Goal: Task Accomplishment & Management: Manage account settings

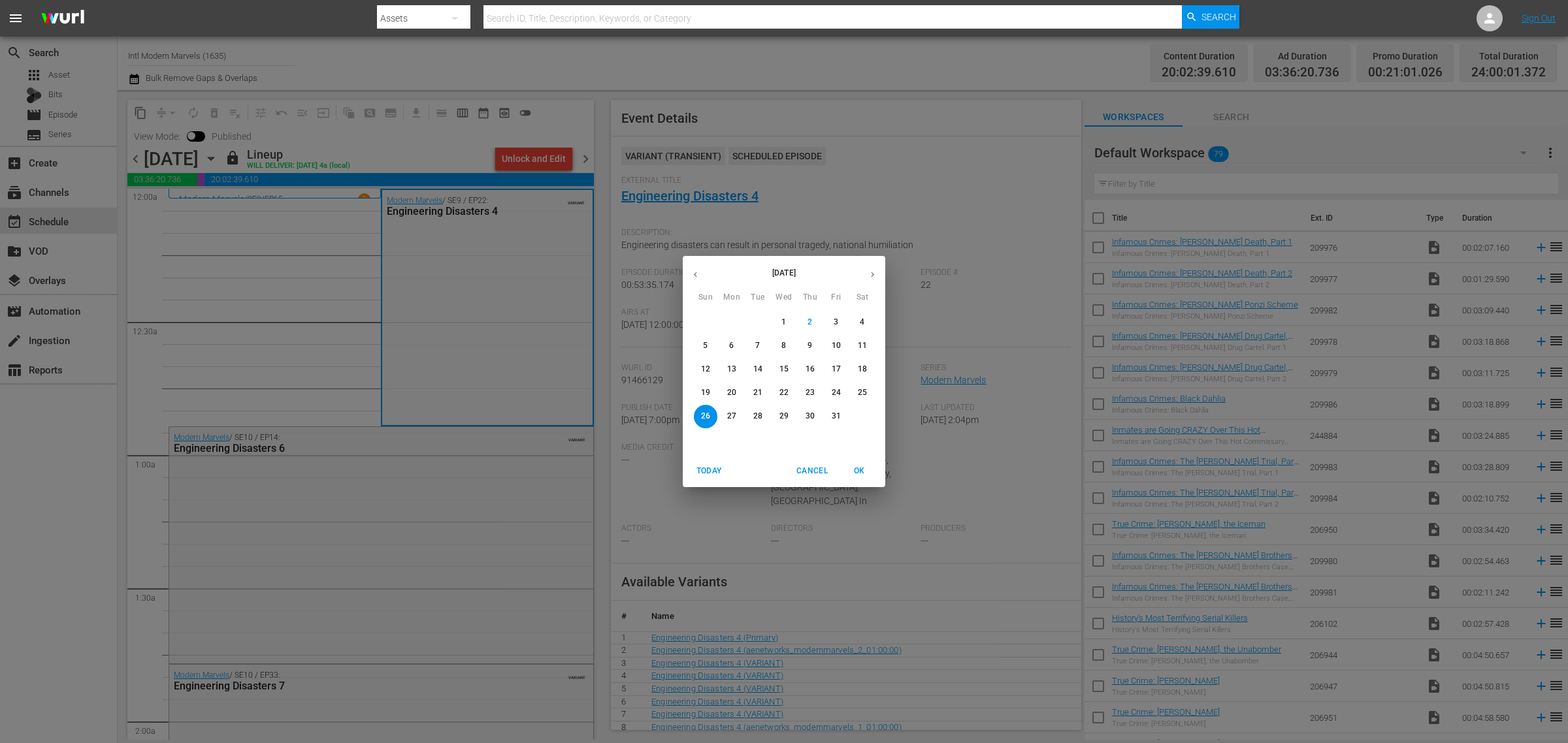
click at [733, 391] on p "20" at bounding box center [731, 392] width 9 height 11
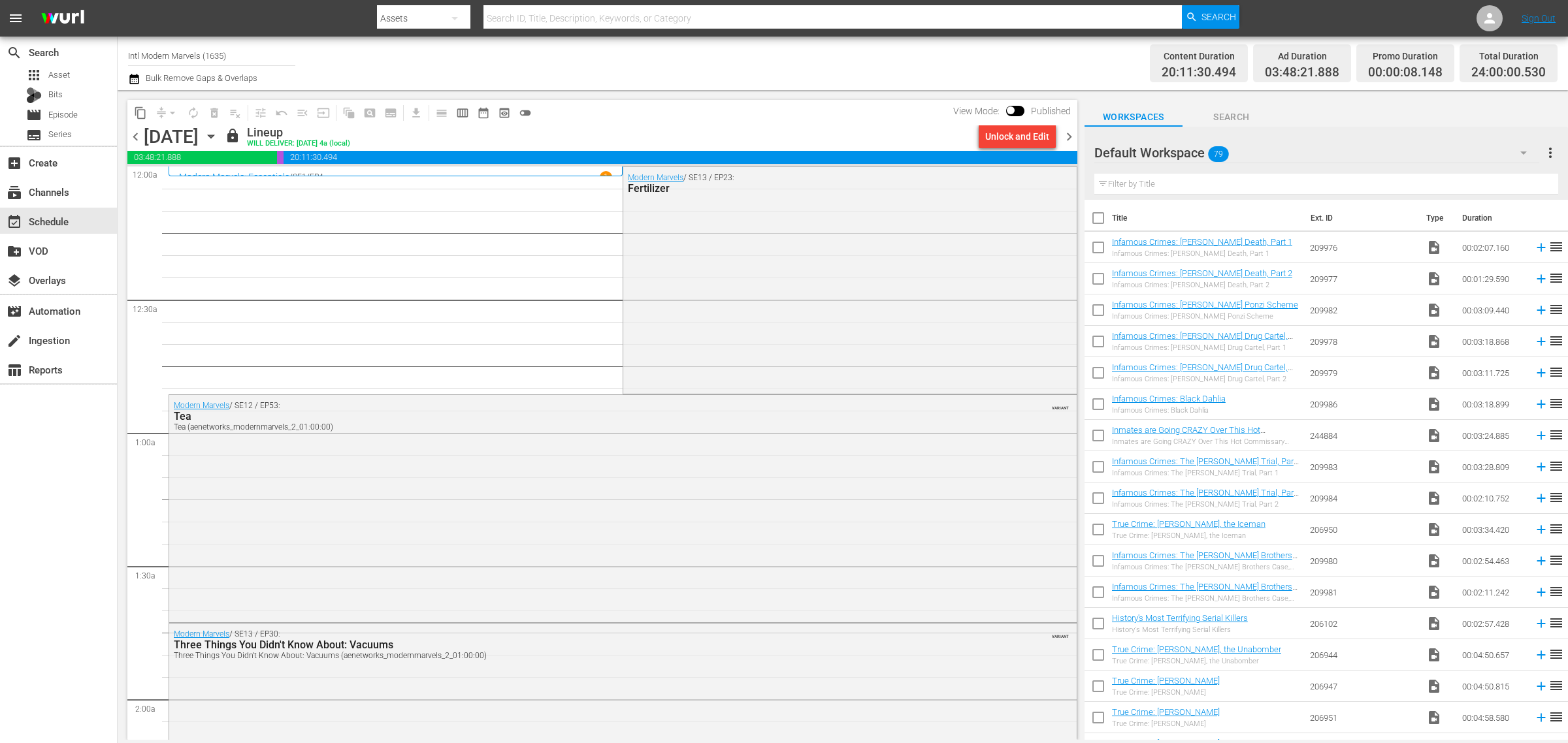
click at [713, 62] on div "Channel Title Intl Modern Marvels (1635) Bulk Remove Gaps & Overlaps" at bounding box center [517, 62] width 779 height 47
drag, startPoint x: 239, startPoint y: 57, endPoint x: -130, endPoint y: -4, distance: 374.0
click at [0, 0] on html "menu Search By Assets Search ID, Title, Description, Keywords, or Category Sear…" at bounding box center [784, 371] width 1568 height 743
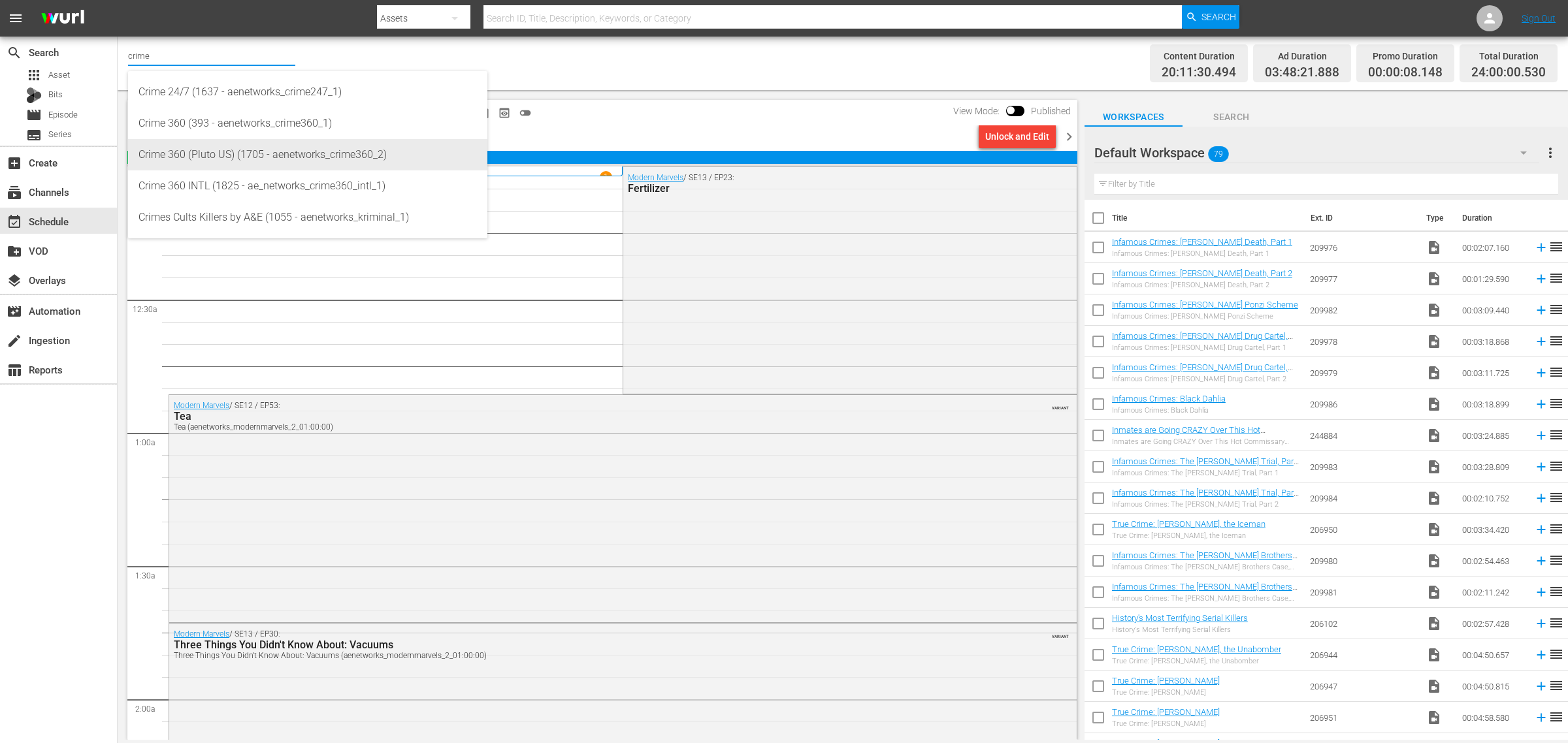
click at [264, 155] on div "Crime 360 (Pluto US) (1705 - aenetworks_crime360_2)" at bounding box center [307, 155] width 338 height 32
type input "Crime 360 (Pluto US) (1705 - aenetworks_crime360_2)"
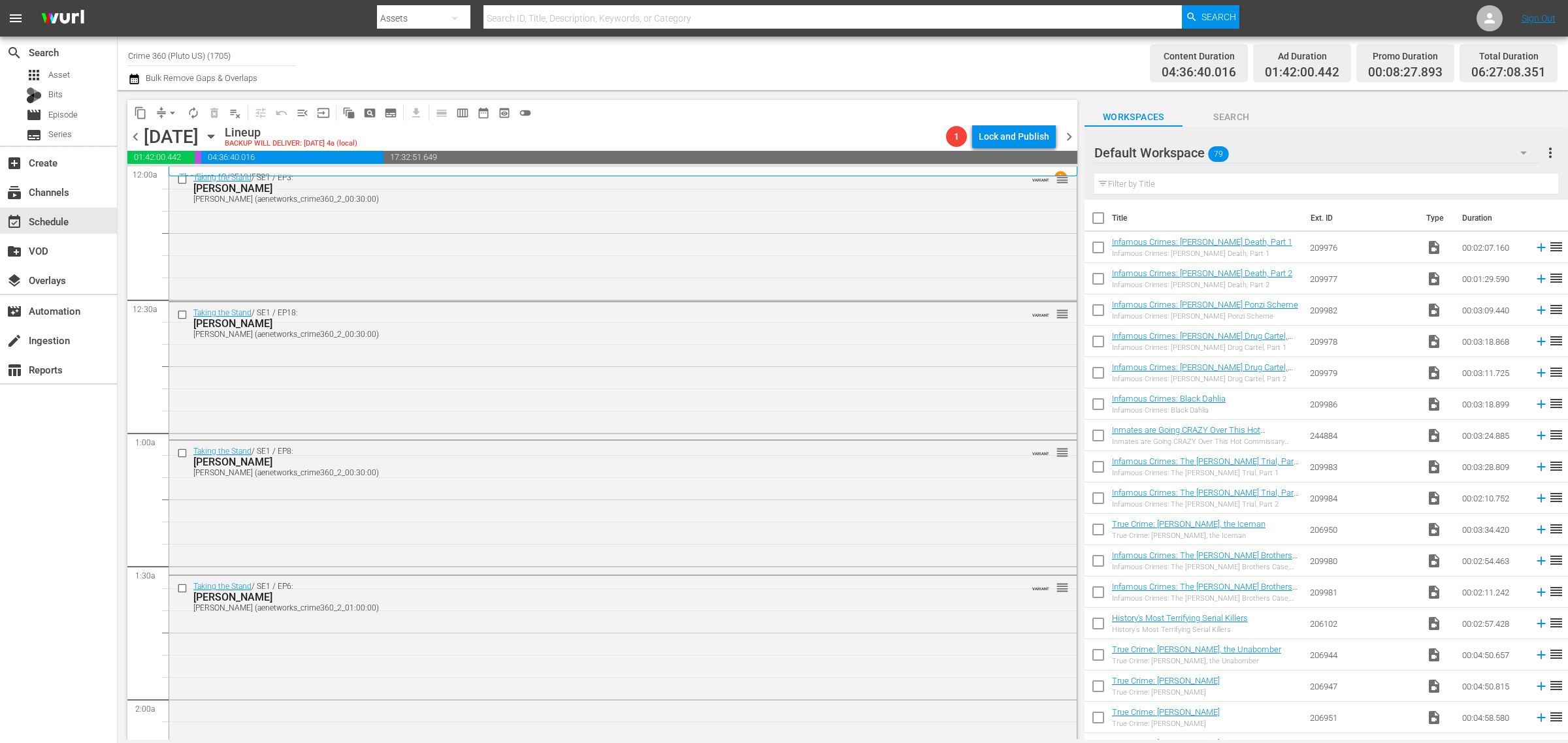
click at [853, 51] on div "Channel Title Crime 360 (Pluto US) (1705) Bulk Remove Gaps & Overlaps" at bounding box center [517, 62] width 779 height 47
click at [406, 236] on div "Taking the Stand / SE1 / EP3: Scott Nelson Scott Nelson (aenetworks_crime360_2_…" at bounding box center [623, 233] width 907 height 132
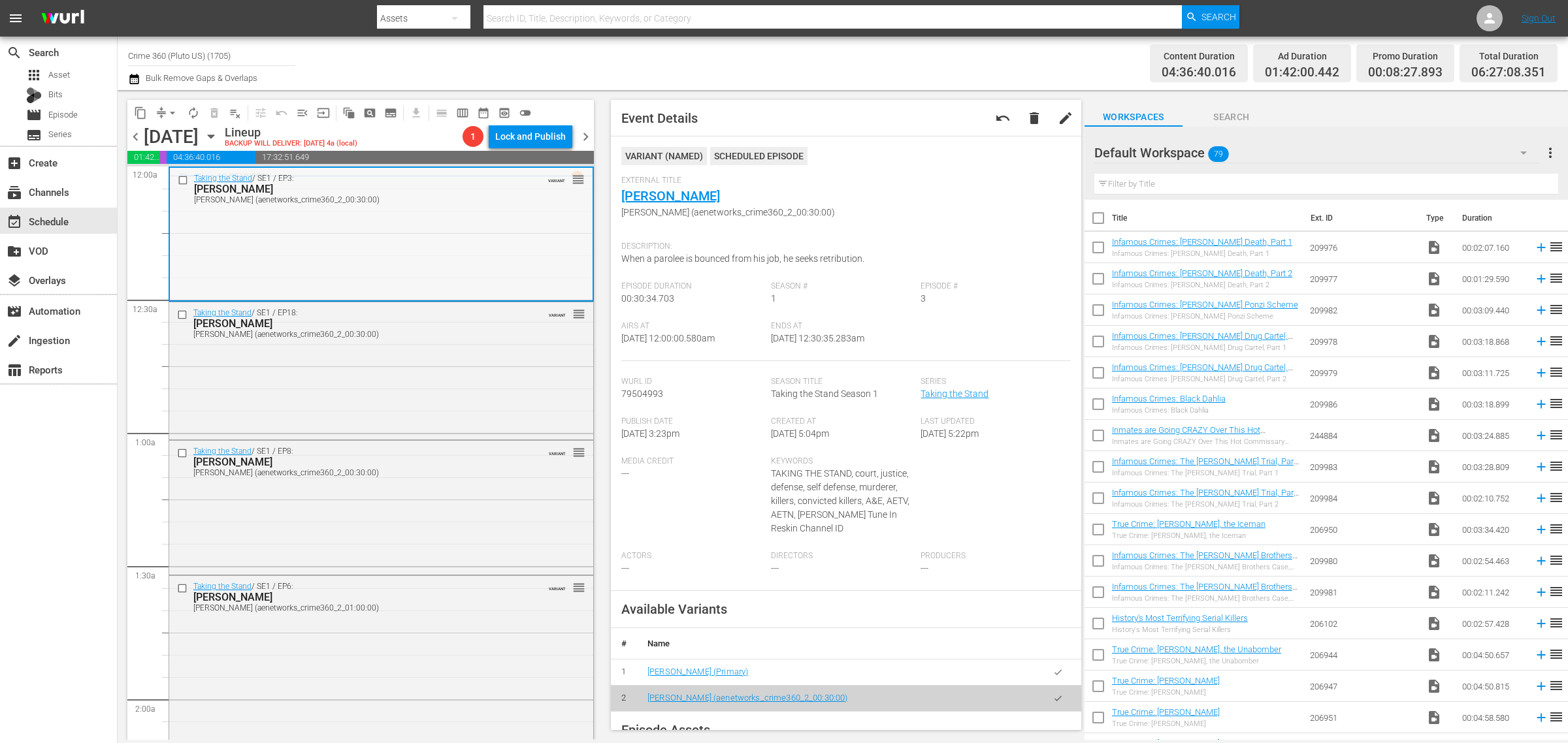
click at [460, 213] on div "Taking the Stand / SE1 / EP3: Scott Nelson Scott Nelson (aenetworks_crime360_2_…" at bounding box center [381, 234] width 422 height 132
click at [495, 240] on div "Delete Event" at bounding box center [514, 249] width 103 height 18
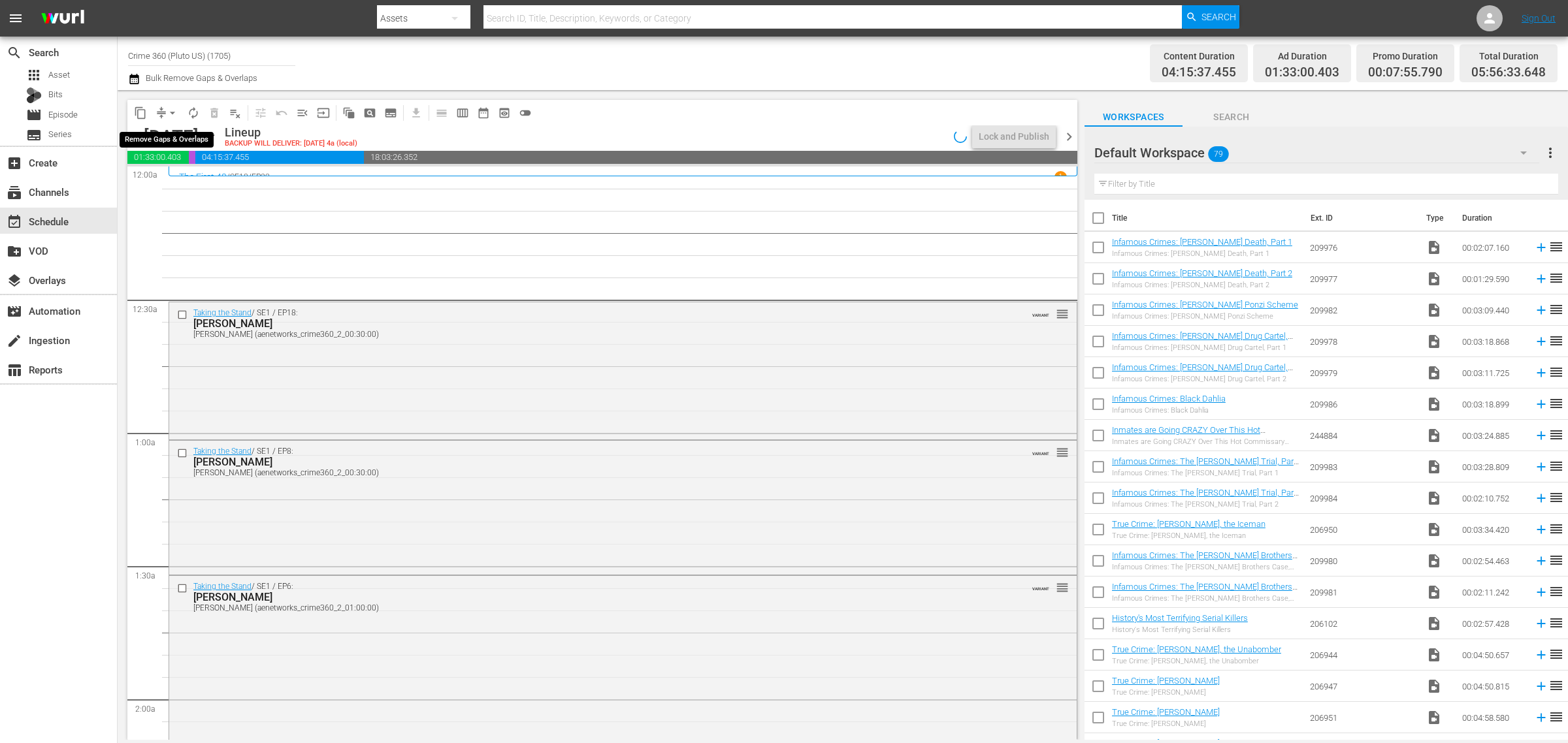
click at [172, 111] on span "arrow_drop_down" at bounding box center [172, 113] width 13 height 13
click at [165, 139] on li "Align to Midnight" at bounding box center [173, 139] width 137 height 22
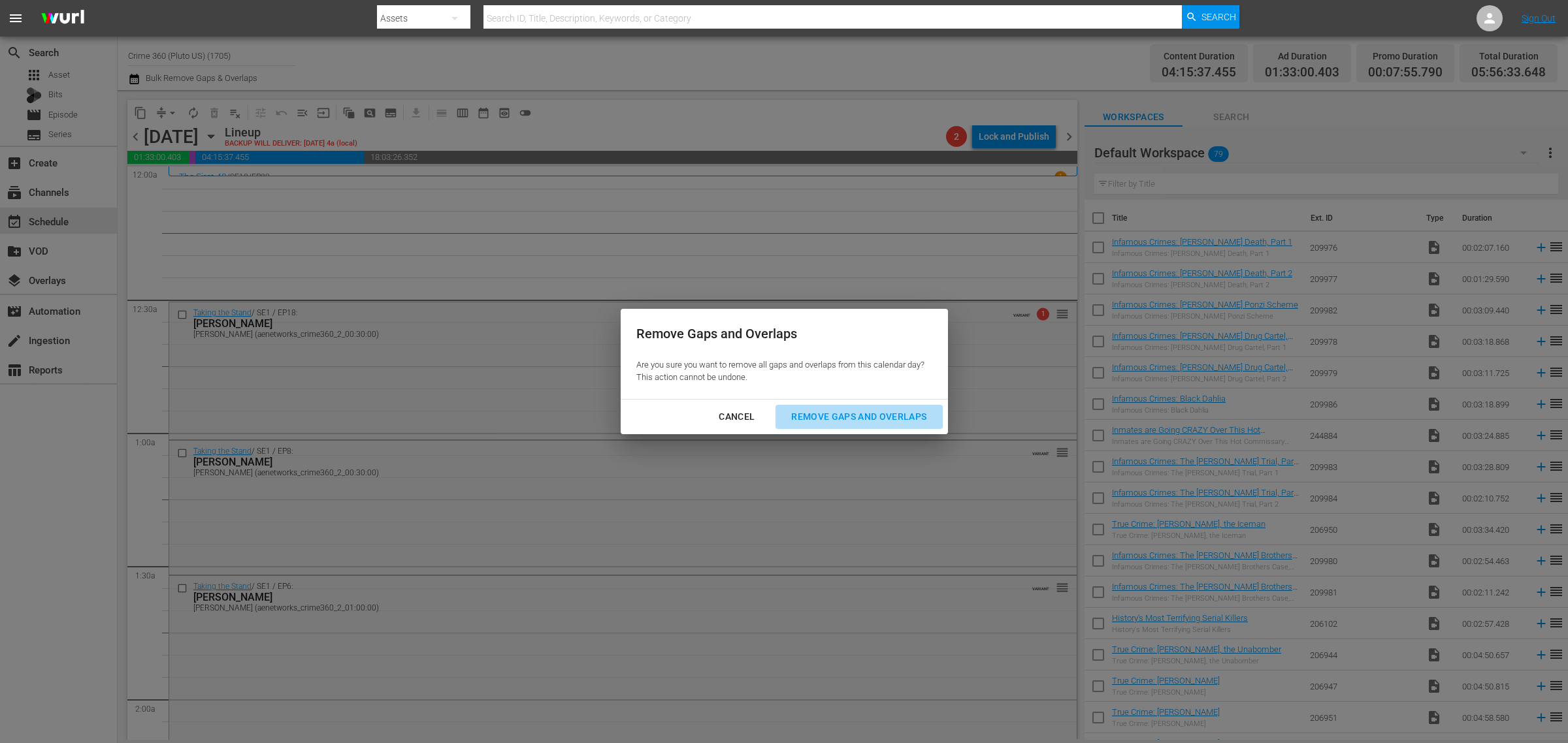
click at [832, 415] on div "Remove Gaps and Overlaps" at bounding box center [858, 416] width 156 height 17
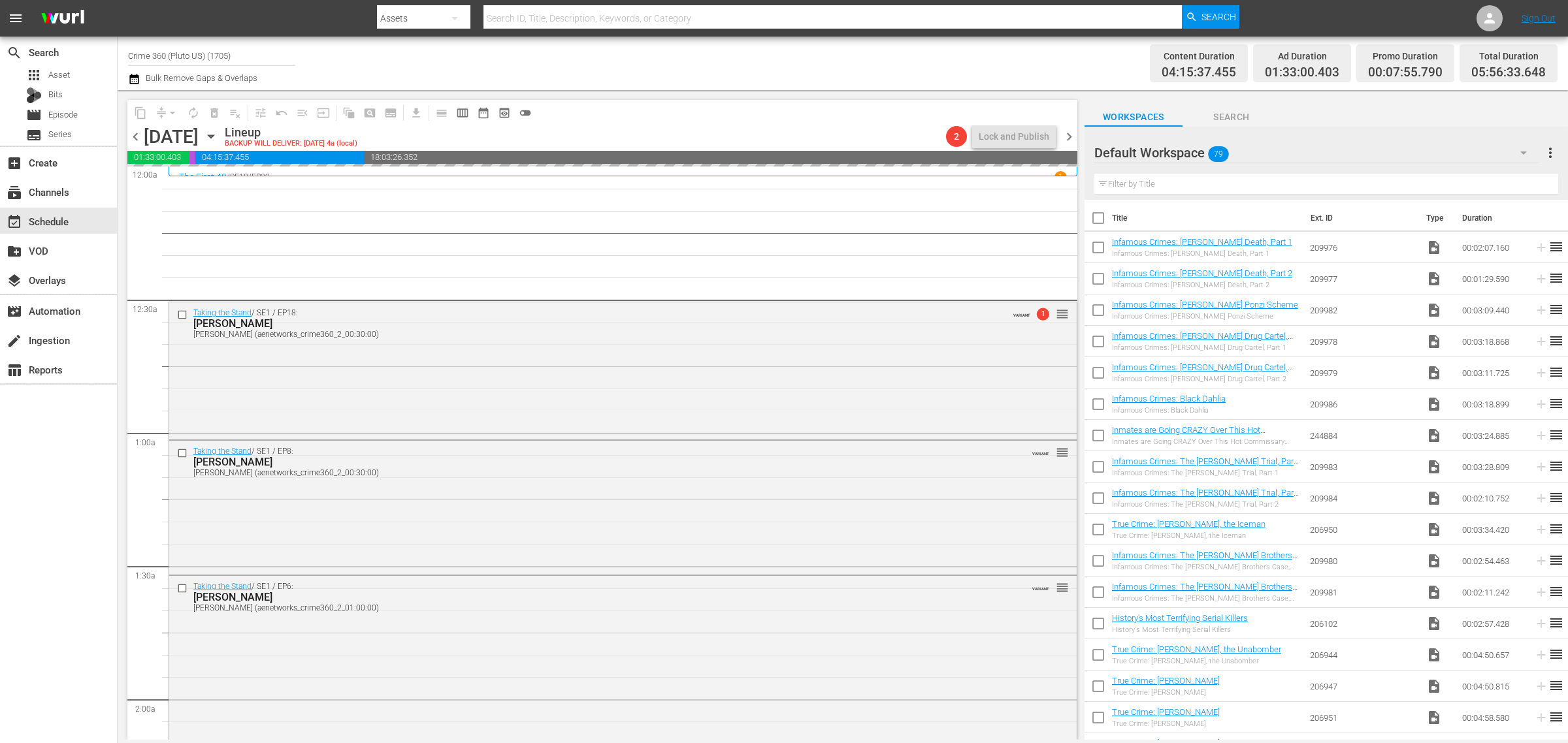
click at [851, 45] on div "Channel Title Crime 360 (Pluto US) (1705) Bulk Remove Gaps & Overlaps" at bounding box center [517, 62] width 779 height 47
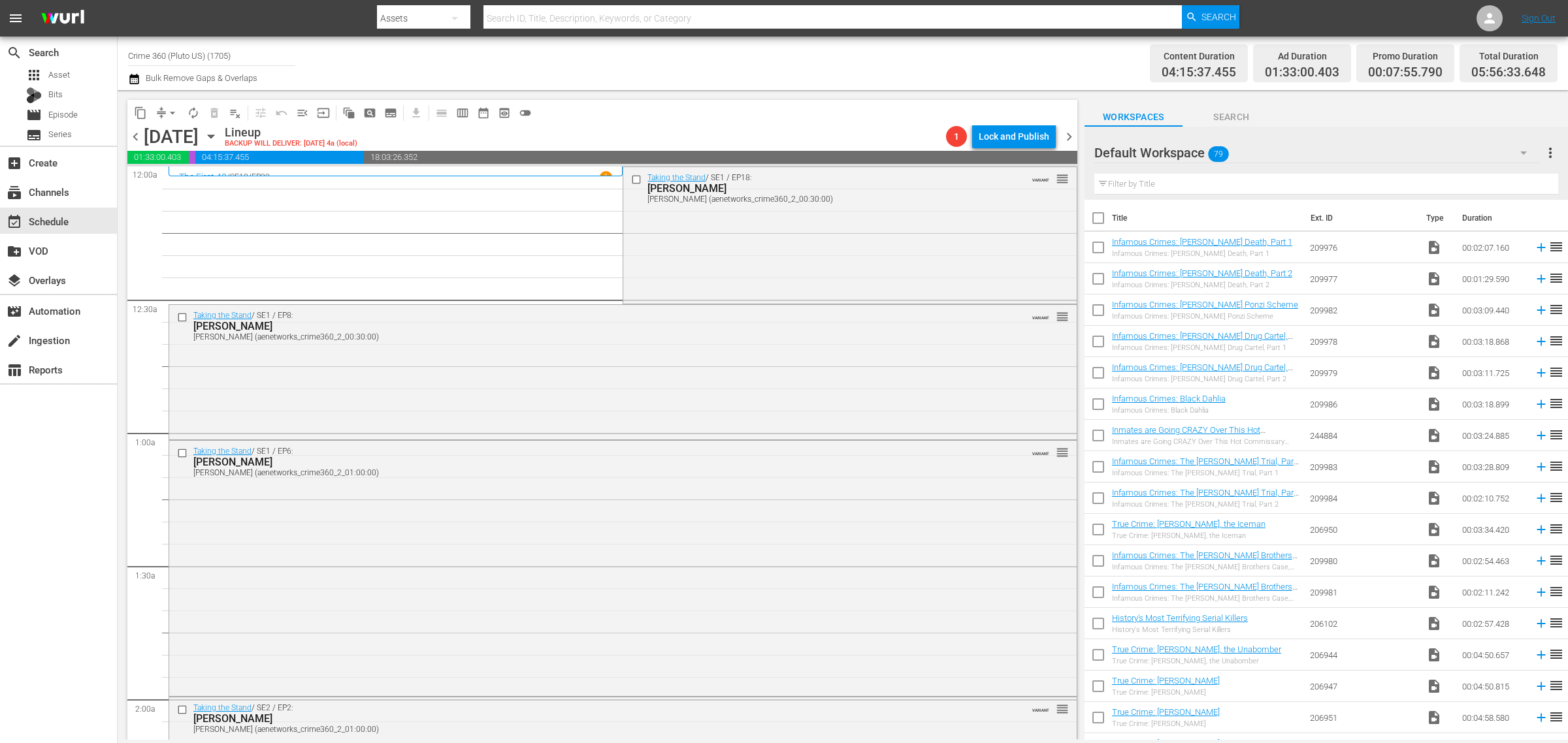
click at [837, 39] on div "Channel Title Crime 360 (Pluto US) (1705) Bulk Remove Gaps & Overlaps" at bounding box center [517, 62] width 779 height 47
click at [713, 230] on div "Taking the Stand / SE1 / EP18: TODD MULLIS TODD MULLIS (aenetworks_crime360_2_0…" at bounding box center [850, 234] width 453 height 134
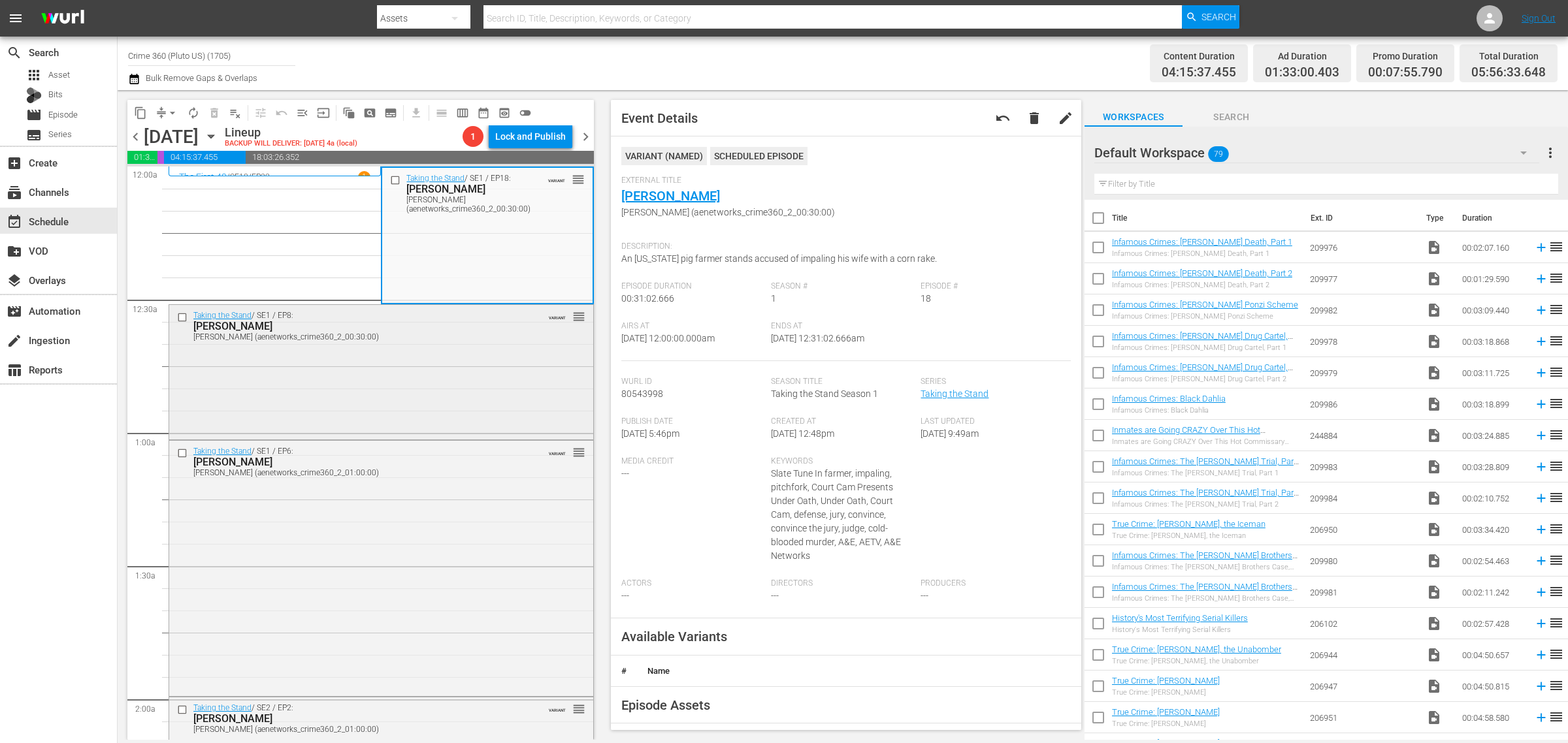
click at [485, 360] on div "Taking the Stand / SE1 / EP8: LIMON LIMON (aenetworks_crime360_2_00:30:00) VARI…" at bounding box center [381, 371] width 424 height 132
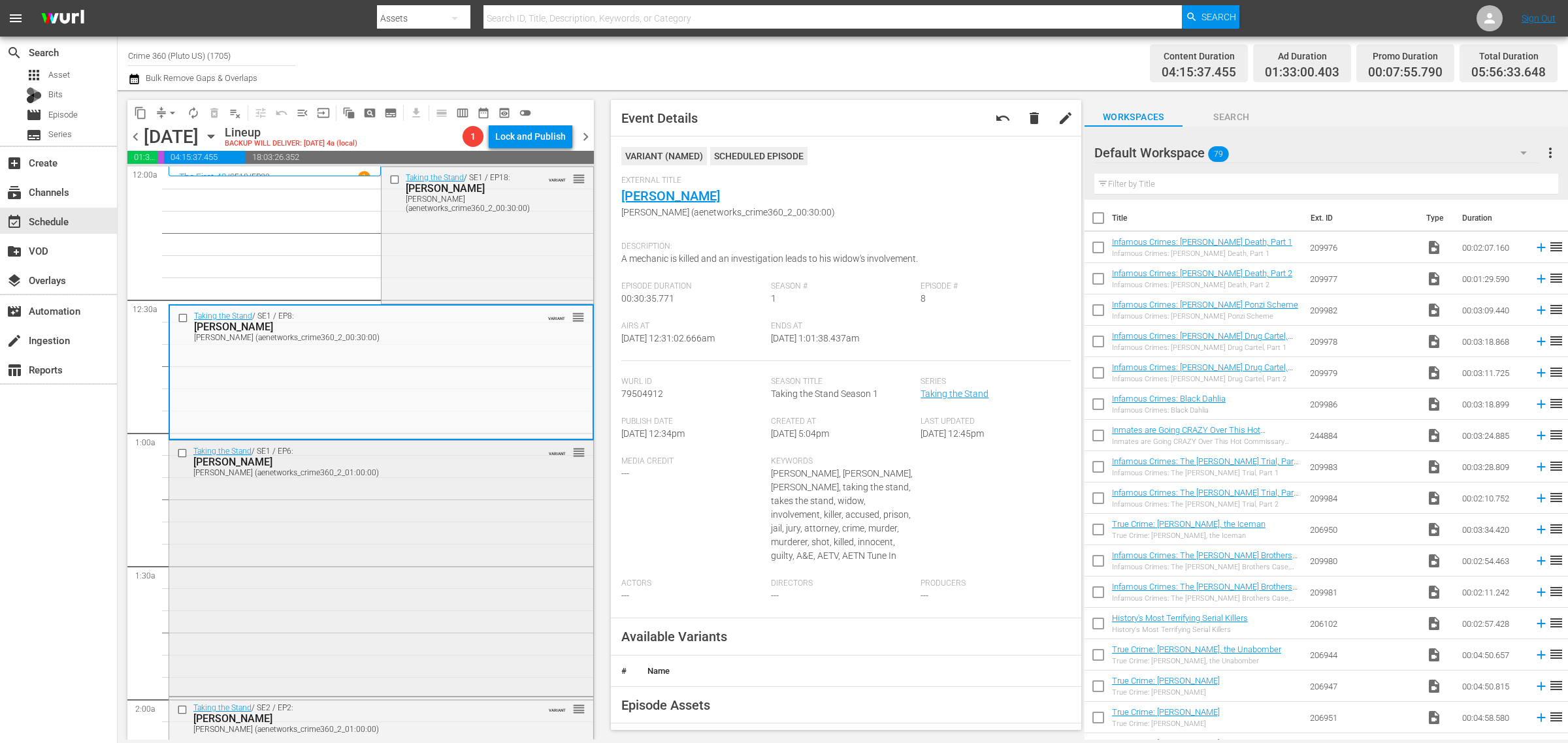
click at [387, 520] on div "Taking the Stand / SE1 / EP6: Leon Jacob Leon Jacob (aenetworks_crime360_2_01:0…" at bounding box center [381, 567] width 424 height 253
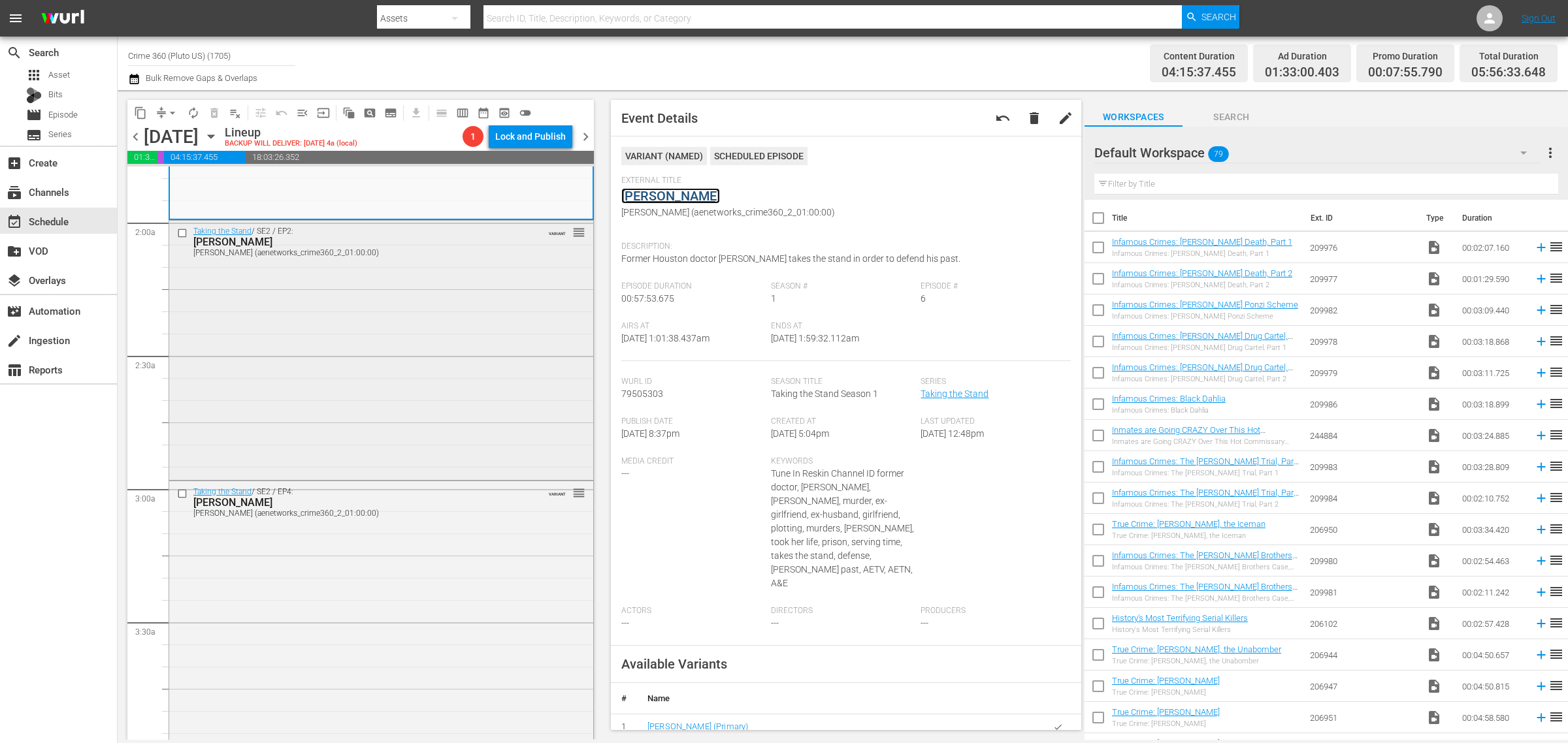
scroll to position [490, 0]
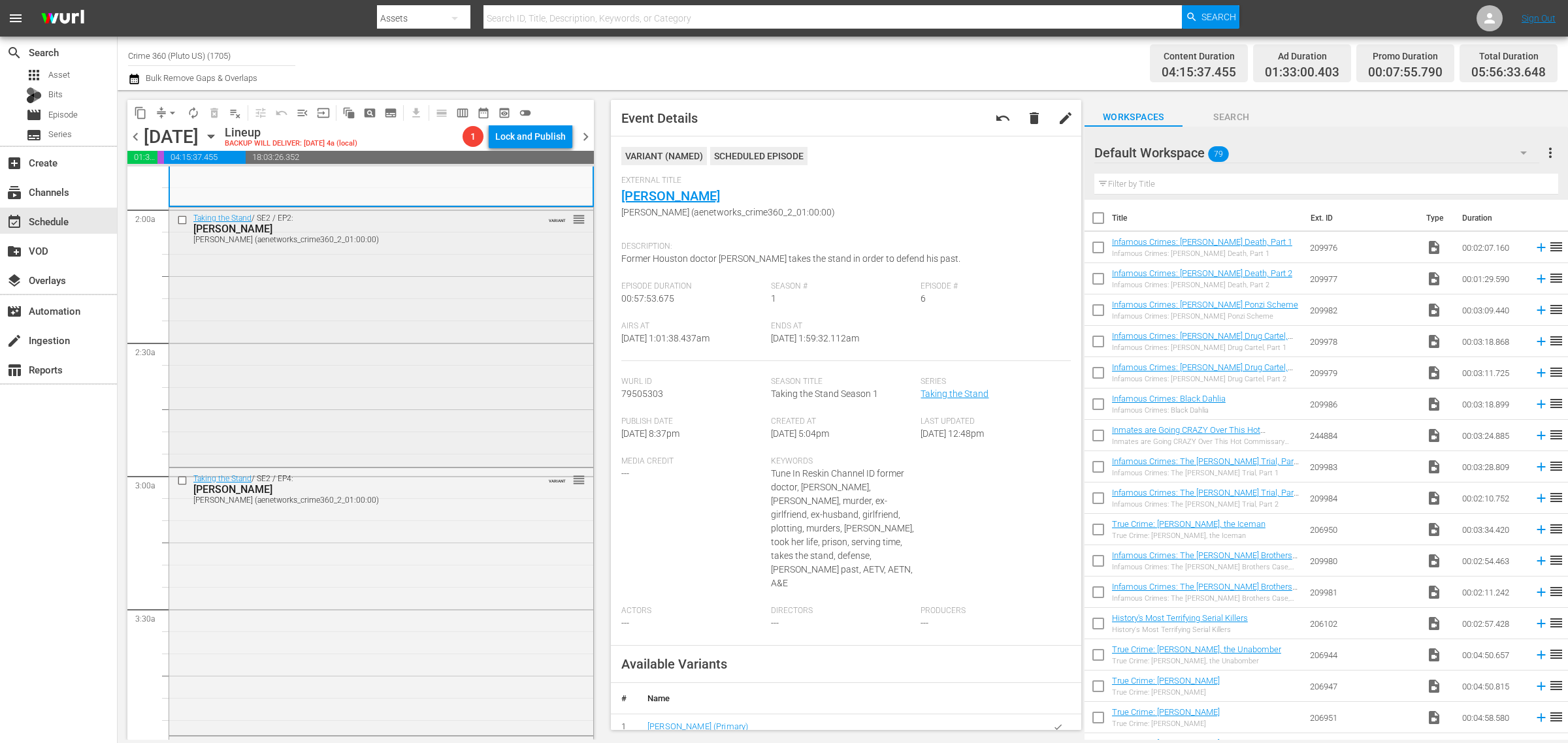
click at [275, 370] on div "Taking the Stand / SE2 / EP2: Adam Matos Adam Matos (aenetworks_crime360_2_01:0…" at bounding box center [381, 335] width 424 height 256
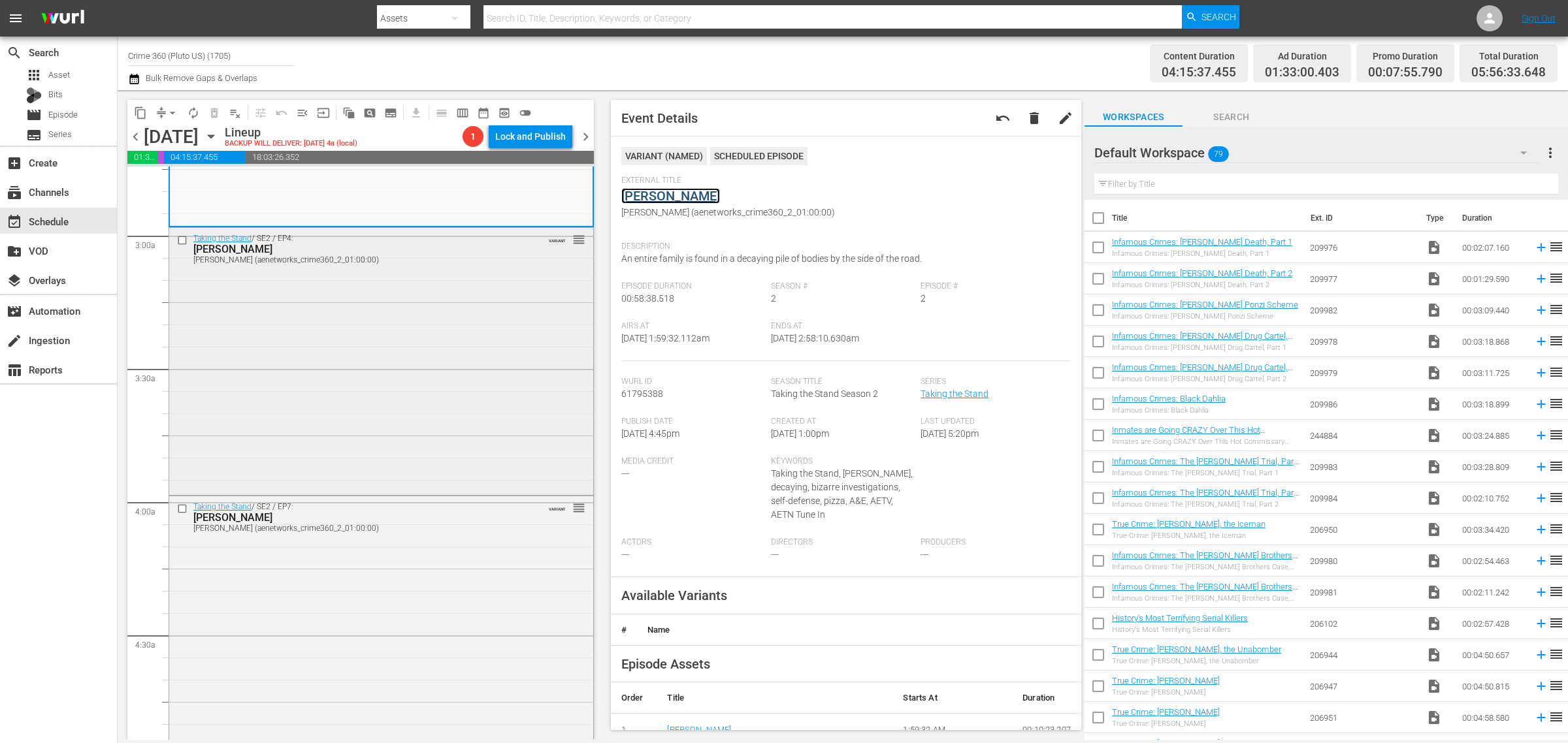
scroll to position [734, 0]
click at [409, 324] on div "Taking the Stand / SE2 / EP4: Curtis Reeves Curtis Reeves (aenetworks_crime360_…" at bounding box center [381, 355] width 424 height 264
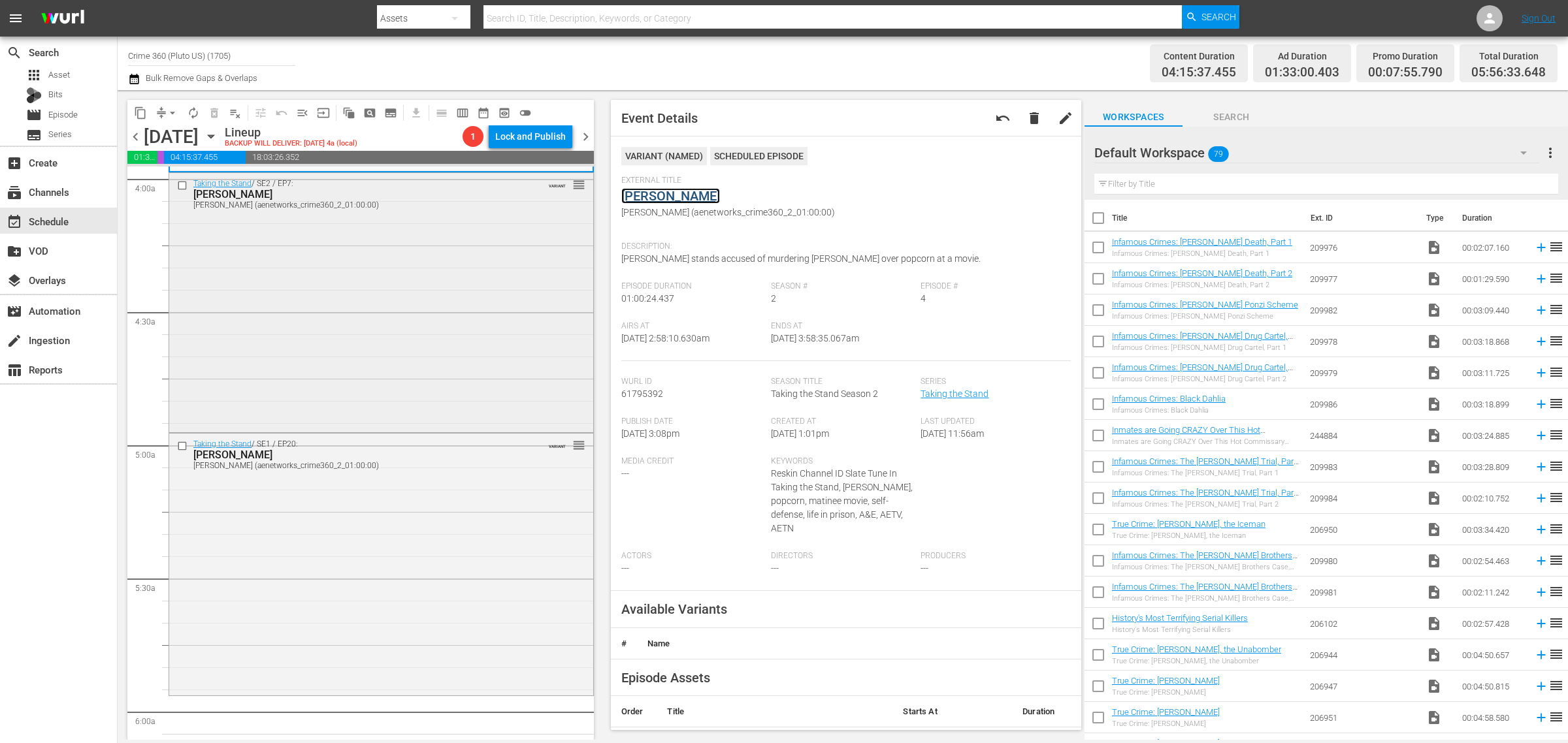
scroll to position [1061, 0]
click at [364, 314] on div "Taking the Stand / SE2 / EP7: Joshua Aide Joshua Aide (aenetworks_crime360_2_01…" at bounding box center [381, 293] width 424 height 256
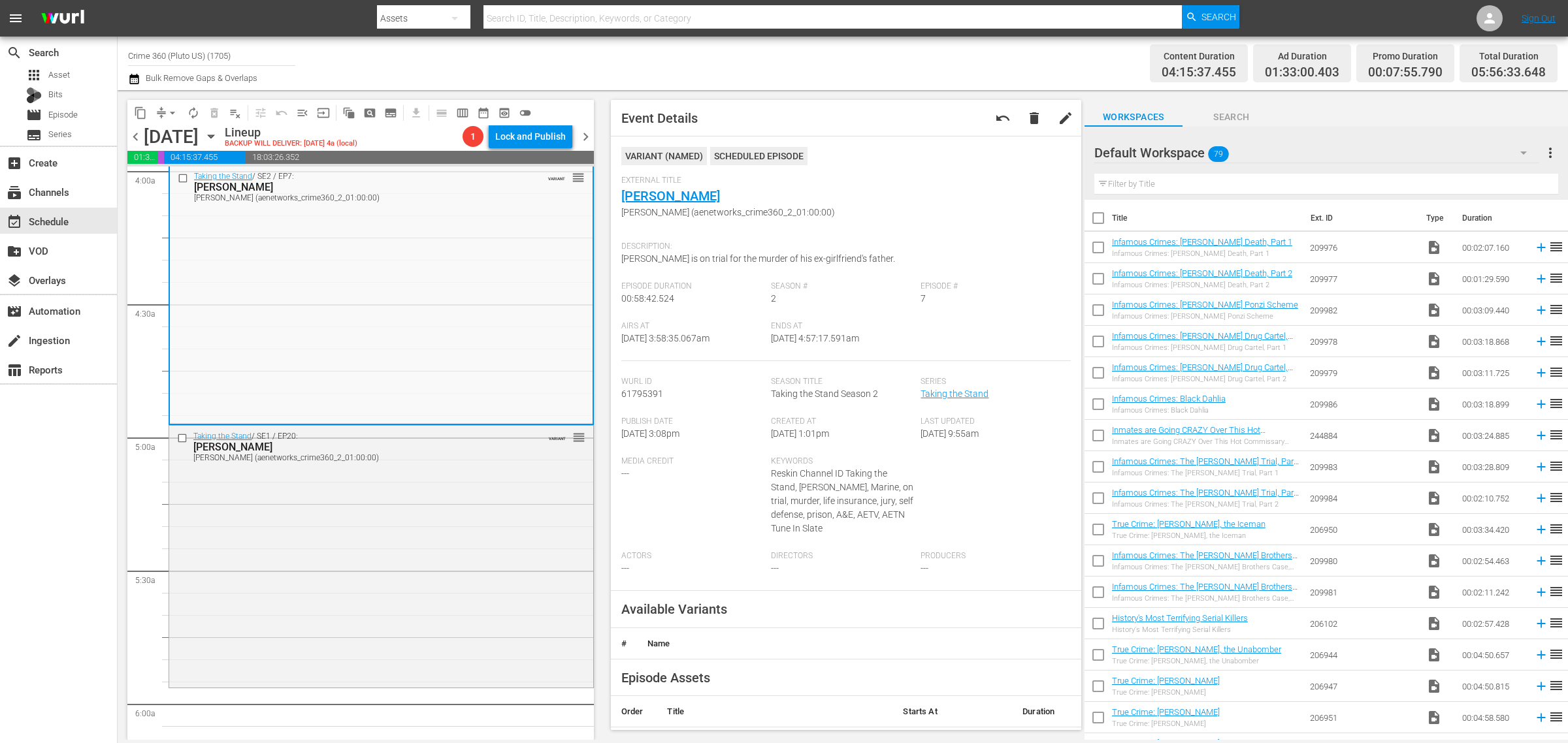
click at [363, 471] on div "Taking the Stand / SE1 / EP20: TAMMY MOORER TAMMY MOORER (aenetworks_crime360_2…" at bounding box center [381, 555] width 424 height 259
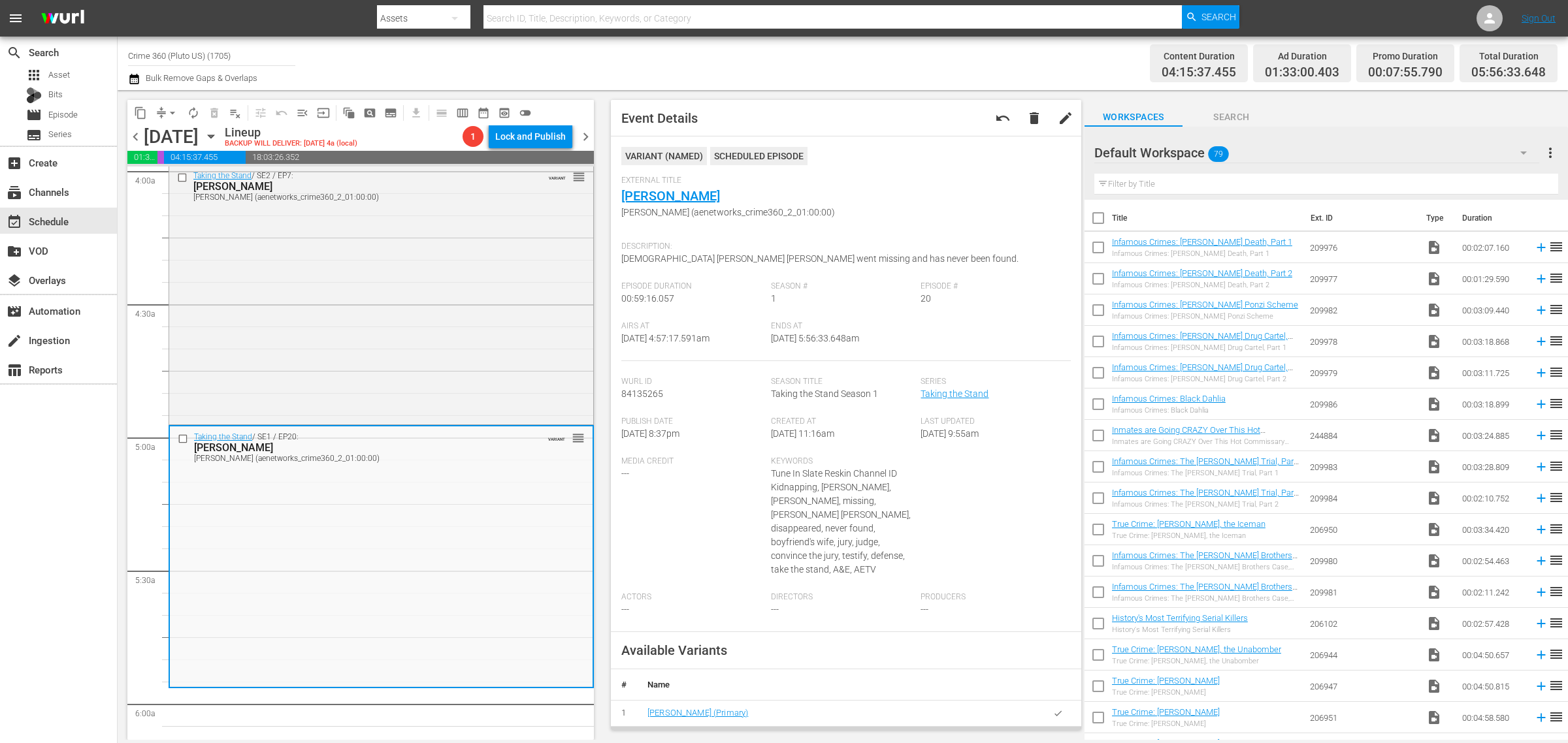
click at [805, 47] on div "Channel Title Crime 360 (Pluto US) (1705) Bulk Remove Gaps & Overlaps" at bounding box center [517, 62] width 779 height 47
click at [171, 110] on span "arrow_drop_down" at bounding box center [172, 113] width 13 height 13
click at [177, 139] on li "Align to Midnight" at bounding box center [173, 139] width 137 height 22
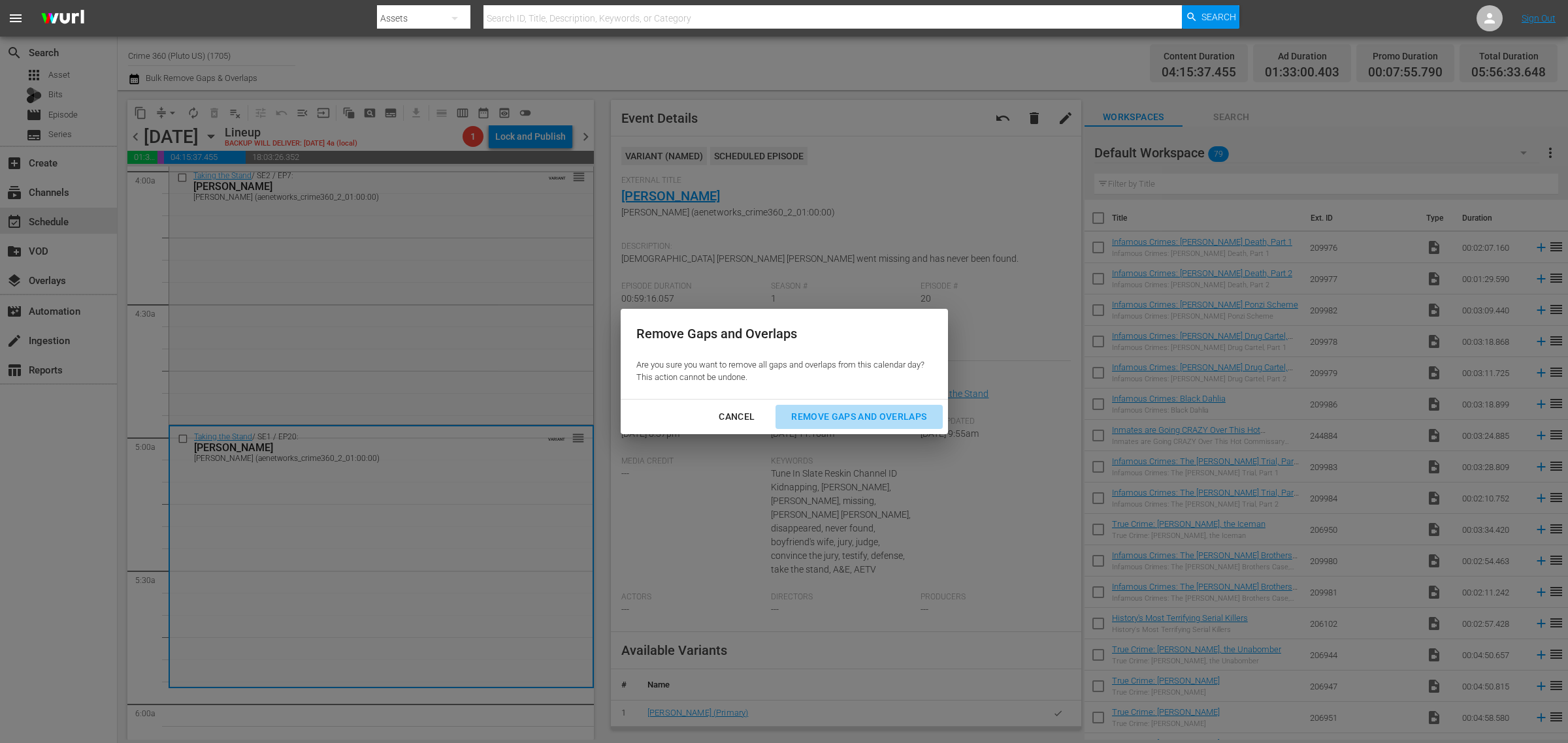
click at [845, 412] on div "Remove Gaps and Overlaps" at bounding box center [858, 416] width 156 height 17
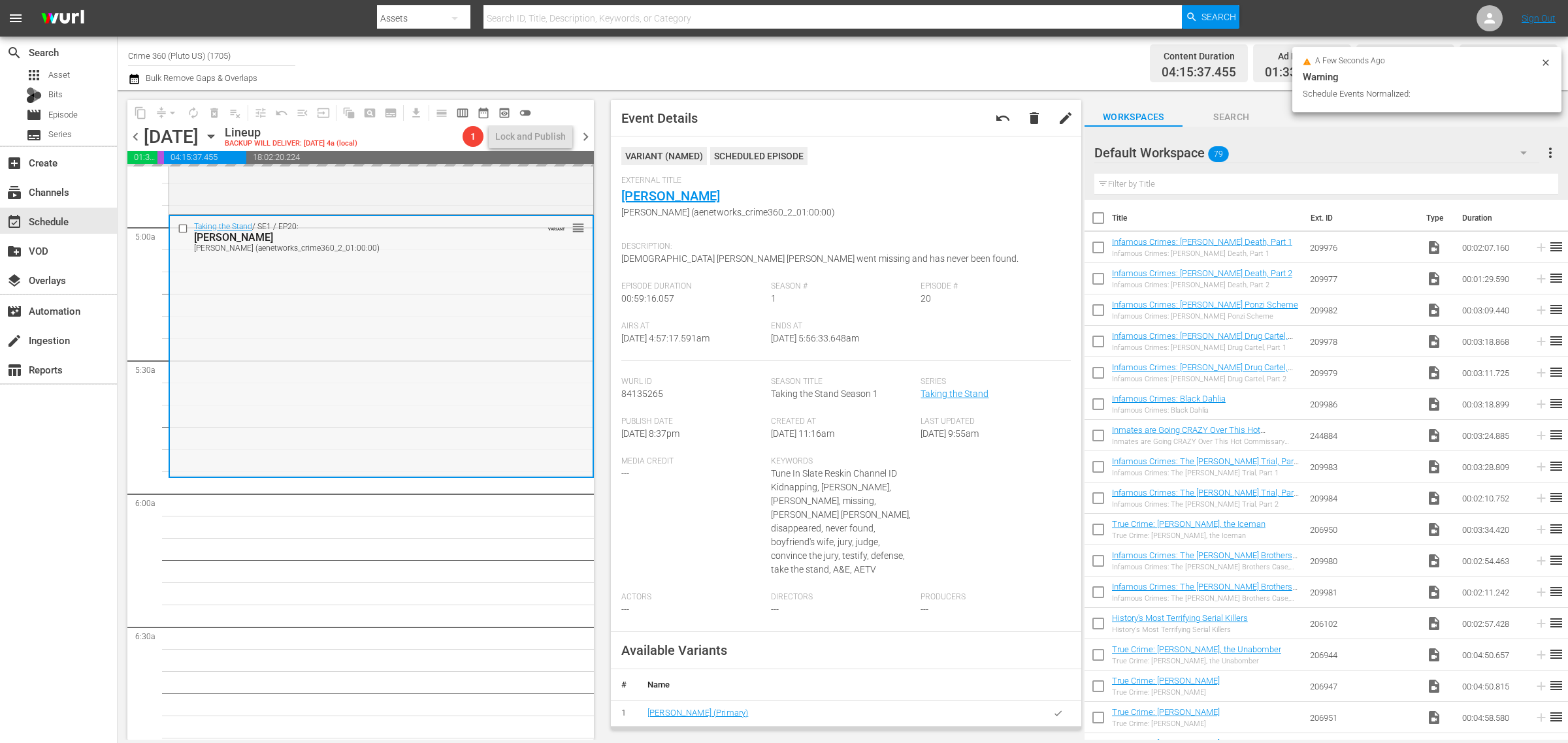
scroll to position [1306, 0]
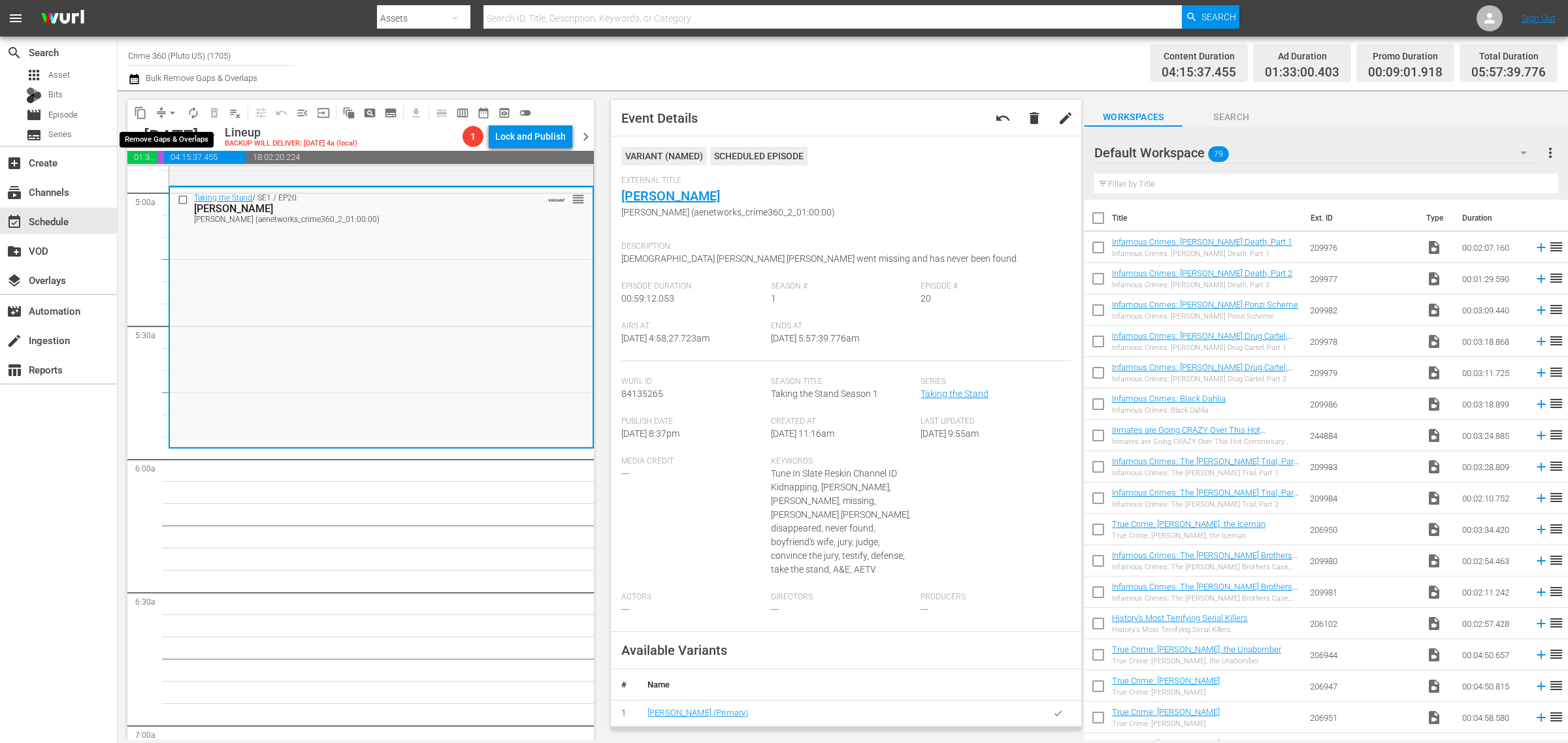
click at [172, 108] on span "arrow_drop_down" at bounding box center [172, 113] width 13 height 13
click at [169, 135] on li "Align to Midnight" at bounding box center [173, 139] width 137 height 22
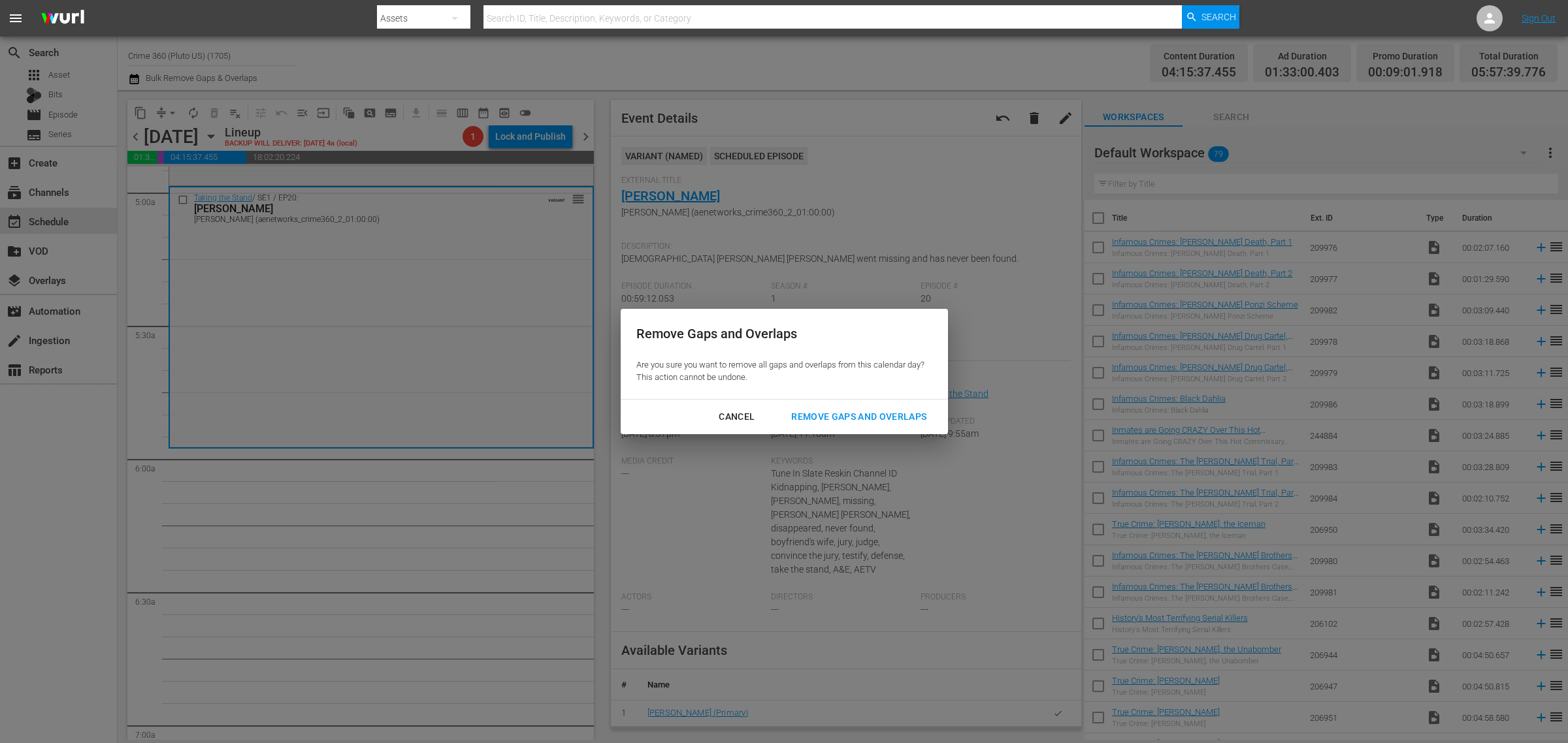
click at [873, 408] on div "Remove Gaps and Overlaps" at bounding box center [858, 416] width 156 height 17
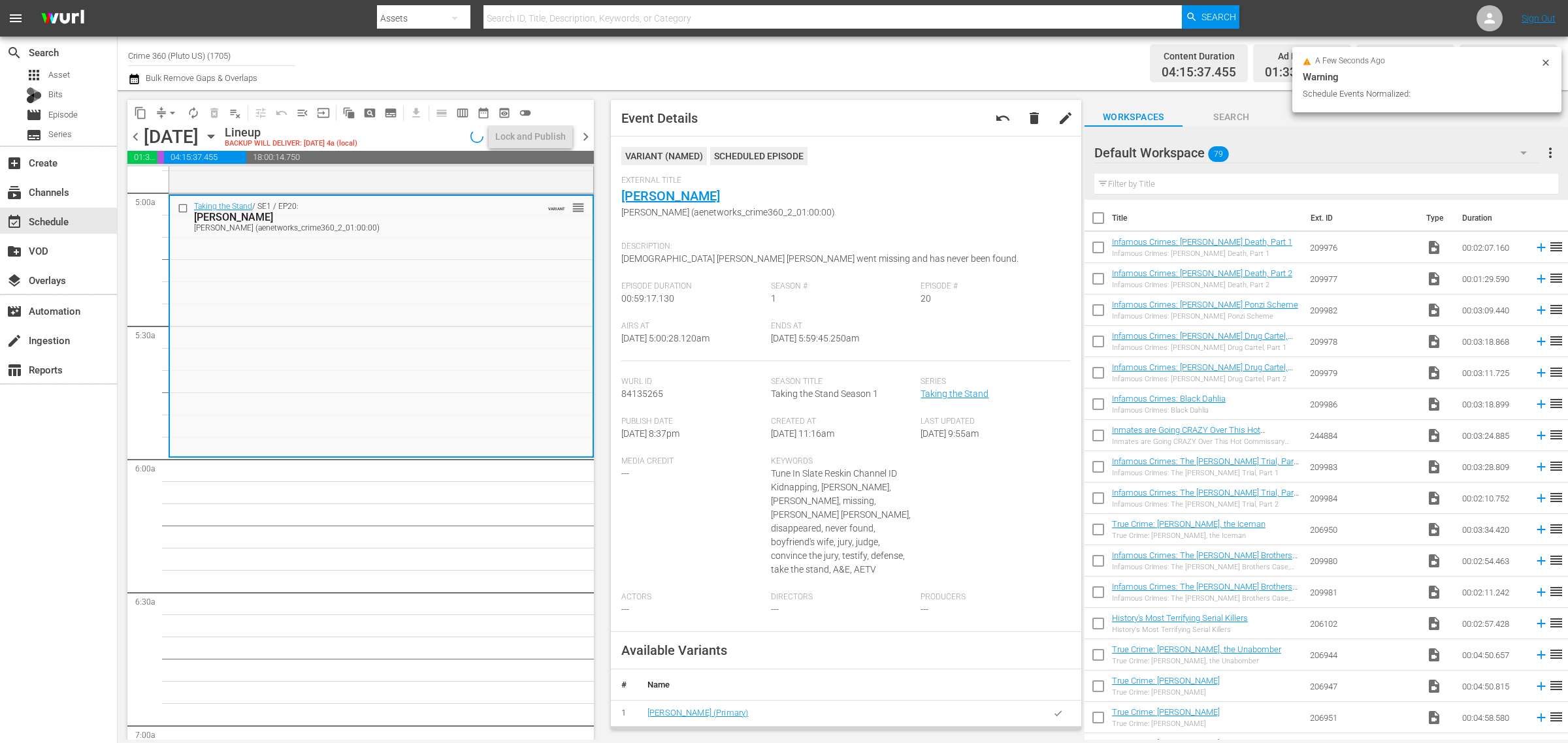
scroll to position [1284, 0]
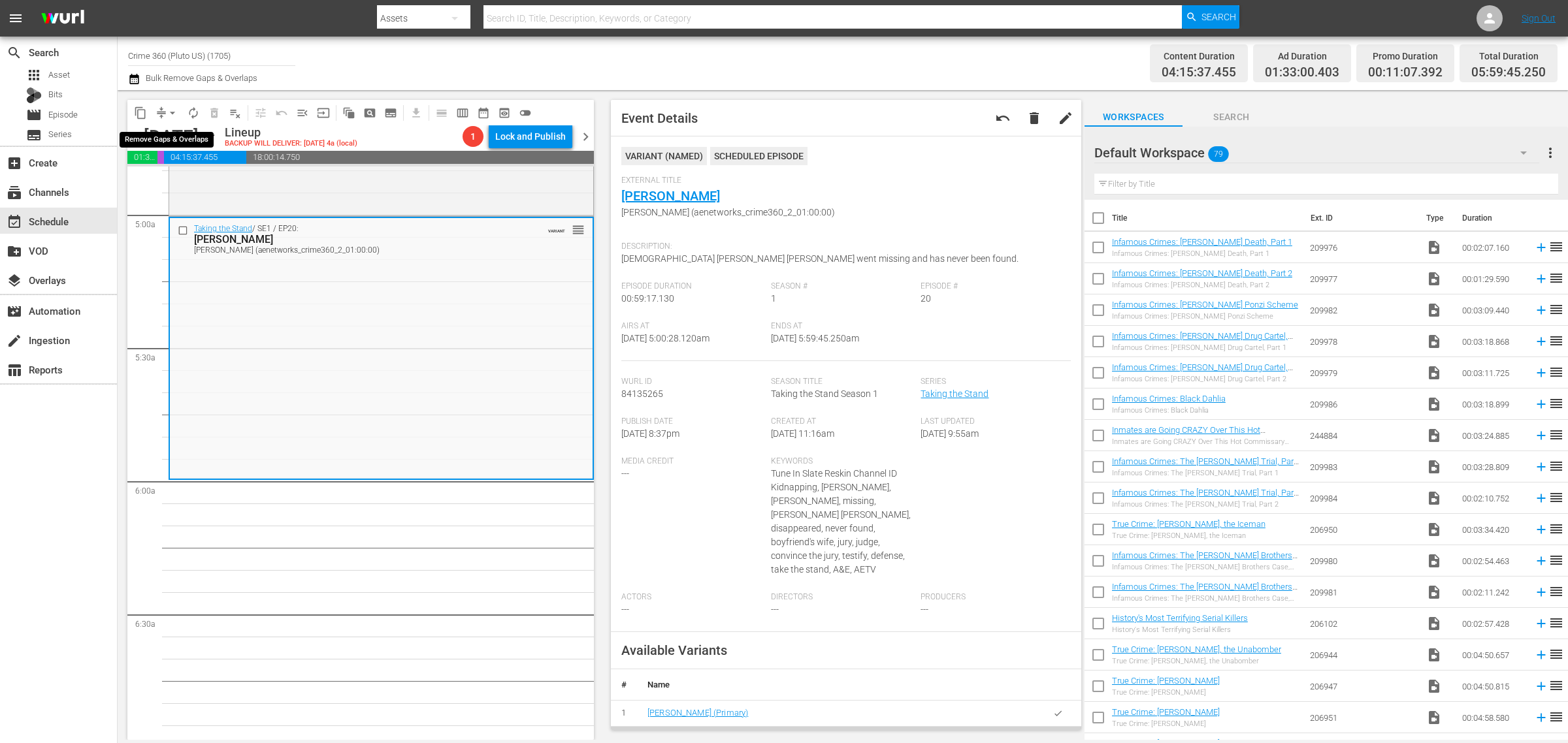
click at [172, 112] on span "arrow_drop_down" at bounding box center [172, 113] width 13 height 13
click at [180, 139] on li "Align to Midnight" at bounding box center [173, 139] width 137 height 22
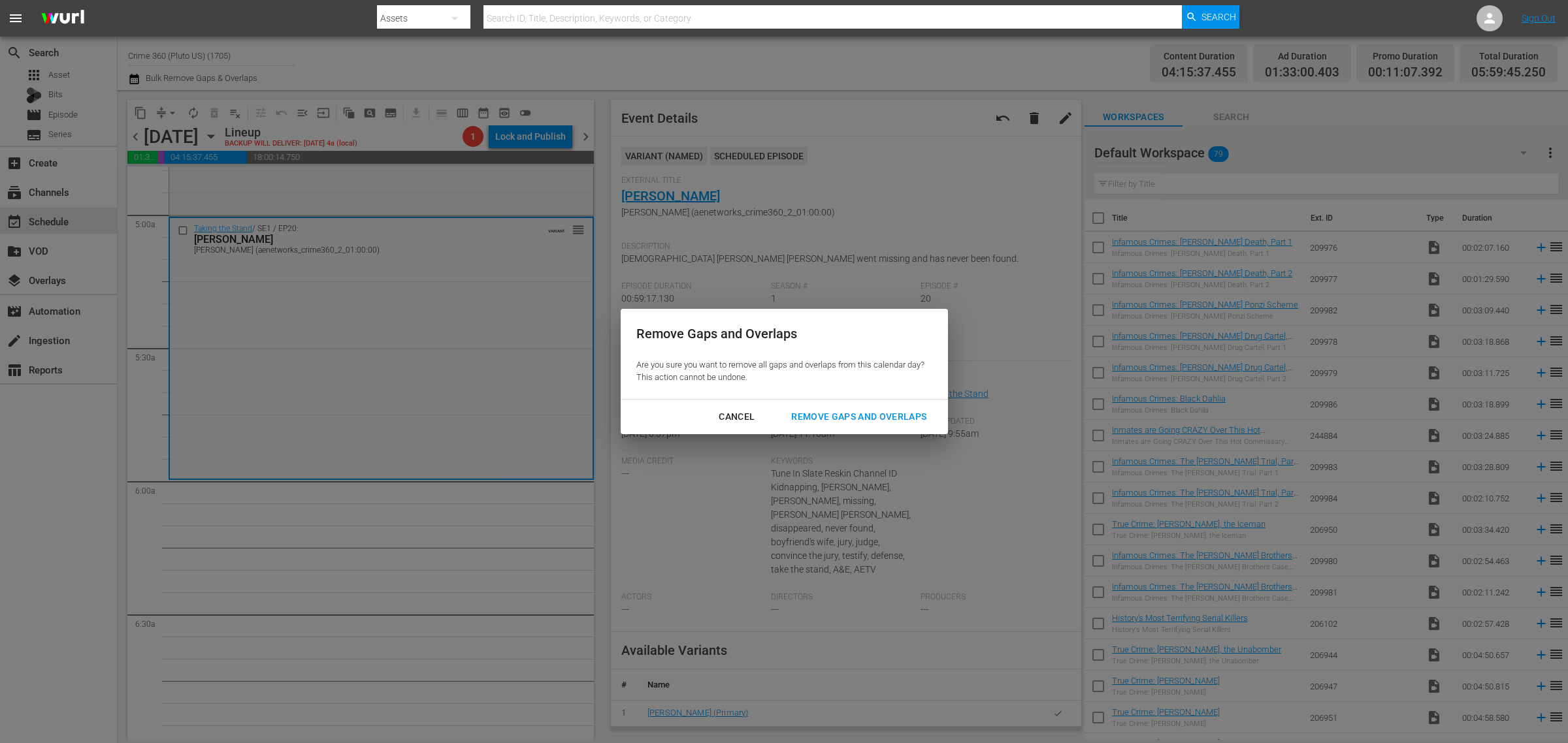
click at [910, 413] on div "Remove Gaps and Overlaps" at bounding box center [858, 416] width 156 height 17
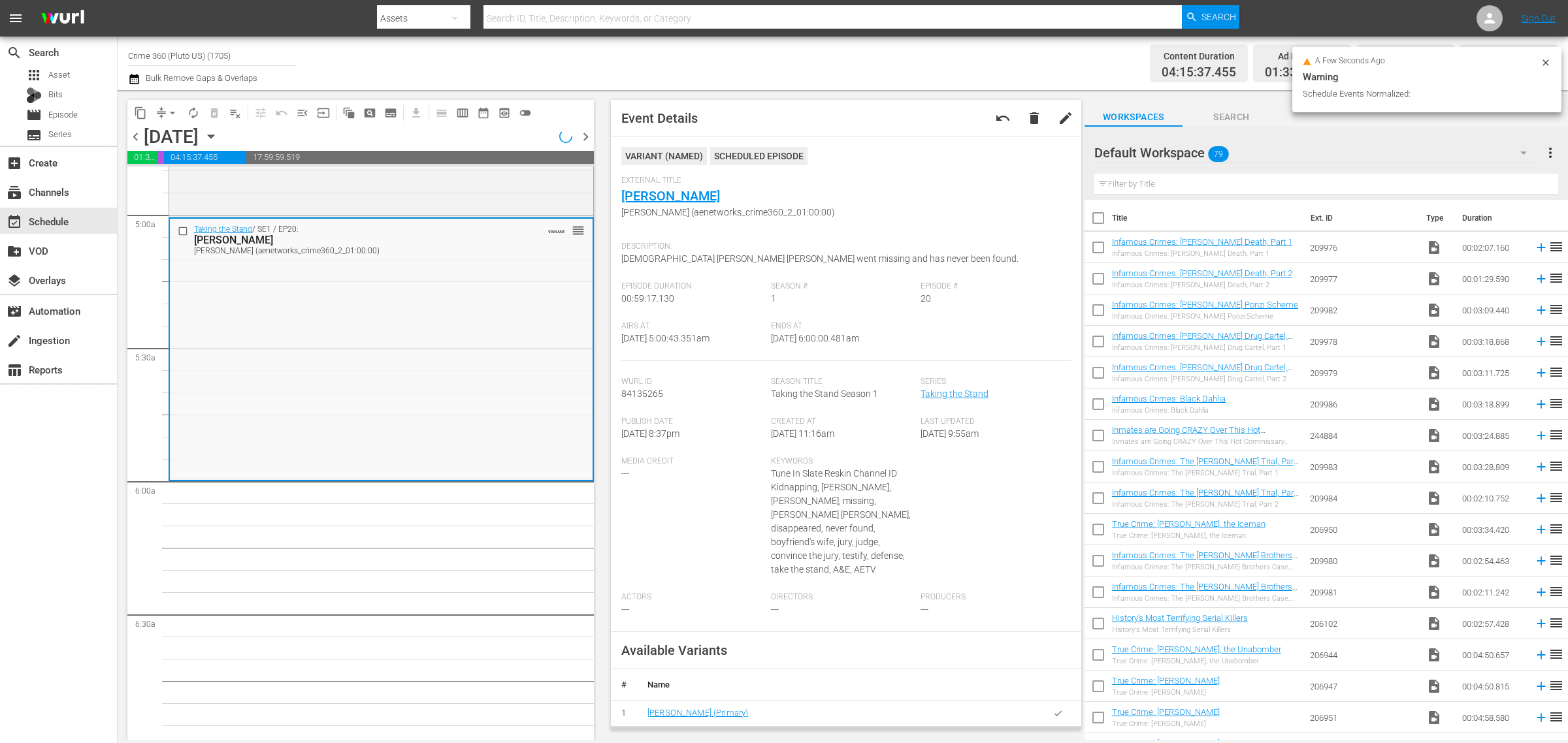
scroll to position [1261, 0]
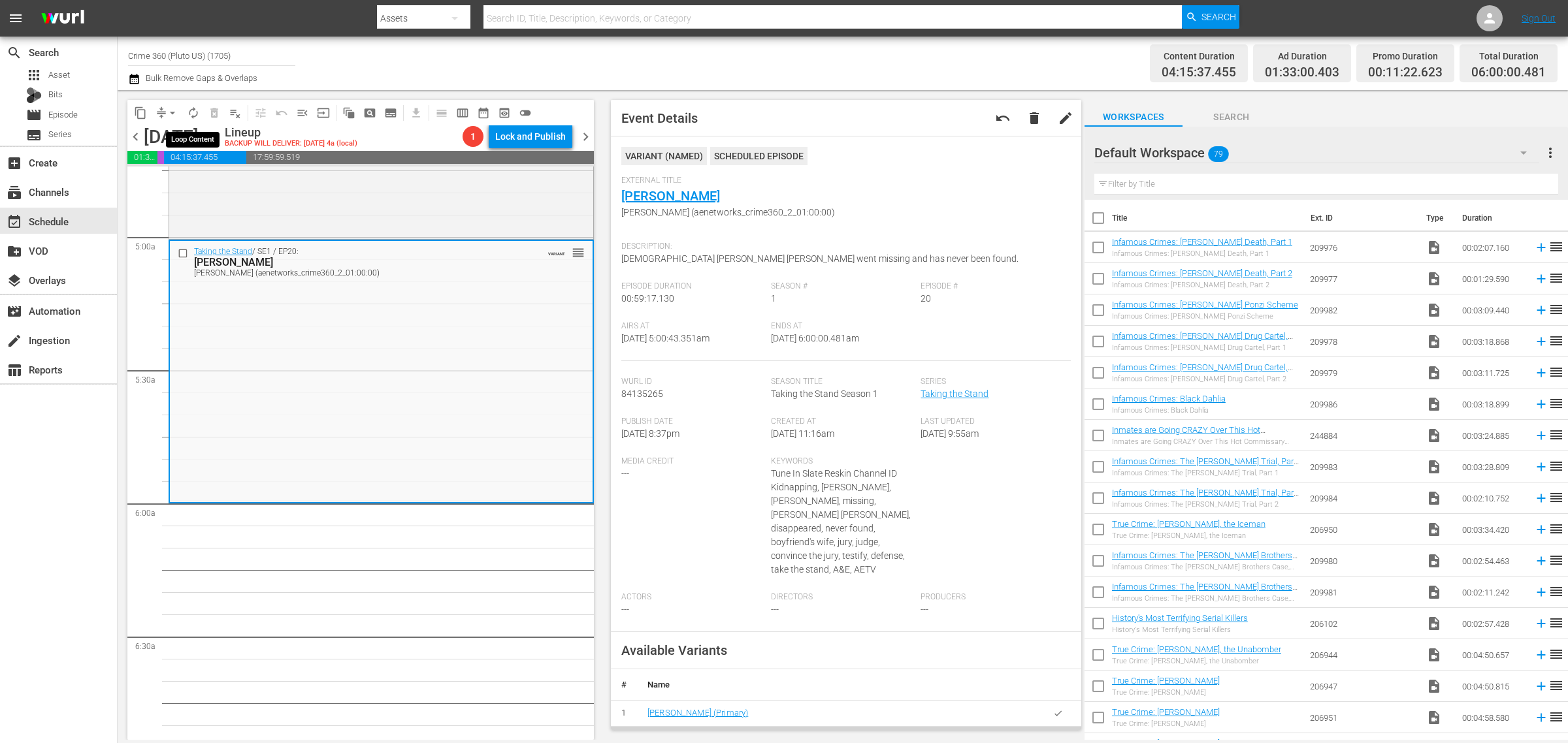
click at [191, 111] on span "autorenew_outlined" at bounding box center [193, 113] width 13 height 13
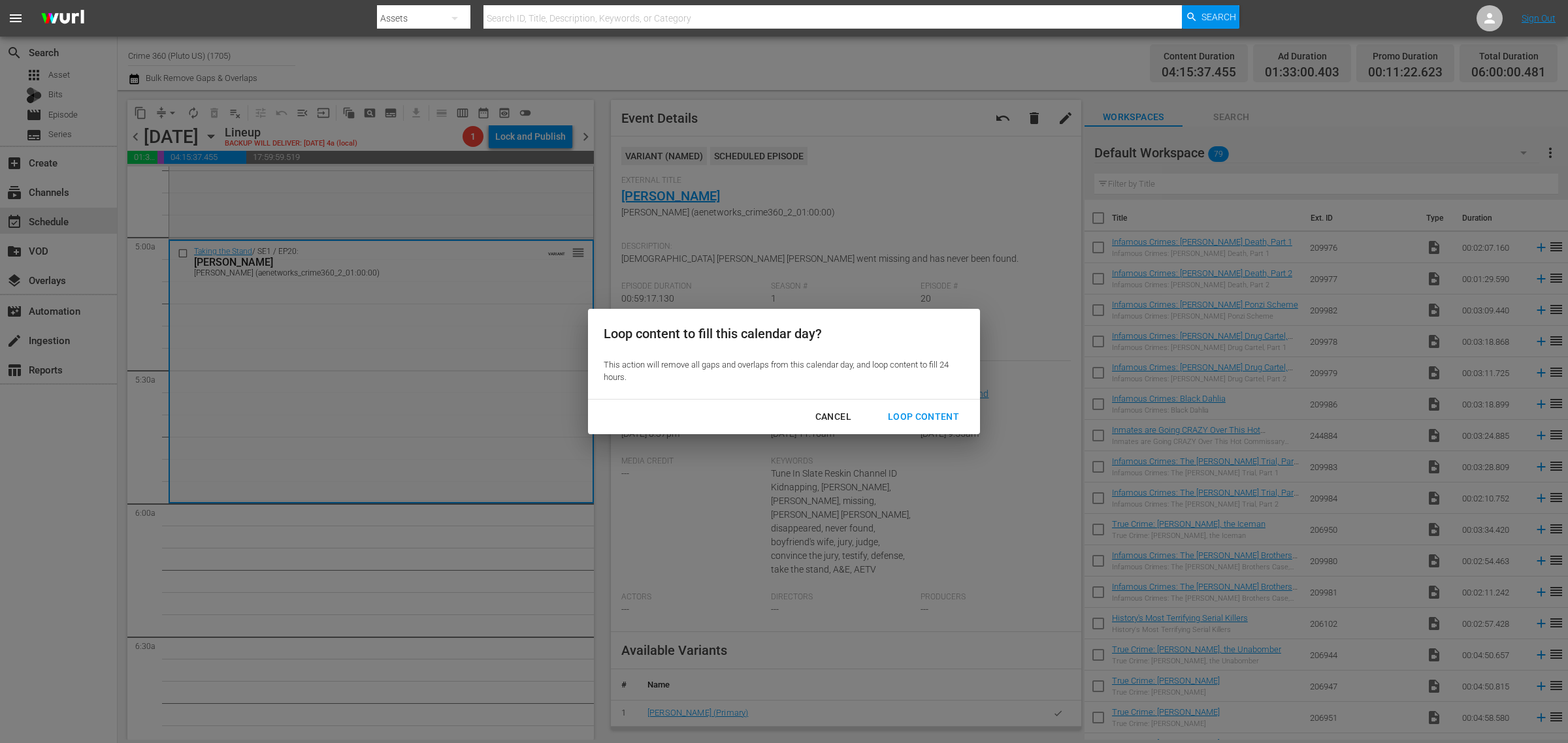
click at [936, 408] on button "Loop Content" at bounding box center [923, 417] width 103 height 24
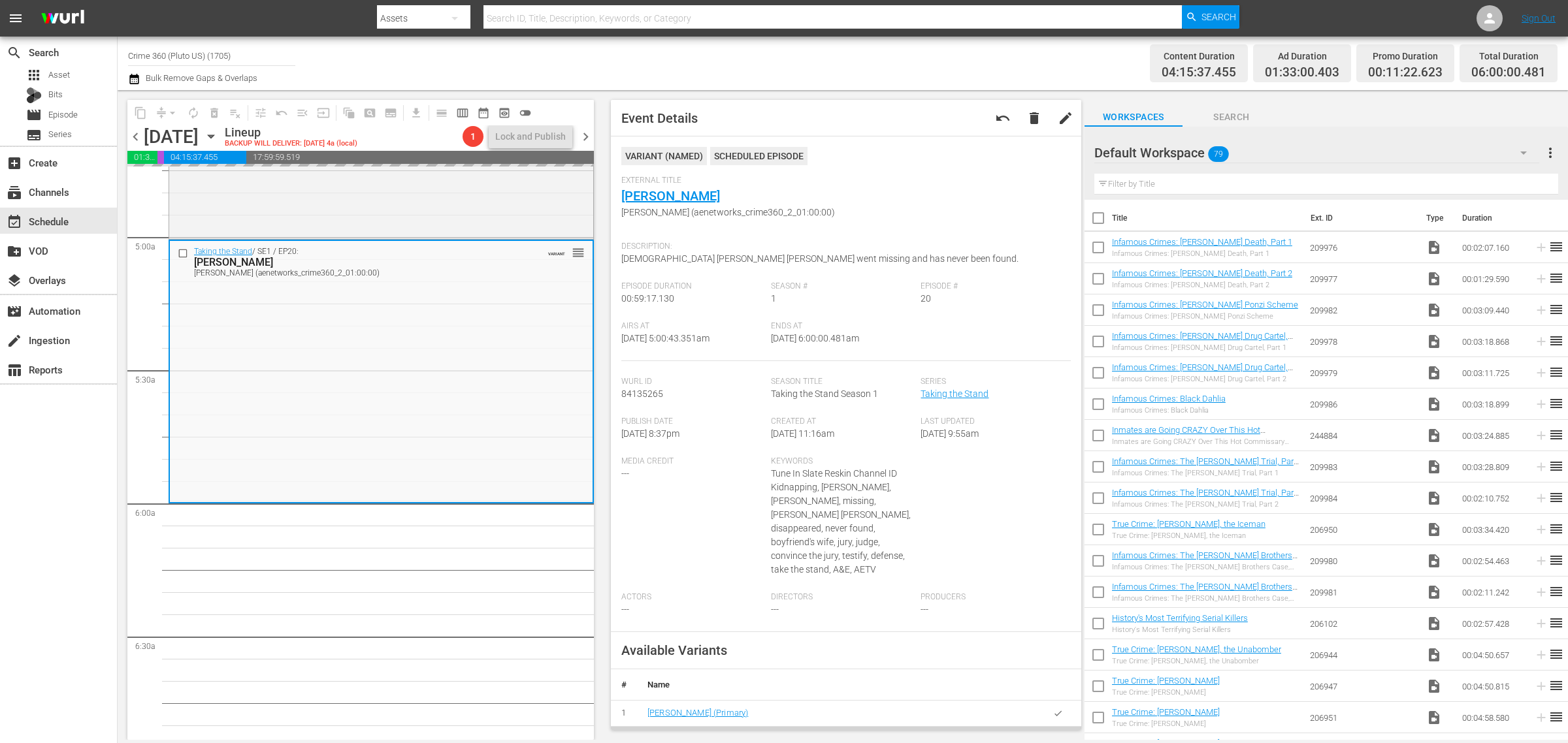
click at [872, 37] on div "Channel Title Crime 360 (Pluto US) (1705) Bulk Remove Gaps & Overlaps Content D…" at bounding box center [843, 63] width 1450 height 54
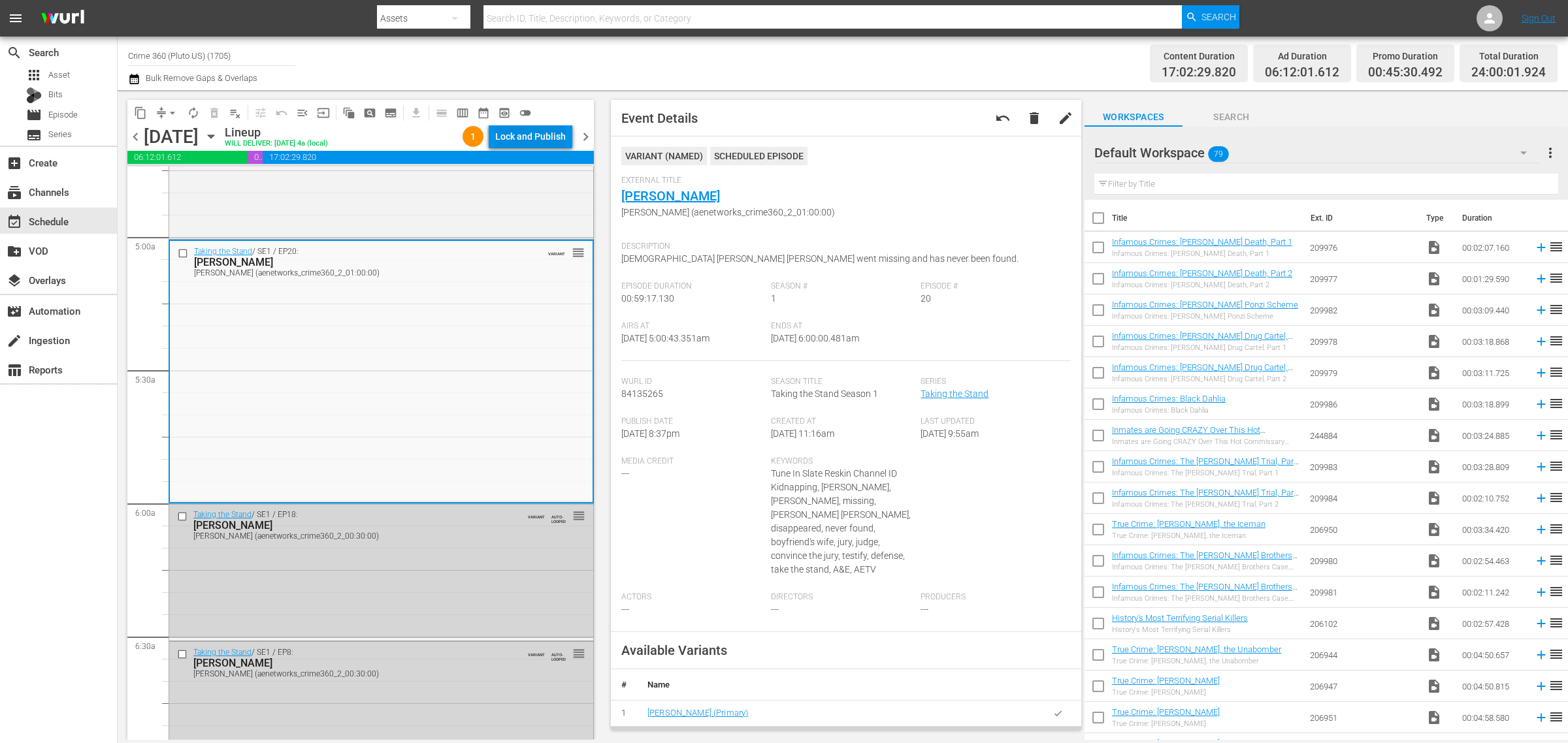
click at [552, 137] on div "Lock and Publish" at bounding box center [530, 136] width 70 height 24
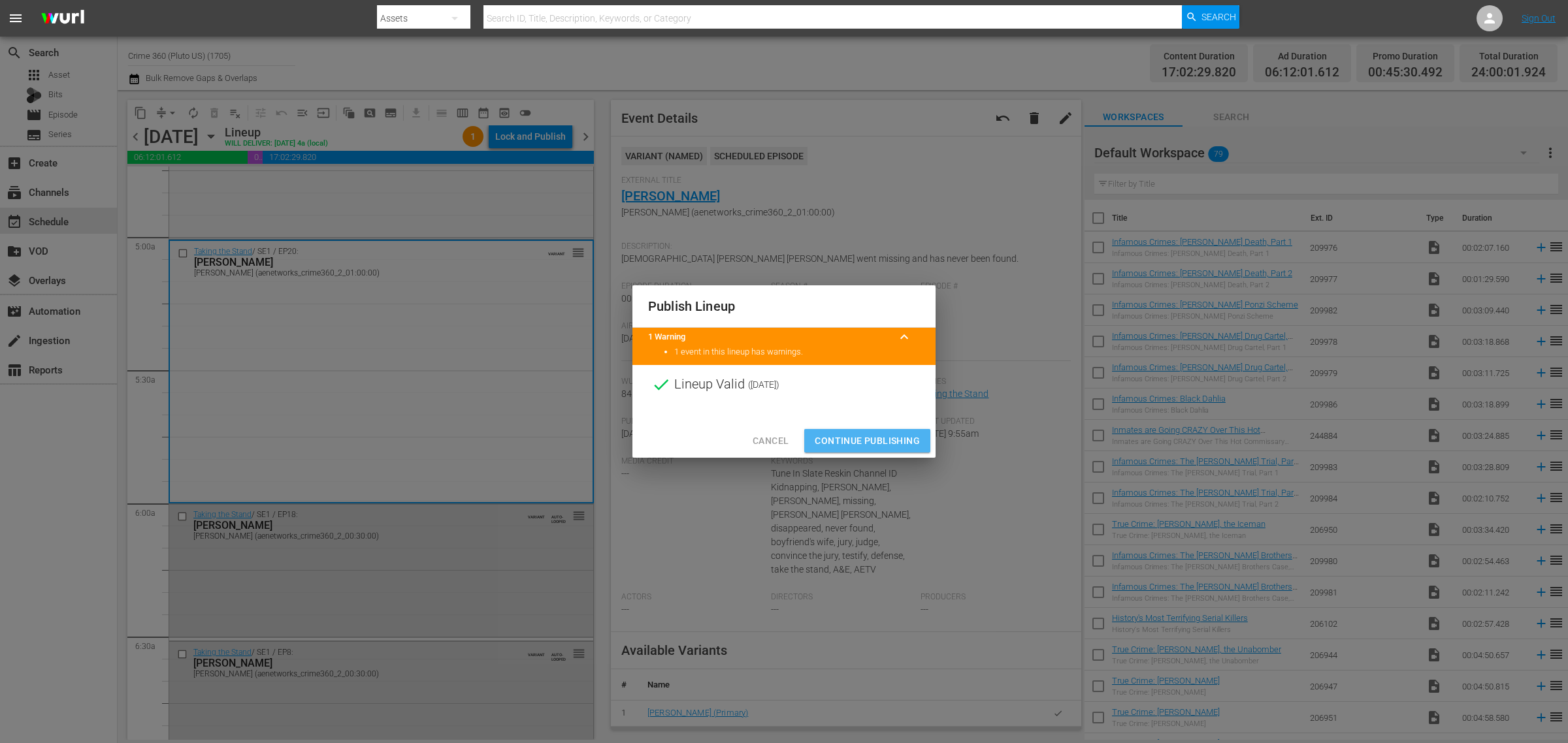
click at [889, 441] on span "Continue Publishing" at bounding box center [867, 441] width 105 height 17
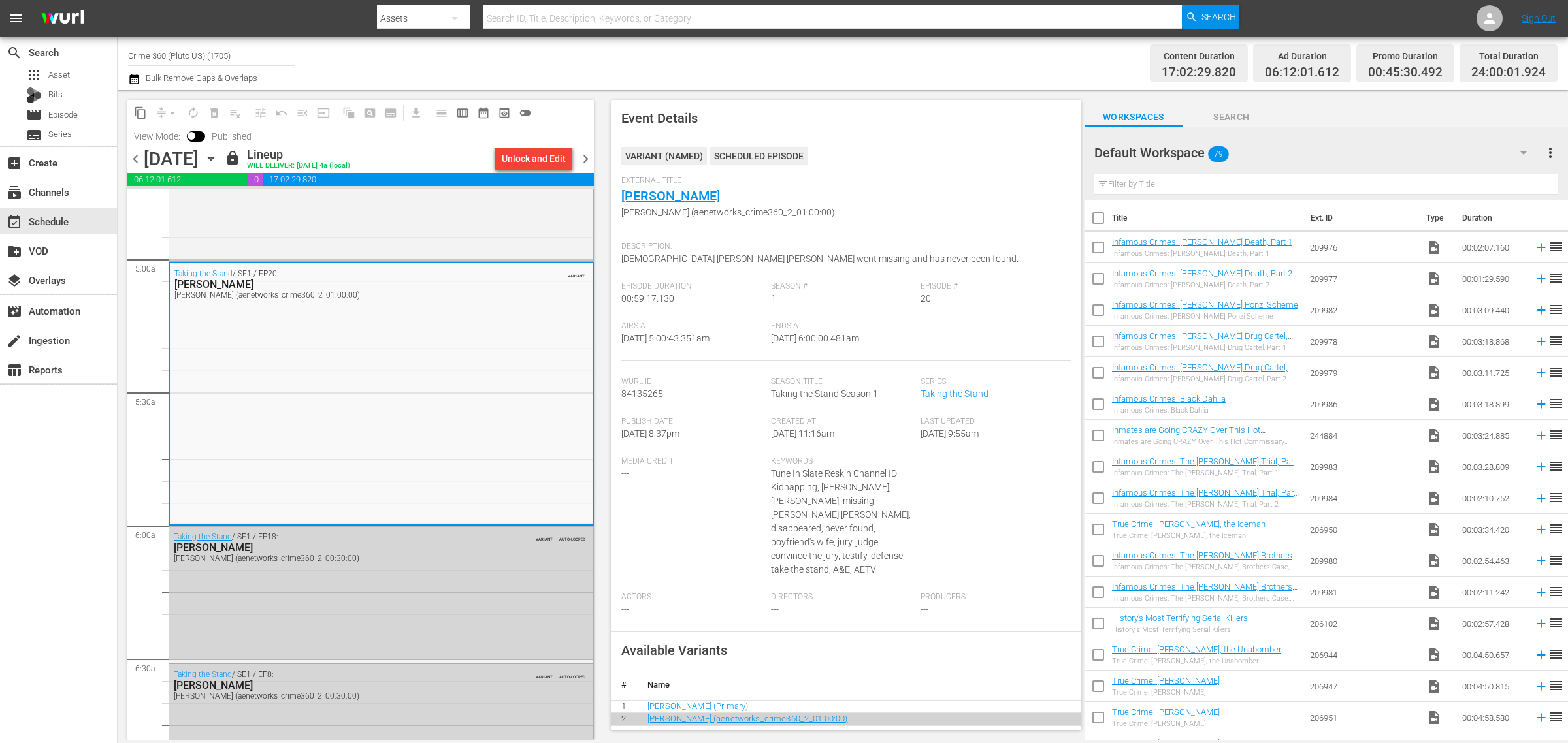
click at [585, 151] on span "chevron_right" at bounding box center [585, 159] width 17 height 17
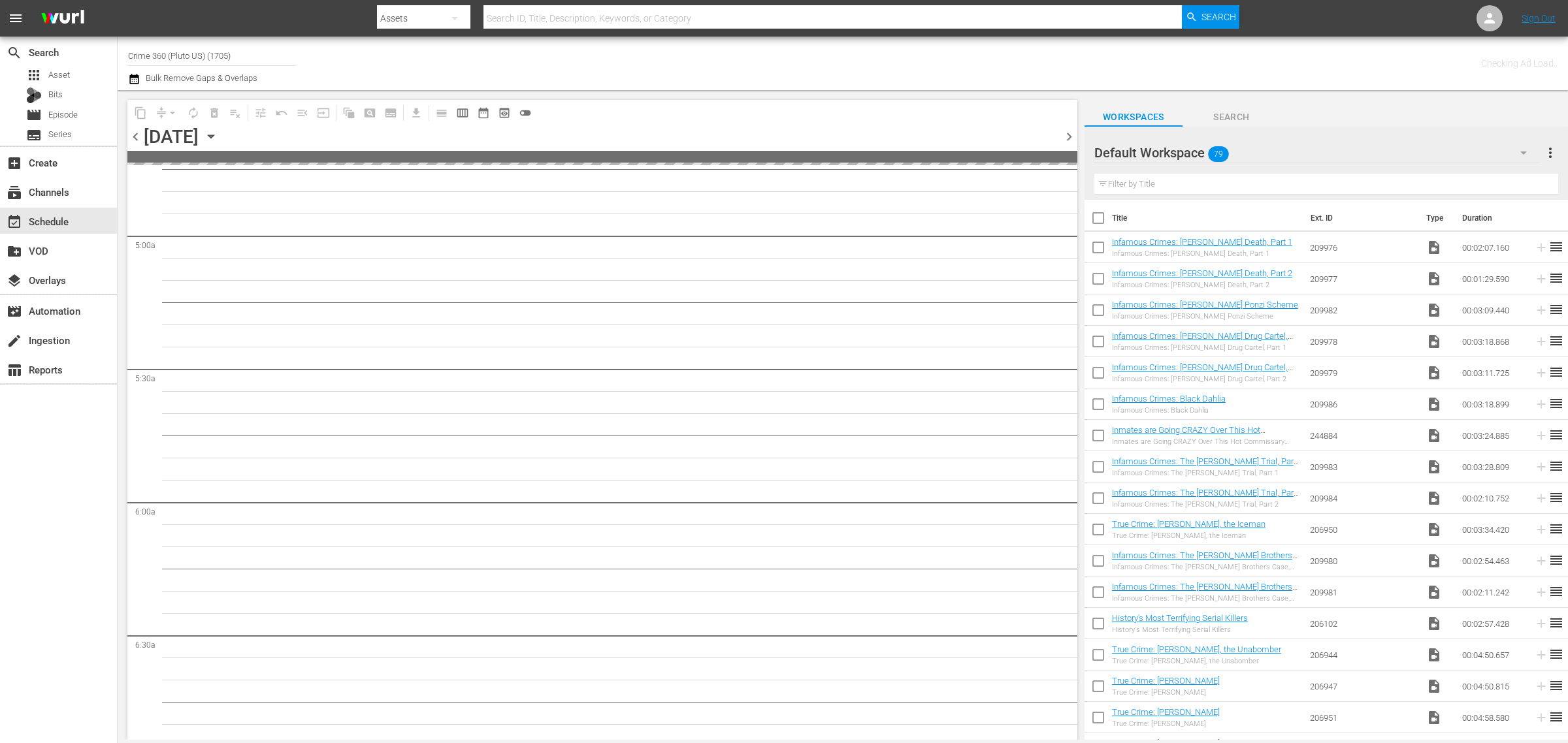
scroll to position [1372, 0]
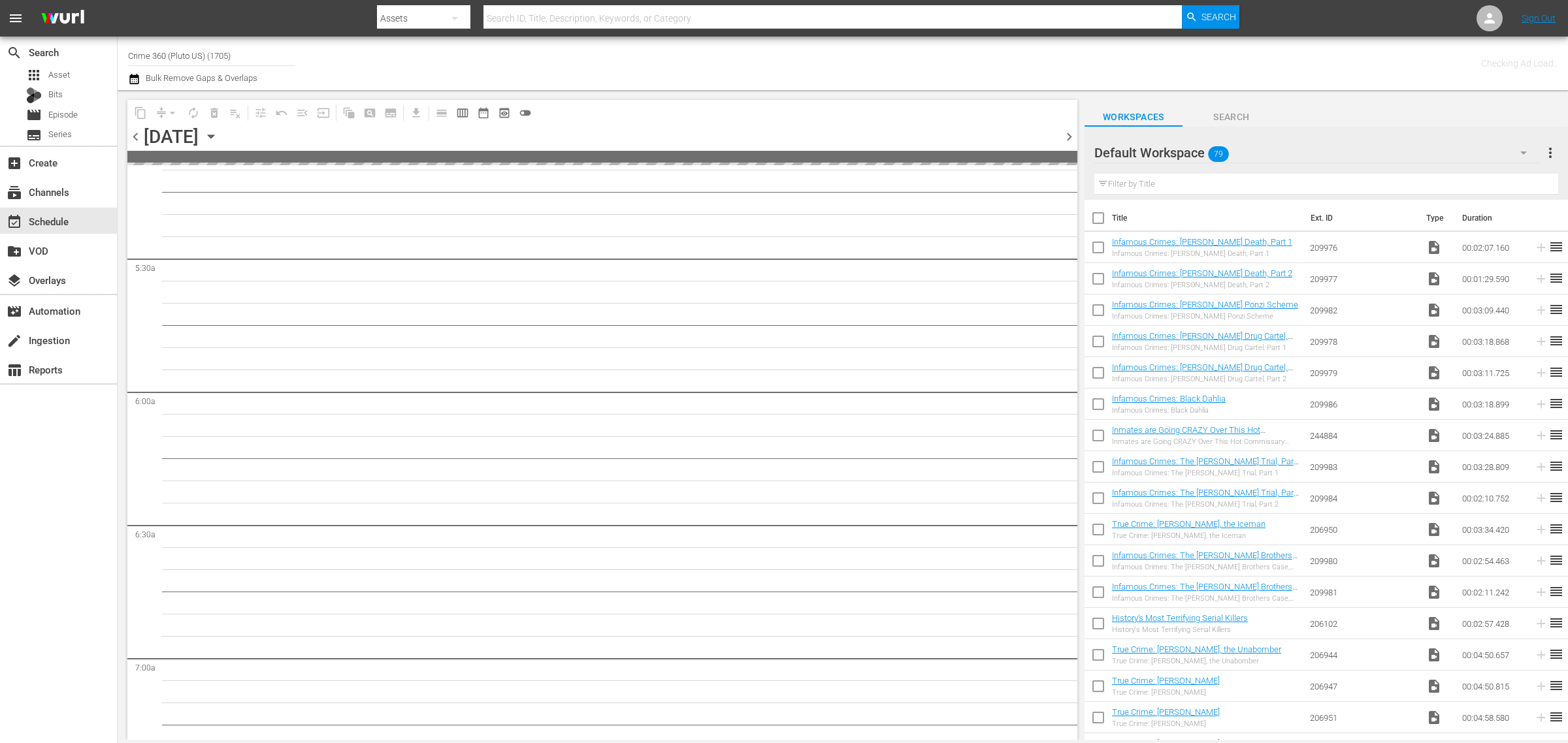
click at [782, 55] on div "Channel Title Crime 360 (Pluto US) (1705) Bulk Remove Gaps & Overlaps" at bounding box center [517, 62] width 779 height 47
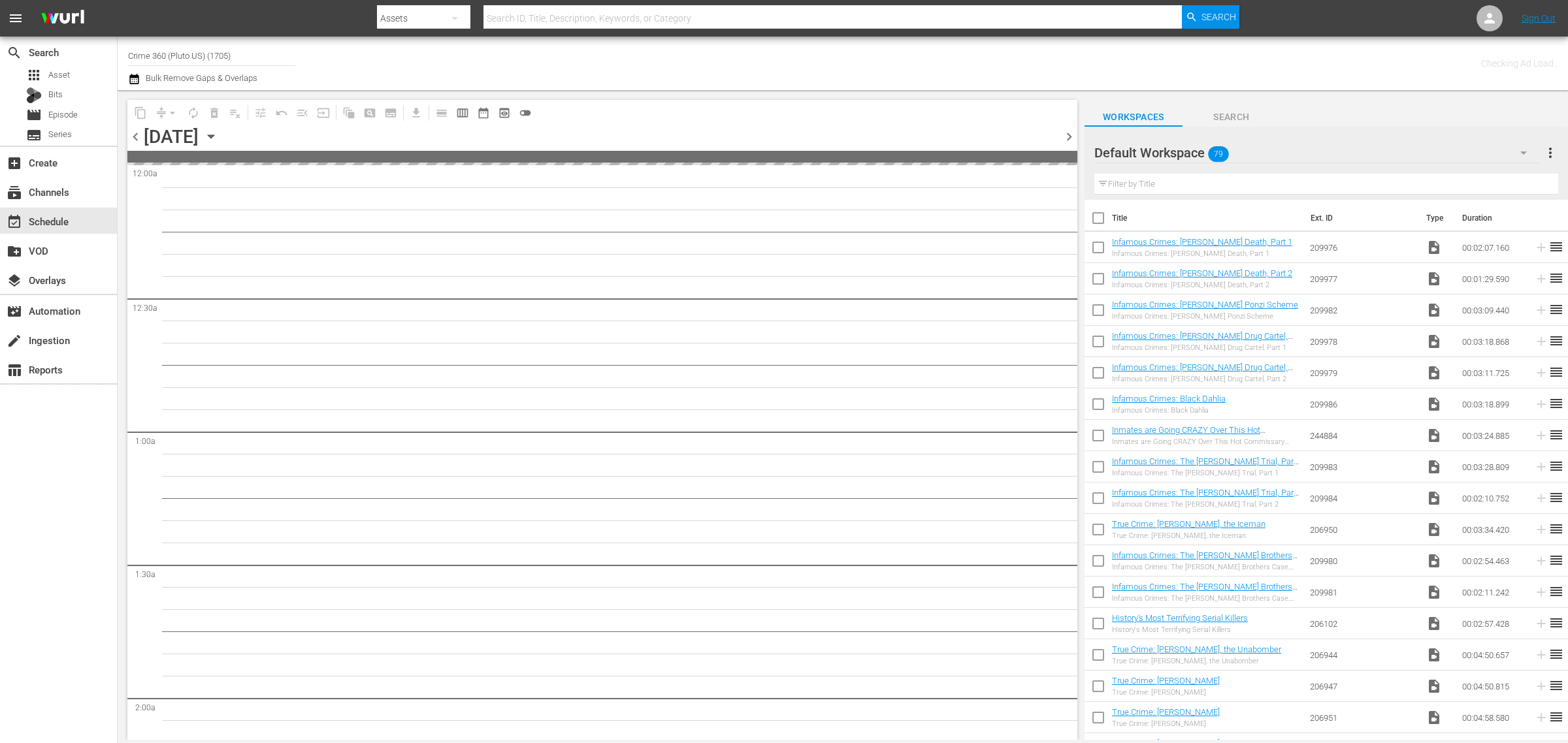
click at [699, 76] on div "Channel Title Crime 360 (Pluto US) (1705) Bulk Remove Gaps & Overlaps" at bounding box center [517, 62] width 779 height 47
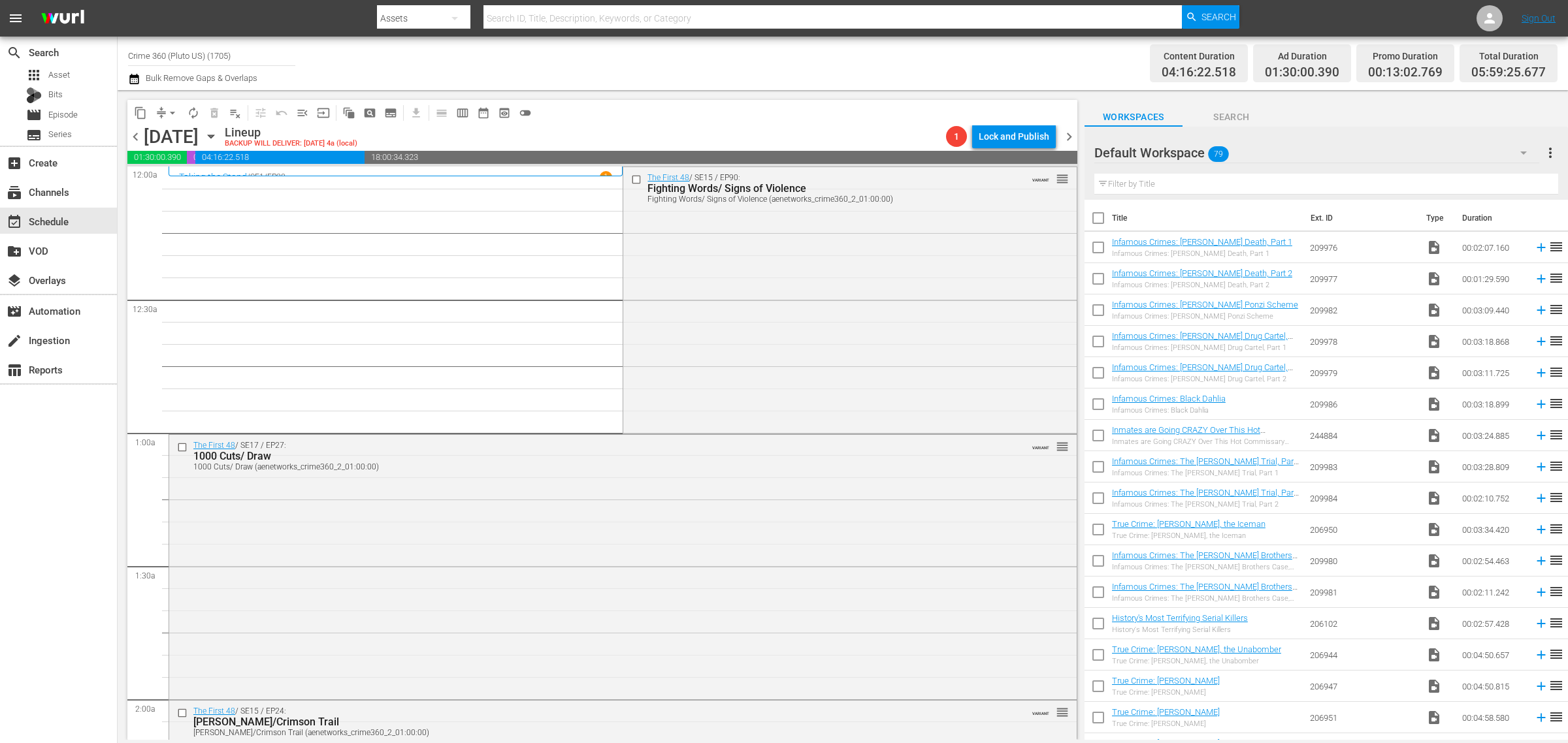
click at [733, 298] on div "The First 48 / SE15 / EP90: Fighting Words/ Signs of Violence Fighting Words/ S…" at bounding box center [850, 299] width 453 height 264
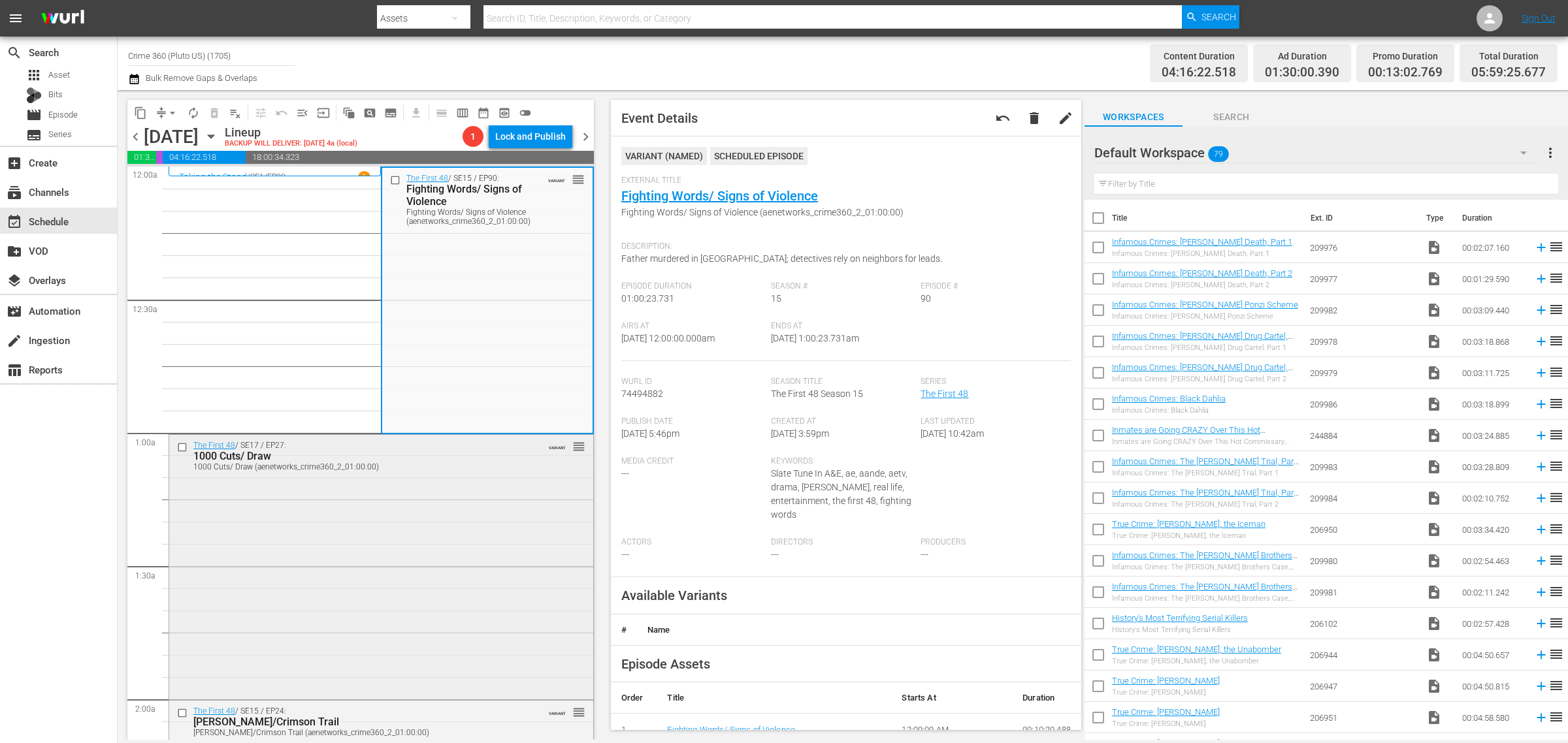
click at [469, 487] on div "The First 48 / SE17 / EP27: 1000 Cuts/ Draw 1000 Cuts/ Draw (aenetworks_crime36…" at bounding box center [381, 566] width 424 height 262
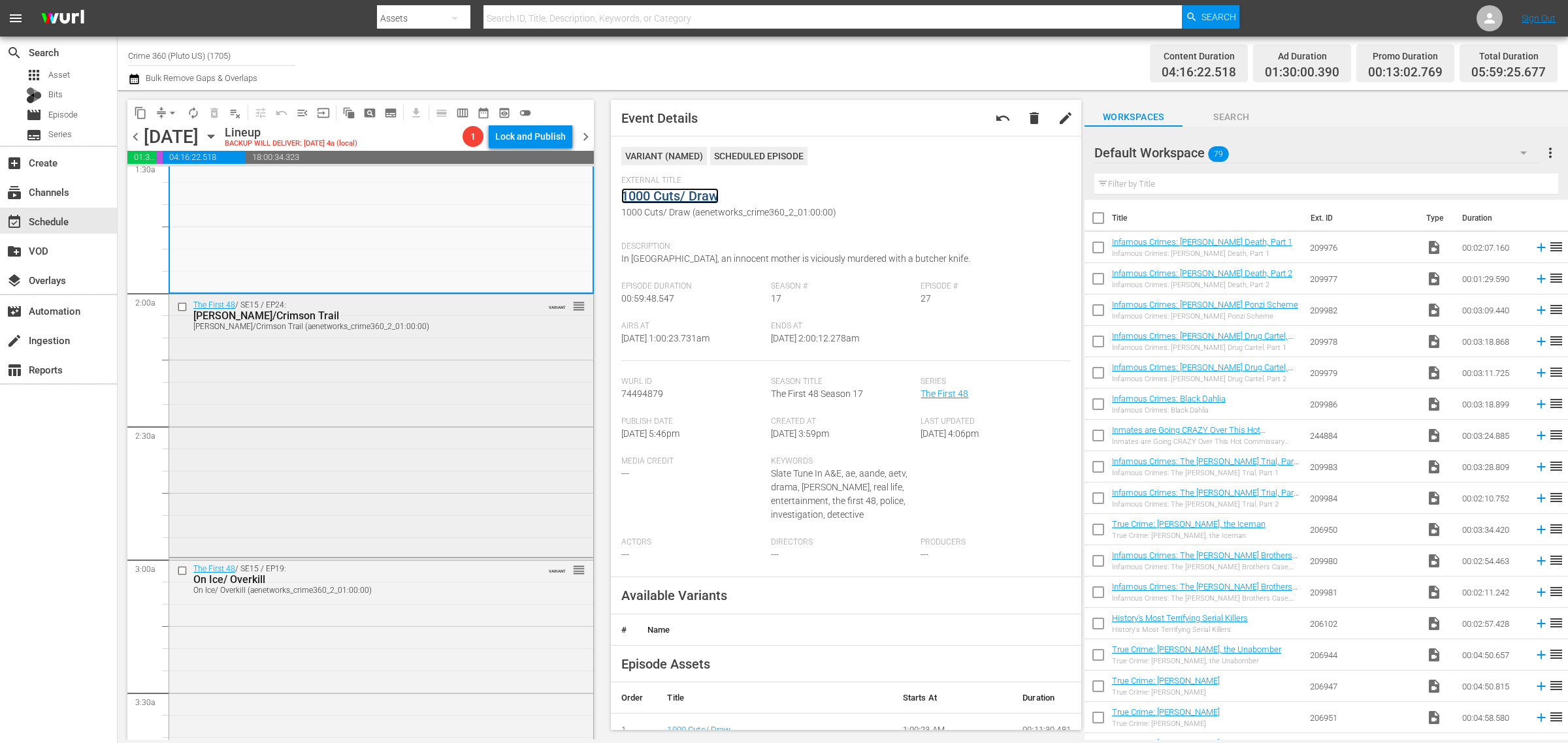
scroll to position [408, 0]
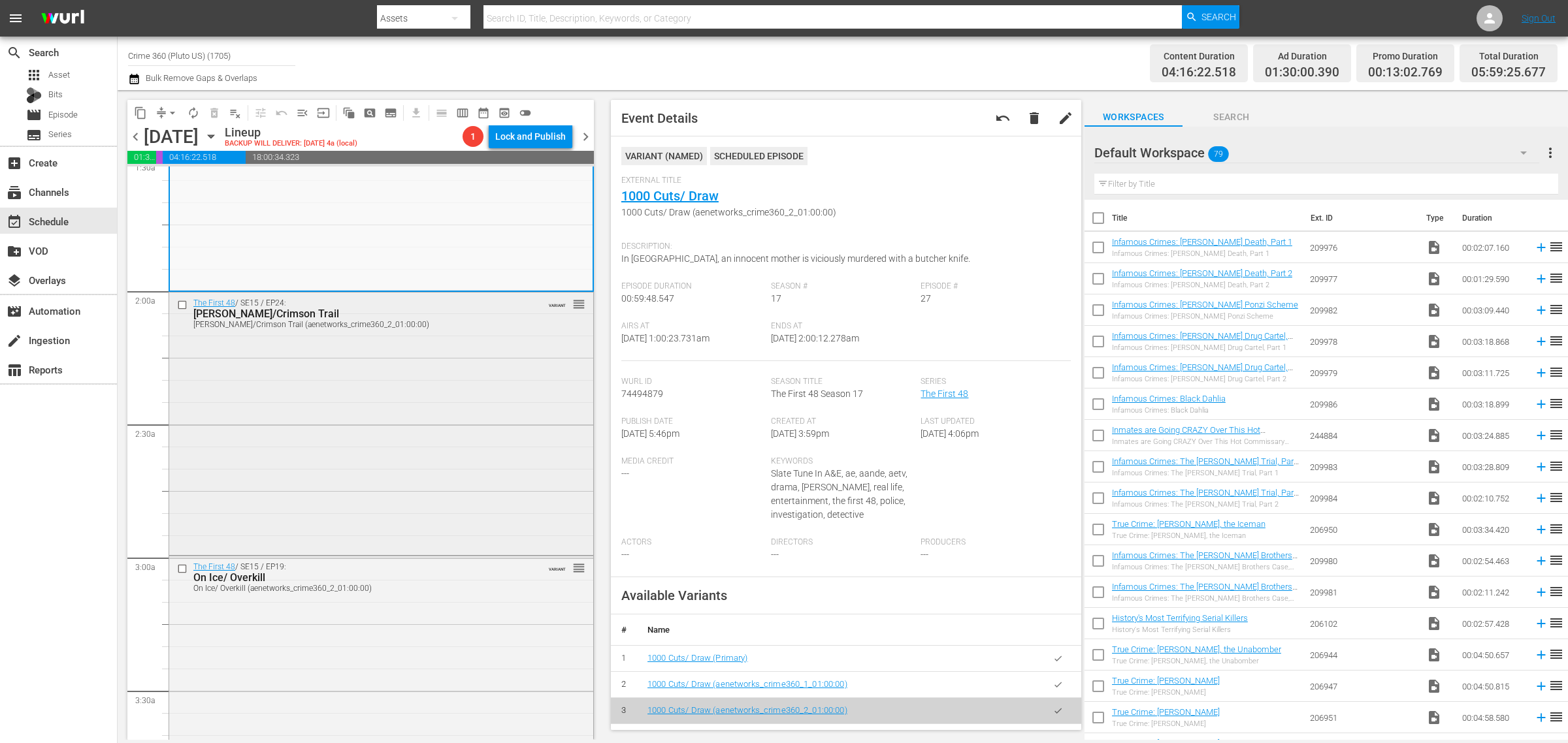
click at [440, 399] on div "The First 48 / SE15 / EP24: Johnny Black/Crimson Trail Johnny Black/Crimson Tra…" at bounding box center [381, 422] width 424 height 260
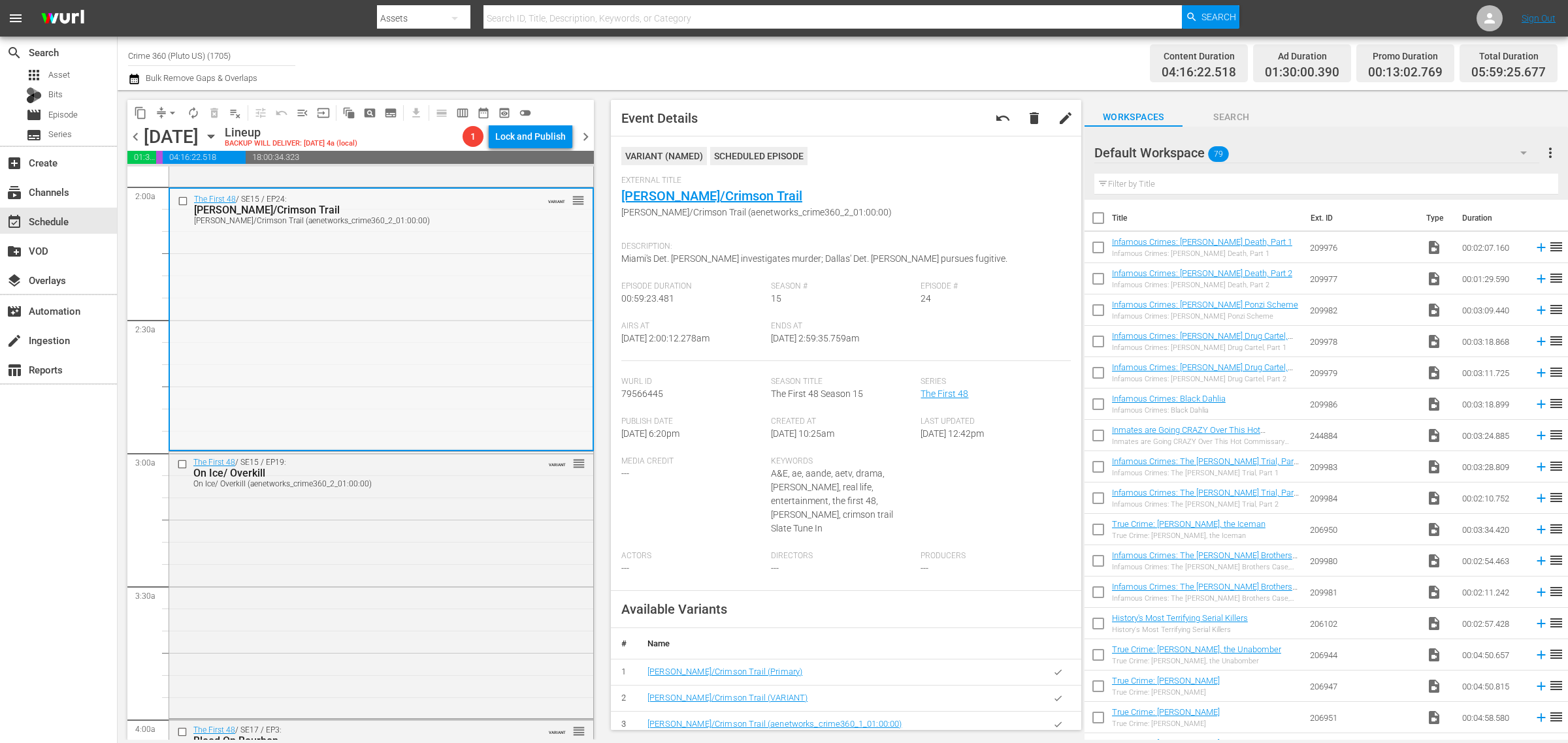
scroll to position [571, 0]
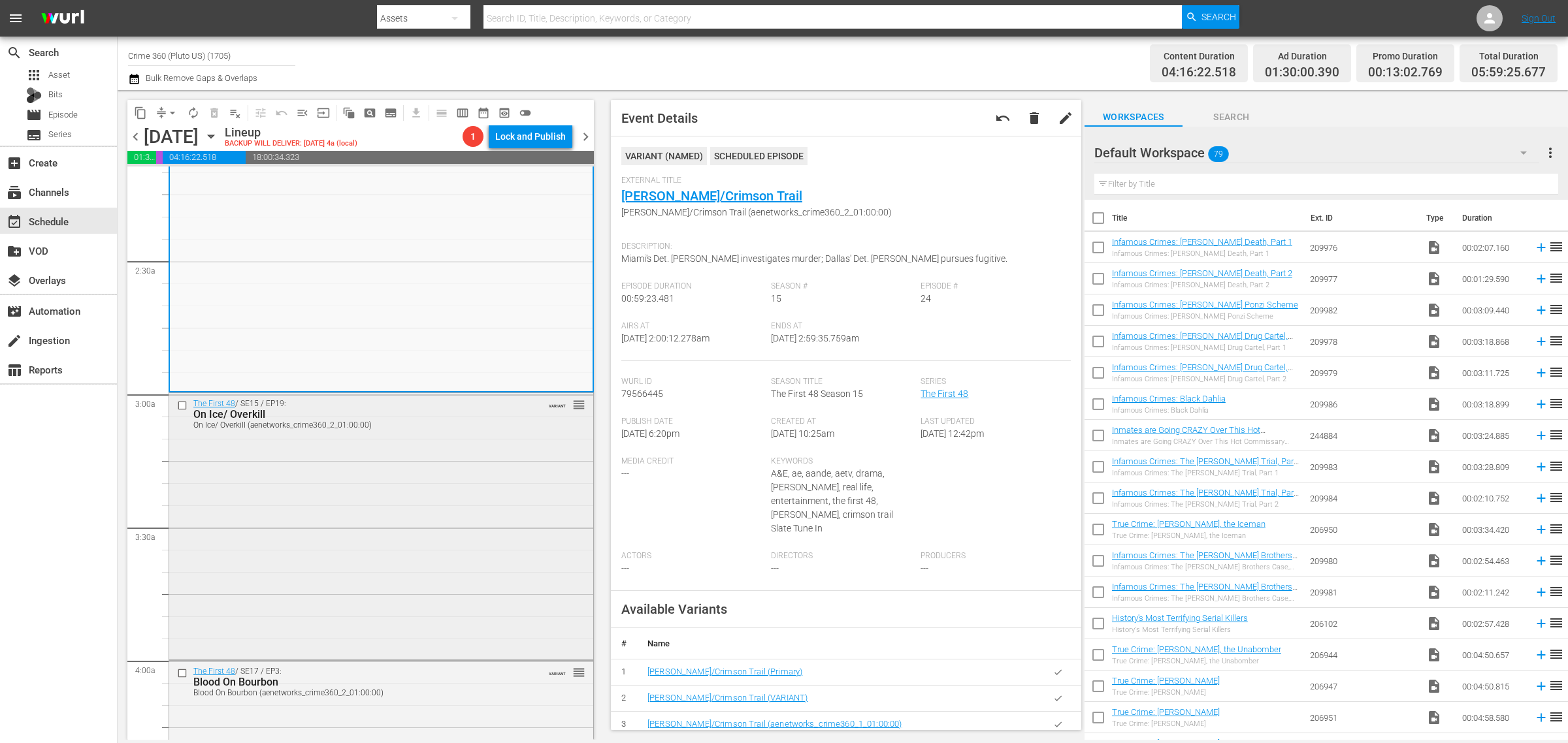
click at [465, 519] on div "The First 48 / SE15 / EP19: On Ice/ Overkill On Ice/ Overkill (aenetworks_crime…" at bounding box center [381, 525] width 424 height 263
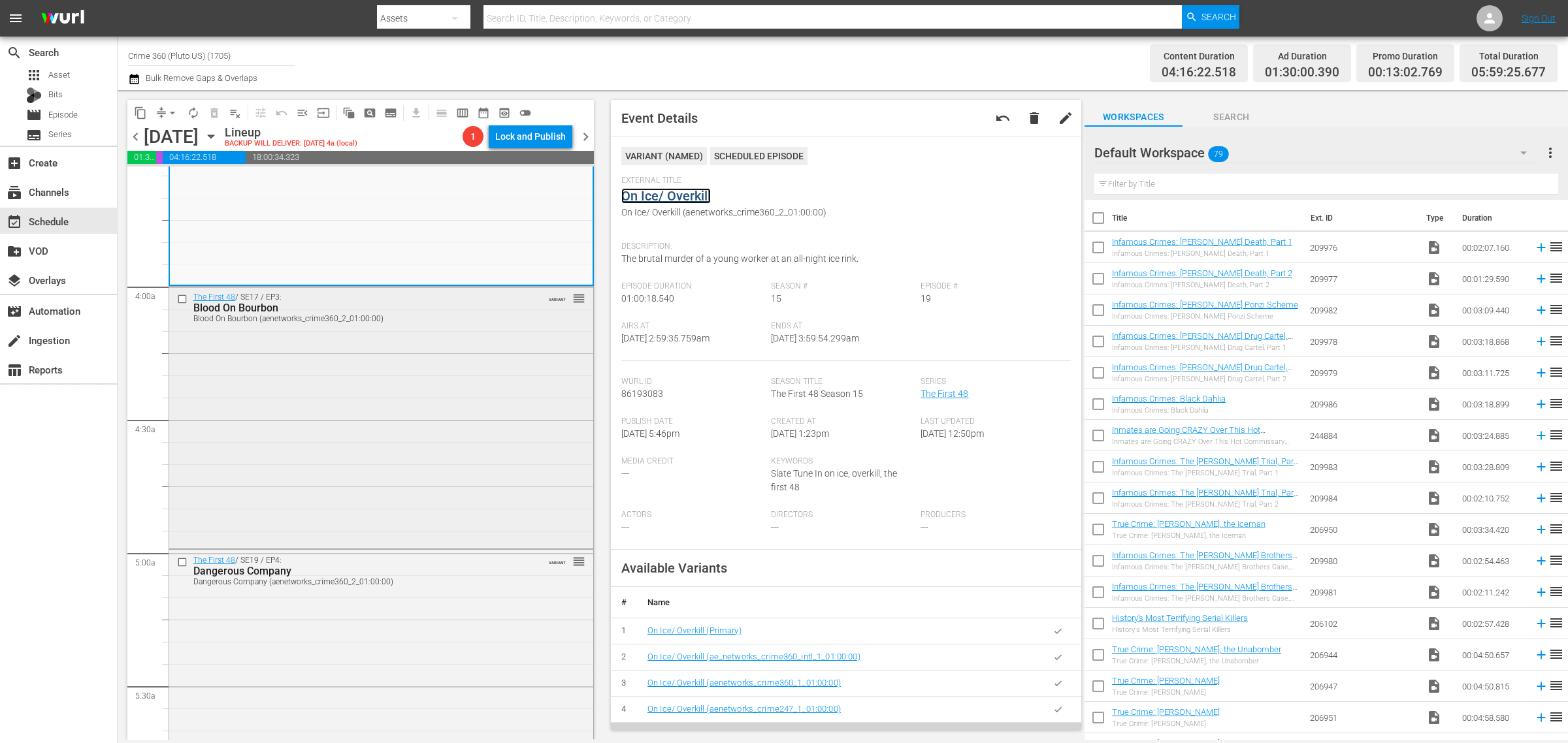
scroll to position [979, 0]
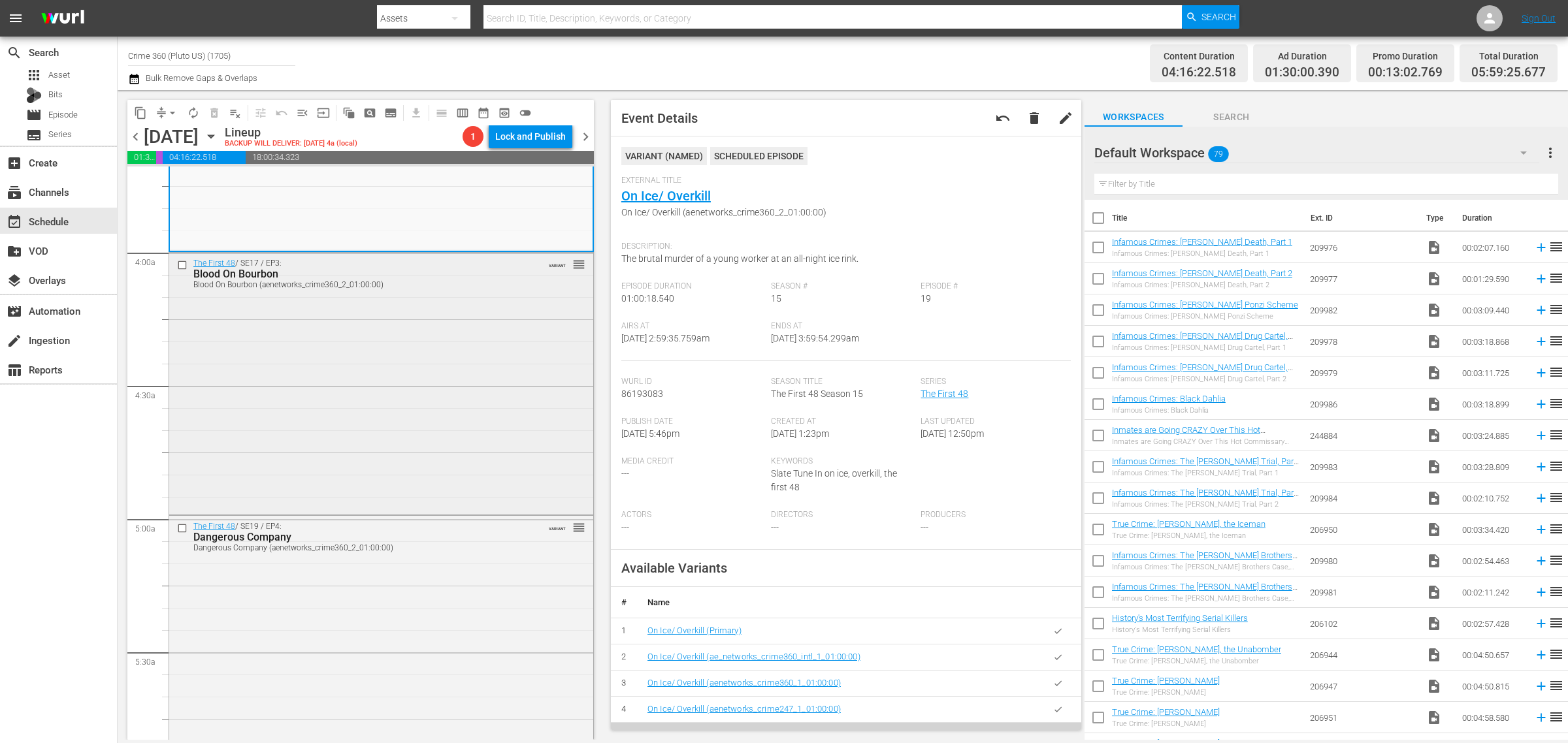
click at [351, 357] on div "The First 48 / SE17 / EP3: Blood On Bourbon Blood On Bourbon (aenetworks_crime3…" at bounding box center [381, 382] width 424 height 259
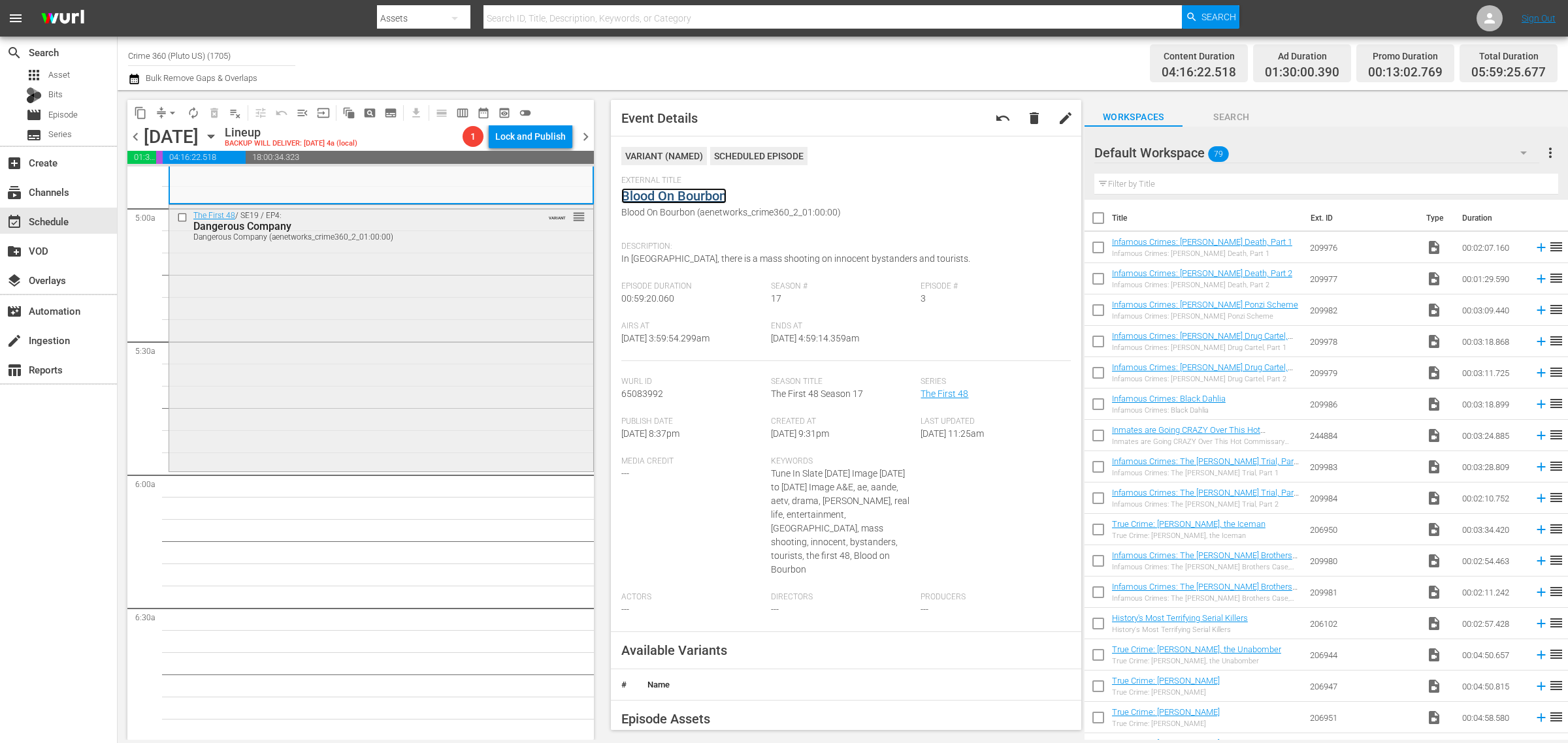
scroll to position [1306, 0]
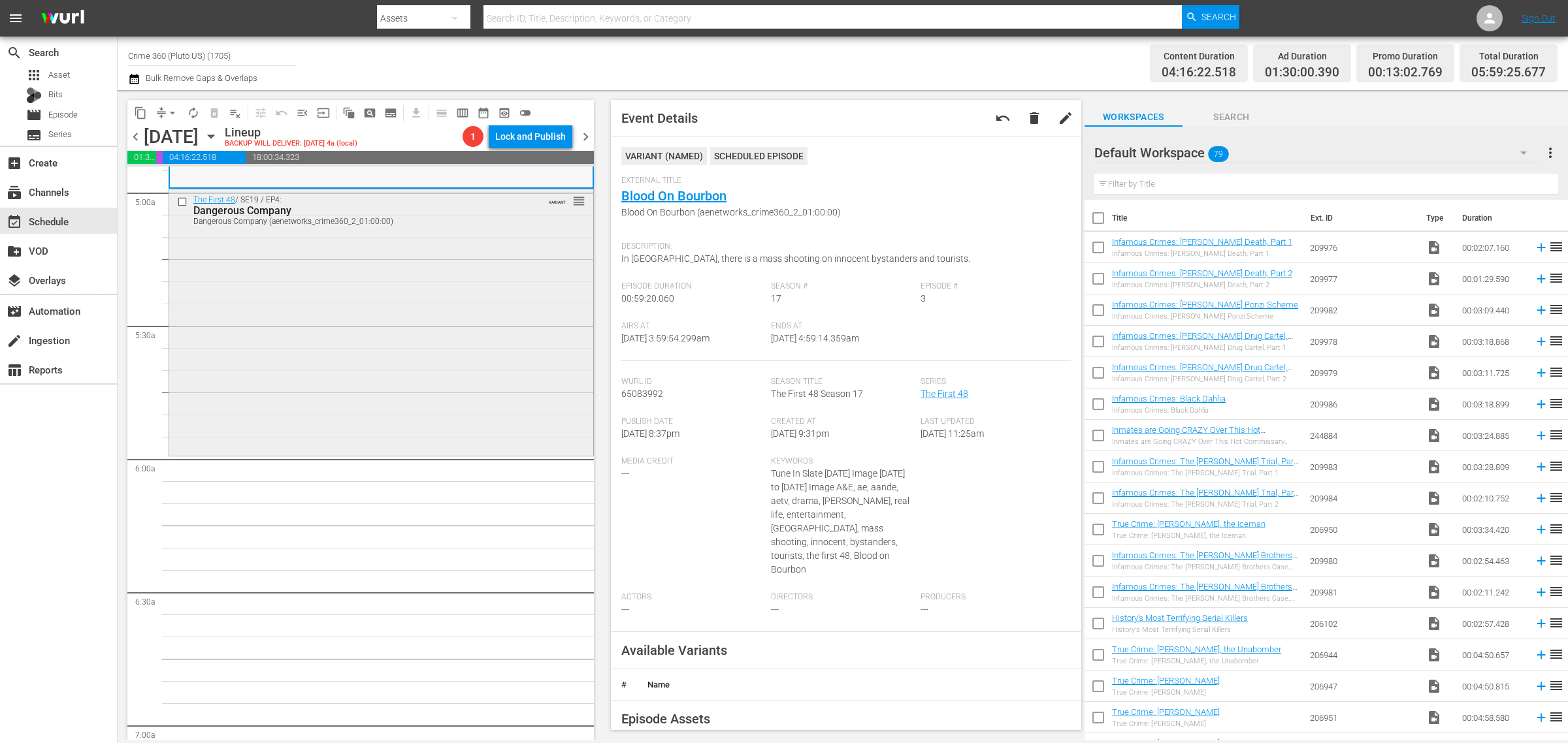
click at [382, 354] on div "The First 48 / SE19 / EP4: Dangerous Company Dangerous Company (aenetworks_crim…" at bounding box center [381, 321] width 424 height 263
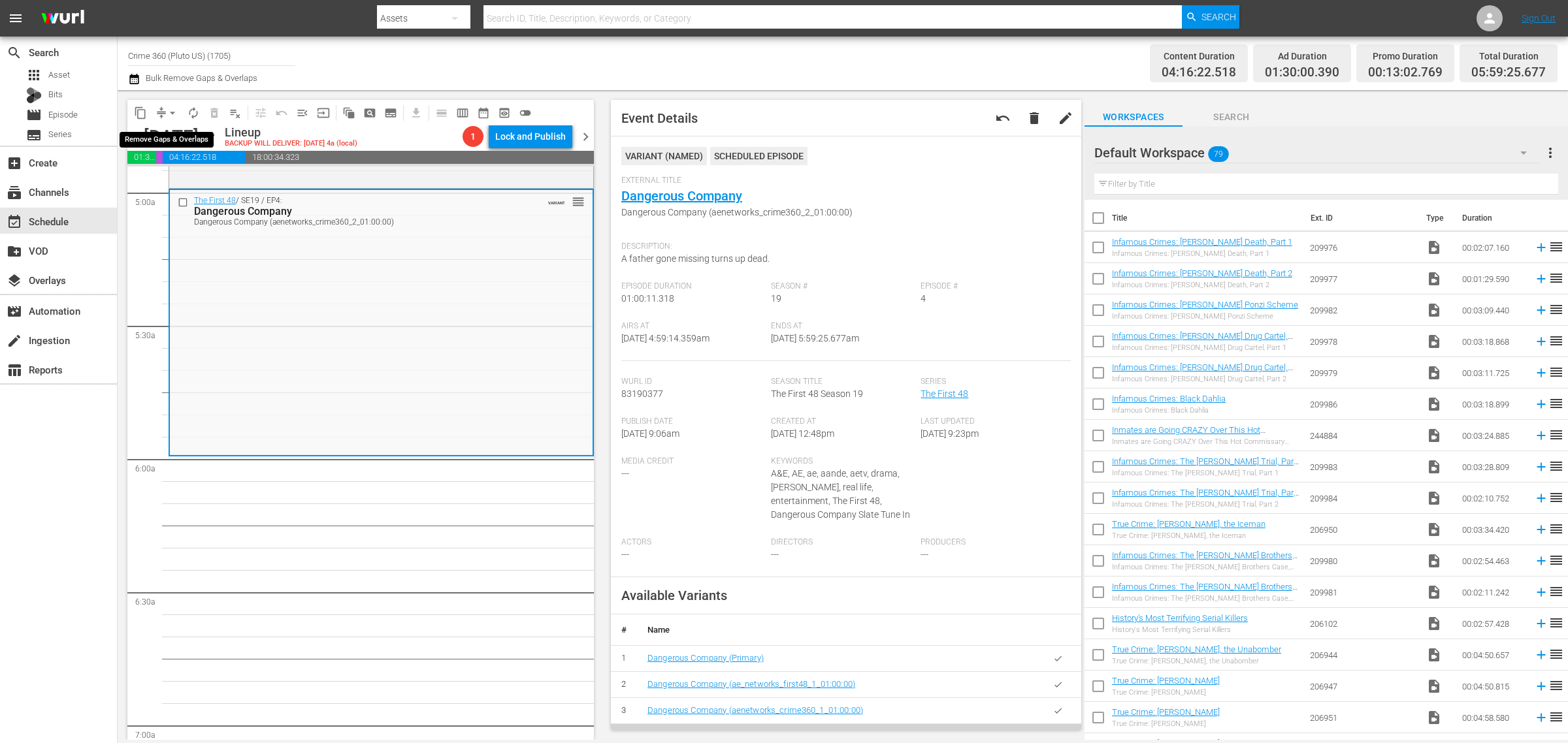
click at [173, 114] on span "arrow_drop_down" at bounding box center [172, 113] width 13 height 13
click at [188, 144] on li "Align to Midnight" at bounding box center [173, 139] width 137 height 22
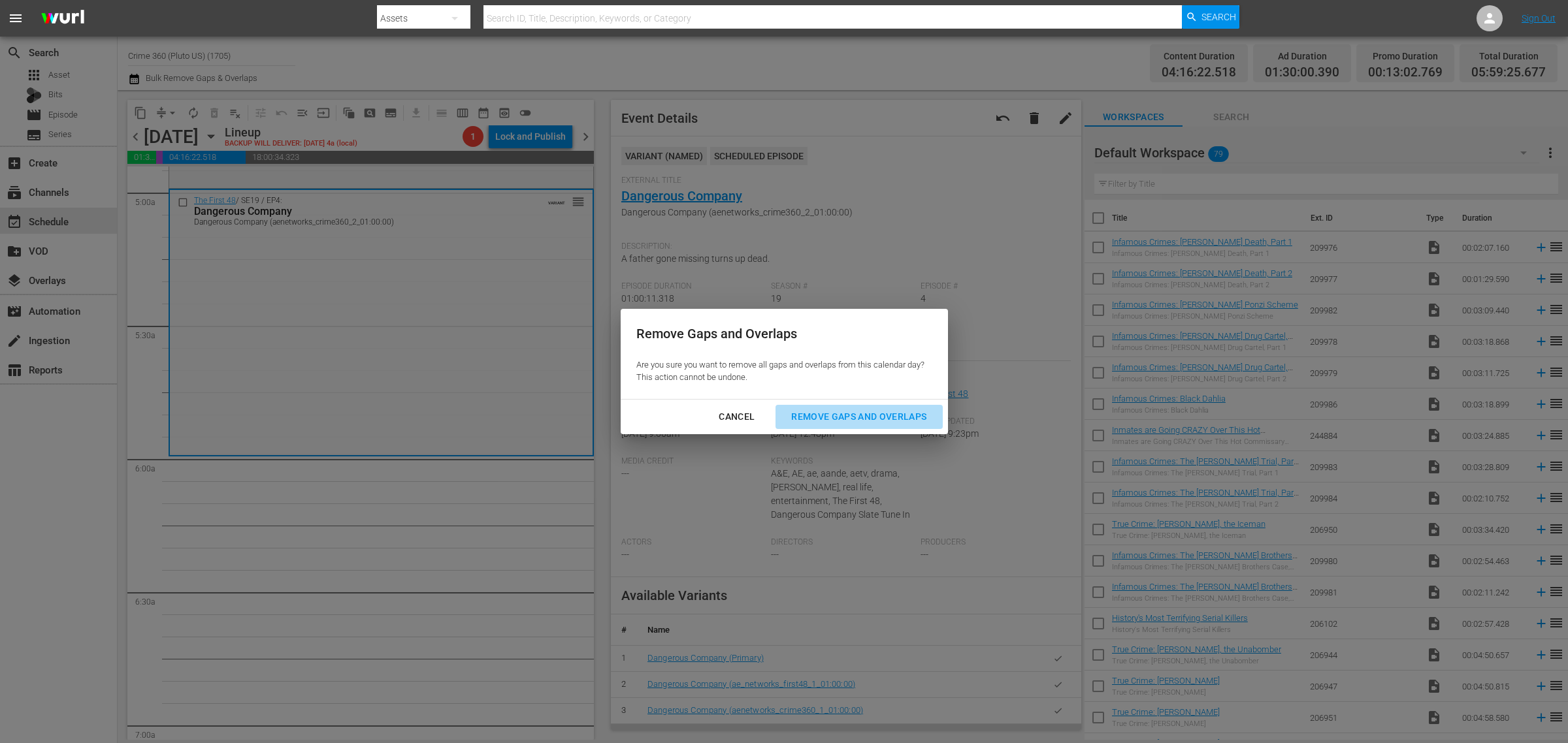
click at [844, 419] on div "Remove Gaps and Overlaps" at bounding box center [858, 416] width 156 height 17
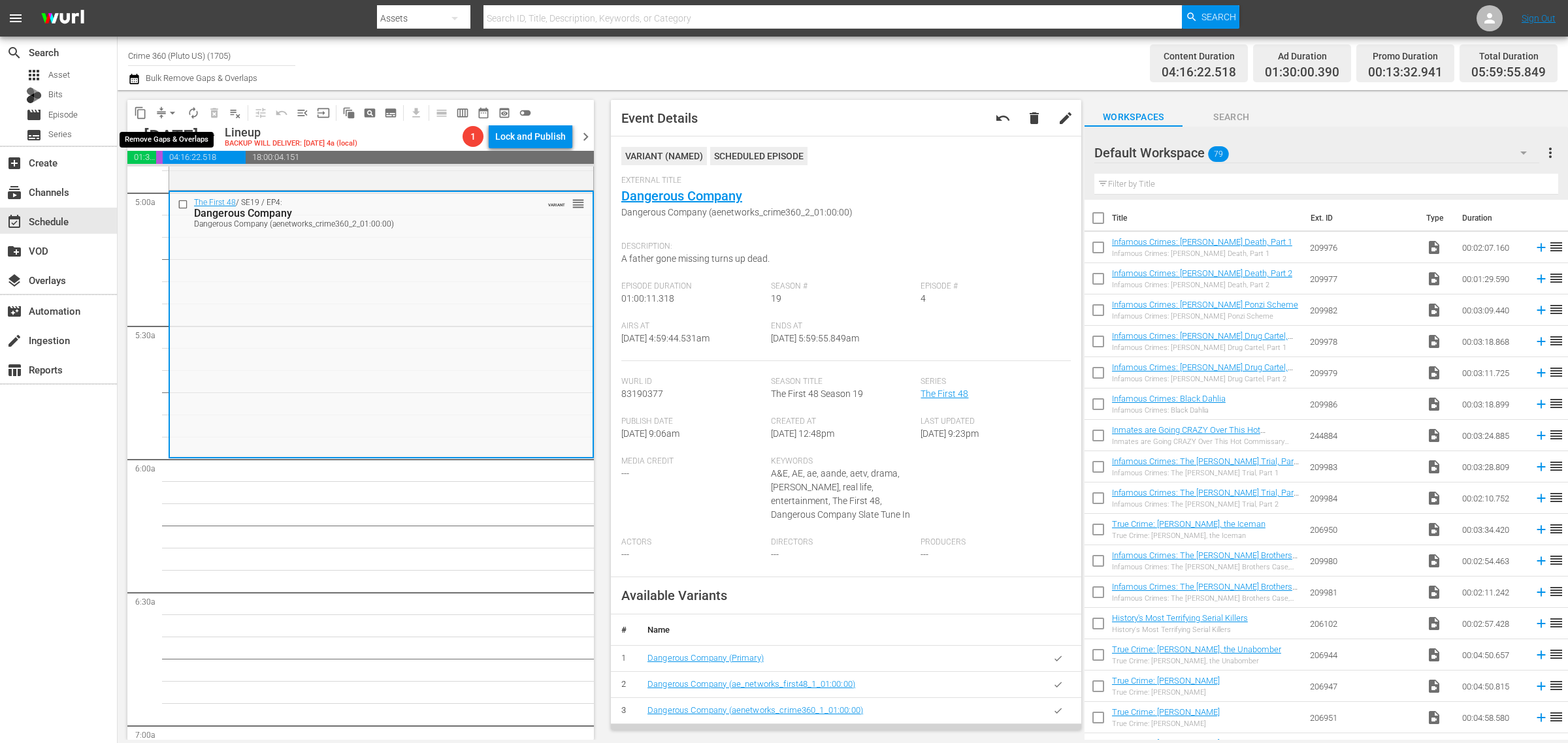
click at [171, 108] on span "arrow_drop_down" at bounding box center [172, 113] width 13 height 13
click at [199, 141] on li "Align to Midnight" at bounding box center [173, 139] width 137 height 22
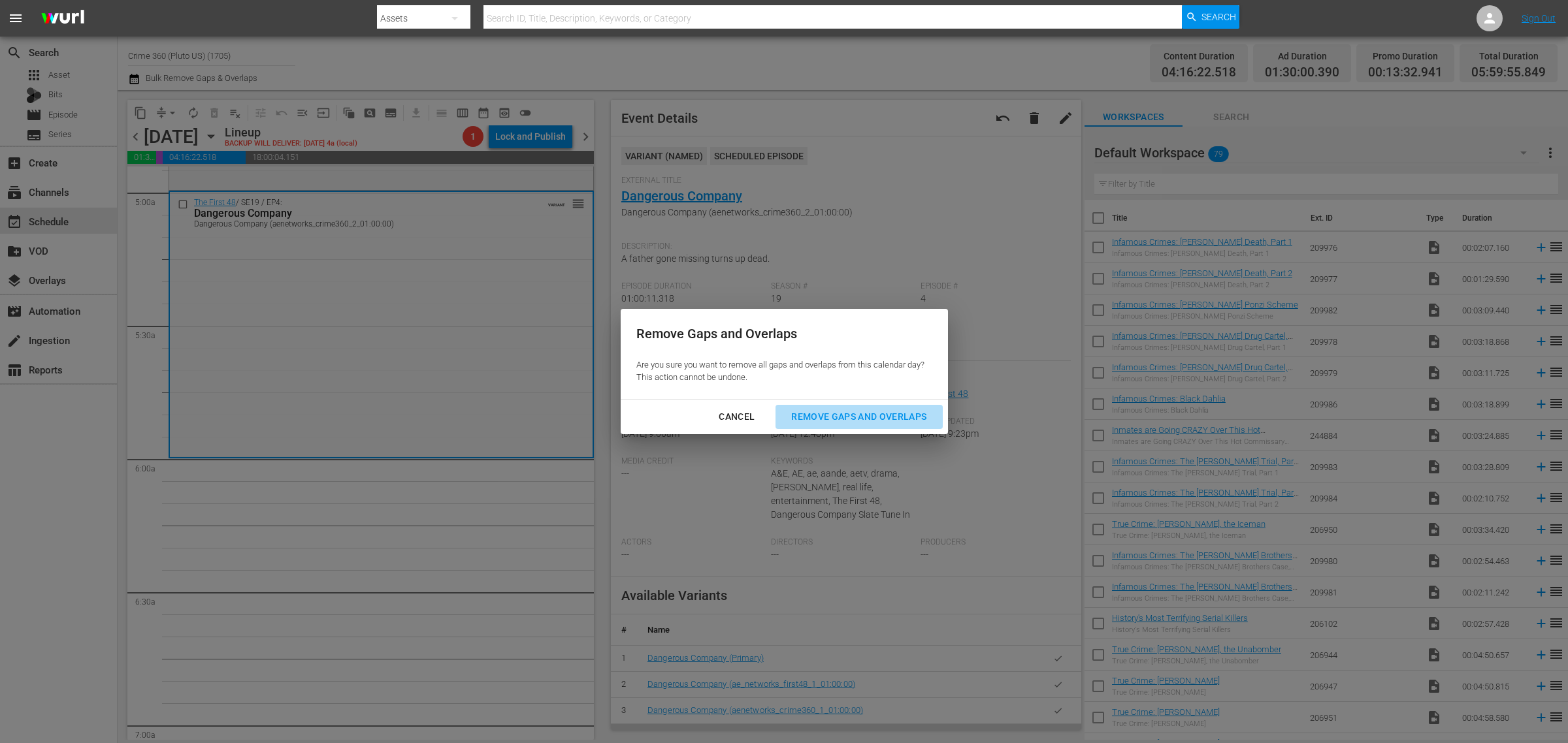
click at [828, 415] on div "Remove Gaps and Overlaps" at bounding box center [858, 416] width 156 height 17
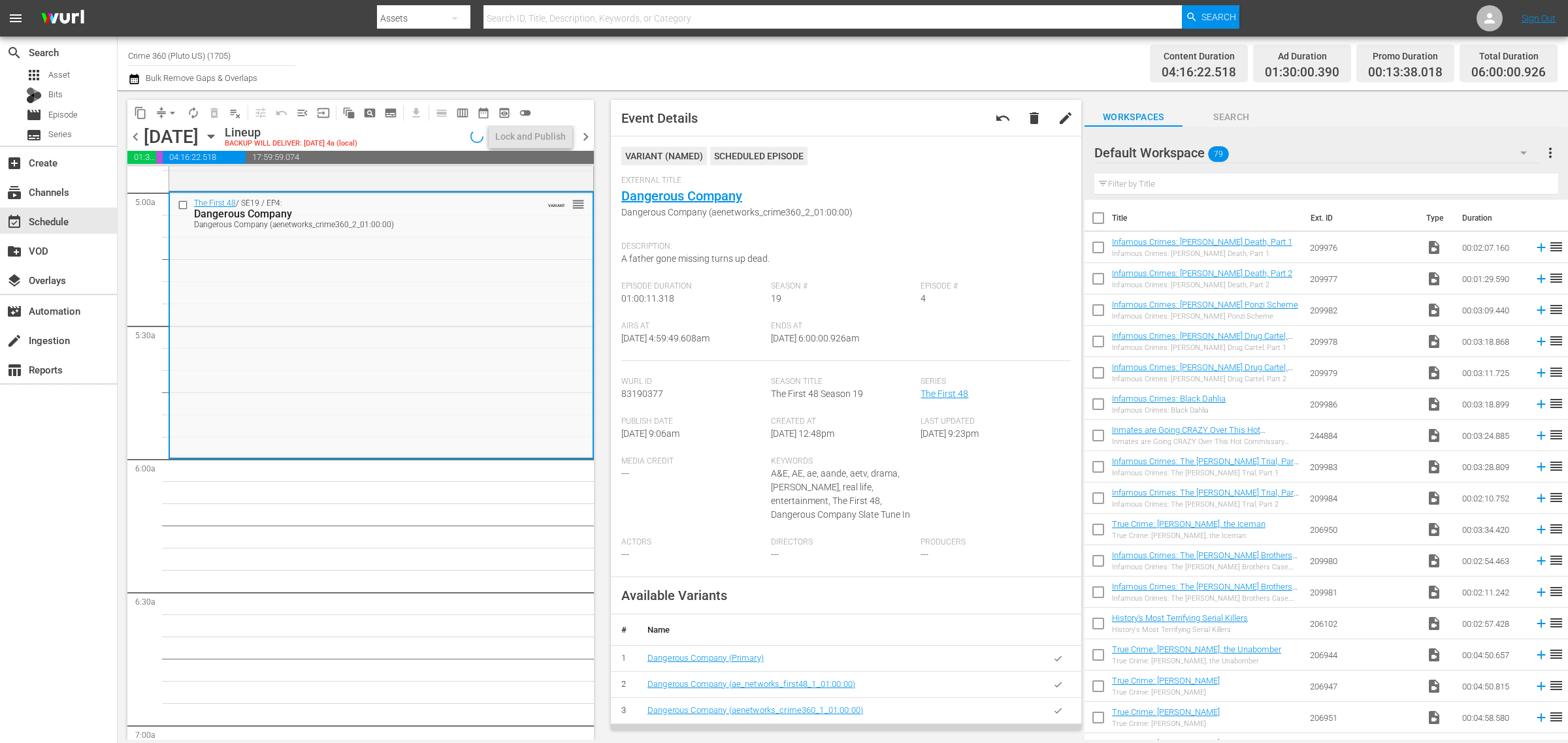
click at [687, 73] on div "Channel Title Crime 360 (Pluto US) (1705) Bulk Remove Gaps & Overlaps" at bounding box center [517, 62] width 779 height 47
click at [503, 63] on div "Channel Title Crime 360 (Pluto US) (1705) Bulk Remove Gaps & Overlaps" at bounding box center [517, 62] width 779 height 47
click at [193, 114] on span "autorenew_outlined" at bounding box center [193, 113] width 13 height 13
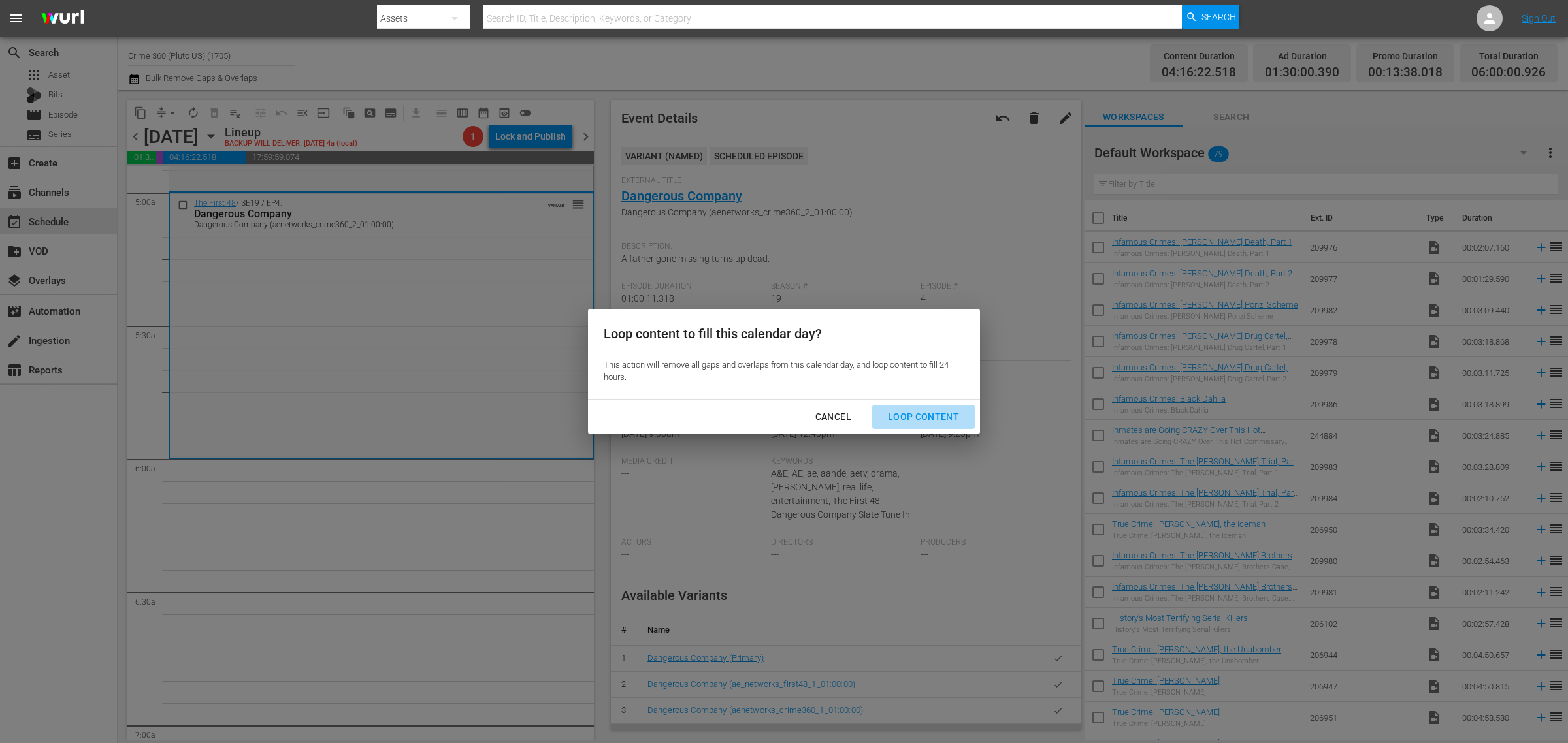
click at [927, 413] on div "Loop Content" at bounding box center [924, 416] width 92 height 17
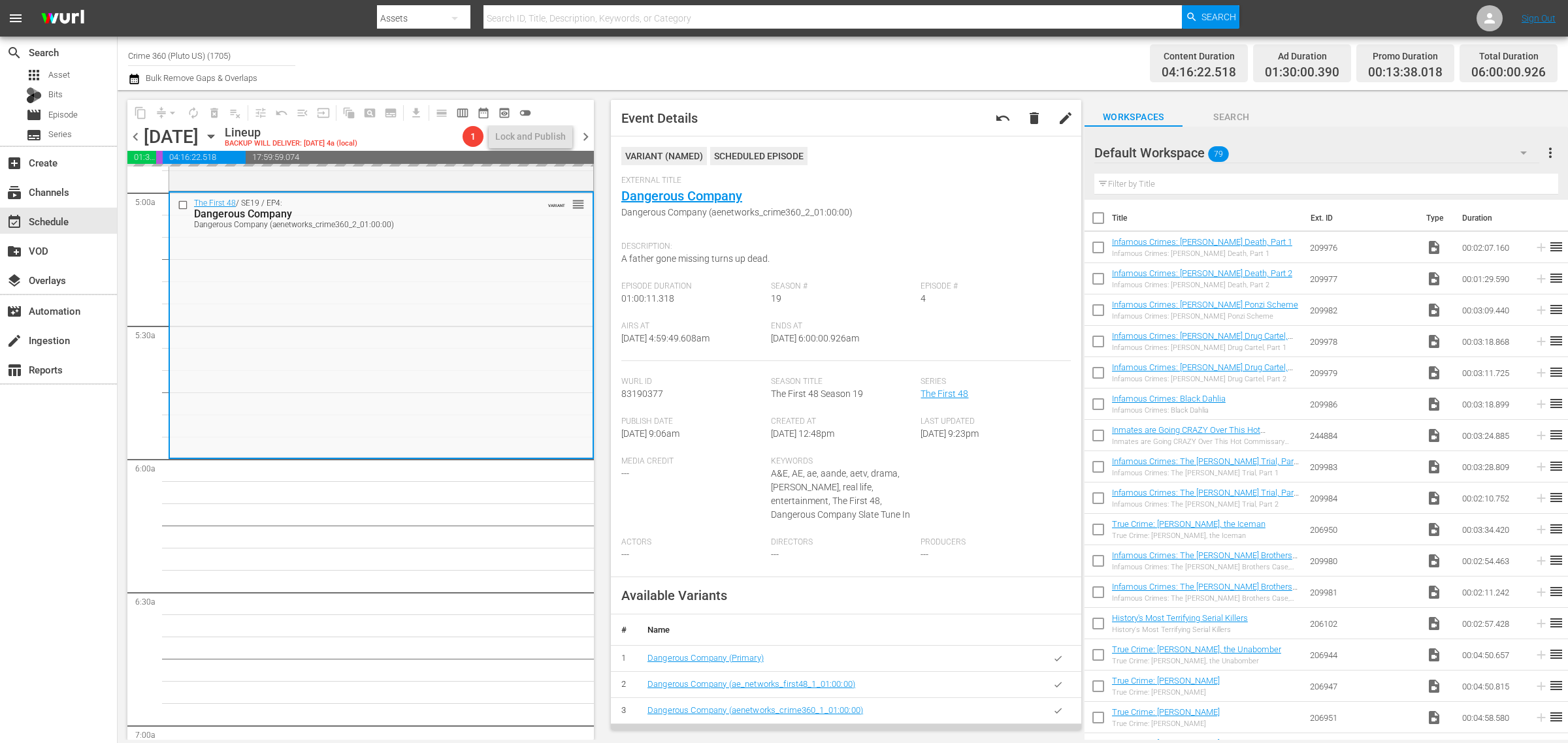
click at [873, 67] on div "Channel Title Crime 360 (Pluto US) (1705) Bulk Remove Gaps & Overlaps" at bounding box center [517, 62] width 779 height 47
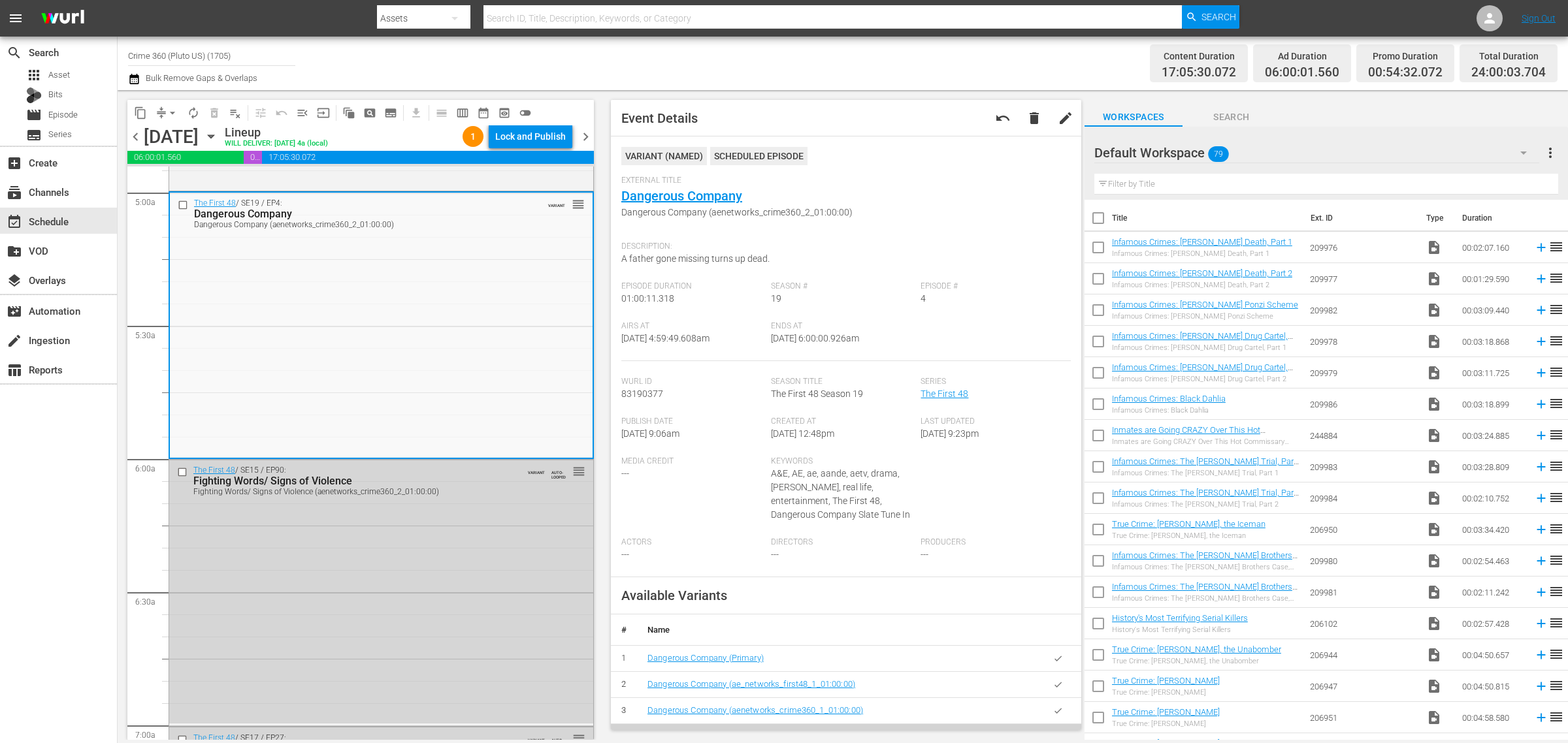
click at [536, 125] on div "content_copy compress arrow_drop_down autorenew_outlined delete_forever_outline…" at bounding box center [360, 125] width 466 height 51
click at [557, 129] on div "Lock and Publish" at bounding box center [530, 136] width 70 height 24
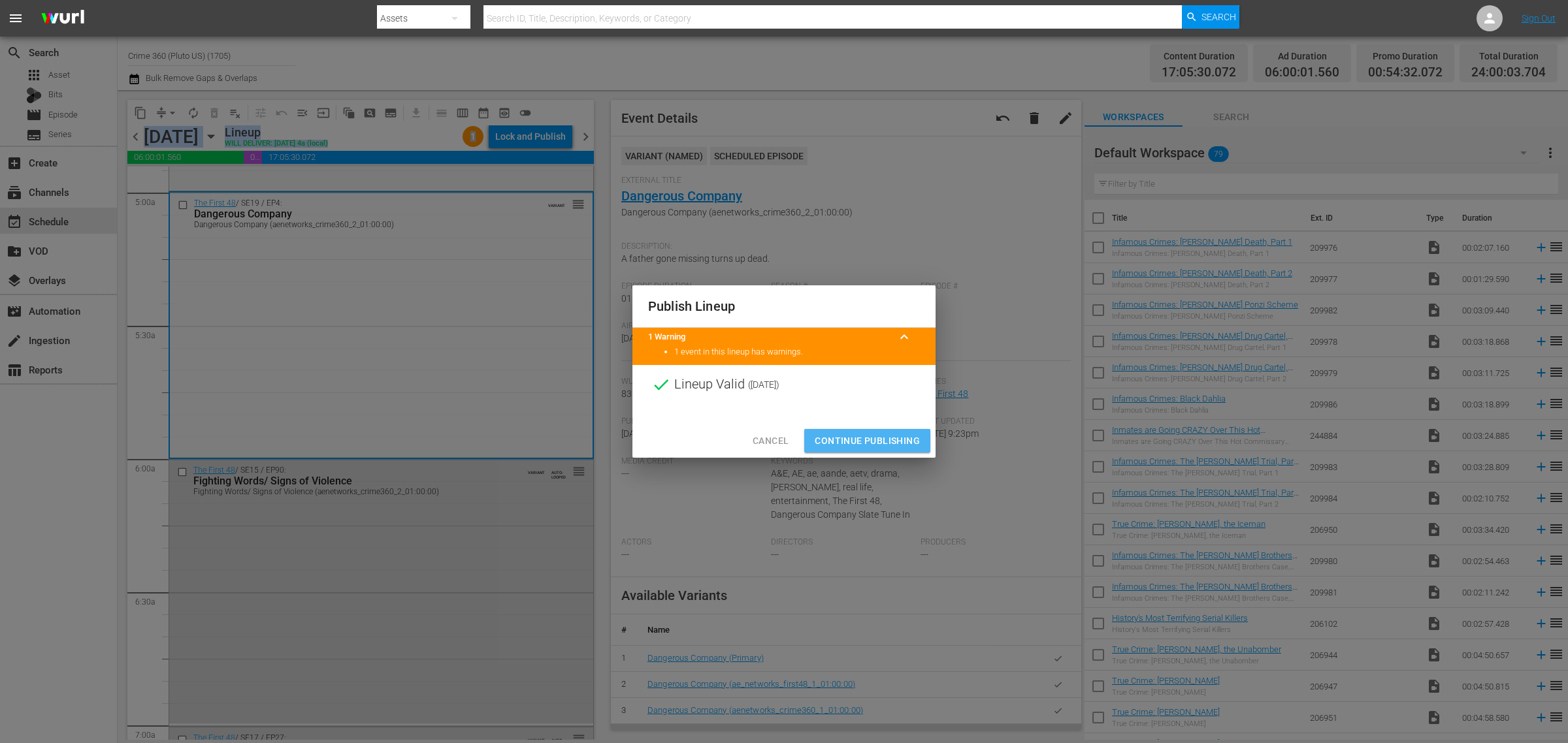
click at [893, 446] on span "Continue Publishing" at bounding box center [867, 441] width 105 height 17
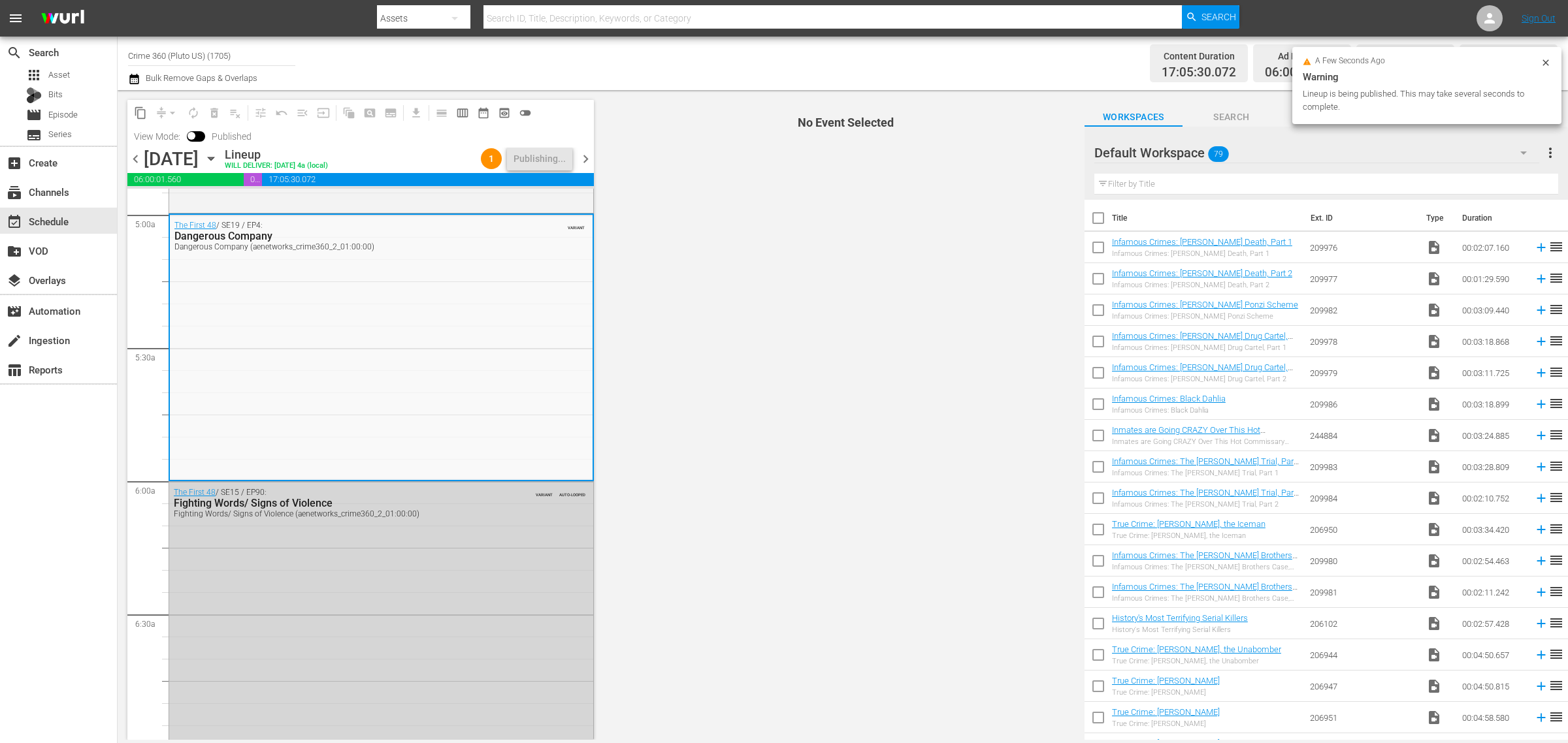
click at [798, 70] on div "Channel Title Crime 360 (Pluto US) (1705) Bulk Remove Gaps & Overlaps" at bounding box center [517, 62] width 779 height 47
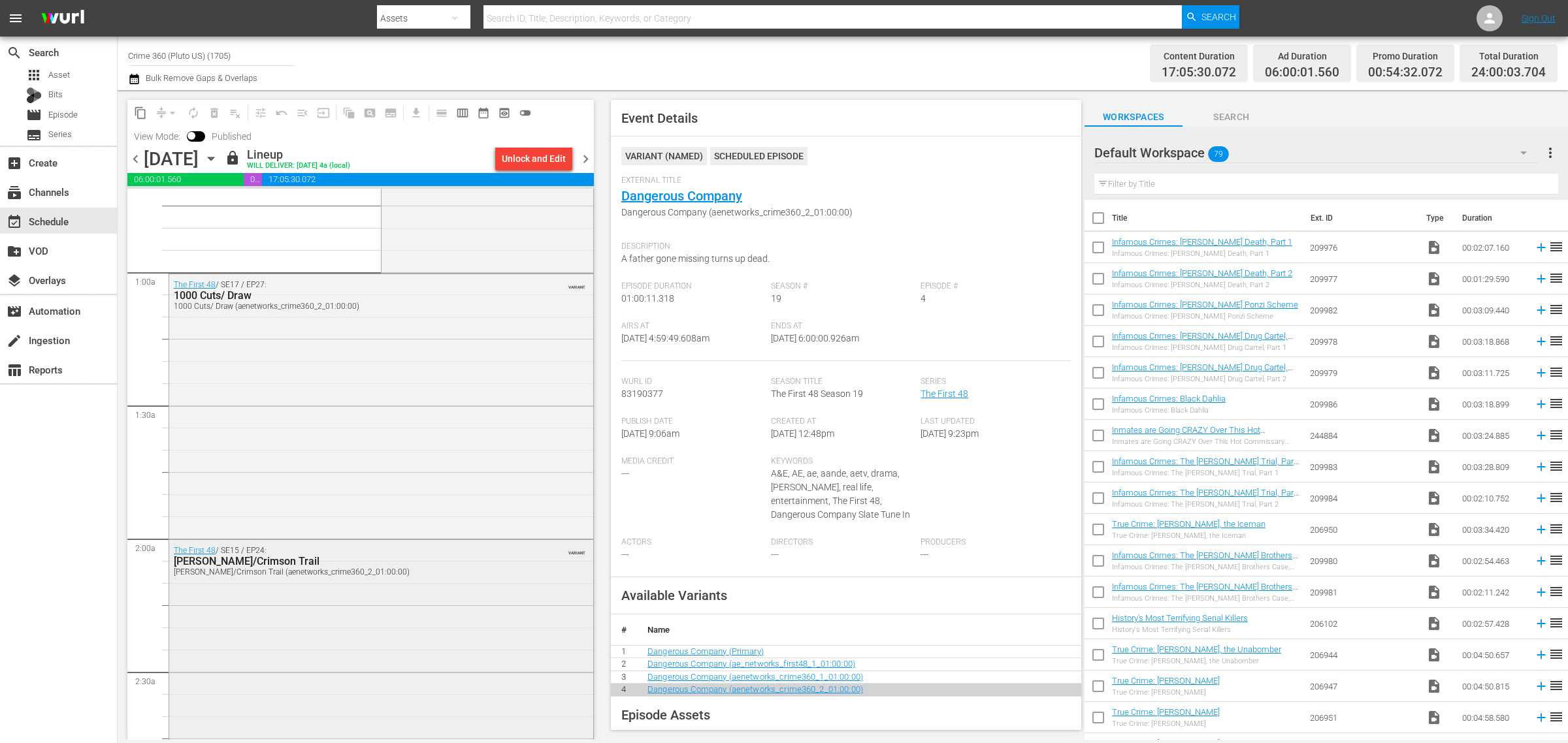
scroll to position [0, 0]
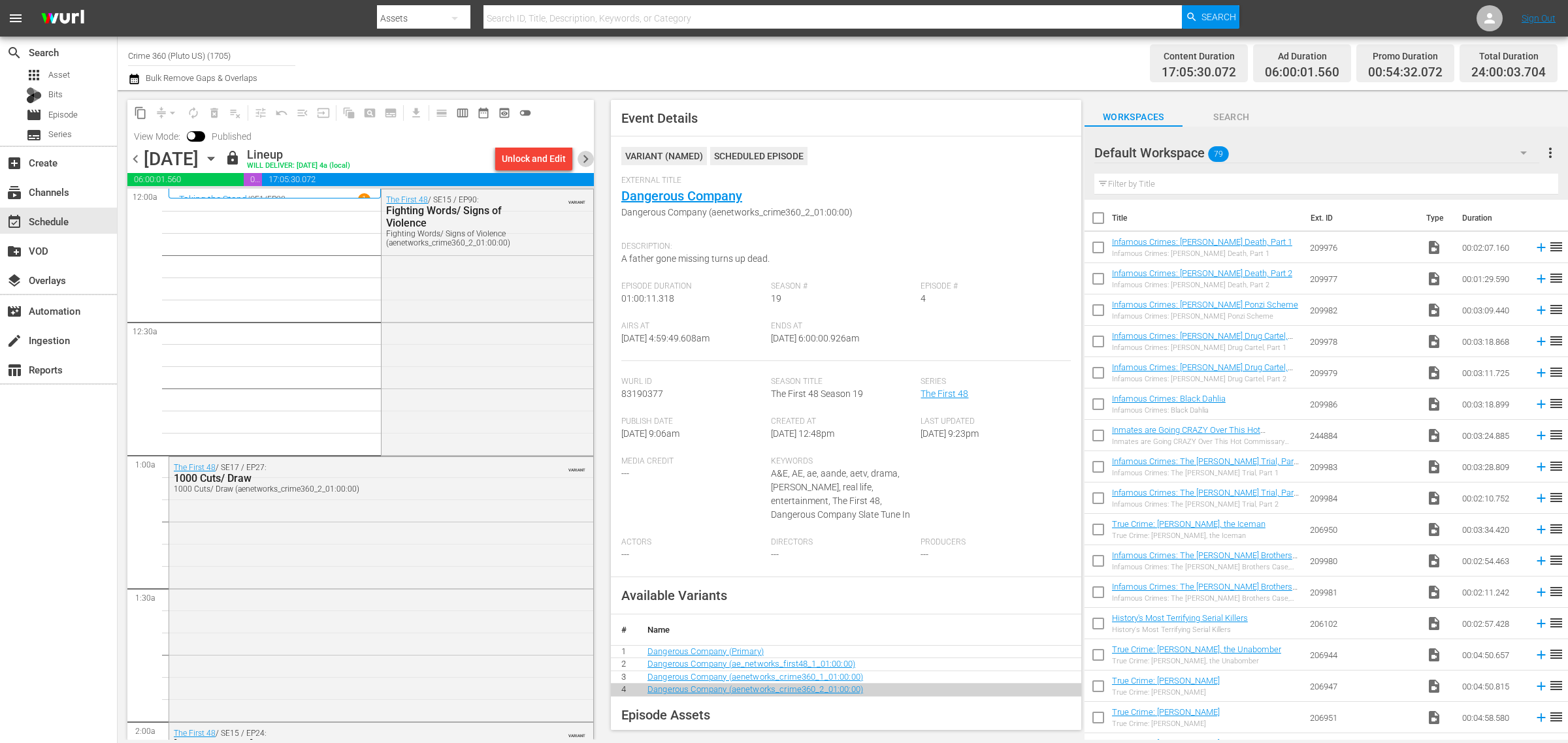
click at [586, 157] on span "chevron_right" at bounding box center [585, 159] width 17 height 17
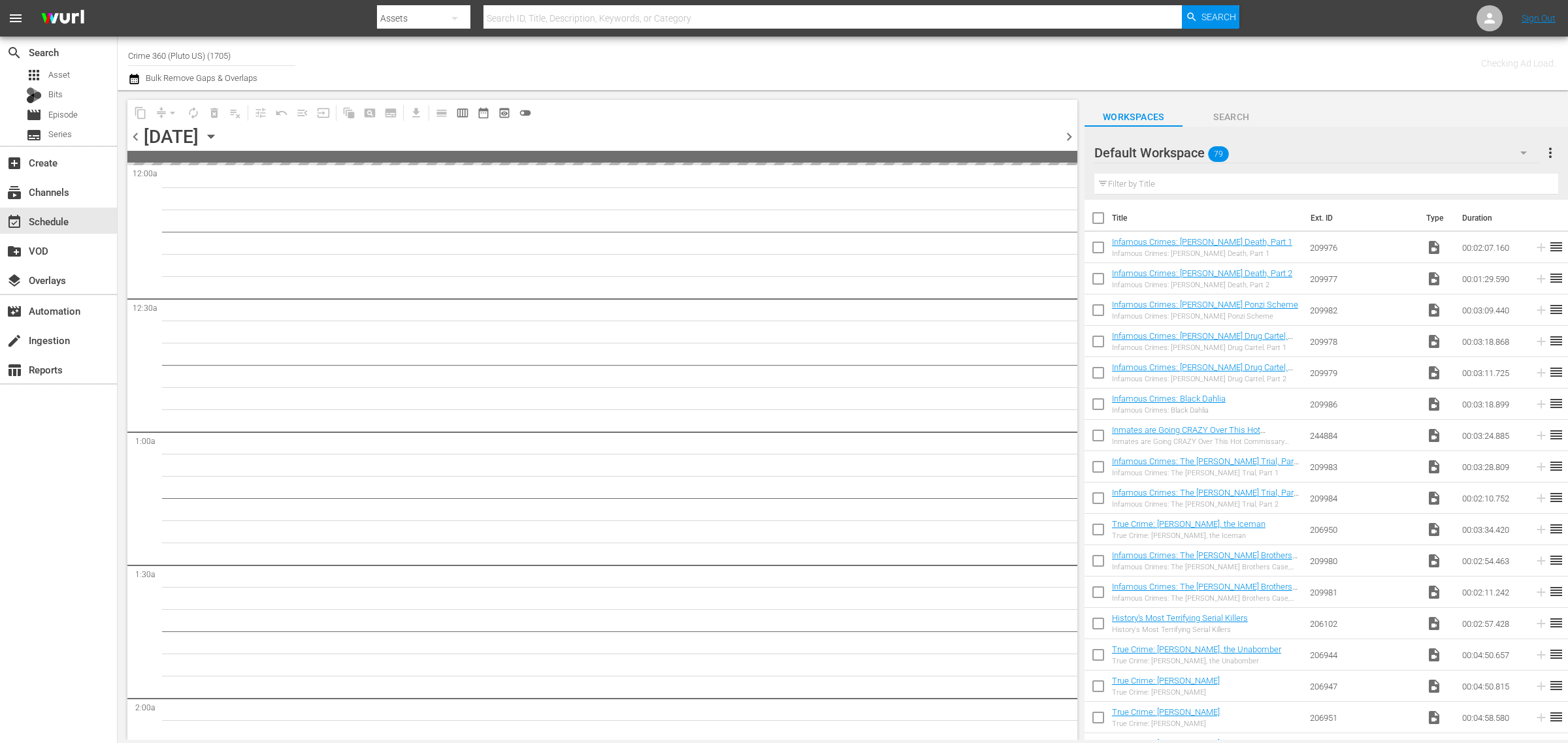
click at [807, 65] on div "Channel Title Crime 360 (Pluto US) (1705) Bulk Remove Gaps & Overlaps" at bounding box center [517, 62] width 779 height 47
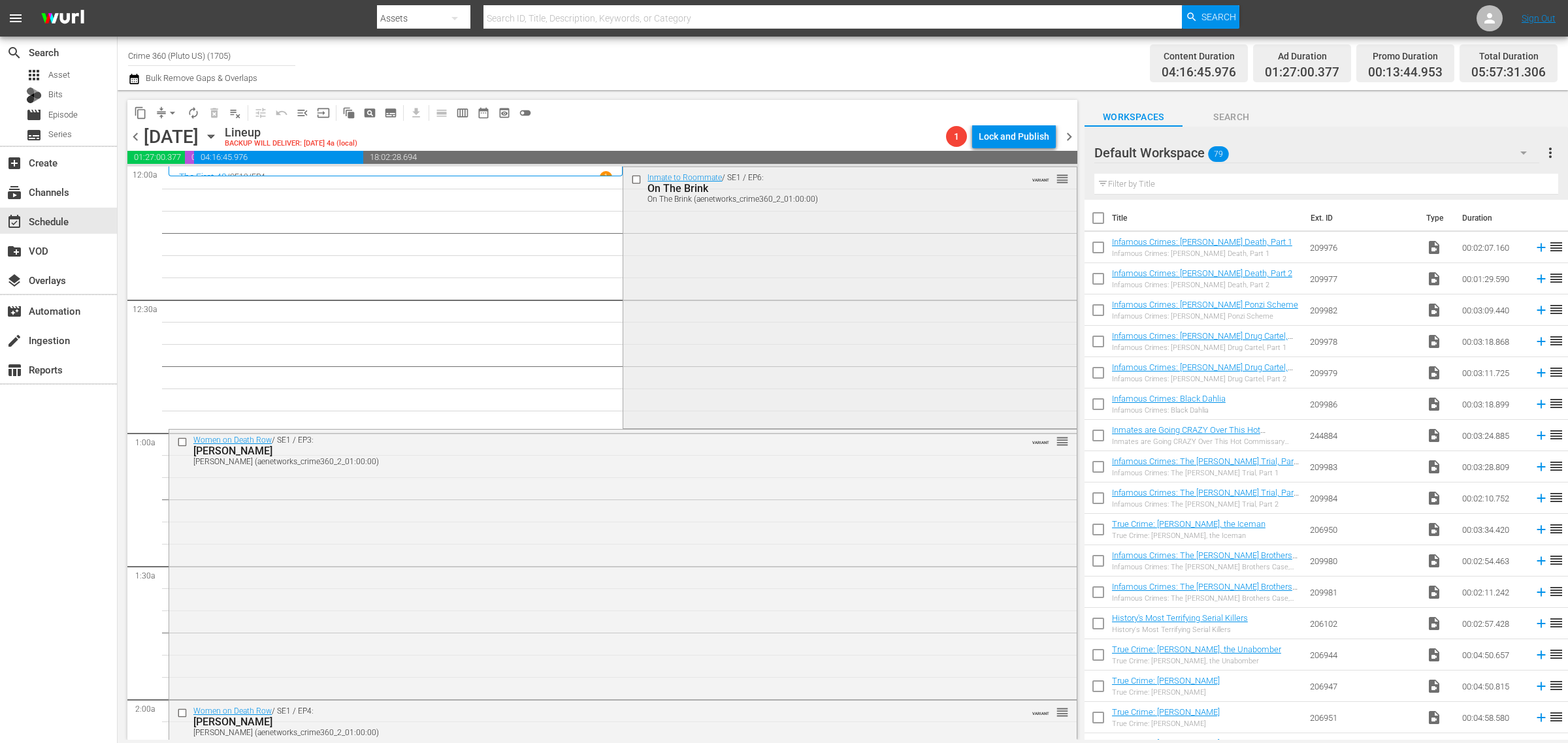
click at [825, 276] on div "Inmate to Roommate / SE1 / EP6: On The Brink On The Brink (aenetworks_crime360_…" at bounding box center [850, 296] width 453 height 258
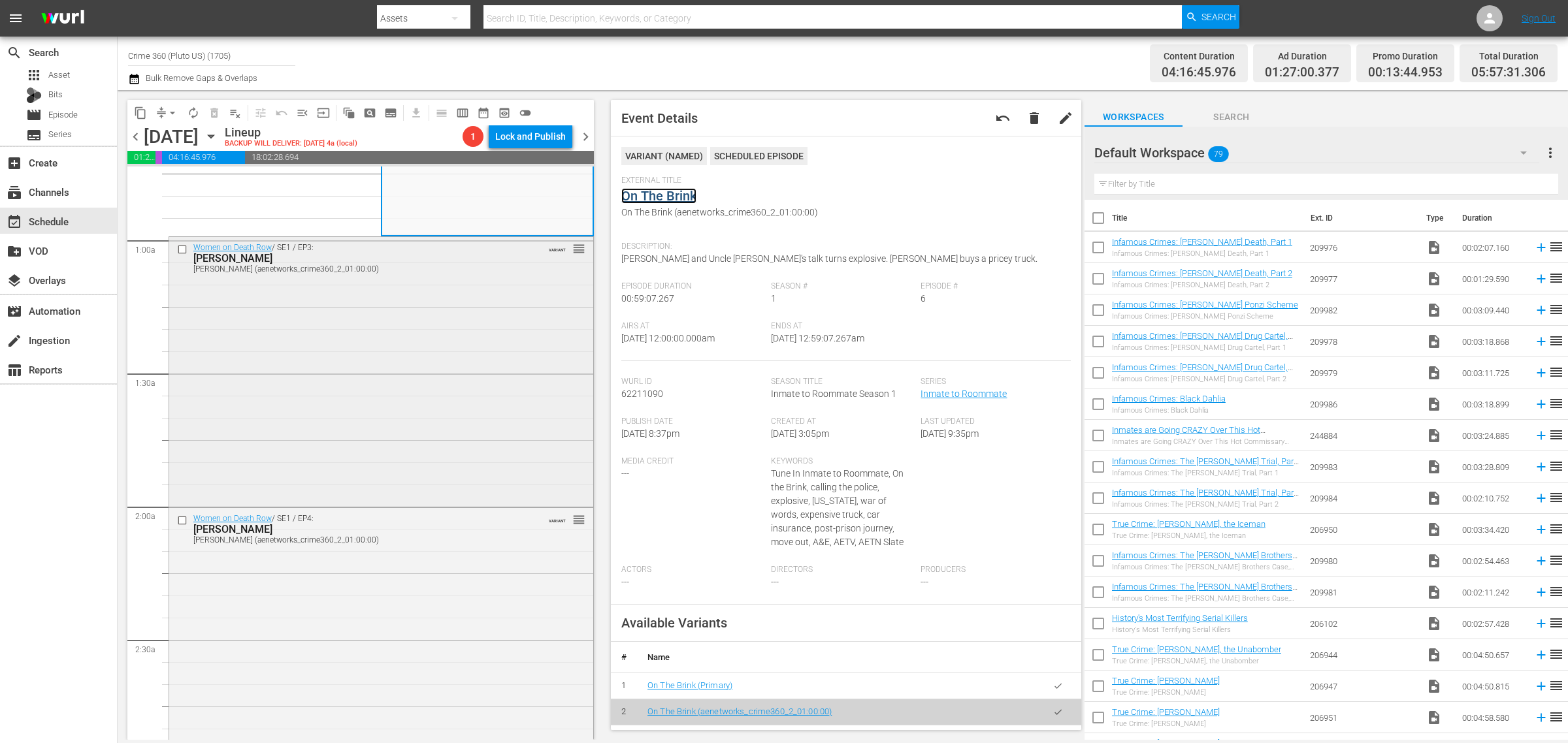
scroll to position [245, 0]
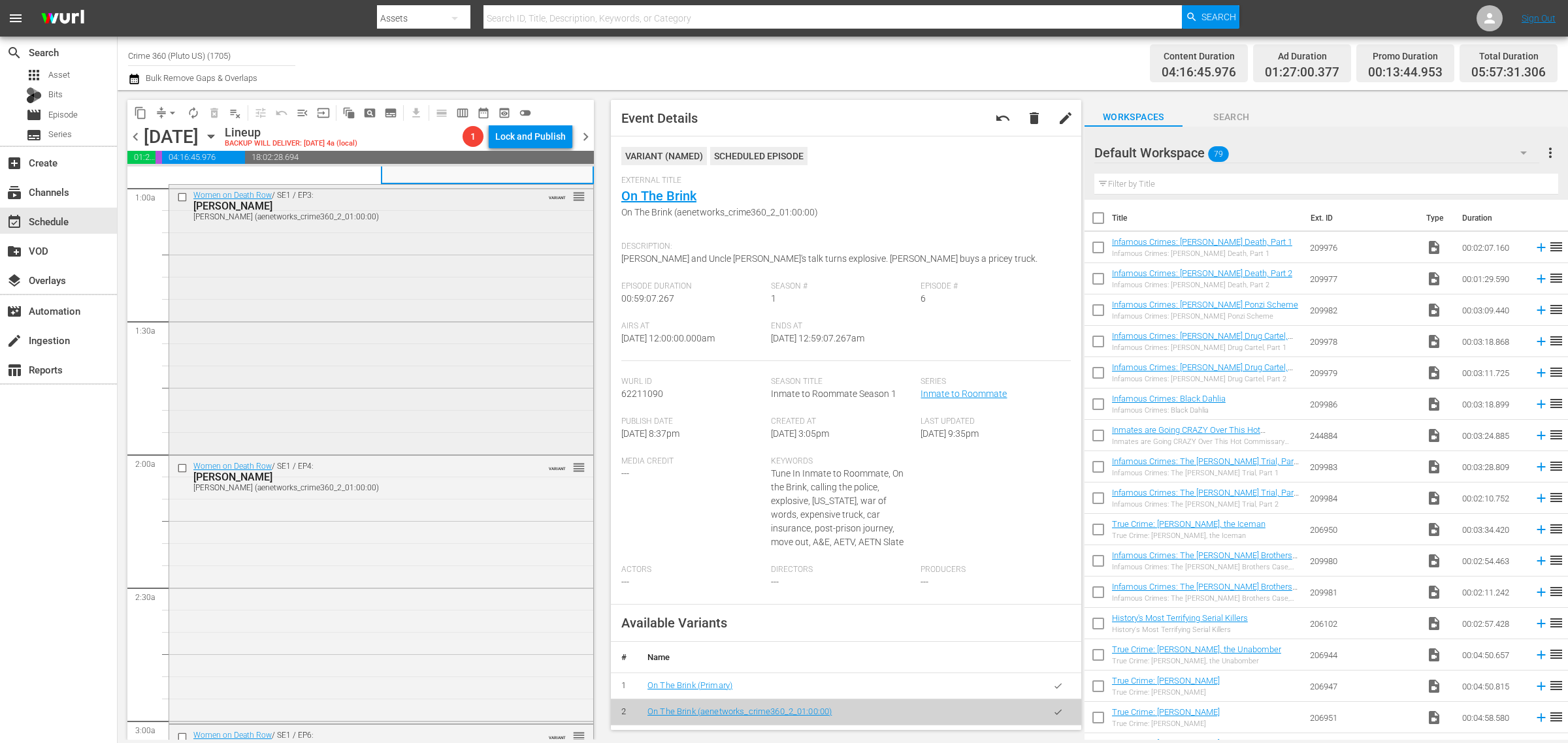
click at [370, 363] on div "Women on Death Row / SE1 / EP3: Linda Carty Linda Carty (aenetworks_crime360_2_…" at bounding box center [381, 318] width 424 height 267
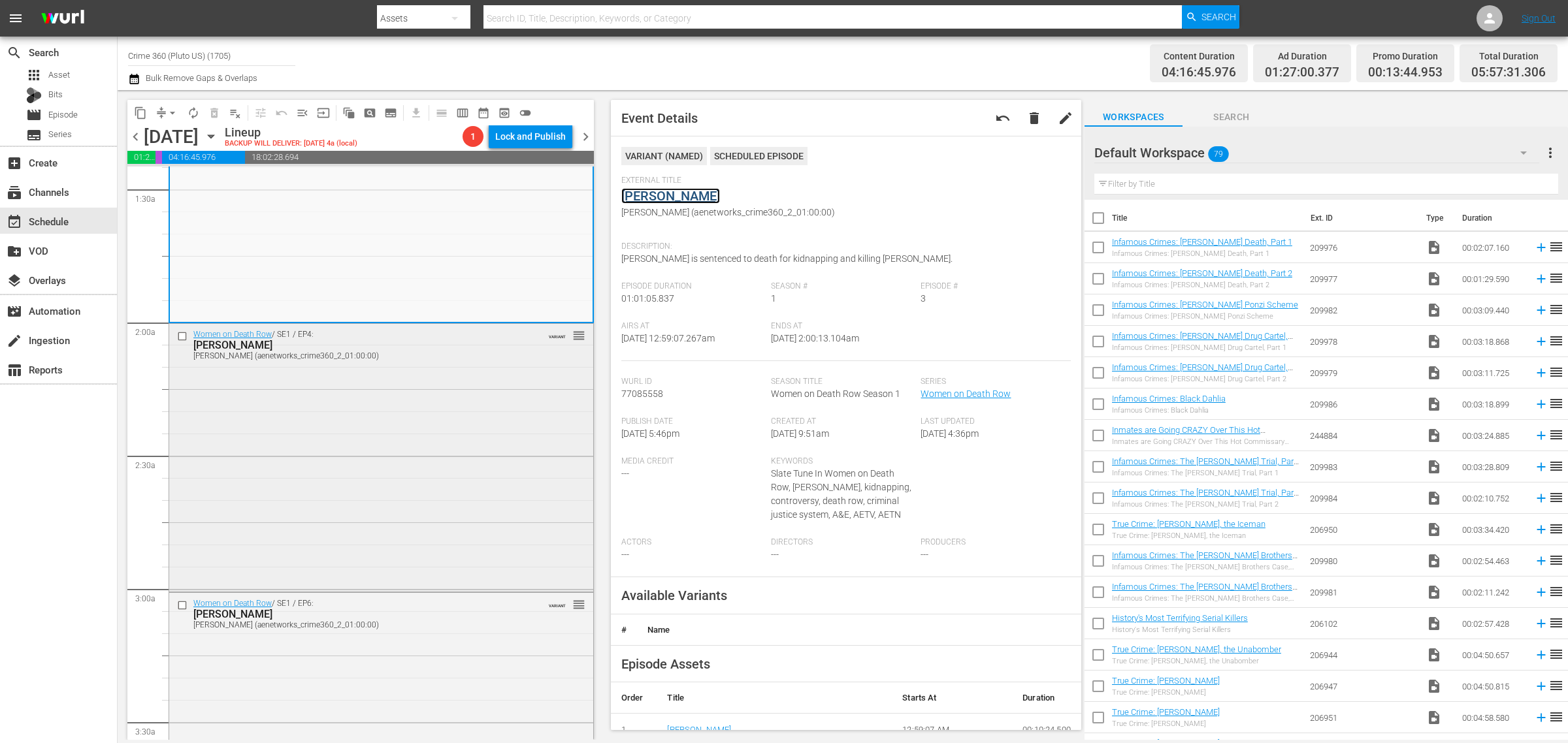
scroll to position [490, 0]
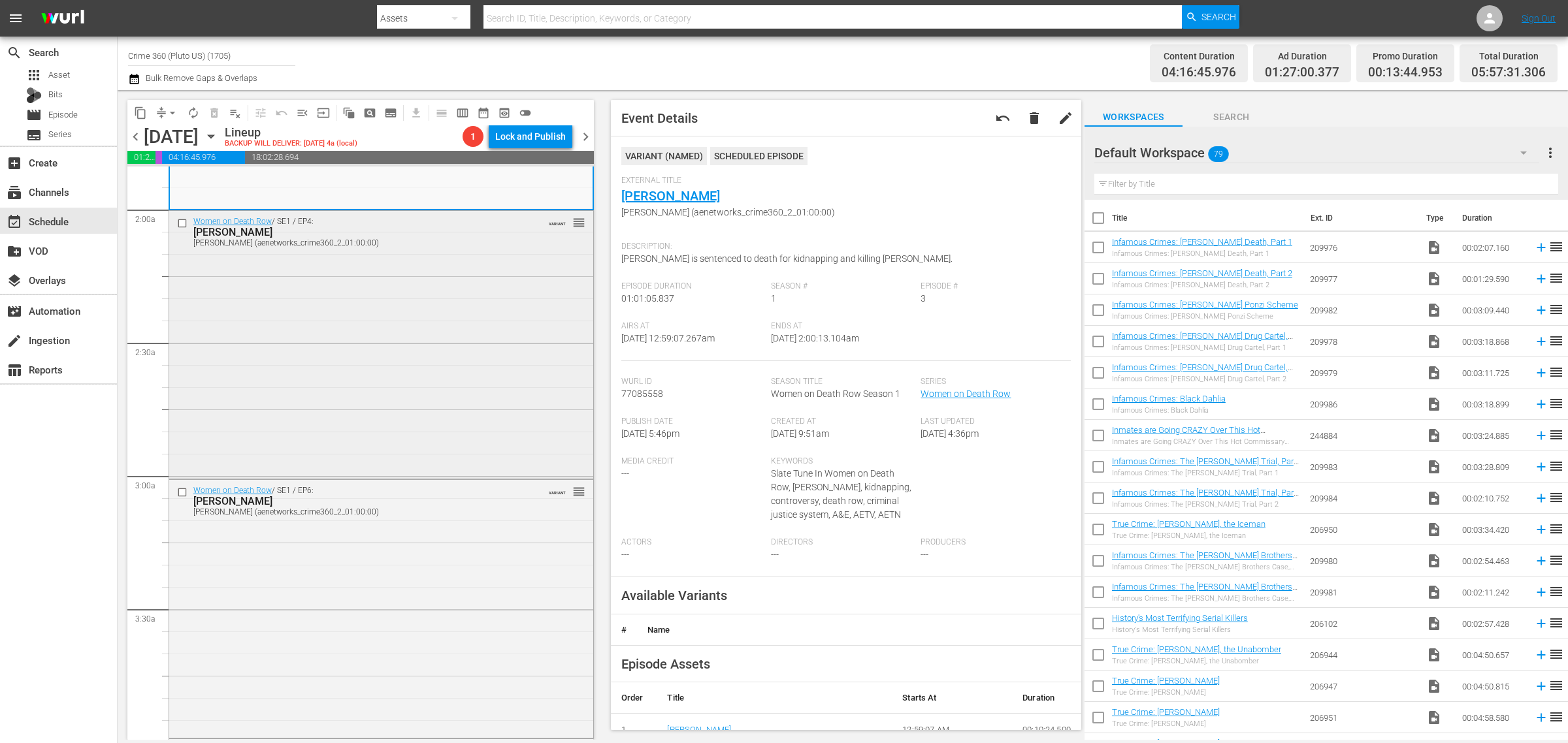
click at [366, 340] on div "Women on Death Row / SE1 / EP4: Kerry Lynn Dalton Kerry Lynn Dalton (aenetworks…" at bounding box center [381, 343] width 424 height 264
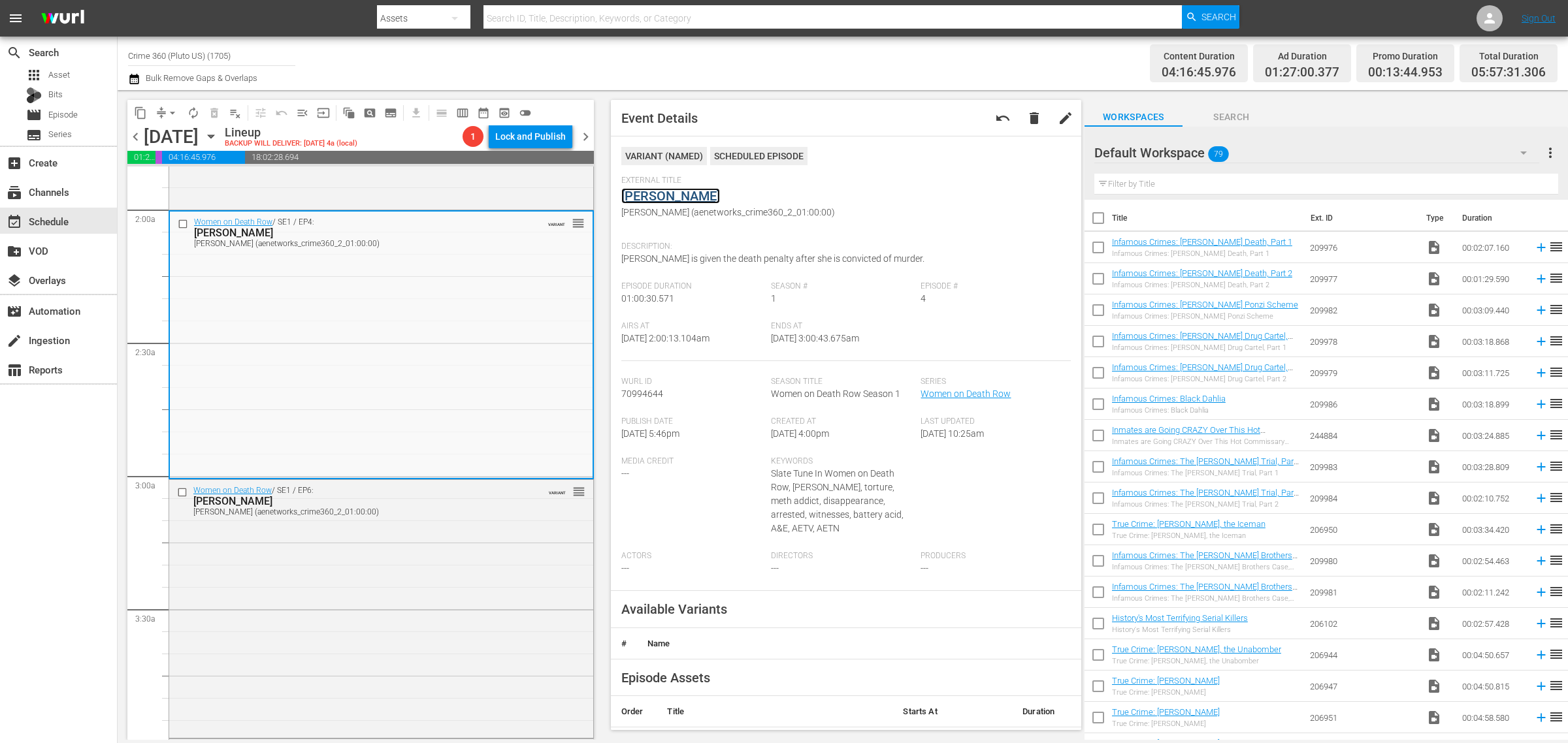
drag, startPoint x: 687, startPoint y: 194, endPoint x: 678, endPoint y: 207, distance: 15.8
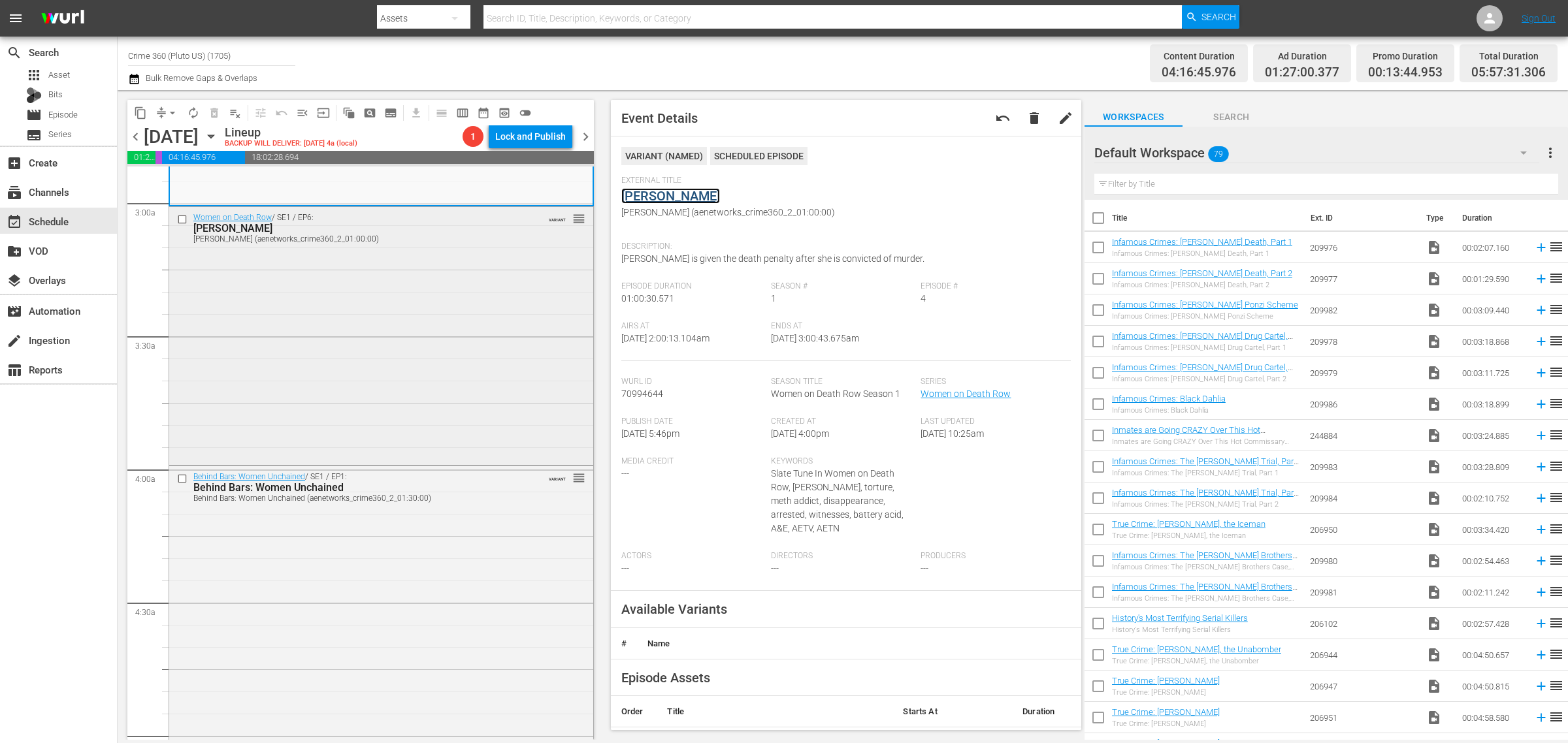
scroll to position [816, 0]
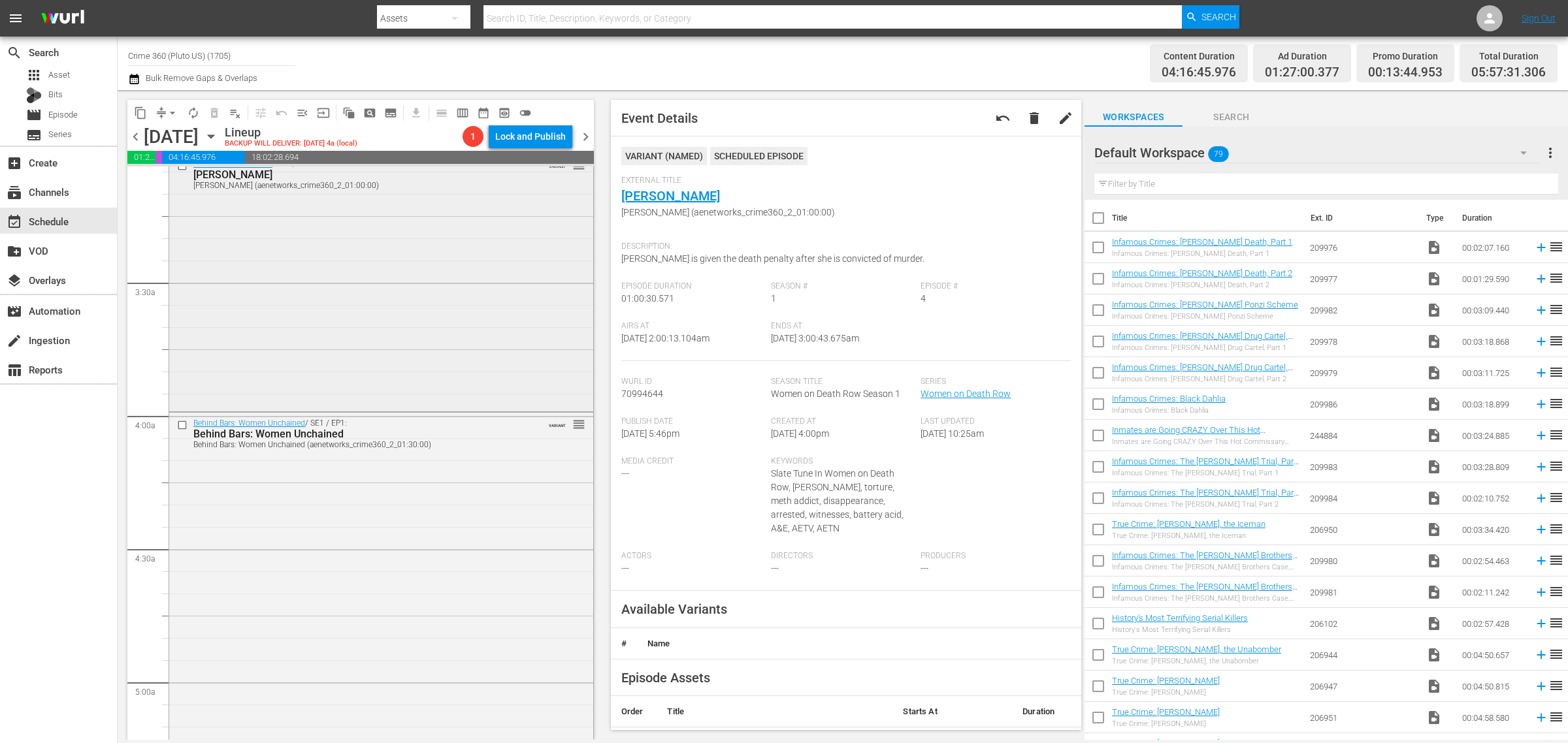
click at [407, 350] on div "Women on Death Row / SE1 / EP6: Melissa Lucio Melissa Lucio (aenetworks_crime36…" at bounding box center [381, 281] width 424 height 256
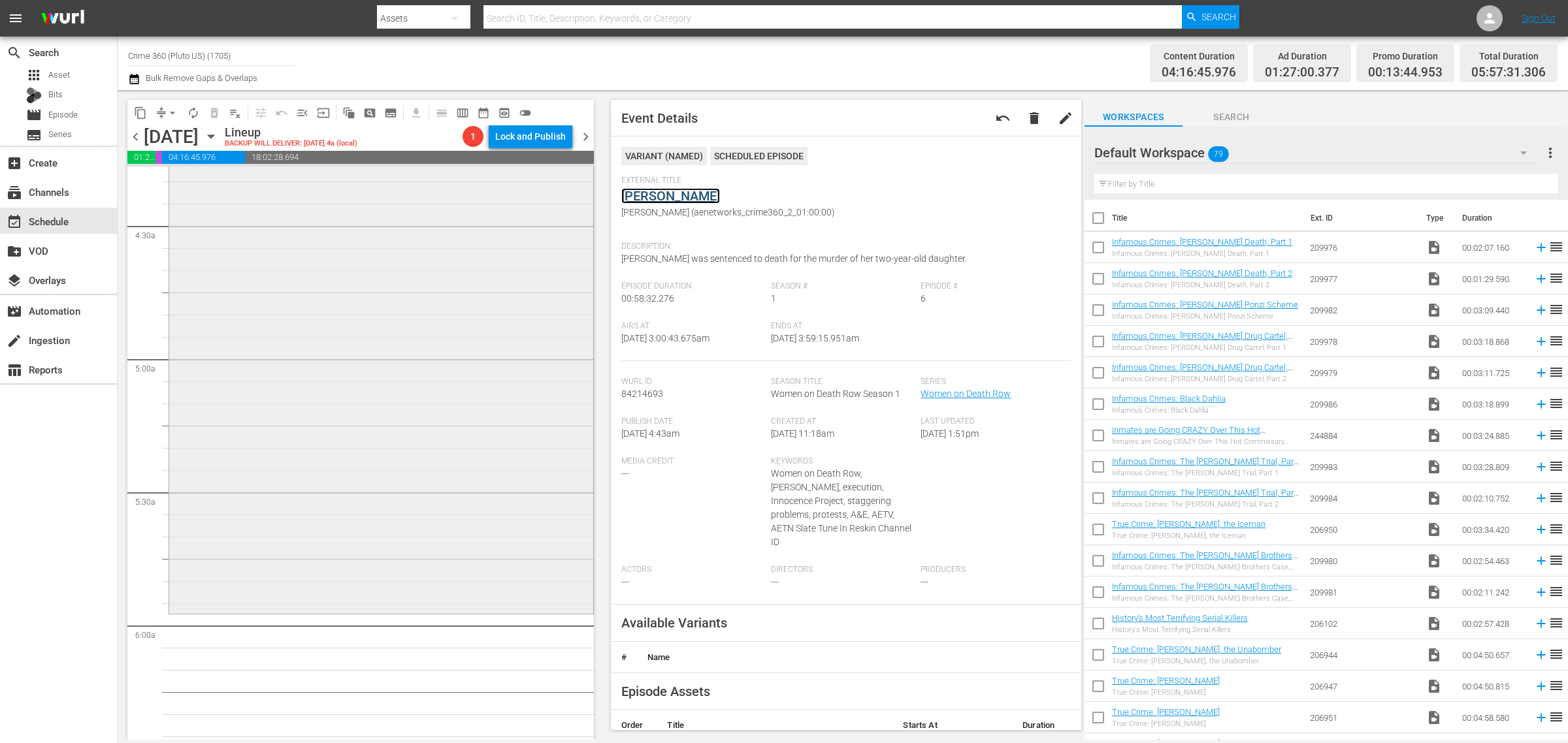
scroll to position [1143, 0]
click at [328, 320] on div "Behind Bars: Women Unchained / SE1 / EP1: Behind Bars: Women Unchained Behind B…" at bounding box center [381, 347] width 424 height 521
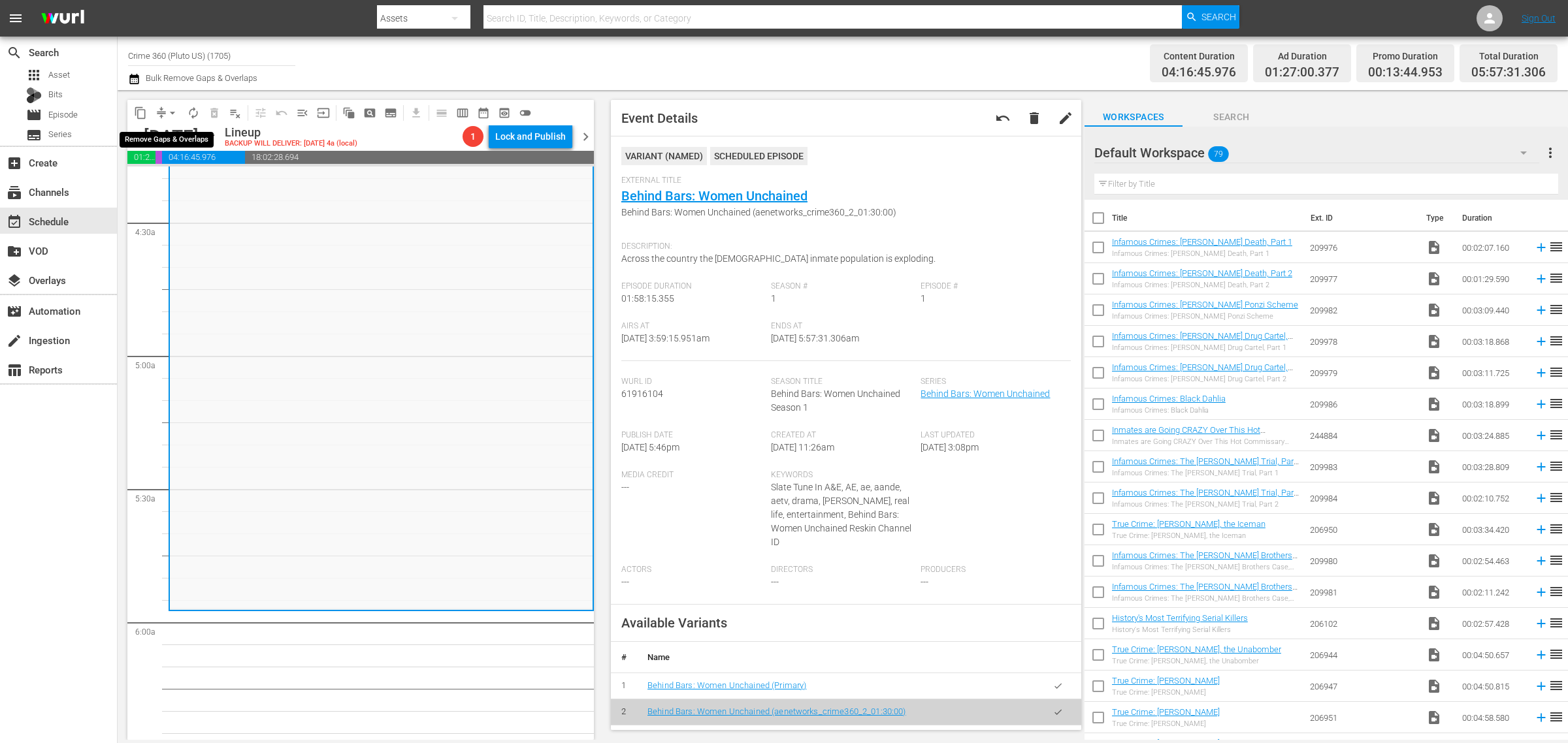
click at [170, 110] on span "arrow_drop_down" at bounding box center [172, 113] width 13 height 13
click at [184, 129] on li "Align to Midnight" at bounding box center [173, 139] width 137 height 22
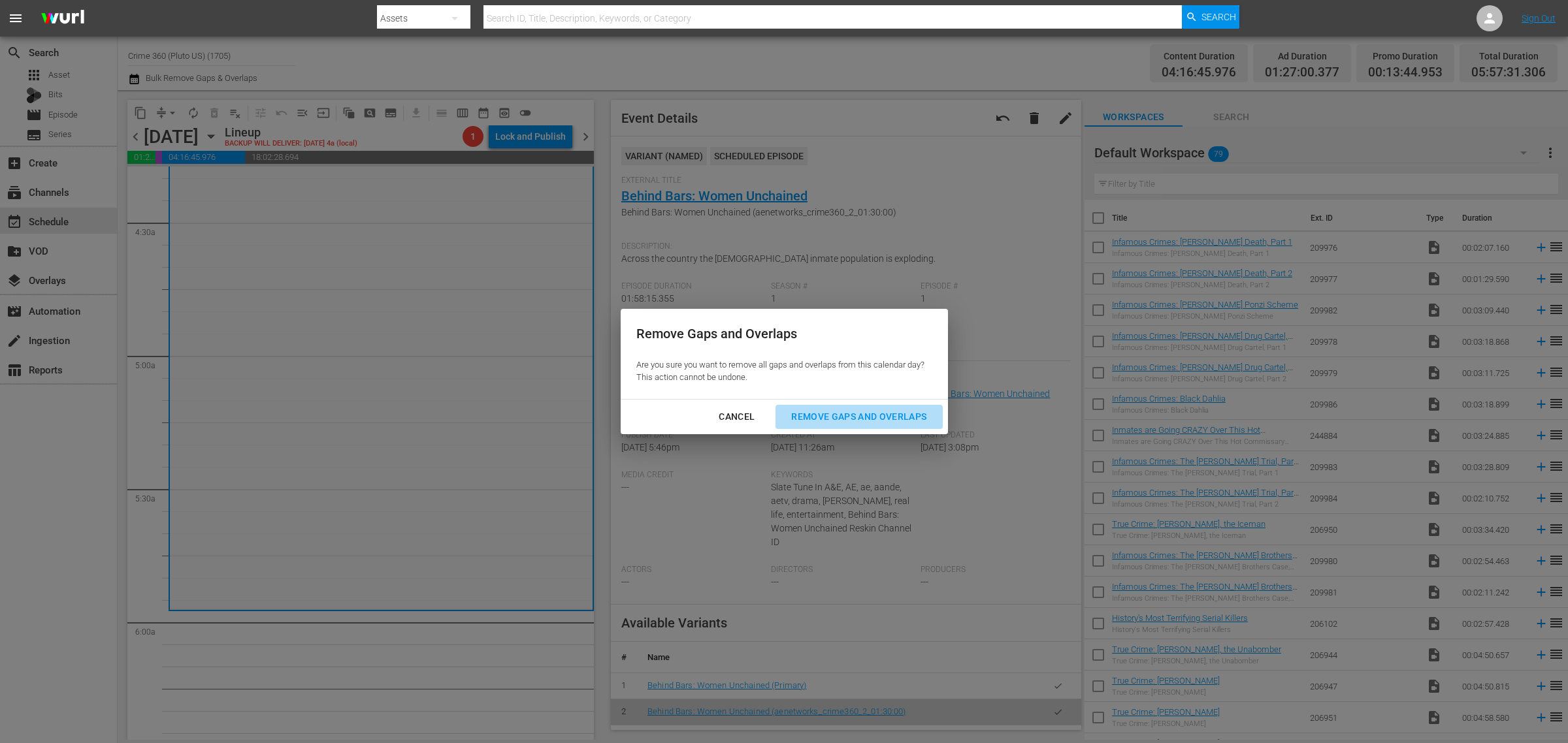
click at [813, 409] on div "Remove Gaps and Overlaps" at bounding box center [858, 416] width 156 height 17
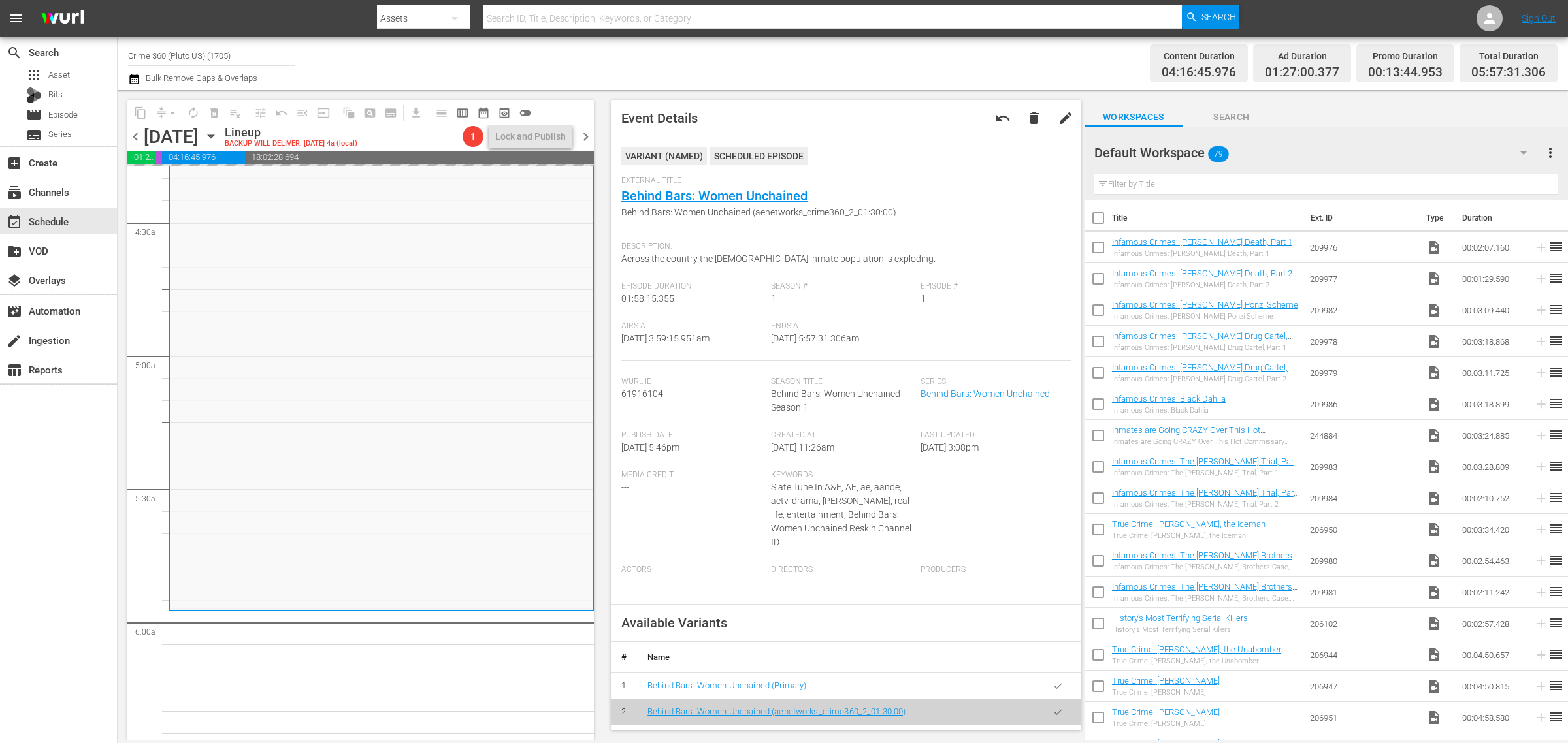
click at [838, 63] on div "Channel Title Crime 360 (Pluto US) (1705) Bulk Remove Gaps & Overlaps" at bounding box center [517, 62] width 779 height 47
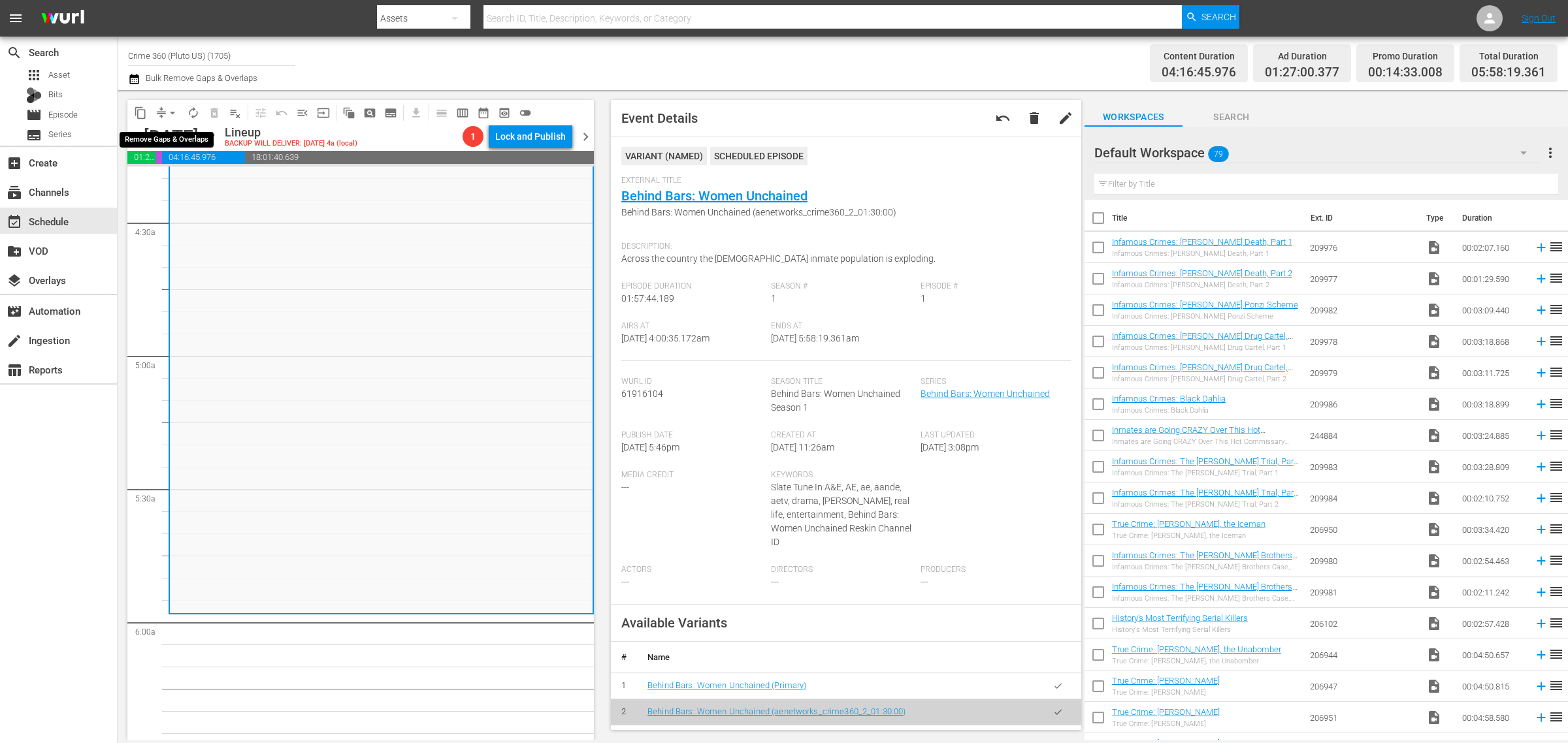
click at [177, 115] on span "arrow_drop_down" at bounding box center [172, 113] width 13 height 13
click at [177, 135] on li "Align to Midnight" at bounding box center [173, 139] width 137 height 22
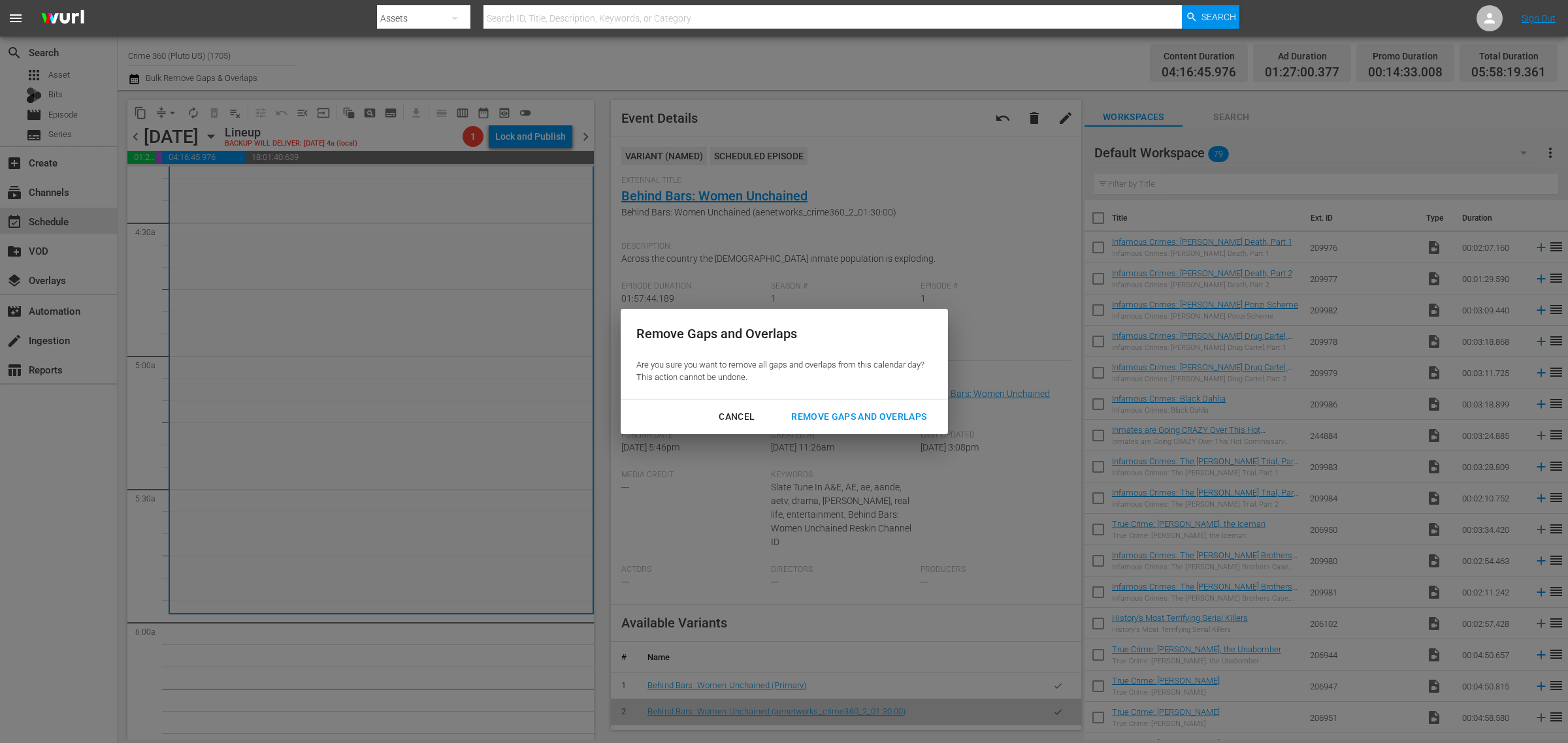
click at [840, 413] on div "Remove Gaps and Overlaps" at bounding box center [858, 416] width 156 height 17
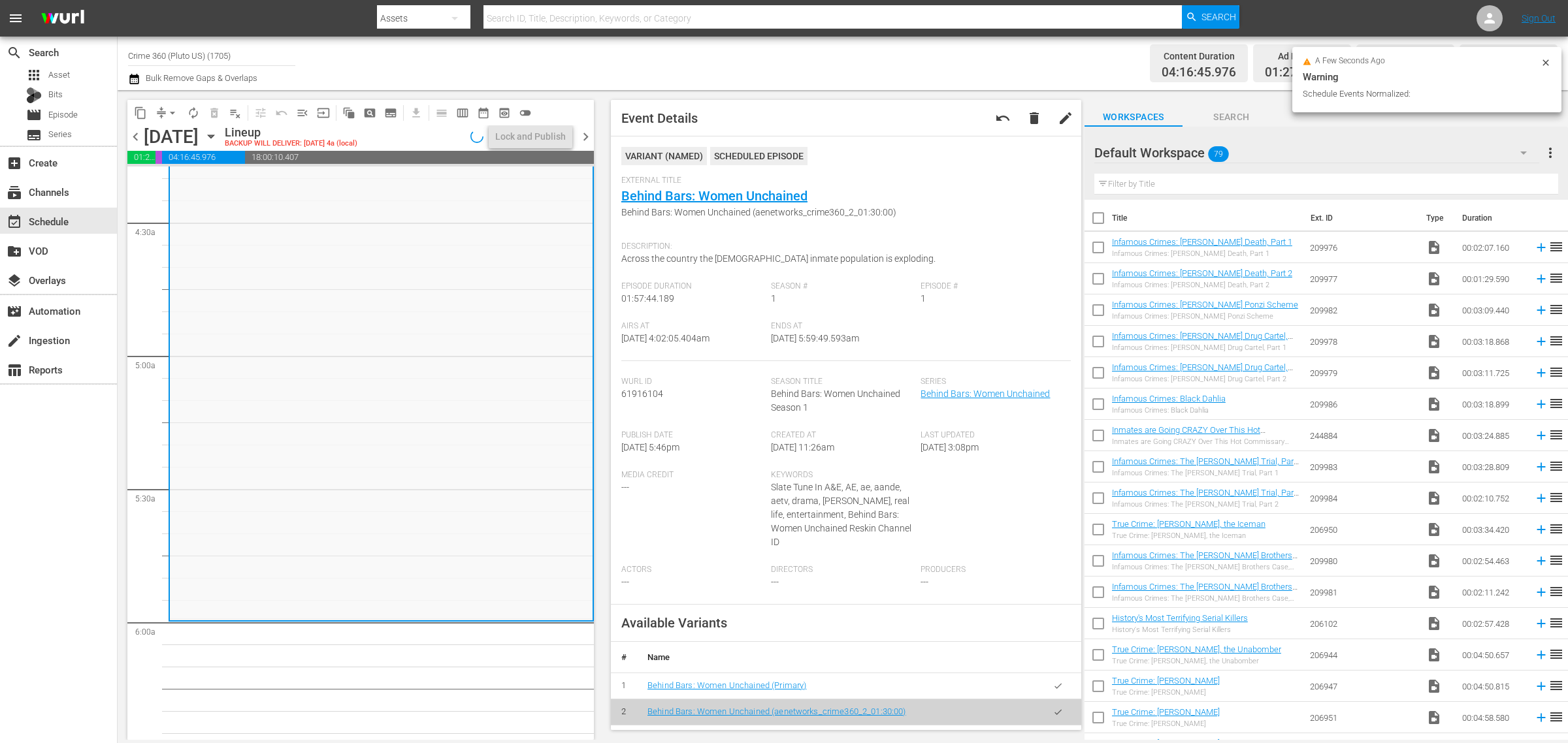
scroll to position [1098, 0]
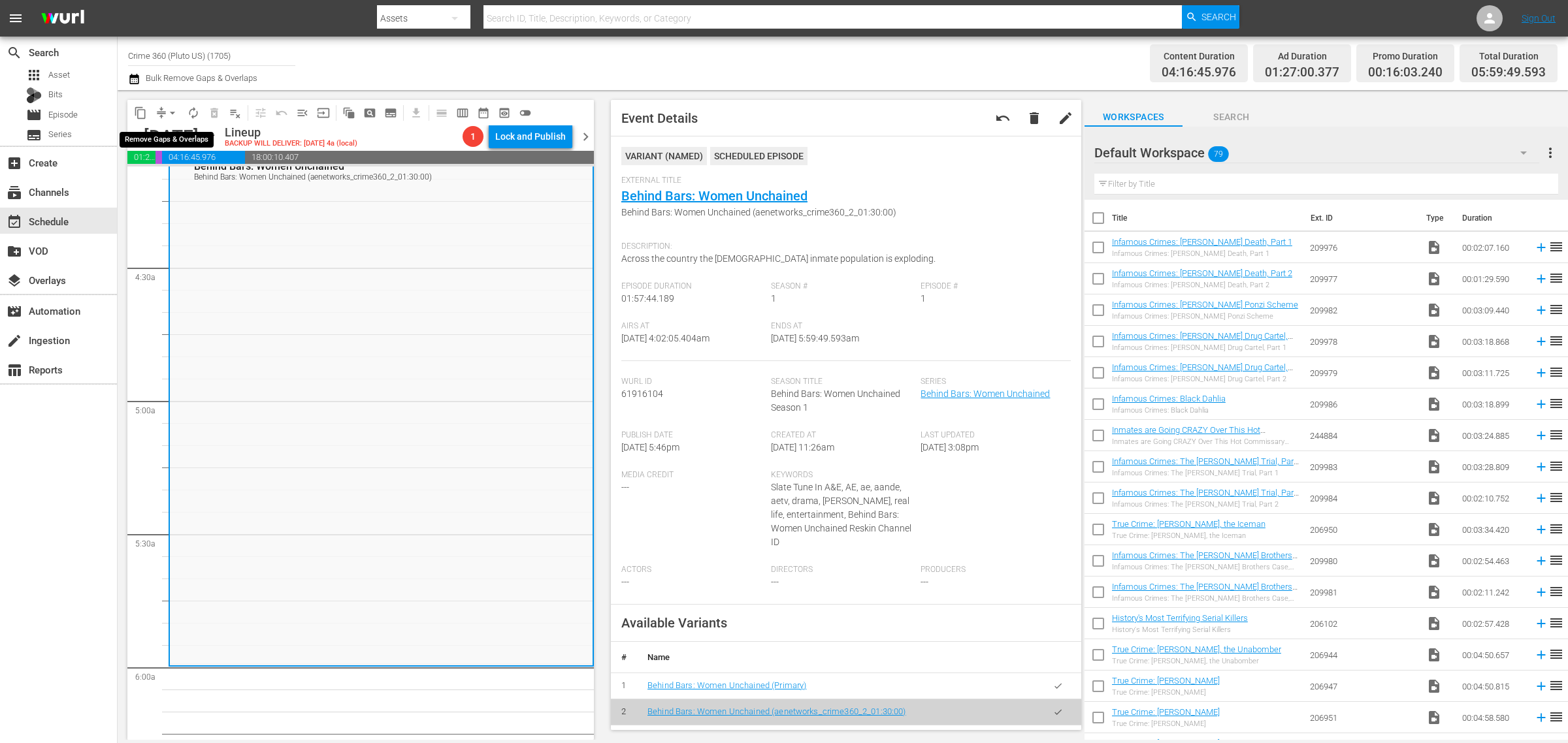
click at [173, 113] on span "arrow_drop_down" at bounding box center [172, 113] width 13 height 13
click at [184, 139] on li "Align to Midnight" at bounding box center [173, 139] width 137 height 22
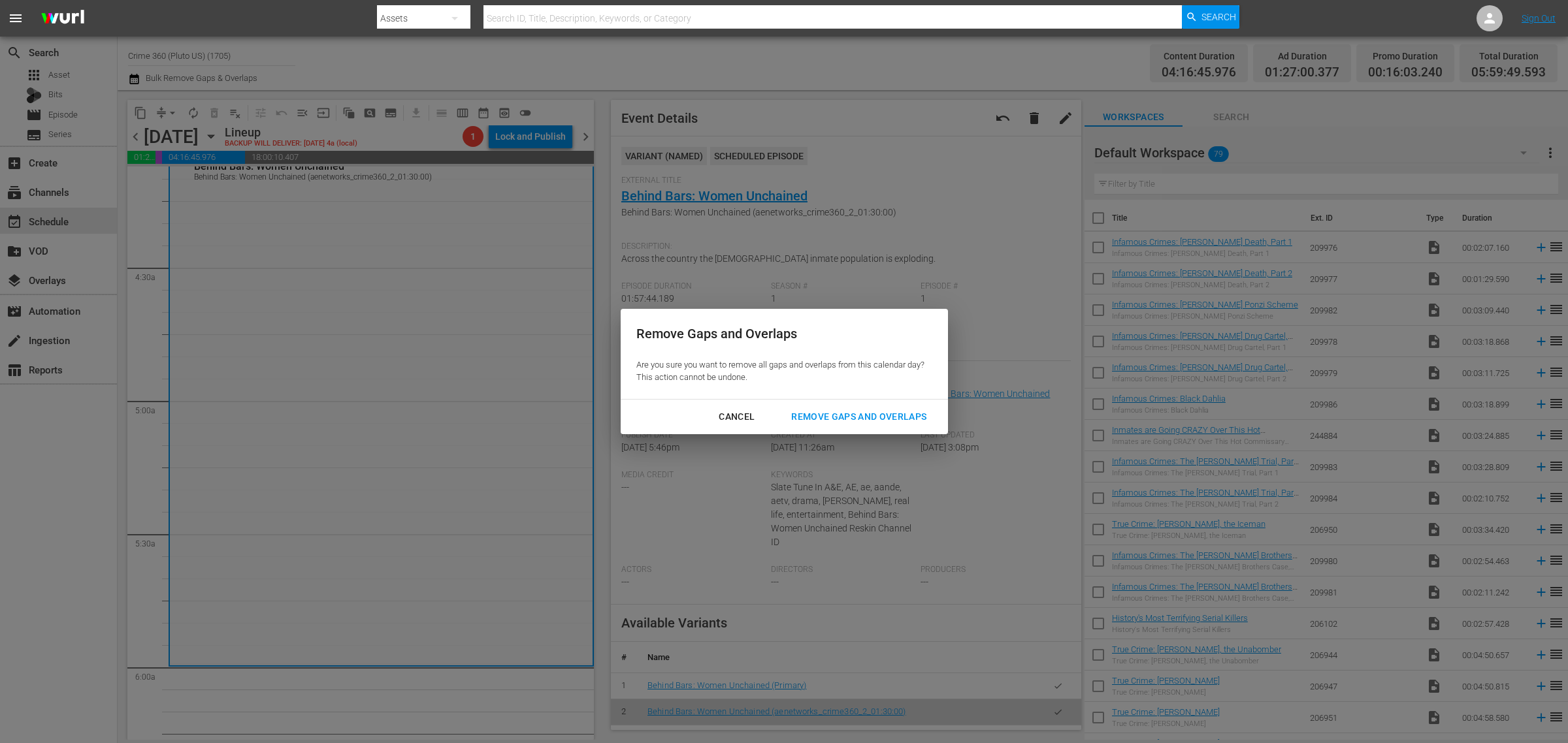
click at [883, 420] on div "Remove Gaps and Overlaps" at bounding box center [858, 416] width 156 height 17
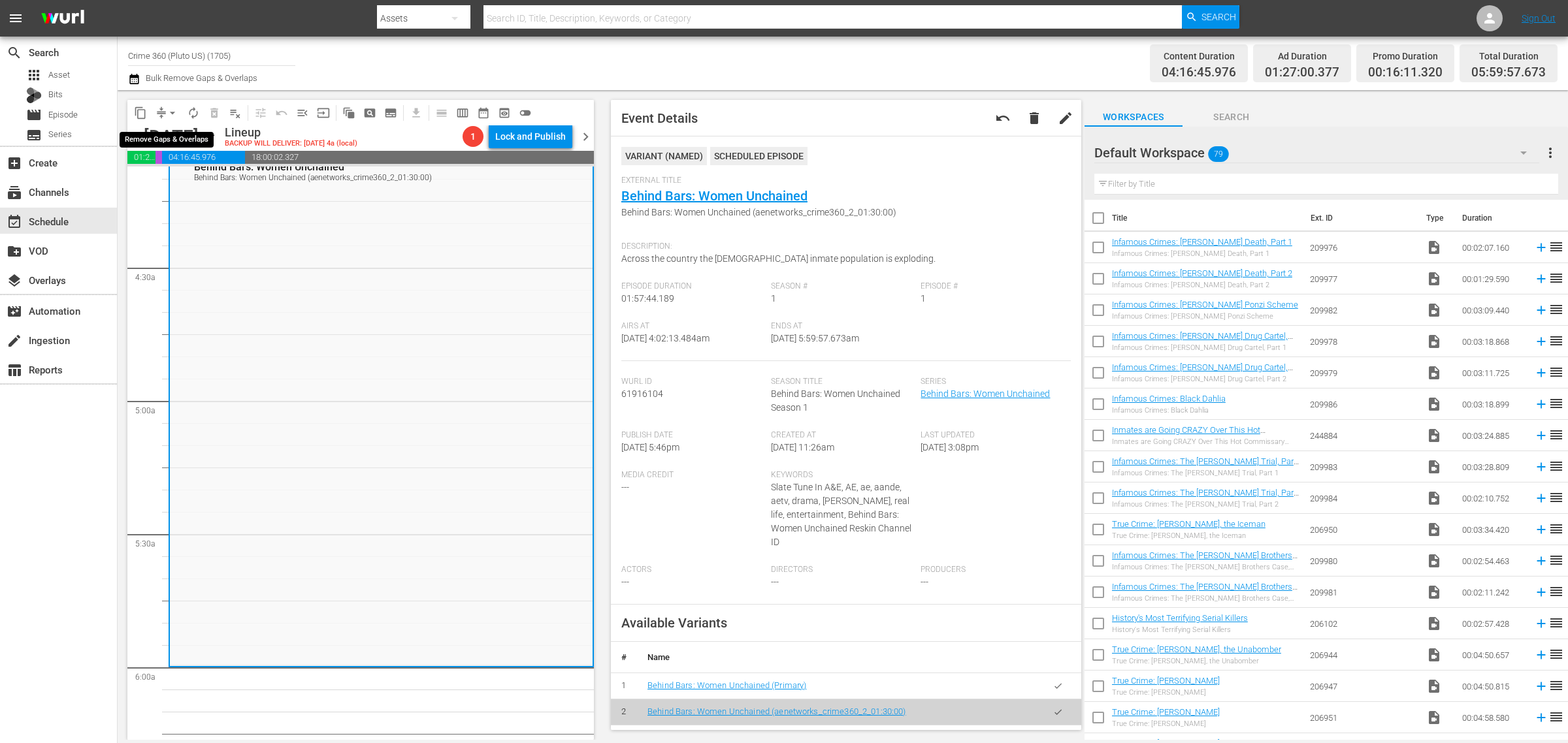
click at [170, 112] on span "arrow_drop_down" at bounding box center [172, 113] width 13 height 13
click at [167, 136] on li "Align to Midnight" at bounding box center [173, 139] width 137 height 22
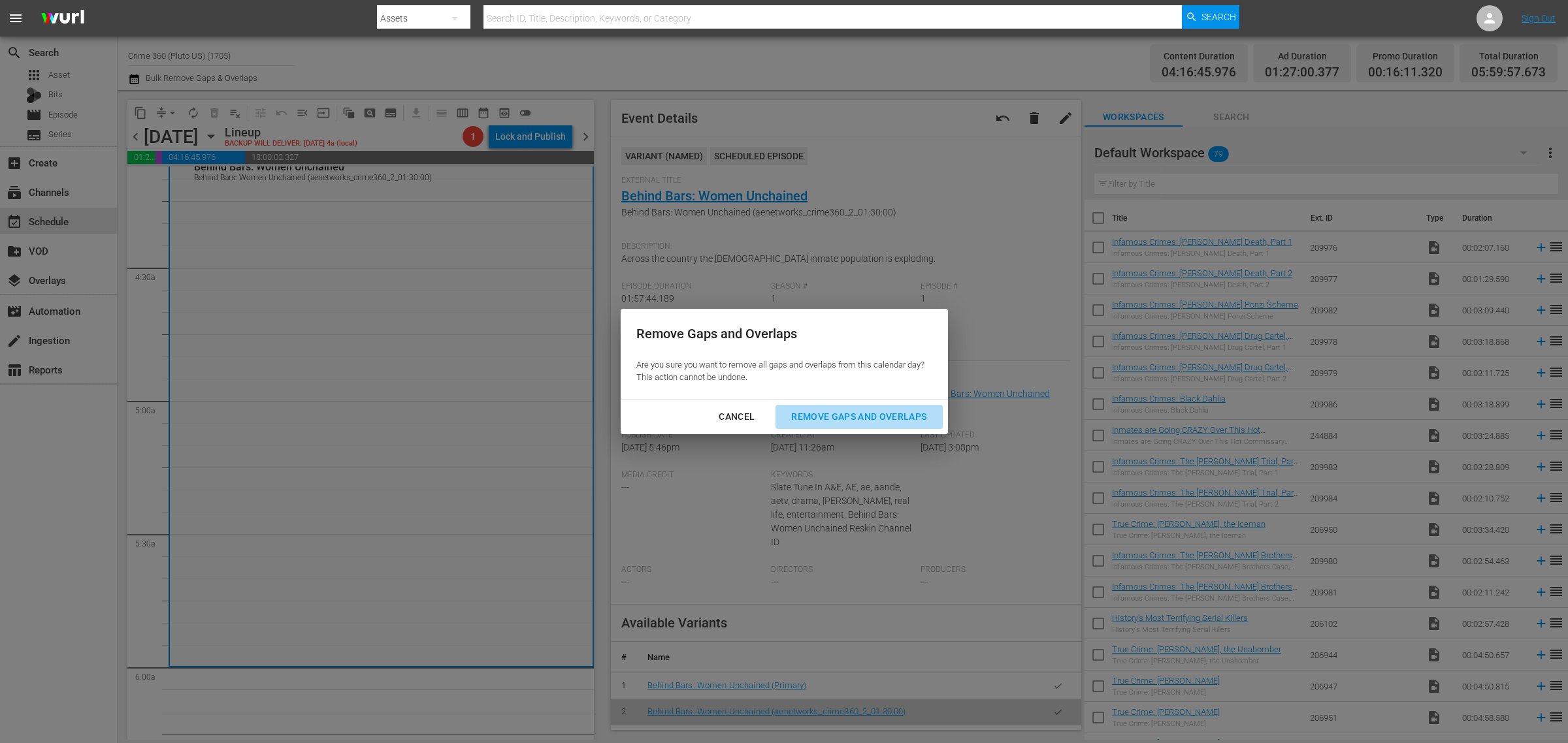
click at [851, 411] on div "Remove Gaps and Overlaps" at bounding box center [858, 416] width 156 height 17
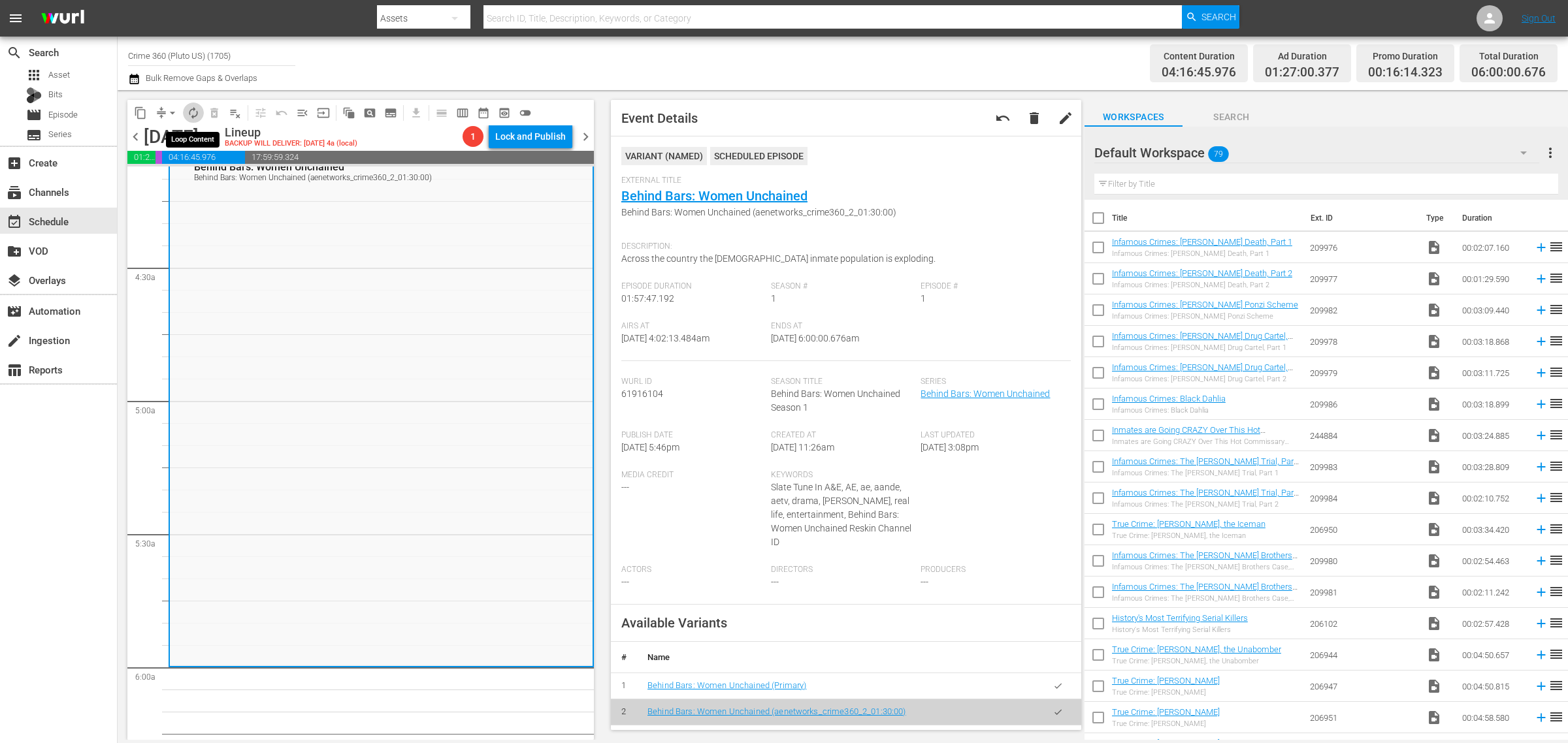
click at [191, 108] on span "autorenew_outlined" at bounding box center [193, 113] width 13 height 13
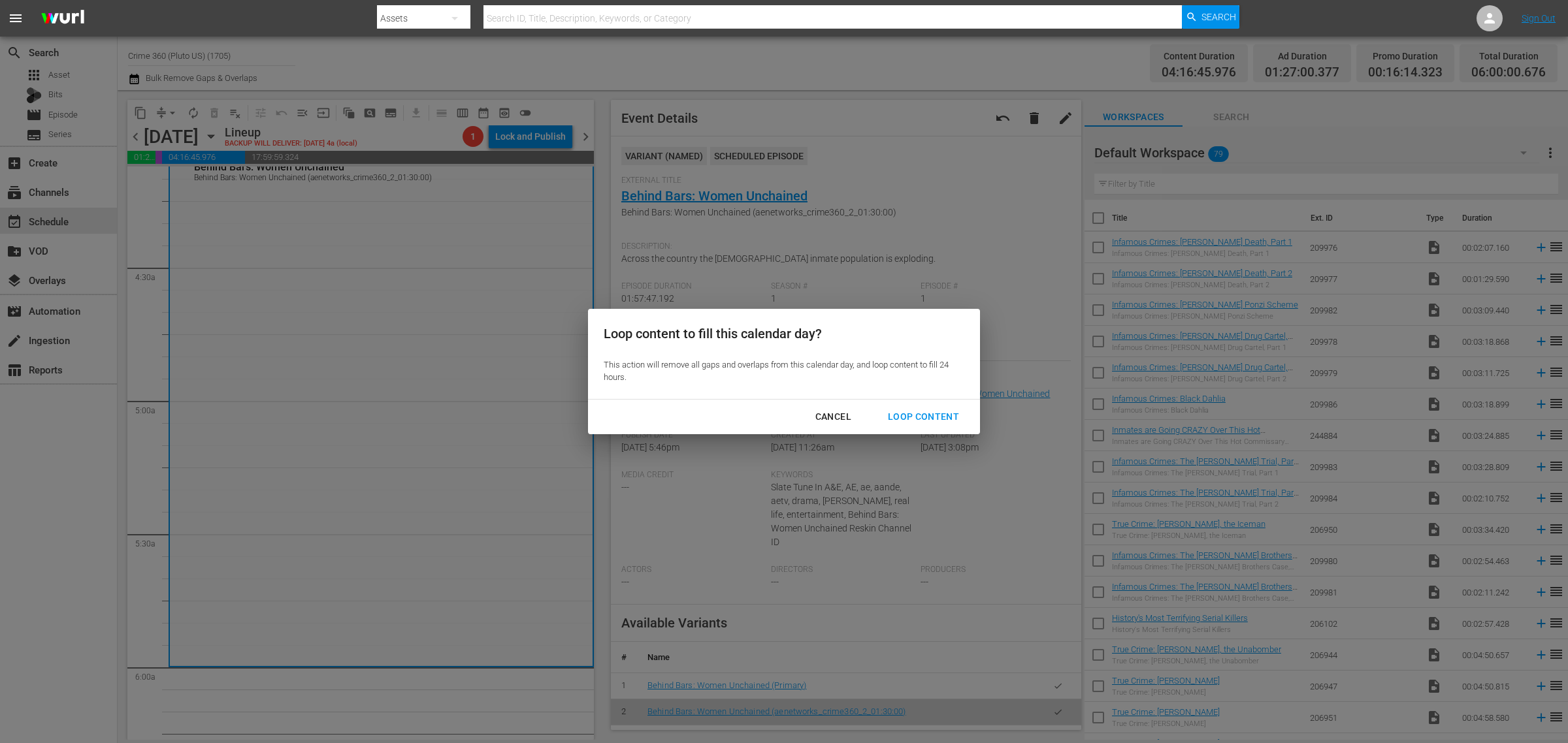
click at [926, 411] on div "Loop Content" at bounding box center [924, 416] width 92 height 17
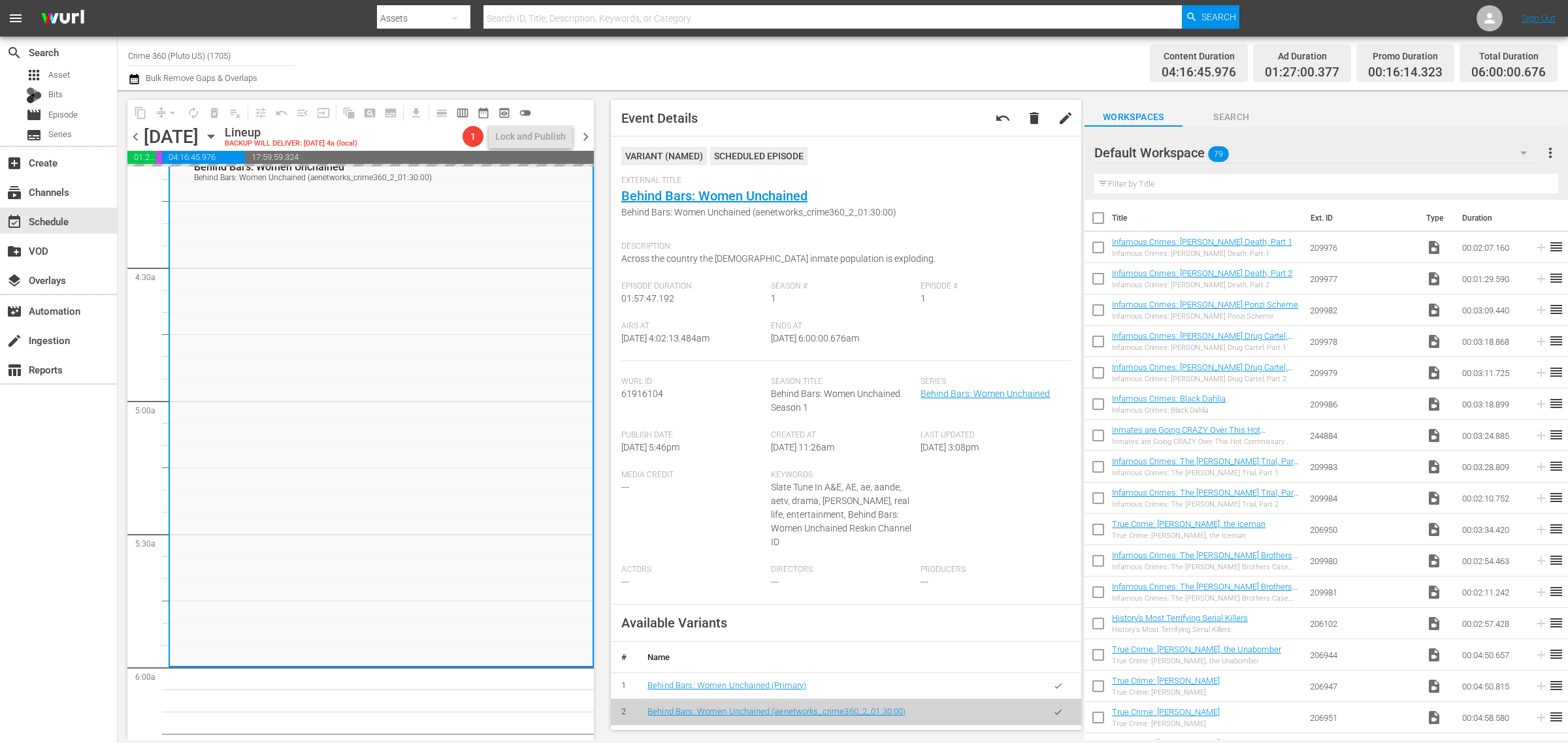
click at [834, 52] on div "Channel Title Crime 360 (Pluto US) (1705) Bulk Remove Gaps & Overlaps" at bounding box center [517, 62] width 779 height 47
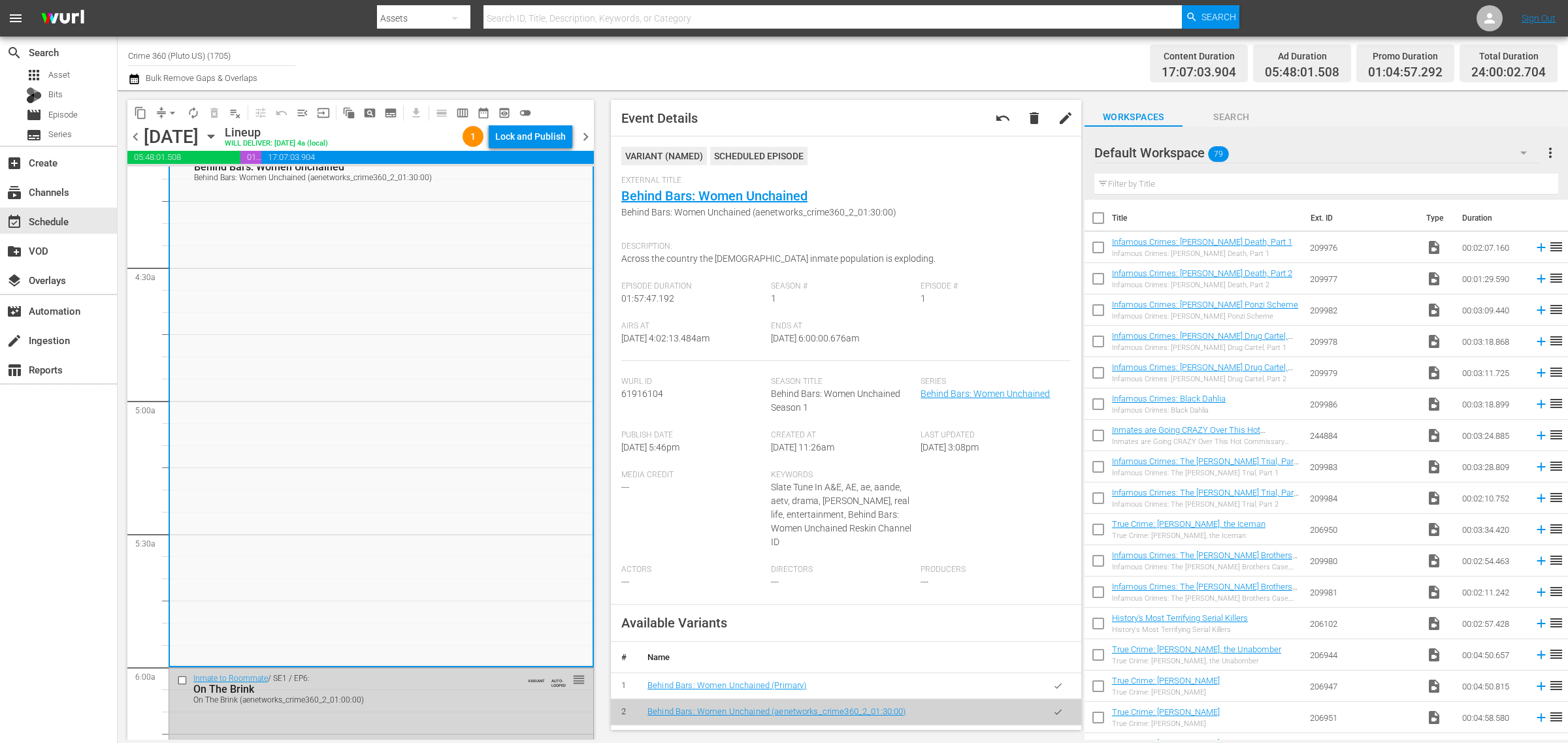
click at [838, 90] on span "Event Details undo delete edit VARIANT ( NAMED ) Scheduled Episode External Tit…" at bounding box center [843, 415] width 483 height 650
click at [534, 128] on div "Lock and Publish" at bounding box center [530, 136] width 70 height 24
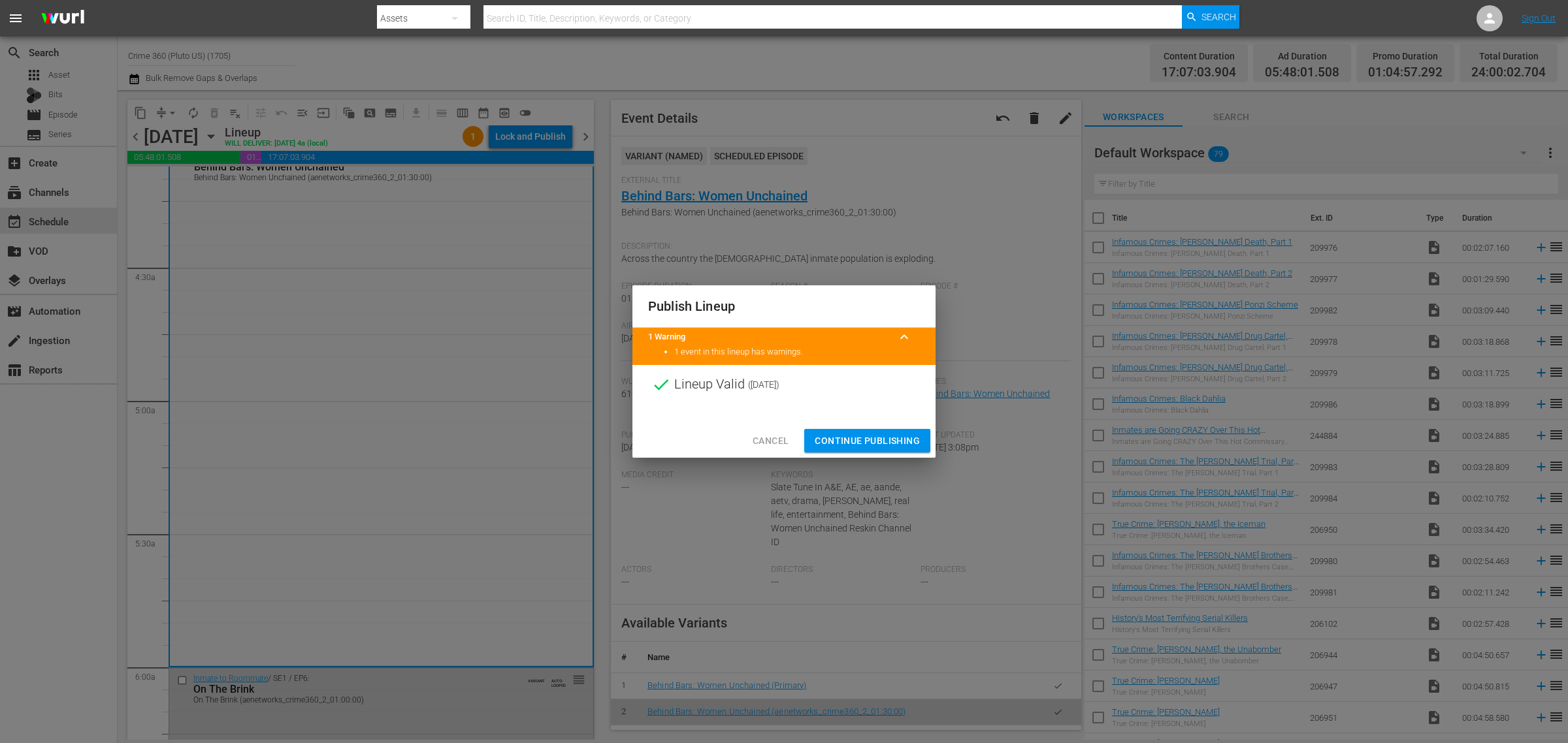
click at [878, 438] on span "Continue Publishing" at bounding box center [867, 441] width 105 height 17
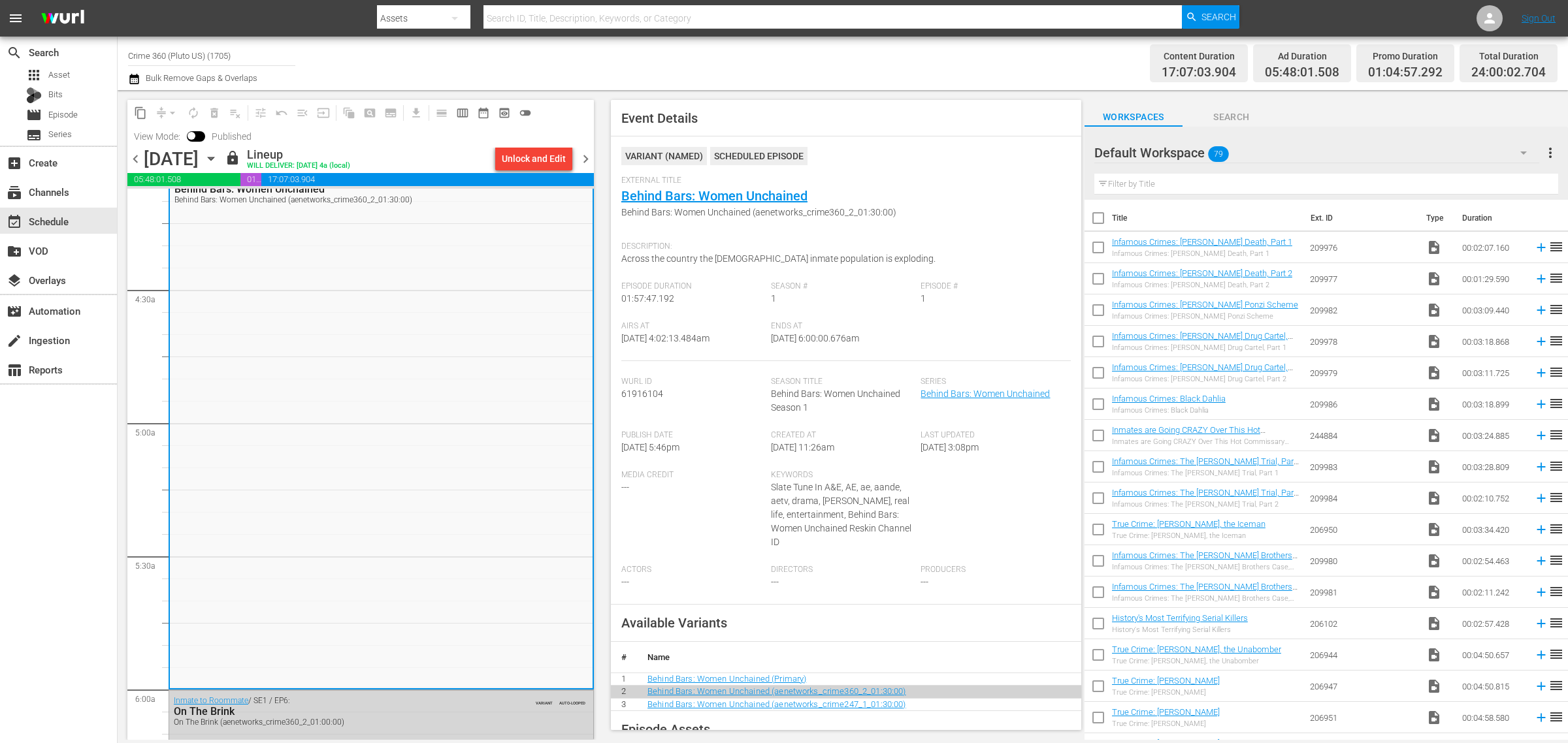
scroll to position [0, 0]
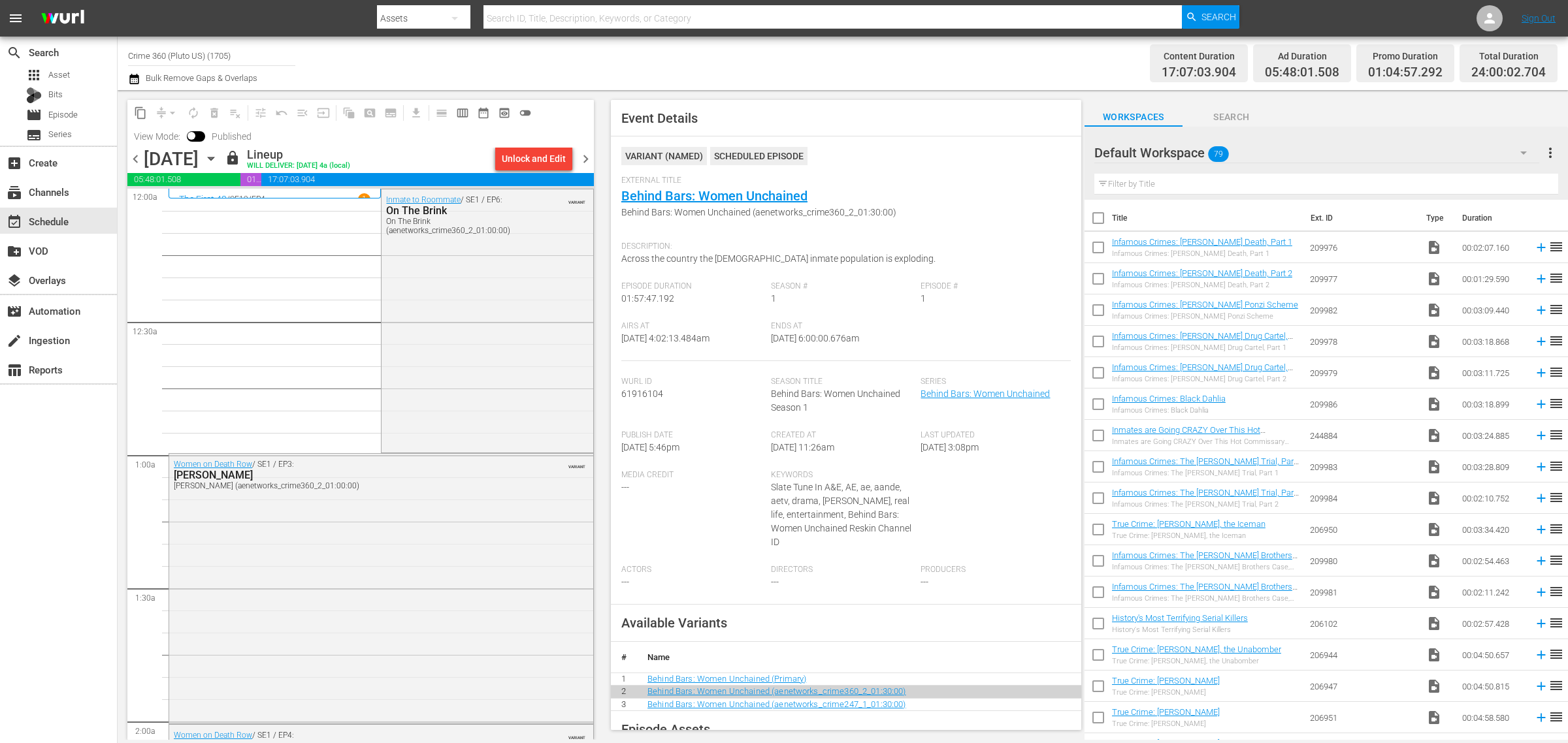
click at [583, 161] on span "chevron_right" at bounding box center [585, 159] width 17 height 17
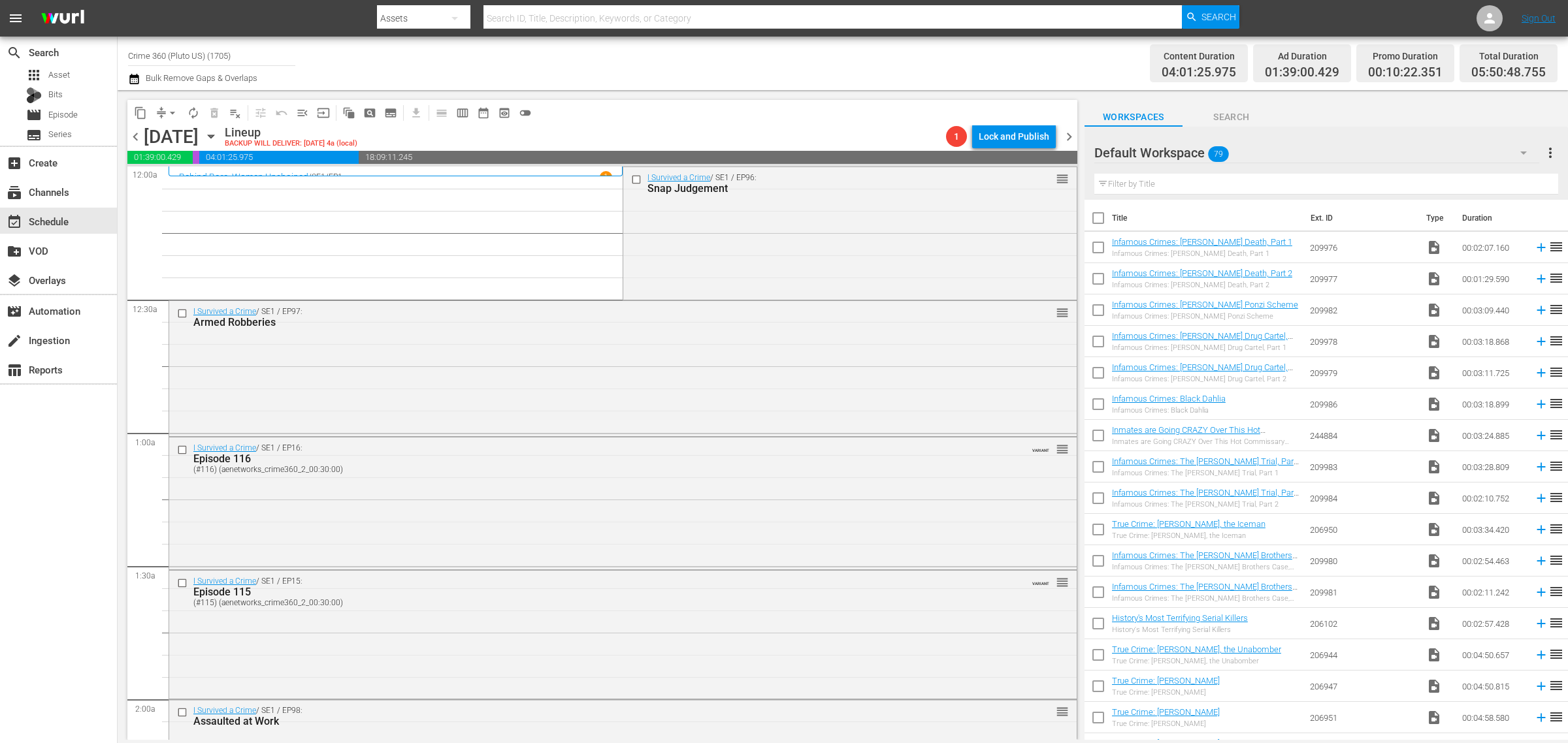
click at [762, 54] on div "Channel Title Crime 360 (Pluto US) (1705) Bulk Remove Gaps & Overlaps" at bounding box center [517, 62] width 779 height 47
click at [774, 260] on div "I Survived a Crime / SE1 / EP96: Snap Judgement reorder" at bounding box center [850, 232] width 453 height 130
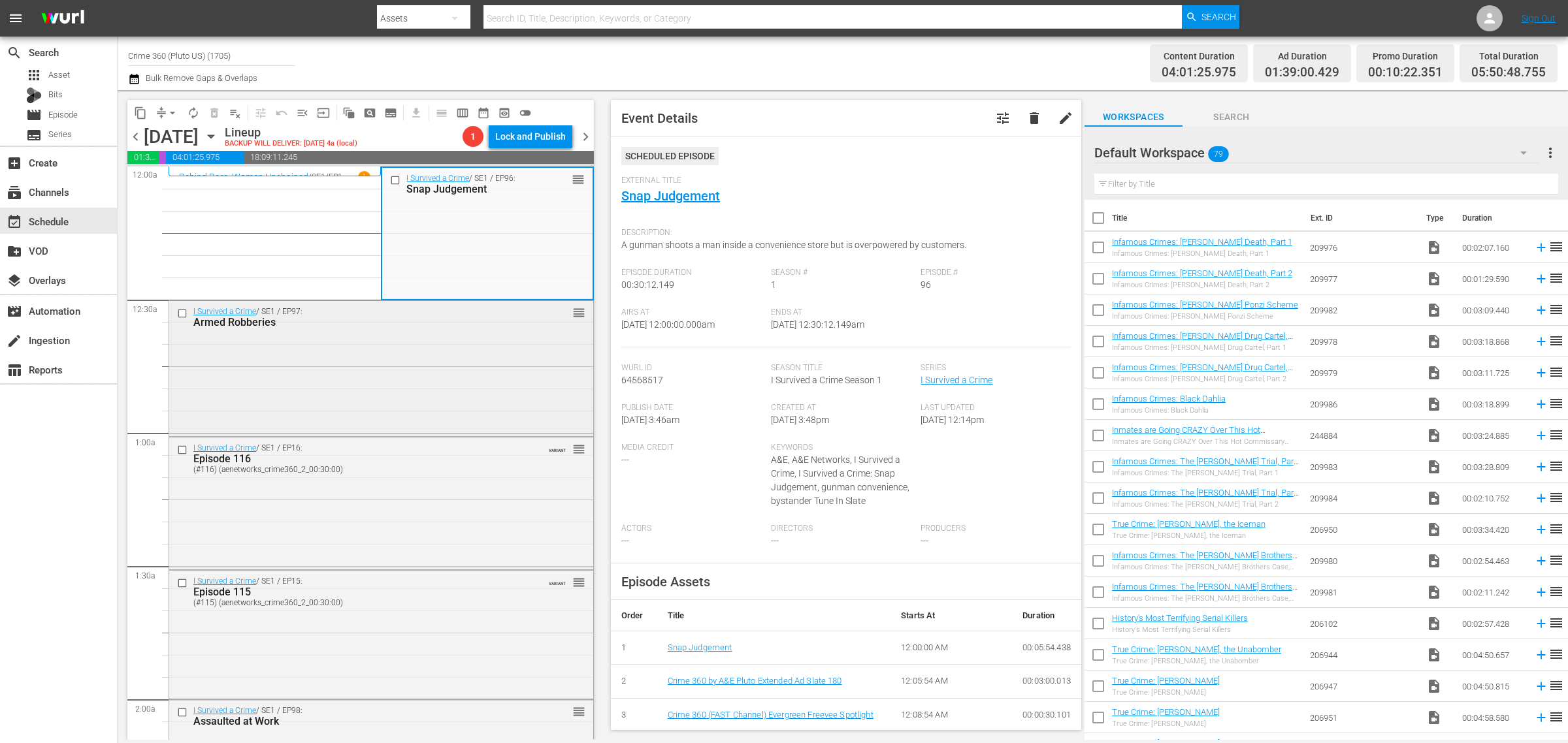
click at [504, 336] on div "I Survived a Crime / SE1 / EP97: Armed Robberies reorder" at bounding box center [381, 367] width 424 height 133
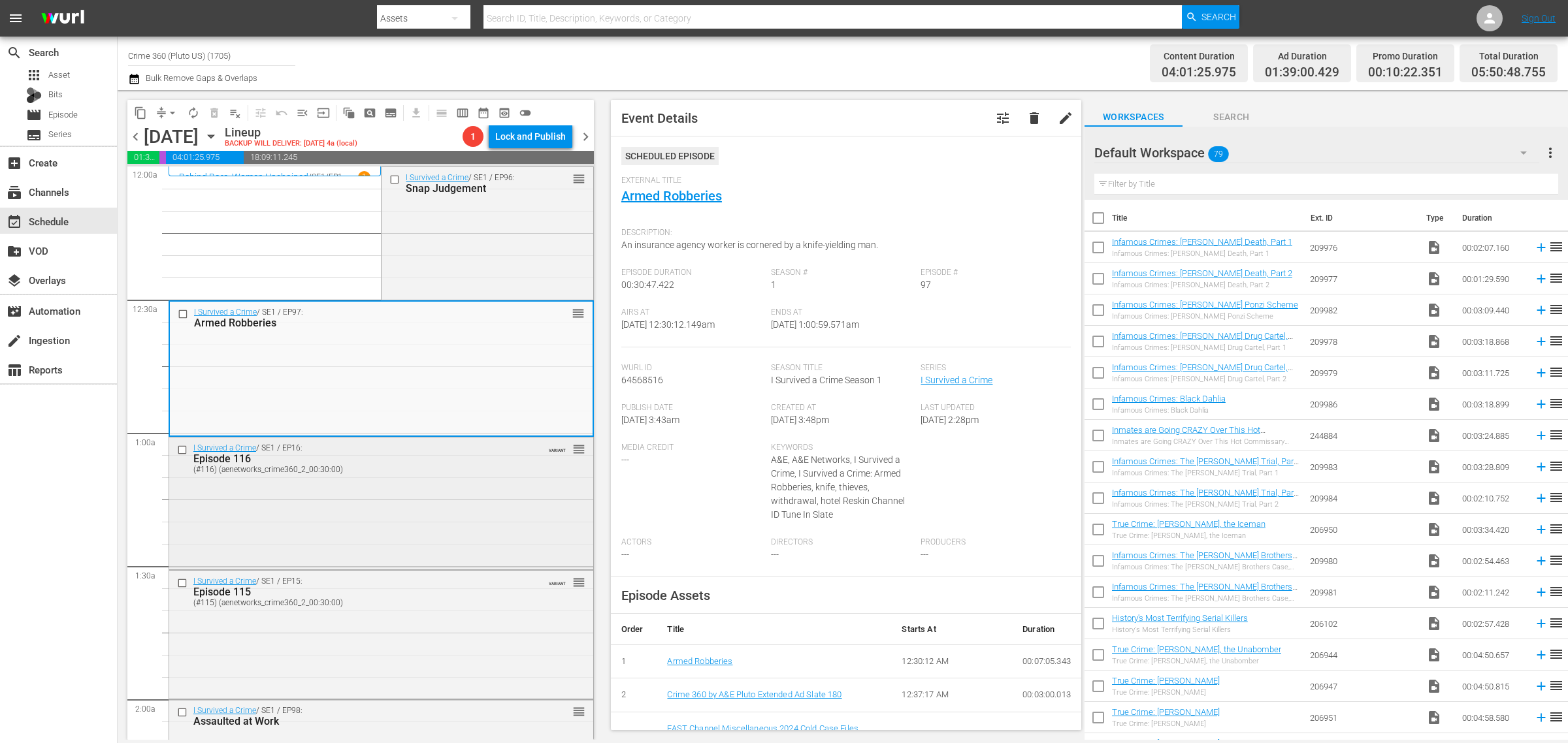
click at [501, 510] on div "I Survived a Crime / SE1 / EP16: Episode 116 (#116) (aenetworks_crime360_2_00:3…" at bounding box center [381, 502] width 424 height 129
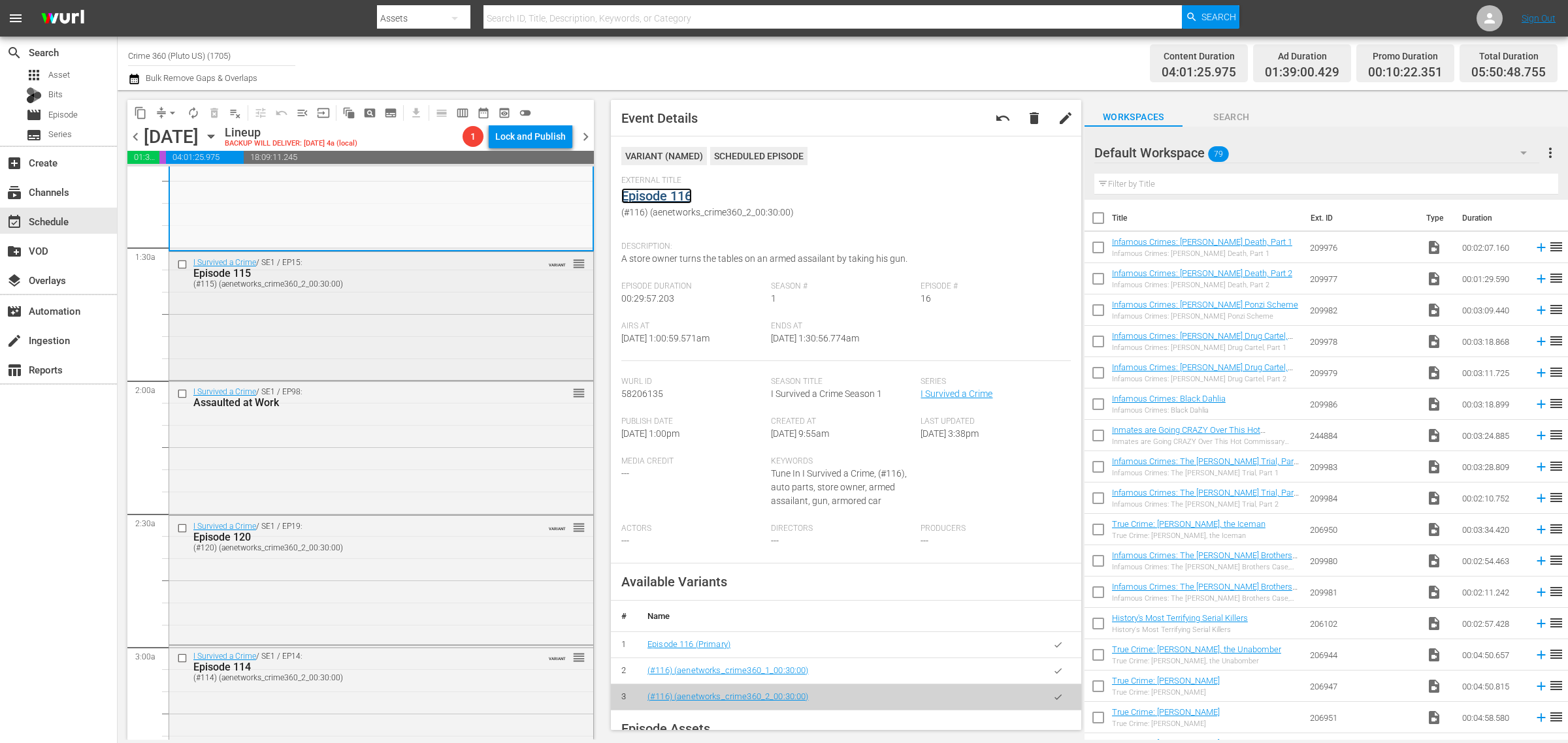
scroll to position [327, 0]
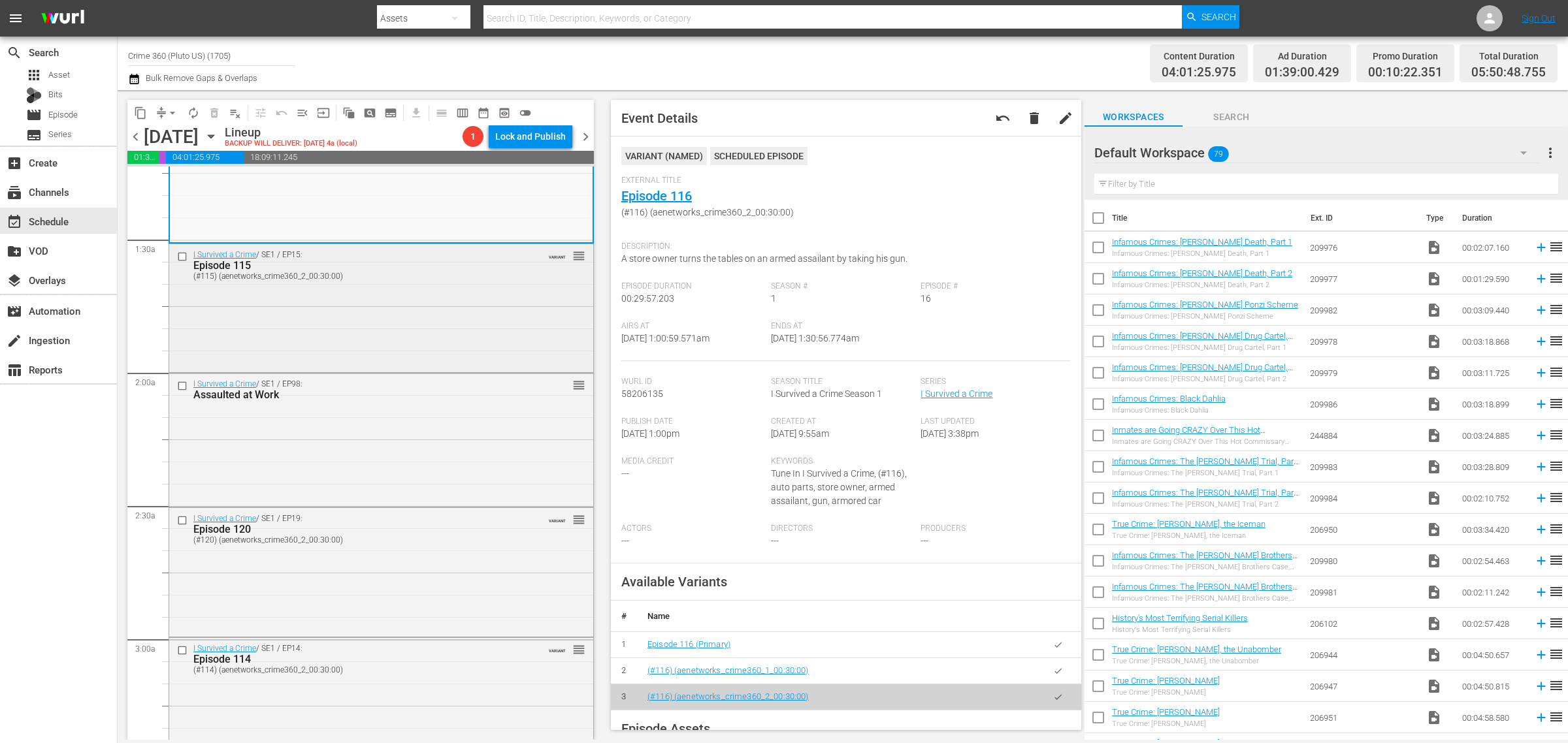
click at [332, 305] on div "I Survived a Crime / SE1 / EP15: Episode 115 (#115) (aenetworks_crime360_2_00:3…" at bounding box center [381, 307] width 424 height 126
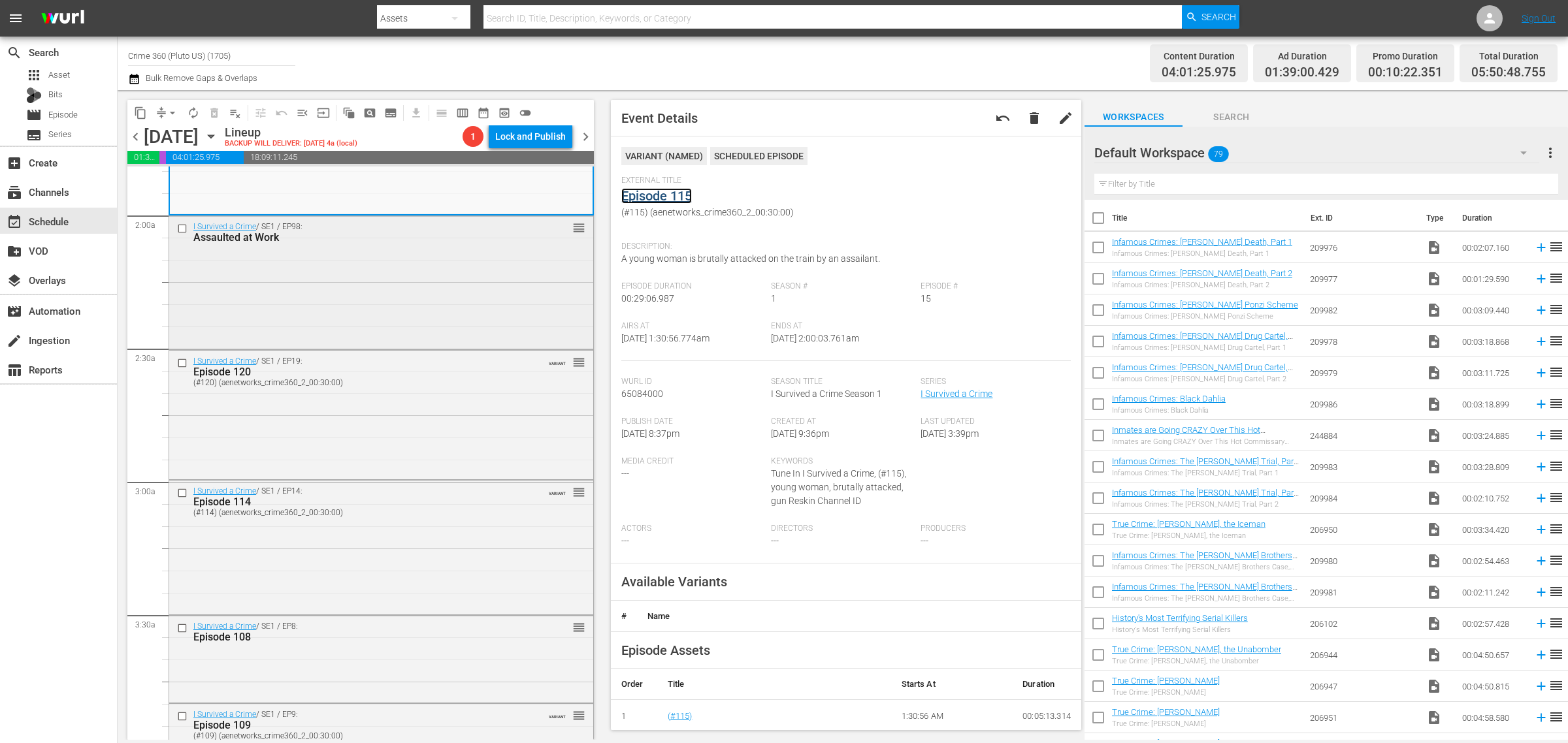
scroll to position [490, 0]
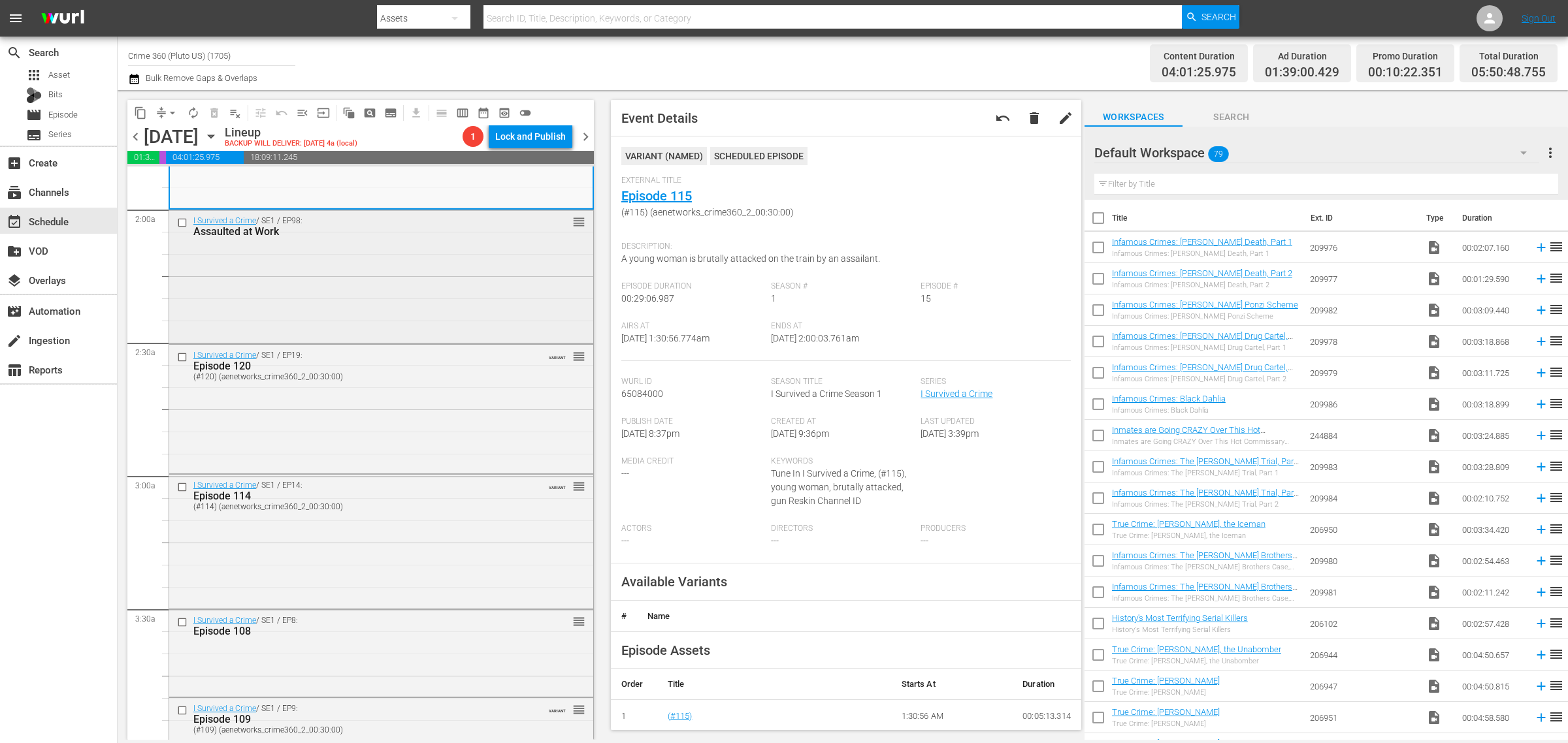
click at [390, 256] on div "I Survived a Crime / SE1 / EP98: Assaulted at Work reorder" at bounding box center [381, 276] width 424 height 131
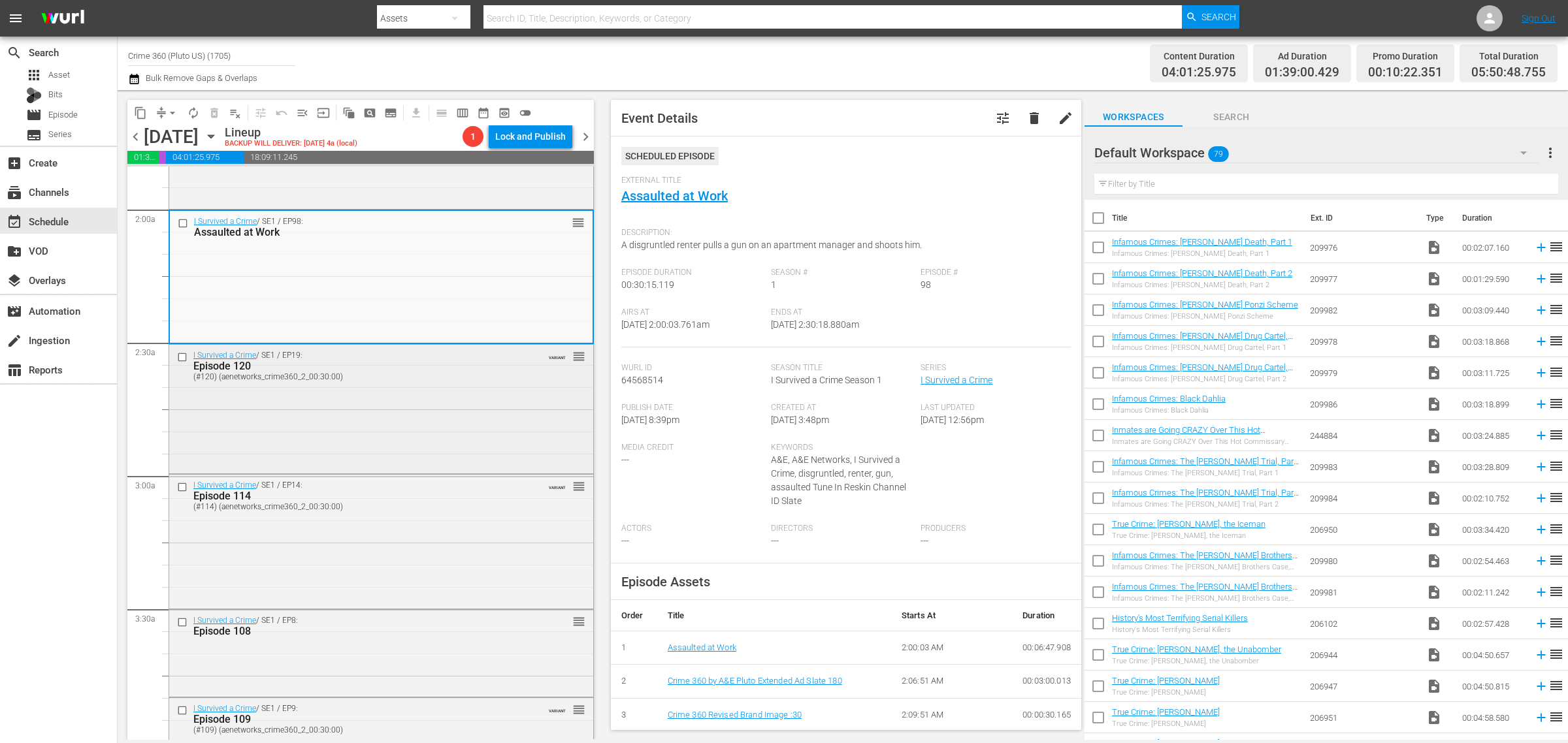
click at [305, 393] on div "I Survived a Crime / SE1 / EP19: Episode 120 (#120) (aenetworks_crime360_2_00:3…" at bounding box center [381, 408] width 424 height 126
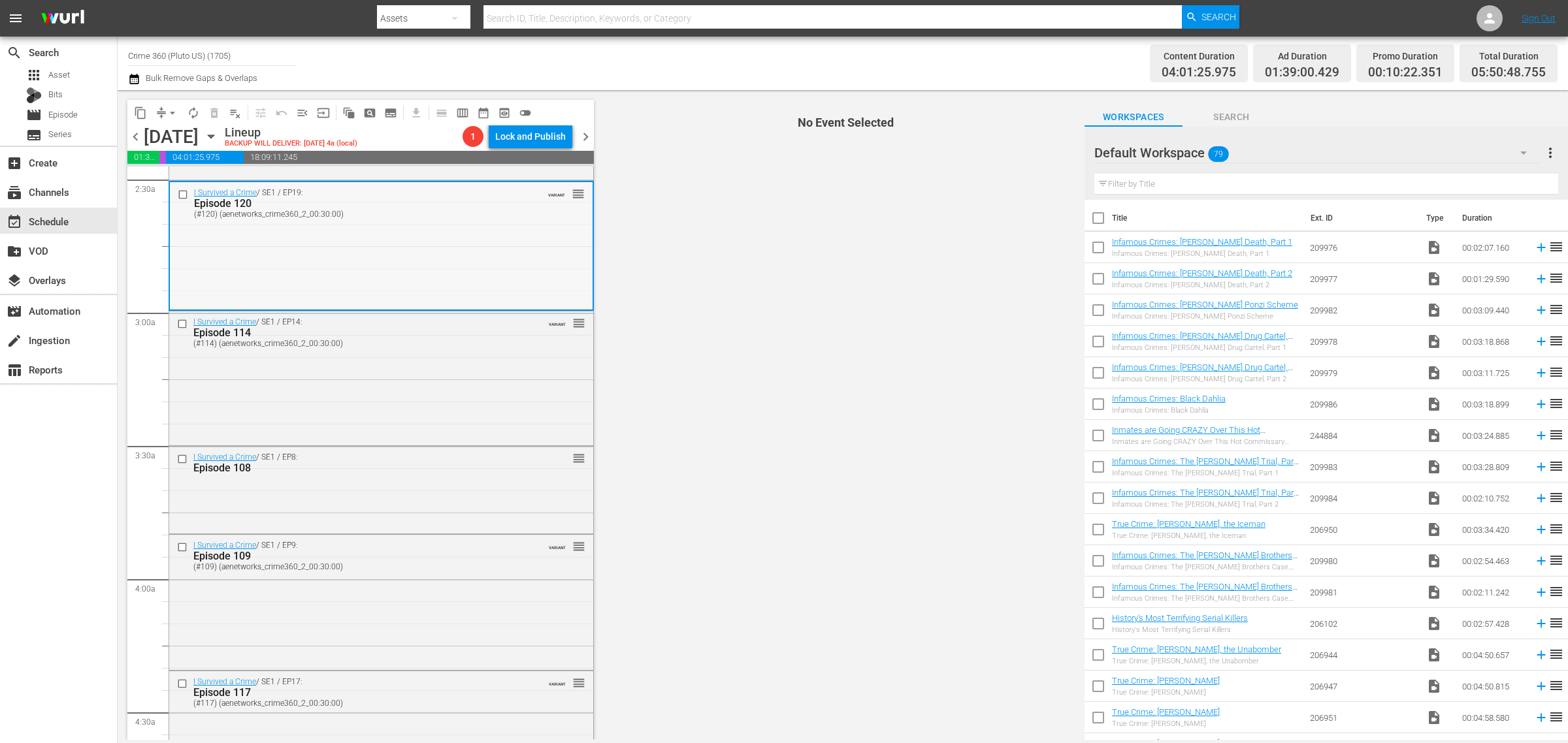
scroll to position [734, 0]
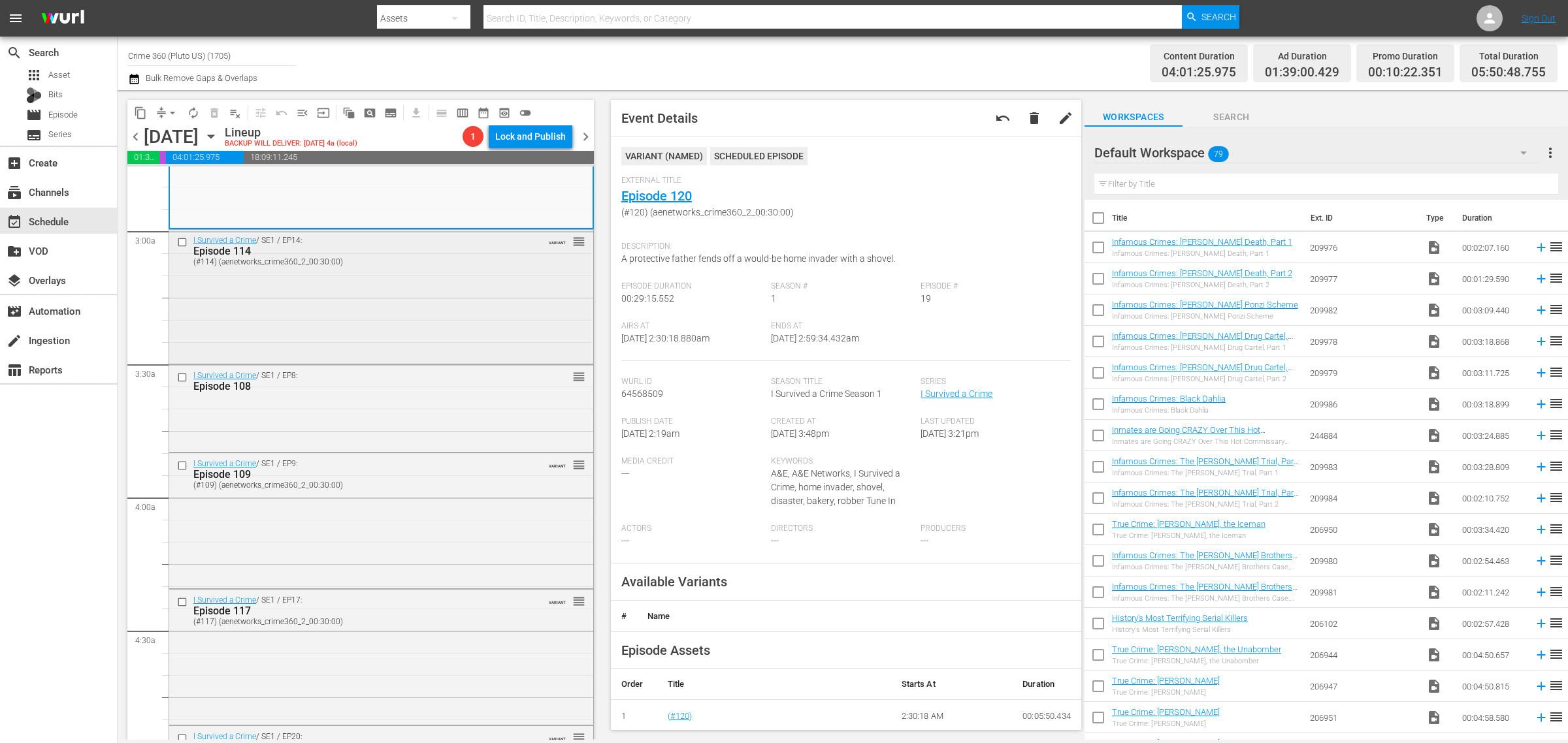
click at [471, 281] on div "I Survived a Crime / SE1 / EP14: Episode 114 (#114) (aenetworks_crime360_2_00:3…" at bounding box center [381, 296] width 424 height 132
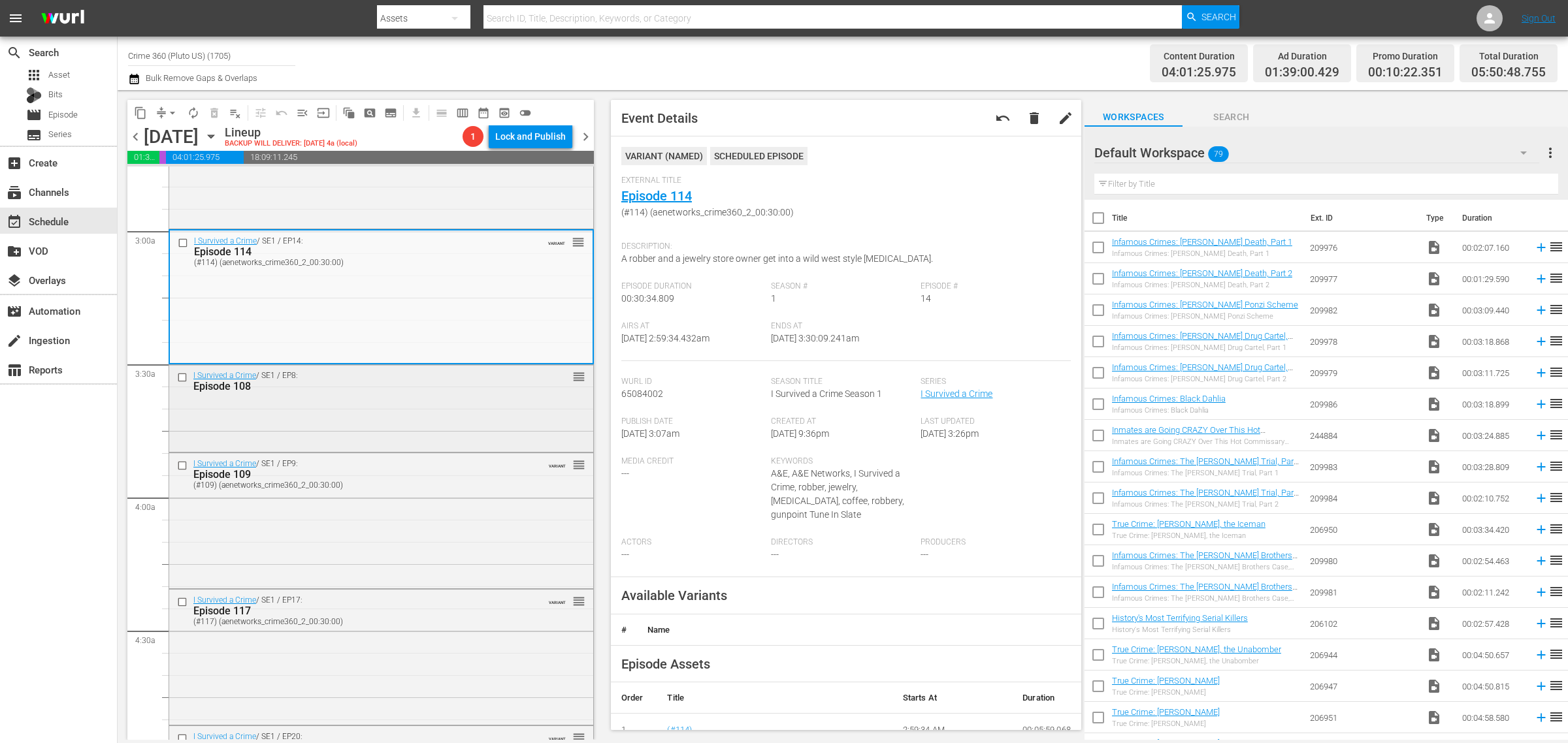
click at [492, 429] on div "I Survived a Crime / SE1 / EP8: Episode 108 reorder" at bounding box center [381, 406] width 424 height 83
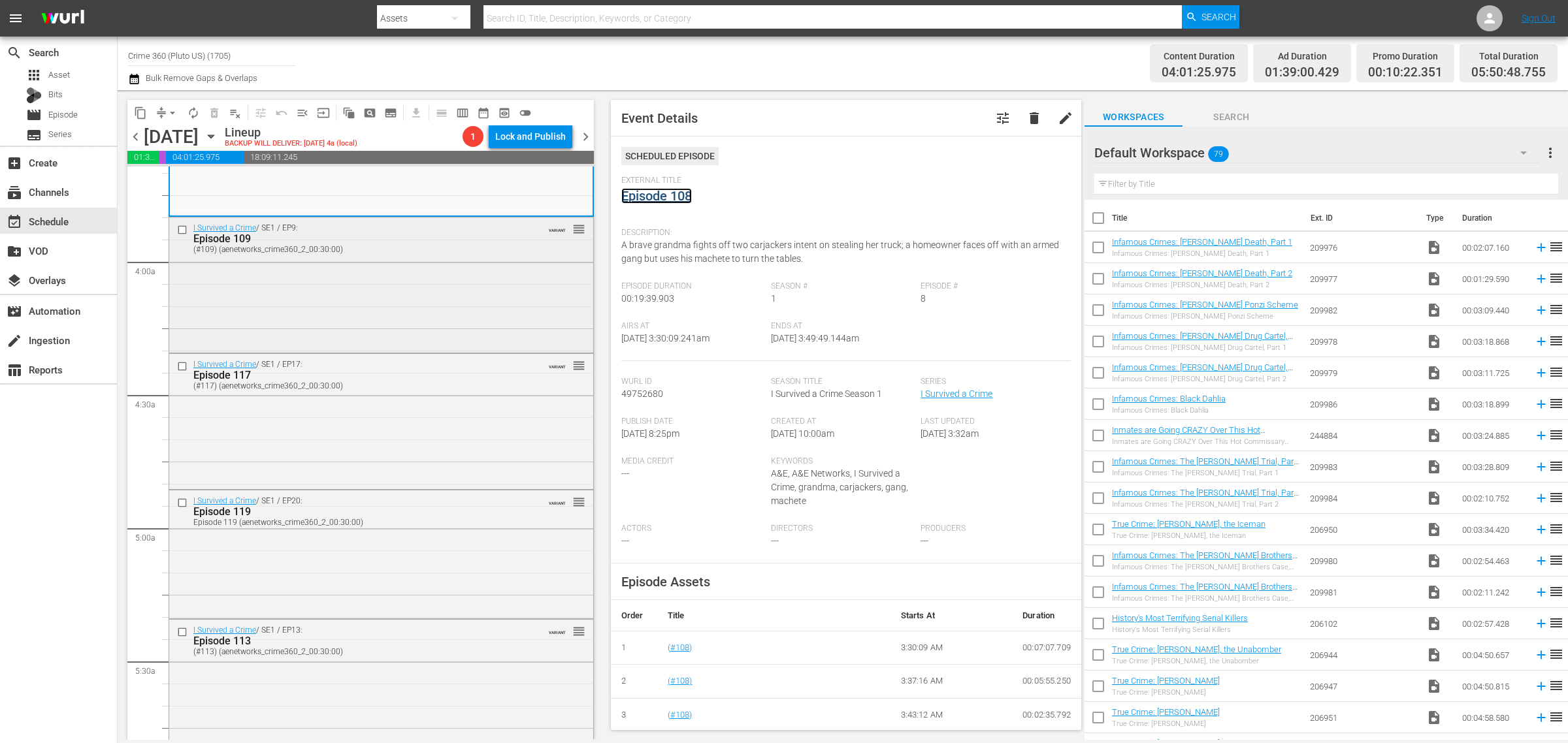
scroll to position [979, 0]
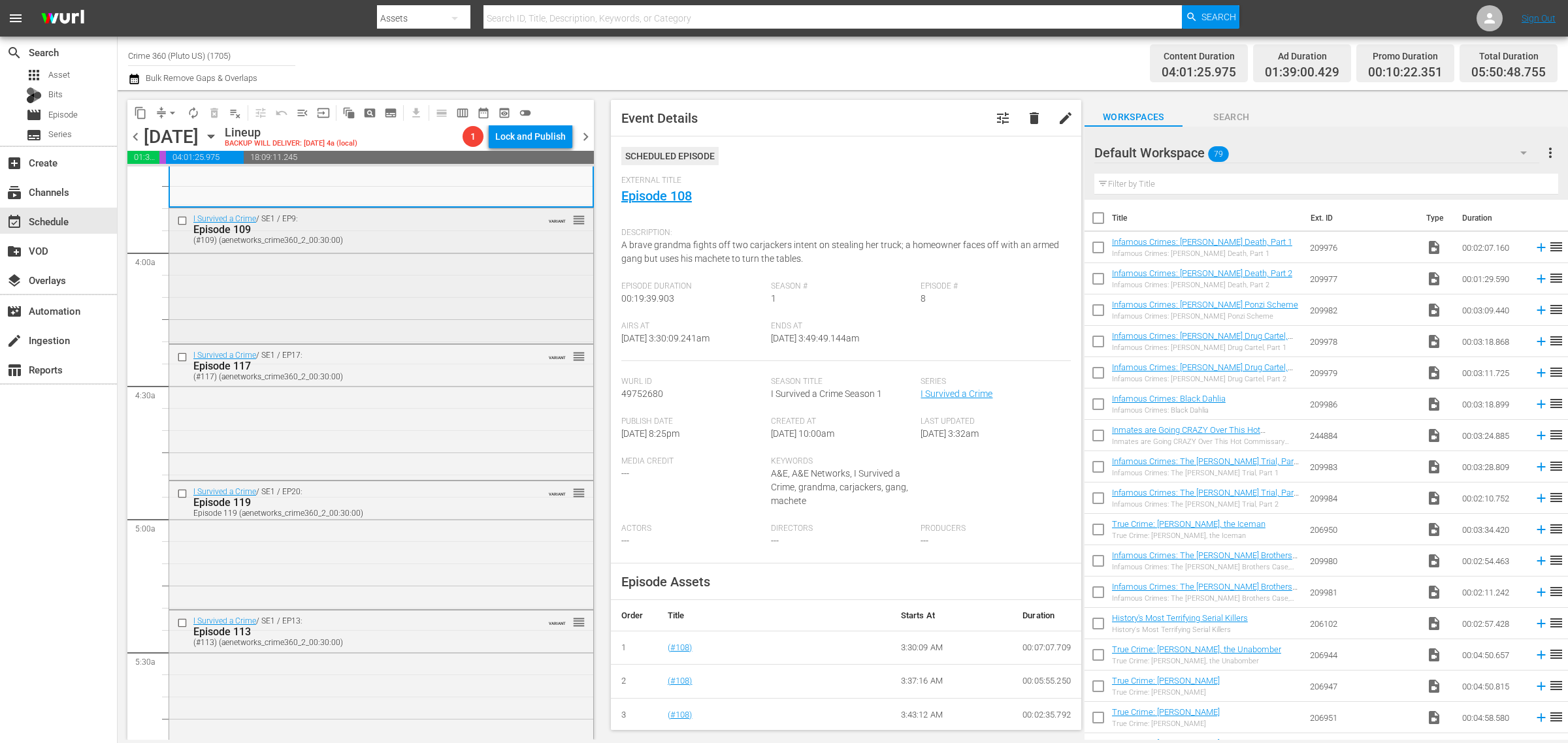
click at [357, 289] on div "I Survived a Crime / SE1 / EP9: Episode 109 (#109) (aenetworks_crime360_2_00:30…" at bounding box center [381, 274] width 424 height 133
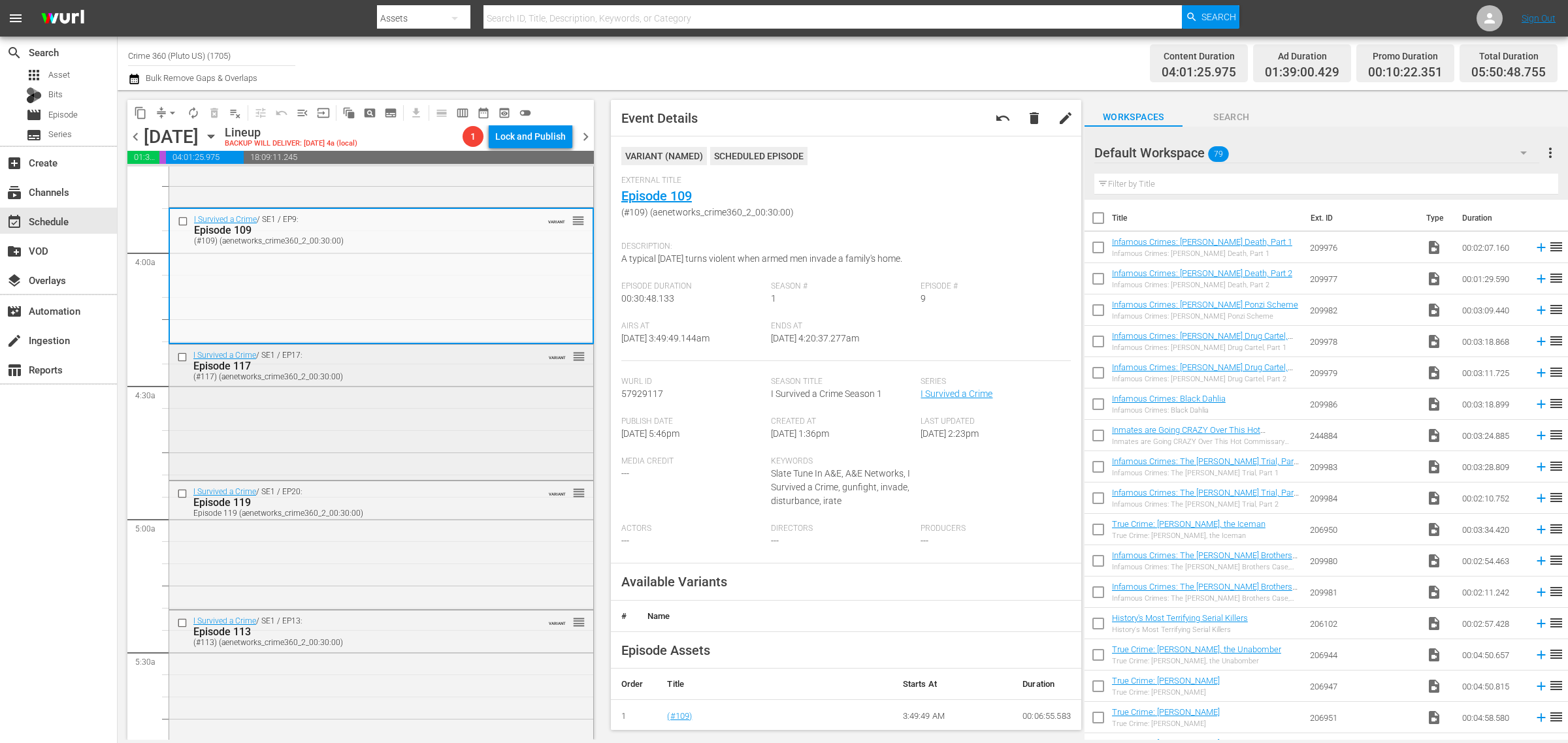
click at [475, 372] on div "(#117) (aenetworks_crime360_2_00:30:00)" at bounding box center [358, 376] width 331 height 9
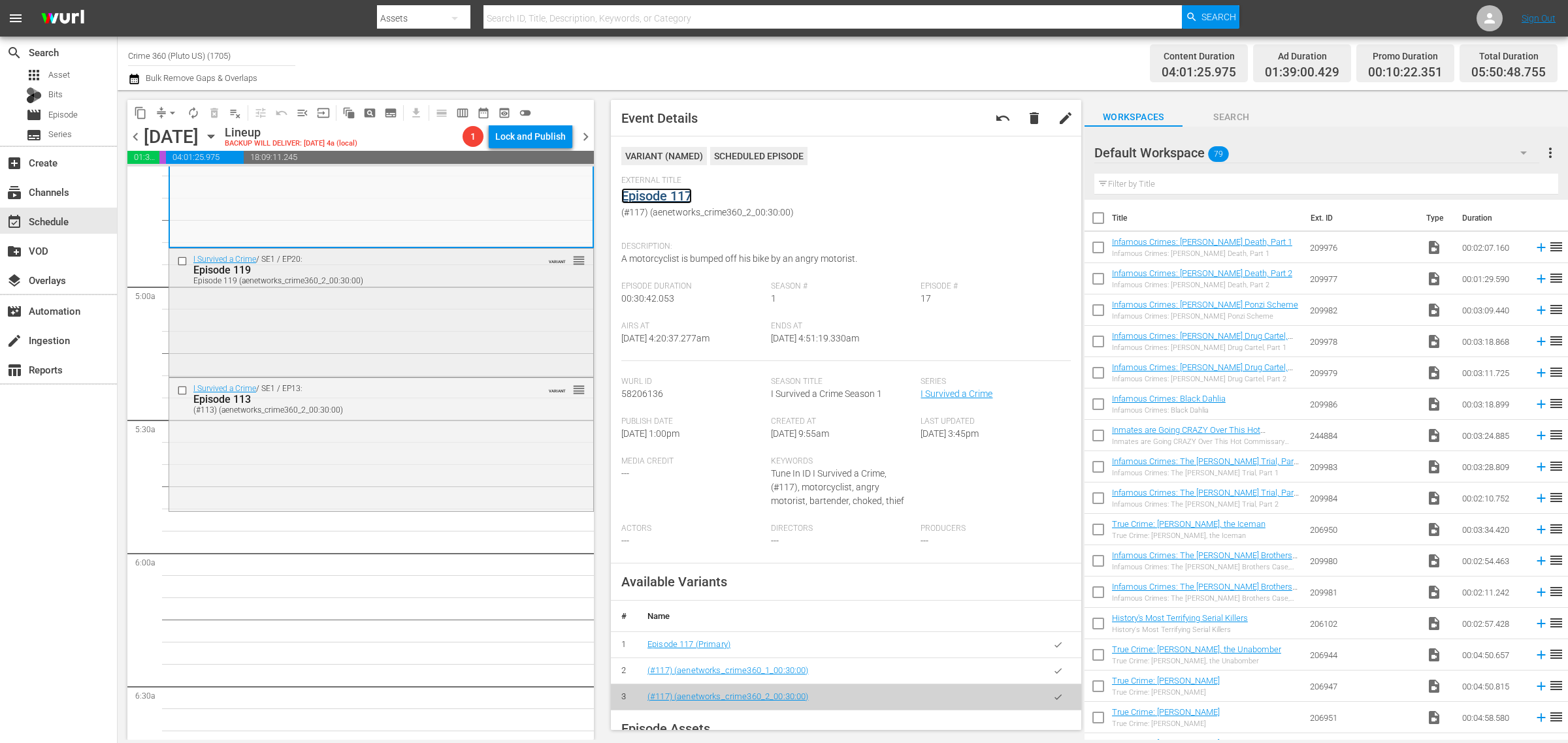
scroll to position [1224, 0]
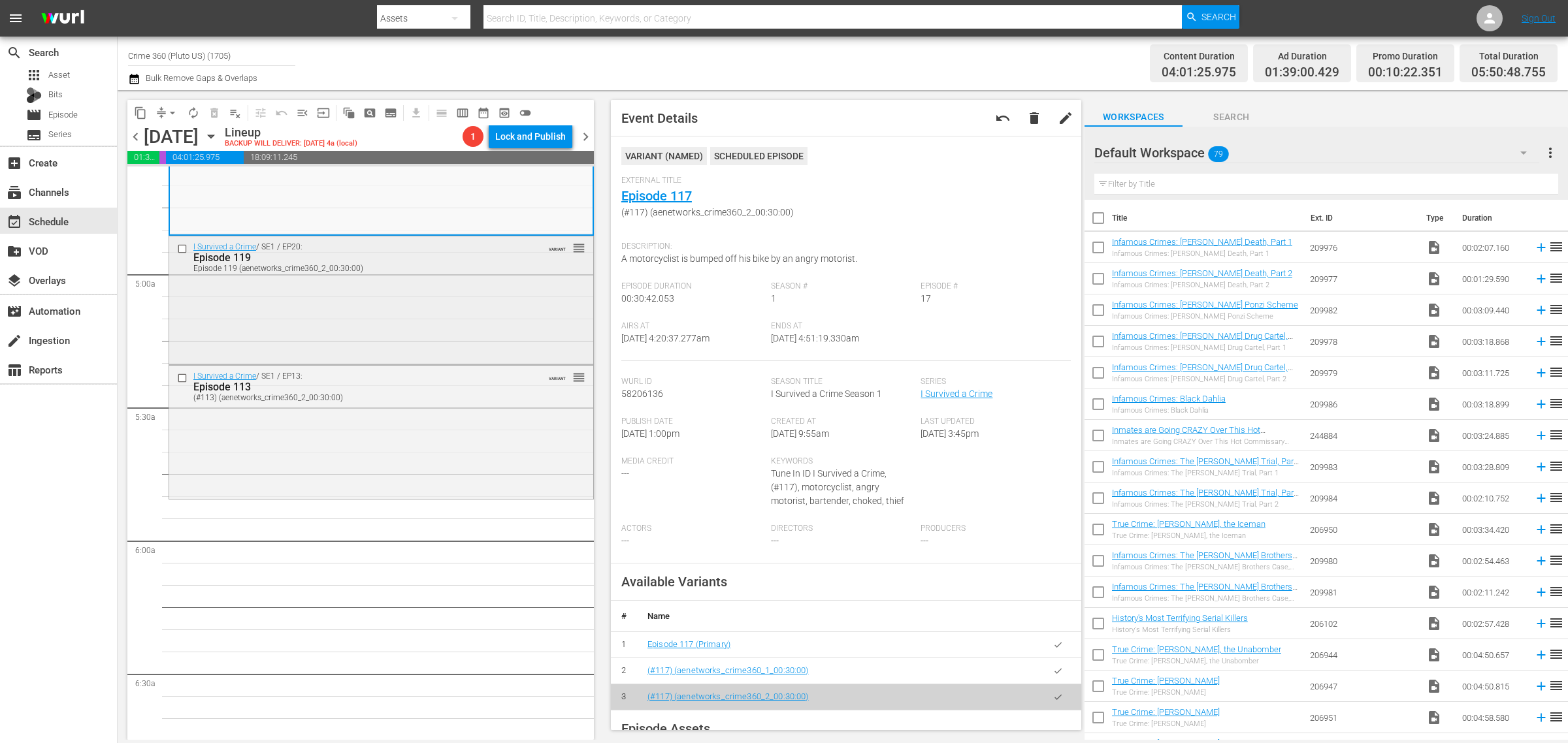
click at [423, 312] on div "I Survived a Crime / SE1 / EP20: Episode 119 Episode 119 (aenetworks_crime360_2…" at bounding box center [381, 299] width 424 height 126
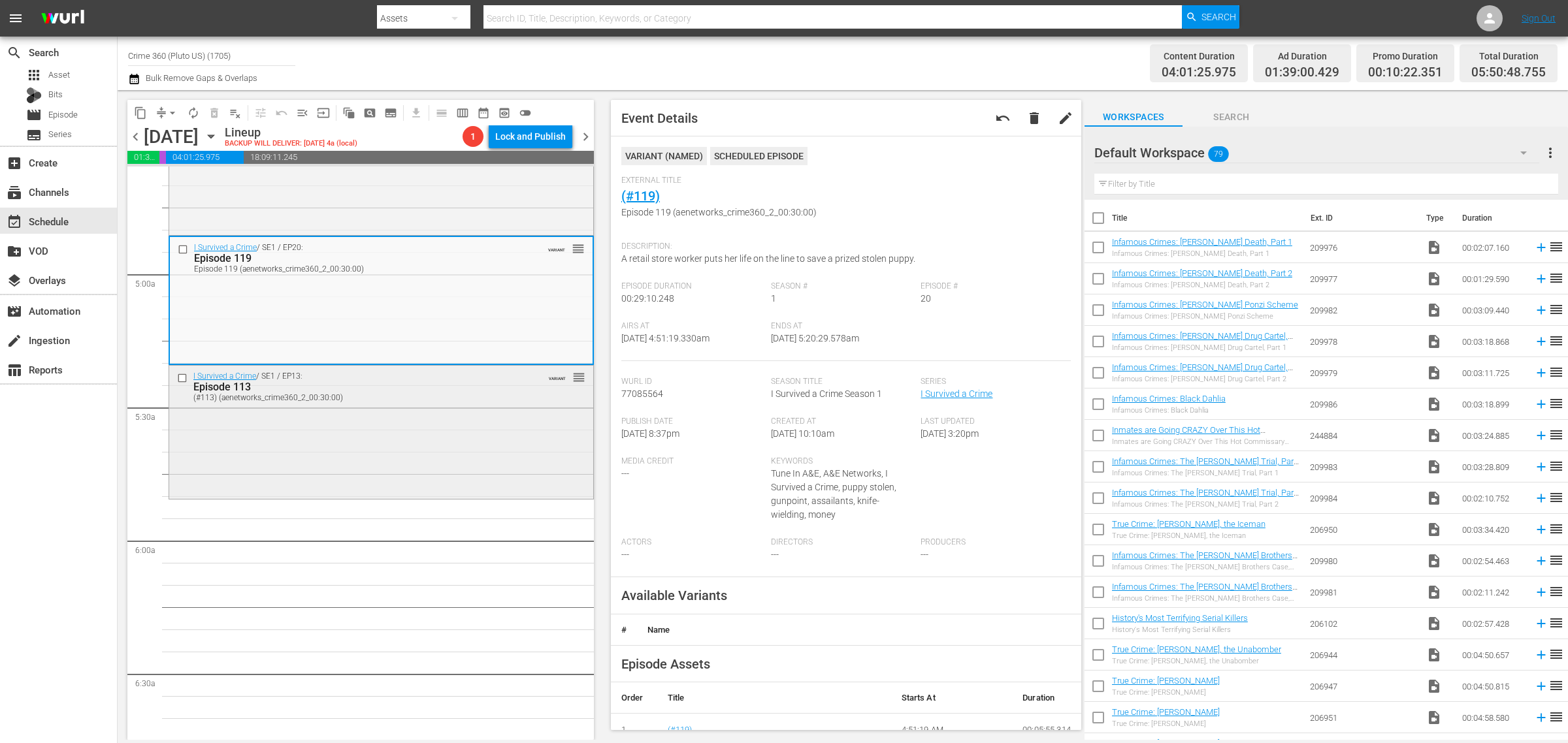
click at [460, 420] on div "I Survived a Crime / SE1 / EP13: Episode 113 (#113) (aenetworks_crime360_2_00:3…" at bounding box center [381, 431] width 424 height 131
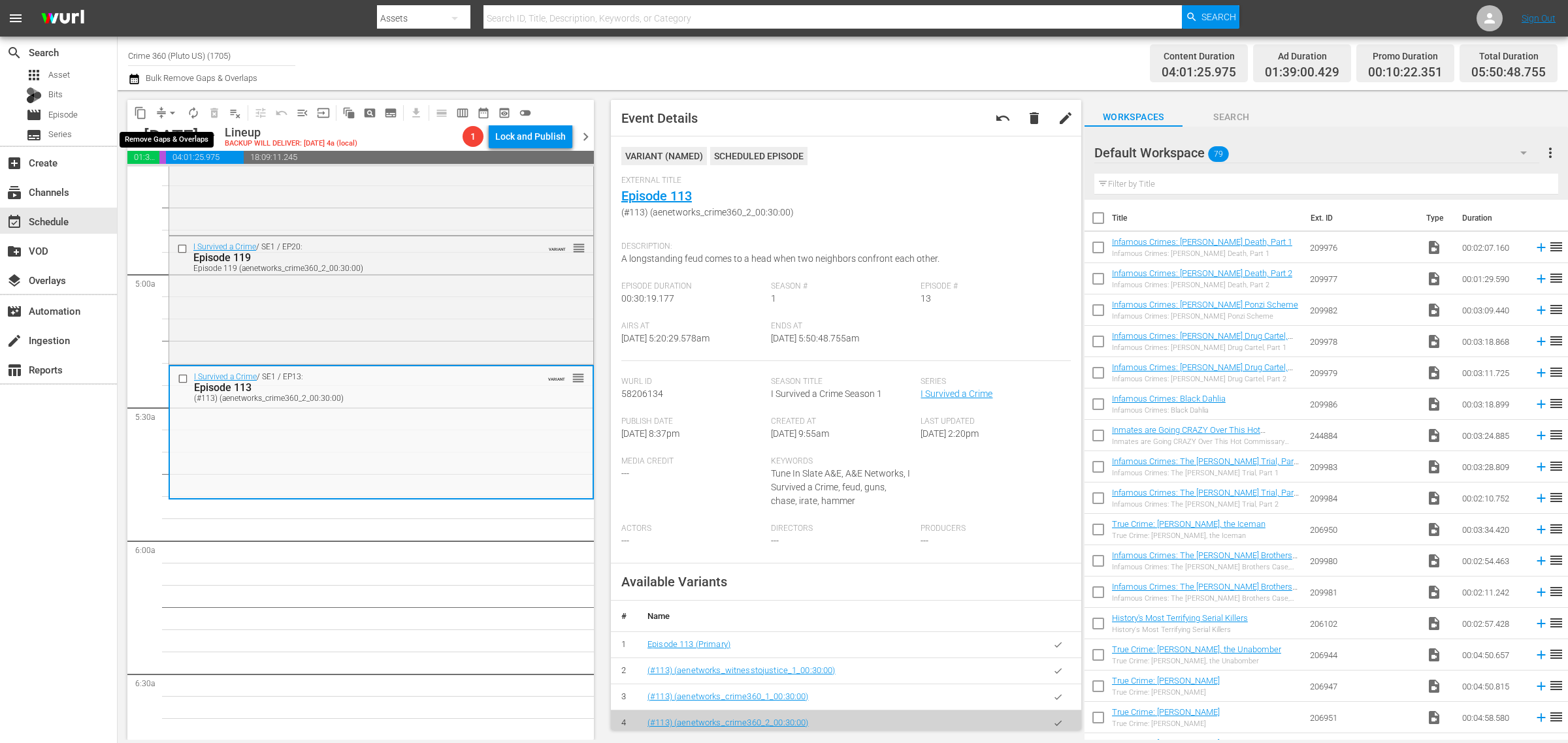
click at [170, 108] on span "arrow_drop_down" at bounding box center [172, 113] width 13 height 13
click at [178, 129] on li "Align to Midnight" at bounding box center [173, 139] width 137 height 22
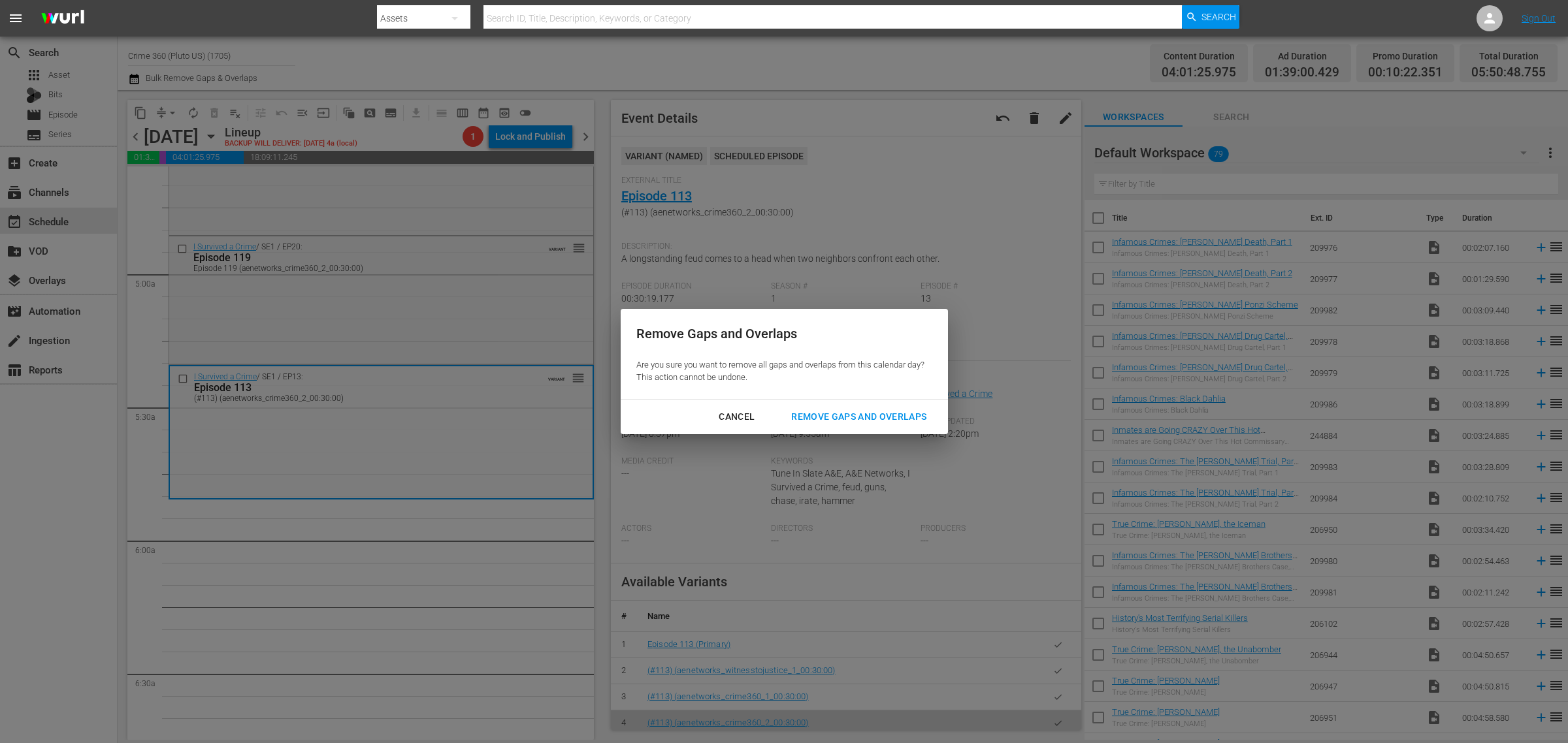
click at [823, 411] on div "Remove Gaps and Overlaps" at bounding box center [858, 416] width 156 height 17
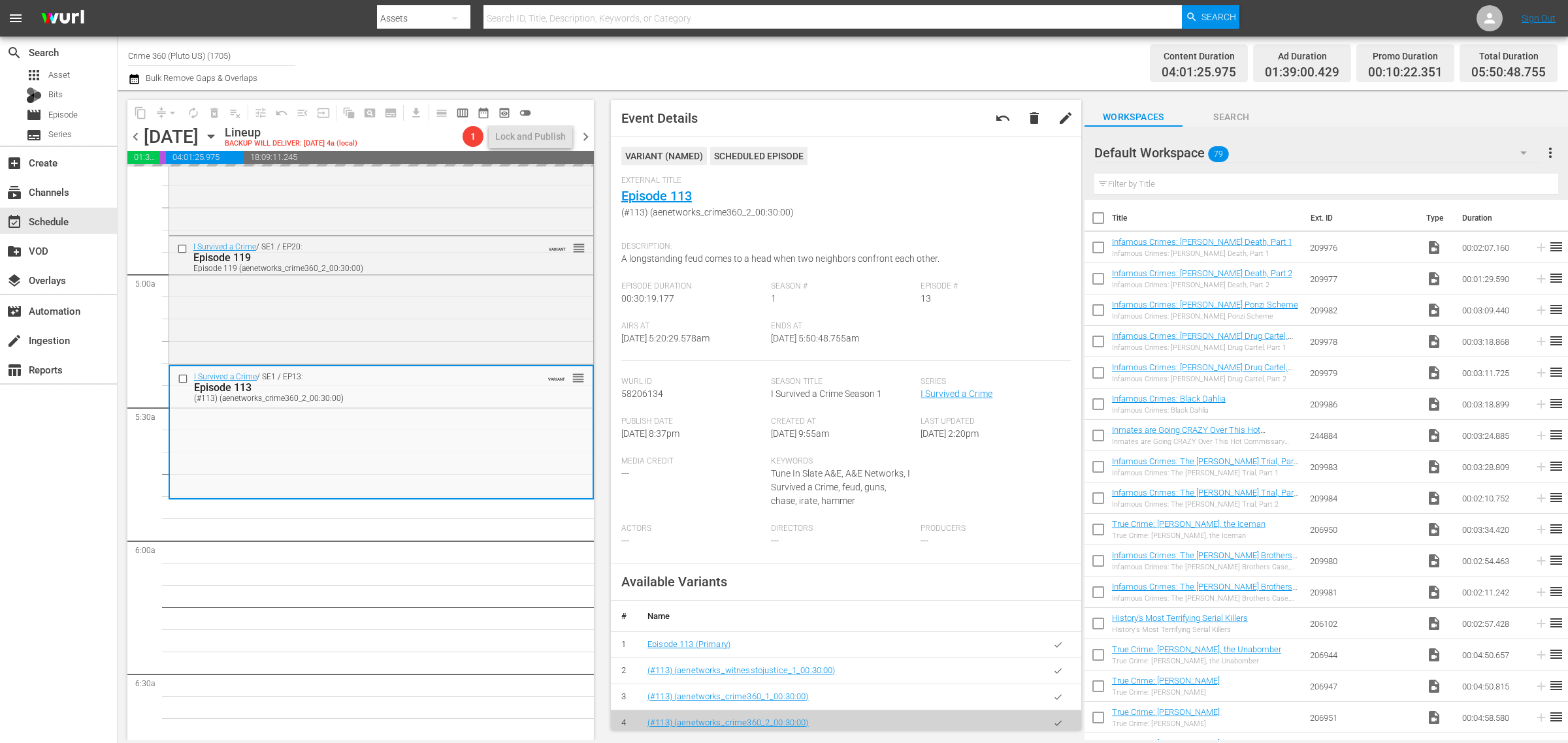
click at [752, 63] on div "Channel Title Crime 360 (Pluto US) (1705) Bulk Remove Gaps & Overlaps" at bounding box center [517, 62] width 779 height 47
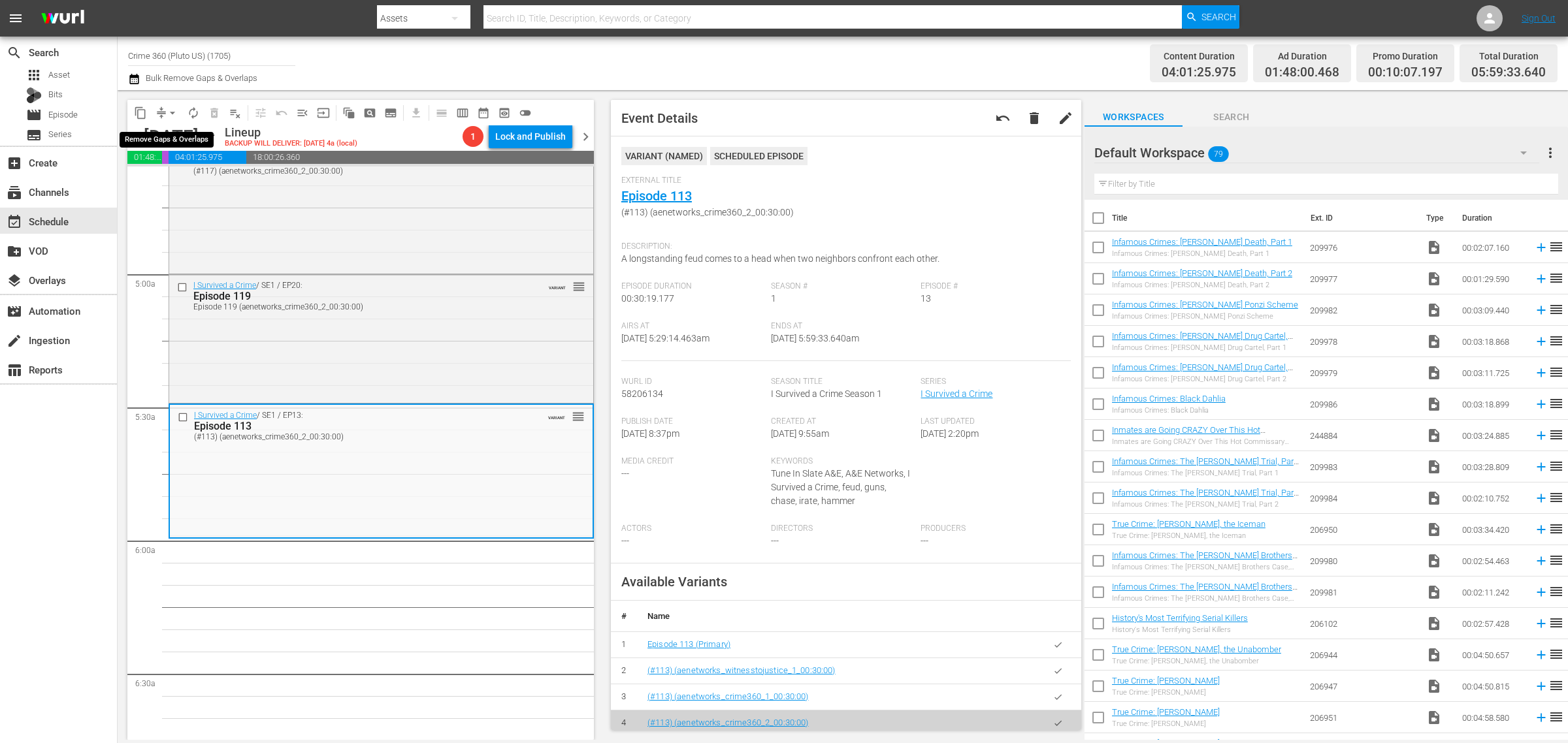
click at [174, 106] on span "arrow_drop_down" at bounding box center [172, 113] width 13 height 13
click at [185, 144] on li "Align to Midnight" at bounding box center [173, 139] width 137 height 22
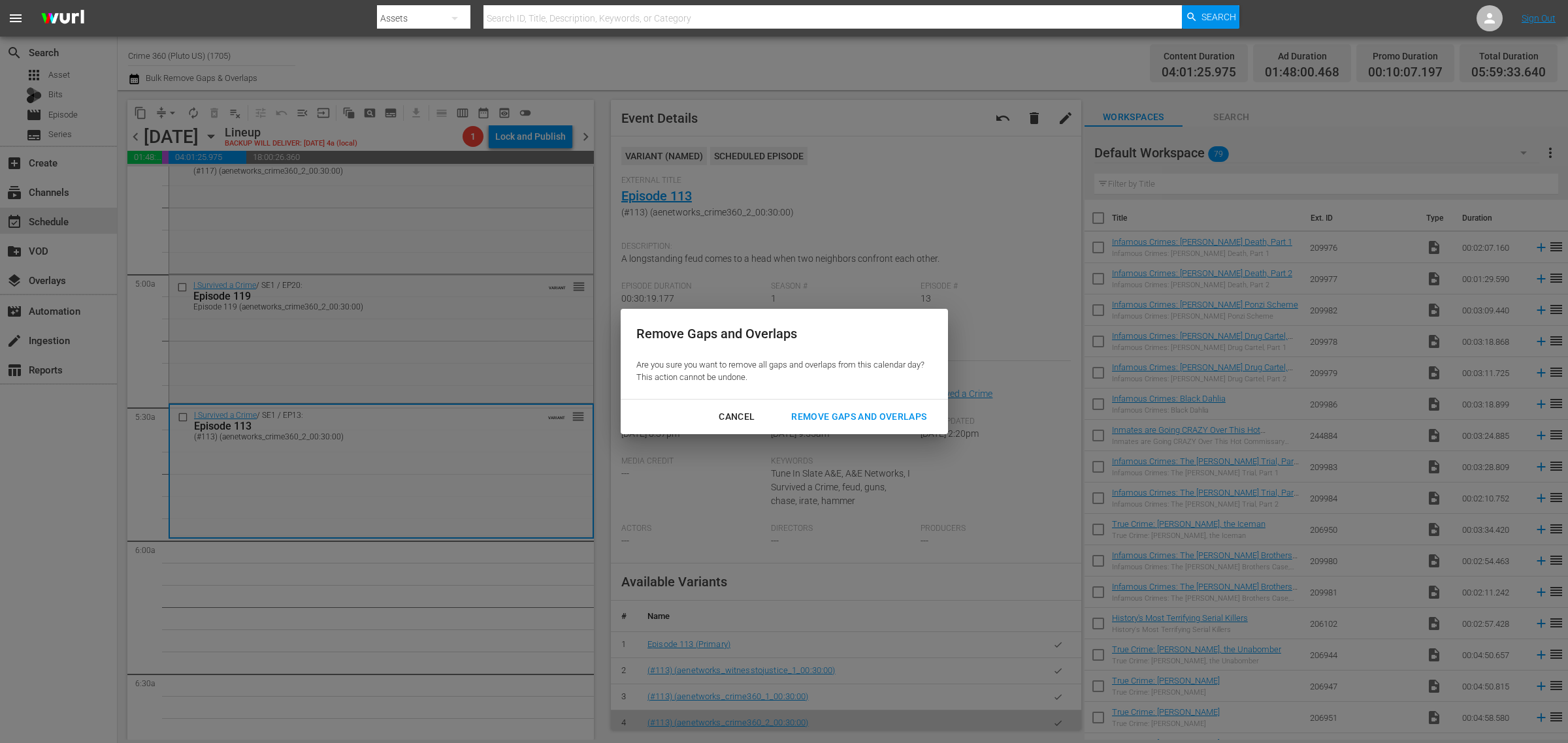
click at [827, 422] on div "Remove Gaps and Overlaps" at bounding box center [858, 416] width 156 height 17
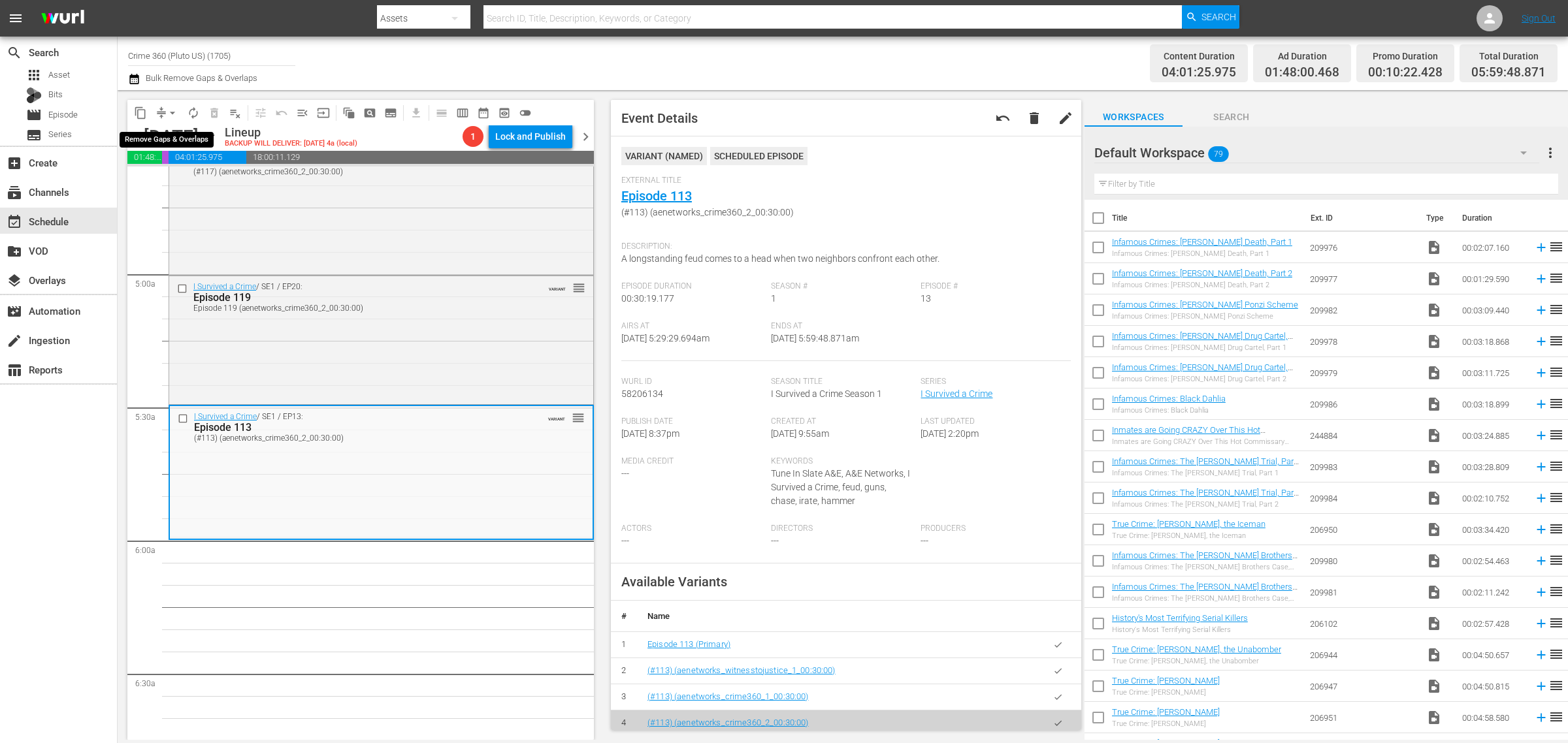
click at [175, 112] on span "arrow_drop_down" at bounding box center [172, 113] width 13 height 13
click at [180, 134] on li "Align to Midnight" at bounding box center [173, 139] width 137 height 22
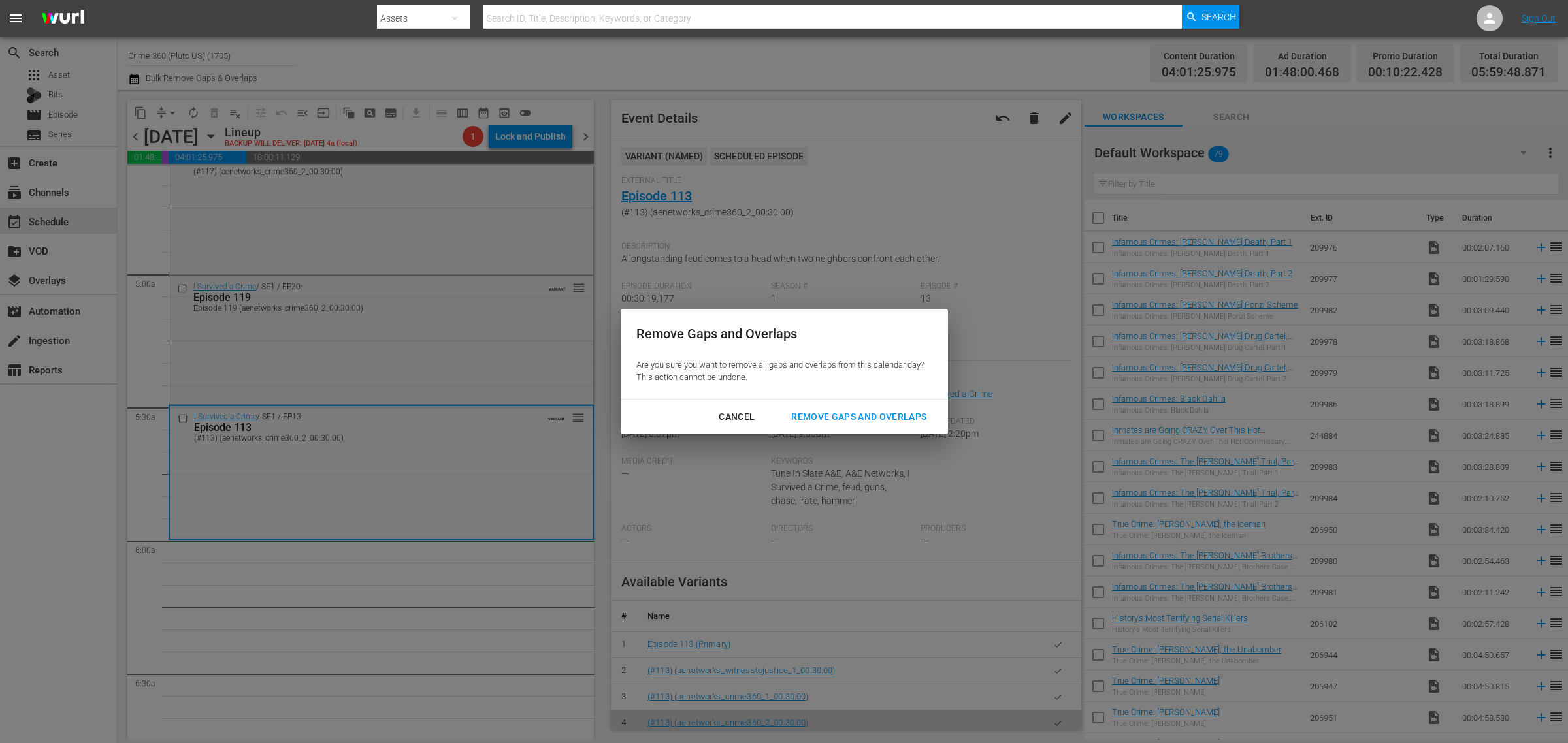
click at [841, 415] on div "Remove Gaps and Overlaps" at bounding box center [858, 416] width 156 height 17
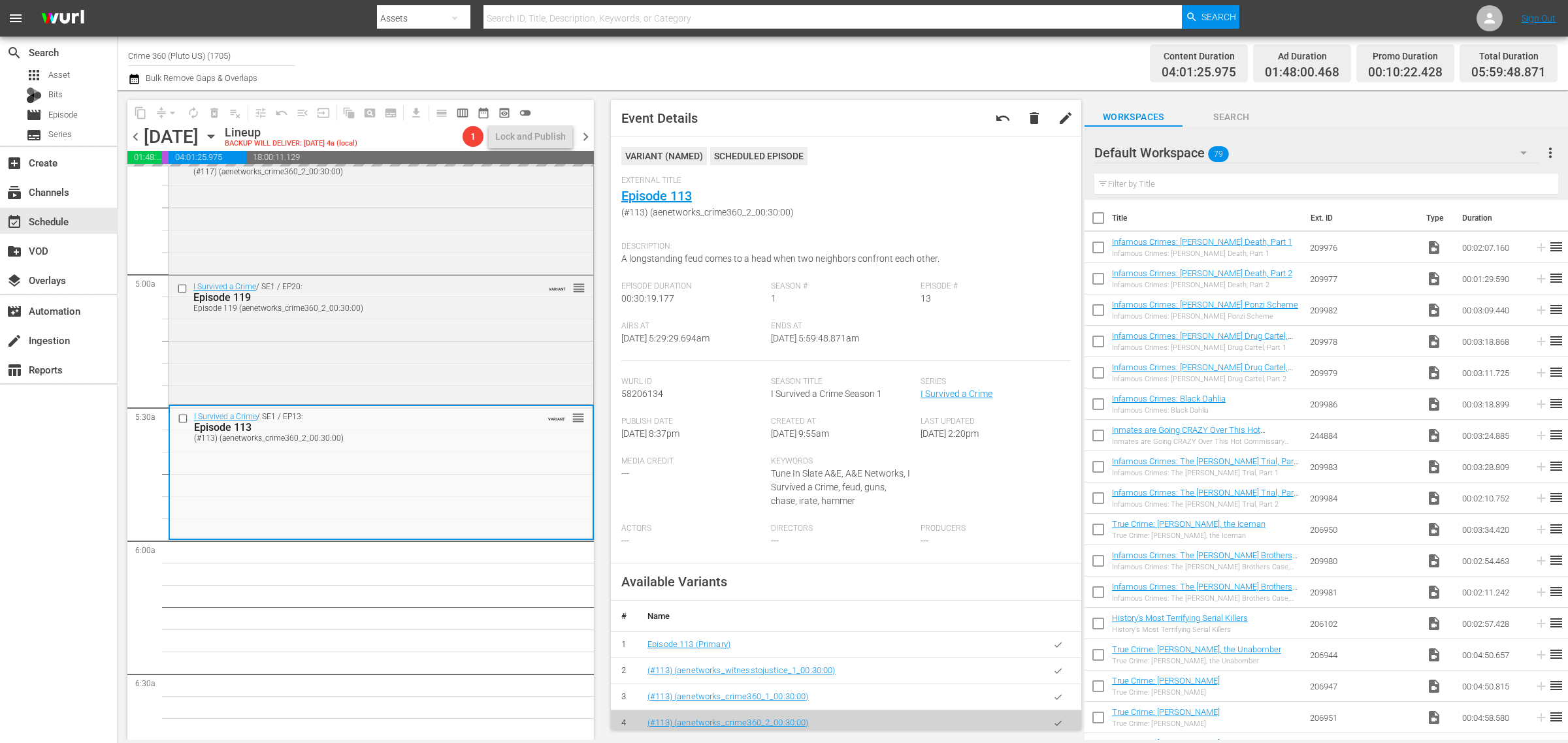
click at [785, 54] on div "Channel Title Crime 360 (Pluto US) (1705) Bulk Remove Gaps & Overlaps" at bounding box center [517, 62] width 779 height 47
click at [749, 33] on div at bounding box center [808, 31] width 863 height 5
click at [765, 59] on div "Channel Title Crime 360 (Pluto US) (1705) Bulk Remove Gaps & Overlaps" at bounding box center [517, 62] width 779 height 47
click at [534, 66] on div "Channel Title Crime 360 (Pluto US) (1705) Bulk Remove Gaps & Overlaps" at bounding box center [517, 62] width 779 height 47
click at [194, 116] on span "autorenew_outlined" at bounding box center [193, 113] width 13 height 13
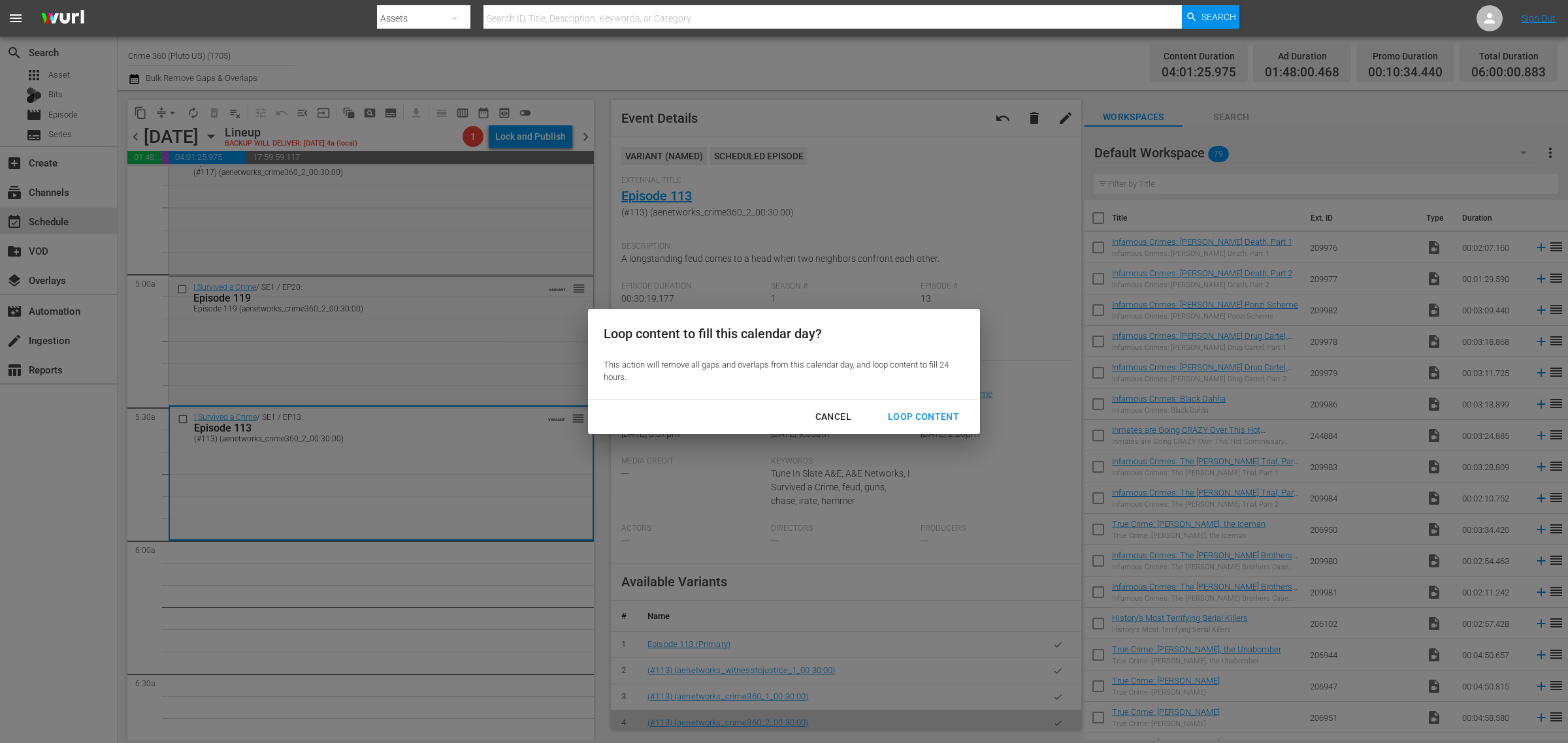
click at [904, 397] on div "Loop content to fill this calendar day? This action will remove all gaps and ov…" at bounding box center [784, 354] width 392 height 90
click at [912, 408] on div "Loop Content" at bounding box center [924, 416] width 92 height 17
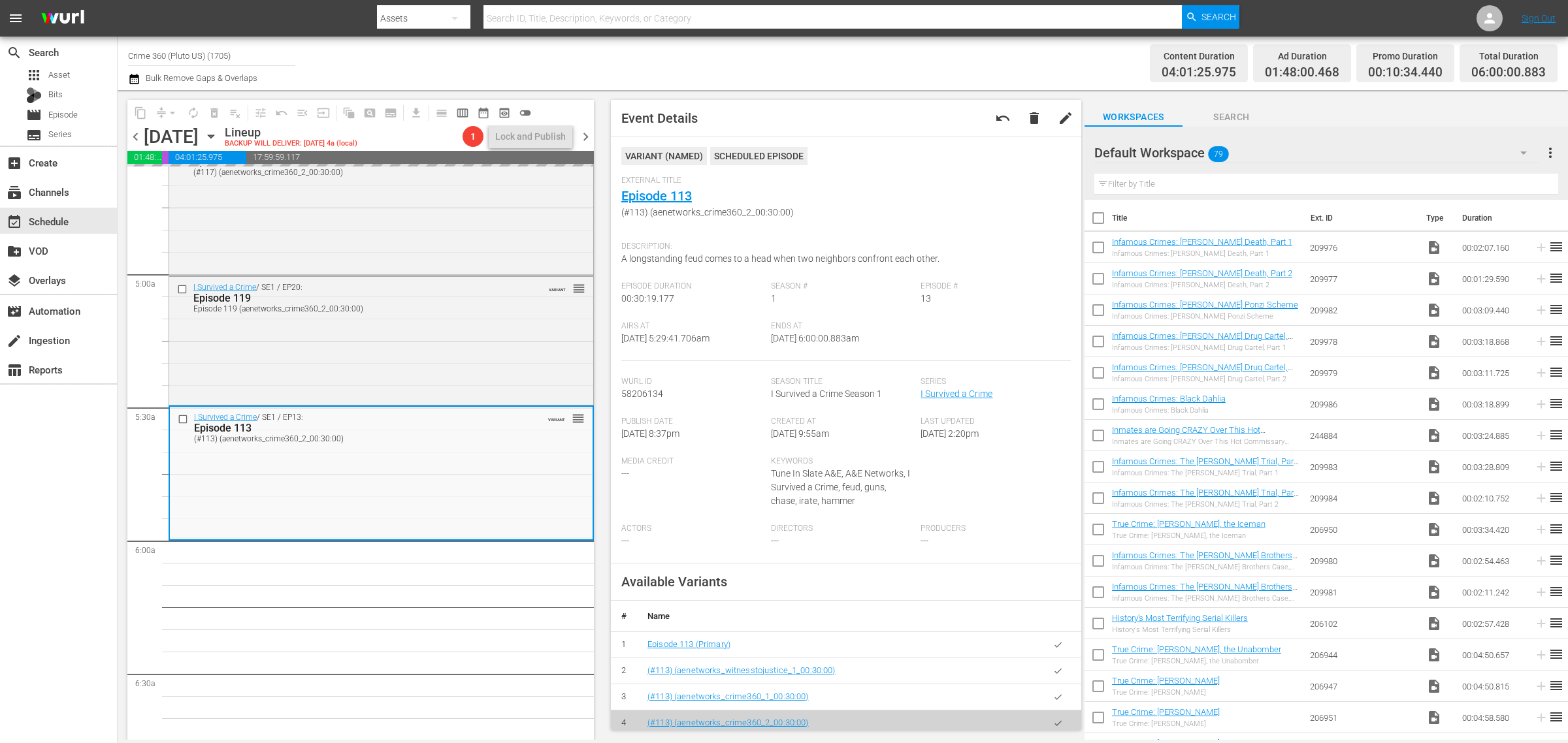
click at [727, 60] on div "Channel Title Crime 360 (Pluto US) (1705) Bulk Remove Gaps & Overlaps" at bounding box center [517, 62] width 779 height 47
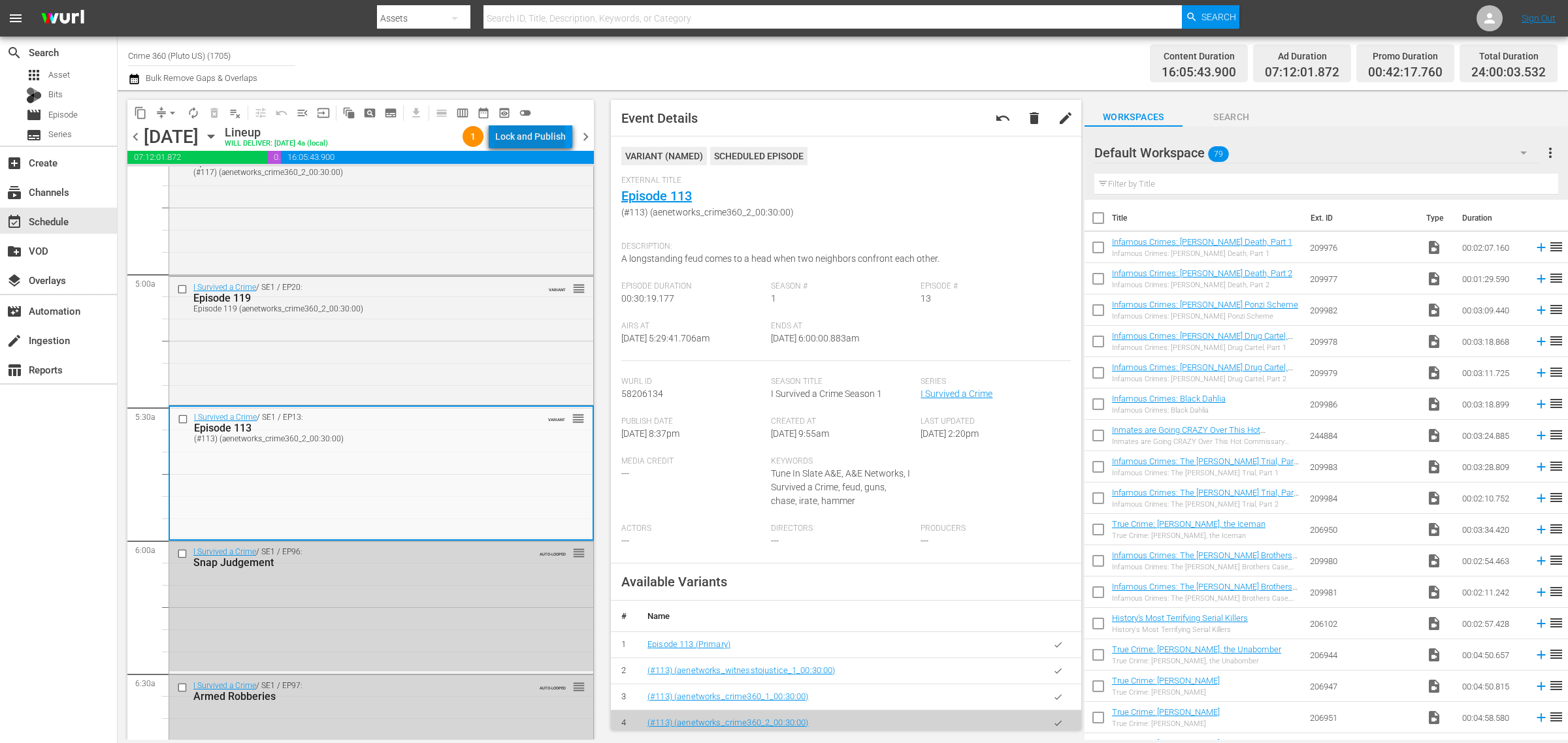
click at [533, 135] on div "Lock and Publish" at bounding box center [530, 136] width 70 height 24
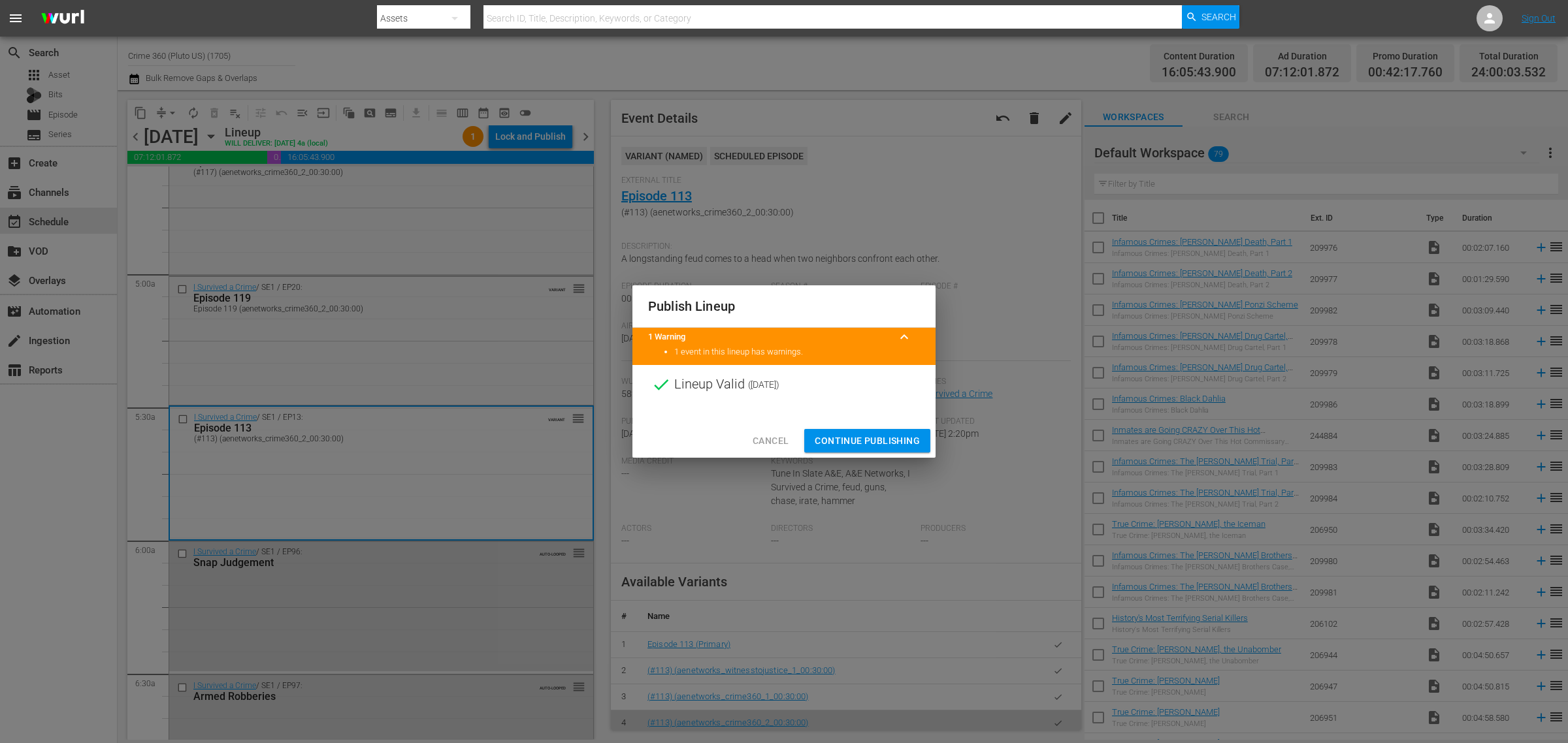
click at [857, 437] on span "Continue Publishing" at bounding box center [867, 441] width 105 height 17
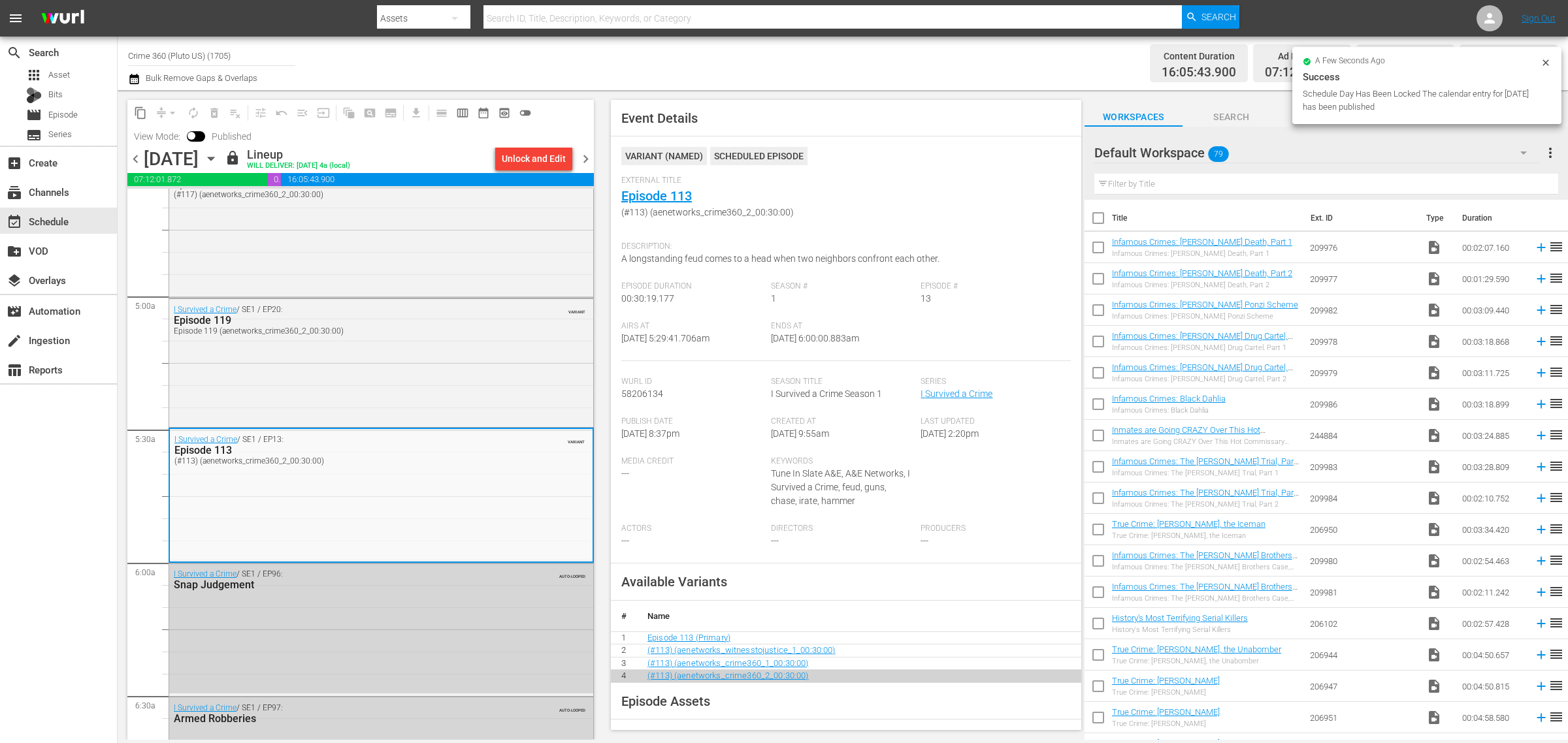
click at [687, 55] on div "Channel Title Crime 360 (Pluto US) (1705) Bulk Remove Gaps & Overlaps" at bounding box center [517, 62] width 779 height 47
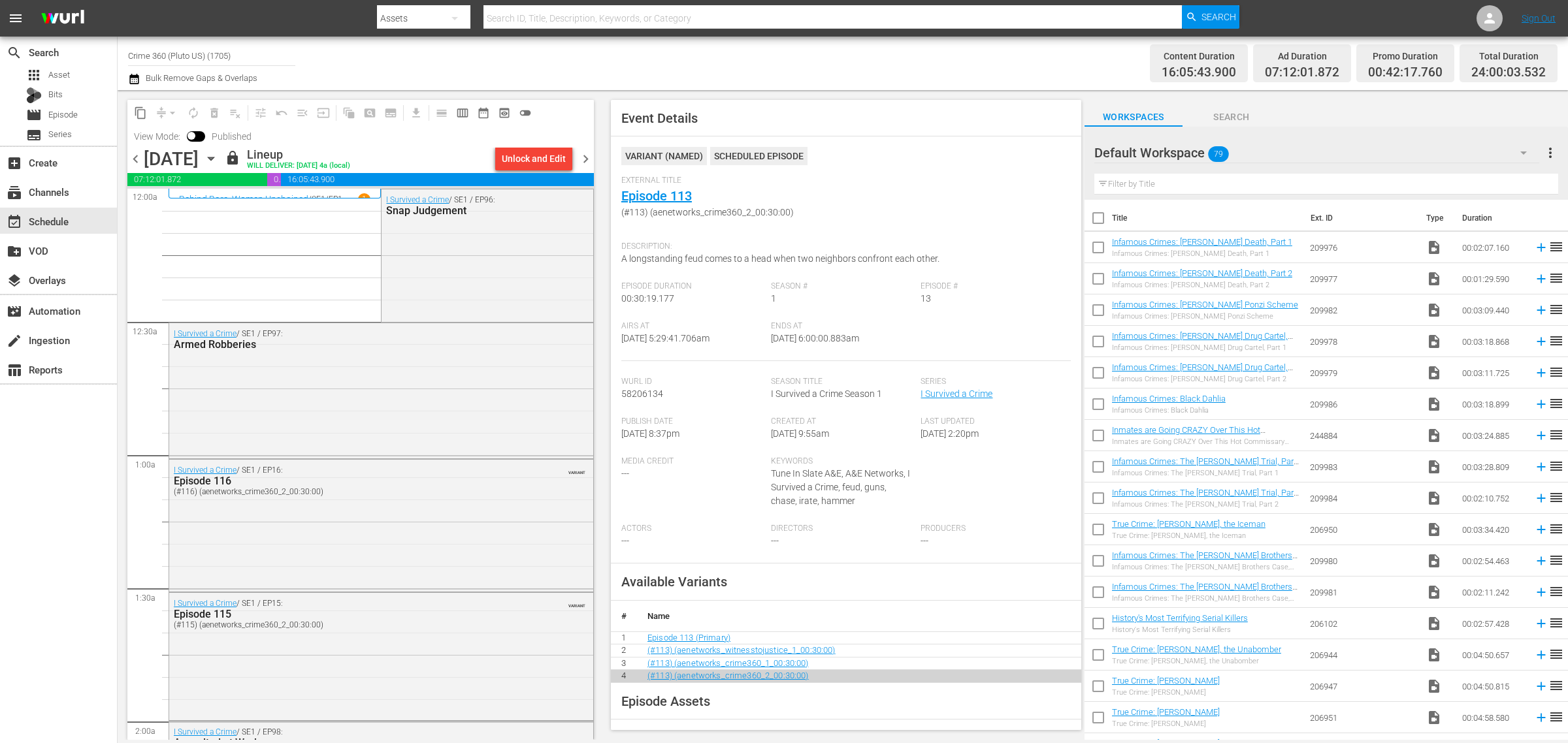
click at [677, 64] on div "Channel Title Crime 360 (Pluto US) (1705) Bulk Remove Gaps & Overlaps" at bounding box center [517, 62] width 779 height 47
click at [586, 162] on span "chevron_right" at bounding box center [585, 159] width 17 height 17
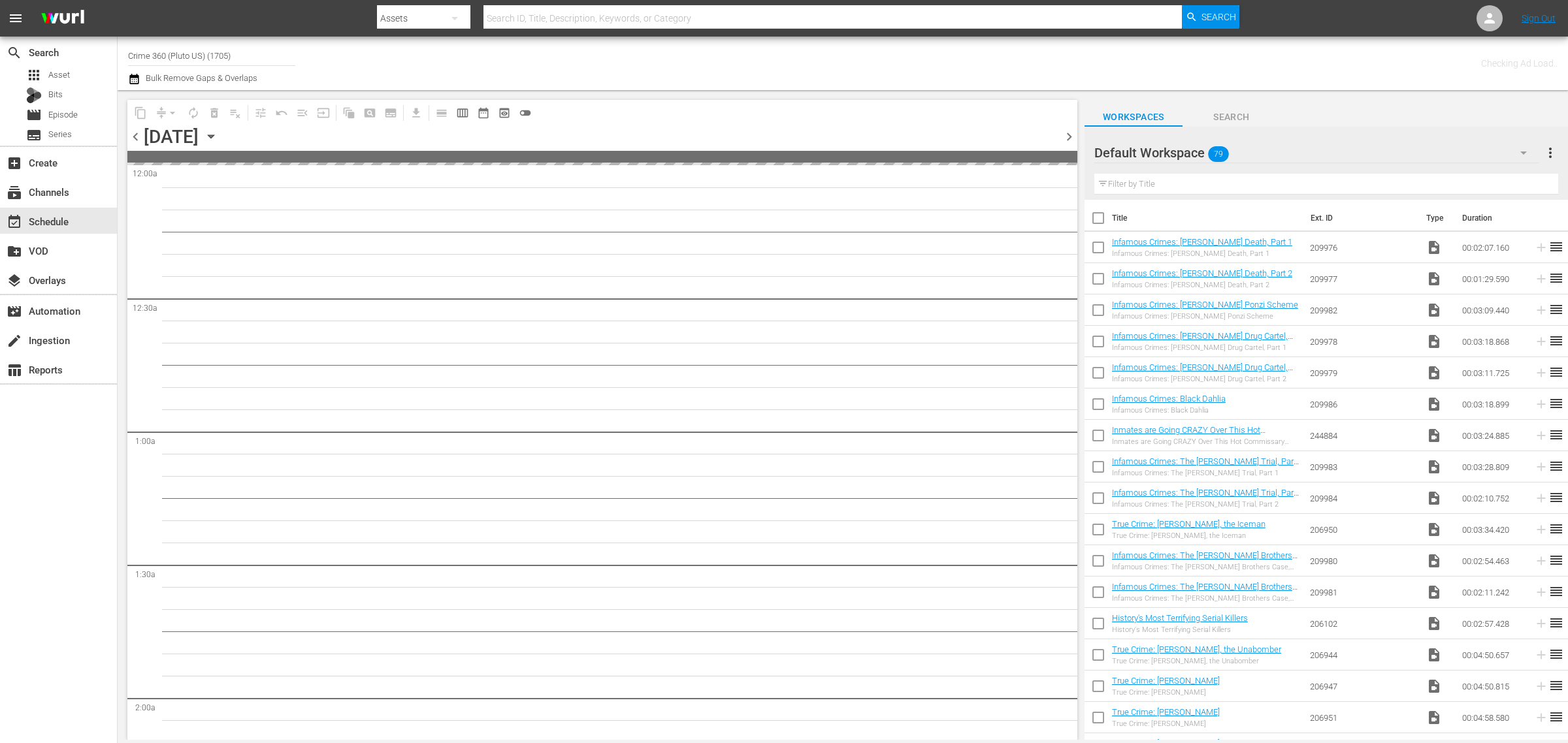
click at [730, 60] on div "Channel Title Crime 360 (Pluto US) (1705) Bulk Remove Gaps & Overlaps" at bounding box center [517, 62] width 779 height 47
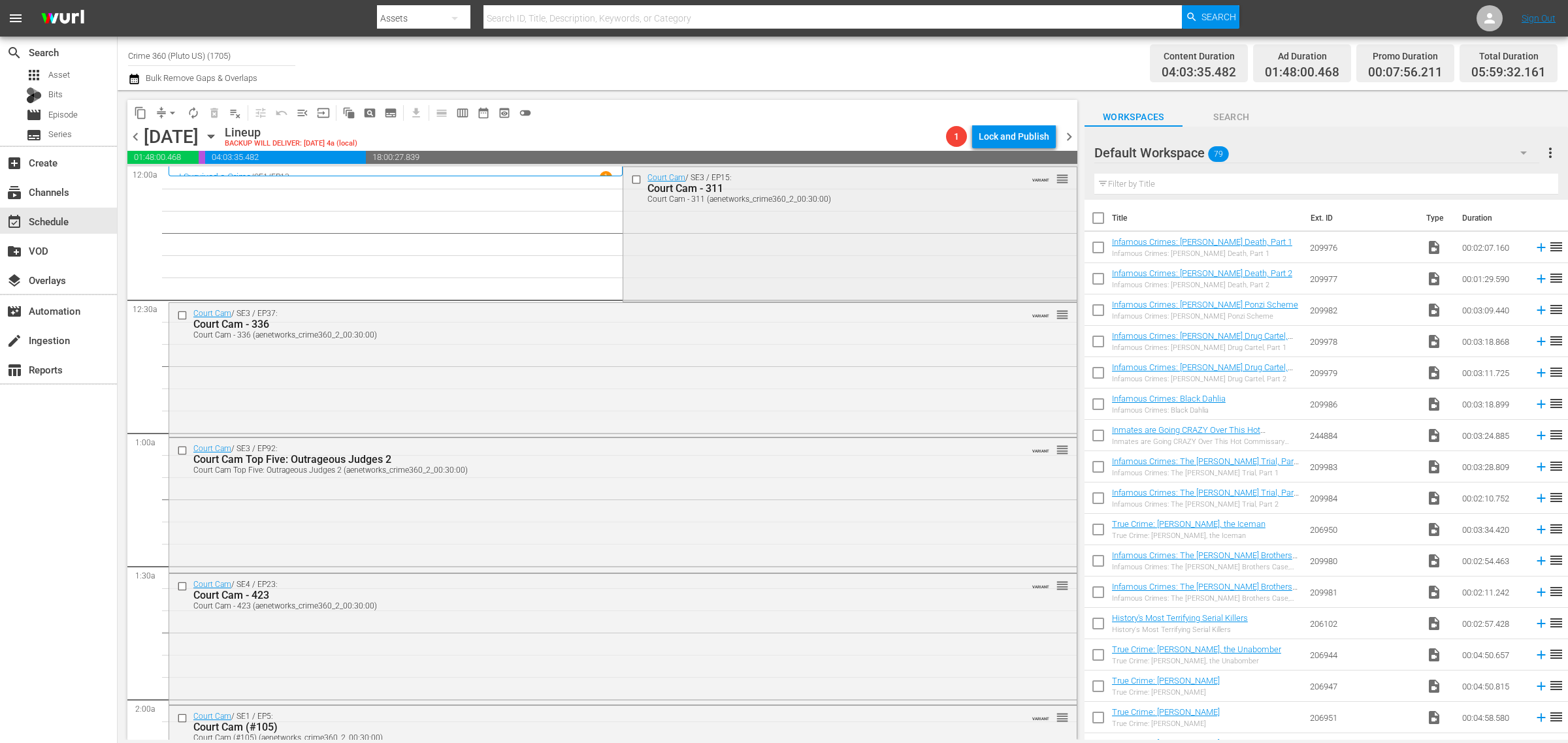
click at [768, 248] on div "Court Cam / SE3 / EP15: Court Cam - 311 Court Cam - 311 (aenetworks_crime360_2_…" at bounding box center [850, 233] width 453 height 133
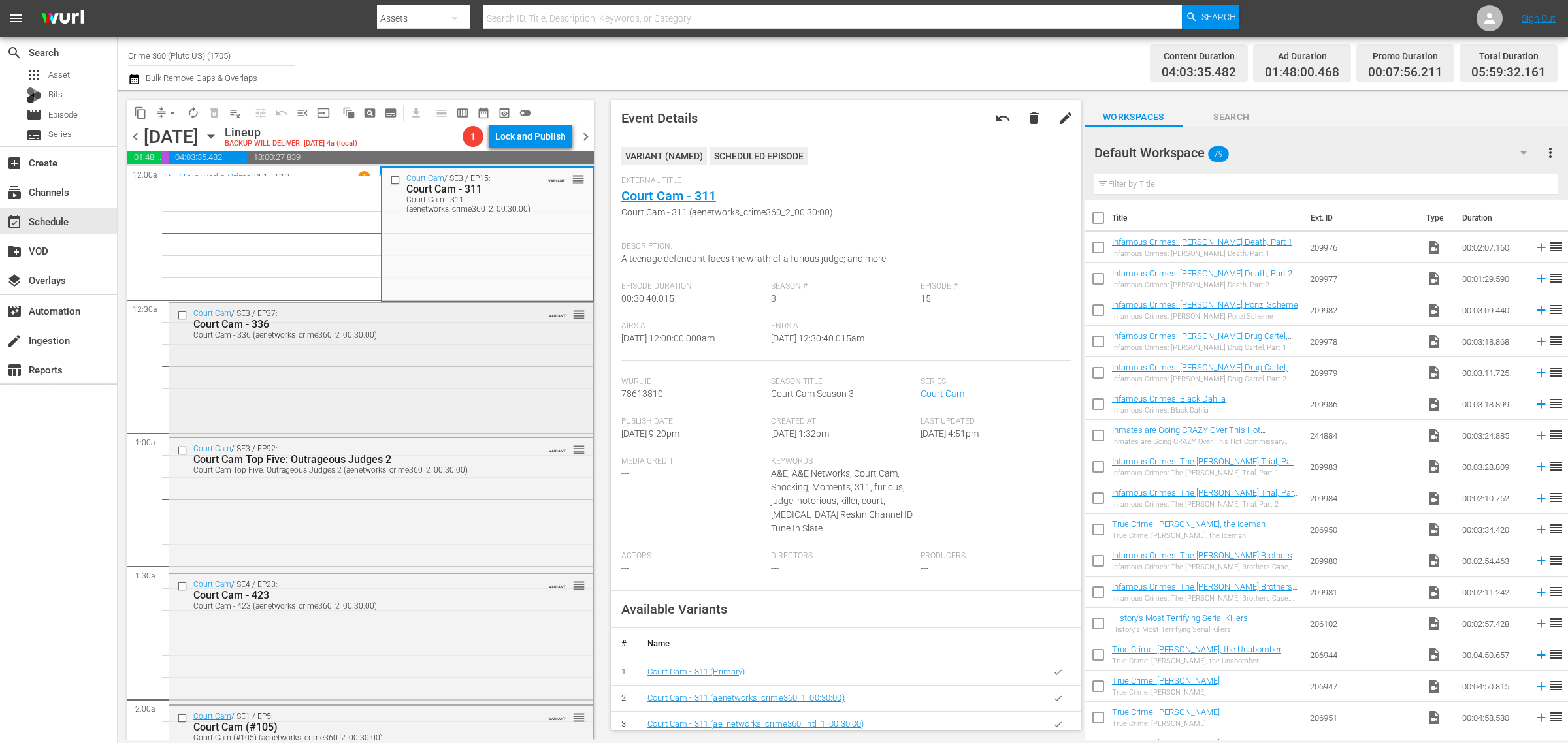
click at [481, 325] on div "Court Cam - 336" at bounding box center [358, 324] width 331 height 12
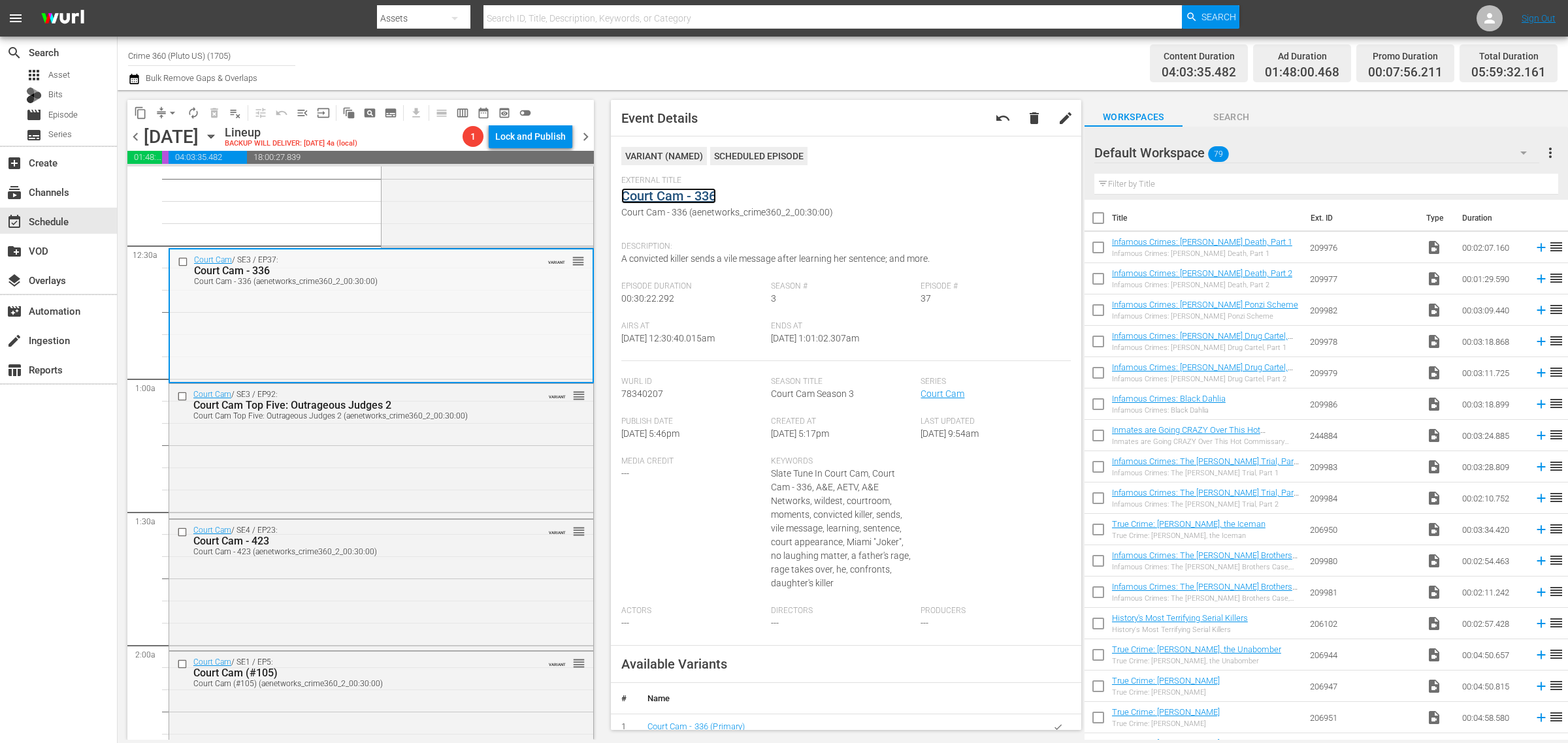
scroll to position [163, 0]
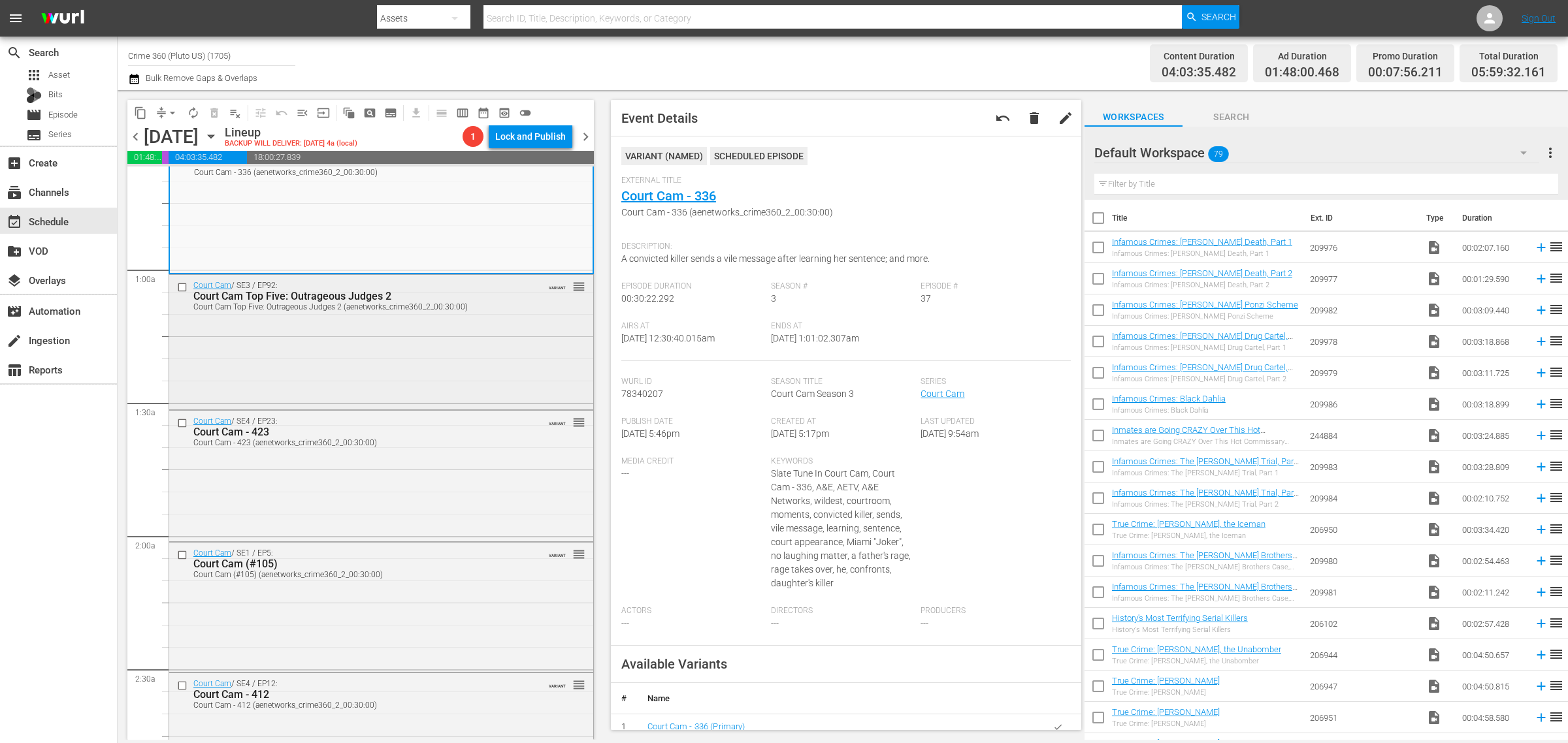
click at [416, 352] on div "Court Cam / SE3 / EP92: Court Cam Top Five: Outrageous Judges 2 Court Cam Top F…" at bounding box center [381, 341] width 424 height 133
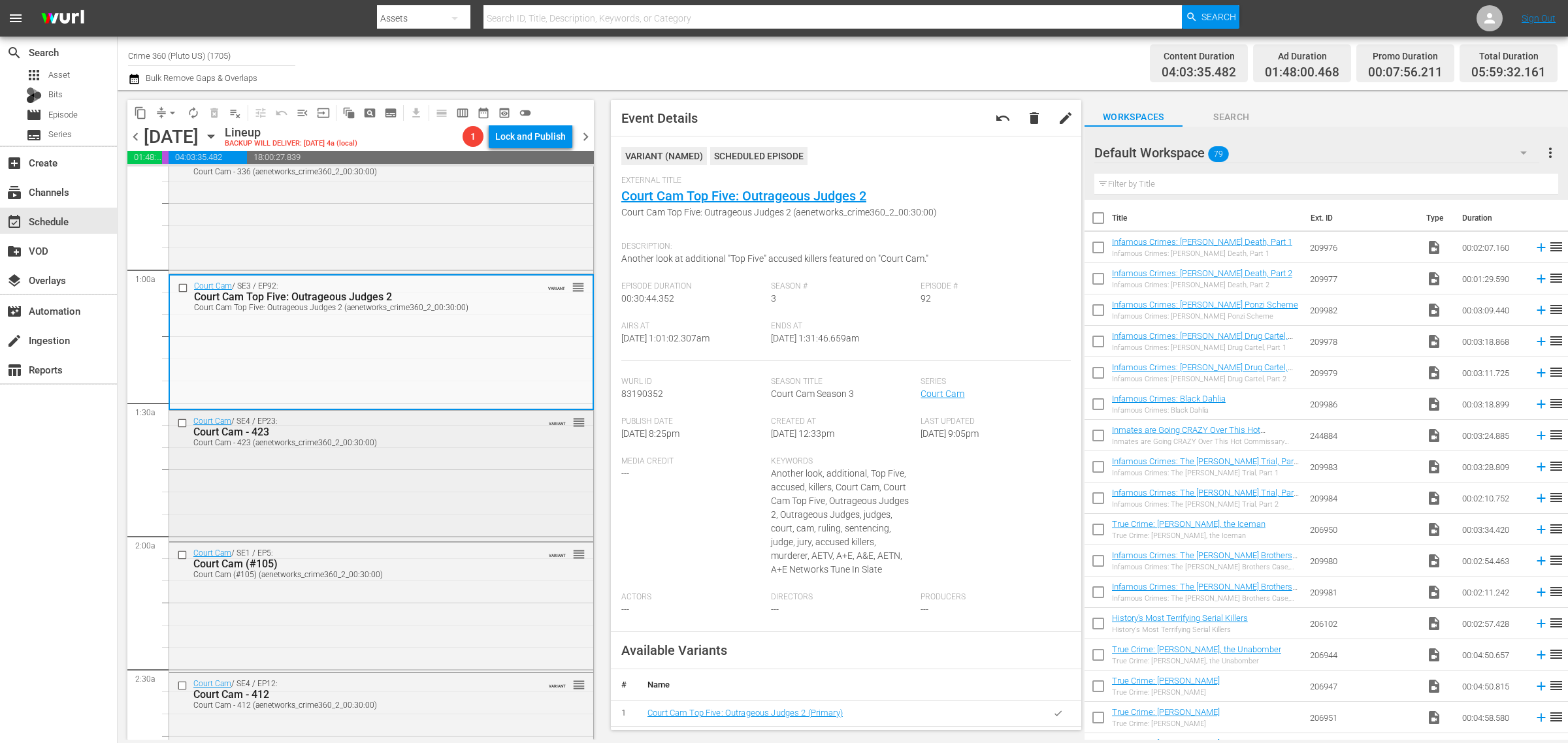
click at [430, 485] on div "Court Cam / SE4 / EP23: Court Cam - 423 Court Cam - 423 (aenetworks_crime360_2_…" at bounding box center [381, 474] width 424 height 127
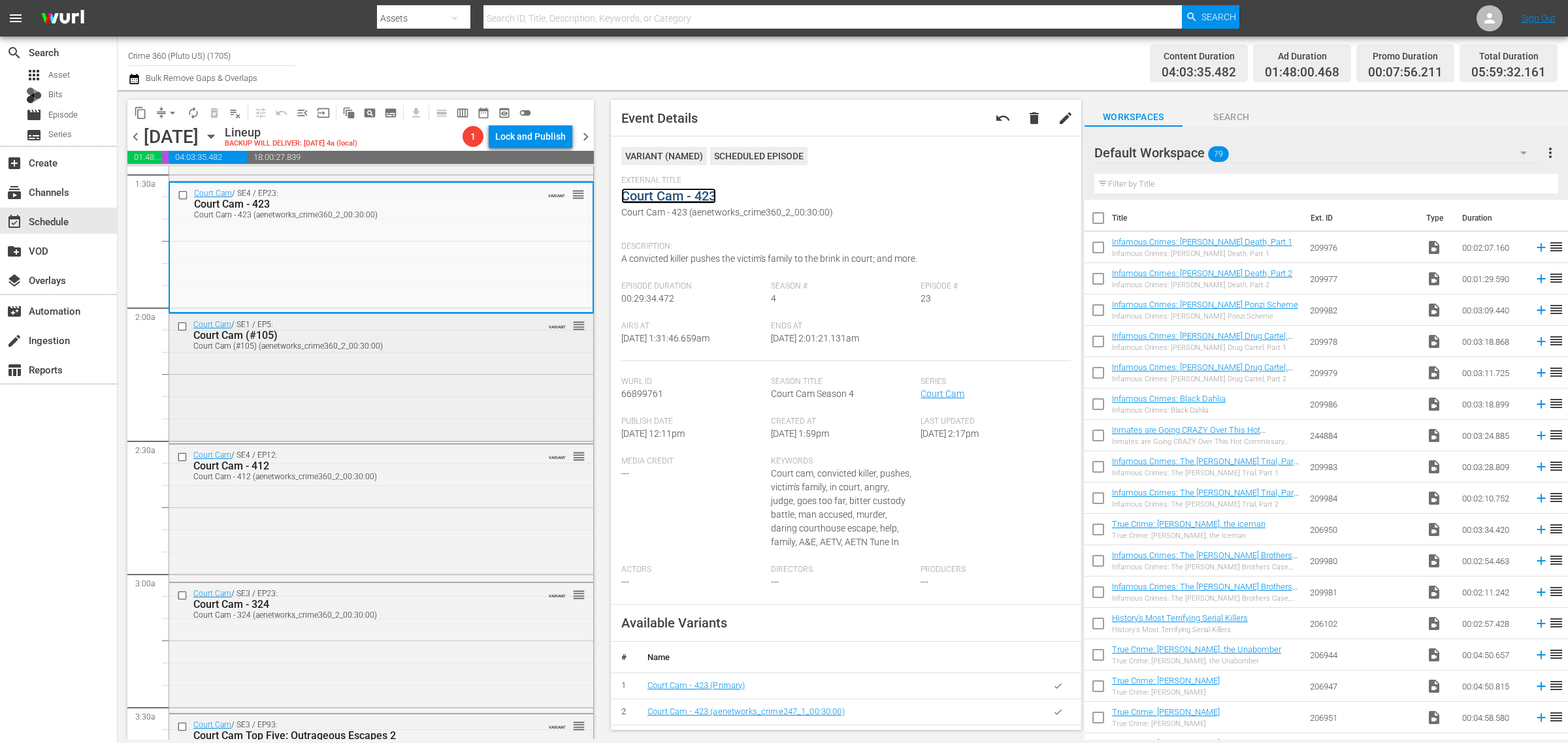
scroll to position [408, 0]
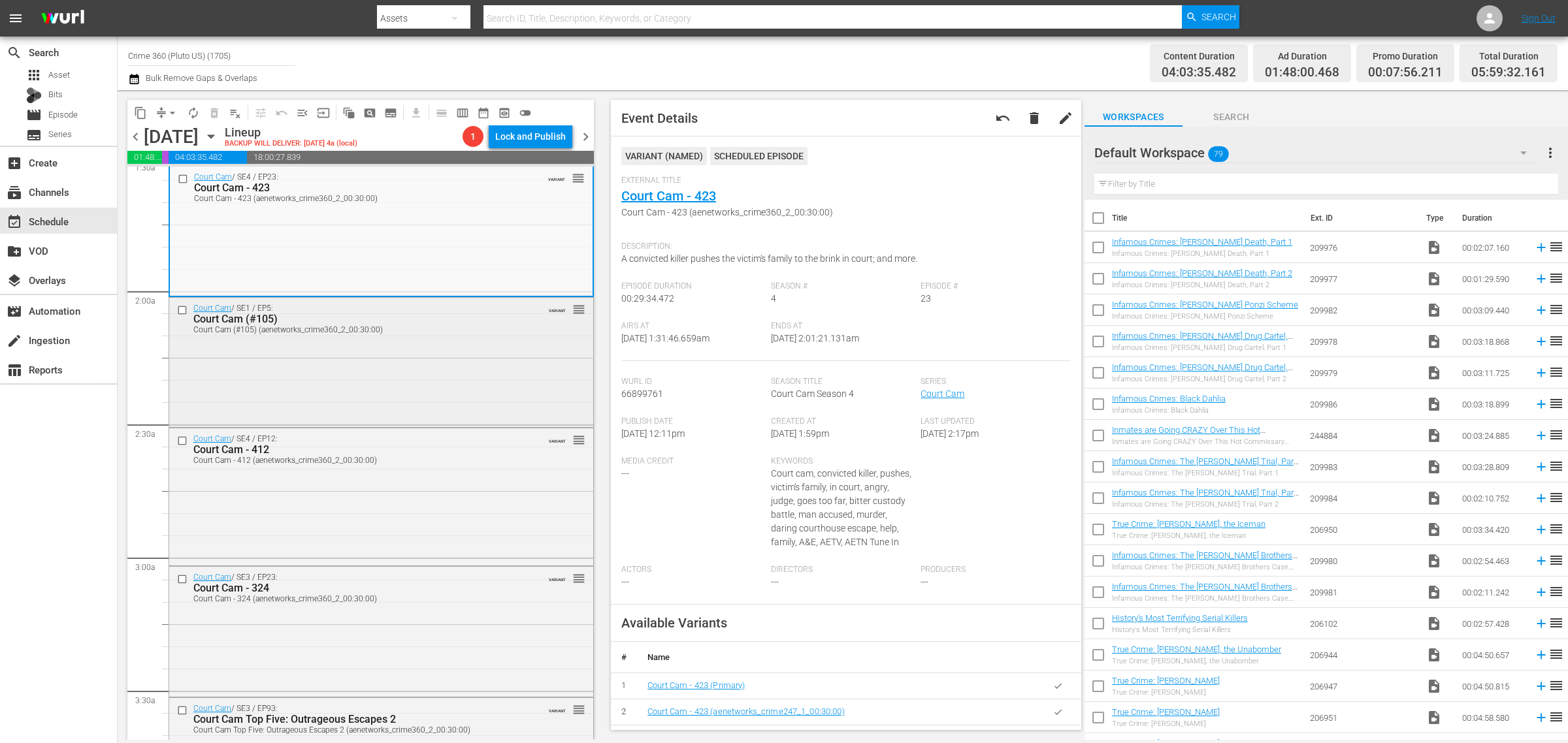
click at [321, 369] on div "Court Cam / SE1 / EP5: Court Cam (#105) Court Cam (#105) (aenetworks_crime360_2…" at bounding box center [381, 361] width 424 height 126
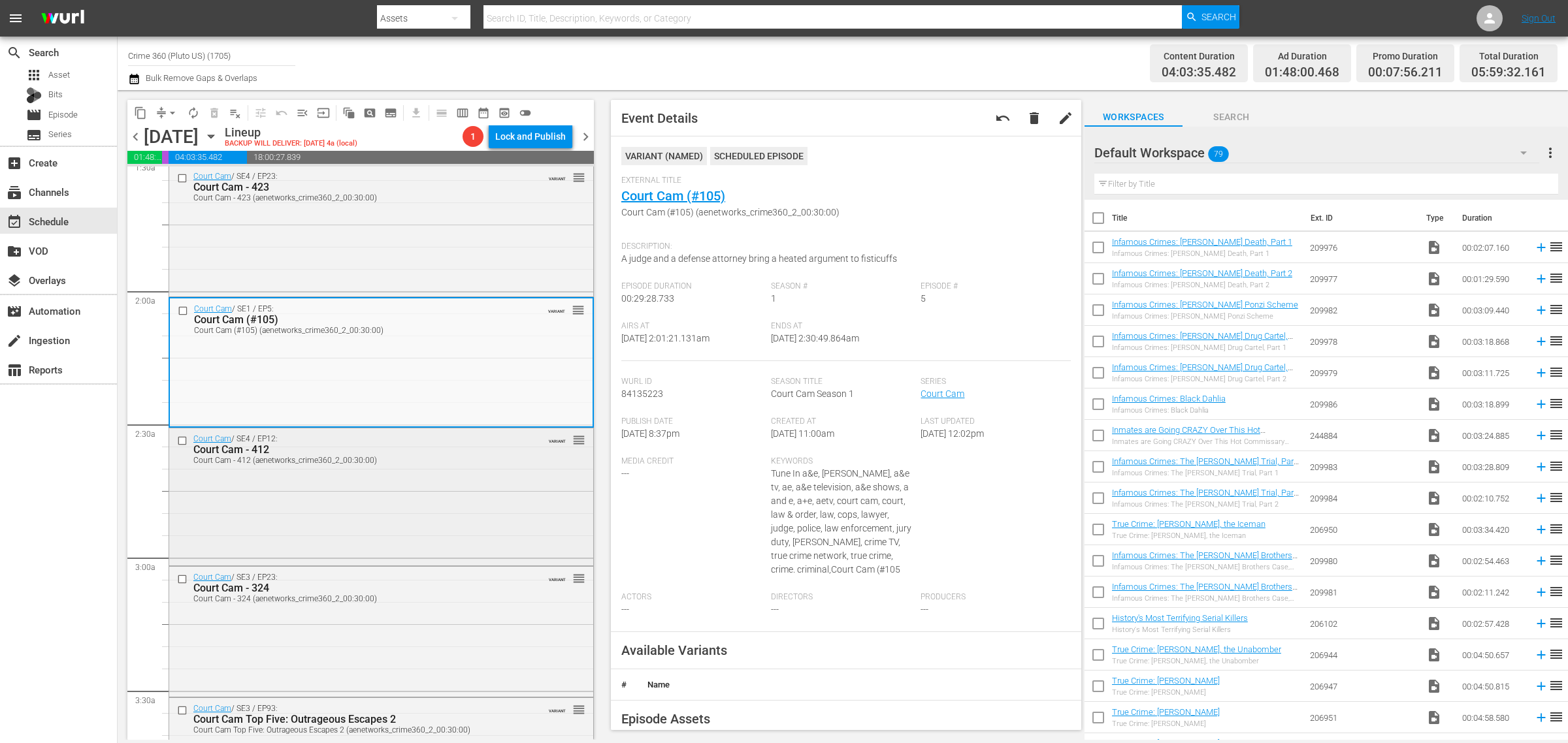
click at [409, 470] on div "Court Cam / SE4 / EP12: Court Cam - 412 Court Cam - 412 (aenetworks_crime360_2_…" at bounding box center [381, 495] width 424 height 134
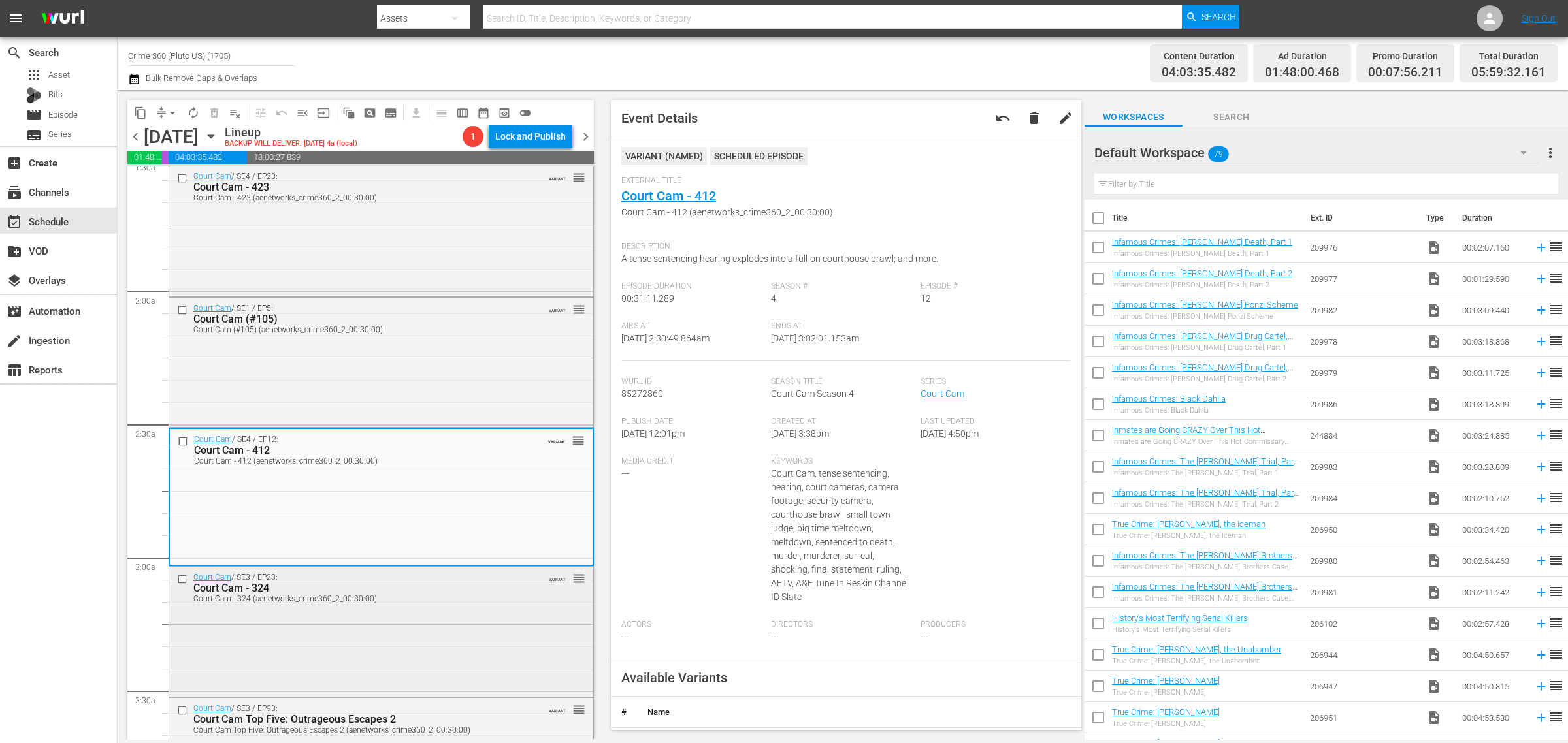
click at [355, 591] on div "Court Cam - 324" at bounding box center [358, 587] width 331 height 12
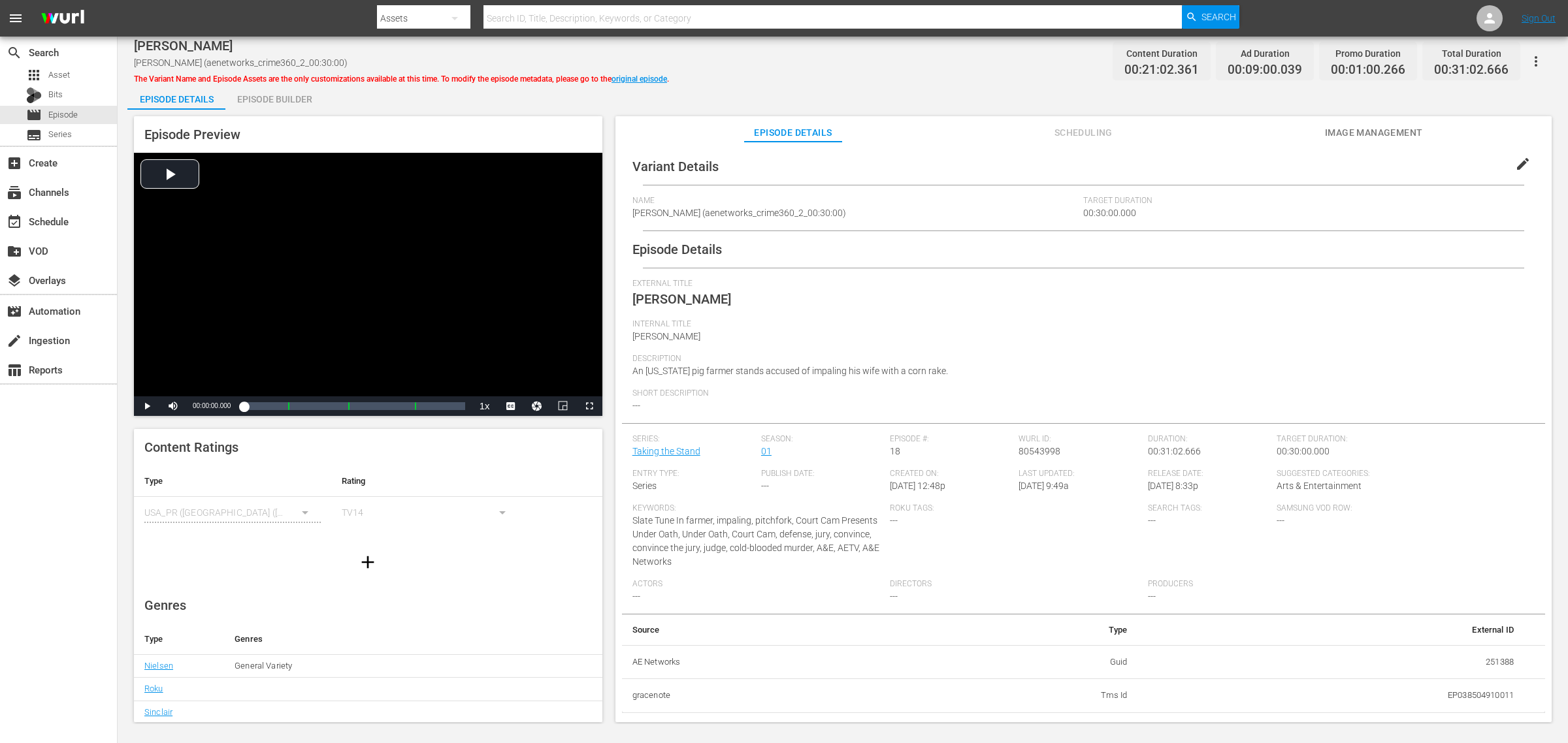
click at [296, 103] on div "Episode Builder" at bounding box center [274, 99] width 98 height 32
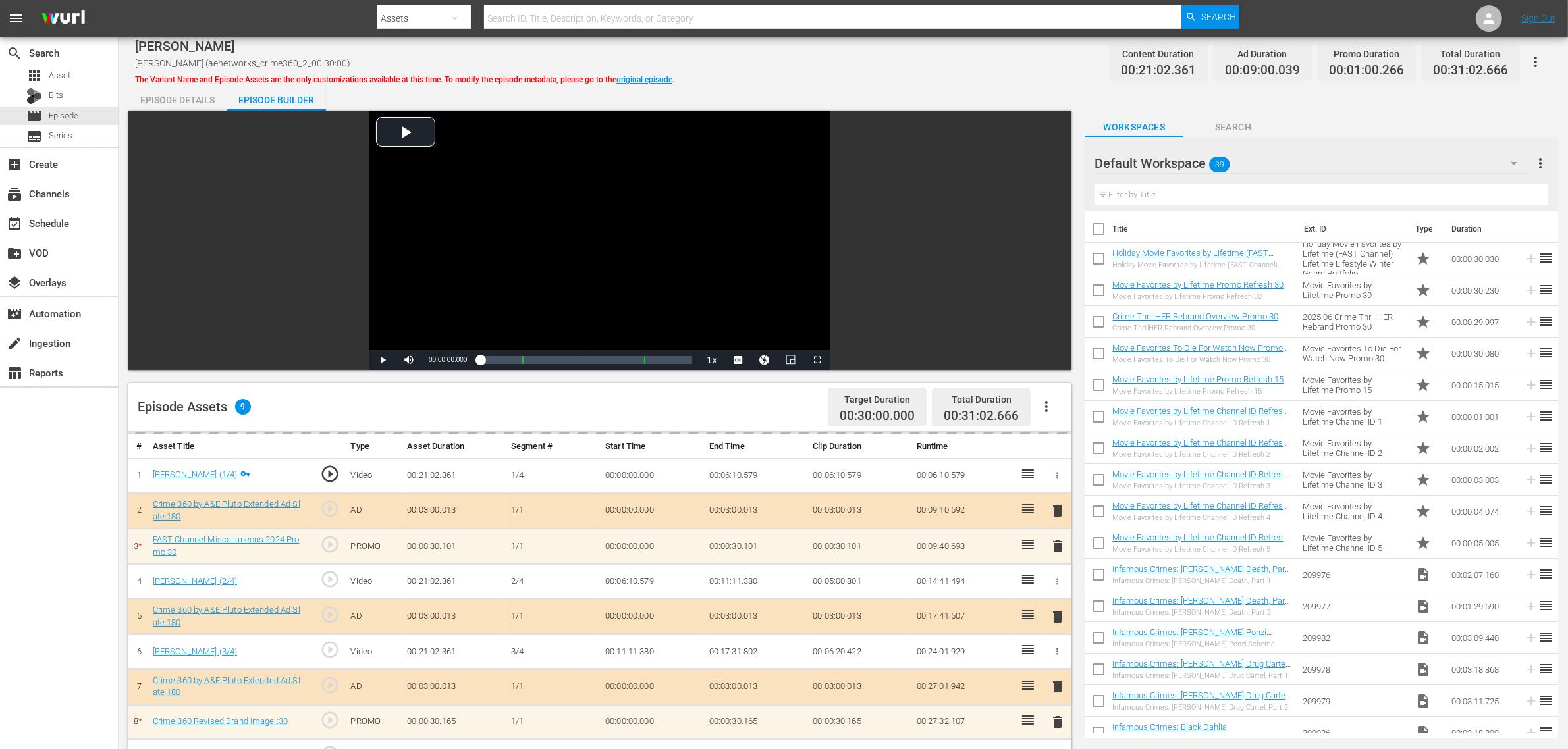
click at [901, 67] on div "TODD MULLIS TODD MULLIS (aenetworks_crime360_2_00:30:00) The Variant Name and E…" at bounding box center [843, 62] width 1416 height 30
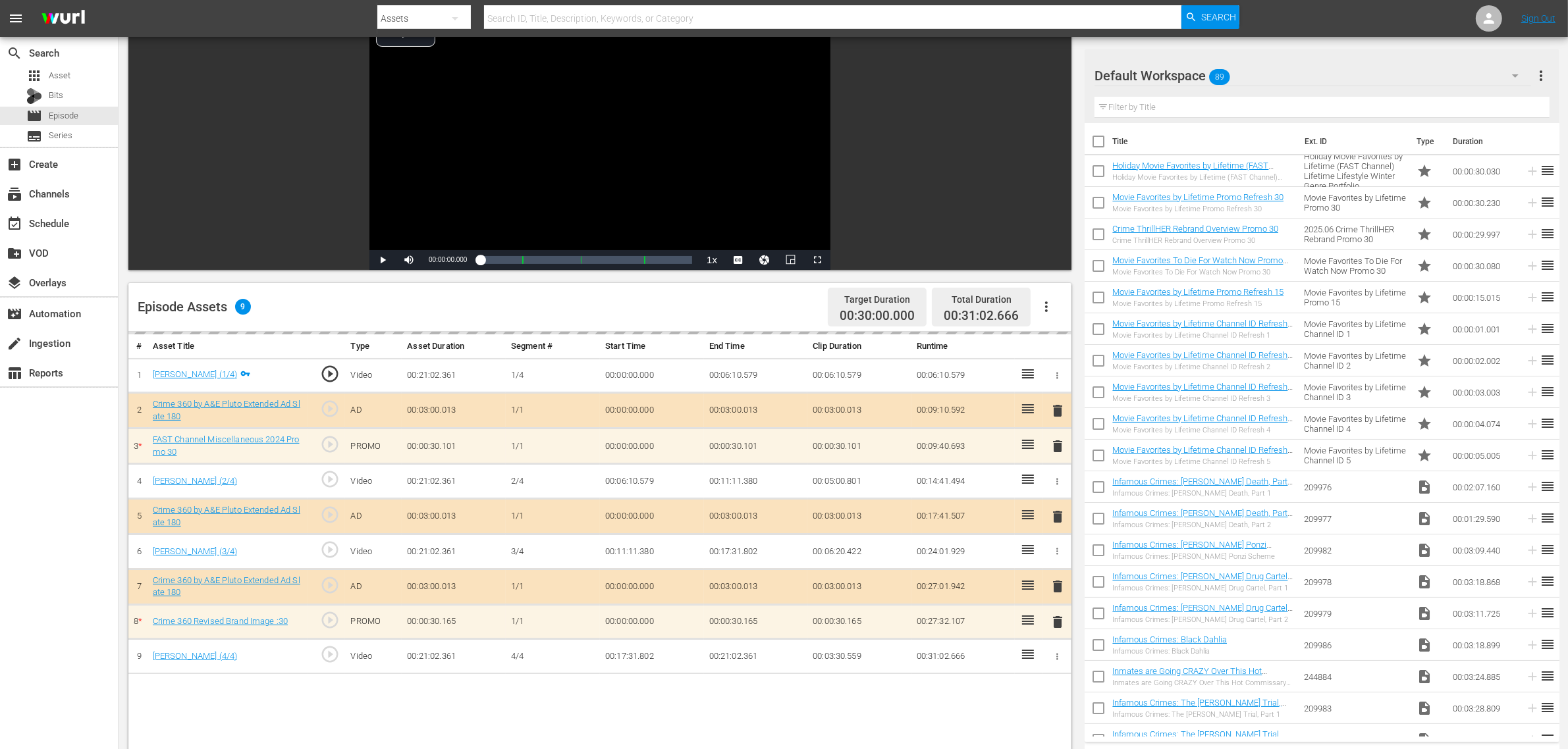
scroll to position [247, 0]
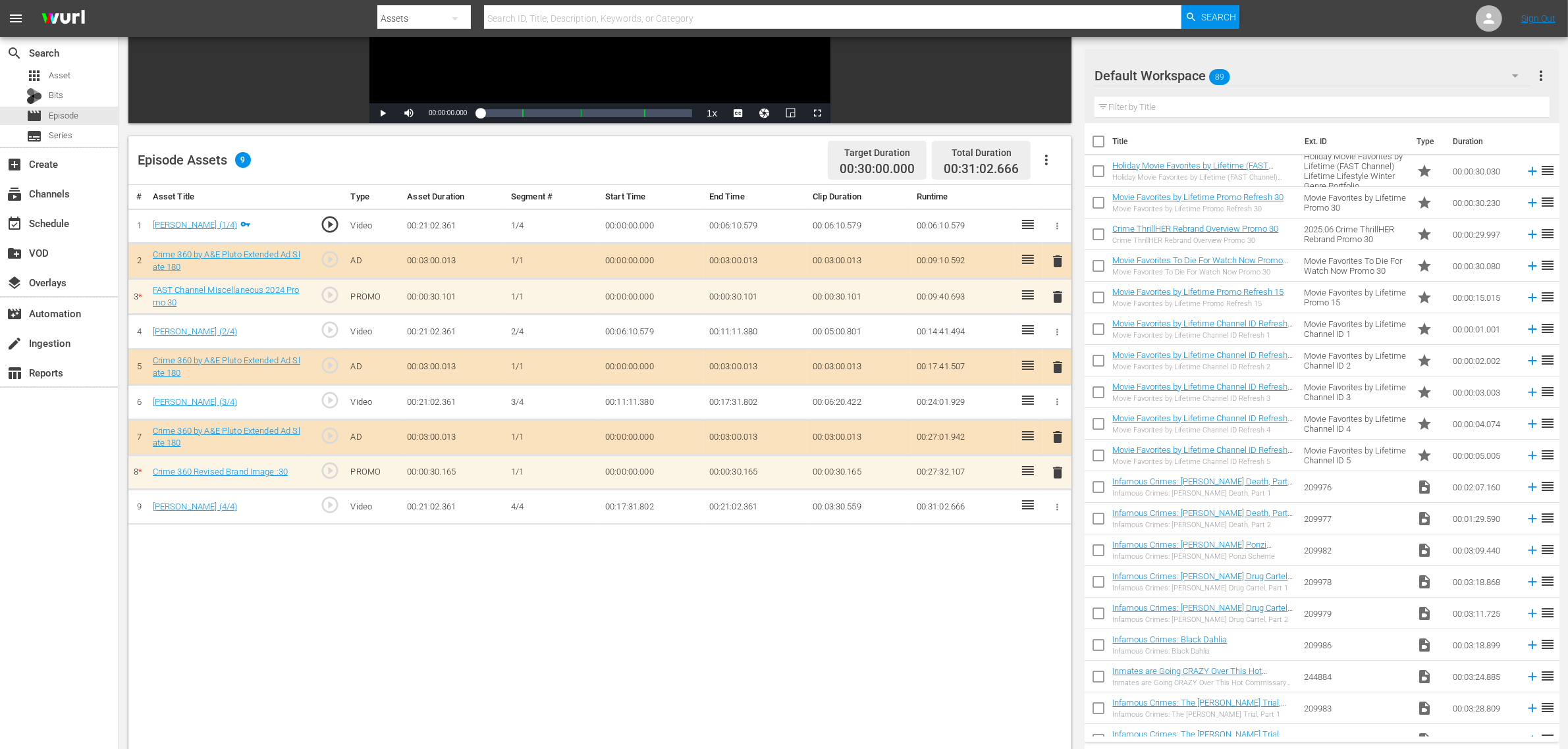
click at [1263, 80] on div "Default Workspace 89" at bounding box center [1312, 75] width 437 height 37
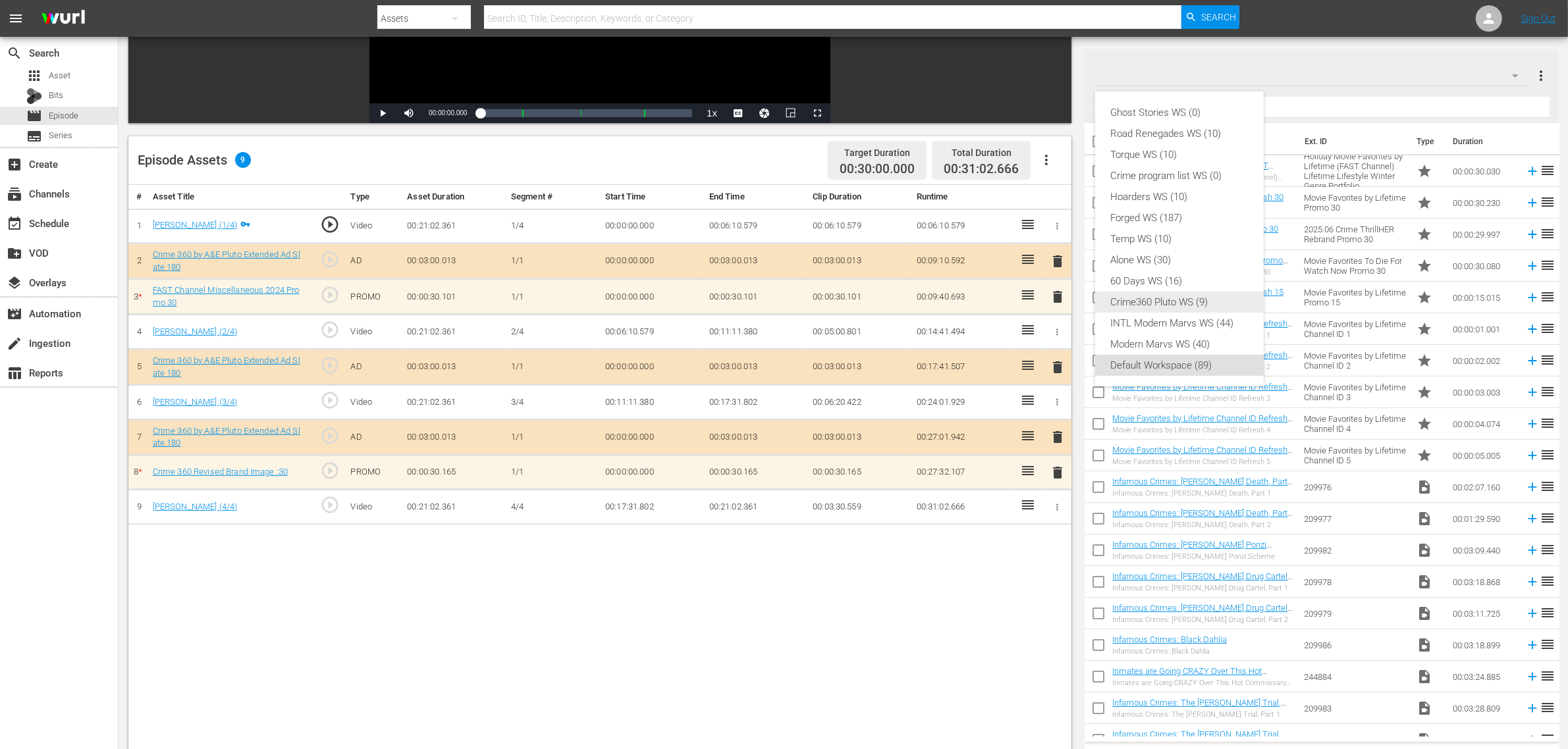
click at [1205, 301] on div "Crime360 Pluto WS (9)" at bounding box center [1179, 302] width 137 height 21
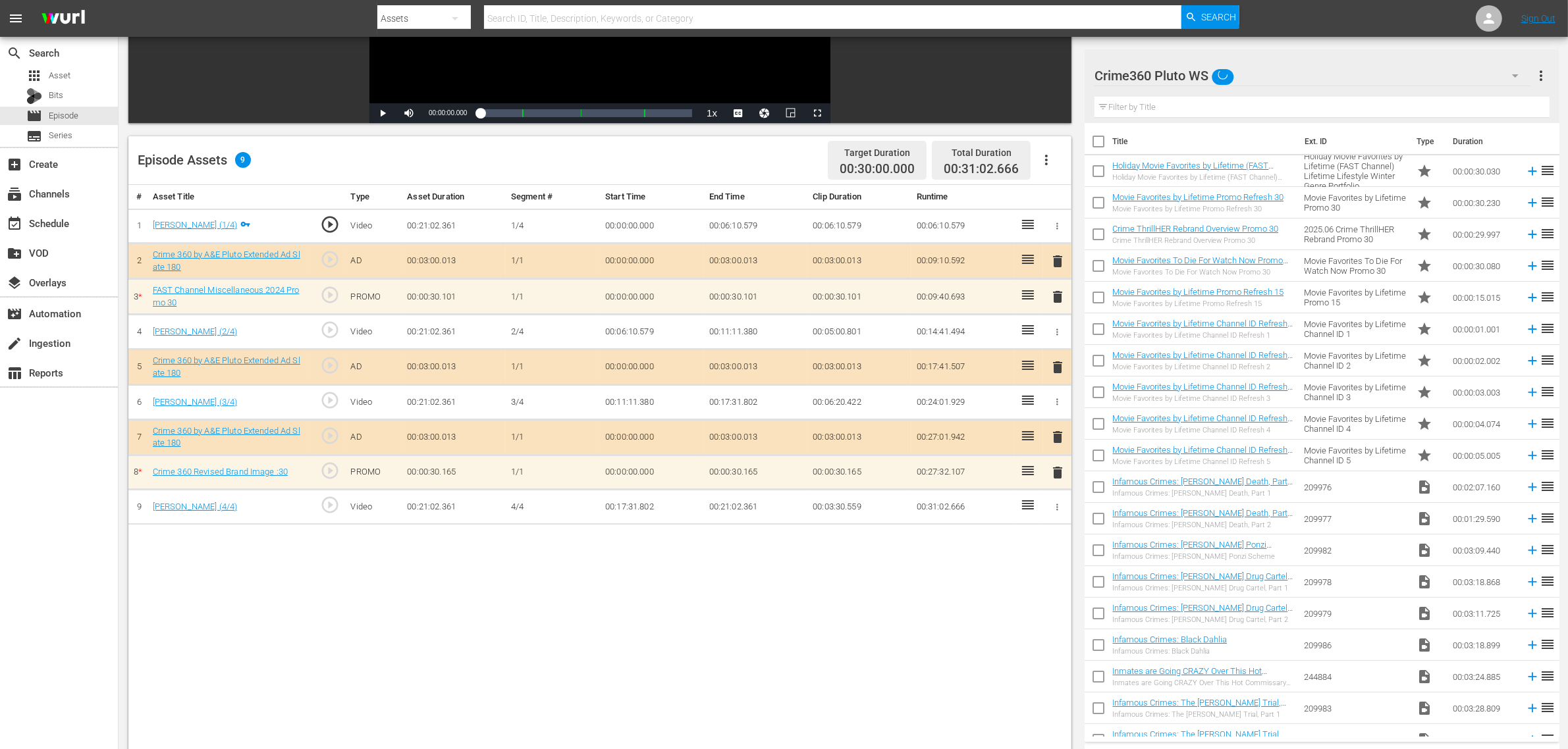
click at [904, 583] on div "Ghost Stories WS (0) Road Renegades WS (10) Torque WS (10) Crime program list W…" at bounding box center [784, 374] width 1568 height 749
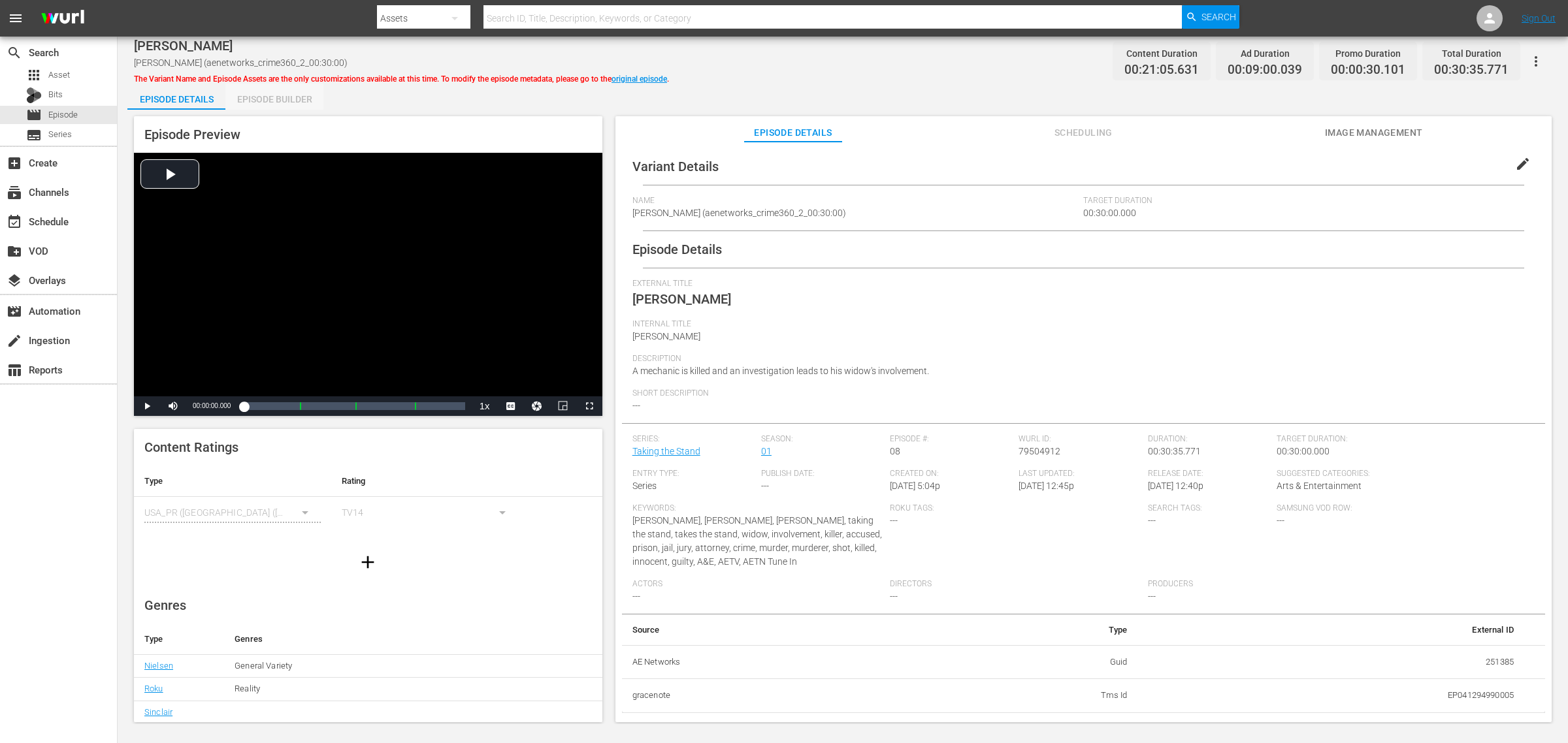
click at [266, 93] on div "Episode Builder" at bounding box center [274, 99] width 98 height 32
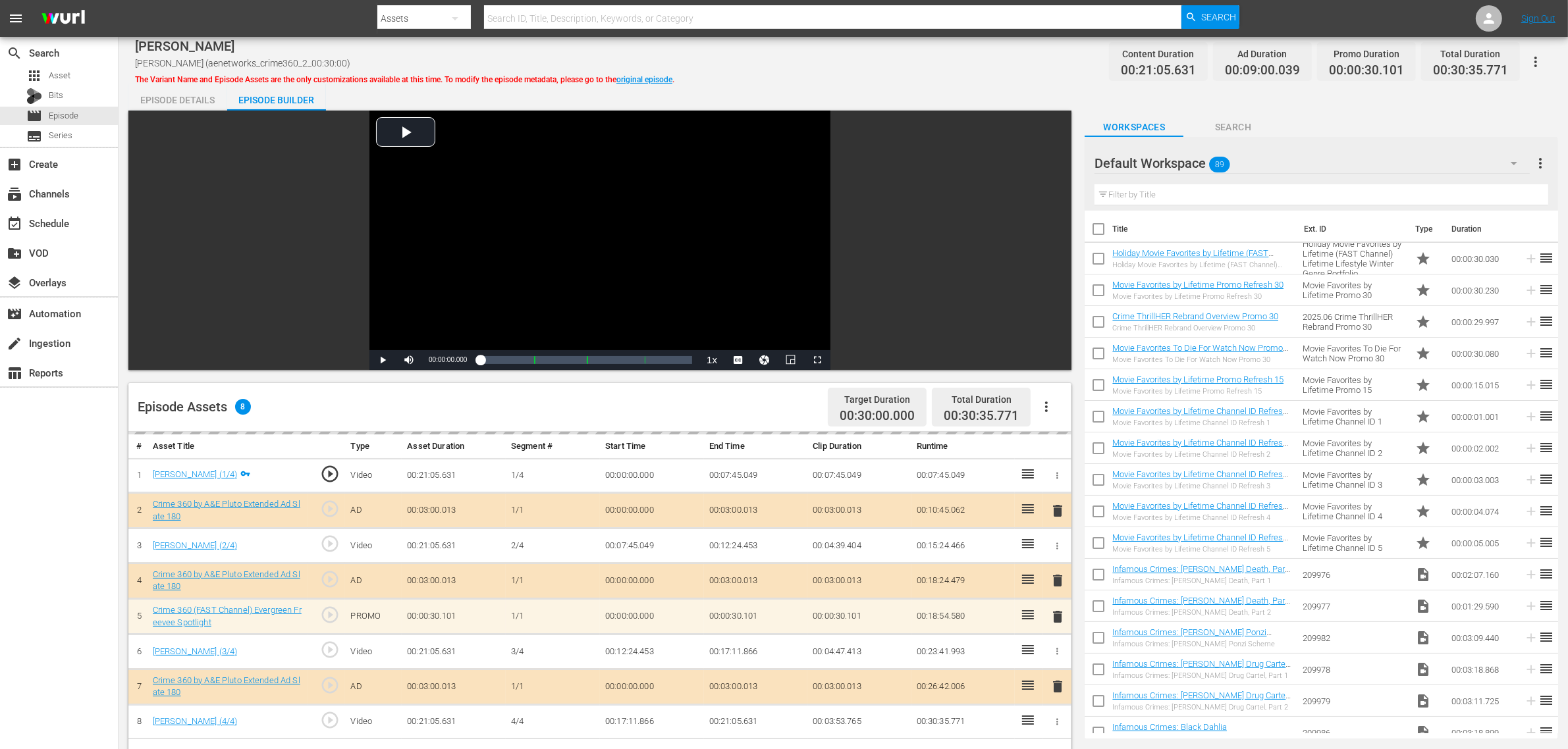
click at [1258, 162] on div "Default Workspace 89" at bounding box center [1312, 163] width 435 height 37
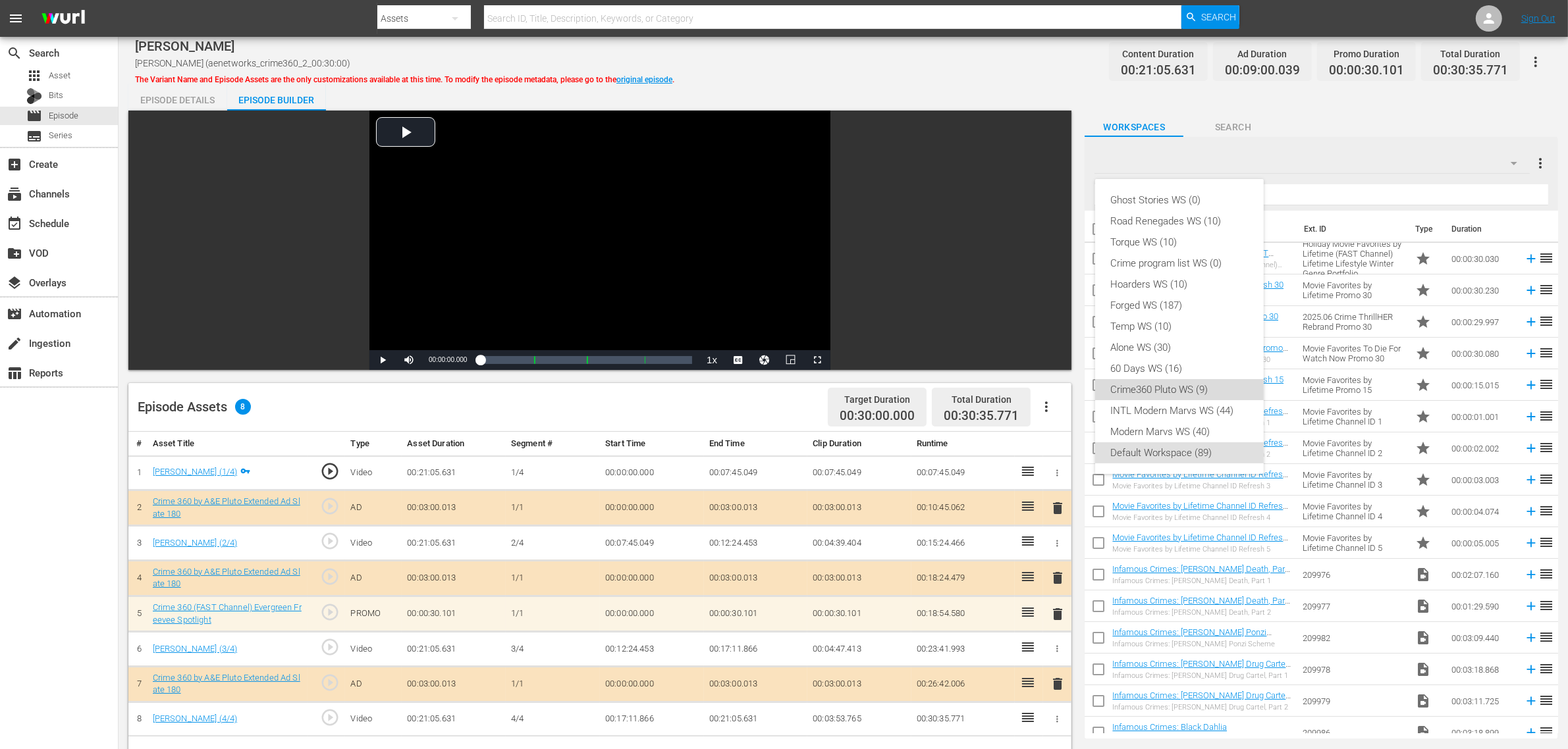
click at [1186, 380] on div "Crime360 Pluto WS (9)" at bounding box center [1179, 389] width 137 height 21
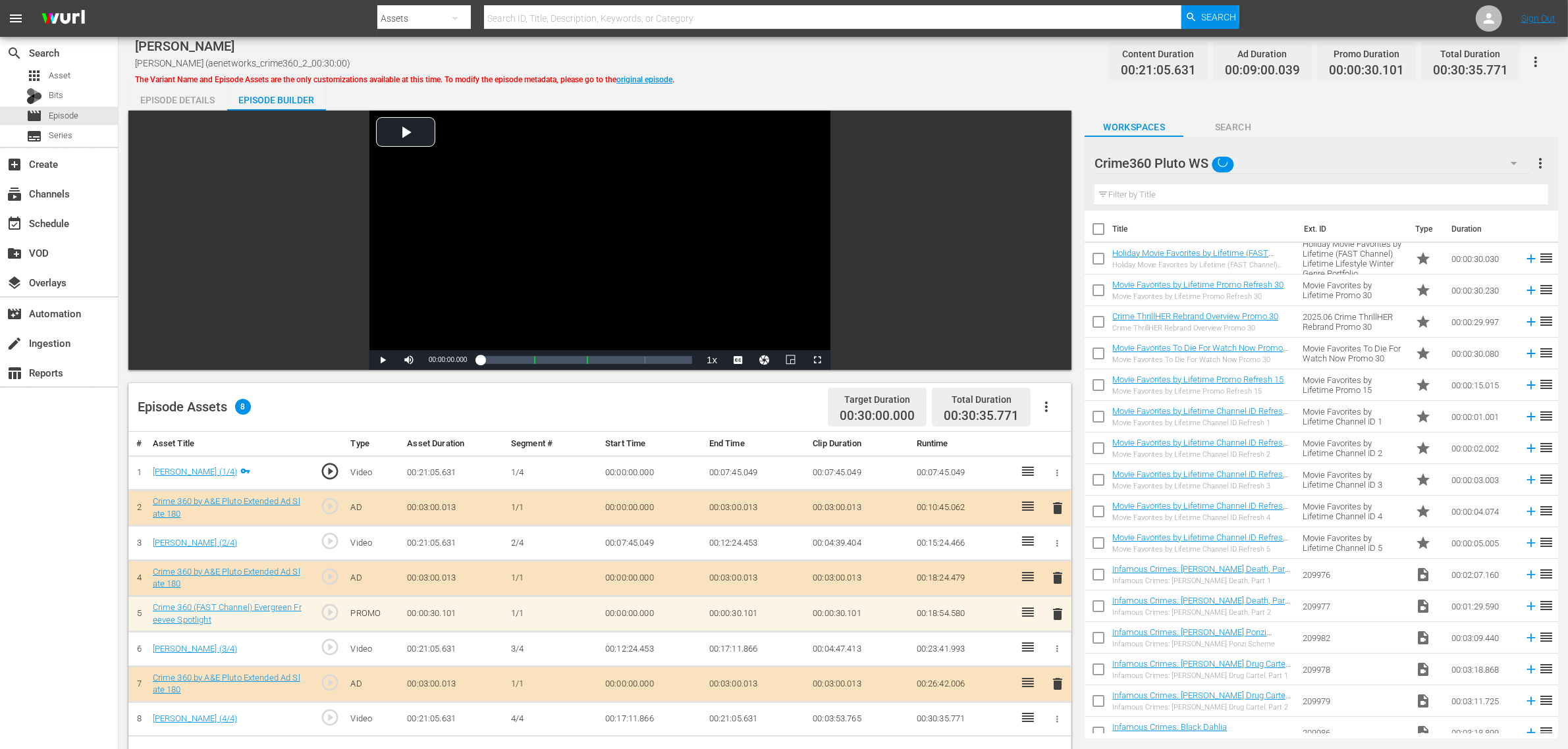
click at [759, 72] on div "Ghost Stories WS (0) Road Renegades WS (10) Torque WS (10) Crime program list W…" at bounding box center [784, 374] width 1568 height 749
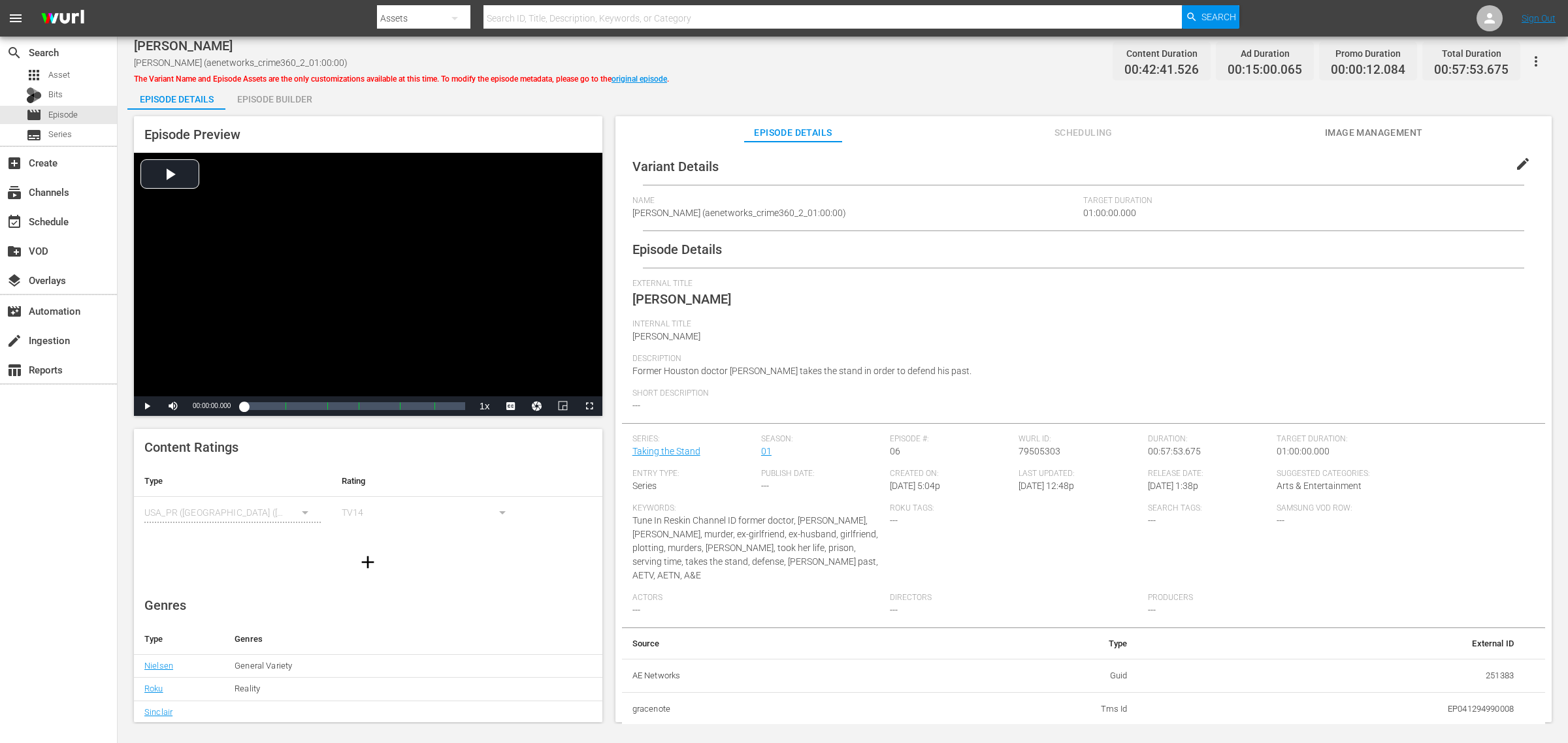
click at [281, 105] on div "Episode Builder" at bounding box center [274, 99] width 98 height 32
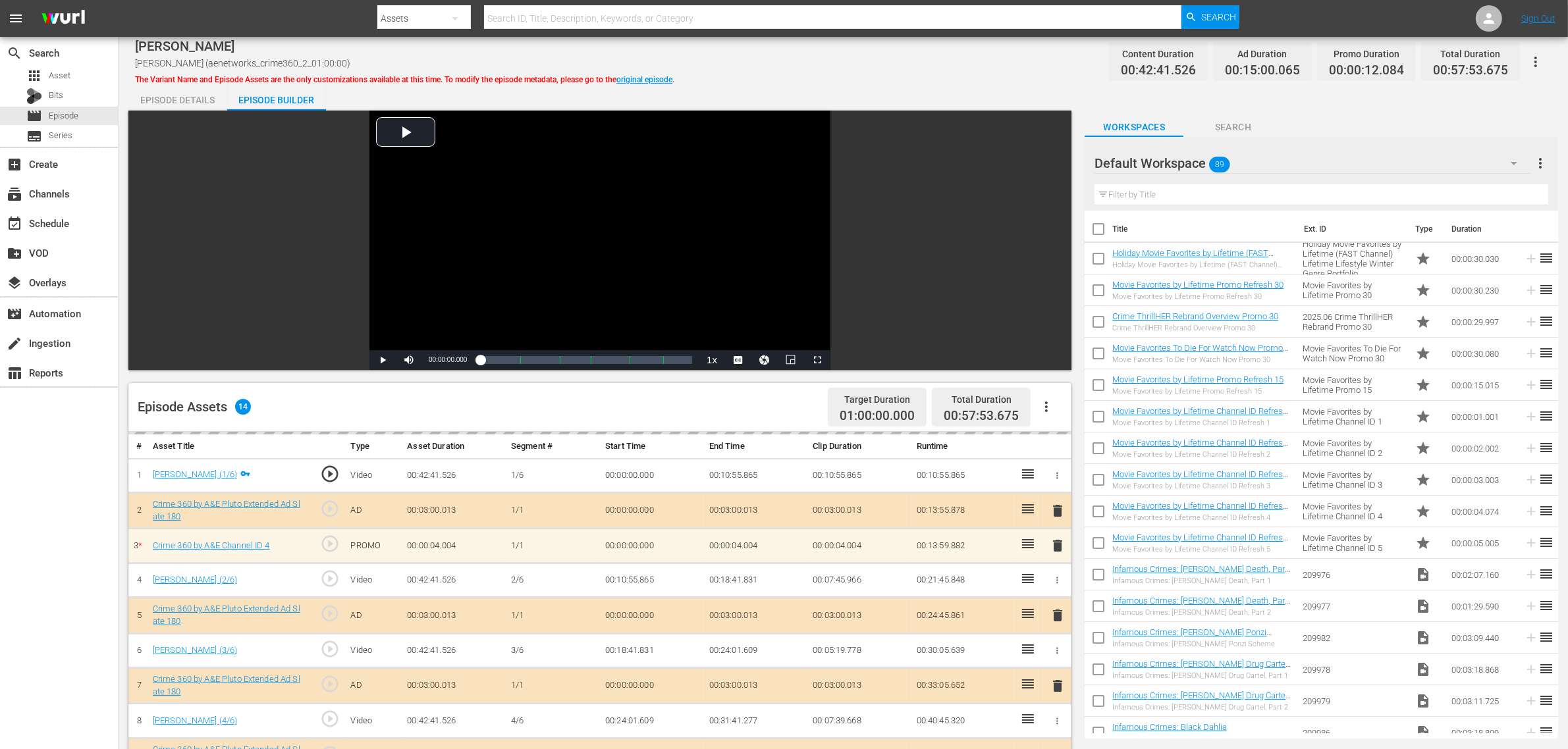
click at [1263, 151] on div "Default Workspace 89" at bounding box center [1312, 163] width 435 height 37
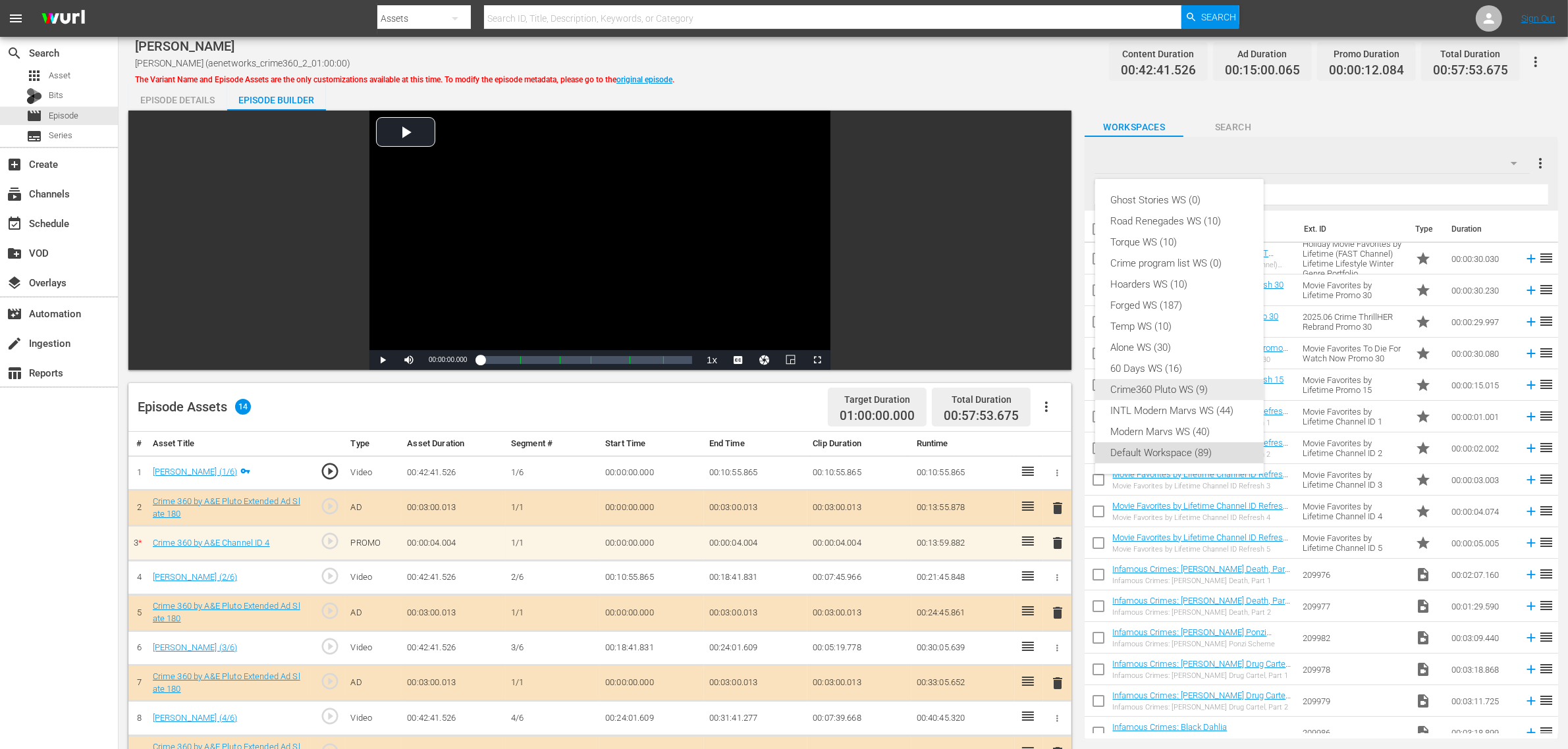
click at [1187, 382] on div "Crime360 Pluto WS (9)" at bounding box center [1179, 389] width 137 height 21
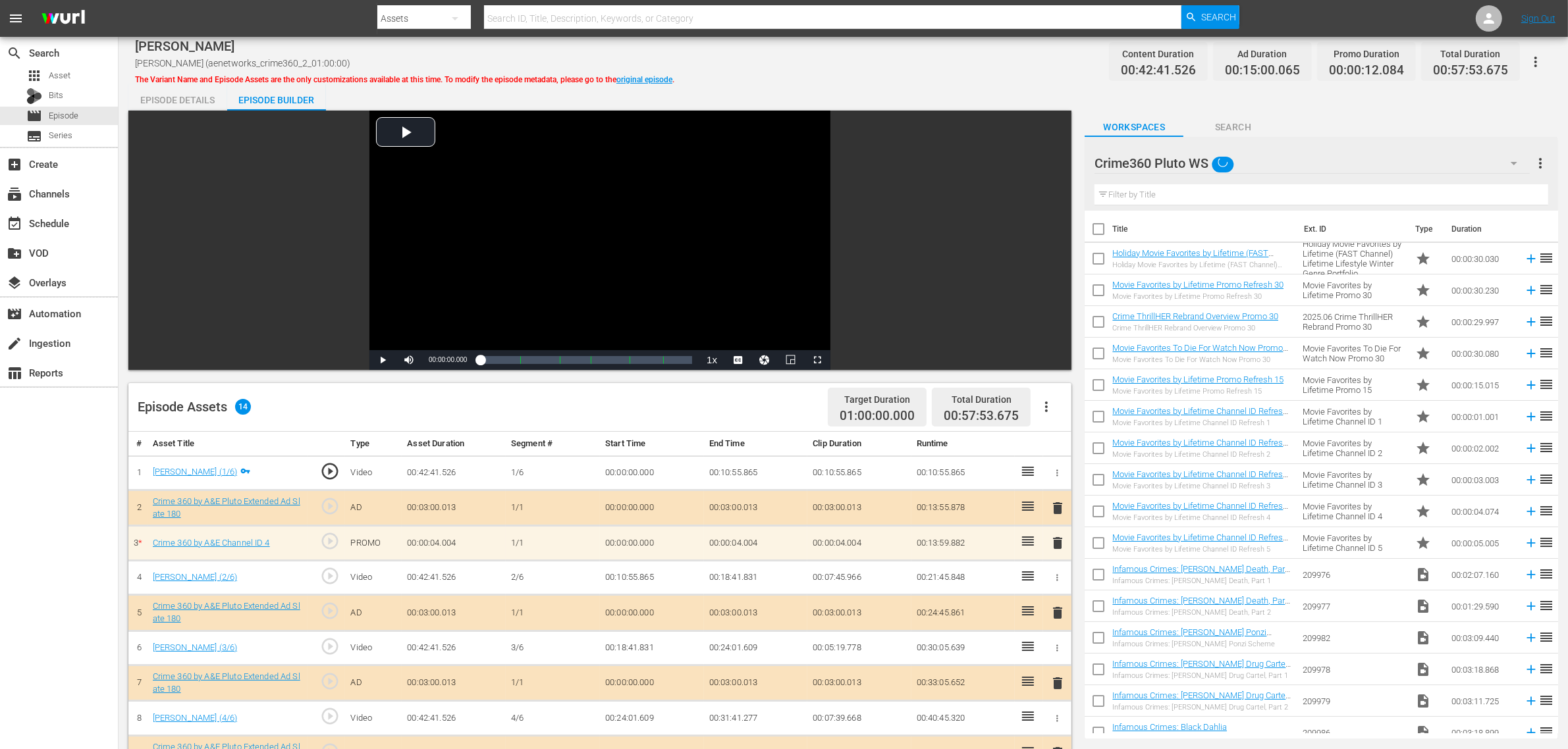
click at [877, 56] on div "Leon Jacob Leon Jacob (aenetworks_crime360_2_01:00:00) The Variant Name and Epi…" at bounding box center [843, 62] width 1416 height 30
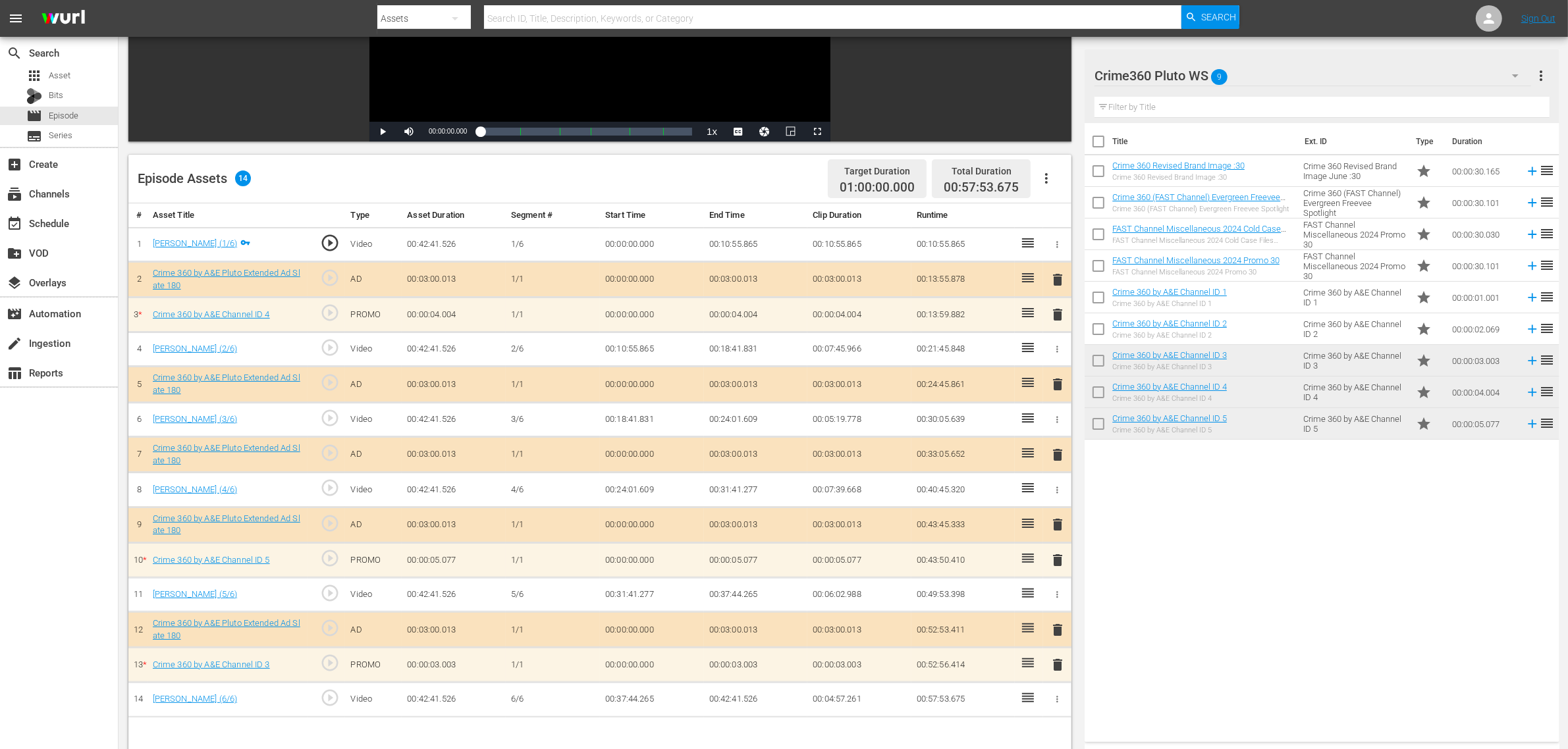
scroll to position [329, 0]
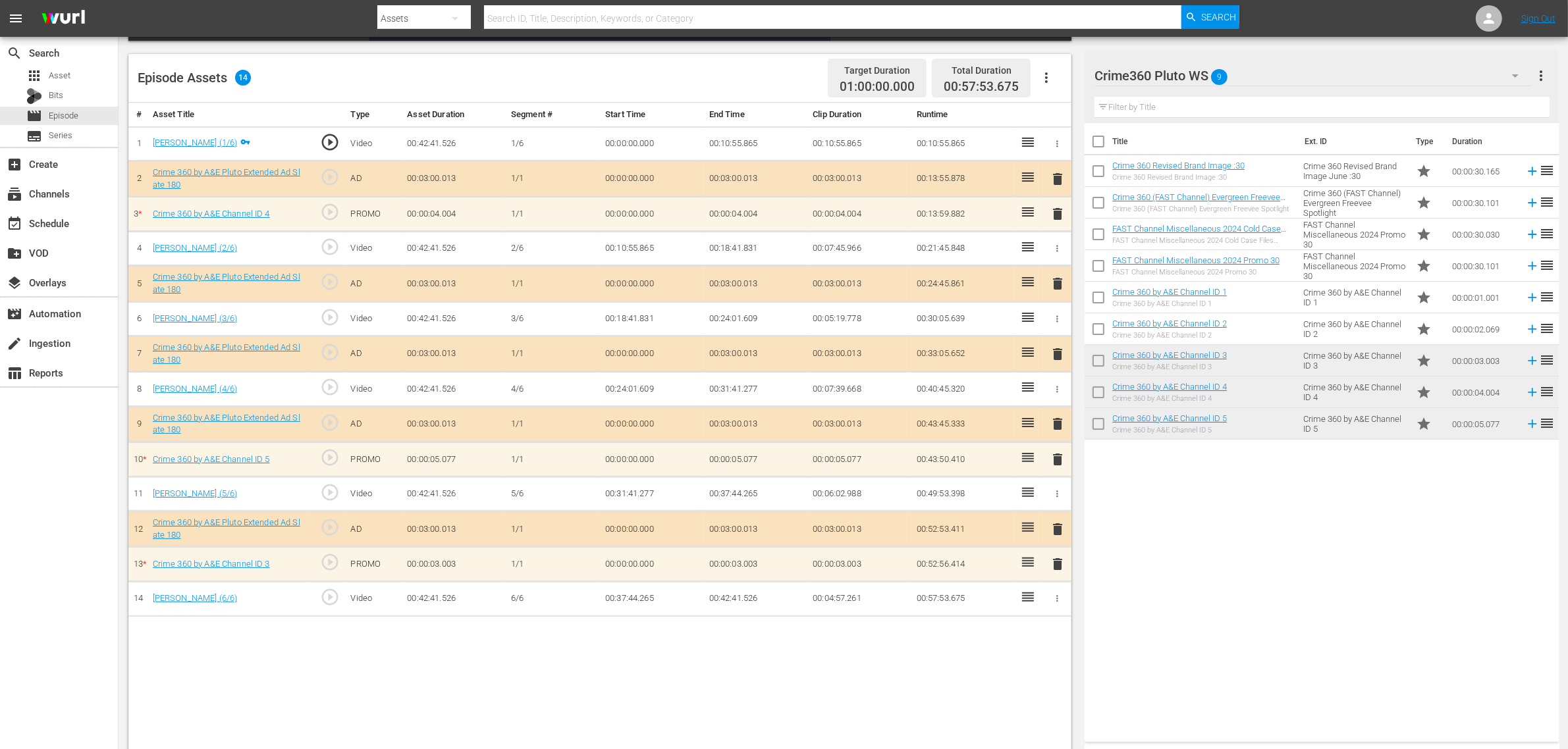
click at [1047, 76] on icon "button" at bounding box center [1046, 77] width 16 height 16
click at [1057, 109] on div "Clear Ads" at bounding box center [1086, 114] width 90 height 32
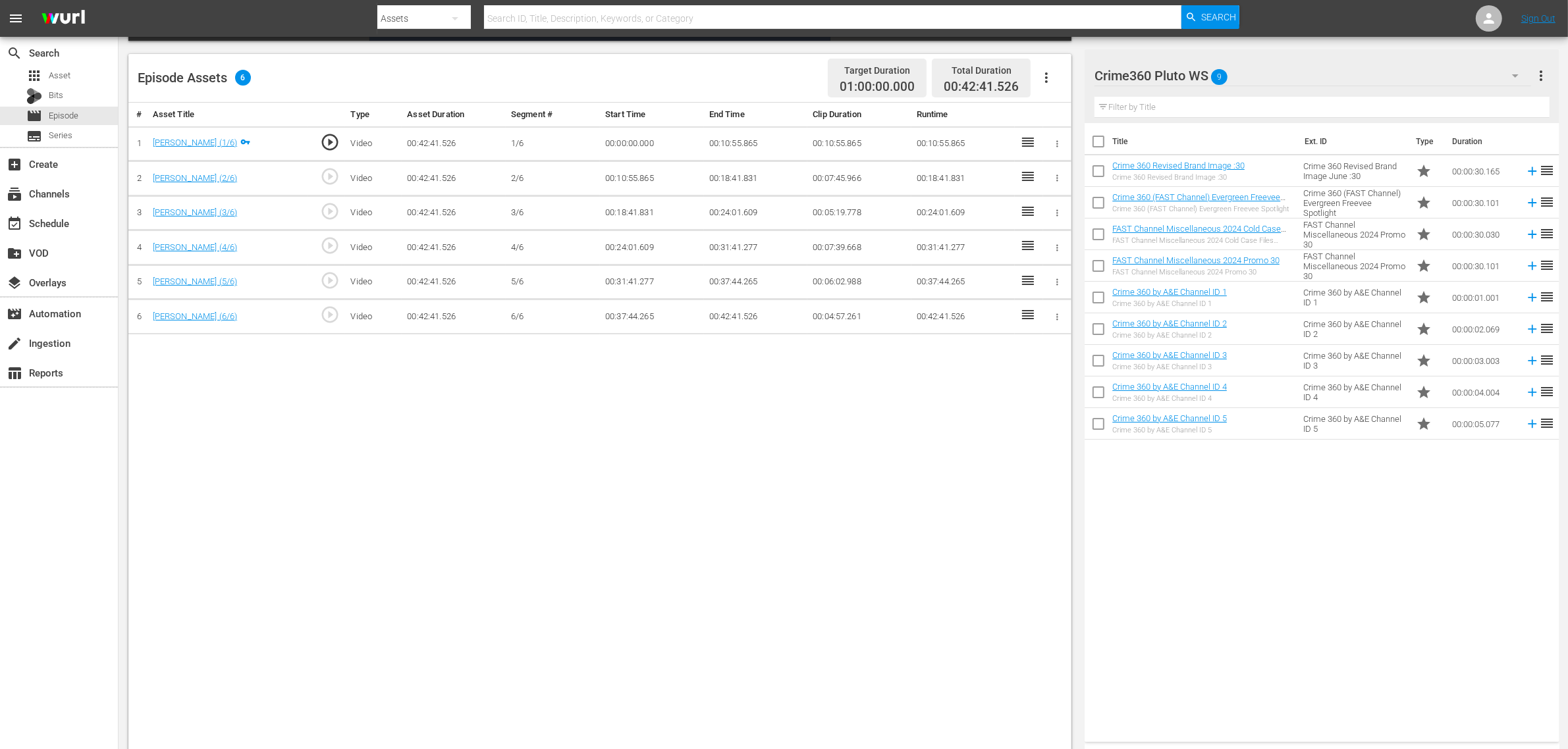
click at [1047, 84] on icon "button" at bounding box center [1046, 77] width 16 height 16
click at [1052, 85] on div "Fill with Ads" at bounding box center [1086, 83] width 90 height 32
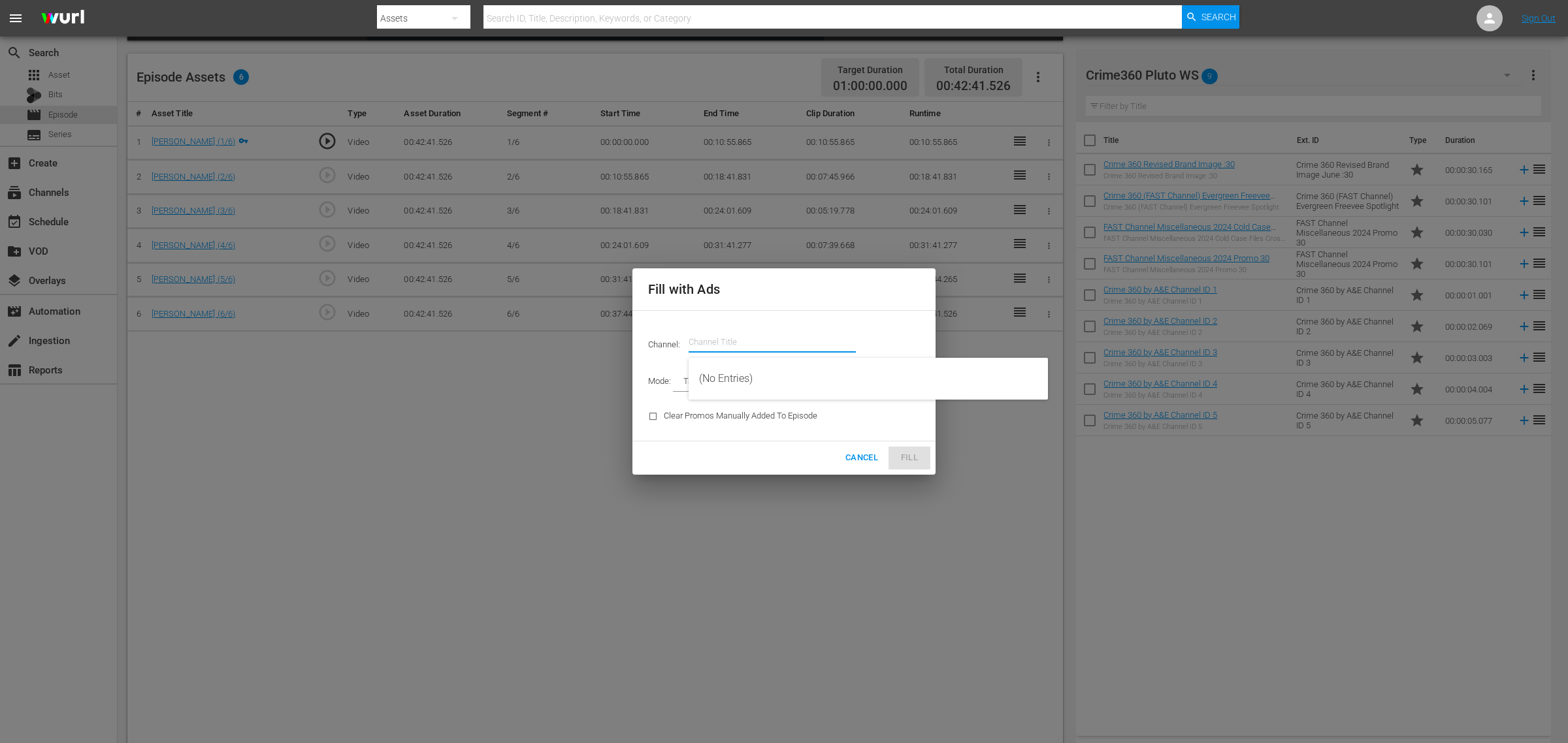
click at [736, 347] on input "text" at bounding box center [772, 342] width 167 height 32
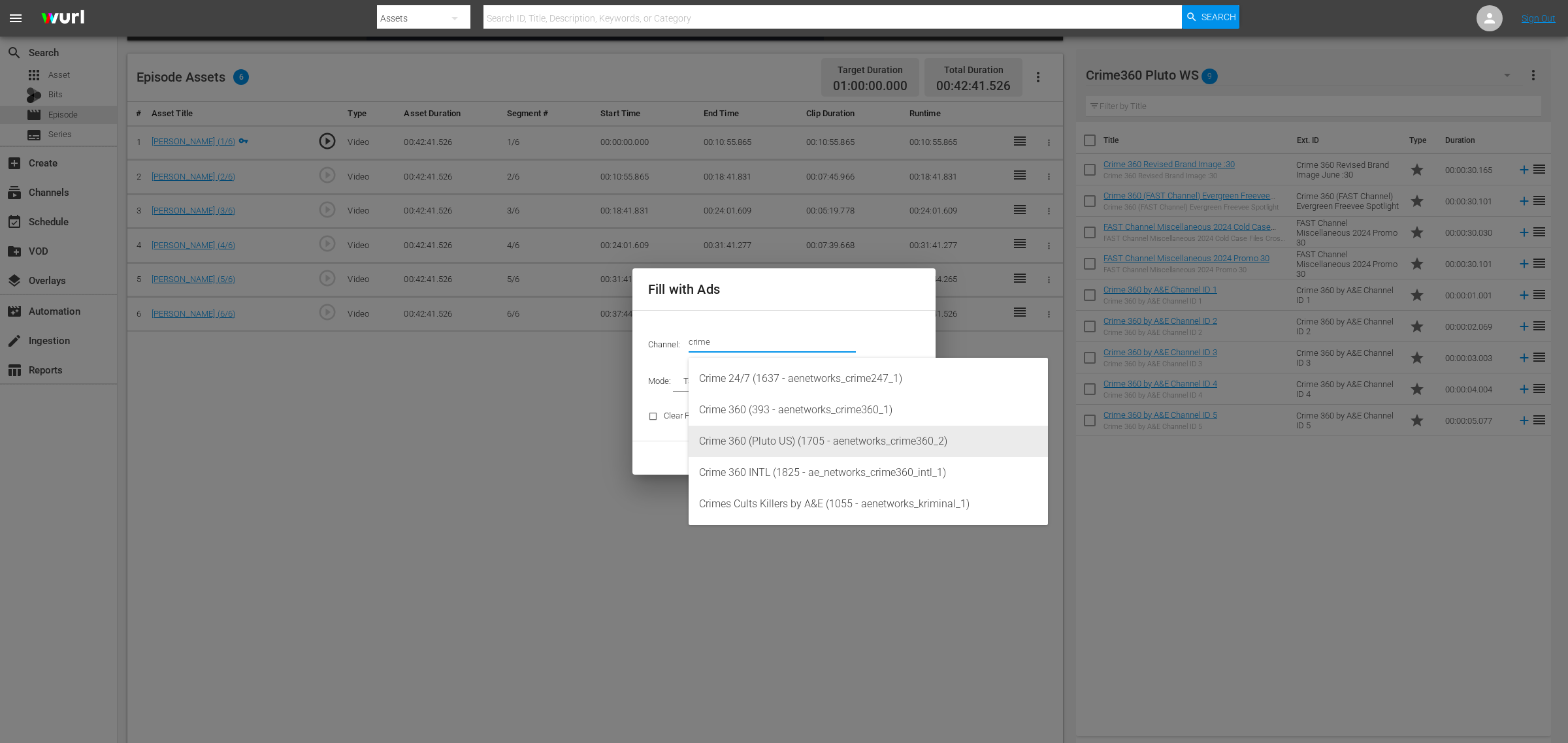
click at [814, 439] on div "Crime 360 (Pluto US) (1705 - aenetworks_crime360_2)" at bounding box center [868, 441] width 338 height 32
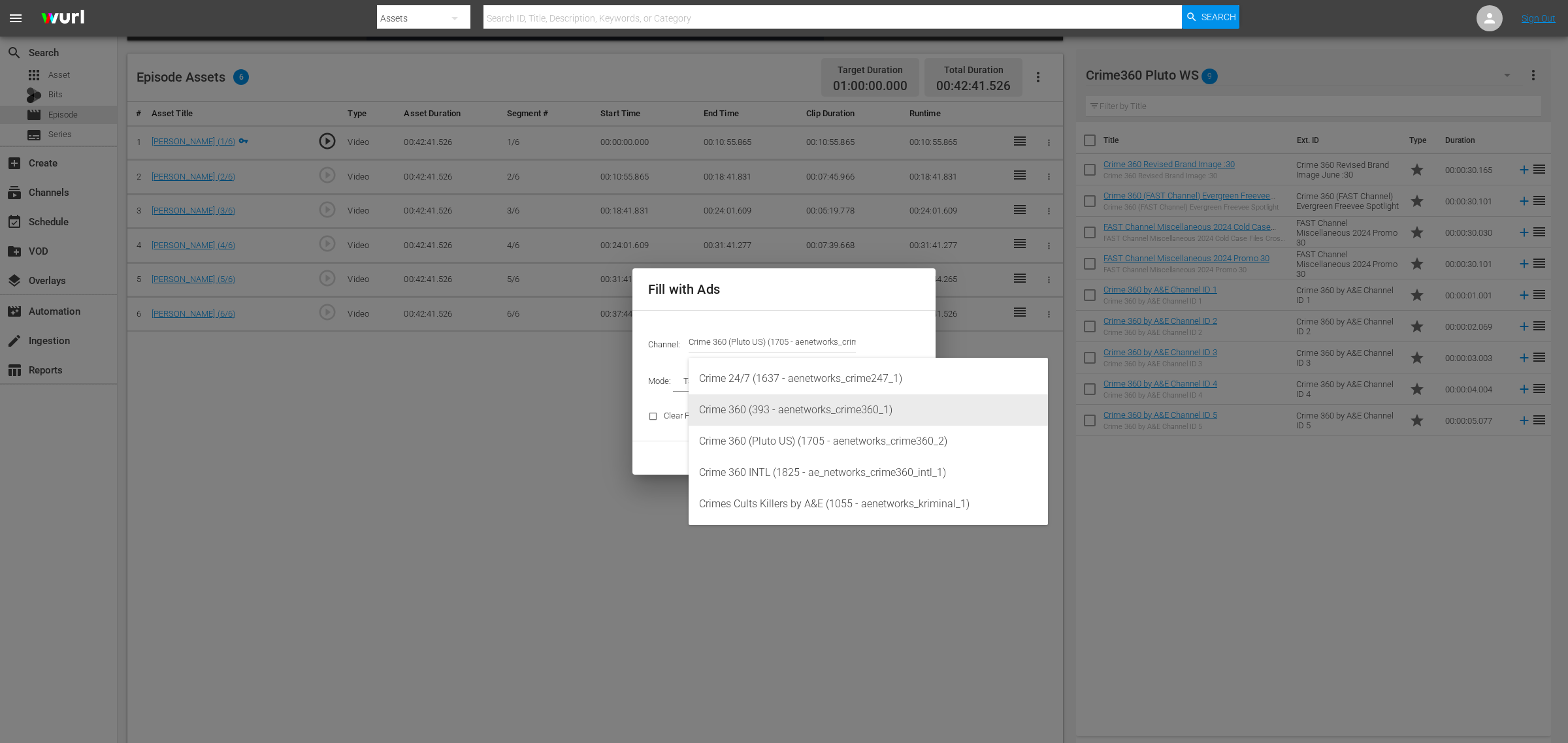
type input "Crime 360 (Pluto US) (1705)"
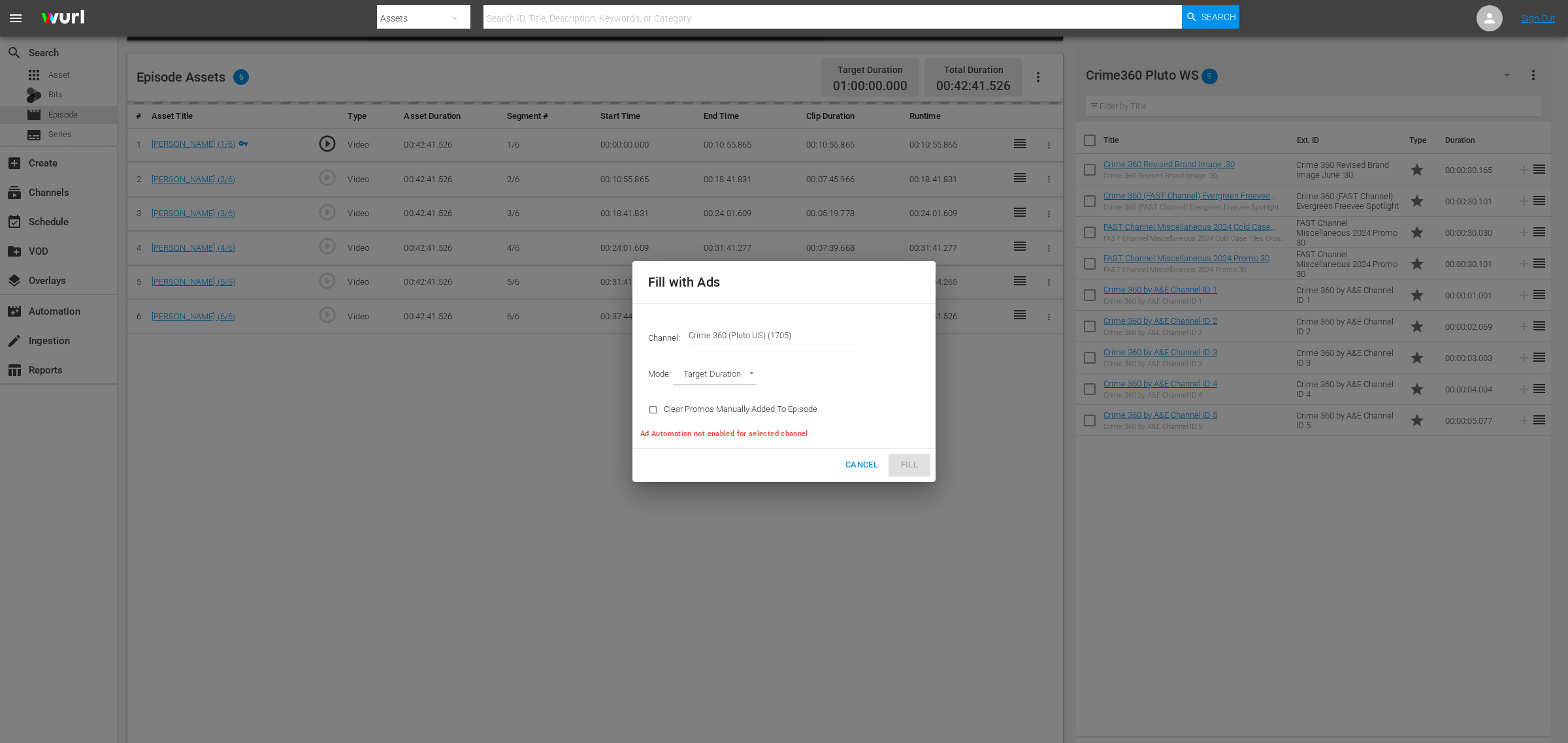
type input "AD_BREAK_DURATION"
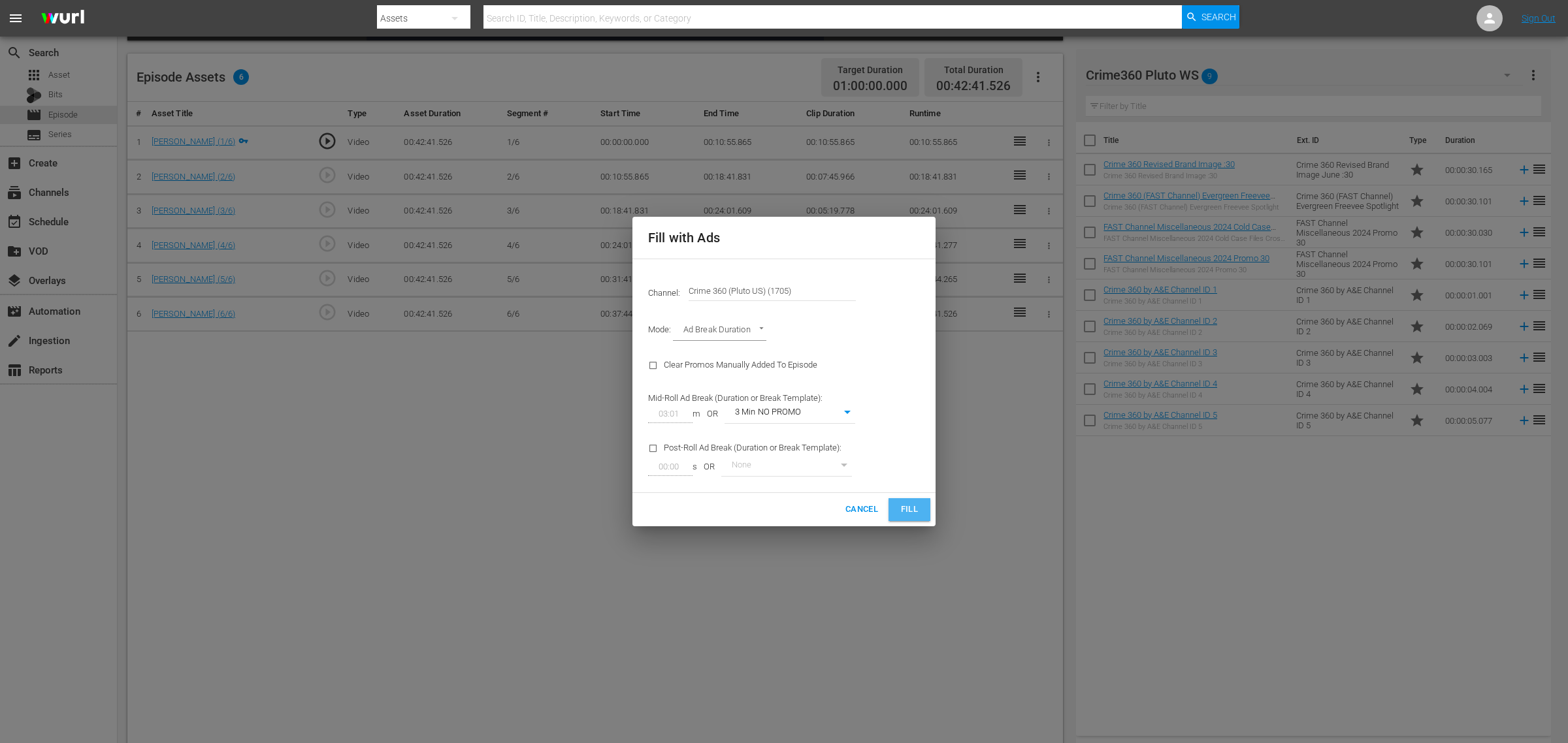
click at [899, 509] on span "Fill" at bounding box center [909, 509] width 21 height 15
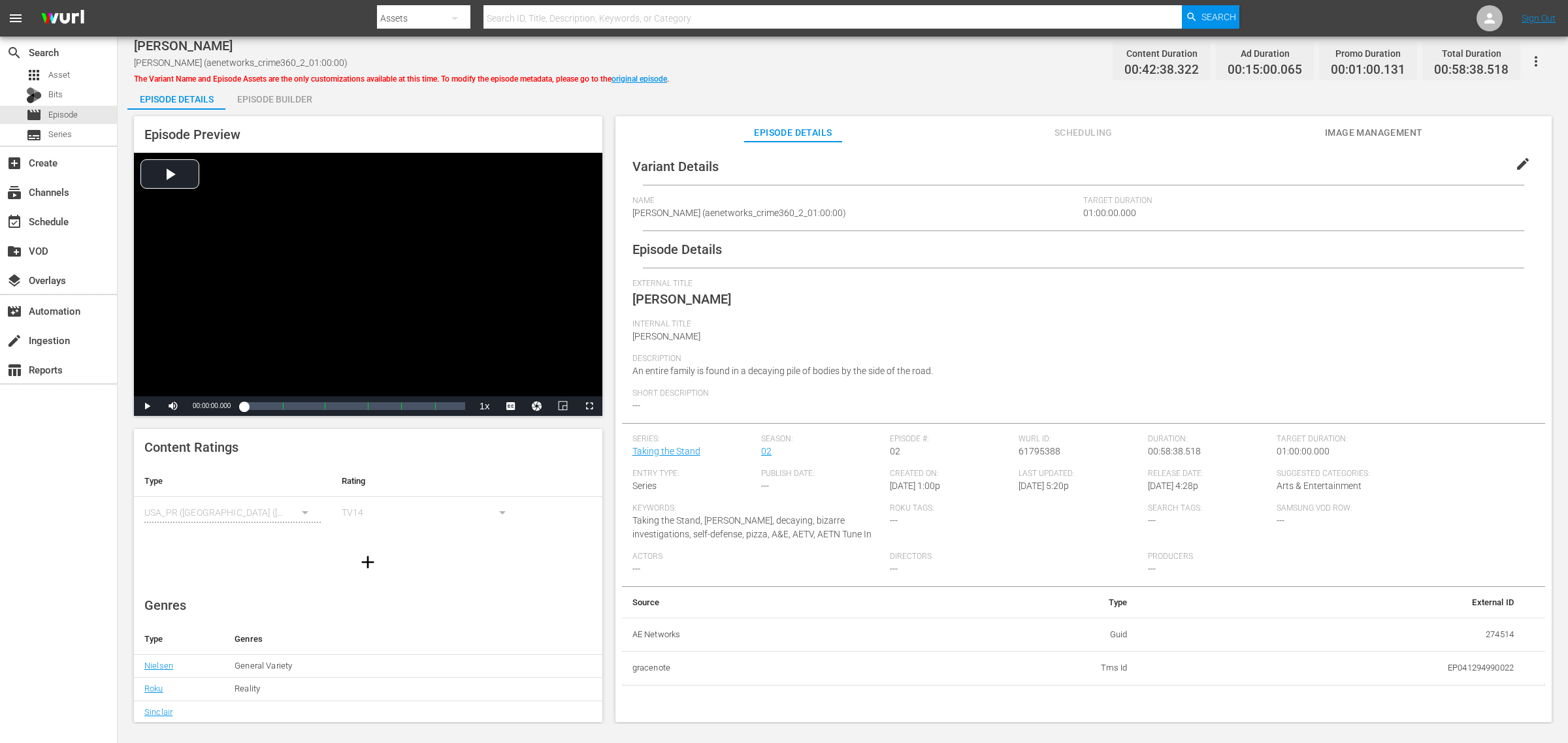
click at [312, 96] on div "Episode Builder" at bounding box center [274, 99] width 98 height 32
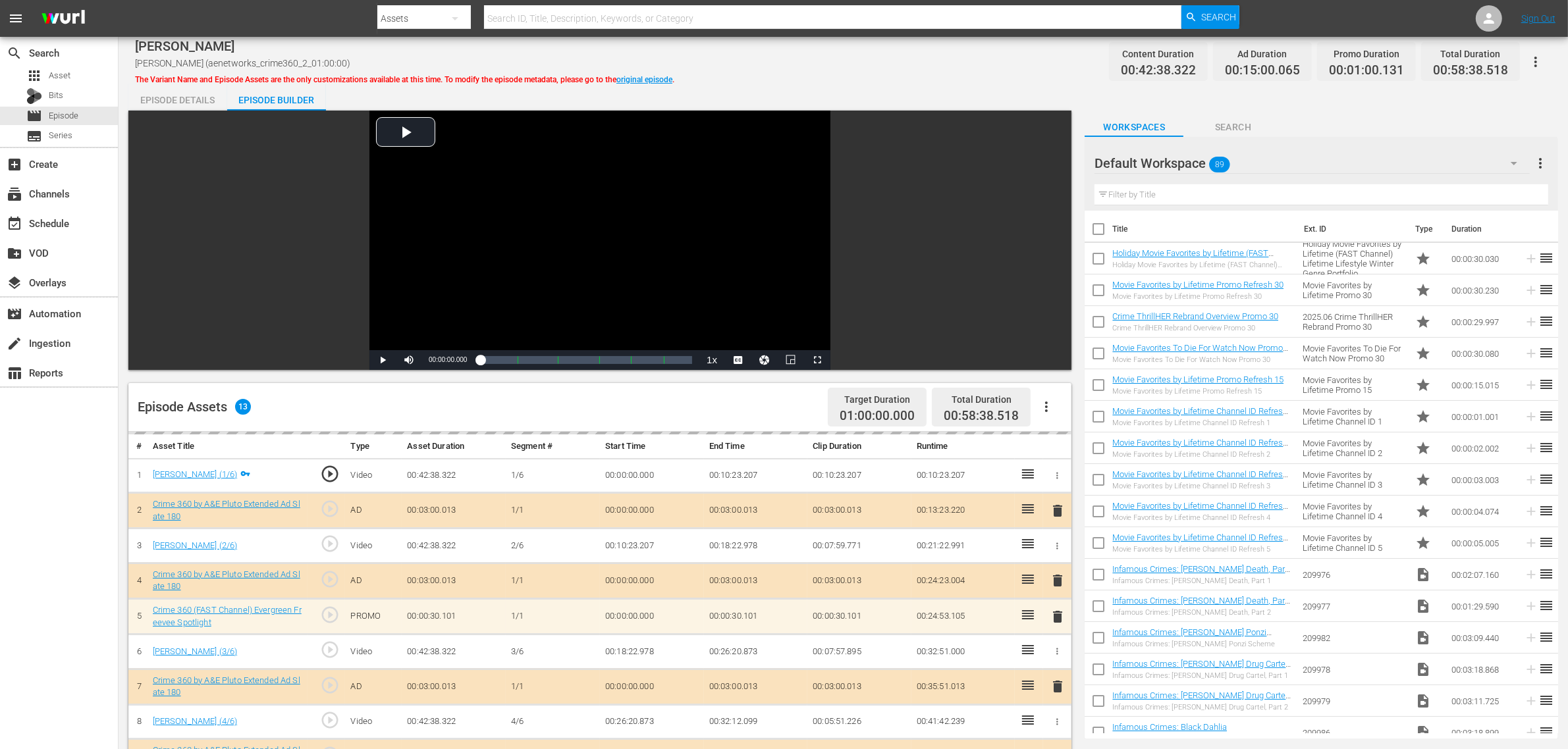
click at [861, 71] on div "Adam Matos Adam Matos (aenetworks_crime360_2_01:00:00) The Variant Name and Epi…" at bounding box center [843, 62] width 1416 height 30
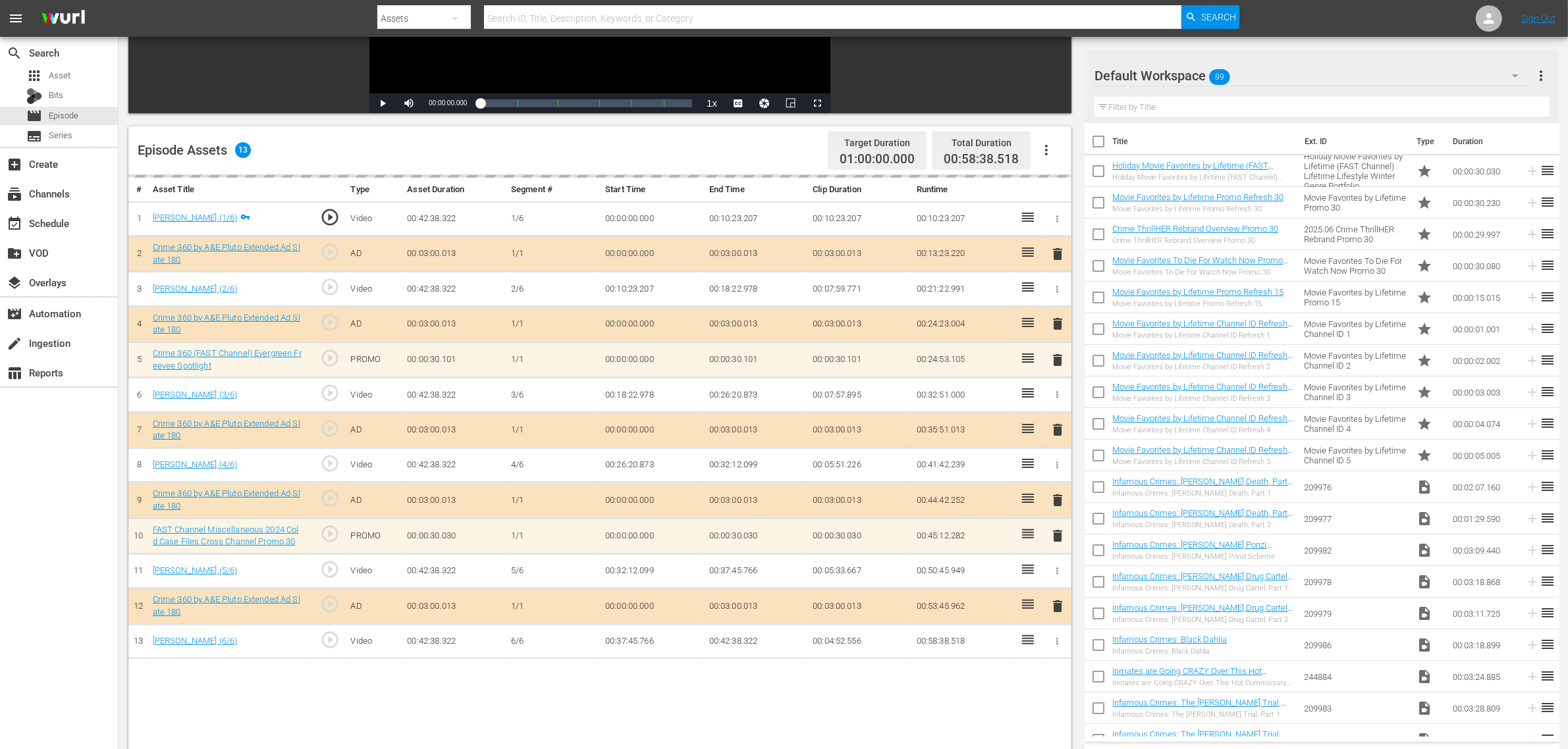
scroll to position [329, 0]
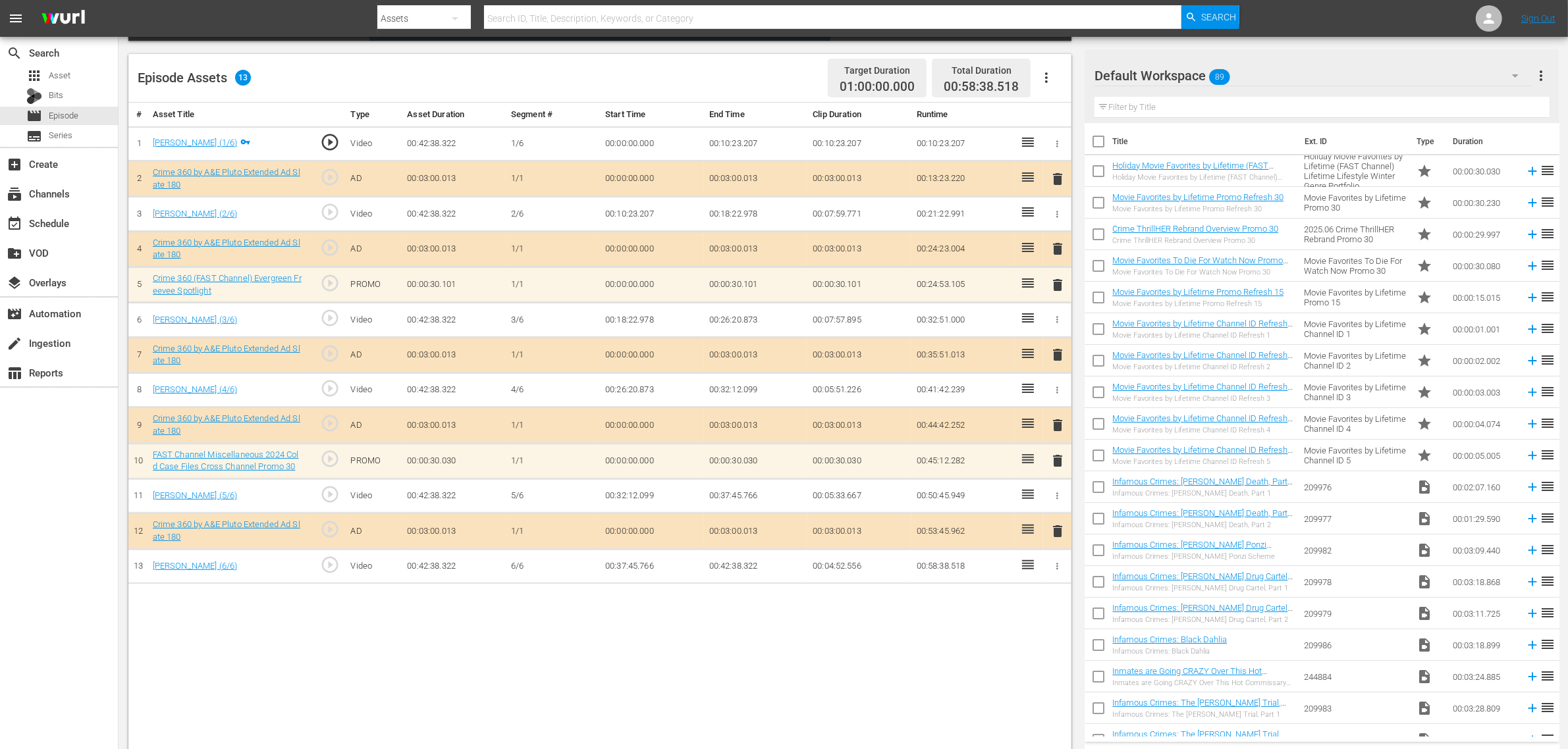
click at [1263, 75] on div "Default Workspace 89" at bounding box center [1312, 75] width 437 height 37
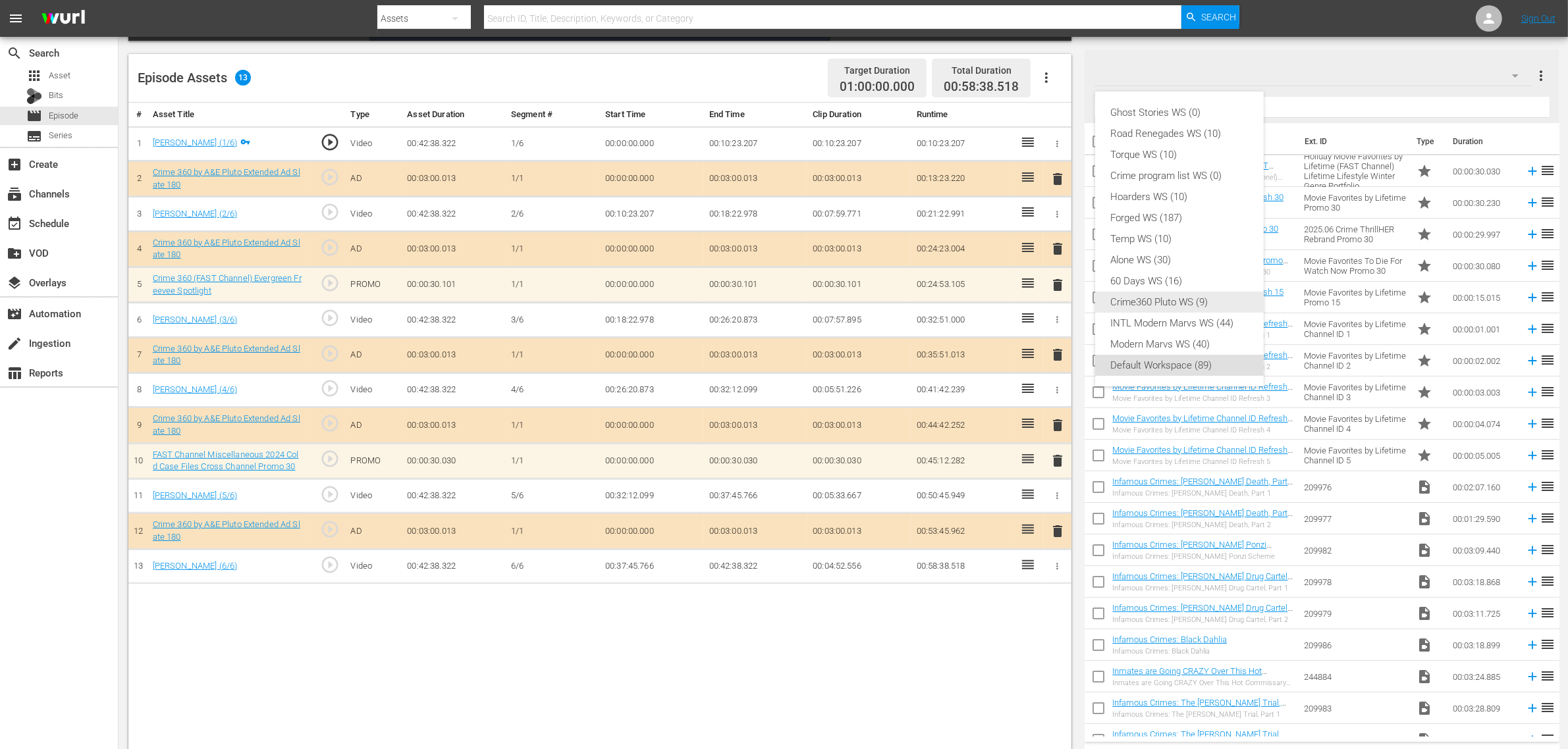
click at [1189, 295] on div "Crime360 Pluto WS (9)" at bounding box center [1179, 302] width 137 height 21
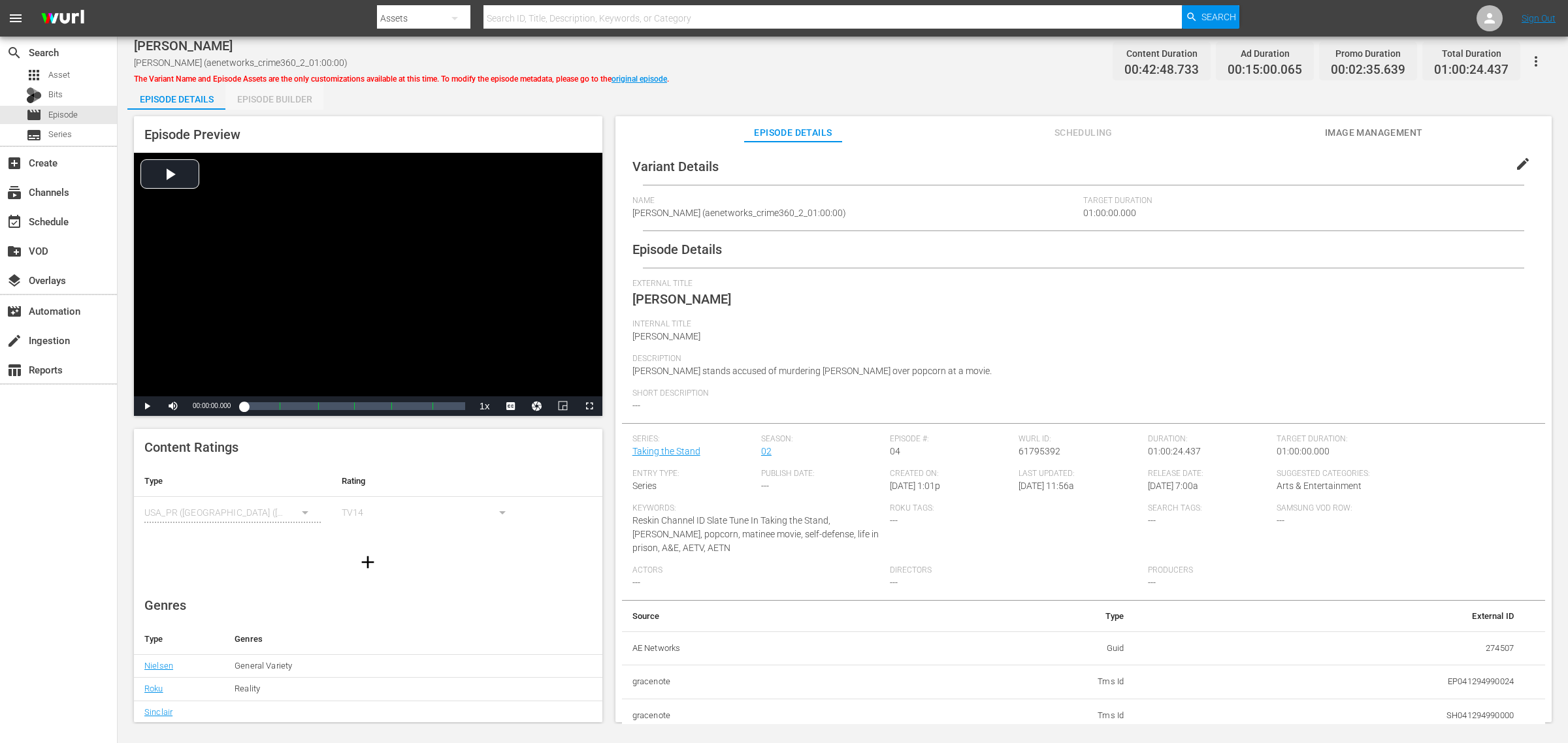
click at [294, 101] on div "Episode Builder" at bounding box center [274, 99] width 98 height 32
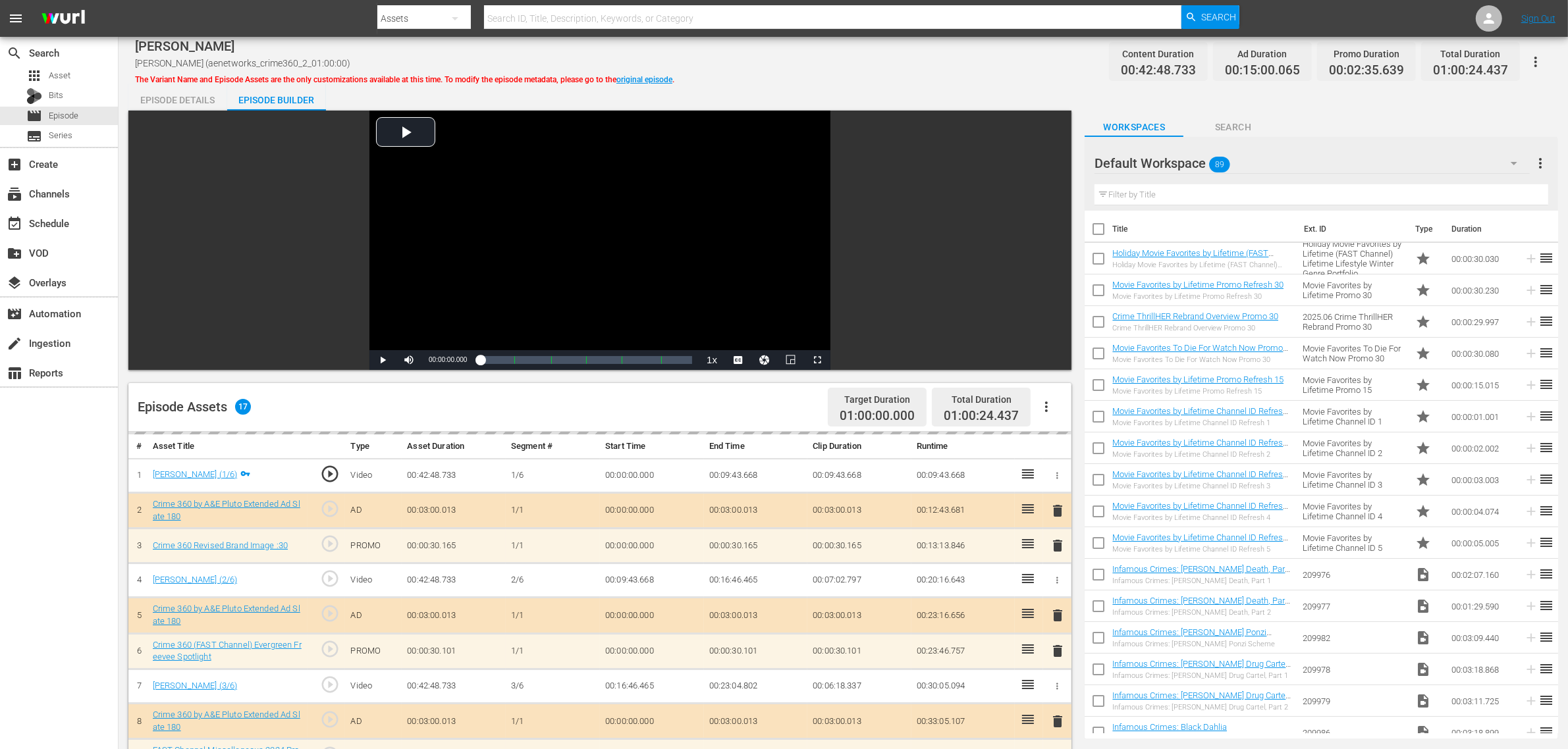
click at [963, 85] on div "Episode Details Episode Builder Episode Preview Video Player is loading. Play V…" at bounding box center [843, 583] width 1430 height 998
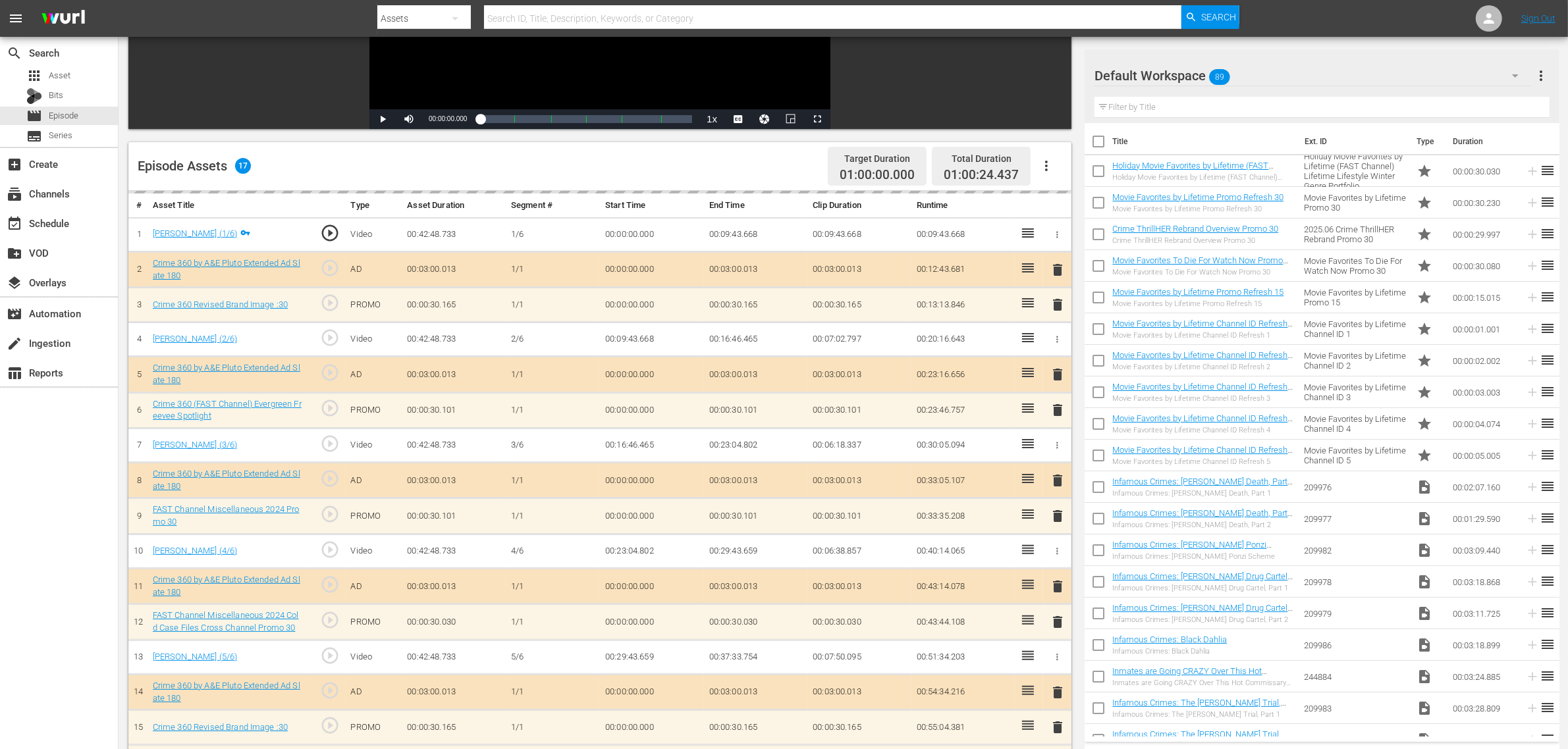
scroll to position [247, 0]
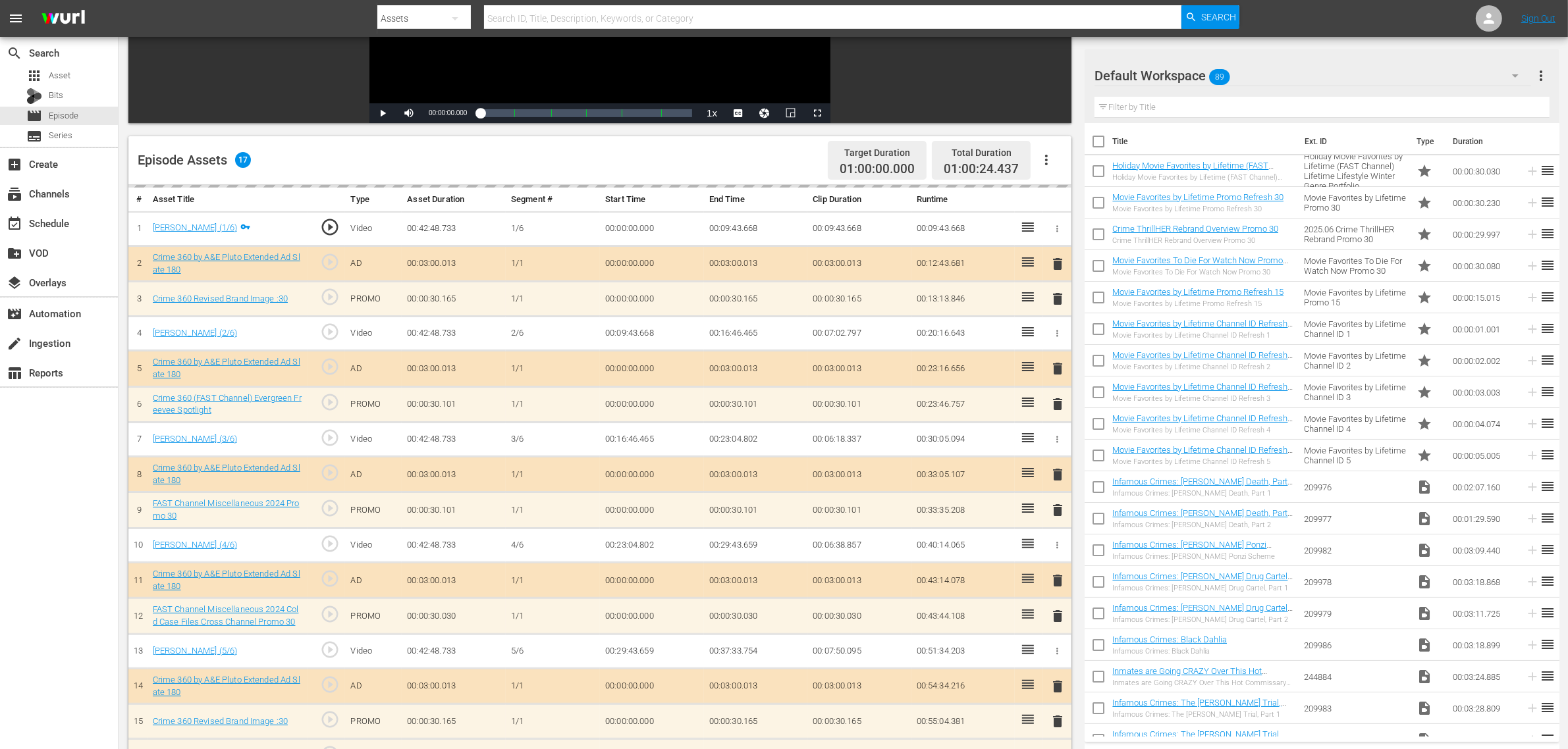
click at [1255, 72] on div "Default Workspace 89" at bounding box center [1312, 75] width 437 height 37
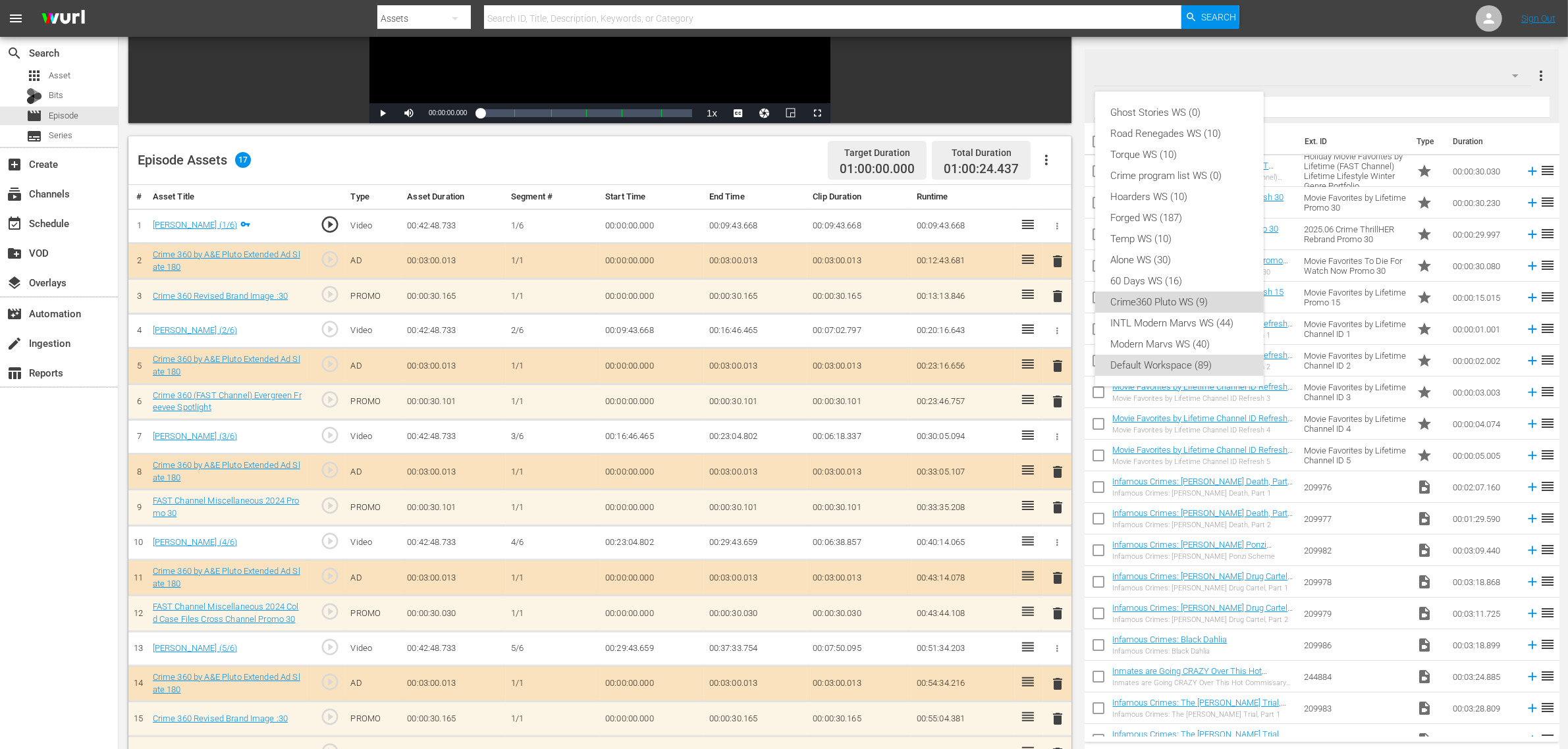
click at [1208, 301] on div "Crime360 Pluto WS (9)" at bounding box center [1179, 302] width 137 height 21
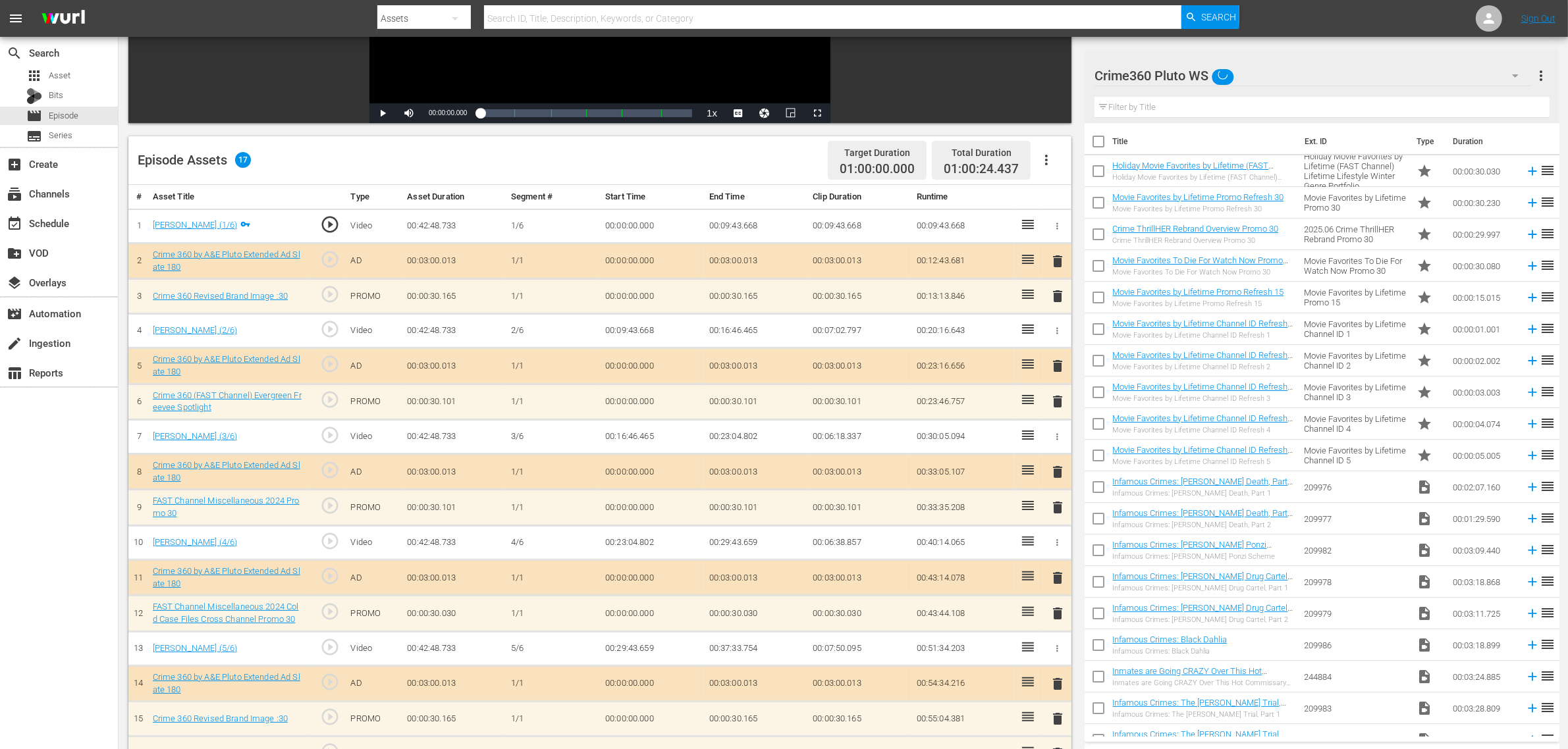
click at [581, 159] on div "Episode Assets 17 Target Duration 01:00:00.000 Total Duration 01:00:24.437" at bounding box center [599, 160] width 943 height 48
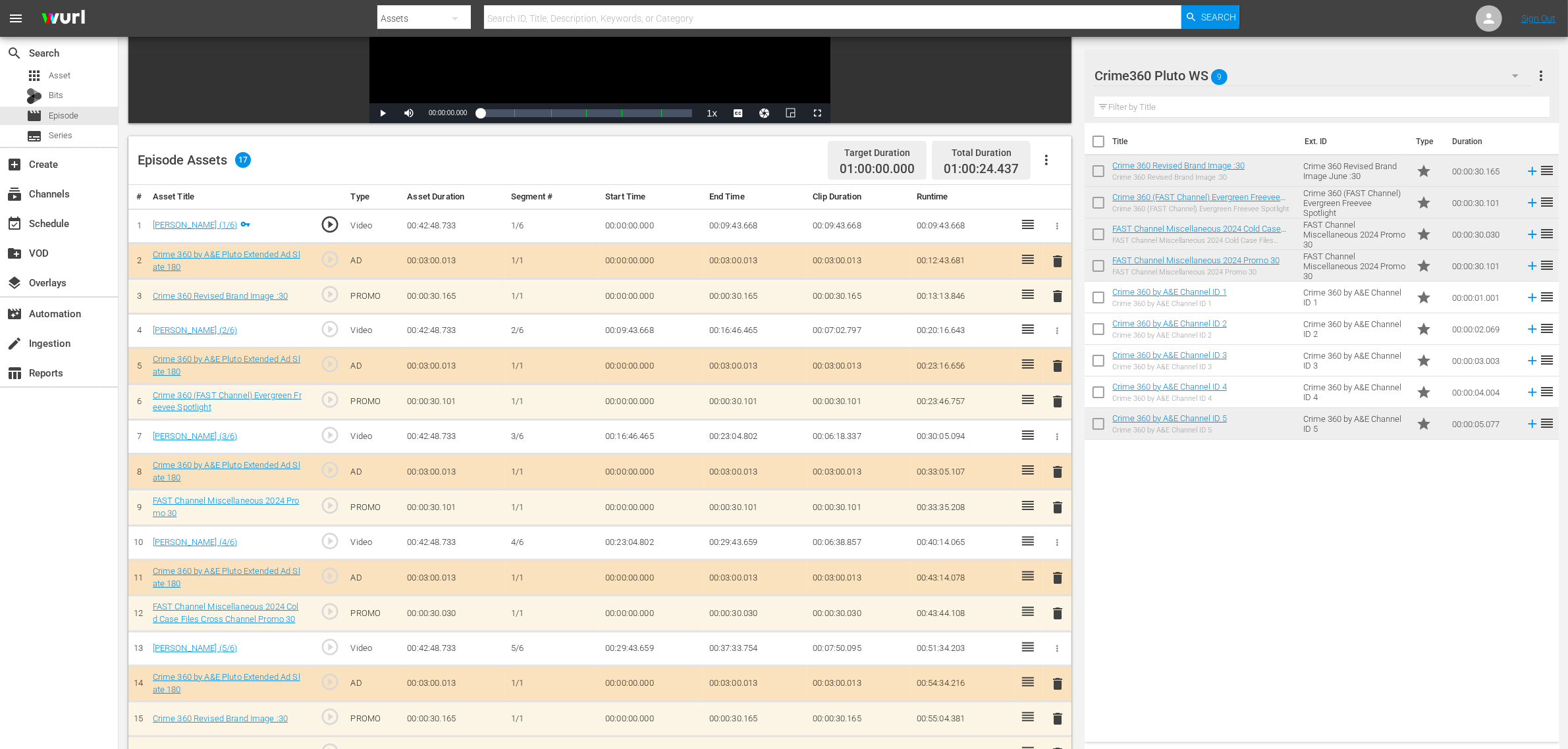
click at [1263, 554] on div "Title Ext. ID Type Duration Crime 360 Revised Brand Image :30 Crime 360 Revised…" at bounding box center [1321, 430] width 474 height 614
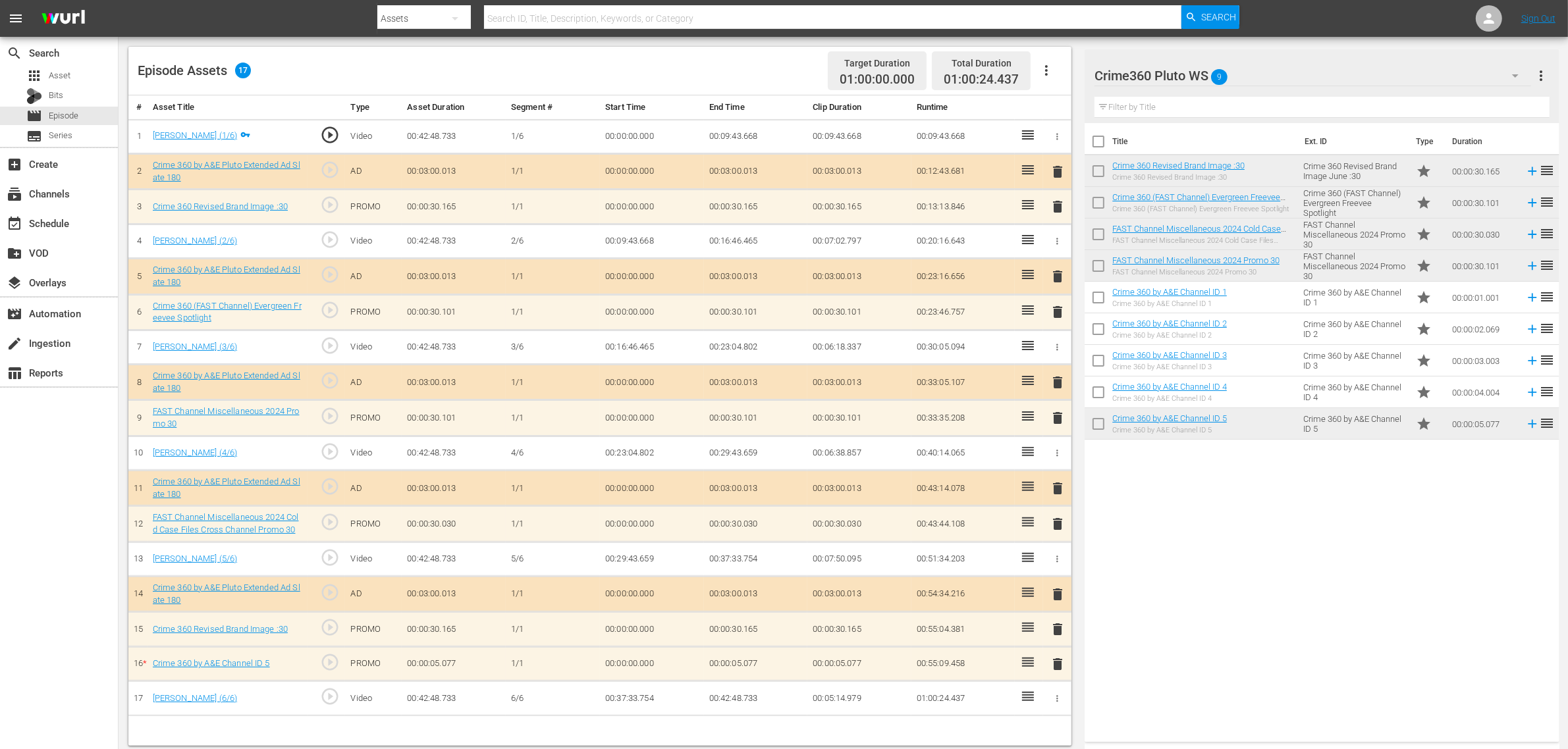
scroll to position [342, 0]
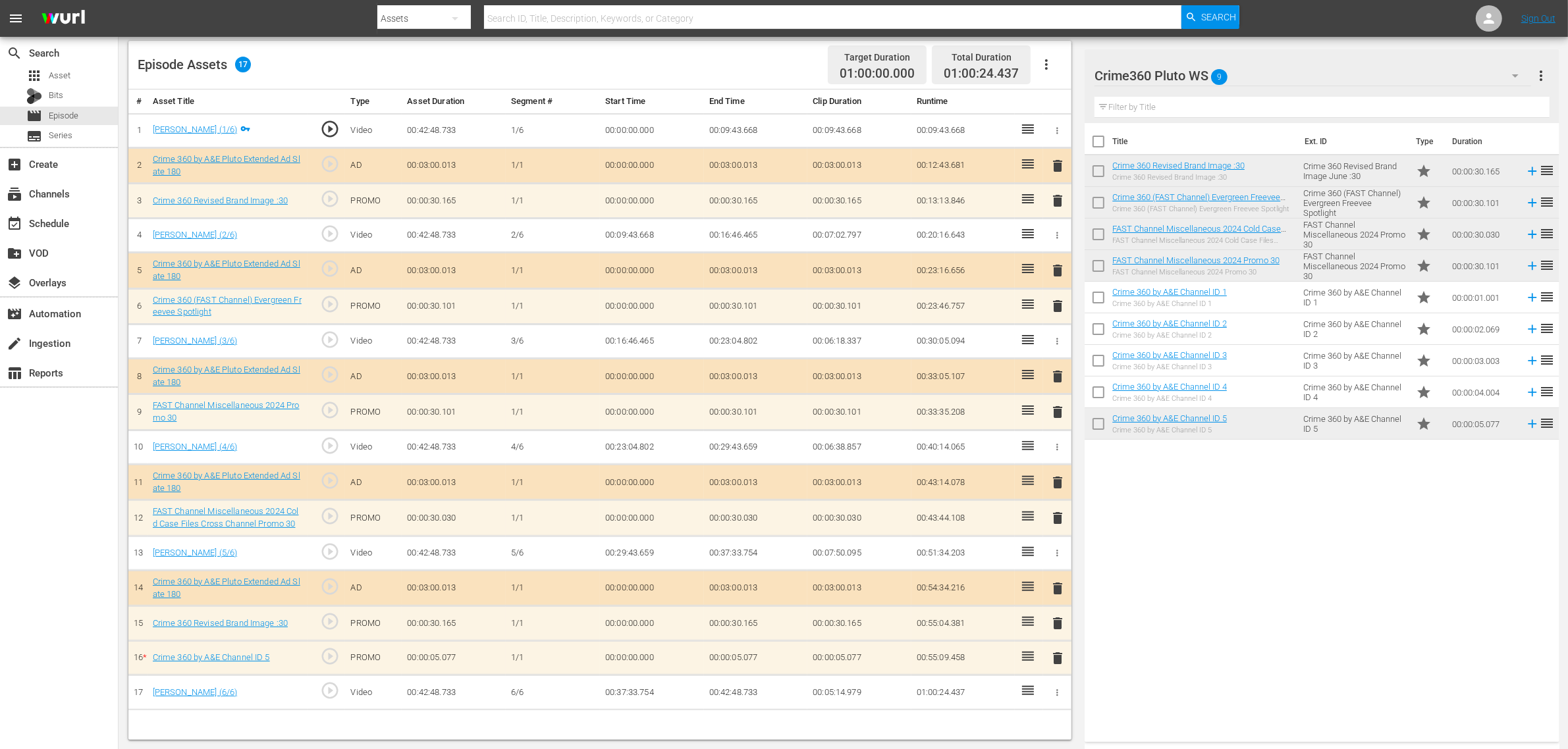
click at [1059, 599] on span "delete" at bounding box center [1058, 659] width 16 height 16
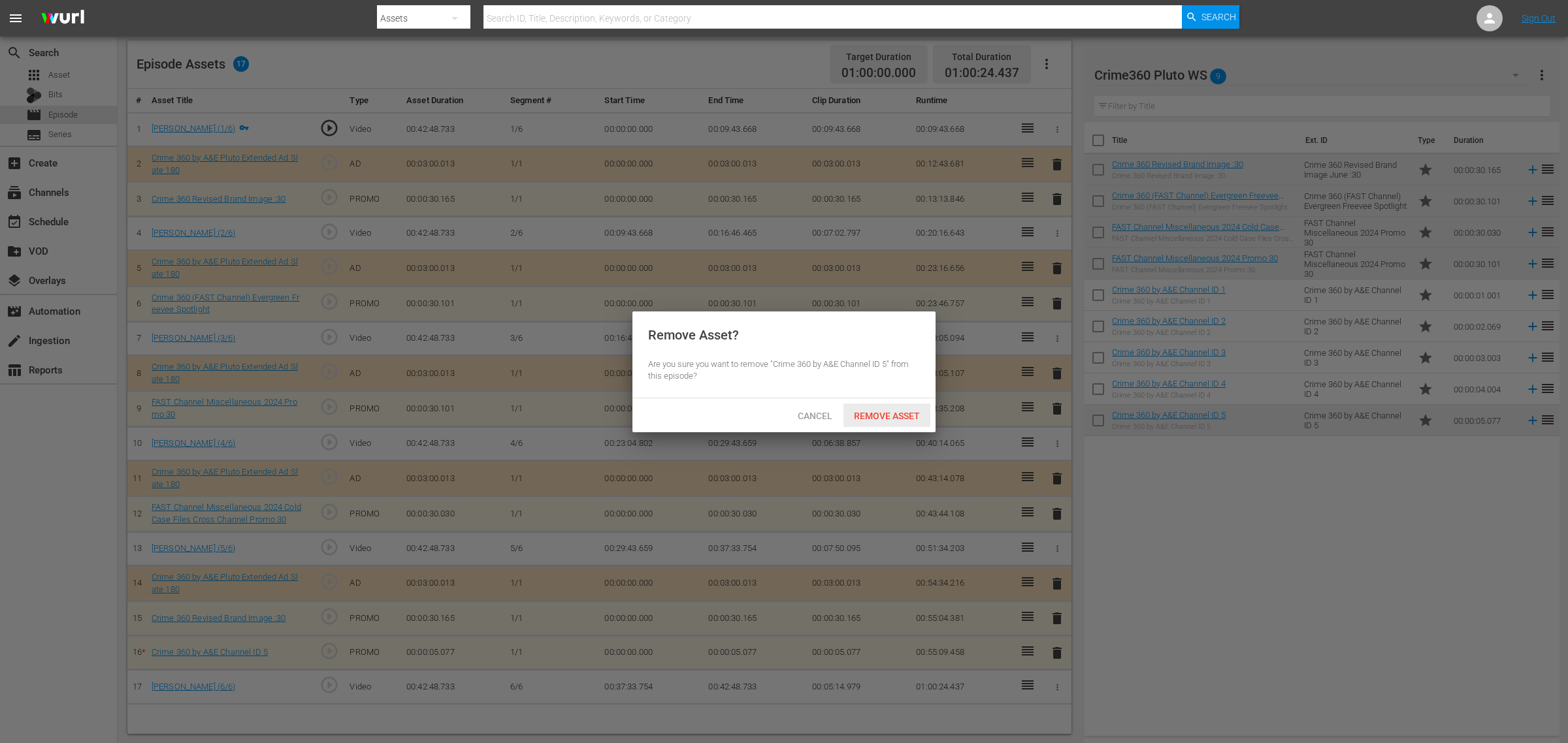
click at [913, 408] on div "Remove Asset" at bounding box center [886, 416] width 87 height 24
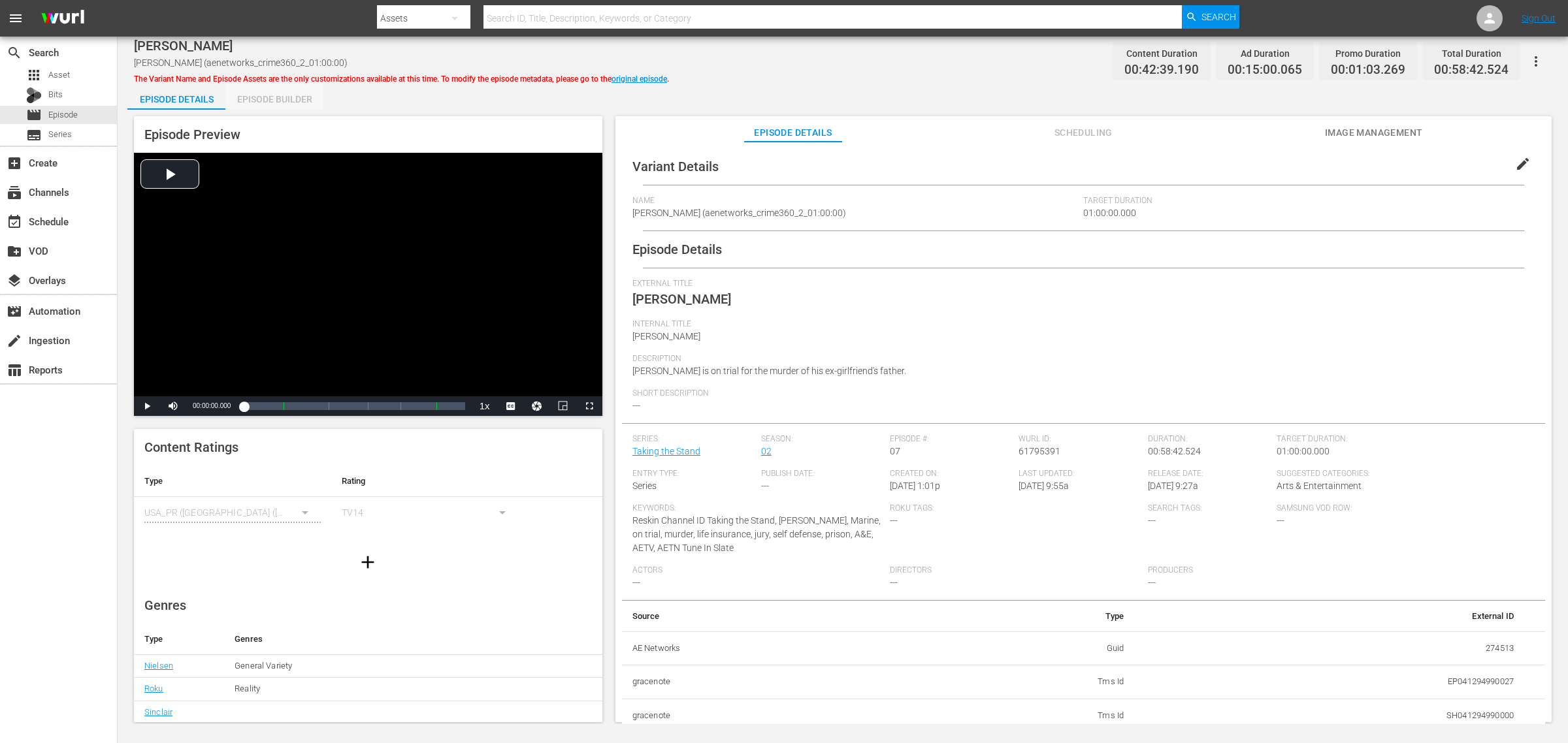
click at [264, 96] on div "Episode Builder" at bounding box center [274, 99] width 98 height 32
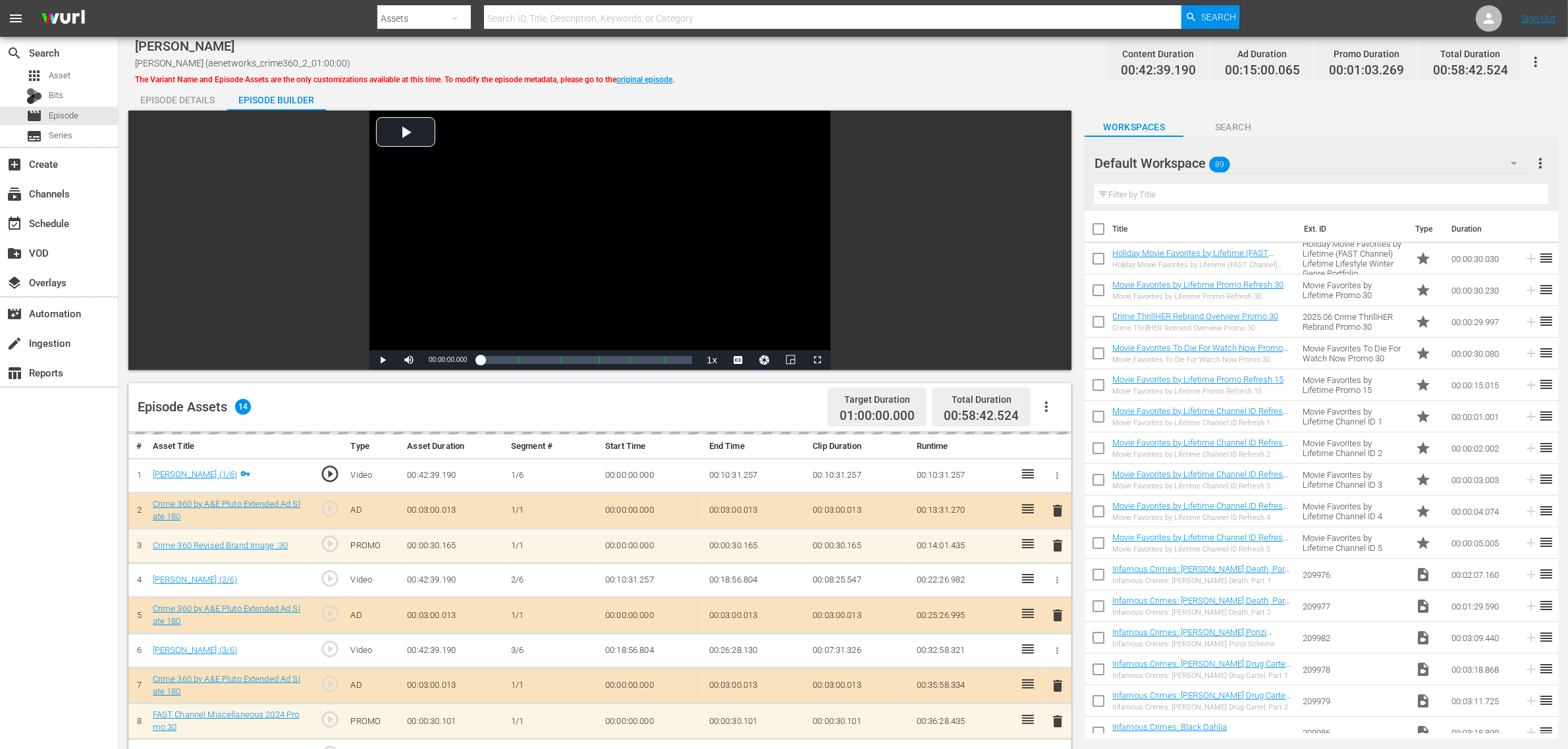
click at [853, 64] on div "[PERSON_NAME] Aide [PERSON_NAME] (aenetworks_crime360_2_01:00:00) The Variant N…" at bounding box center [843, 62] width 1416 height 30
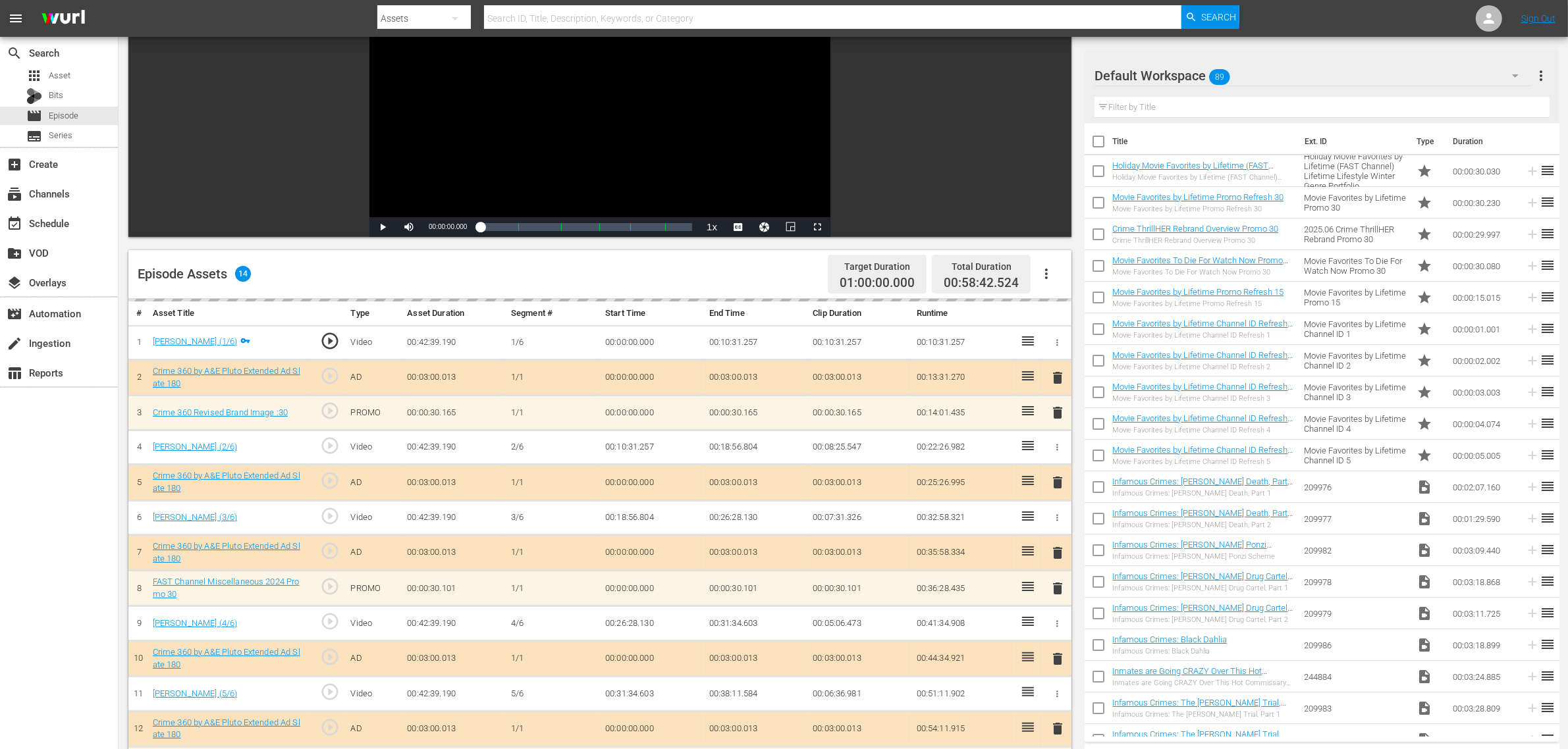
scroll to position [342, 0]
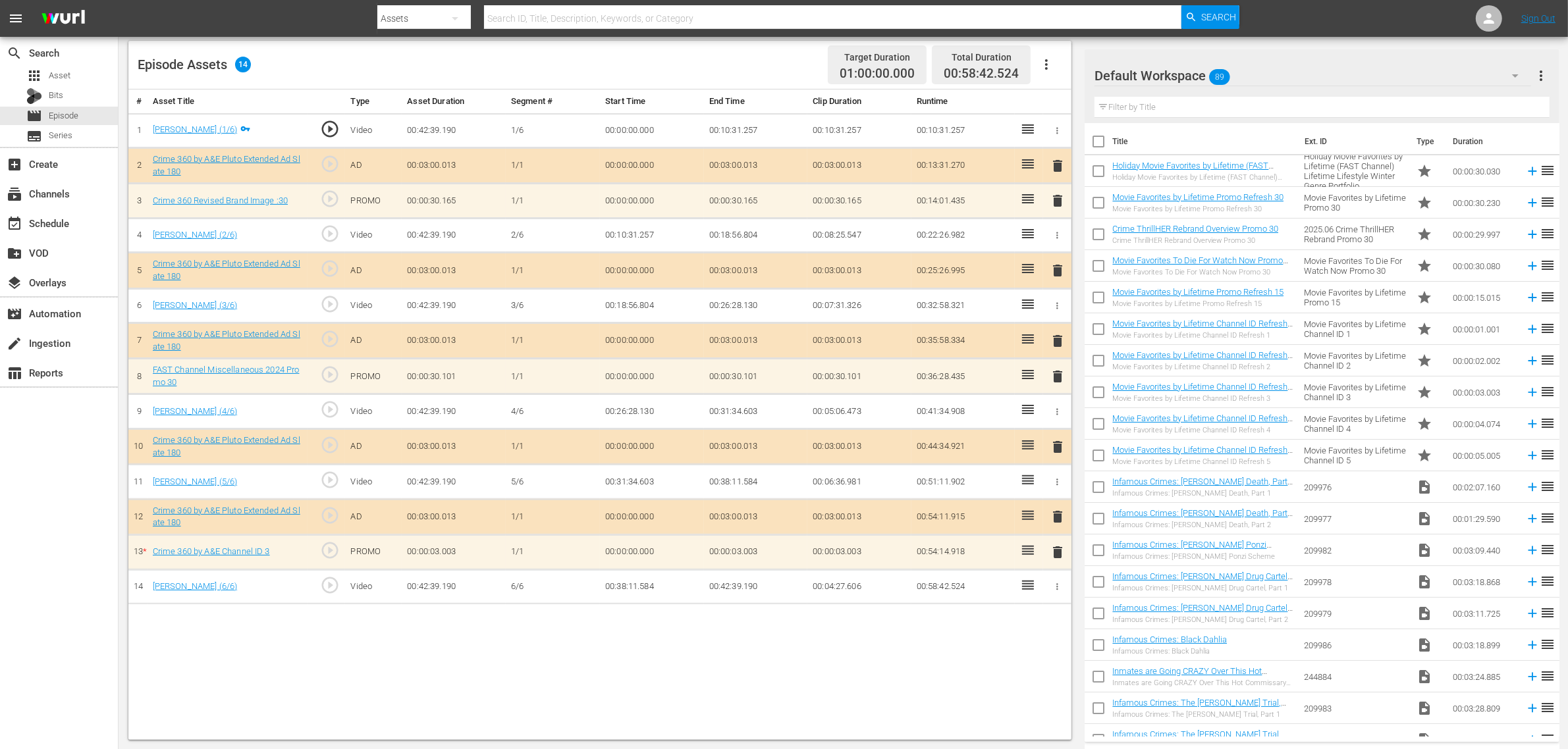
click at [1263, 79] on div "Default Workspace 89" at bounding box center [1312, 75] width 437 height 37
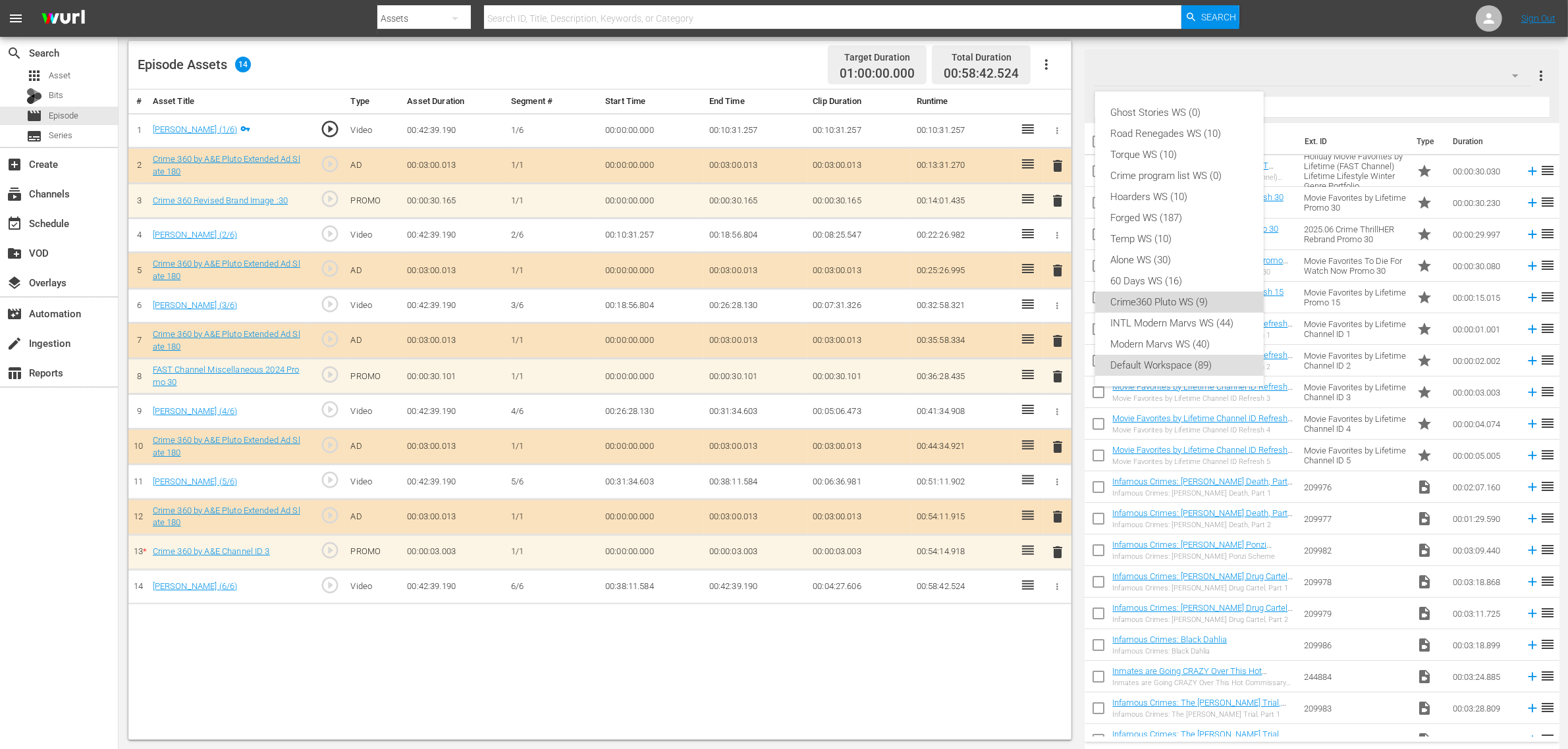
click at [1170, 296] on div "Crime360 Pluto WS (9)" at bounding box center [1179, 302] width 137 height 21
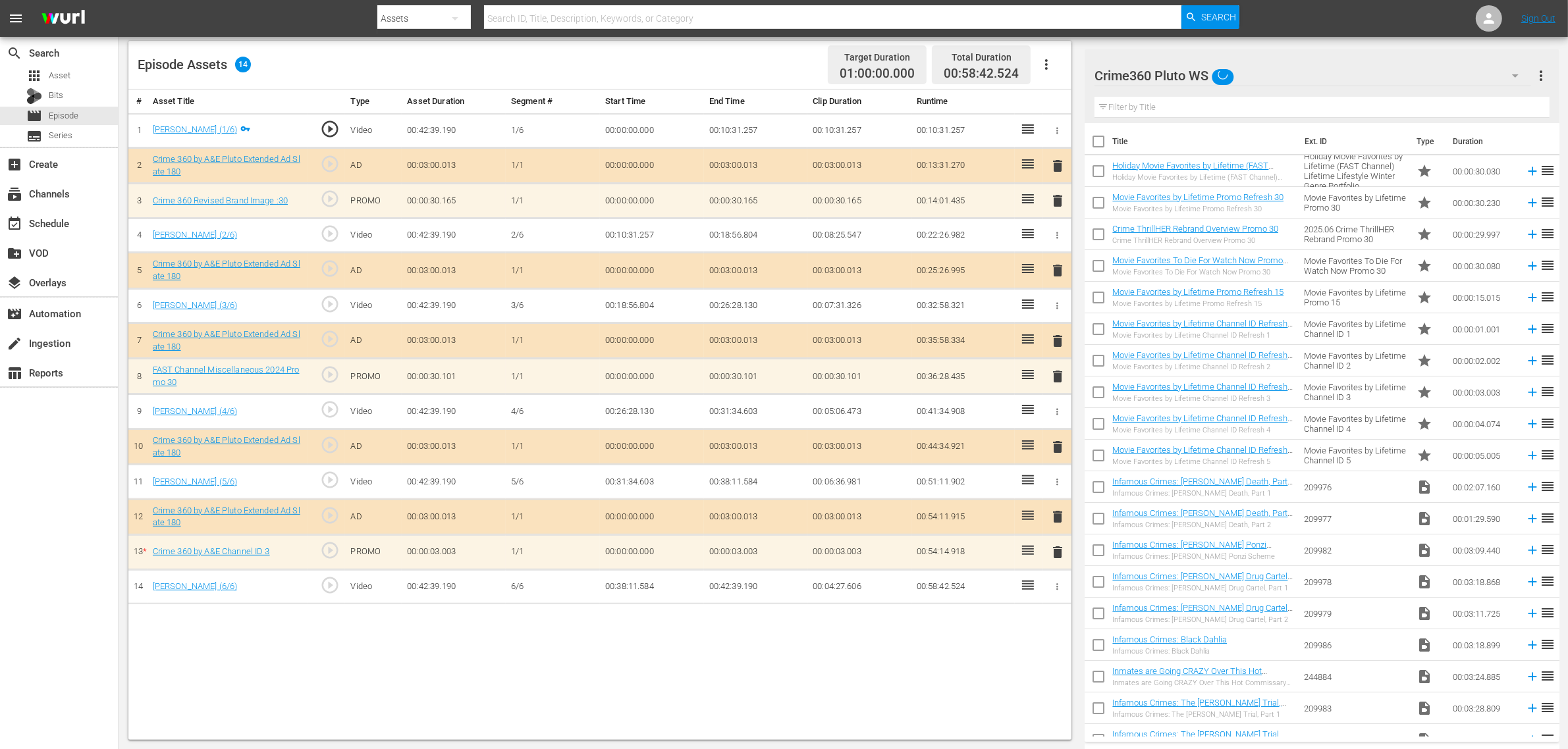
click at [974, 599] on div "Ghost Stories WS (0) Road Renegades WS (10) Torque WS (10) Crime program list W…" at bounding box center [784, 374] width 1568 height 749
click at [1058, 562] on button "delete" at bounding box center [1058, 551] width 16 height 19
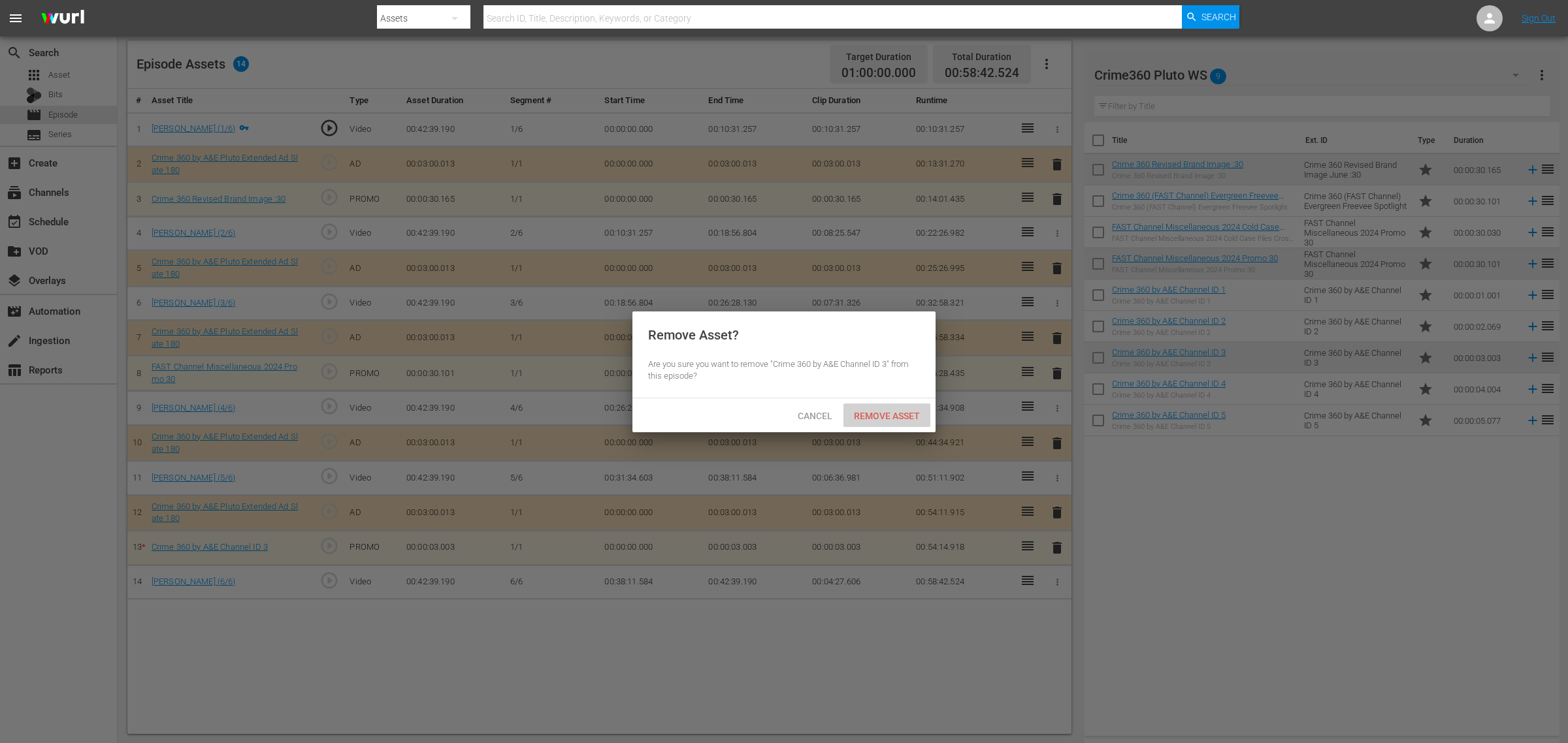
click at [896, 413] on span "Remove Asset" at bounding box center [886, 416] width 87 height 11
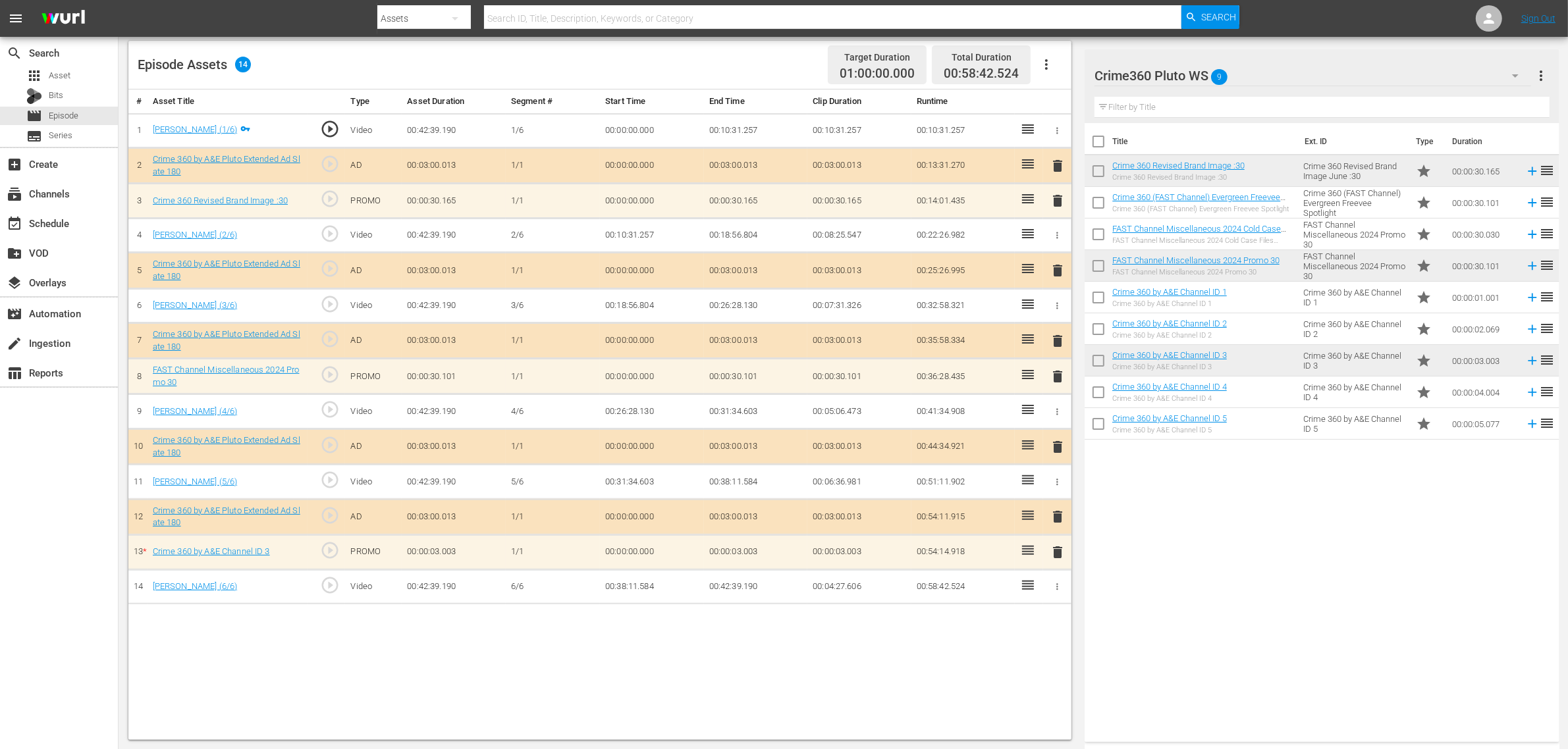
click at [764, 51] on div "Episode Assets 14 Target Duration 01:00:00.000 Total Duration 00:58:42.524" at bounding box center [599, 64] width 943 height 48
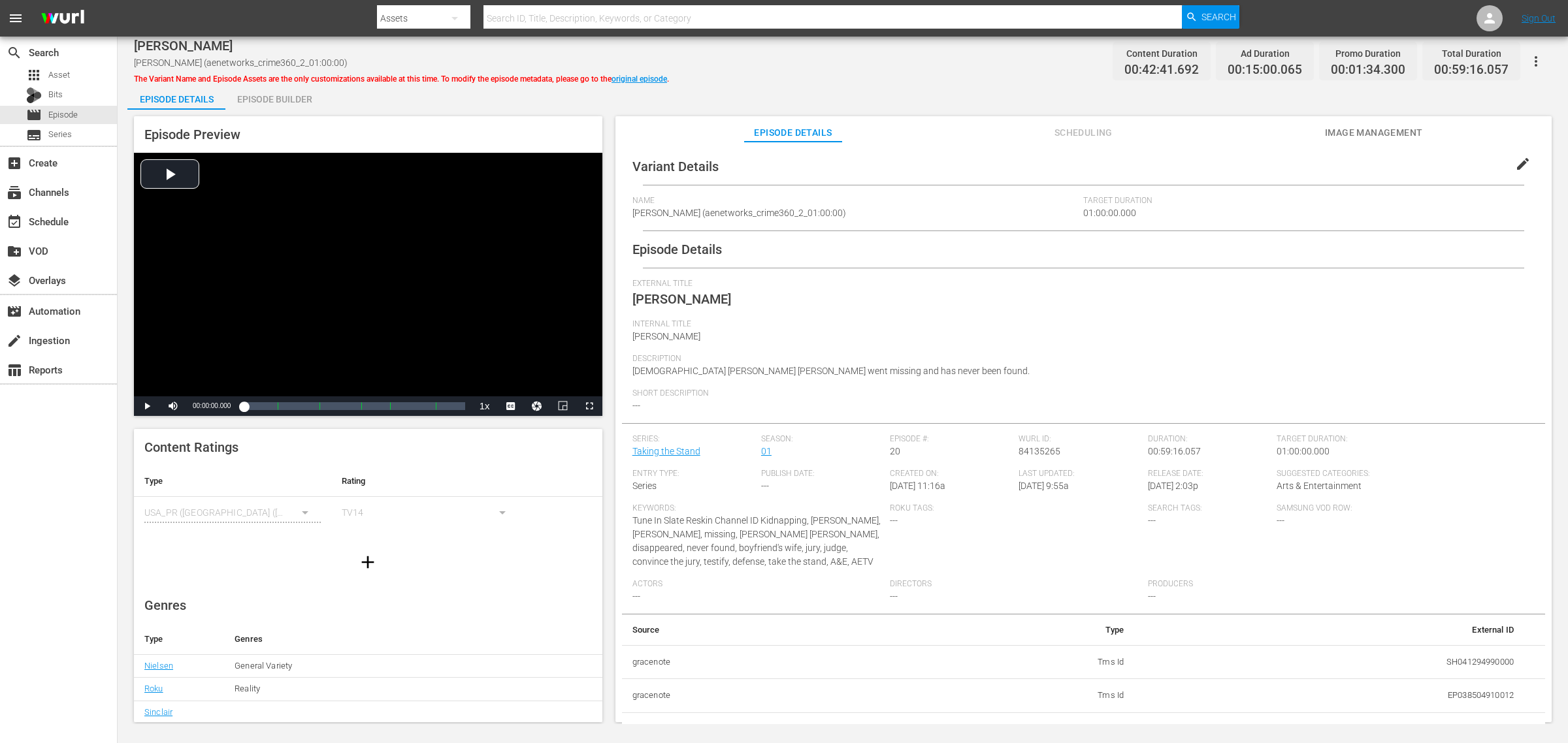
click at [279, 98] on div "Episode Builder" at bounding box center [274, 99] width 98 height 32
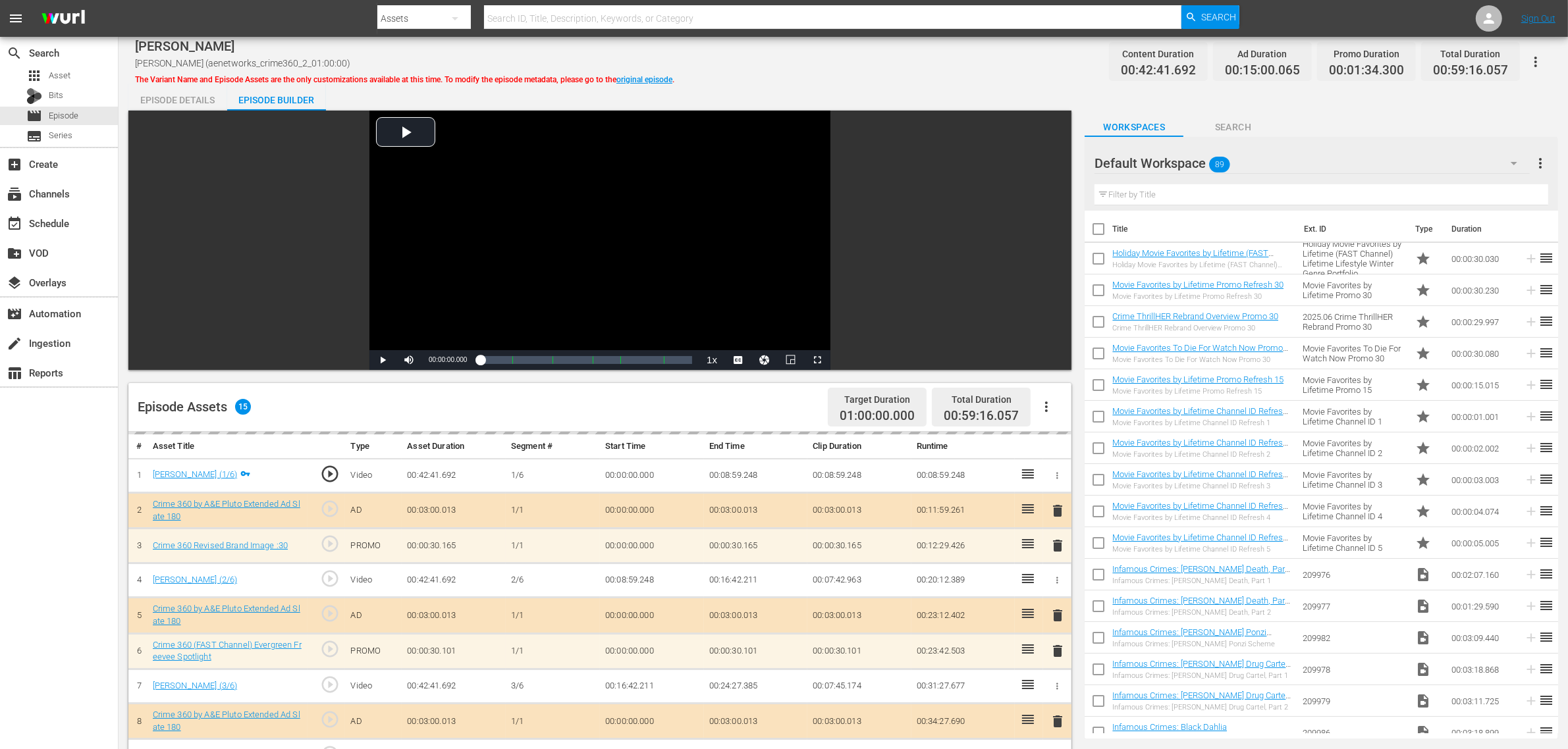
click at [866, 64] on div "TAMMY MOORER TAMMY MOORER (aenetworks_crime360_2_01:00:00) The Variant Name and…" at bounding box center [843, 62] width 1416 height 30
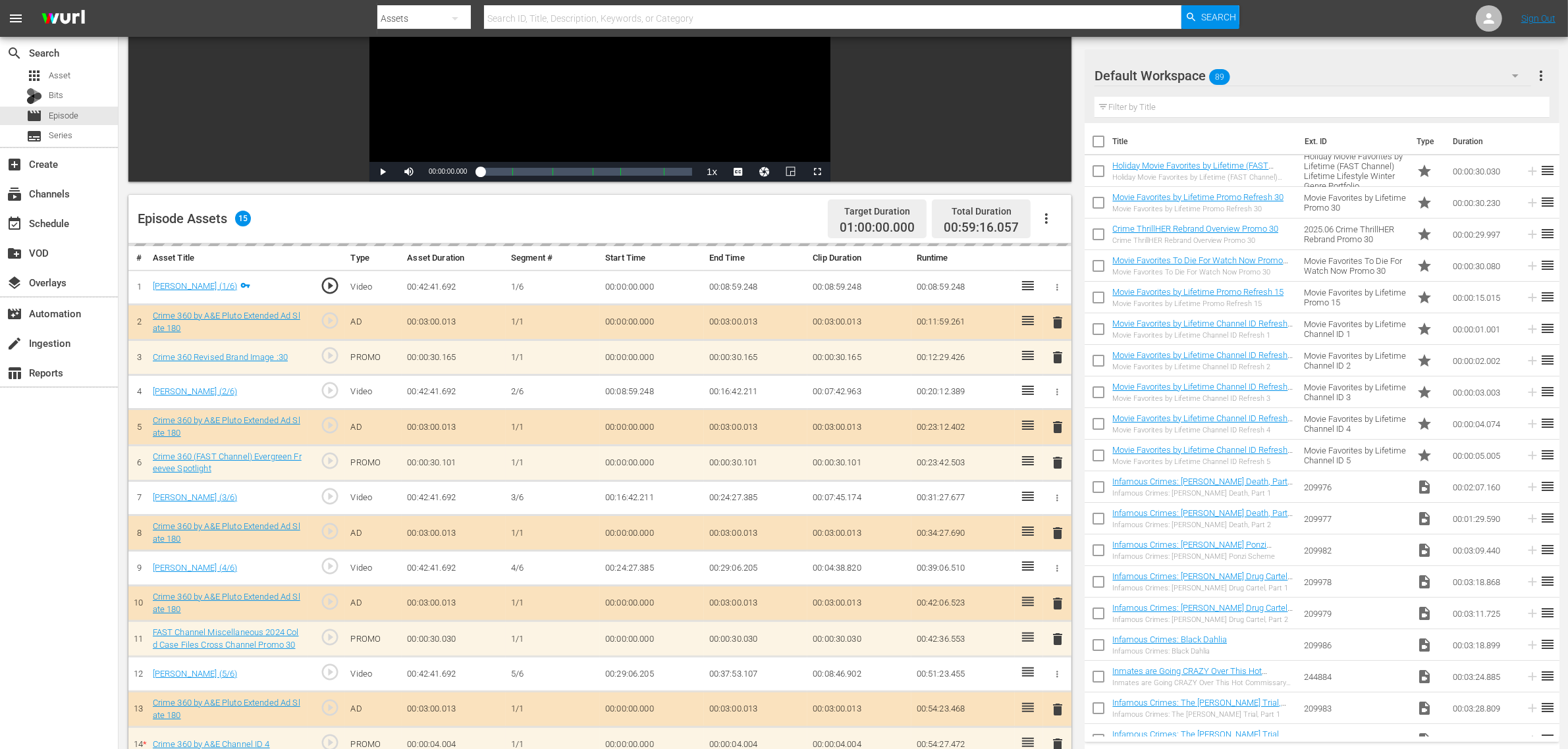
scroll to position [342, 0]
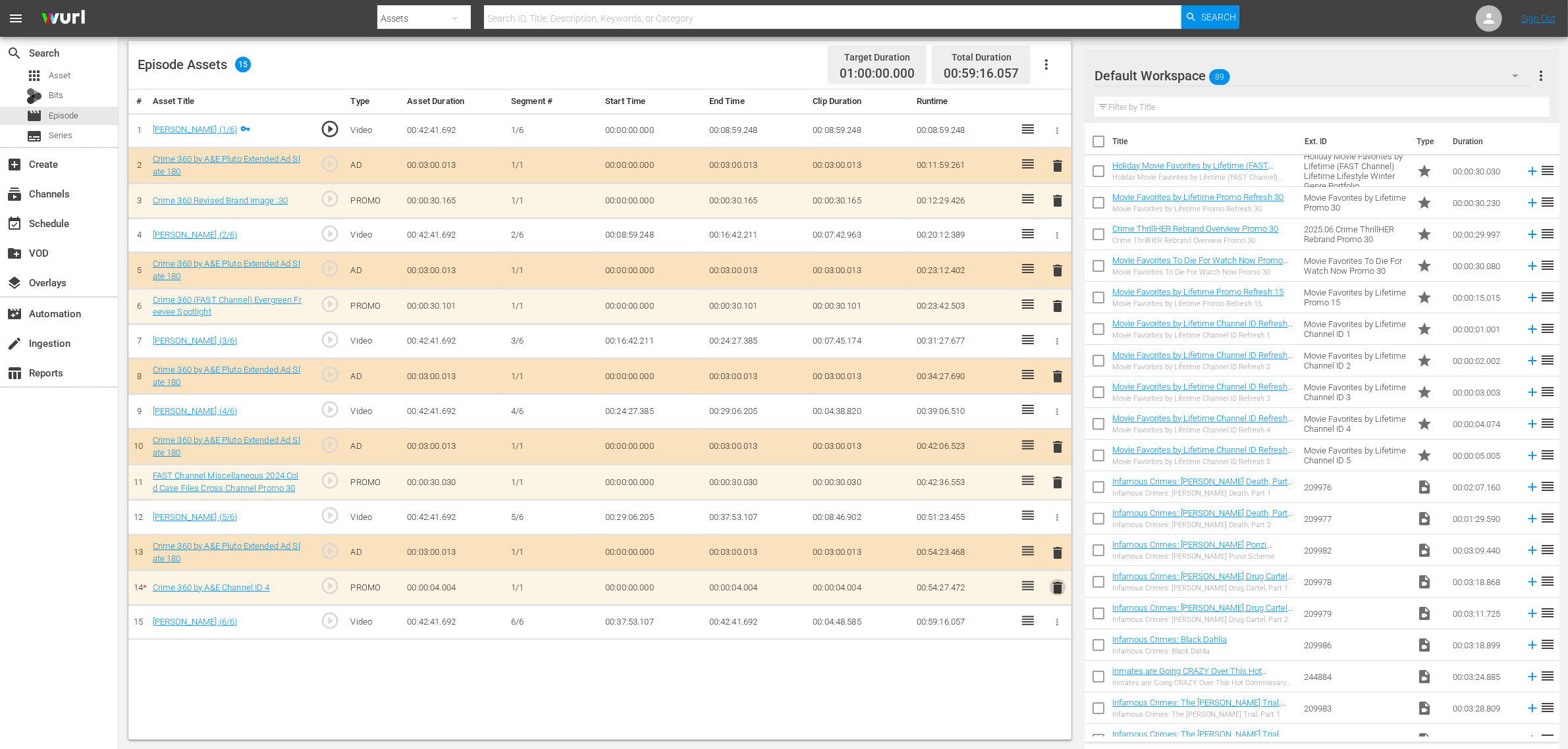
click at [1061, 591] on span "delete" at bounding box center [1058, 588] width 16 height 16
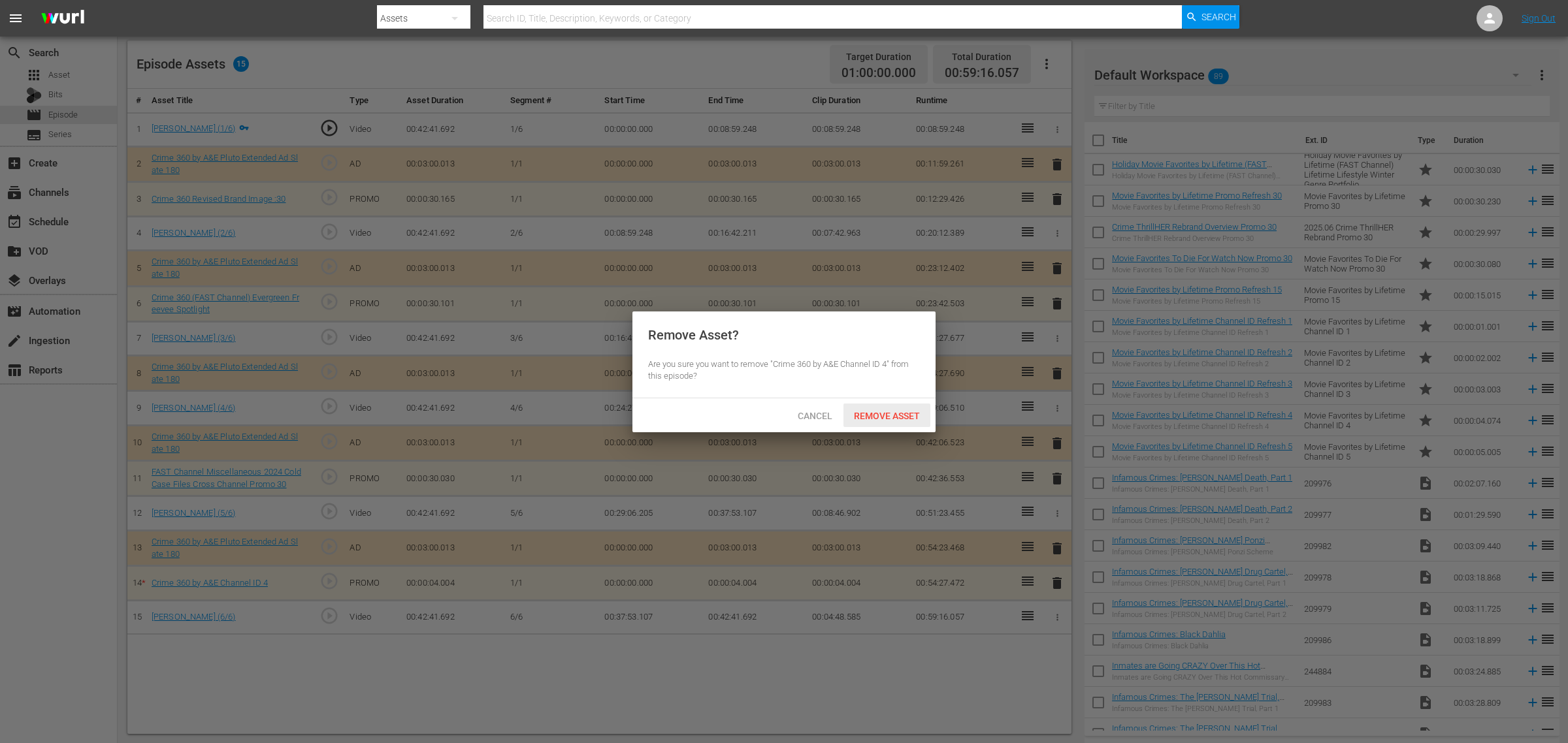
click at [896, 416] on span "Remove Asset" at bounding box center [886, 416] width 87 height 11
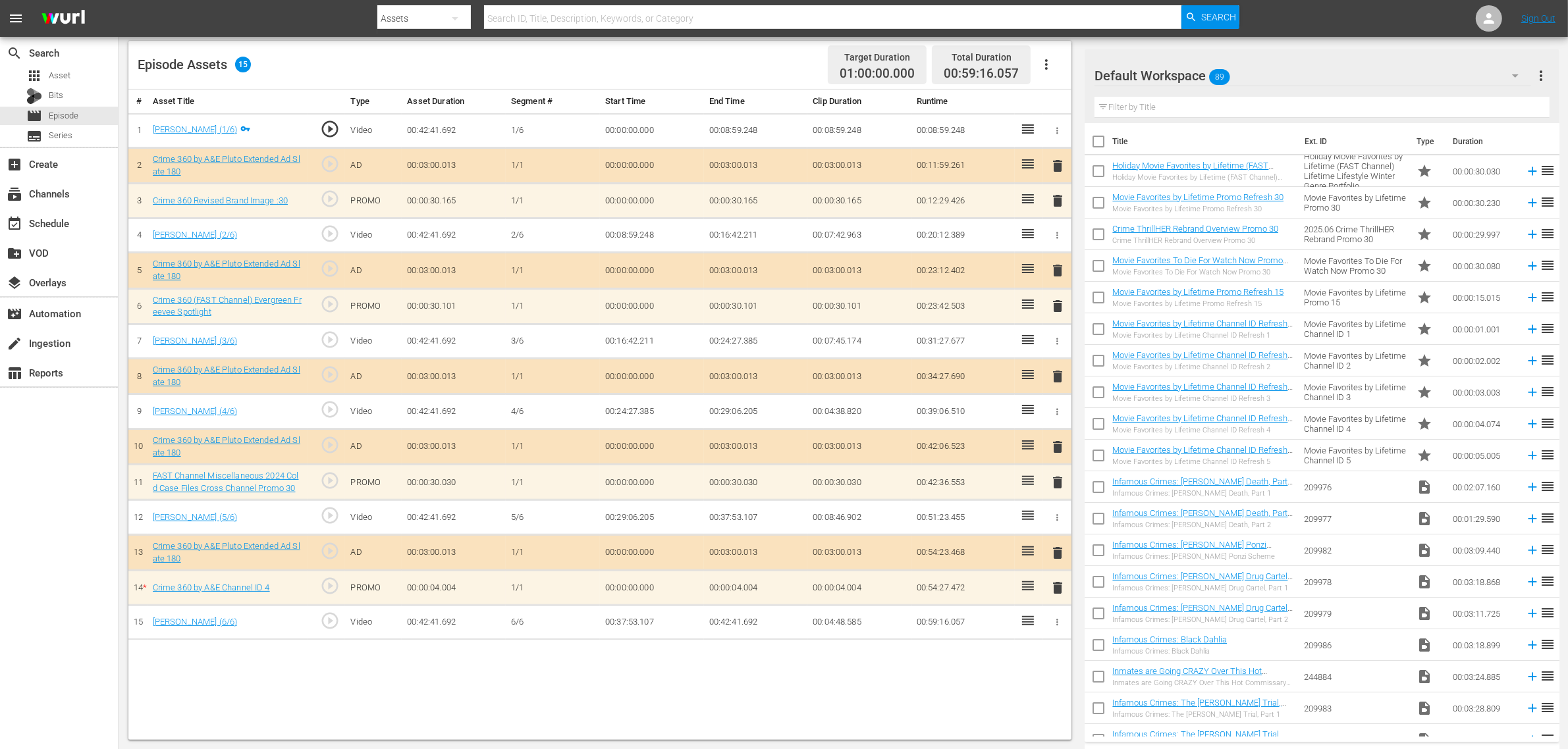
click at [1263, 79] on div "Default Workspace 89" at bounding box center [1312, 75] width 437 height 37
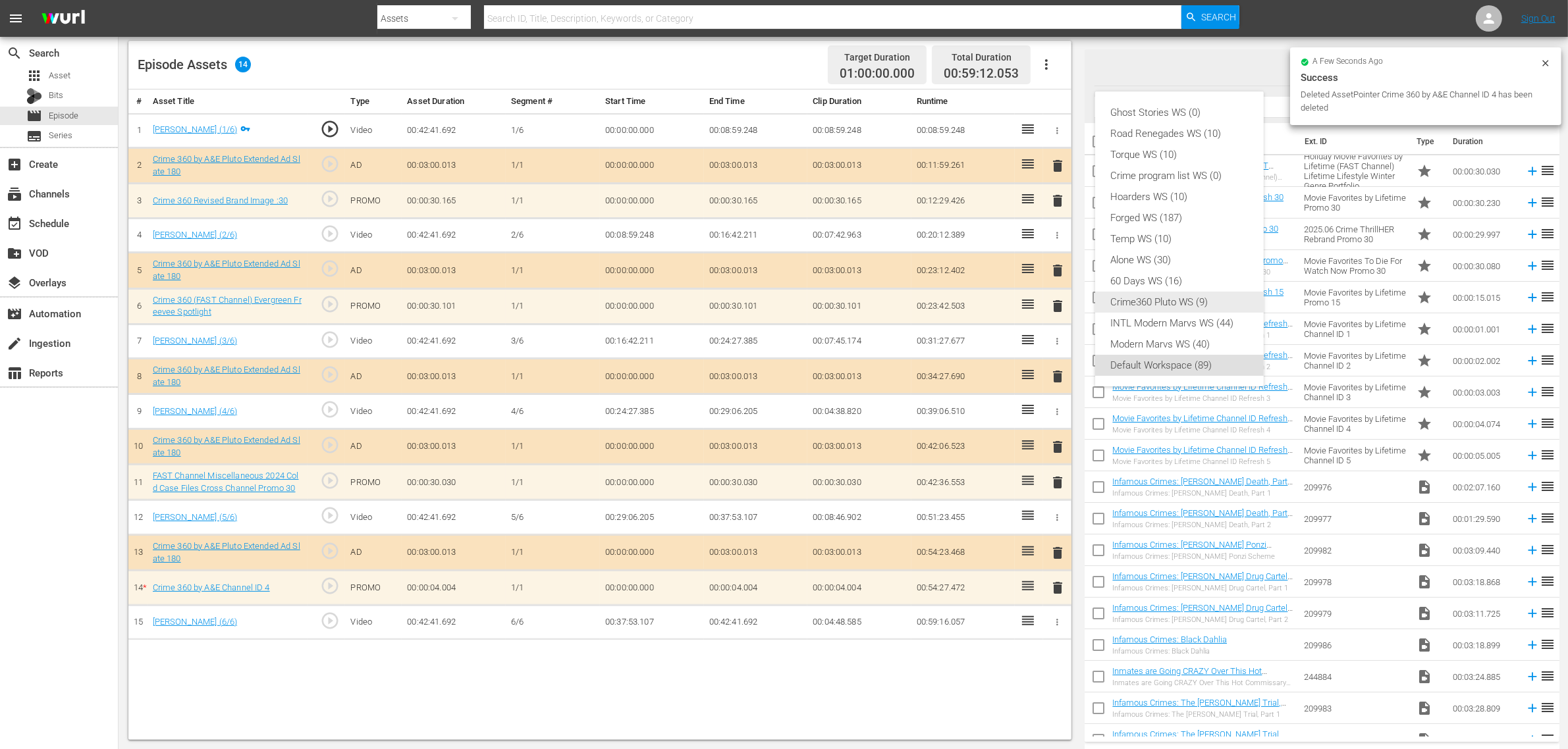
click at [1173, 303] on div "Crime360 Pluto WS (9)" at bounding box center [1179, 302] width 137 height 21
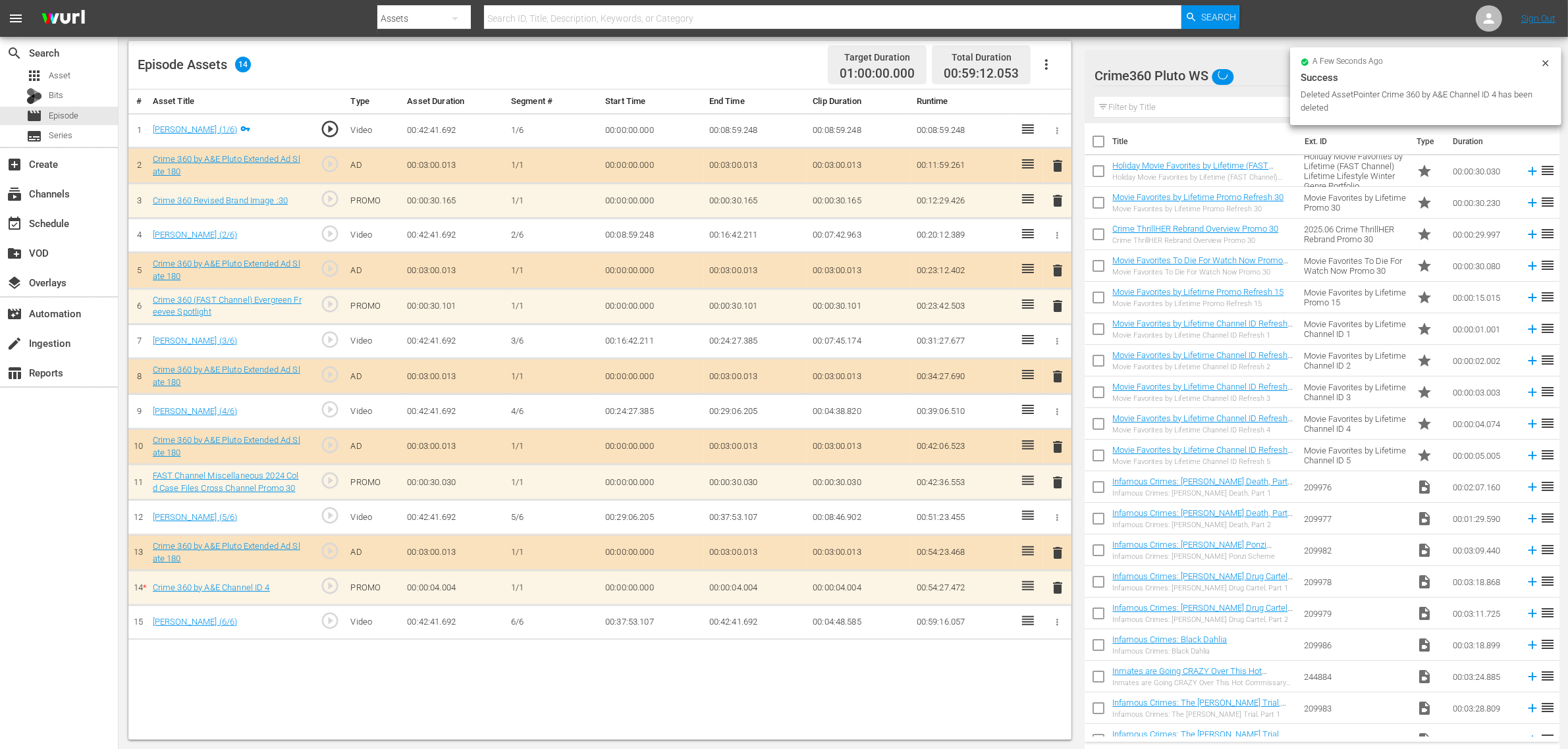
click at [757, 66] on div "Episode Assets 14 Target Duration 01:00:00.000 Total Duration 00:59:12.053" at bounding box center [599, 64] width 943 height 48
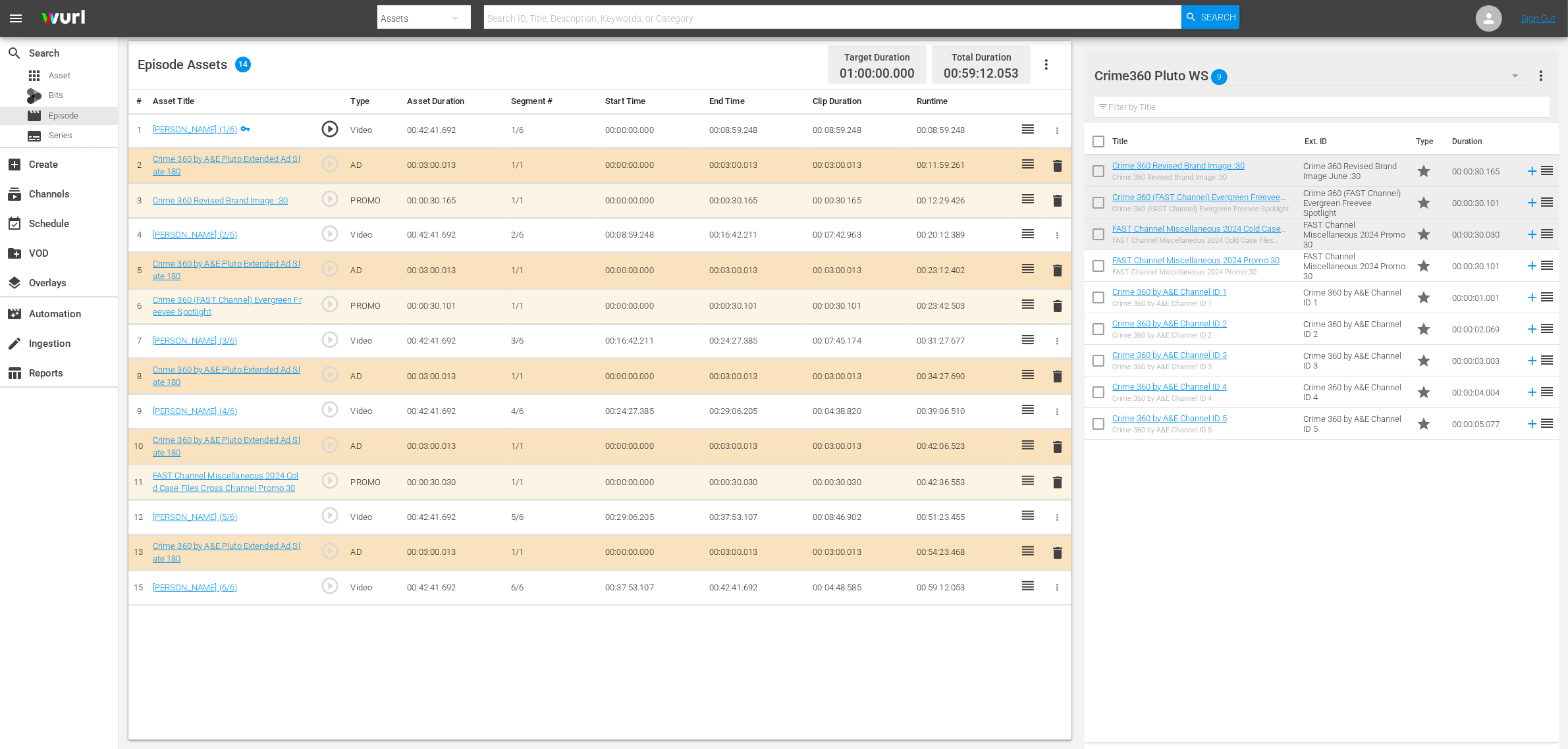
click at [742, 79] on div "Episode Assets 14 Target Duration 01:00:00.000 Total Duration 00:59:12.053" at bounding box center [599, 64] width 943 height 48
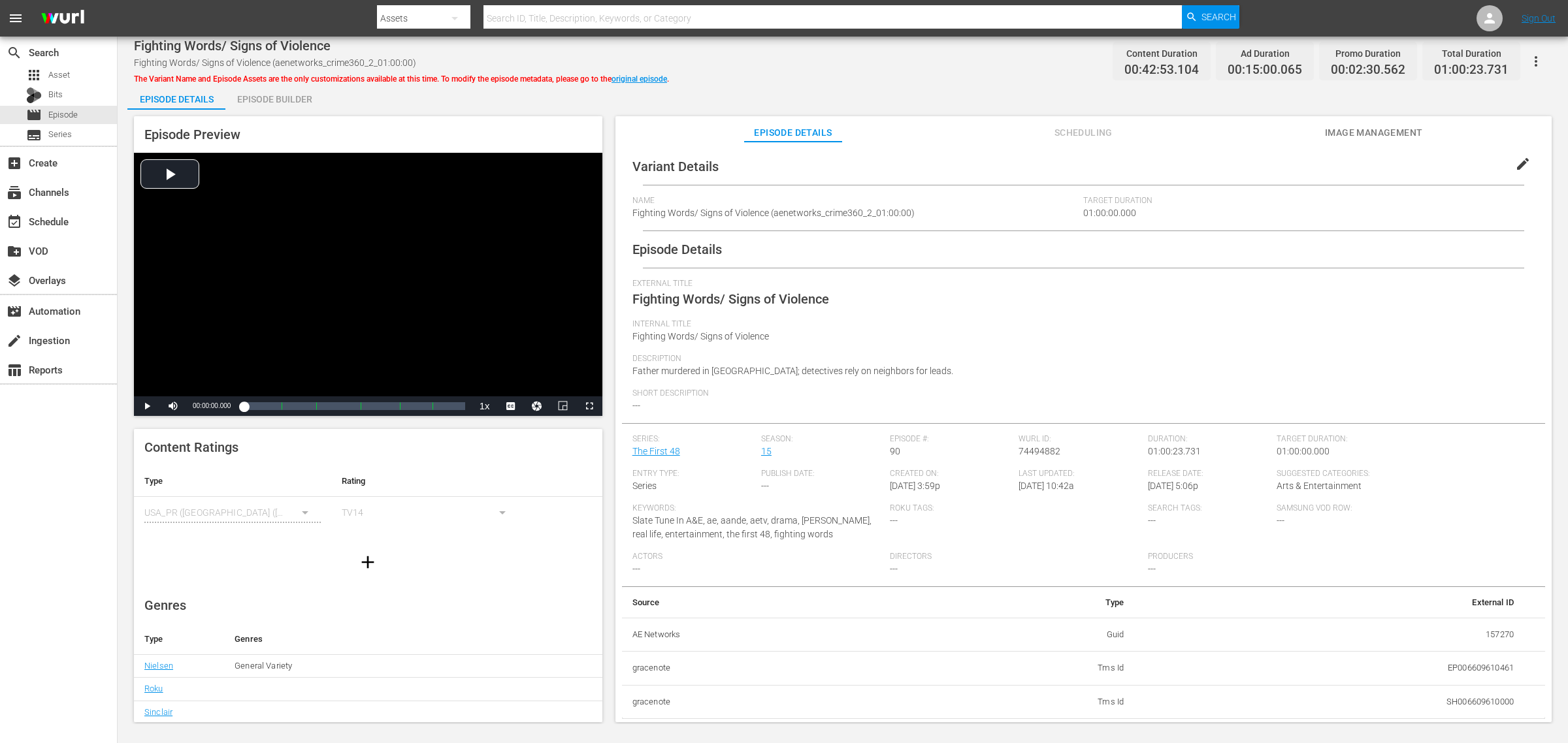
click at [275, 95] on div "Episode Builder" at bounding box center [274, 99] width 98 height 32
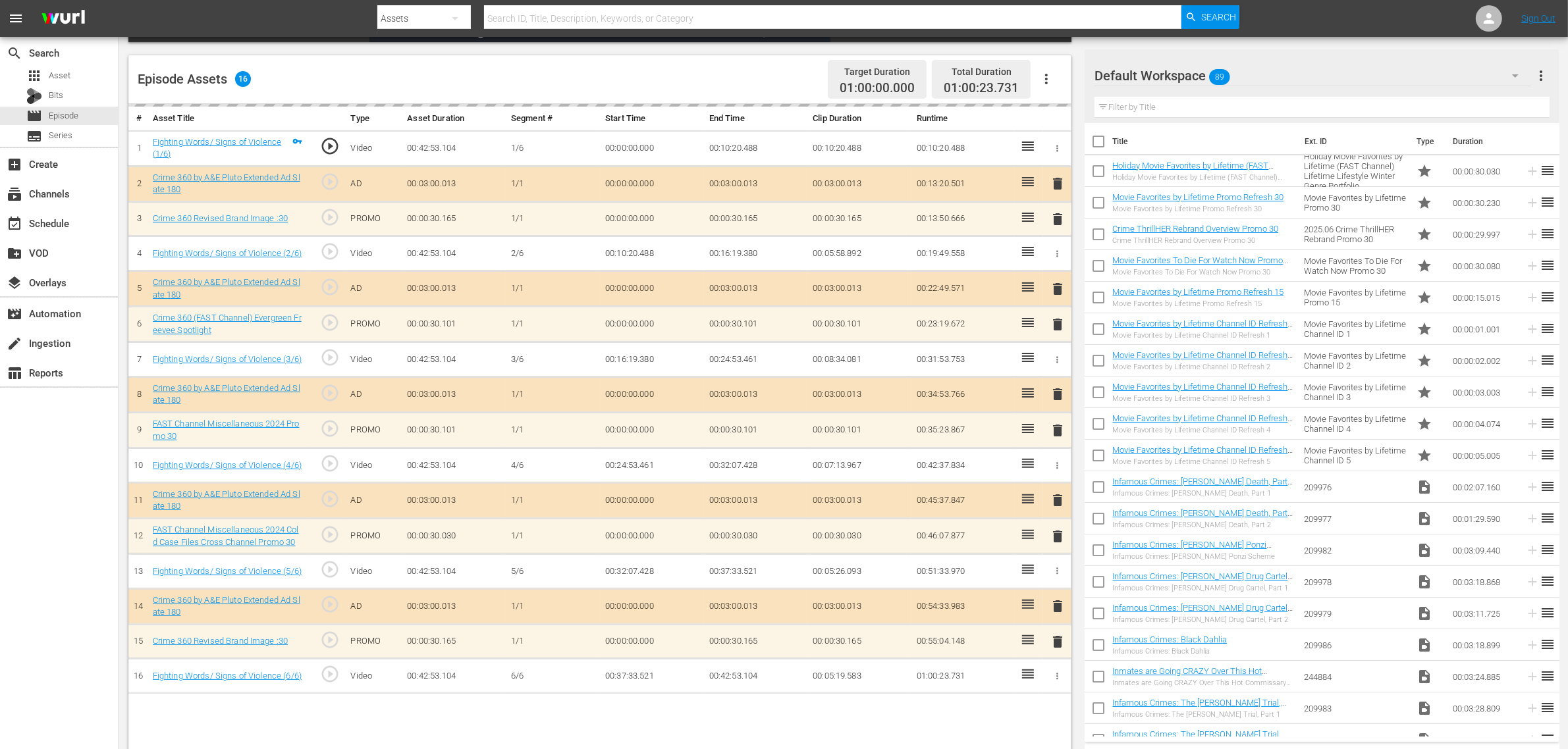
scroll to position [329, 0]
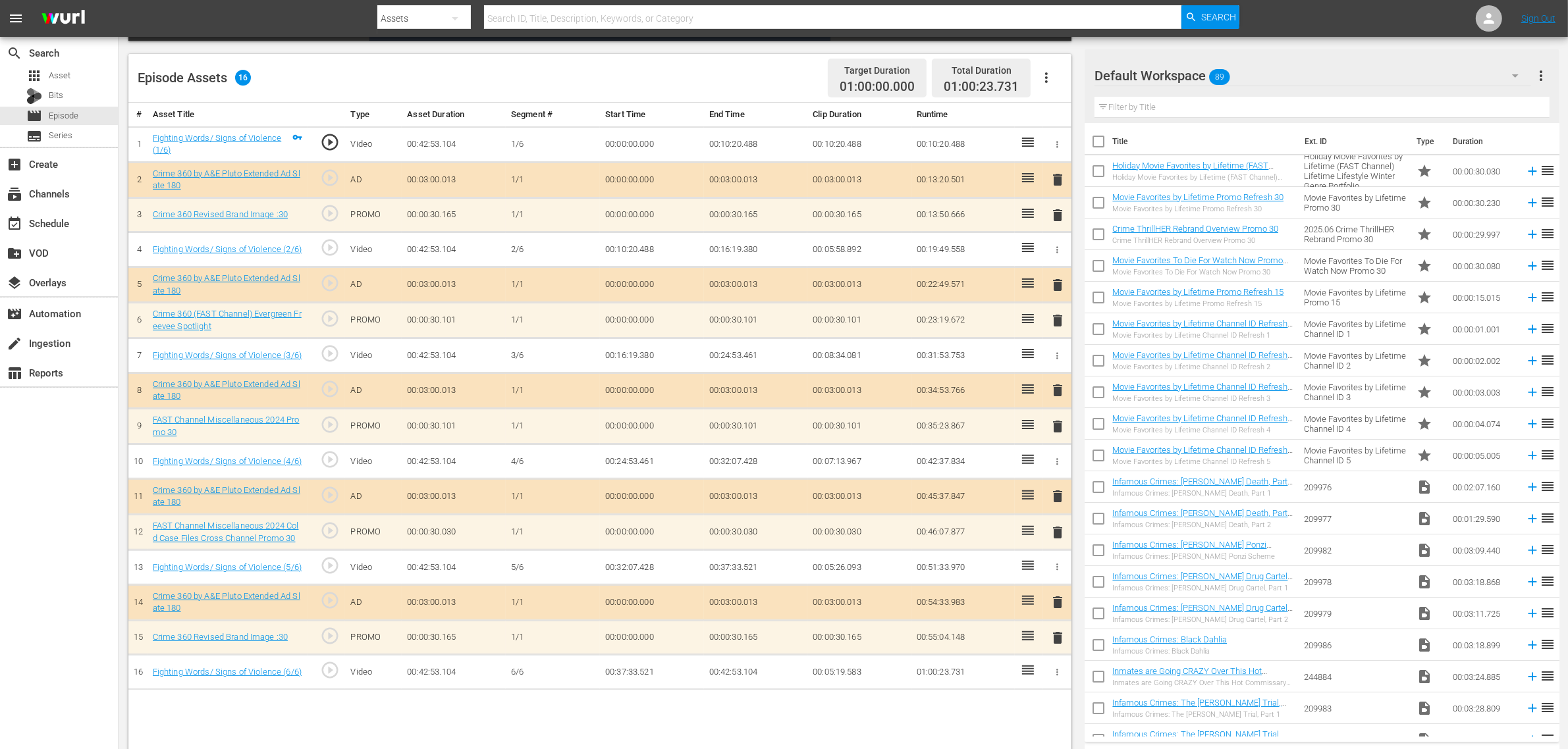
click at [1263, 81] on div "Default Workspace 89" at bounding box center [1312, 75] width 437 height 37
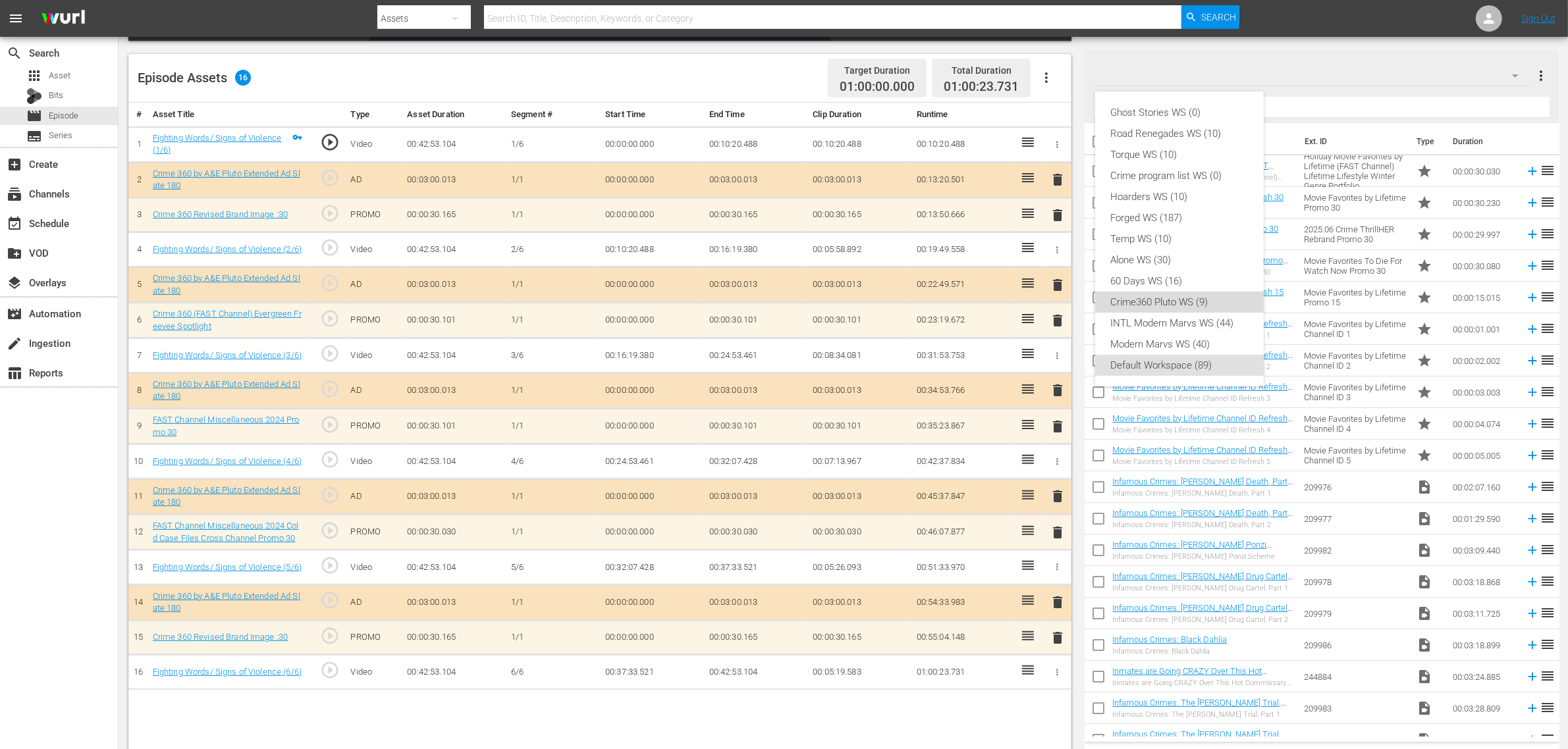
click at [1205, 297] on div "Crime360 Pluto WS (9)" at bounding box center [1179, 302] width 137 height 21
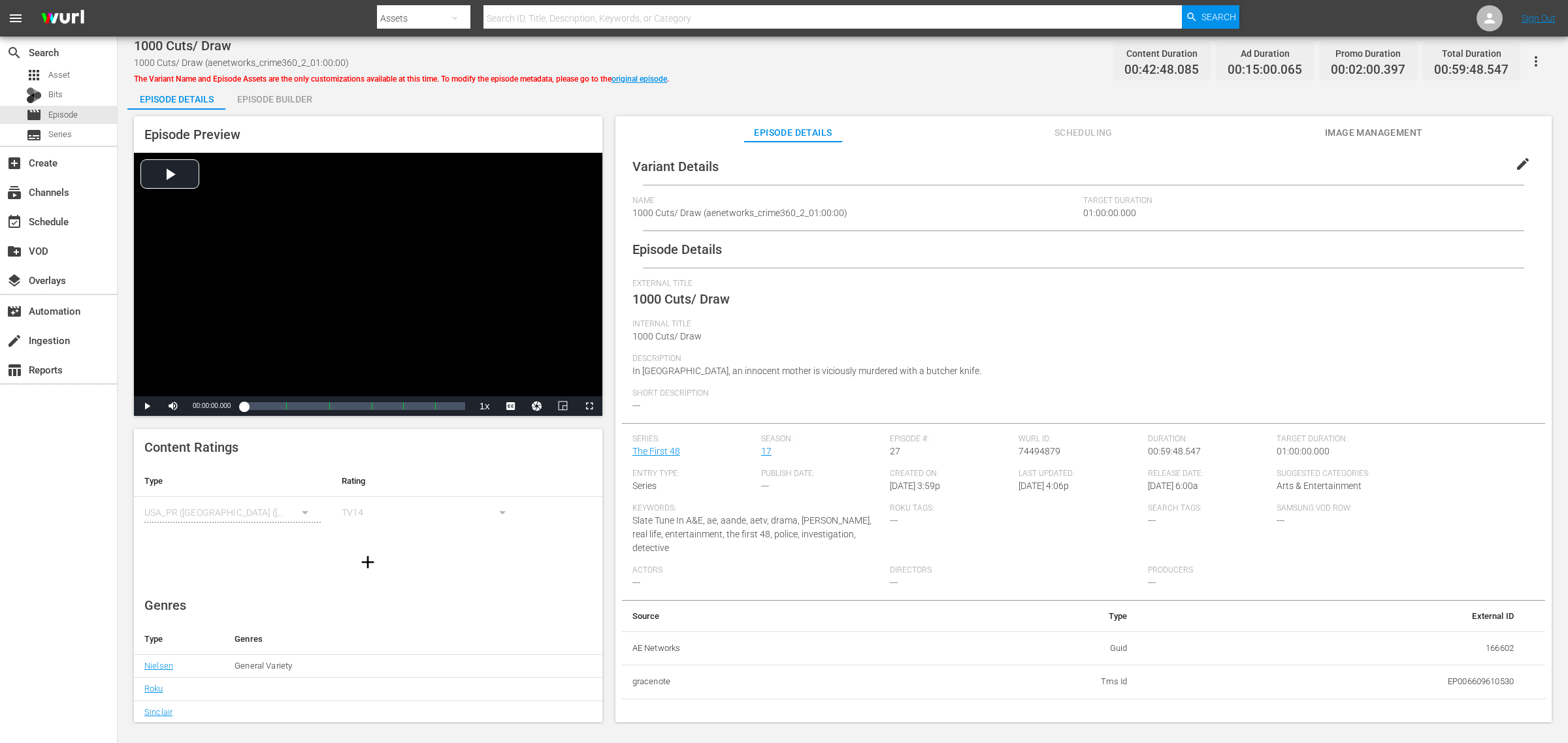
click at [289, 95] on div "Episode Builder" at bounding box center [274, 99] width 98 height 32
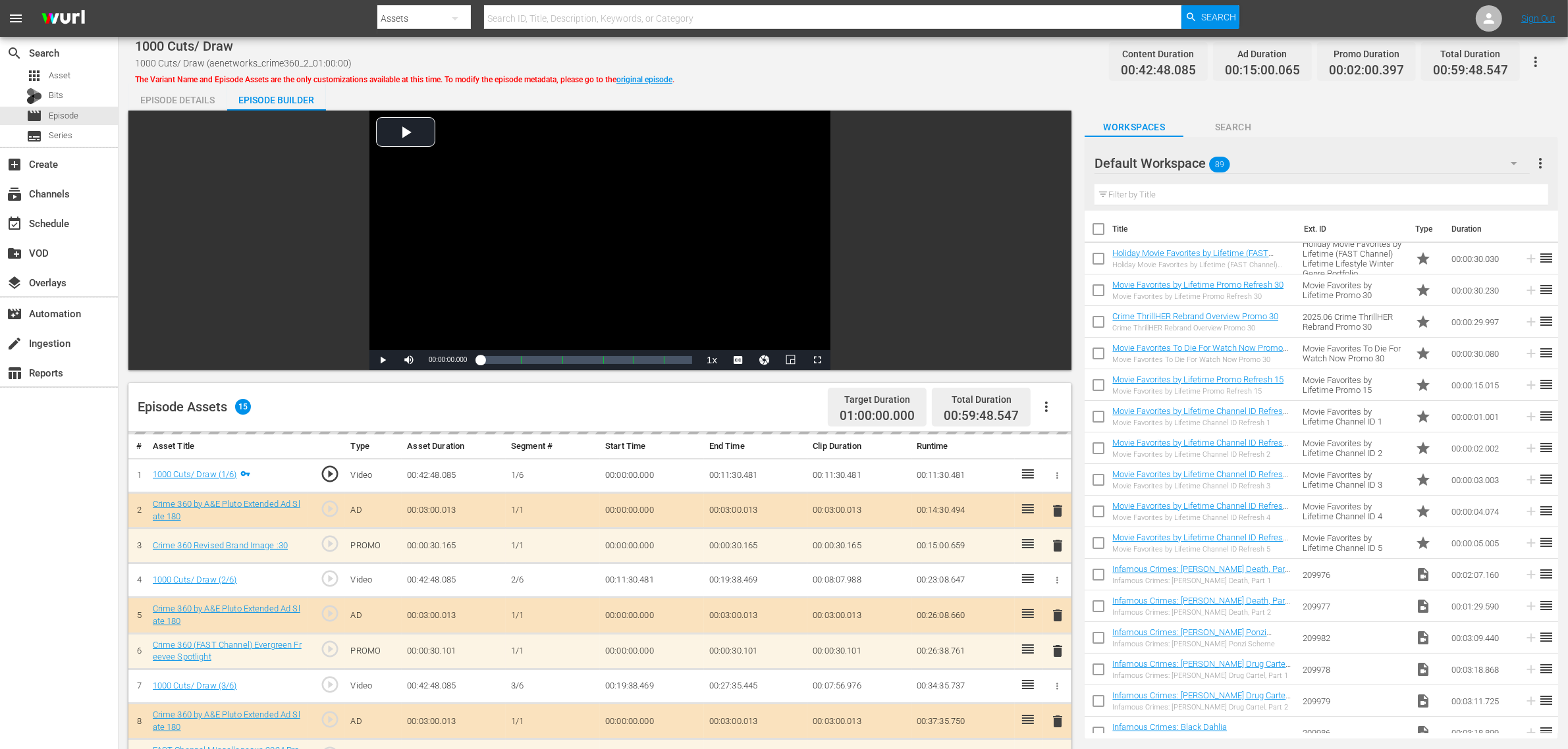
click at [1263, 155] on div "Default Workspace 89" at bounding box center [1312, 163] width 435 height 37
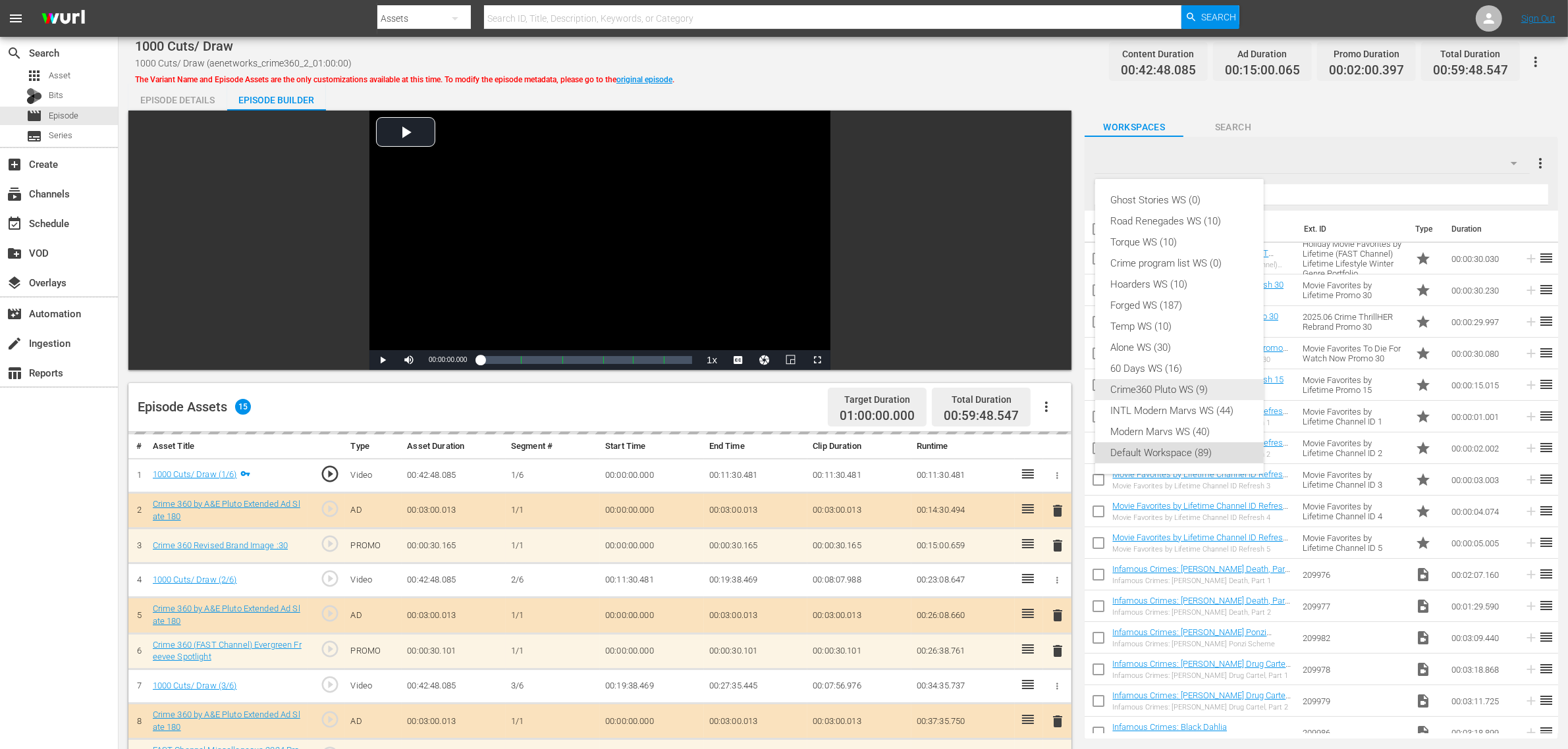
click at [1181, 379] on div "Crime360 Pluto WS (9)" at bounding box center [1179, 389] width 137 height 21
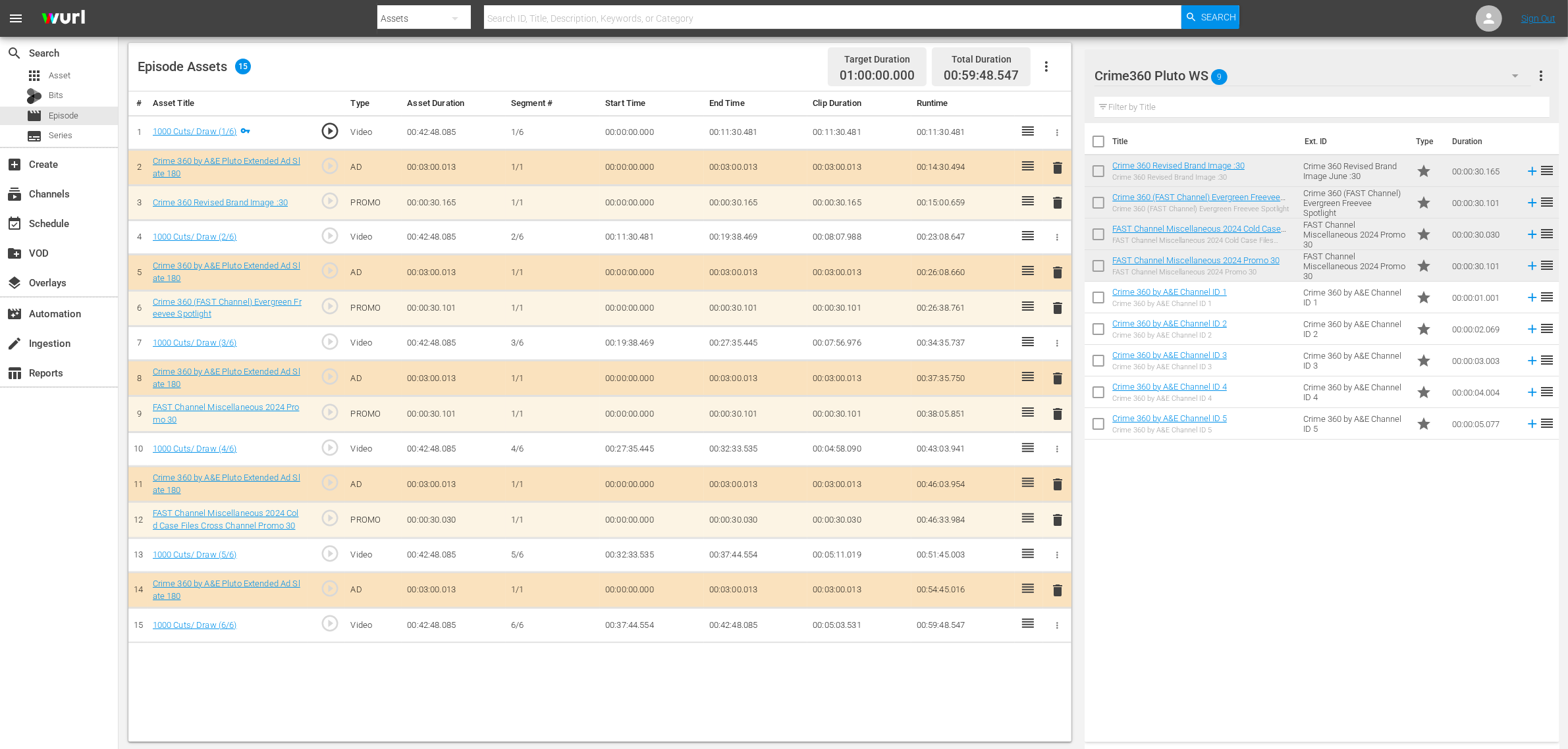
scroll to position [342, 0]
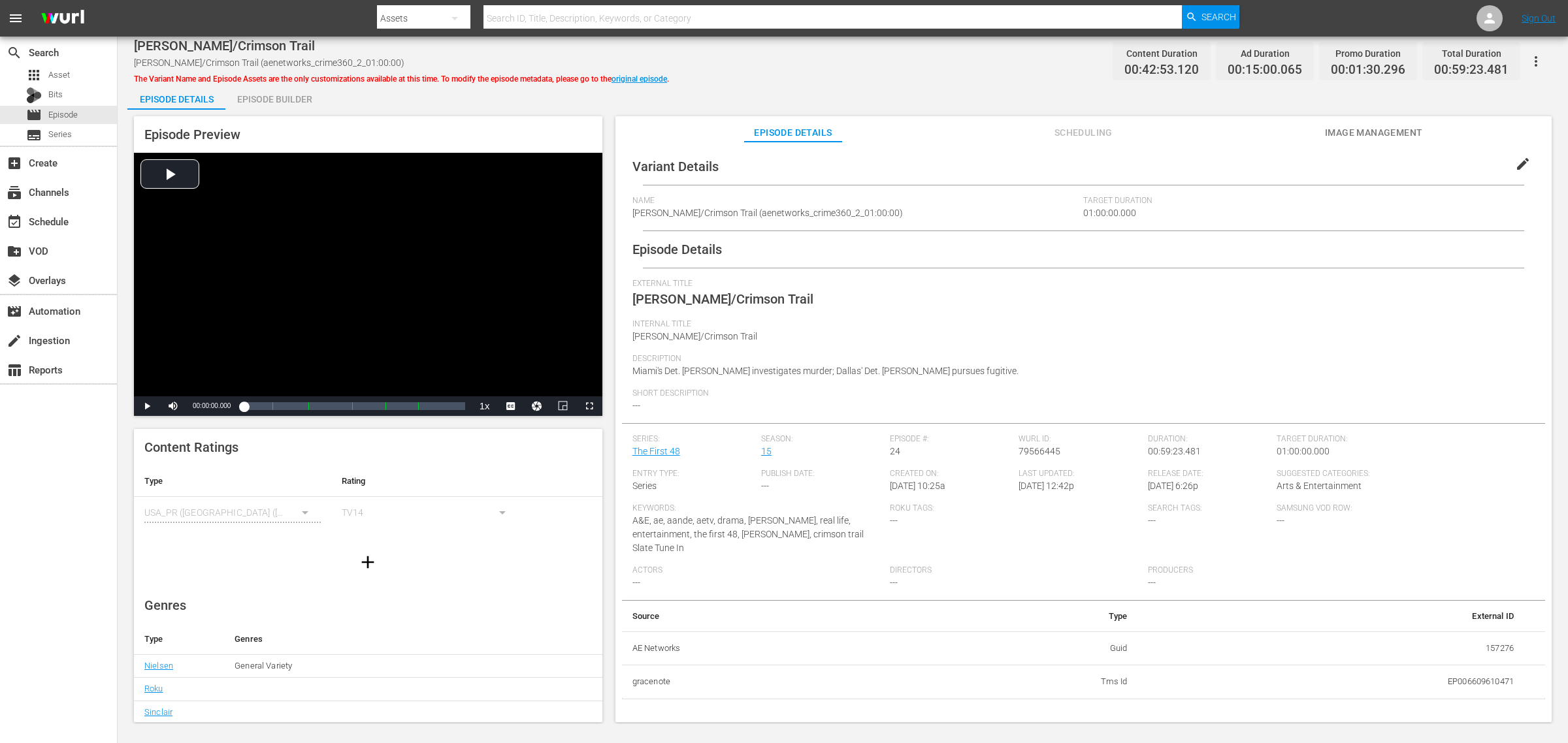
click at [291, 92] on div "Episode Builder" at bounding box center [274, 99] width 98 height 32
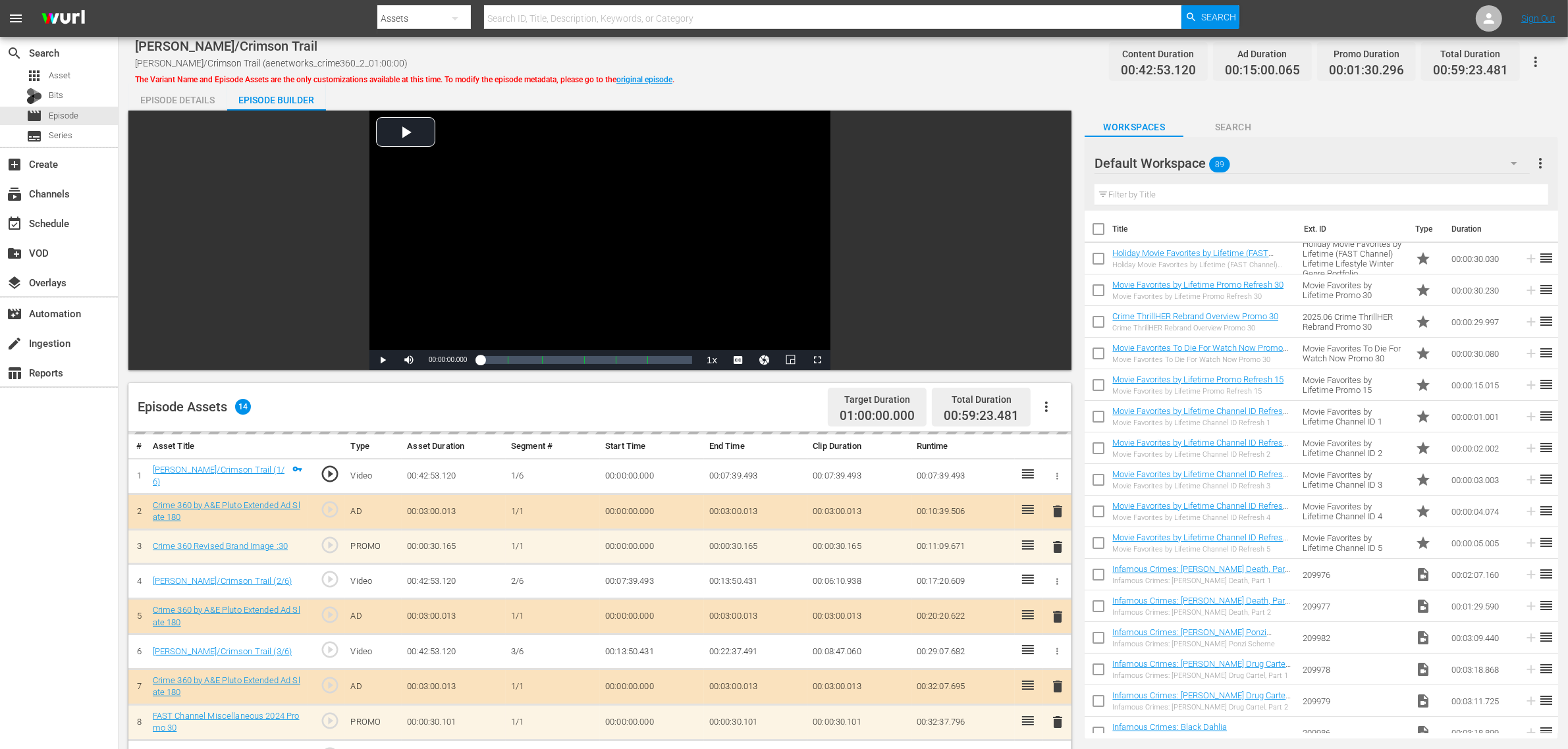
click at [1263, 159] on div "Default Workspace 89" at bounding box center [1312, 163] width 435 height 37
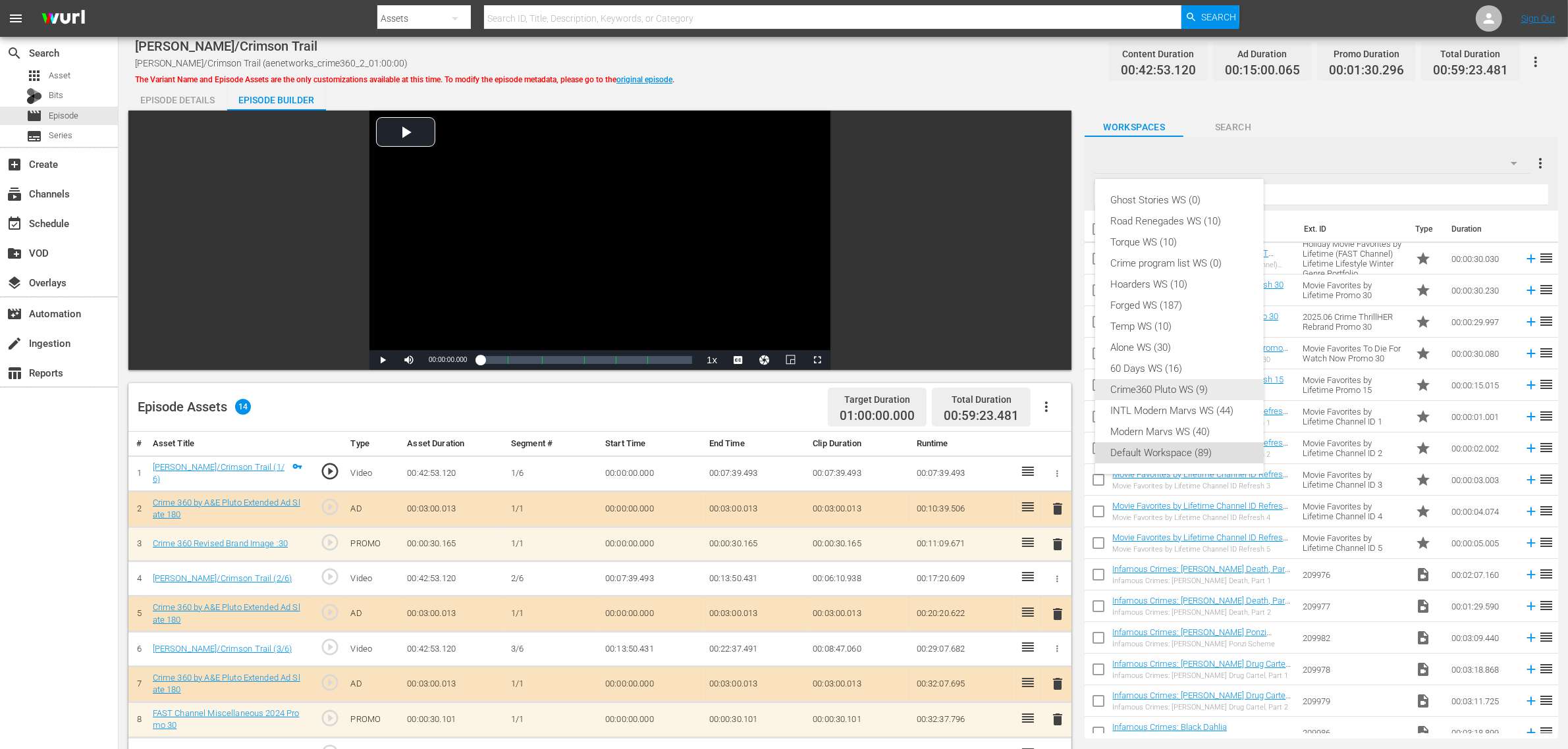
click at [1186, 386] on div "Crime360 Pluto WS (9)" at bounding box center [1179, 389] width 137 height 21
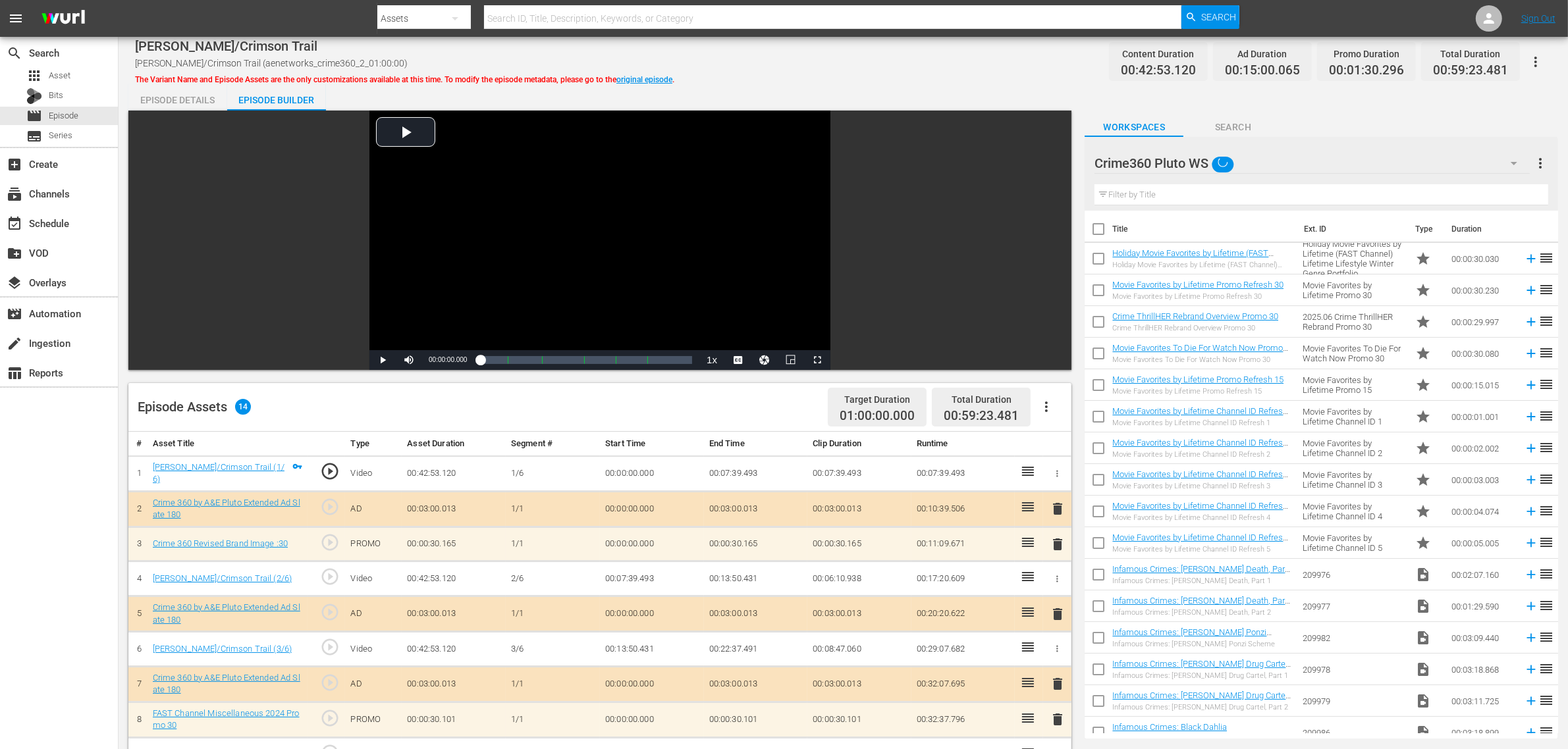
click at [877, 51] on div "[PERSON_NAME]/Crimson Trail [PERSON_NAME]/Crimson Trail (aenetworks_crime360_2_…" at bounding box center [843, 62] width 1416 height 30
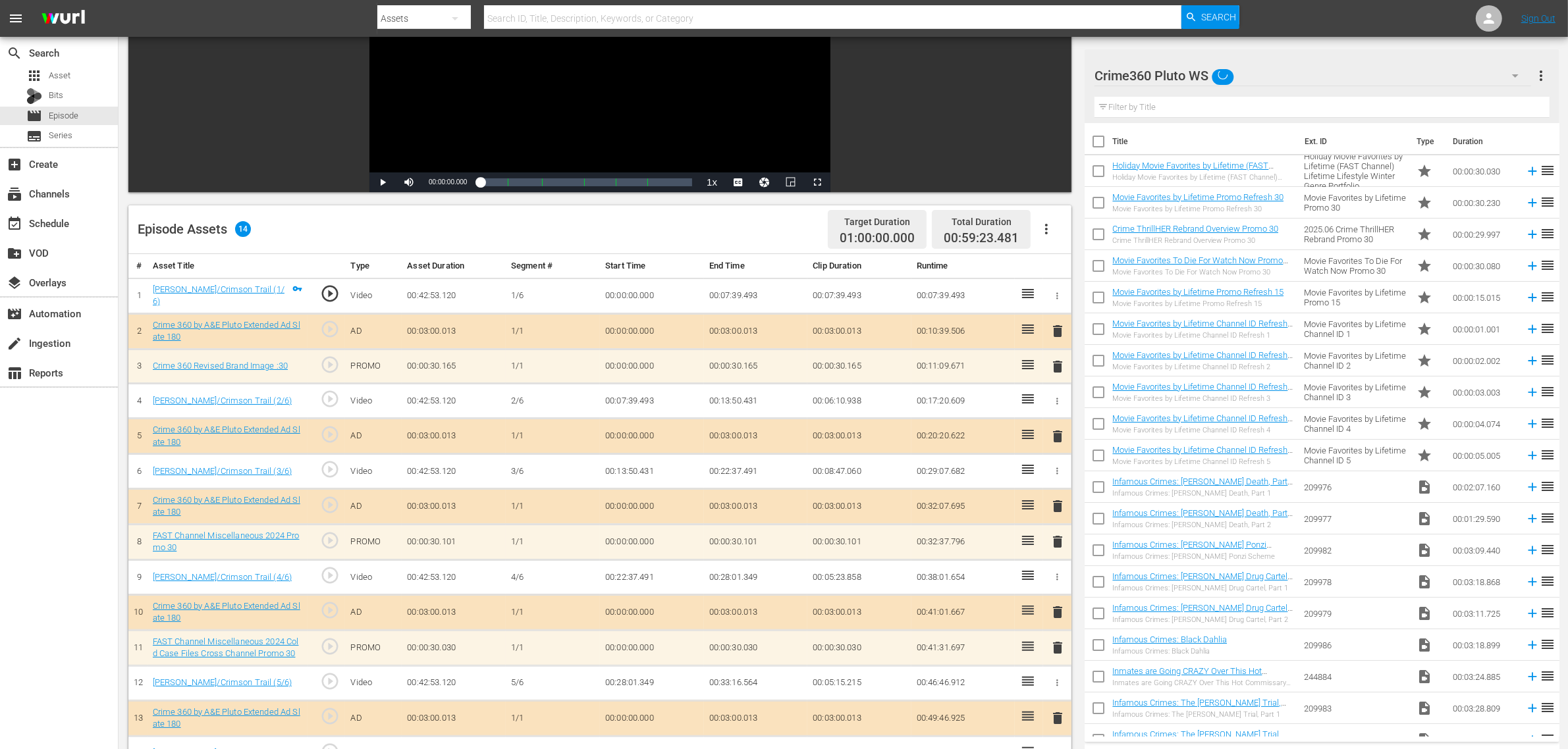
scroll to position [342, 0]
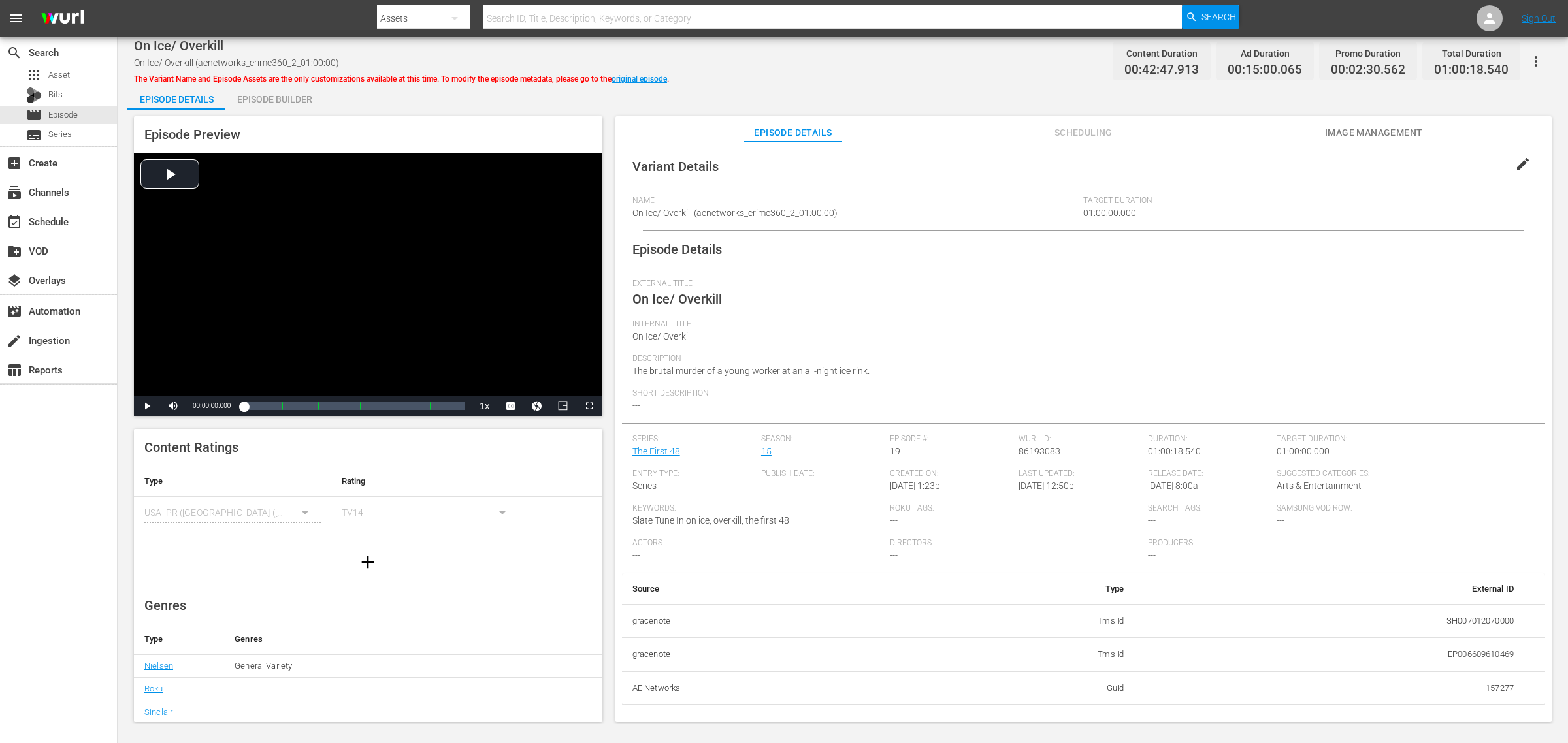
click at [286, 103] on div "Episode Builder" at bounding box center [274, 99] width 98 height 32
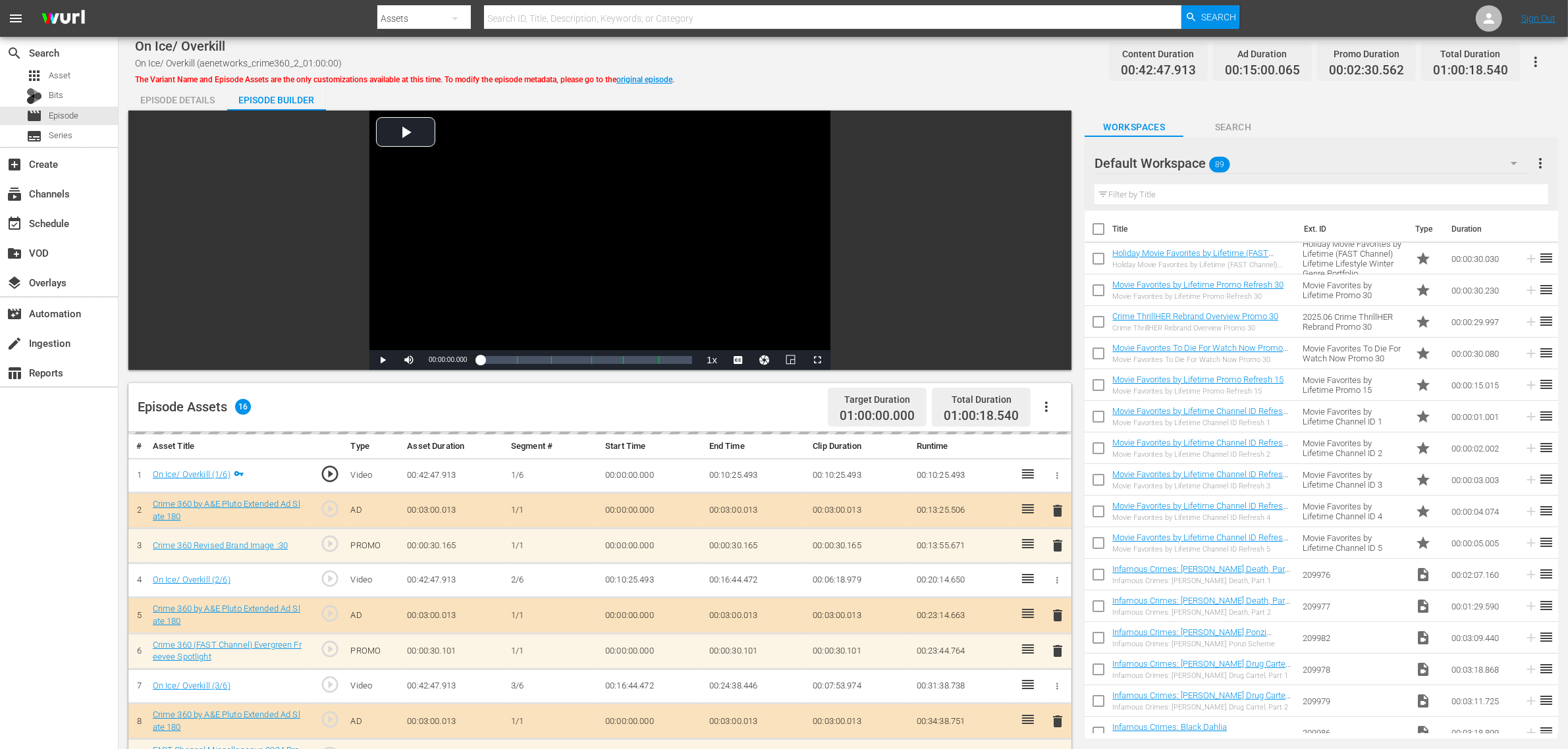
click at [1263, 158] on div "Default Workspace 89" at bounding box center [1312, 163] width 435 height 37
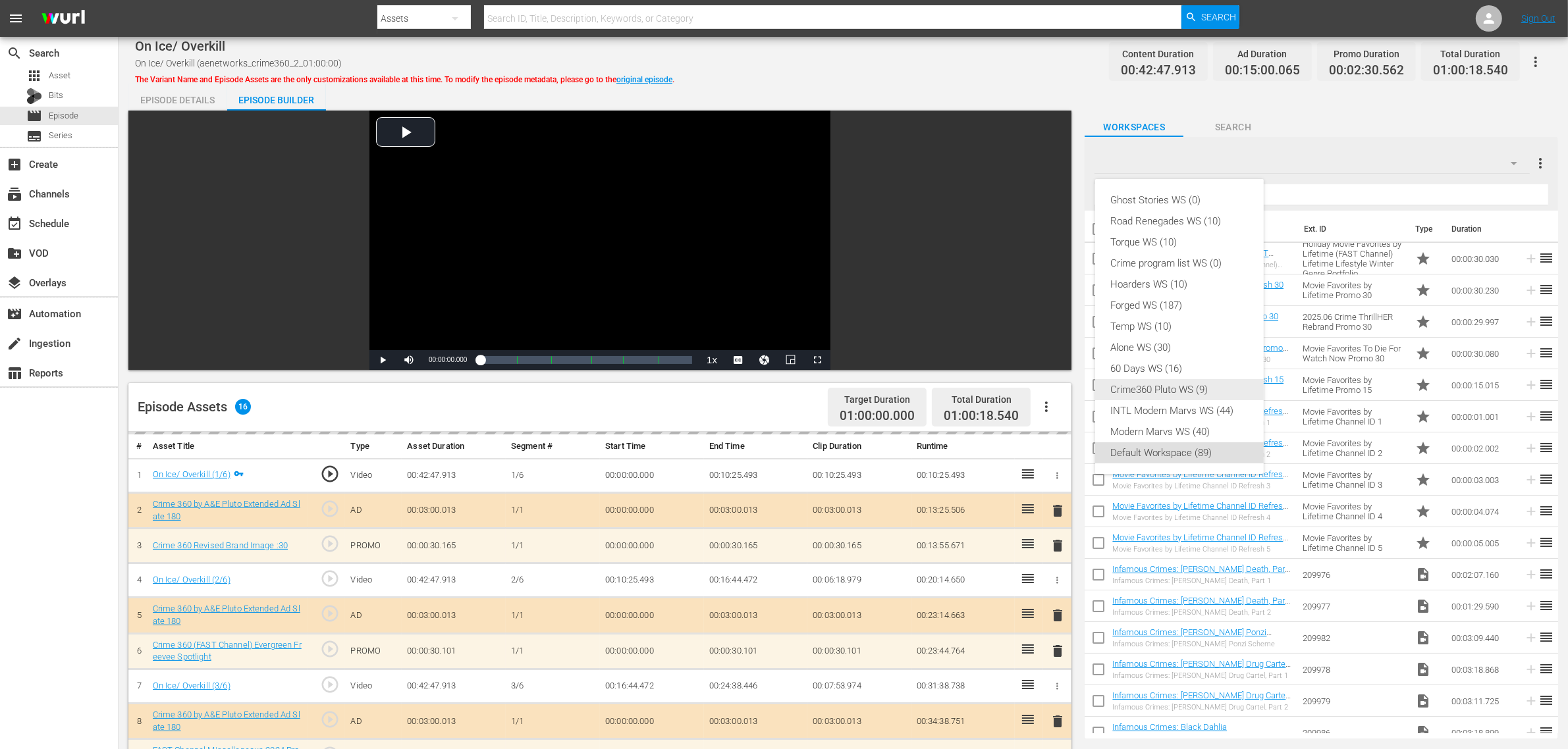
click at [1174, 382] on div "Crime360 Pluto WS (9)" at bounding box center [1179, 389] width 137 height 21
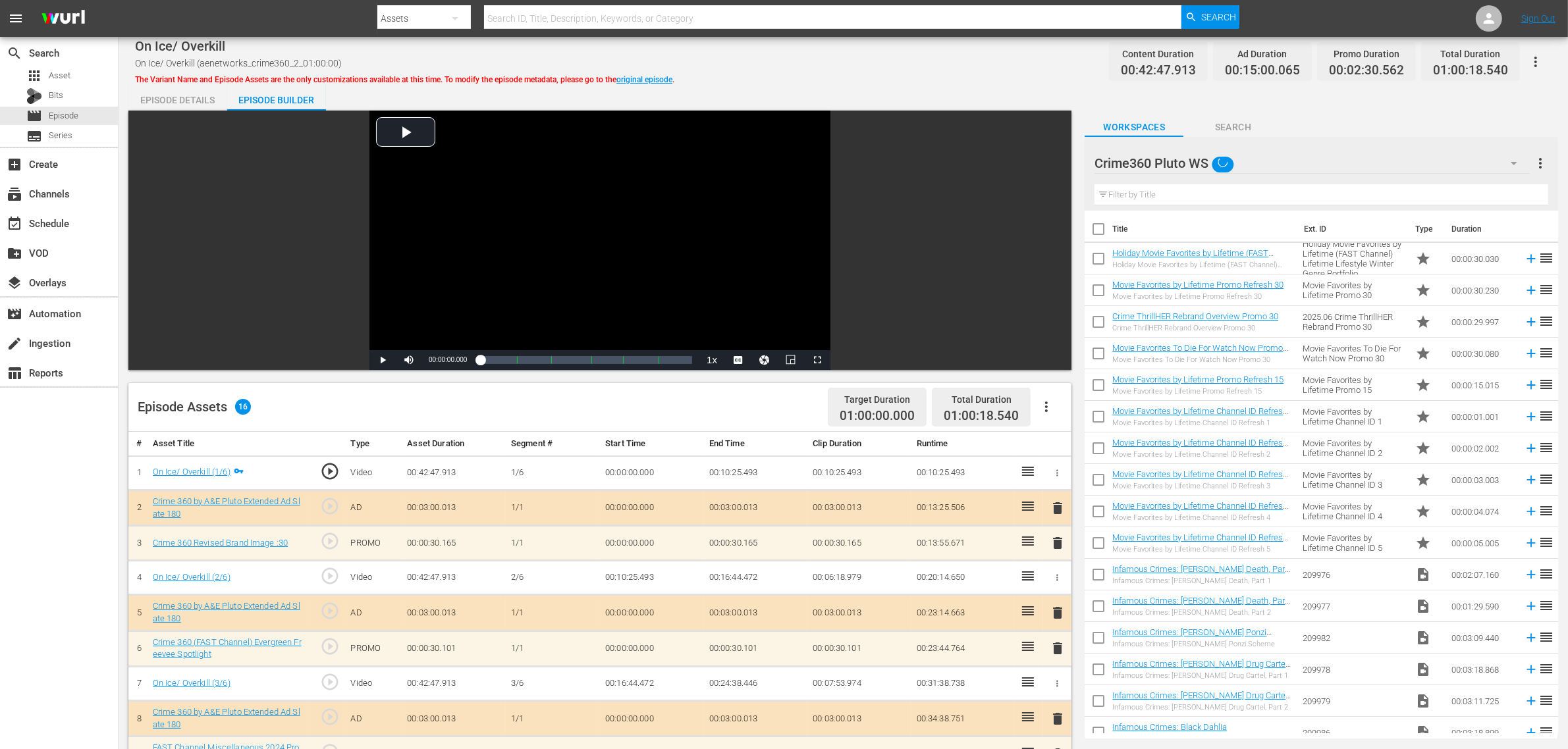
click at [936, 103] on div "Ghost Stories WS (0) Road Renegades WS (10) Torque WS (10) Crime program list W…" at bounding box center [784, 374] width 1568 height 749
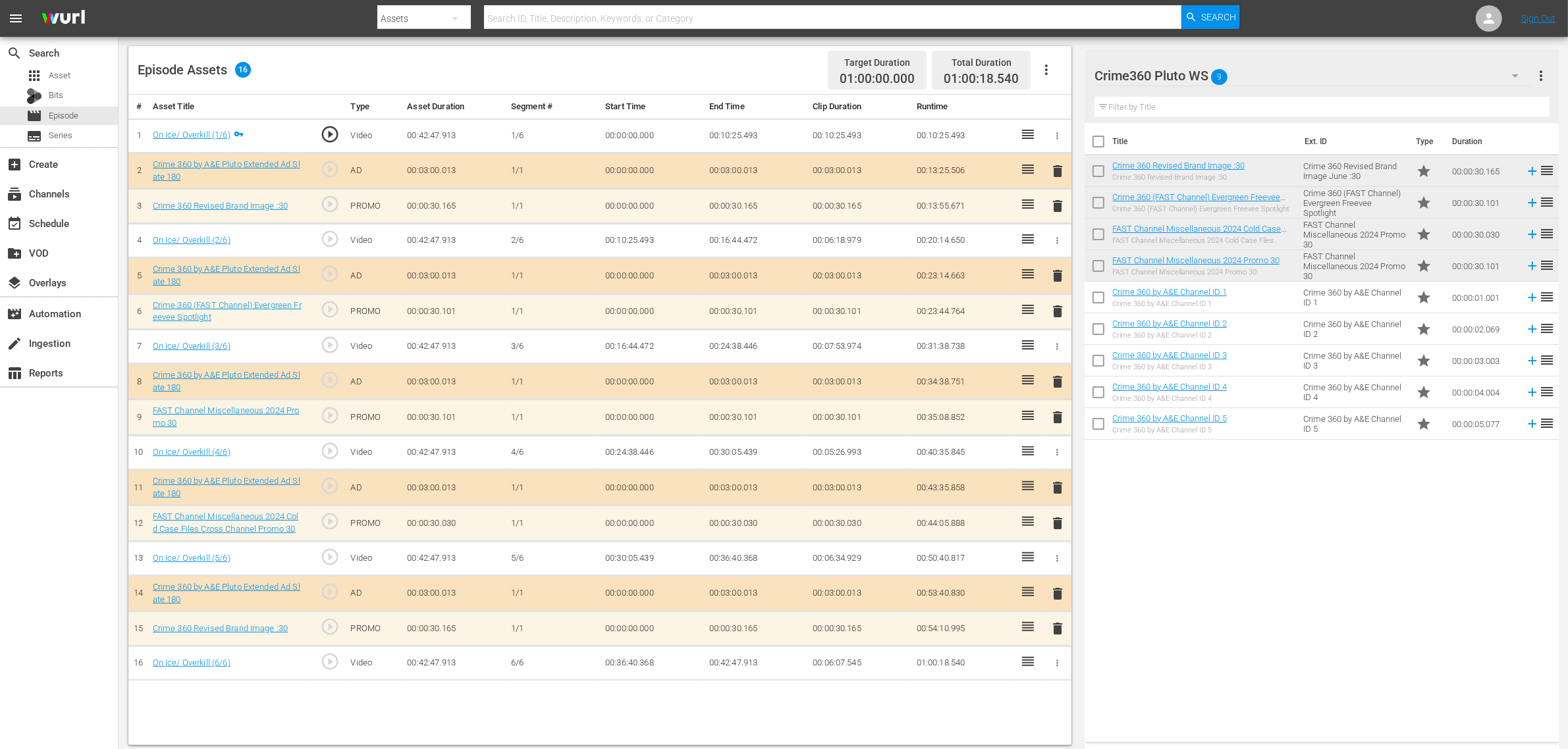
scroll to position [342, 0]
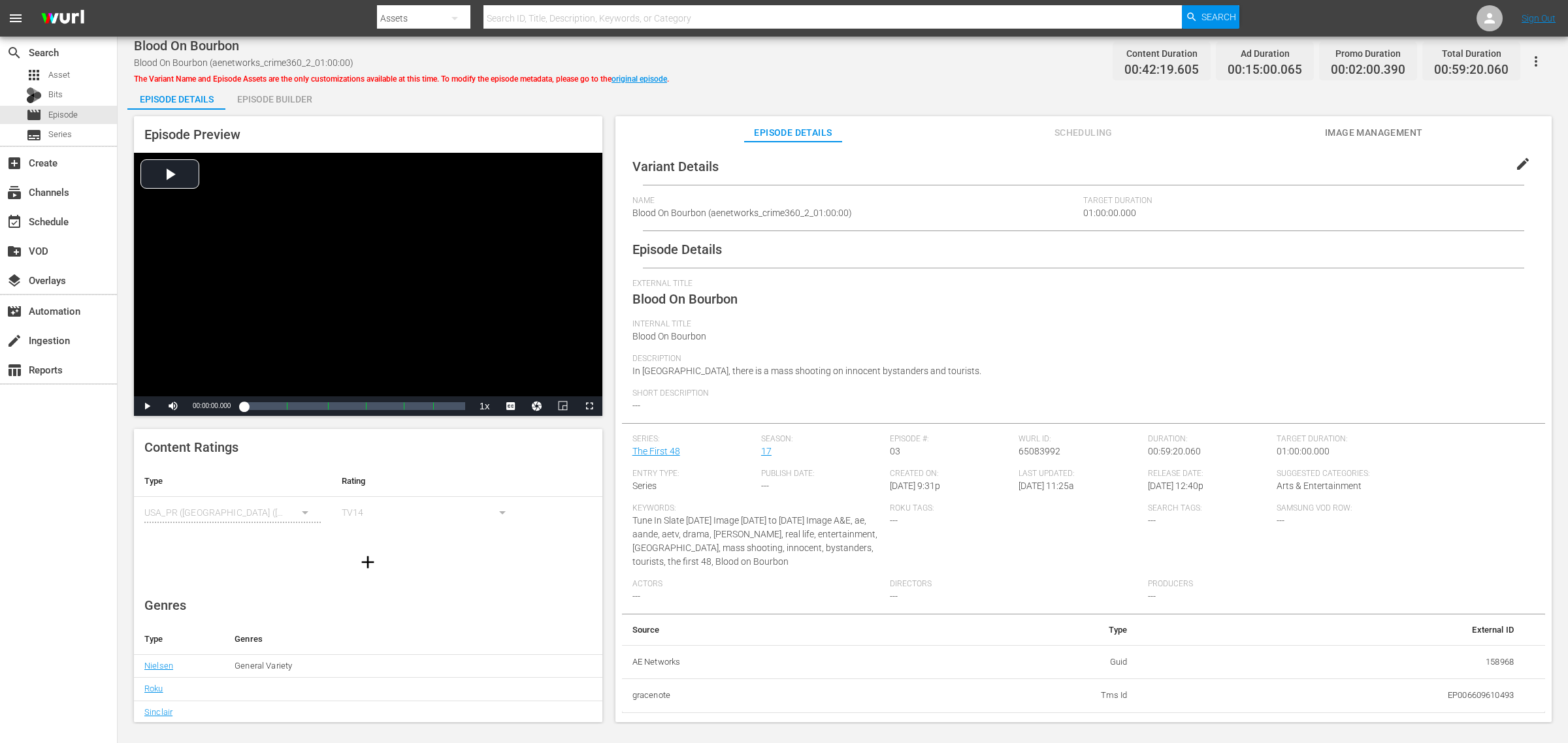
click at [284, 99] on div "Episode Builder" at bounding box center [274, 99] width 98 height 32
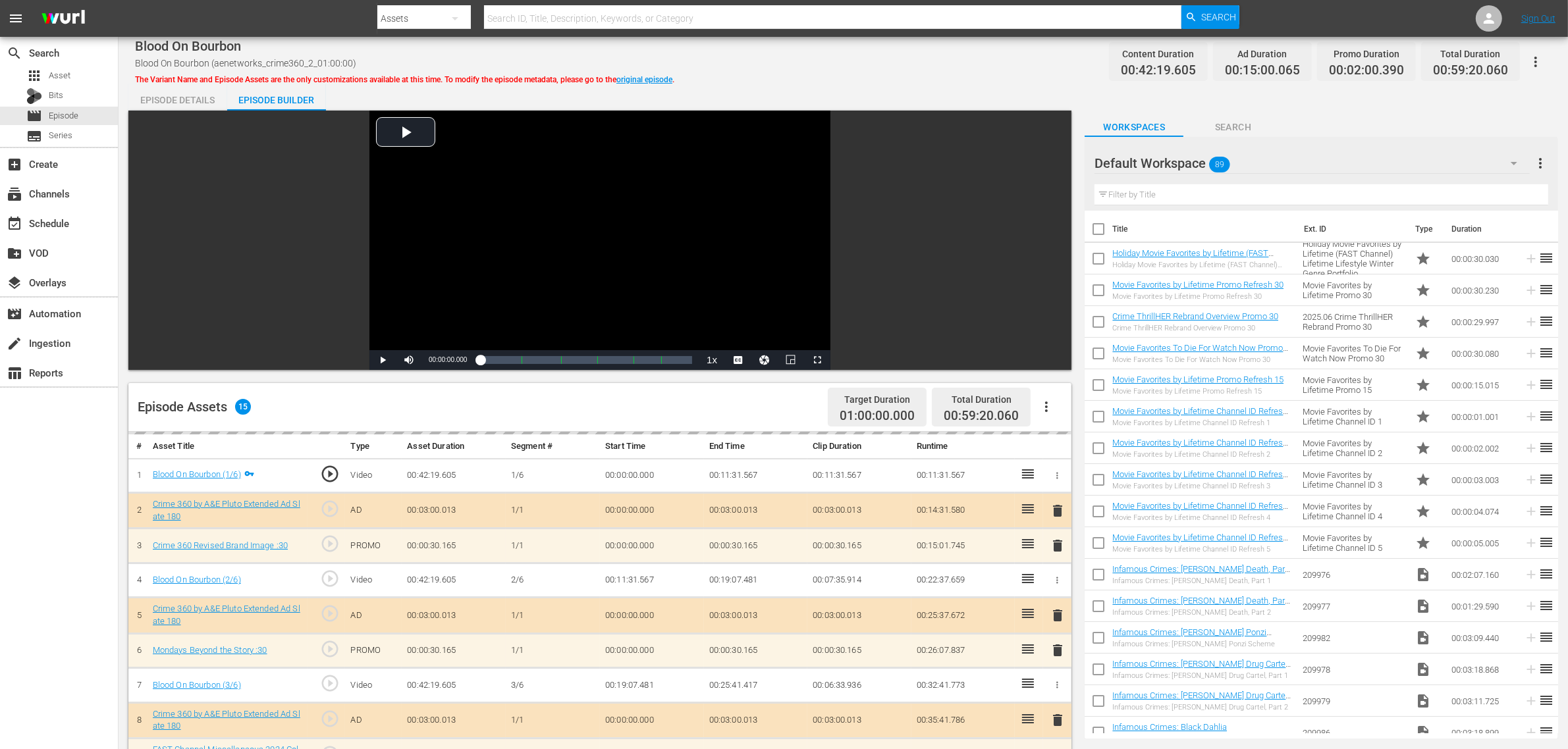
click at [1263, 159] on div "Default Workspace 89" at bounding box center [1312, 163] width 435 height 37
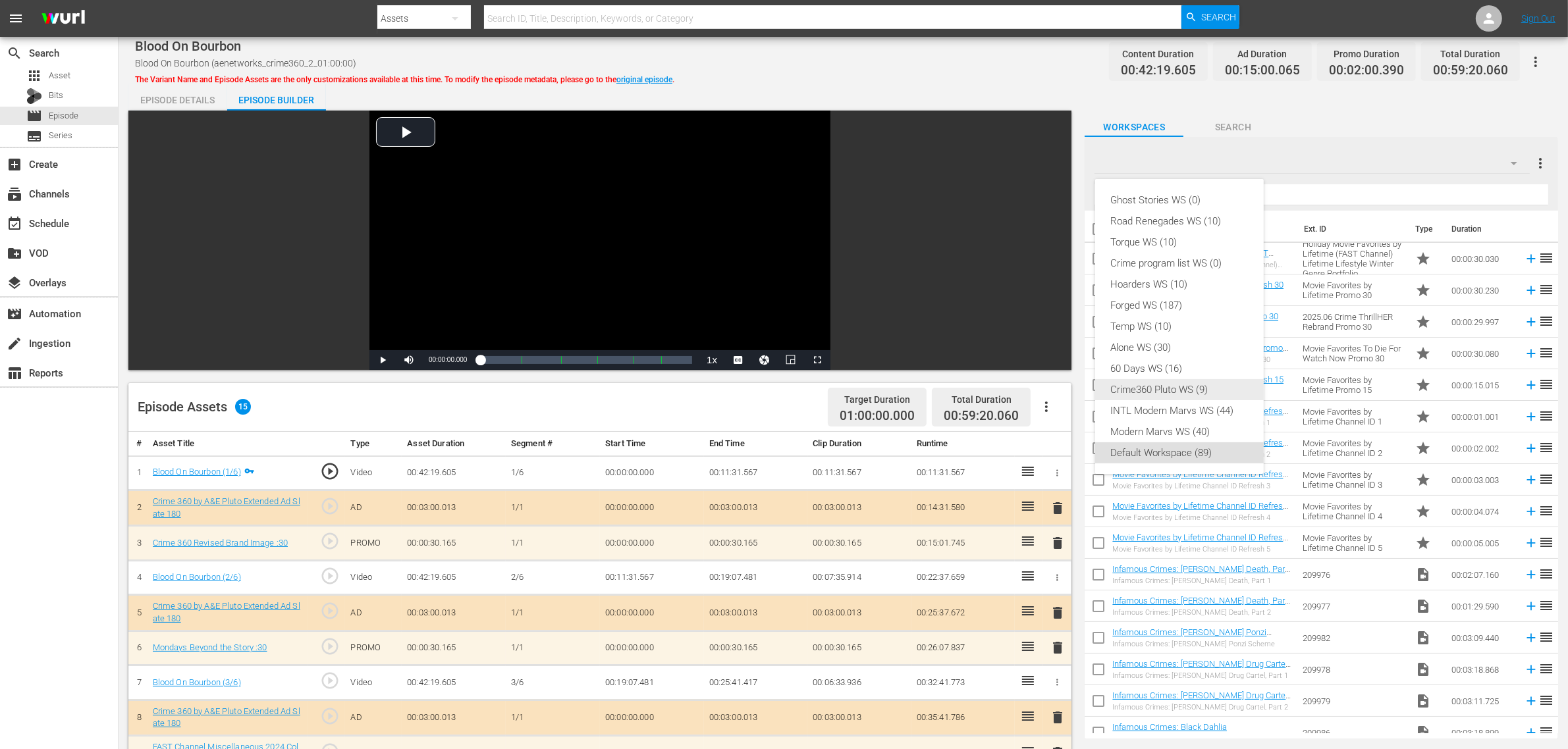
click at [1136, 386] on div "Crime360 Pluto WS (9)" at bounding box center [1179, 389] width 137 height 21
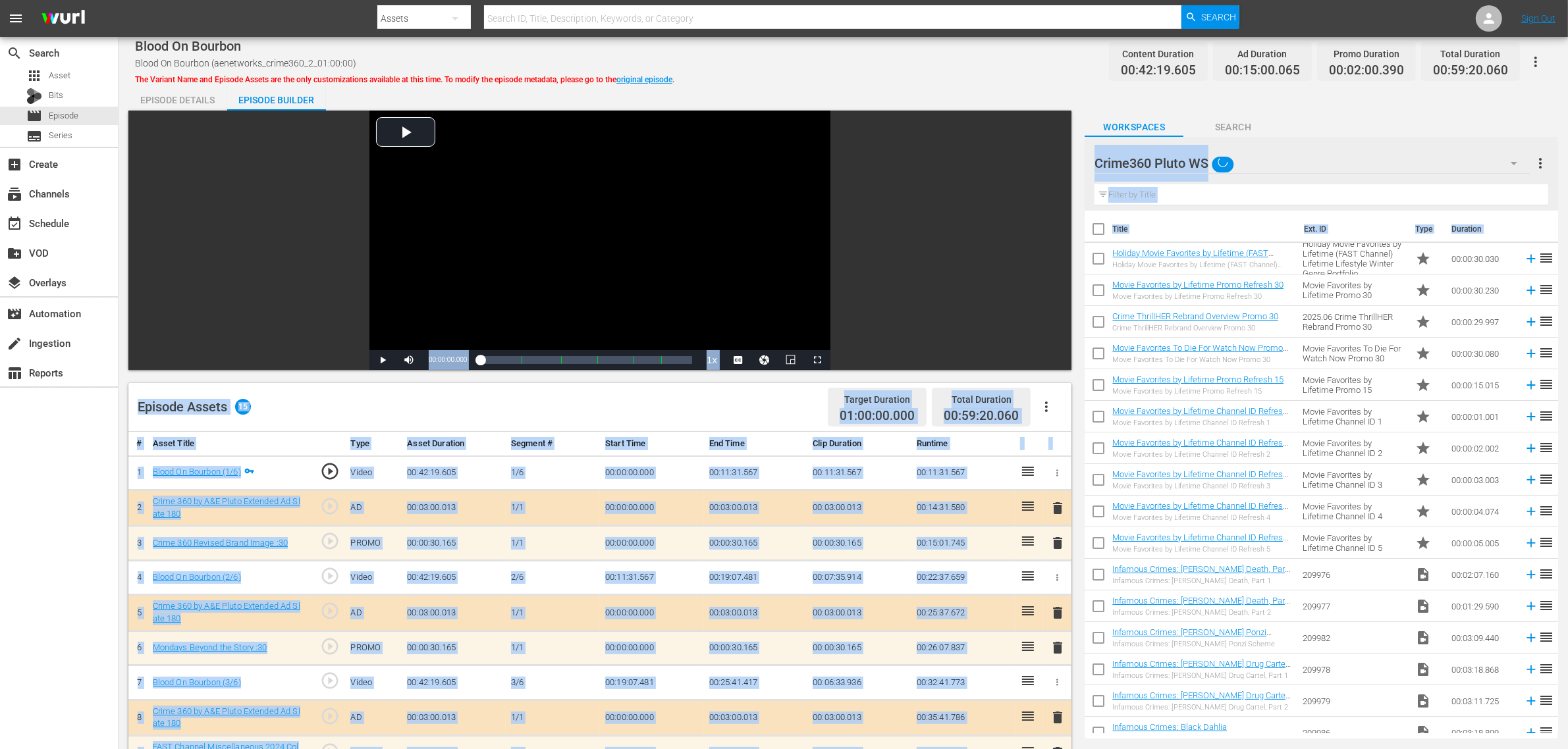
scroll to position [342, 0]
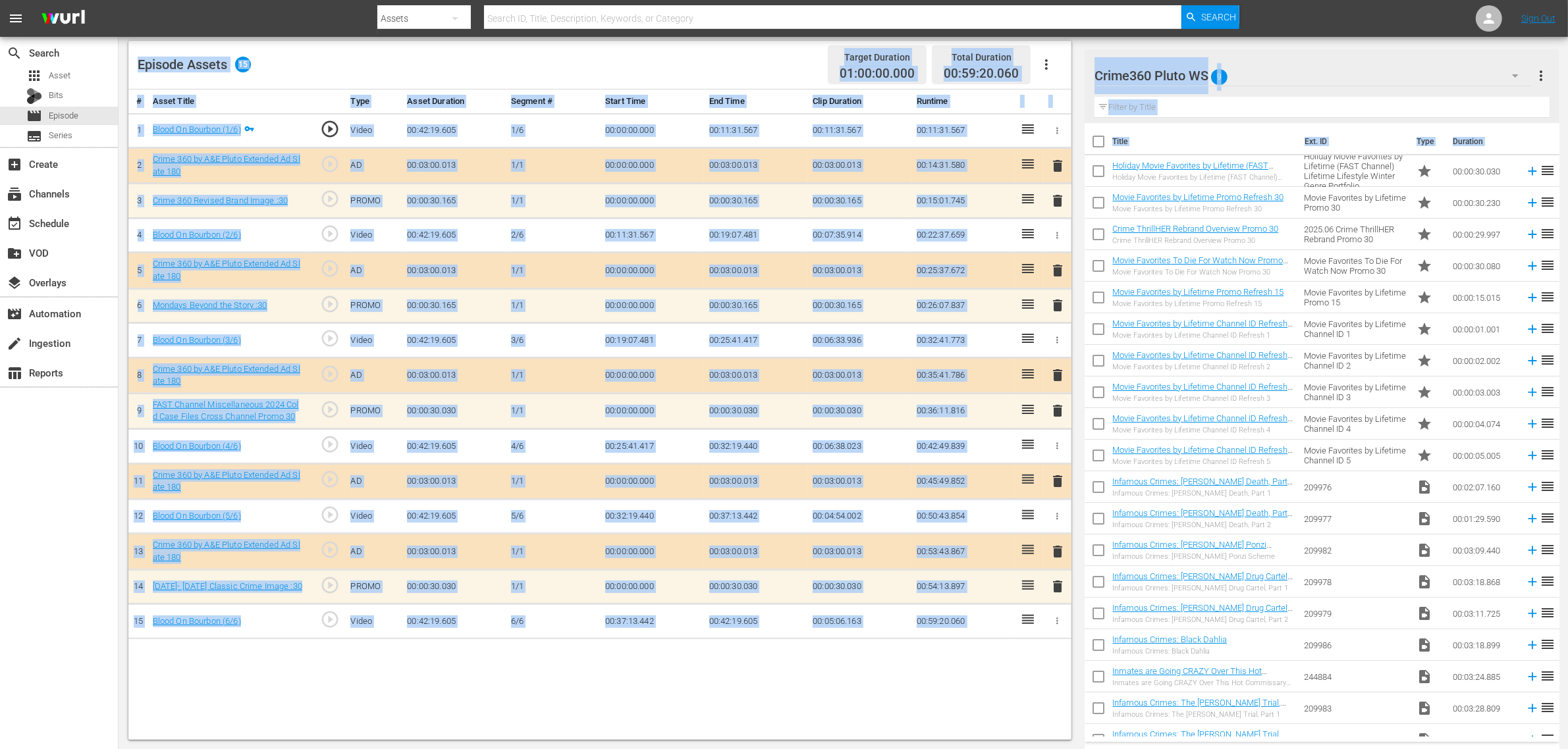
click at [767, 232] on td "00:19:07.481" at bounding box center [756, 235] width 104 height 35
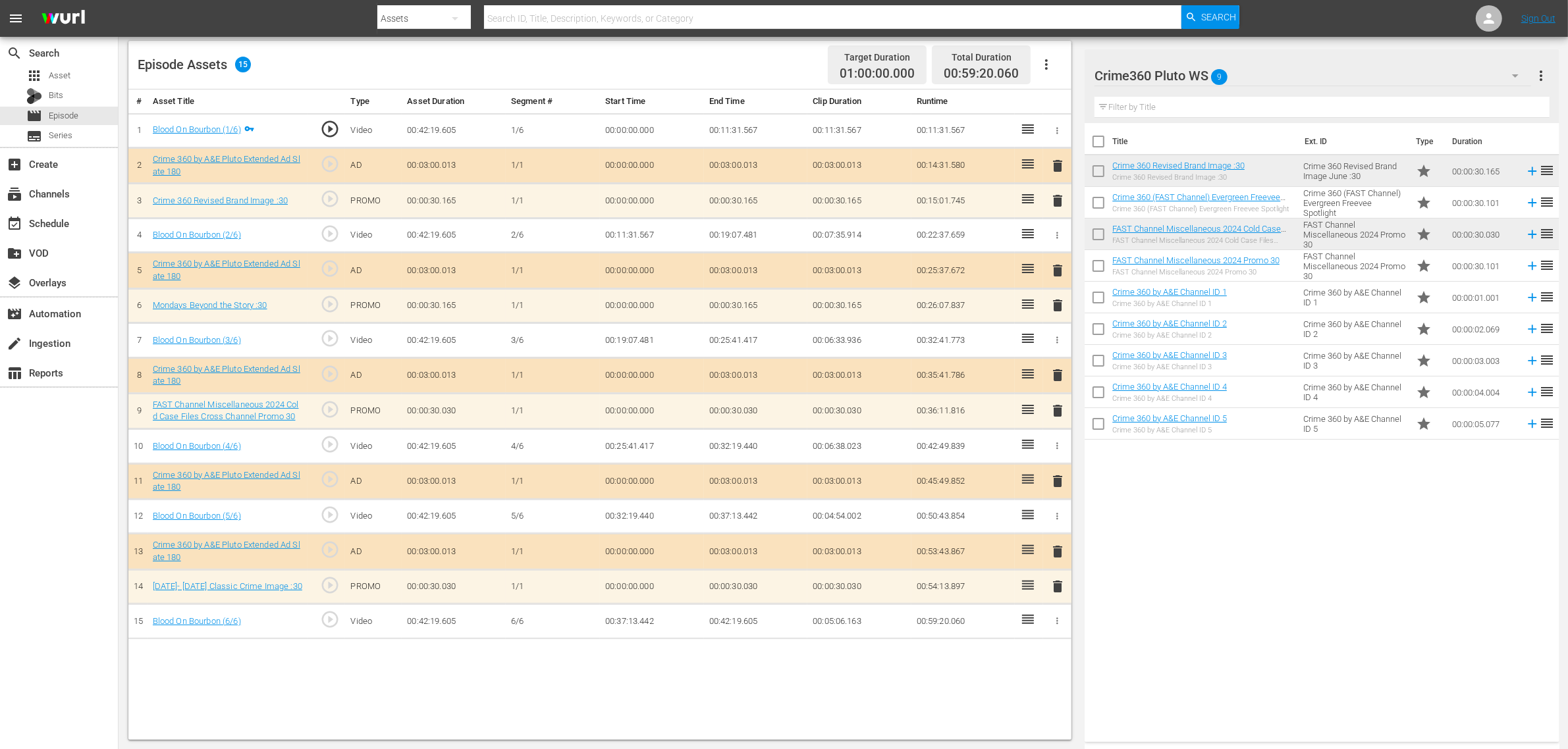
click at [1052, 67] on icon "button" at bounding box center [1046, 64] width 16 height 16
click at [1102, 106] on div "Clear Ads" at bounding box center [1086, 101] width 90 height 32
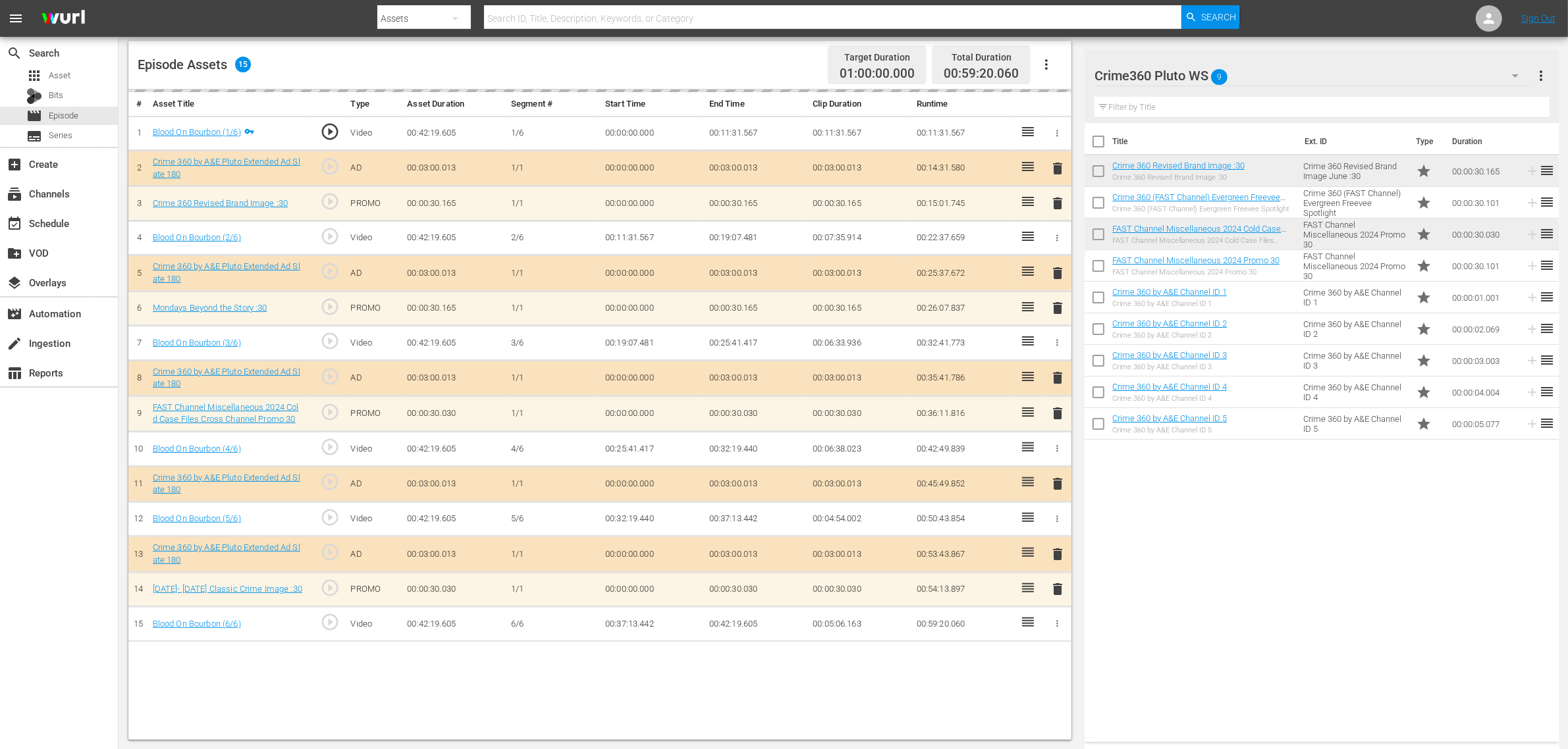
click at [702, 56] on div "Episode Assets 15 Target Duration 01:00:00.000 Total Duration 00:59:20.060" at bounding box center [599, 64] width 943 height 48
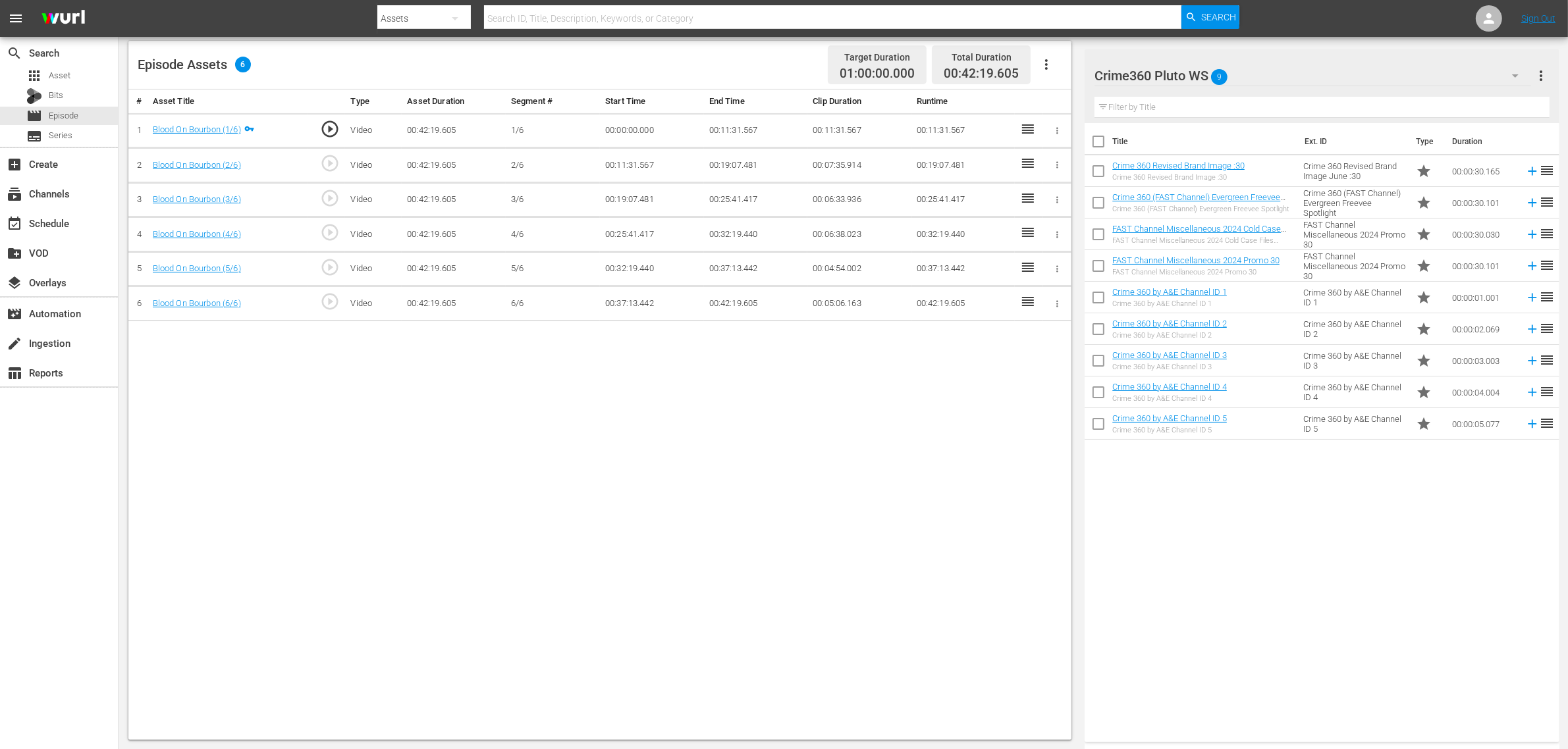
click at [1048, 69] on icon "button" at bounding box center [1046, 64] width 16 height 16
click at [1065, 77] on div "Fill with Ads" at bounding box center [1086, 70] width 90 height 32
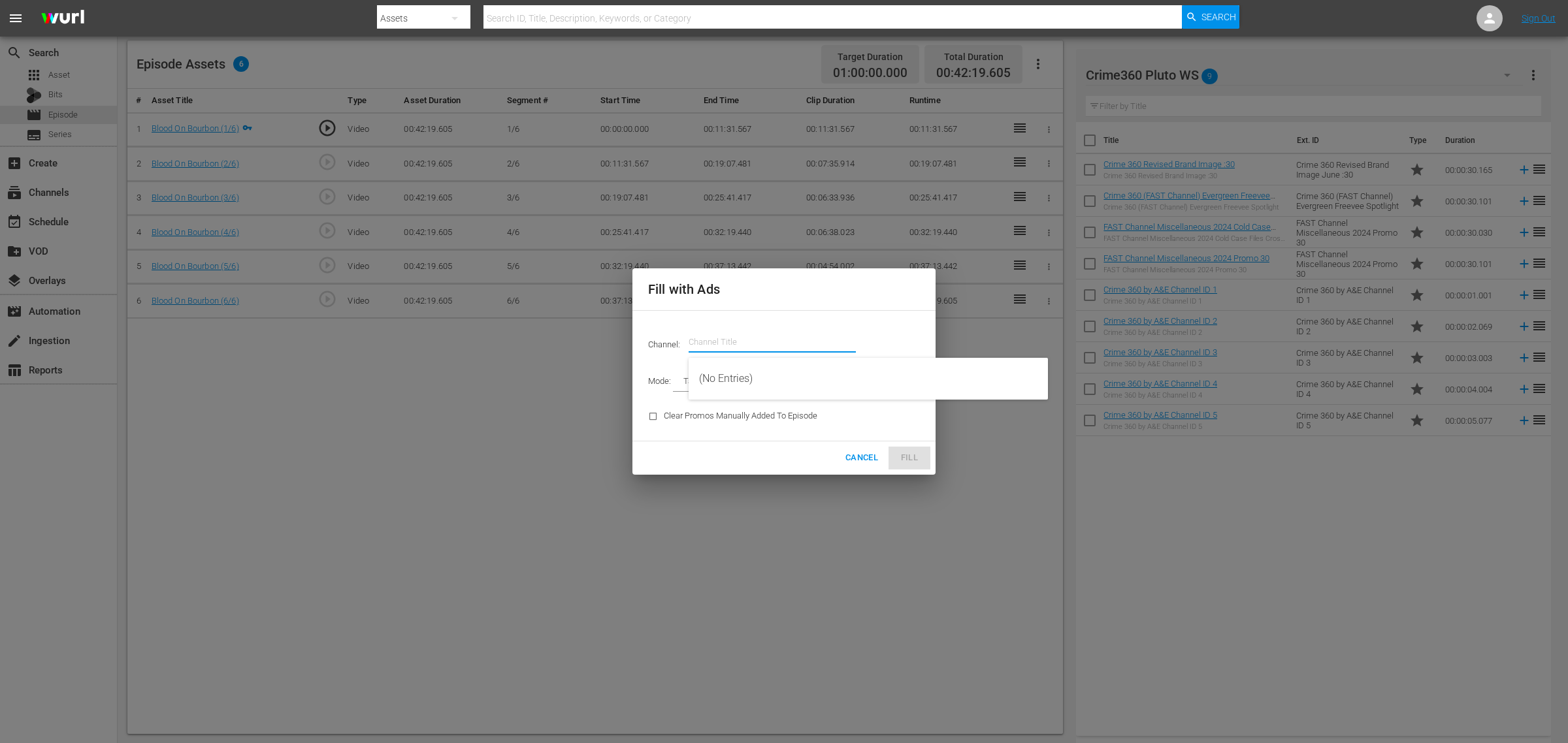
click at [756, 341] on input "text" at bounding box center [772, 342] width 167 height 32
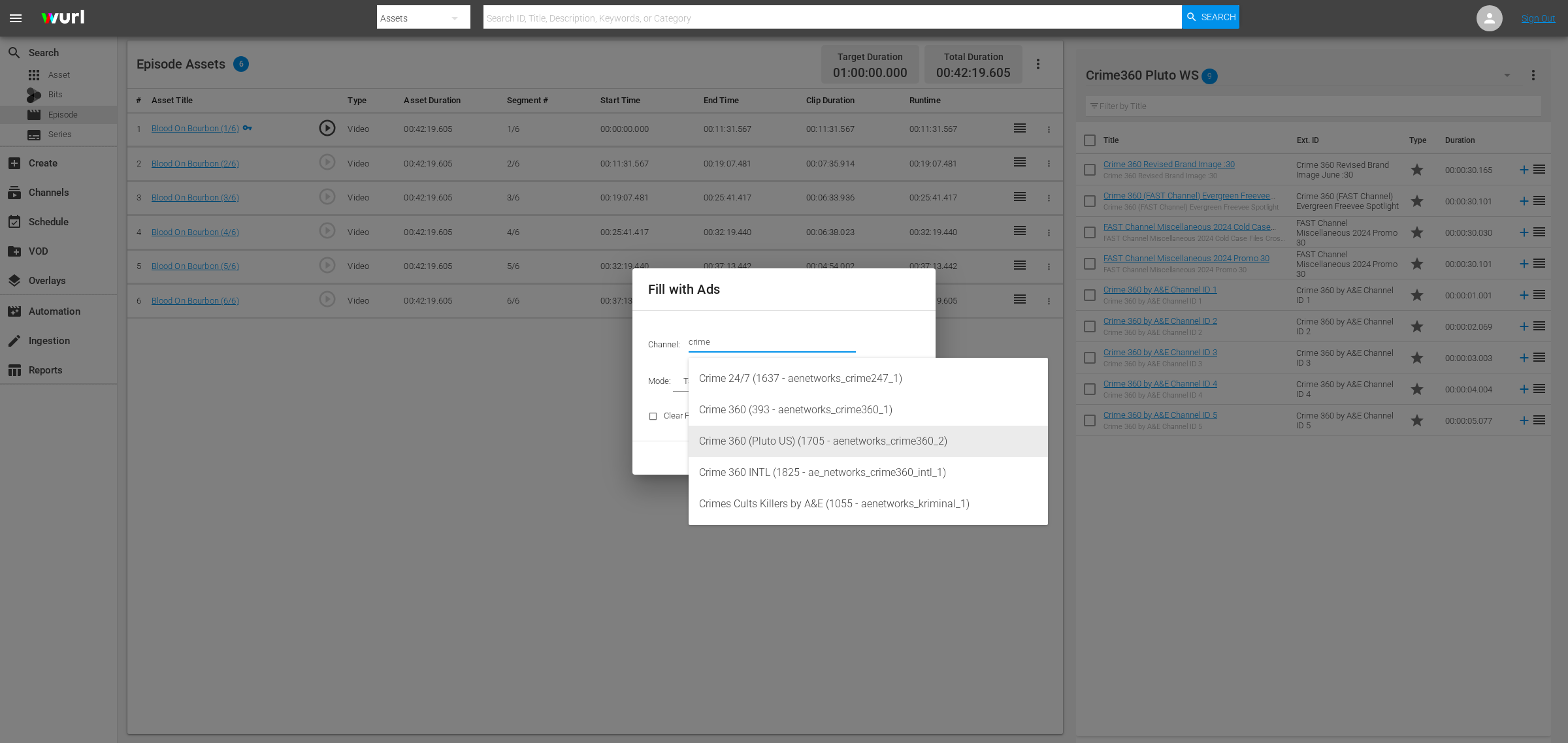
click at [775, 443] on div "Crime 360 (Pluto US) (1705 - aenetworks_crime360_2)" at bounding box center [868, 441] width 338 height 32
type input "Crime 360 (Pluto US) (1705)"
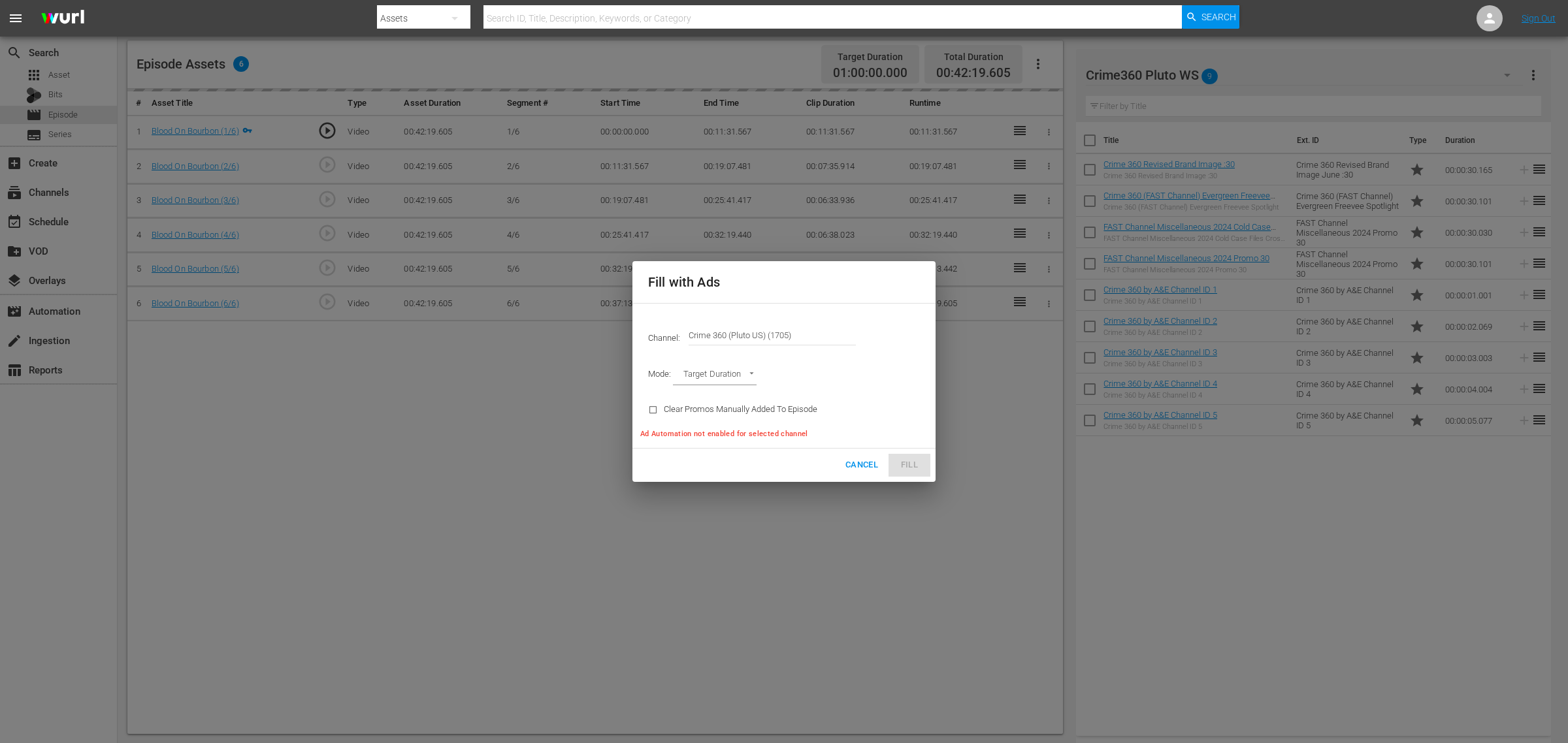
type input "AD_BREAK_DURATION"
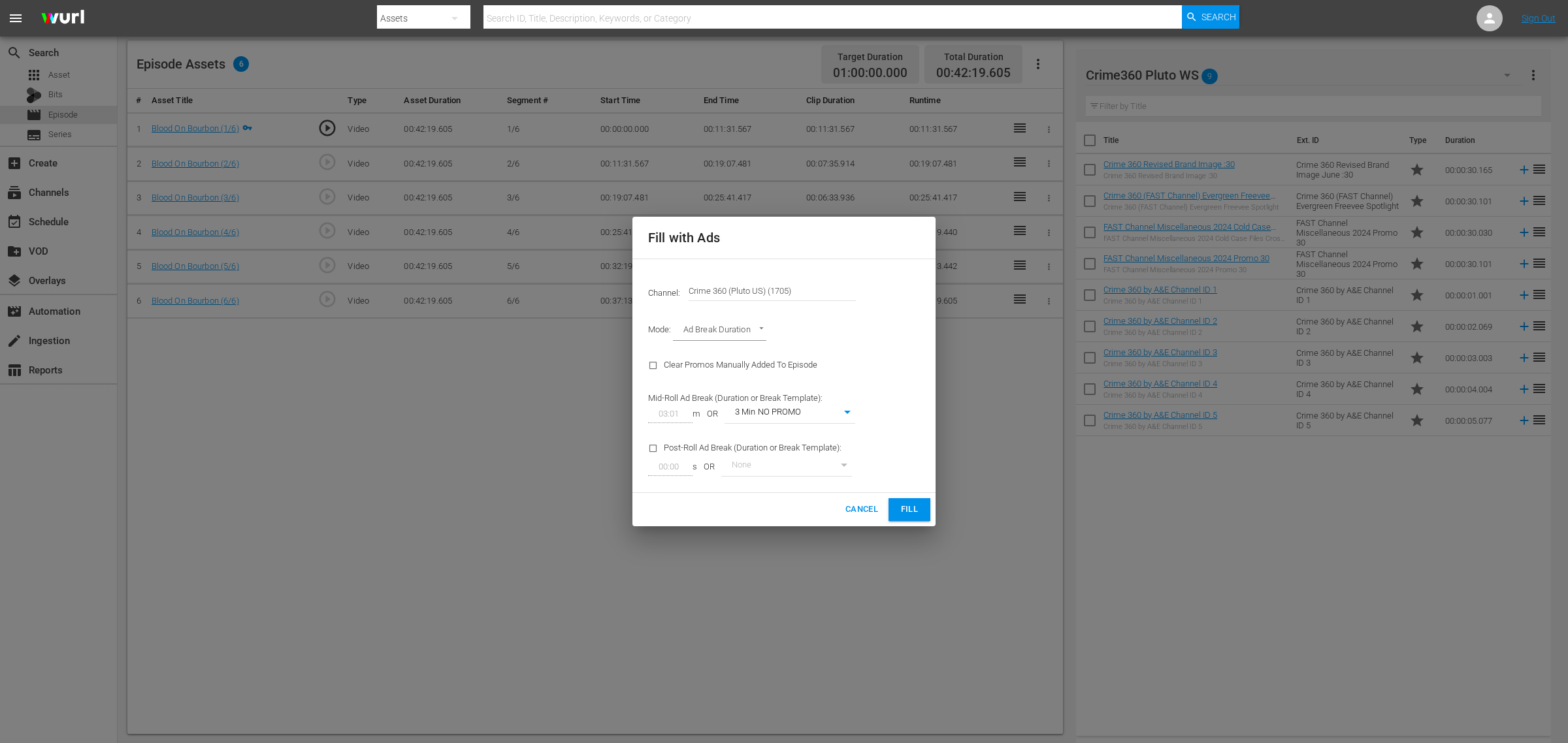
click at [821, 403] on body "menu Search By Assets Search ID, Title, Description, Keywords, or Category Sear…" at bounding box center [784, 32] width 1568 height 743
click at [787, 443] on li "3 Min with promo" at bounding box center [790, 435] width 131 height 22
type input "46"
click at [892, 510] on button "Fill" at bounding box center [909, 510] width 42 height 23
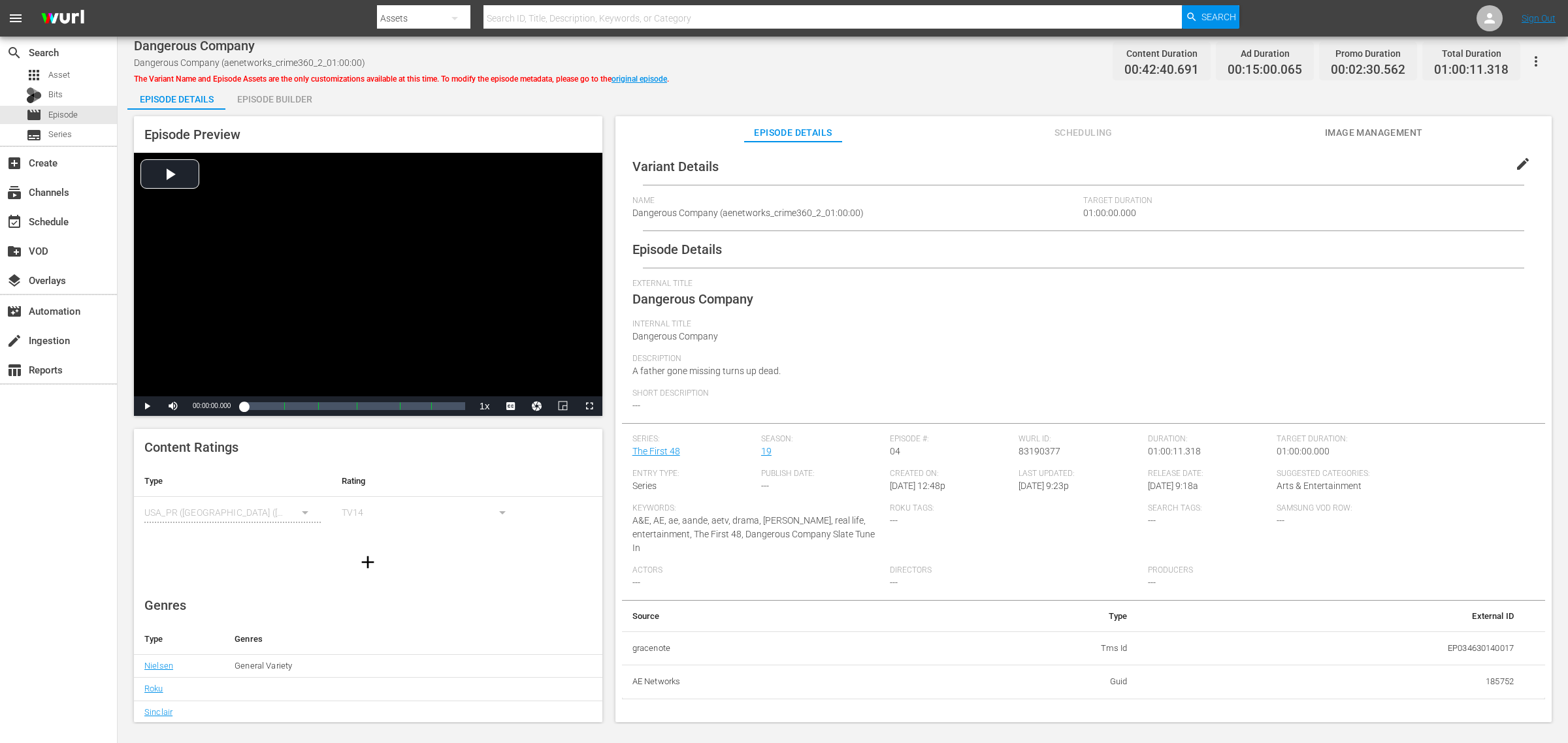
click at [289, 100] on div "Episode Builder" at bounding box center [274, 99] width 98 height 32
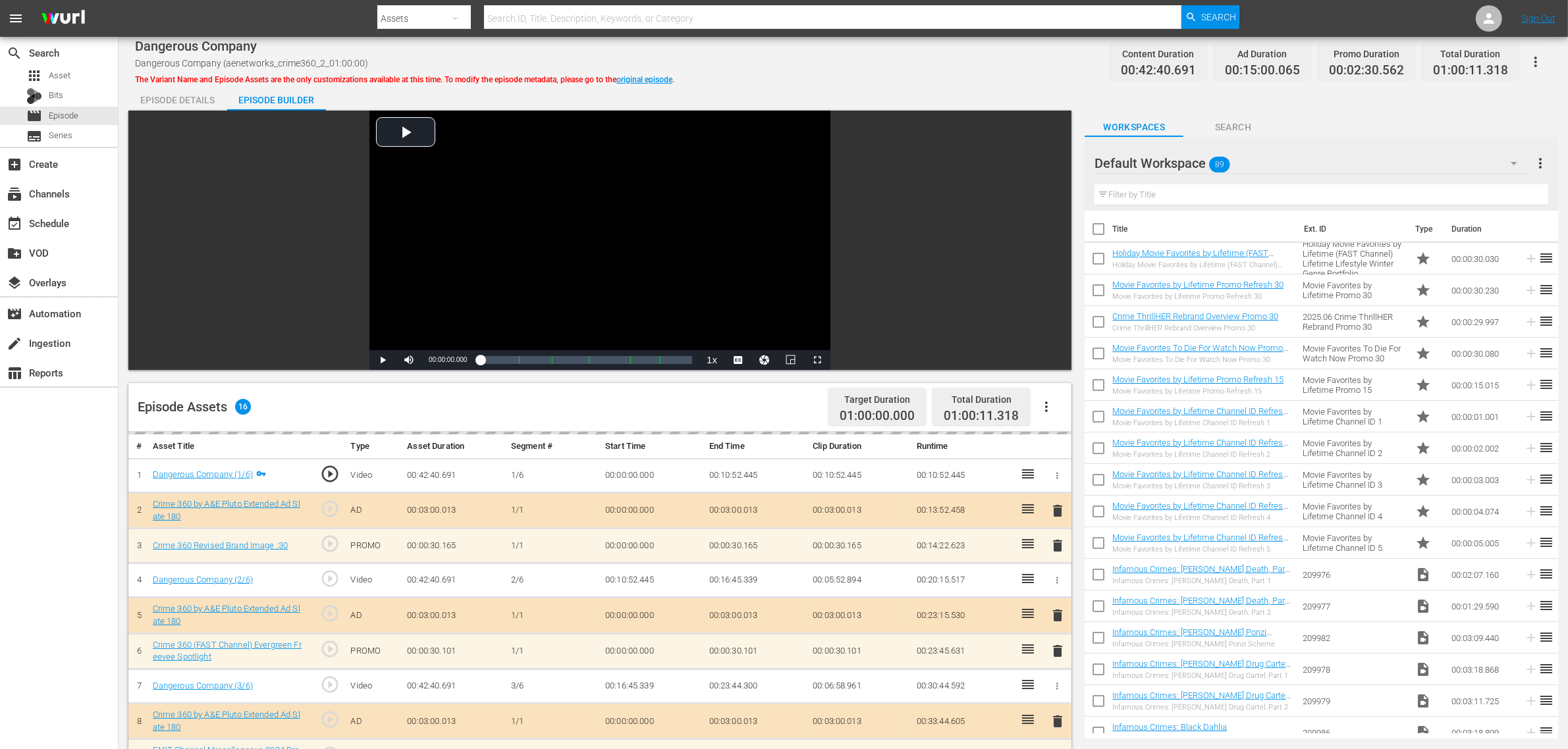
click at [1263, 164] on div "Default Workspace 89" at bounding box center [1312, 163] width 435 height 37
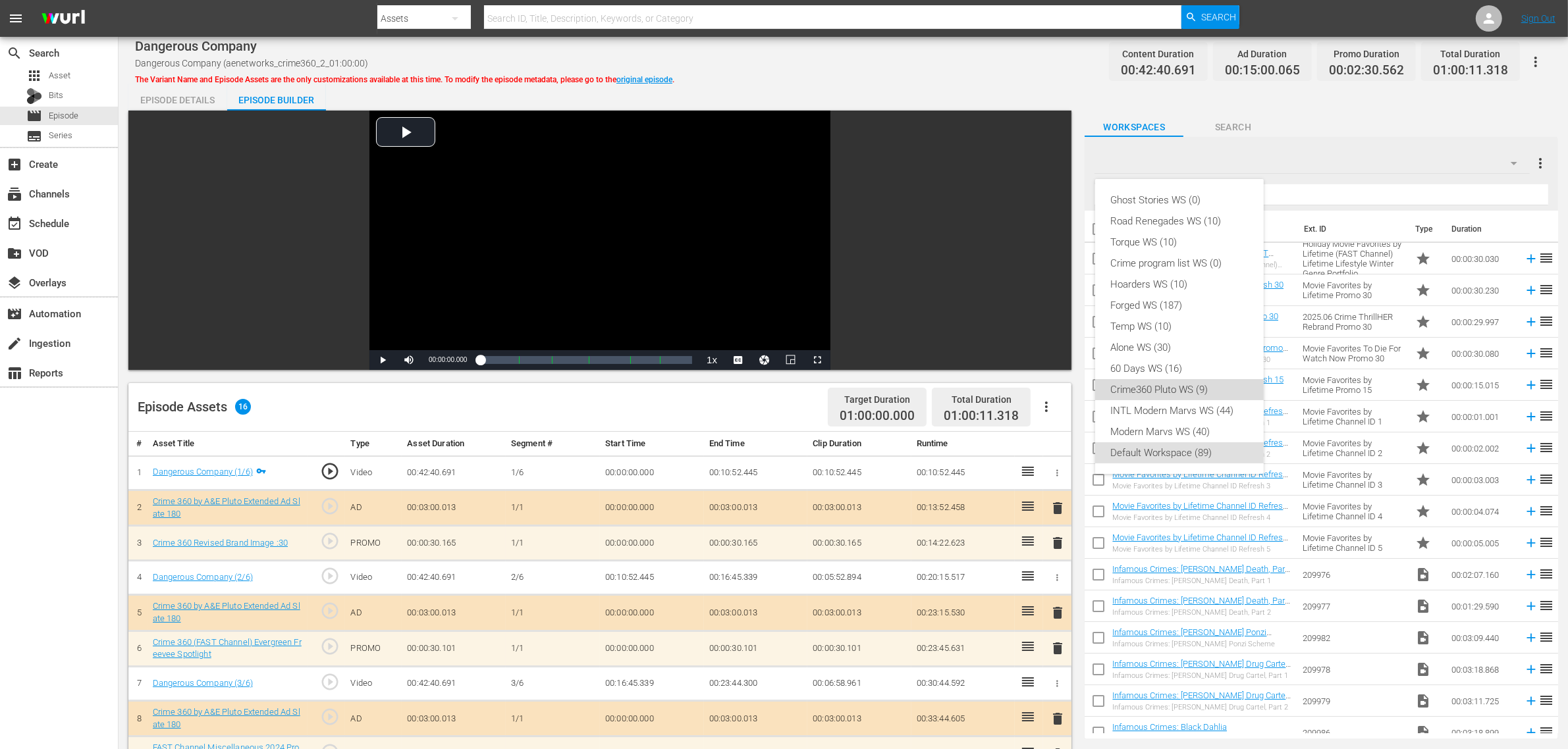
click at [1168, 390] on div "Crime360 Pluto WS (9)" at bounding box center [1179, 389] width 137 height 21
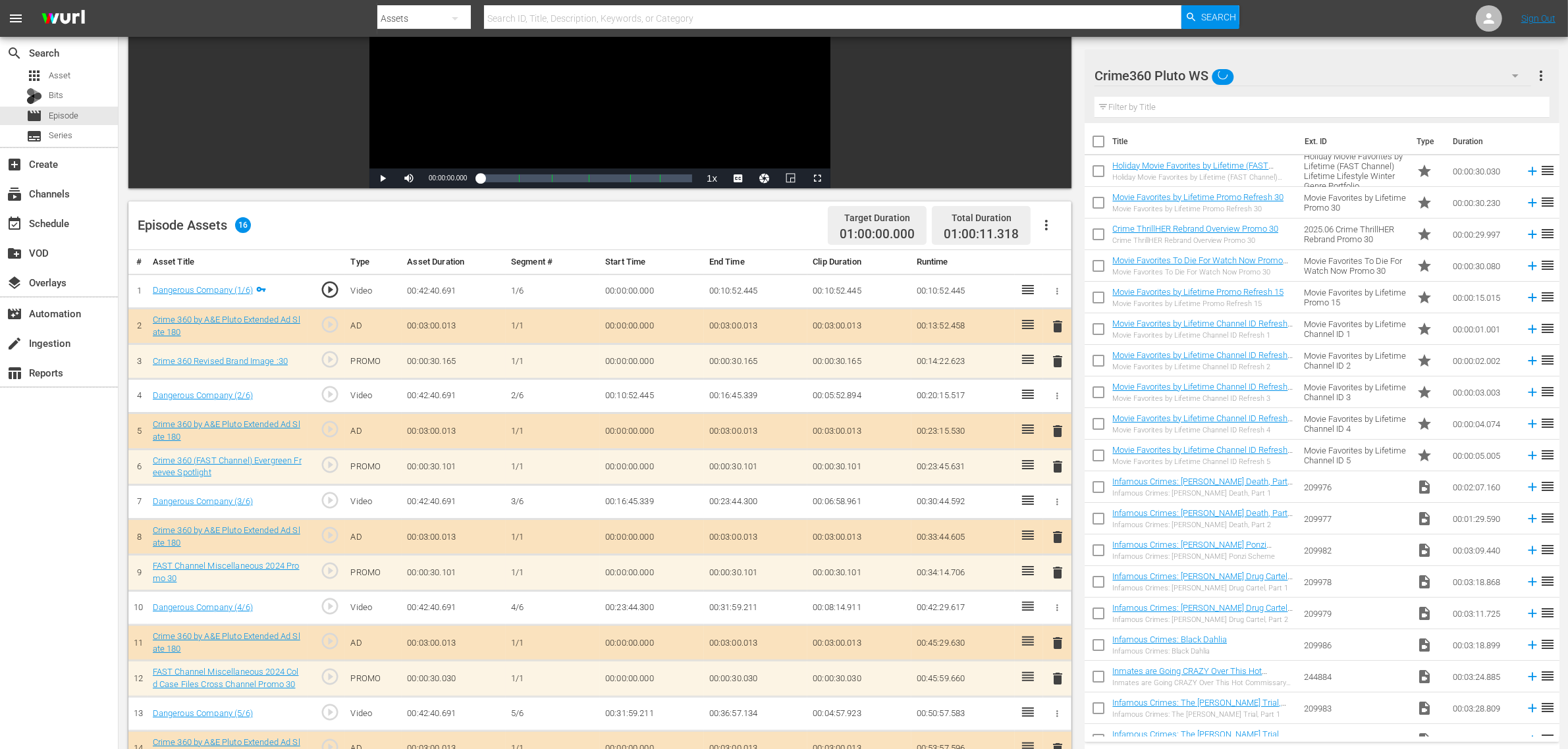
scroll to position [329, 0]
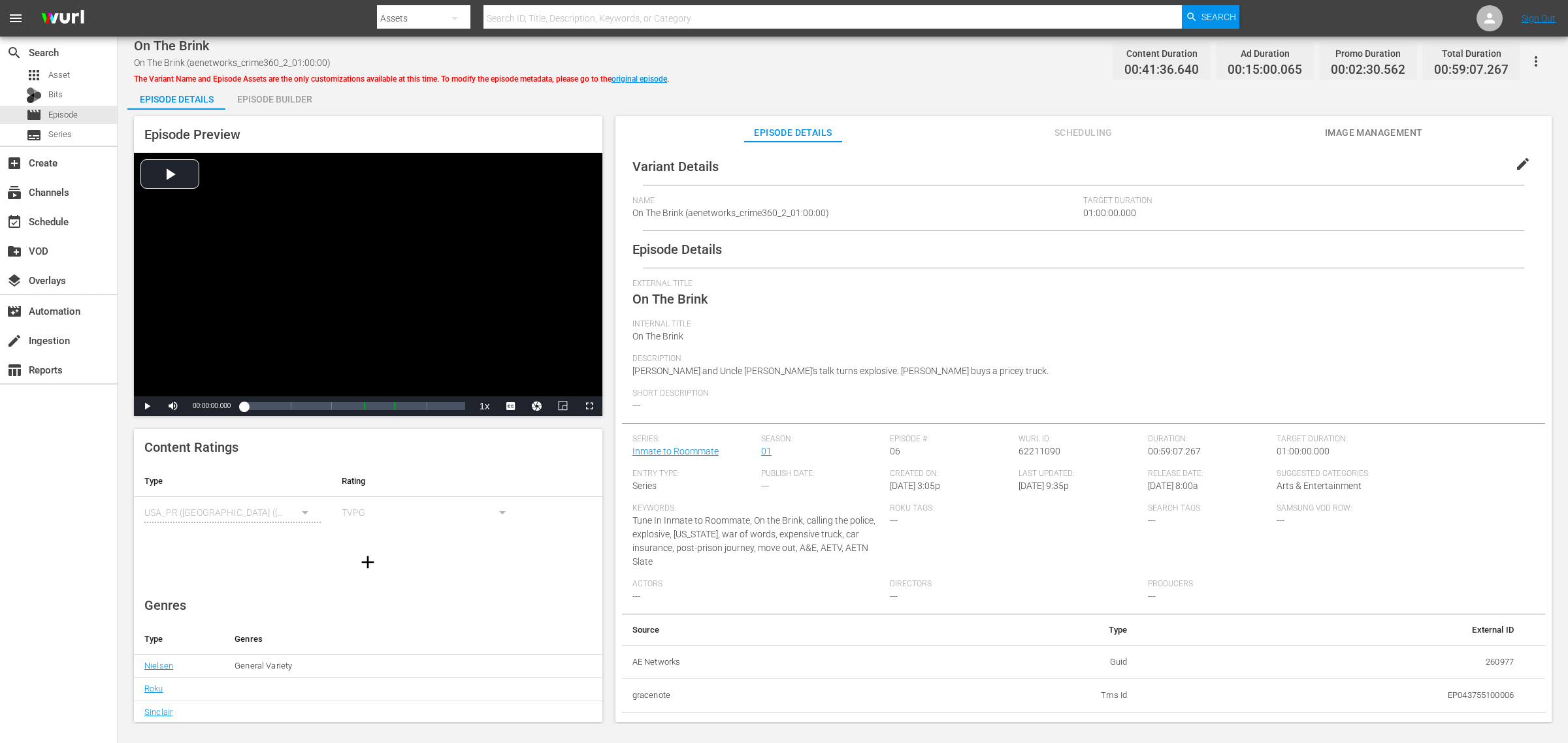
click at [256, 106] on div "Episode Builder" at bounding box center [274, 99] width 98 height 32
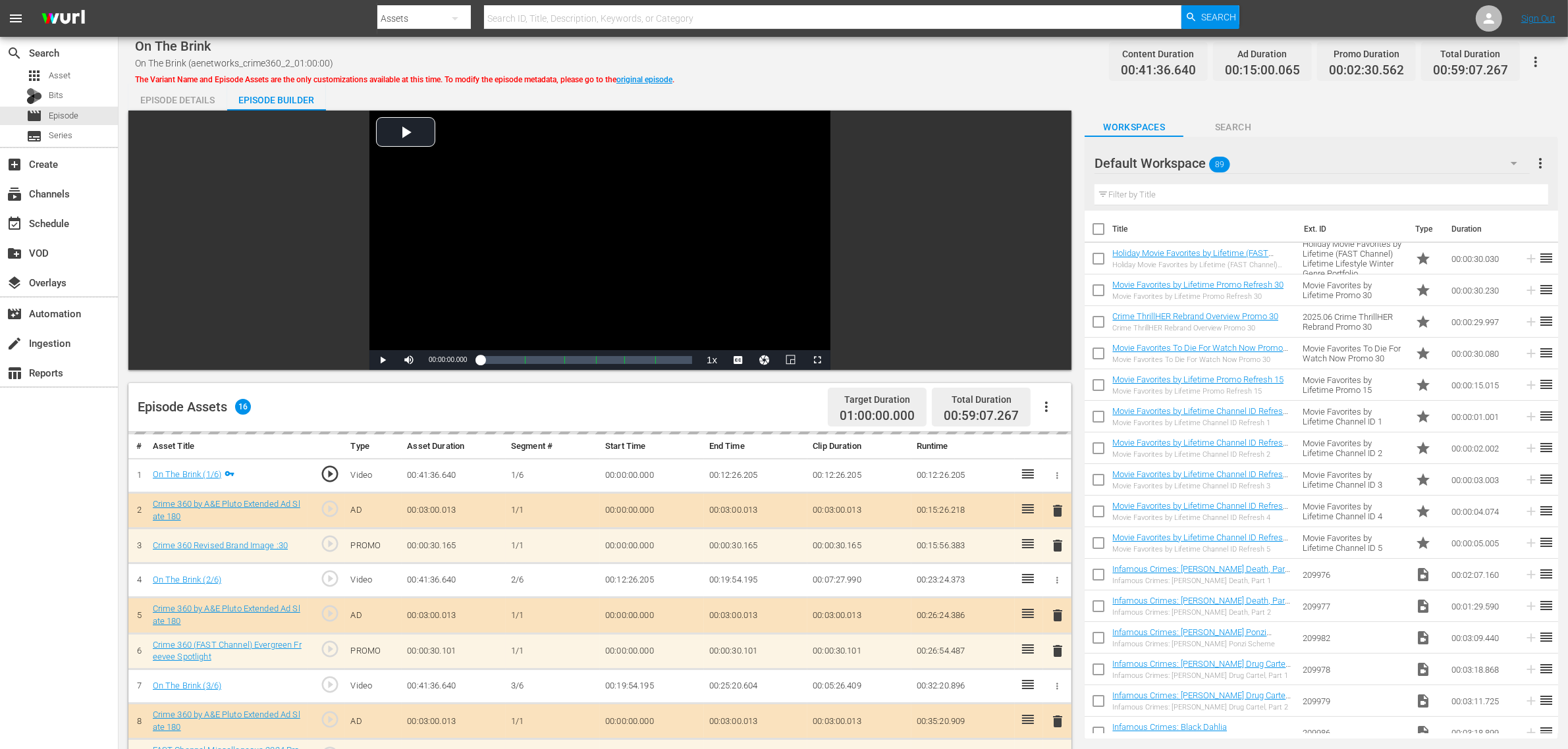
click at [886, 75] on div "On The Brink On The Brink (aenetworks_crime360_2_01:00:00) The Variant Name and…" at bounding box center [843, 62] width 1416 height 30
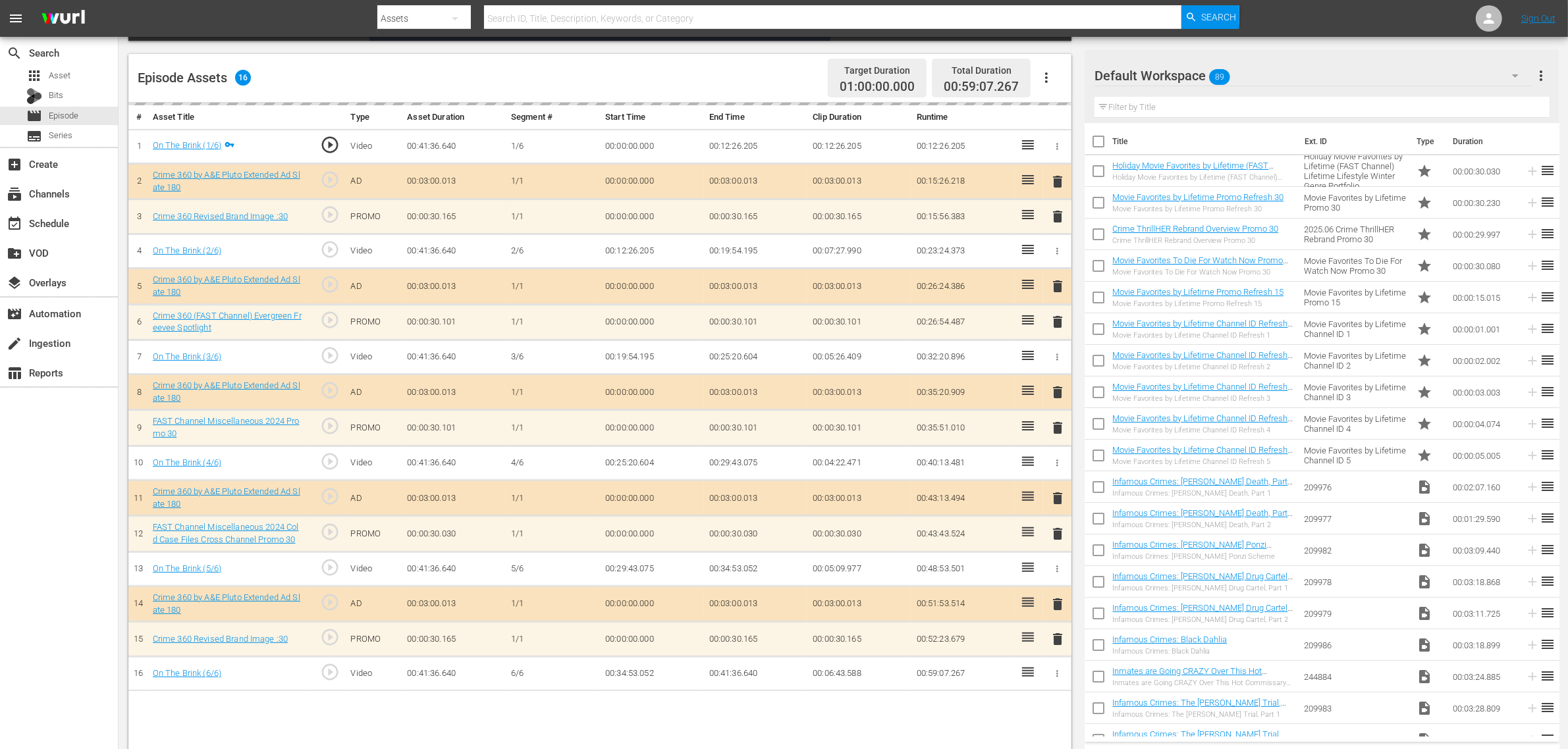
click at [1263, 71] on div "Default Workspace 89" at bounding box center [1312, 75] width 437 height 37
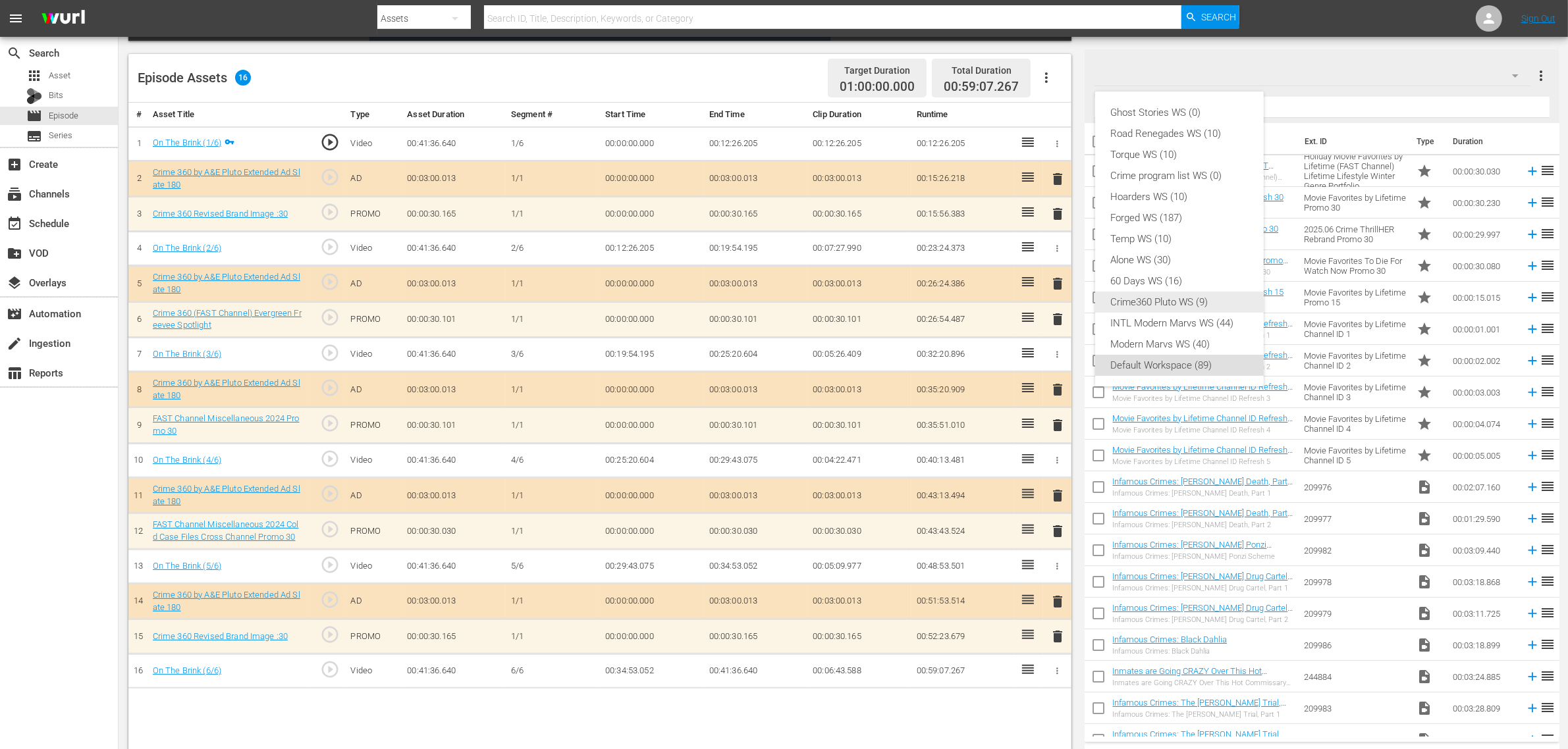
click at [1186, 298] on div "Crime360 Pluto WS (9)" at bounding box center [1179, 302] width 137 height 21
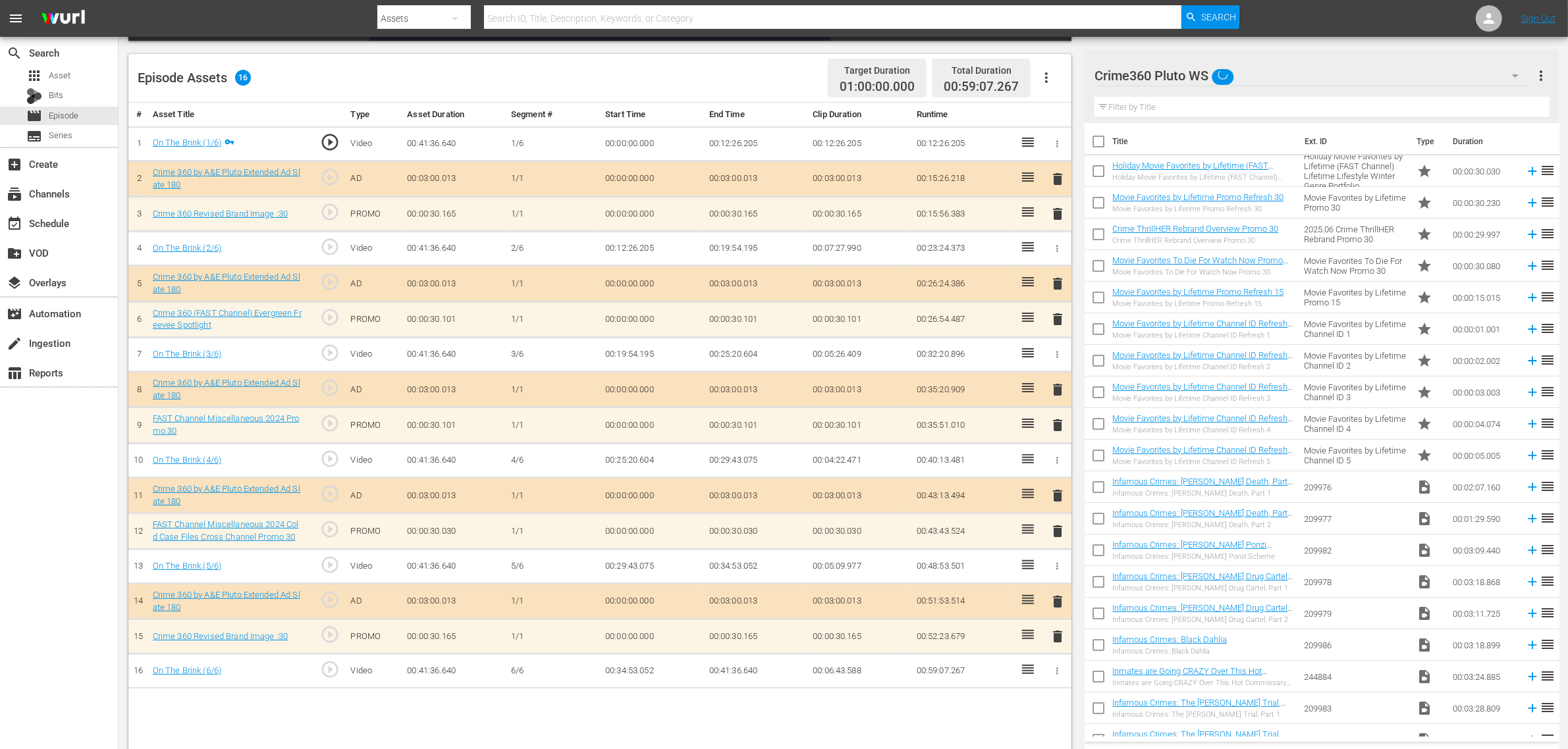
click at [722, 85] on div "Ghost Stories WS (0) Road Renegades WS (10) Torque WS (10) Crime program list W…" at bounding box center [784, 374] width 1568 height 749
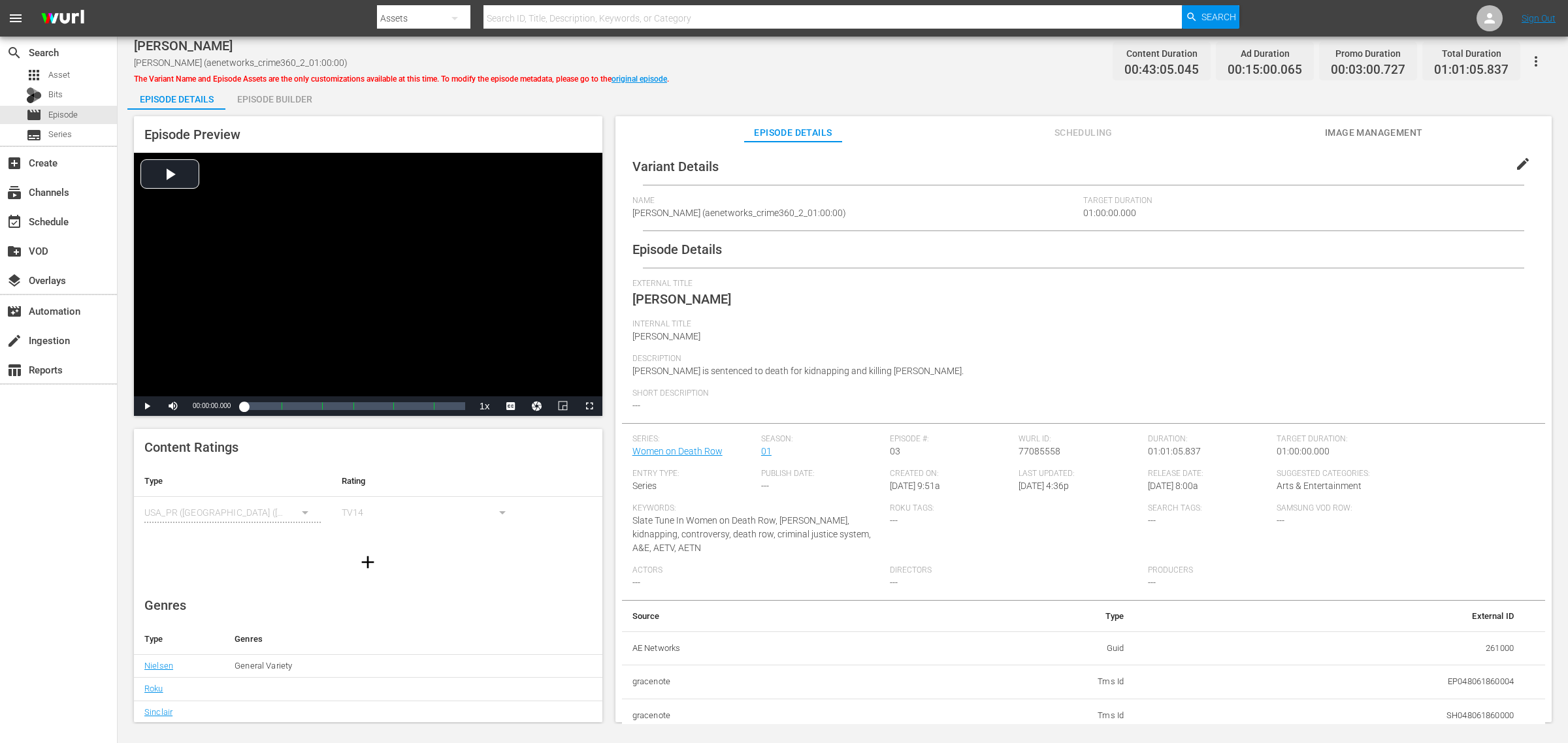
click at [249, 90] on div "Episode Builder" at bounding box center [274, 99] width 98 height 32
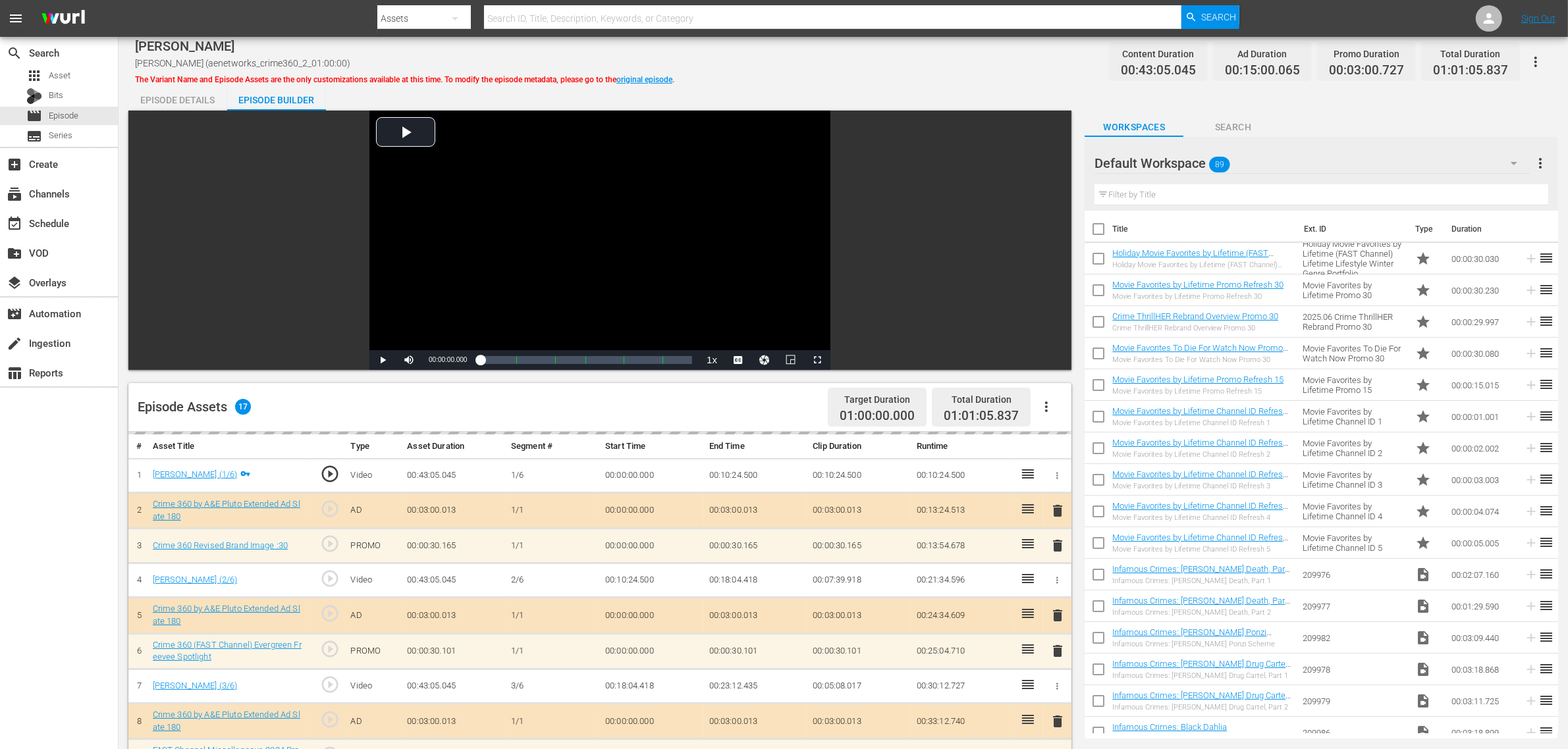
click at [1263, 146] on div "Default Workspace 89" at bounding box center [1312, 163] width 435 height 37
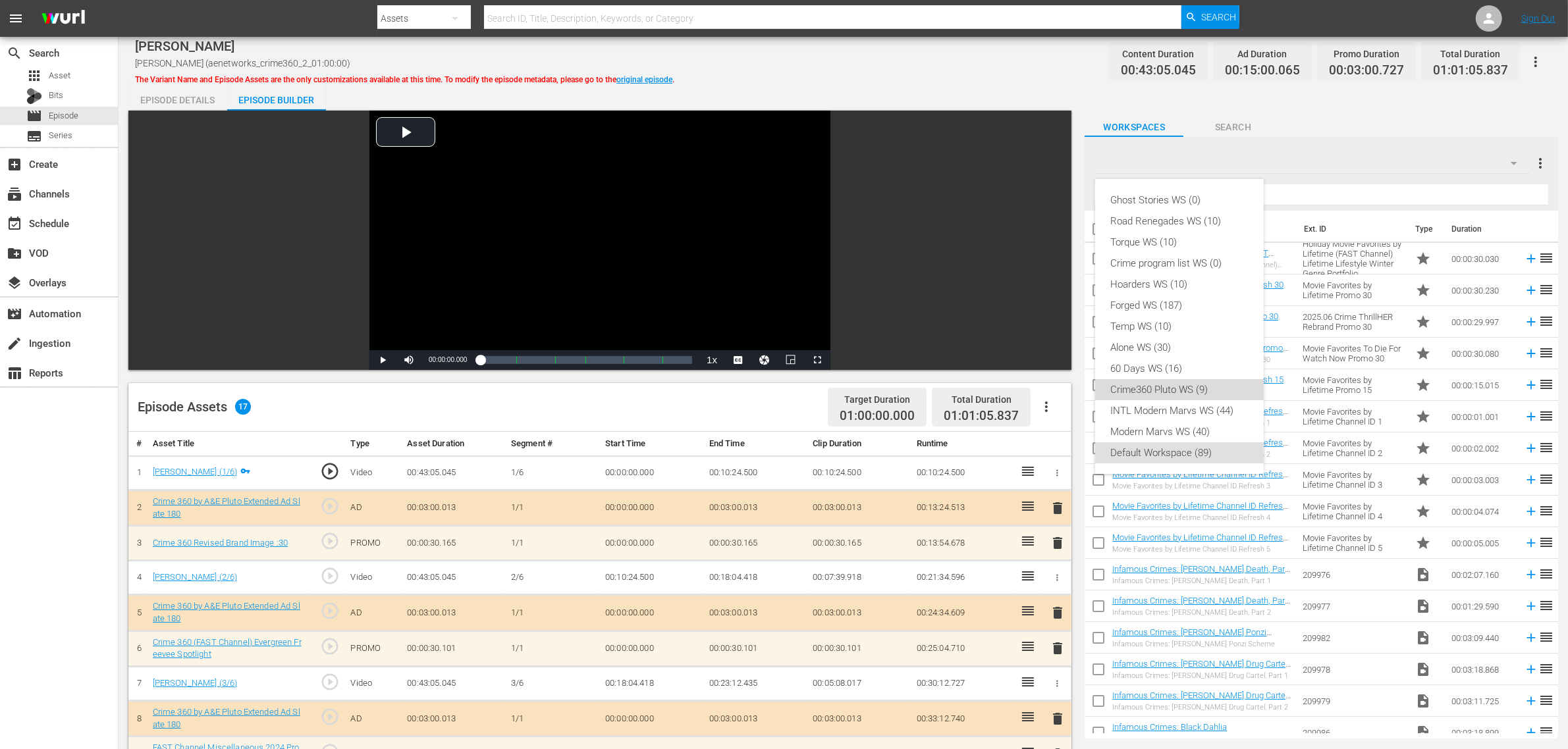
click at [1186, 395] on div "Crime360 Pluto WS (9)" at bounding box center [1179, 389] width 137 height 21
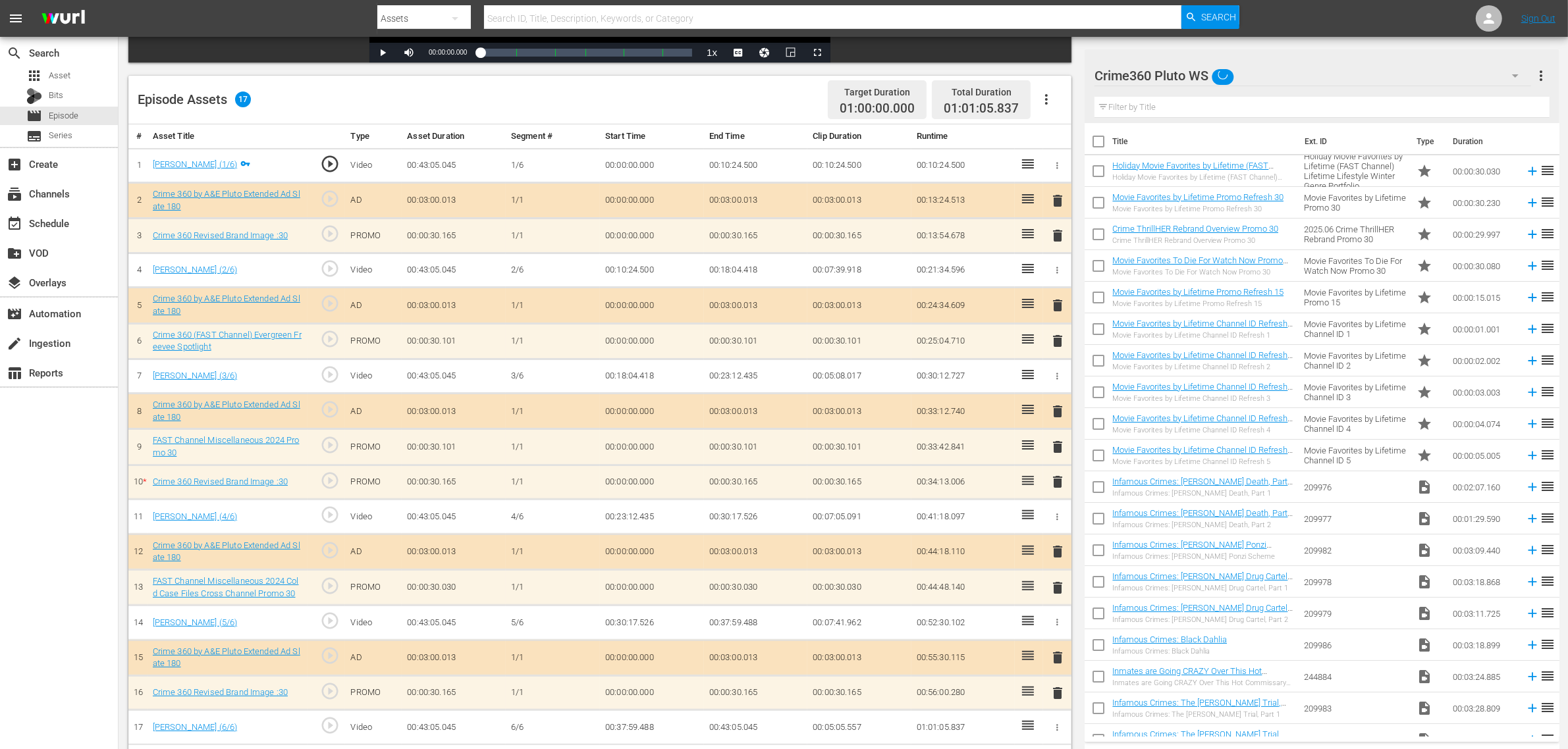
scroll to position [342, 0]
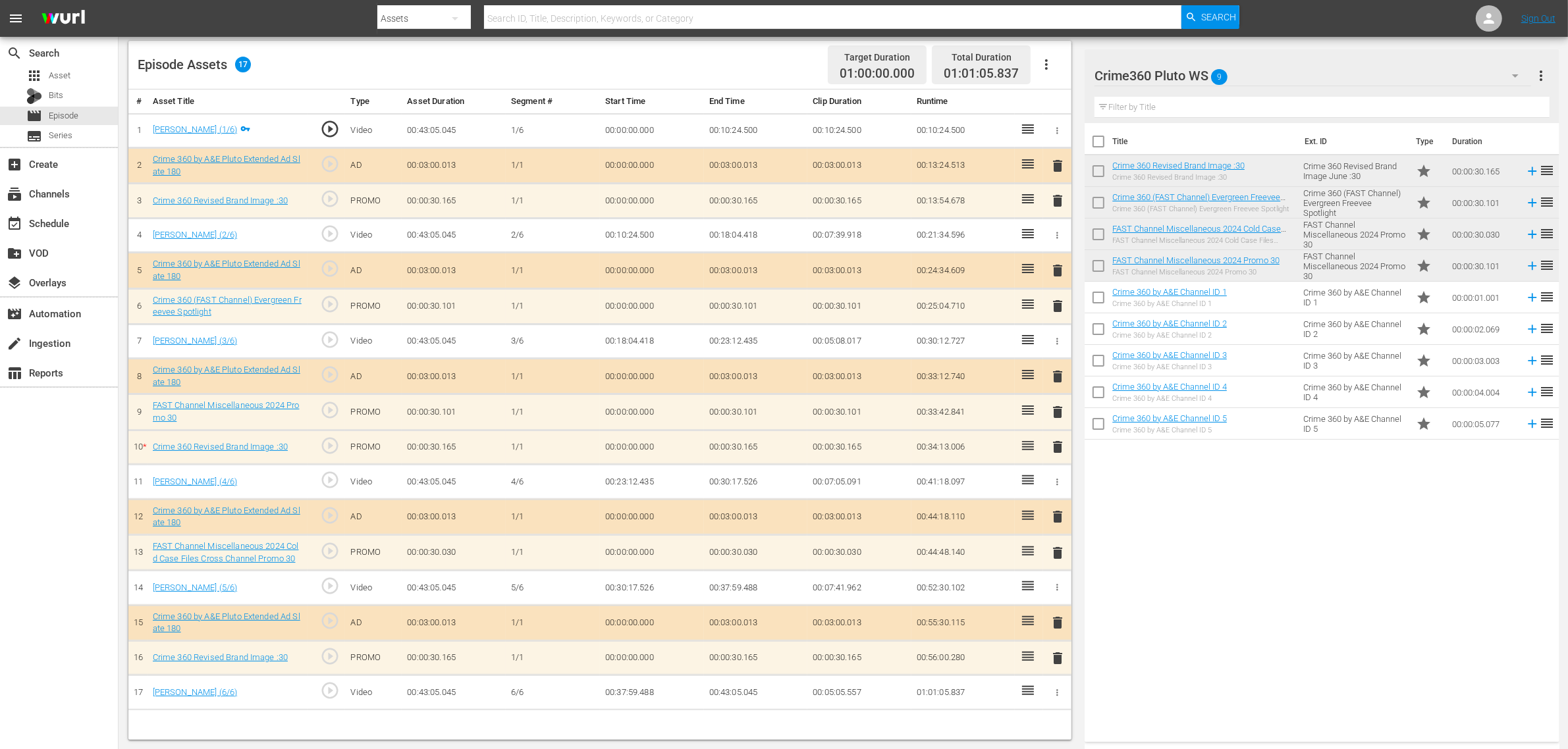
click at [1055, 452] on span "delete" at bounding box center [1058, 447] width 16 height 16
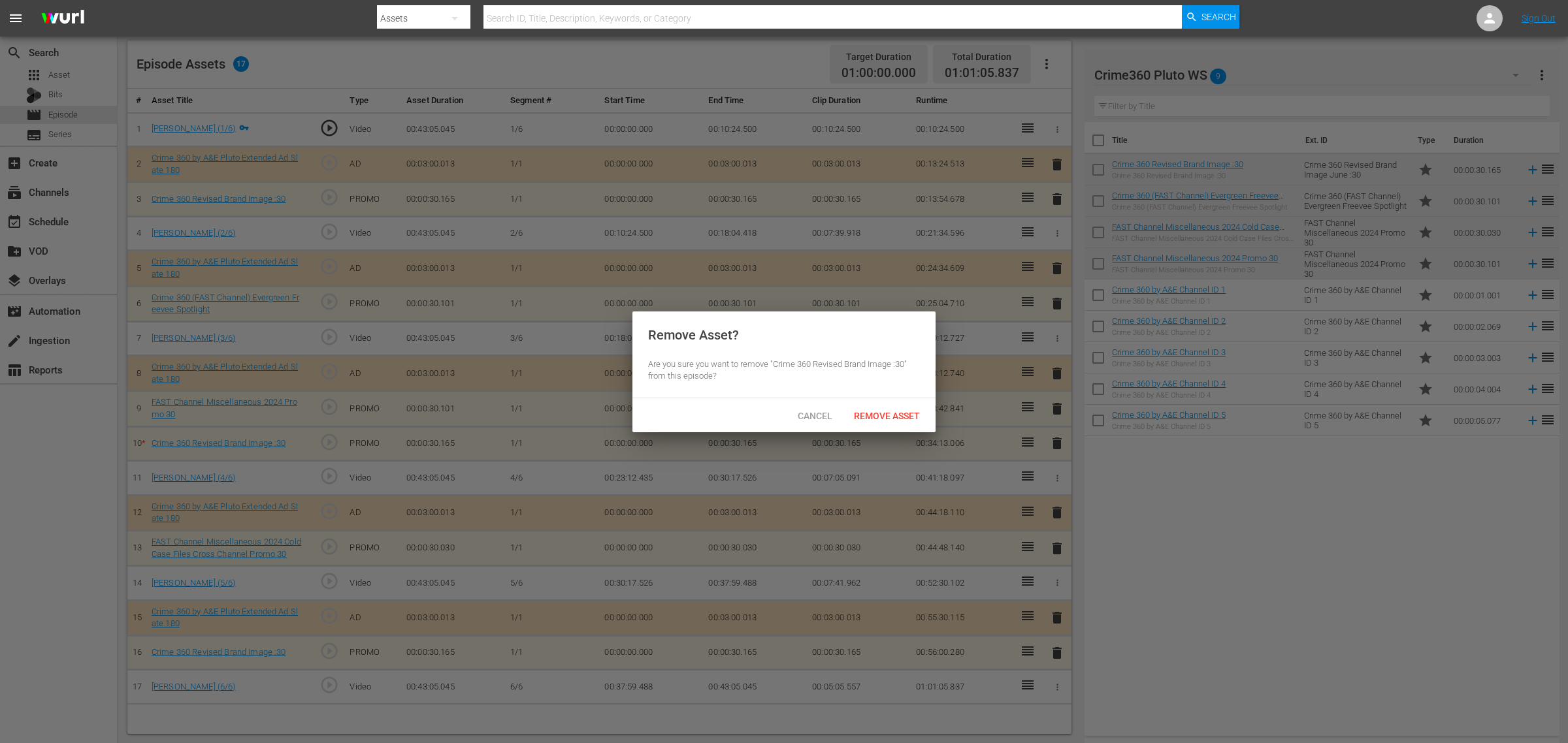
click at [904, 415] on span "Remove Asset" at bounding box center [886, 416] width 87 height 11
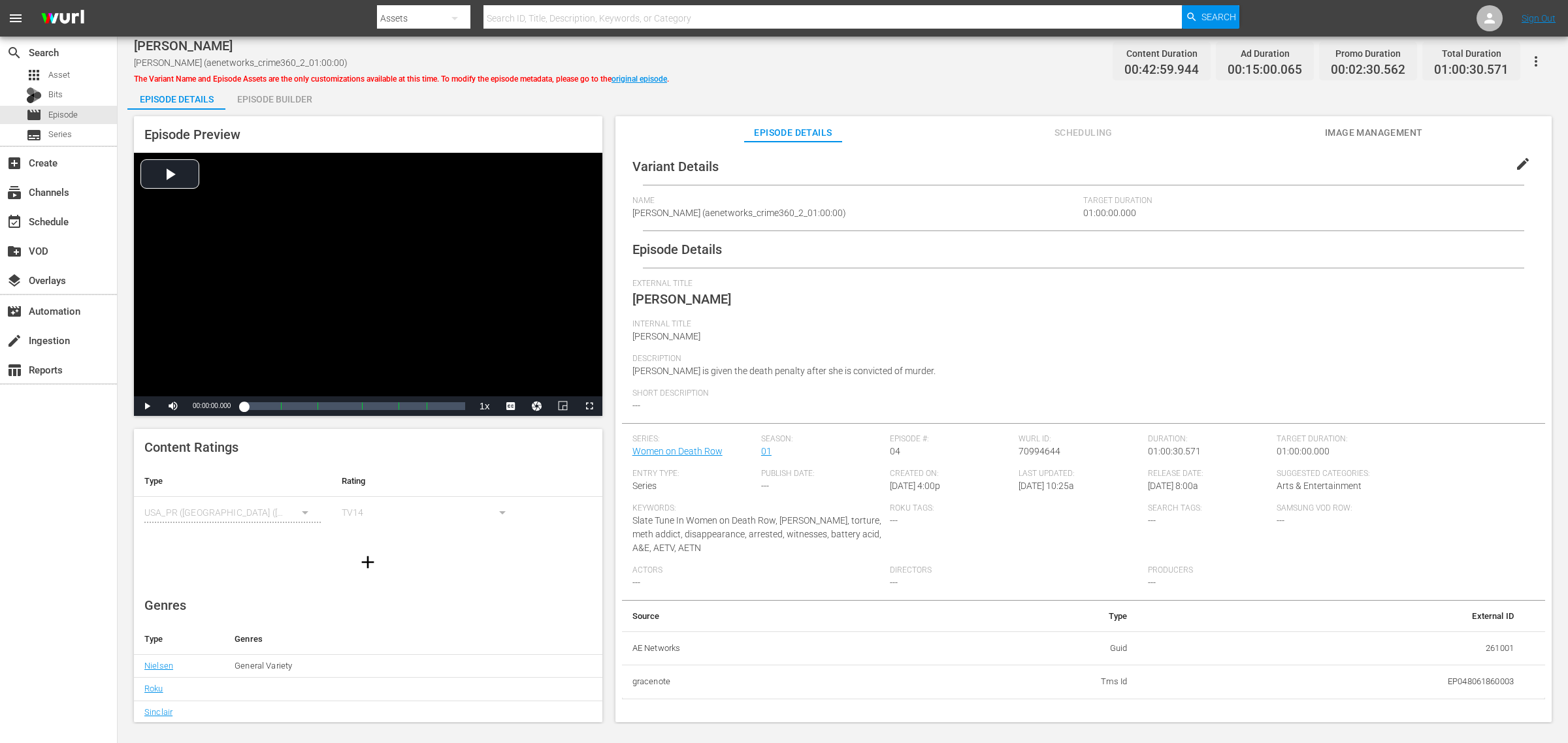
click at [294, 102] on div "Episode Builder" at bounding box center [274, 99] width 98 height 32
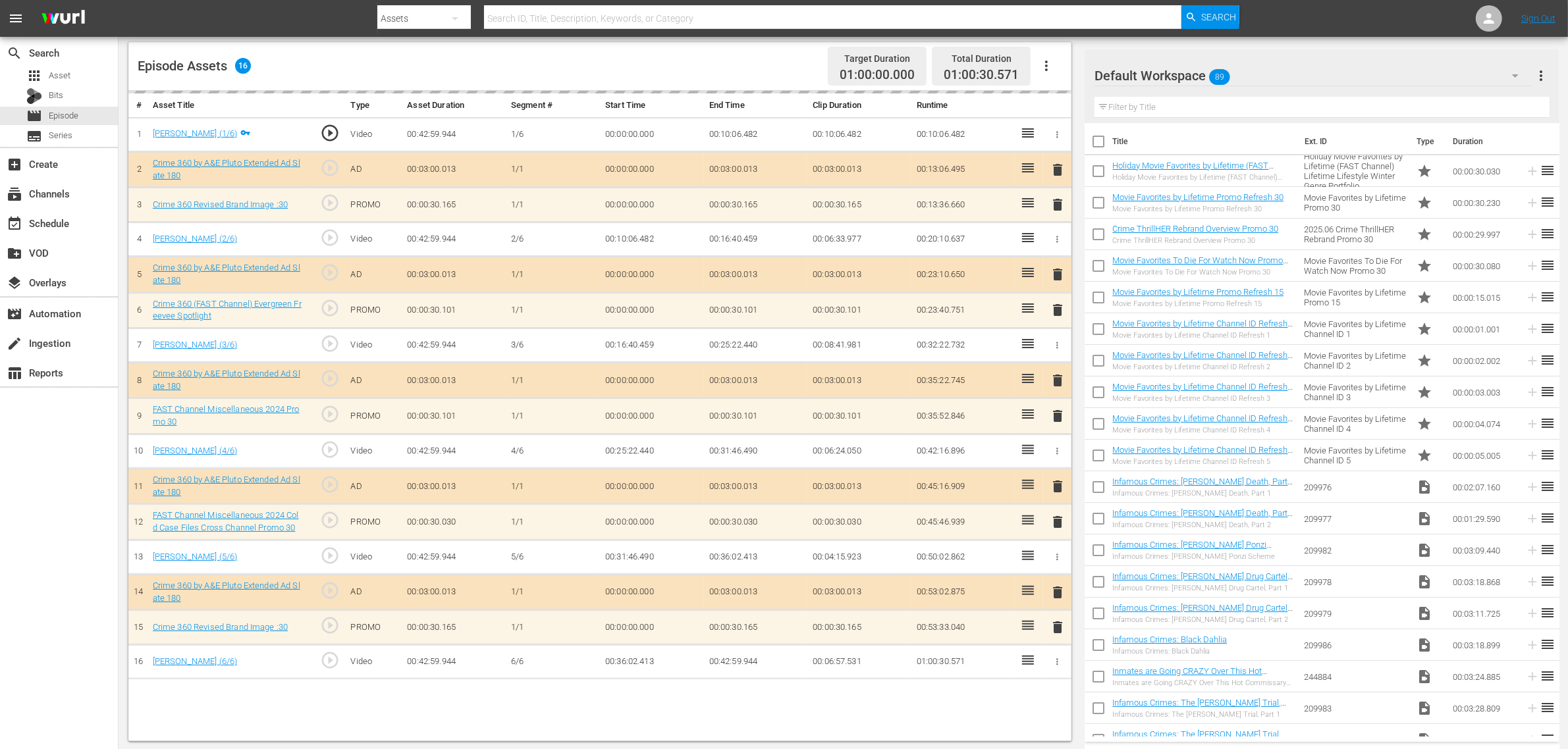
scroll to position [342, 0]
click at [1263, 68] on div "Default Workspace 89" at bounding box center [1312, 75] width 437 height 37
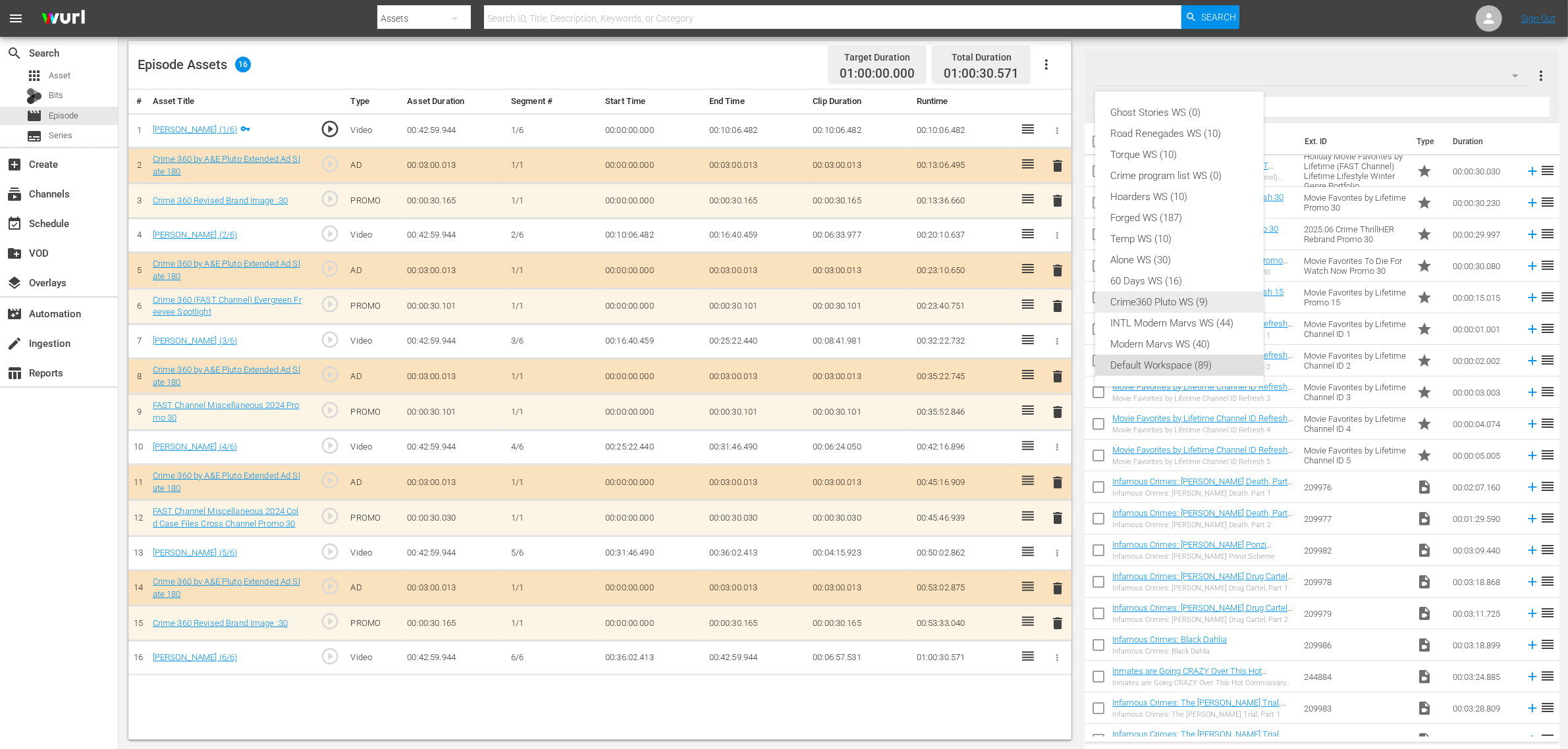
click at [1179, 302] on div "Crime360 Pluto WS (9)" at bounding box center [1179, 302] width 137 height 21
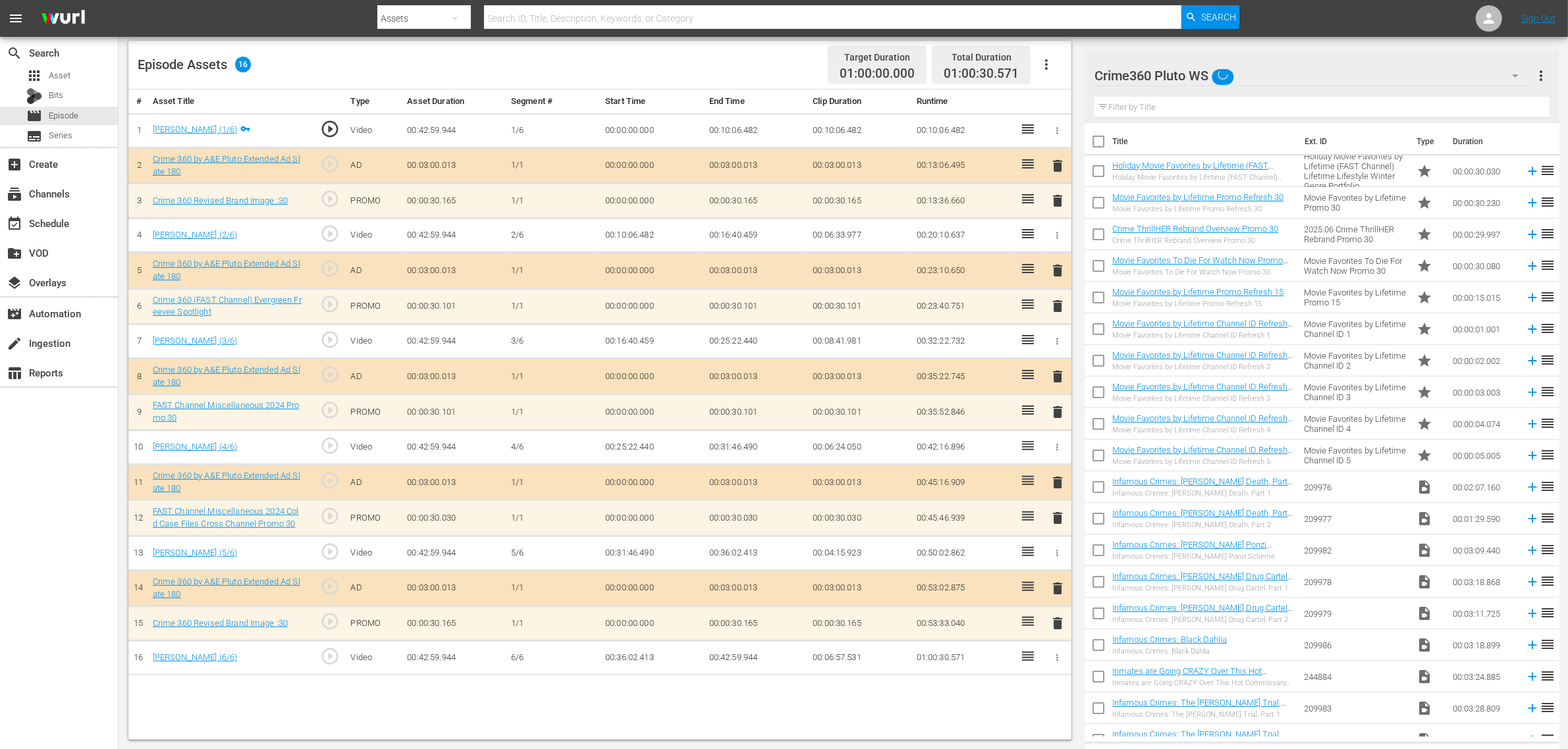
click at [770, 62] on div "Episode Assets 16 Target Duration 01:00:00.000 Total Duration 01:00:30.571" at bounding box center [599, 64] width 943 height 48
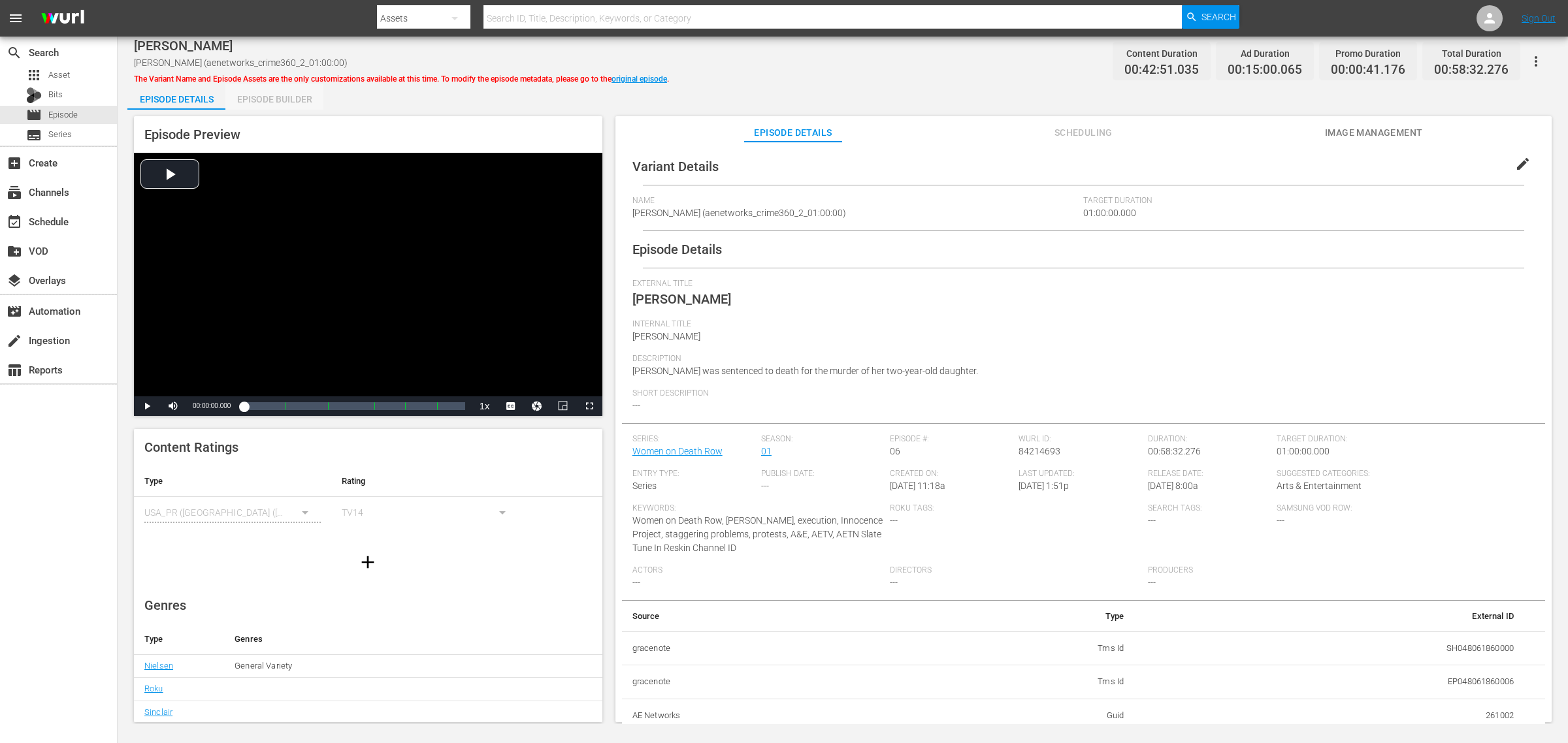
click at [262, 95] on div "Episode Builder" at bounding box center [274, 99] width 98 height 32
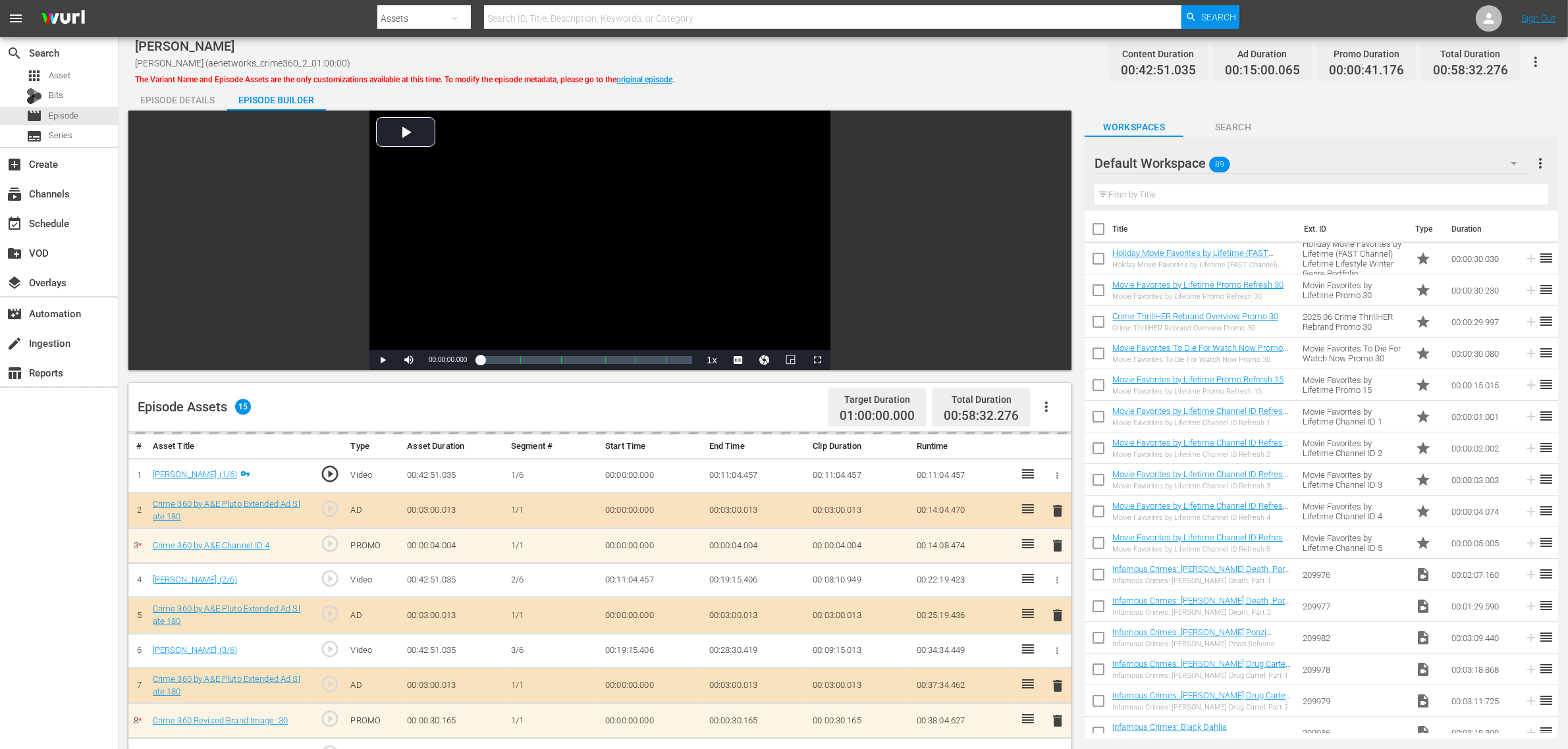
click at [777, 53] on div "Melissa Lucio Melissa Lucio (aenetworks_crime360_2_01:00:00) The Variant Name a…" at bounding box center [843, 62] width 1416 height 30
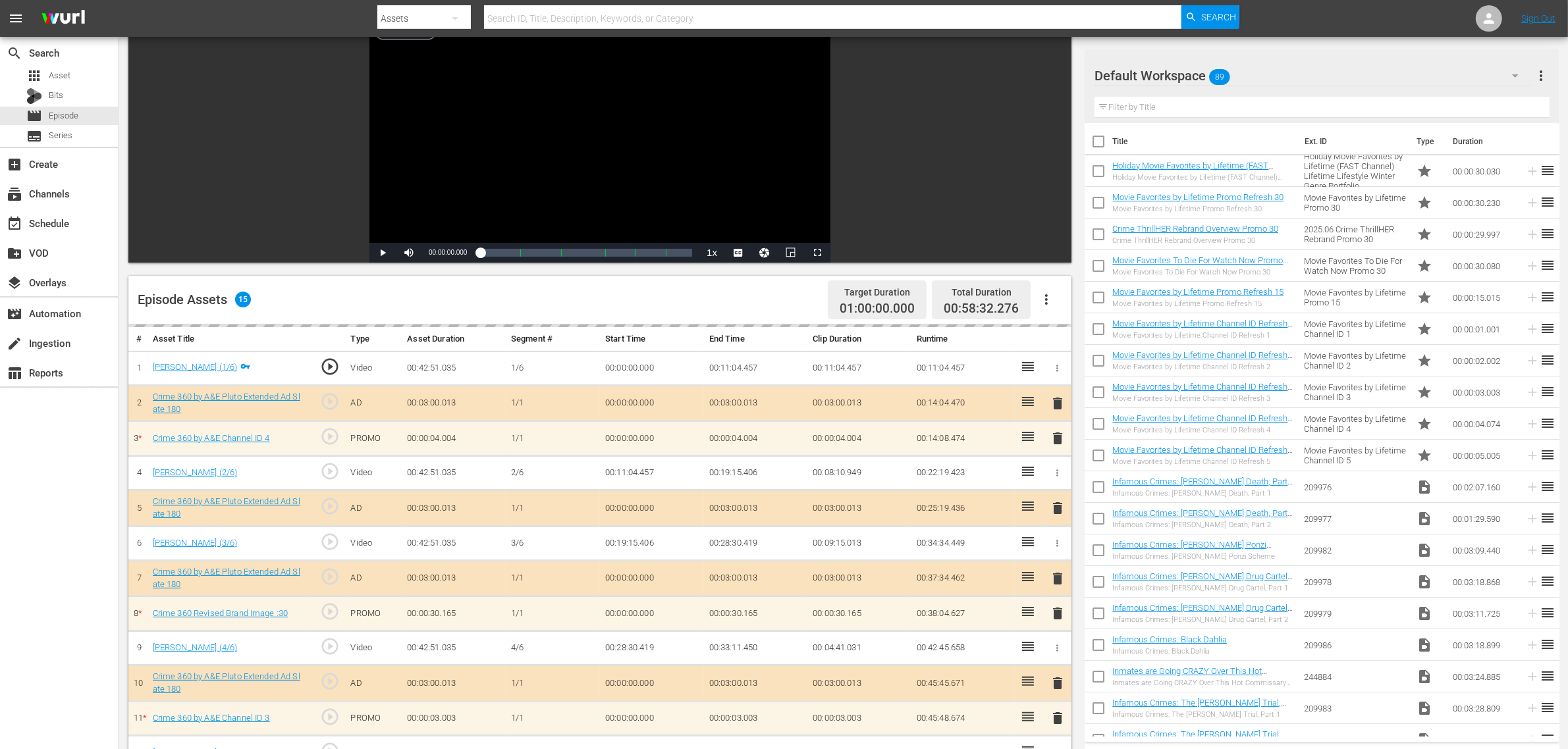
scroll to position [342, 0]
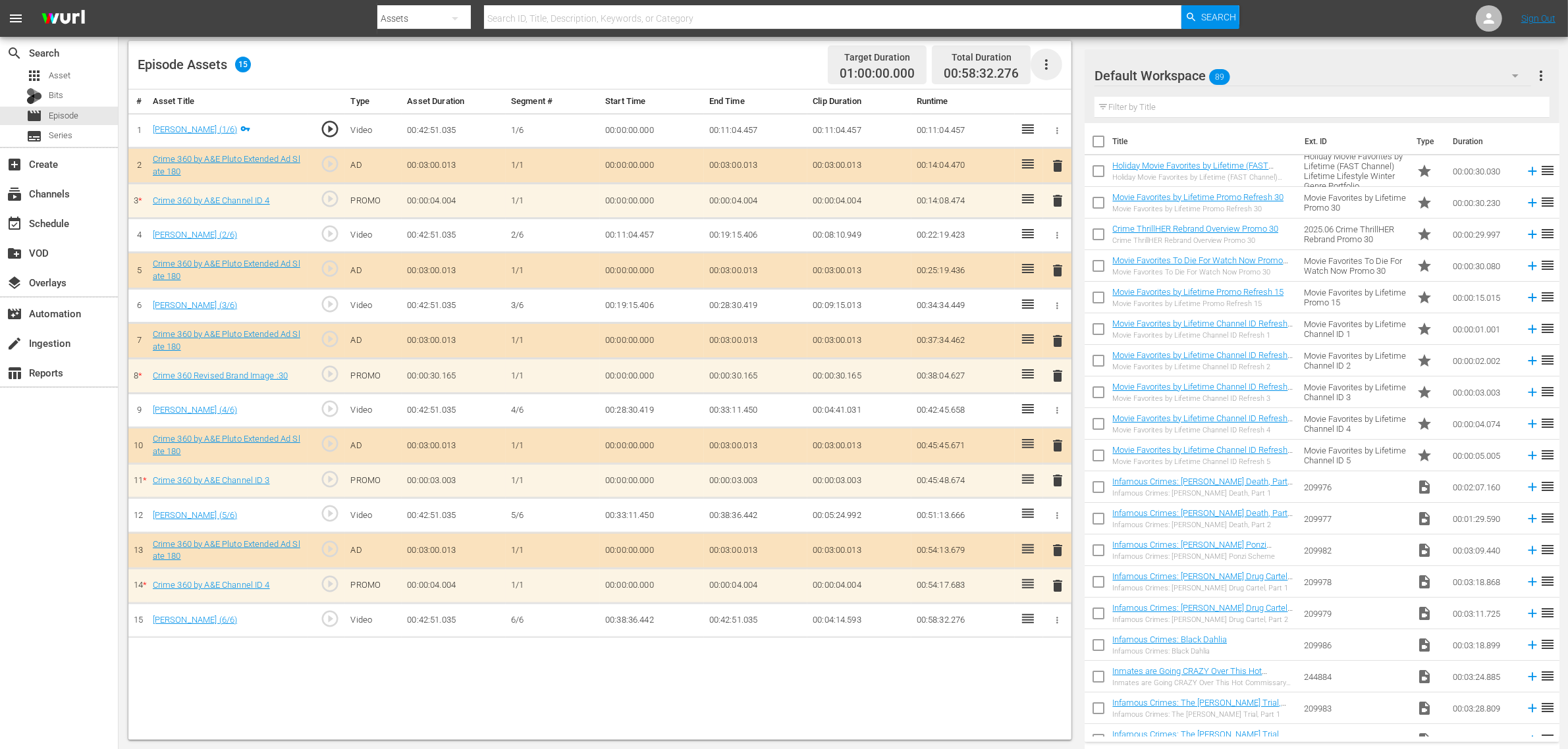
click at [1045, 62] on icon "button" at bounding box center [1046, 64] width 16 height 16
click at [1071, 113] on div "Clear Ads" at bounding box center [1086, 101] width 90 height 32
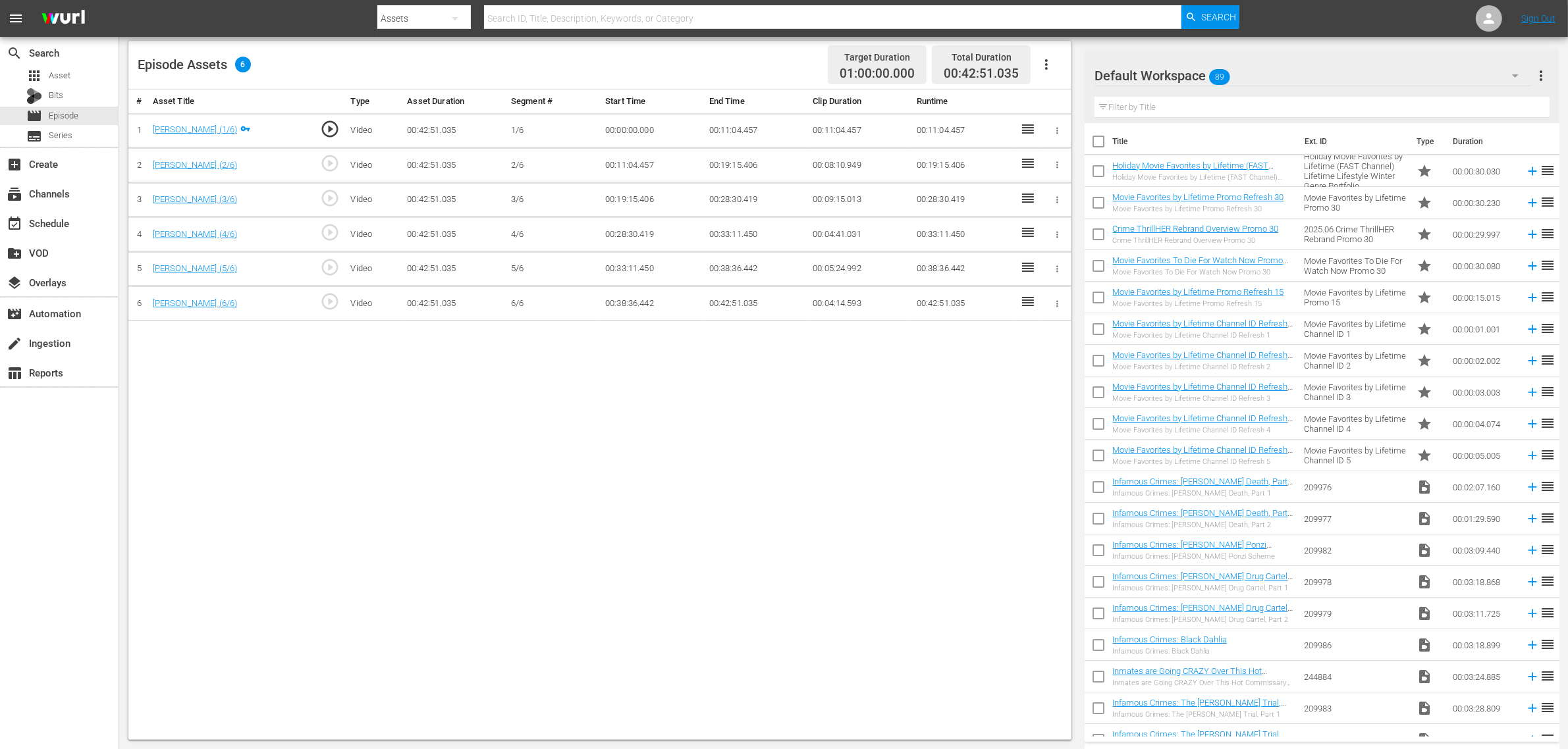
click at [1047, 61] on icon "button" at bounding box center [1046, 64] width 16 height 16
click at [1063, 73] on div "Fill with Ads" at bounding box center [1086, 70] width 90 height 32
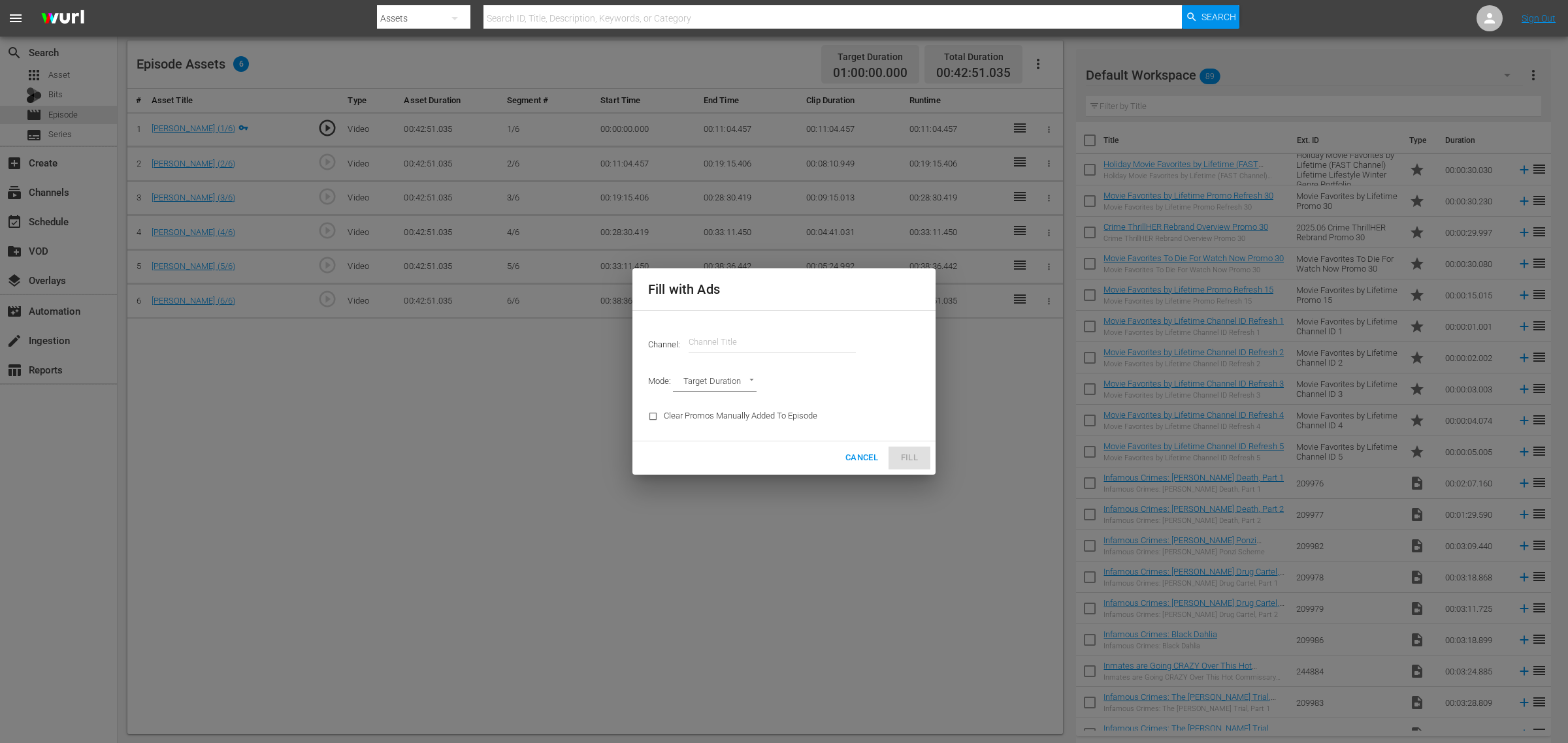
click at [727, 342] on input "text" at bounding box center [772, 342] width 167 height 32
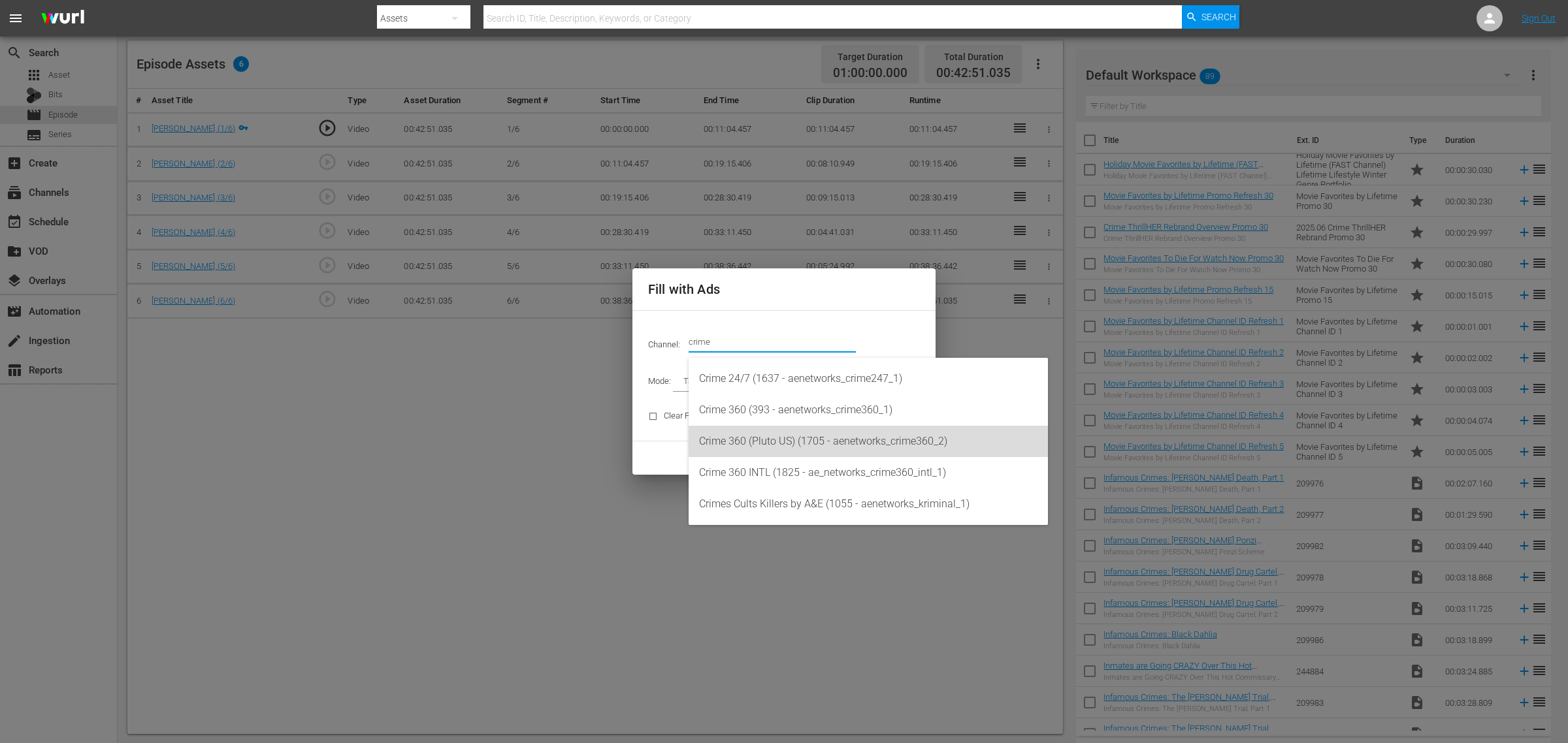
click at [804, 439] on div "Crime 360 (Pluto US) (1705 - aenetworks_crime360_2)" at bounding box center [868, 441] width 338 height 32
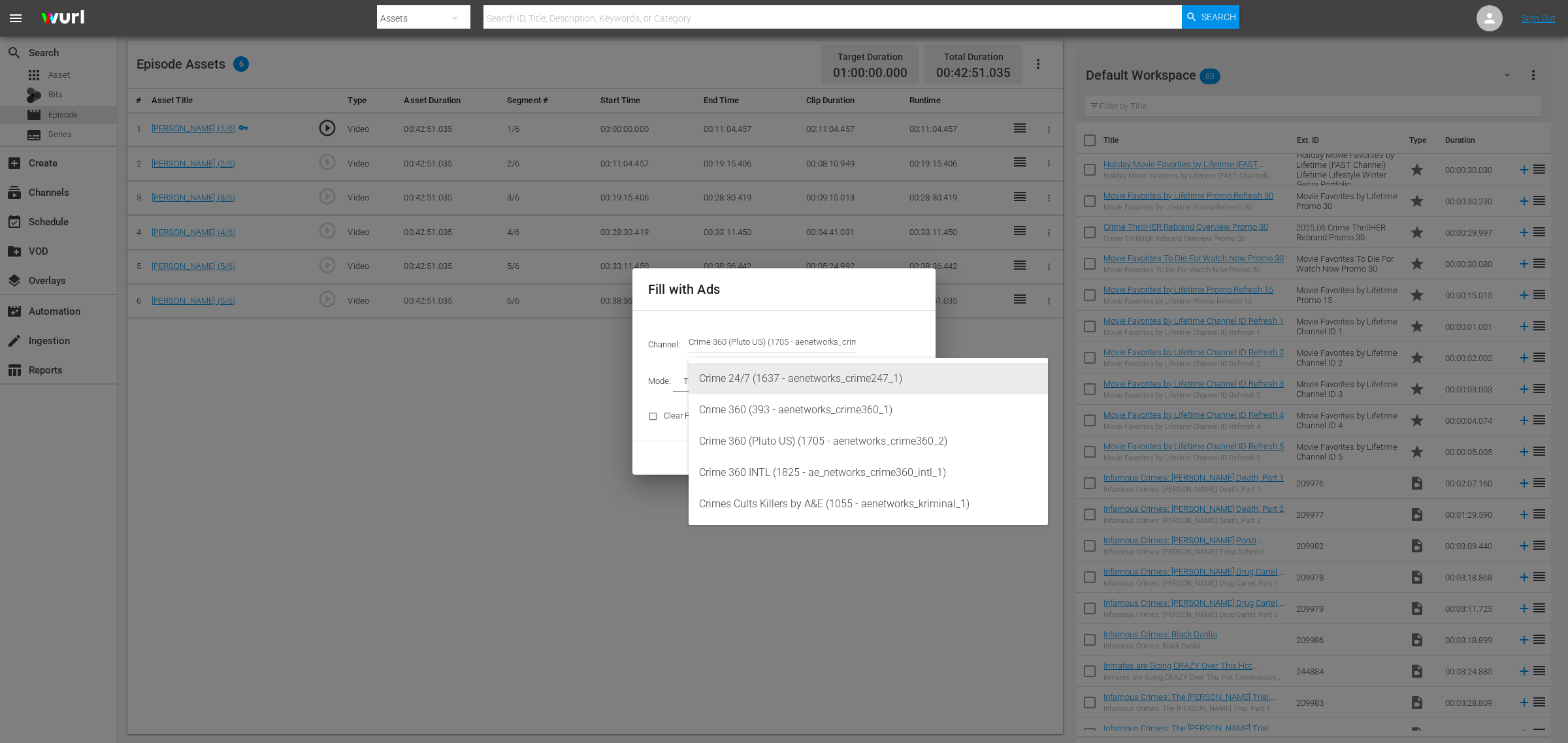
type input "Crime 360 (Pluto US) (1705)"
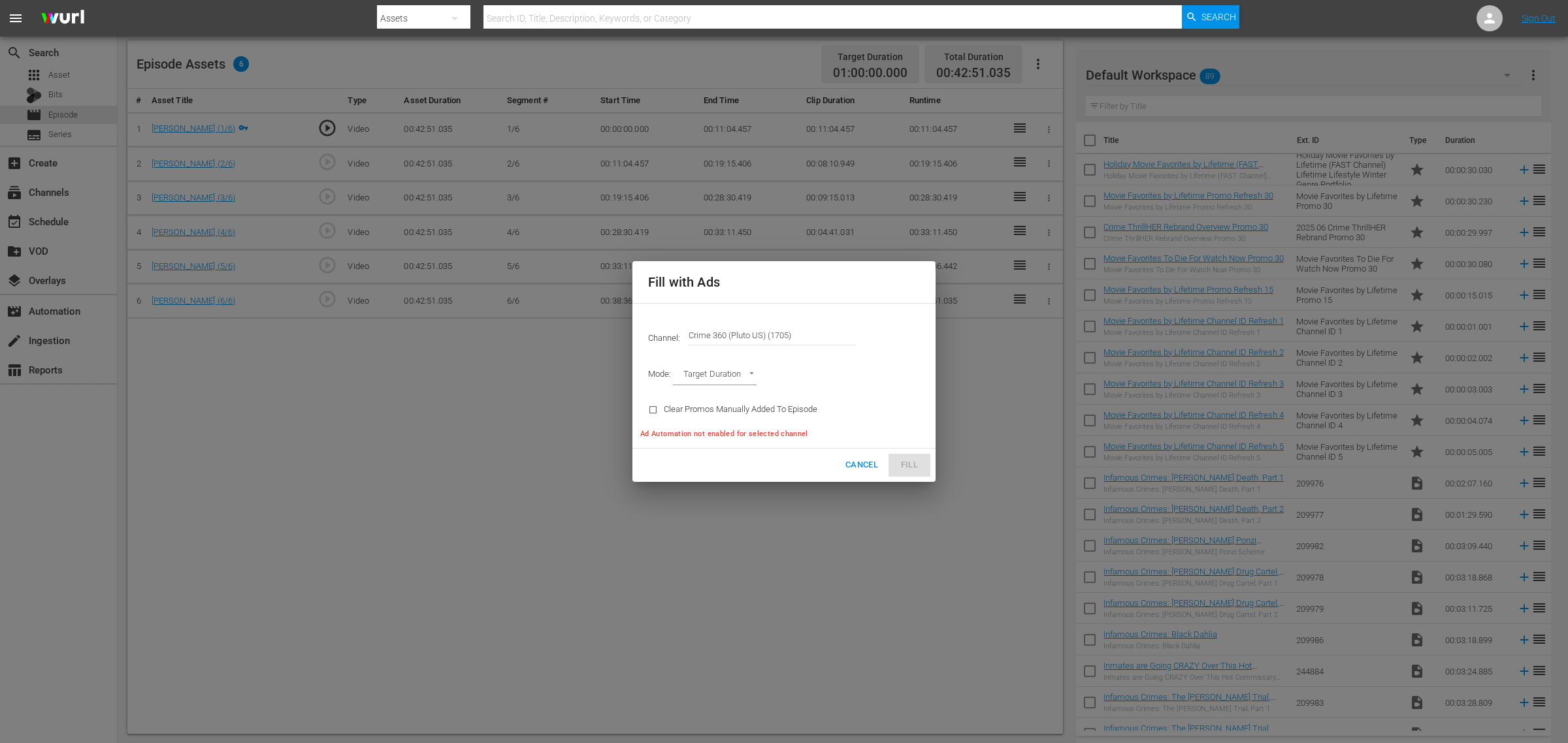
type input "AD_BREAK_DURATION"
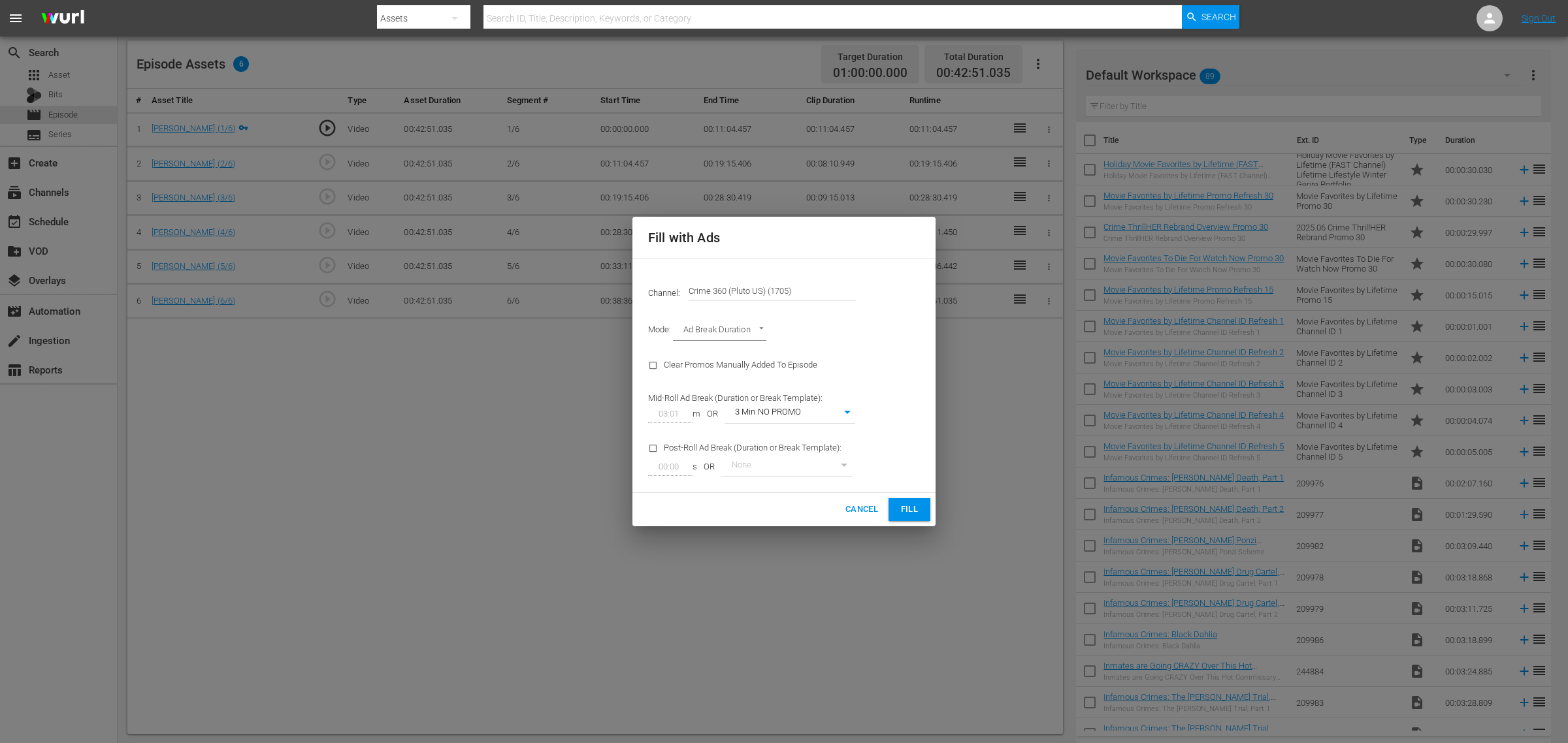
click at [825, 403] on body "menu Search By Assets Search ID, Title, Description, Keywords, or Category Sear…" at bounding box center [784, 32] width 1568 height 743
click at [804, 435] on li "3 Min with promo" at bounding box center [790, 435] width 131 height 22
type input "46"
click at [901, 506] on span "Fill" at bounding box center [909, 509] width 21 height 15
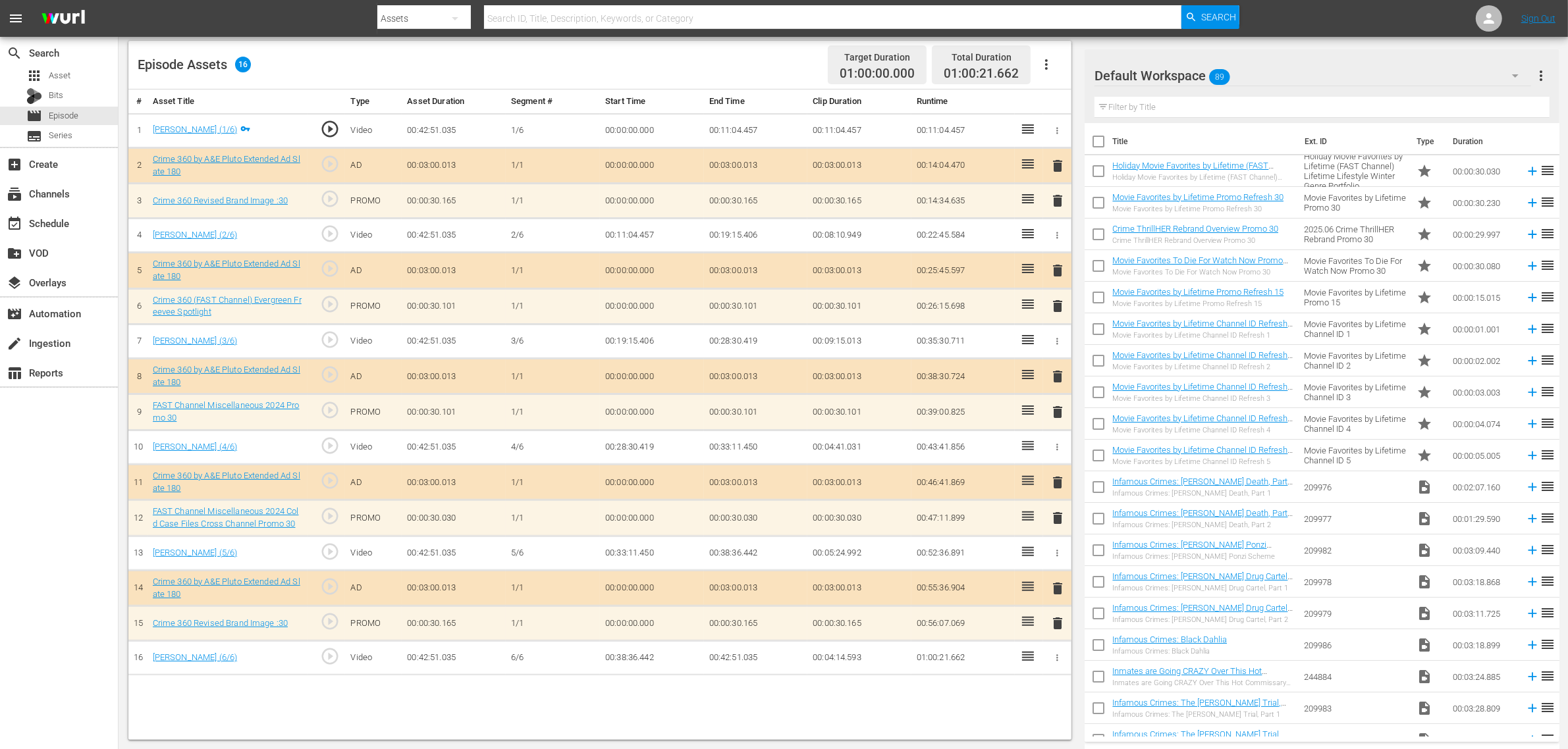
click at [1263, 68] on div "Default Workspace 89" at bounding box center [1312, 75] width 437 height 37
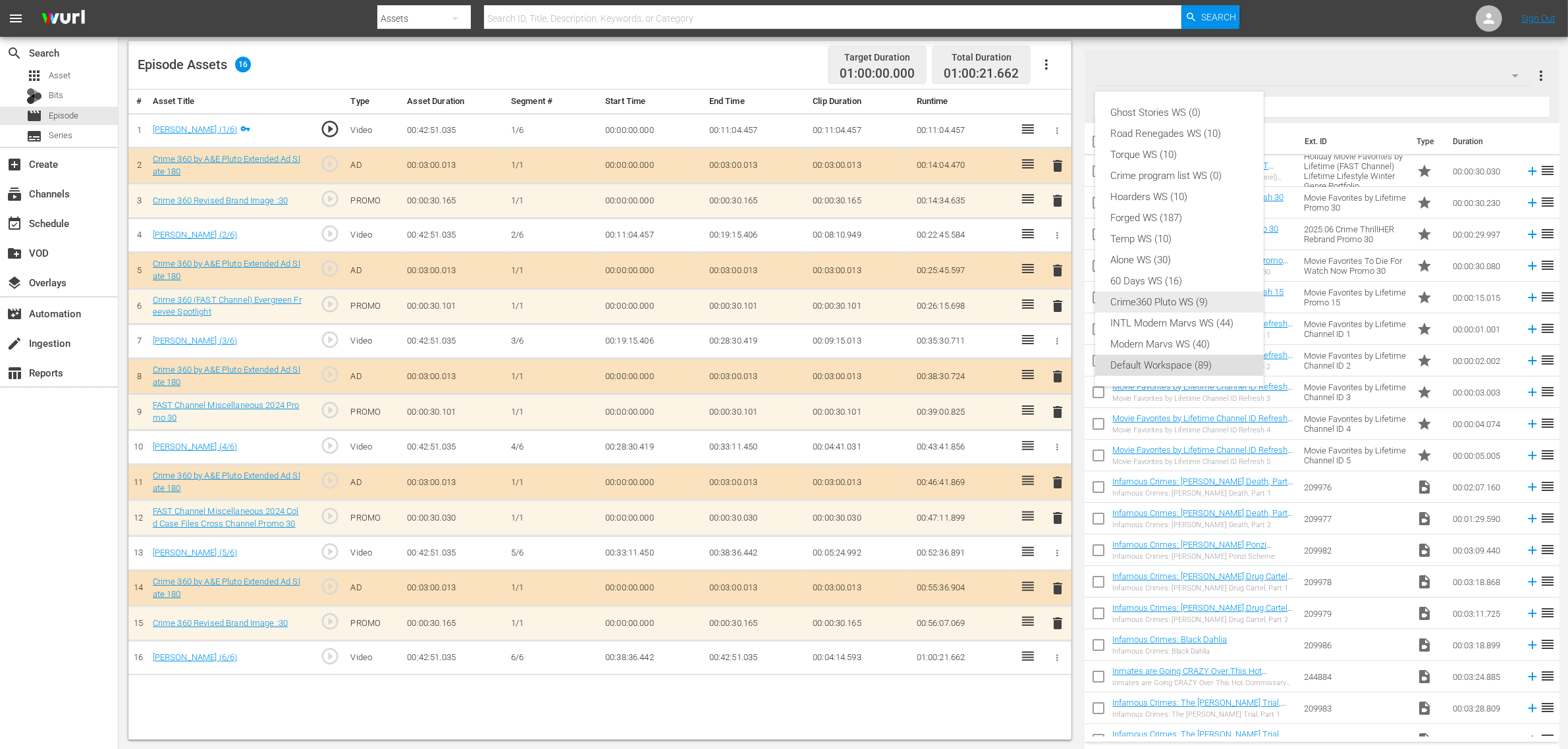
click at [1182, 302] on div "Crime360 Pluto WS (9)" at bounding box center [1179, 302] width 137 height 21
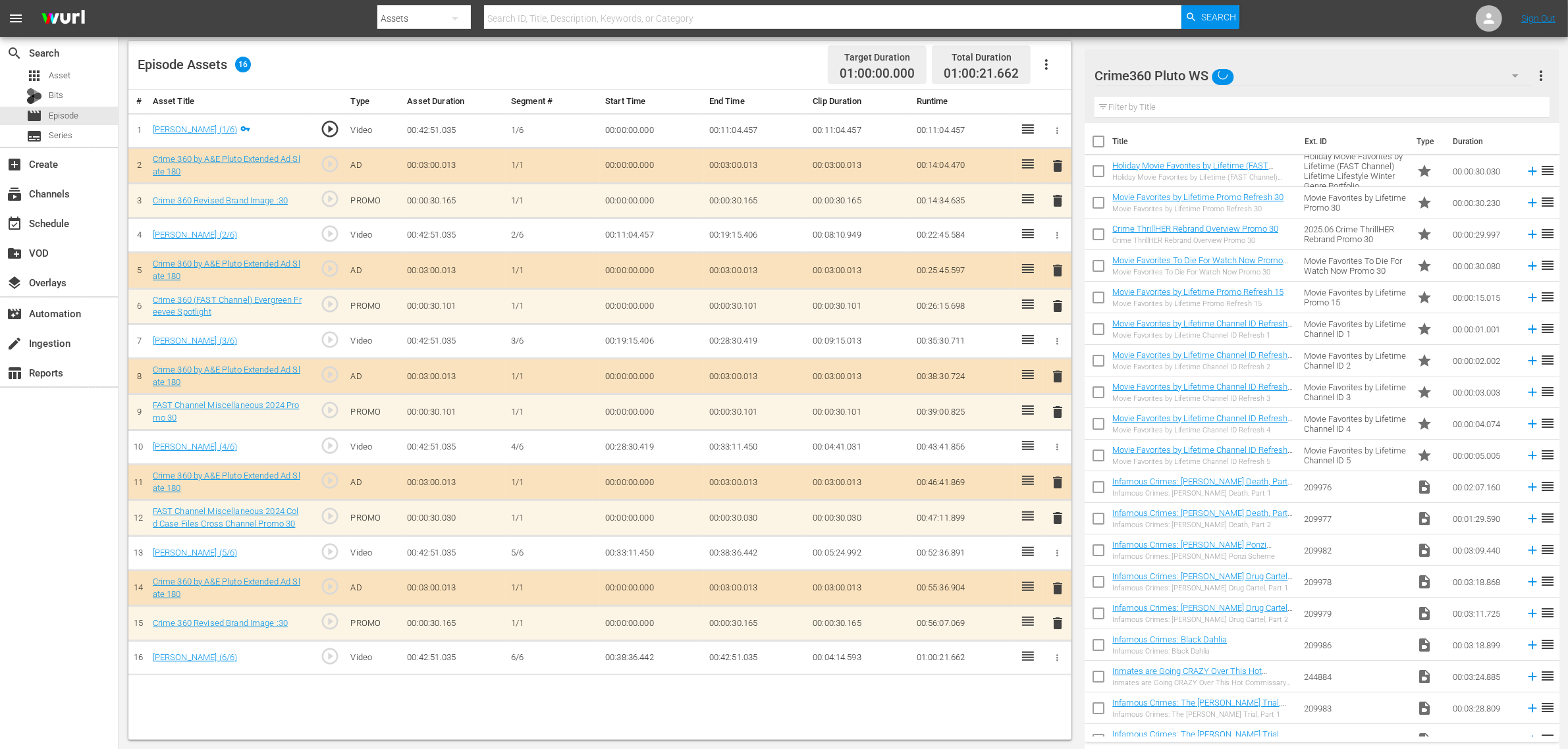
click at [762, 69] on div "Episode Assets 16 Target Duration 01:00:00.000 Total Duration 01:00:21.662" at bounding box center [599, 64] width 943 height 48
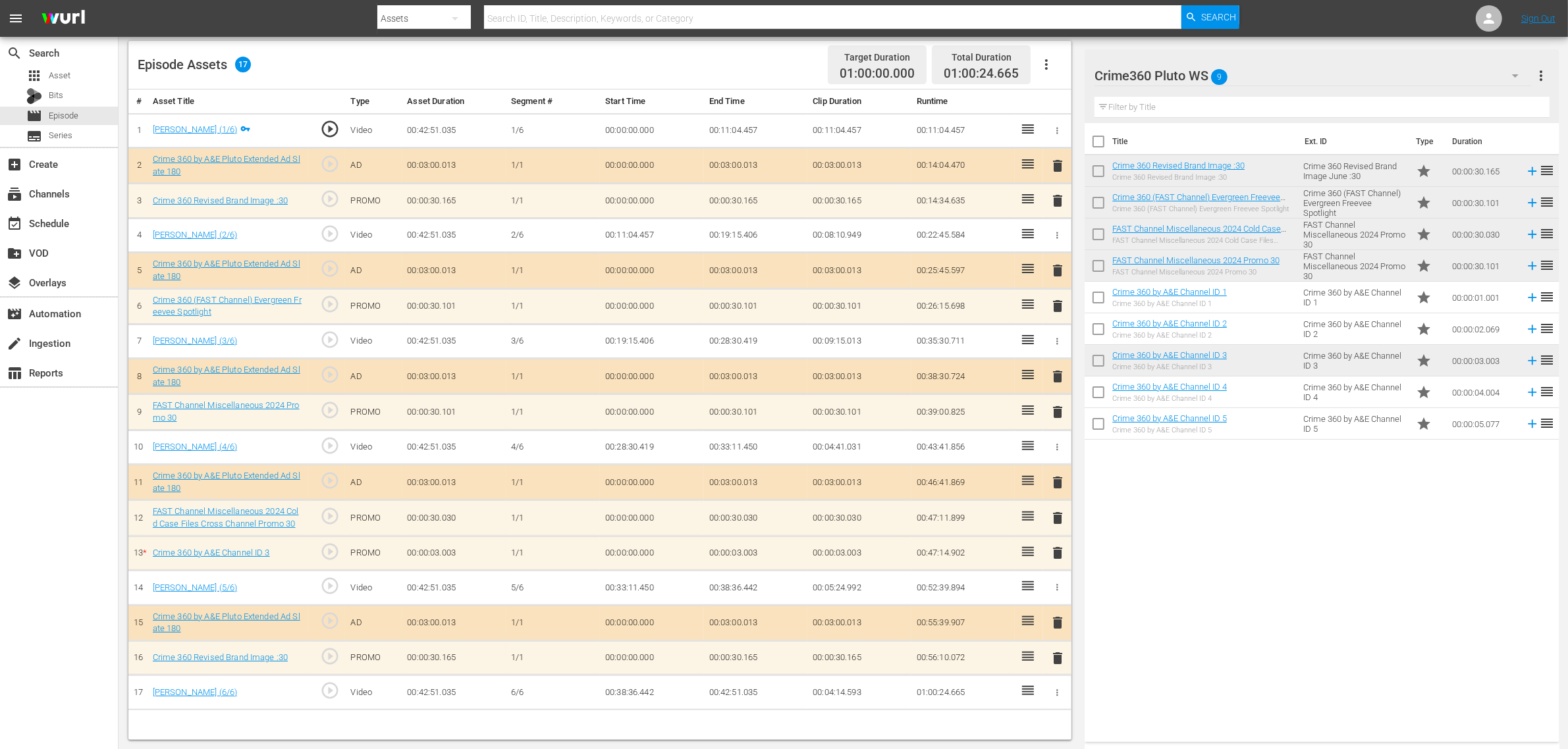
drag, startPoint x: 1253, startPoint y: 609, endPoint x: 1263, endPoint y: 596, distance: 16.4
click at [1255, 599] on div "Title Ext. ID Type Duration Crime 360 Revised Brand Image :30 Crime 360 Revised…" at bounding box center [1321, 430] width 474 height 614
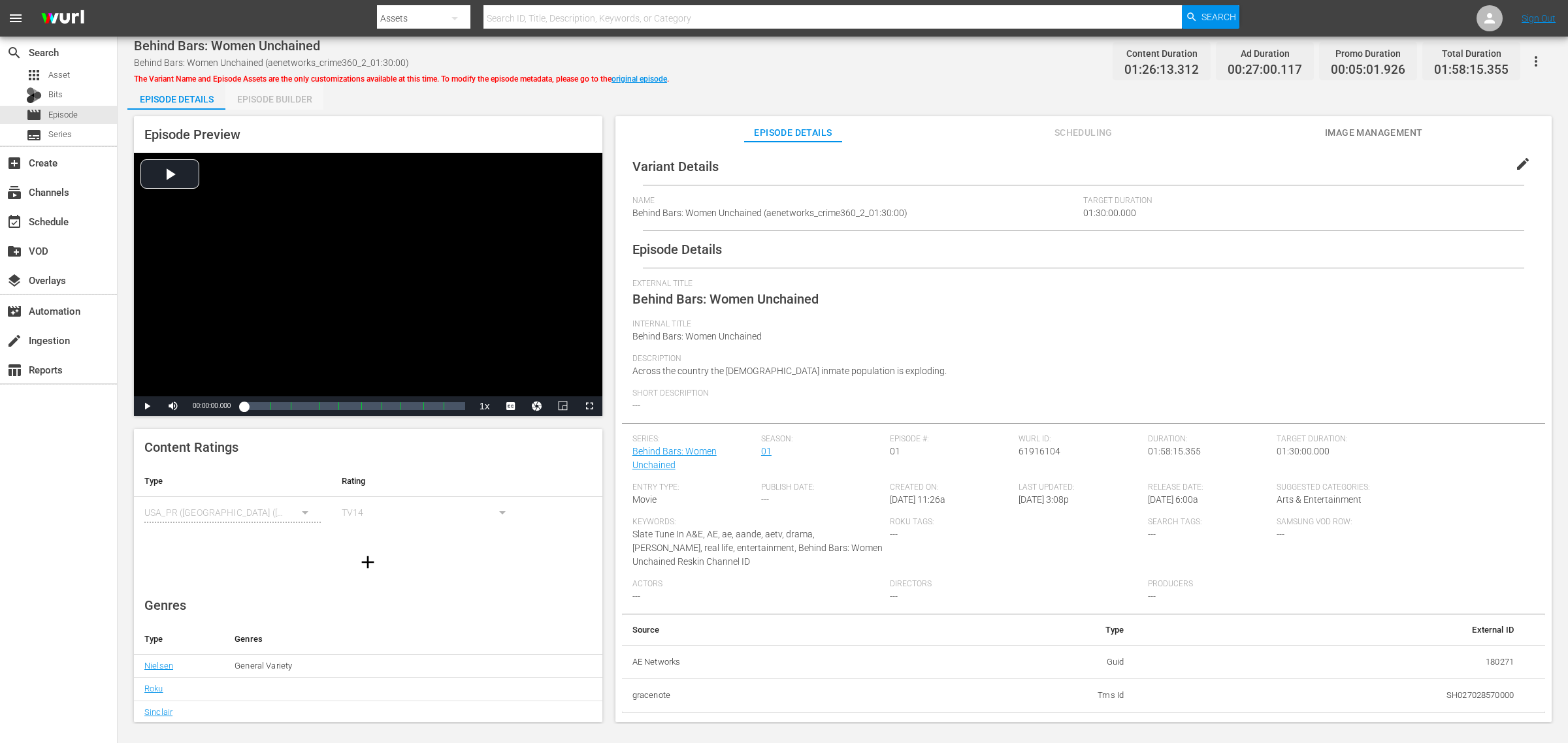
click at [272, 95] on div "Episode Builder" at bounding box center [274, 99] width 98 height 32
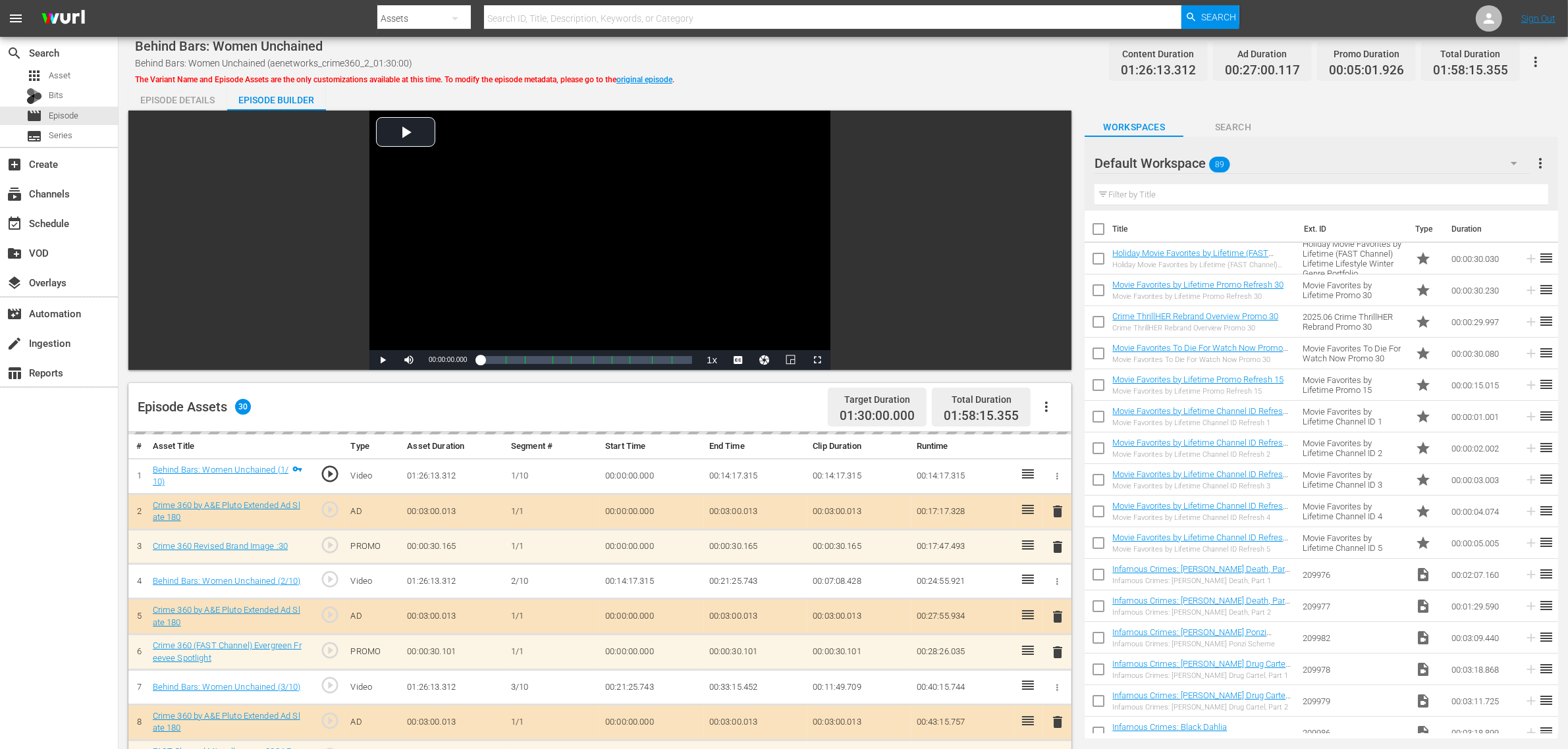
click at [1263, 153] on div "Default Workspace 89" at bounding box center [1312, 163] width 435 height 37
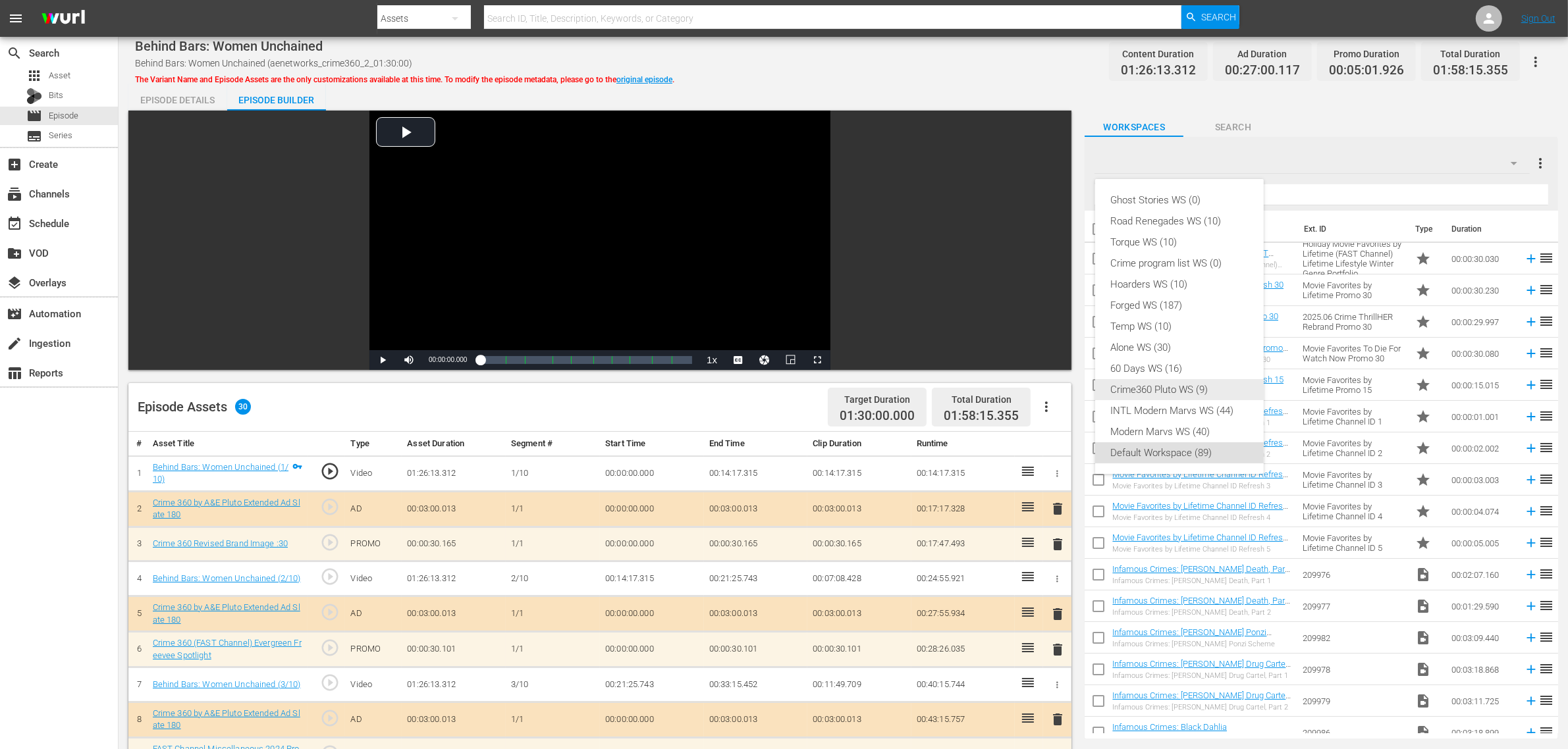
click at [1184, 389] on div "Crime360 Pluto WS (9)" at bounding box center [1179, 389] width 137 height 21
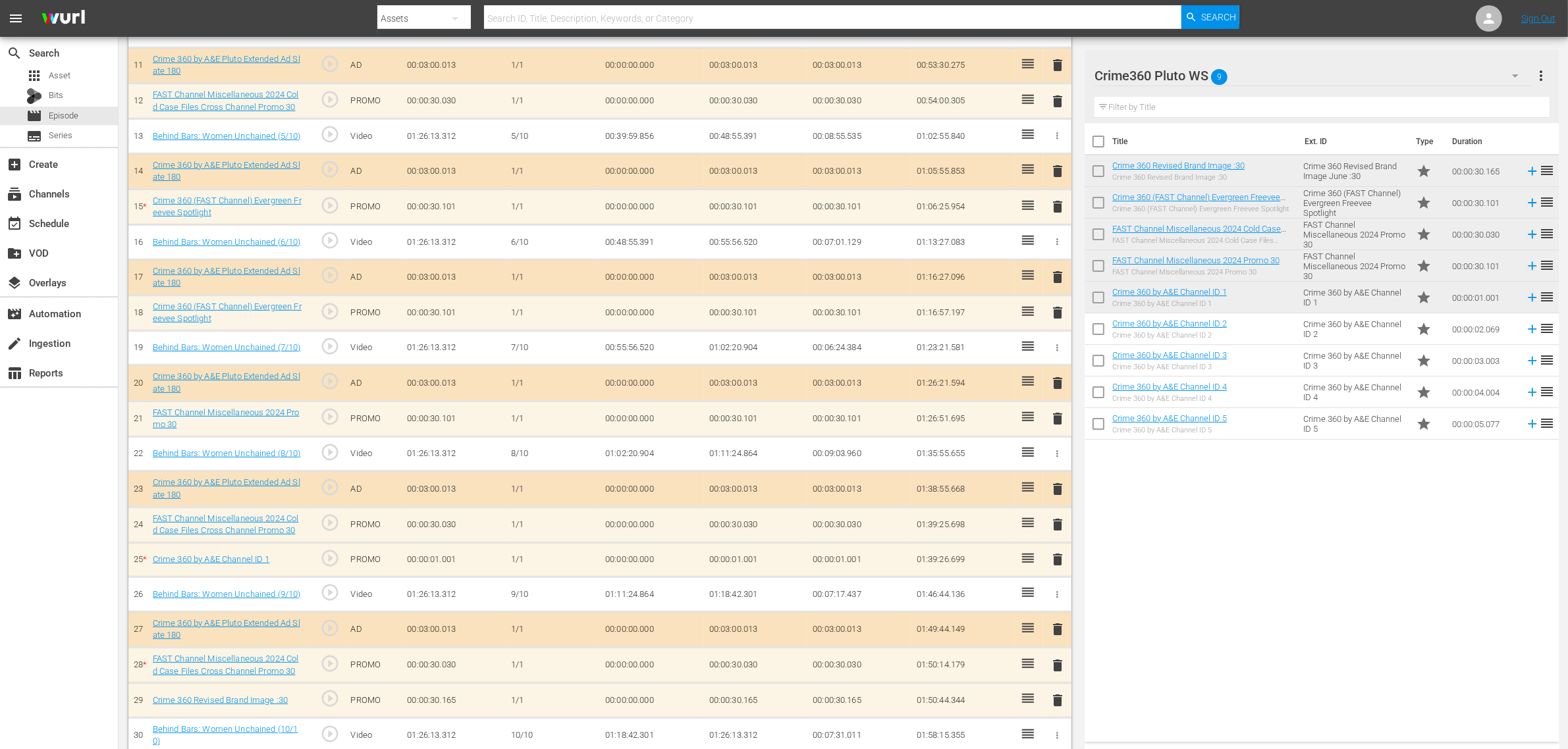
scroll to position [783, 0]
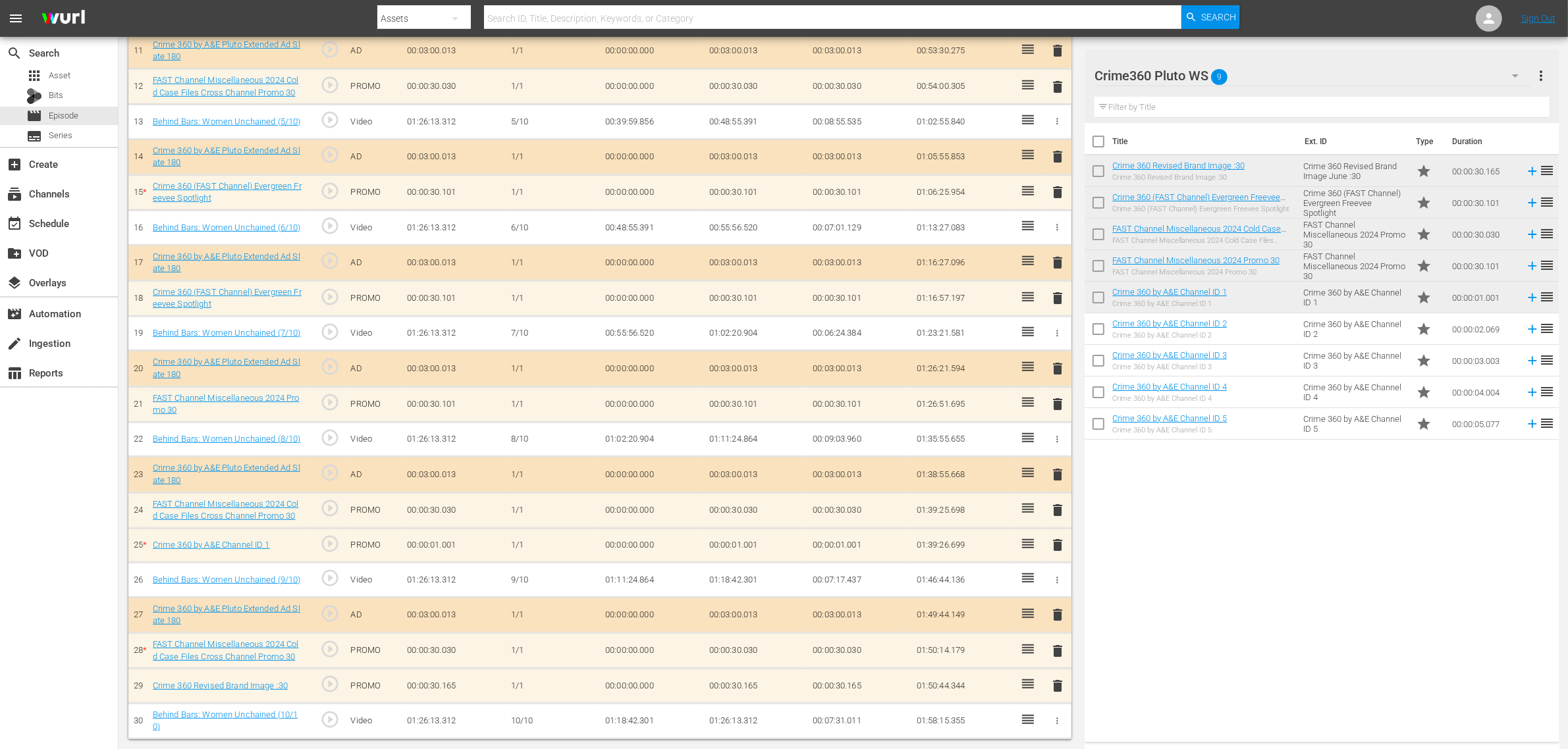
click at [1058, 541] on span "delete" at bounding box center [1058, 545] width 16 height 16
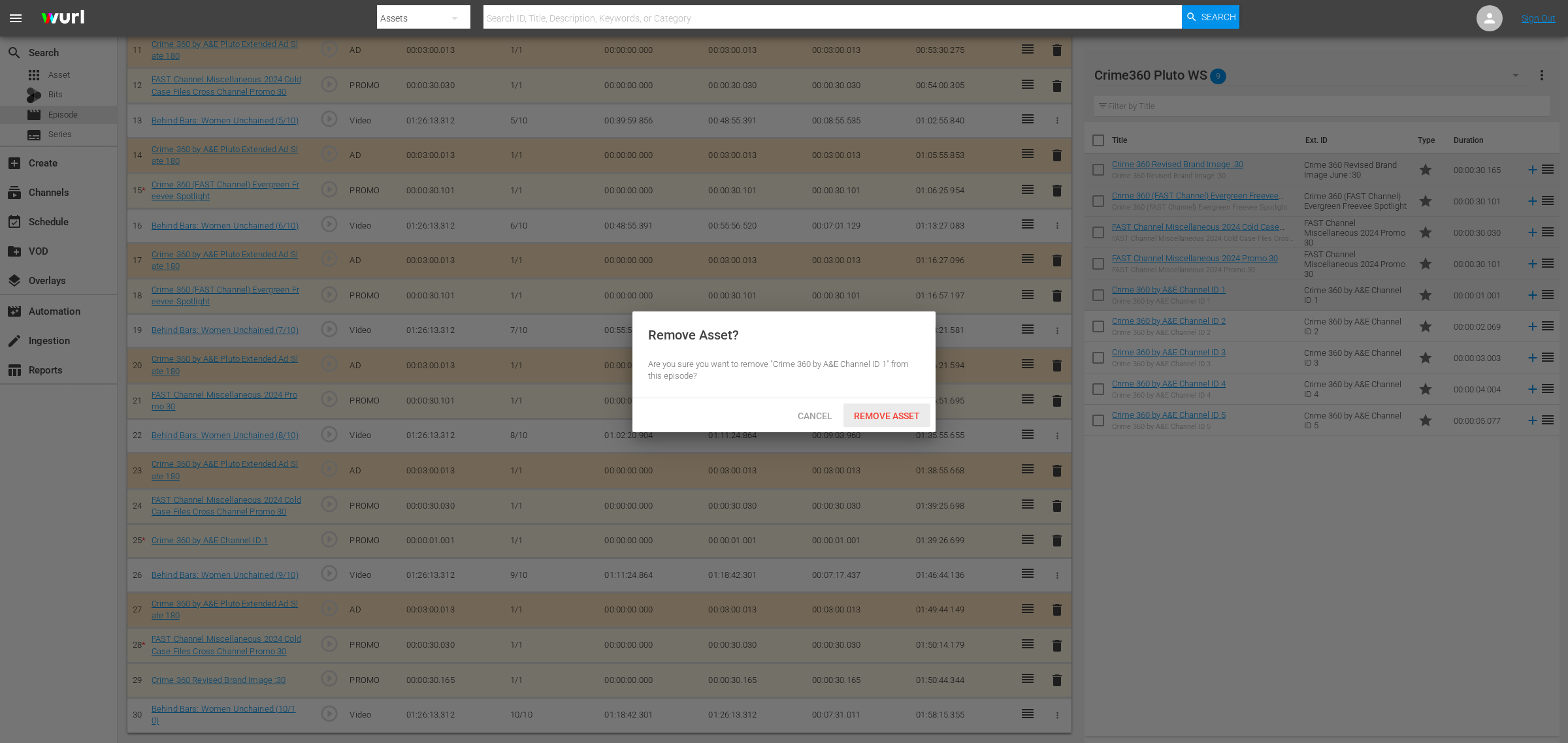
click at [882, 416] on span "Remove Asset" at bounding box center [886, 416] width 87 height 11
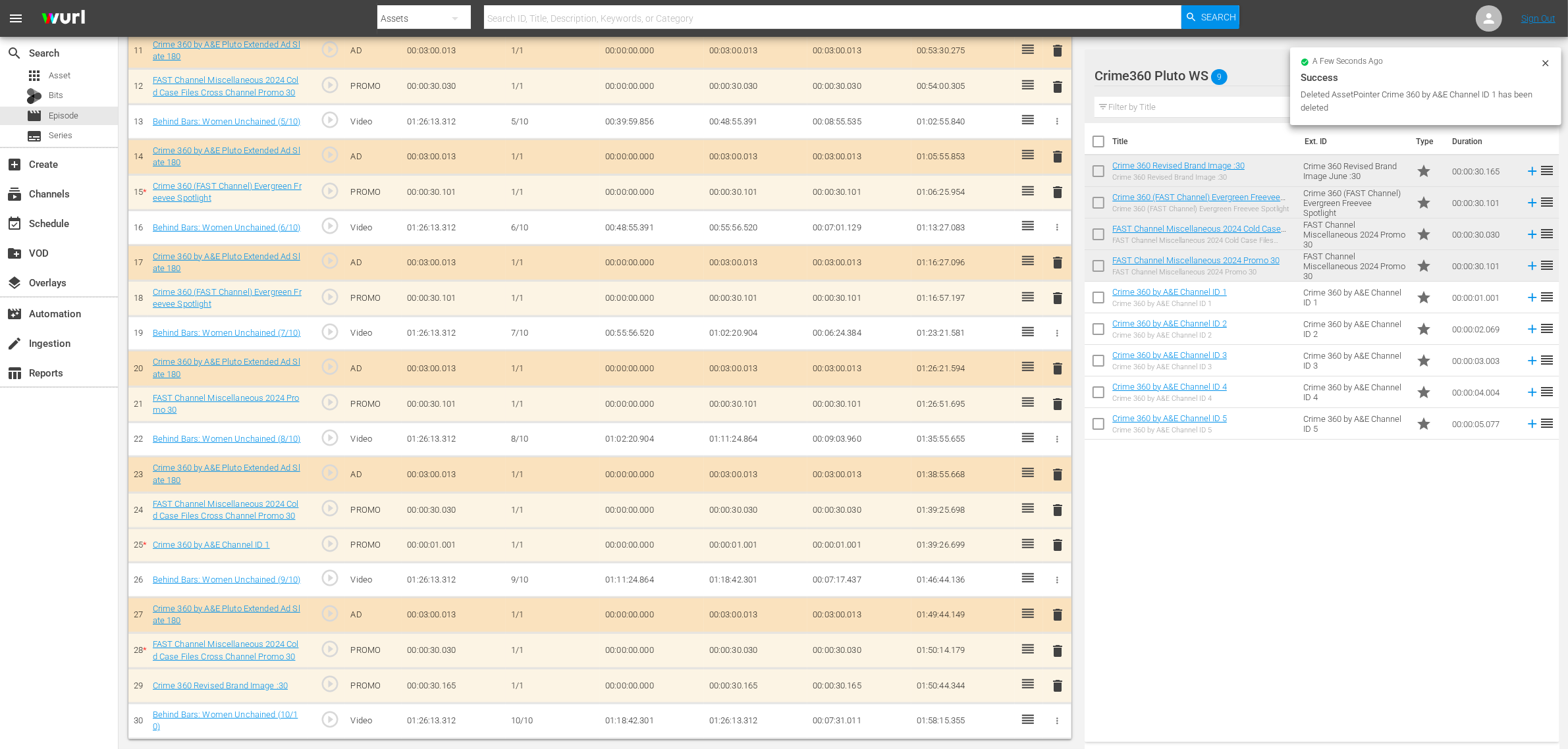
scroll to position [748, 0]
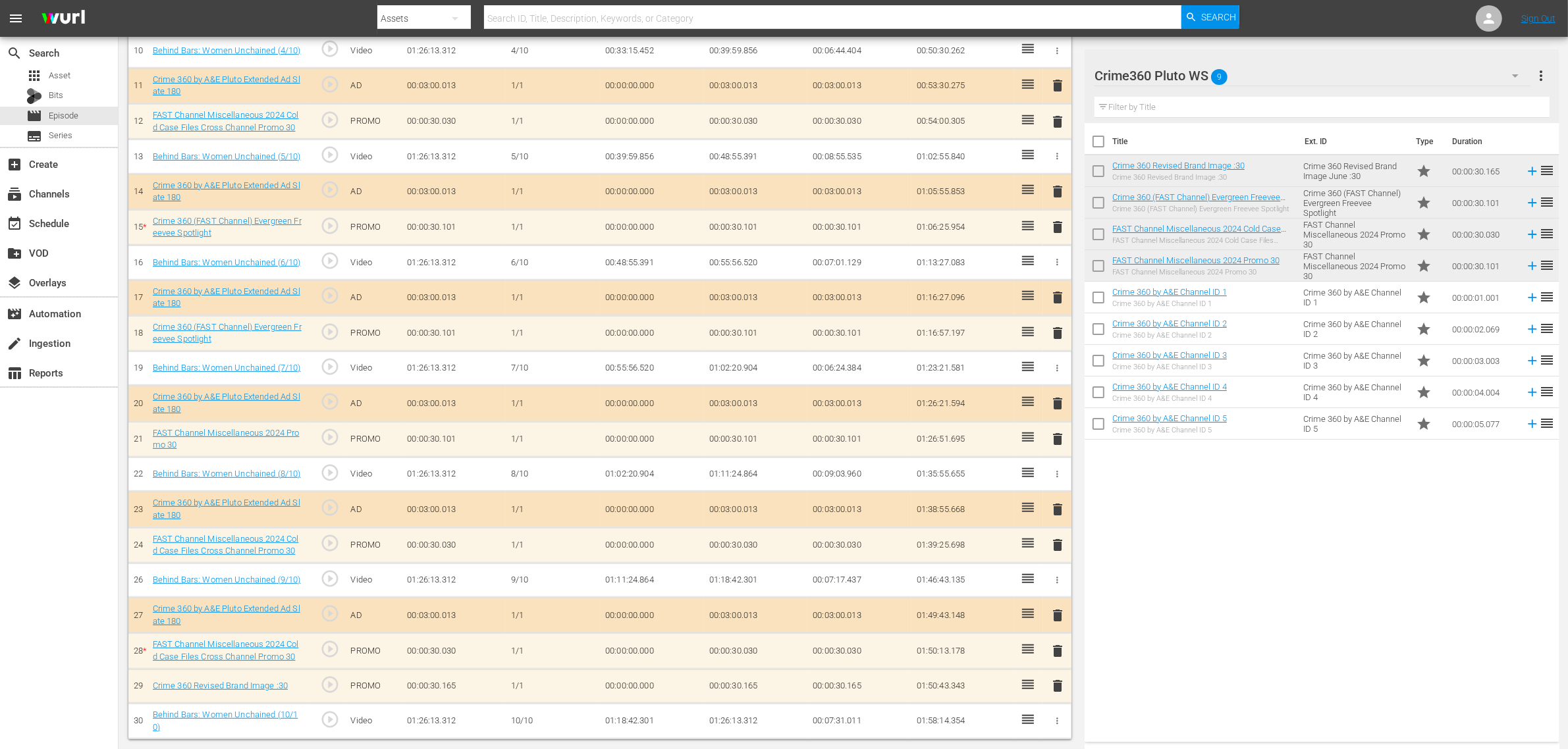
click at [1055, 599] on span "delete" at bounding box center [1058, 686] width 16 height 16
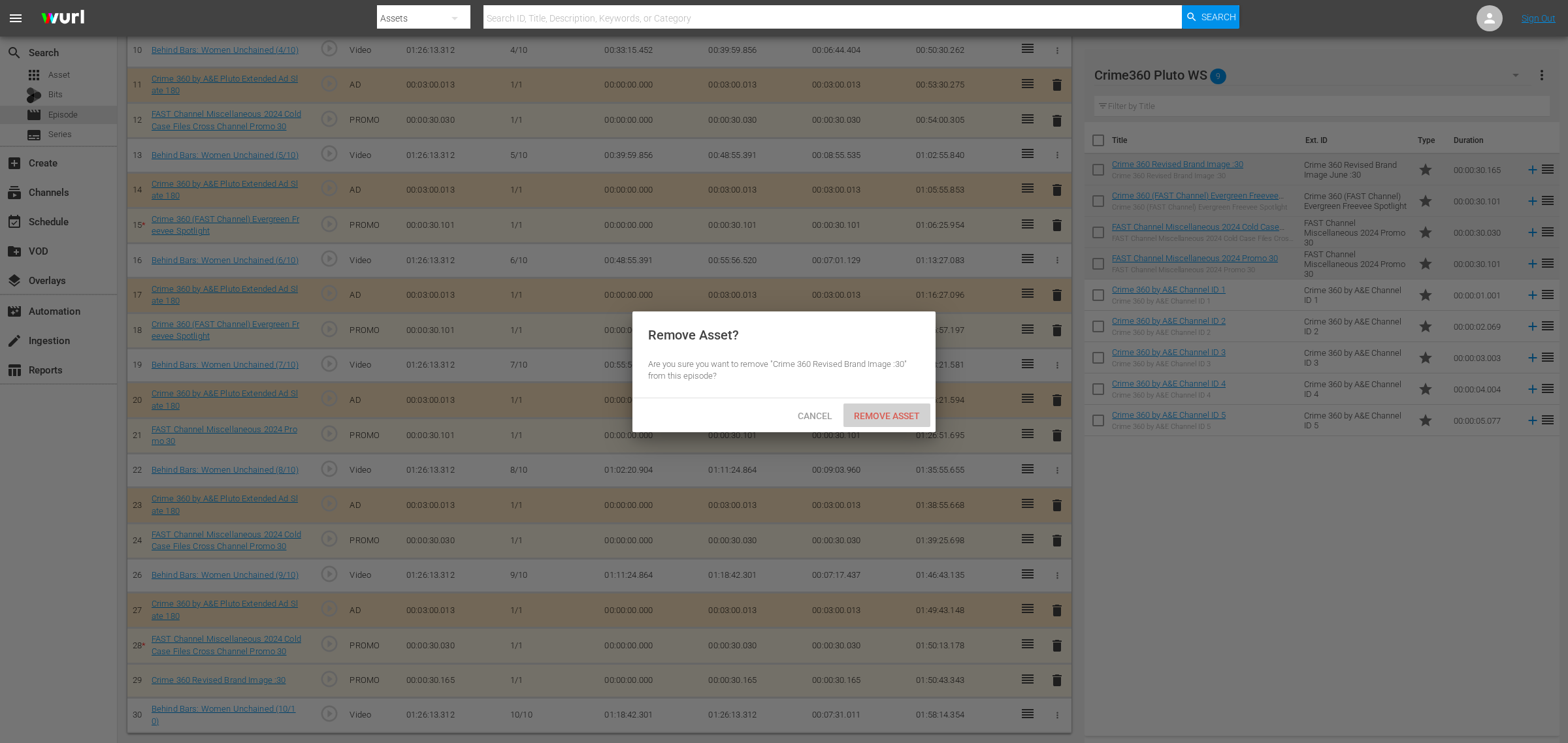
click at [883, 415] on span "Remove Asset" at bounding box center [886, 416] width 87 height 11
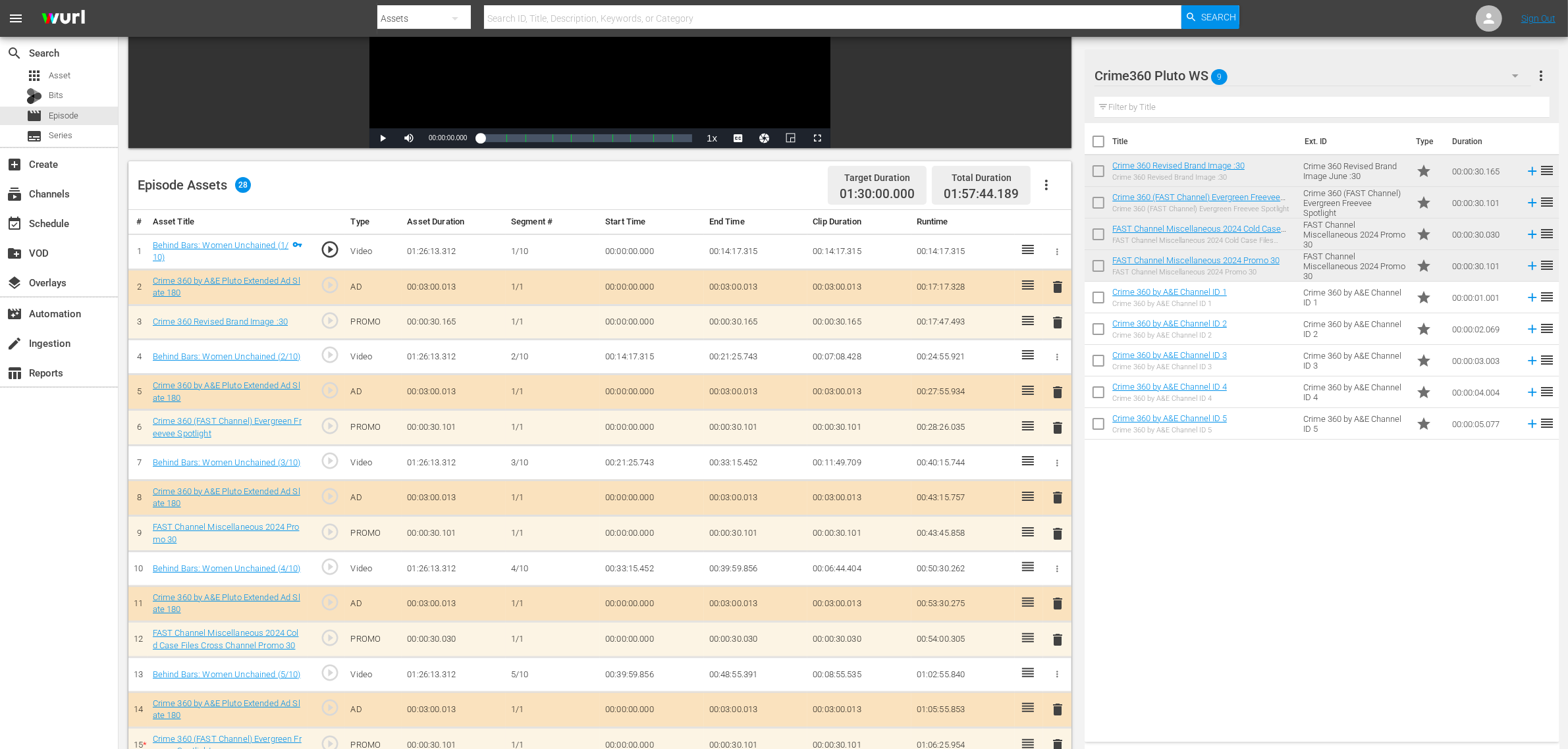
scroll to position [219, 0]
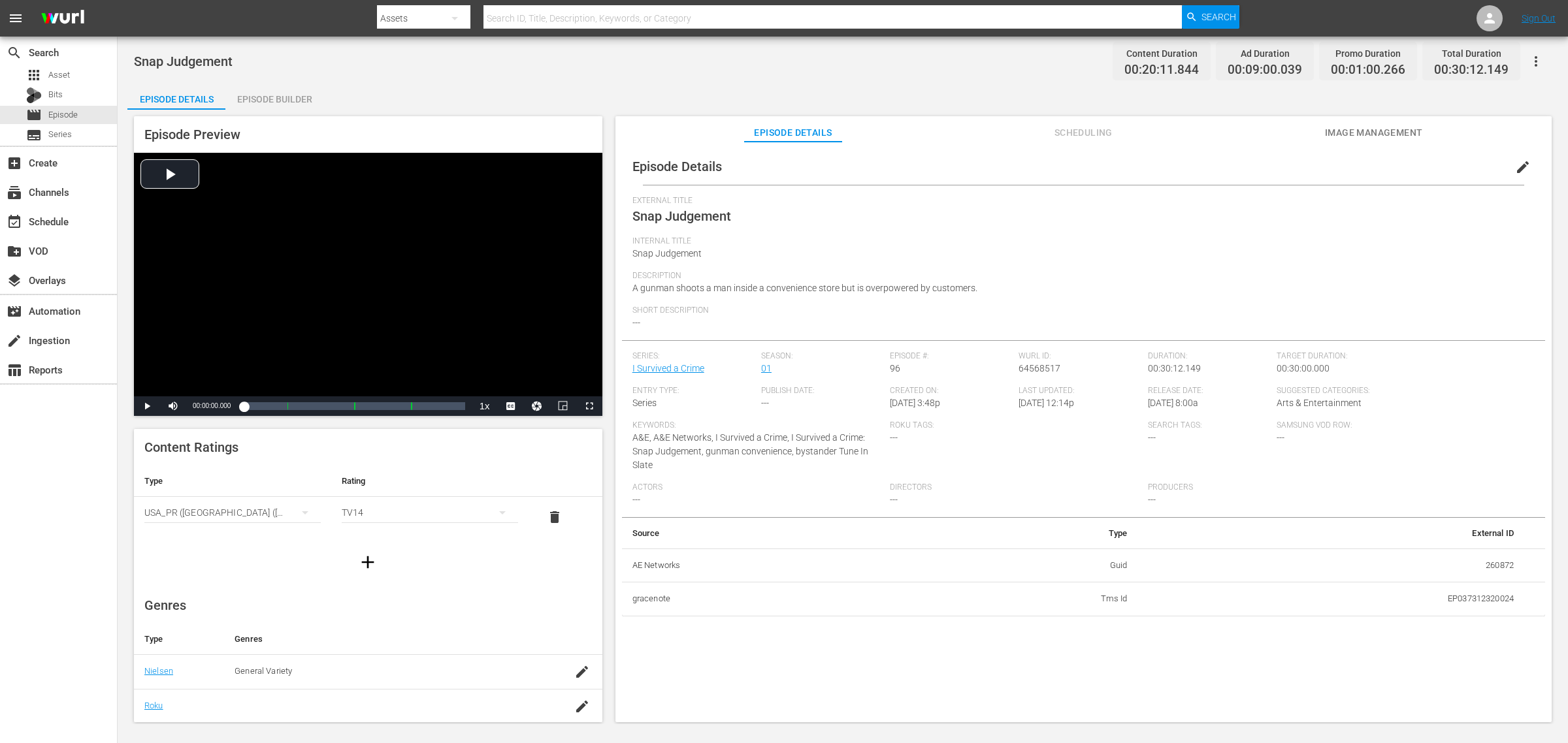
click at [306, 96] on div "Episode Builder" at bounding box center [274, 99] width 98 height 32
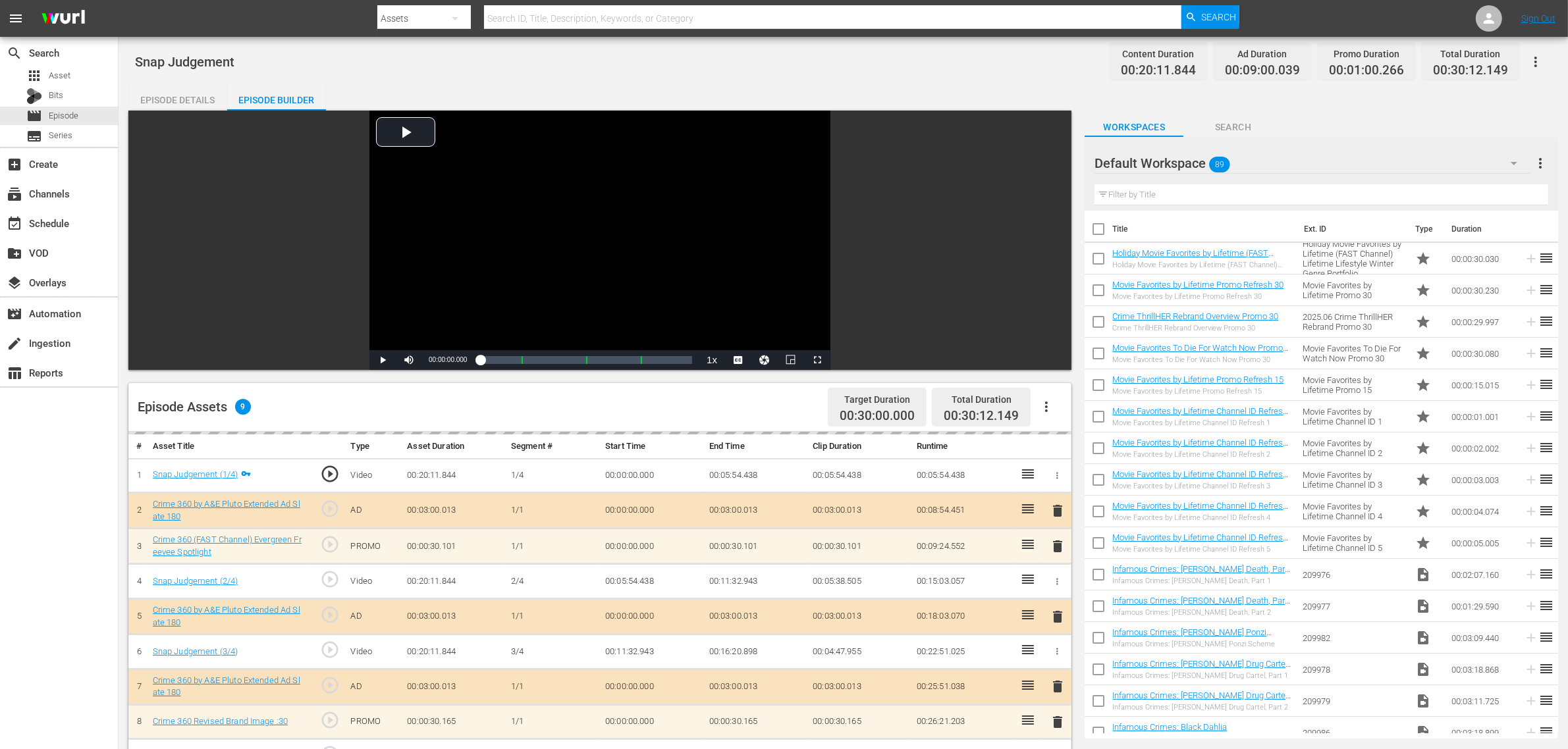
click at [1263, 158] on div "Default Workspace 89" at bounding box center [1312, 163] width 435 height 37
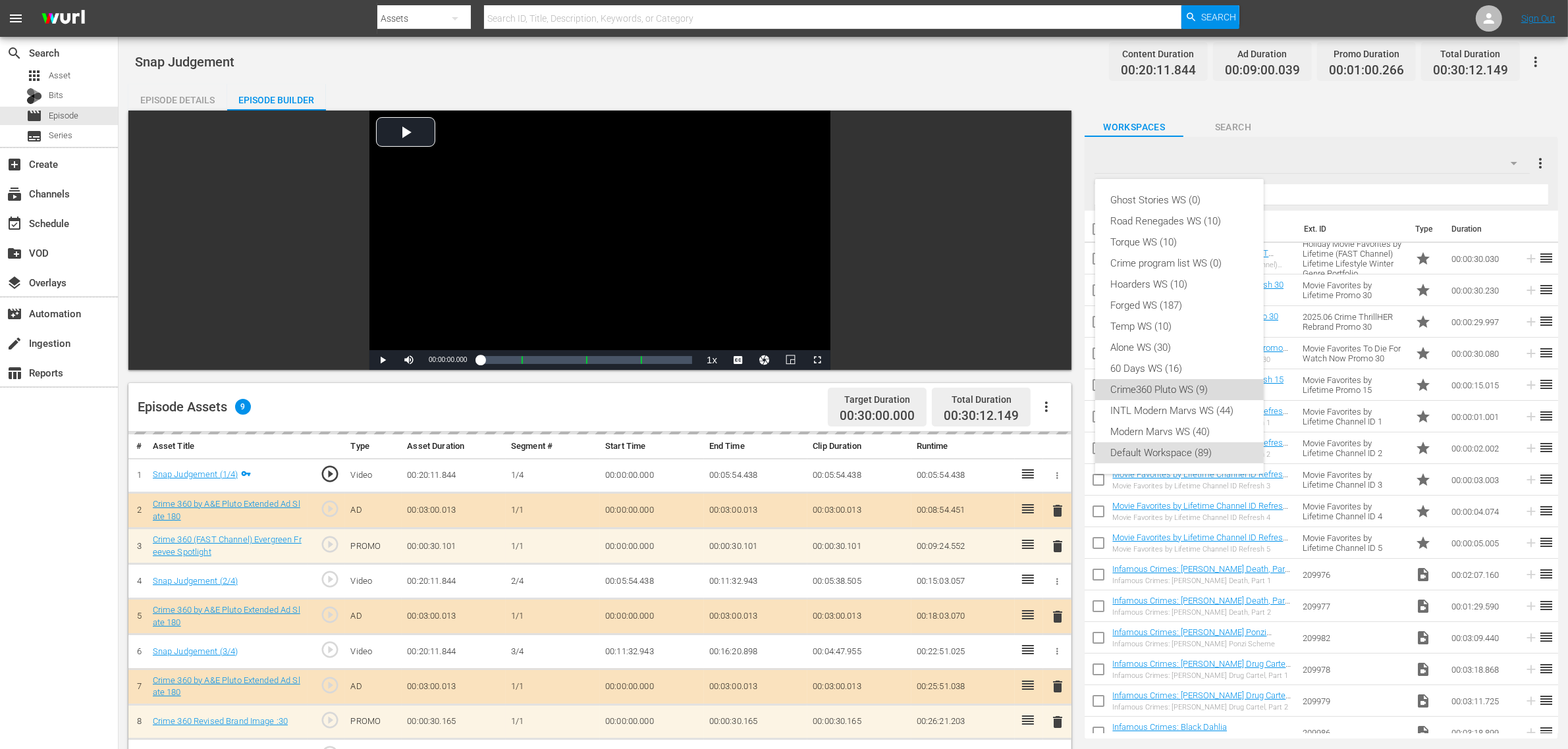
click at [1193, 390] on div "Crime360 Pluto WS (9)" at bounding box center [1179, 389] width 137 height 21
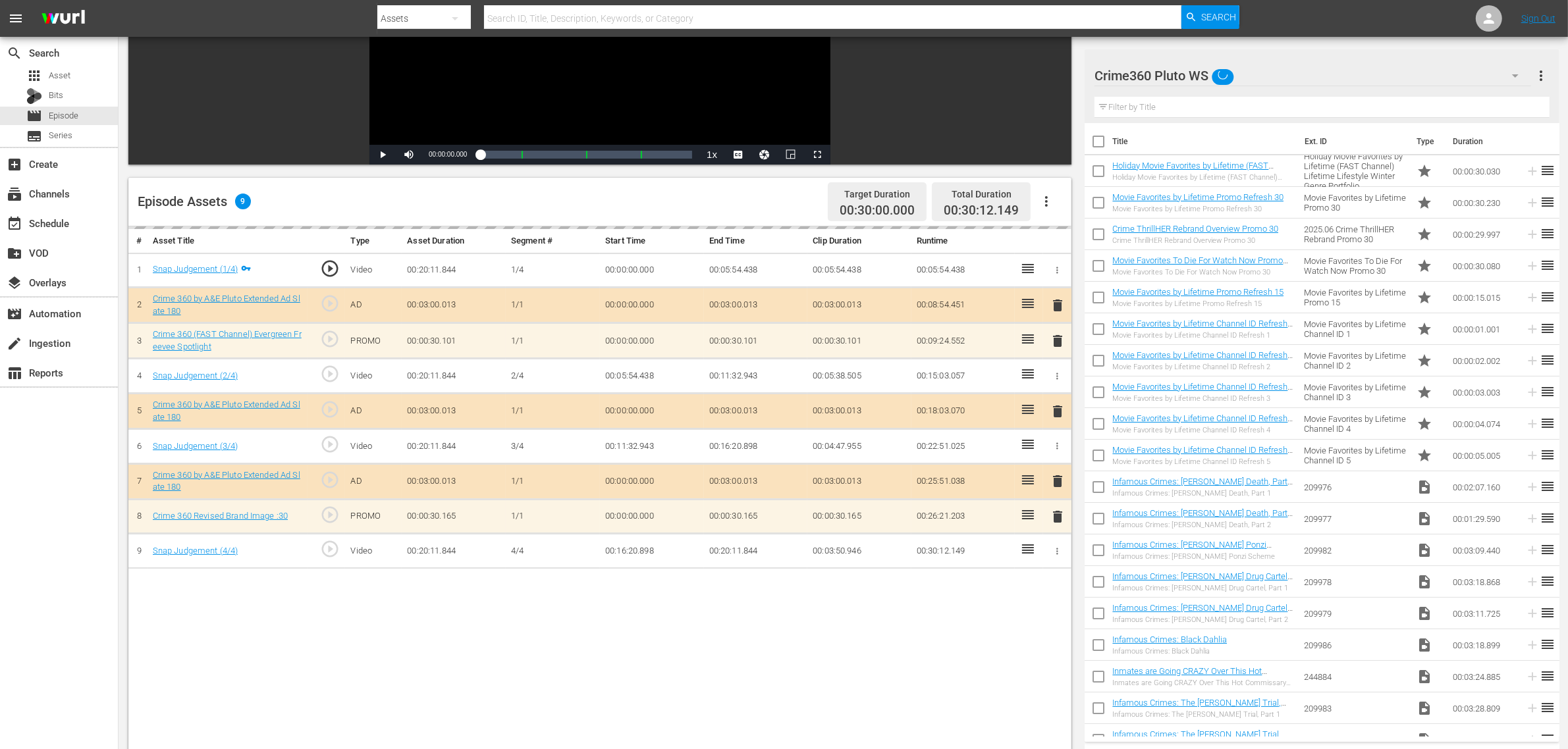
scroll to position [329, 0]
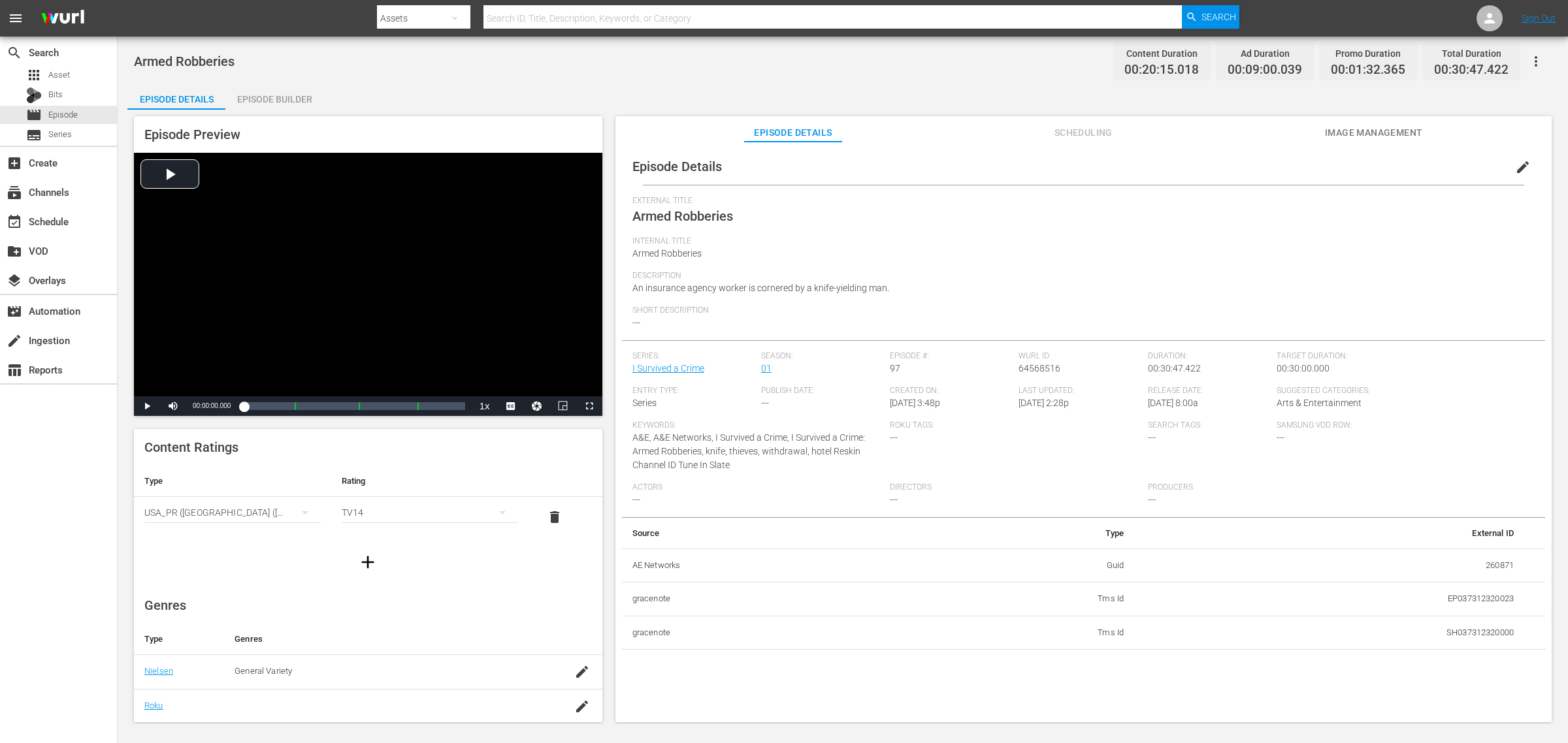
click at [282, 92] on div "Episode Builder" at bounding box center [274, 99] width 98 height 32
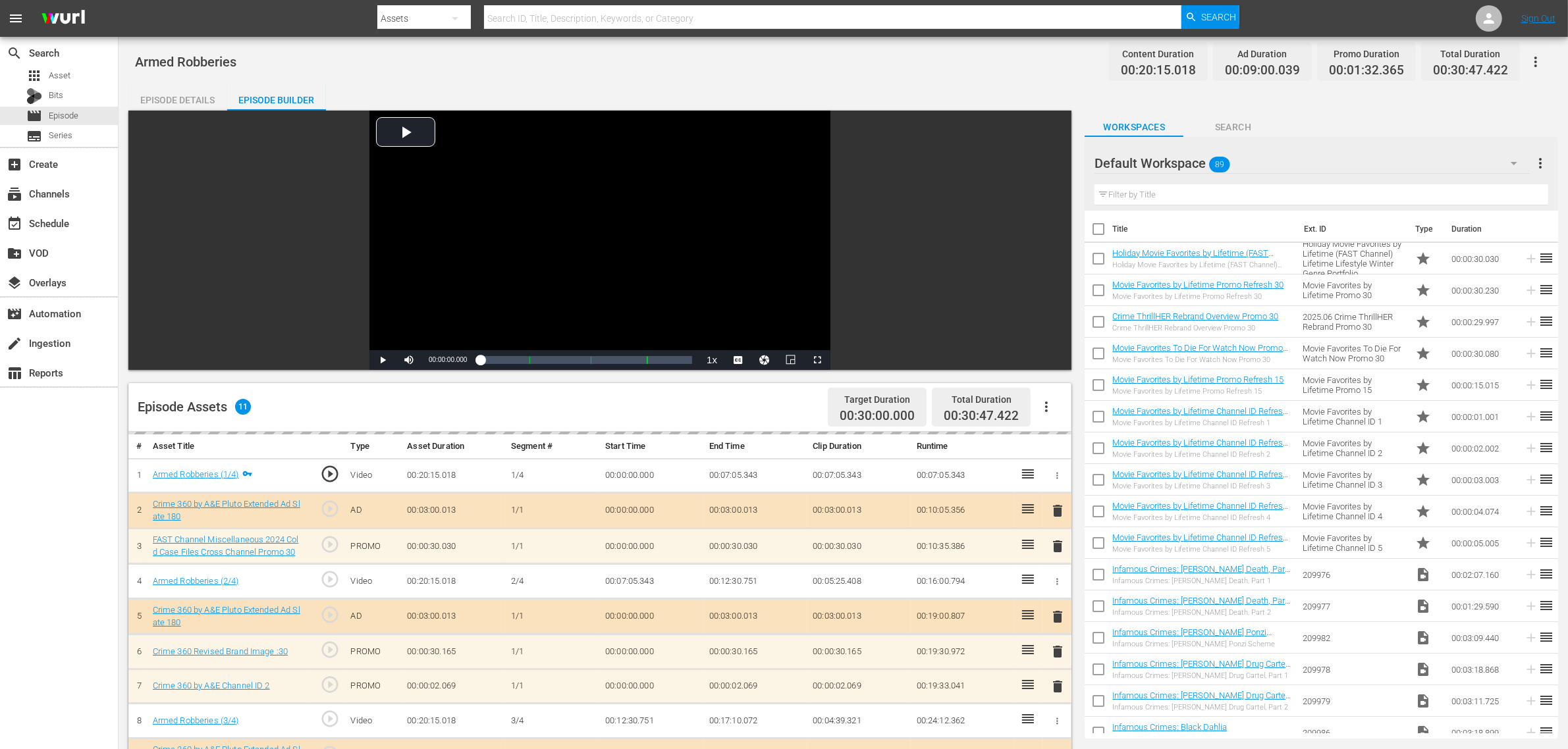
click at [1247, 165] on div "Default Workspace 89" at bounding box center [1312, 163] width 435 height 37
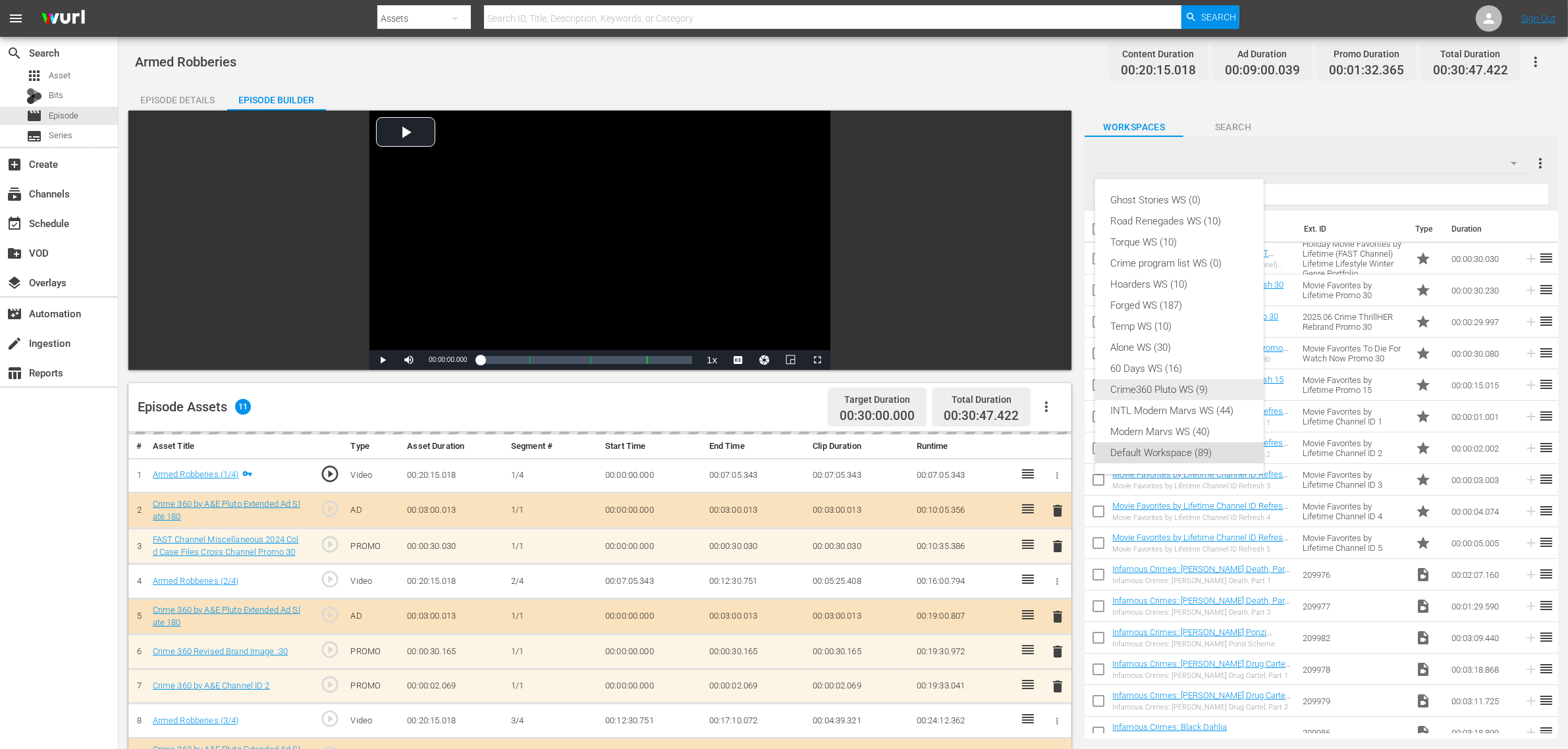
click at [1154, 390] on div "Crime360 Pluto WS (9)" at bounding box center [1179, 389] width 137 height 21
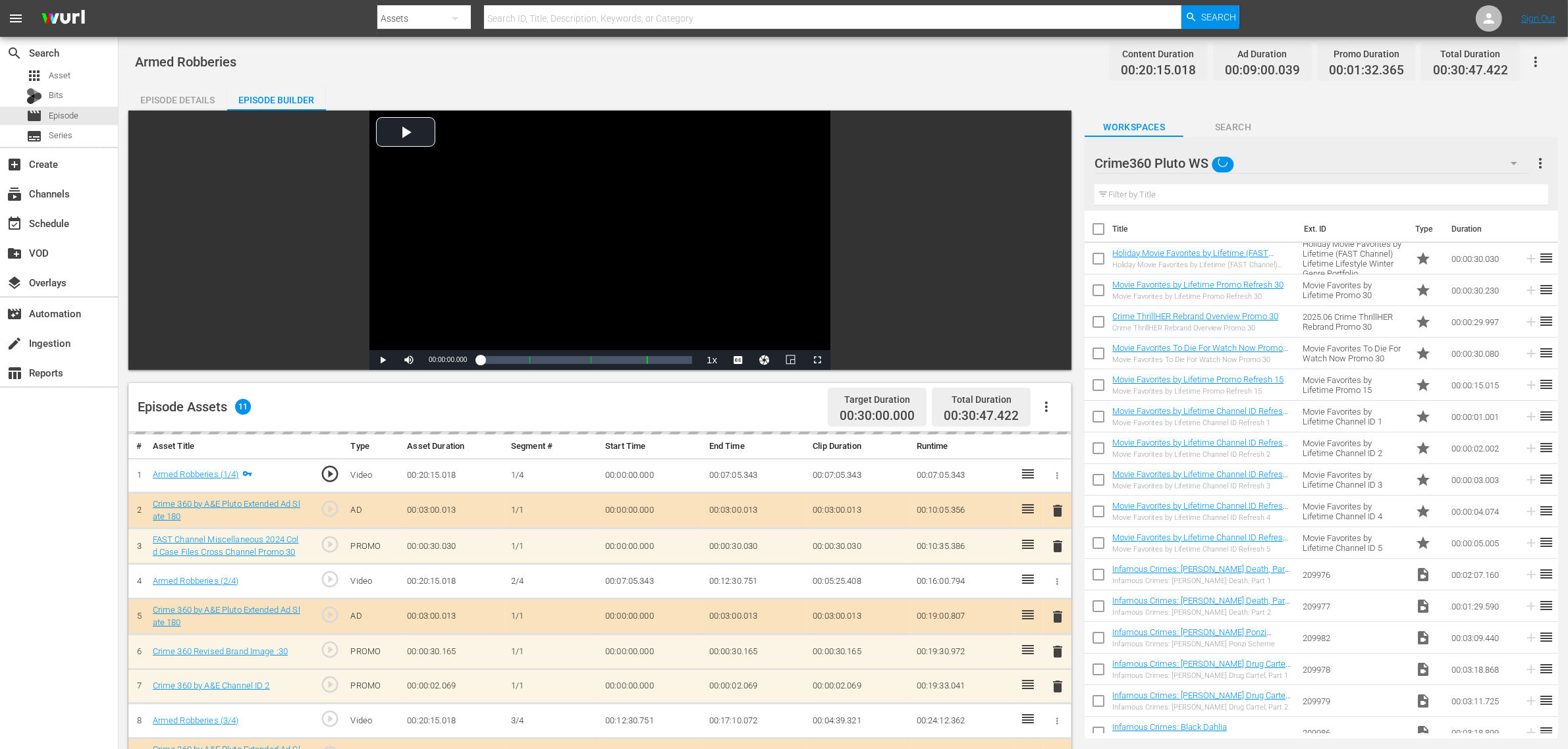
click at [874, 48] on div "Ghost Stories WS (0) Road Renegades WS (10) Torque WS (10) Crime program list W…" at bounding box center [784, 374] width 1568 height 749
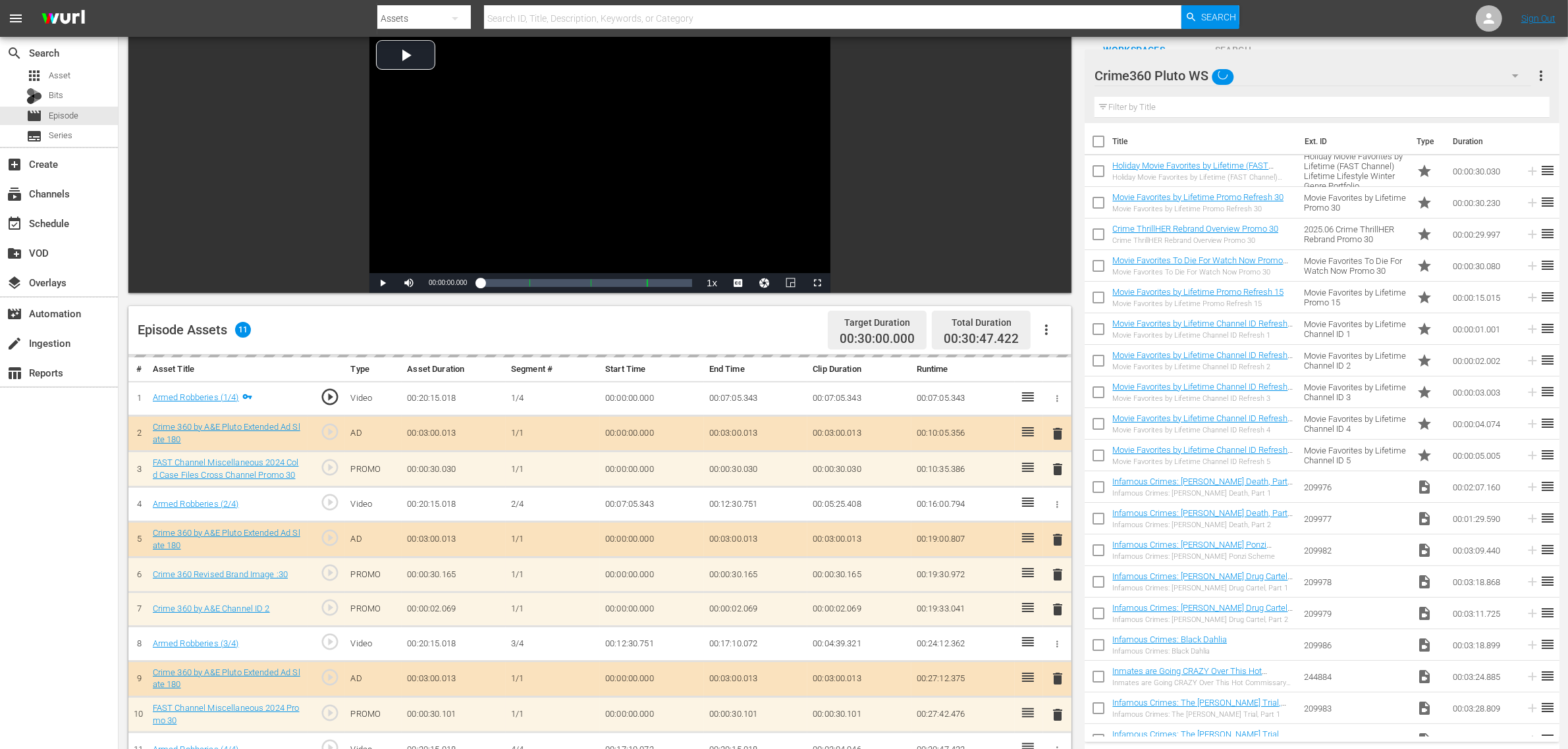
scroll to position [247, 0]
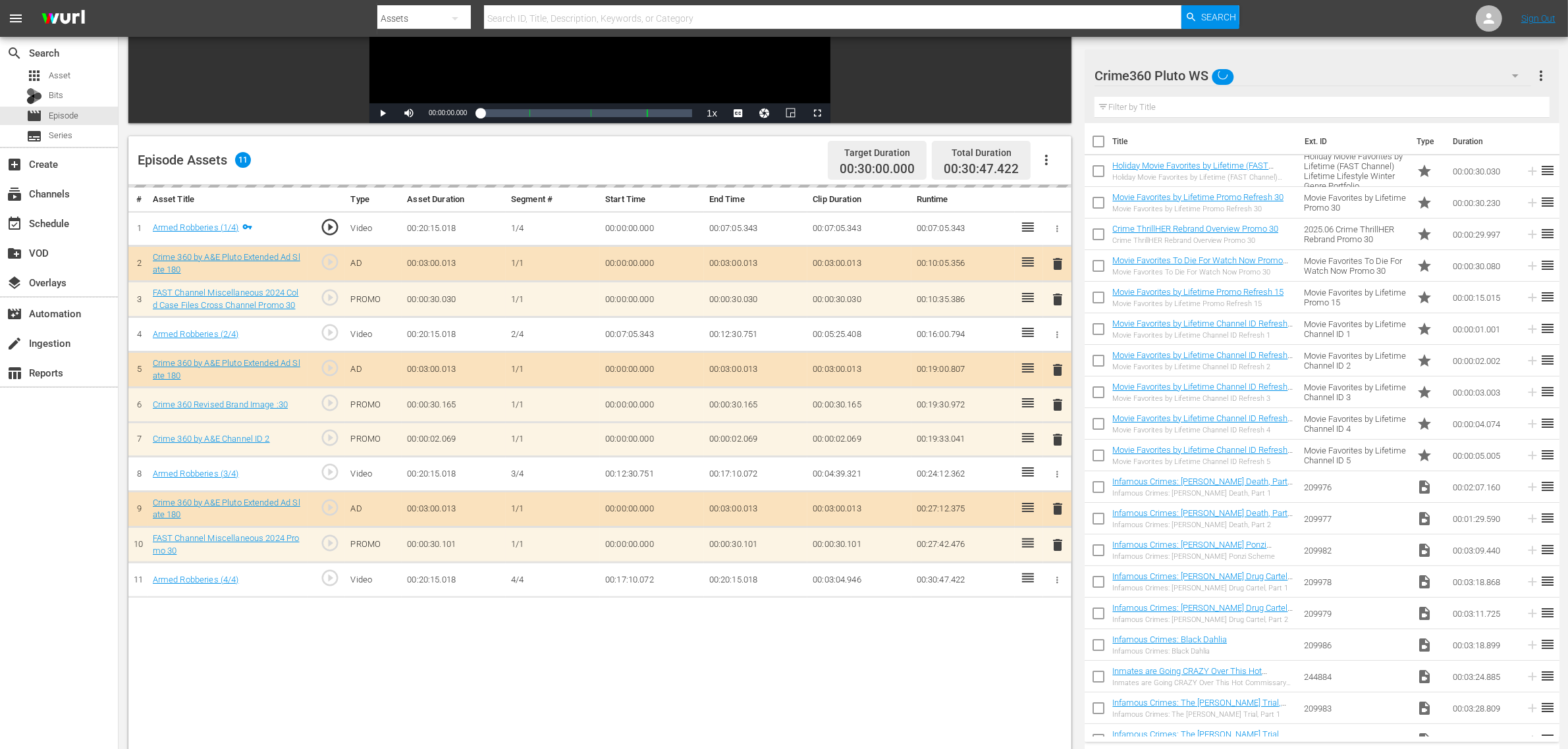
click at [1055, 439] on div "delete" at bounding box center [1057, 439] width 18 height 19
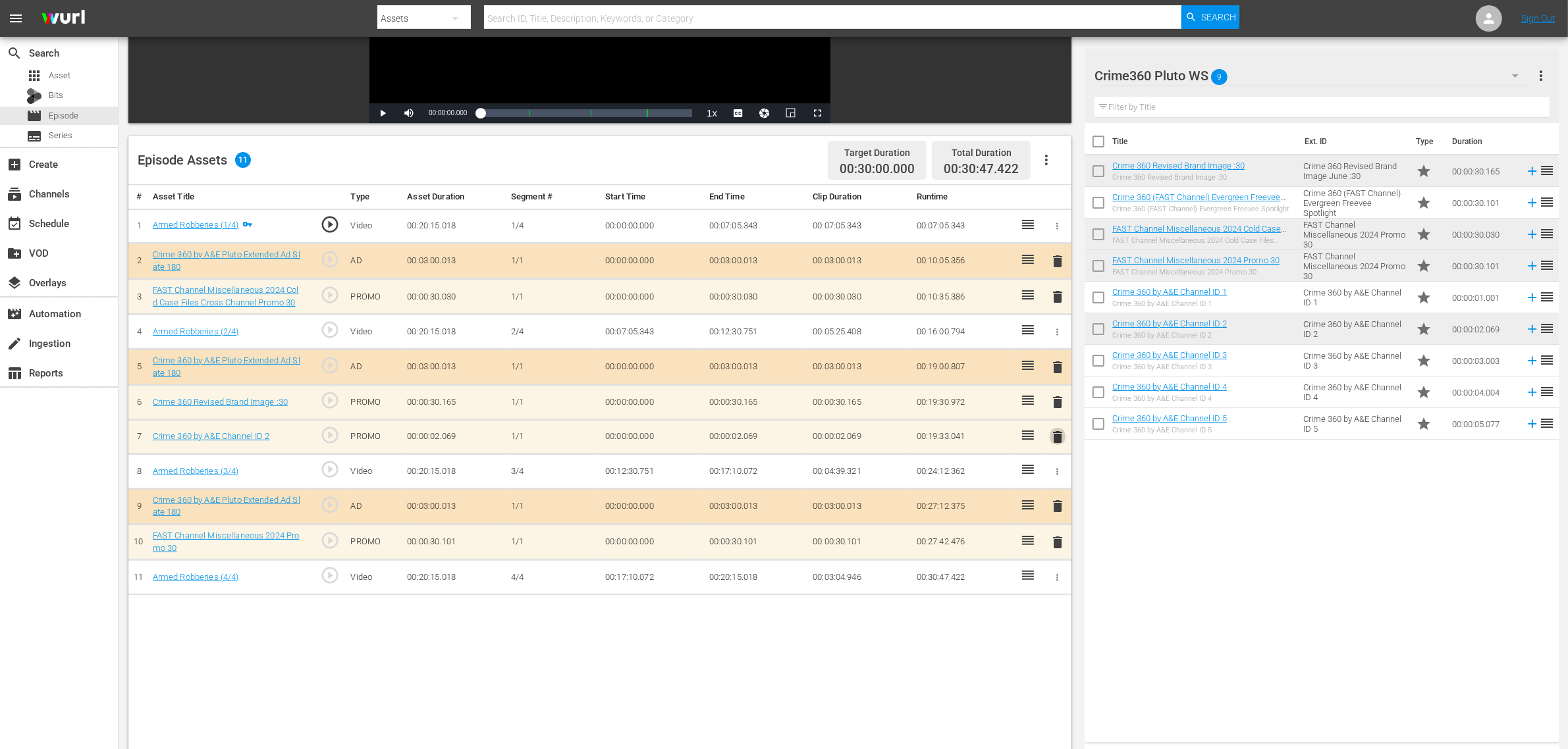
click at [1058, 439] on span "delete" at bounding box center [1058, 437] width 16 height 16
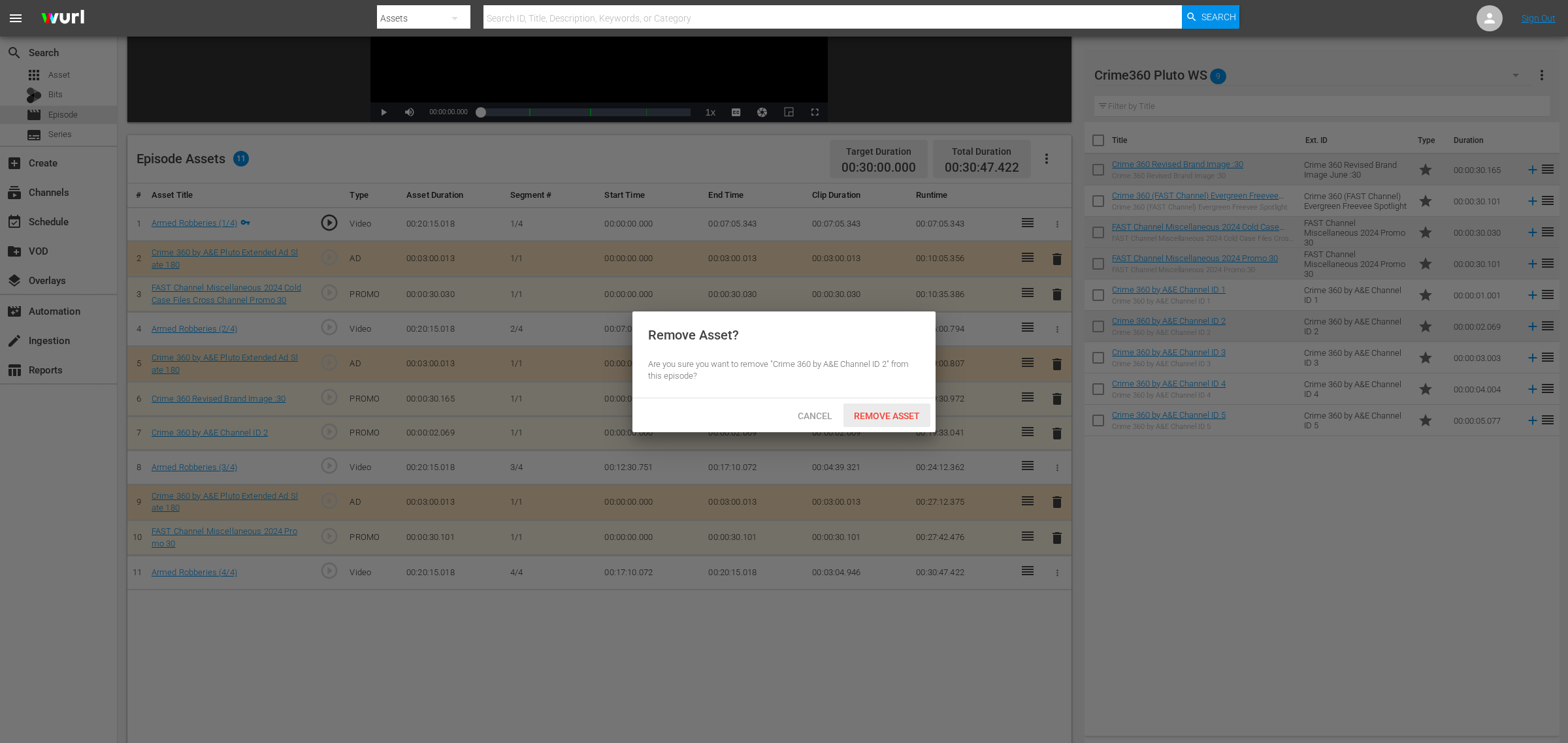
click at [895, 411] on span "Remove Asset" at bounding box center [886, 416] width 87 height 11
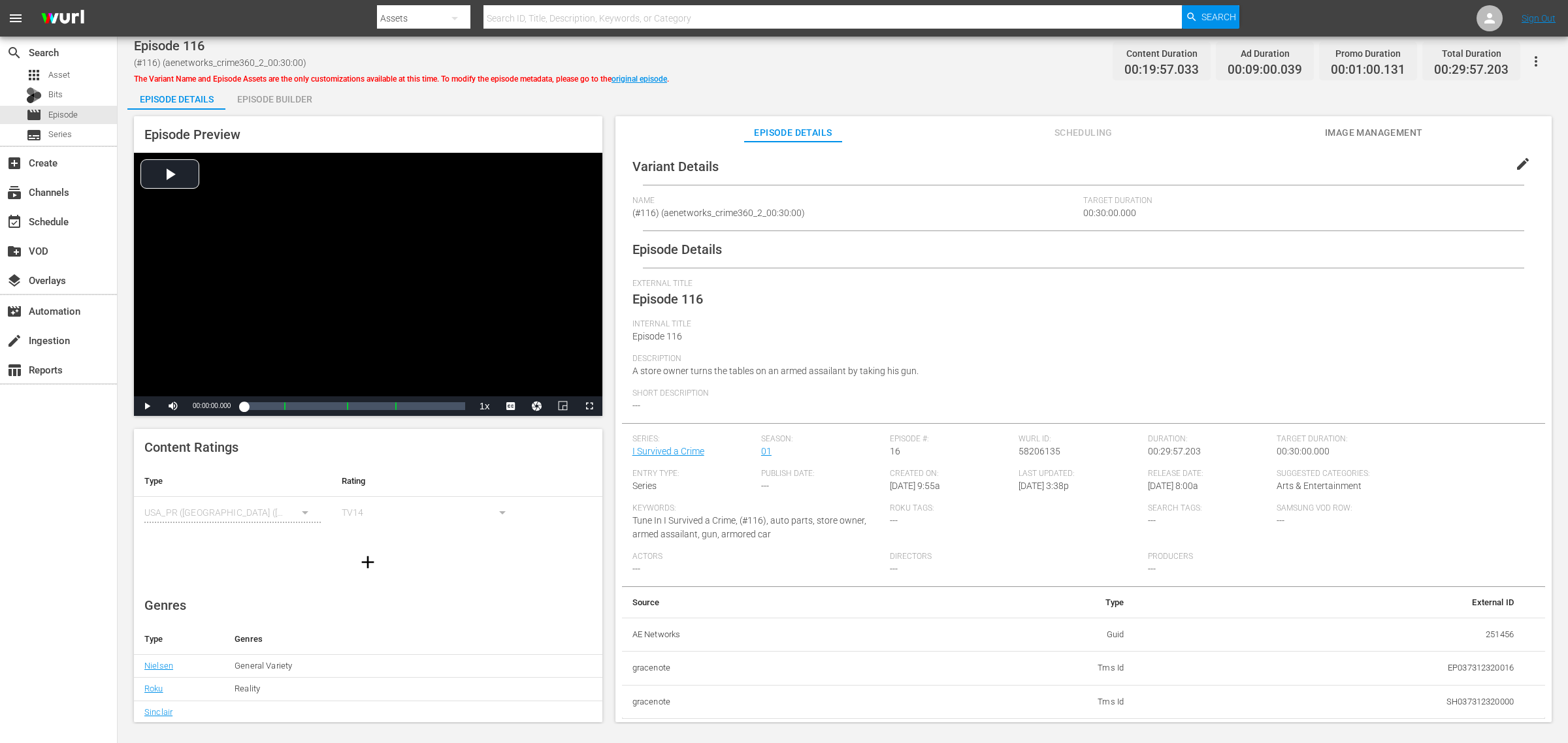
click at [271, 95] on div "Episode Builder" at bounding box center [274, 99] width 98 height 32
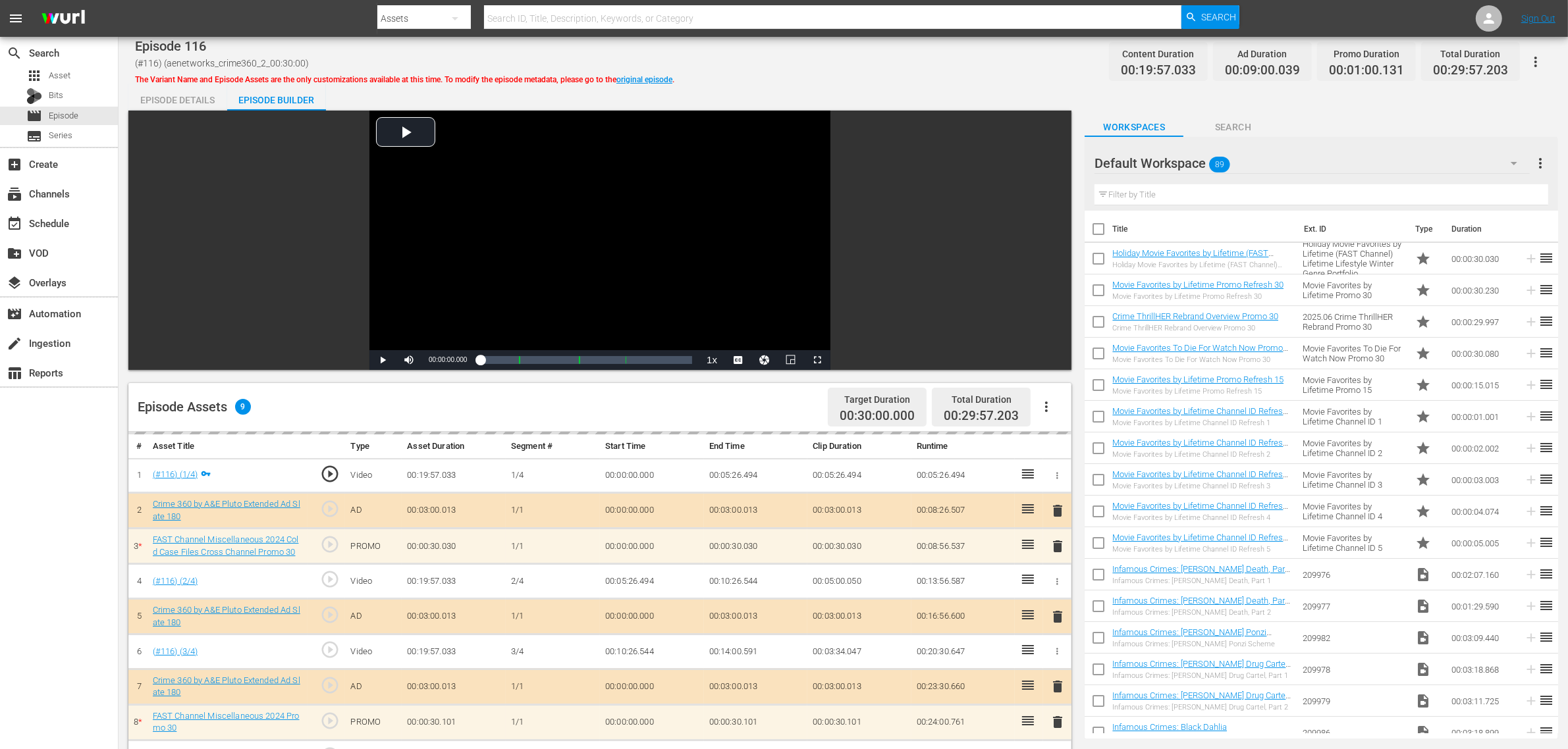
click at [814, 64] on div "Episode 116 (#116) (aenetworks_crime360_2_00:30:00) The Variant Name and Episod…" at bounding box center [843, 62] width 1416 height 30
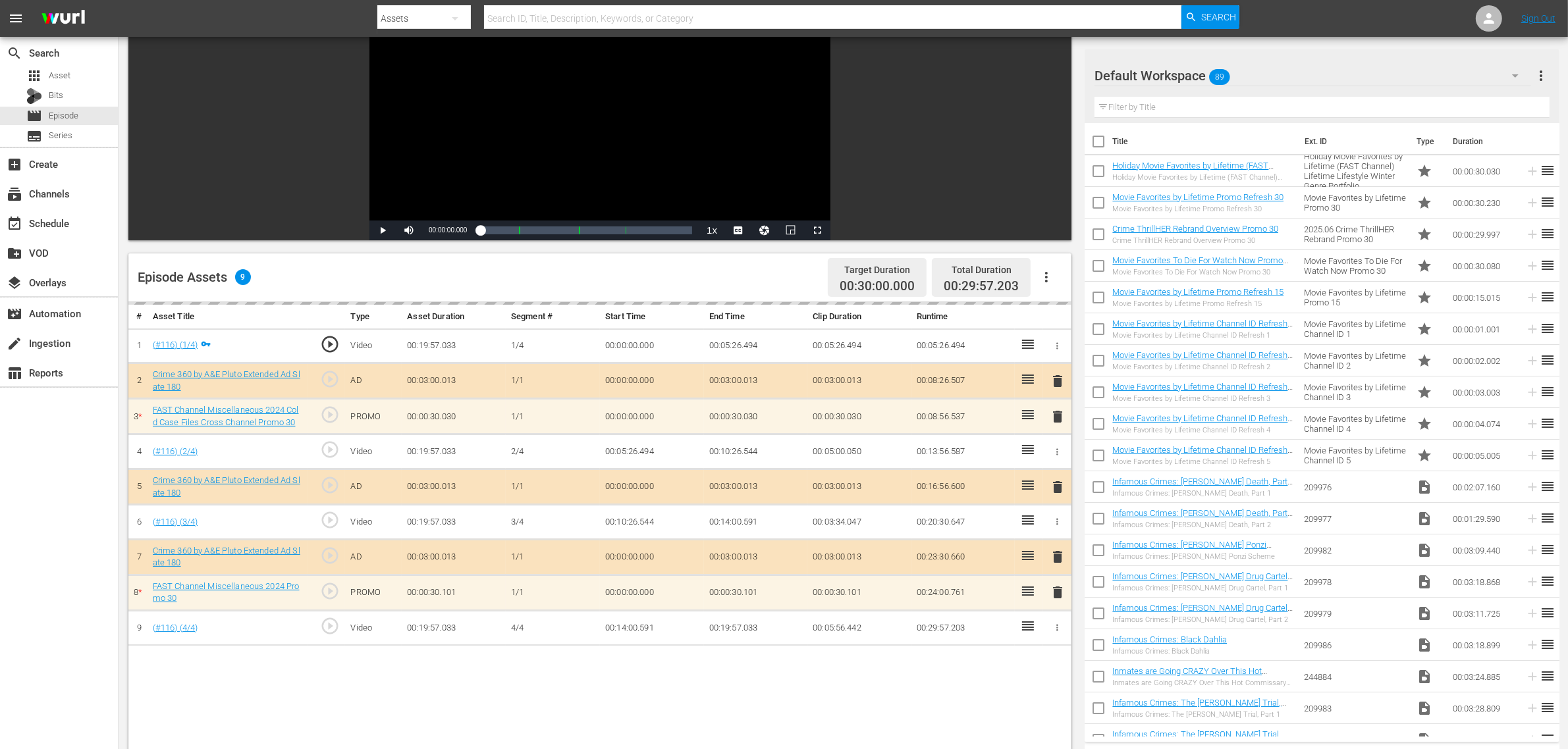
scroll to position [329, 0]
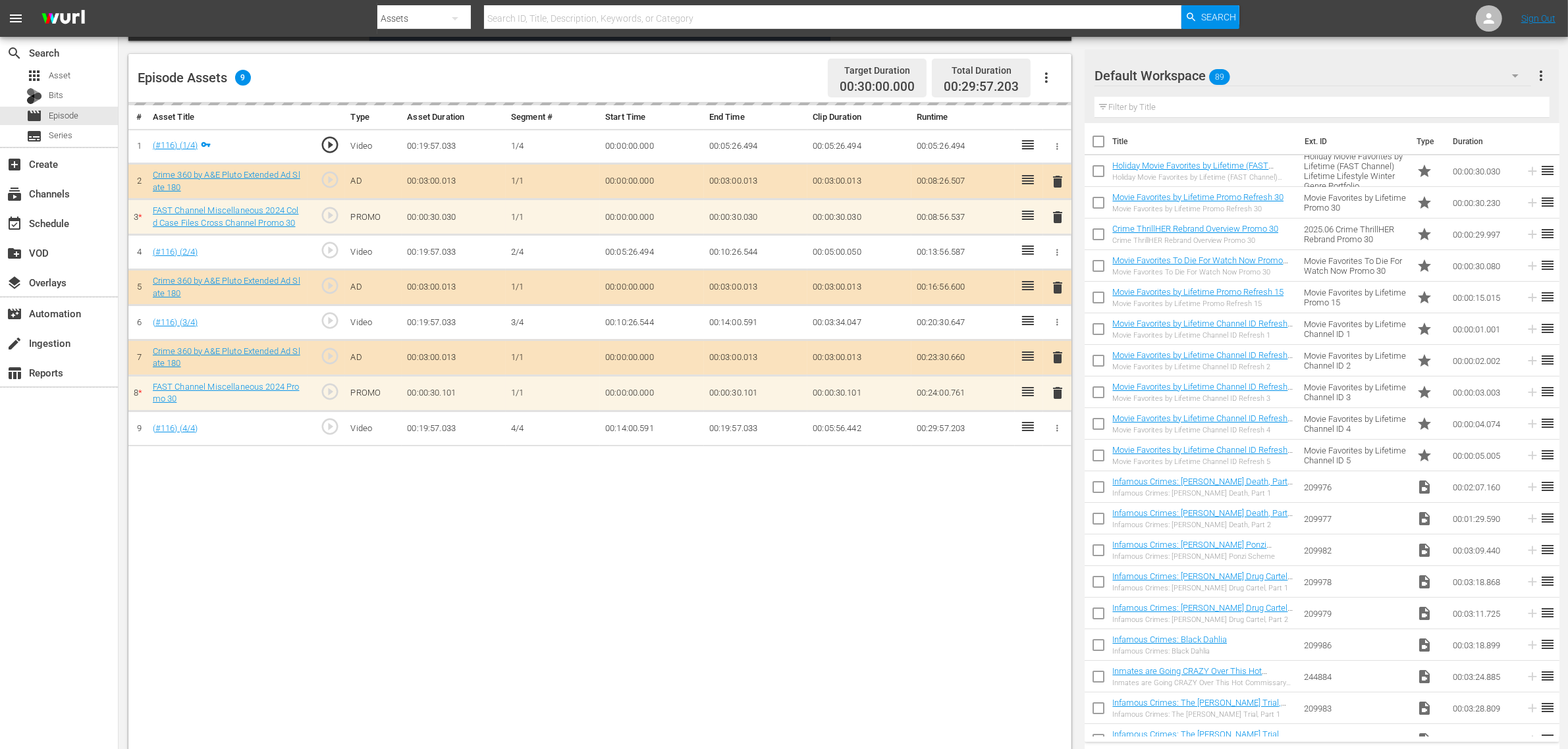
click at [1249, 74] on div "Default Workspace 89" at bounding box center [1312, 75] width 437 height 37
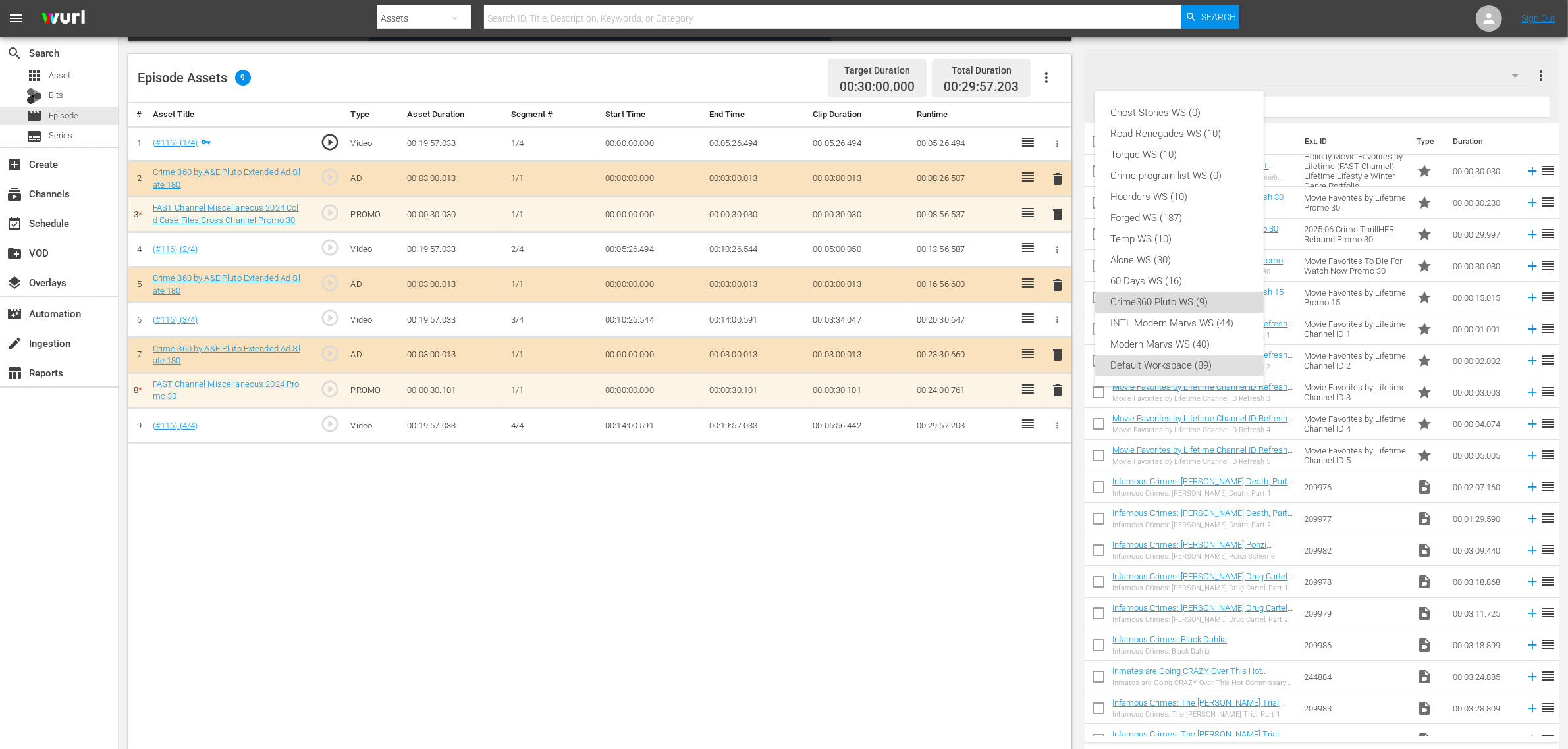
click at [1153, 306] on div "Crime360 Pluto WS (9)" at bounding box center [1179, 302] width 137 height 21
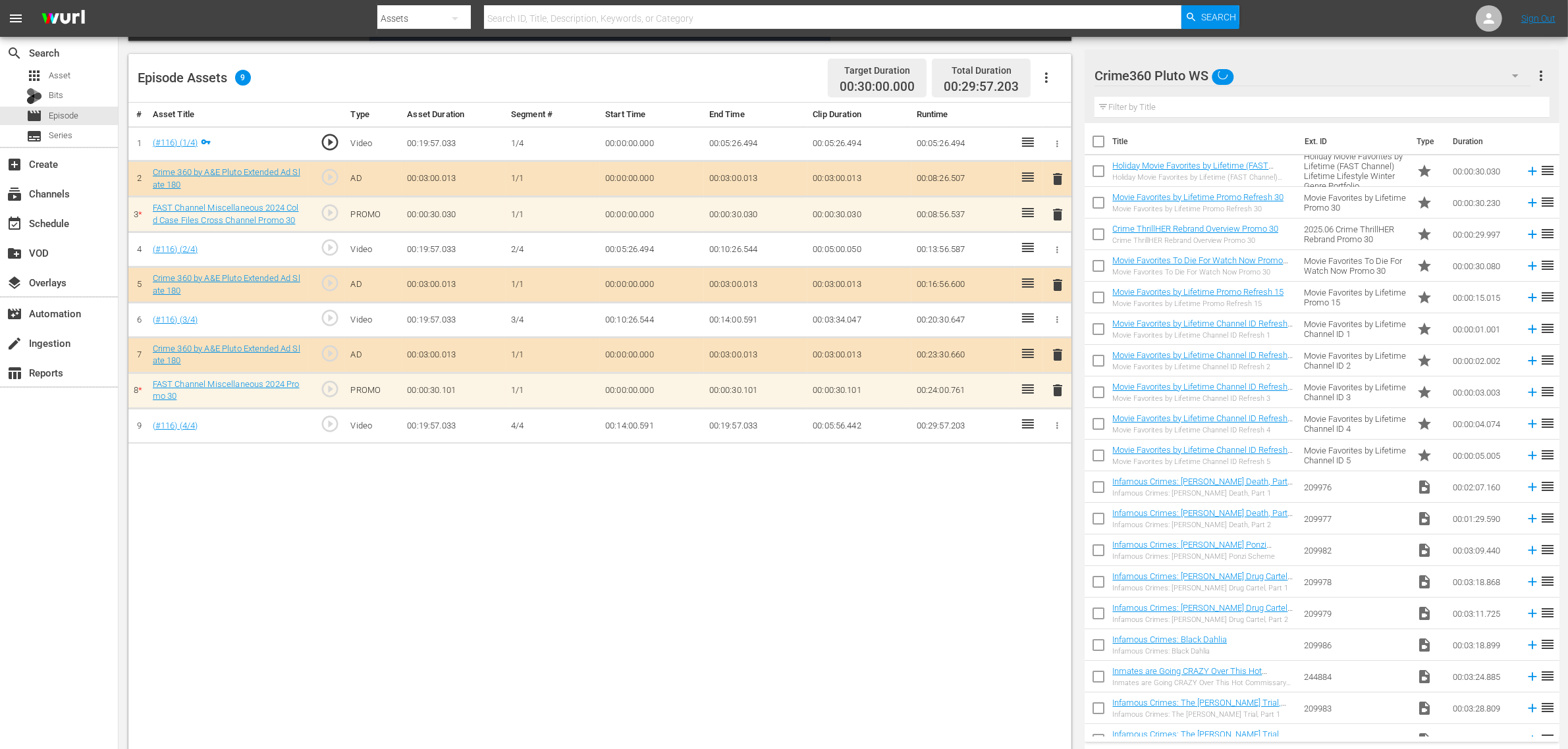
click at [898, 511] on div "Ghost Stories WS (0) Road Renegades WS (10) Torque WS (10) Crime program list W…" at bounding box center [784, 374] width 1568 height 749
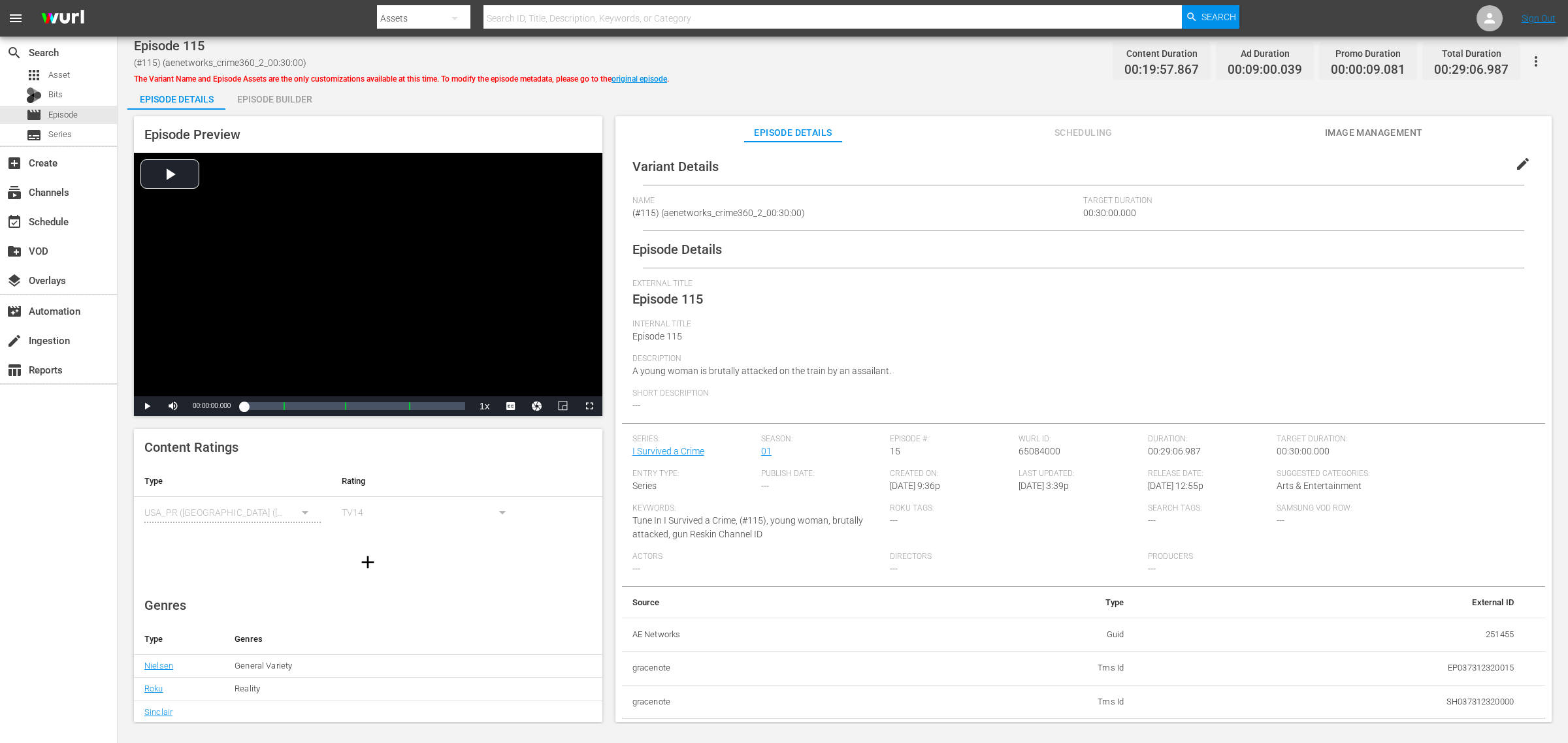
click at [282, 105] on div "Episode Builder" at bounding box center [274, 99] width 98 height 32
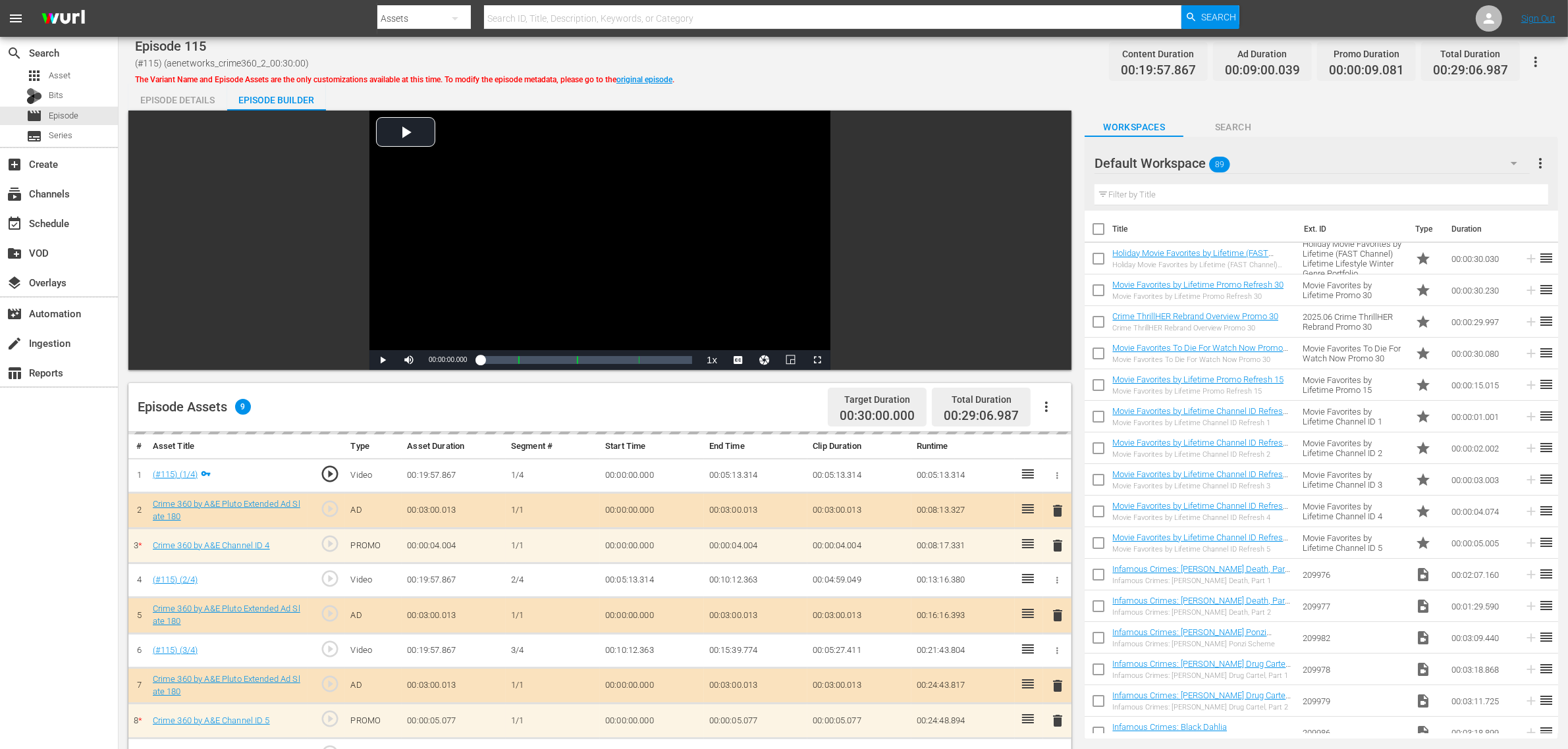
click at [1263, 159] on div "Default Workspace 89" at bounding box center [1312, 163] width 435 height 37
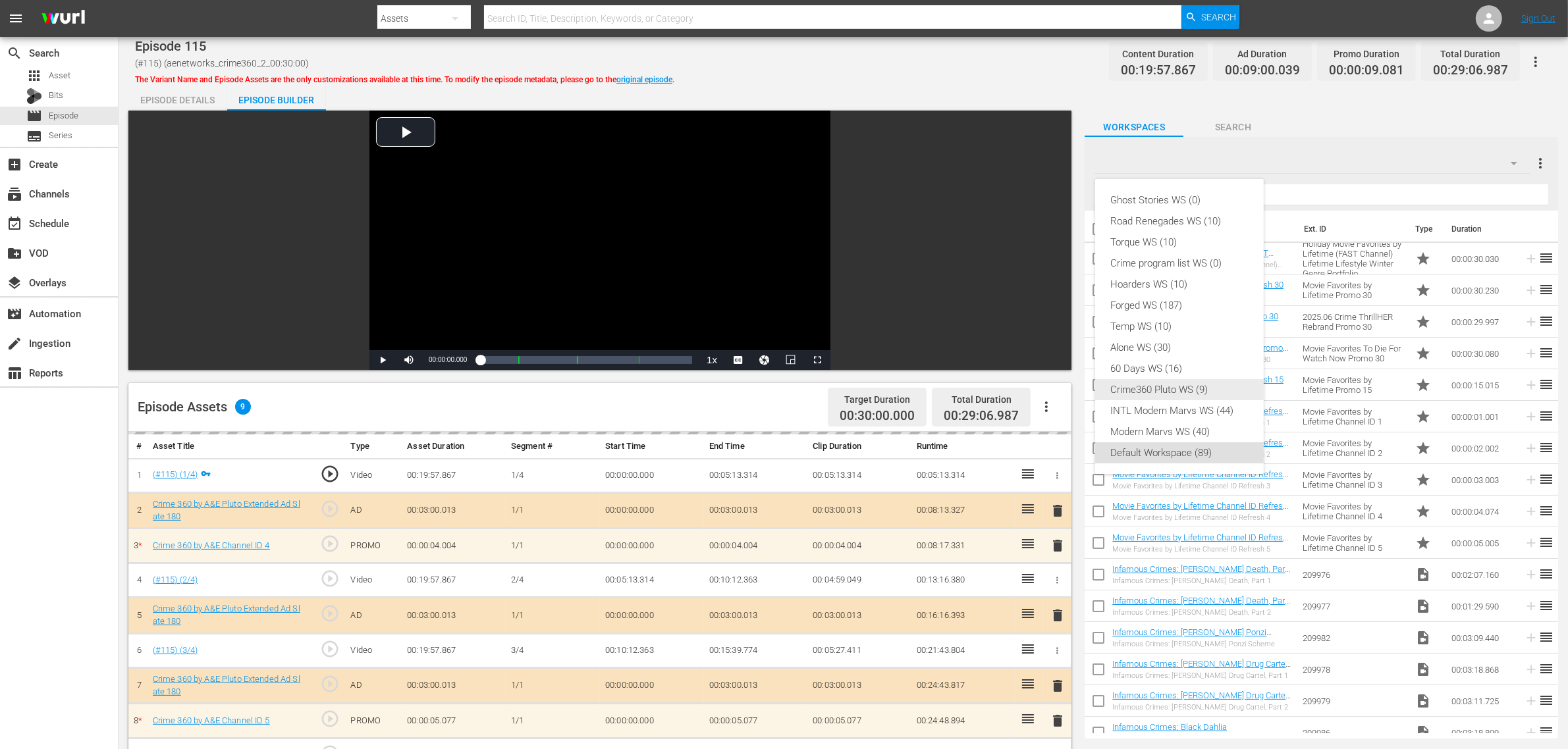
click at [1194, 392] on div "Crime360 Pluto WS (9)" at bounding box center [1179, 389] width 137 height 21
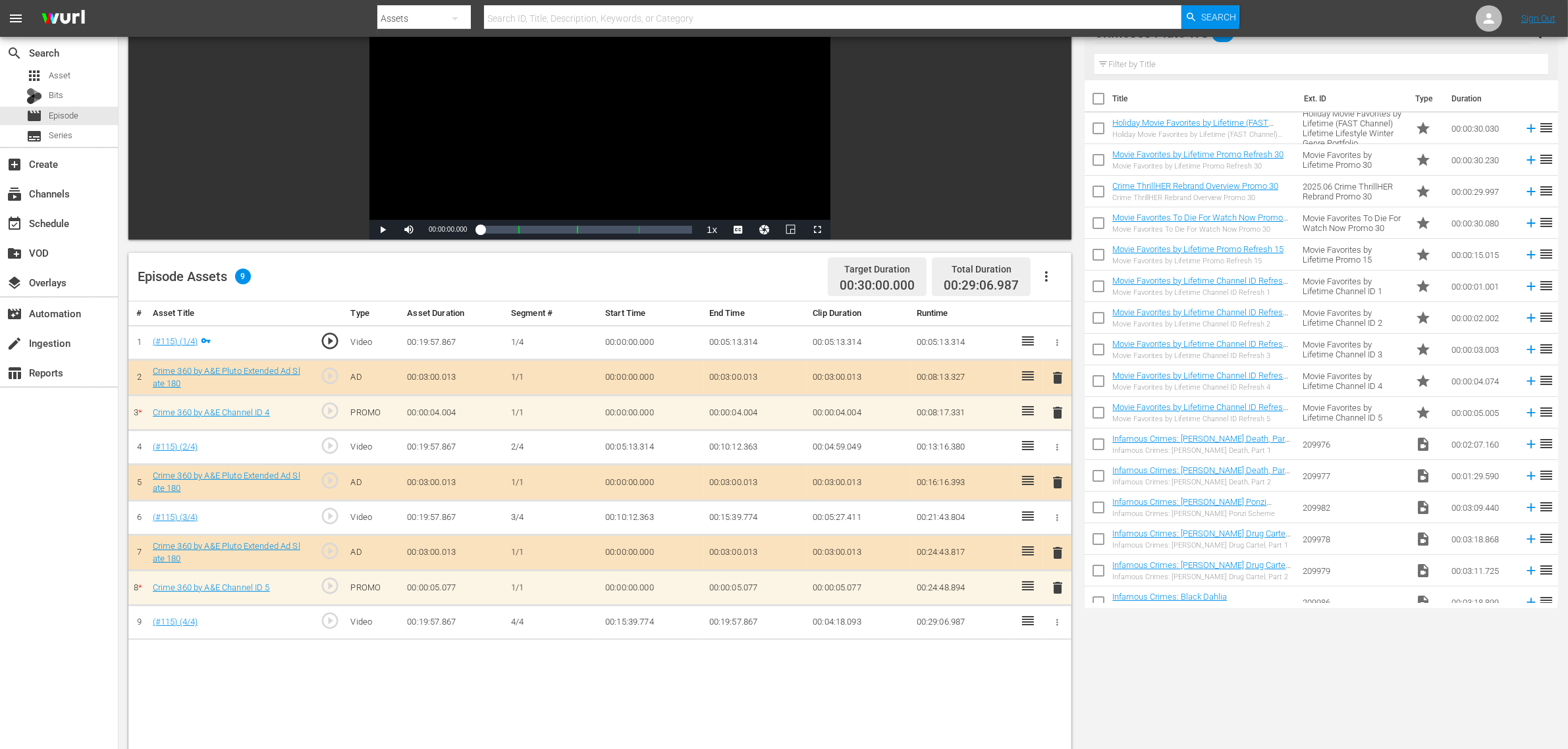
scroll to position [329, 0]
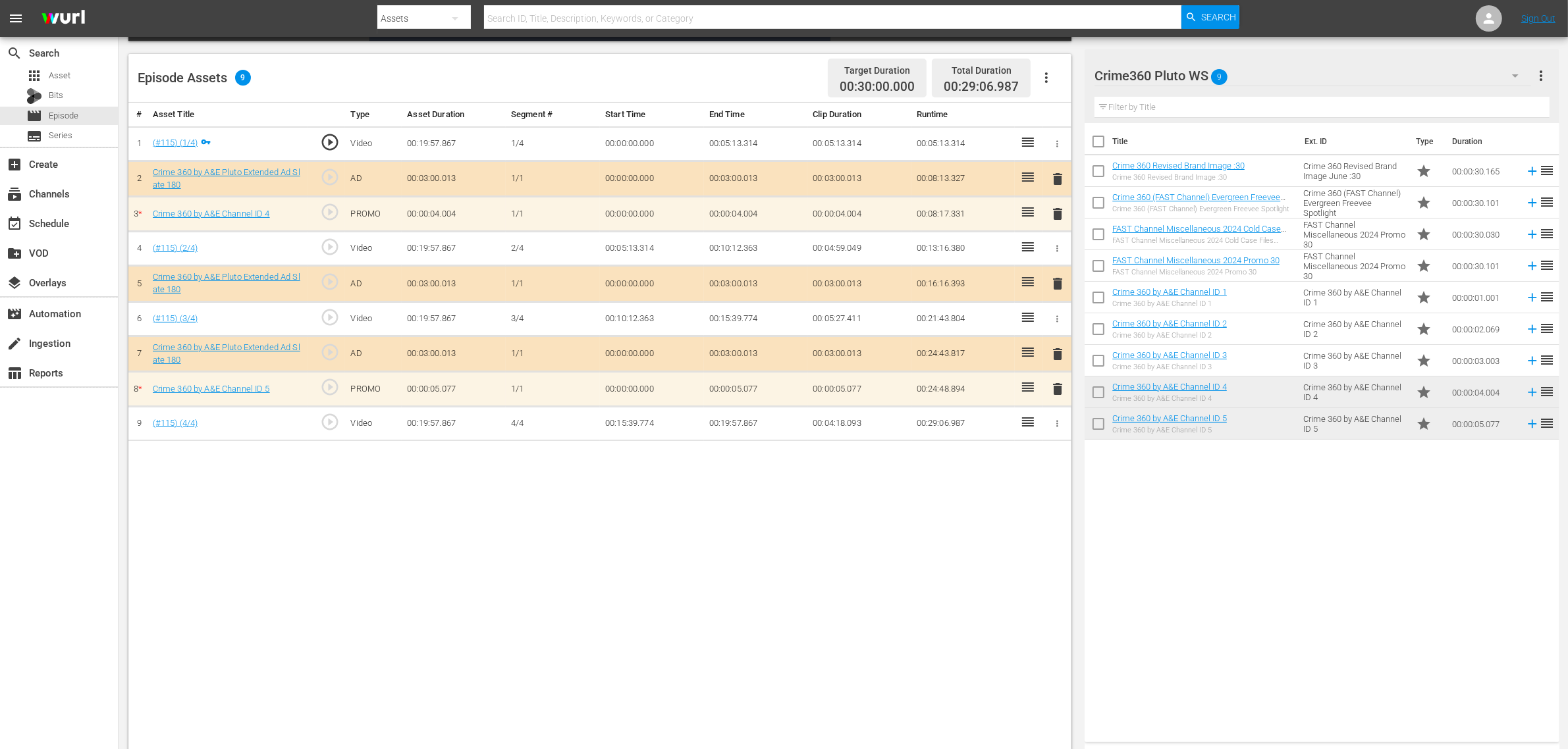
click at [1061, 393] on span "delete" at bounding box center [1058, 389] width 16 height 16
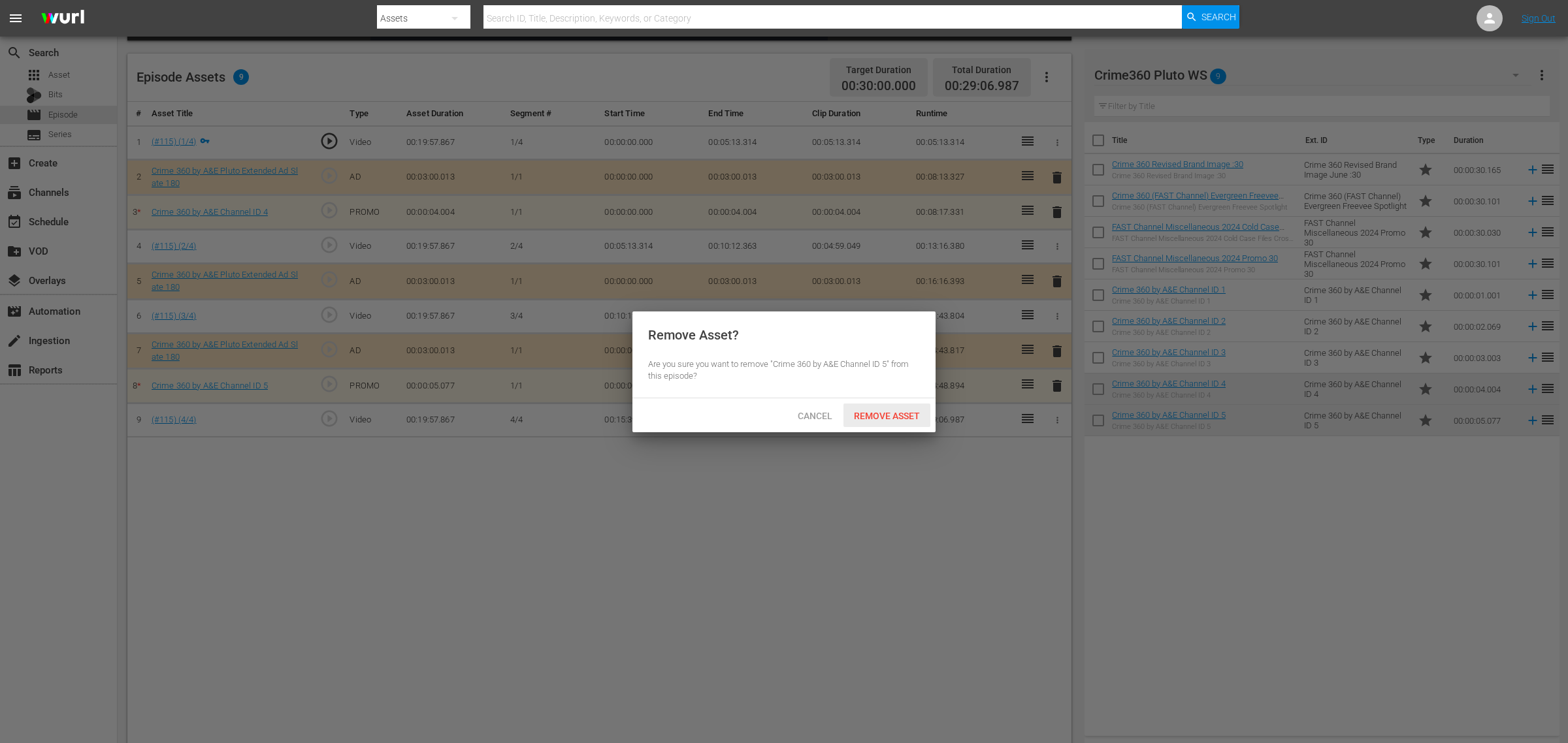
click at [894, 415] on span "Remove Asset" at bounding box center [886, 416] width 87 height 11
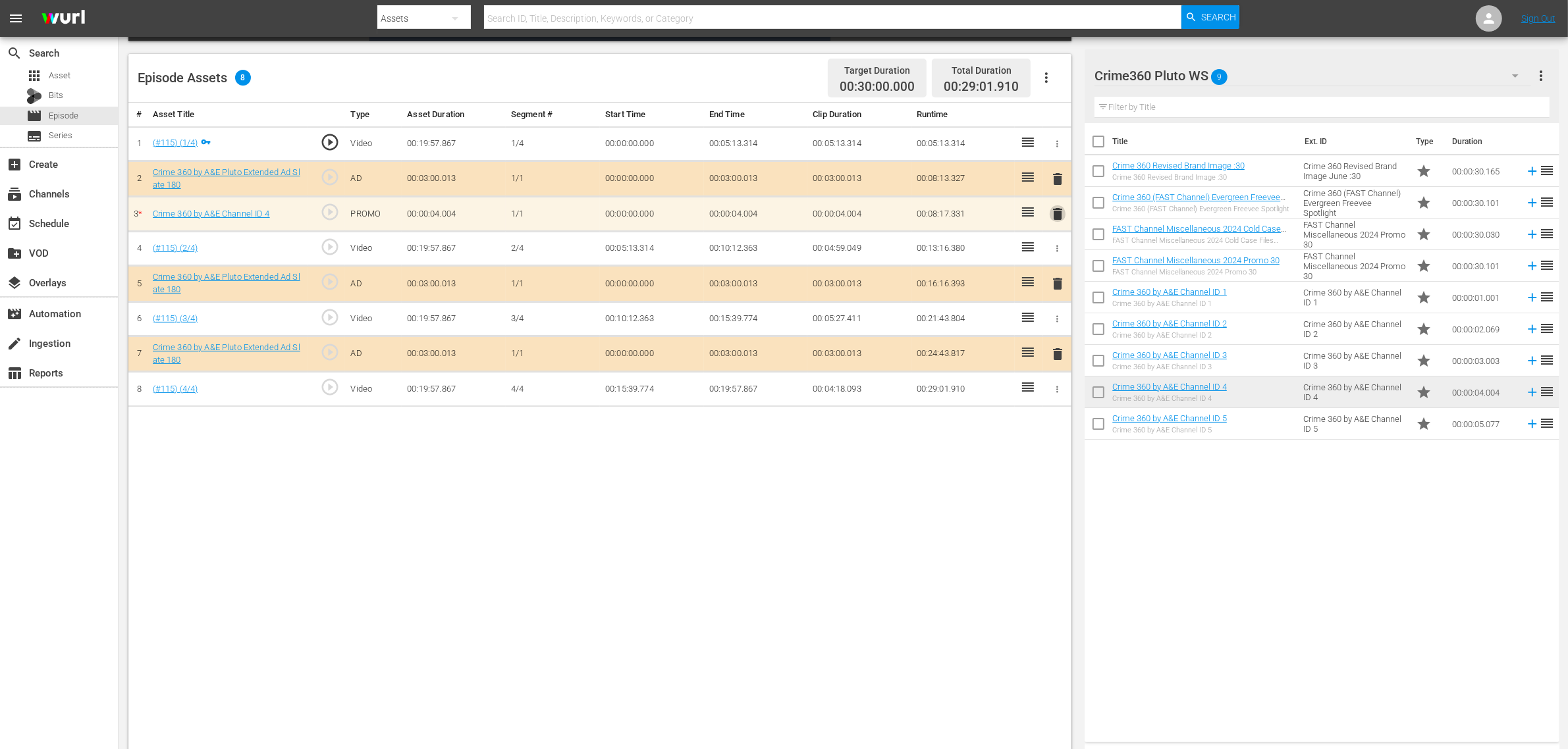
click at [1059, 215] on span "delete" at bounding box center [1058, 214] width 16 height 16
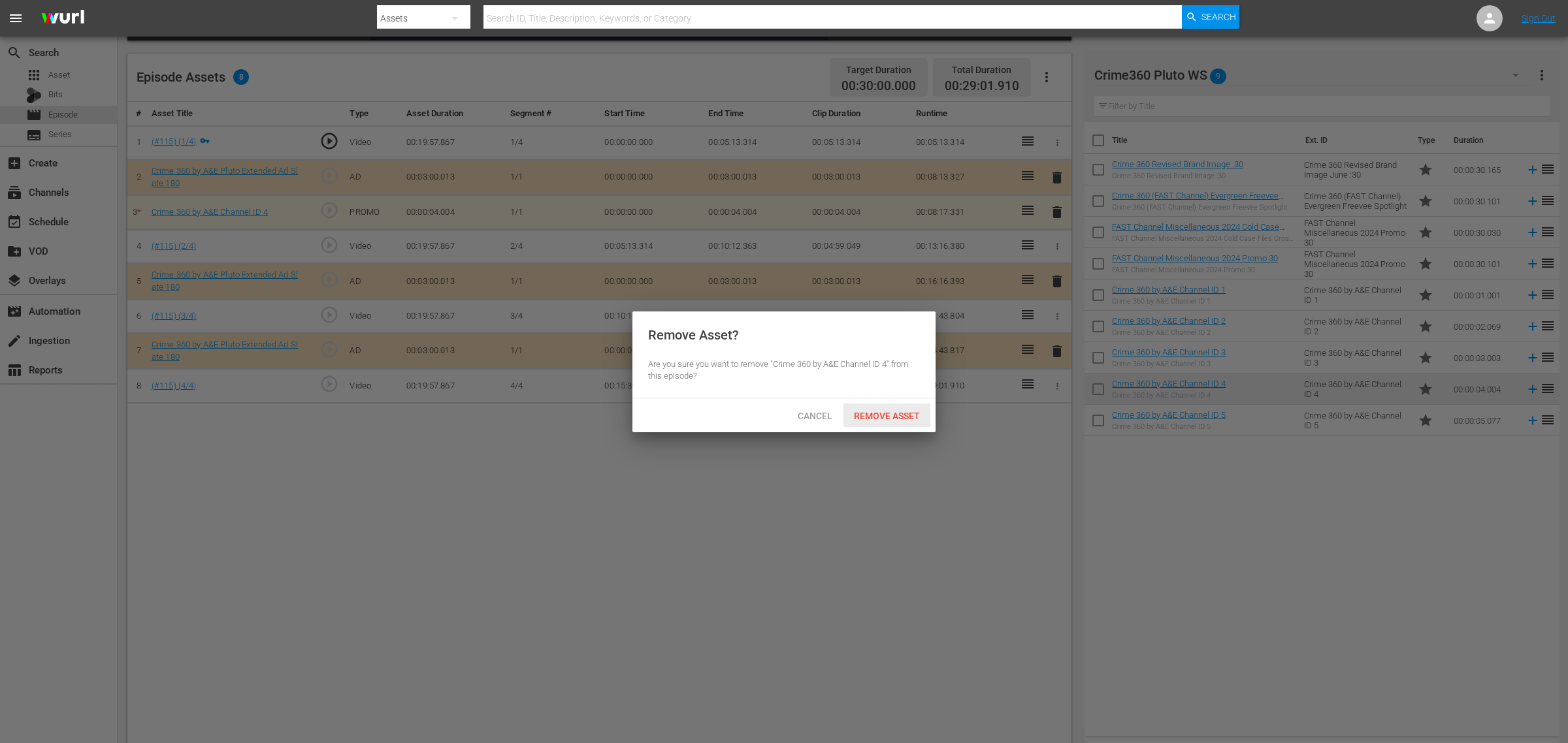
click at [882, 408] on div "Remove Asset" at bounding box center [886, 416] width 87 height 24
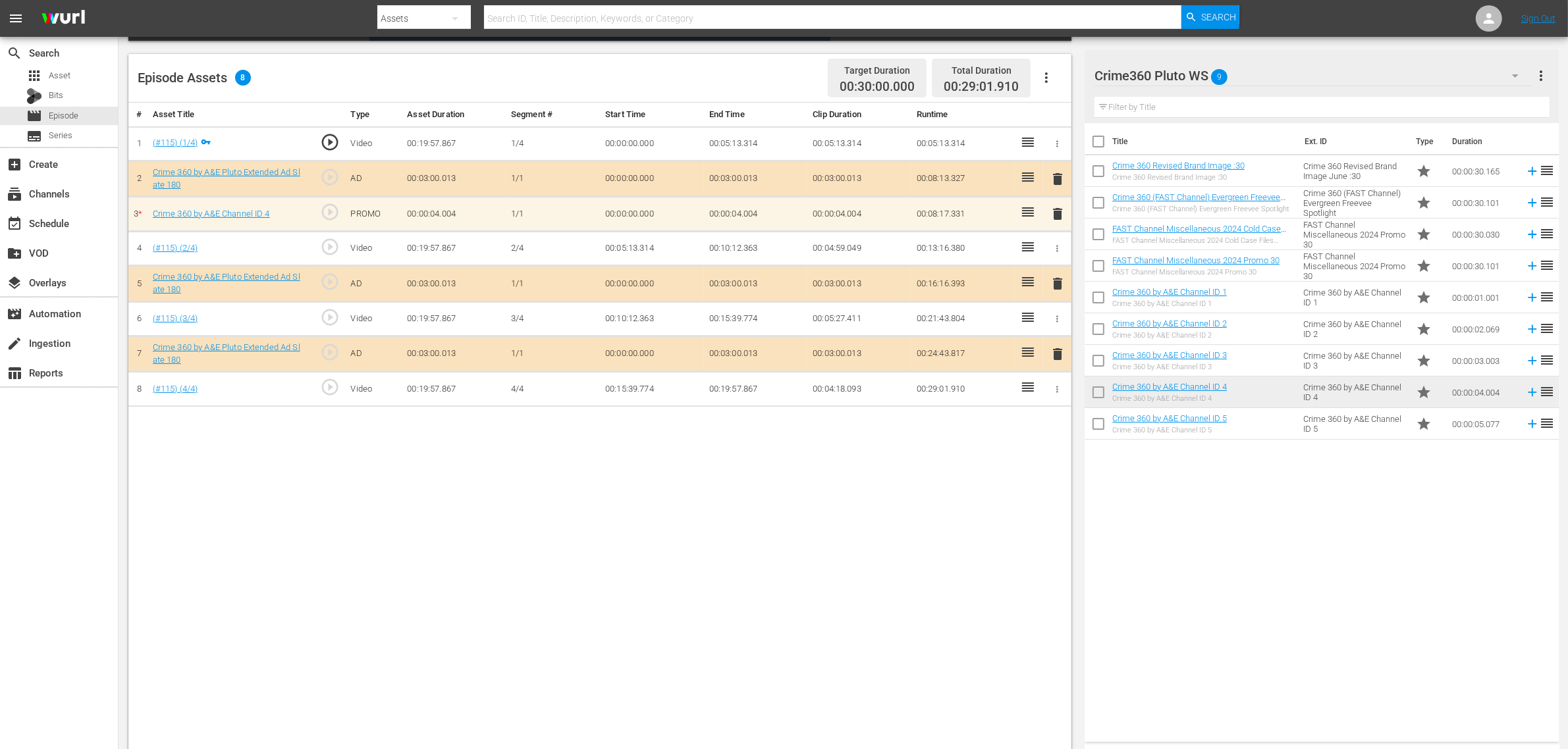
click at [728, 71] on div "Episode Assets 8 Target Duration 00:30:00.000 Total Duration 00:29:01.910" at bounding box center [599, 78] width 943 height 48
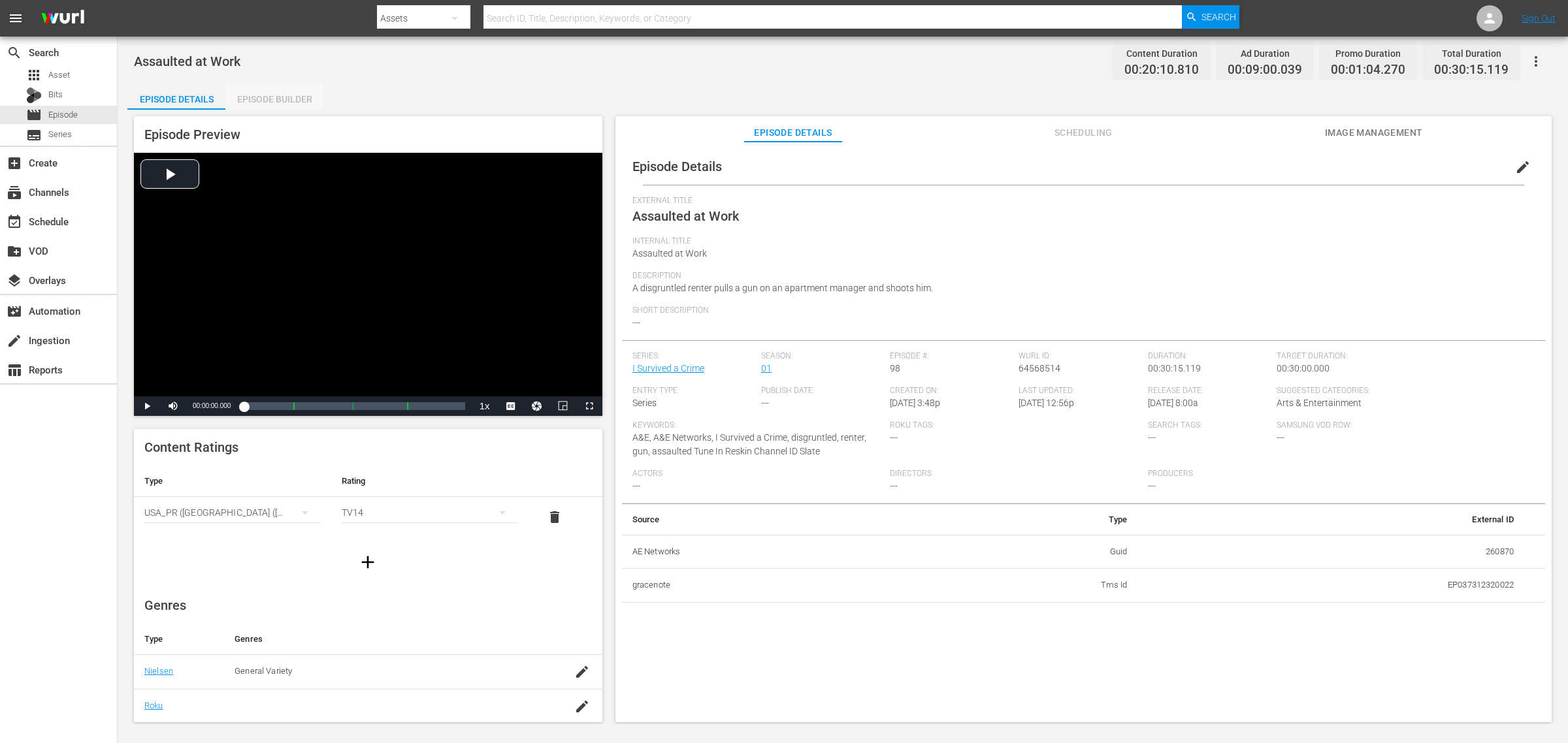
click at [288, 93] on div "Episode Builder" at bounding box center [274, 99] width 98 height 32
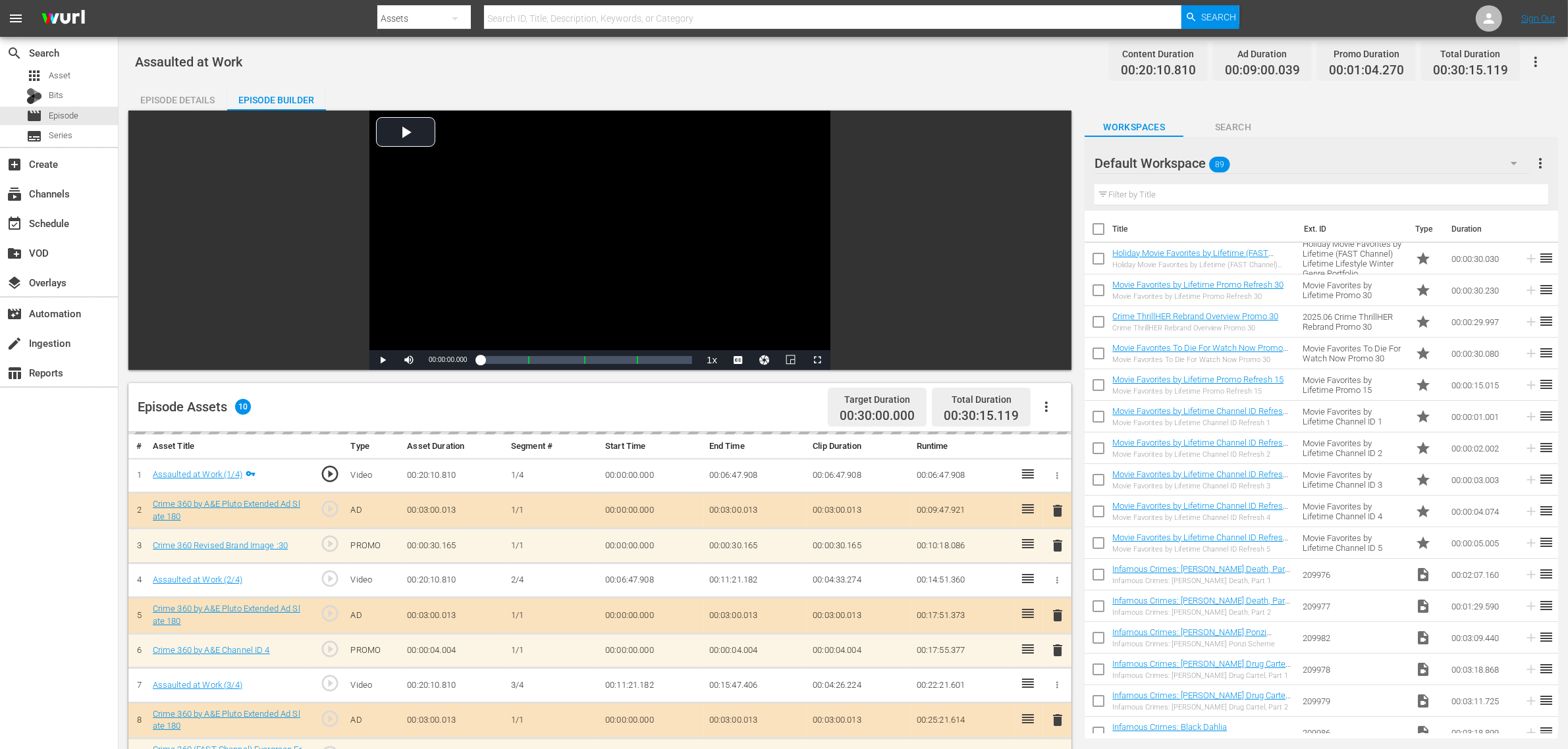
click at [759, 72] on div "Assaulted at Work Content Duration 00:20:10.810 Ad Duration 00:09:00.039 Promo …" at bounding box center [843, 62] width 1416 height 30
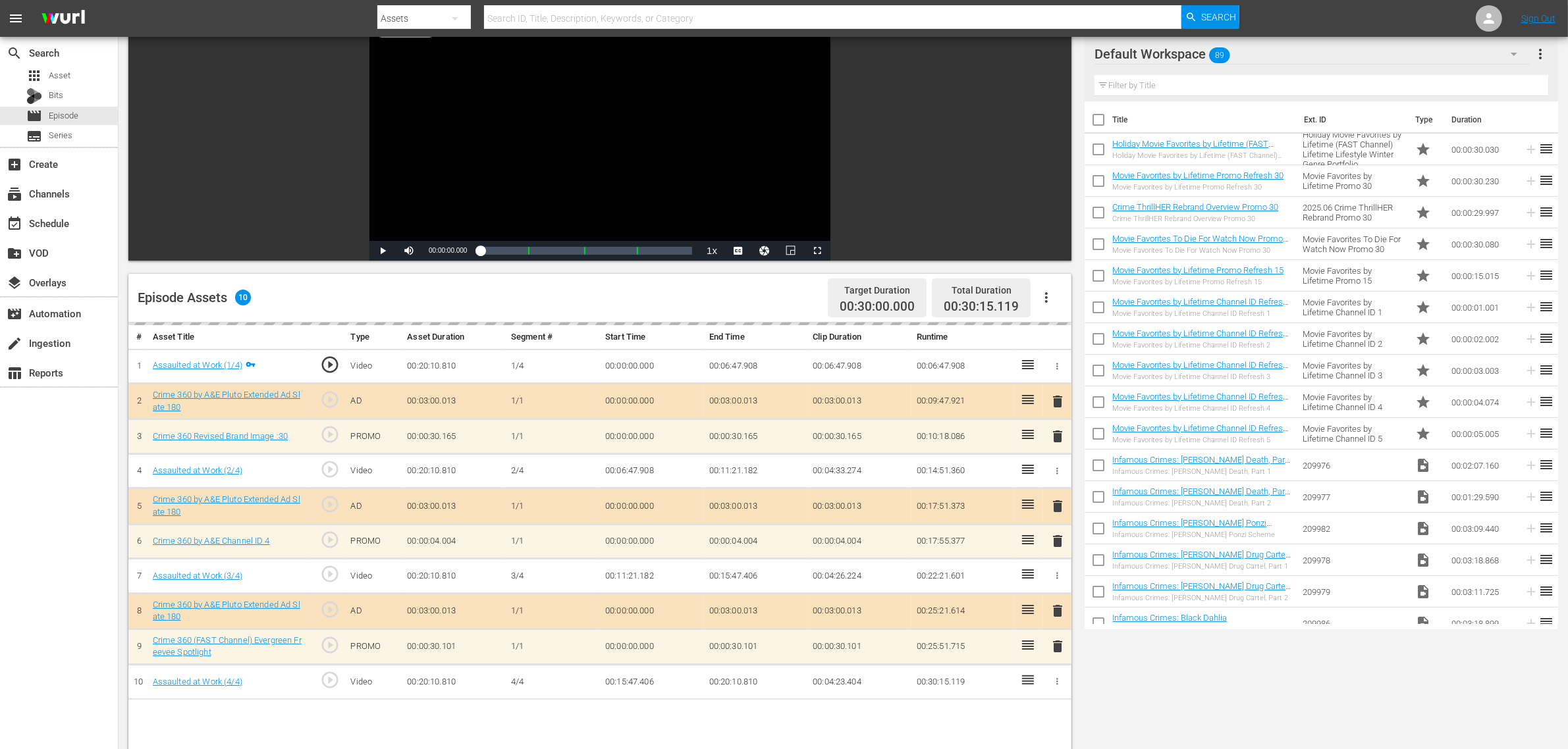
scroll to position [329, 0]
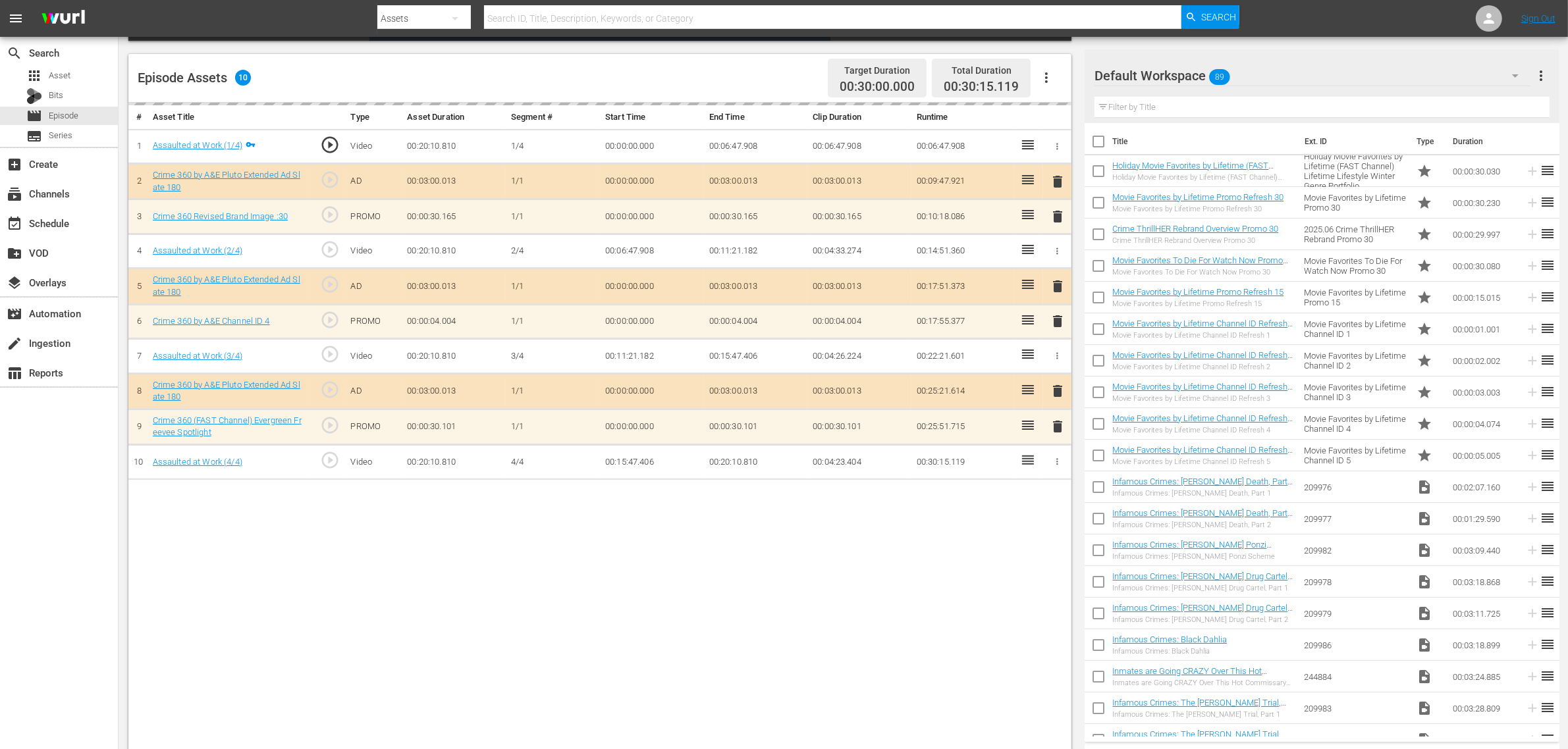
click at [1263, 85] on div "Default Workspace 89" at bounding box center [1312, 76] width 437 height 32
click at [1257, 74] on div "Default Workspace 89" at bounding box center [1312, 75] width 437 height 37
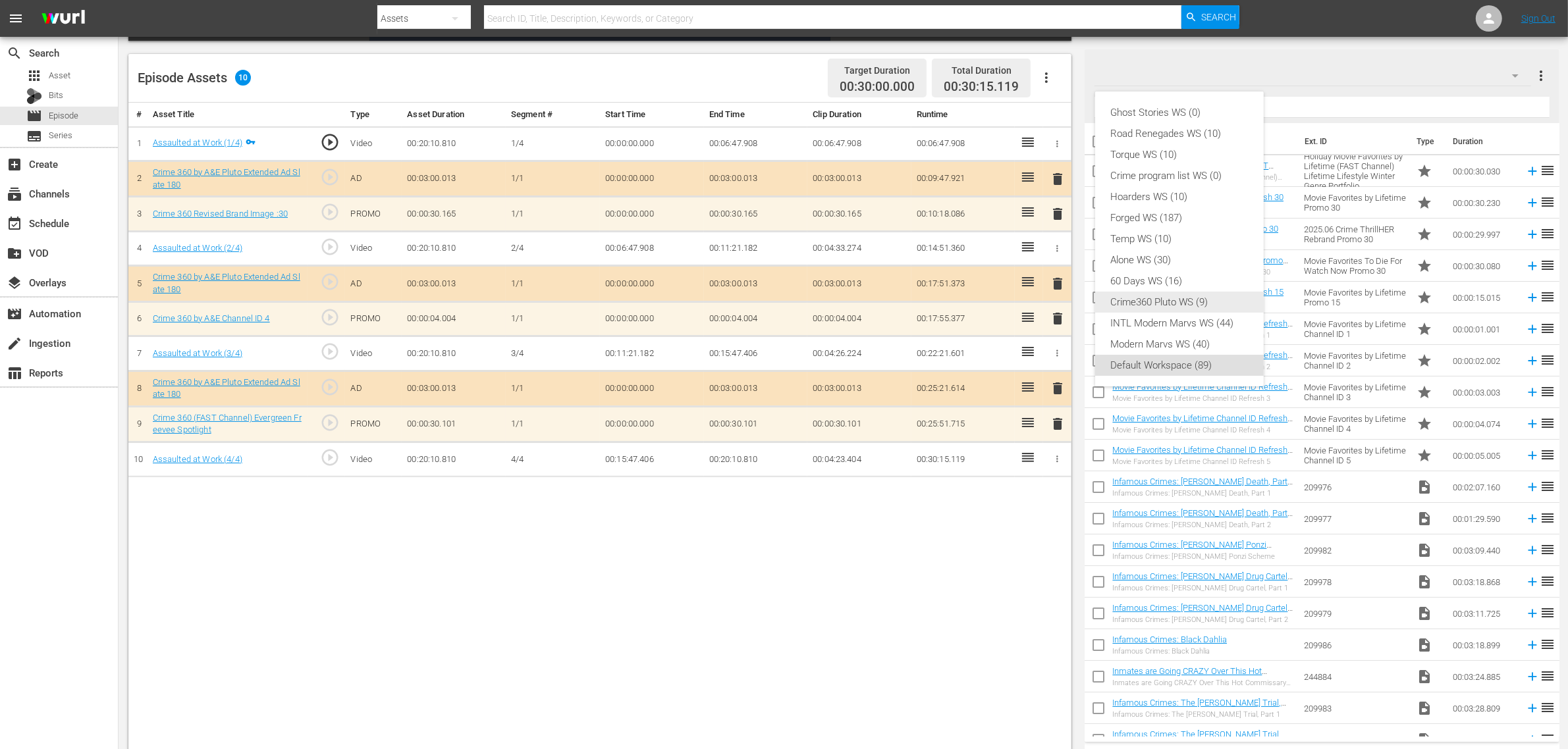
click at [1200, 296] on div "Crime360 Pluto WS (9)" at bounding box center [1179, 302] width 137 height 21
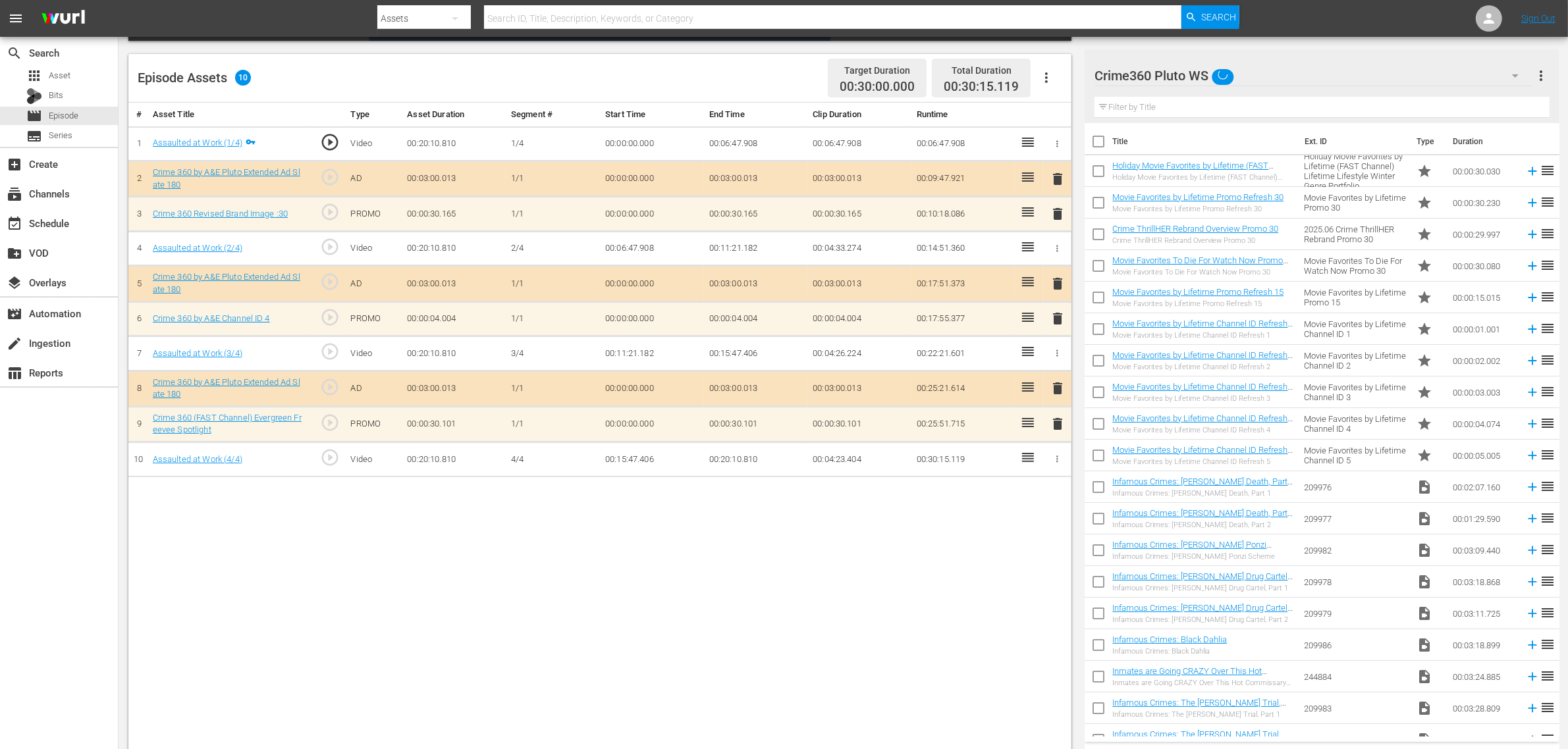
click at [910, 594] on div "Ghost Stories WS (0) Road Renegades WS (10) Torque WS (10) Crime program list W…" at bounding box center [784, 374] width 1568 height 749
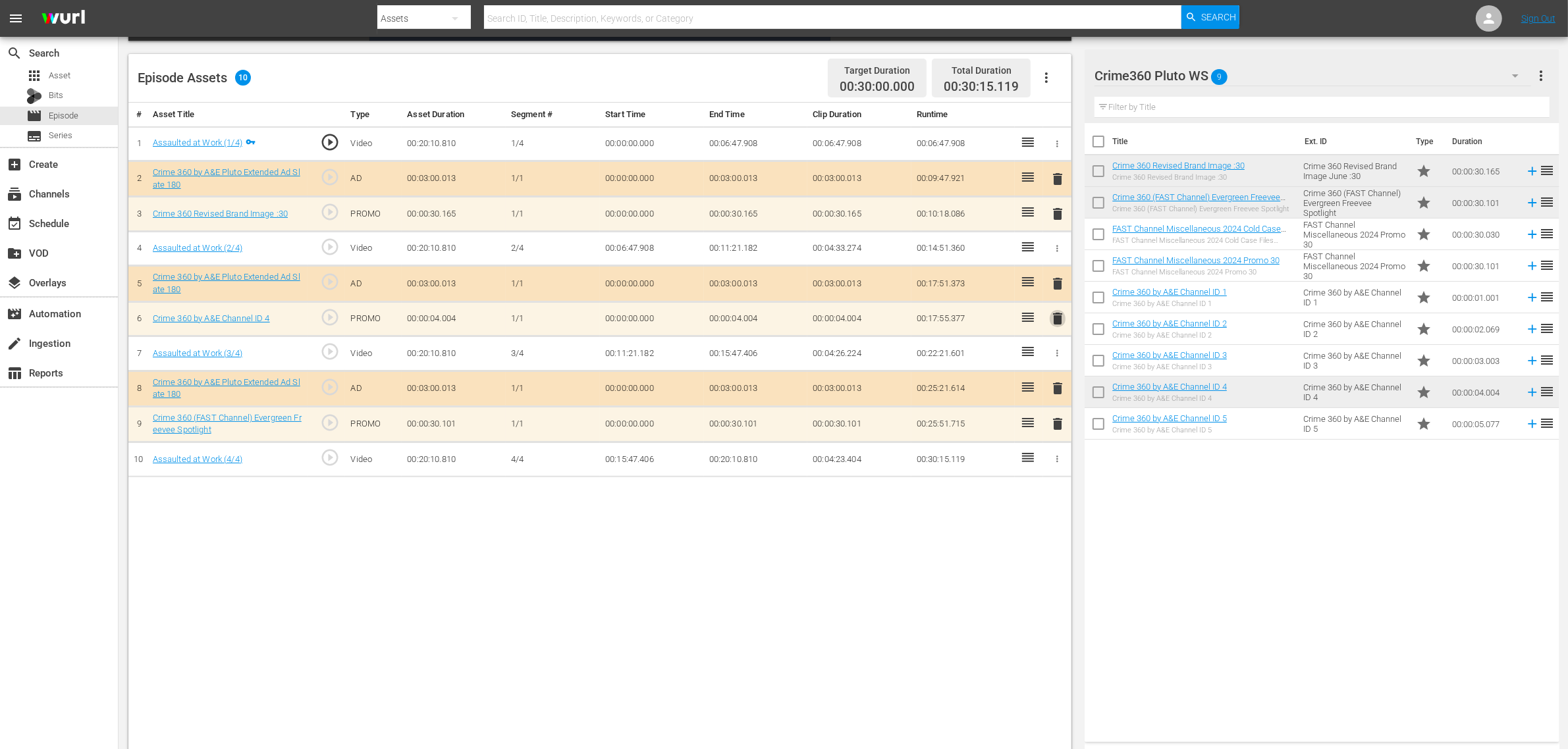
click at [1061, 326] on span "delete" at bounding box center [1058, 318] width 16 height 16
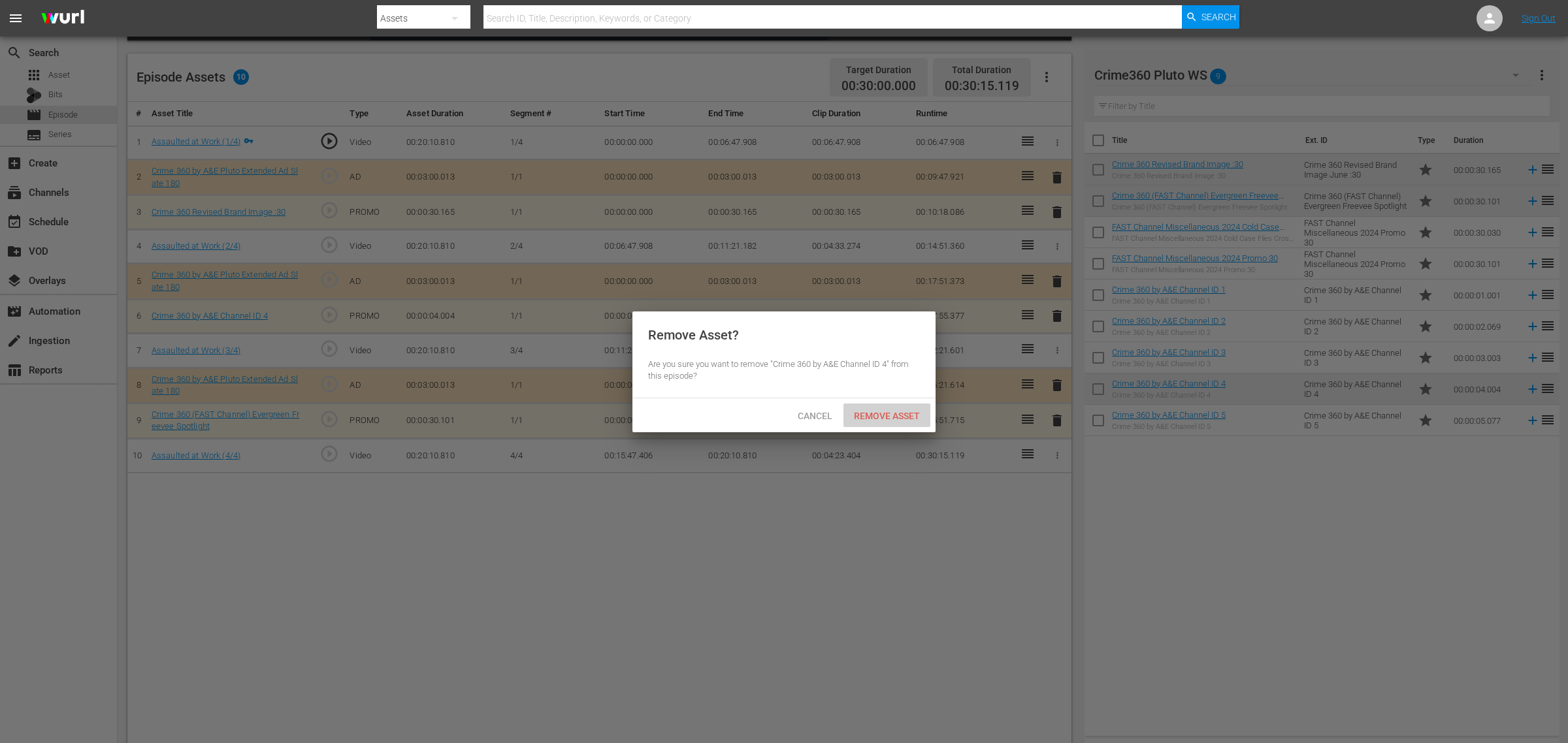
click at [893, 422] on div "Remove Asset" at bounding box center [886, 416] width 87 height 24
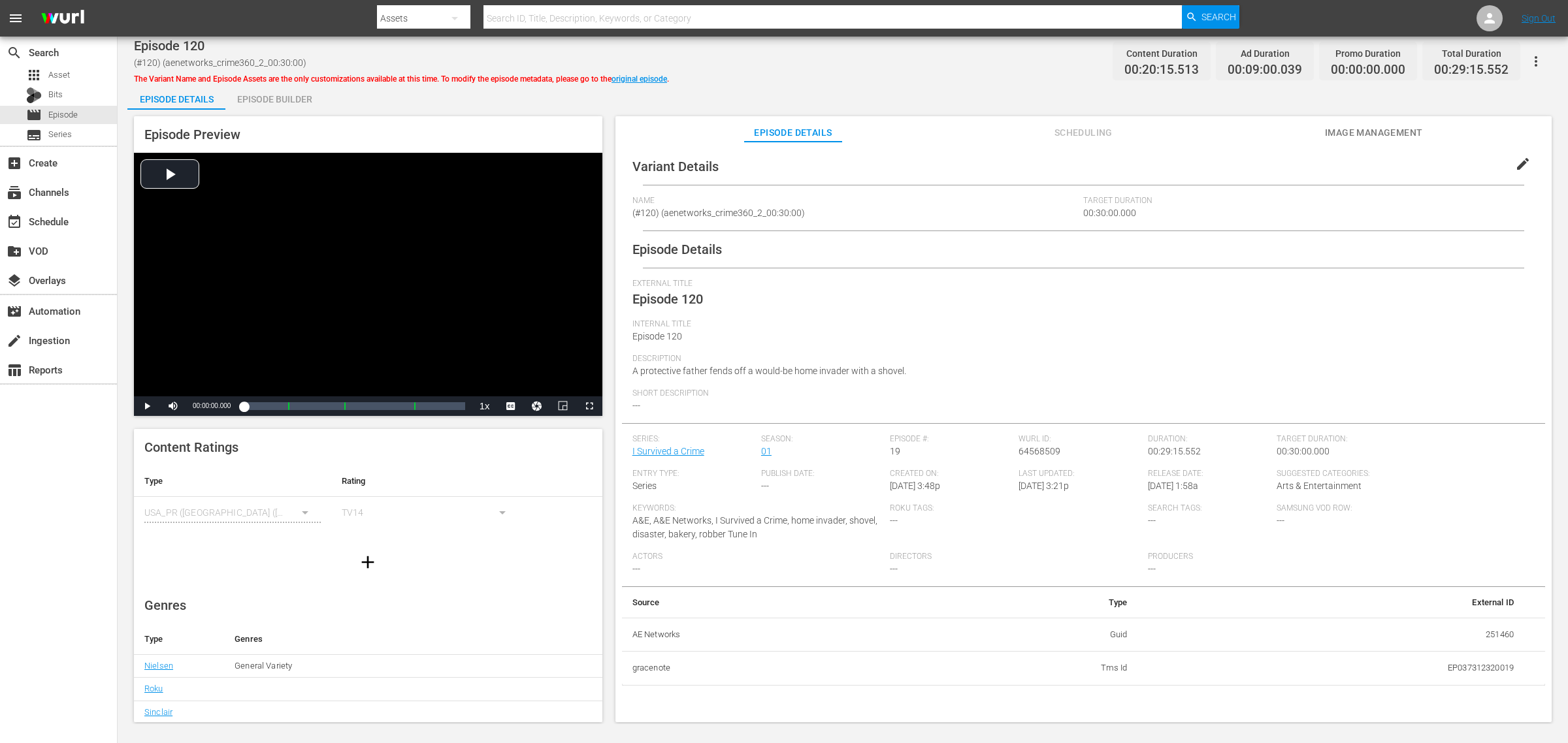
click at [292, 106] on div "Episode Builder" at bounding box center [274, 99] width 98 height 32
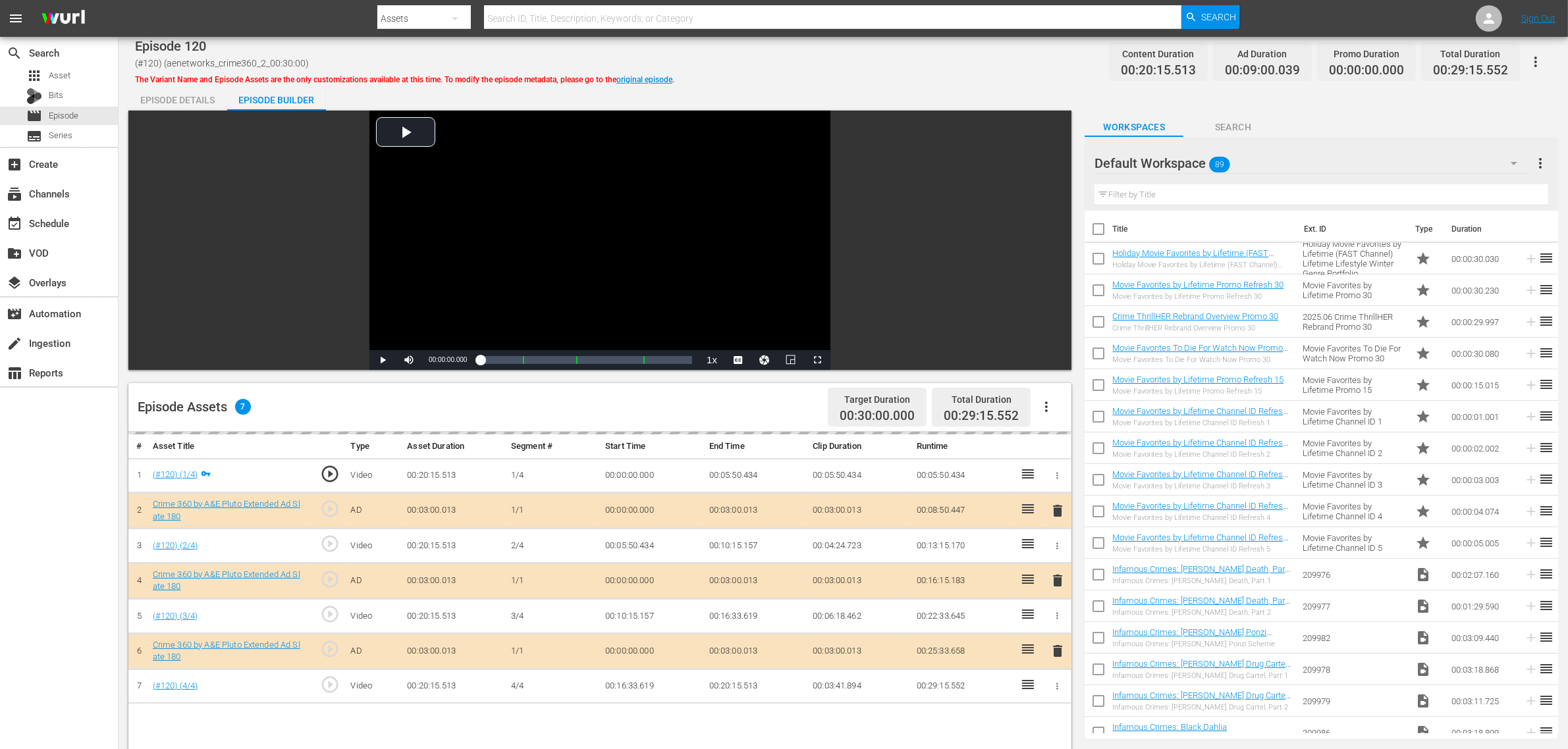
click at [1097, 54] on div "Episode 120 (#120) (aenetworks_crime360_2_00:30:00) The Variant Name and Episod…" at bounding box center [843, 62] width 1416 height 30
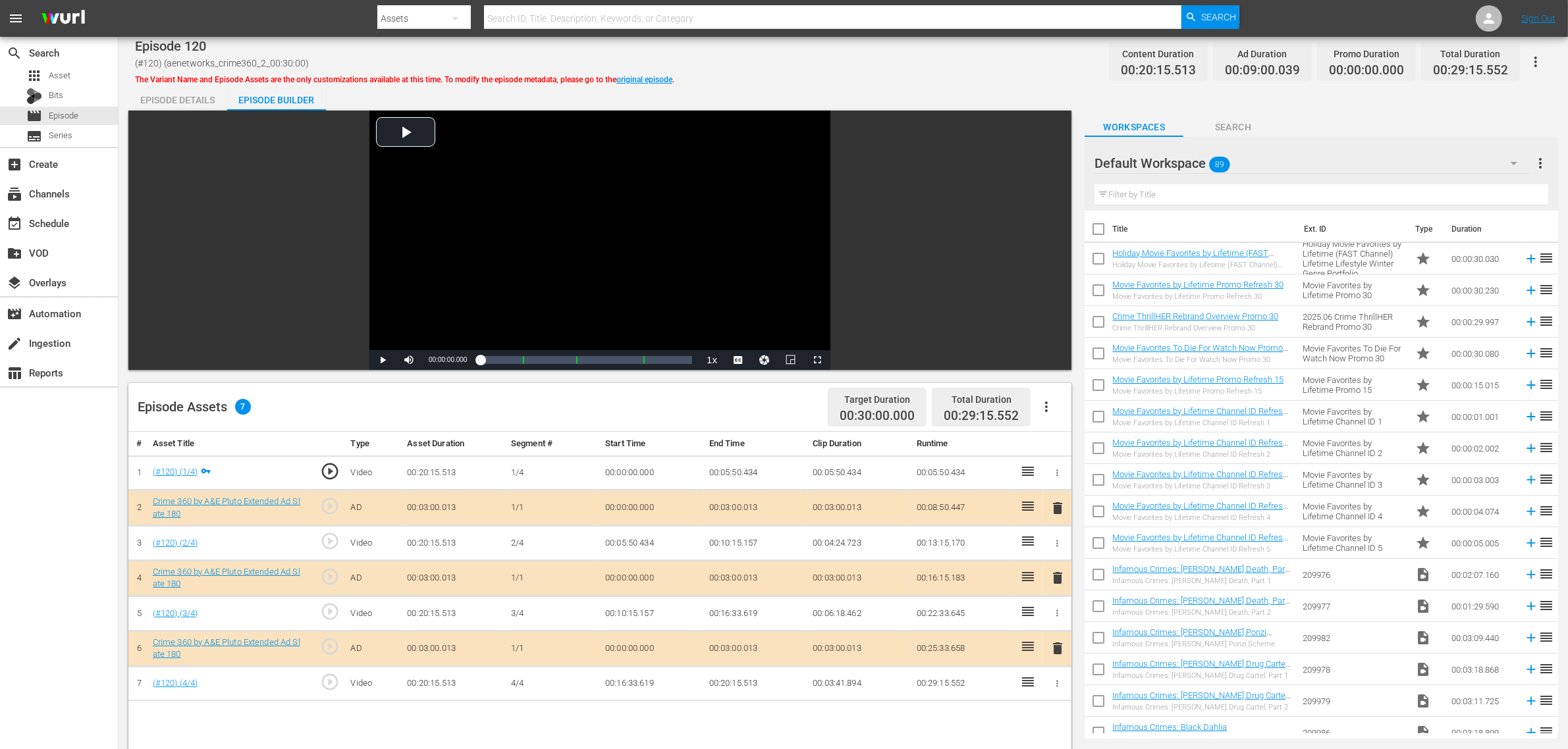
click at [1263, 165] on div "Default Workspace 89" at bounding box center [1312, 163] width 435 height 37
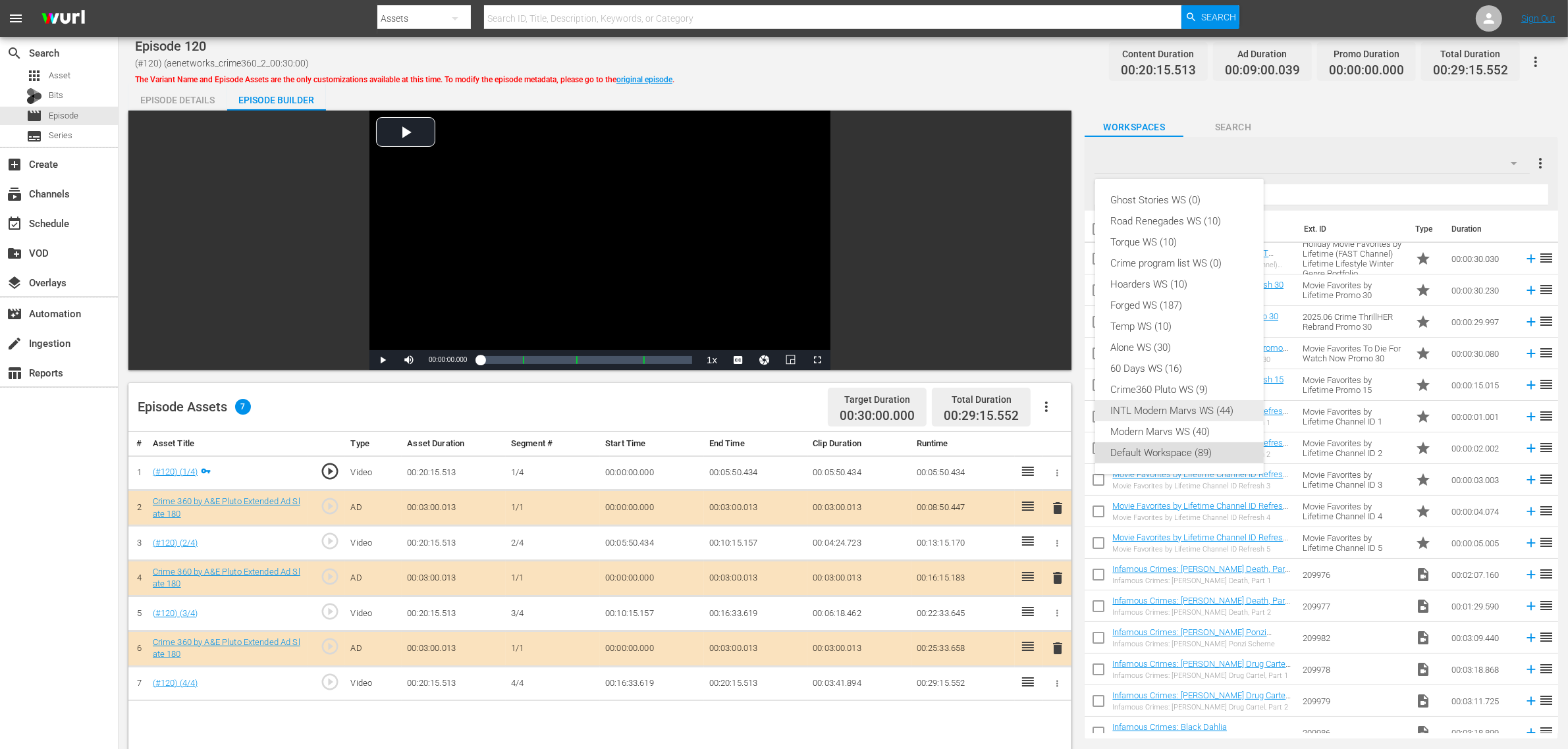
click at [1187, 402] on div "INTL Modern Marvs WS (44)" at bounding box center [1179, 410] width 137 height 21
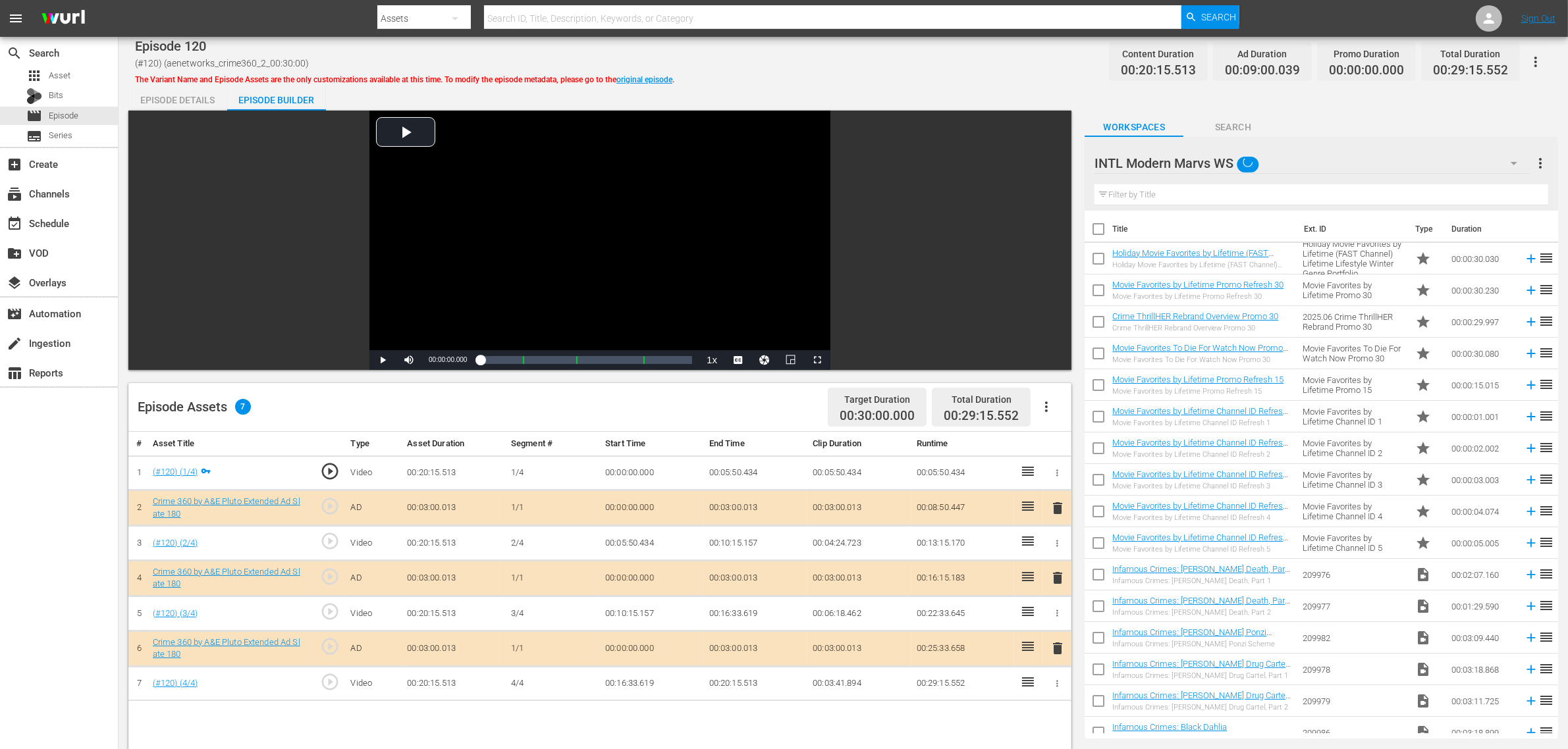
click at [1263, 156] on div "INTL Modern Marvs WS" at bounding box center [1312, 163] width 435 height 37
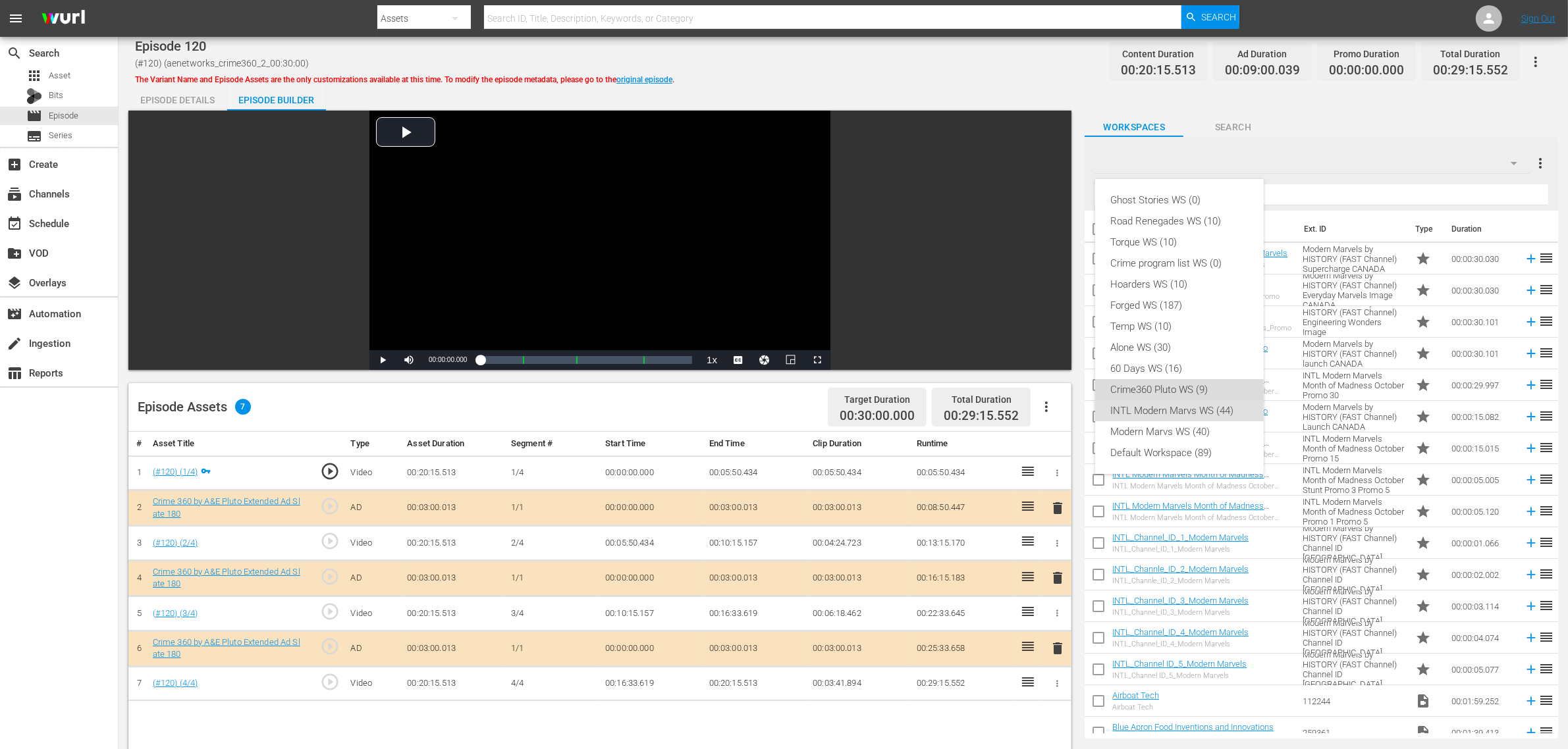
click at [1183, 389] on div "Crime360 Pluto WS (9)" at bounding box center [1179, 389] width 137 height 21
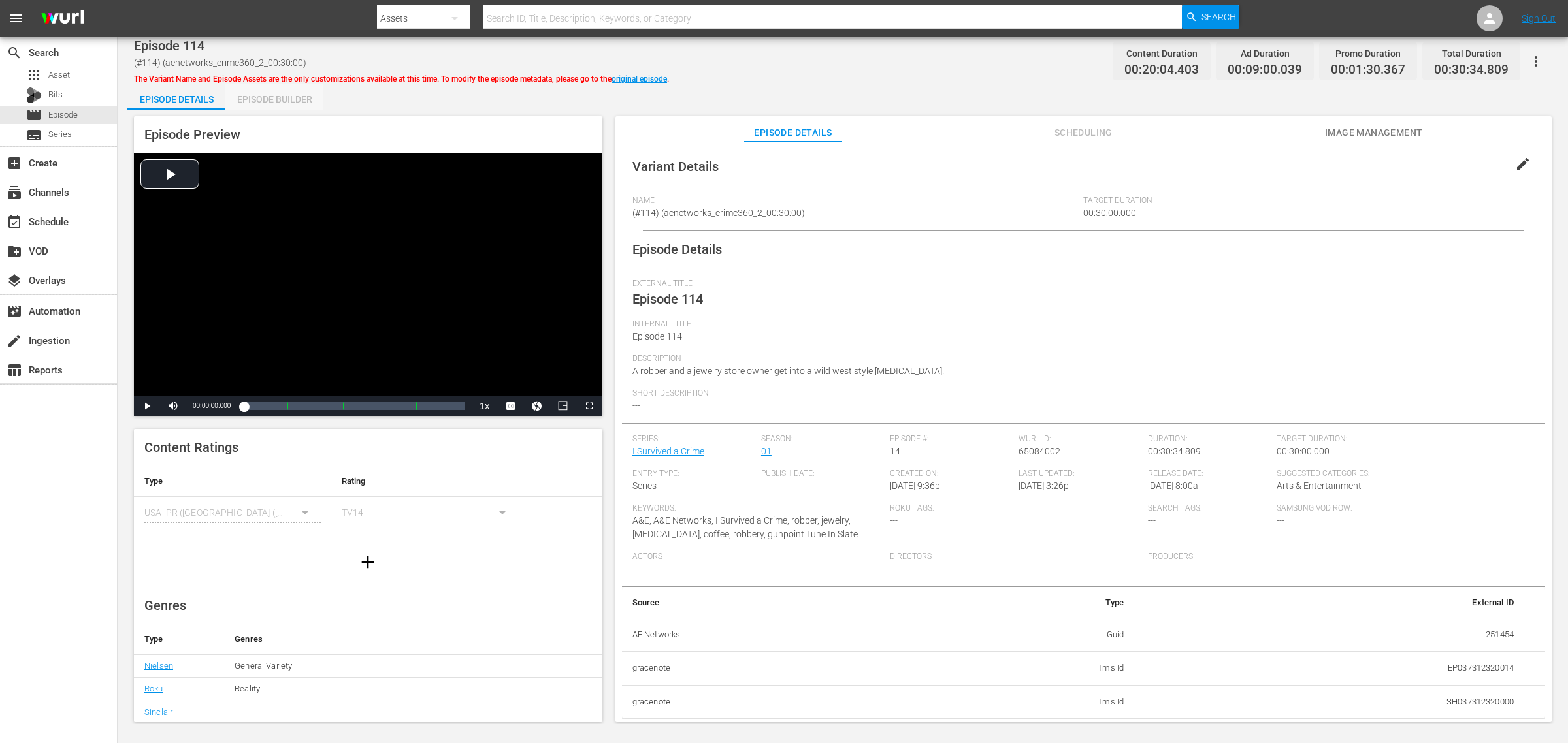
click at [270, 96] on div "Episode Builder" at bounding box center [274, 99] width 98 height 32
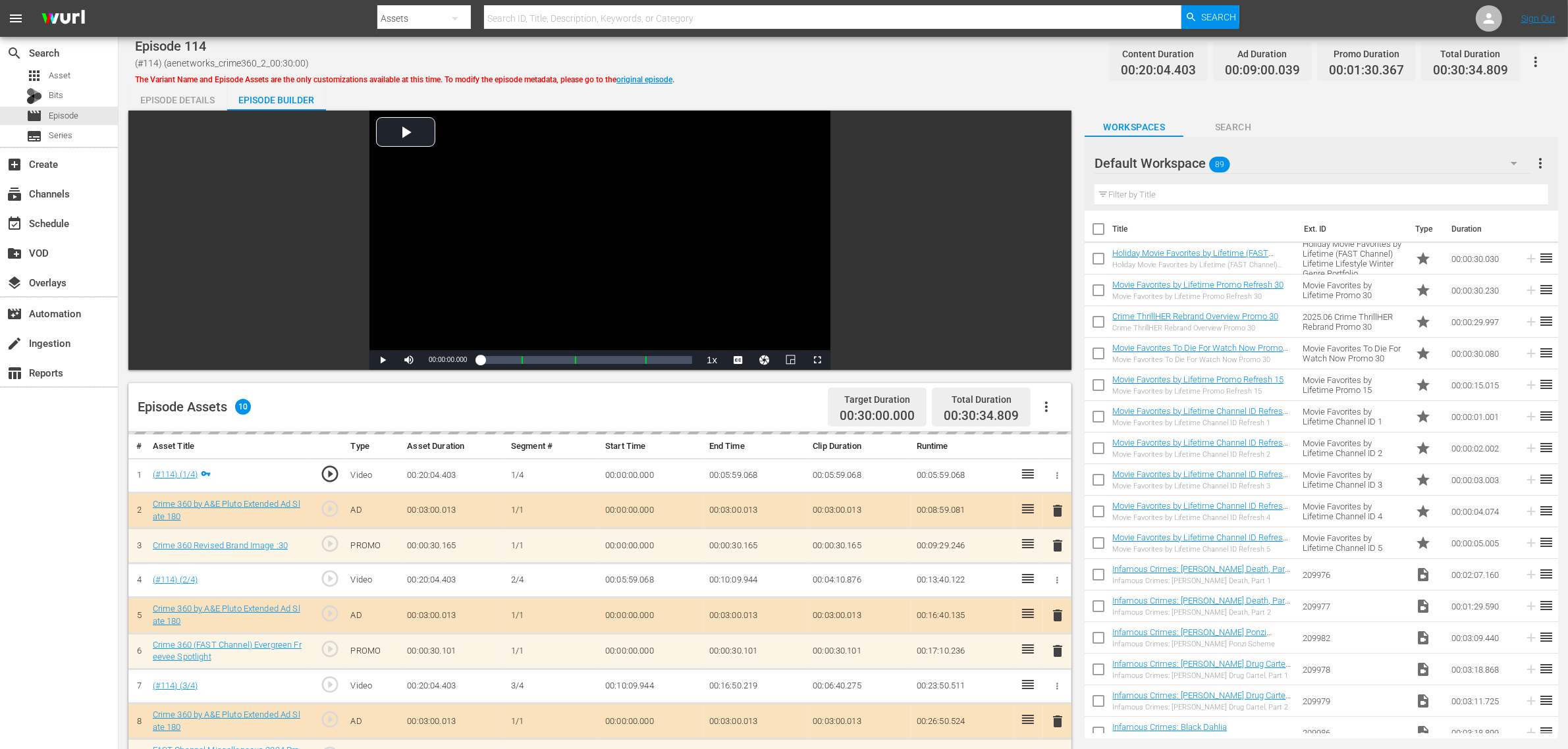
click at [888, 81] on div "Episode 114 (#114) (aenetworks_crime360_2_00:30:00) The Variant Name and Episod…" at bounding box center [843, 564] width 1449 height 1055
click at [1256, 164] on div "Default Workspace 89" at bounding box center [1312, 163] width 435 height 37
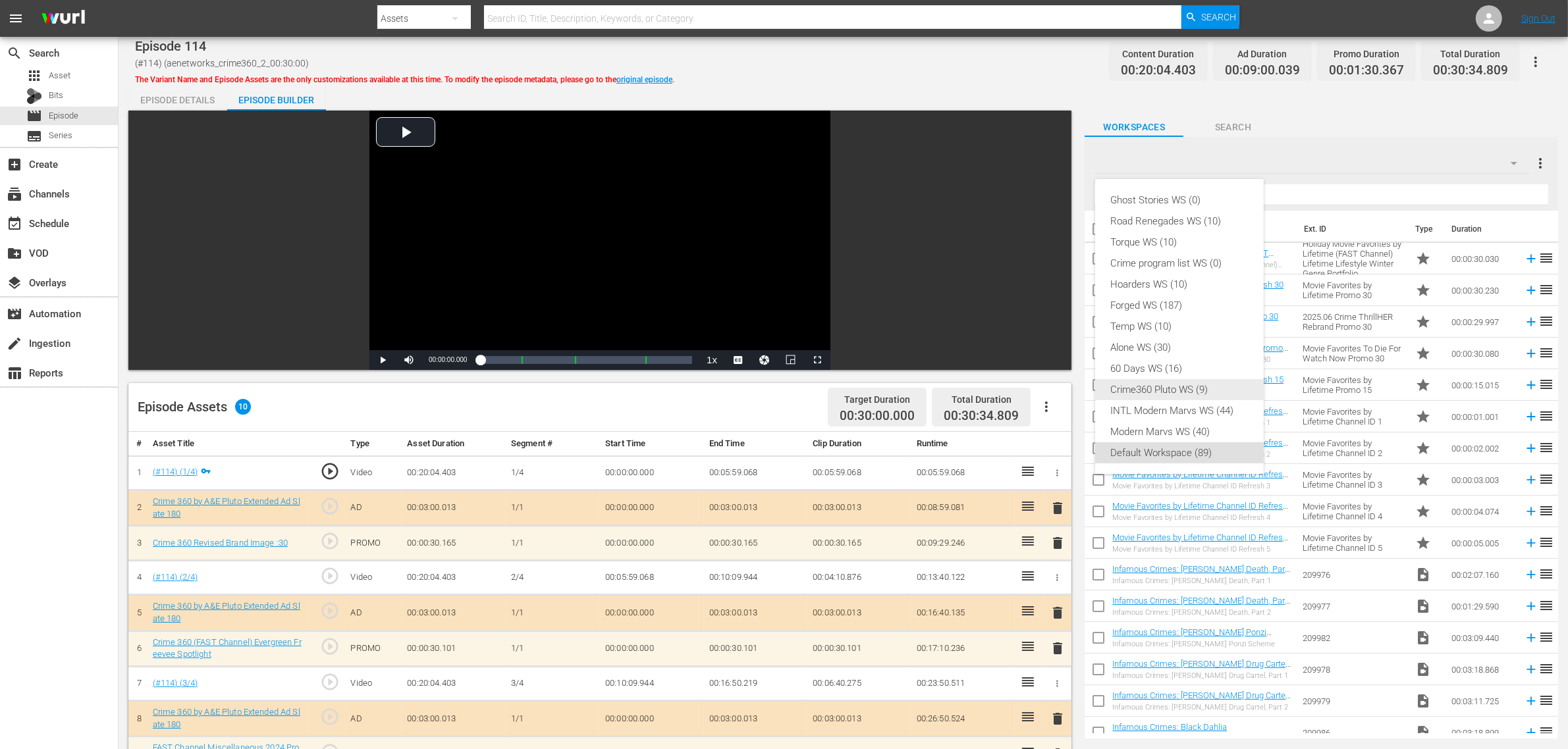
click at [1181, 392] on div "Crime360 Pluto WS (9)" at bounding box center [1179, 389] width 137 height 21
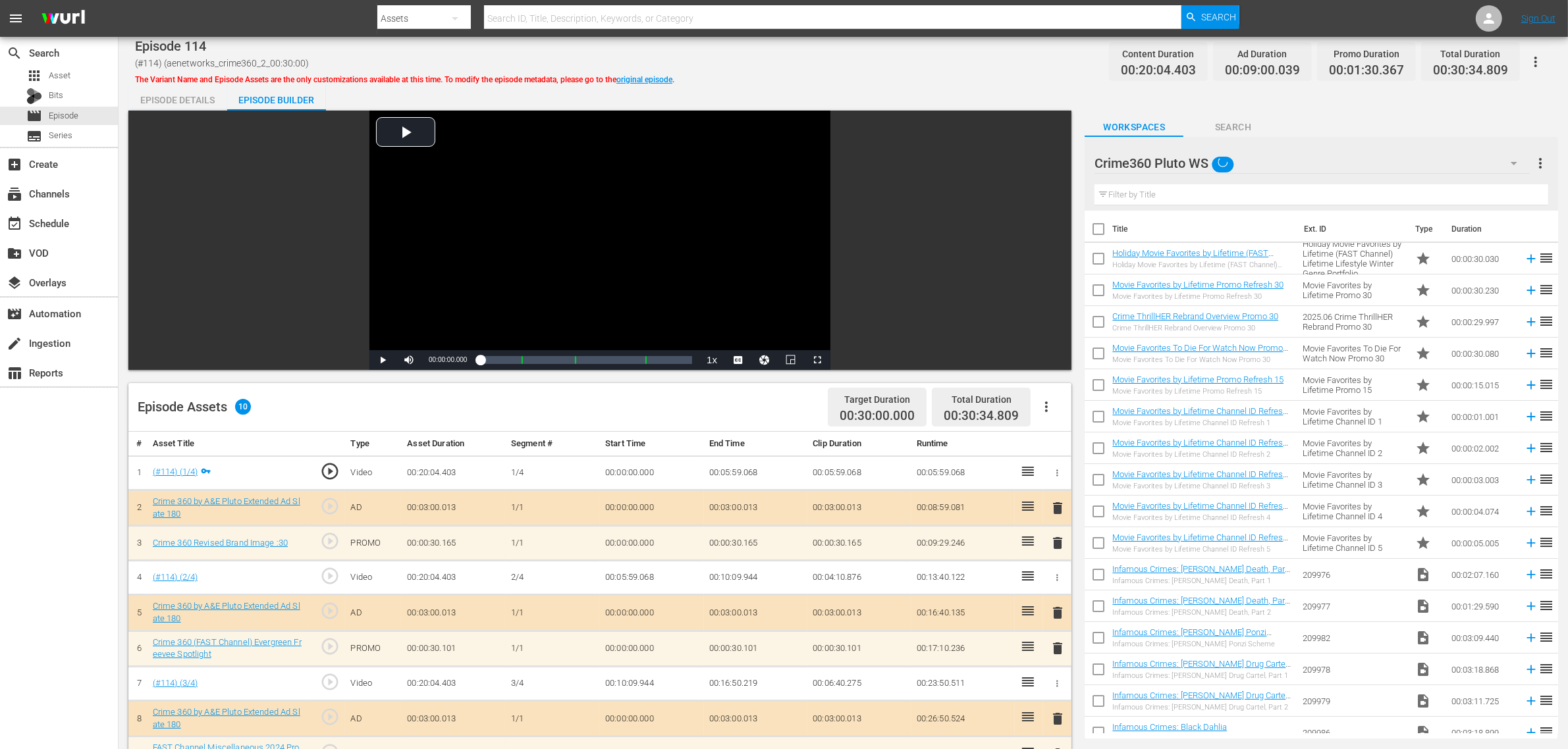
scroll to position [247, 0]
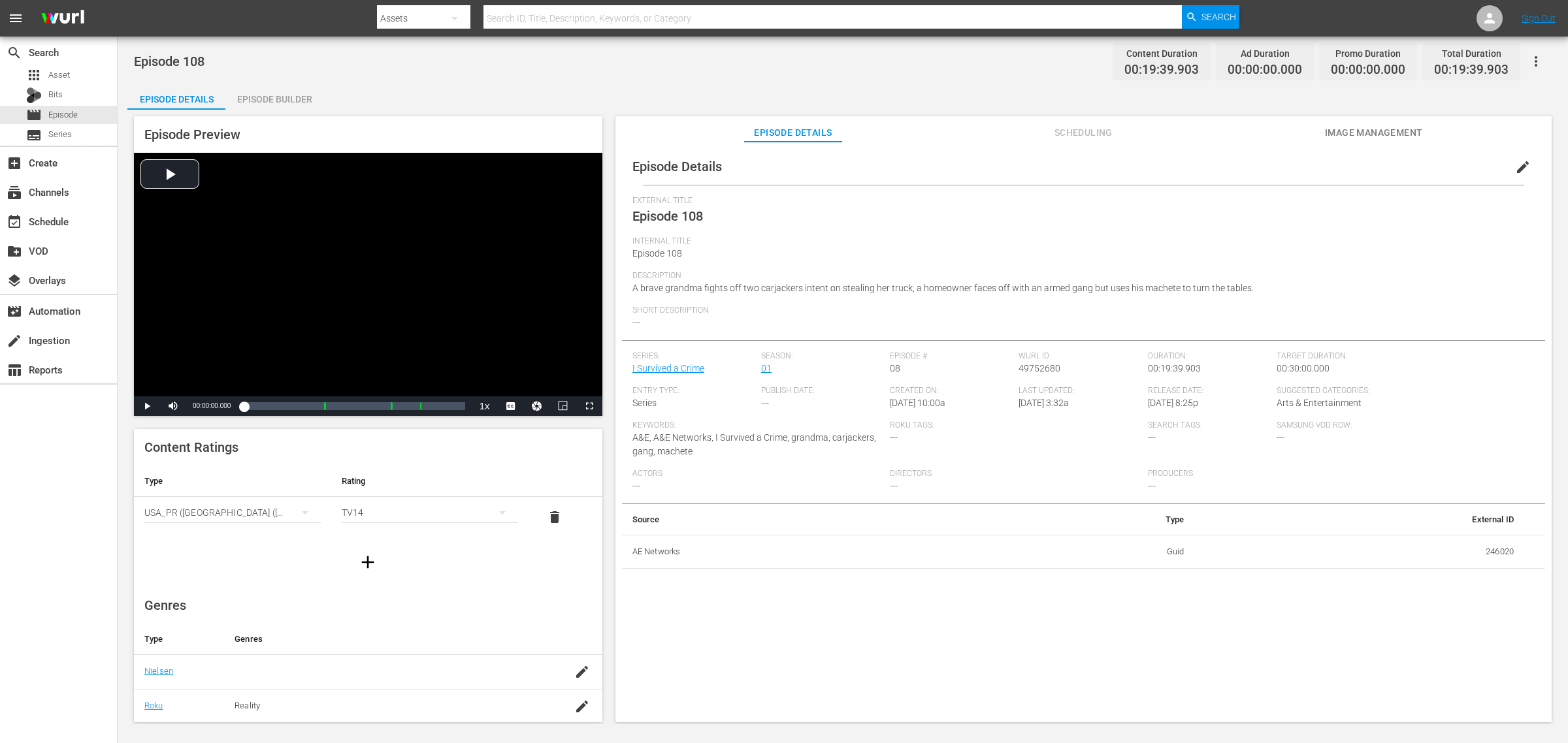
click at [683, 59] on div "Episode 108 Content Duration 00:19:39.903 Ad Duration 00:00:00.000 Promo Durati…" at bounding box center [843, 61] width 1418 height 29
click at [574, 594] on icon "button" at bounding box center [582, 672] width 16 height 16
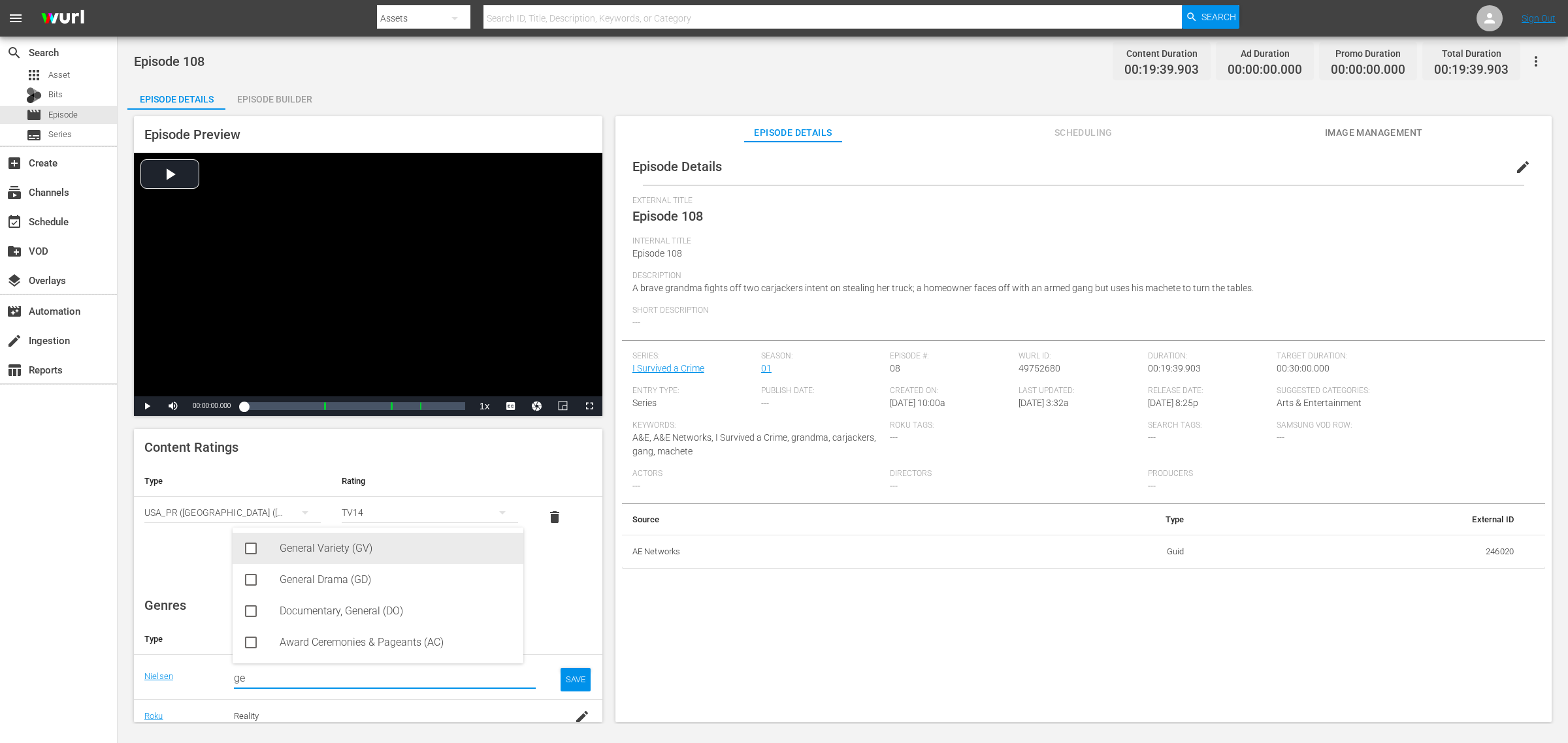
click at [357, 552] on div "General Variety (GV)" at bounding box center [396, 548] width 233 height 32
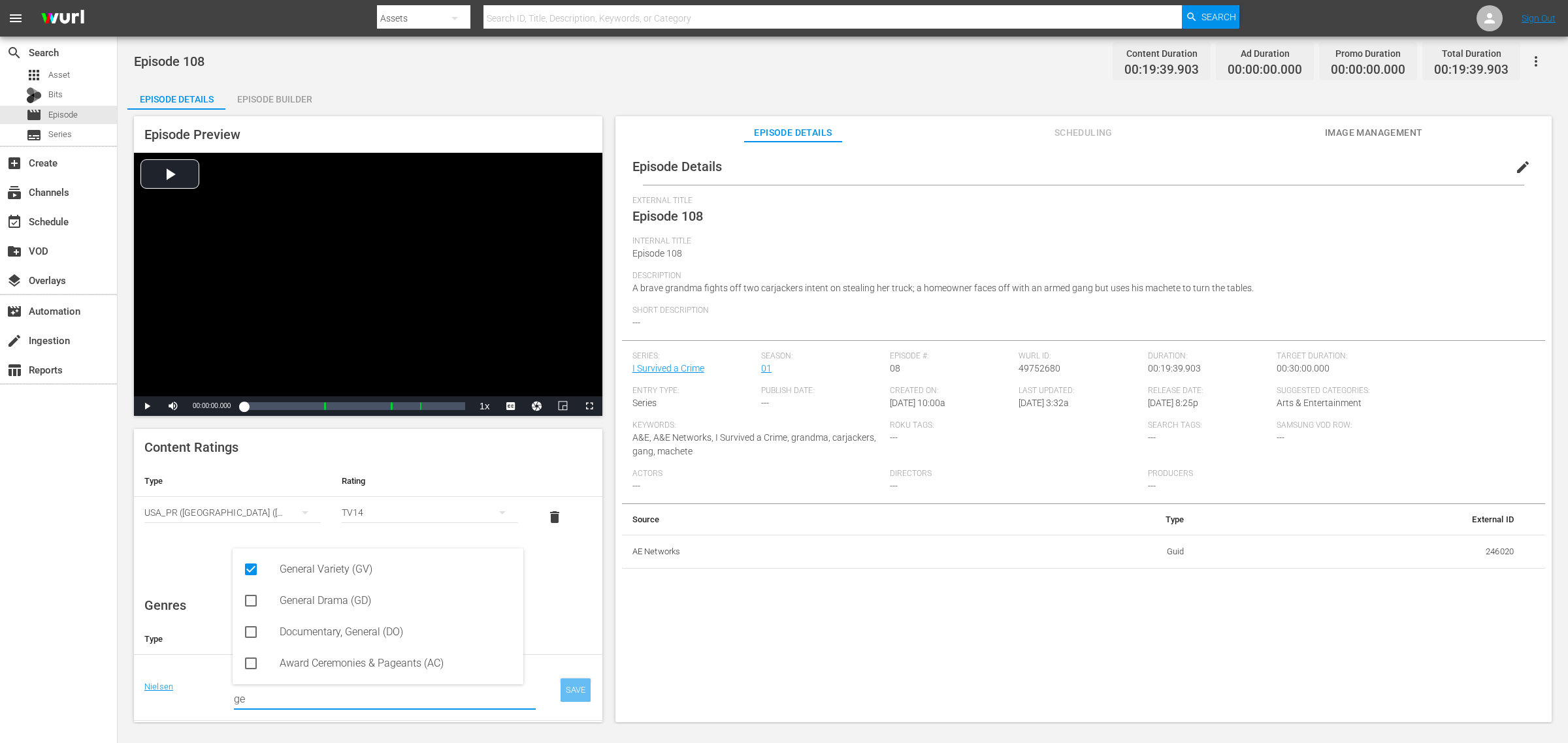
type input "ge"
click at [563, 594] on div "SAVE" at bounding box center [575, 690] width 30 height 24
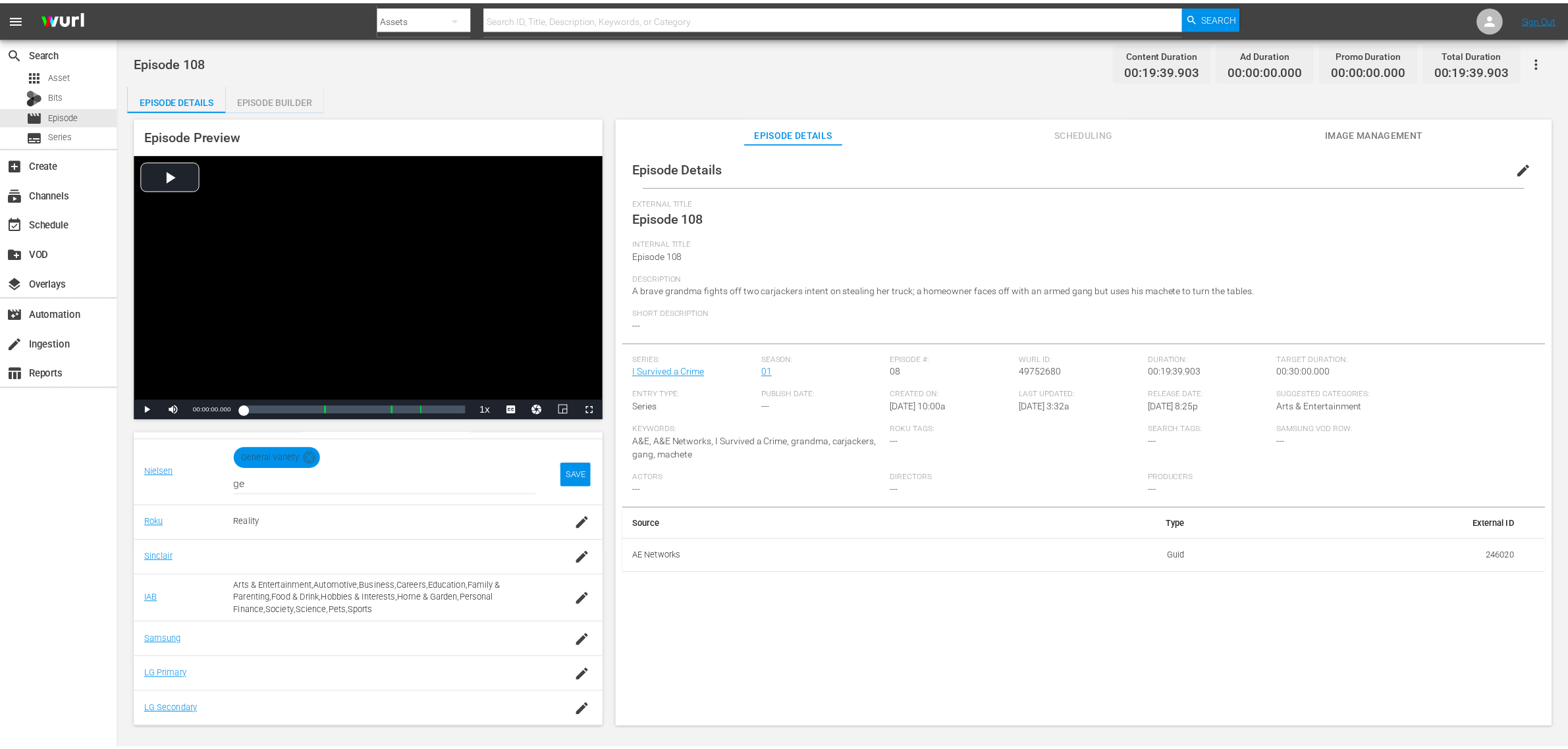
scroll to position [190, 0]
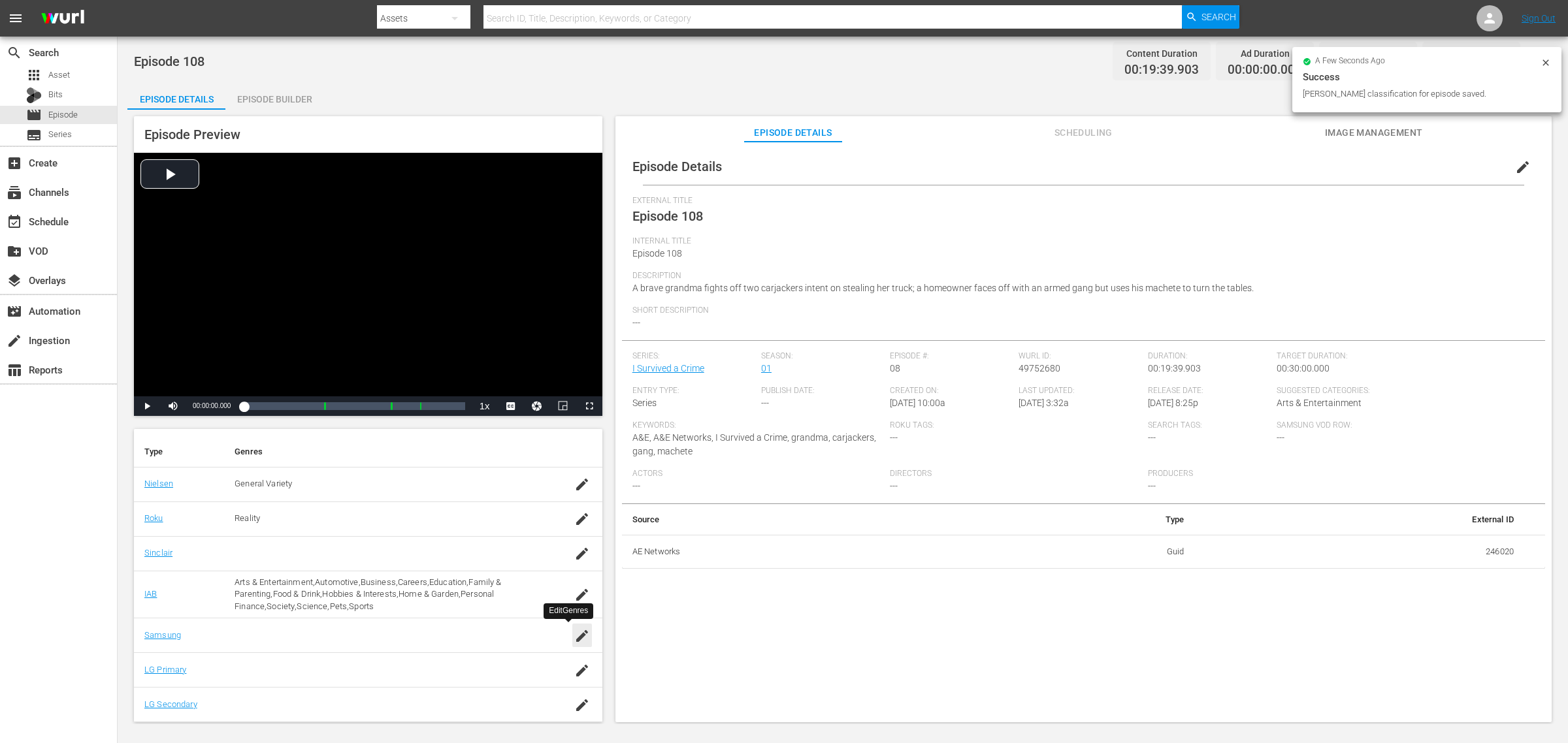
click at [574, 594] on icon "button" at bounding box center [582, 636] width 16 height 16
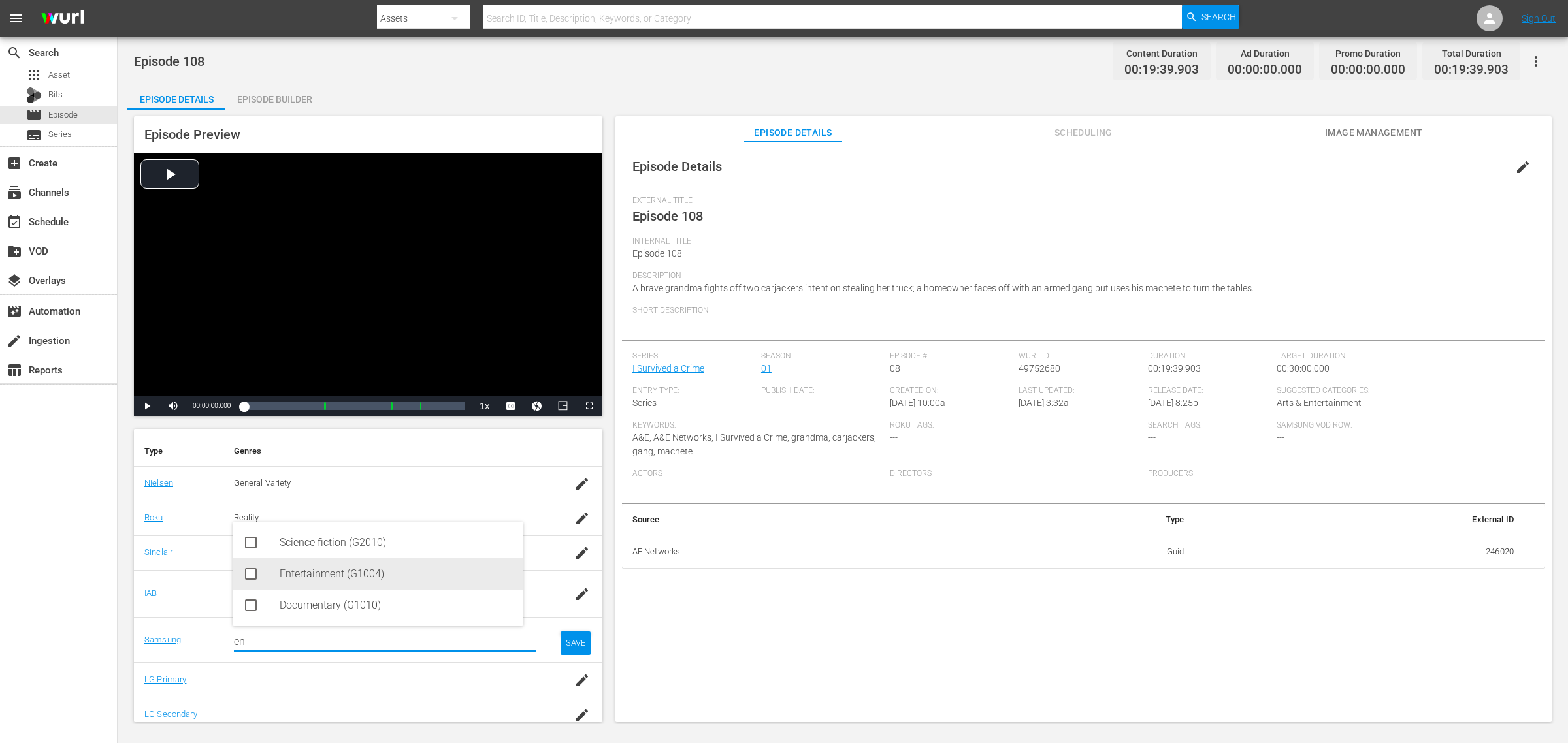
click at [371, 569] on div "Entertainment (G1004)" at bounding box center [396, 574] width 233 height 32
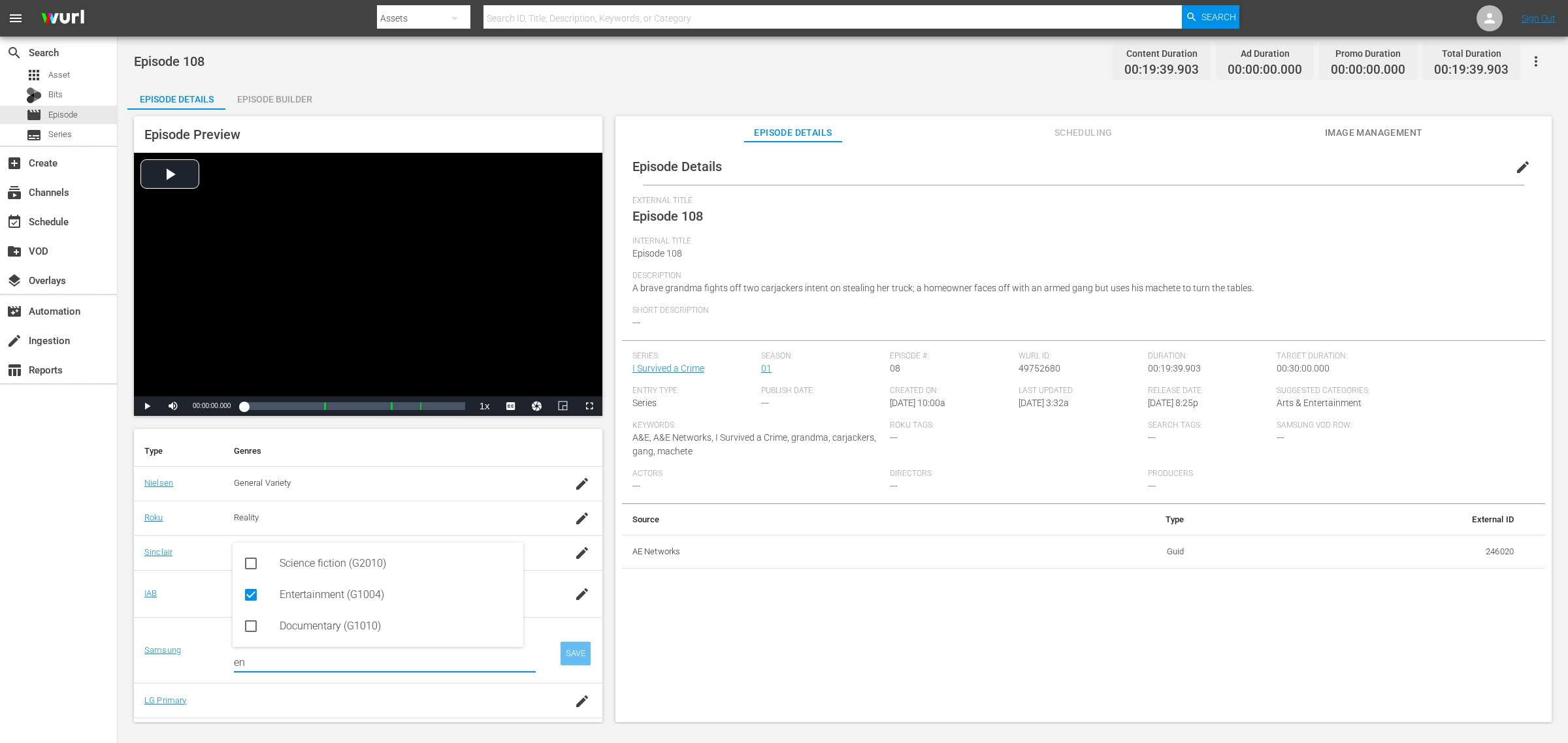
type input "en"
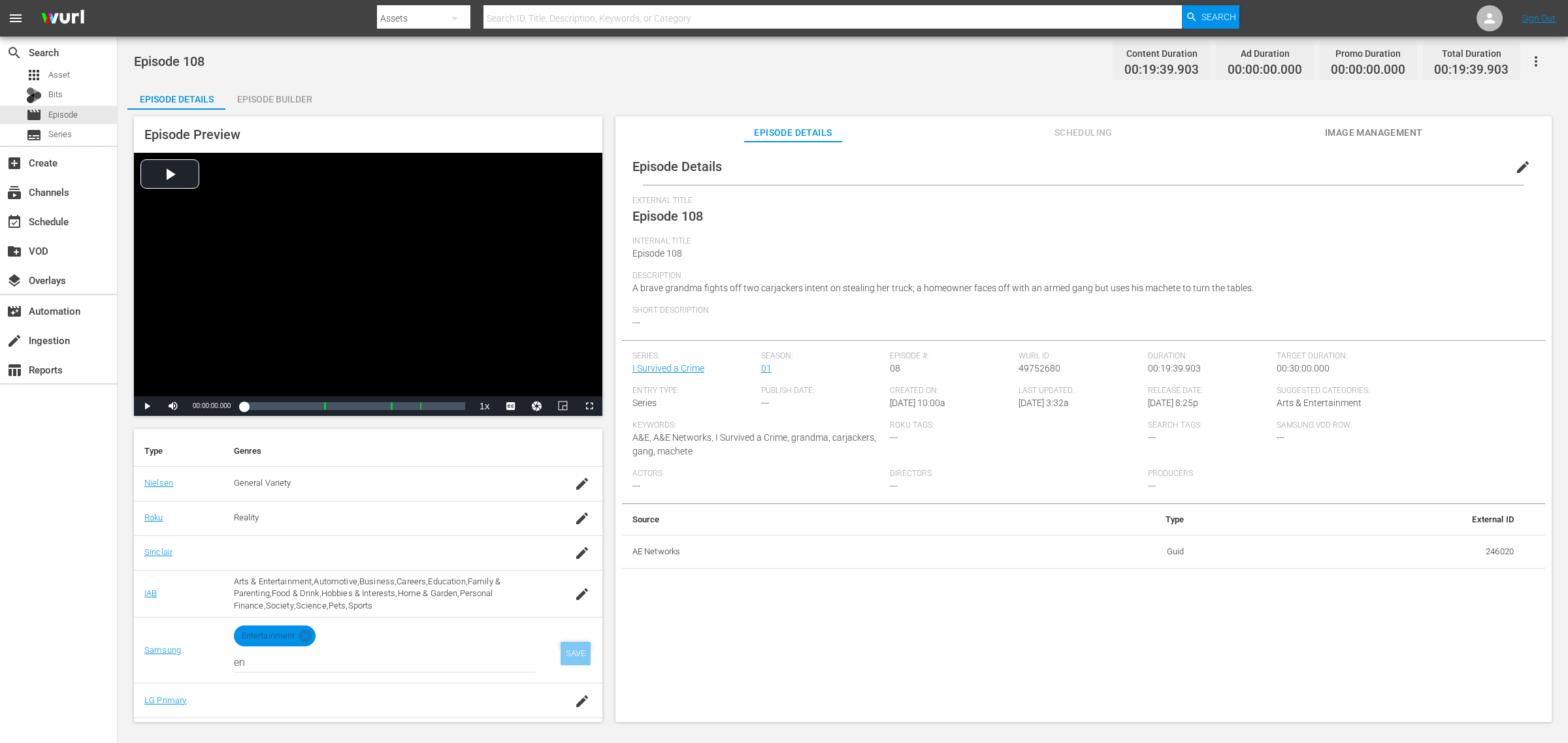
click at [560, 594] on div "SAVE" at bounding box center [575, 653] width 30 height 24
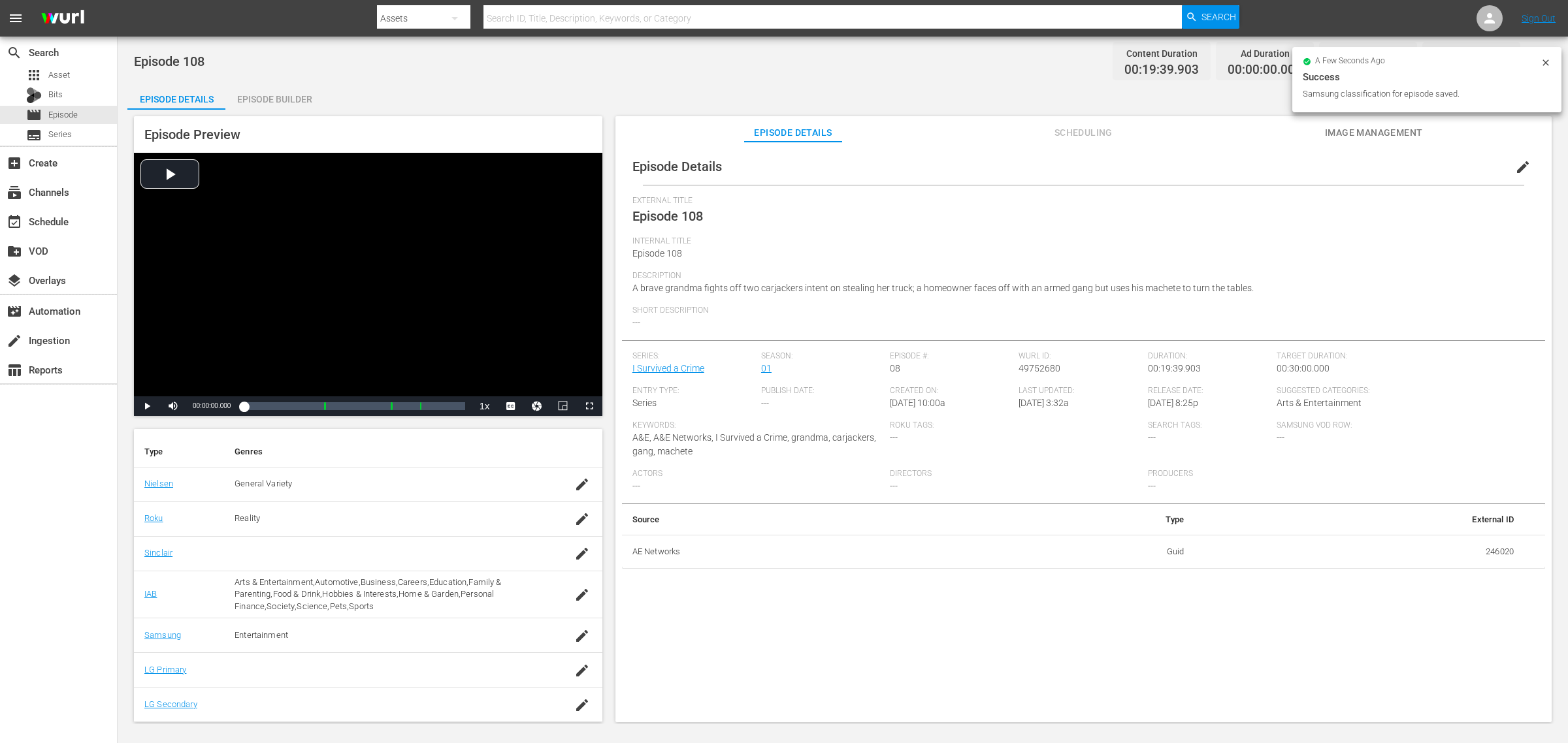
click at [274, 103] on div "Episode Builder" at bounding box center [274, 99] width 98 height 32
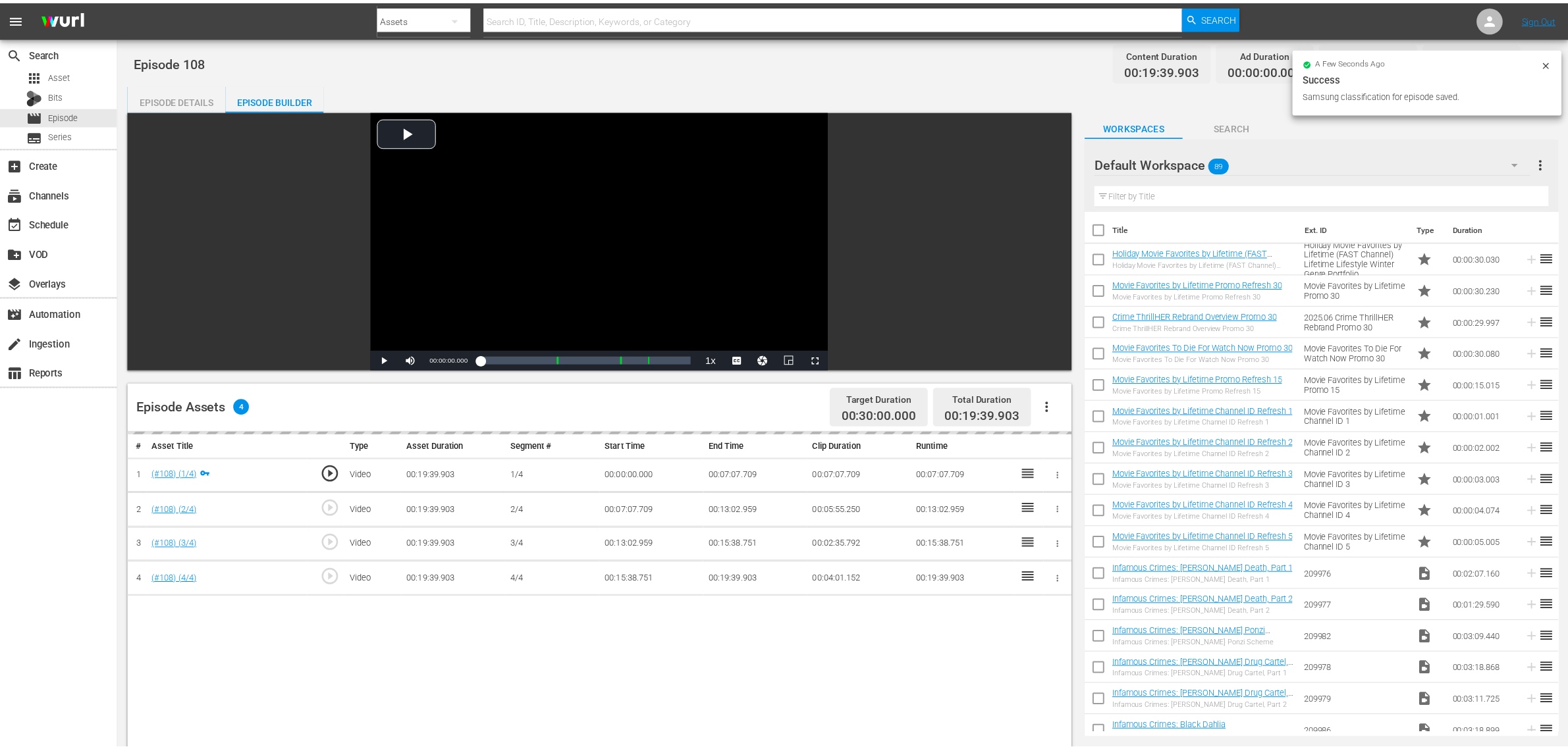
scroll to position [187, 0]
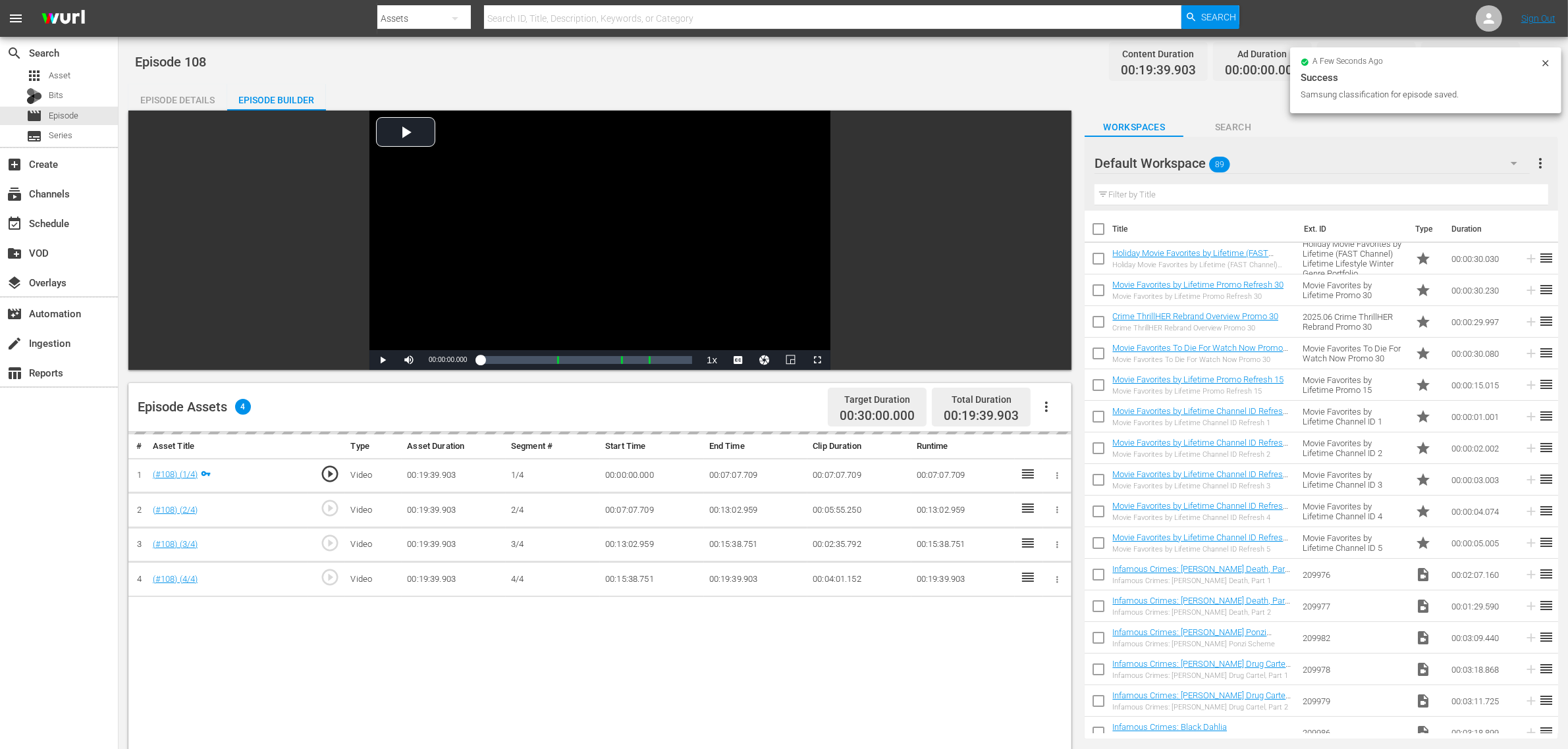
click at [673, 75] on div "Episode 108 Content Duration 00:19:39.903 Ad Duration 00:00:00.000 Promo Durati…" at bounding box center [843, 62] width 1416 height 30
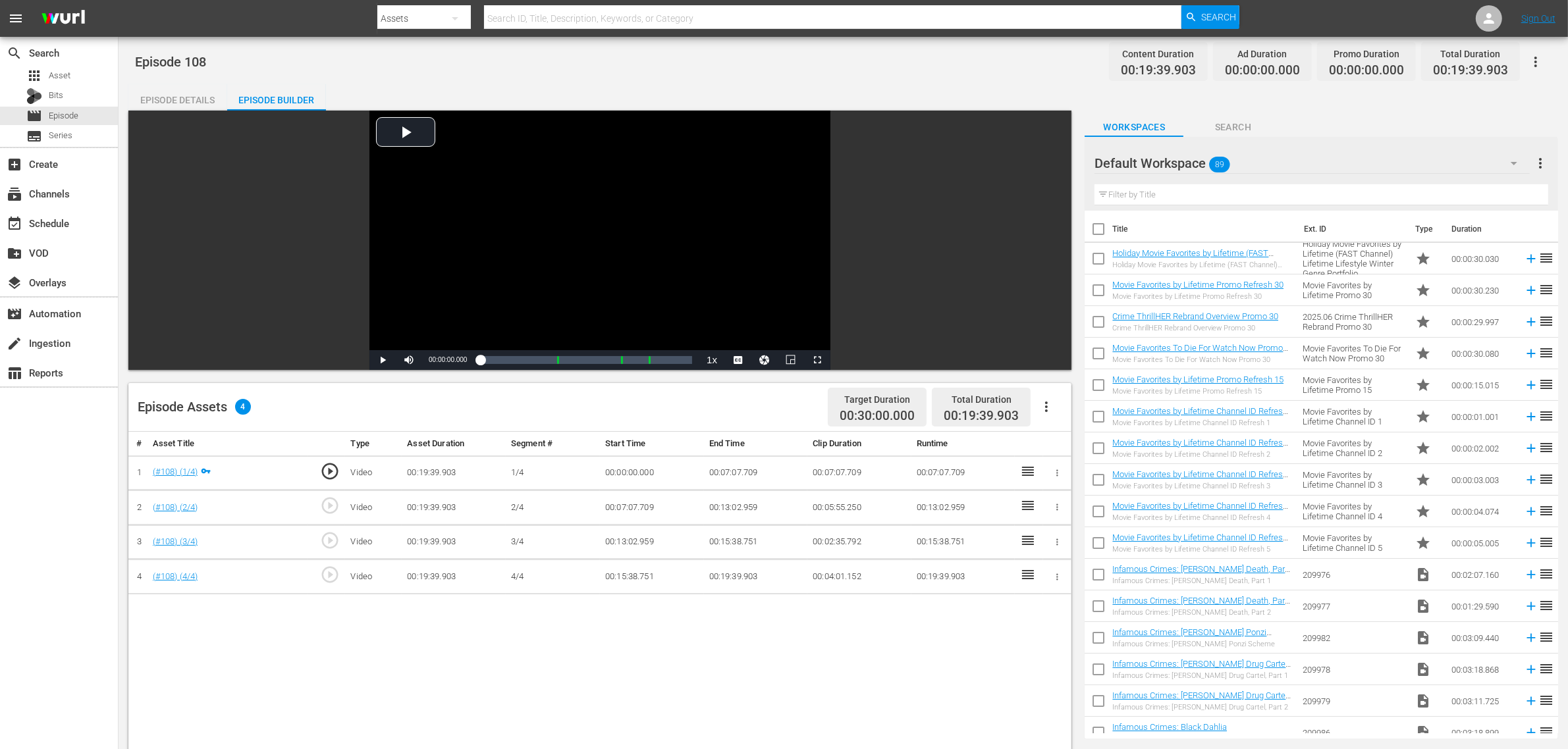
click at [1041, 407] on icon "button" at bounding box center [1046, 407] width 16 height 16
click at [1068, 406] on div "Fill with Ads" at bounding box center [1086, 412] width 90 height 32
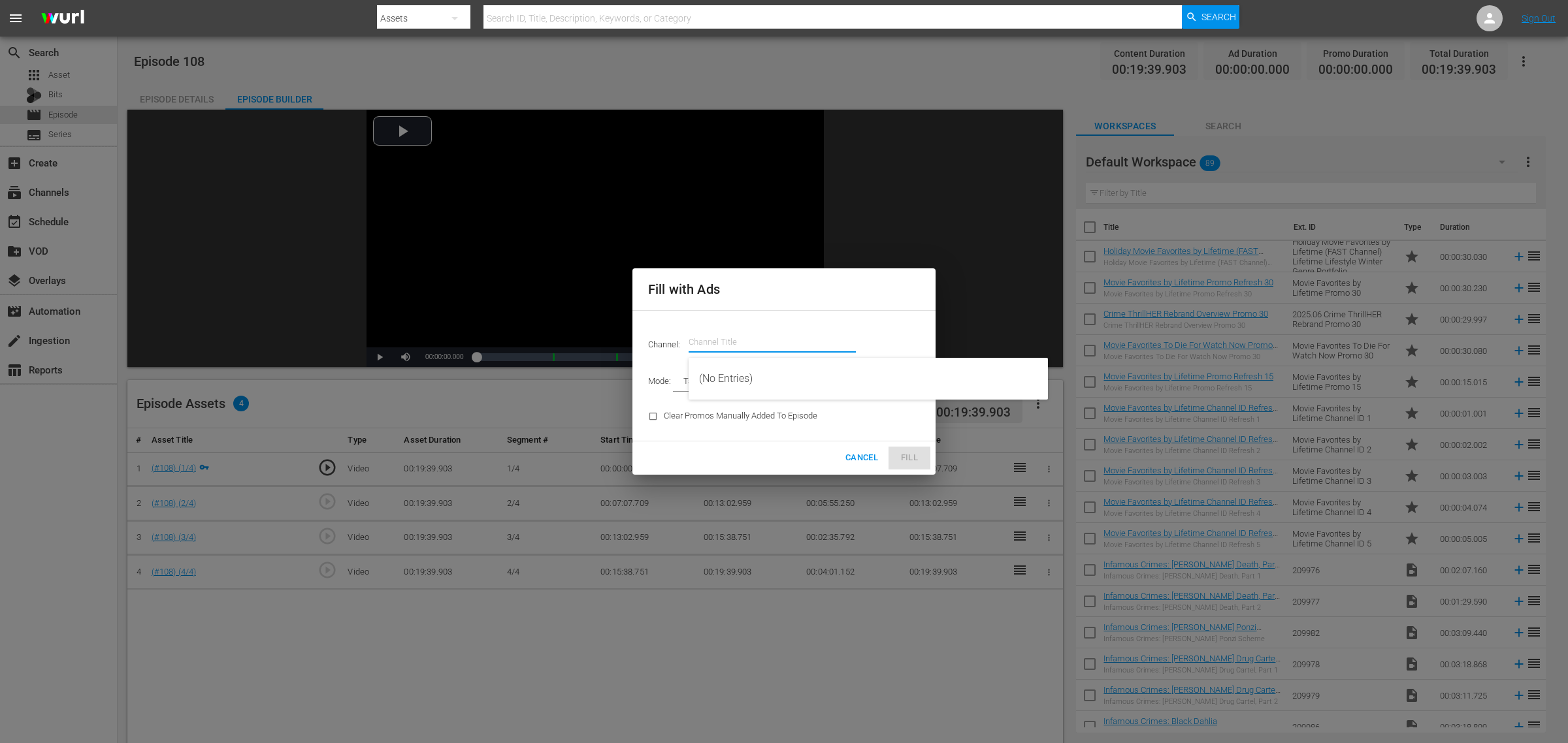
click at [769, 344] on input "text" at bounding box center [772, 342] width 167 height 32
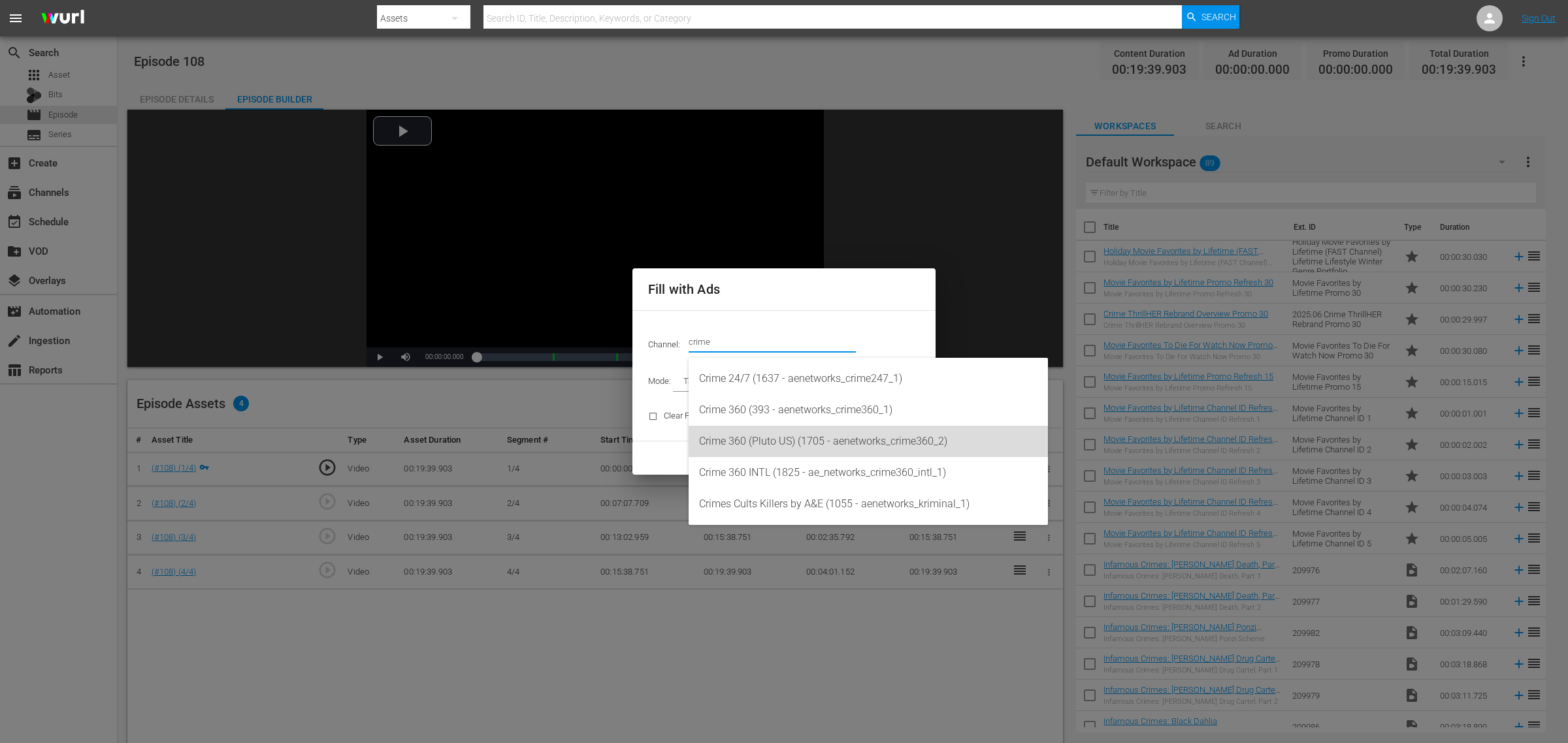
click at [802, 439] on div "Crime 360 (Pluto US) (1705 - aenetworks_crime360_2)" at bounding box center [868, 441] width 338 height 32
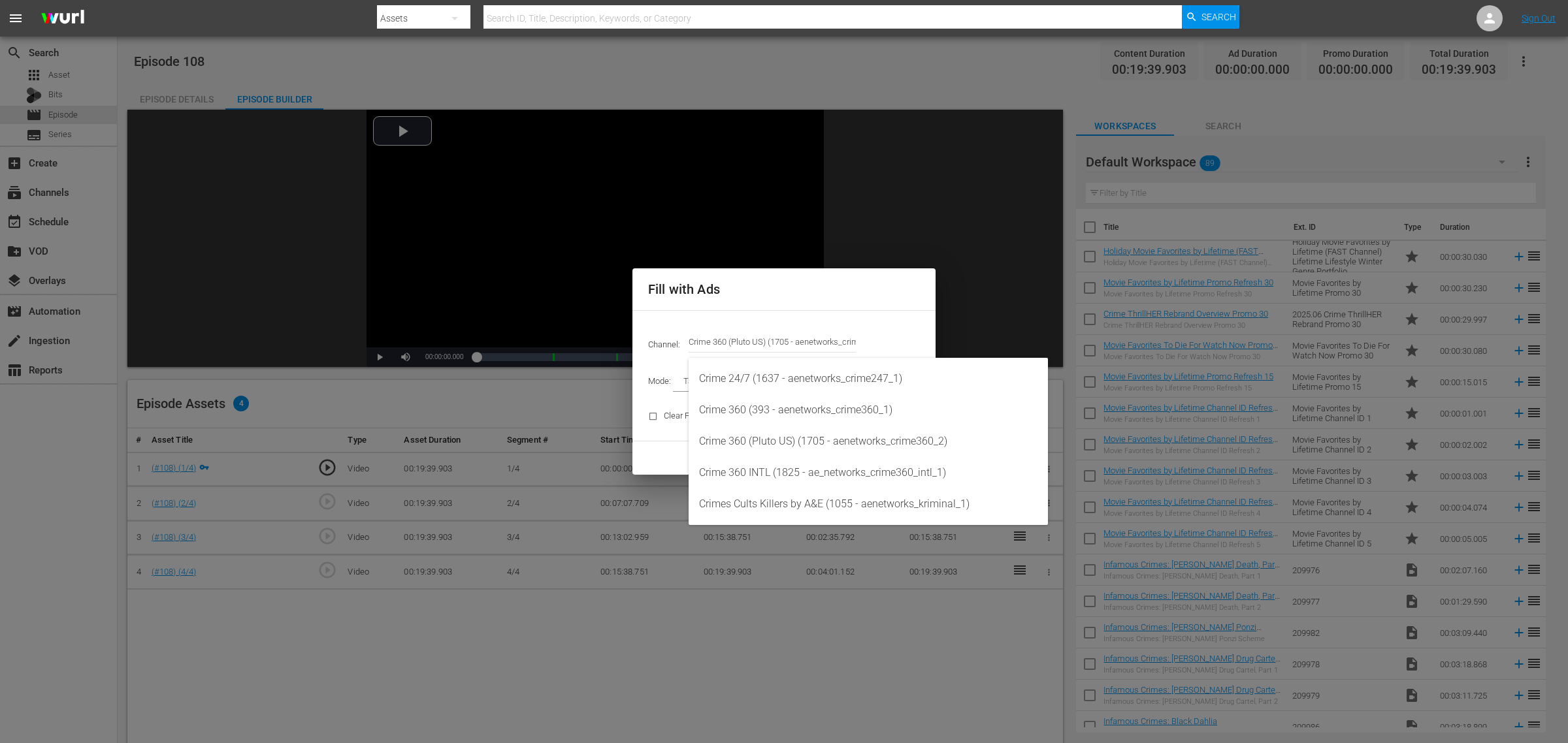
type input "Crime 360 (Pluto US) (1705)"
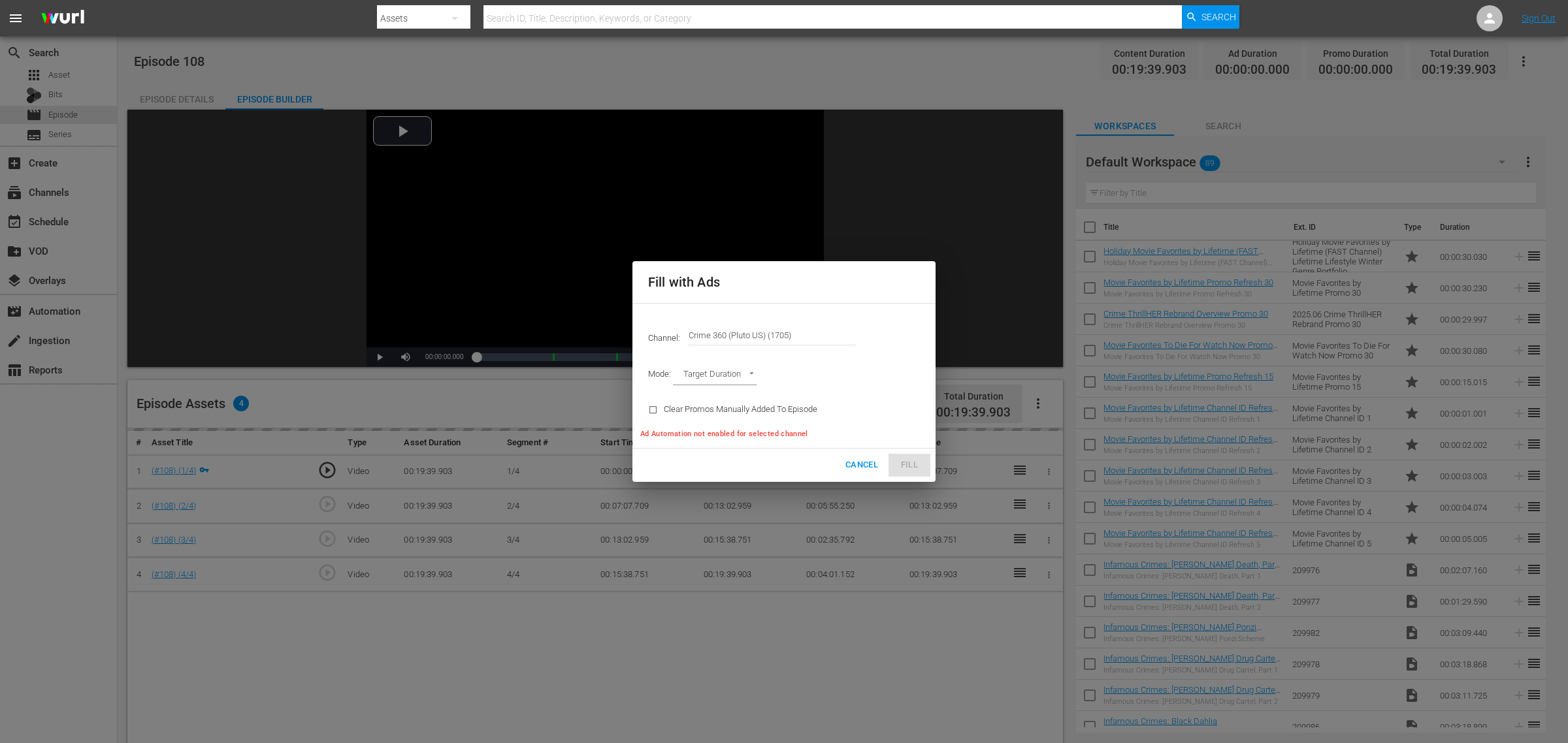
type input "AD_BREAK_DURATION"
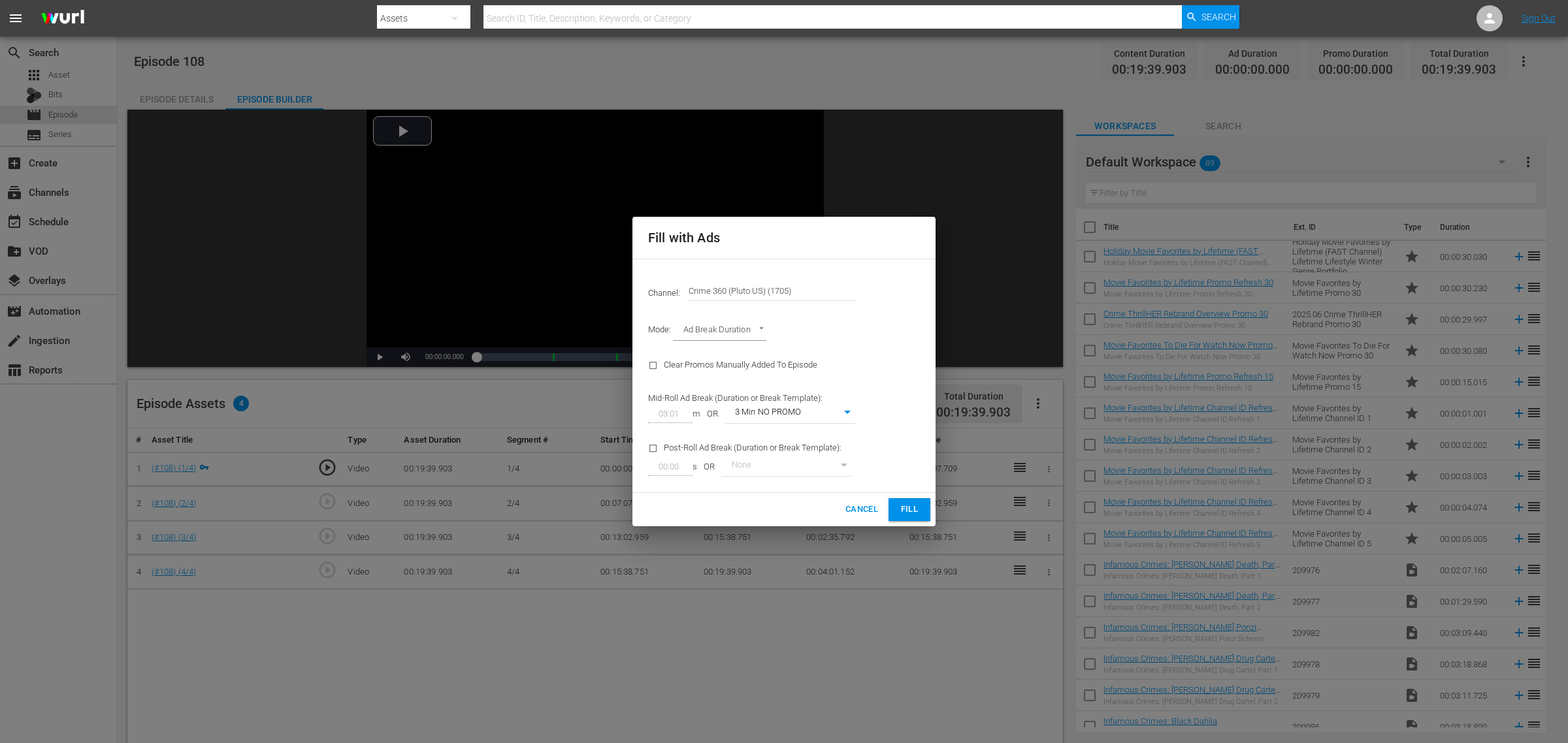
click at [919, 509] on span "Fill" at bounding box center [909, 509] width 21 height 15
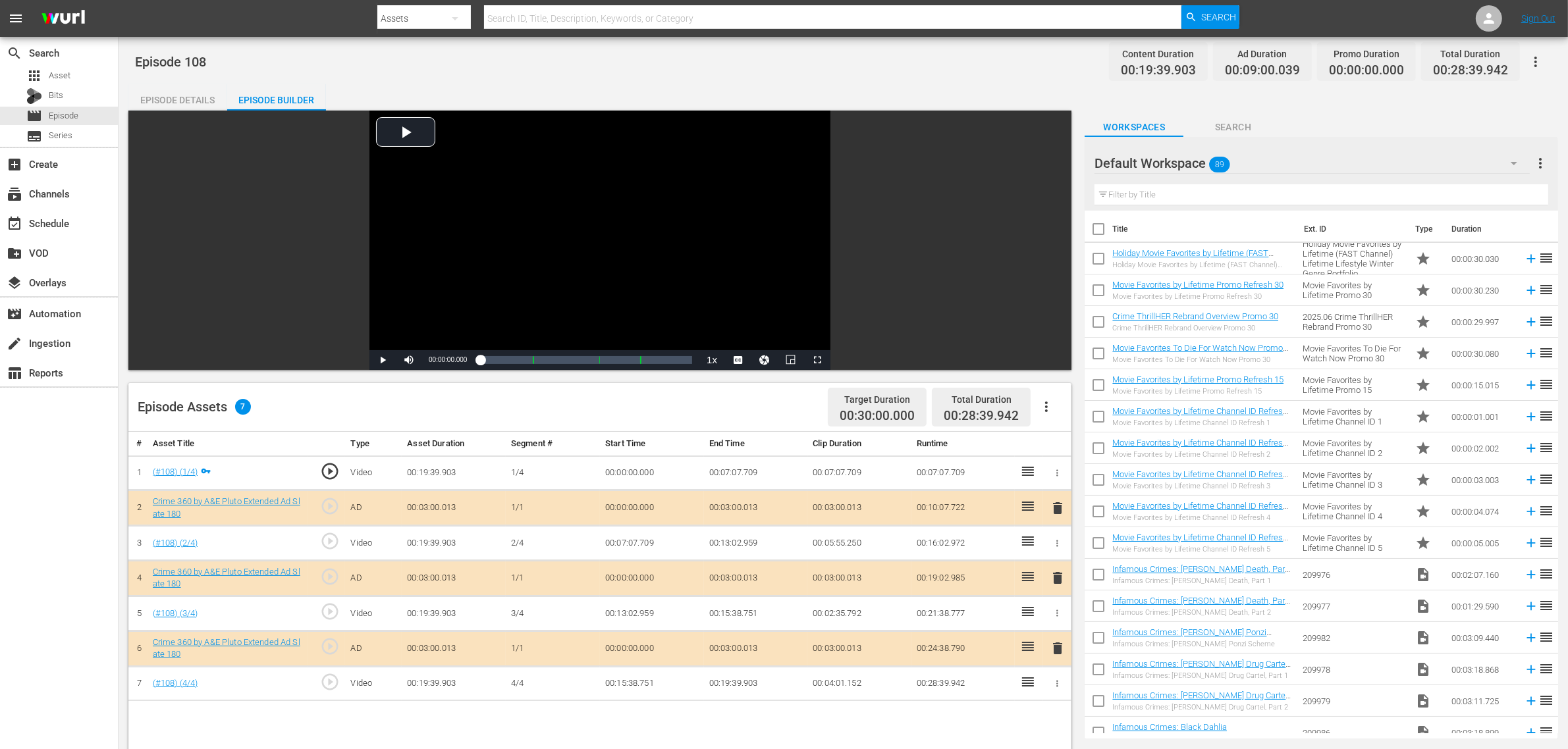
click at [1249, 158] on div "Default Workspace 89" at bounding box center [1312, 163] width 435 height 37
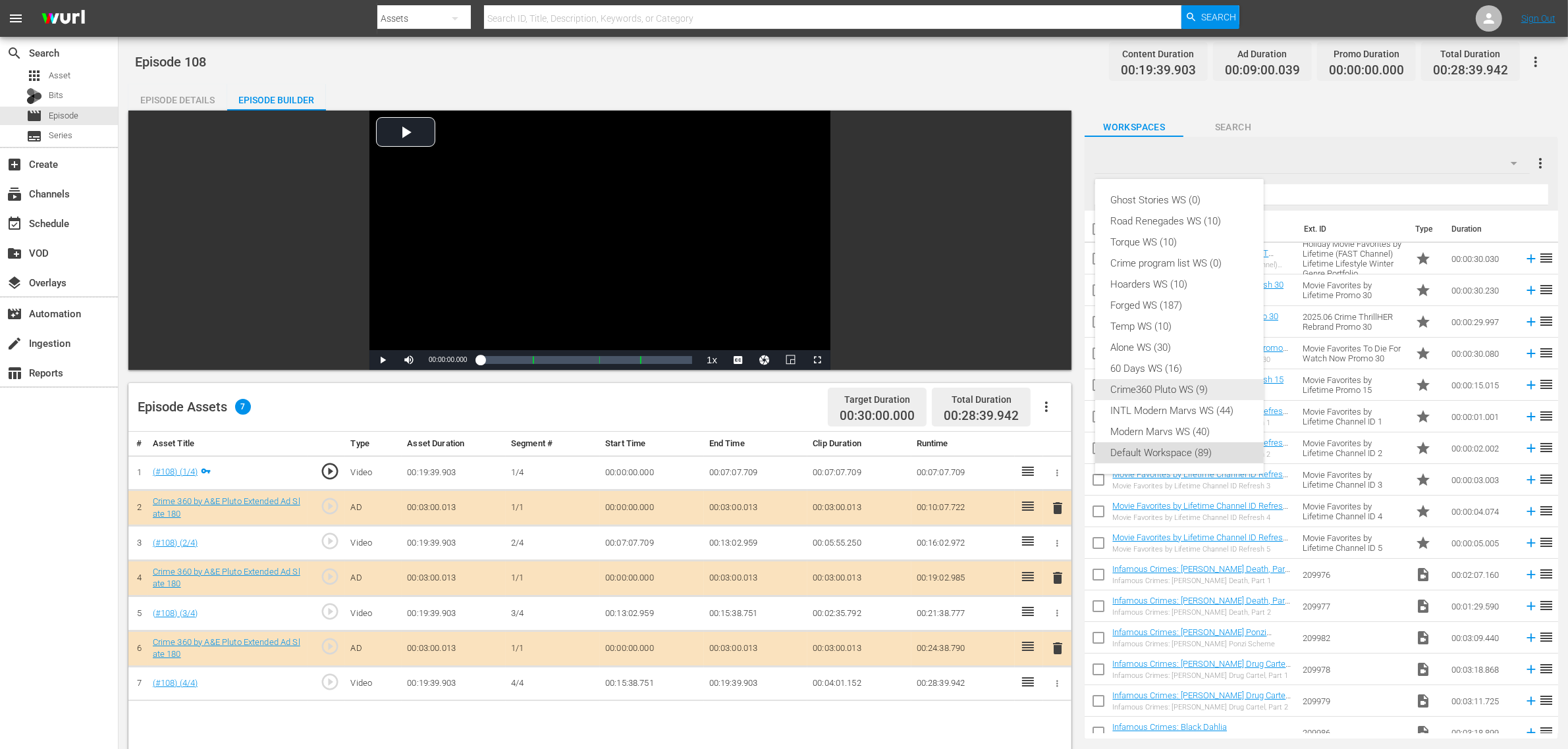
click at [1170, 390] on div "Crime360 Pluto WS (9)" at bounding box center [1179, 389] width 137 height 21
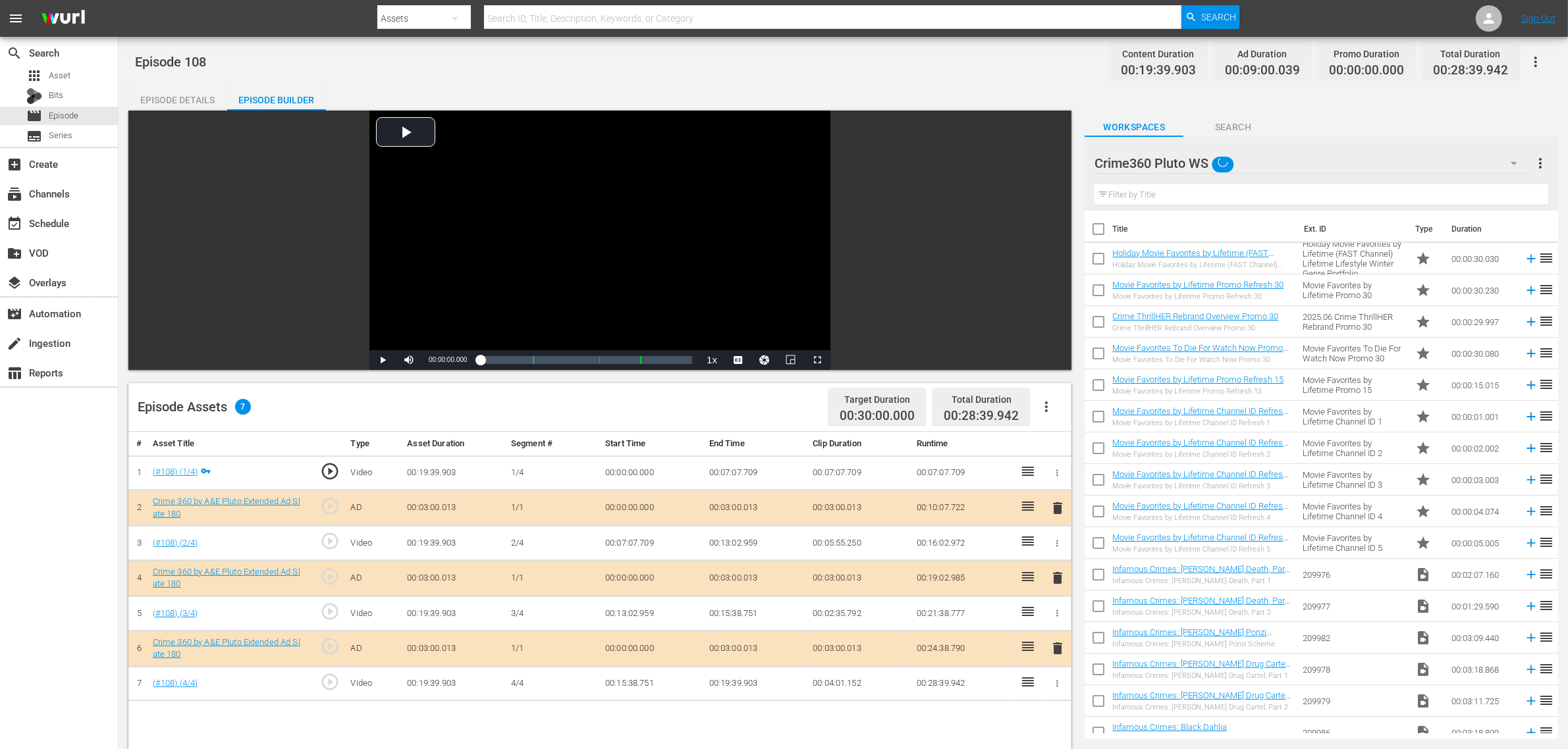
click at [893, 57] on div "Episode 108 Content Duration 00:19:39.903 Ad Duration 00:09:00.039 Promo Durati…" at bounding box center [843, 62] width 1416 height 30
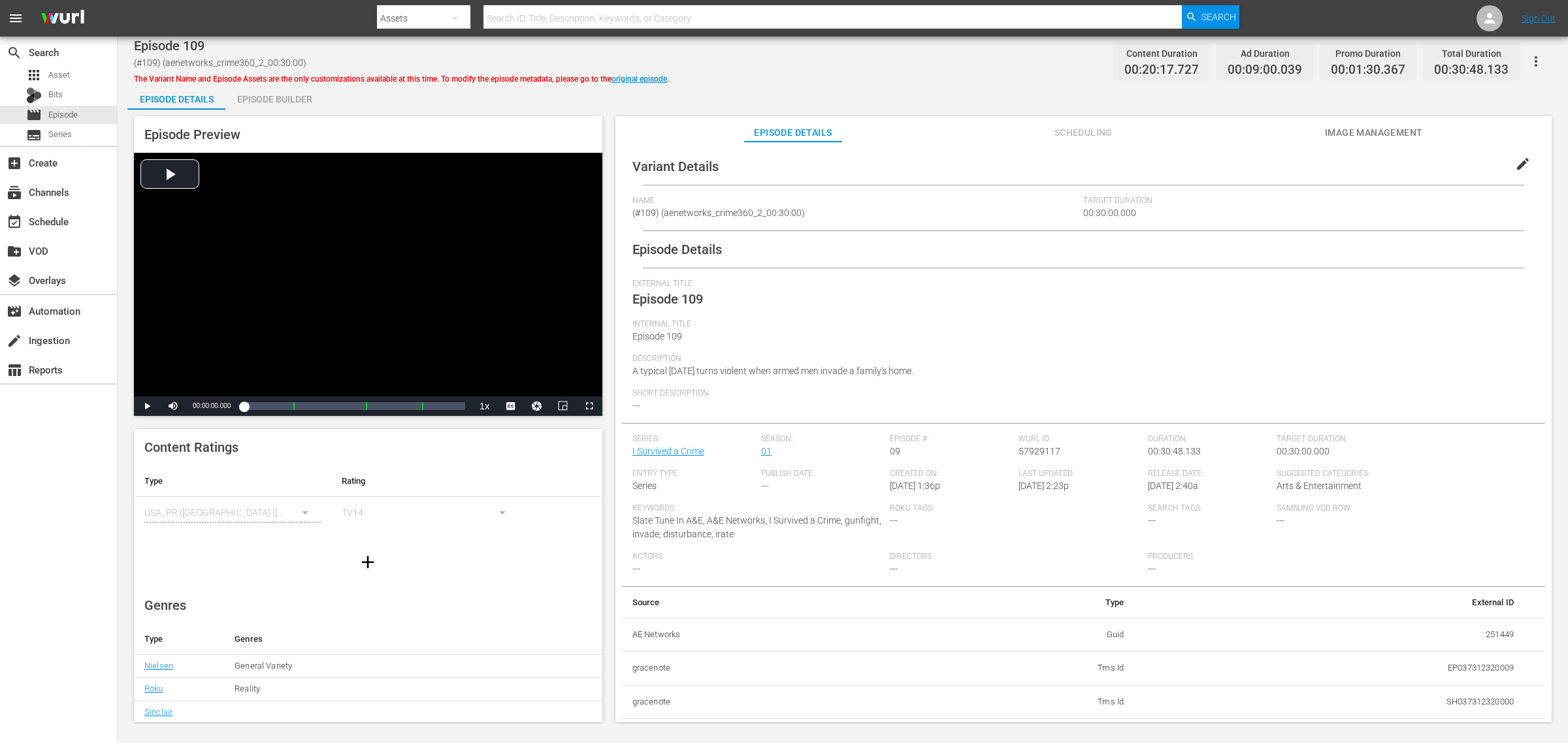
click at [261, 99] on div "Episode Builder" at bounding box center [274, 99] width 98 height 32
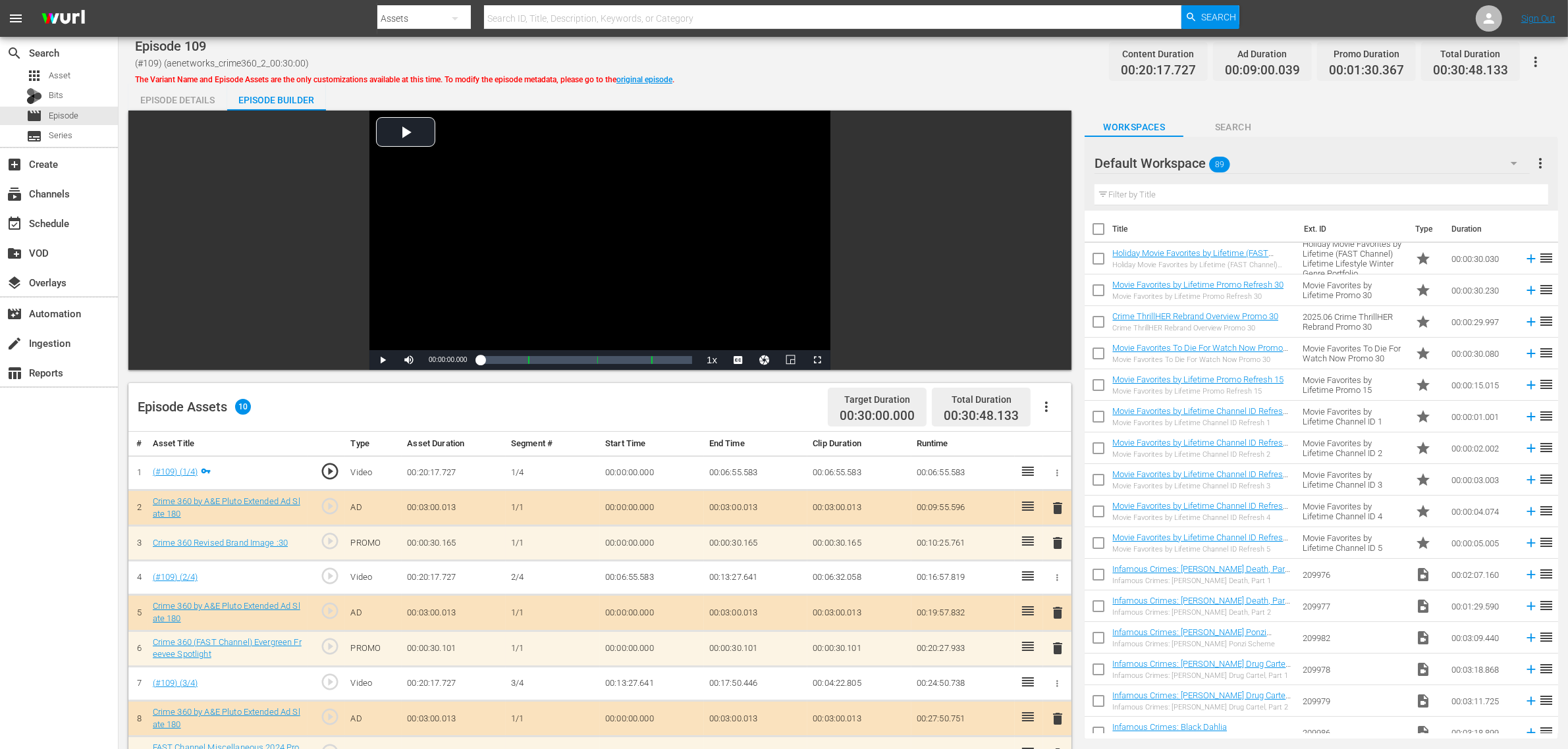
click at [1263, 171] on div "Default Workspace 89" at bounding box center [1312, 163] width 435 height 37
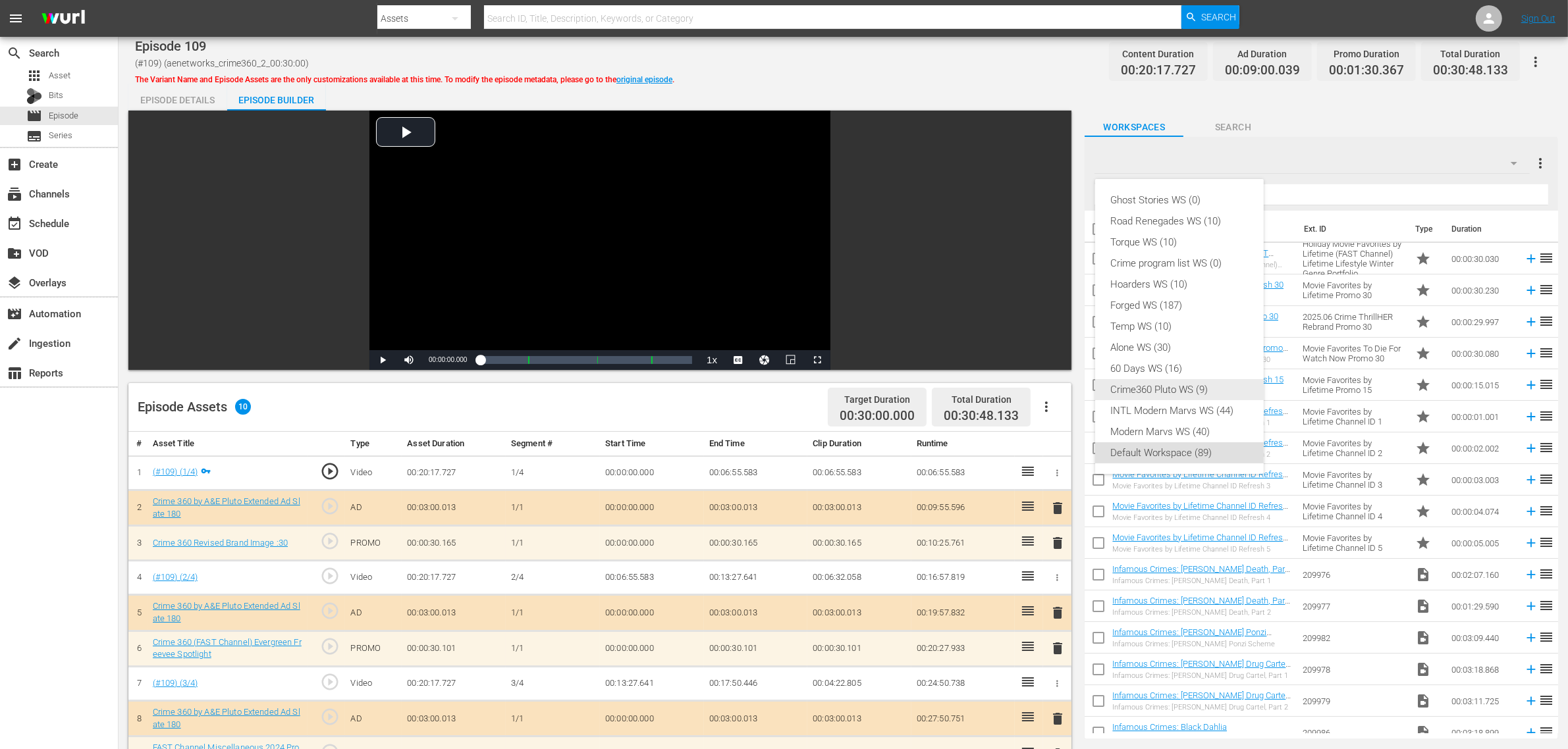
click at [1215, 398] on div "Crime360 Pluto WS (9)" at bounding box center [1179, 389] width 137 height 21
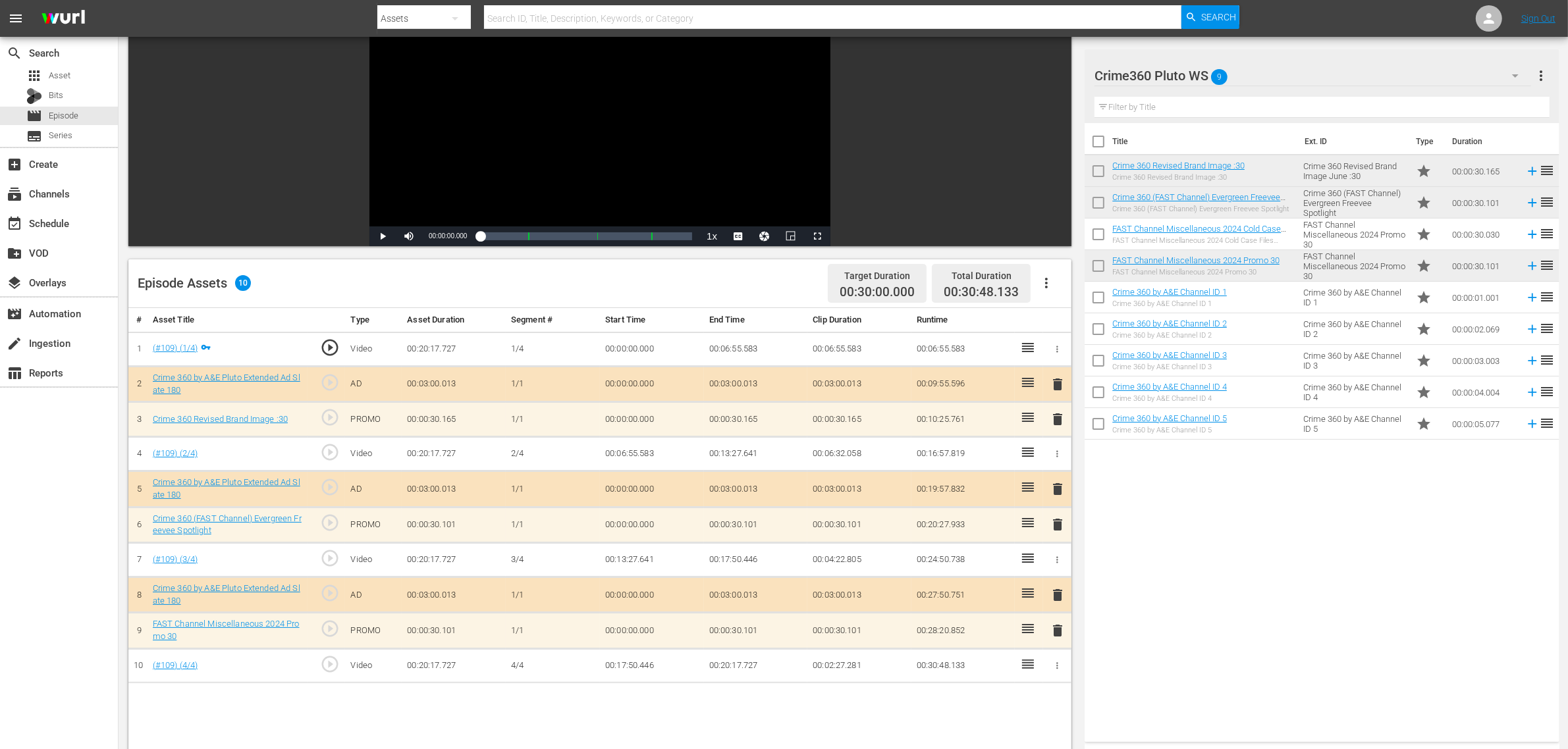
scroll to position [329, 0]
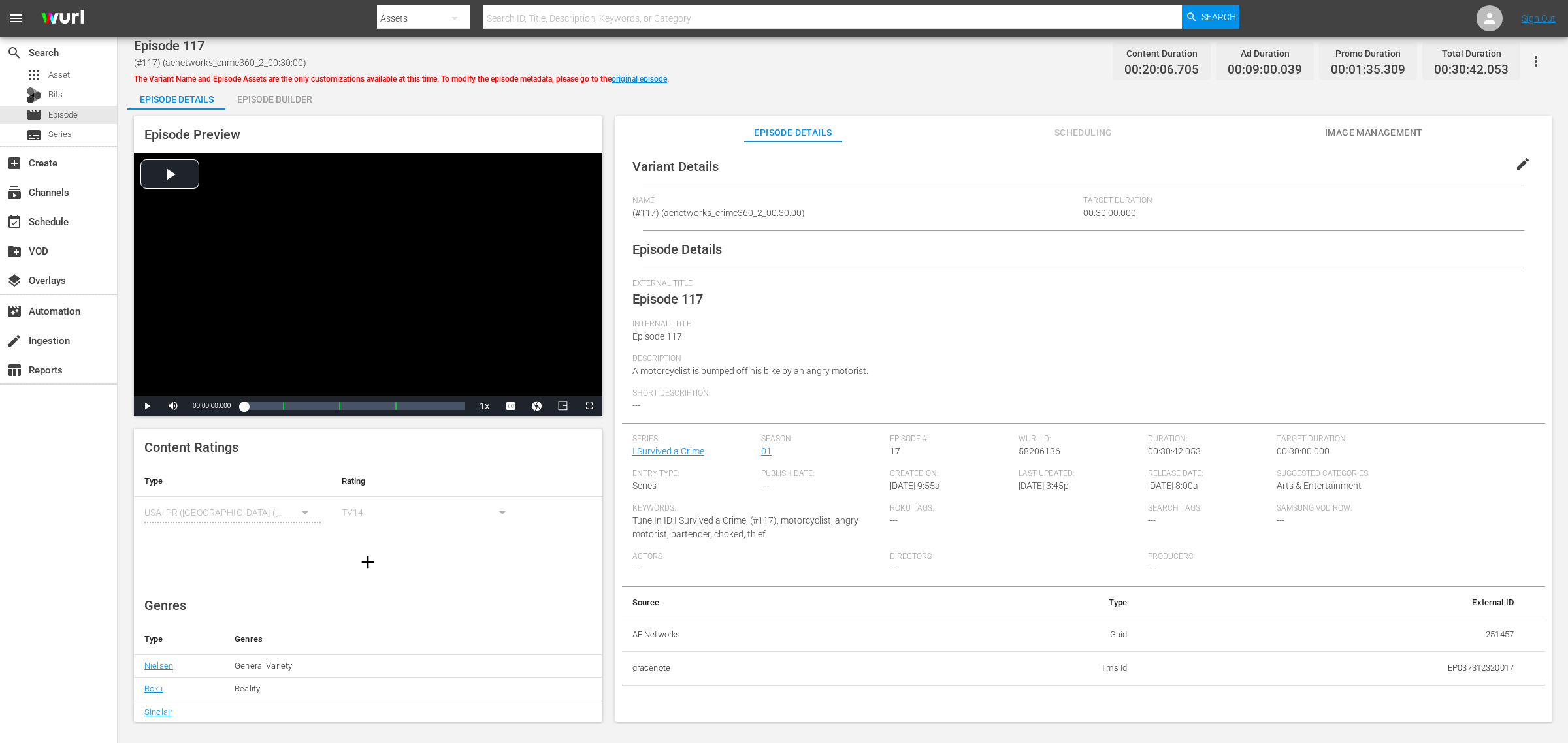
click at [276, 98] on div "Episode Builder" at bounding box center [274, 99] width 98 height 32
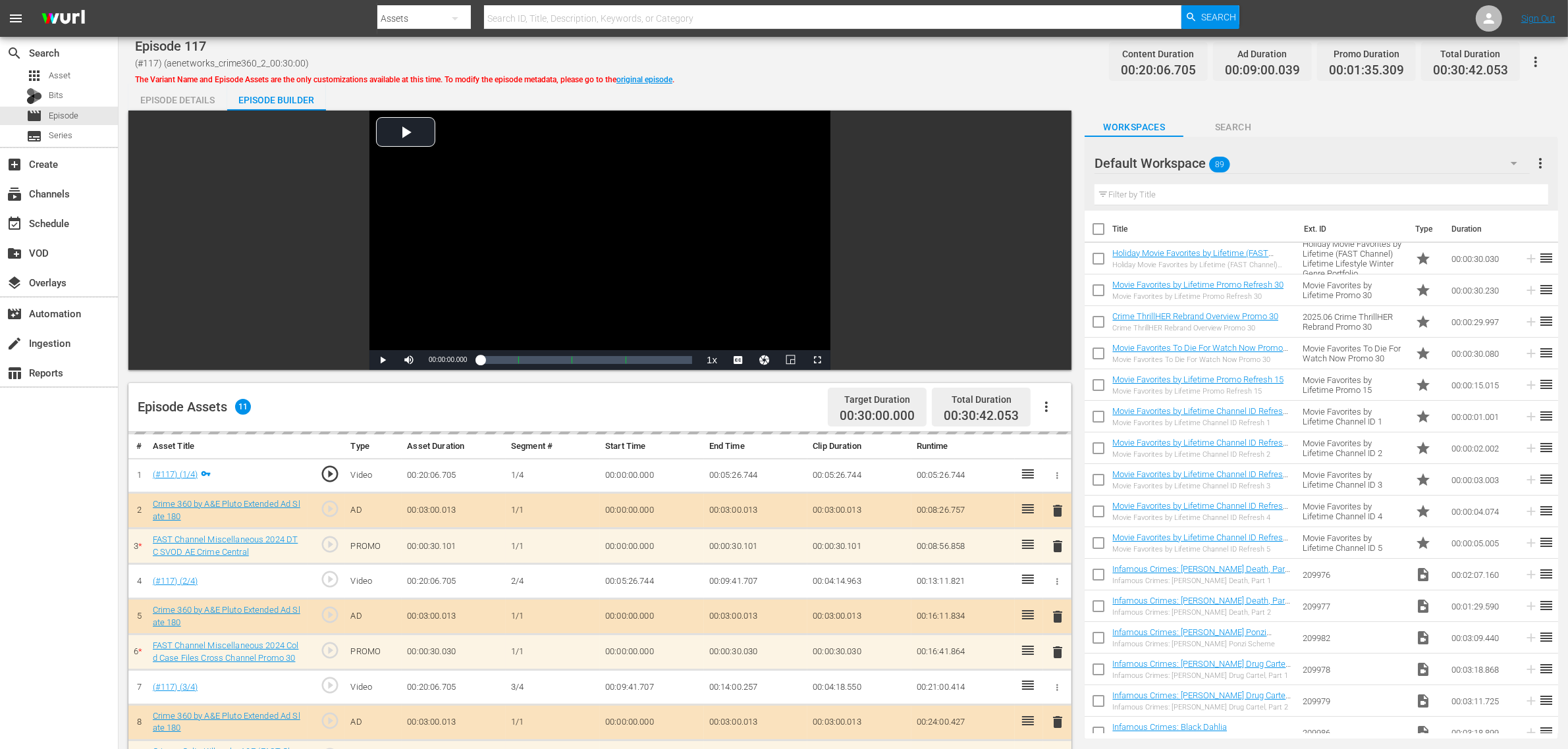
click at [969, 63] on div "Episode 117 (#117) (aenetworks_crime360_2_00:30:00) The Variant Name and Episod…" at bounding box center [843, 62] width 1416 height 30
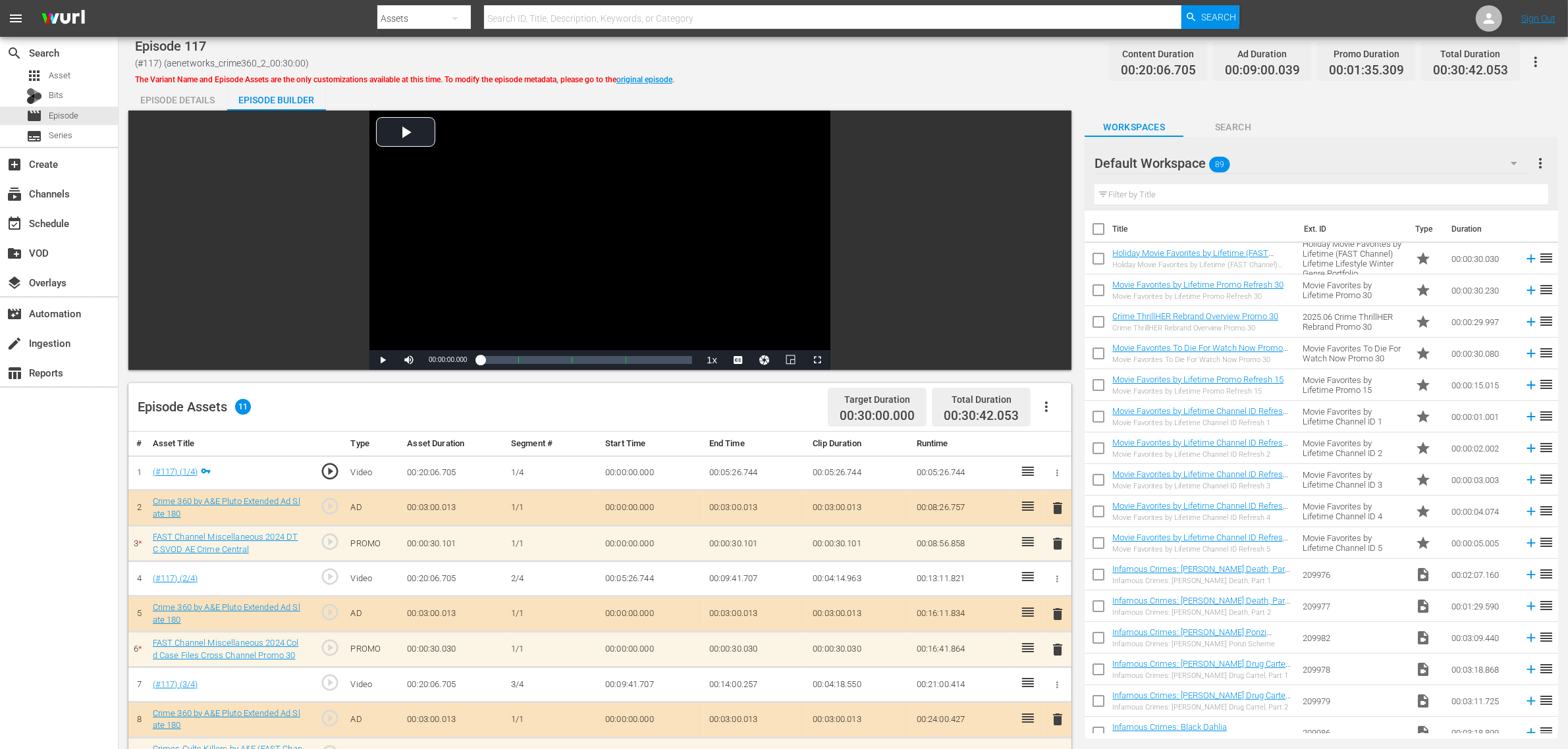
click at [1253, 162] on div "Default Workspace 89" at bounding box center [1312, 163] width 435 height 37
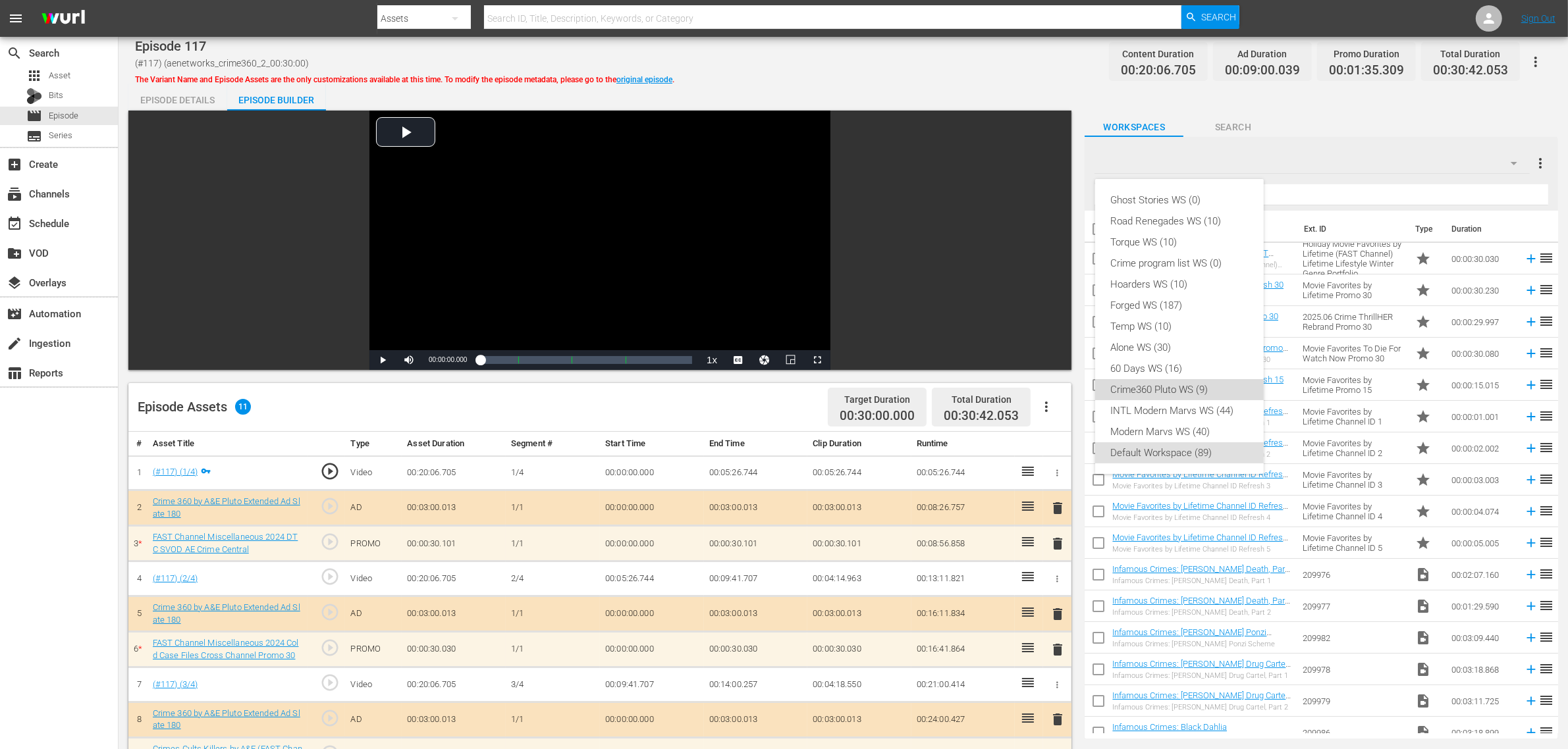
click at [1182, 389] on div "Crime360 Pluto WS (9)" at bounding box center [1179, 389] width 137 height 21
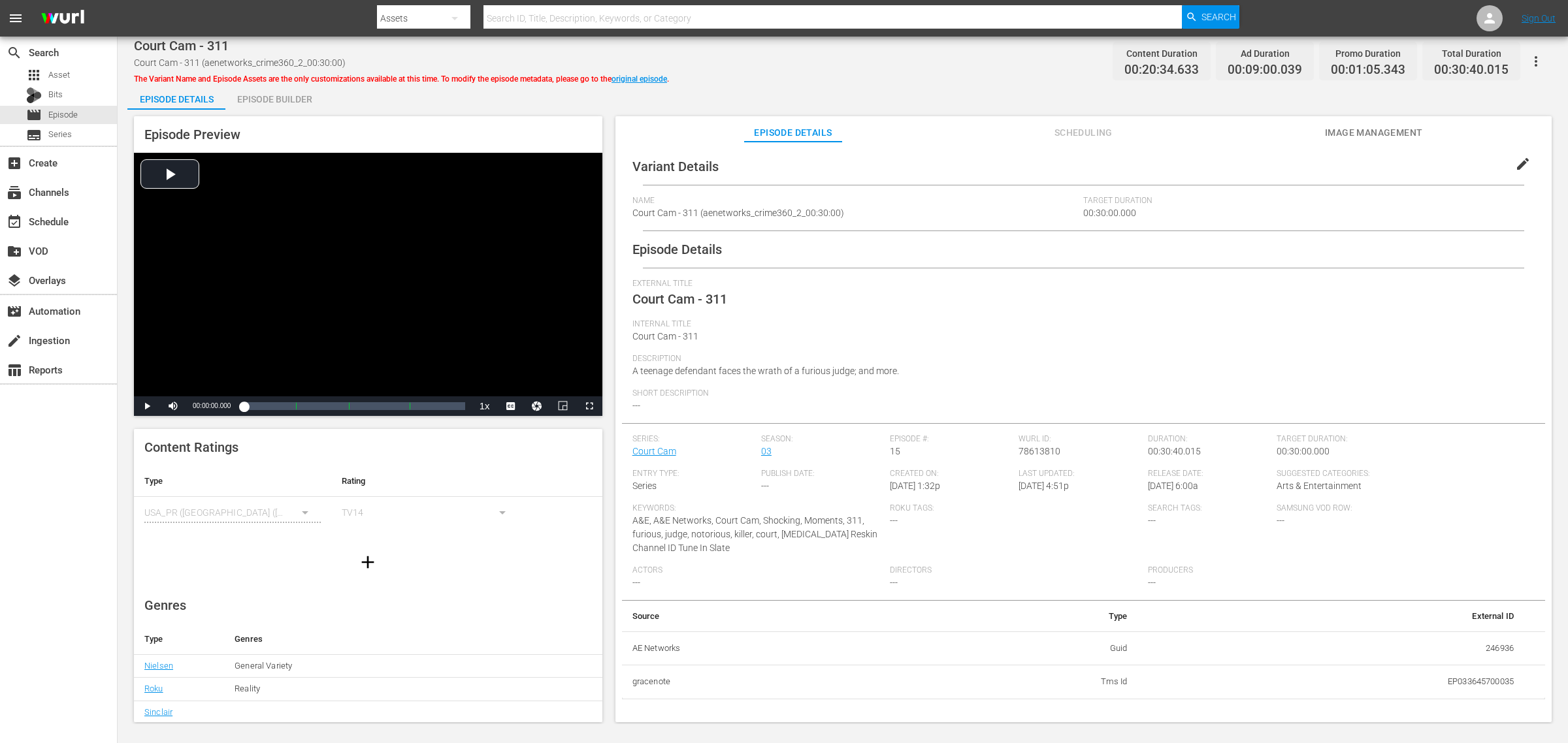
click at [282, 96] on div "Episode Builder" at bounding box center [274, 99] width 98 height 32
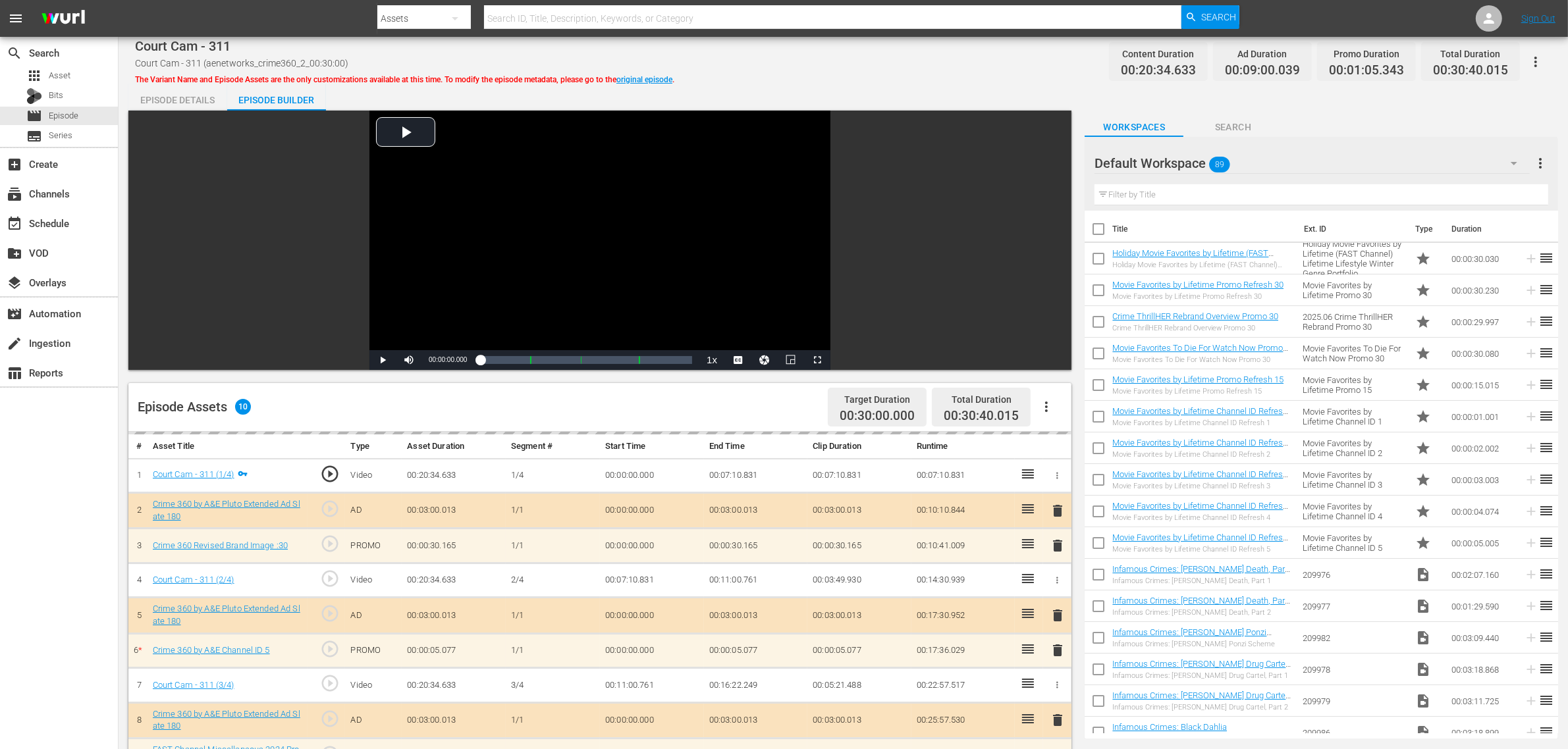
click at [808, 76] on div "Court Cam - 311 Court Cam - 311 (aenetworks_crime360_2_00:30:00) The Variant Na…" at bounding box center [843, 62] width 1416 height 30
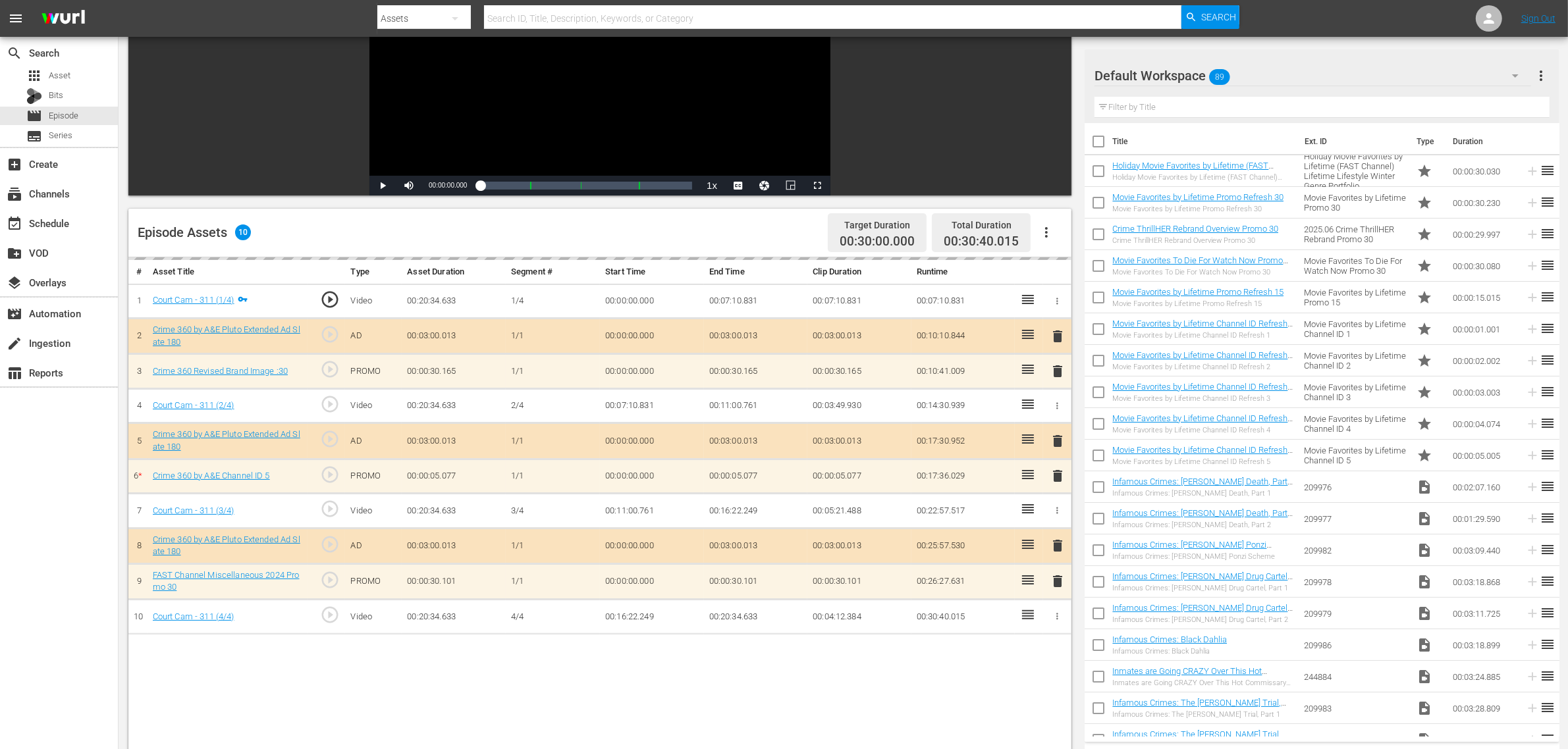
scroll to position [247, 0]
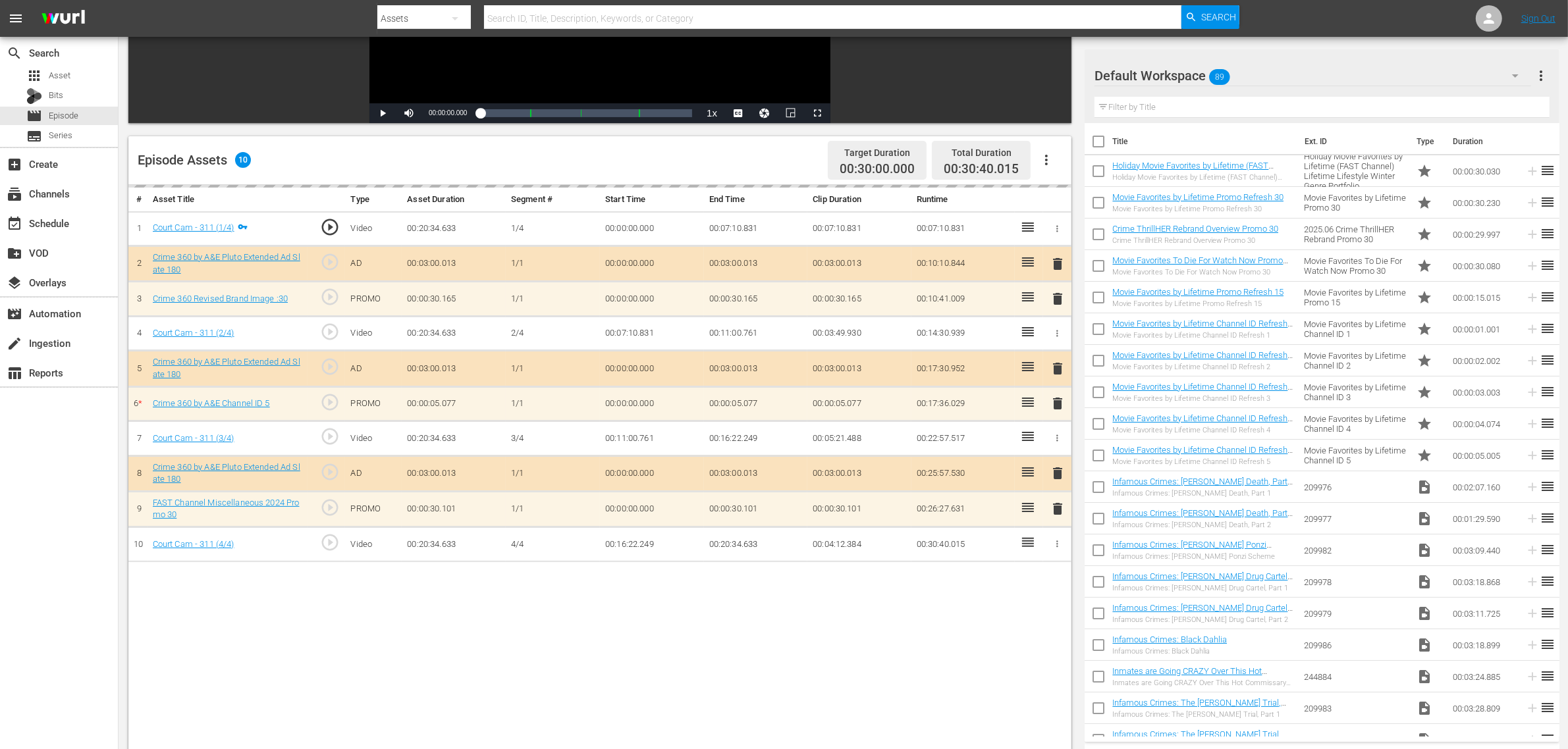
click at [1054, 404] on div "delete" at bounding box center [1057, 404] width 18 height 19
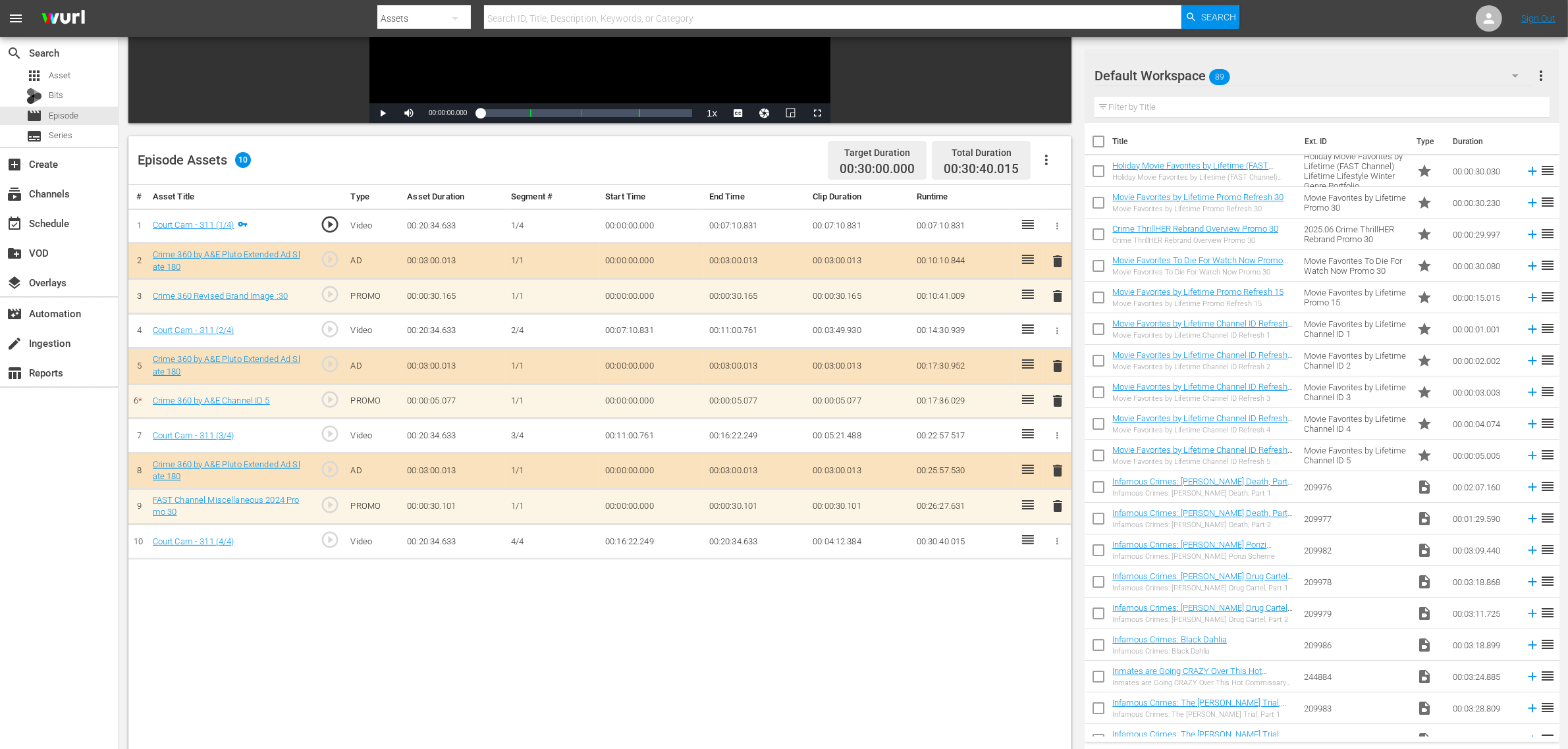
click at [1263, 70] on div "Default Workspace 89" at bounding box center [1312, 75] width 437 height 37
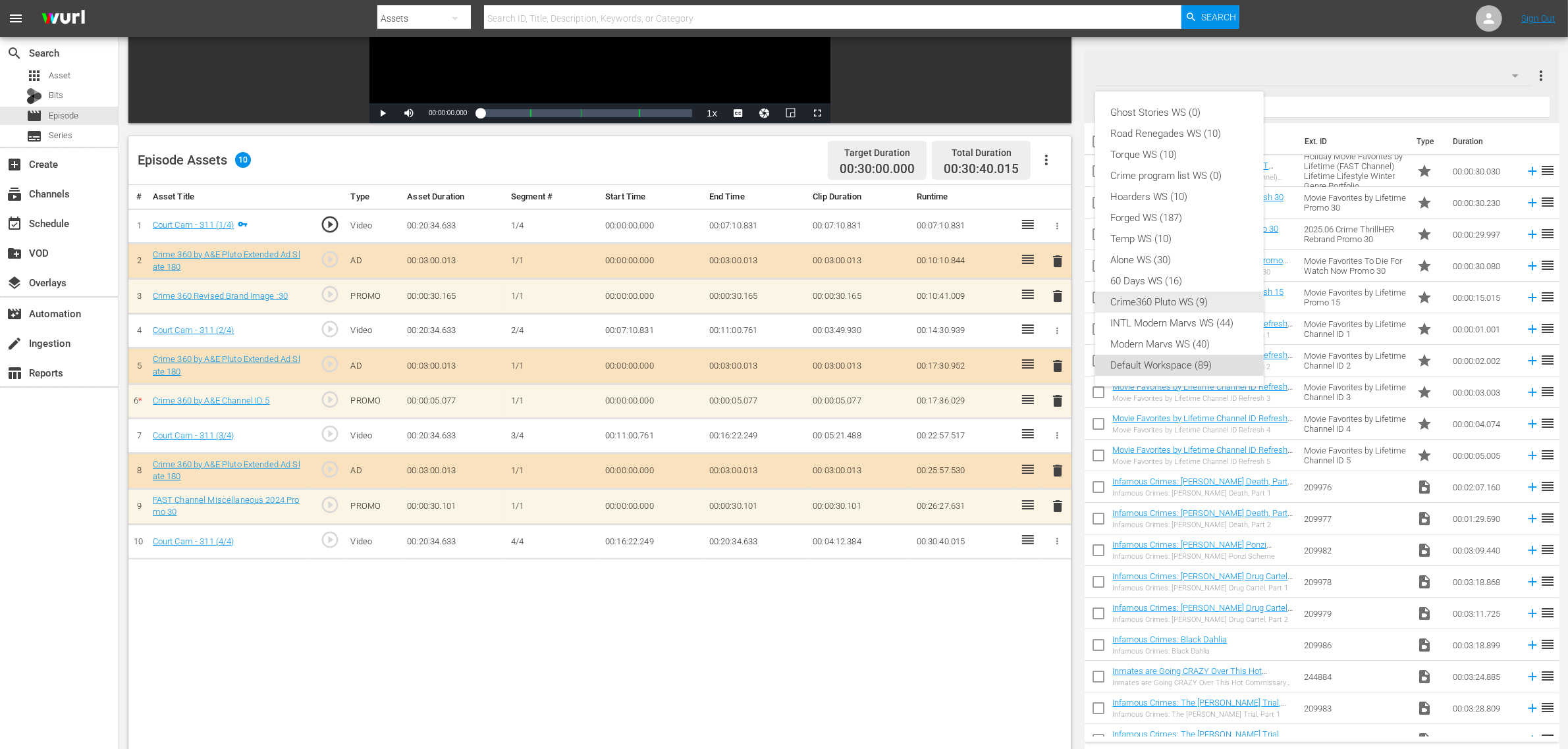
click at [1200, 301] on div "Crime360 Pluto WS (9)" at bounding box center [1179, 302] width 137 height 21
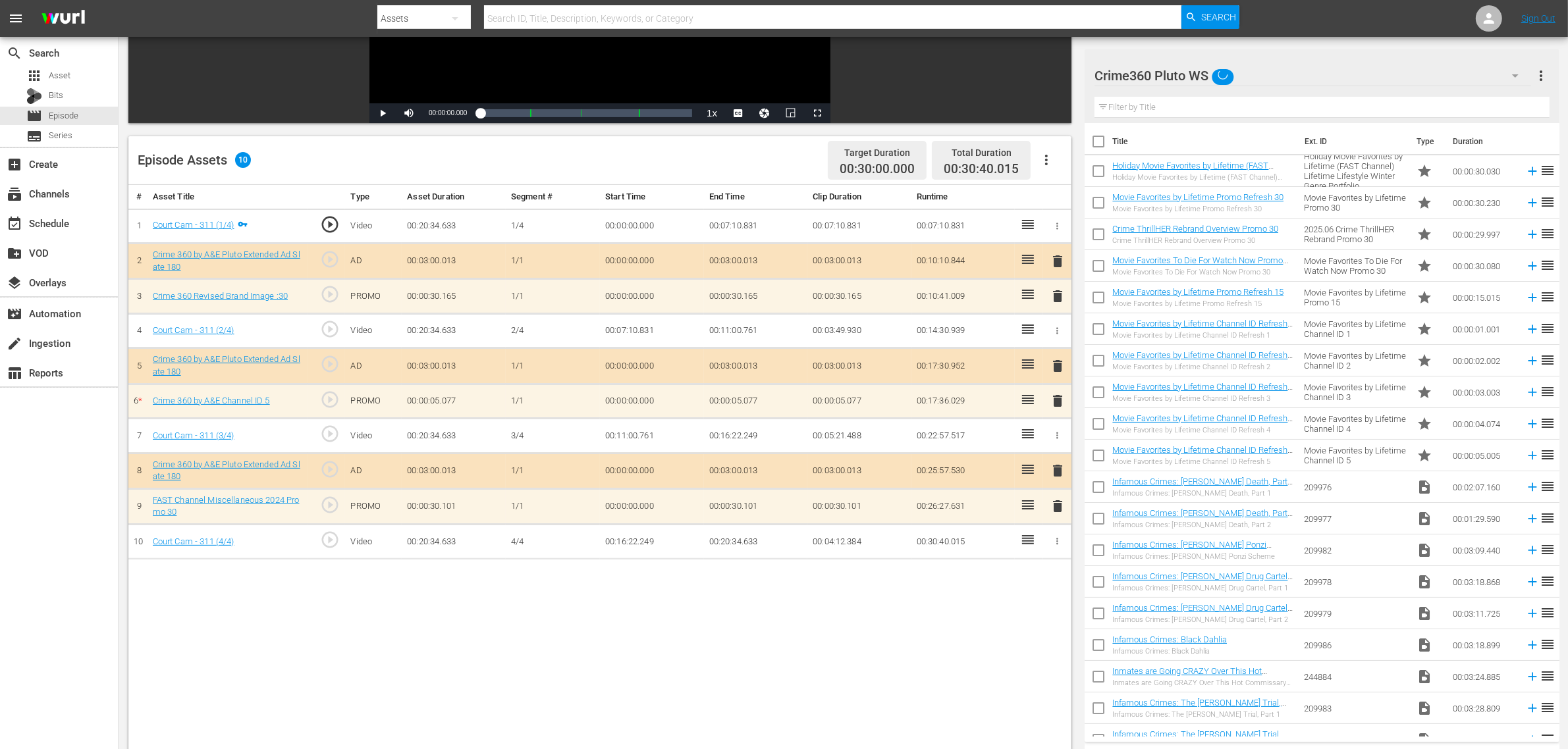
click at [916, 599] on div "Ghost Stories WS (0) Road Renegades WS (10) Torque WS (10) Crime program list W…" at bounding box center [784, 374] width 1568 height 749
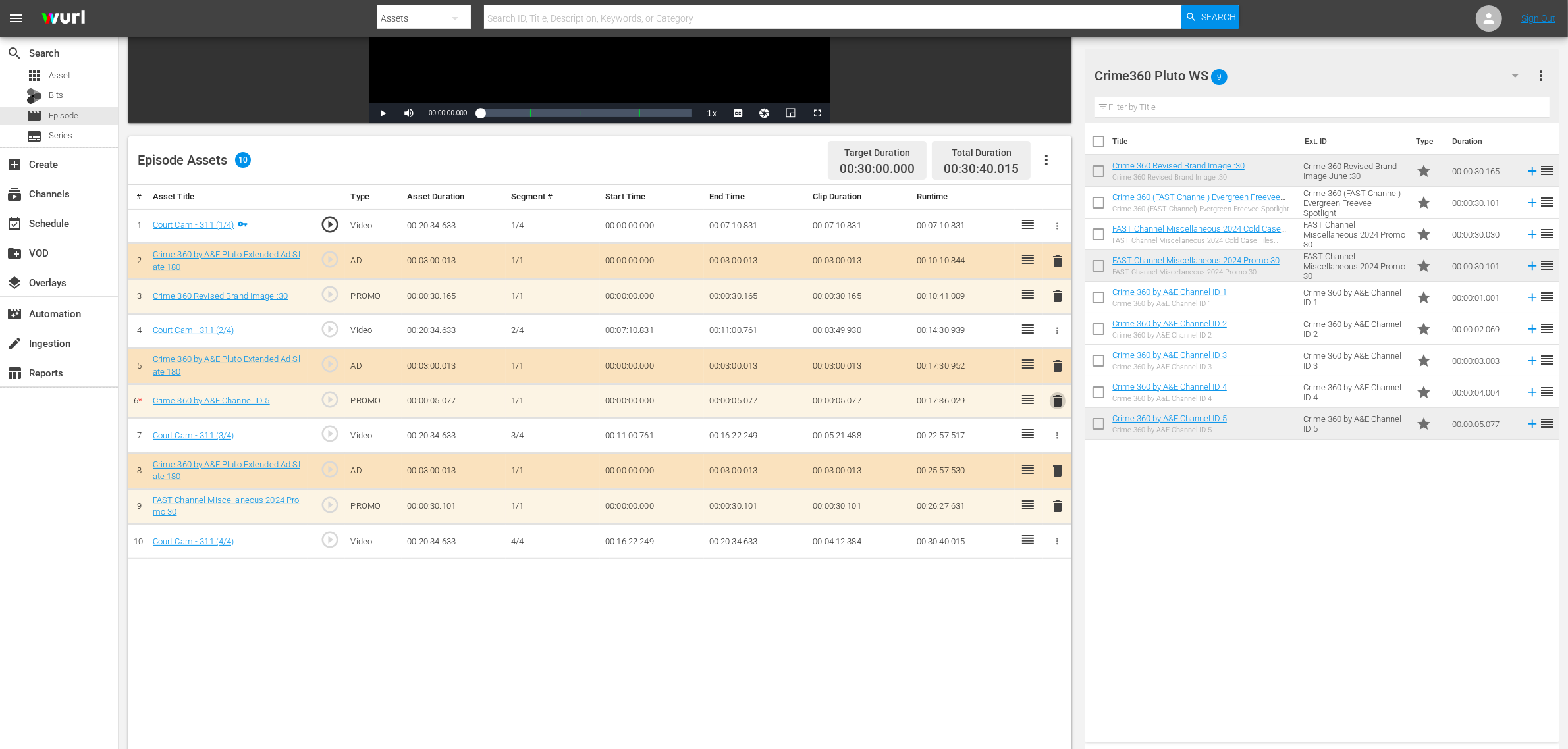
click at [1054, 405] on span "delete" at bounding box center [1058, 401] width 16 height 16
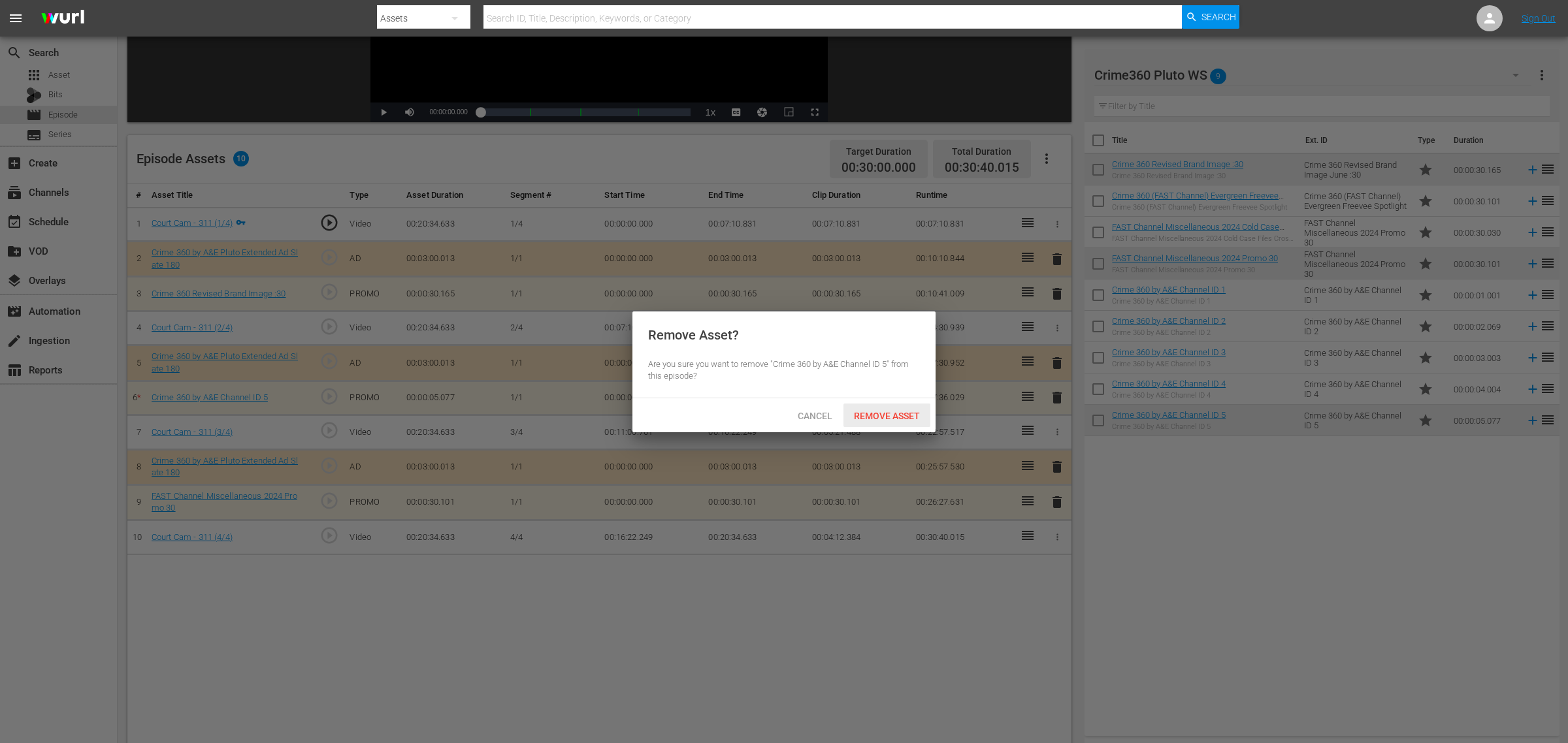
click at [902, 419] on span "Remove Asset" at bounding box center [886, 416] width 87 height 11
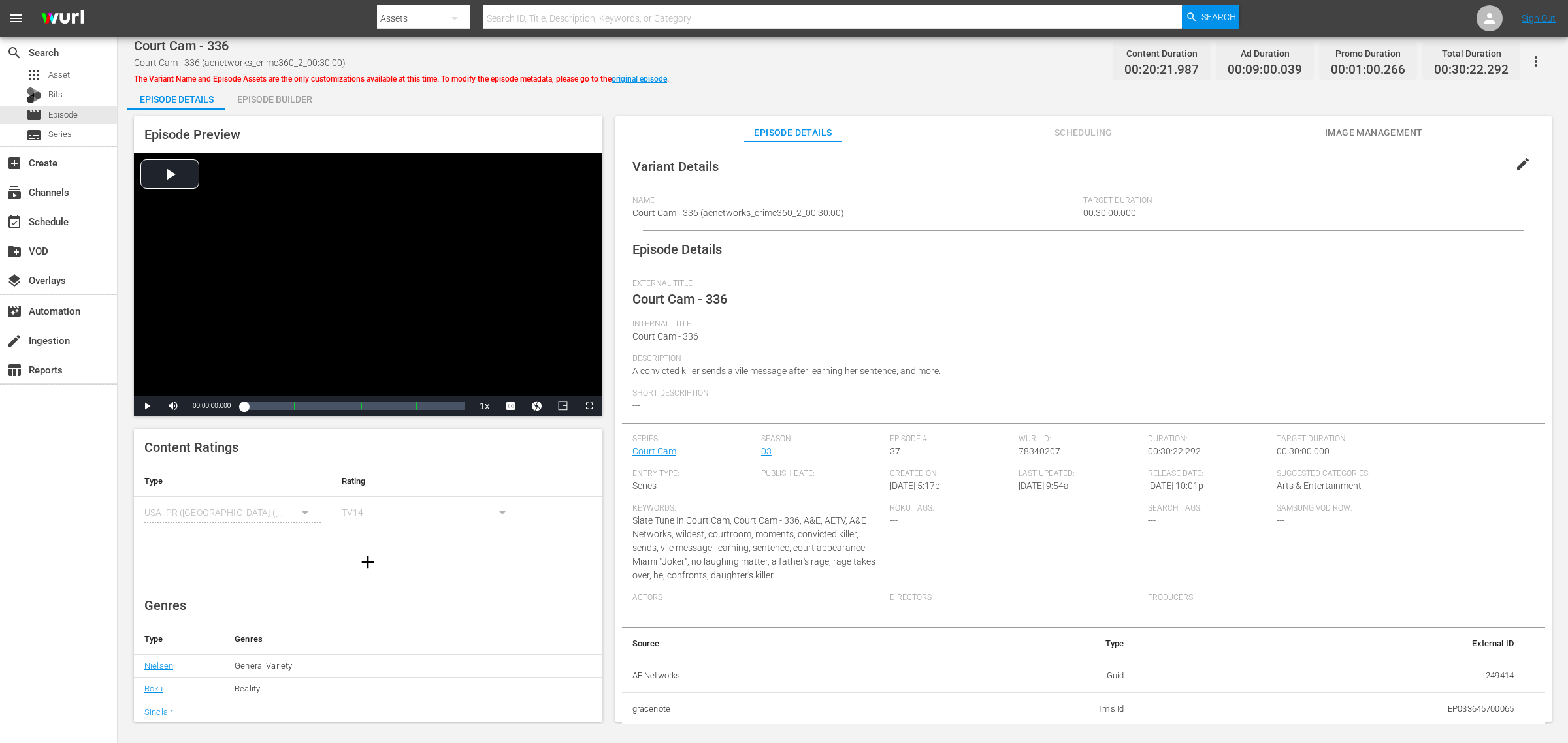
click at [274, 102] on div "Episode Builder" at bounding box center [274, 99] width 98 height 32
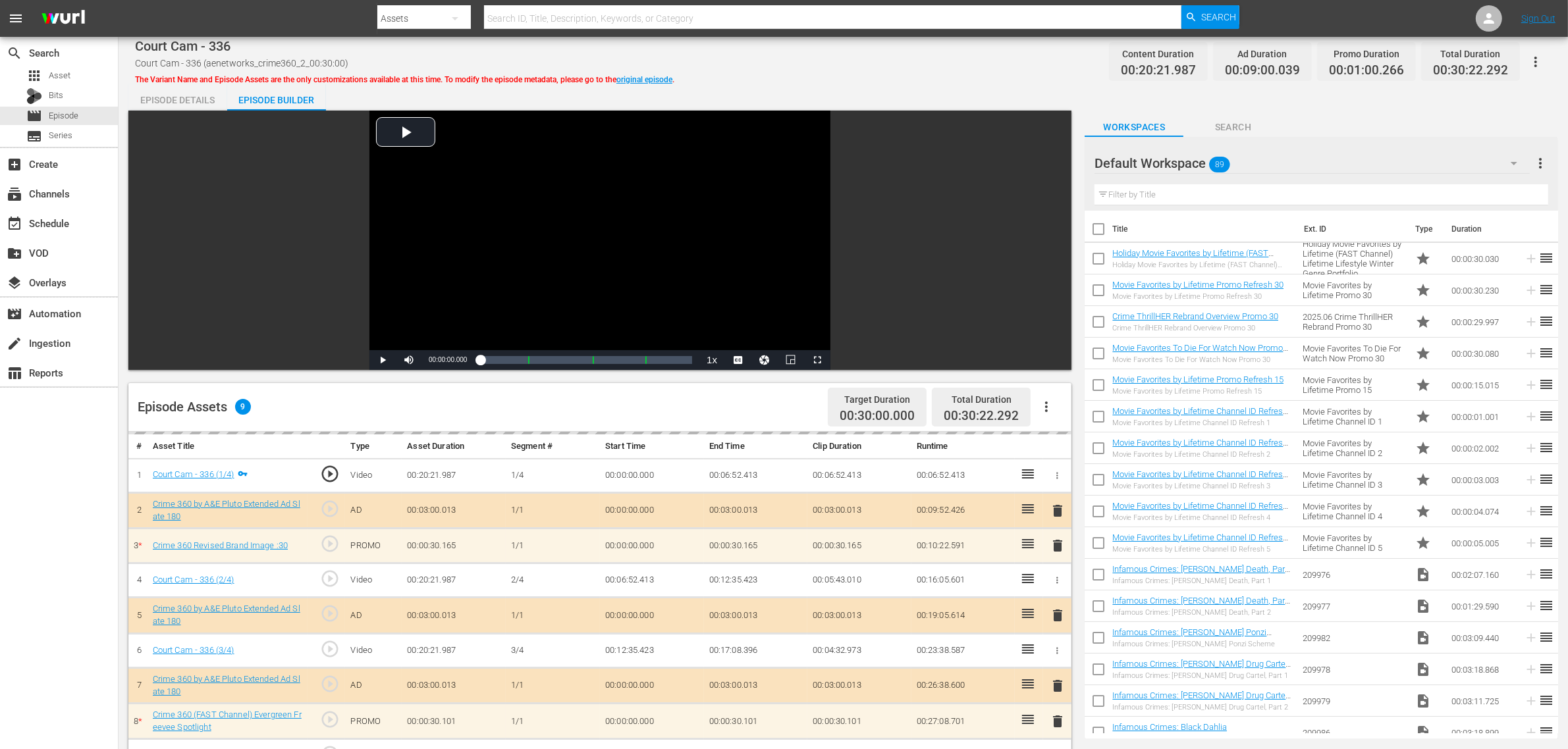
click at [823, 79] on div "Court Cam - 336 Court Cam - 336 (aenetworks_crime360_2_00:30:00) The Variant Na…" at bounding box center [843, 564] width 1449 height 1055
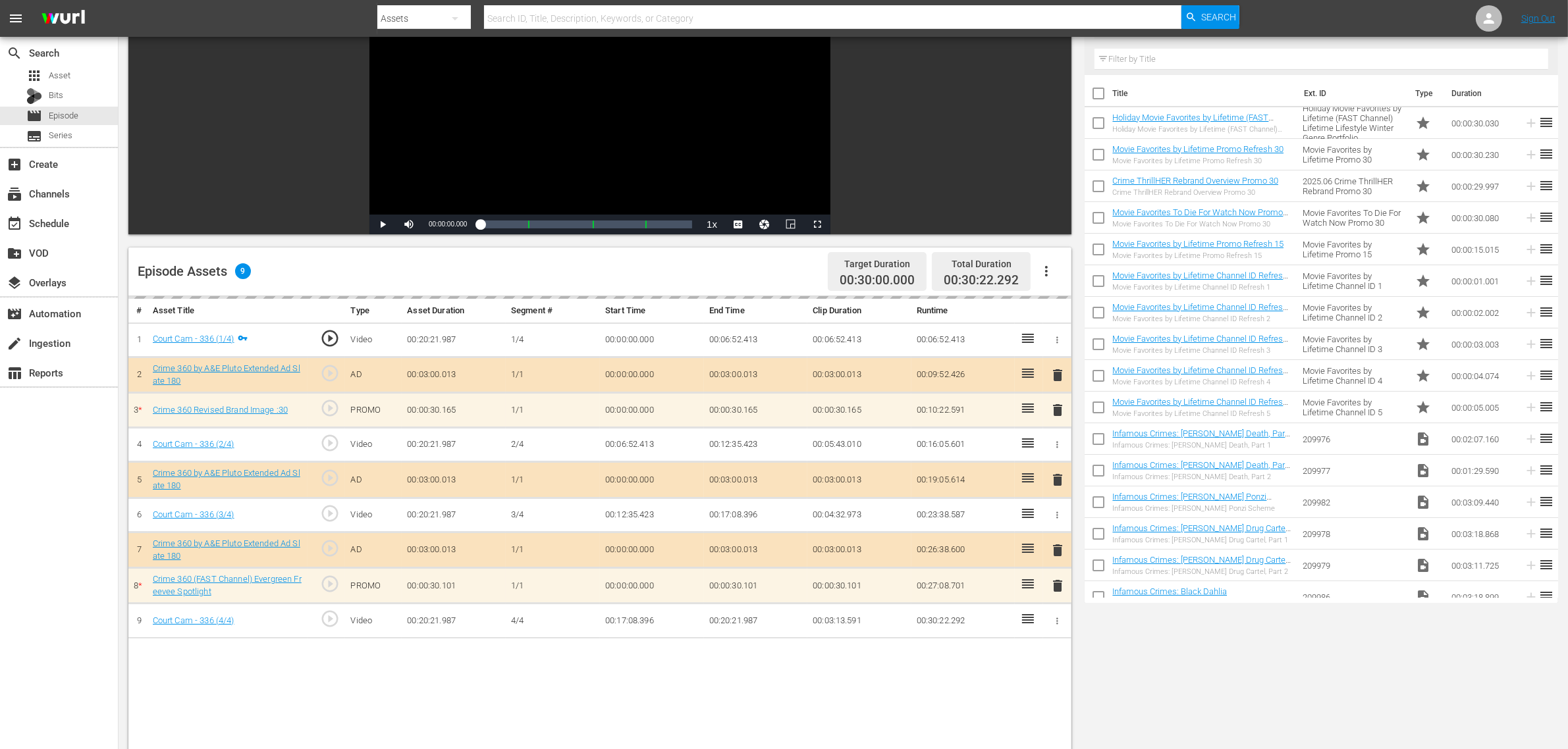
scroll to position [329, 0]
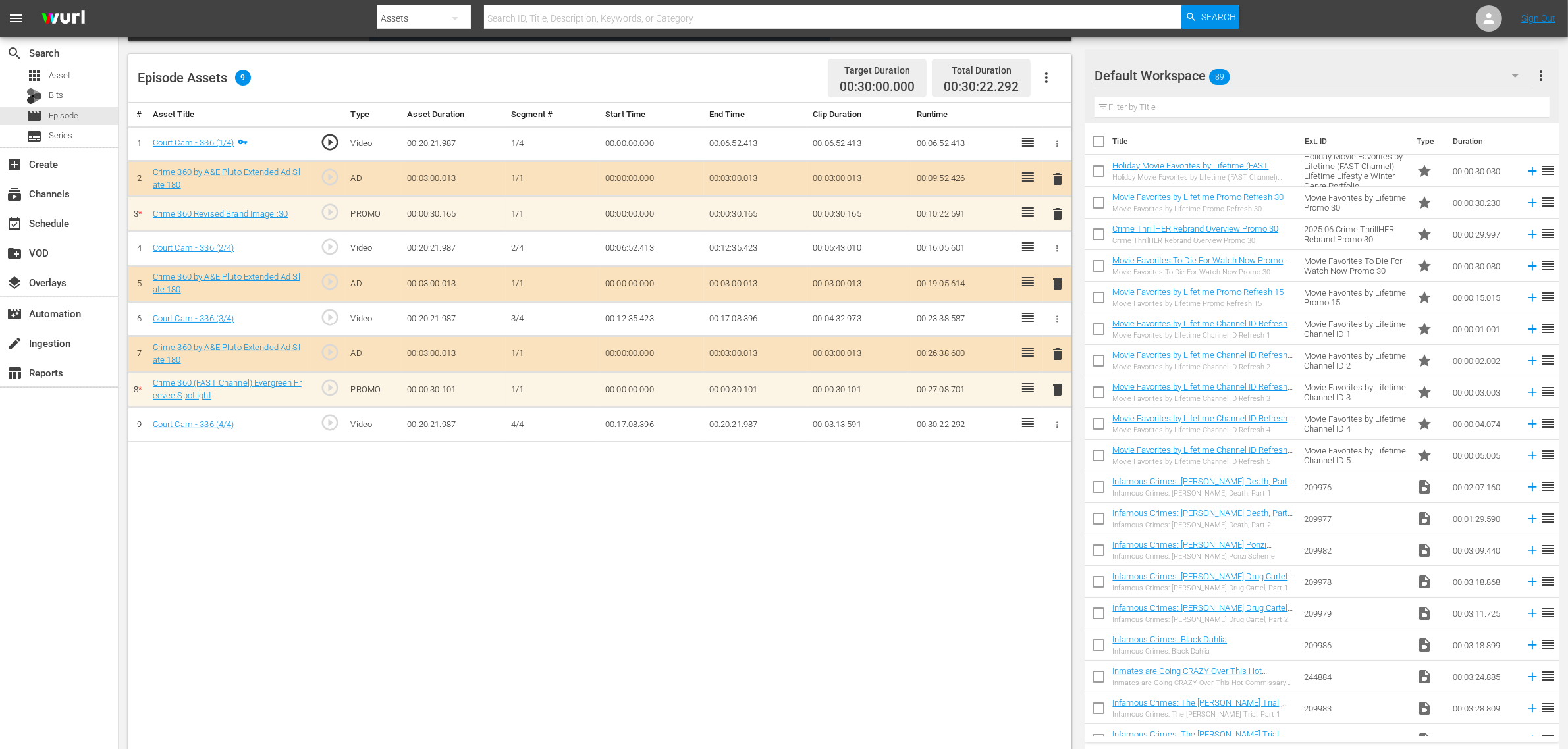
click at [1263, 87] on div "Default Workspace 89" at bounding box center [1312, 75] width 437 height 37
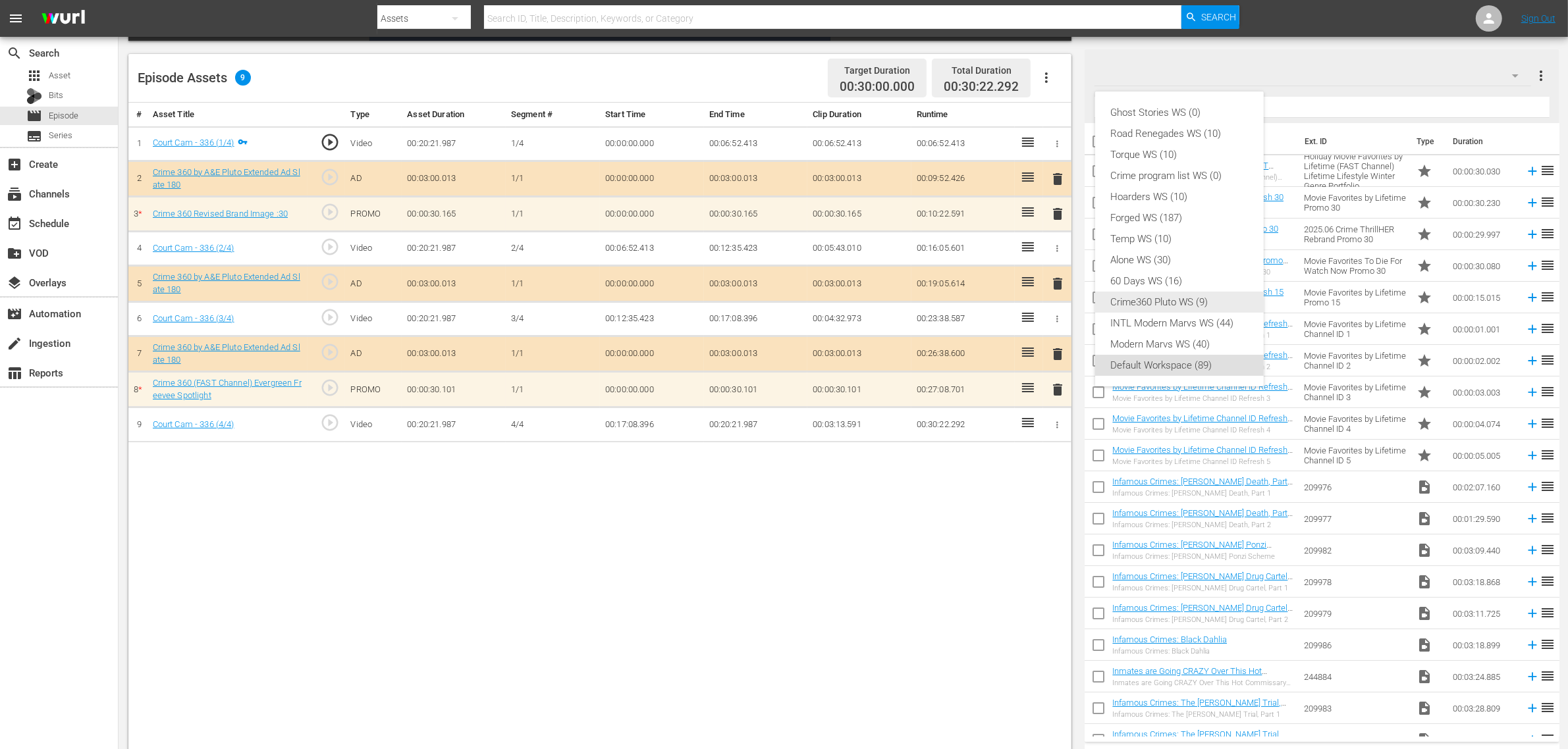
click at [1180, 295] on div "Crime360 Pluto WS (9)" at bounding box center [1179, 302] width 137 height 21
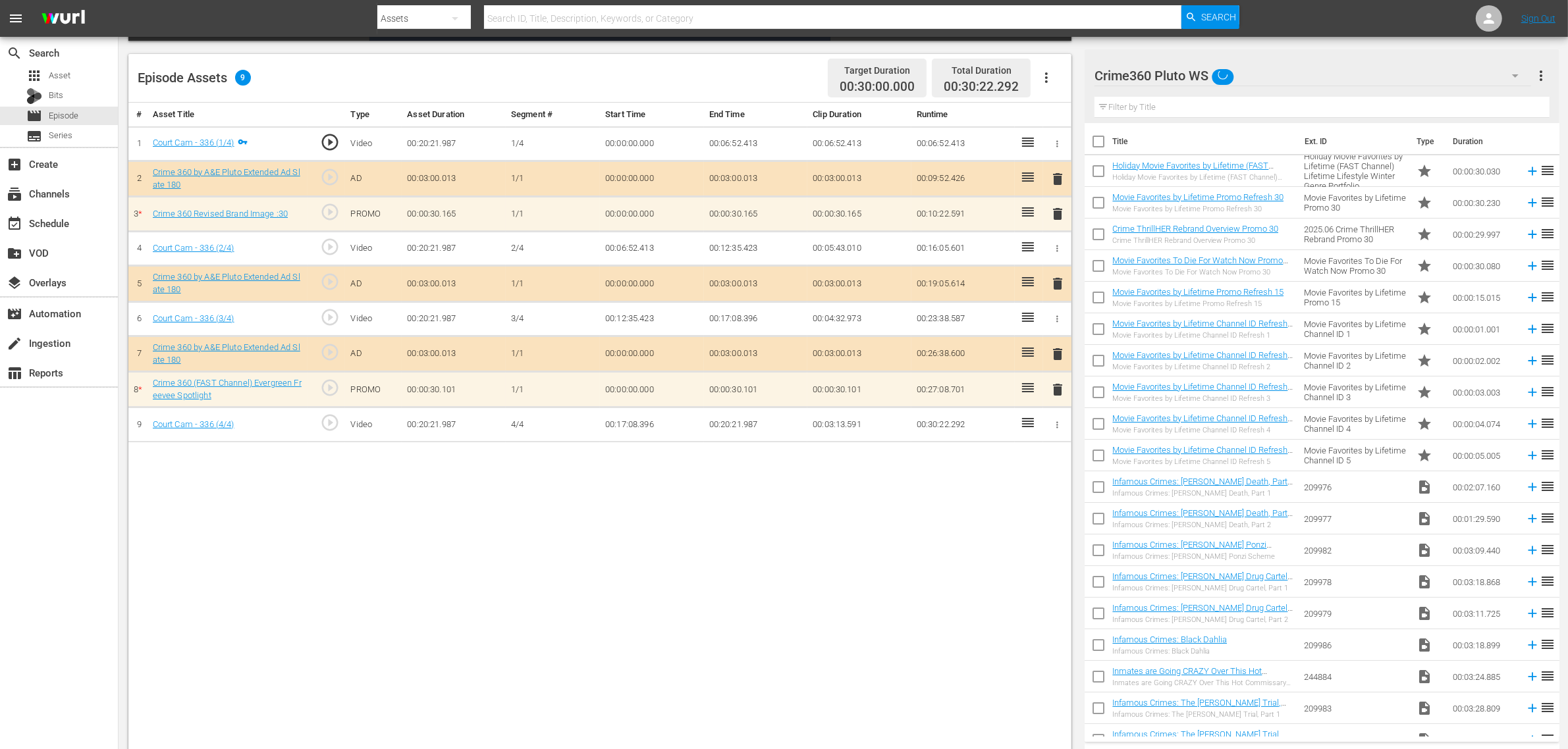
click at [864, 599] on div "Ghost Stories WS (0) Road Renegades WS (10) Torque WS (10) Crime program list W…" at bounding box center [784, 374] width 1568 height 749
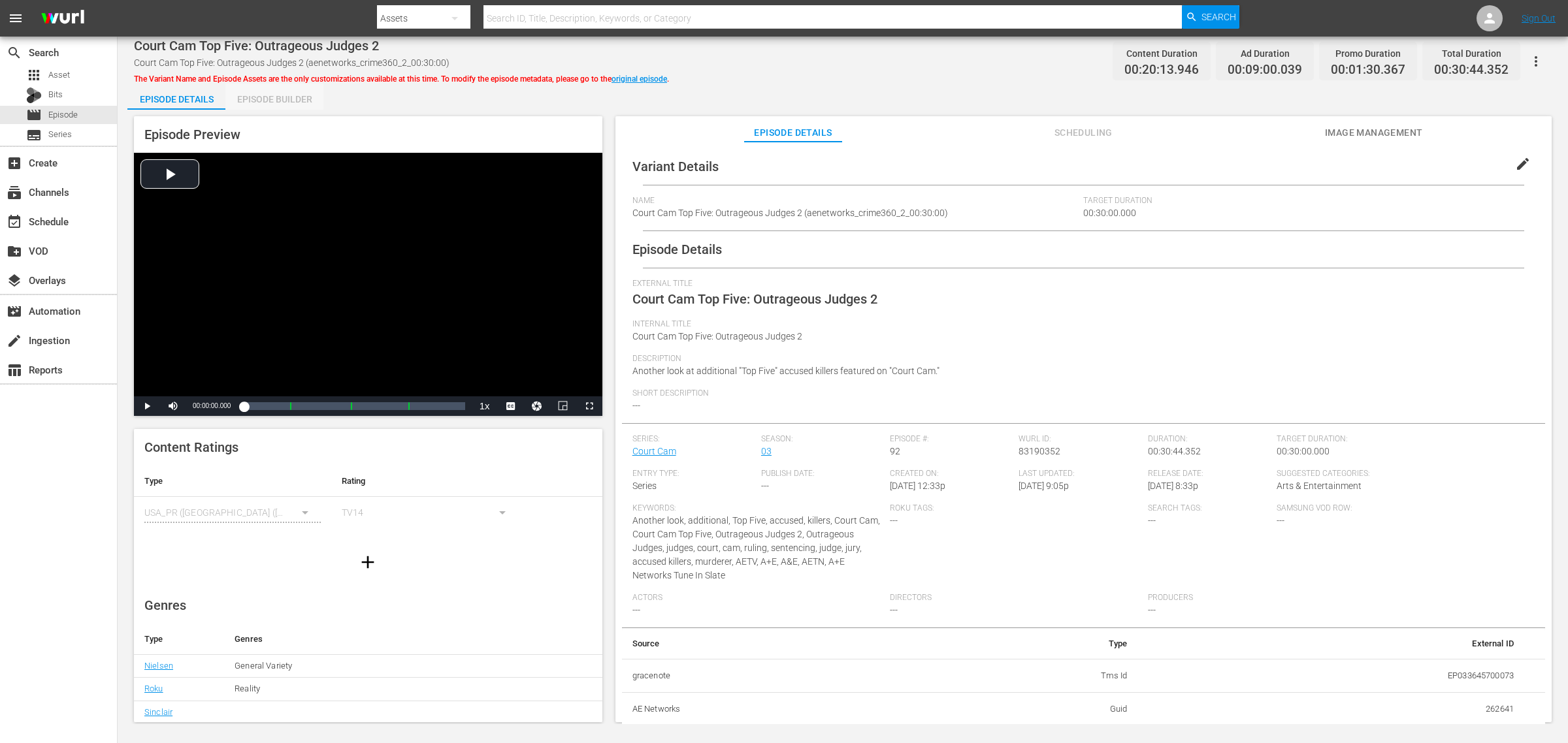
click at [285, 100] on div "Episode Builder" at bounding box center [274, 99] width 98 height 32
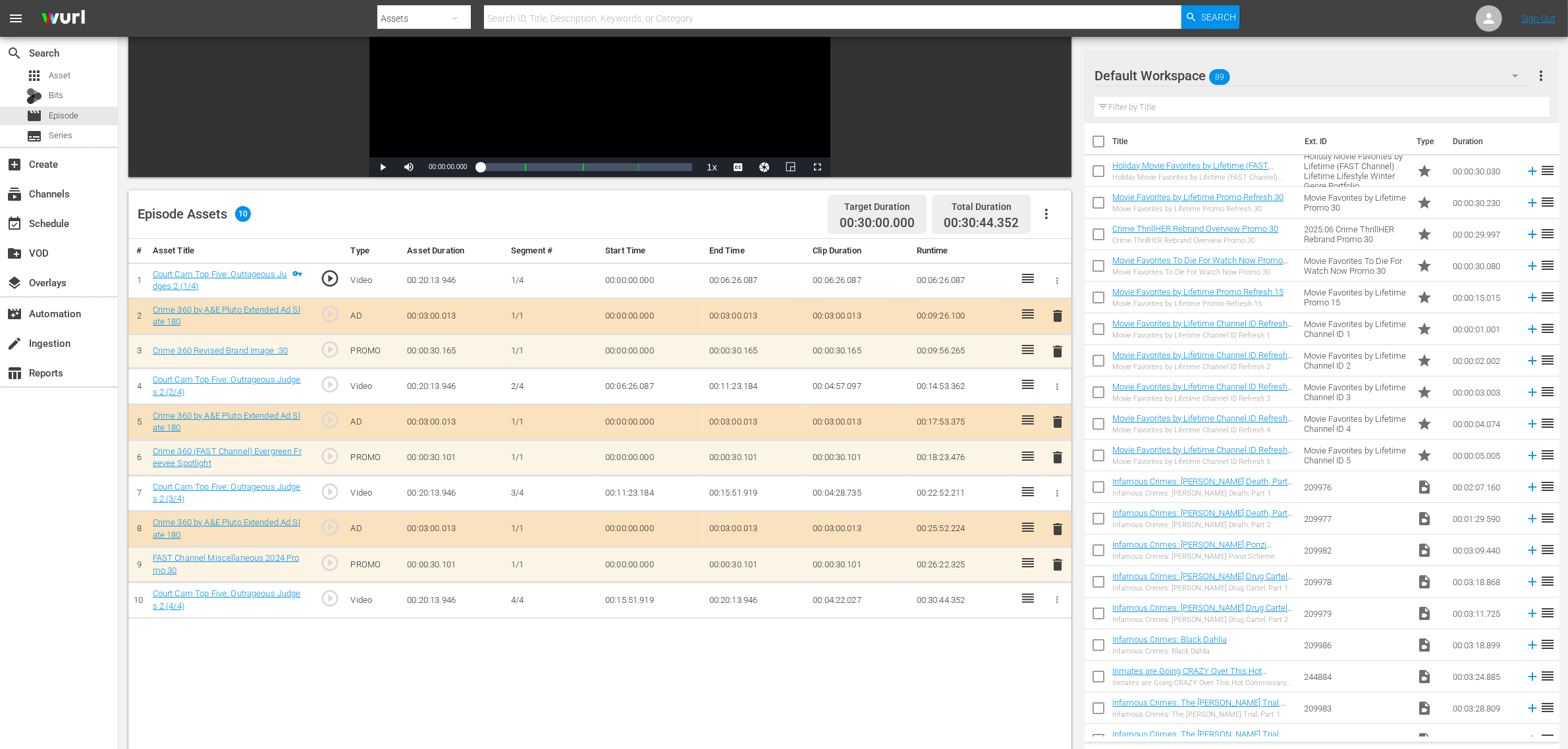
scroll to position [247, 0]
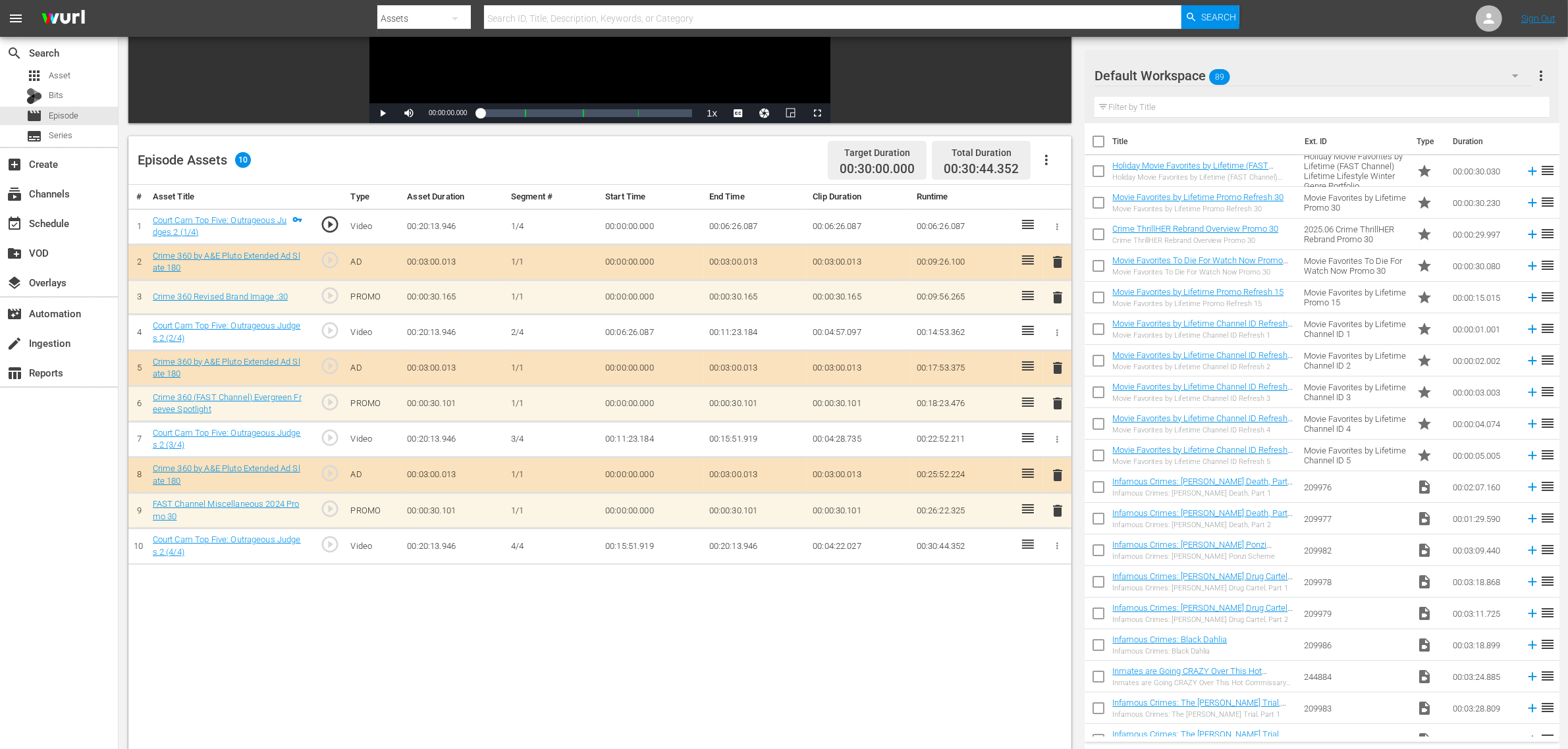
click at [1263, 77] on div "Default Workspace 89" at bounding box center [1312, 75] width 437 height 37
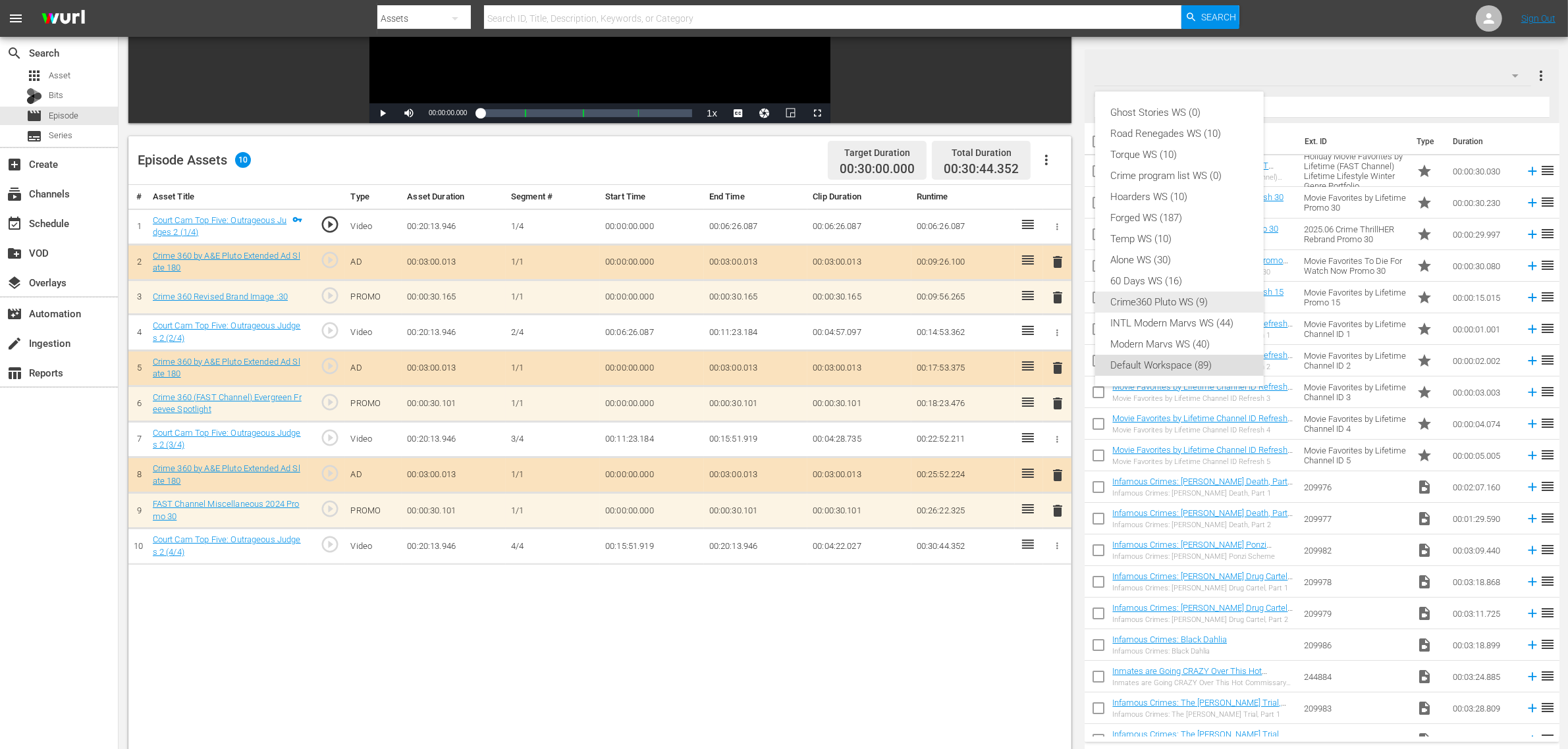
click at [1197, 300] on div "Crime360 Pluto WS (9)" at bounding box center [1179, 302] width 137 height 21
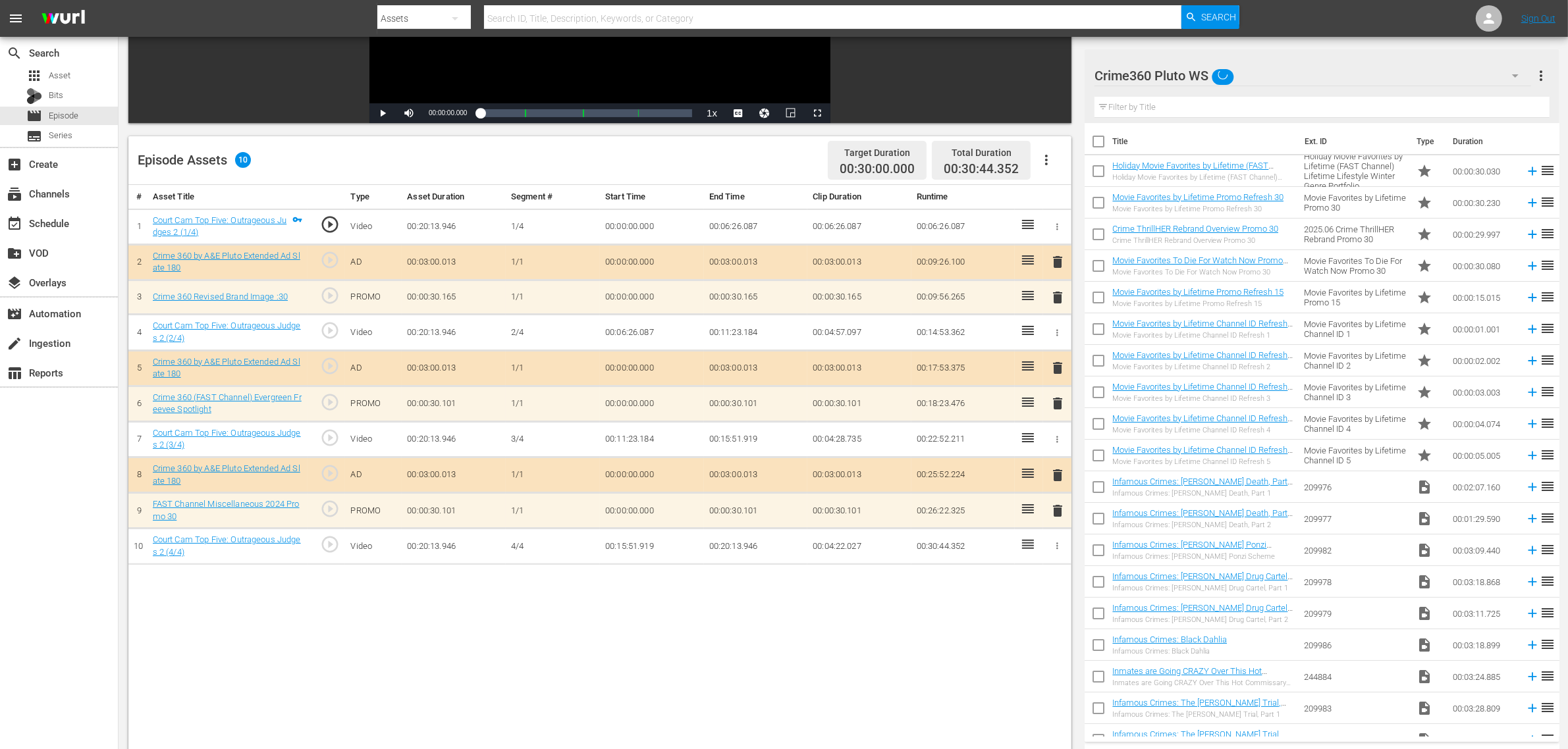
click at [804, 174] on div "Episode Assets 10 Target Duration 00:30:00.000 Total Duration 00:30:44.352" at bounding box center [599, 160] width 943 height 48
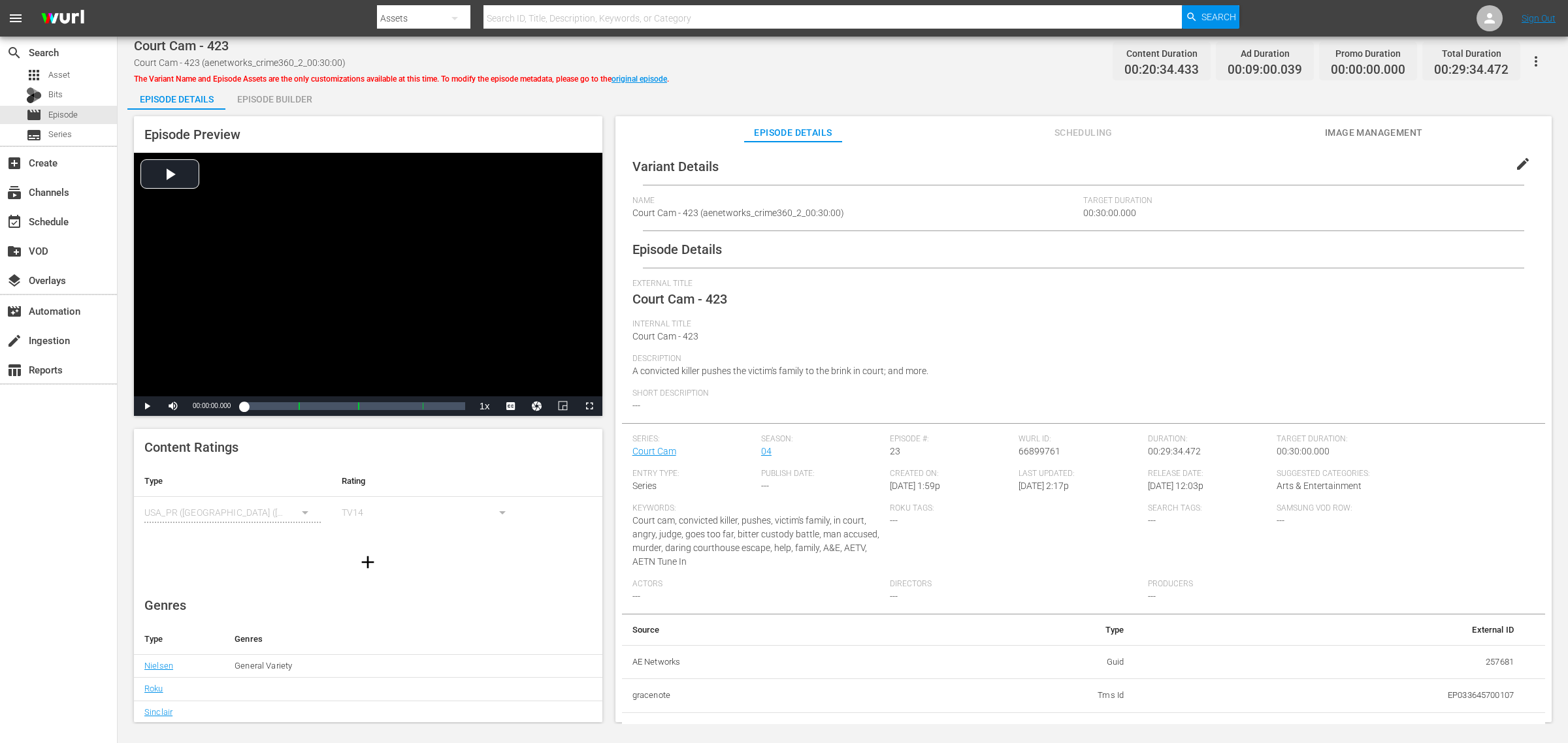
click at [243, 100] on div "Episode Builder" at bounding box center [274, 99] width 98 height 32
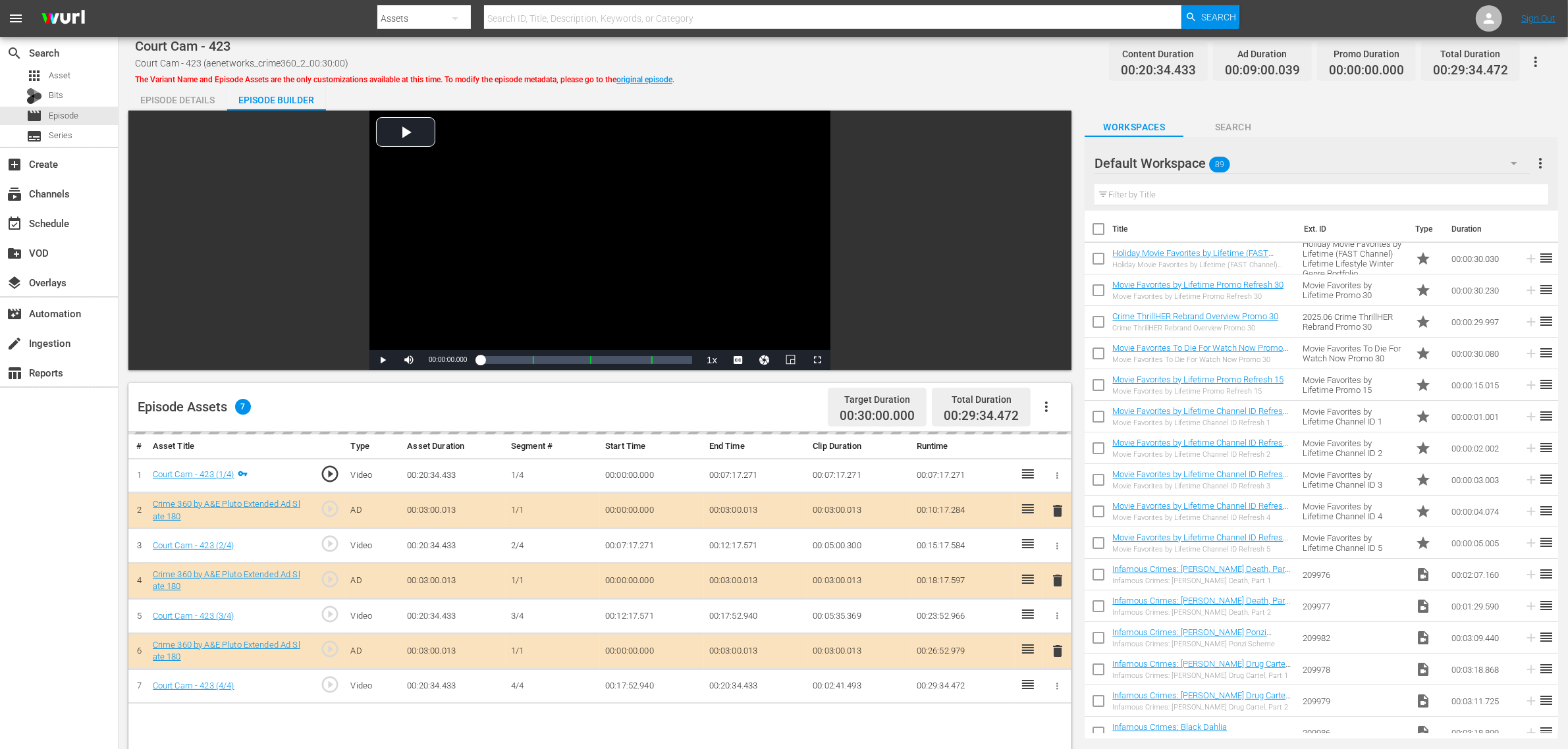
click at [788, 77] on div "Court Cam - 423 Court Cam - 423 (aenetworks_crime360_2_00:30:00) The Variant Na…" at bounding box center [843, 564] width 1449 height 1055
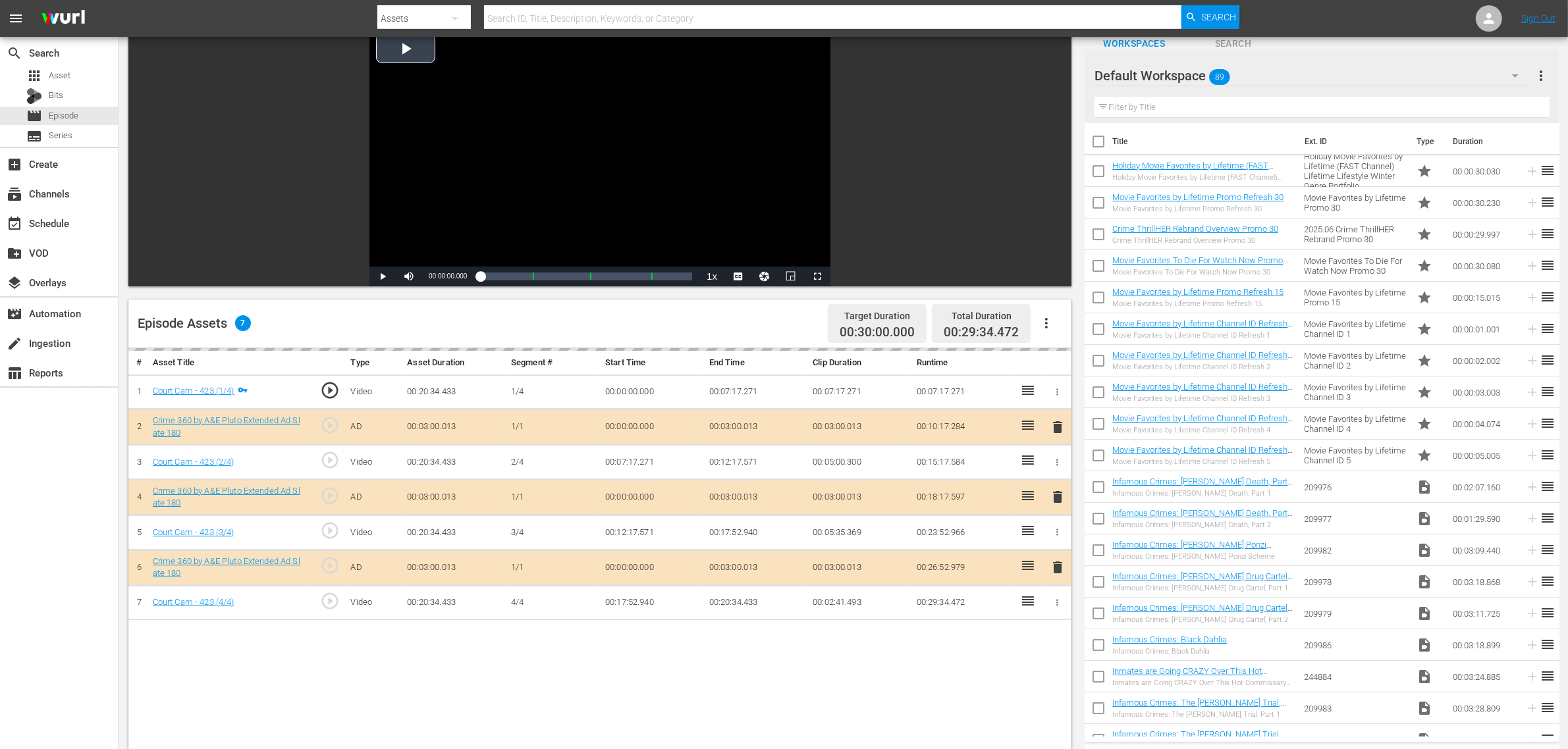
scroll to position [164, 0]
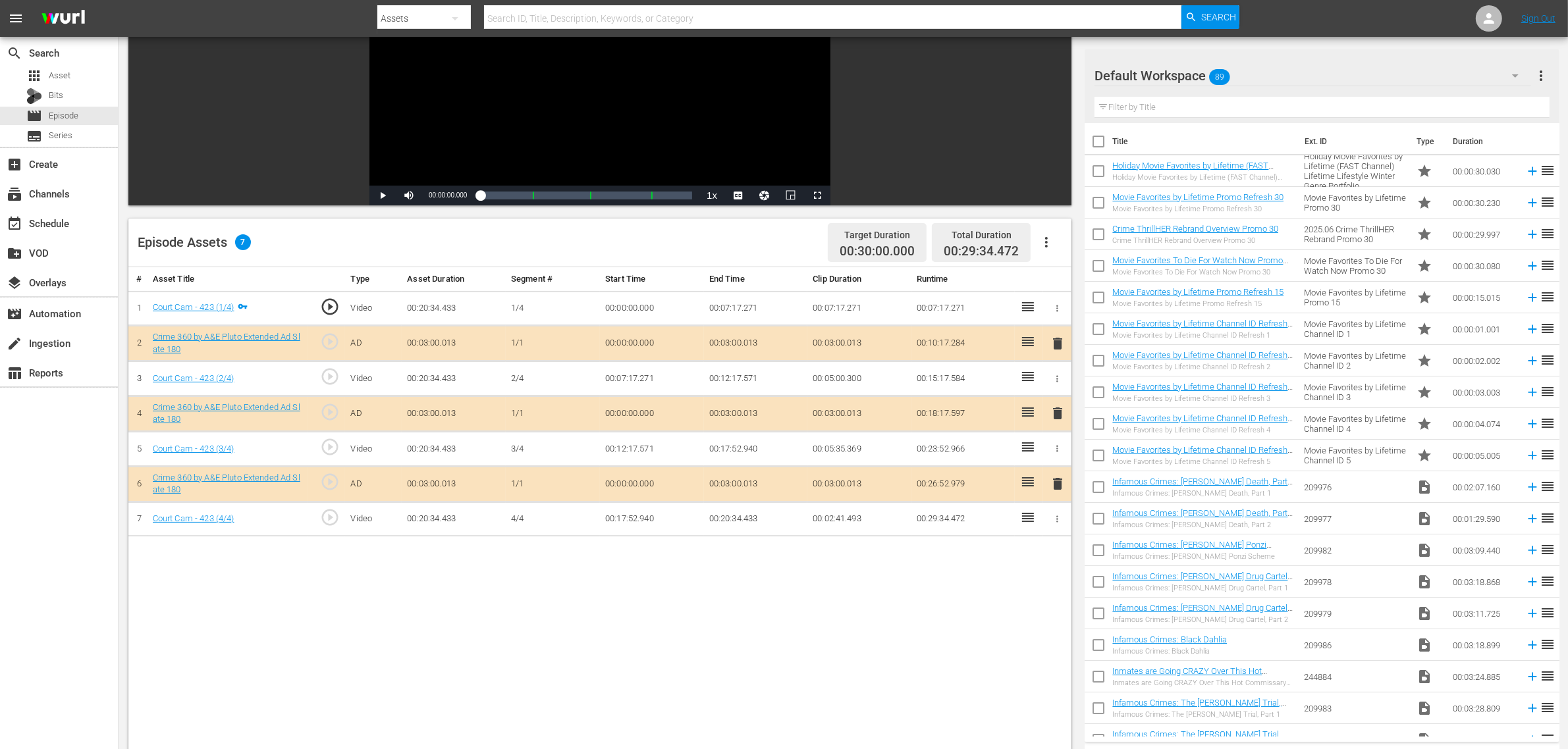
click at [1263, 74] on div "Default Workspace 89" at bounding box center [1312, 75] width 437 height 37
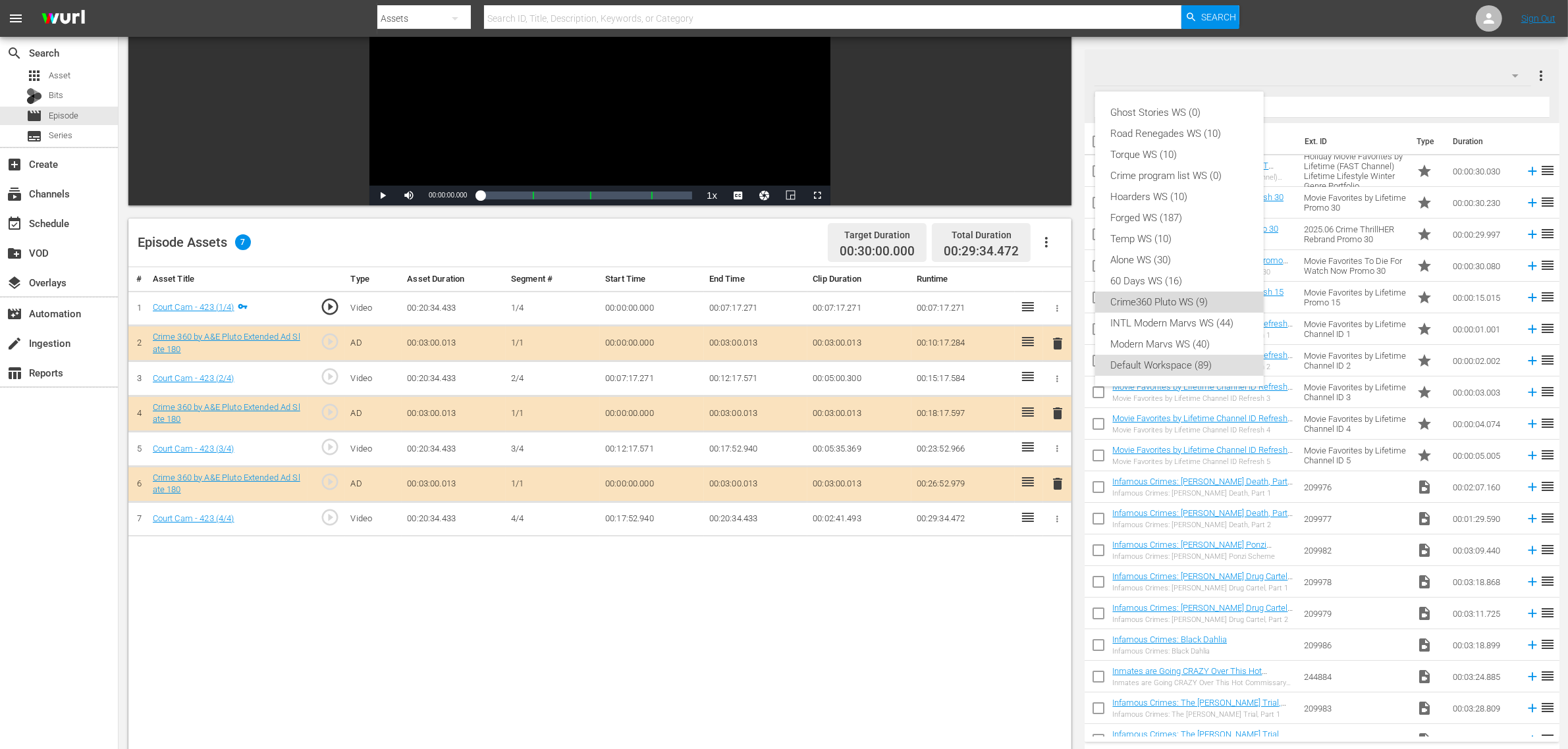
click at [1173, 308] on div "Crime360 Pluto WS (9)" at bounding box center [1179, 302] width 137 height 21
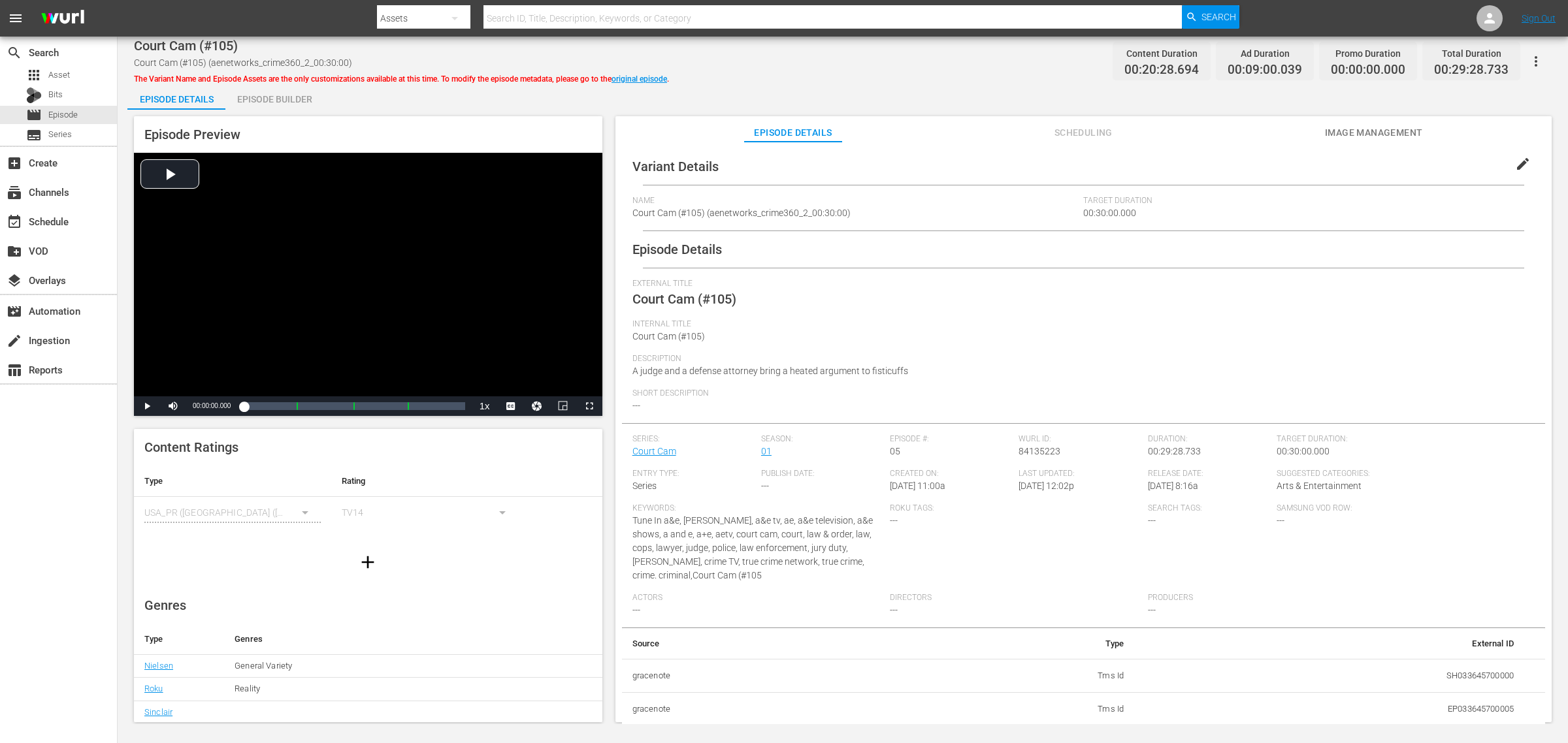
click at [294, 98] on div "Episode Builder" at bounding box center [274, 99] width 98 height 32
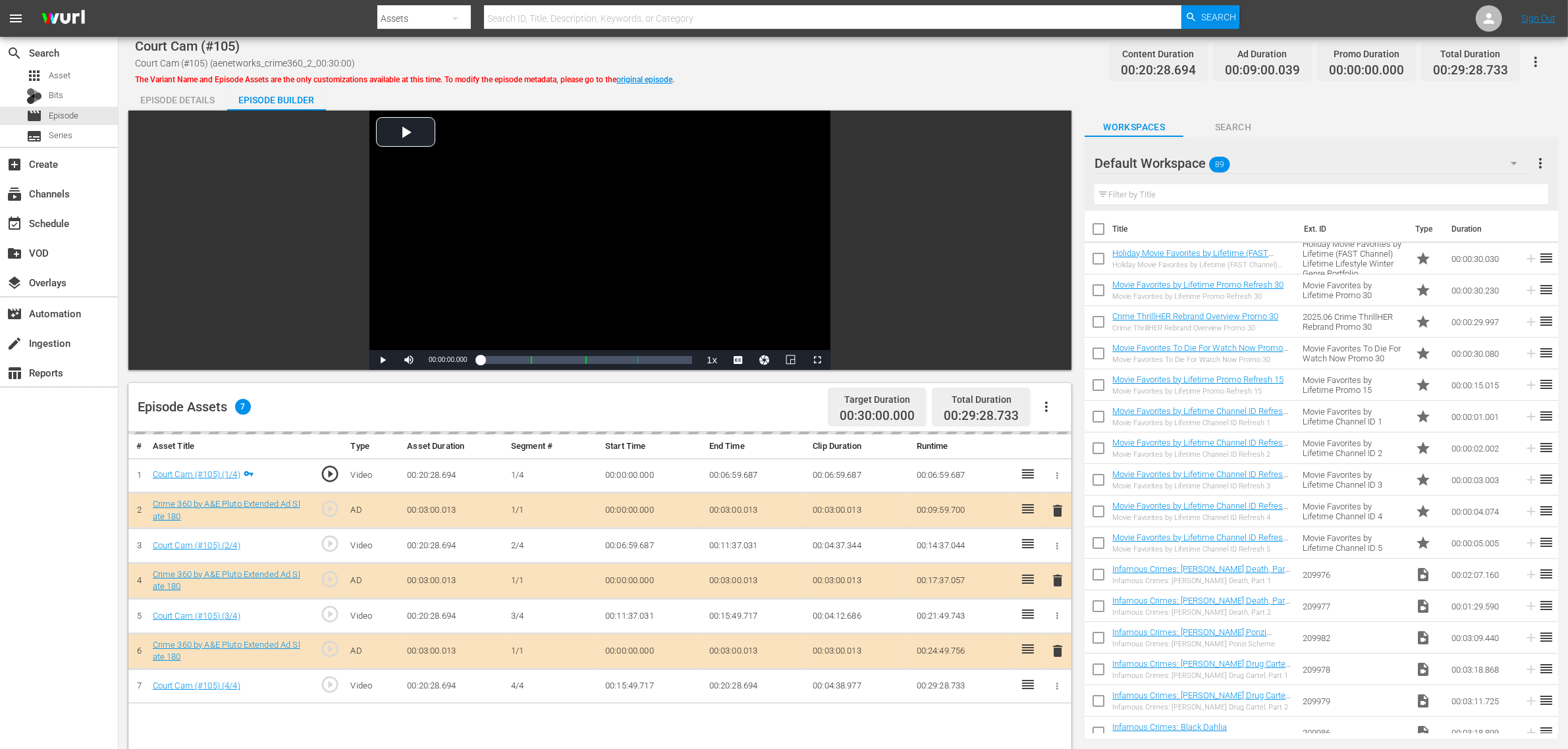
click at [804, 73] on div "Court Cam (#105) Court Cam (#105) (aenetworks_crime360_2_00:30:00) The Variant …" at bounding box center [843, 62] width 1416 height 30
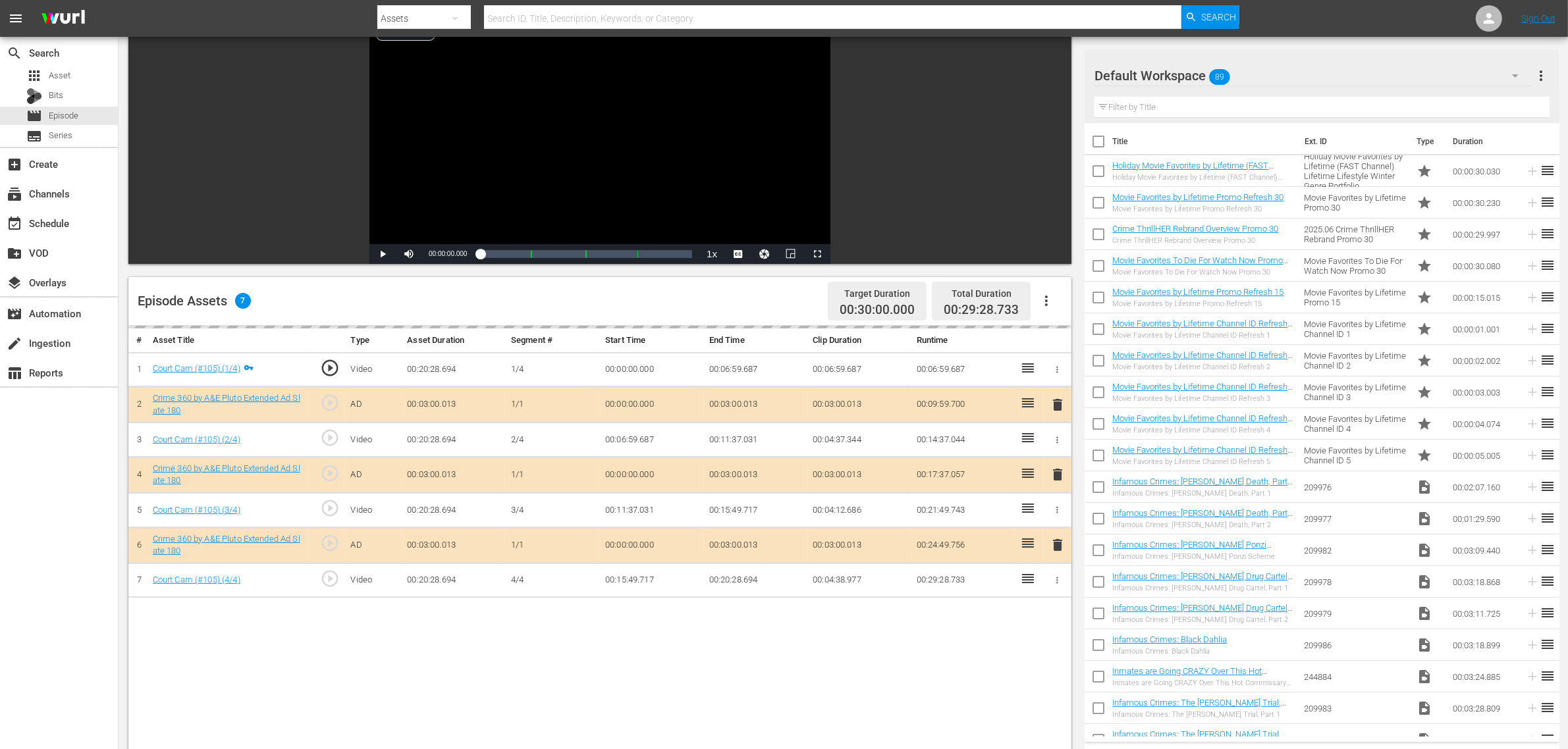
scroll to position [247, 0]
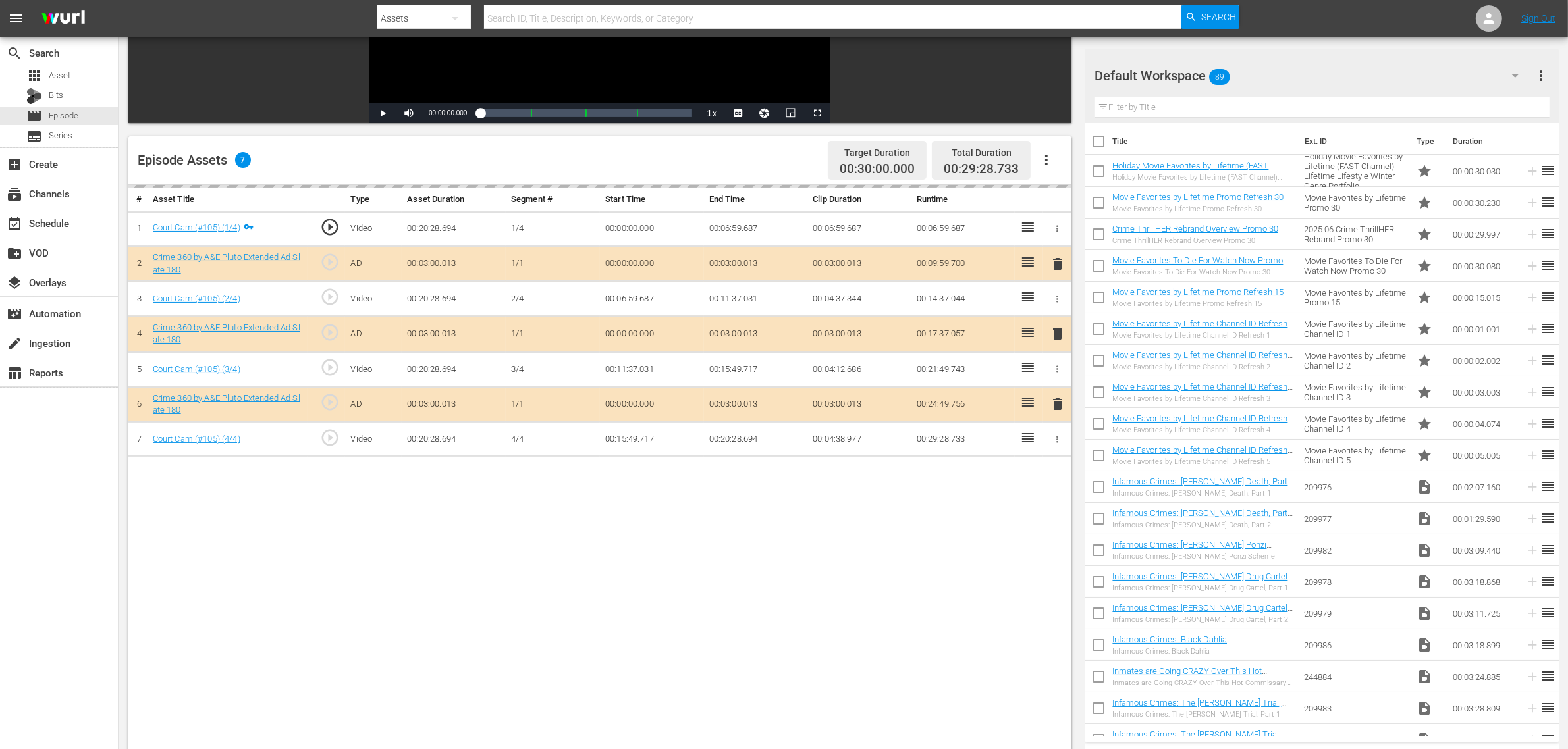
click at [1263, 77] on div "Default Workspace 89" at bounding box center [1312, 75] width 437 height 37
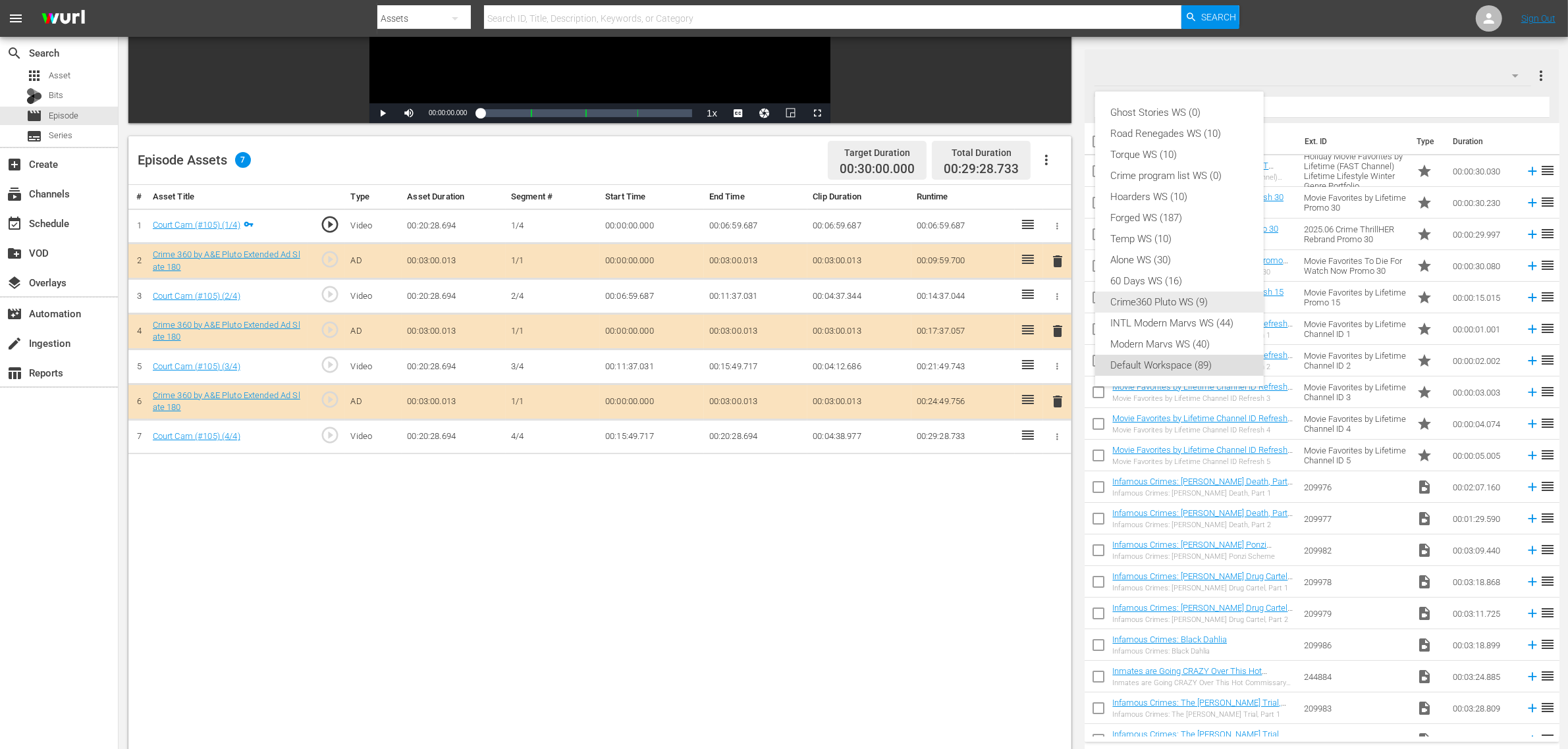
click at [1197, 297] on div "Crime360 Pluto WS (9)" at bounding box center [1179, 302] width 137 height 21
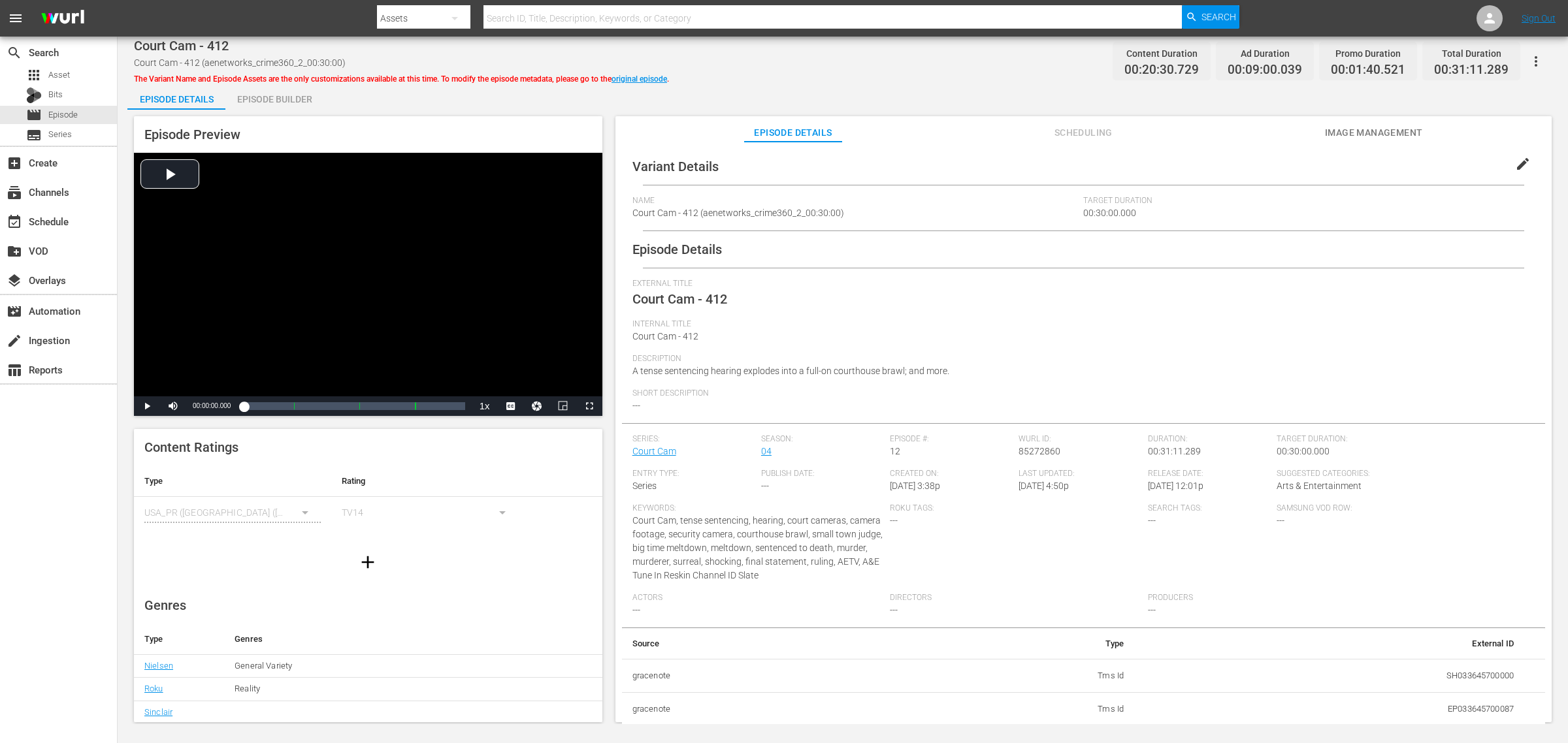
click at [263, 106] on div "Episode Builder" at bounding box center [274, 99] width 98 height 32
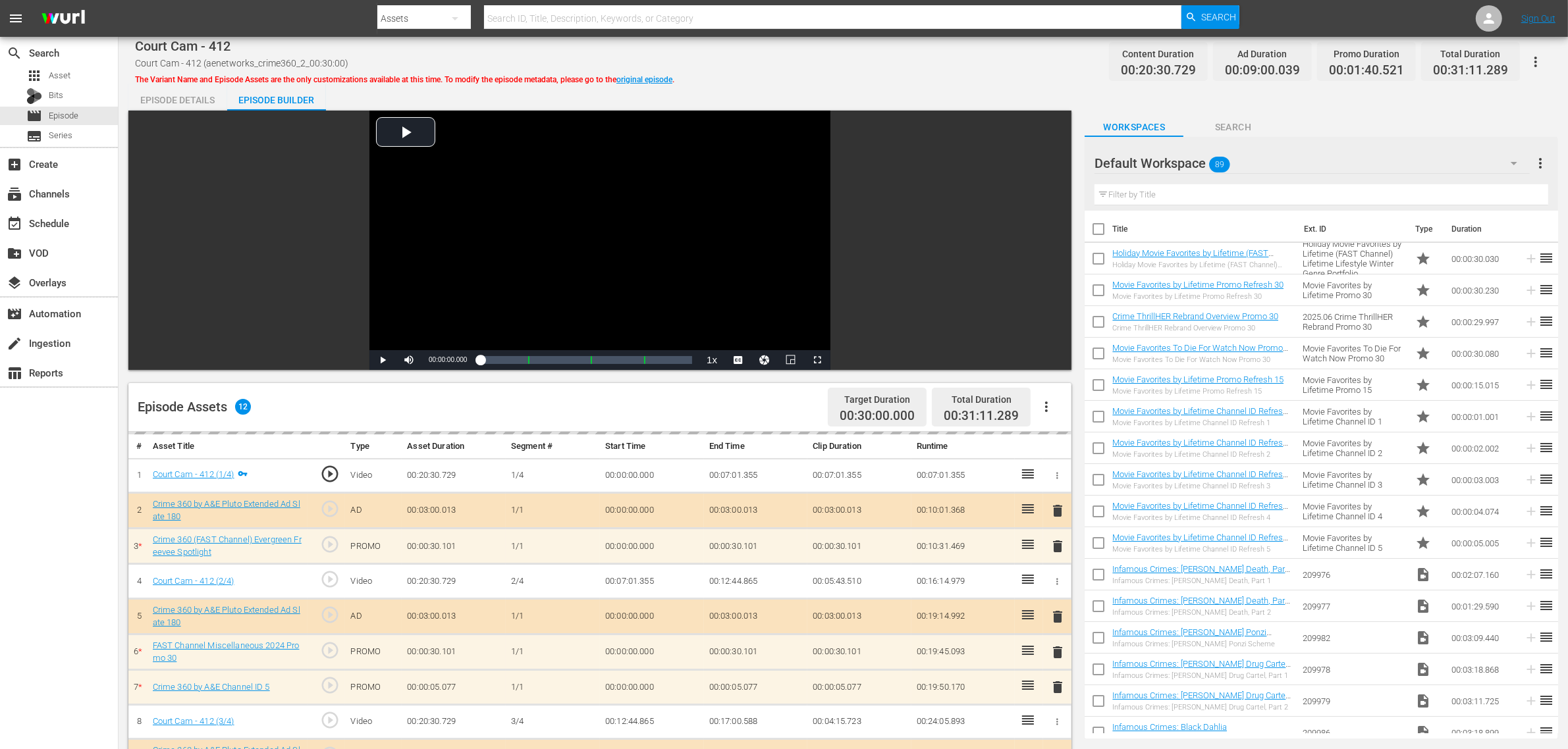
click at [833, 63] on div "Court Cam - 412 Court Cam - 412 (aenetworks_crime360_2_00:30:00) The Variant Na…" at bounding box center [843, 62] width 1416 height 30
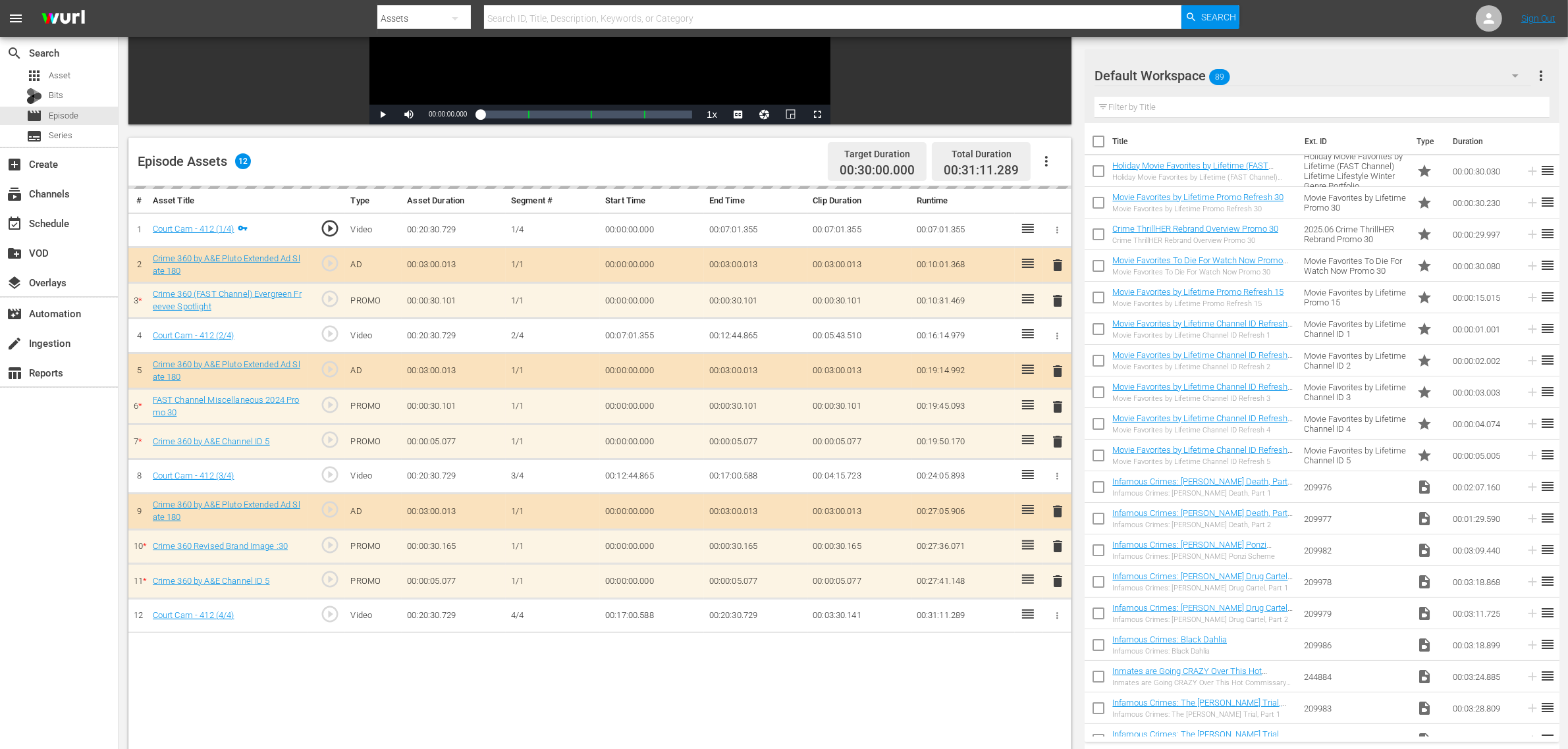
scroll to position [247, 0]
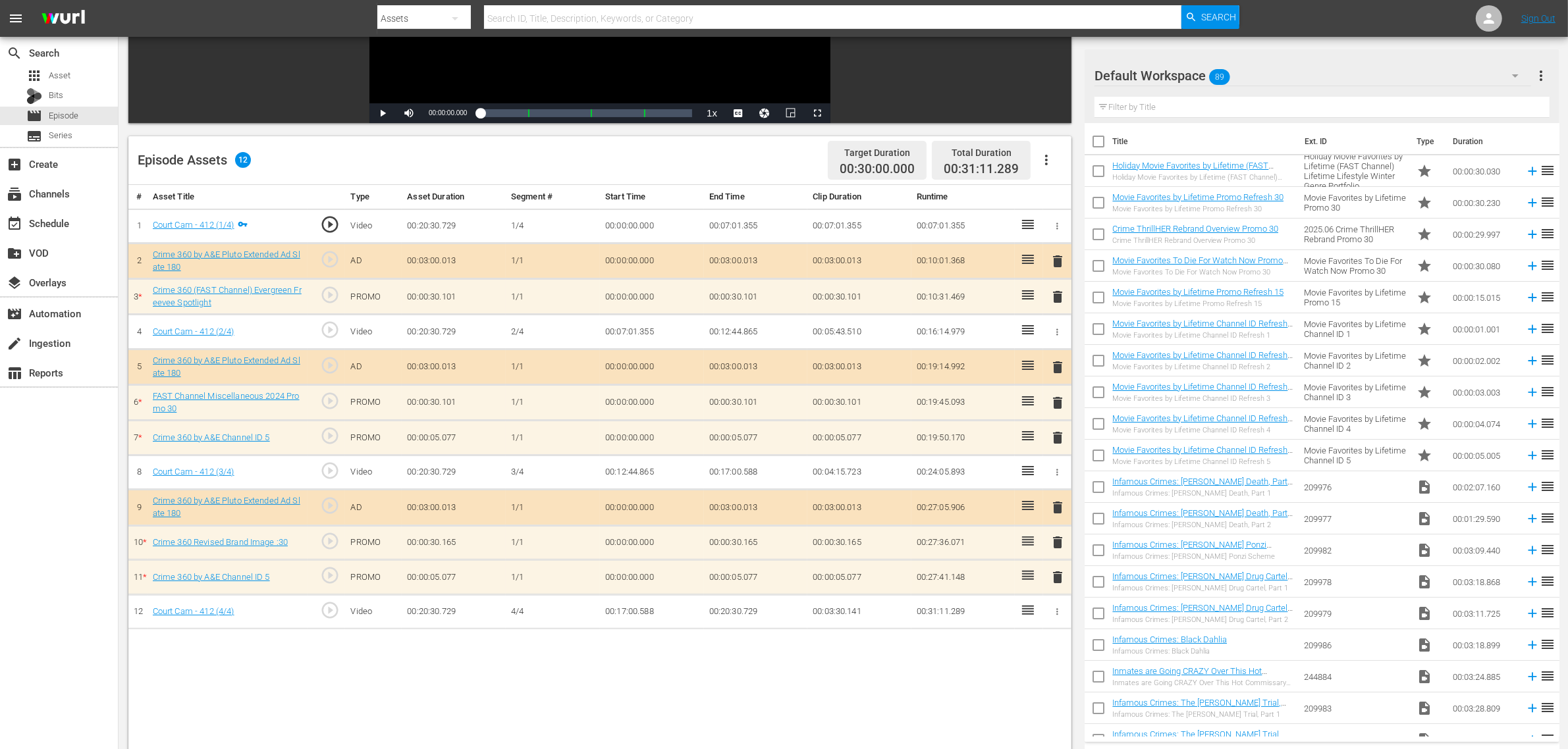
click at [1058, 442] on span "delete" at bounding box center [1058, 438] width 16 height 16
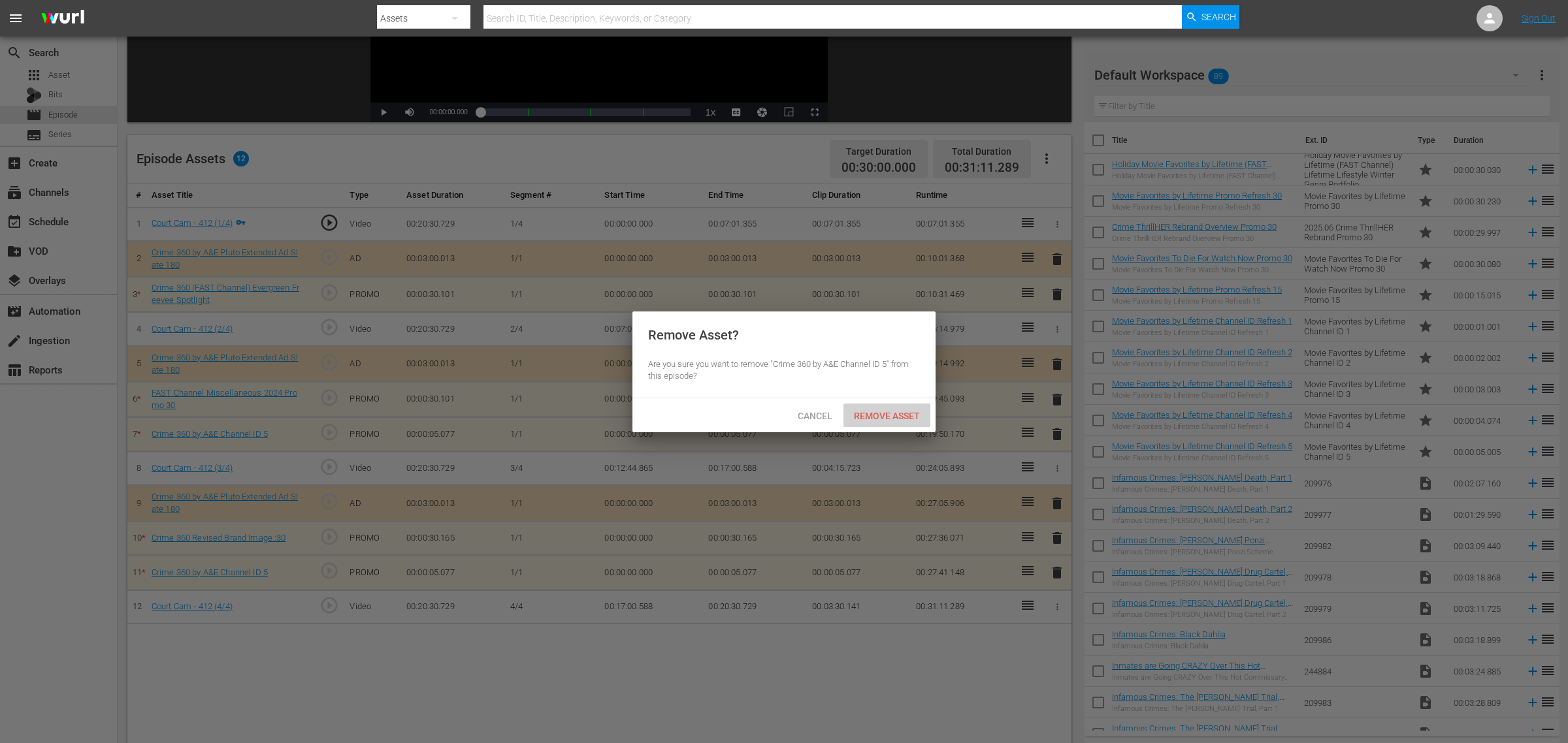
click at [916, 416] on span "Remove Asset" at bounding box center [886, 416] width 87 height 11
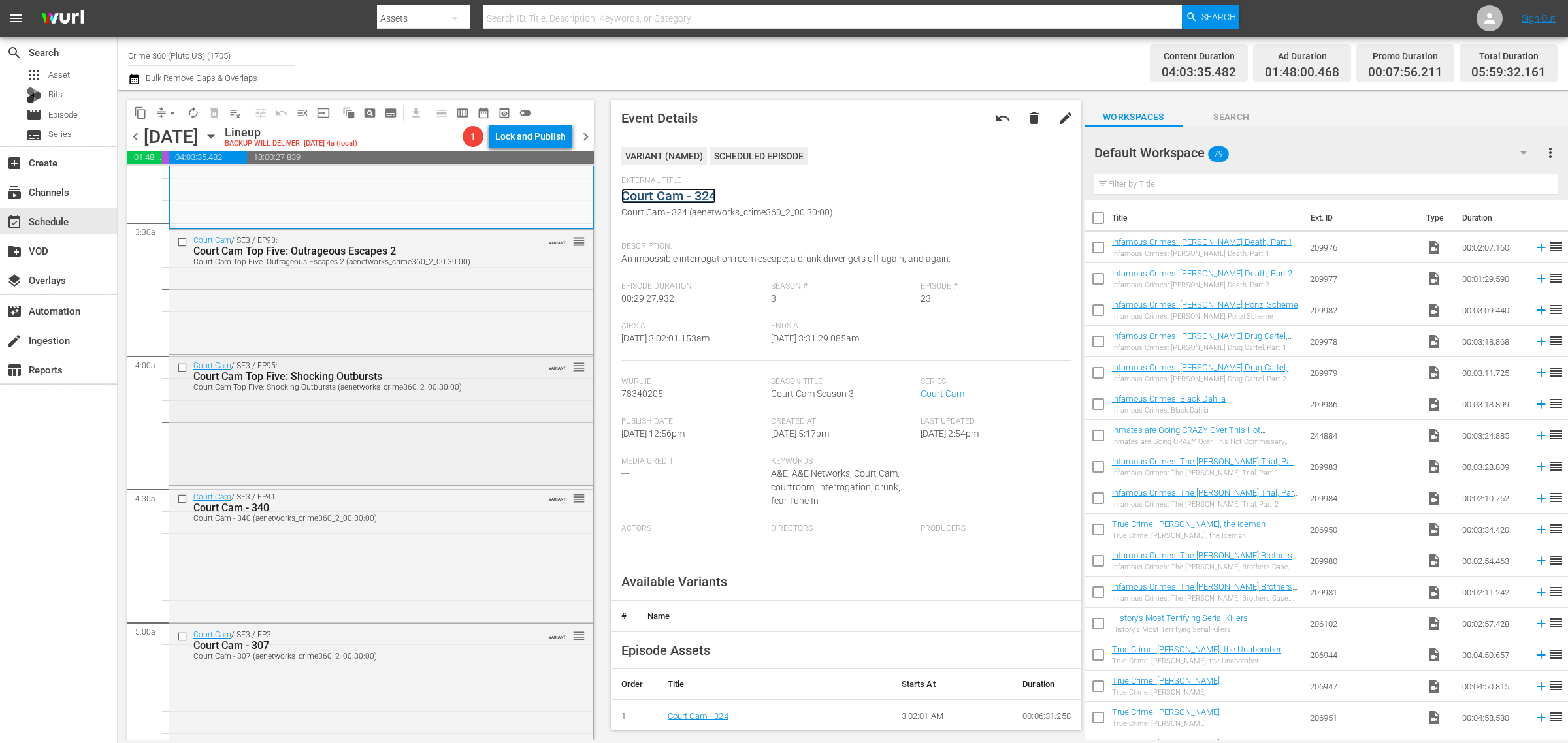
scroll to position [898, 0]
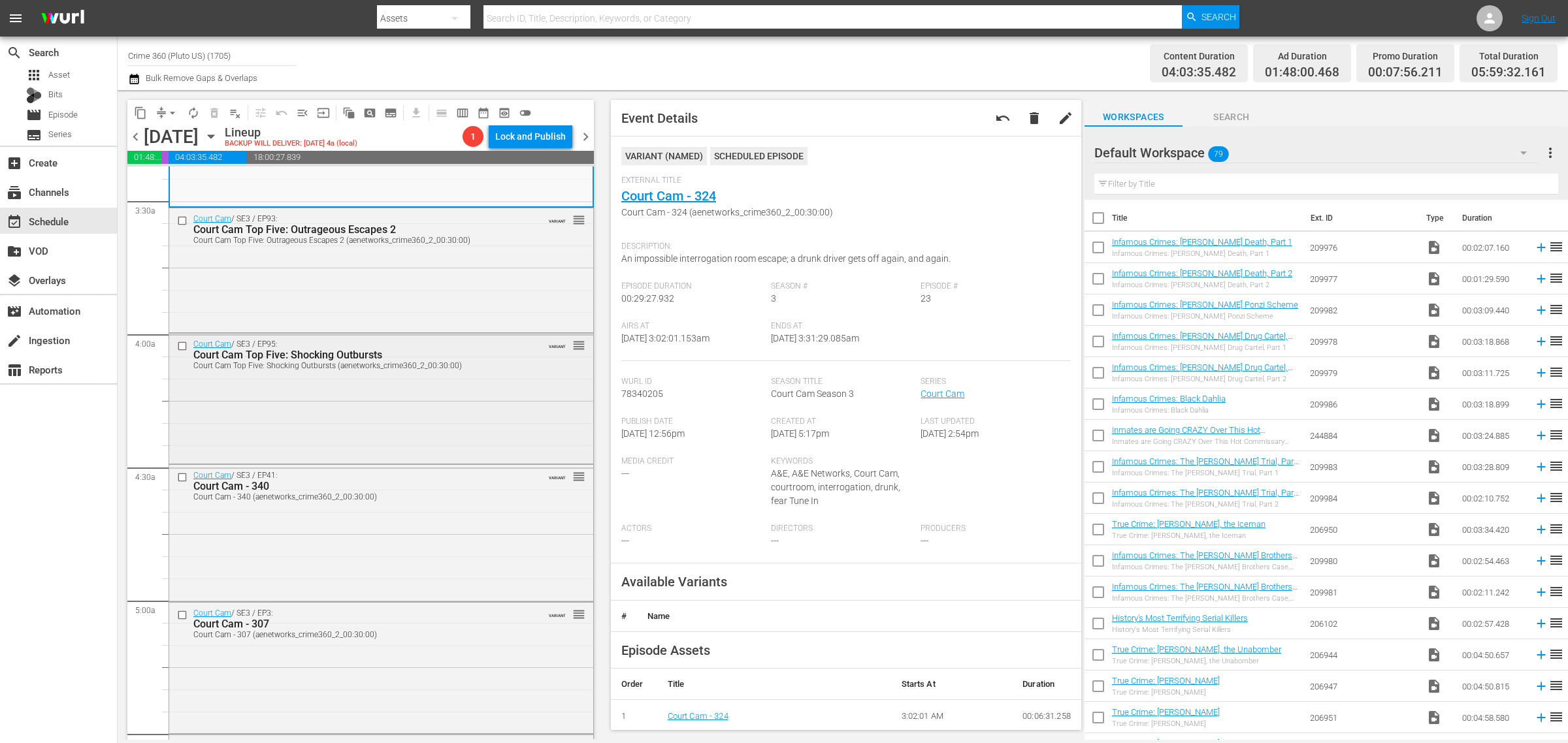
click at [419, 340] on div "Court Cam / SE3 / EP95: Court Cam Top Five: Shocking Outbursts Court Cam Top Fi…" at bounding box center [358, 355] width 331 height 31
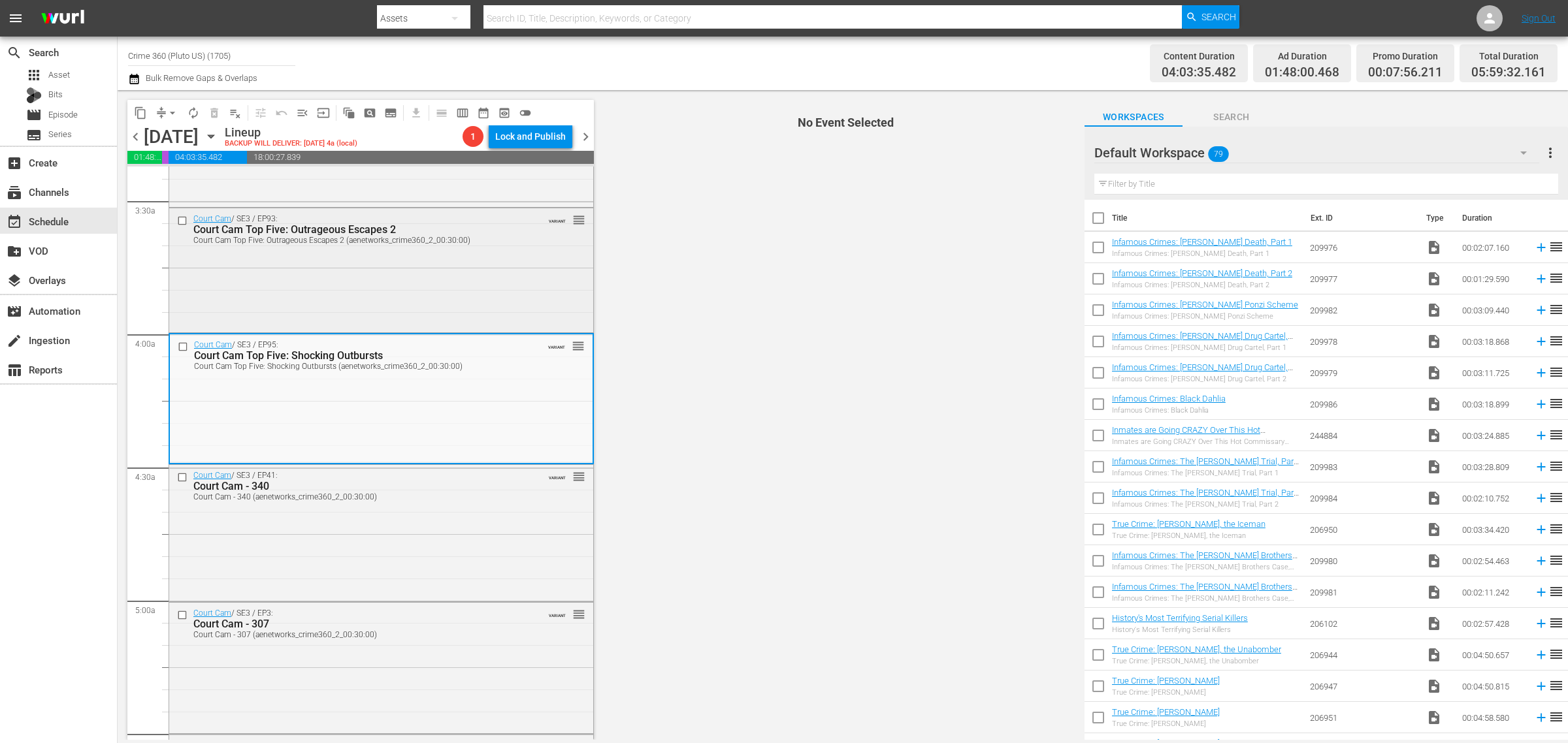
click at [440, 282] on div "Court Cam / SE3 / EP93: Court Cam Top Five: Outrageous Escapes 2 Court Cam Top …" at bounding box center [381, 269] width 424 height 122
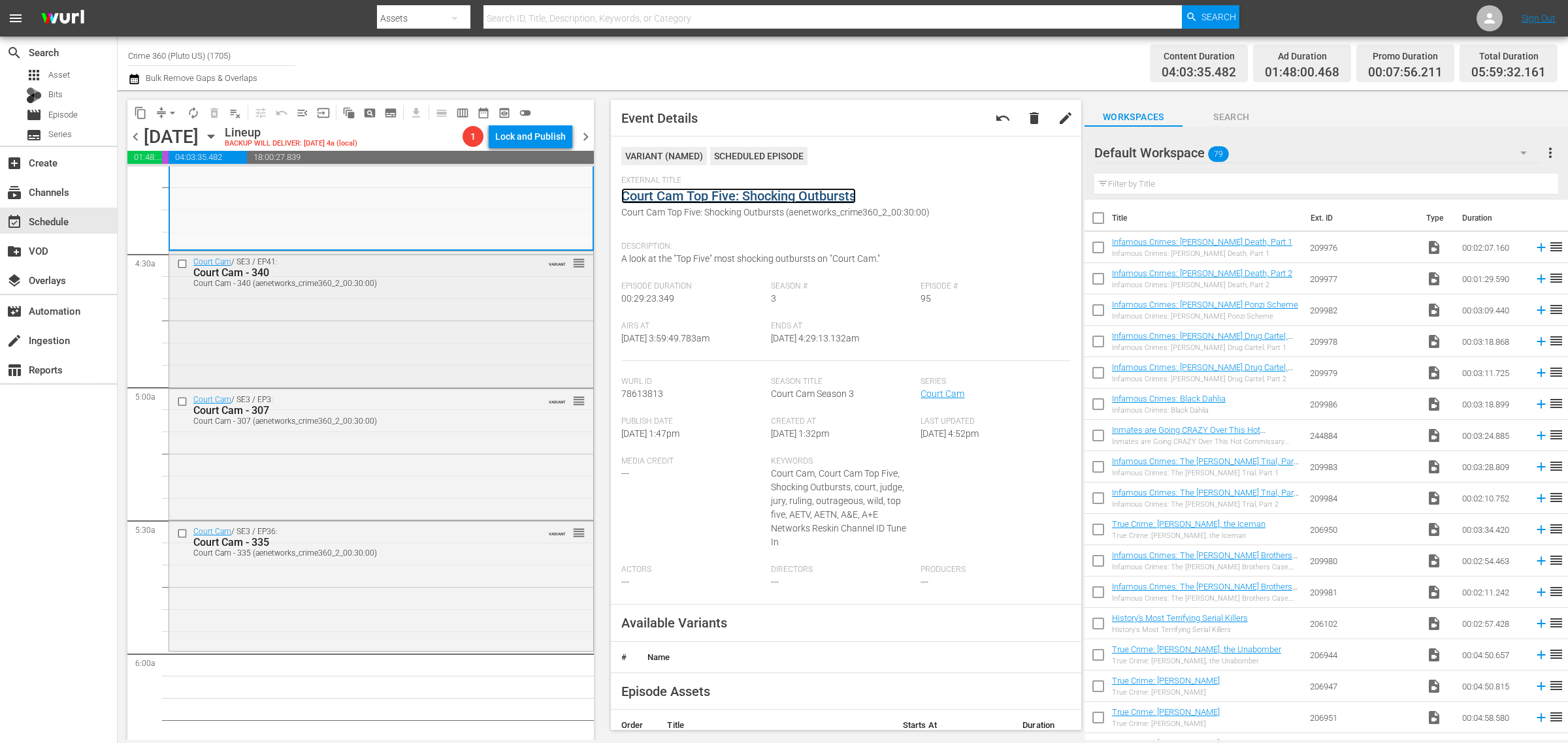
scroll to position [1143, 0]
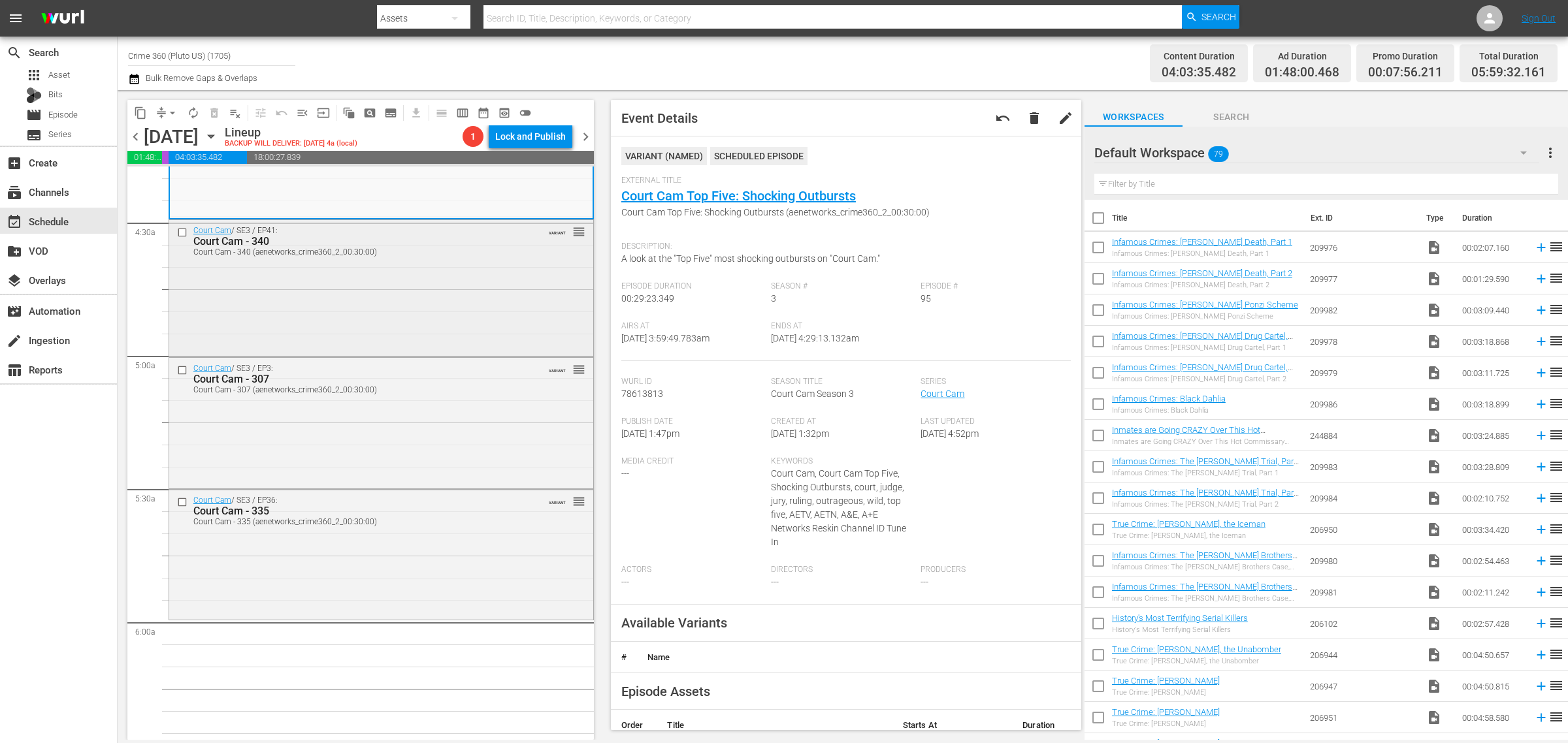
click at [392, 307] on div "Court Cam / SE3 / EP41: Court Cam - 340 Court Cam - 340 (aenetworks_crime360_2_…" at bounding box center [381, 287] width 424 height 134
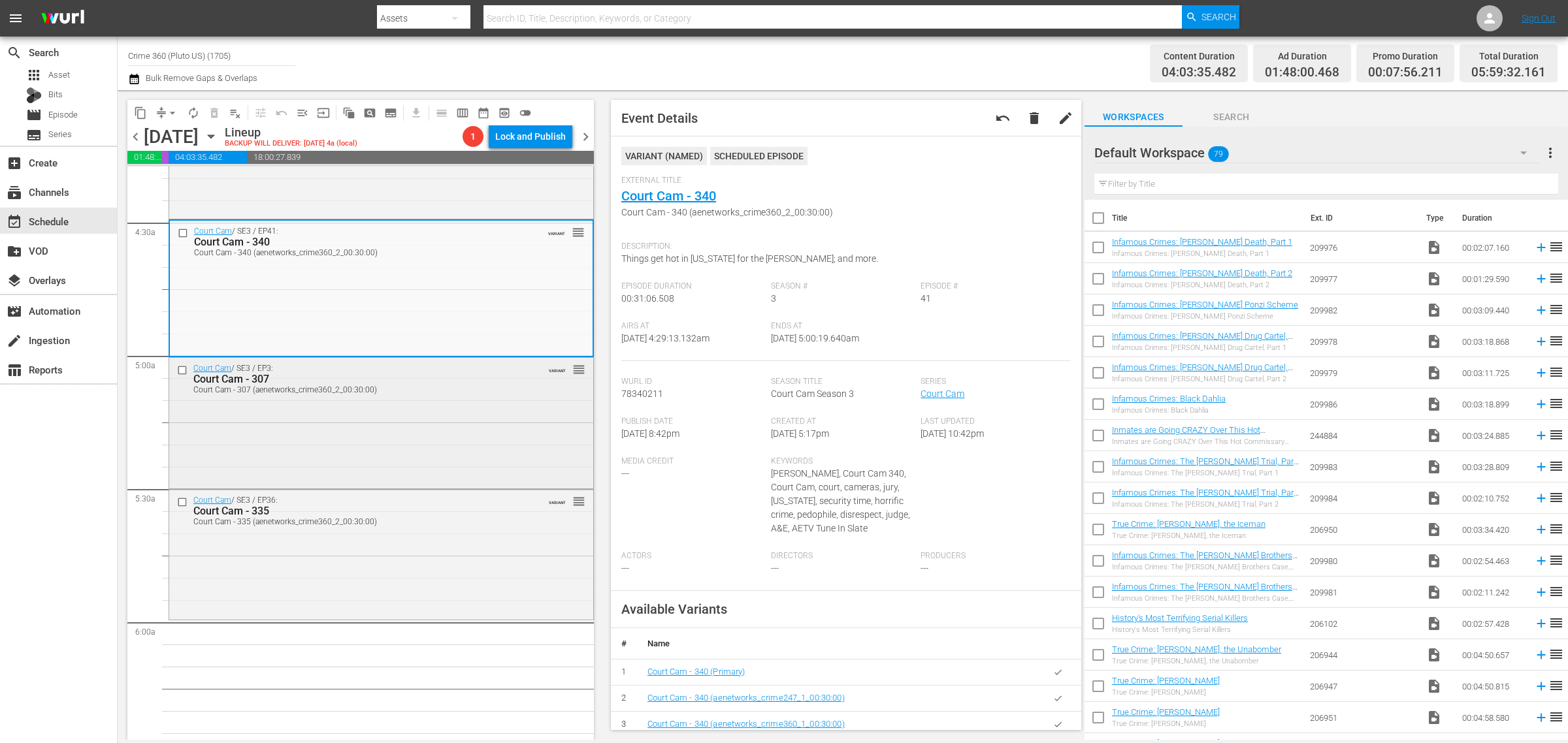
click at [439, 419] on div "Court Cam / SE3 / EP3: Court Cam - 307 Court Cam - 307 (aenetworks_crime360_2_0…" at bounding box center [381, 421] width 424 height 128
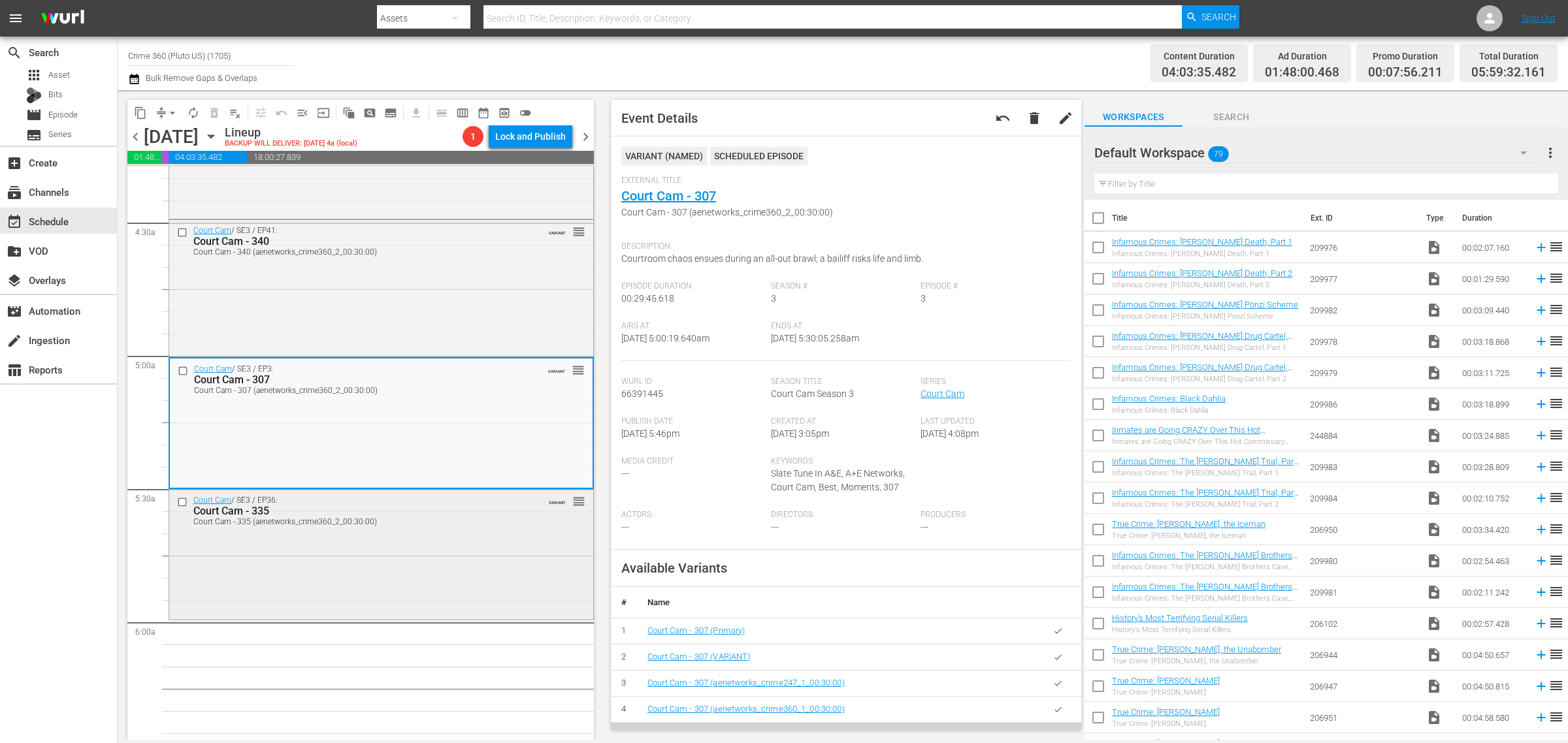
click at [444, 529] on div "Court Cam / SE3 / EP36: Court Cam - 335 Court Cam - 335 (aenetworks_crime360_2_…" at bounding box center [381, 510] width 424 height 41
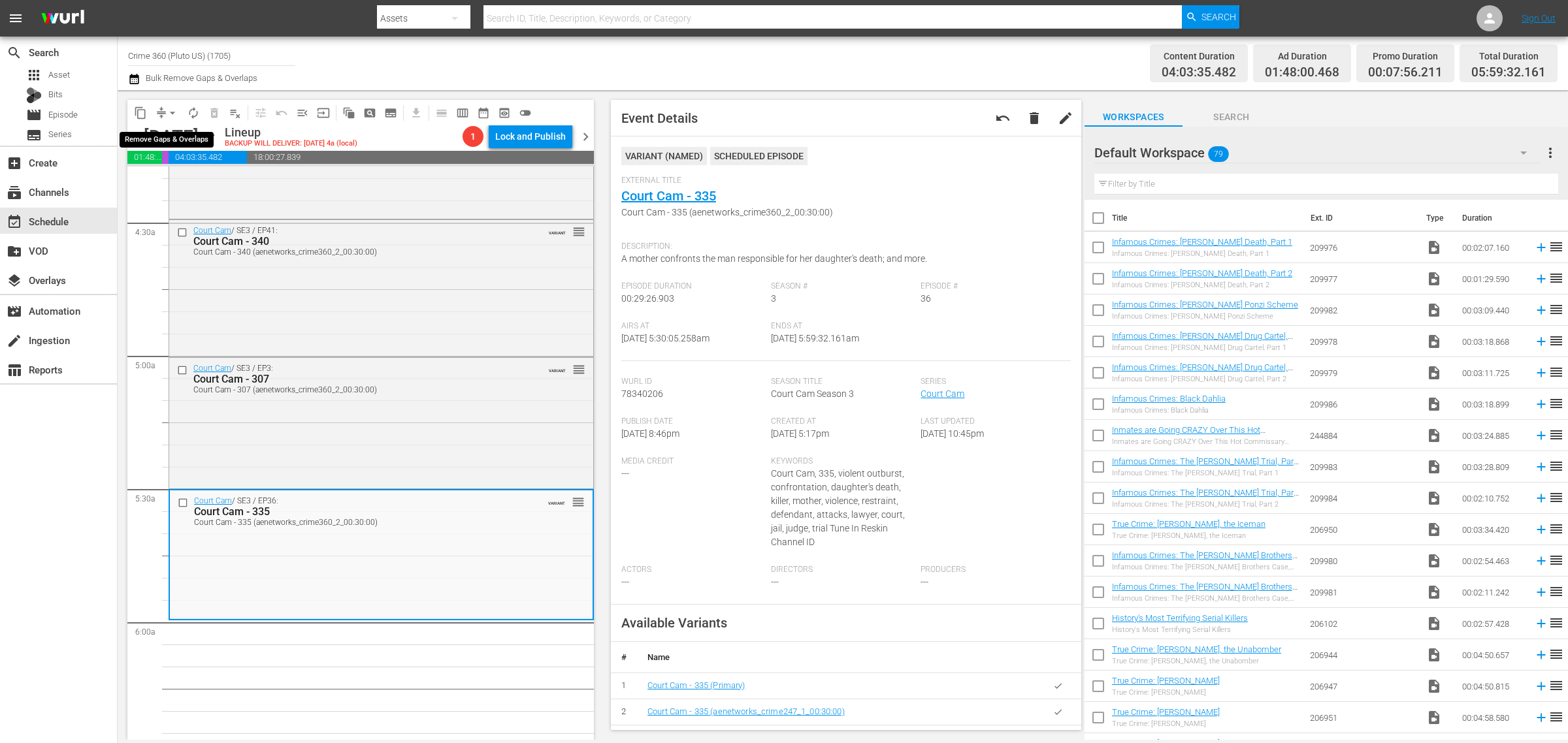
click at [175, 110] on span "arrow_drop_down" at bounding box center [172, 113] width 13 height 13
click at [177, 131] on li "Align to Midnight" at bounding box center [173, 139] width 137 height 22
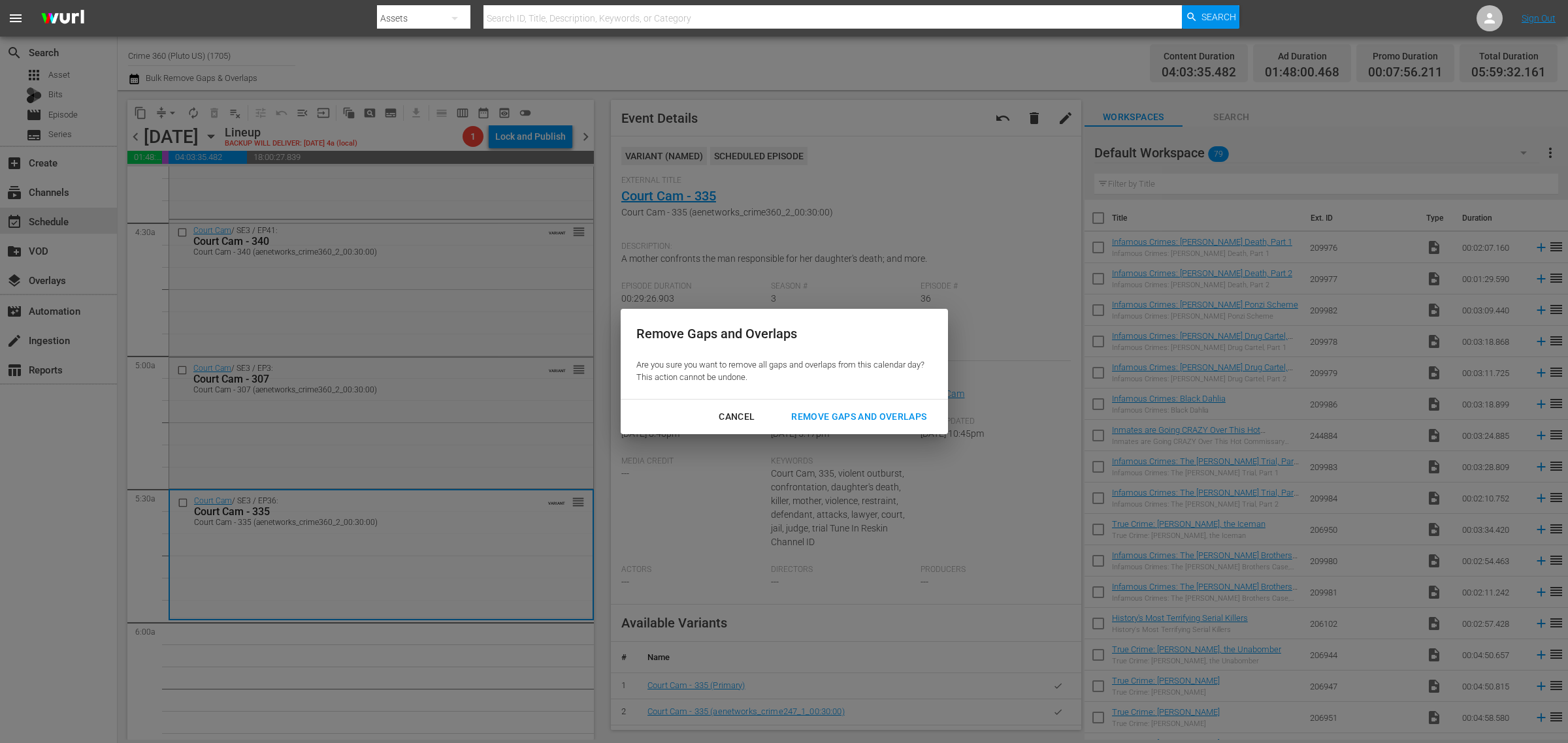
click at [876, 420] on div "Remove Gaps and Overlaps" at bounding box center [858, 416] width 156 height 17
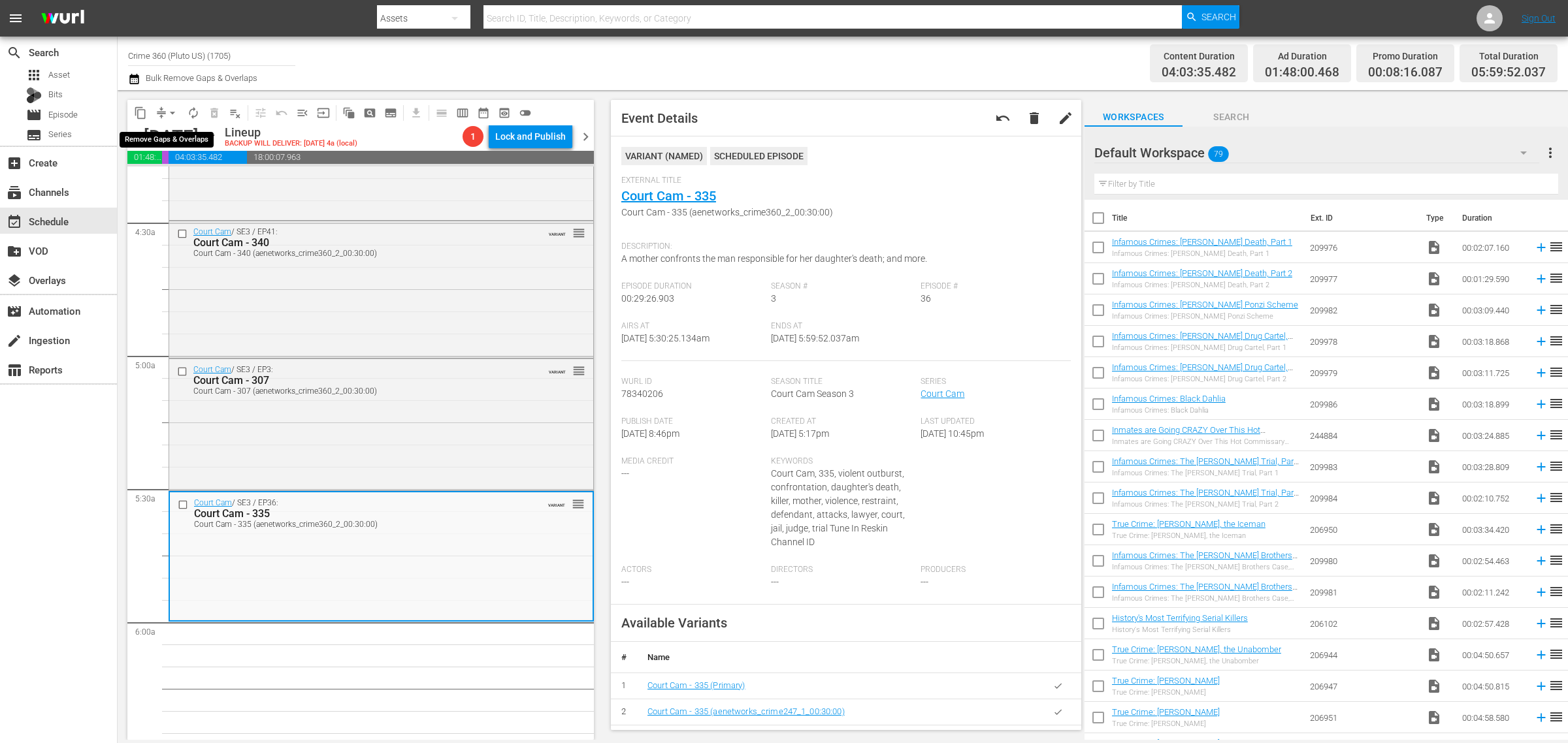
click at [167, 108] on span "arrow_drop_down" at bounding box center [172, 113] width 13 height 13
click at [210, 145] on li "Align to Midnight" at bounding box center [173, 139] width 137 height 22
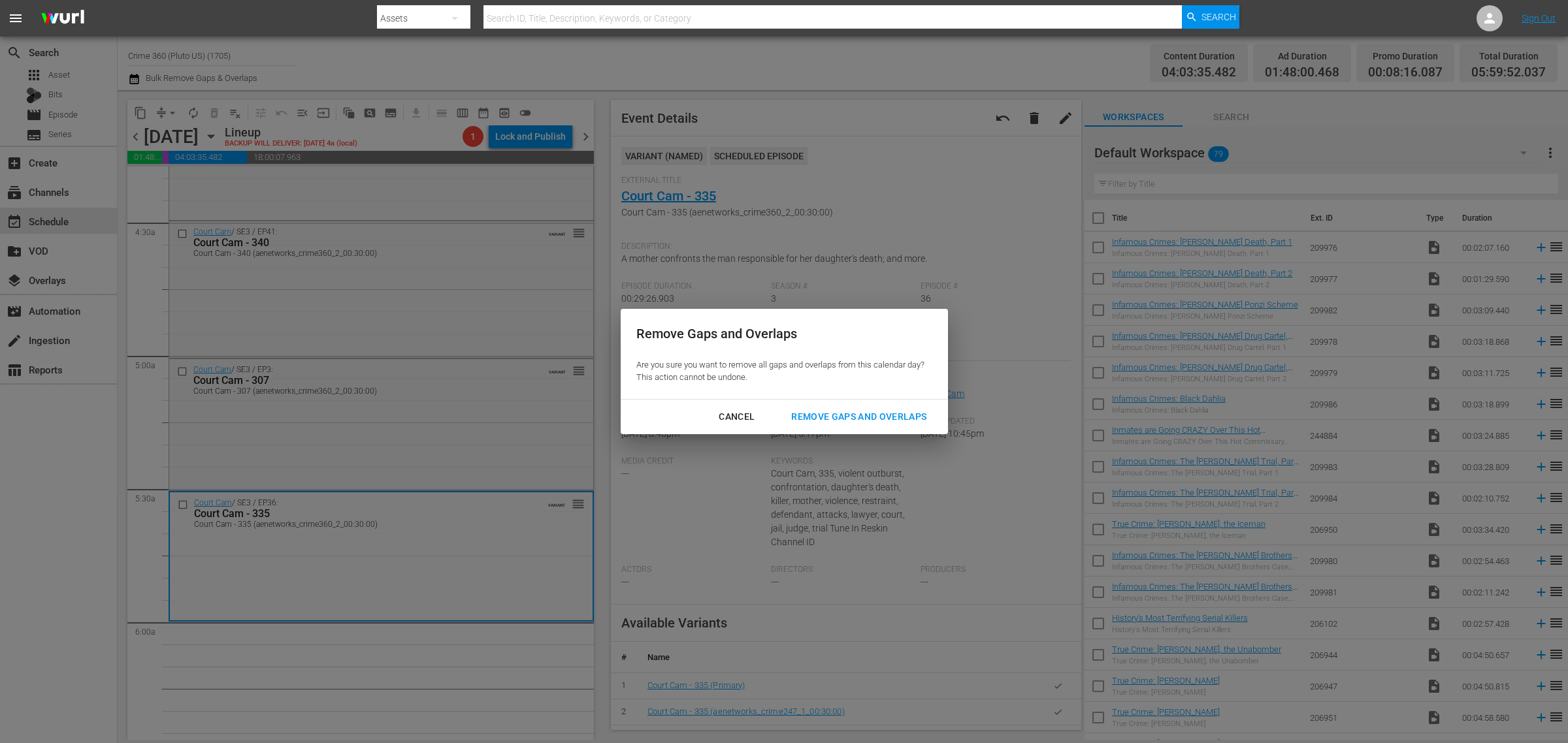
click at [848, 411] on div "Remove Gaps and Overlaps" at bounding box center [858, 416] width 156 height 17
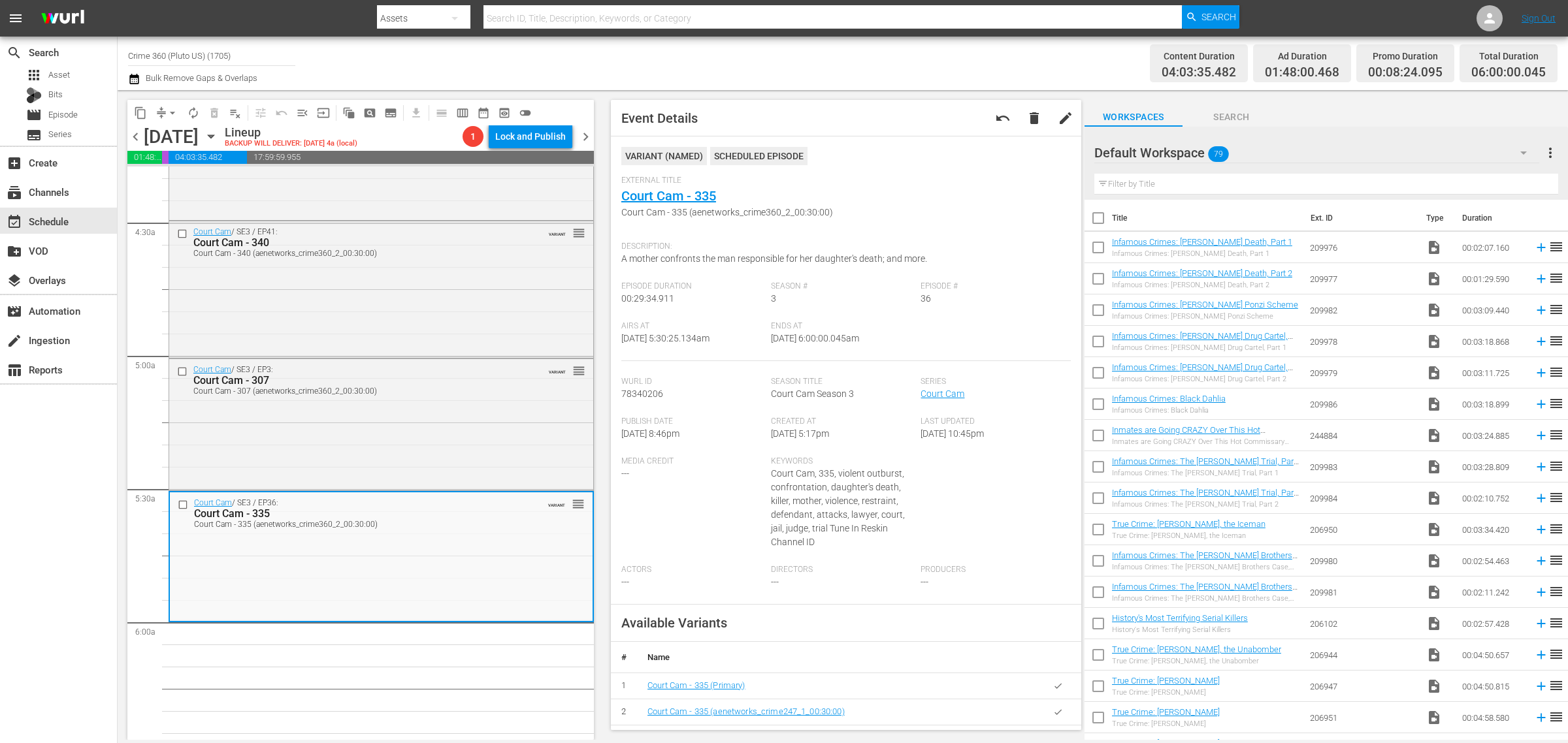
click at [850, 52] on div "Channel Title Crime 360 (Pluto US) (1705) Bulk Remove Gaps & Overlaps" at bounding box center [517, 62] width 779 height 47
click at [190, 110] on span "autorenew_outlined" at bounding box center [193, 113] width 13 height 13
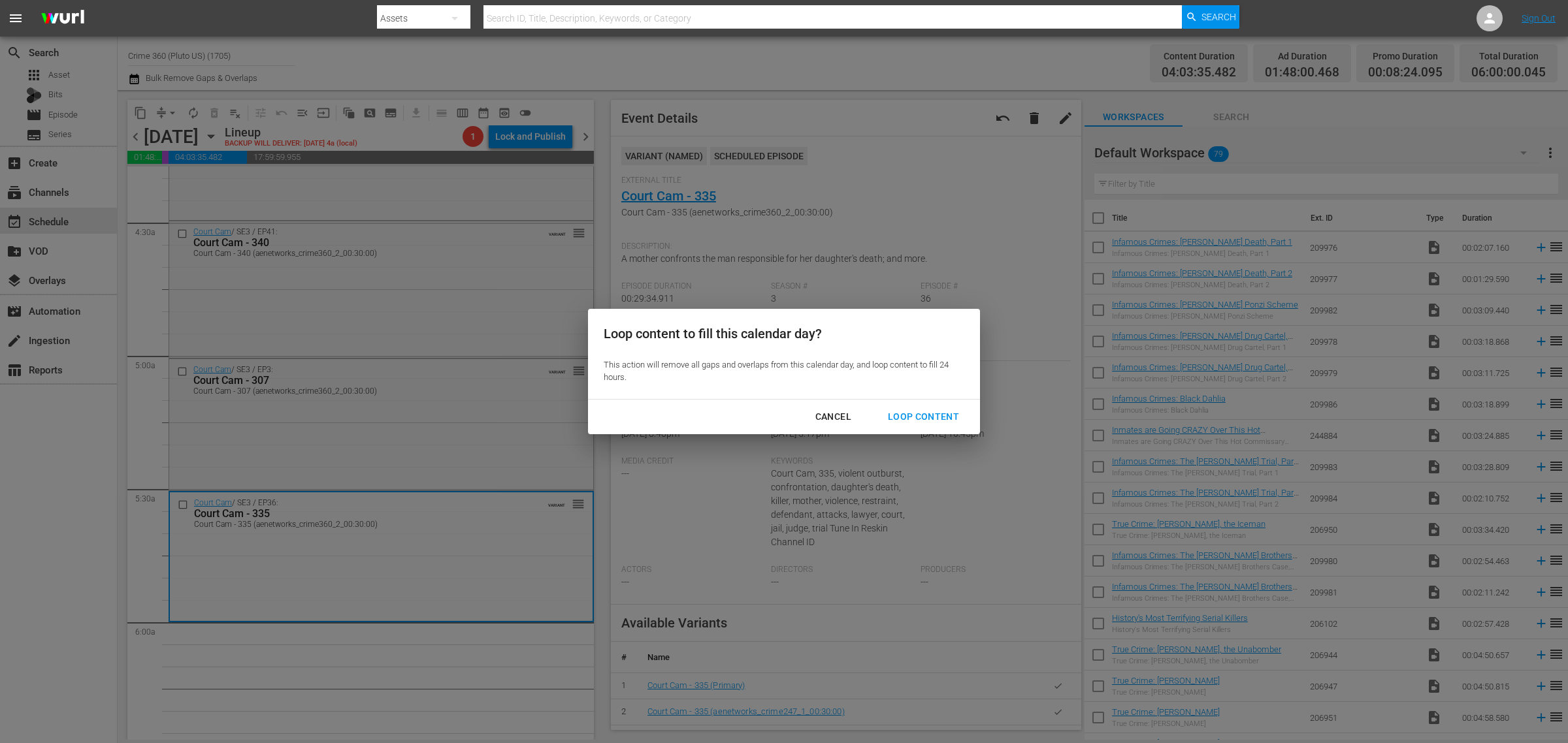
click at [915, 422] on div "Loop Content" at bounding box center [924, 416] width 92 height 17
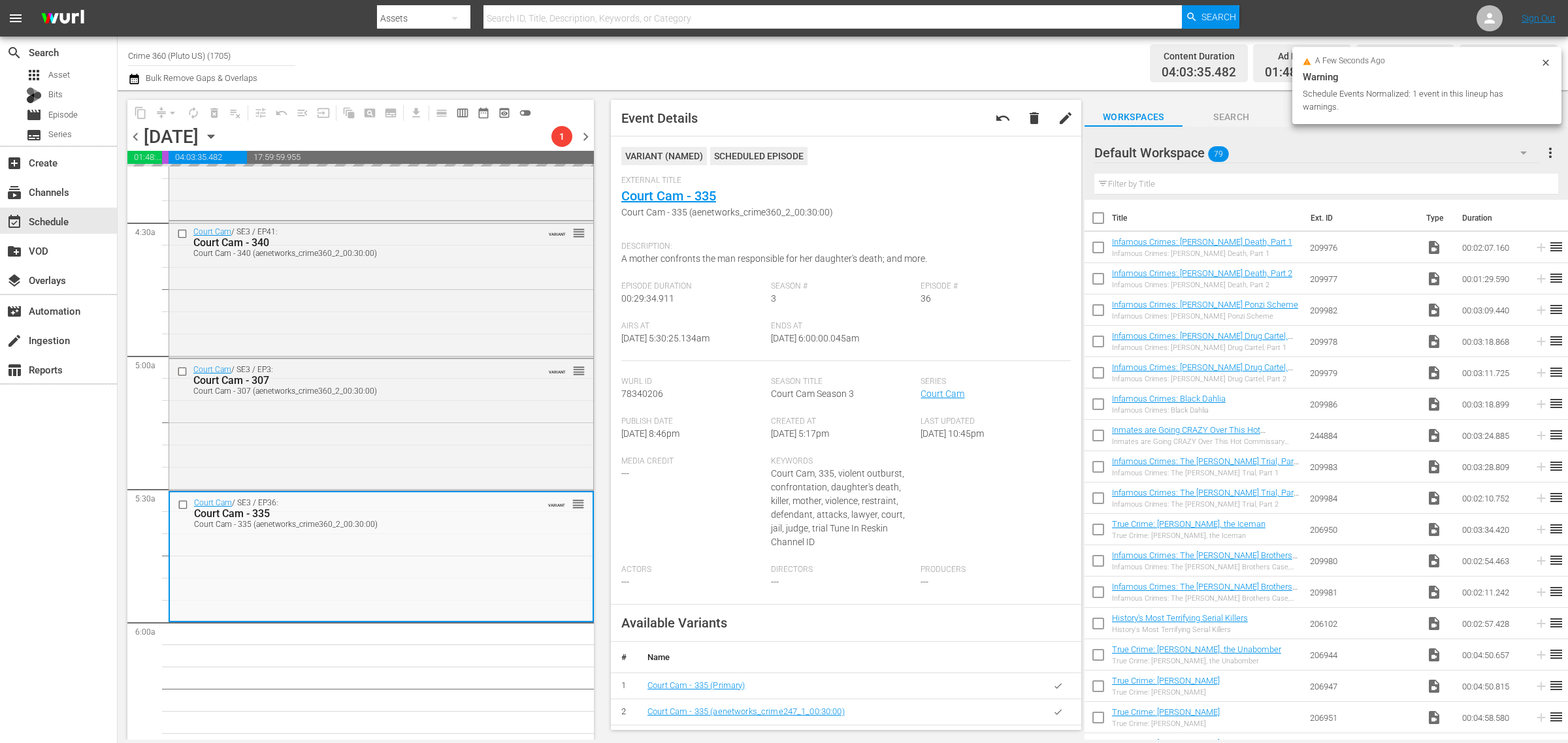
click at [699, 51] on div "Channel Title Crime 360 (Pluto US) (1705) Bulk Remove Gaps & Overlaps" at bounding box center [517, 62] width 779 height 47
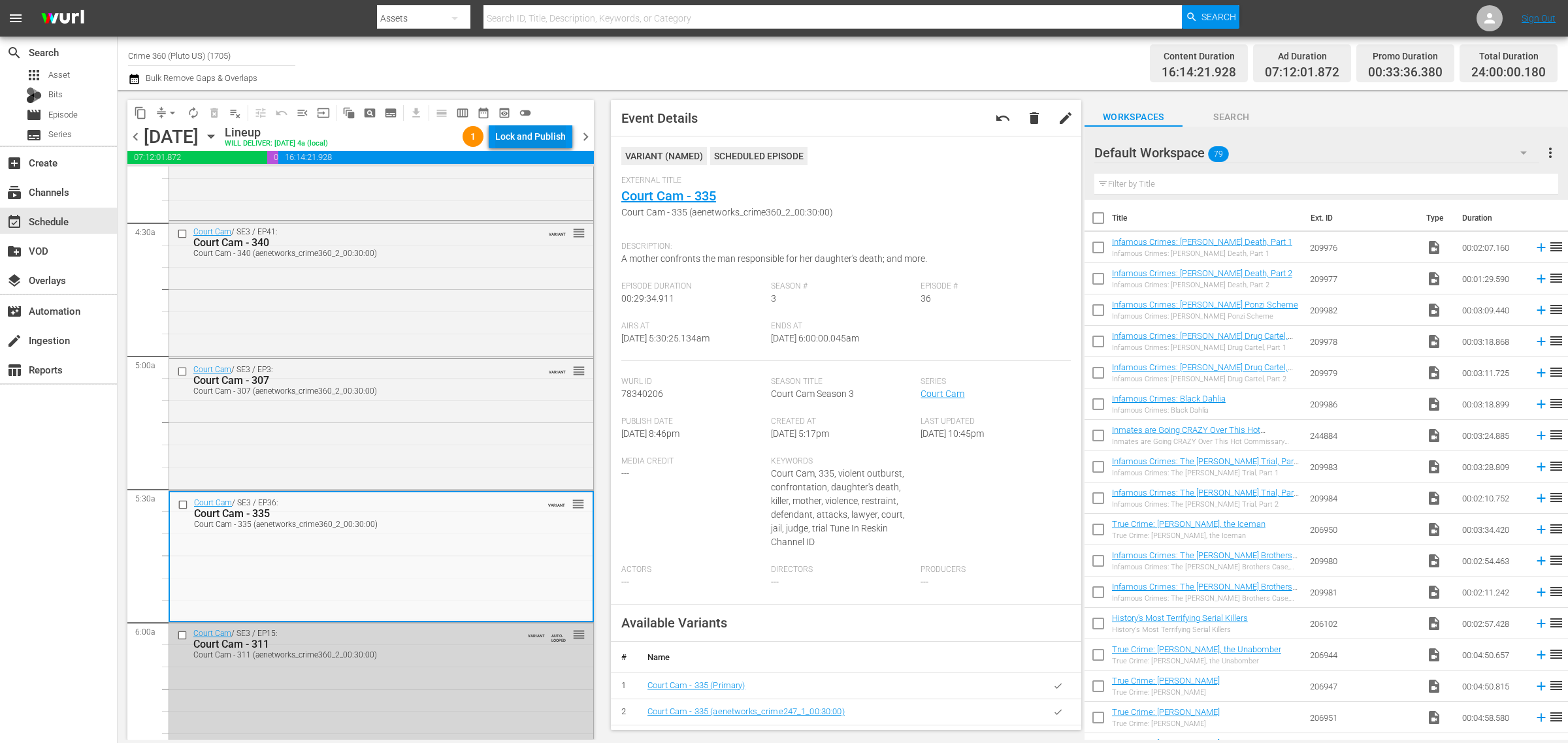
click at [541, 135] on div "Lock and Publish" at bounding box center [530, 136] width 70 height 24
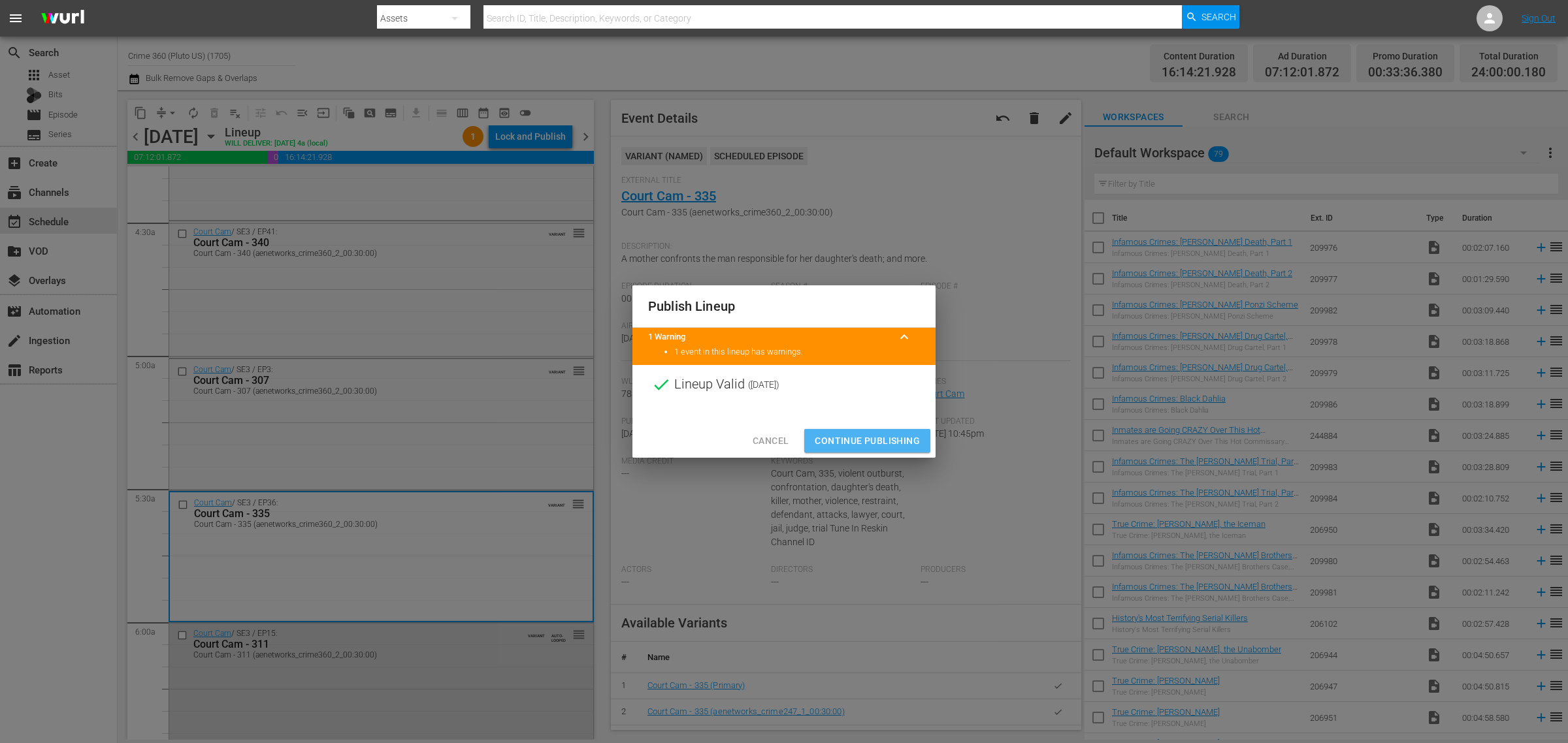
click at [876, 439] on span "Continue Publishing" at bounding box center [867, 441] width 105 height 17
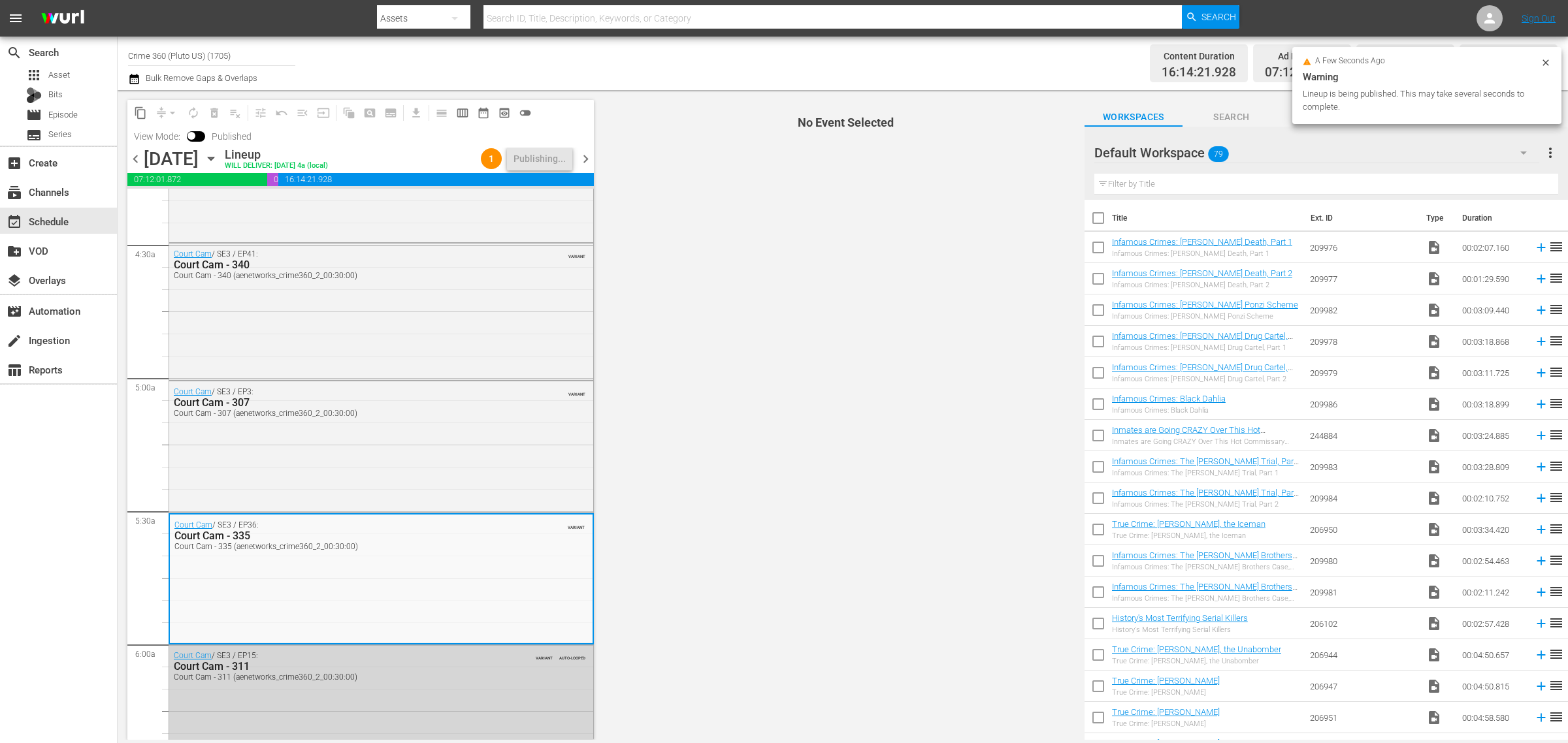
click at [508, 69] on div "Channel Title Crime 360 (Pluto US) (1705) Bulk Remove Gaps & Overlaps" at bounding box center [517, 62] width 779 height 47
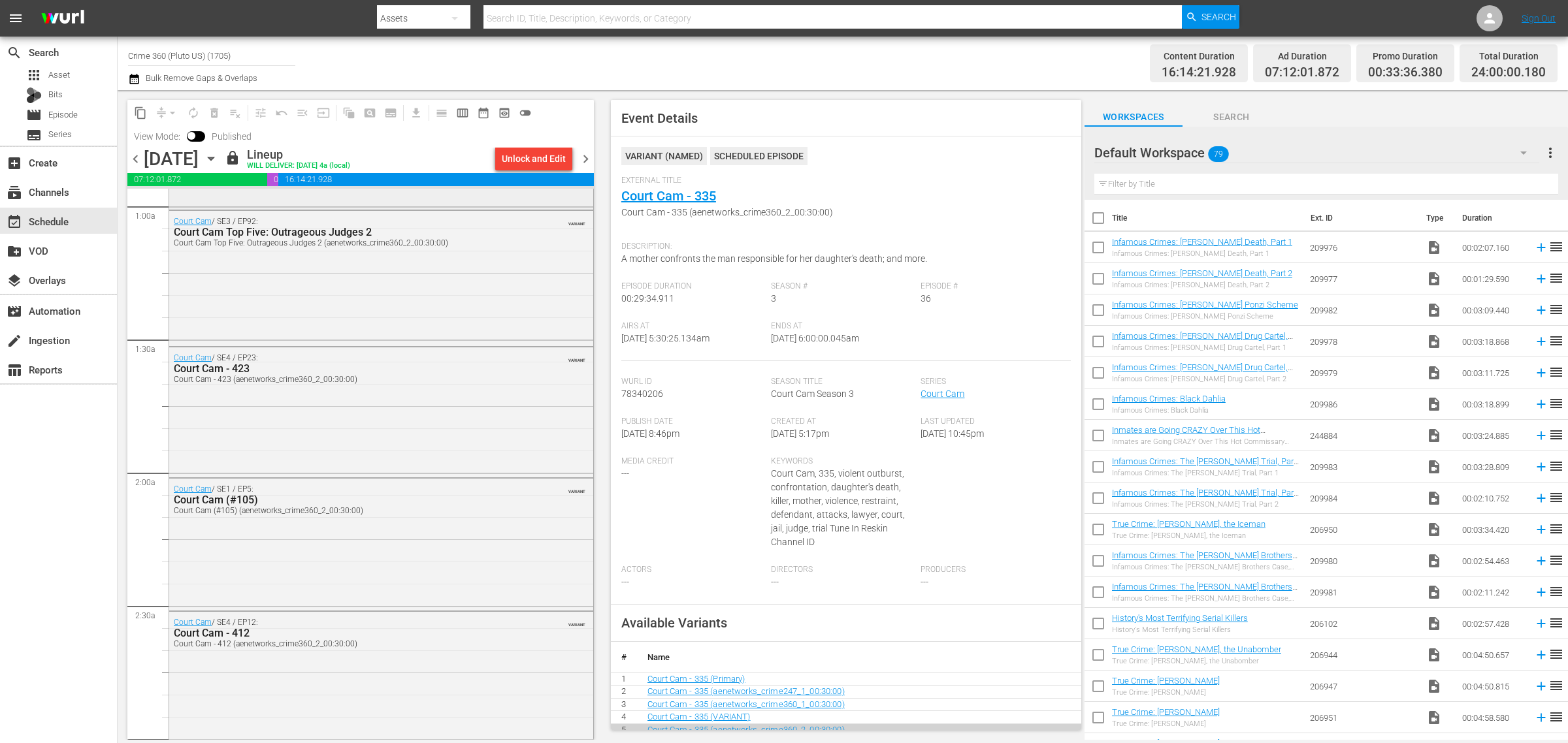
scroll to position [0, 0]
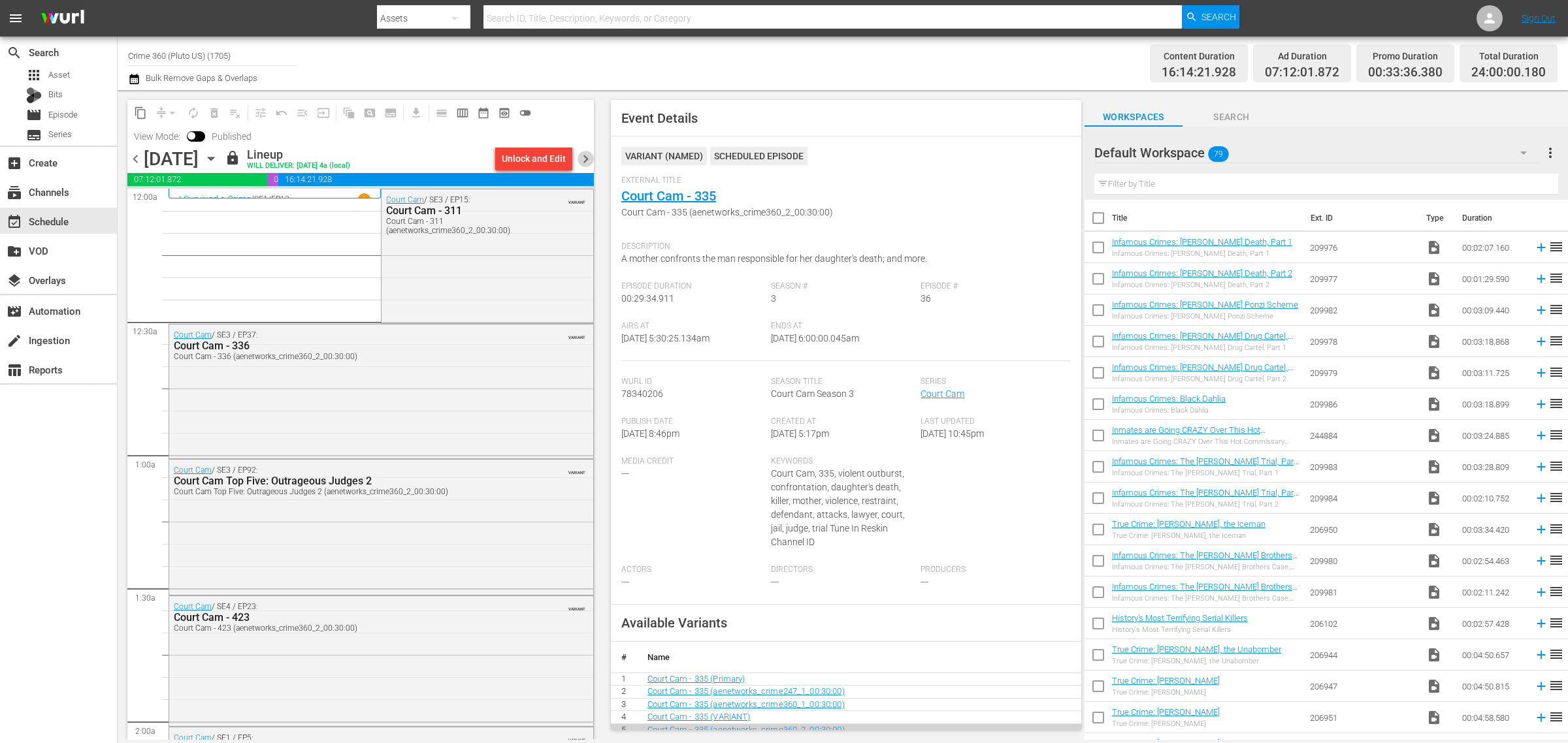
click at [587, 154] on span "chevron_right" at bounding box center [585, 159] width 17 height 17
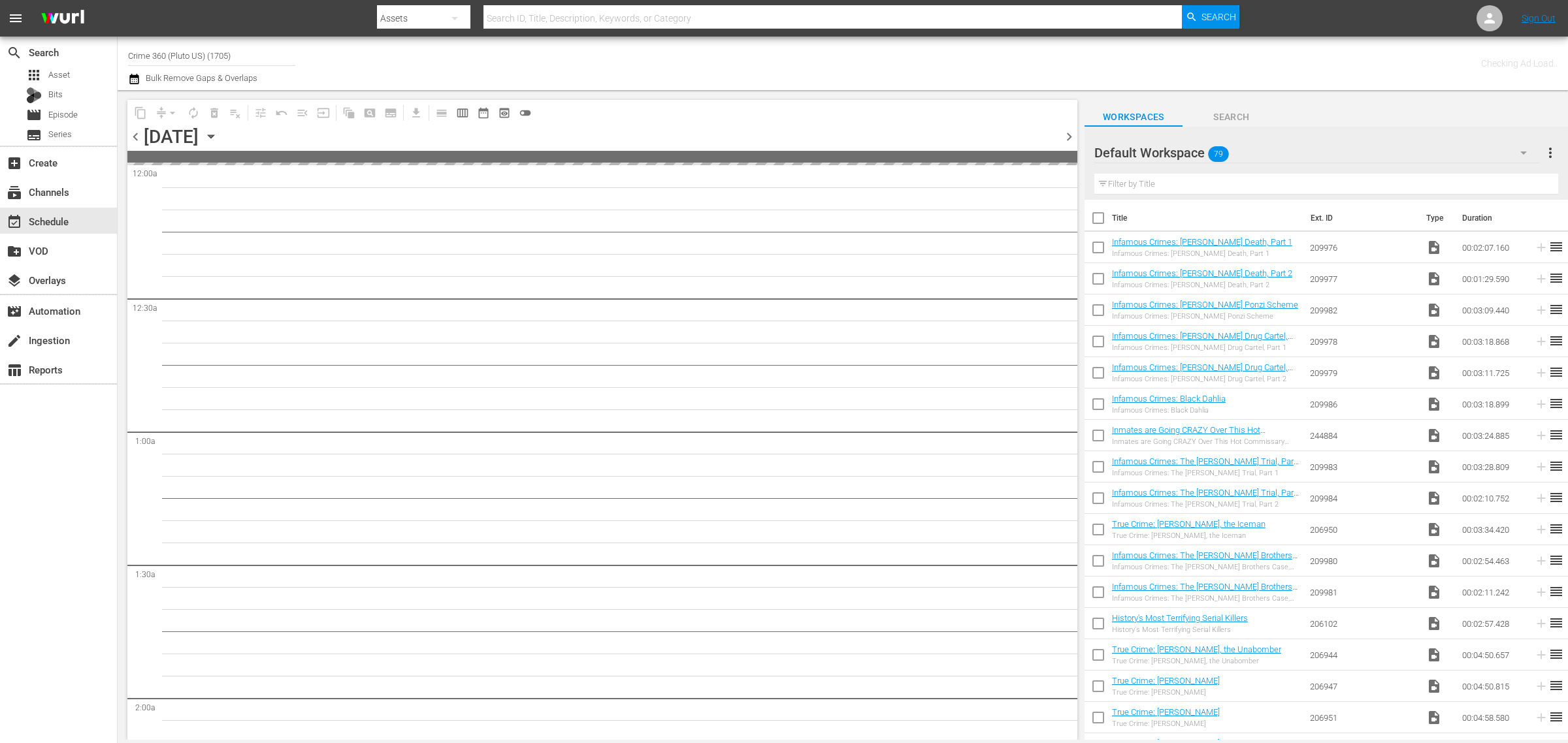
click at [565, 49] on div "Channel Title Crime 360 (Pluto US) (1705) Bulk Remove Gaps & Overlaps" at bounding box center [517, 62] width 779 height 47
click at [716, 52] on div "Channel Title Crime 360 (Pluto US) (1705) Bulk Remove Gaps & Overlaps" at bounding box center [517, 62] width 779 height 47
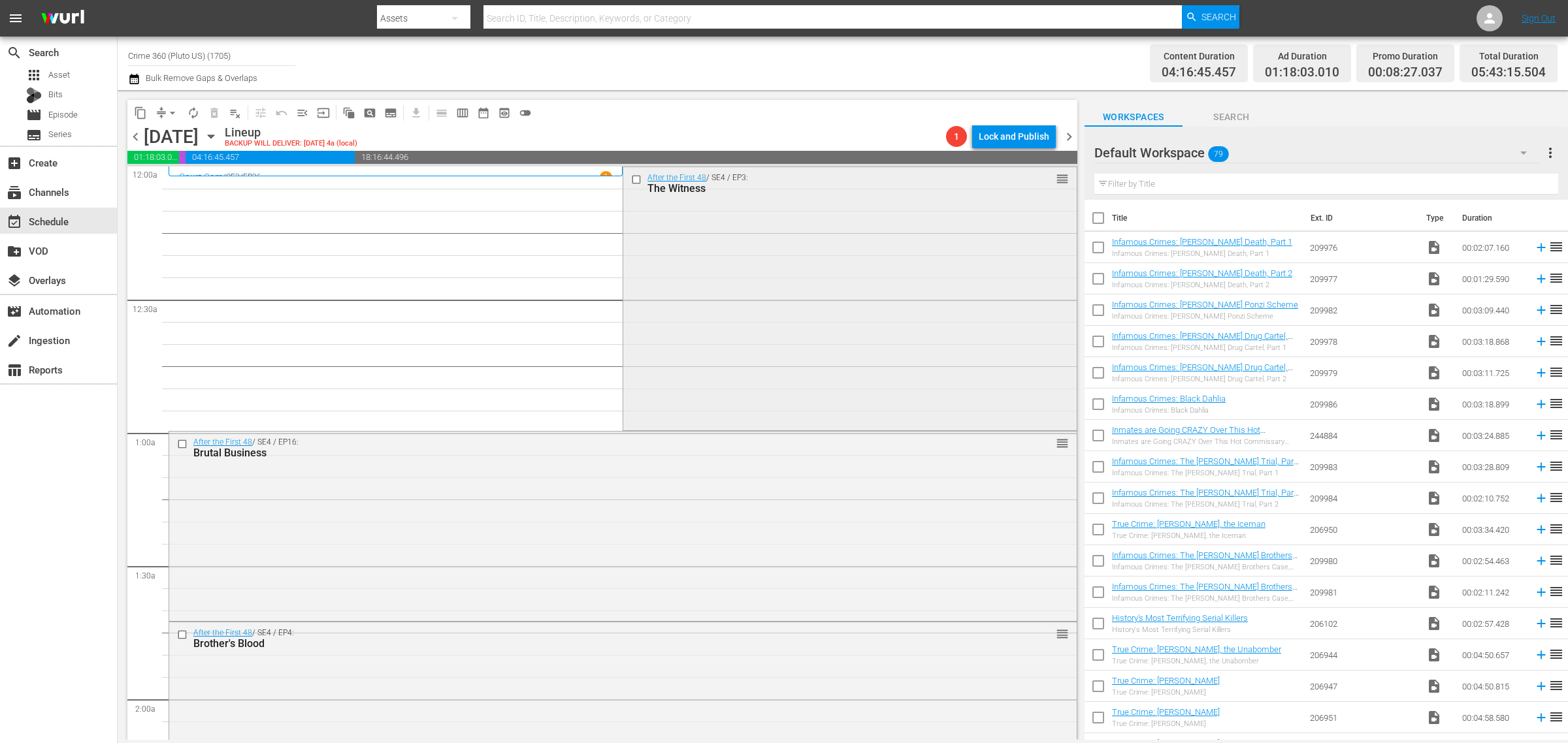
click at [742, 343] on div "After the First 48 / SE4 / EP3: The Witness reorder" at bounding box center [850, 297] width 453 height 261
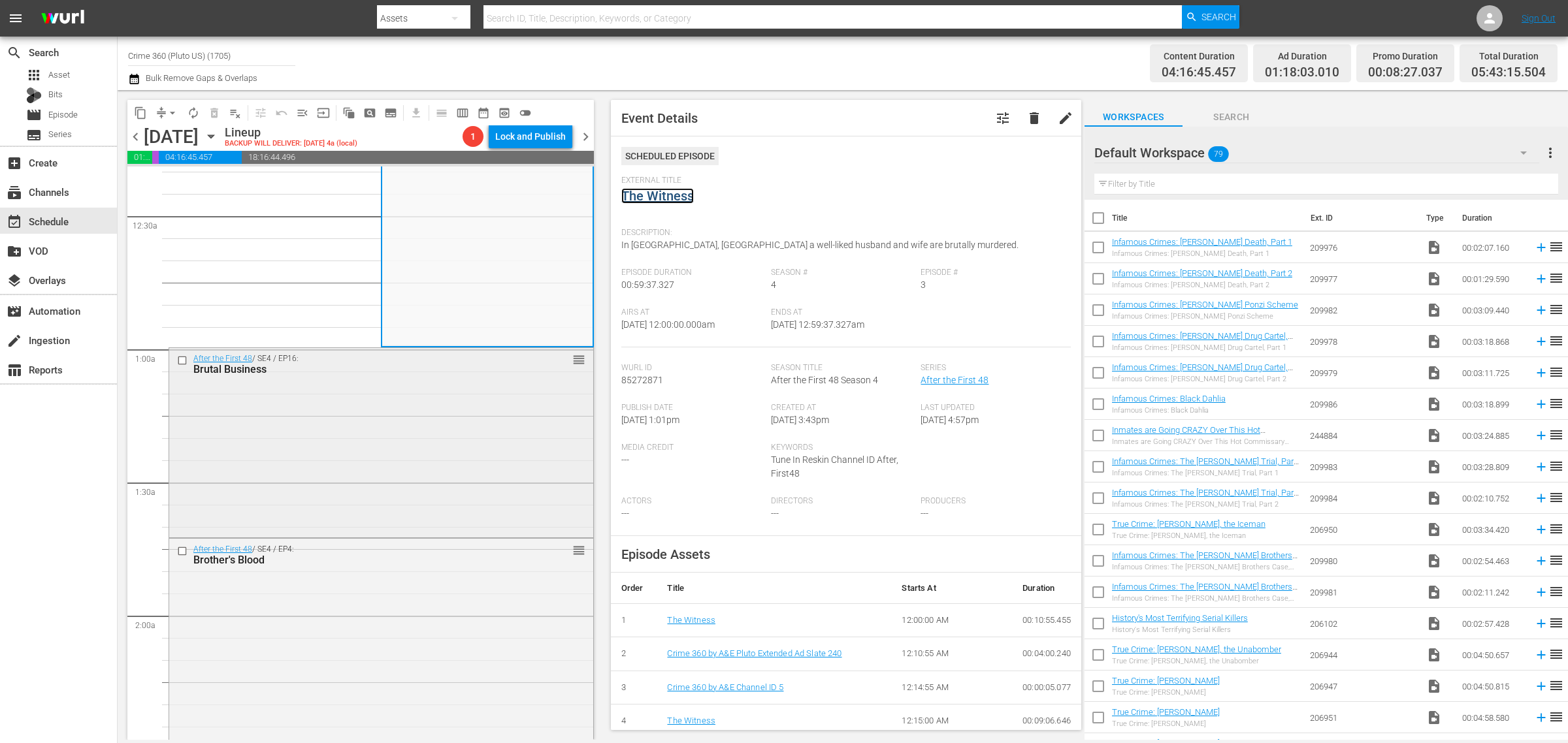
scroll to position [163, 0]
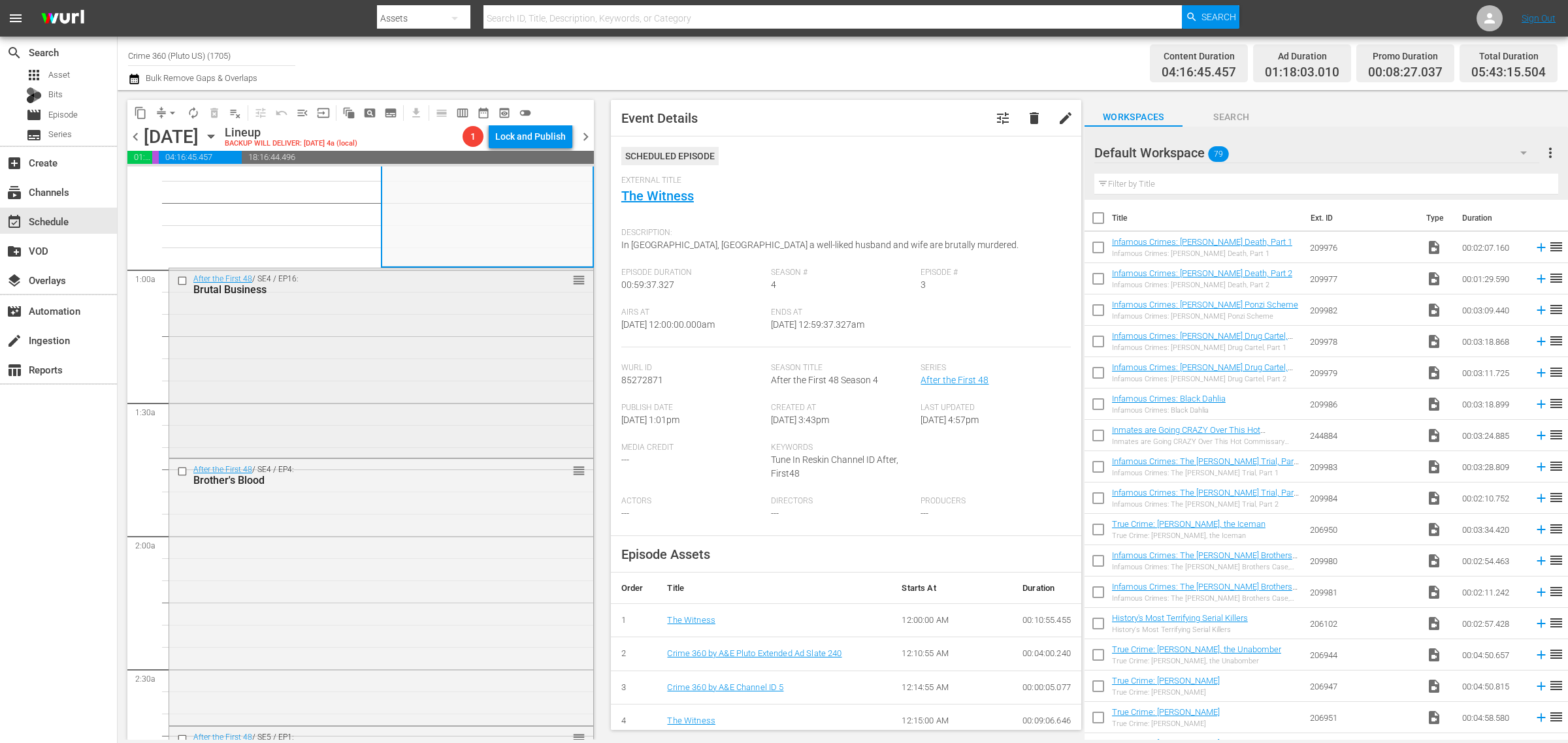
click at [410, 317] on div "After the First 48 / SE4 / EP16: Brutal Business reorder" at bounding box center [381, 361] width 424 height 186
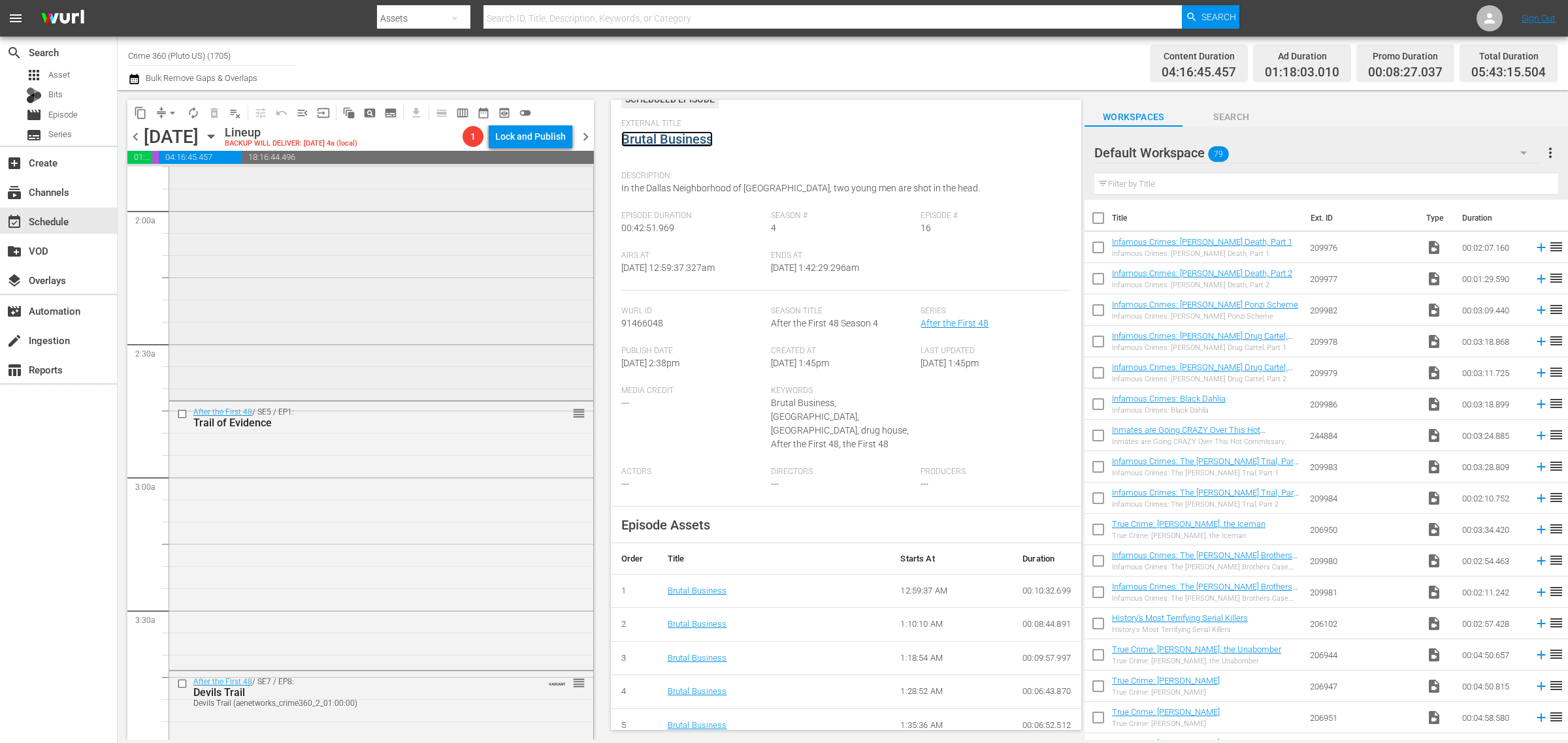
scroll to position [490, 0]
click at [341, 299] on div "After the First 48 / SE4 / EP4: Brother's Blood reorder" at bounding box center [381, 265] width 424 height 264
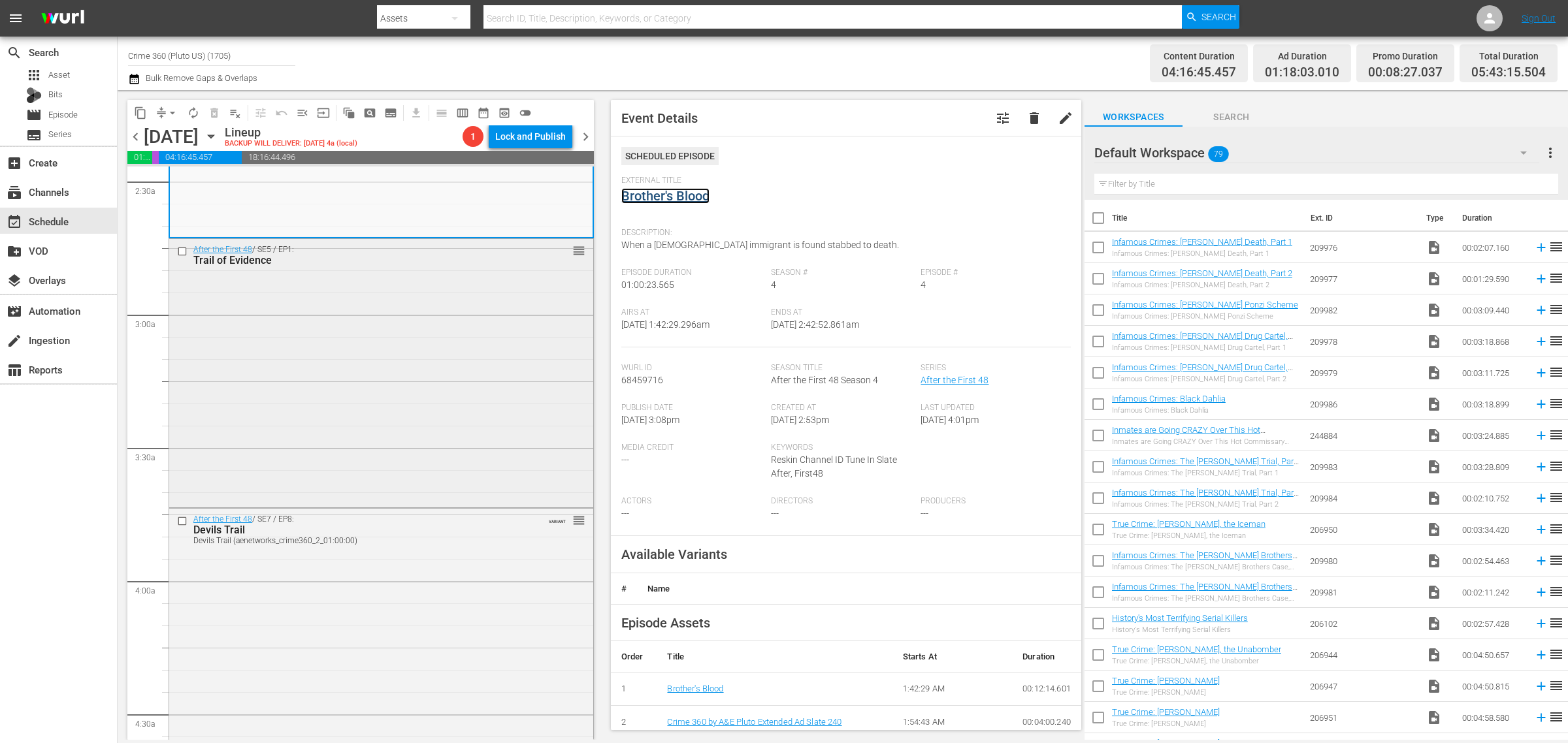
scroll to position [653, 0]
click at [374, 389] on div "After the First 48 / SE5 / EP1: Trail of Evidence reorder" at bounding box center [381, 370] width 424 height 266
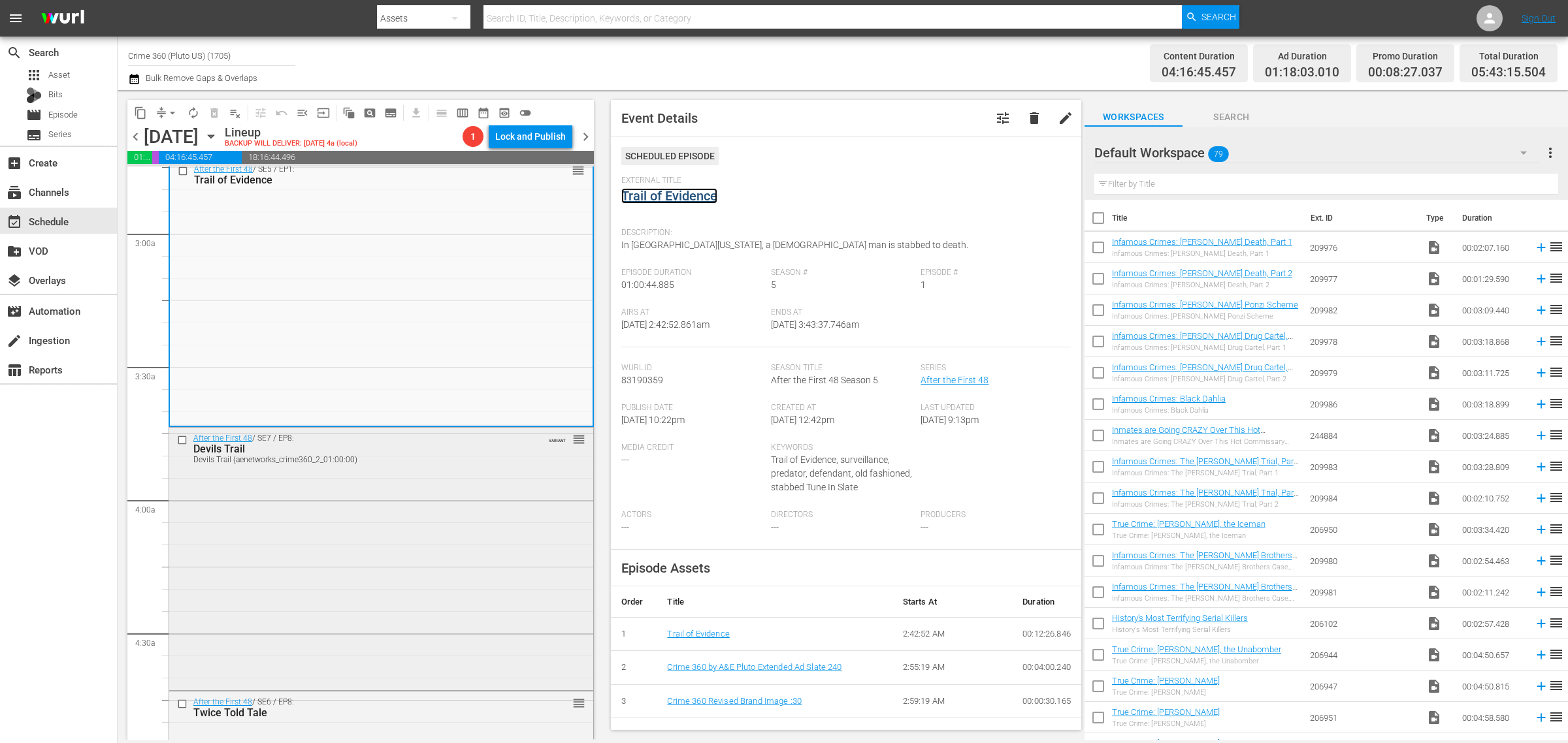
scroll to position [898, 0]
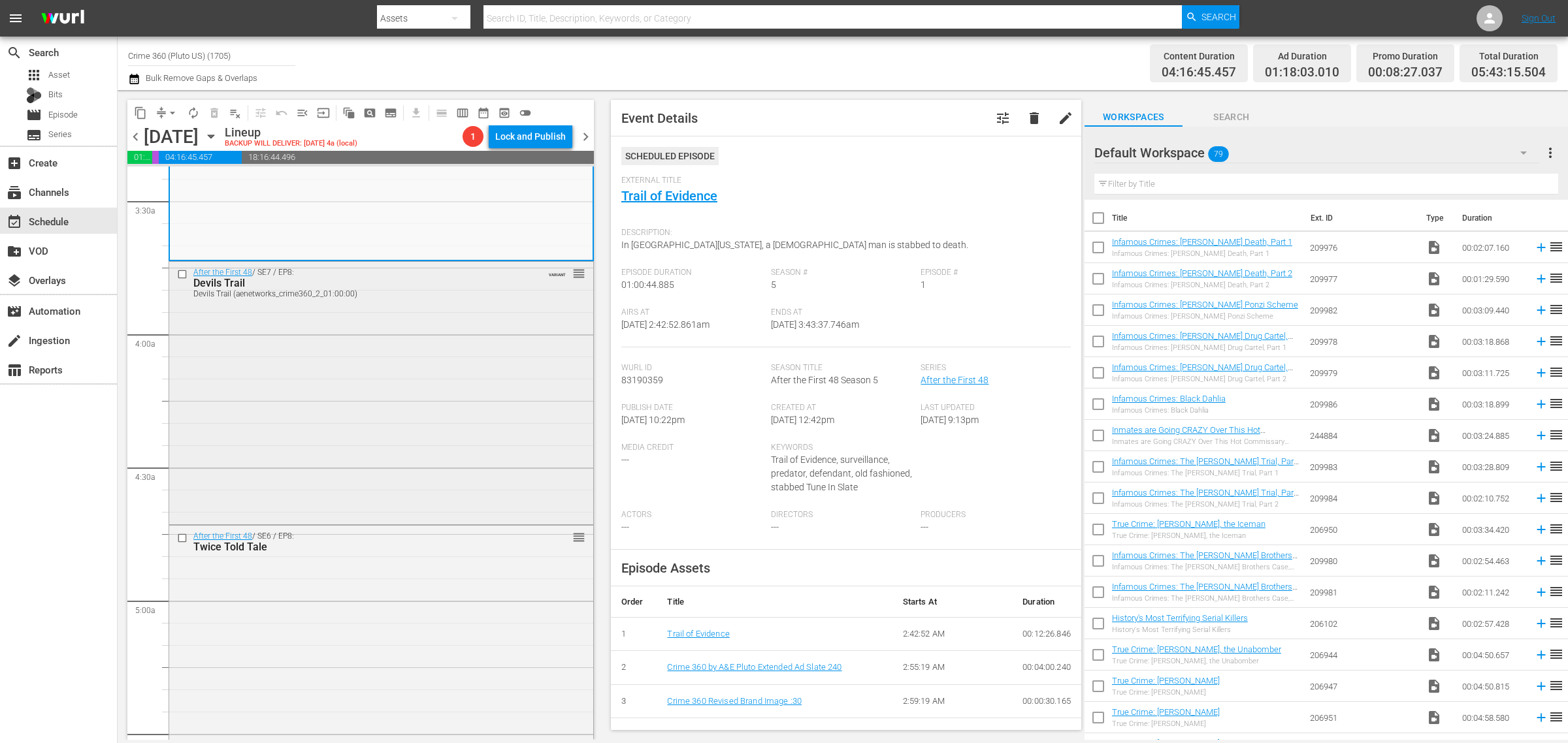
click at [363, 350] on div "After the First 48 / SE7 / EP8: Devils Trail Devils Trail (aenetworks_crime360_…" at bounding box center [381, 391] width 424 height 259
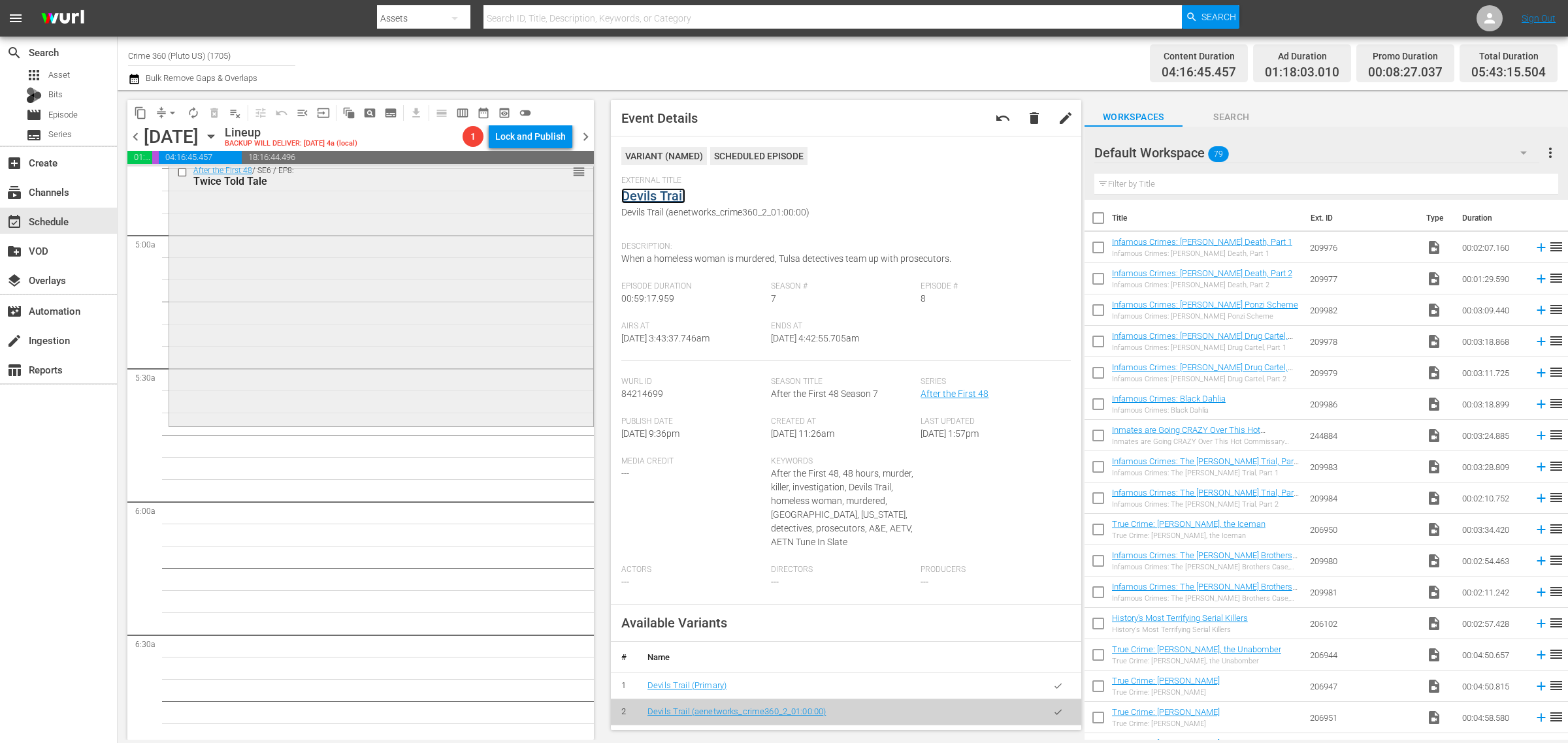
scroll to position [1306, 0]
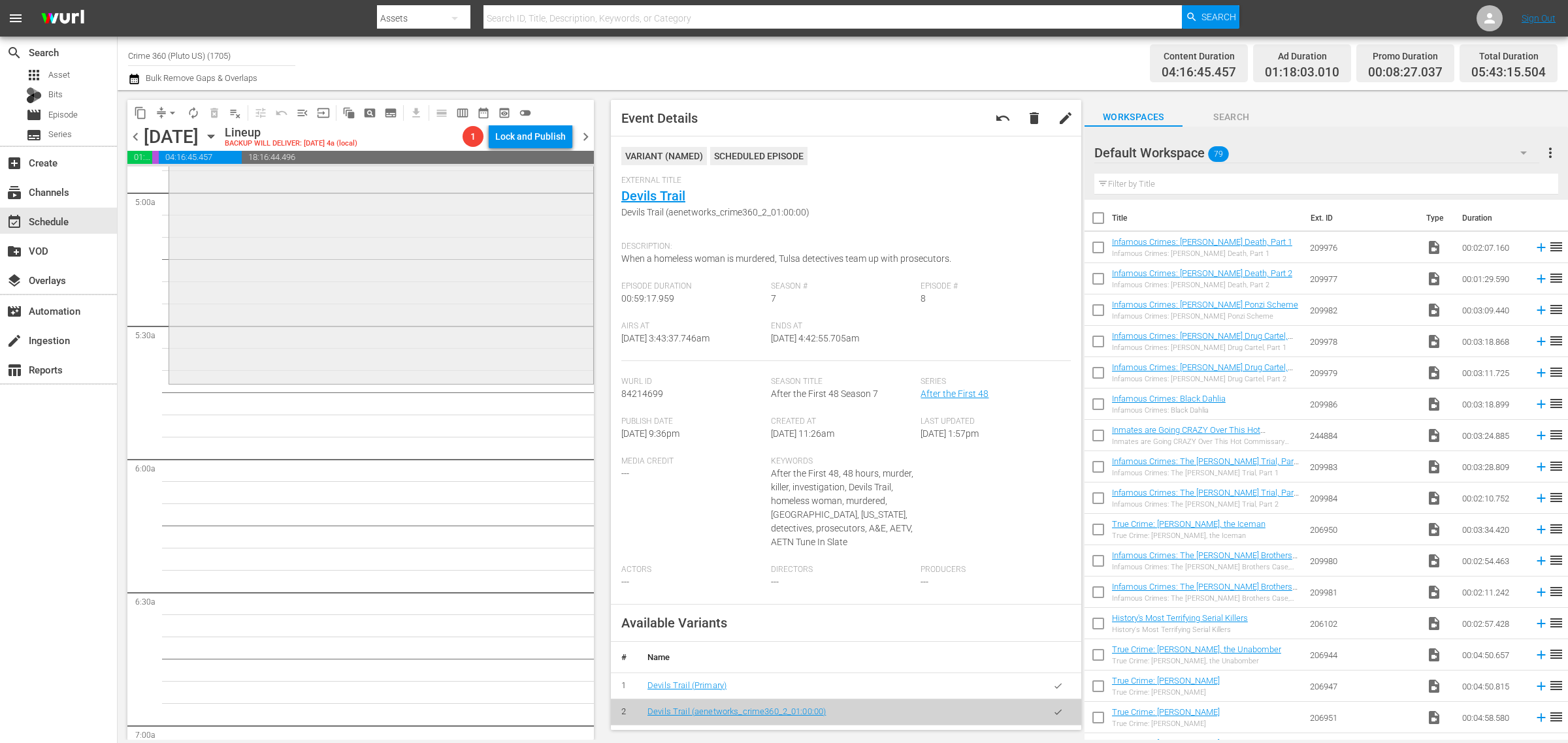
click at [374, 315] on div "After the First 48 / SE6 / EP8: Twice Told Tale reorder" at bounding box center [381, 249] width 424 height 263
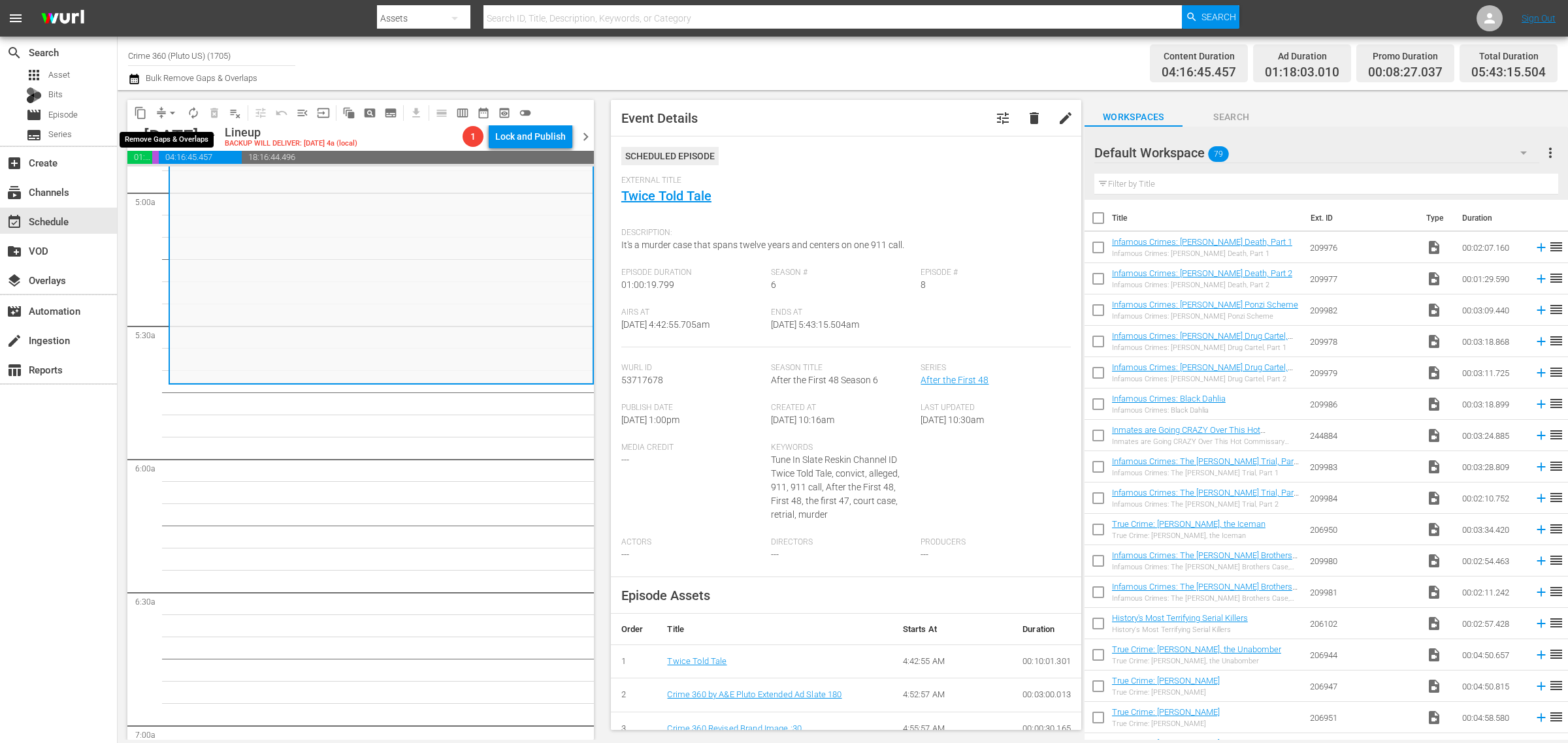
click at [169, 106] on span "arrow_drop_down" at bounding box center [172, 113] width 13 height 13
click at [187, 144] on li "Align to Midnight" at bounding box center [173, 139] width 137 height 22
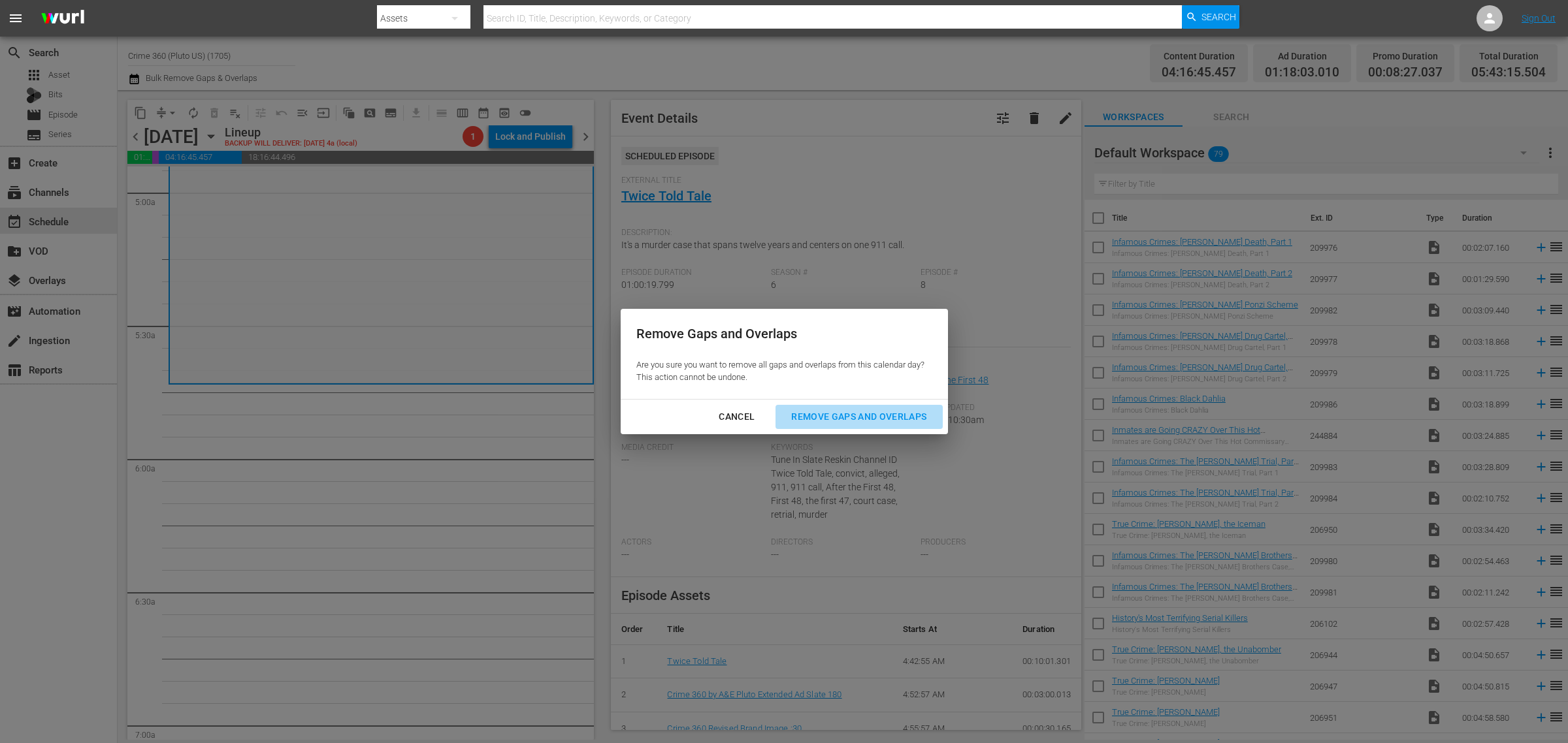
click at [818, 416] on div "Remove Gaps and Overlaps" at bounding box center [858, 416] width 156 height 17
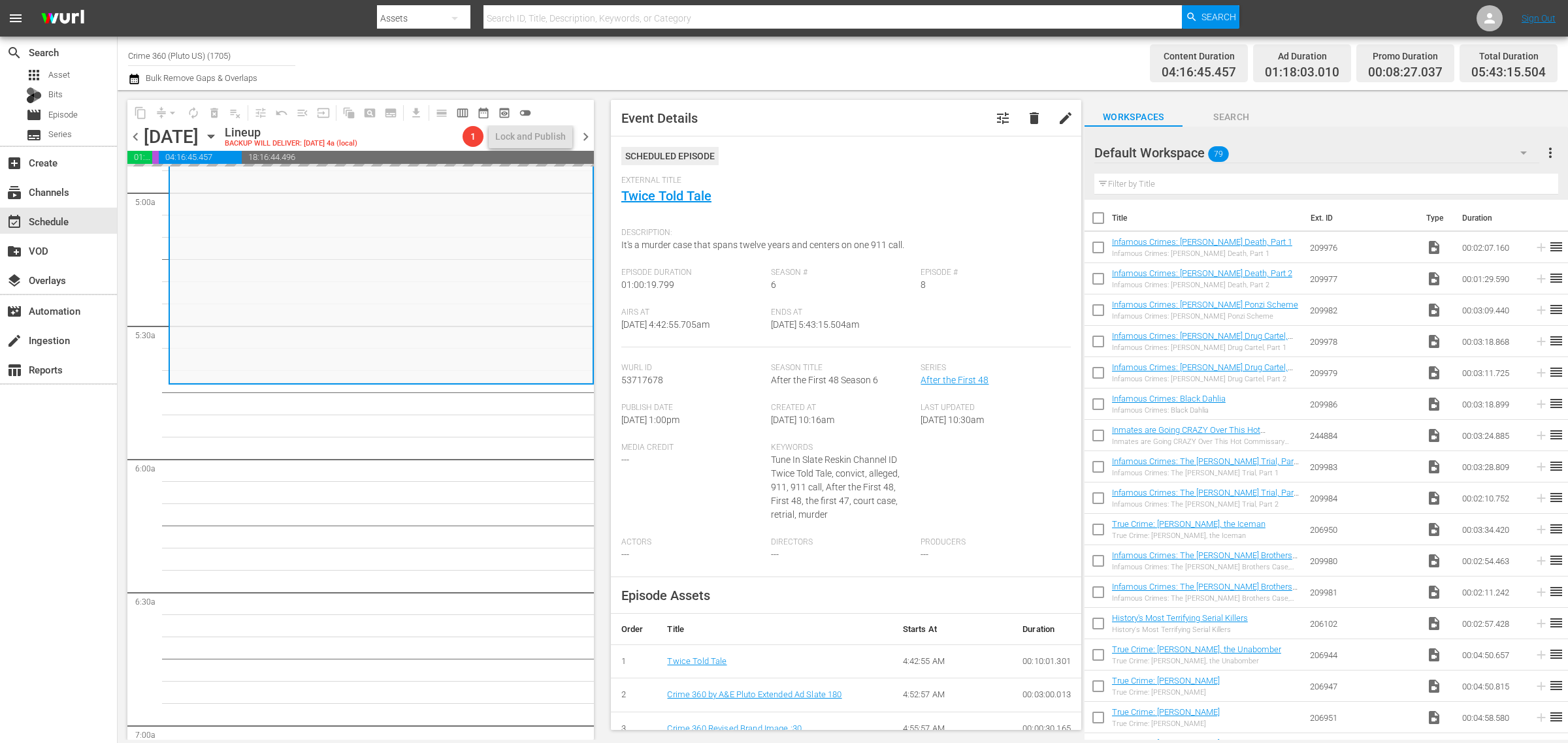
click at [753, 69] on div "Channel Title Crime 360 (Pluto US) (1705) Bulk Remove Gaps & Overlaps" at bounding box center [517, 62] width 779 height 47
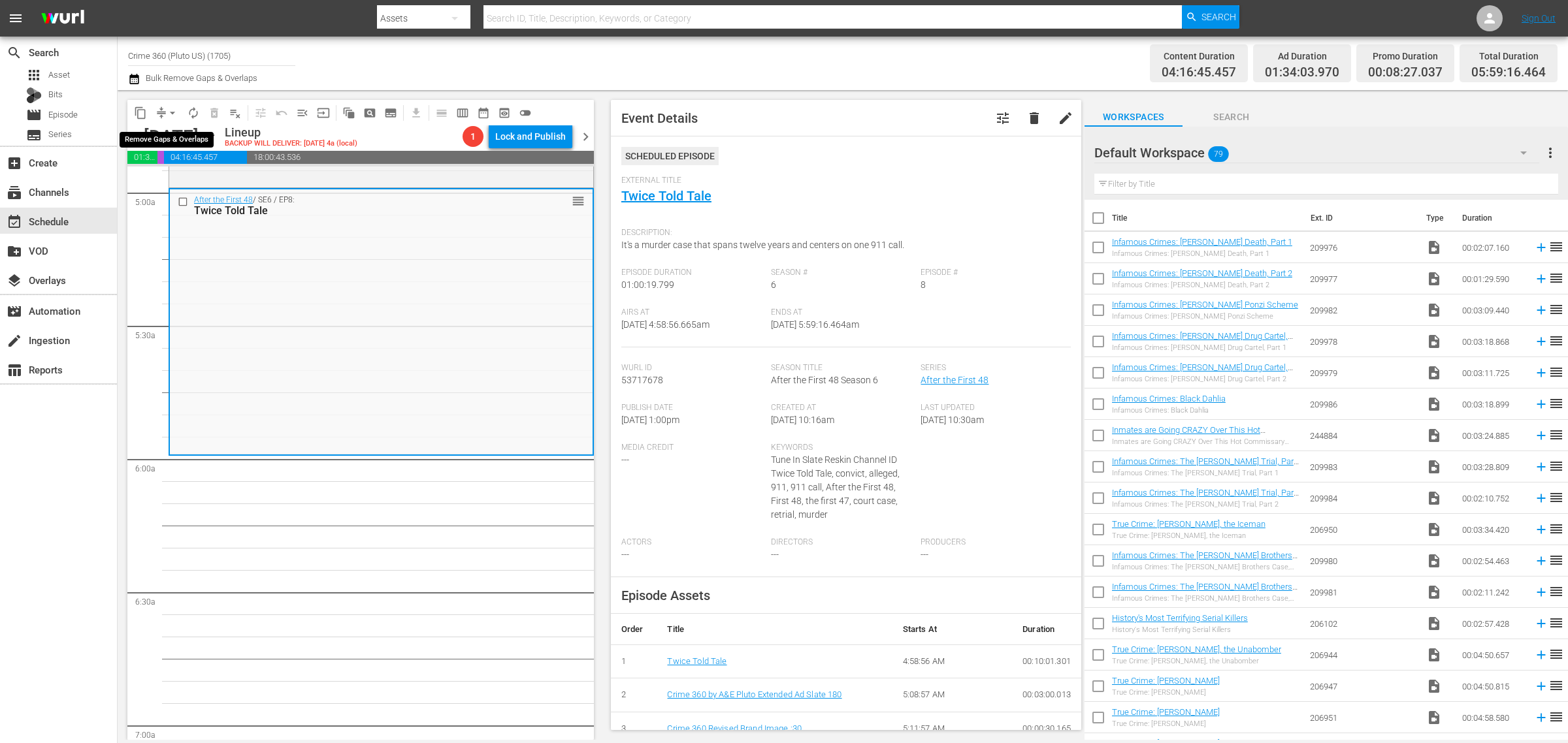
click at [172, 112] on span "arrow_drop_down" at bounding box center [172, 113] width 13 height 13
click at [170, 139] on li "Align to Midnight" at bounding box center [173, 139] width 137 height 22
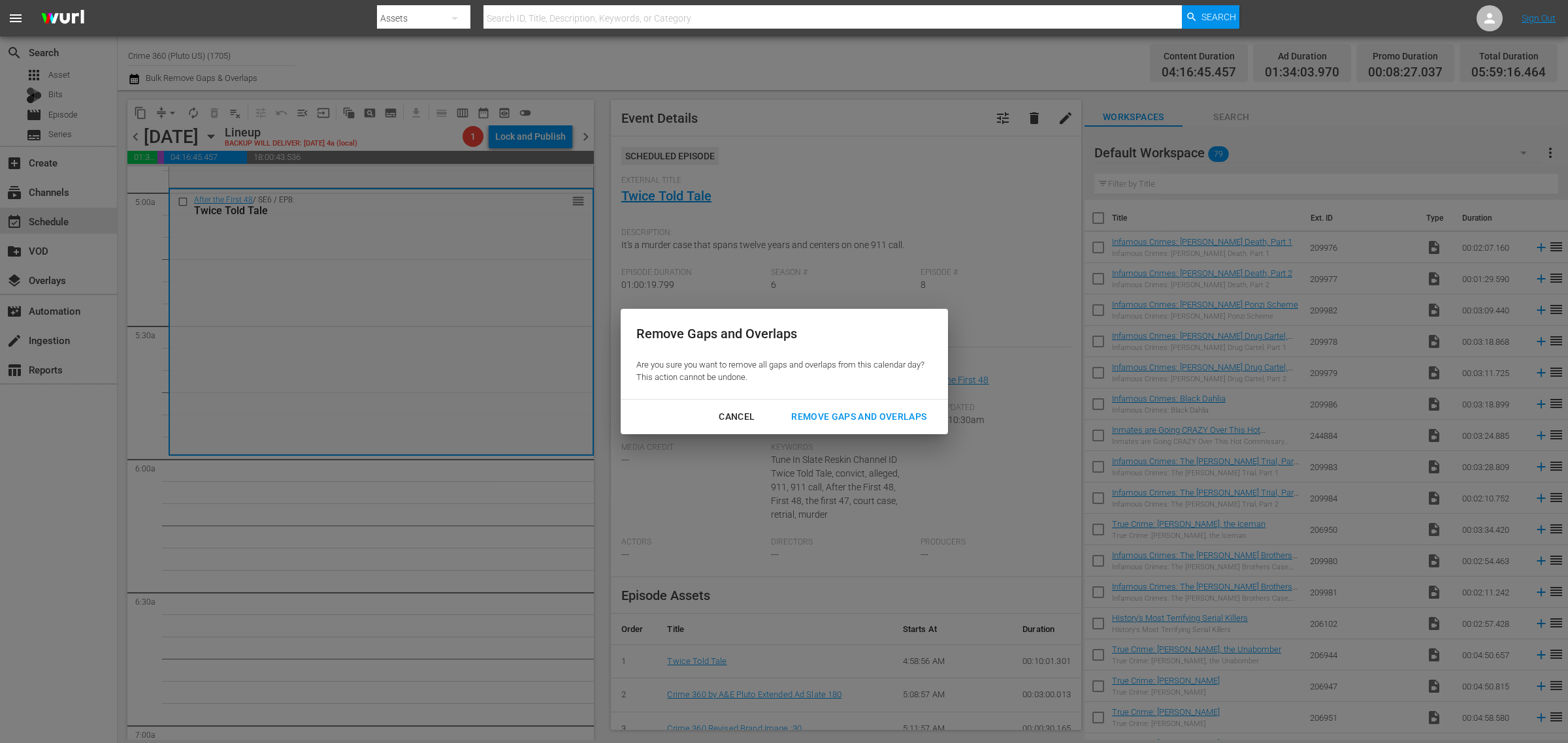
click at [847, 410] on div "Remove Gaps and Overlaps" at bounding box center [858, 416] width 156 height 17
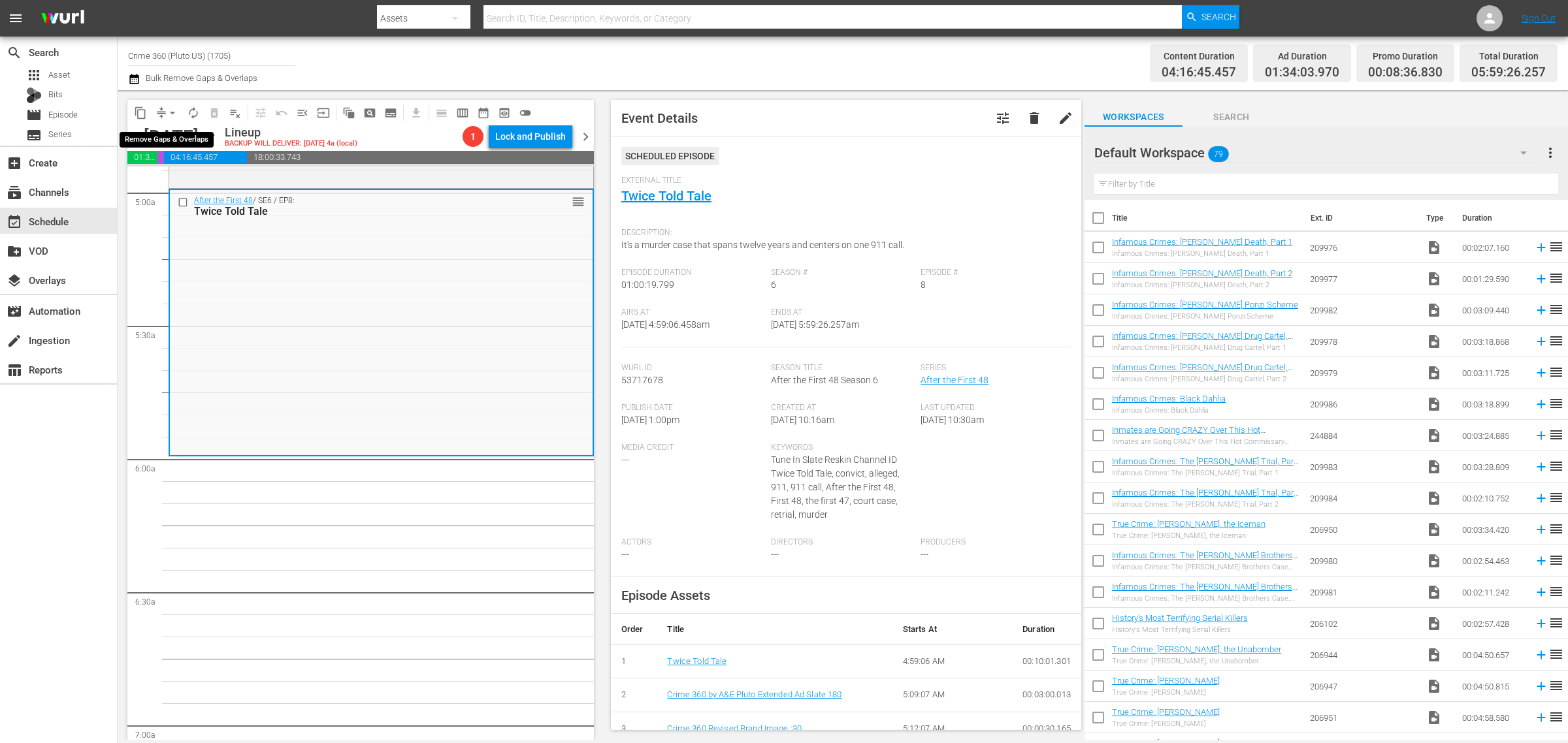
click at [175, 109] on span "arrow_drop_down" at bounding box center [172, 113] width 13 height 13
click at [182, 137] on li "Align to Midnight" at bounding box center [173, 139] width 137 height 22
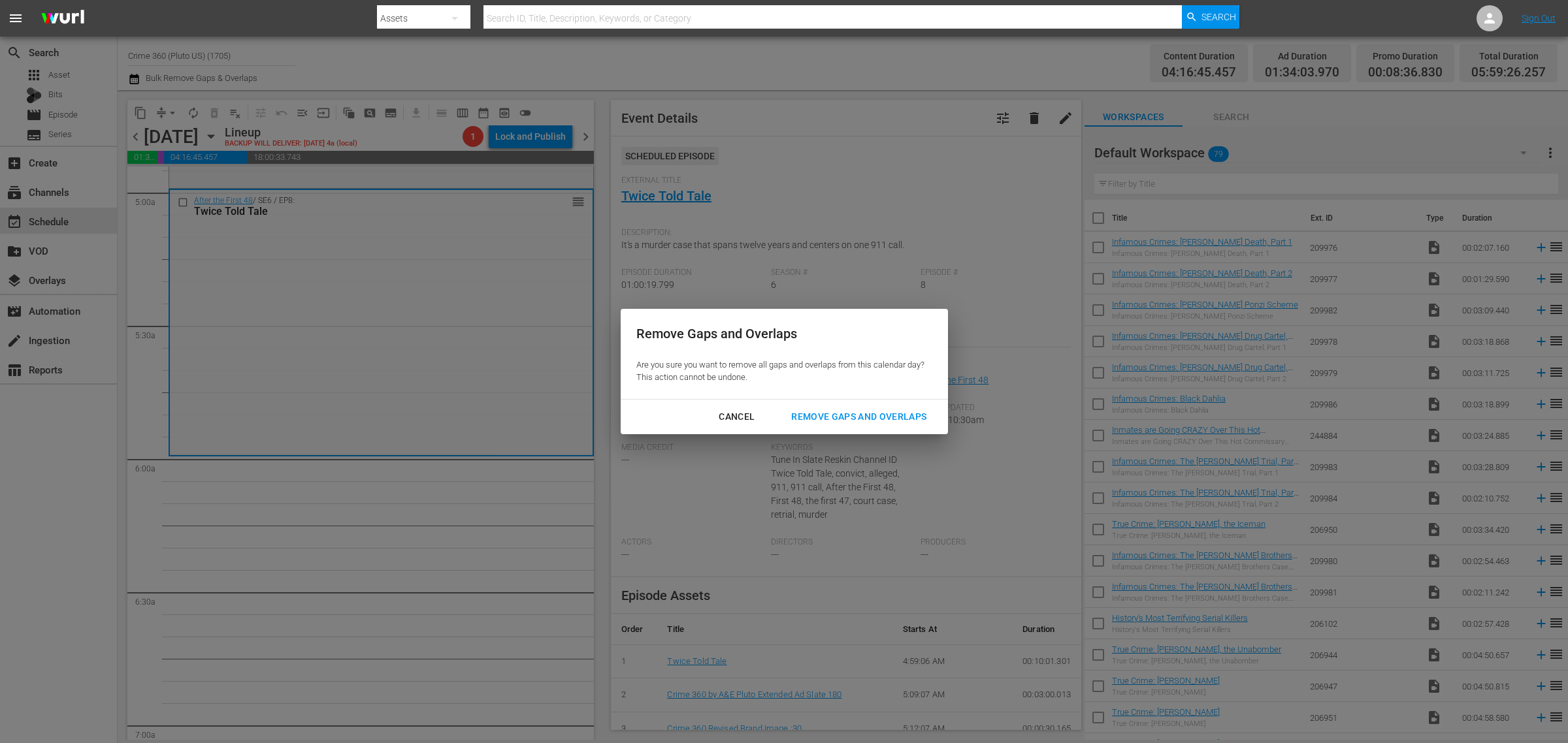
drag, startPoint x: 919, startPoint y: 415, endPoint x: 869, endPoint y: 171, distance: 249.1
click at [918, 415] on div "Remove Gaps and Overlaps" at bounding box center [858, 416] width 156 height 17
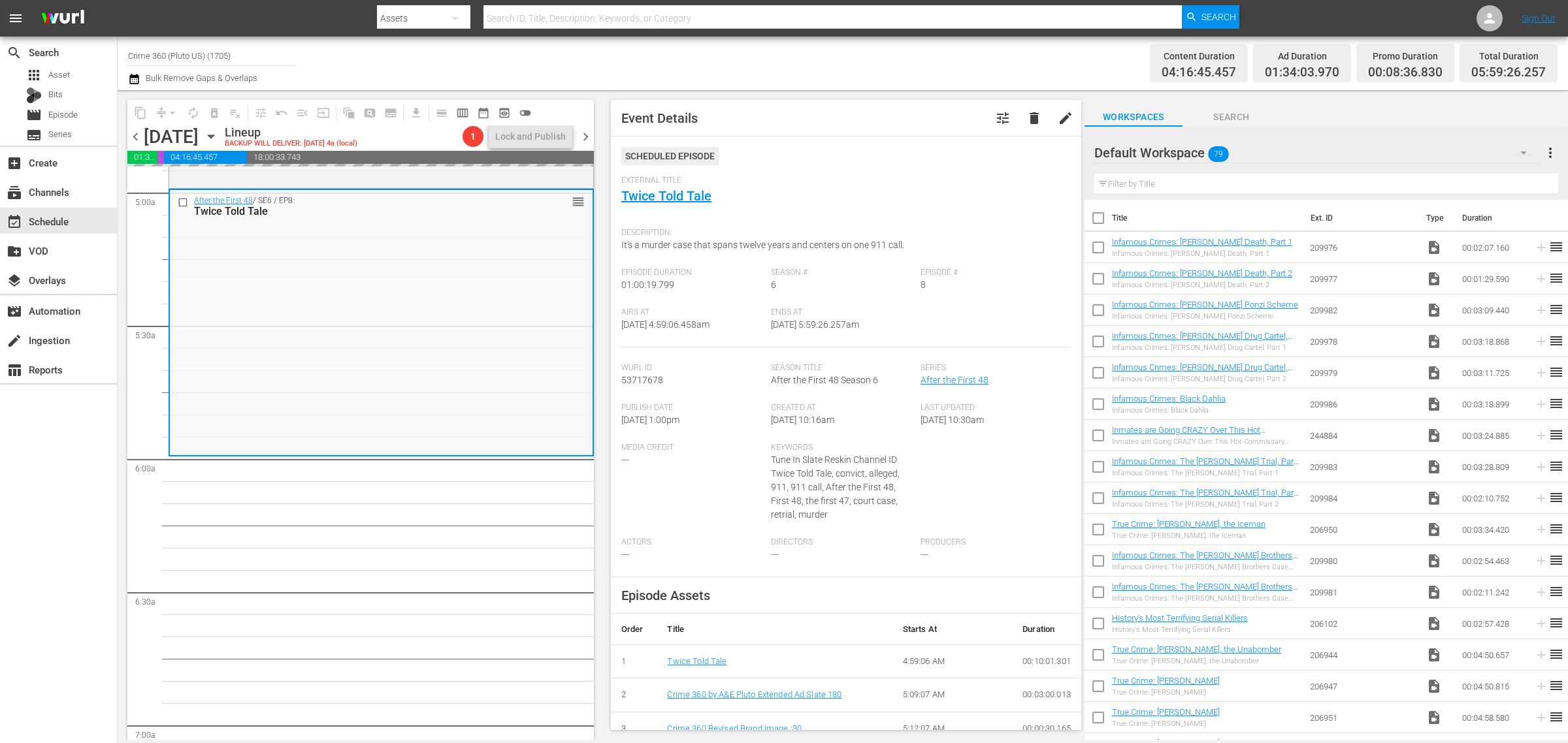
click at [791, 59] on div "Channel Title Crime 360 (Pluto US) (1705) Bulk Remove Gaps & Overlaps" at bounding box center [517, 62] width 779 height 47
click at [191, 112] on span "autorenew_outlined" at bounding box center [193, 113] width 13 height 13
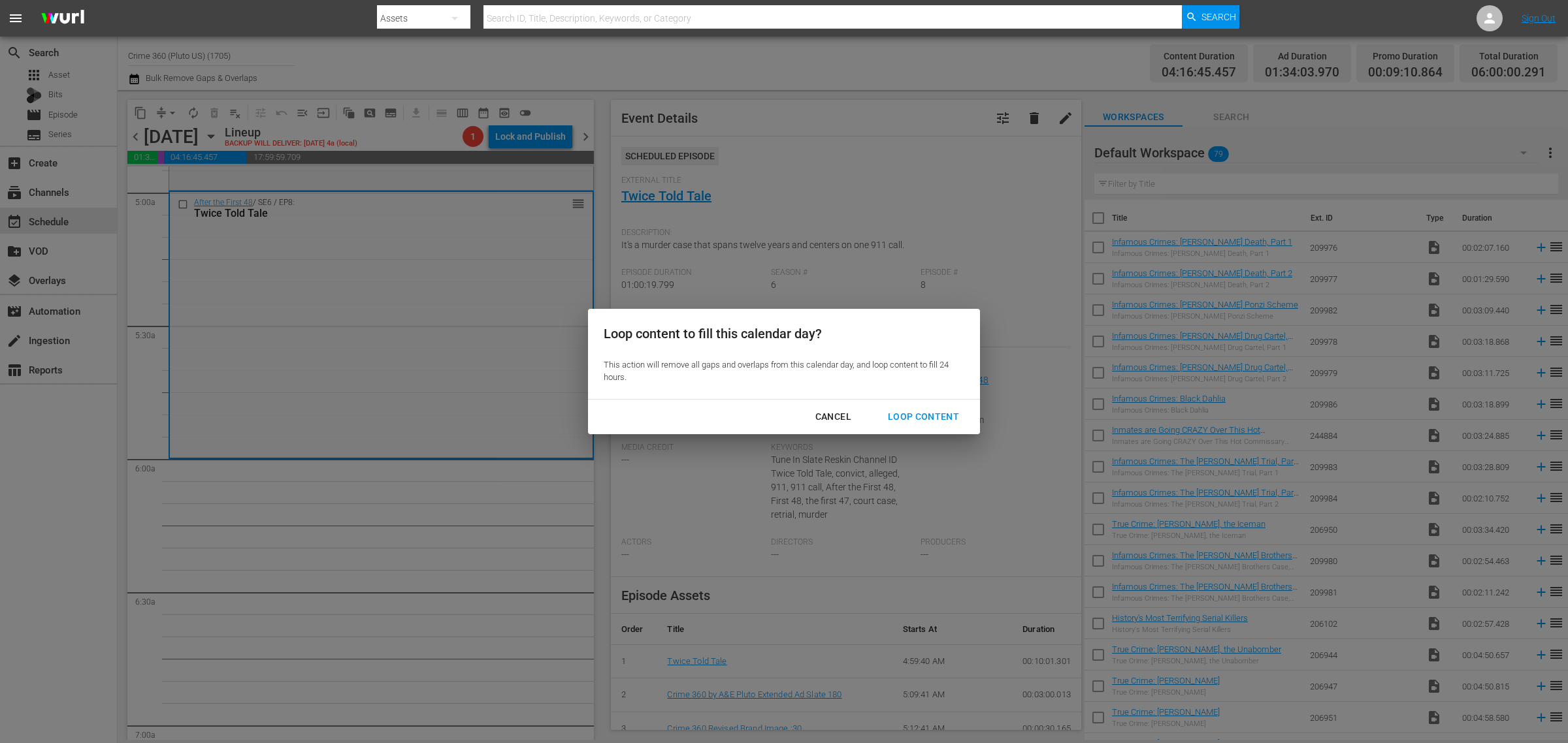
click at [903, 407] on button "Loop Content" at bounding box center [923, 417] width 103 height 24
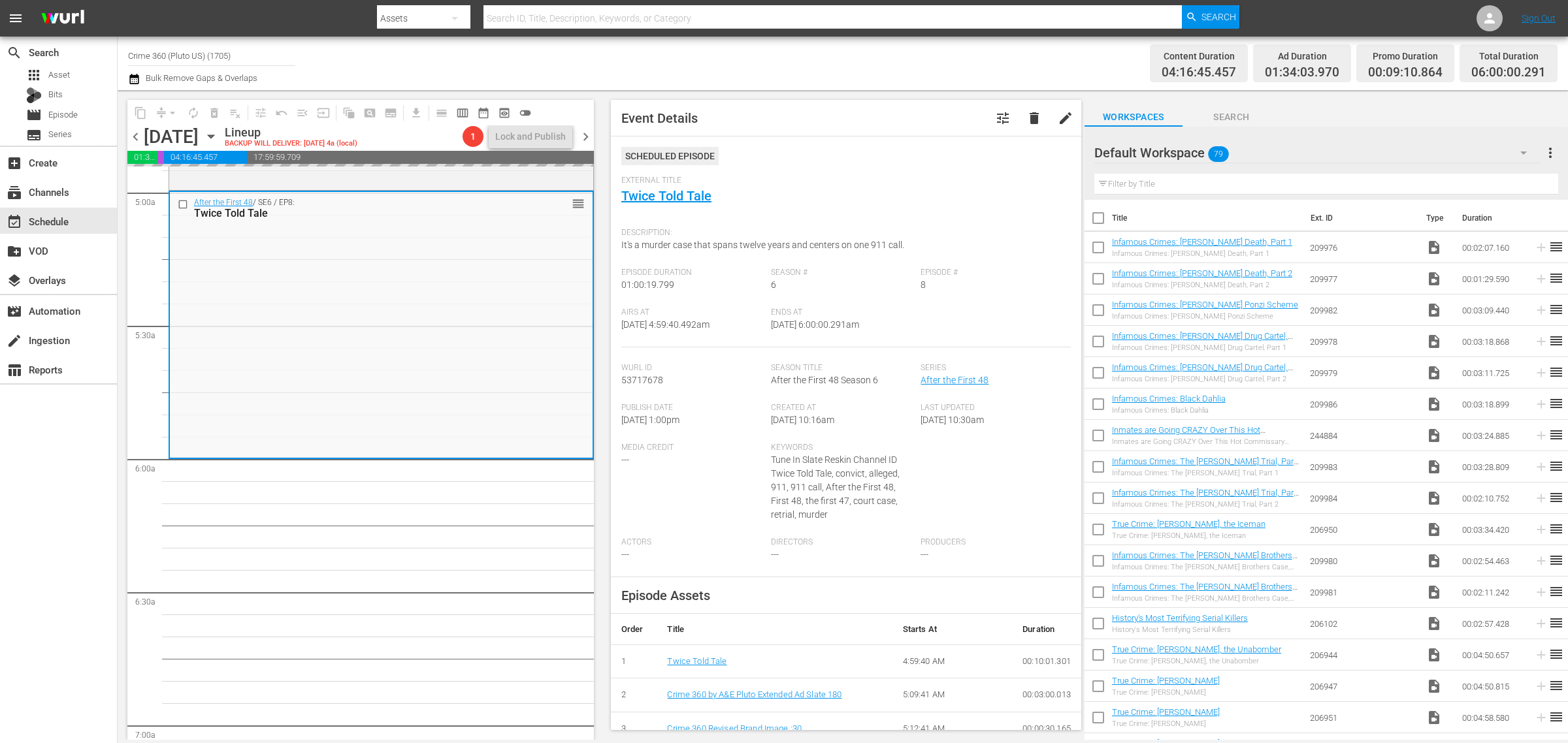
click at [747, 42] on div "Channel Title Crime 360 (Pluto US) (1705) Bulk Remove Gaps & Overlaps" at bounding box center [517, 62] width 779 height 47
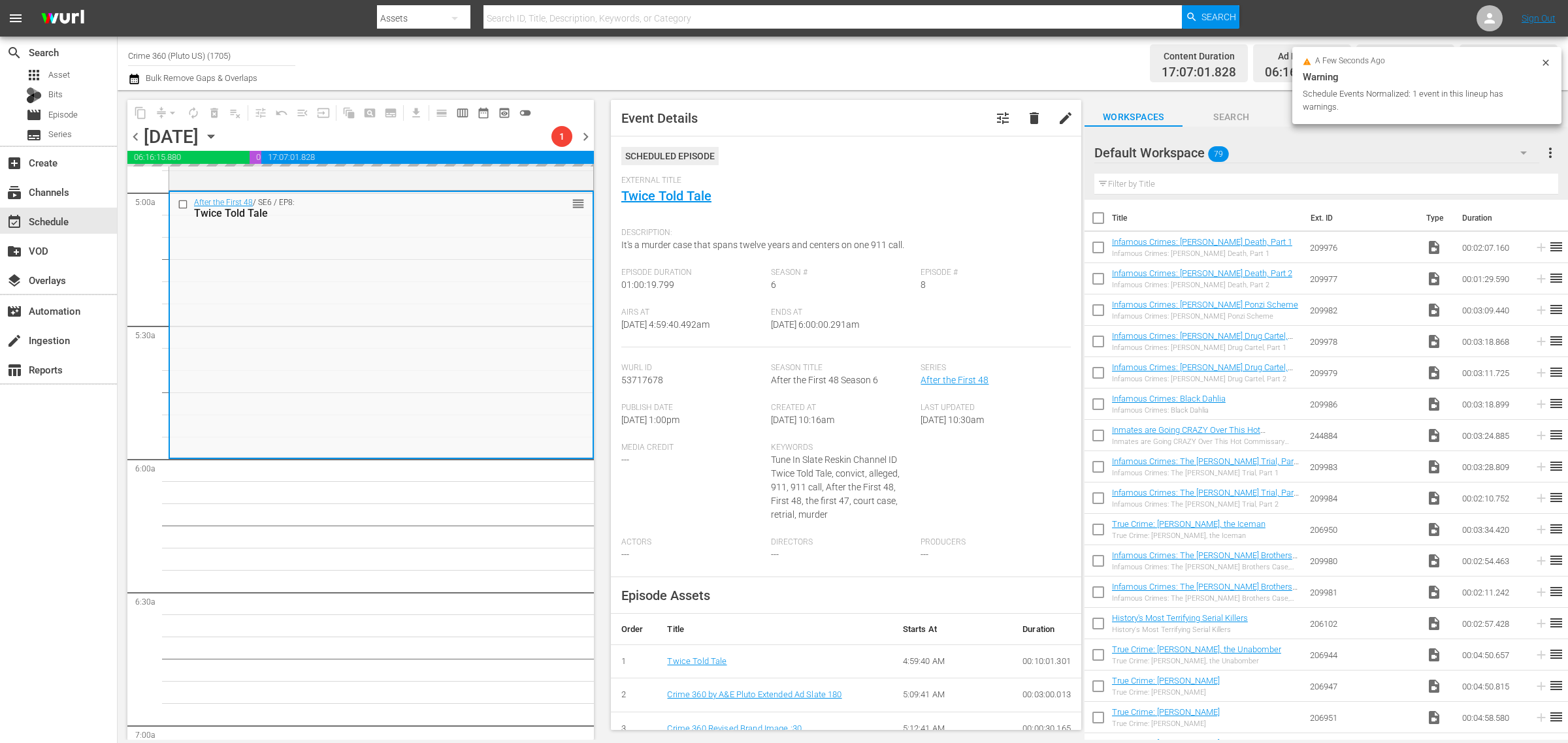
click at [882, 62] on div "Channel Title Crime 360 (Pluto US) (1705) Bulk Remove Gaps & Overlaps" at bounding box center [517, 62] width 779 height 47
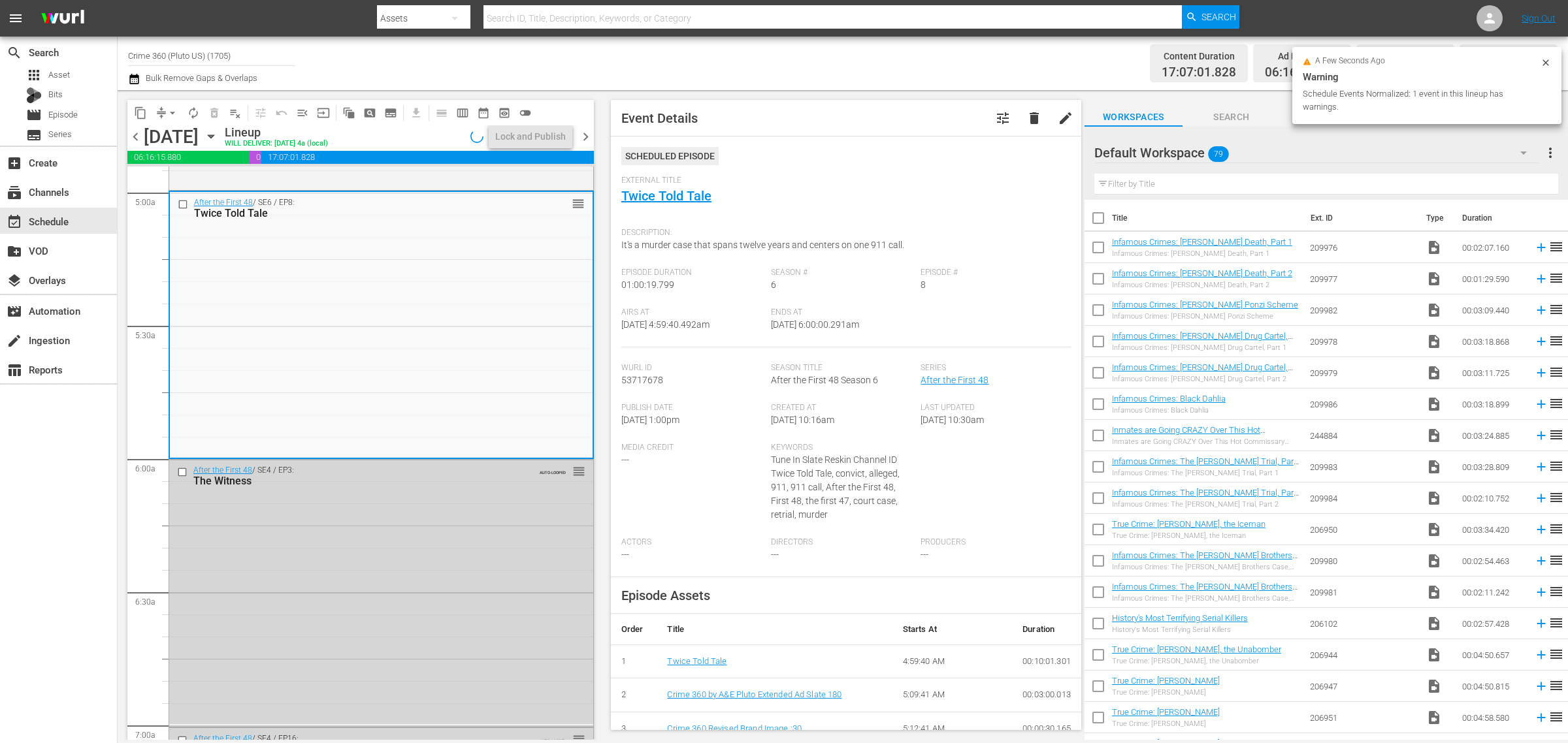
click at [555, 57] on div "Channel Title Crime 360 (Pluto US) (1705) Bulk Remove Gaps & Overlaps" at bounding box center [517, 62] width 779 height 47
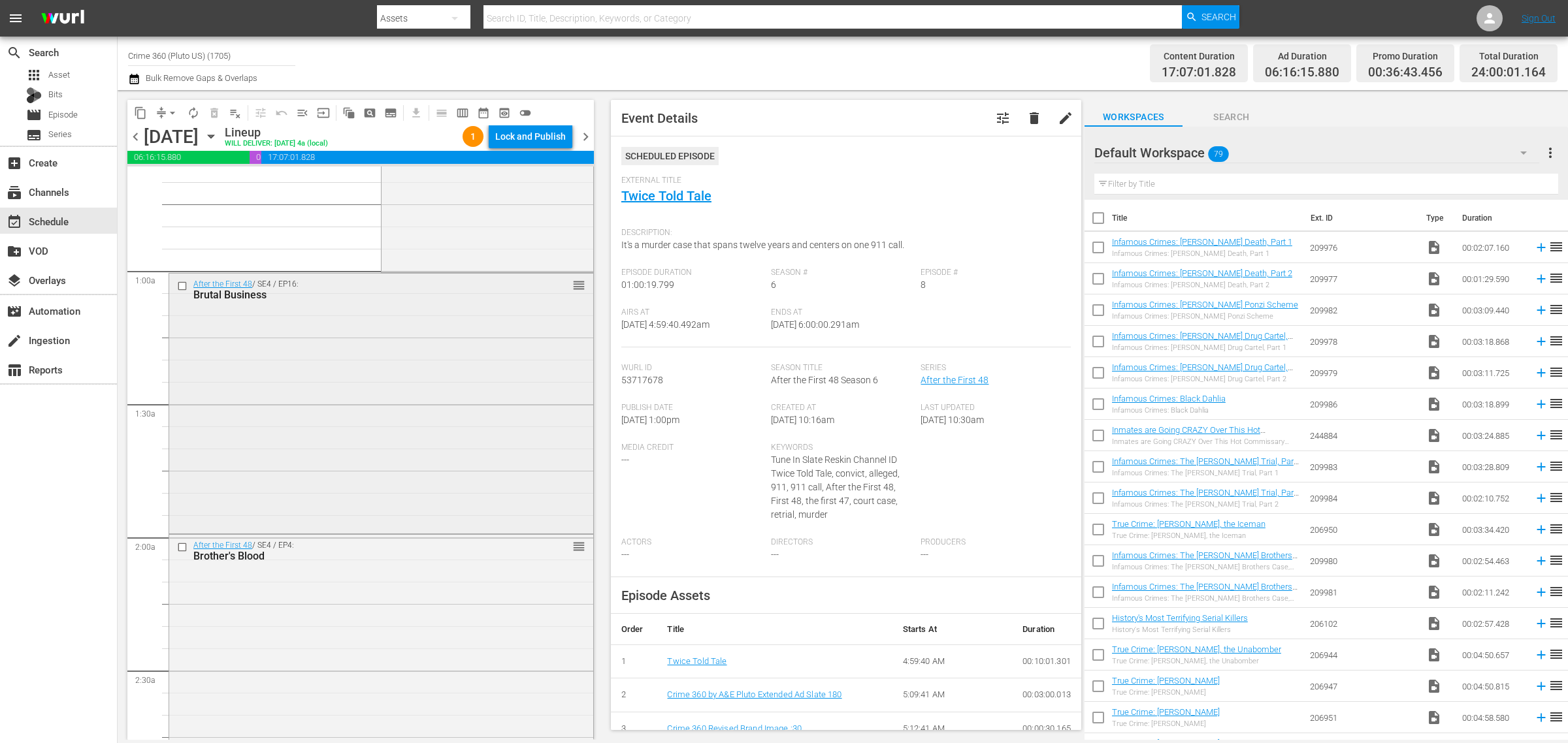
scroll to position [0, 0]
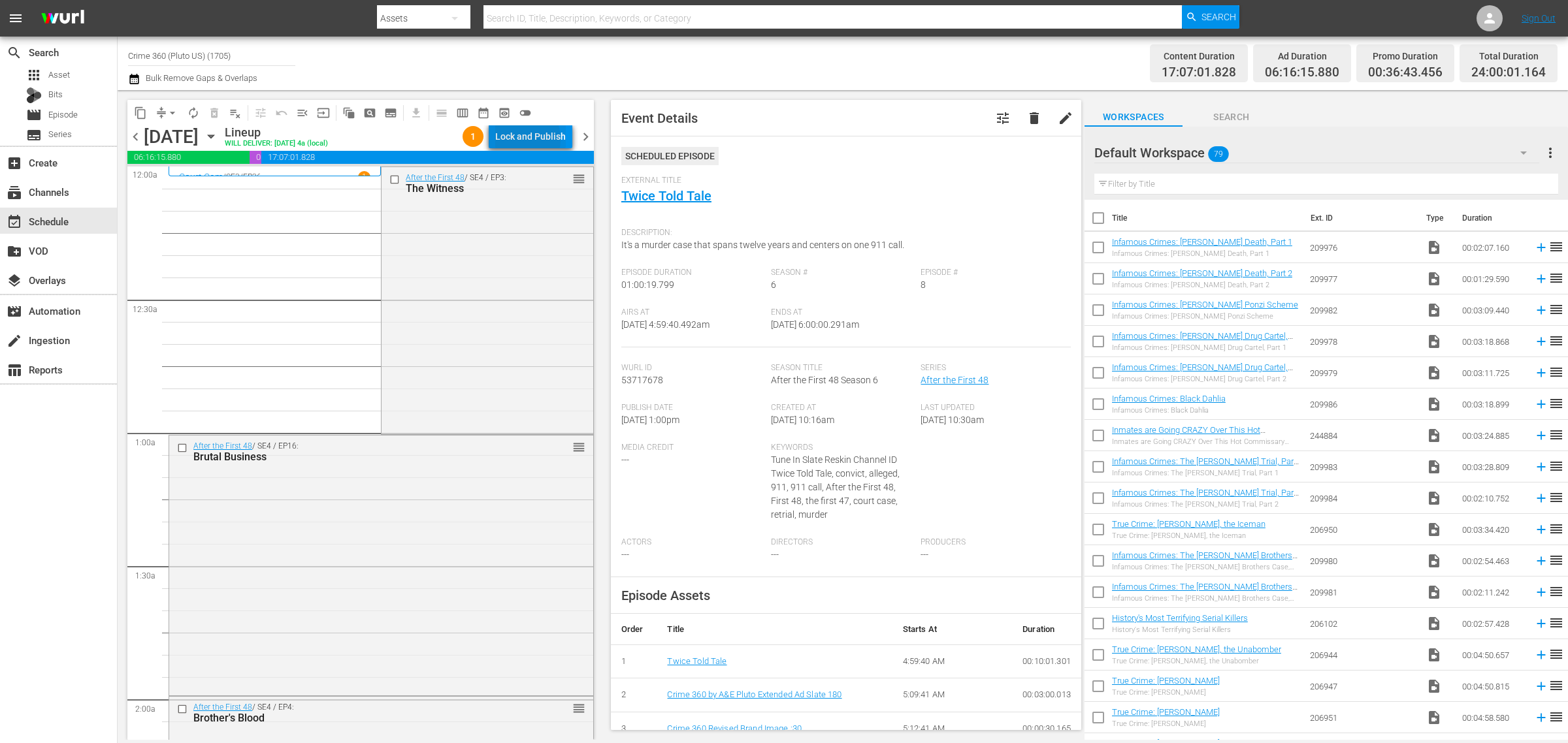
click at [520, 139] on div "Lock and Publish" at bounding box center [530, 136] width 70 height 24
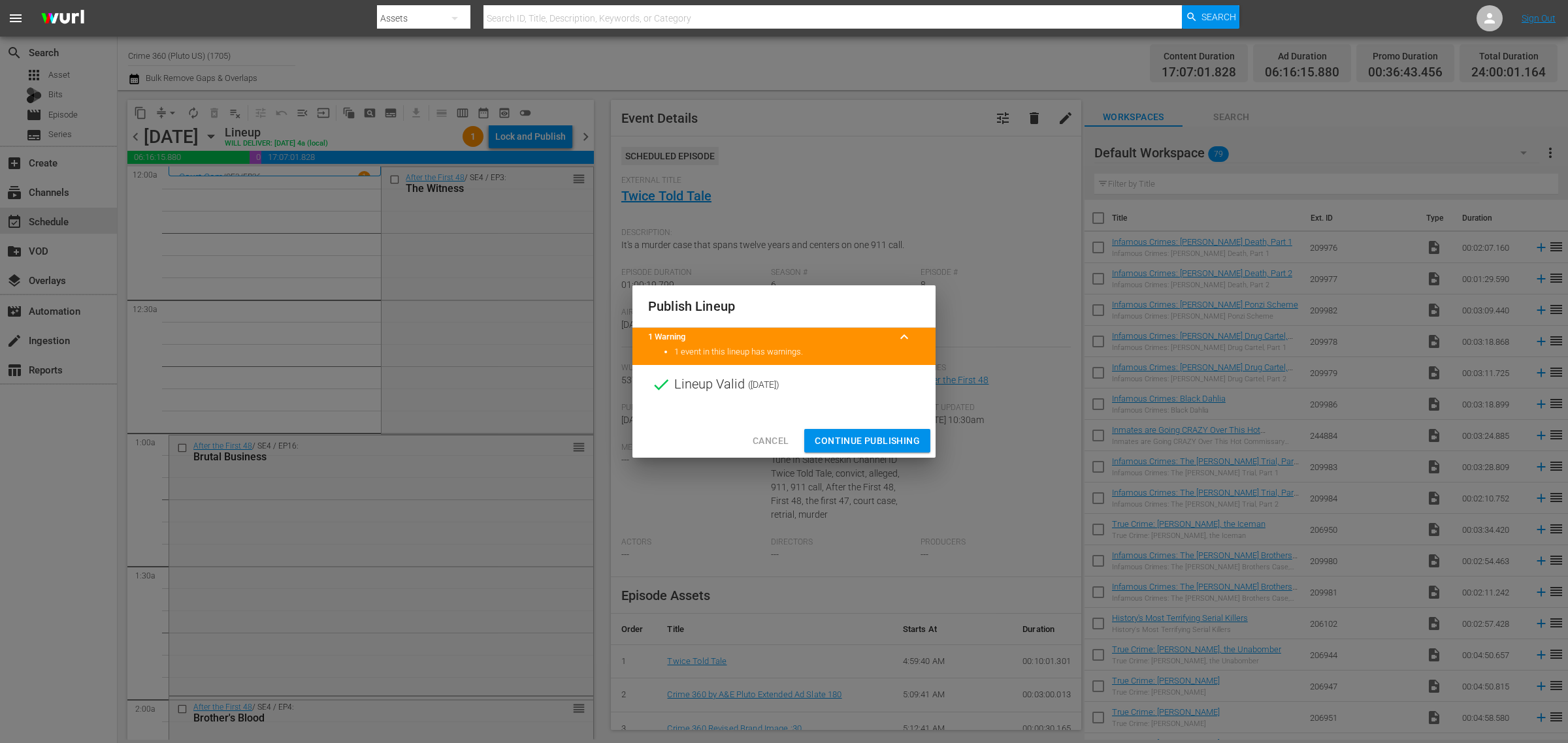
click at [876, 436] on span "Continue Publishing" at bounding box center [867, 441] width 105 height 17
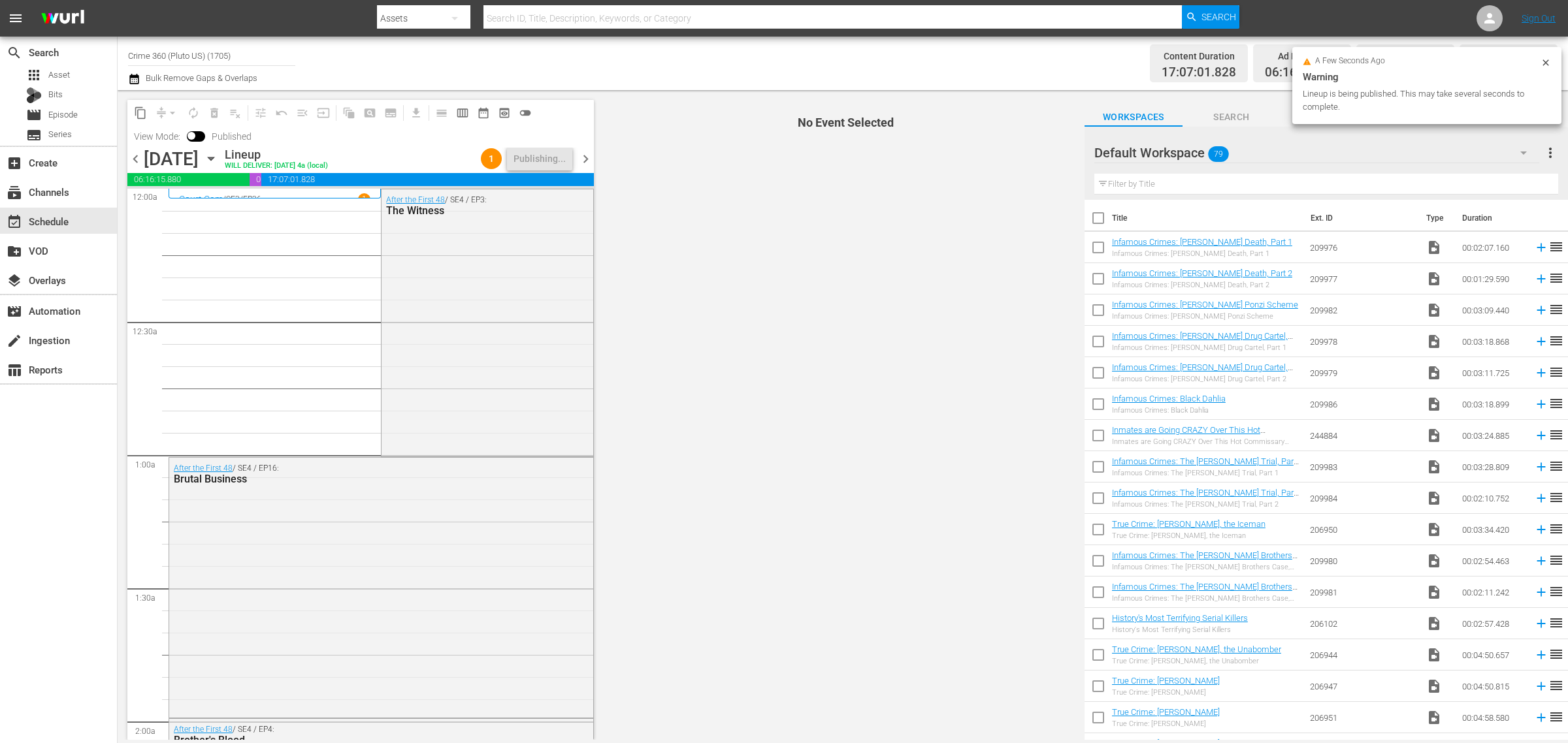
click at [526, 50] on div "Channel Title Crime 360 (Pluto US) (1705) Bulk Remove Gaps & Overlaps" at bounding box center [517, 62] width 779 height 47
click at [703, 65] on div "Channel Title Crime 360 (Pluto US) (1705) Bulk Remove Gaps & Overlaps" at bounding box center [517, 62] width 779 height 47
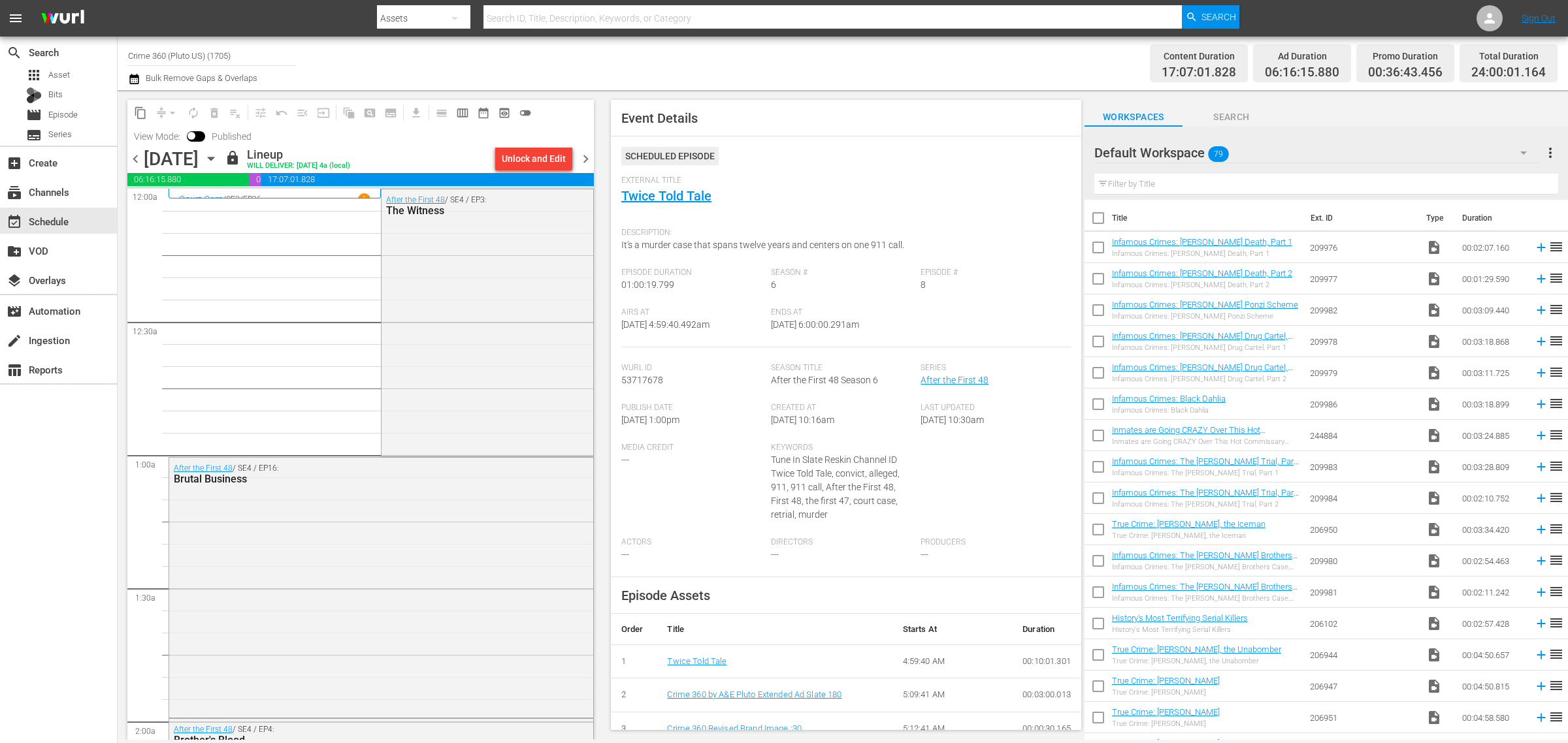
click at [845, 47] on div "Channel Title Crime 360 (Pluto US) (1705) Bulk Remove Gaps & Overlaps" at bounding box center [517, 62] width 779 height 47
click at [587, 160] on span "chevron_right" at bounding box center [585, 159] width 17 height 17
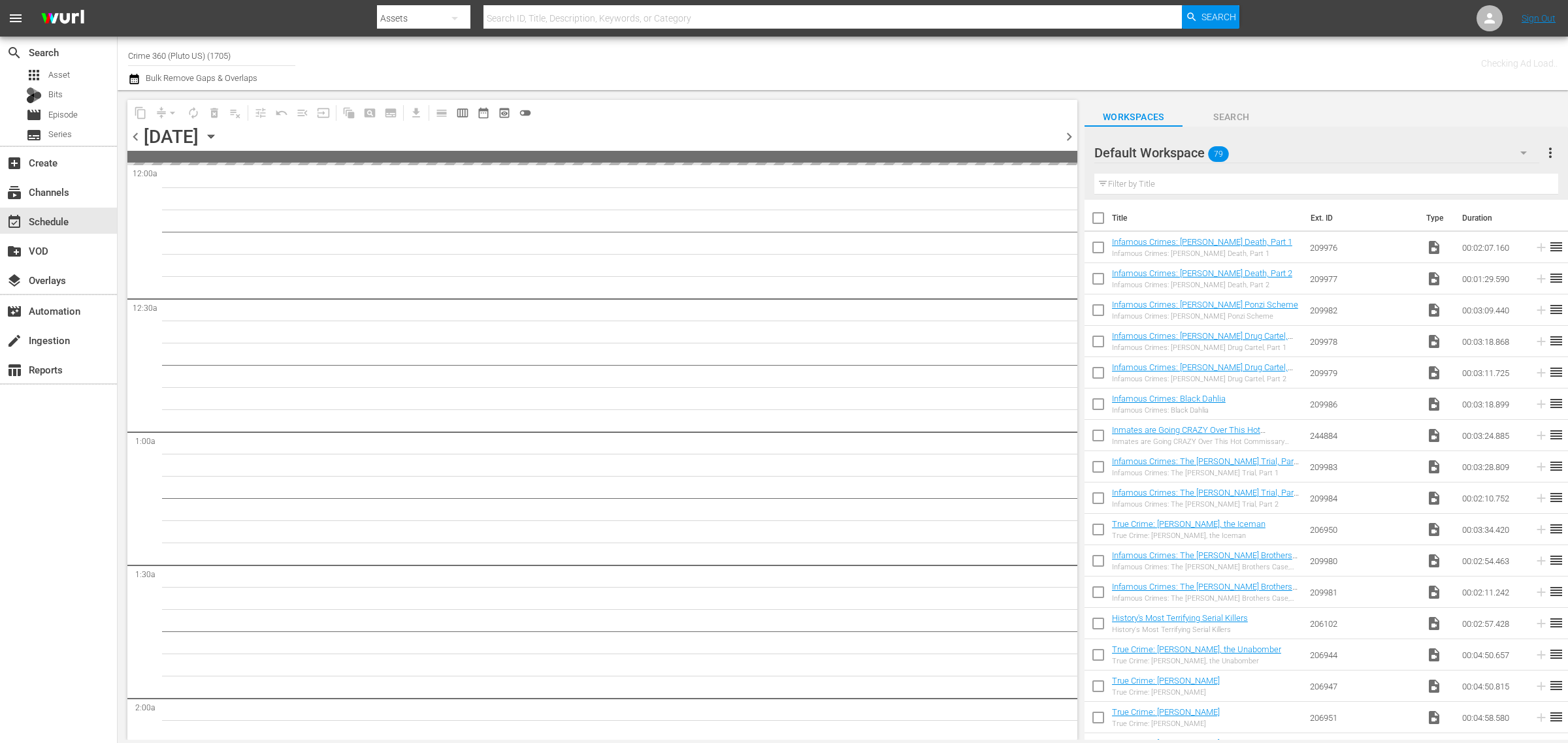
click at [662, 62] on div "Channel Title Crime 360 (Pluto US) (1705) Bulk Remove Gaps & Overlaps" at bounding box center [517, 62] width 779 height 47
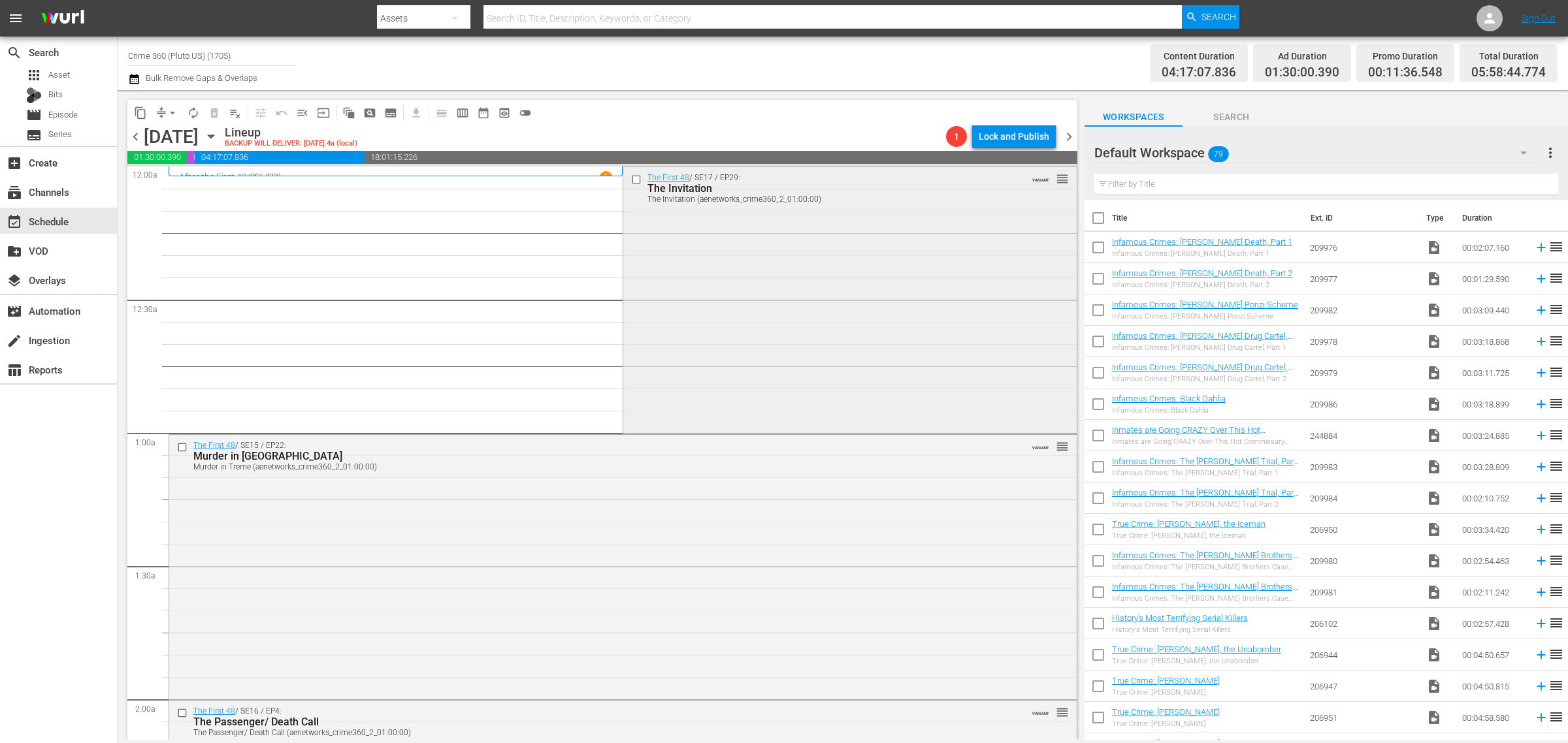
click at [746, 283] on div "The First 48 / SE17 / EP29: The Invitation The Invitation (aenetworks_crime360_…" at bounding box center [850, 299] width 453 height 263
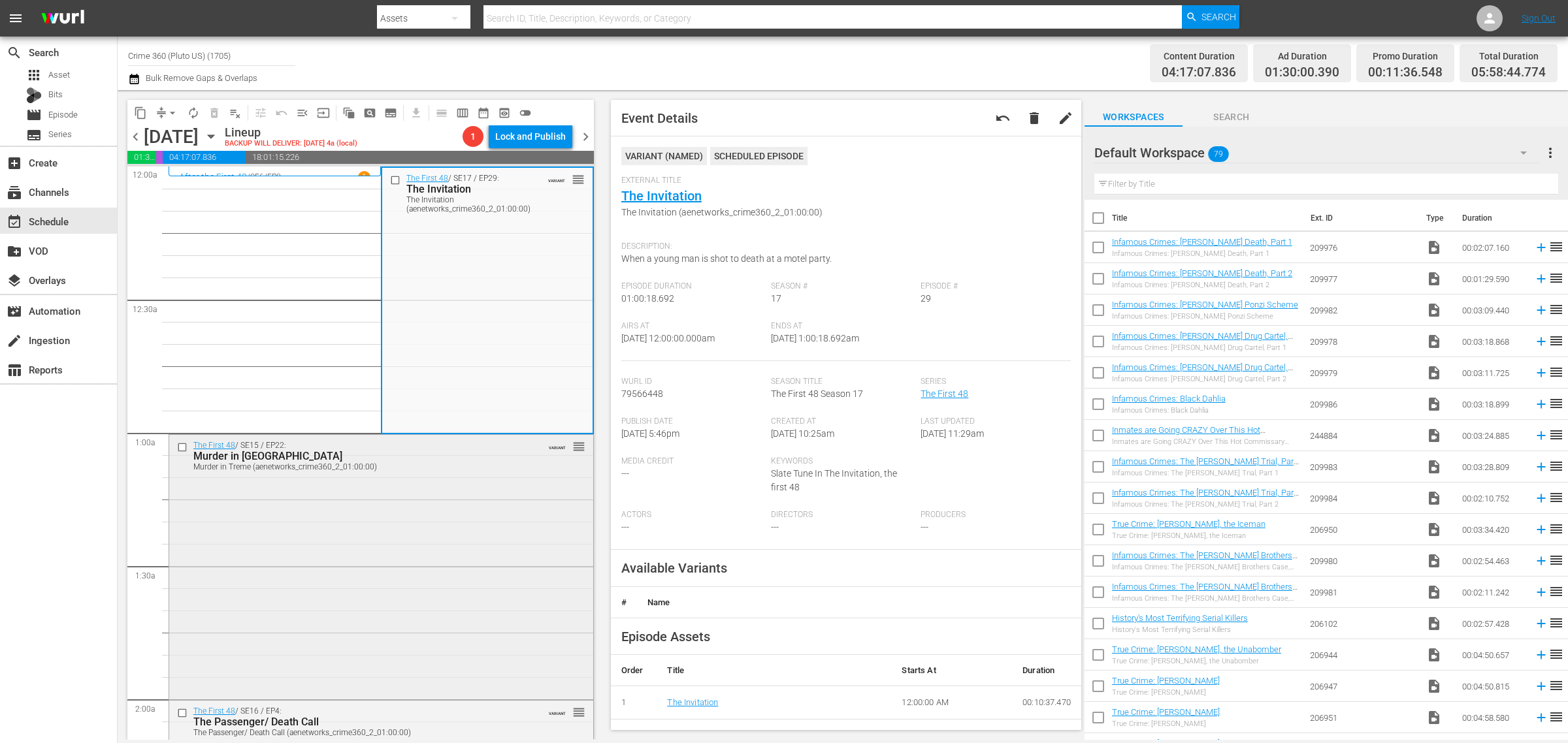
click at [458, 477] on div "The First 48 / SE15 / EP22: Murder in Treme Murder in Treme (aenetworks_crime36…" at bounding box center [381, 566] width 424 height 262
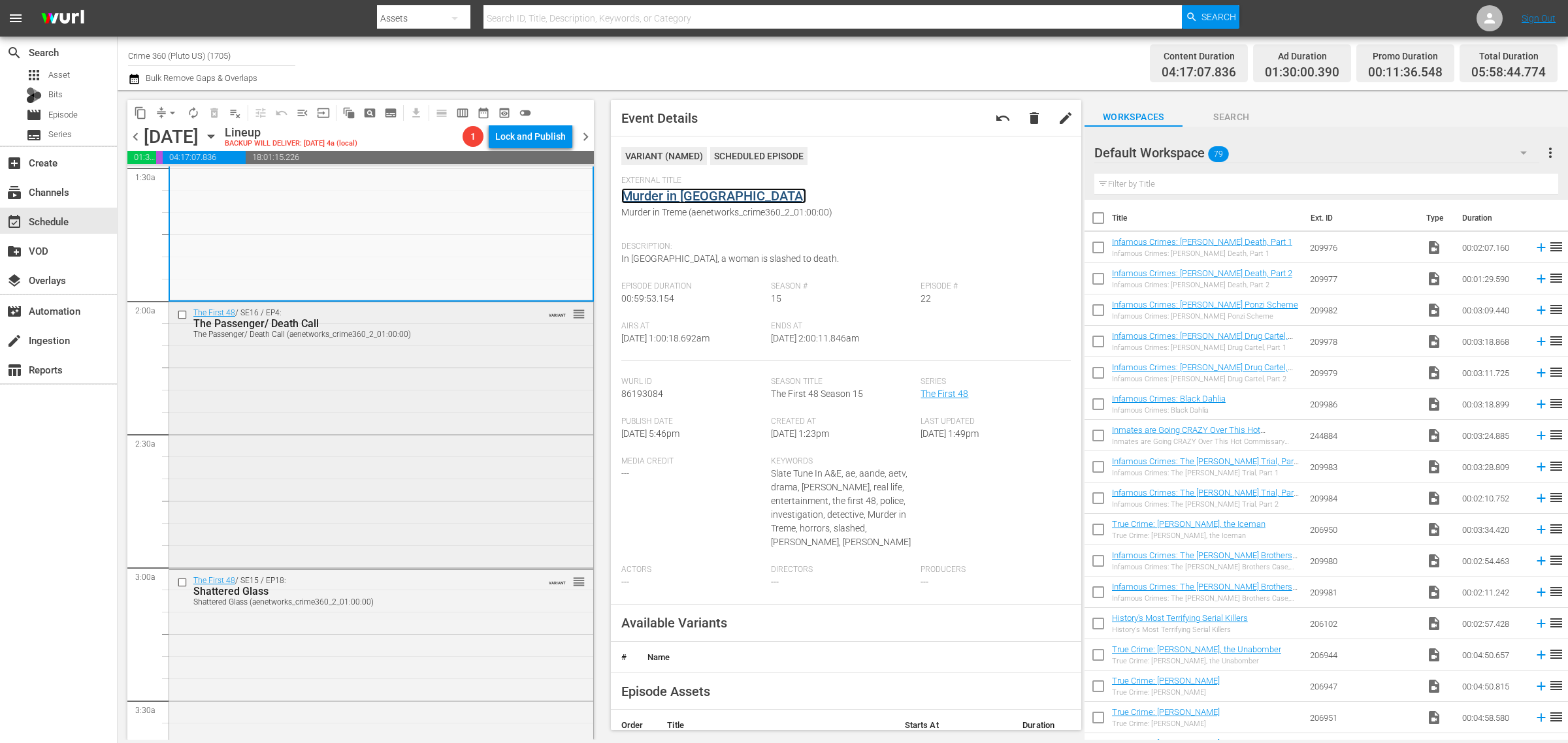
scroll to position [408, 0]
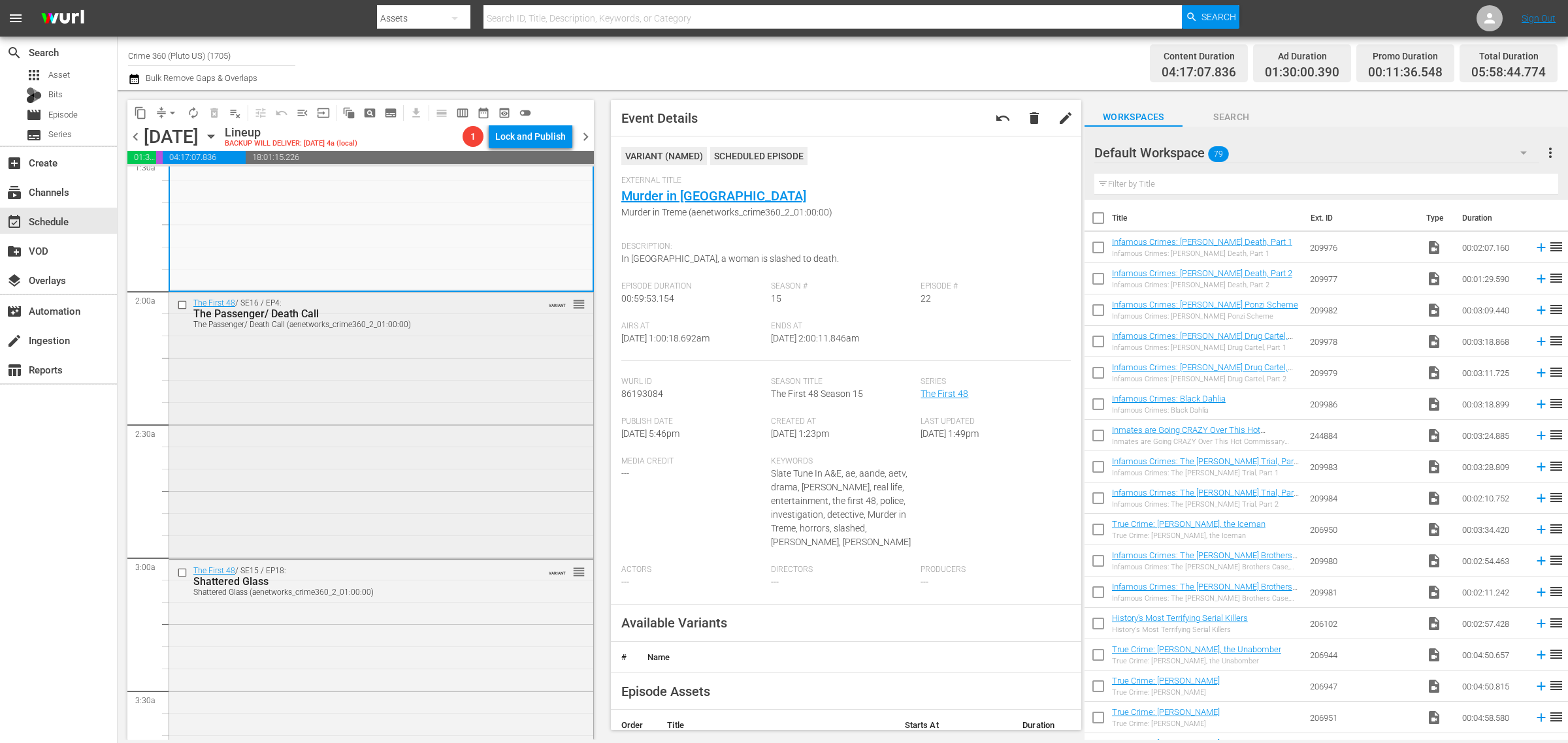
click at [351, 406] on div "The First 48 / SE16 / EP4: The Passenger/ Death Call The Passenger/ Death Call …" at bounding box center [381, 424] width 424 height 263
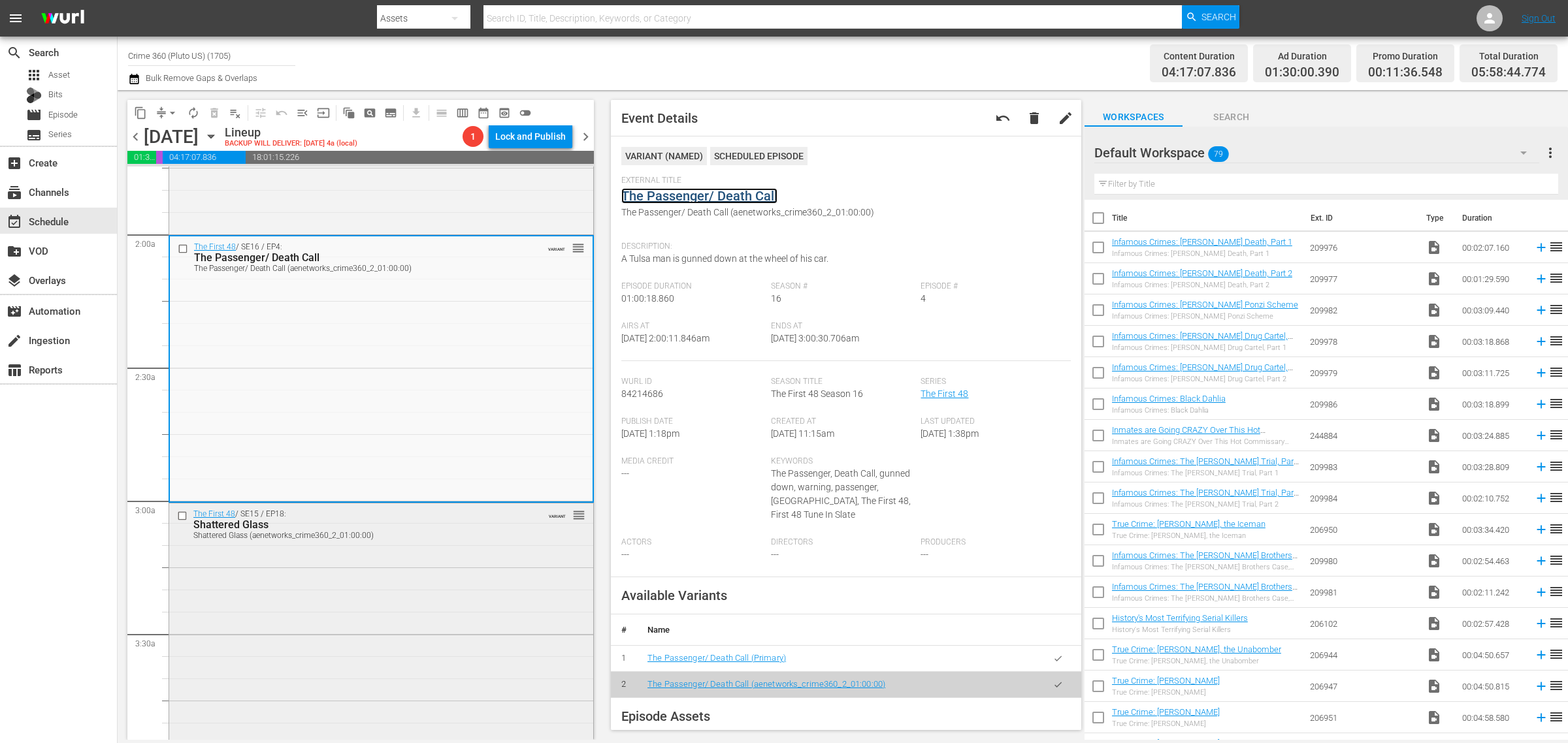
scroll to position [734, 0]
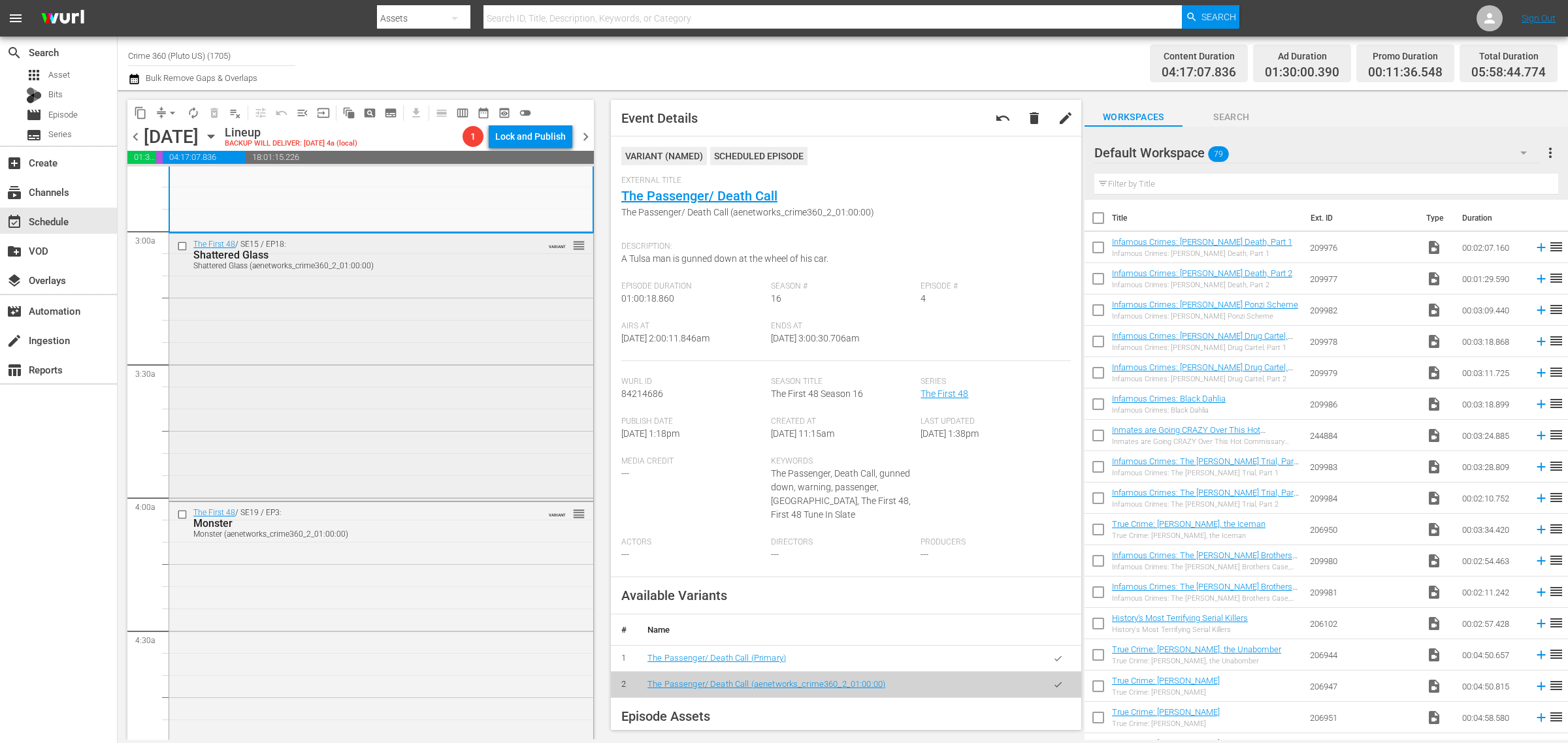
click at [412, 373] on div "The First 48 / SE15 / EP18: Shattered Glass Shattered Glass (aenetworks_crime36…" at bounding box center [381, 366] width 424 height 264
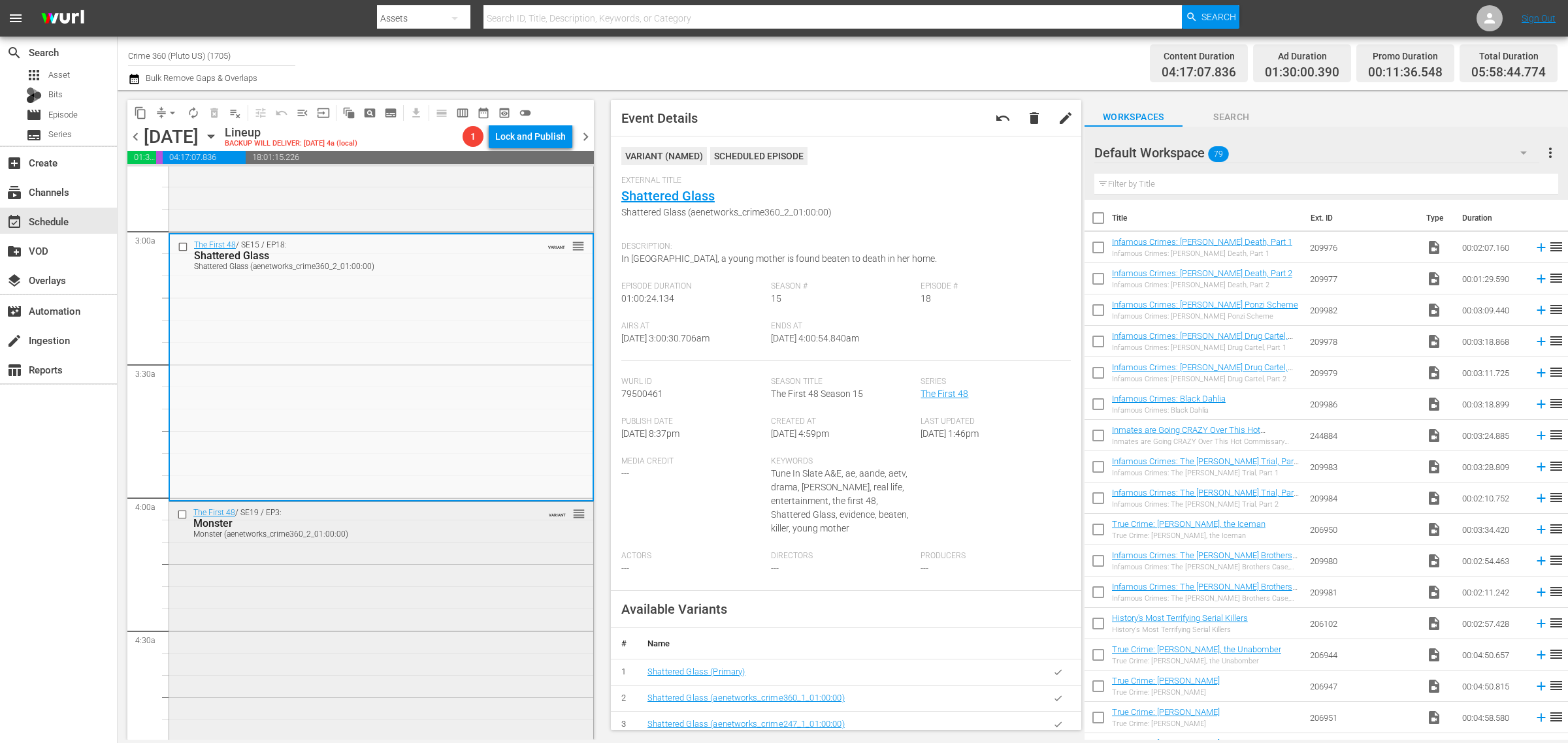
click at [485, 579] on div "The First 48 / SE19 / EP3: Monster Monster (aenetworks_crime360_2_01:00:00) VAR…" at bounding box center [381, 628] width 424 height 253
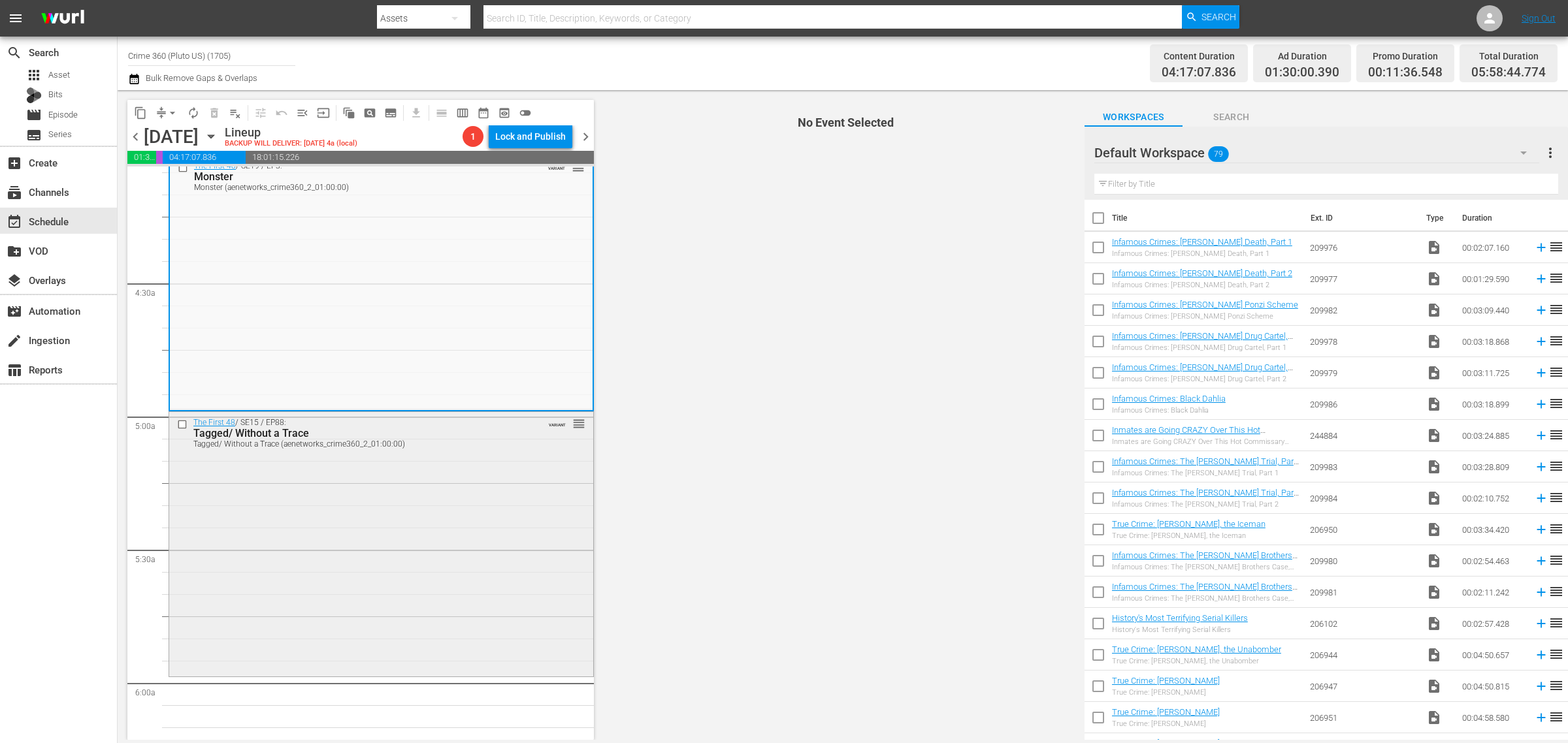
scroll to position [1224, 0]
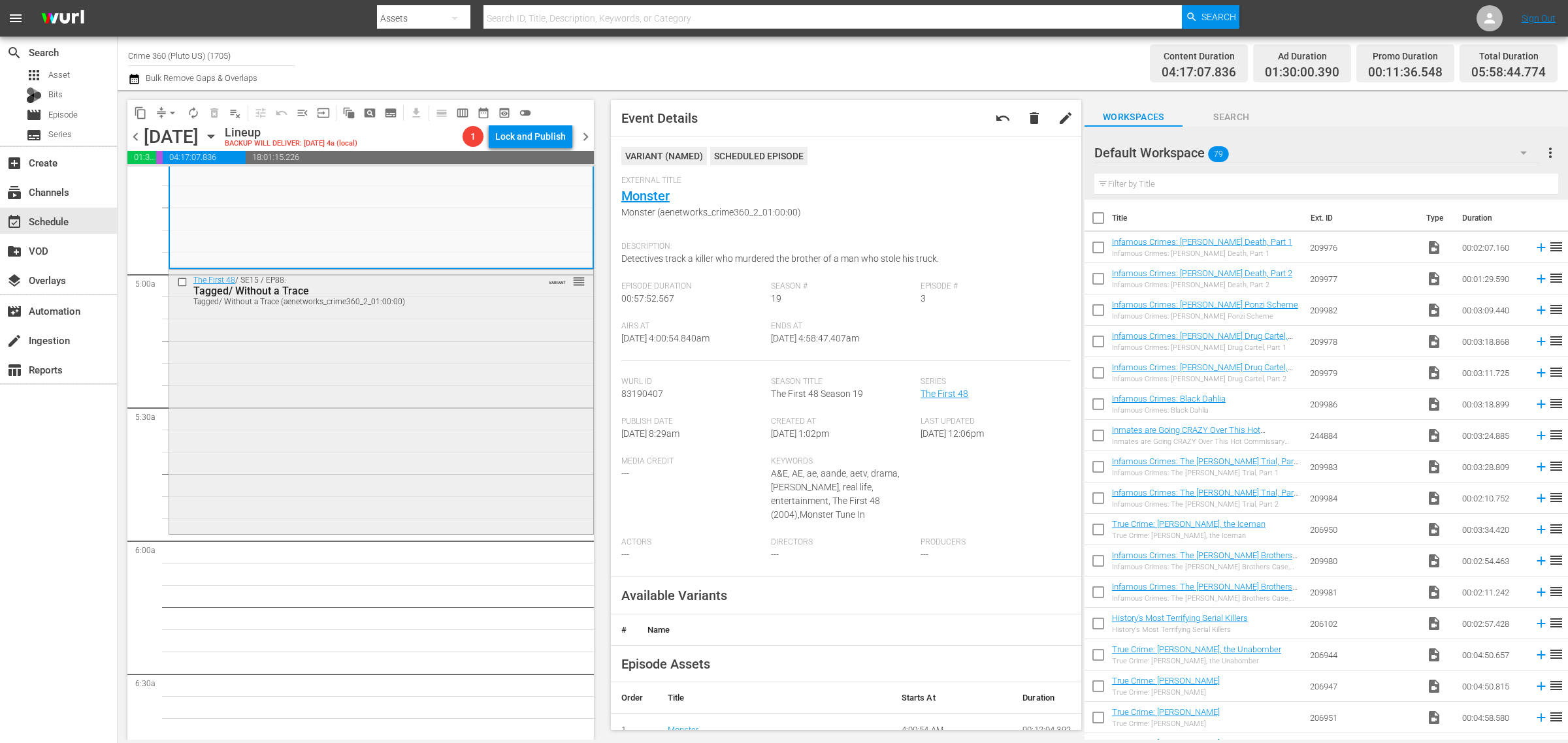
click at [495, 348] on div "The First 48 / SE15 / EP88: Tagged/ Without a Trace Tagged/ Without a Trace (ae…" at bounding box center [381, 401] width 424 height 263
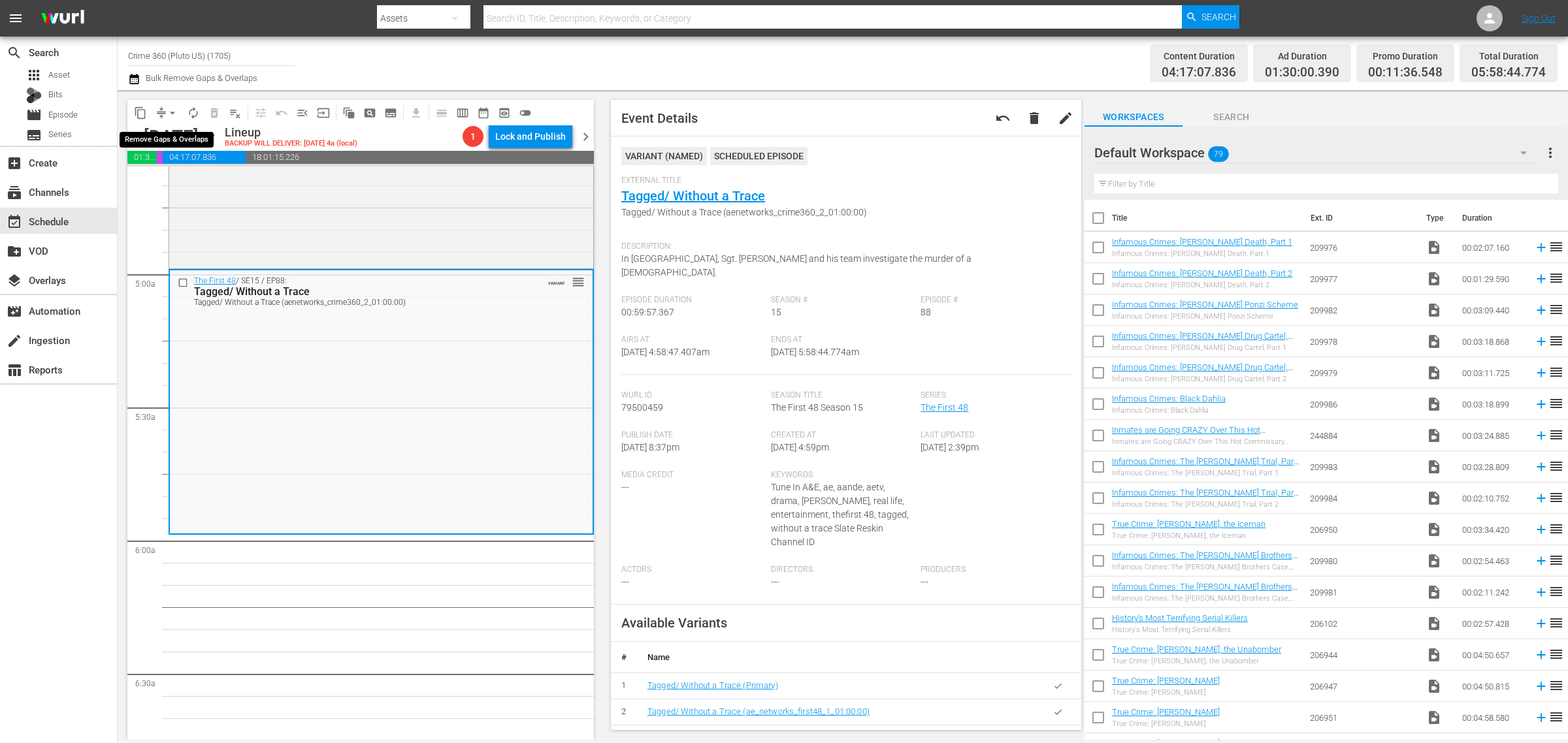
click at [171, 109] on span "arrow_drop_down" at bounding box center [172, 113] width 13 height 13
click at [173, 141] on li "Align to Midnight" at bounding box center [173, 139] width 137 height 22
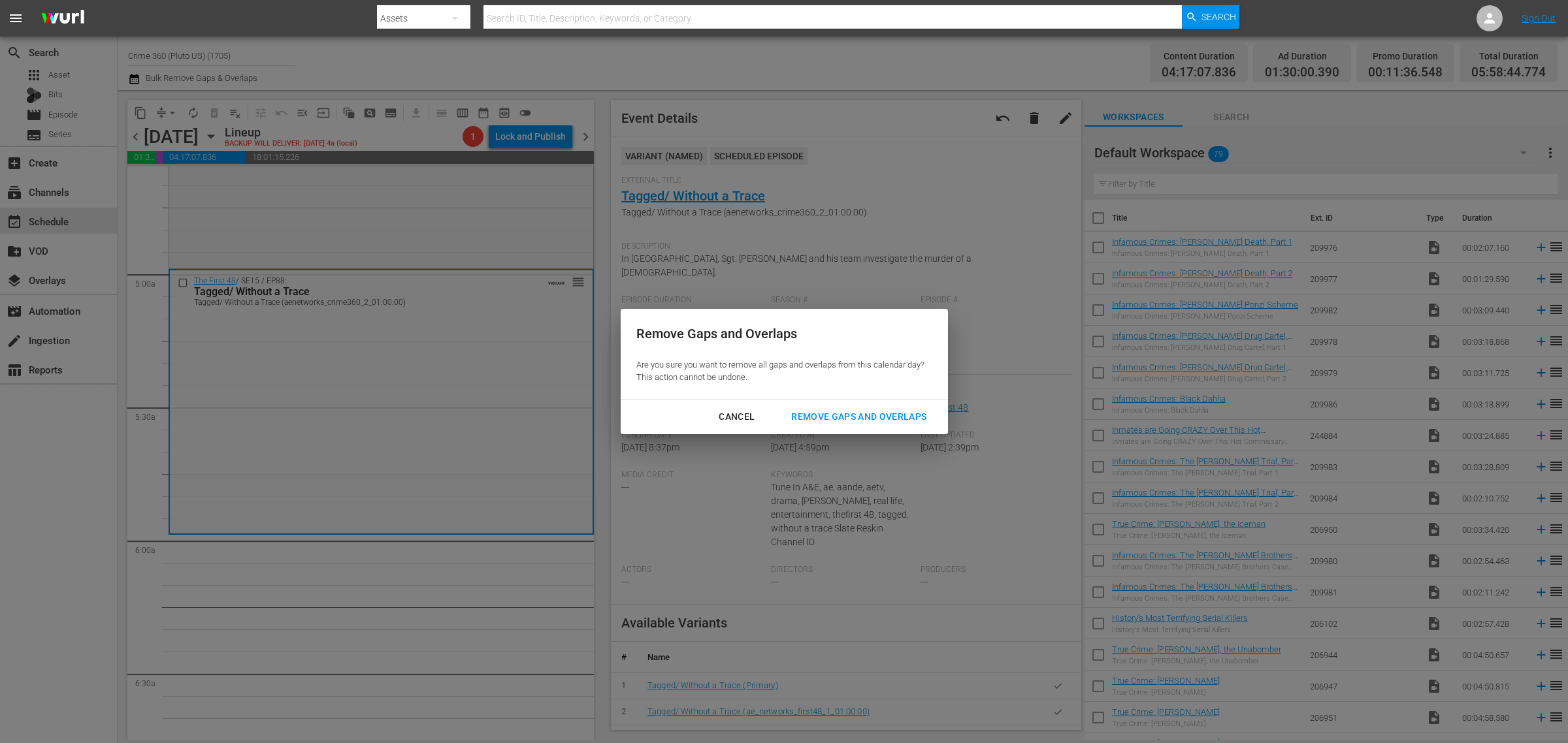
click at [873, 424] on div "Remove Gaps and Overlaps" at bounding box center [858, 416] width 156 height 17
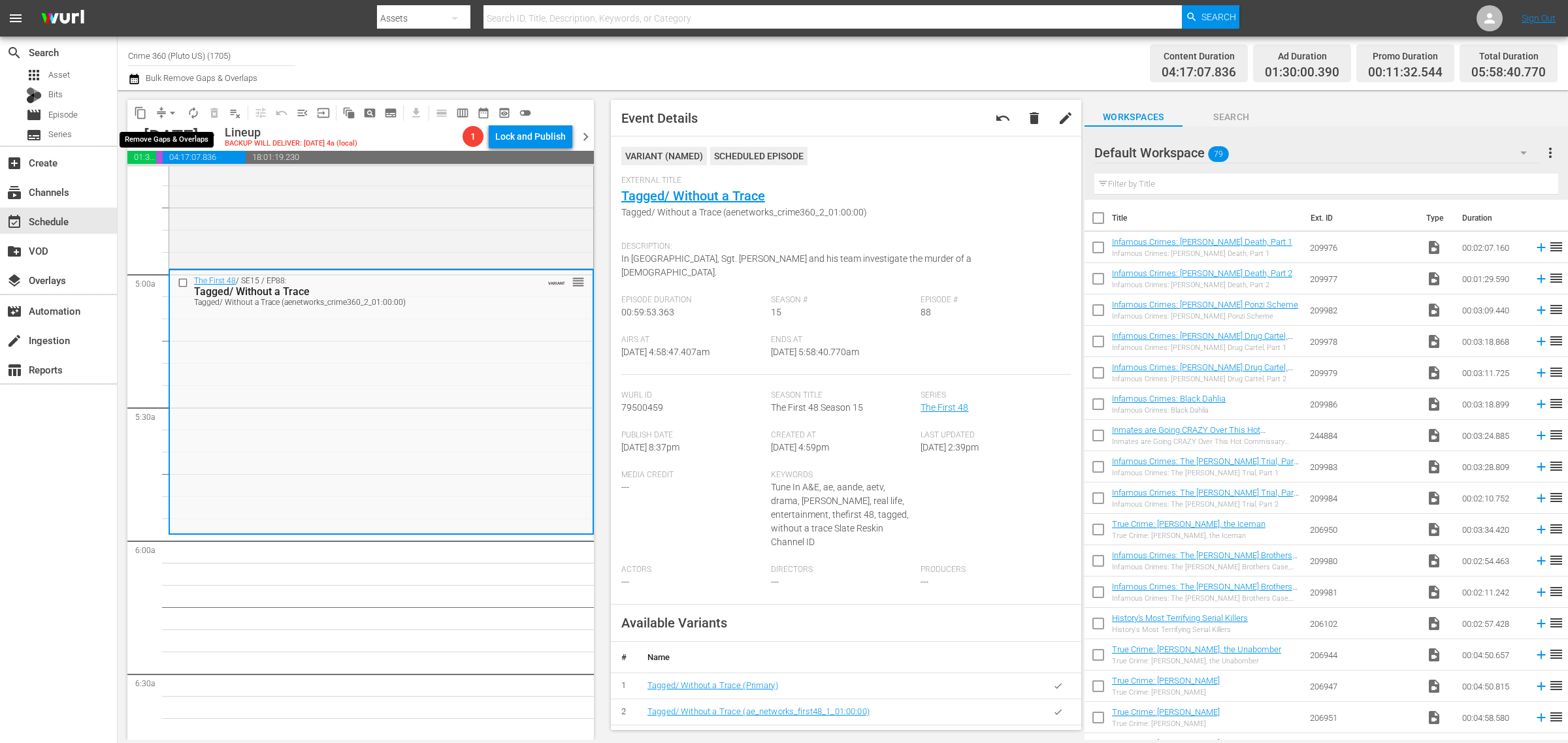
click at [173, 111] on span "arrow_drop_down" at bounding box center [172, 113] width 13 height 13
click at [180, 134] on li "Align to Midnight" at bounding box center [173, 139] width 137 height 22
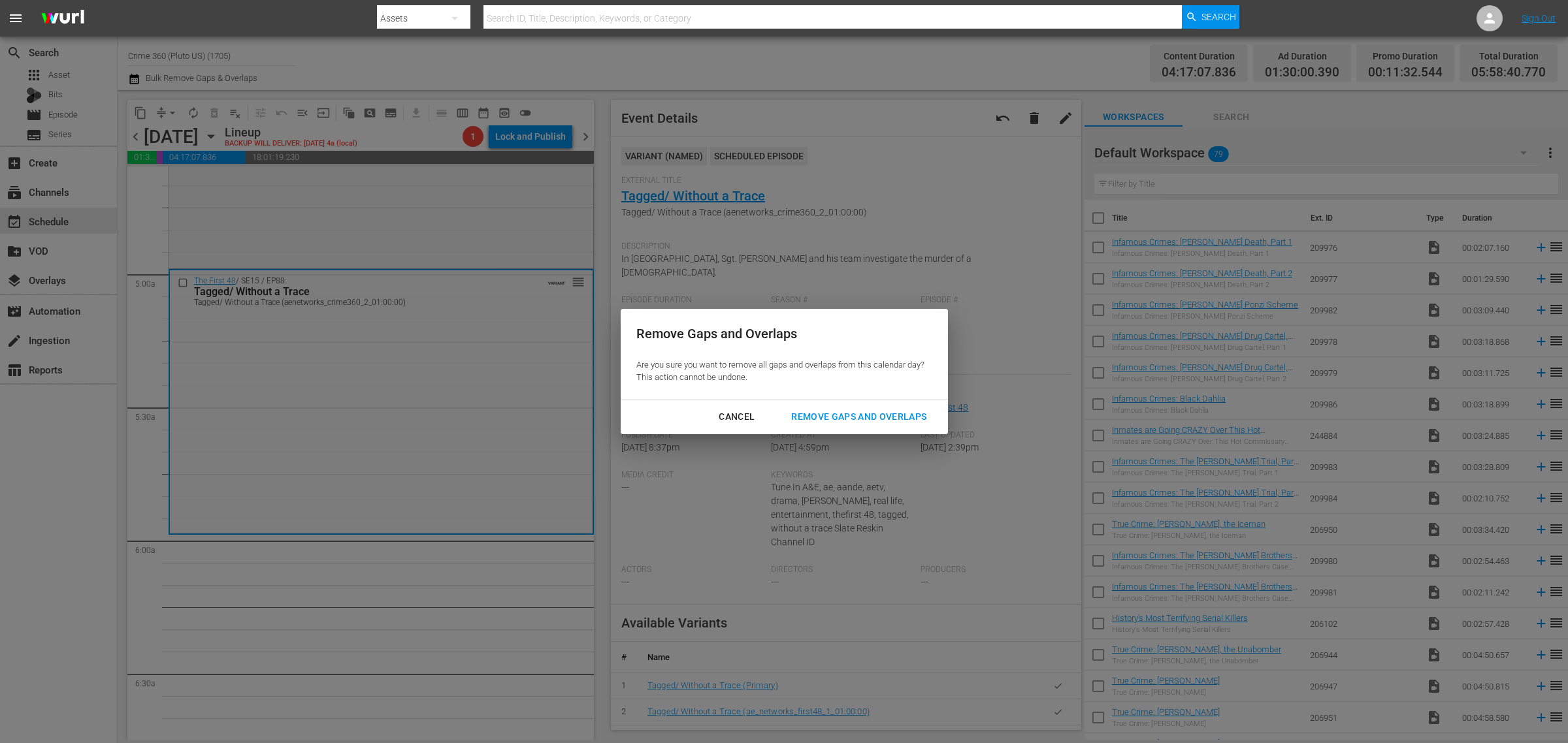
click at [878, 406] on button "Remove Gaps and Overlaps" at bounding box center [859, 417] width 167 height 24
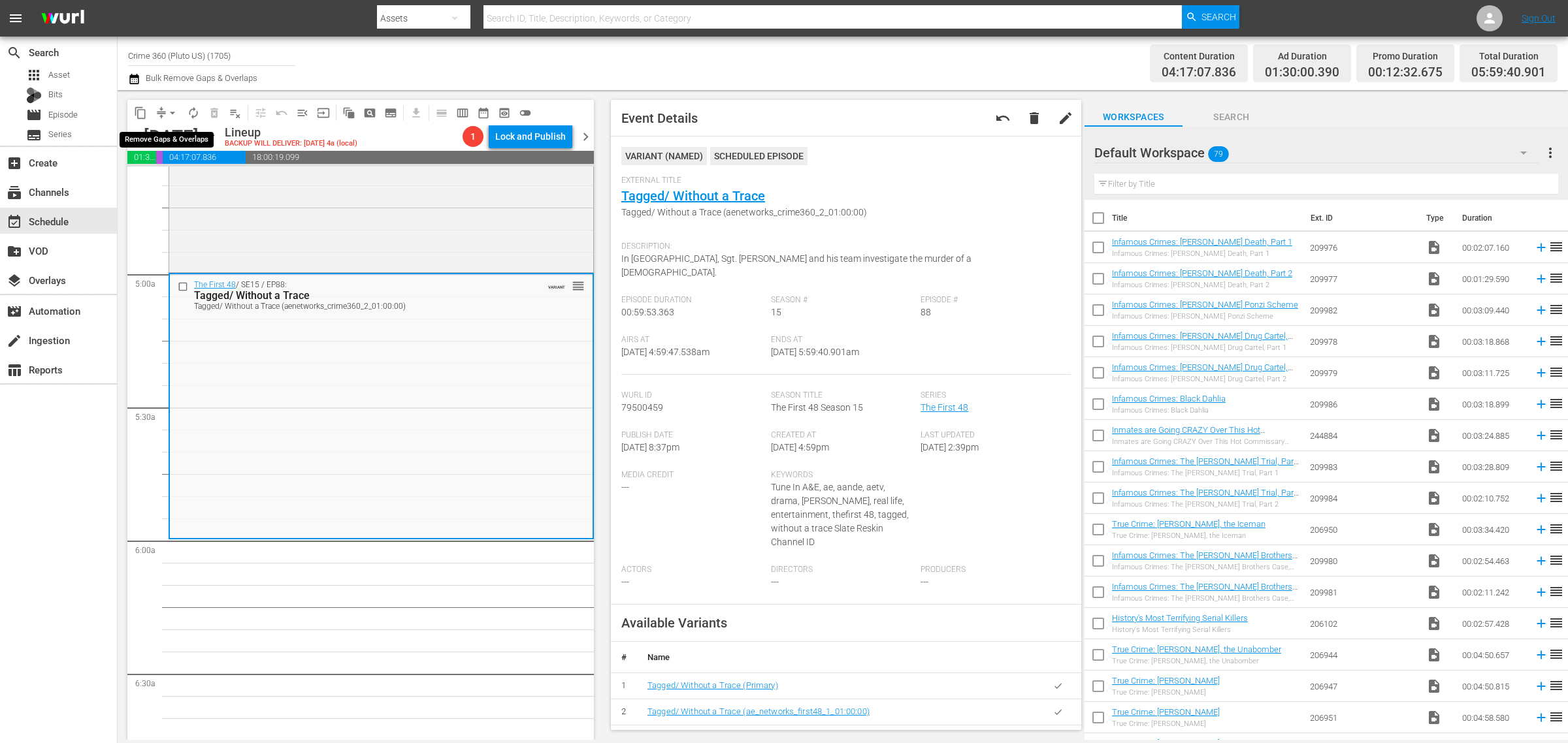
click at [174, 112] on span "arrow_drop_down" at bounding box center [172, 113] width 13 height 13
click at [182, 136] on li "Align to Midnight" at bounding box center [173, 139] width 137 height 22
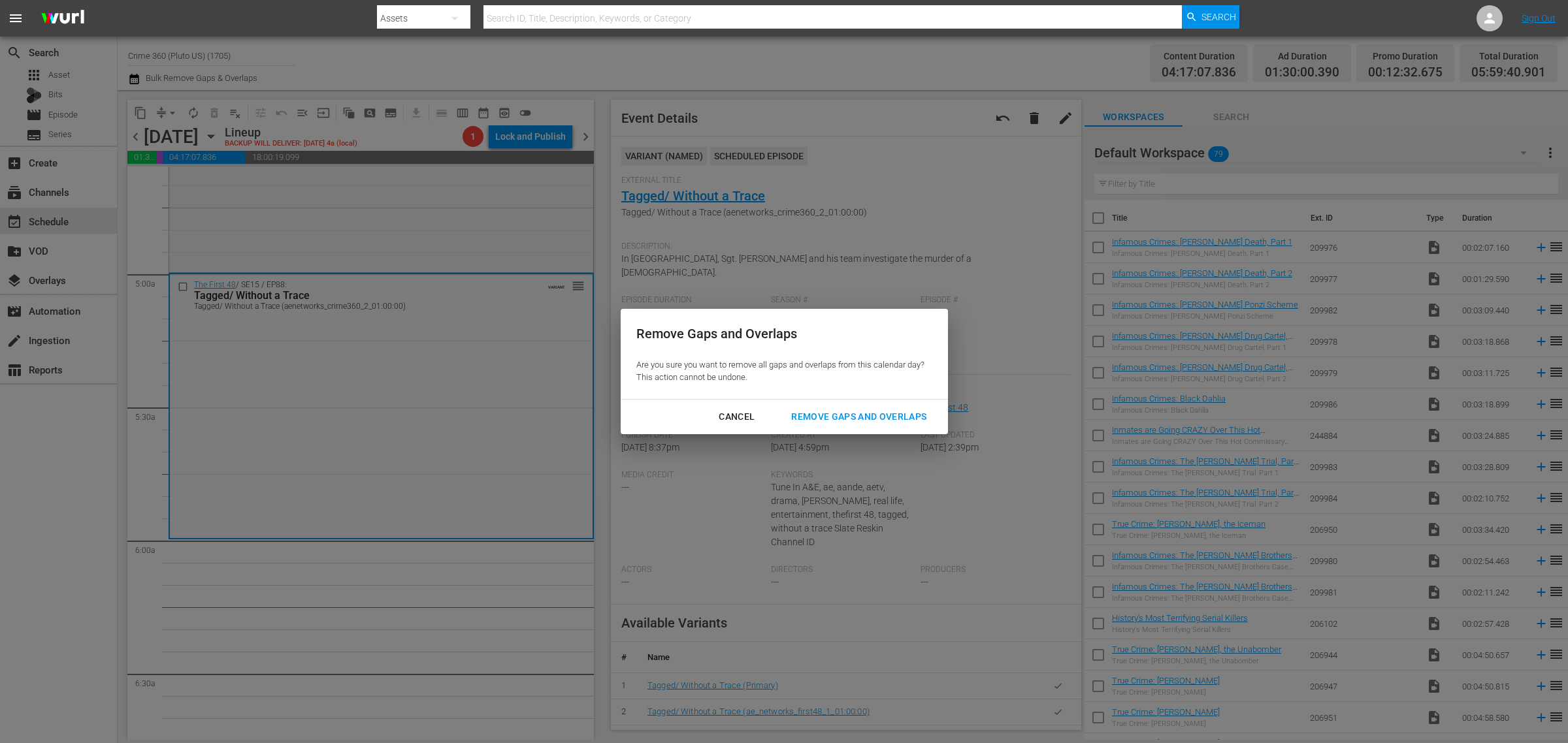
click at [859, 401] on div "Cancel Remove Gaps and Overlaps" at bounding box center [784, 417] width 328 height 34
click at [861, 416] on div "Remove Gaps and Overlaps" at bounding box center [858, 416] width 156 height 17
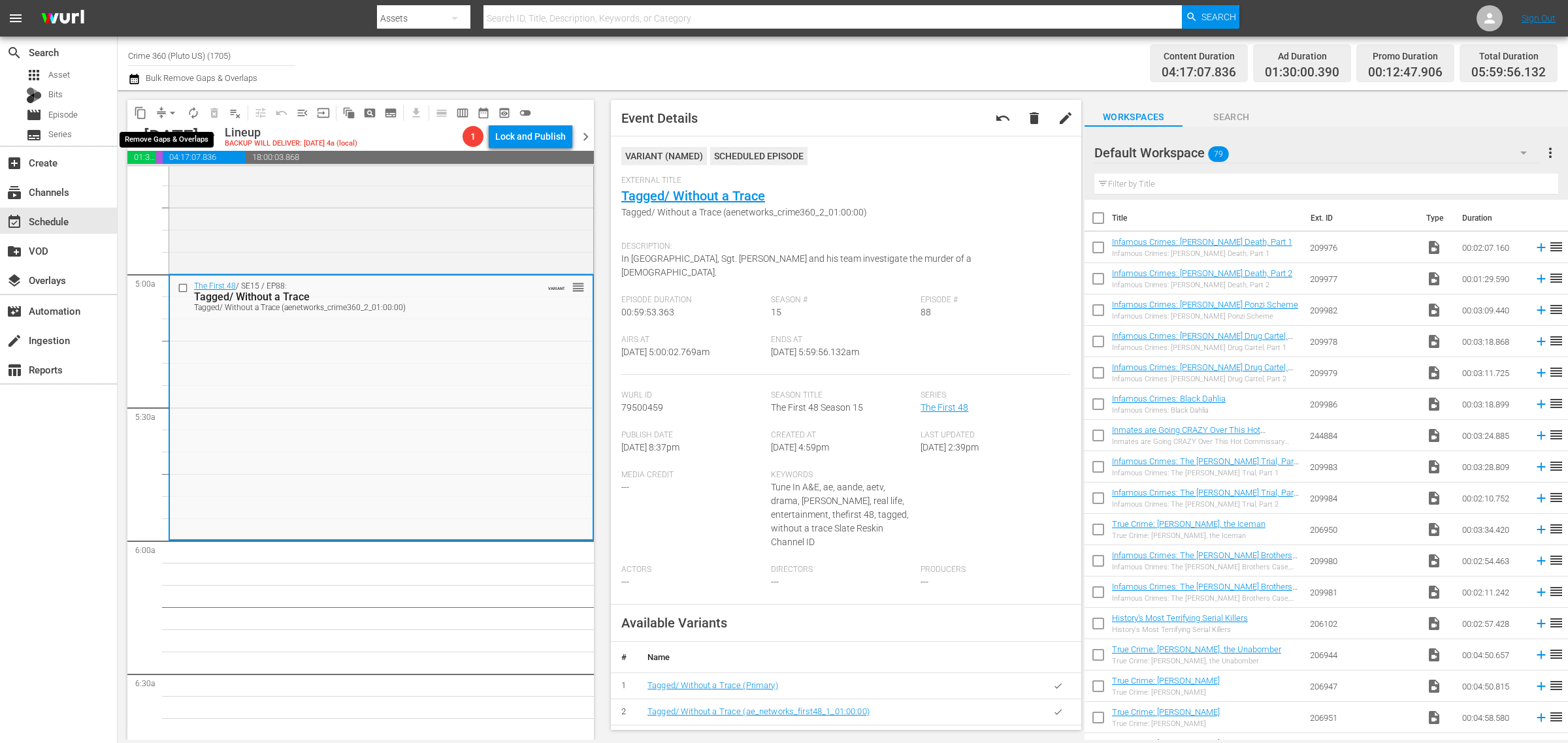
click at [175, 112] on span "arrow_drop_down" at bounding box center [172, 113] width 13 height 13
click at [165, 124] on ul "Align to Midnight Align to First Episode Align to End of Previous Day" at bounding box center [173, 160] width 137 height 75
click at [200, 141] on li "Align to Midnight" at bounding box center [173, 139] width 137 height 22
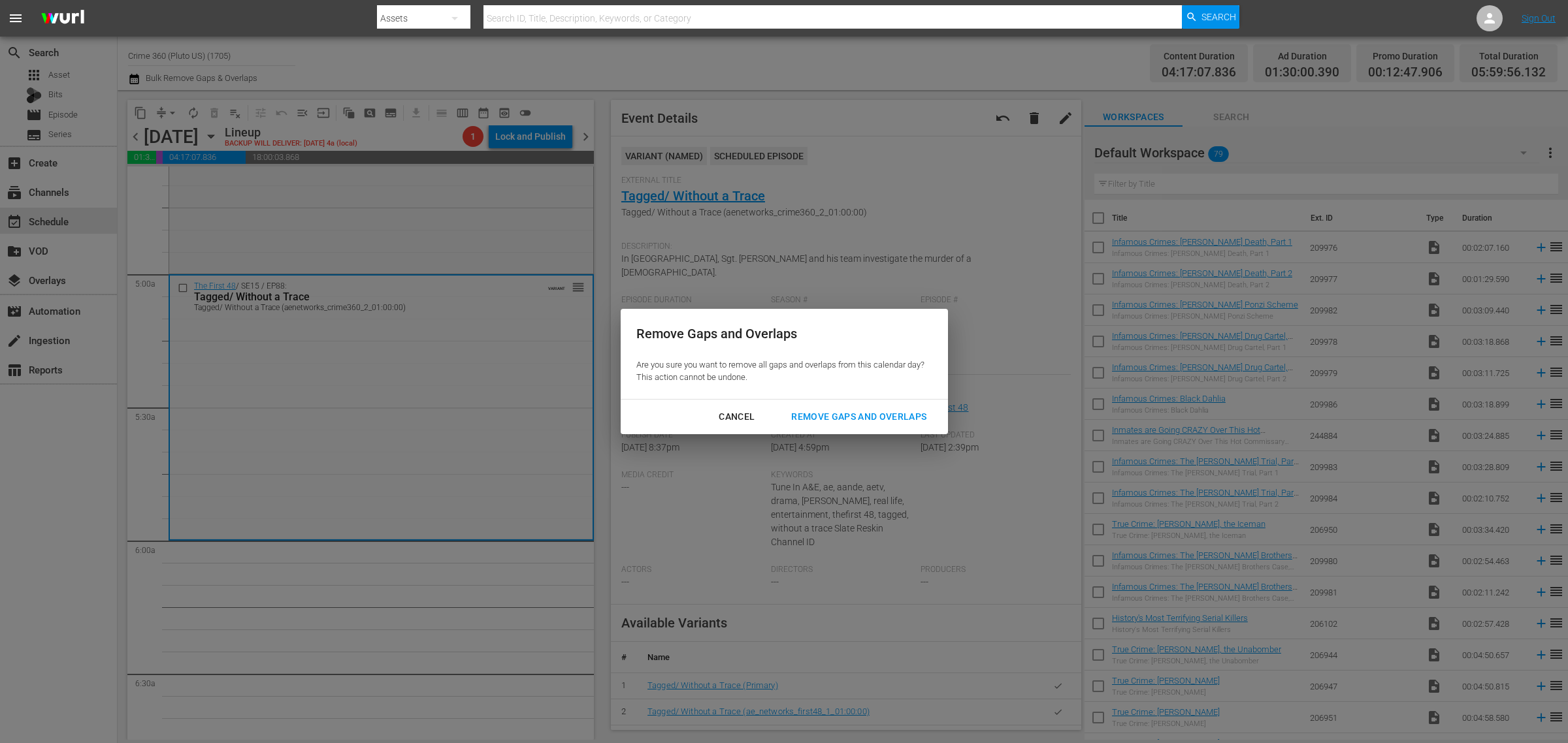
click at [866, 409] on div "Remove Gaps and Overlaps" at bounding box center [858, 416] width 156 height 17
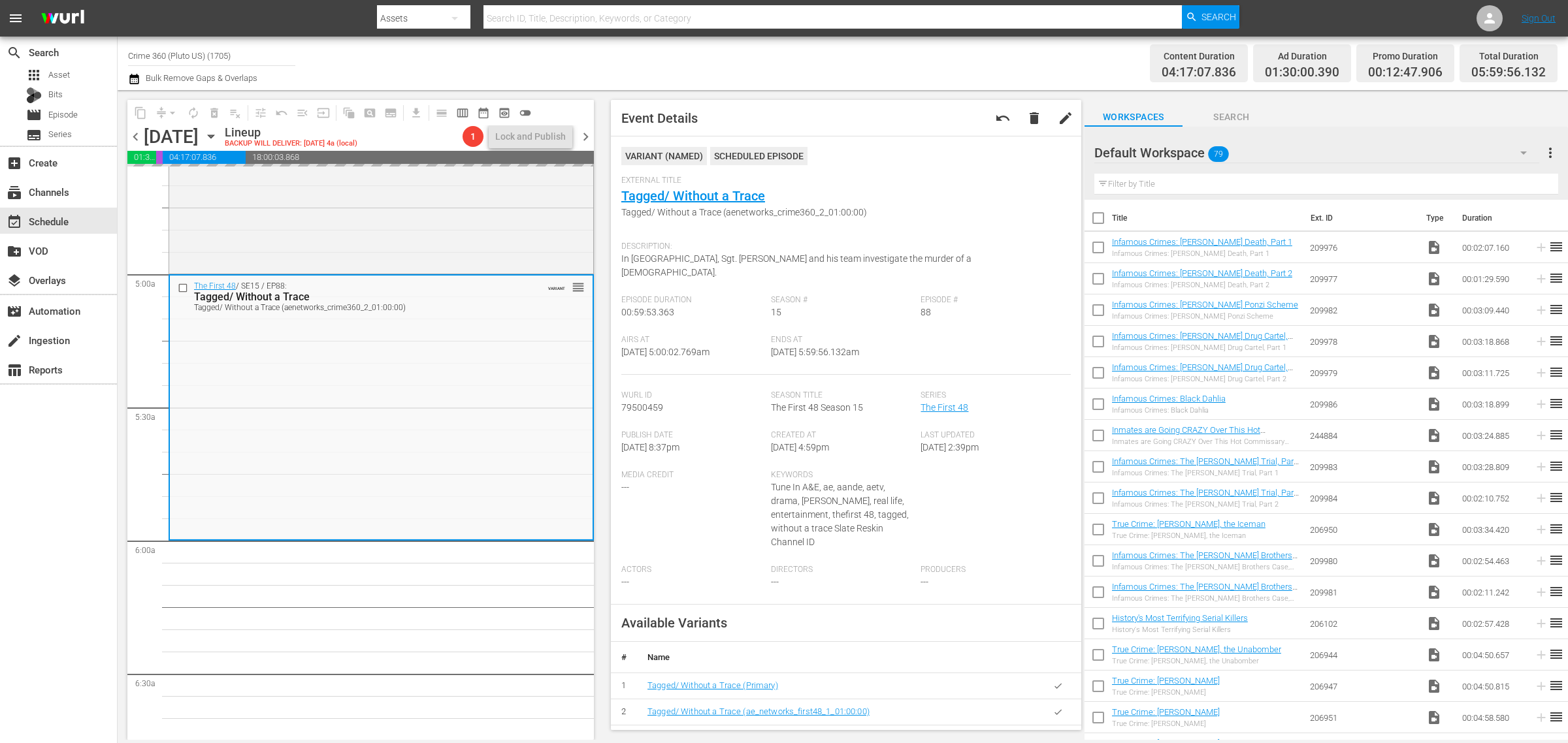
click at [814, 75] on div "Channel Title Crime 360 (Pluto US) (1705) Bulk Remove Gaps & Overlaps" at bounding box center [517, 62] width 779 height 47
click at [876, 66] on div "Channel Title Crime 360 (Pluto US) (1705) Bulk Remove Gaps & Overlaps" at bounding box center [517, 62] width 779 height 47
click at [193, 112] on span "autorenew_outlined" at bounding box center [193, 113] width 13 height 13
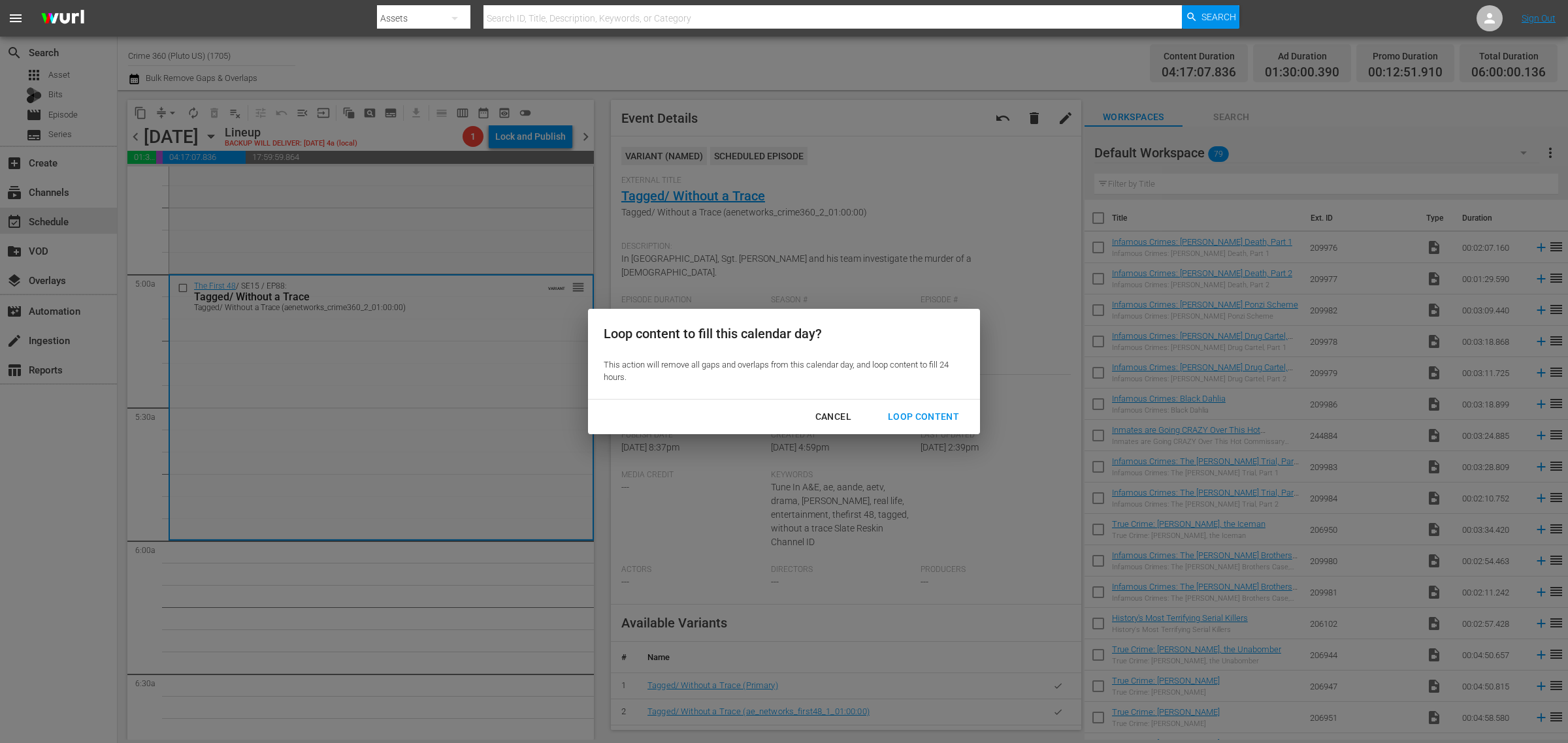
click at [914, 413] on div "Loop Content" at bounding box center [924, 416] width 92 height 17
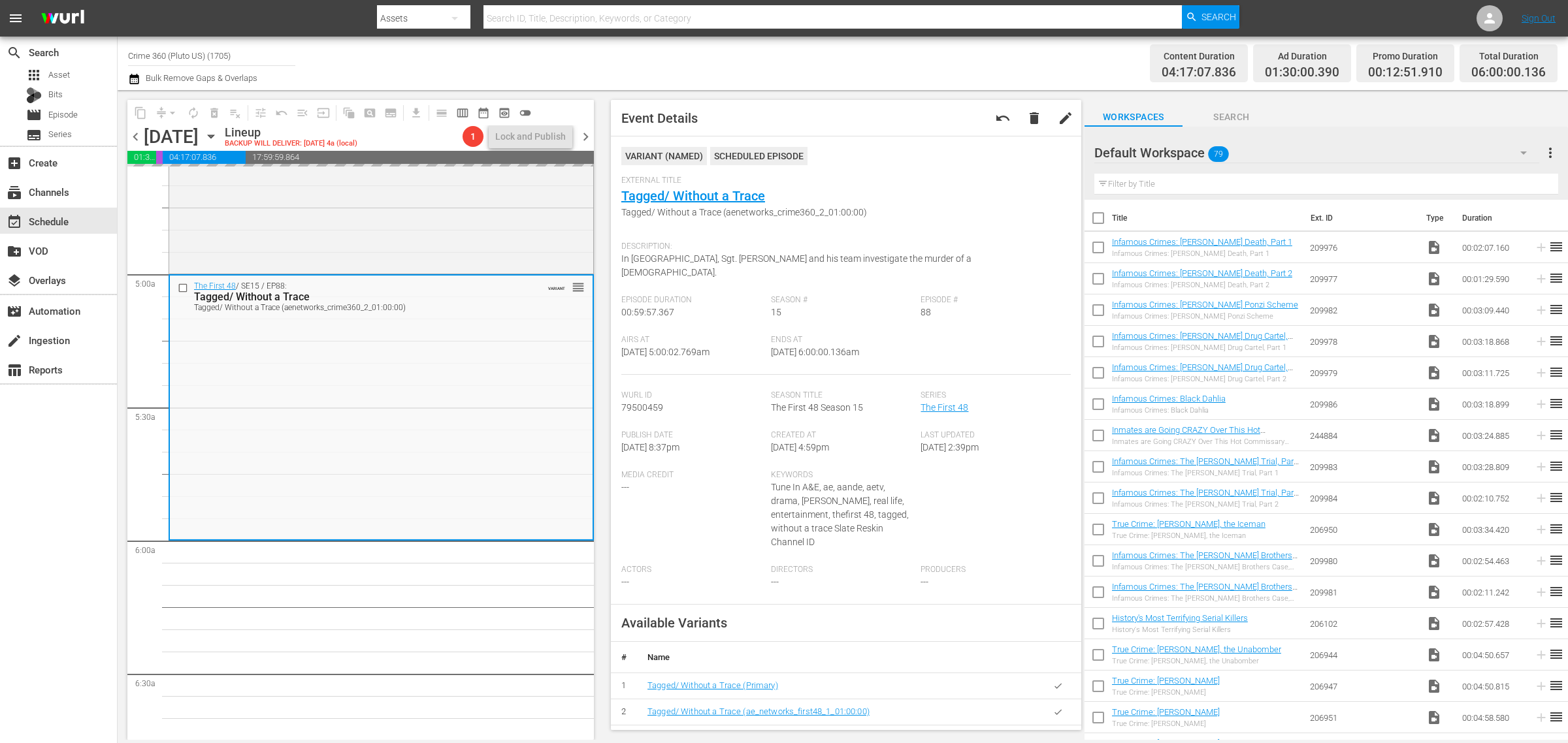
click at [690, 70] on div "Channel Title Crime 360 (Pluto US) (1705) Bulk Remove Gaps & Overlaps" at bounding box center [517, 62] width 779 height 47
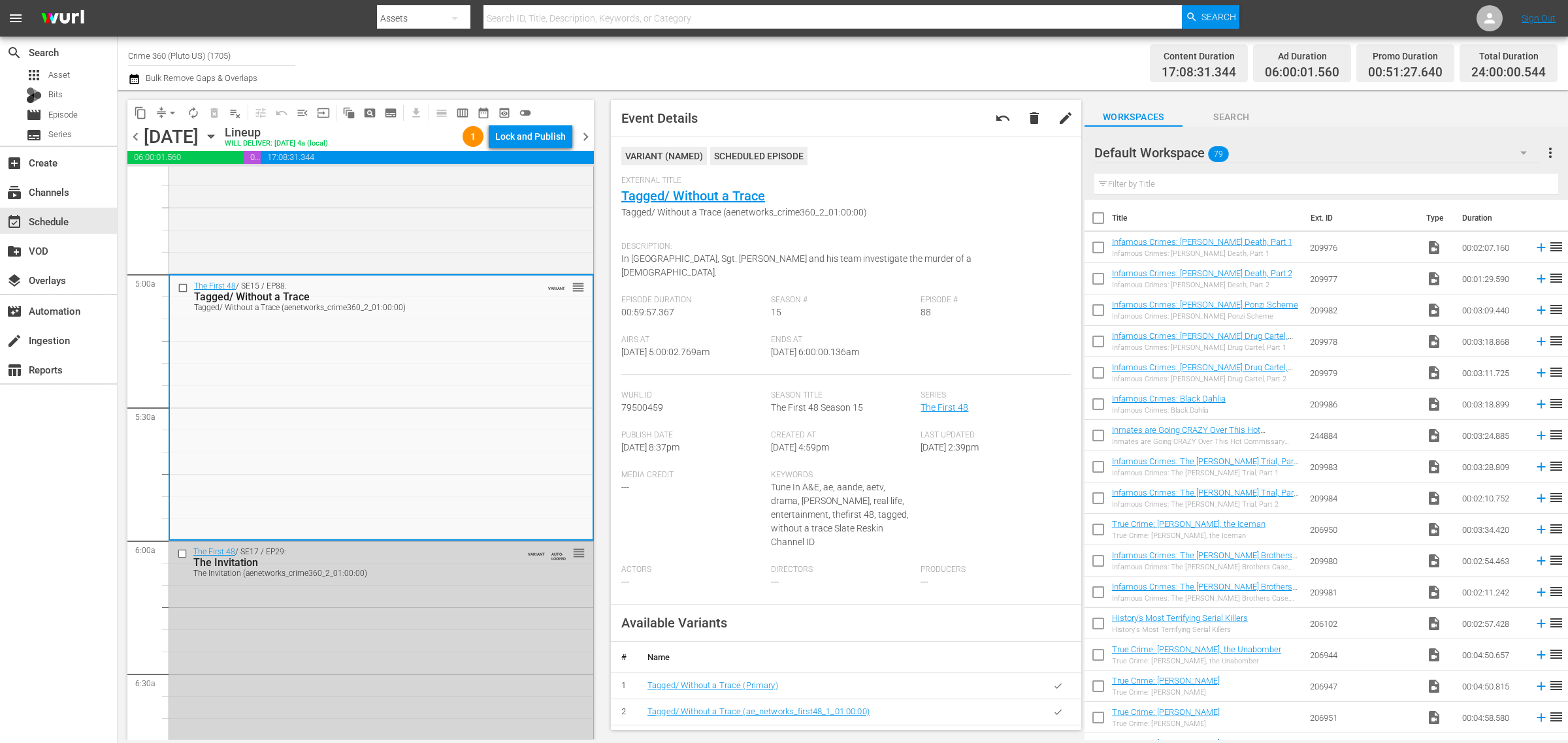
click at [876, 57] on div "Channel Title Crime 360 (Pluto US) (1705) Bulk Remove Gaps & Overlaps" at bounding box center [517, 62] width 779 height 47
click at [524, 141] on div "Lock and Publish" at bounding box center [530, 136] width 70 height 24
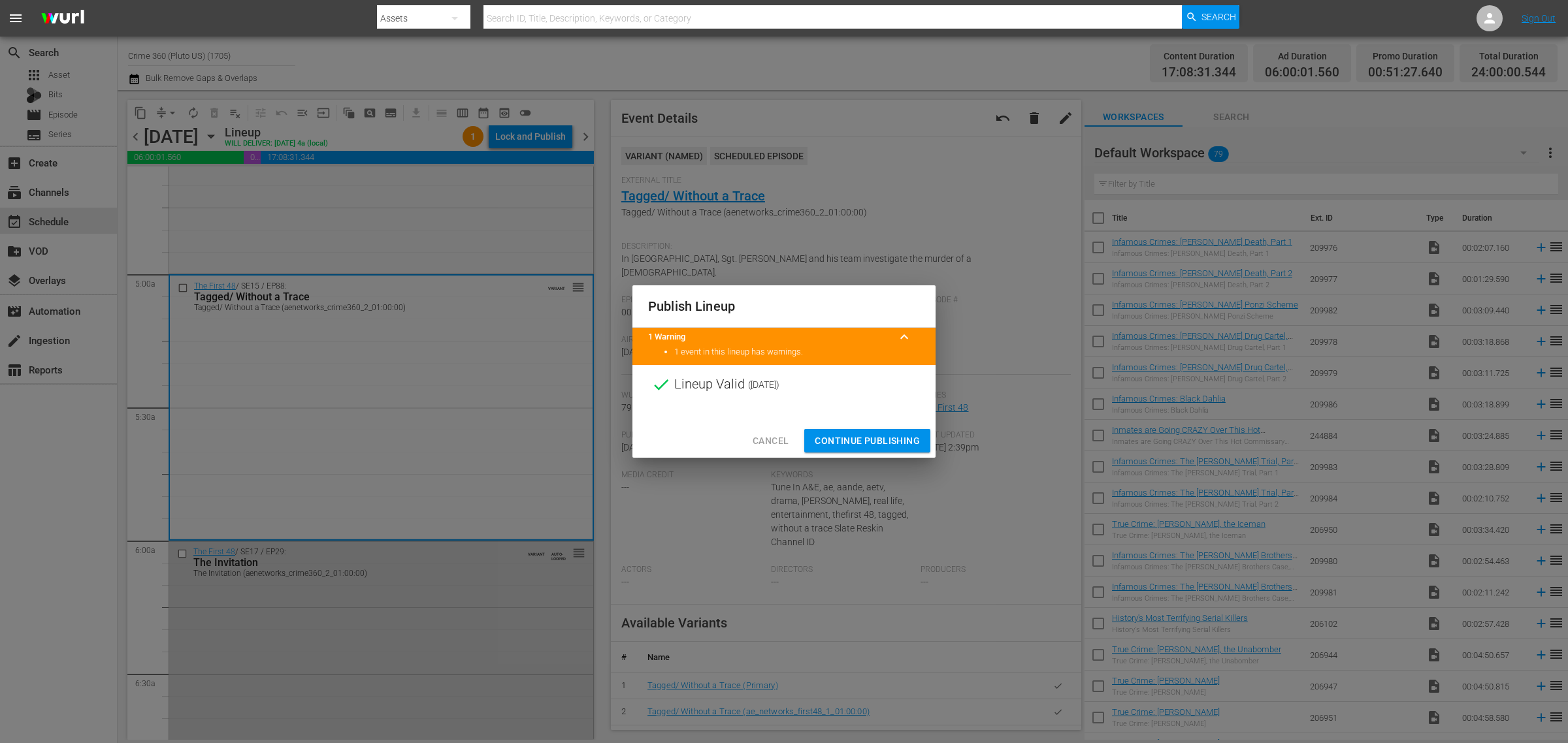
click at [878, 441] on span "Continue Publishing" at bounding box center [867, 441] width 105 height 17
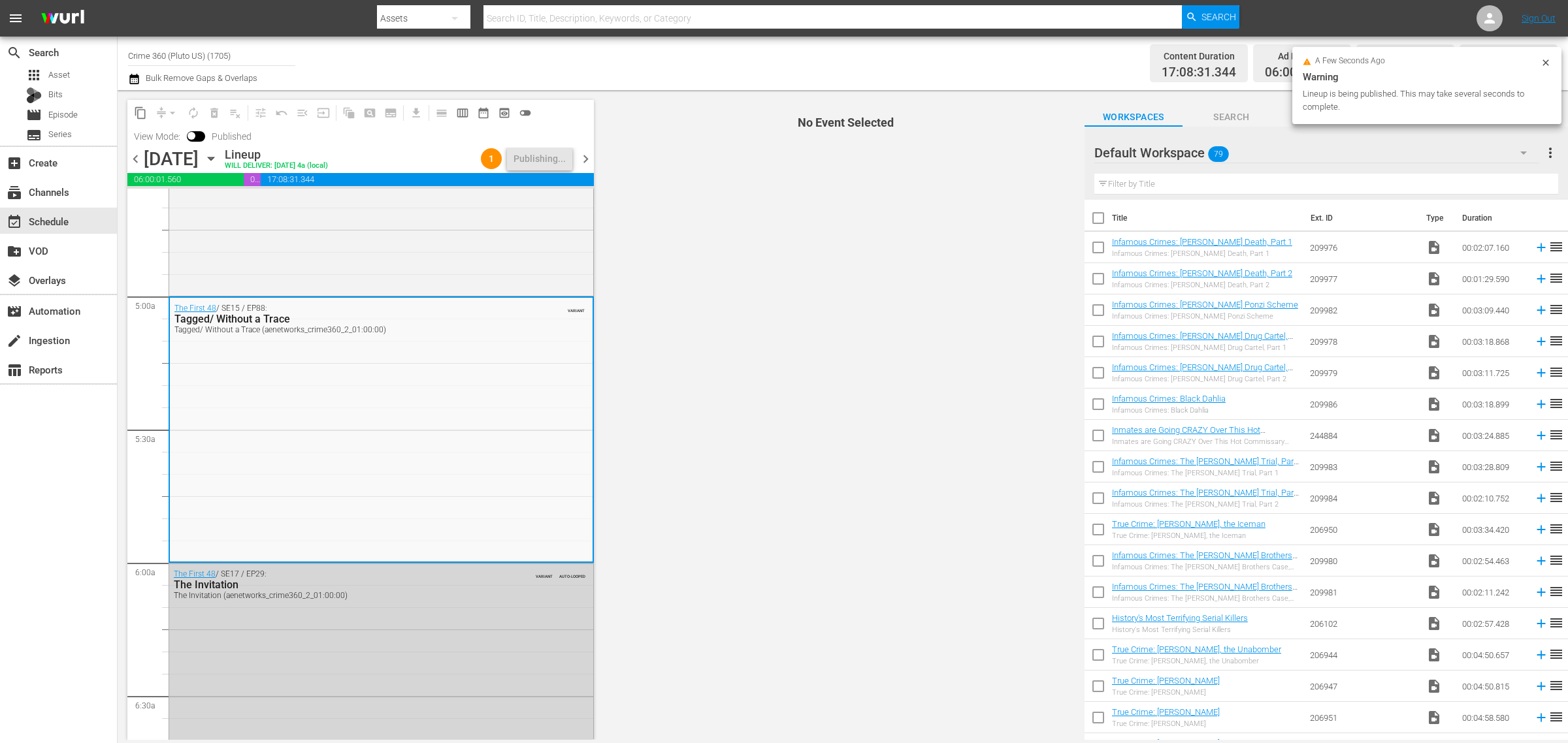
click at [892, 69] on div "Channel Title Crime 360 (Pluto US) (1705) Bulk Remove Gaps & Overlaps" at bounding box center [517, 62] width 779 height 47
click at [765, 54] on div "Channel Title Crime 360 (Pluto US) (1705) Bulk Remove Gaps & Overlaps" at bounding box center [517, 62] width 779 height 47
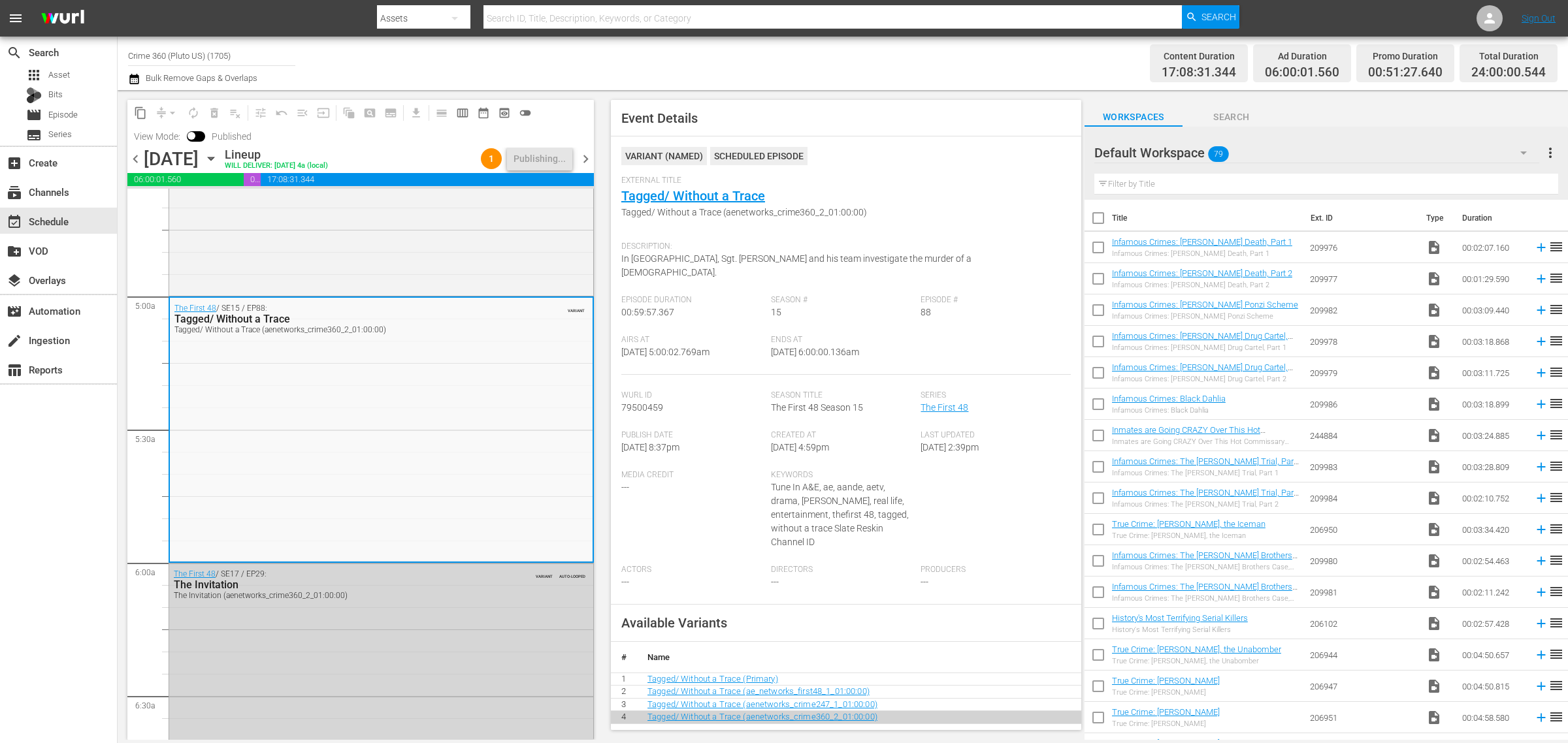
click at [588, 65] on div "Channel Title Crime 360 (Pluto US) (1705) Bulk Remove Gaps & Overlaps" at bounding box center [517, 62] width 779 height 47
click at [772, 60] on div "Channel Title Crime 360 (Pluto US) (1705) Bulk Remove Gaps & Overlaps" at bounding box center [517, 62] width 779 height 47
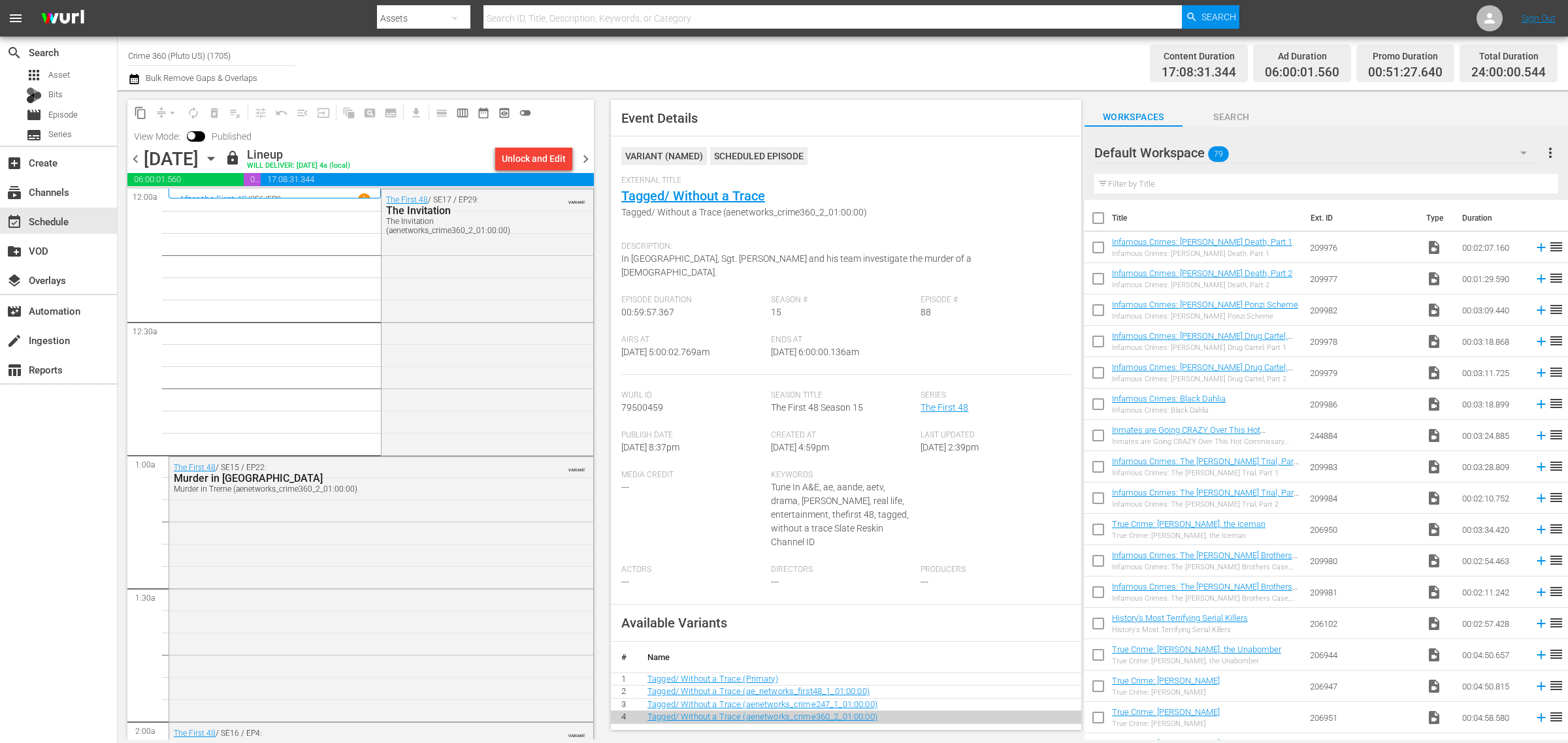
click at [720, 62] on div "Channel Title Crime 360 (Pluto US) (1705) Bulk Remove Gaps & Overlaps" at bounding box center [517, 62] width 779 height 47
click at [870, 82] on div "Channel Title Crime 360 (Pluto US) (1705) Bulk Remove Gaps & Overlaps" at bounding box center [517, 62] width 779 height 47
click at [756, 69] on div "Channel Title Crime 360 (Pluto US) (1705) Bulk Remove Gaps & Overlaps" at bounding box center [517, 62] width 779 height 47
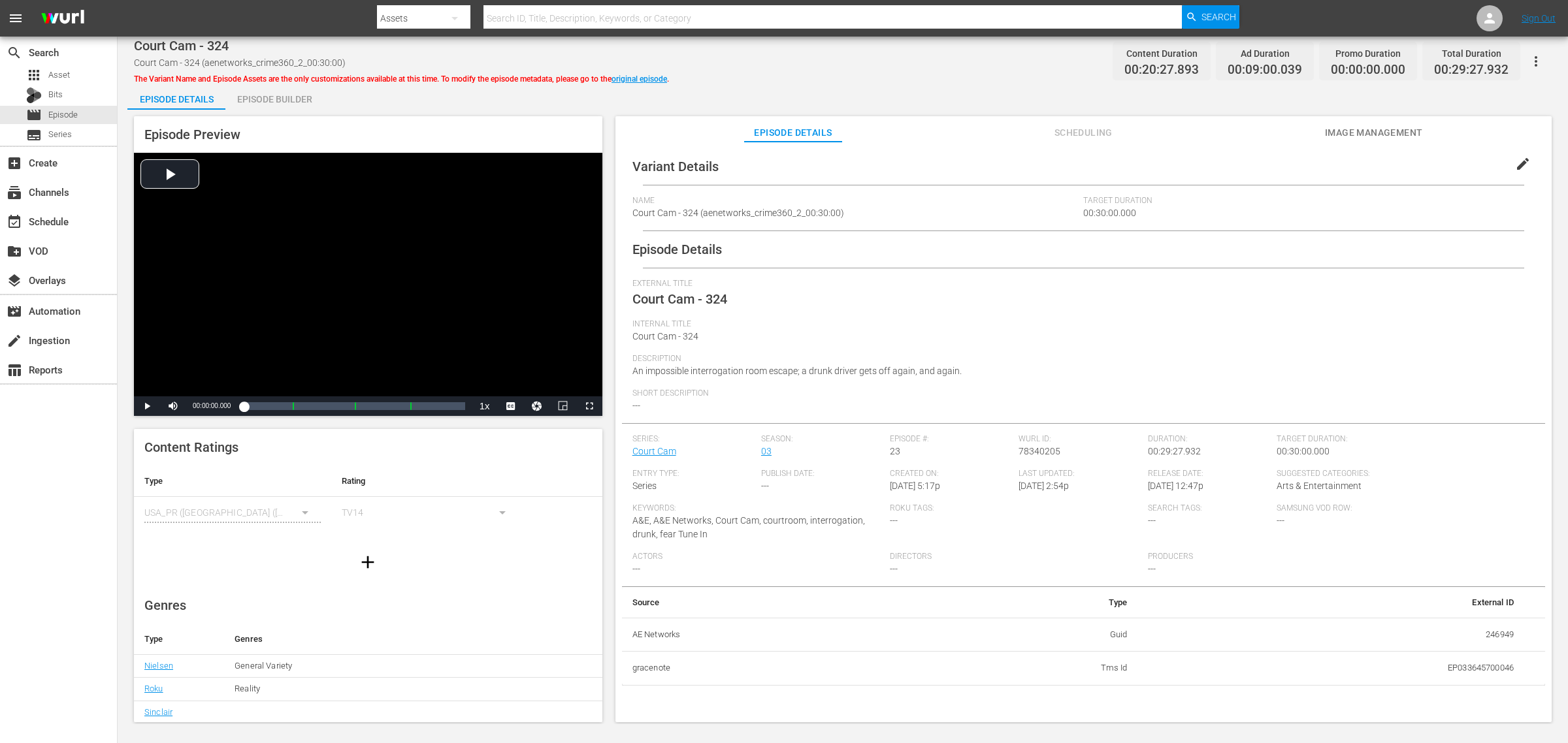
click at [305, 95] on div "Episode Builder" at bounding box center [274, 99] width 98 height 32
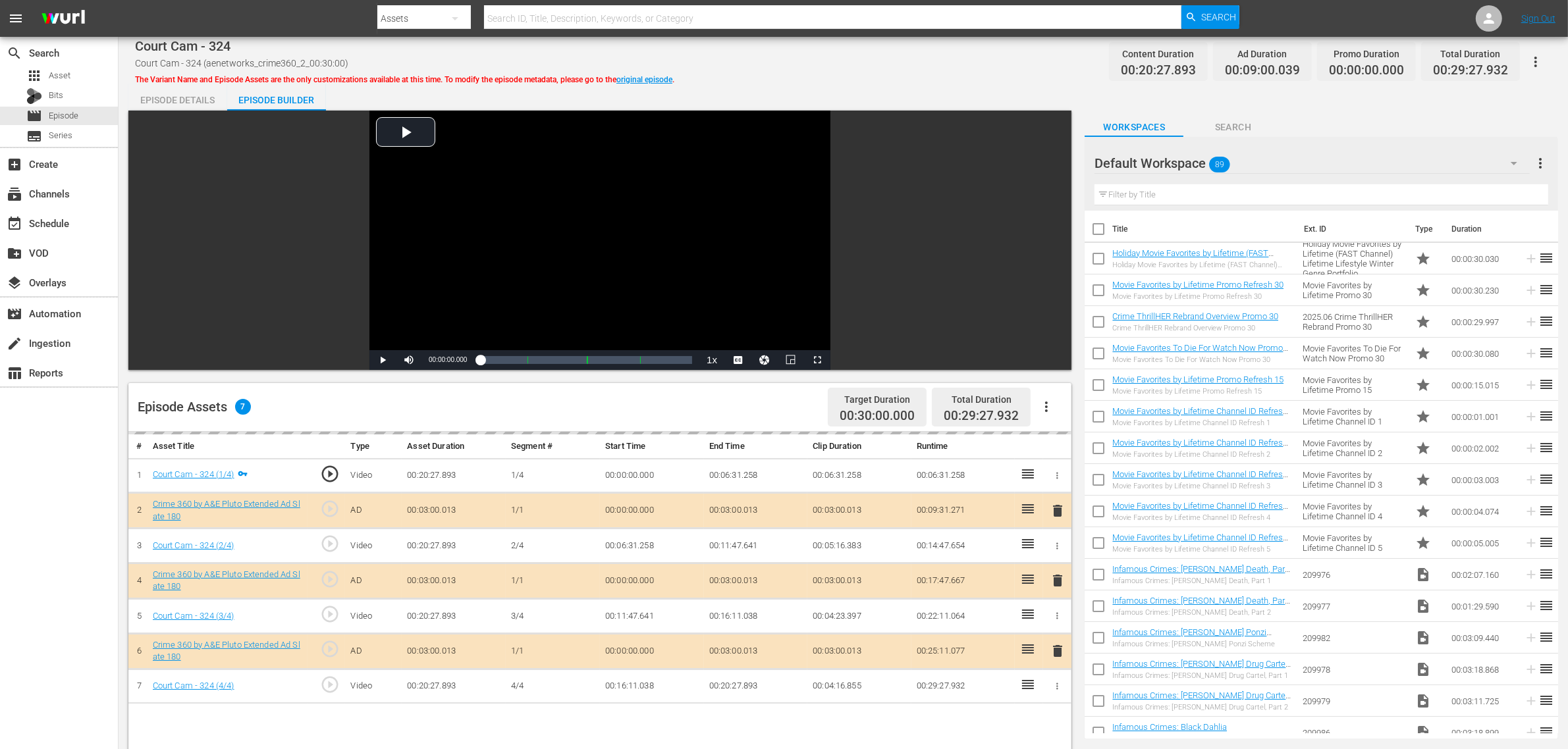
click at [917, 71] on div "Court Cam - 324 Court Cam - 324 (aenetworks_crime360_2_00:30:00) The Variant Na…" at bounding box center [843, 62] width 1416 height 30
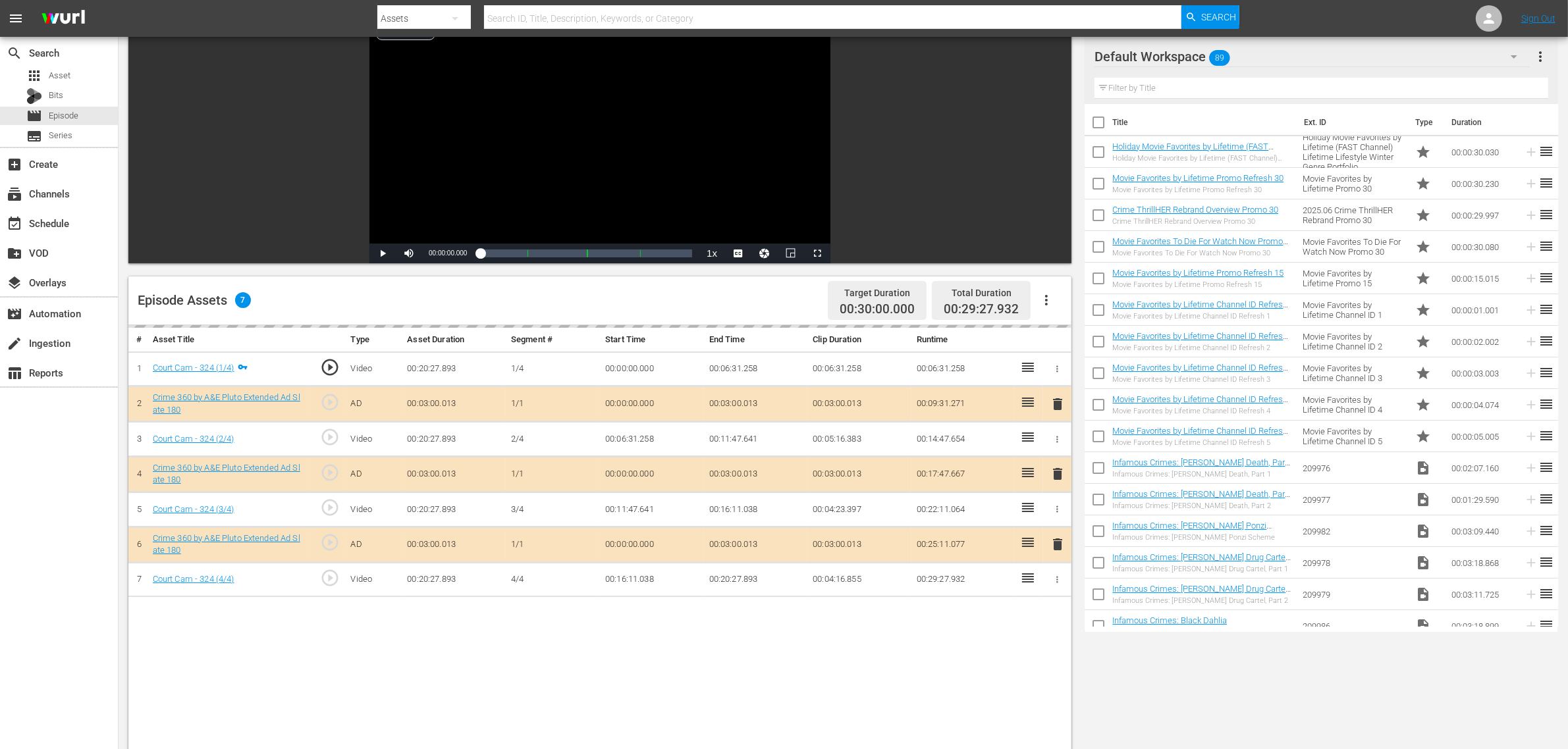
scroll to position [247, 0]
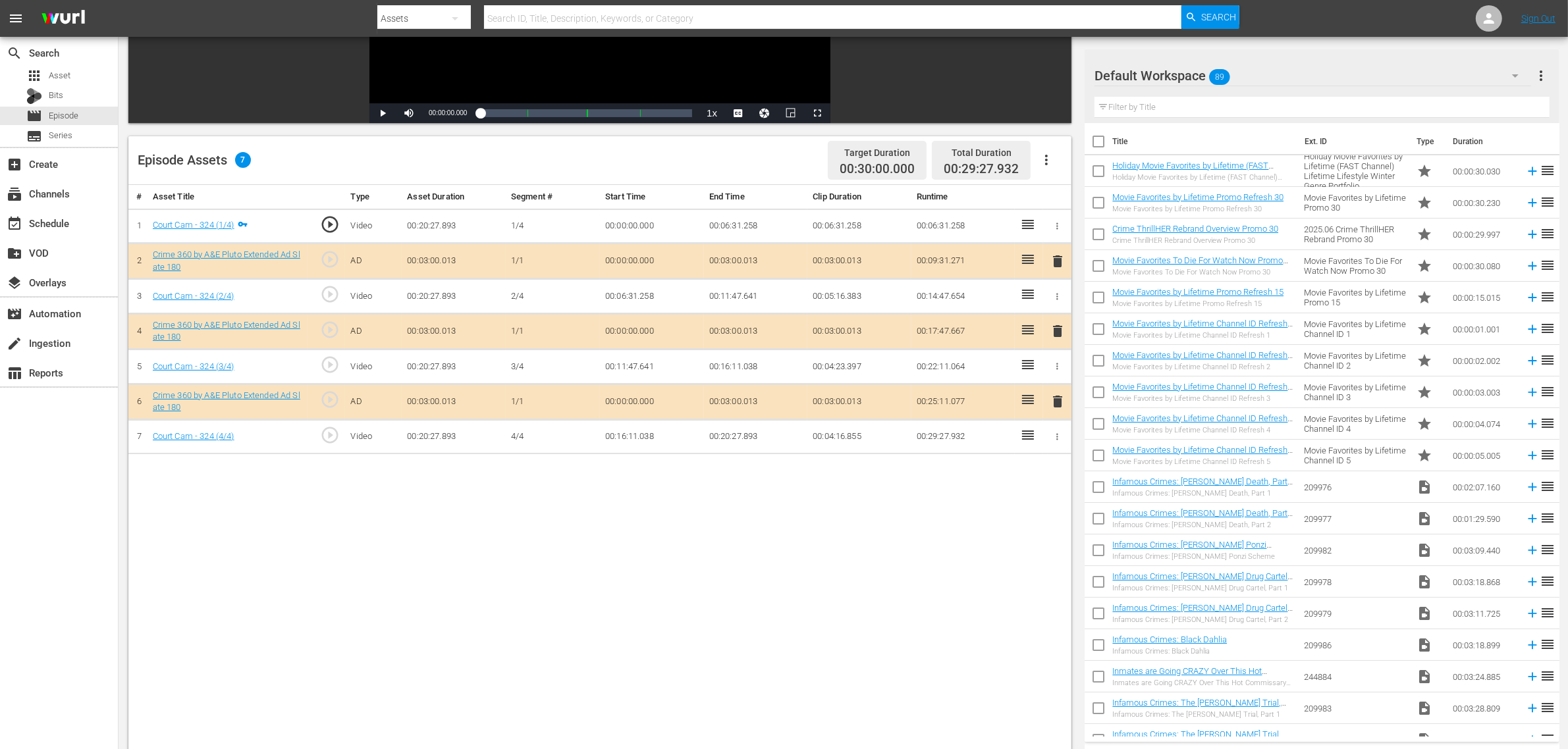
click at [1263, 66] on div "Default Workspace 89" at bounding box center [1312, 75] width 437 height 37
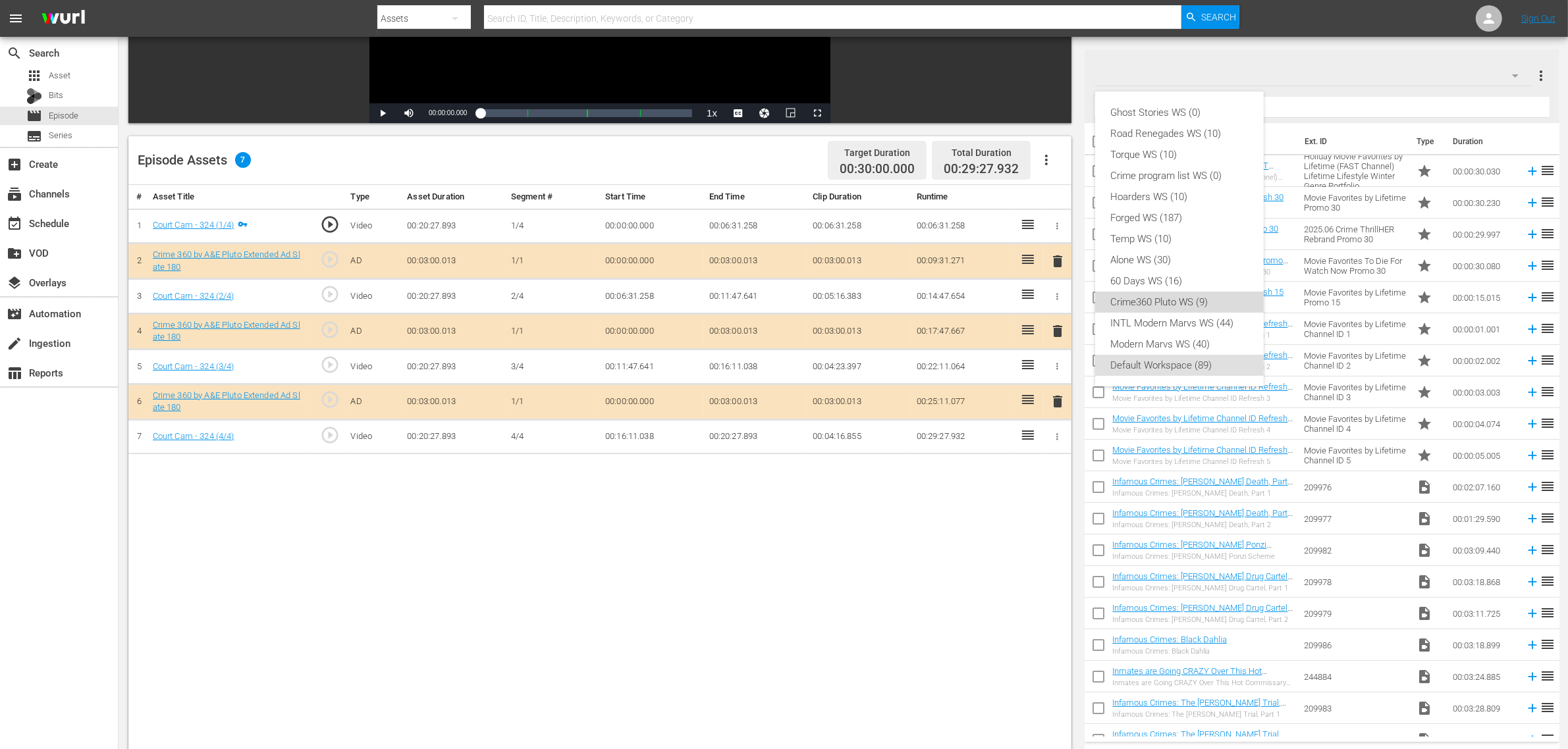
click at [1184, 300] on div "Crime360 Pluto WS (9)" at bounding box center [1179, 302] width 137 height 21
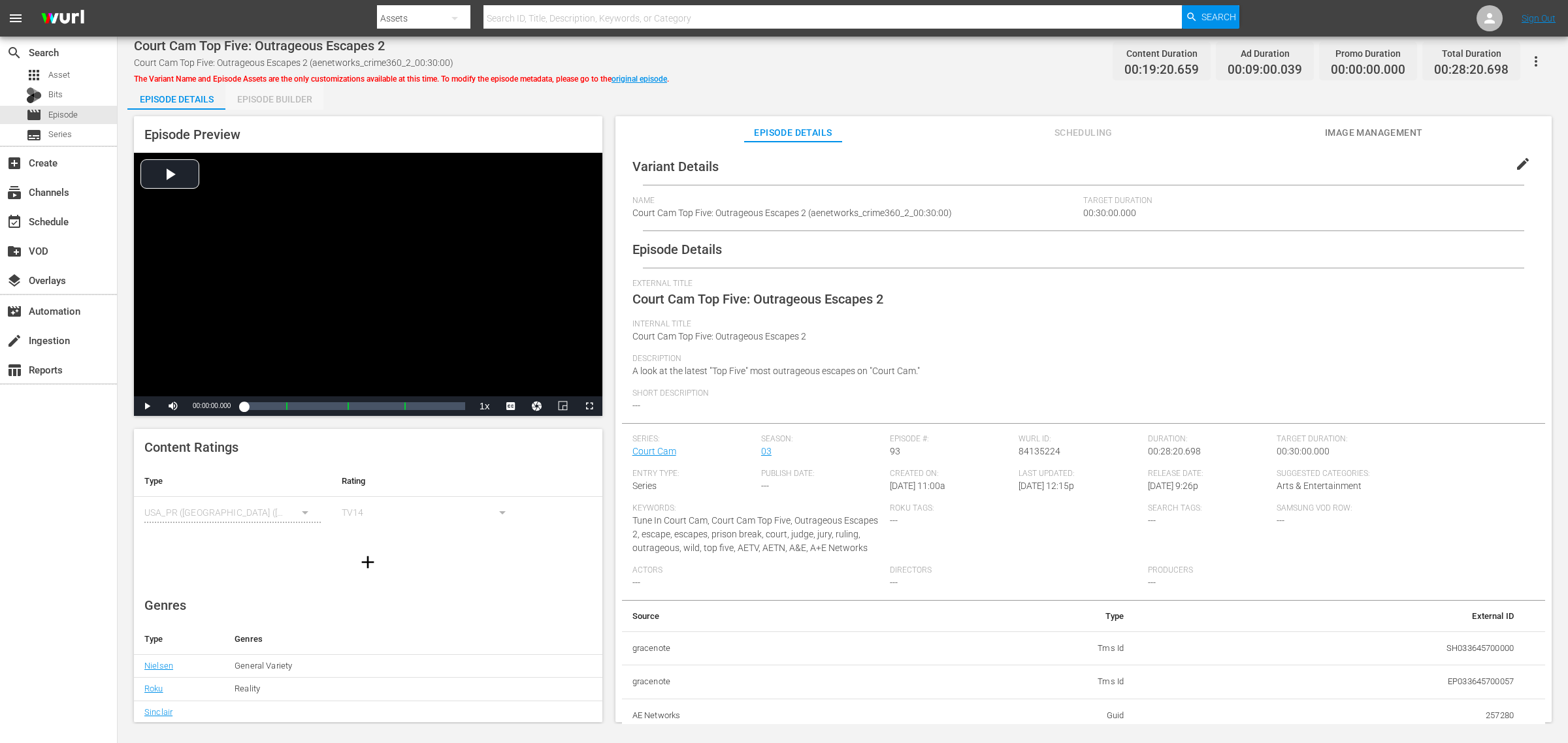
click at [288, 98] on div "Episode Builder" at bounding box center [274, 99] width 98 height 32
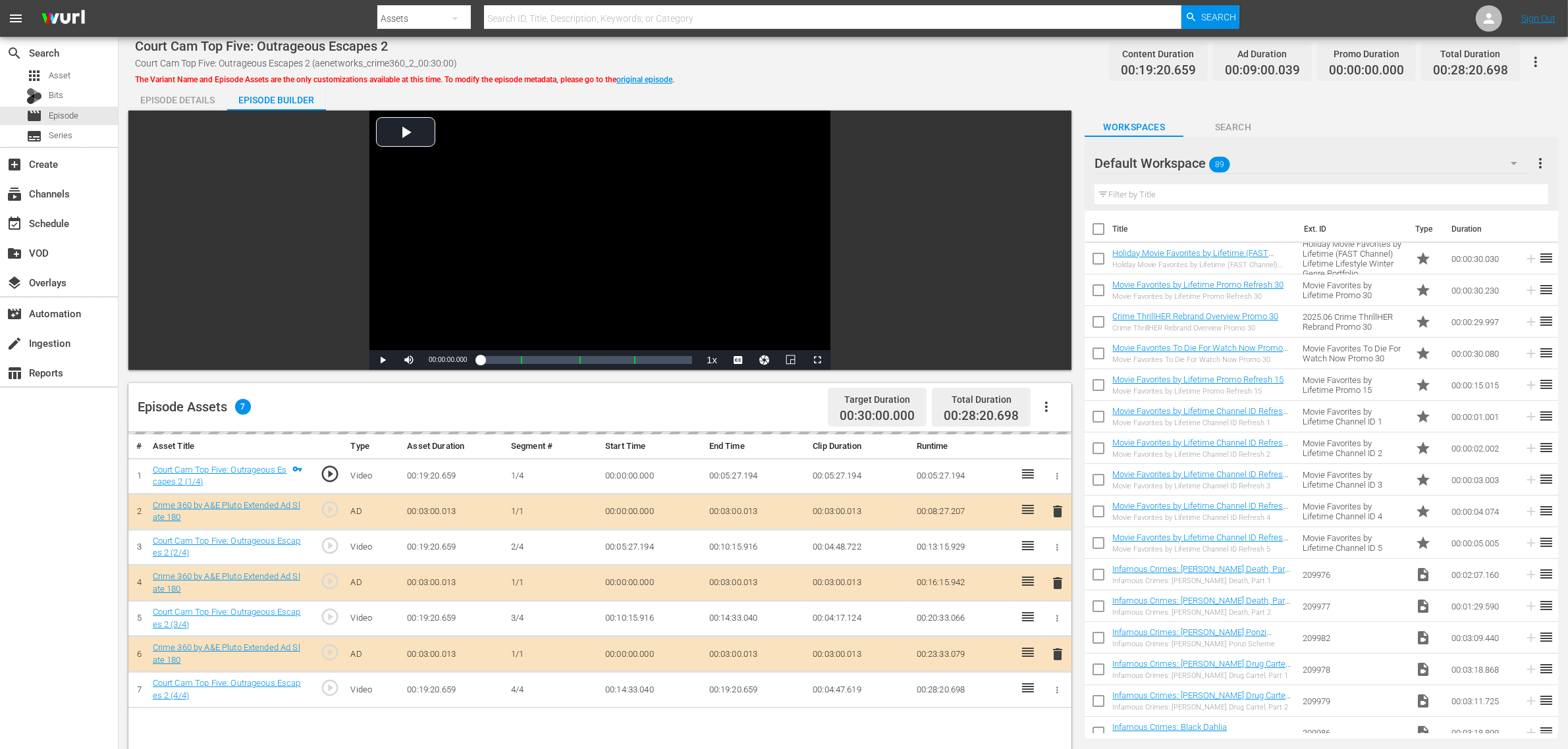
drag, startPoint x: 825, startPoint y: 79, endPoint x: 827, endPoint y: 69, distance: 10.2
click at [825, 77] on div "Court Cam Top Five: Outrageous Escapes 2 Court Cam Top Five: Outrageous Escapes…" at bounding box center [843, 564] width 1449 height 1055
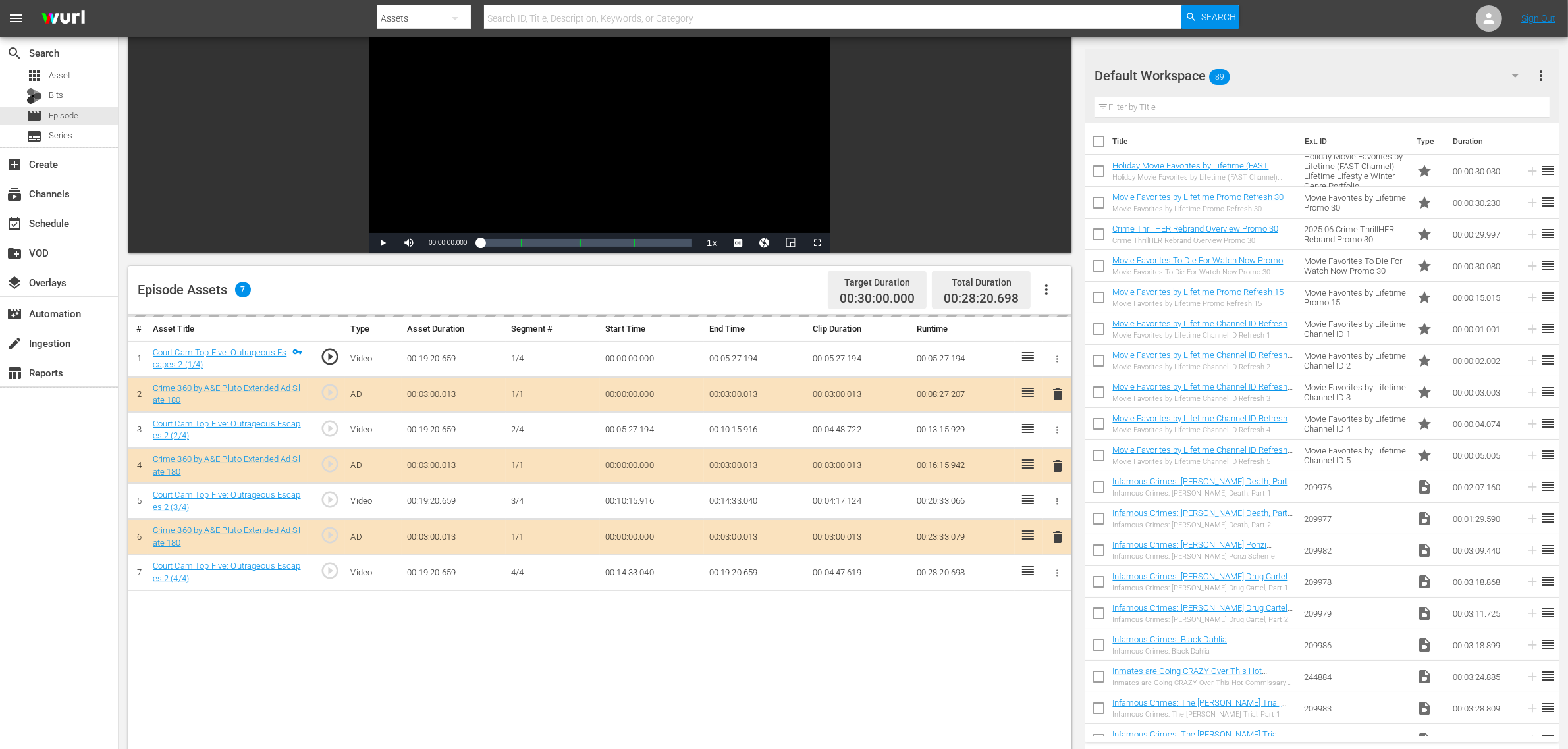
scroll to position [329, 0]
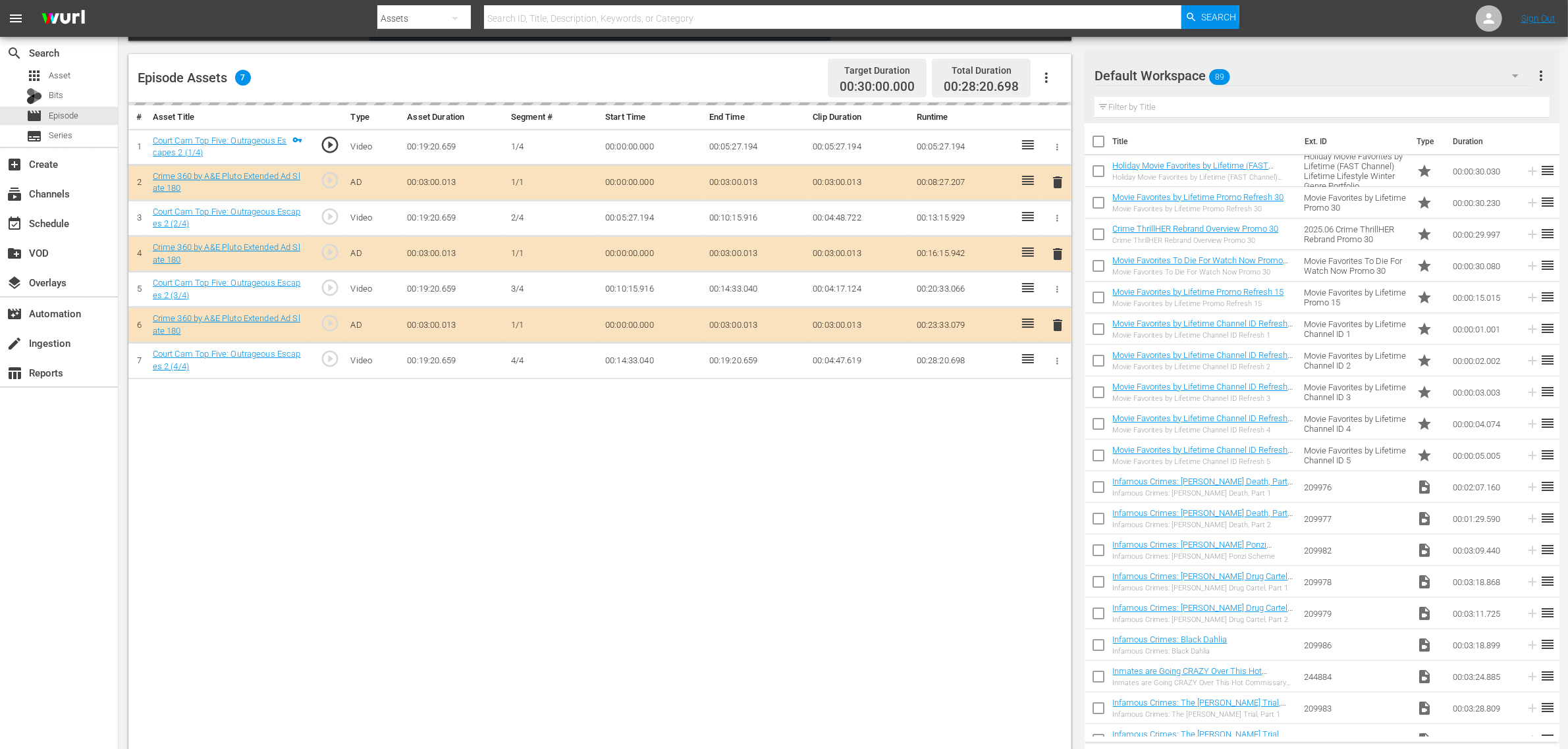
click at [1234, 76] on div "Default Workspace 89" at bounding box center [1312, 75] width 437 height 37
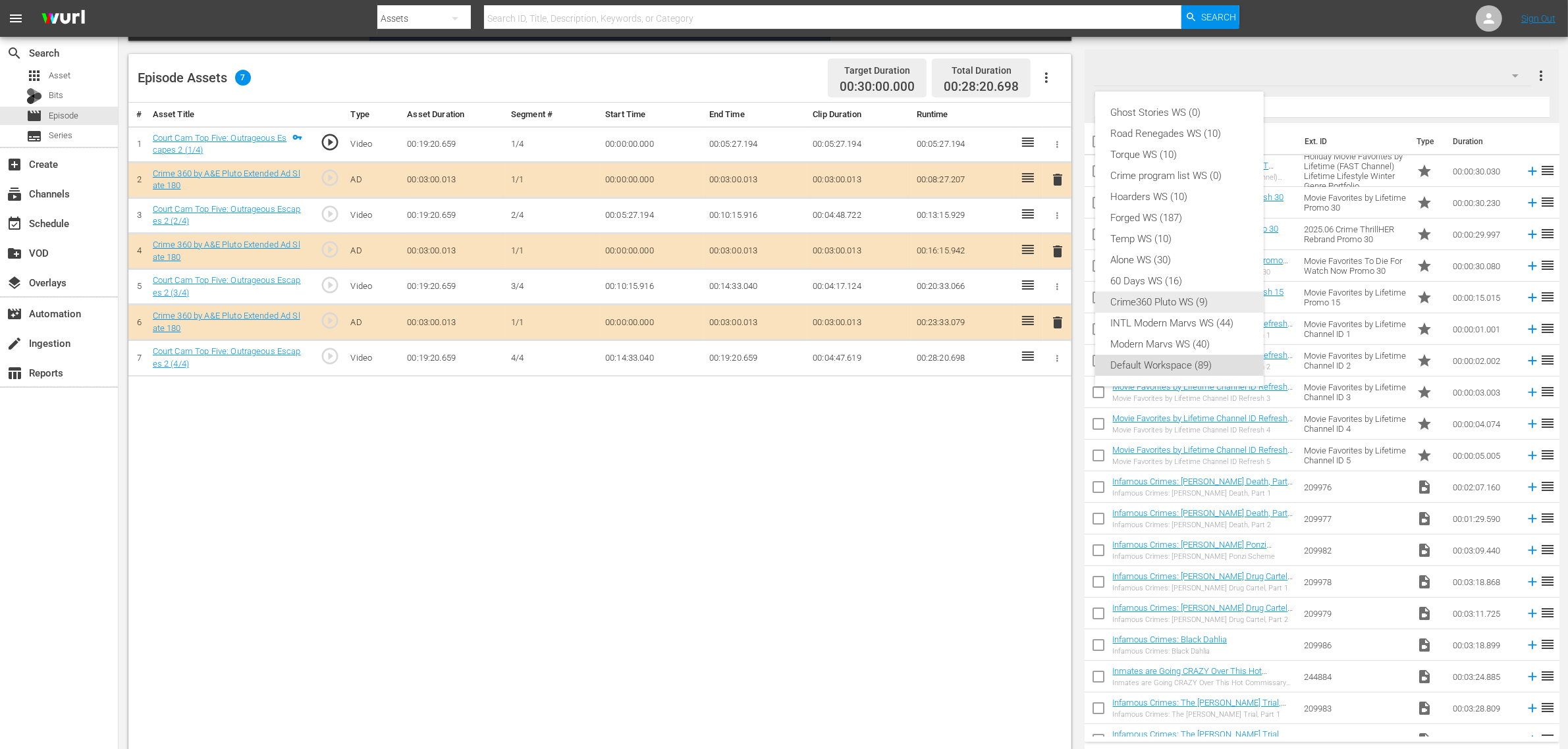
click at [1162, 297] on div "Crime360 Pluto WS (9)" at bounding box center [1179, 302] width 137 height 21
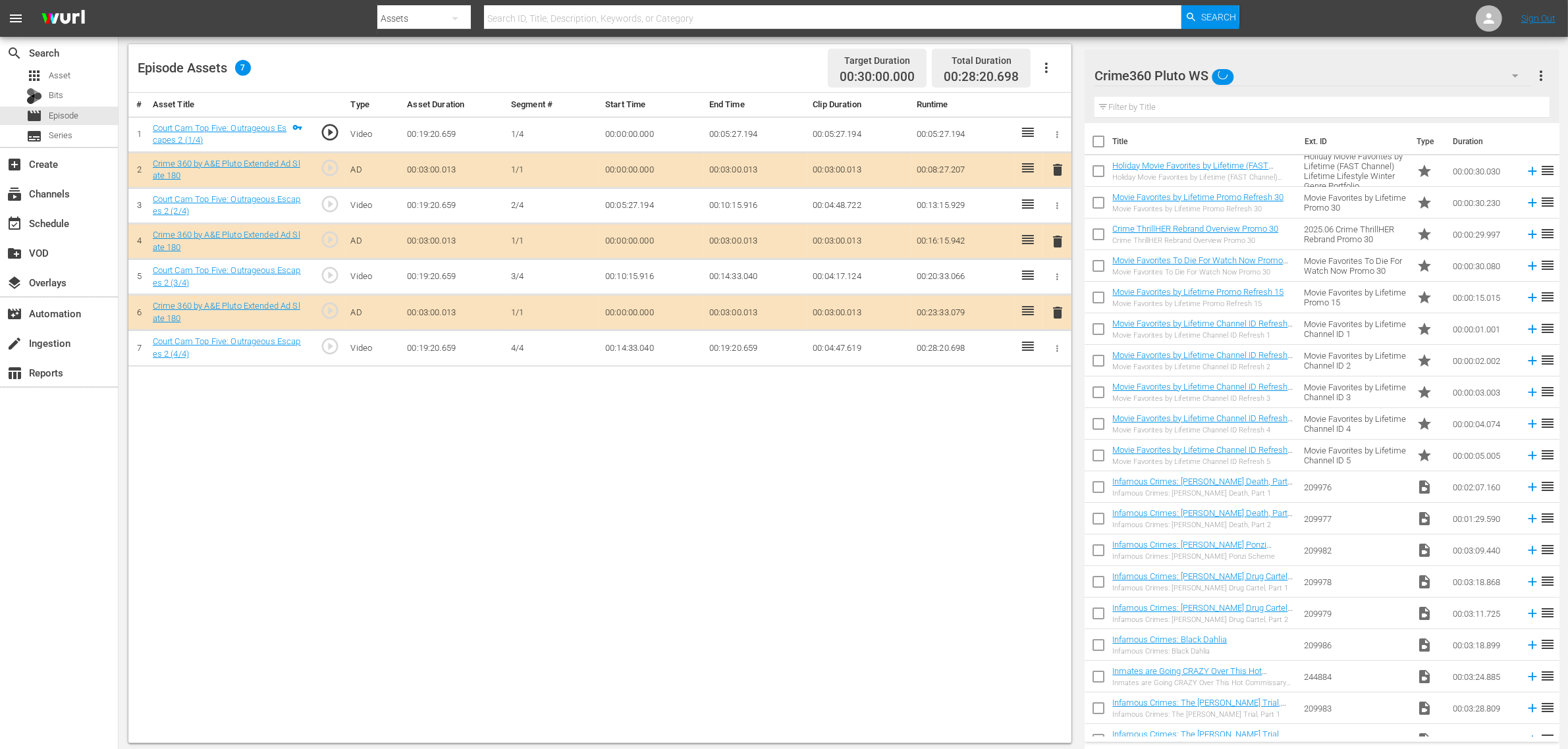
scroll to position [342, 0]
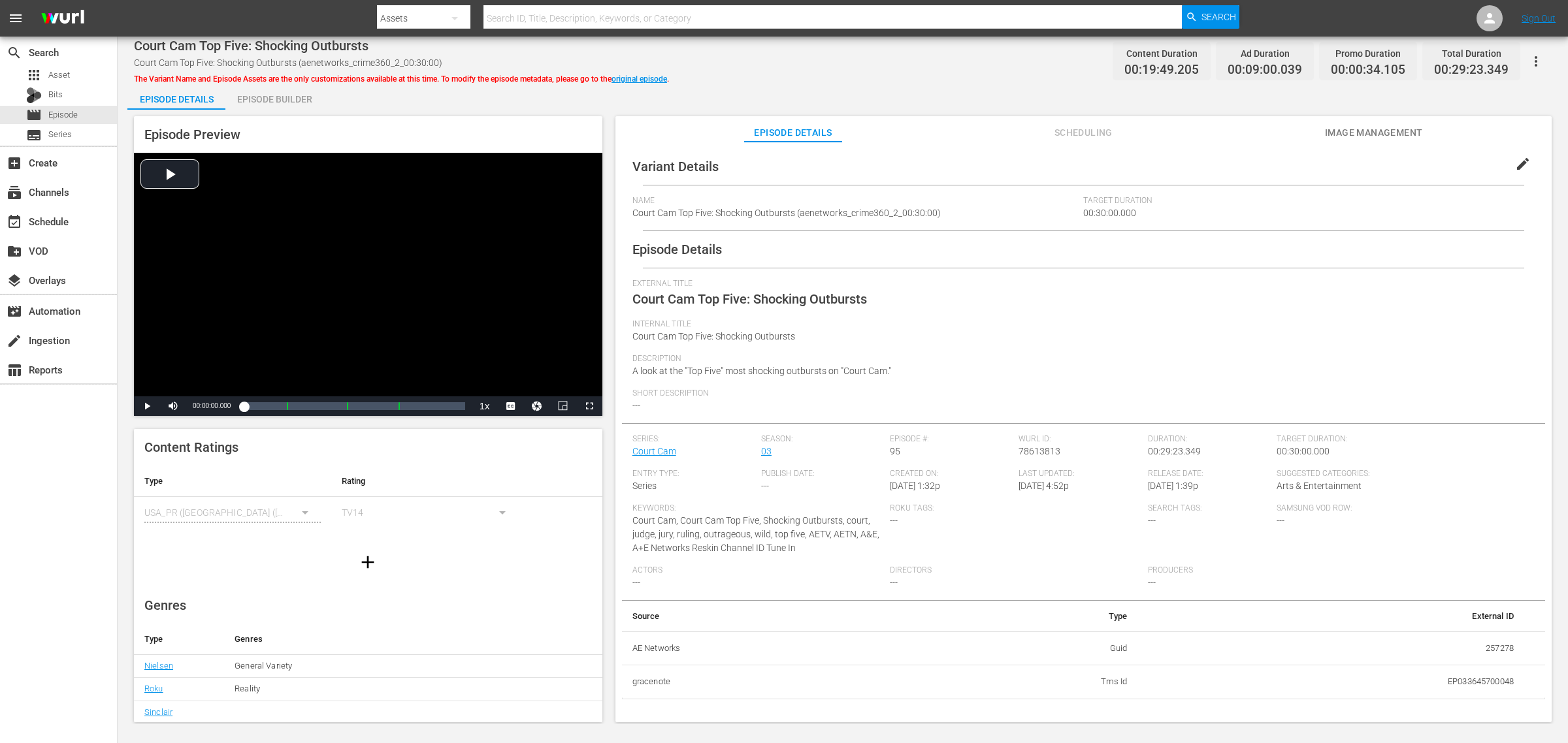
click at [275, 89] on div "Episode Builder" at bounding box center [274, 99] width 98 height 32
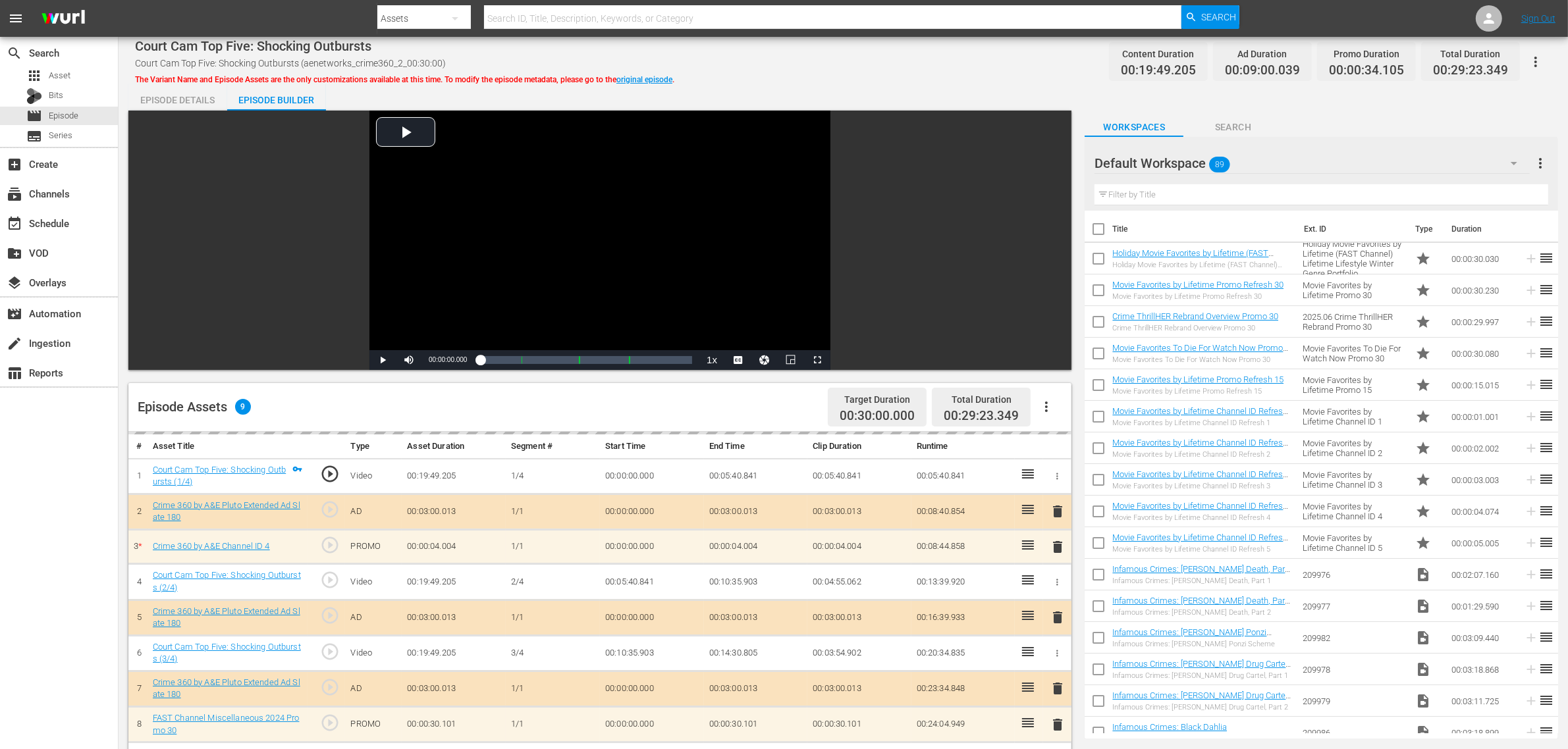
click at [1263, 172] on div "Default Workspace 89" at bounding box center [1312, 163] width 435 height 37
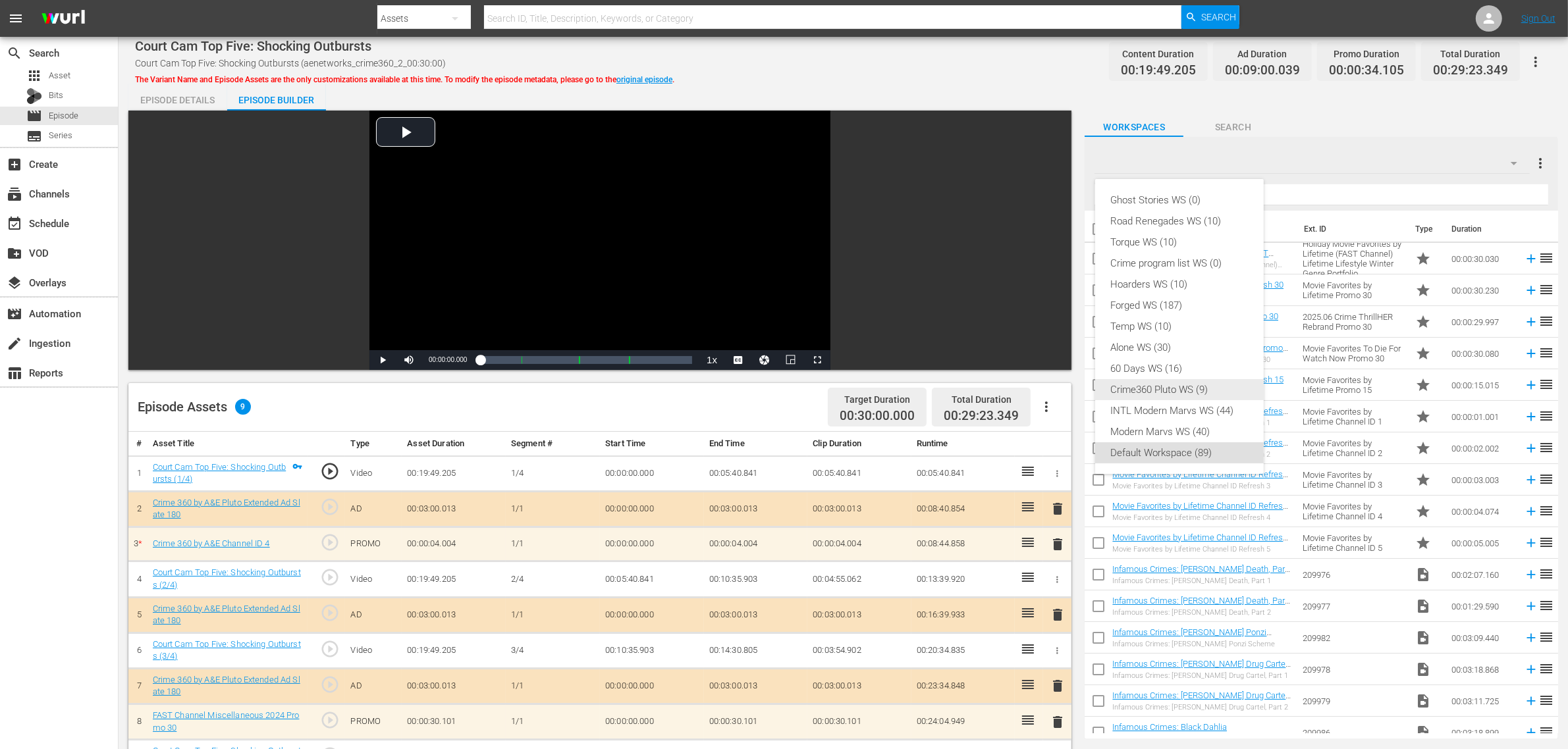
click at [1183, 397] on div "Crime360 Pluto WS (9)" at bounding box center [1179, 389] width 137 height 21
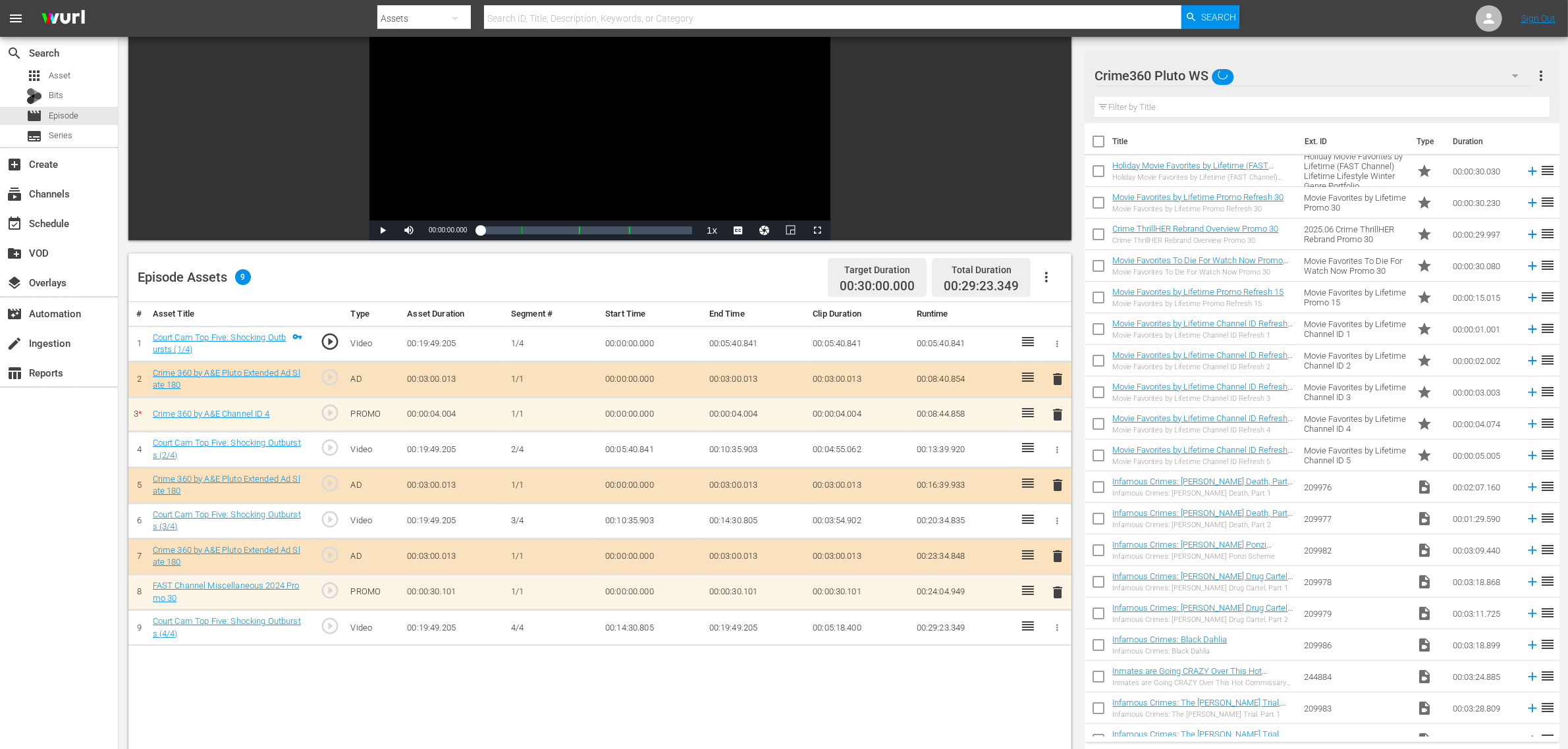
scroll to position [247, 0]
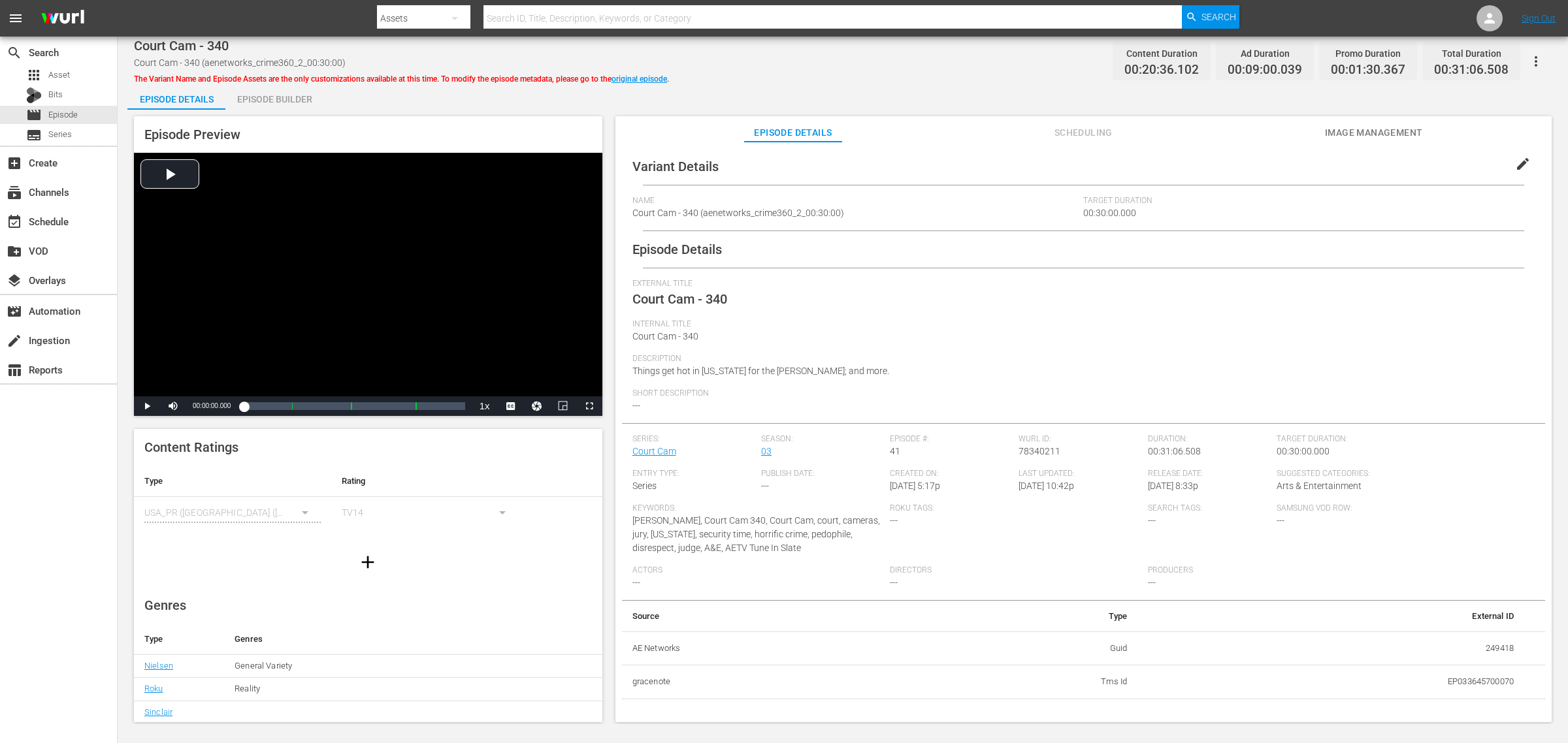
click at [275, 98] on div "Episode Builder" at bounding box center [274, 99] width 98 height 32
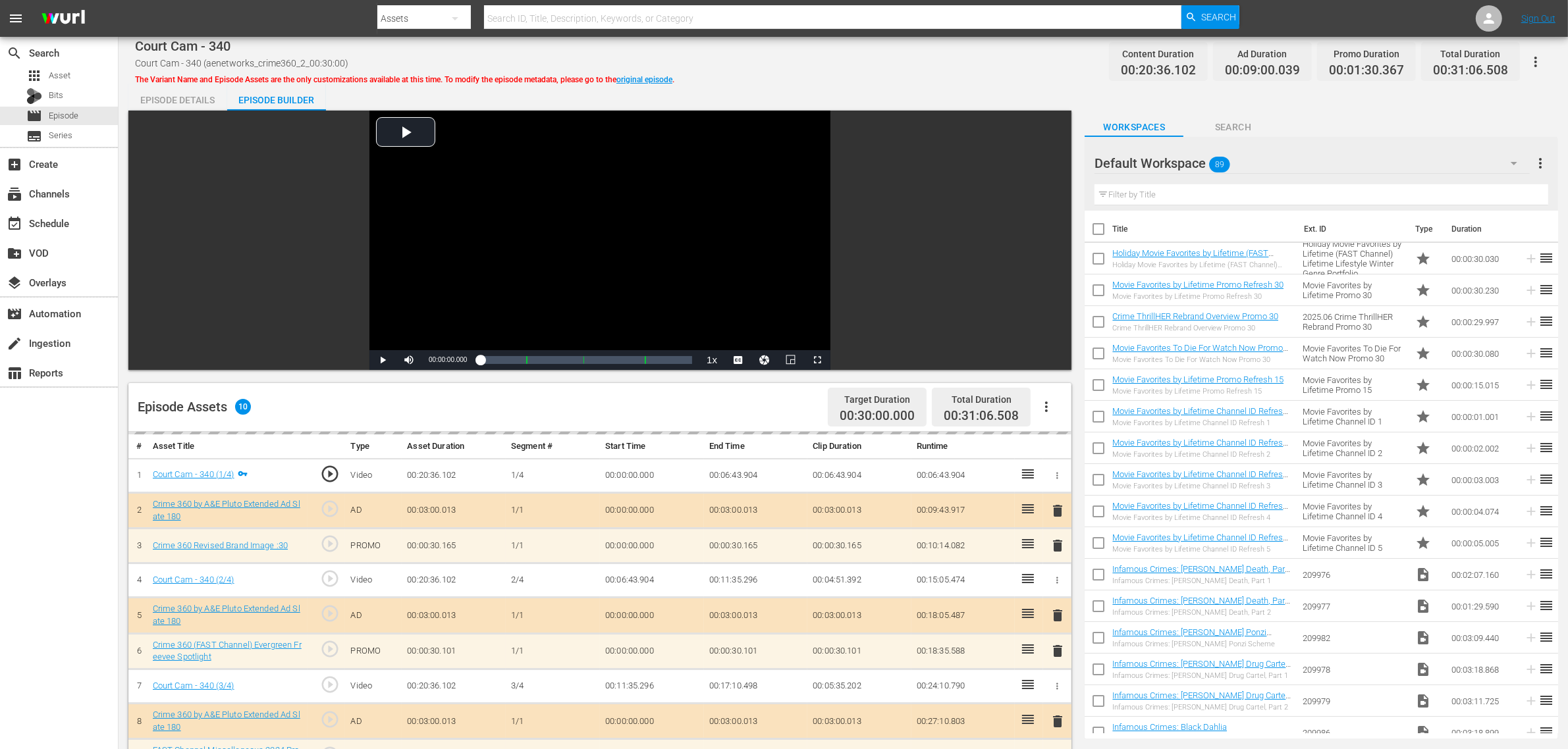
drag, startPoint x: 880, startPoint y: 61, endPoint x: 1193, endPoint y: 112, distance: 317.1
click at [881, 61] on div "Court Cam - 340 Court Cam - 340 (aenetworks_crime360_2_00:30:00) The Variant Na…" at bounding box center [843, 62] width 1416 height 30
click at [1263, 163] on div "Default Workspace 89" at bounding box center [1312, 163] width 435 height 37
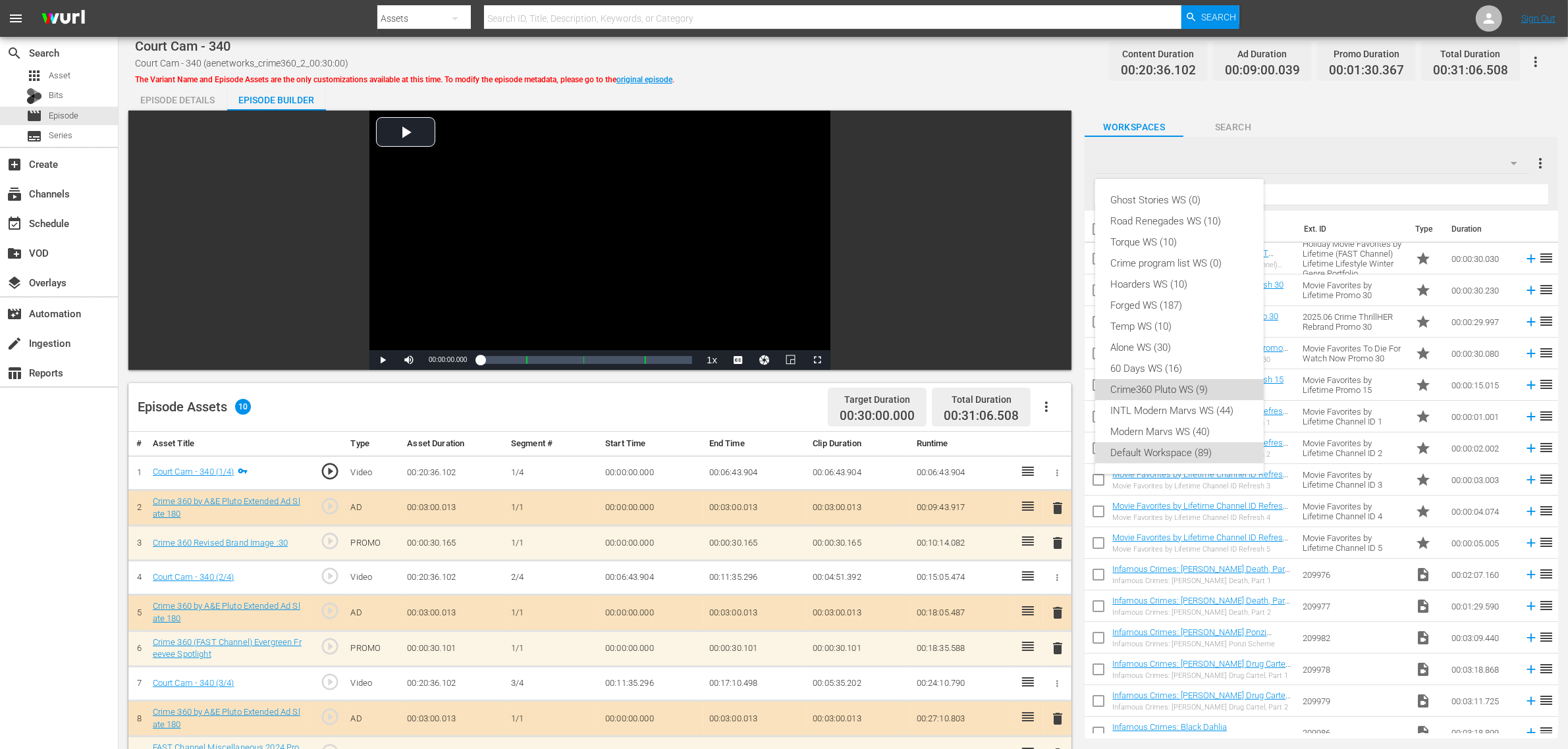
click at [1190, 385] on div "Crime360 Pluto WS (9)" at bounding box center [1179, 389] width 137 height 21
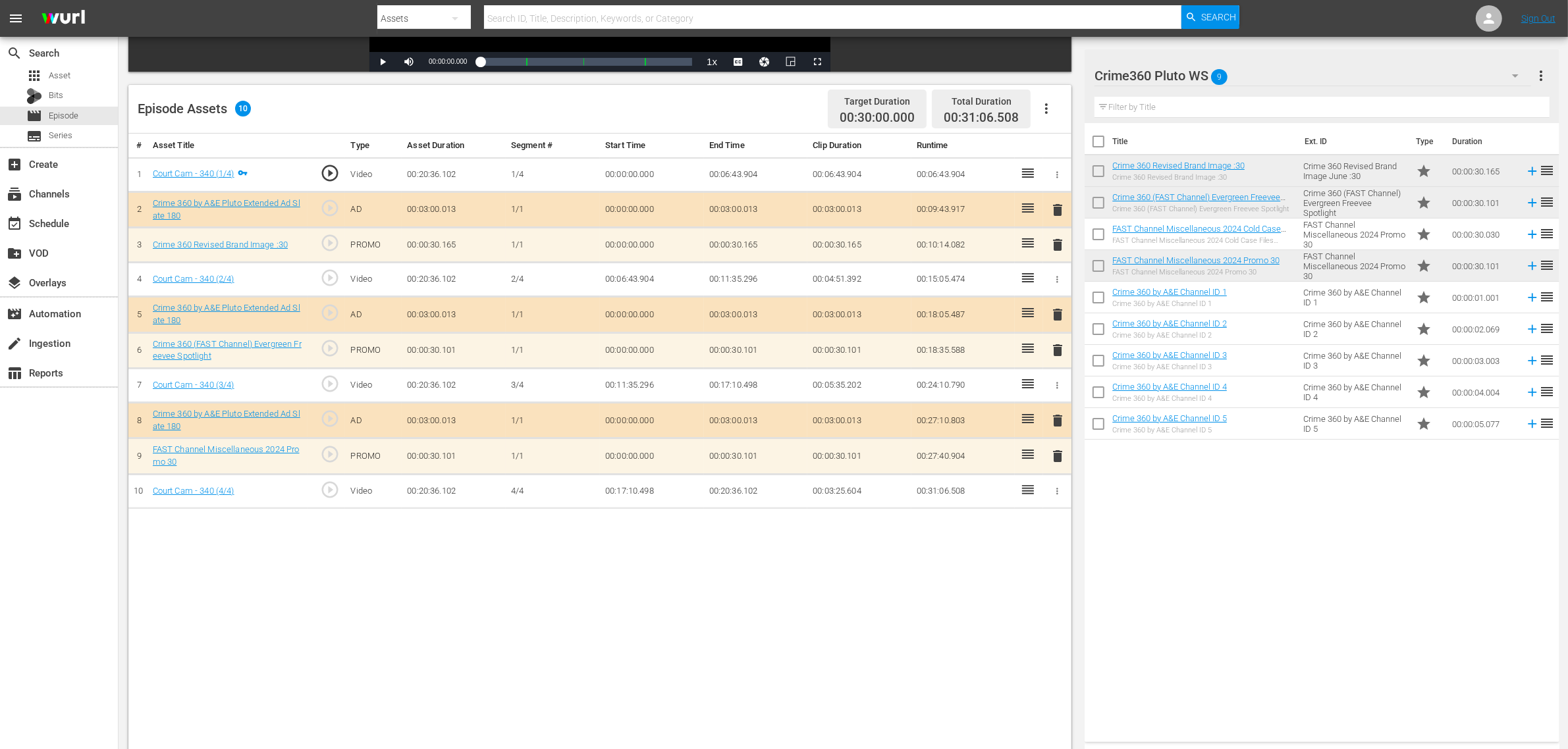
scroll to position [329, 0]
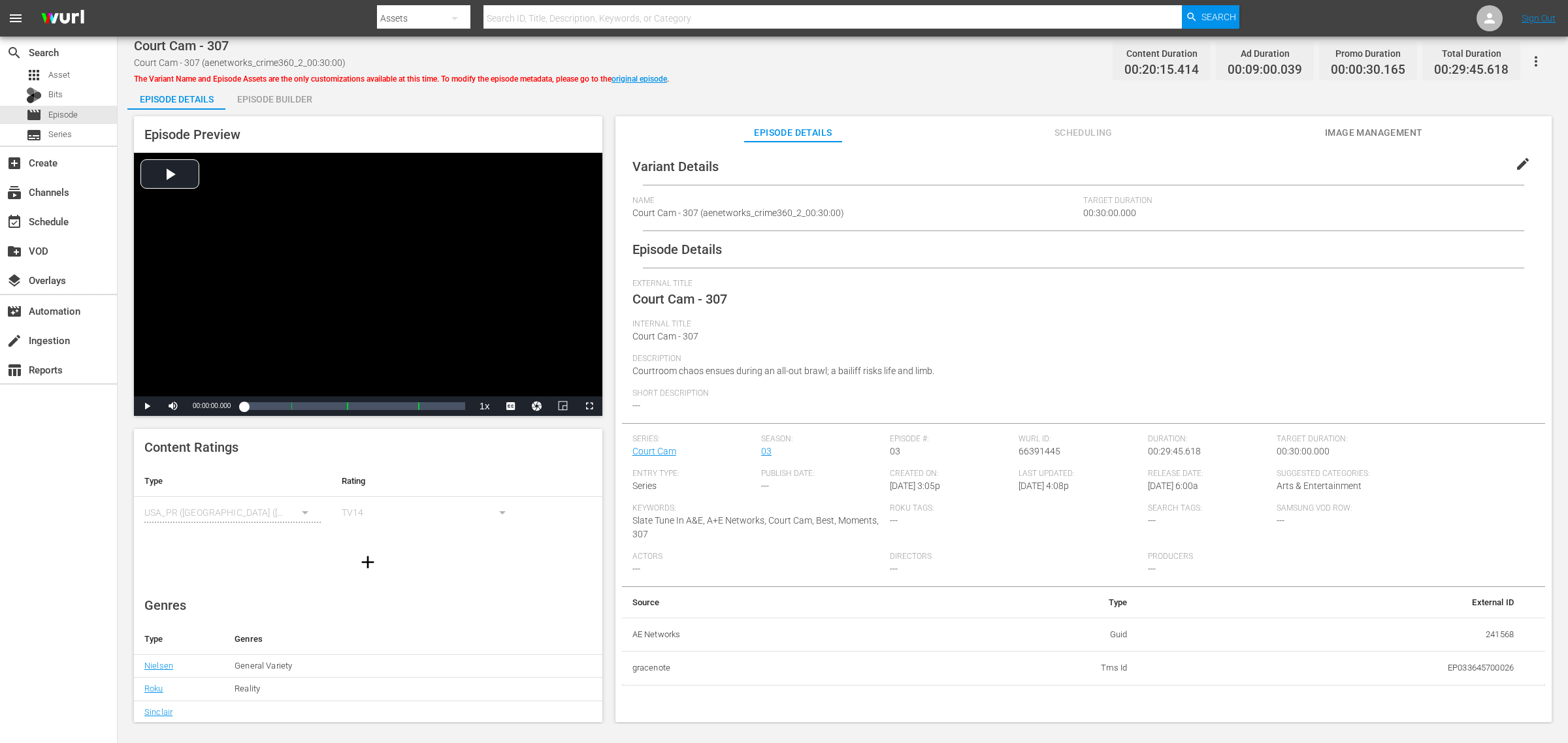
click at [299, 95] on div "Episode Builder" at bounding box center [274, 99] width 98 height 32
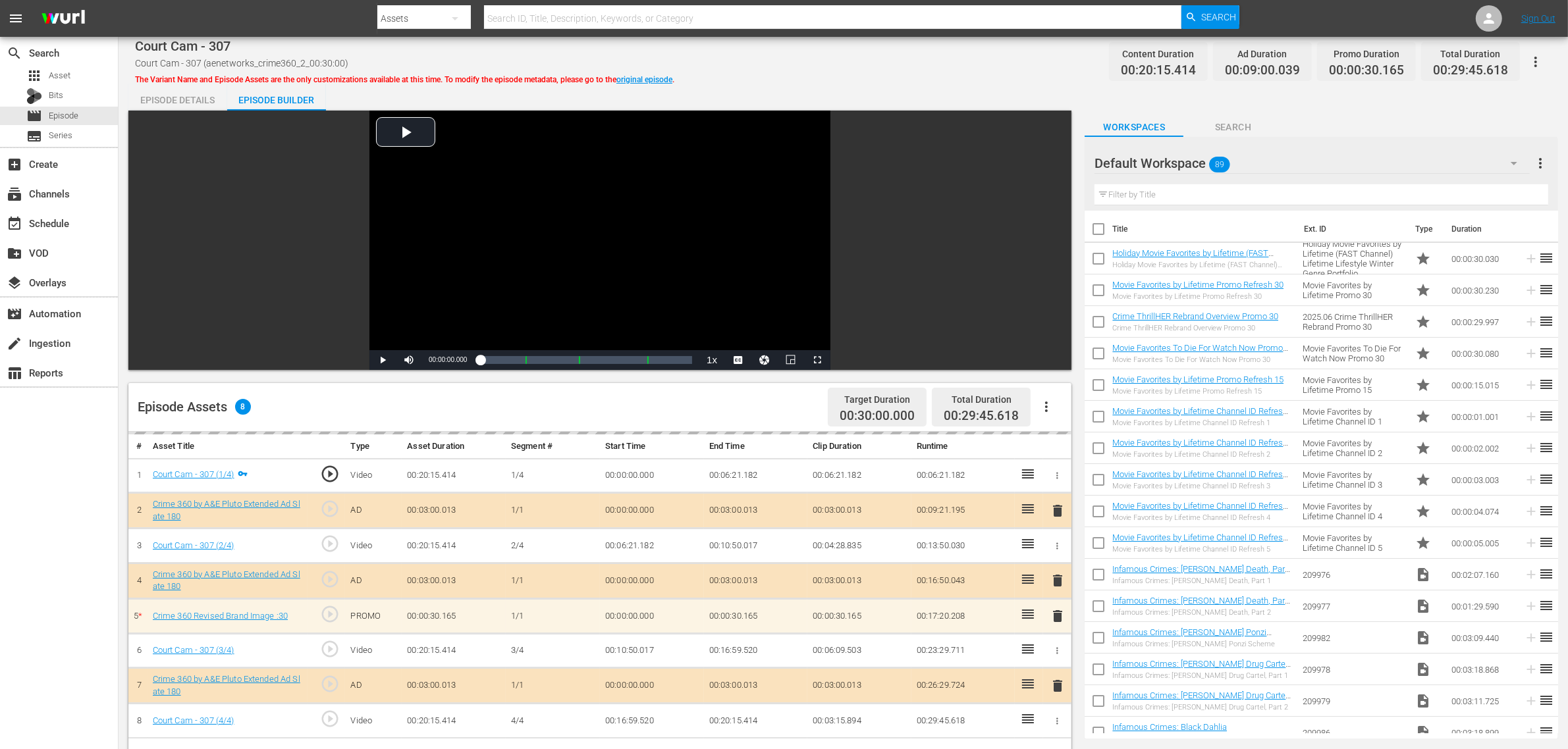
click at [1017, 85] on div "Episode Details Episode Builder Episode Preview Video Player is loading. Play V…" at bounding box center [843, 583] width 1430 height 998
click at [1263, 158] on div "Default Workspace 89" at bounding box center [1312, 163] width 435 height 37
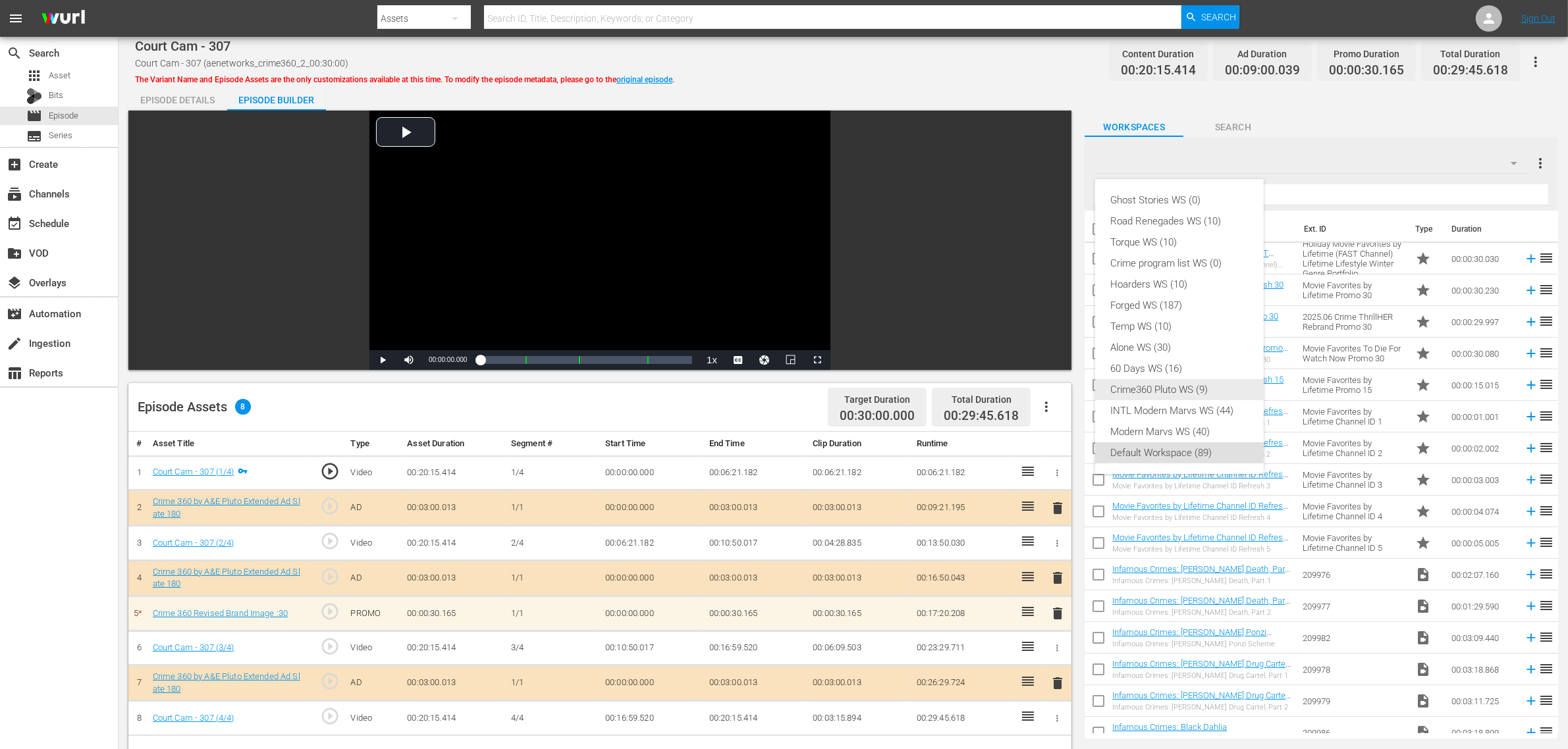
click at [1136, 387] on div "Crime360 Pluto WS (9)" at bounding box center [1179, 389] width 137 height 21
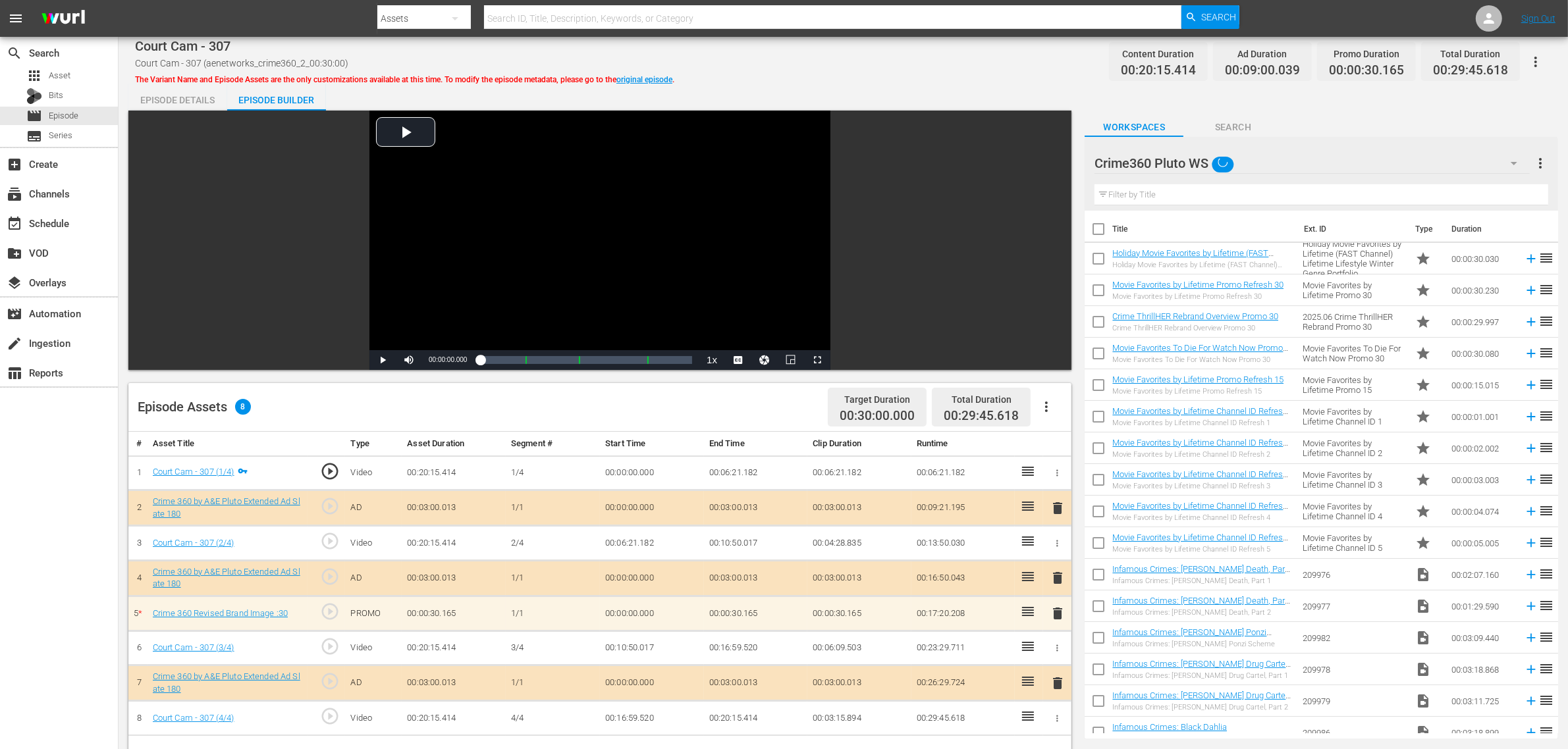
click at [977, 99] on div "Episode Details Episode Builder Episode Preview Video Player is loading. Play V…" at bounding box center [843, 583] width 1430 height 998
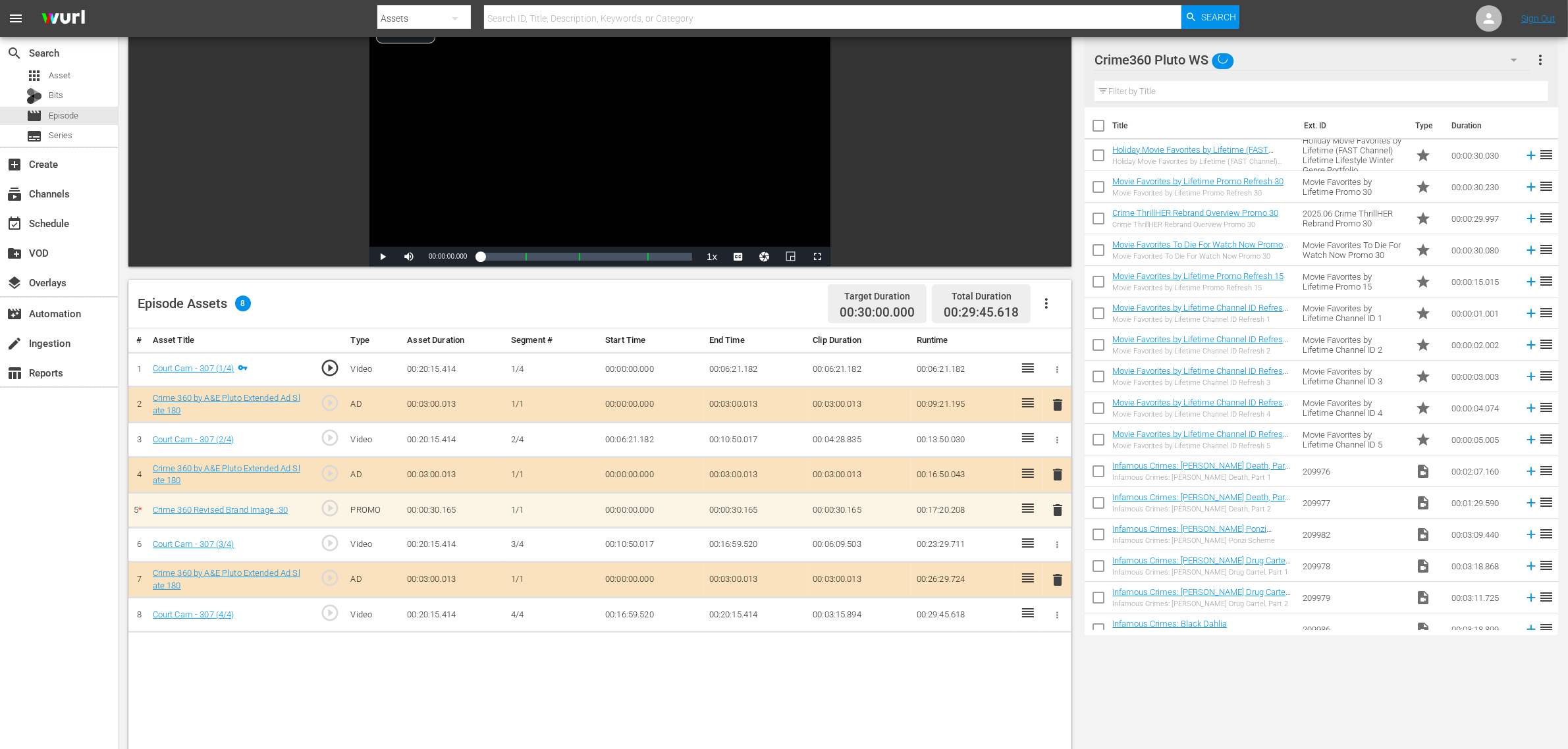
scroll to position [247, 0]
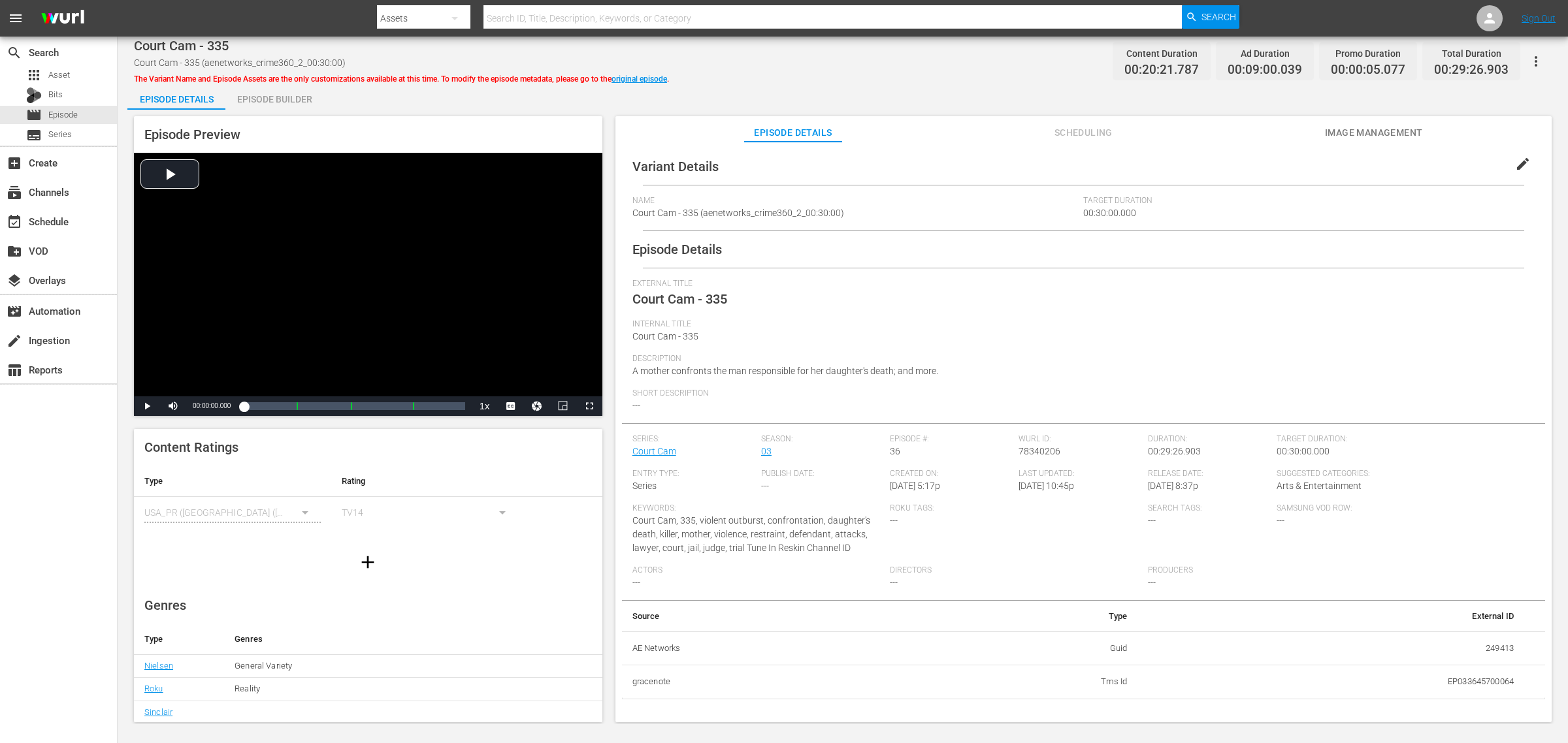
click at [287, 96] on div "Episode Builder" at bounding box center [274, 99] width 98 height 32
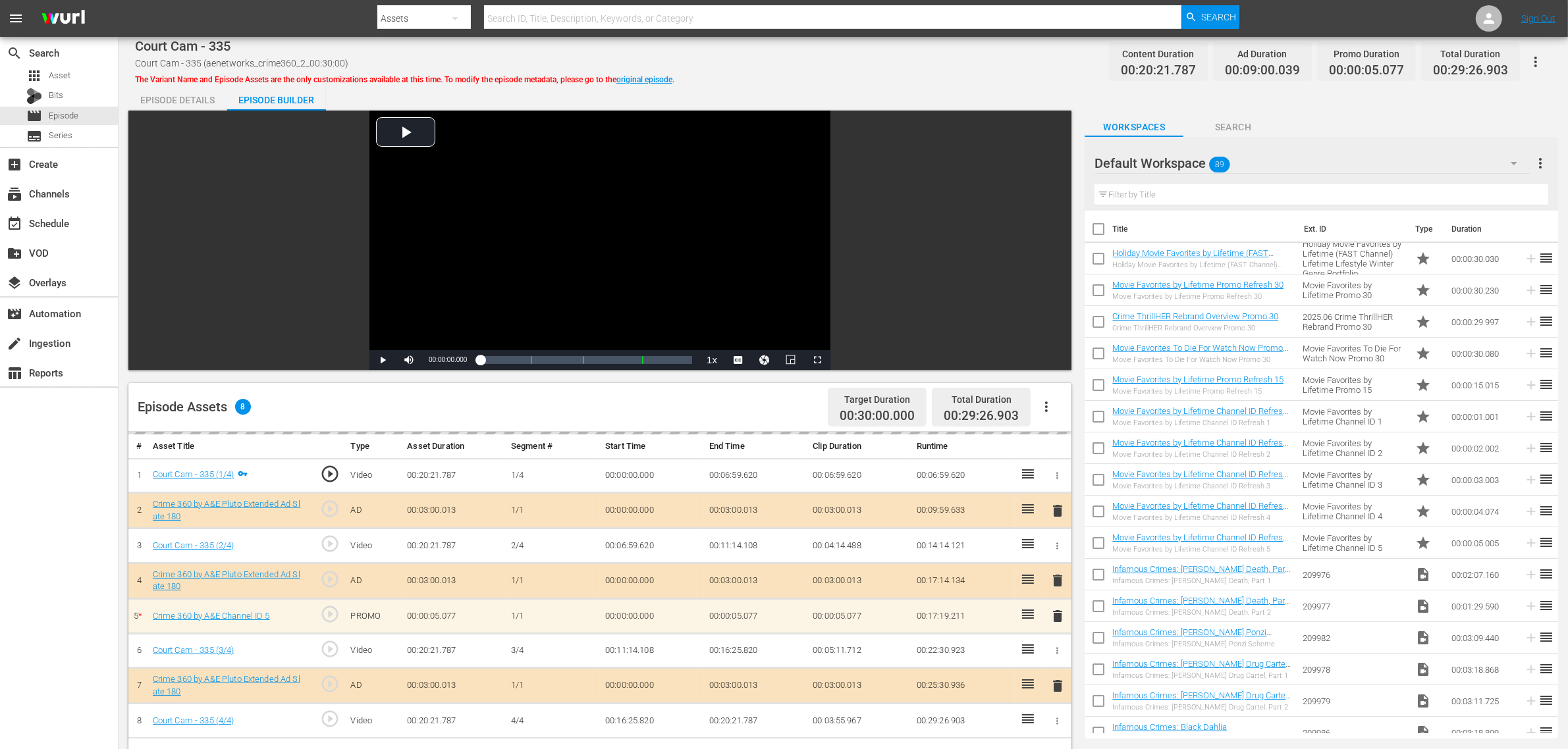
click at [1263, 156] on div "Default Workspace 89" at bounding box center [1312, 163] width 435 height 37
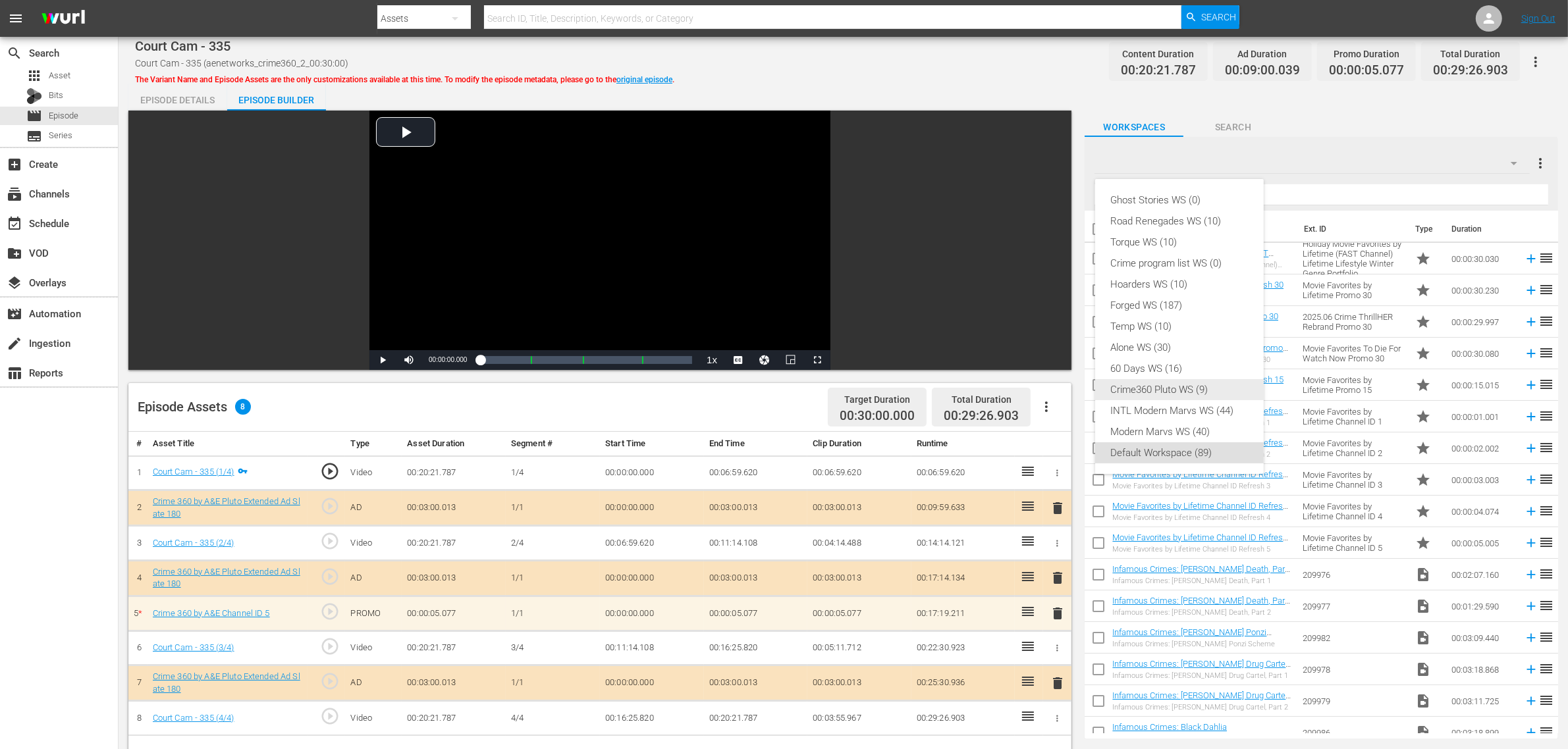
click at [1182, 386] on div "Crime360 Pluto WS (9)" at bounding box center [1179, 389] width 137 height 21
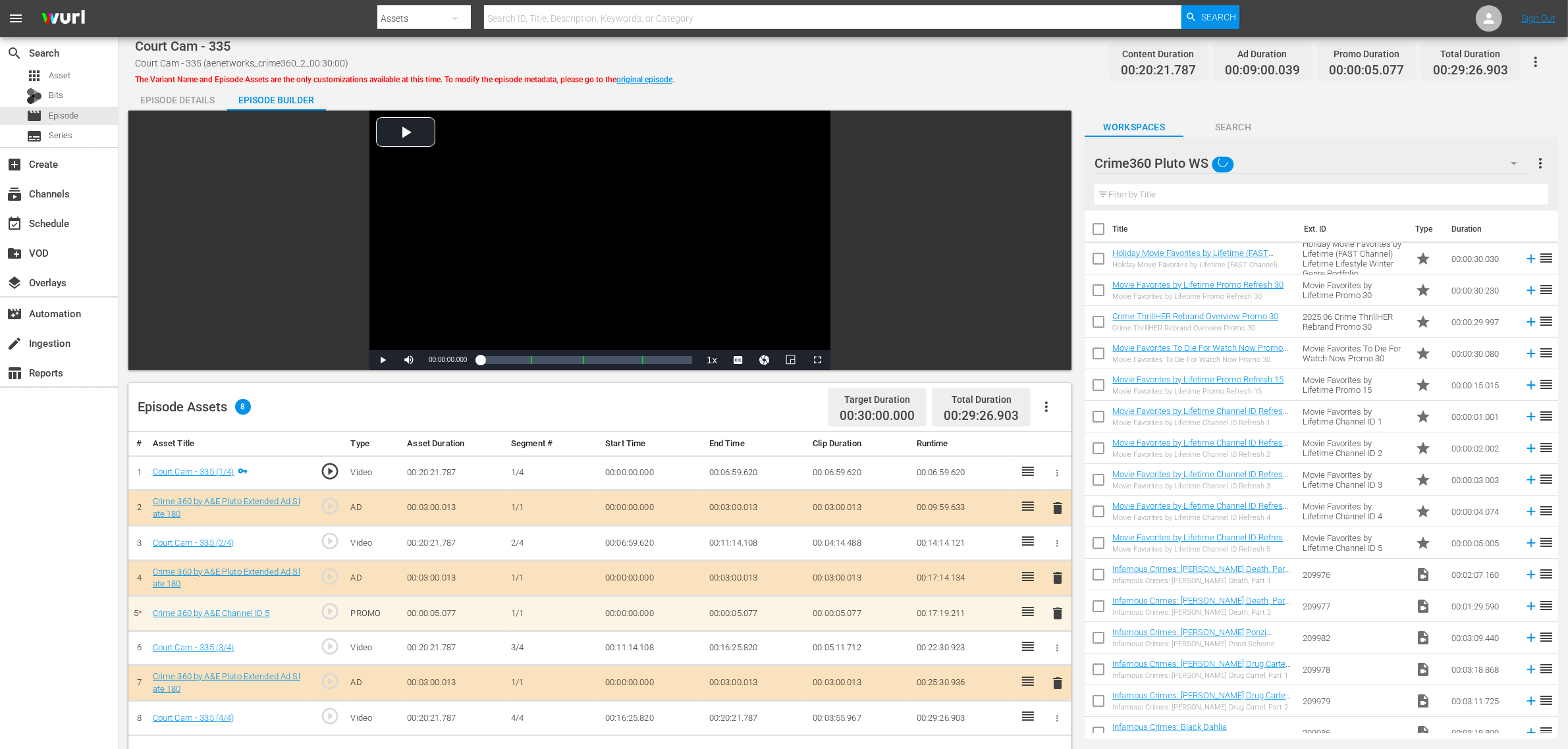
click at [936, 64] on div "Court Cam - 335 Court Cam - 335 (aenetworks_crime360_2_00:30:00) The Variant Na…" at bounding box center [843, 62] width 1416 height 30
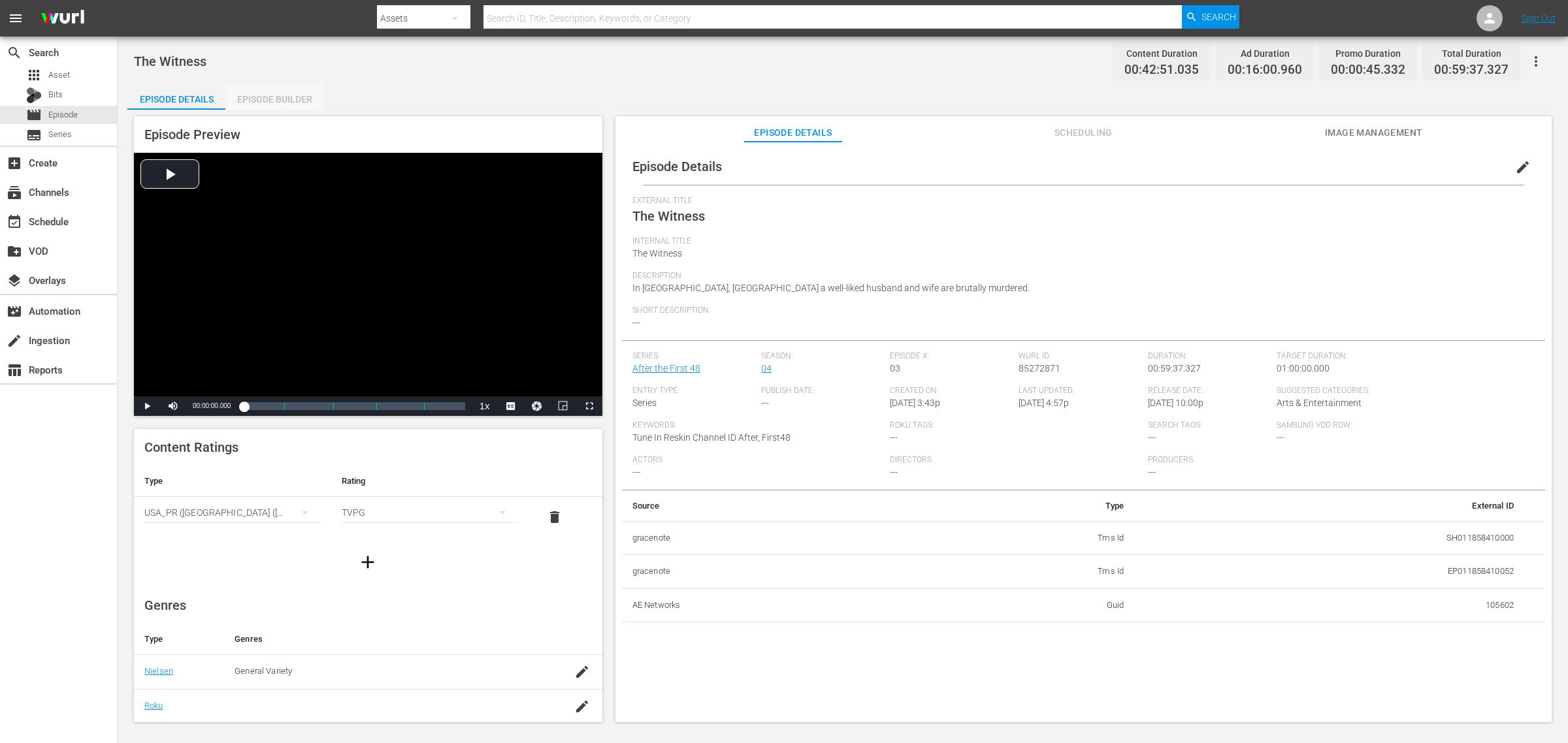
click at [279, 85] on div "Episode Builder" at bounding box center [274, 99] width 98 height 32
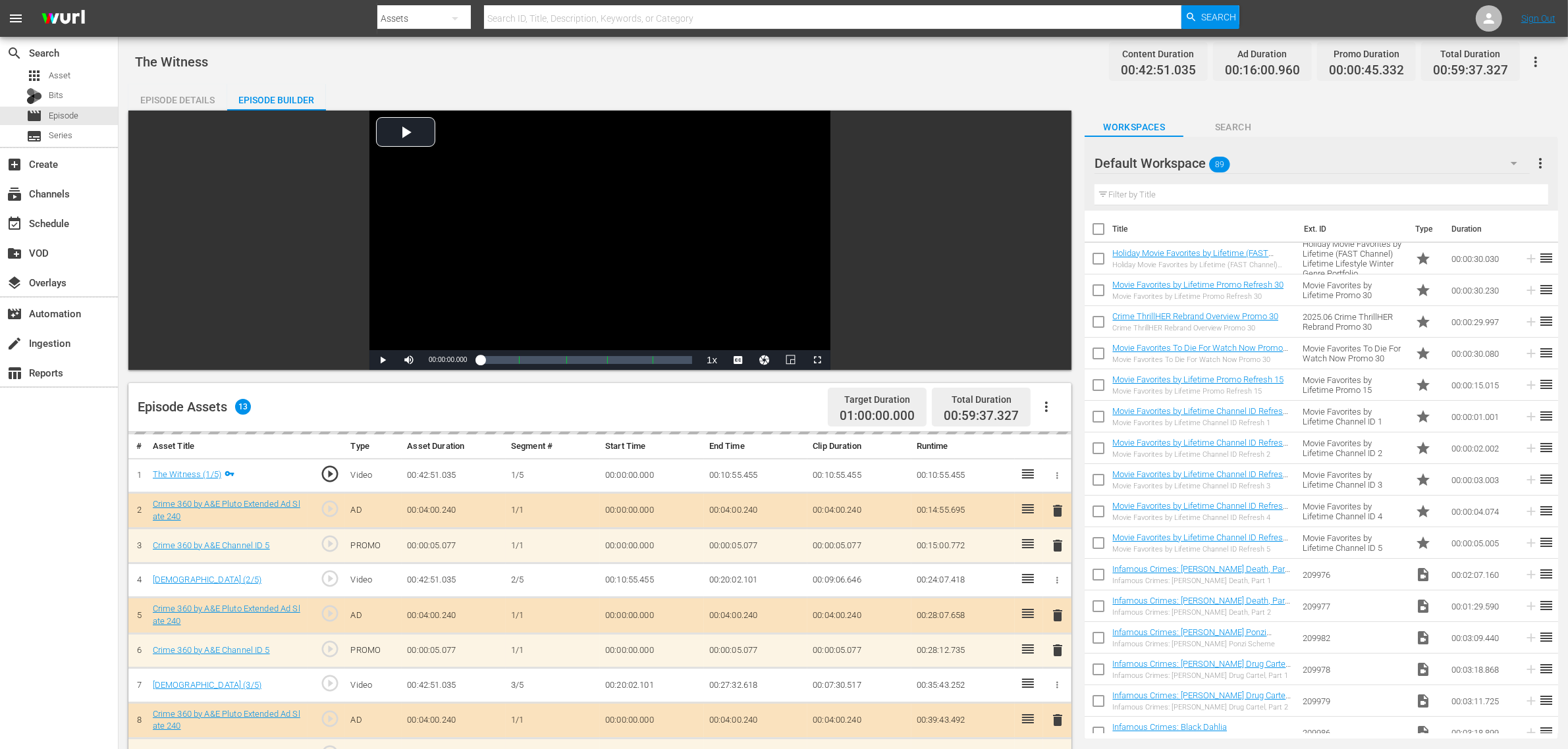
click at [791, 63] on div "The Witness Content Duration 00:42:51.035 Ad Duration 00:16:00.960 Promo Durati…" at bounding box center [843, 62] width 1416 height 30
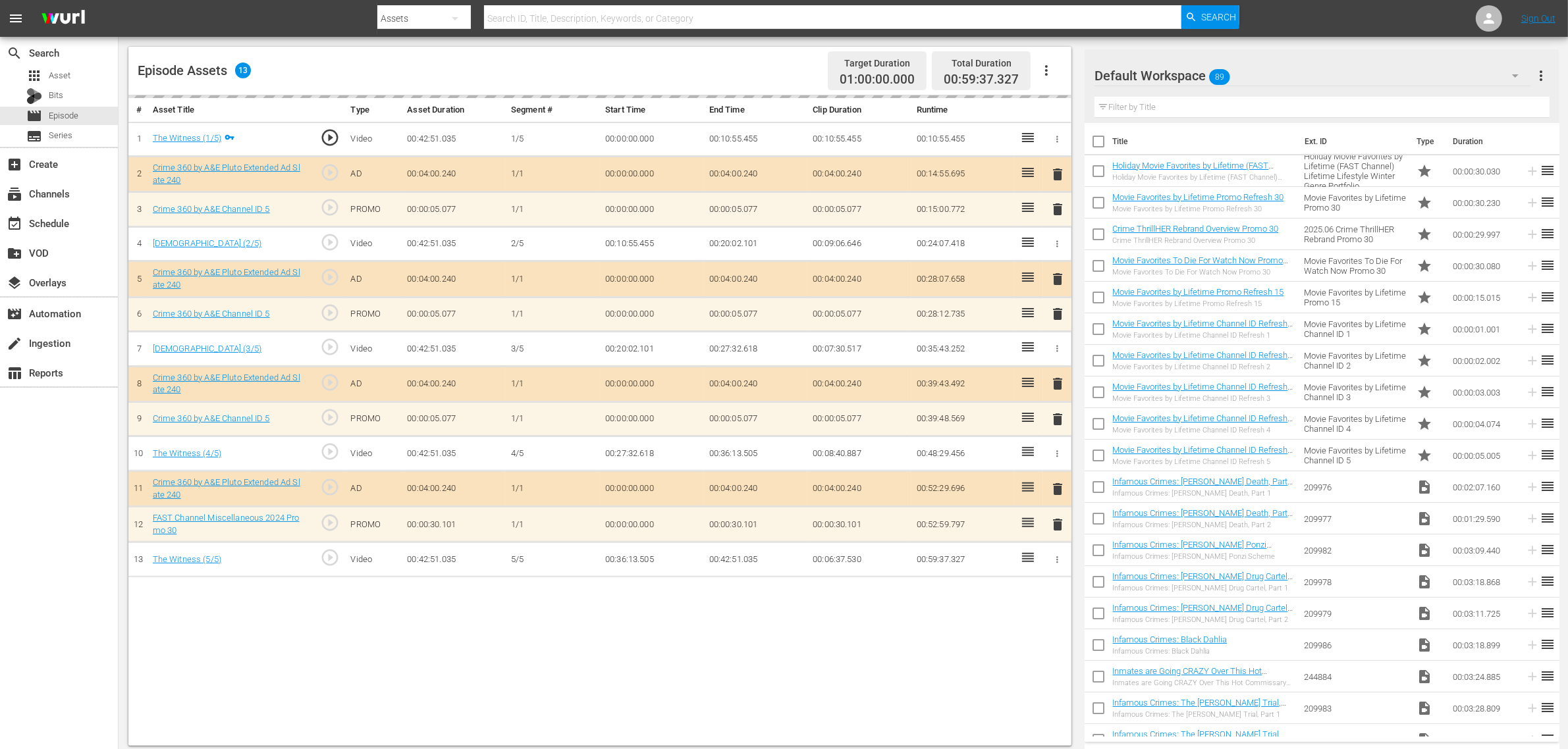
scroll to position [342, 0]
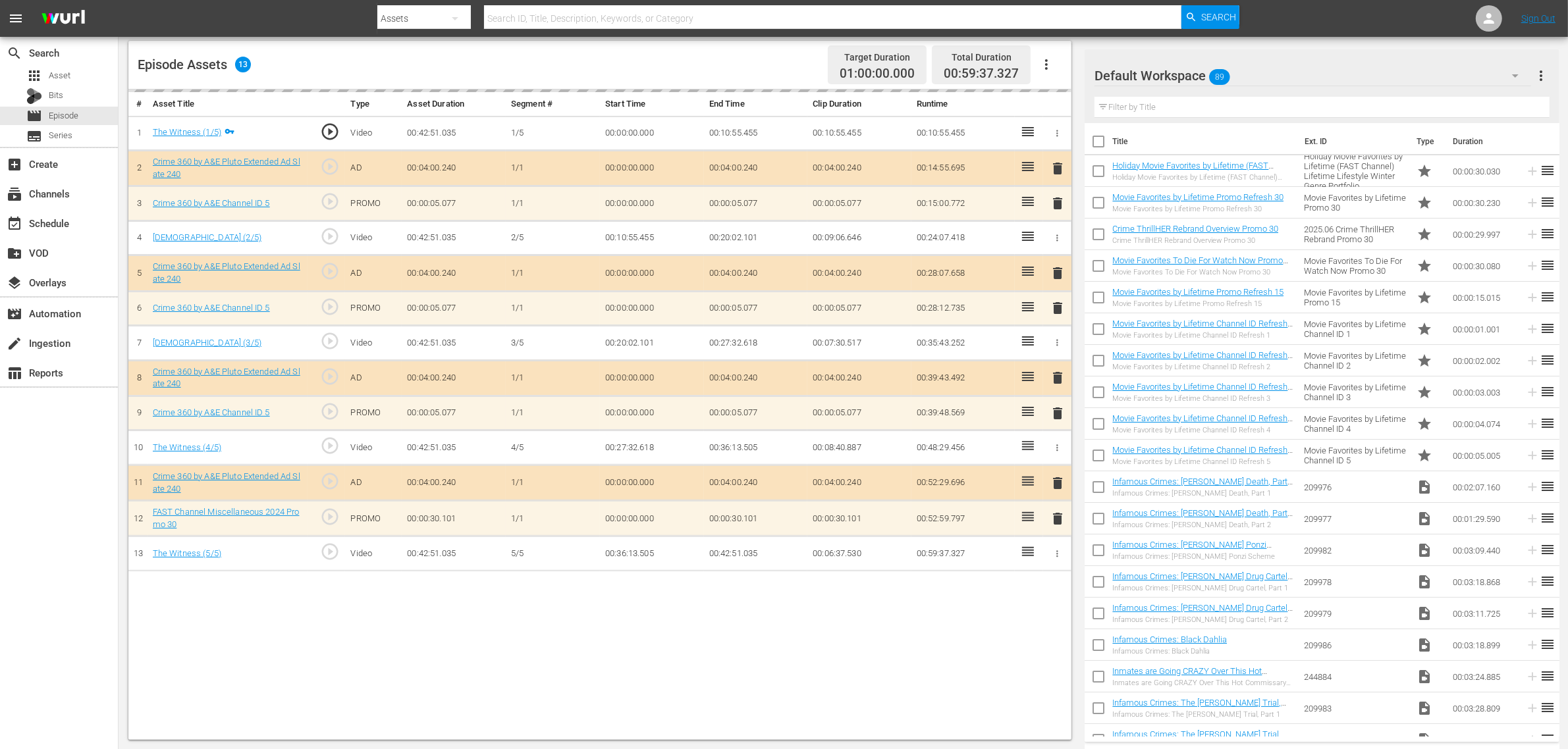
click at [1263, 80] on div "Default Workspace 89" at bounding box center [1312, 75] width 437 height 37
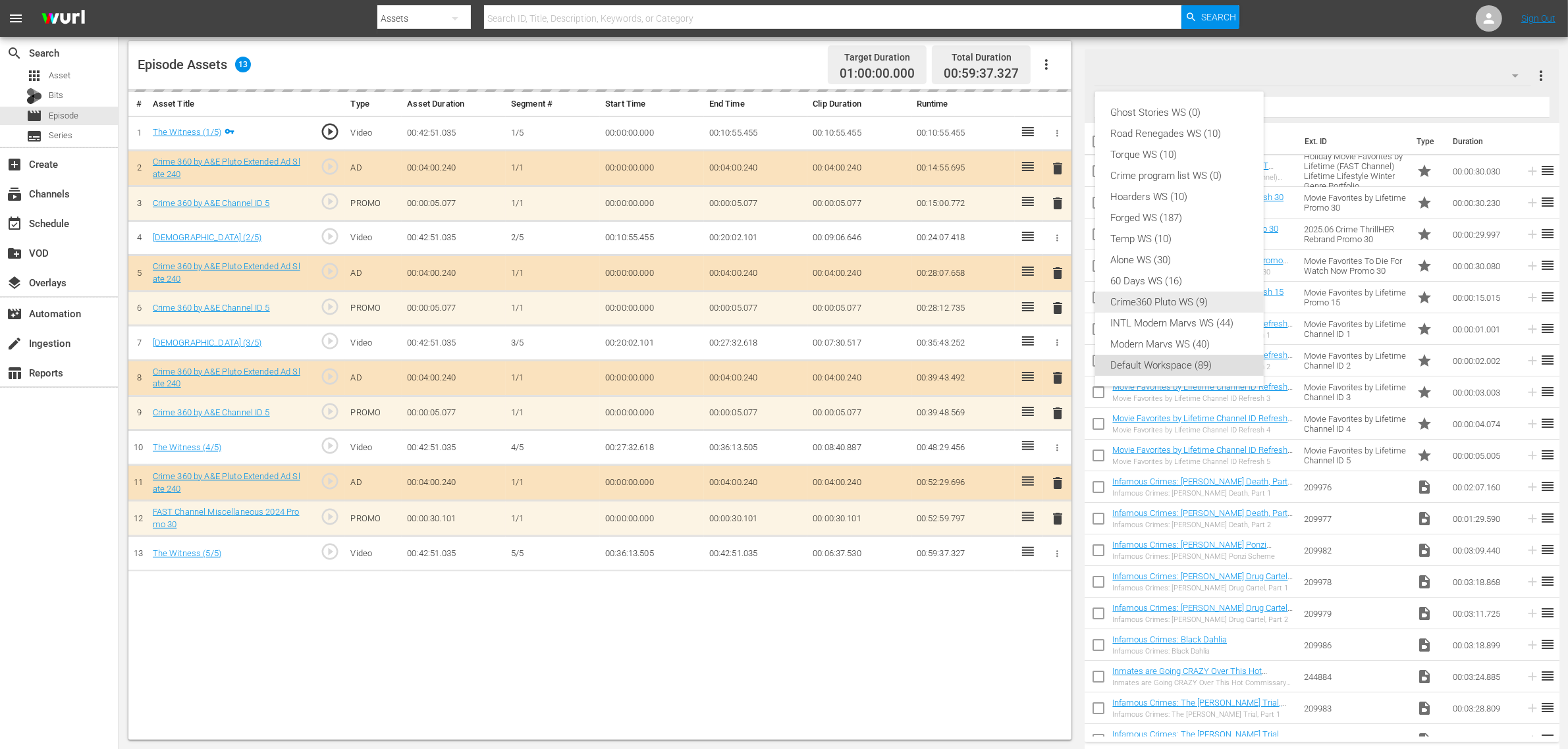
click at [1159, 297] on div "Crime360 Pluto WS (9)" at bounding box center [1179, 302] width 137 height 21
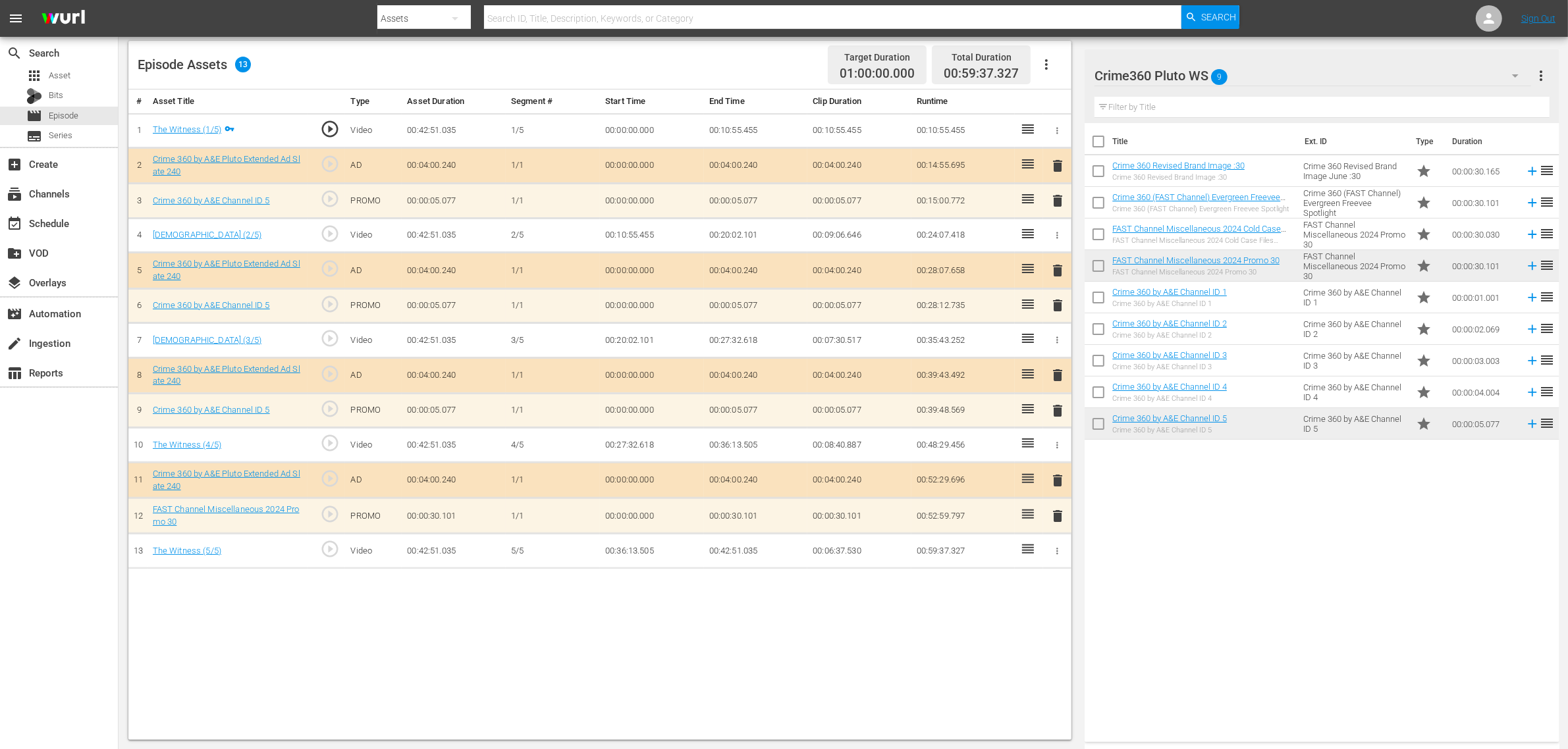
click at [1055, 415] on span "delete" at bounding box center [1058, 411] width 16 height 16
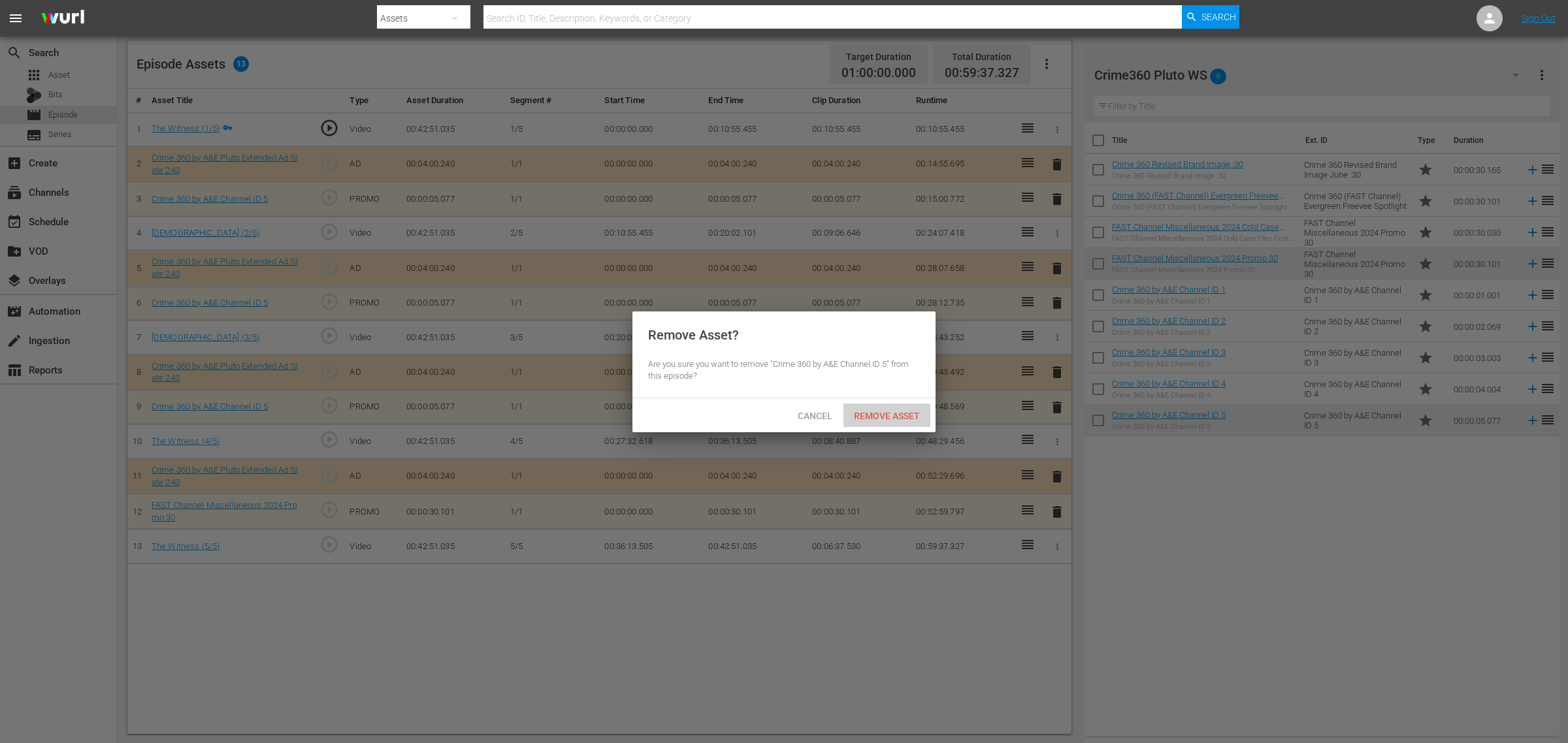
click at [905, 412] on span "Remove Asset" at bounding box center [886, 416] width 87 height 11
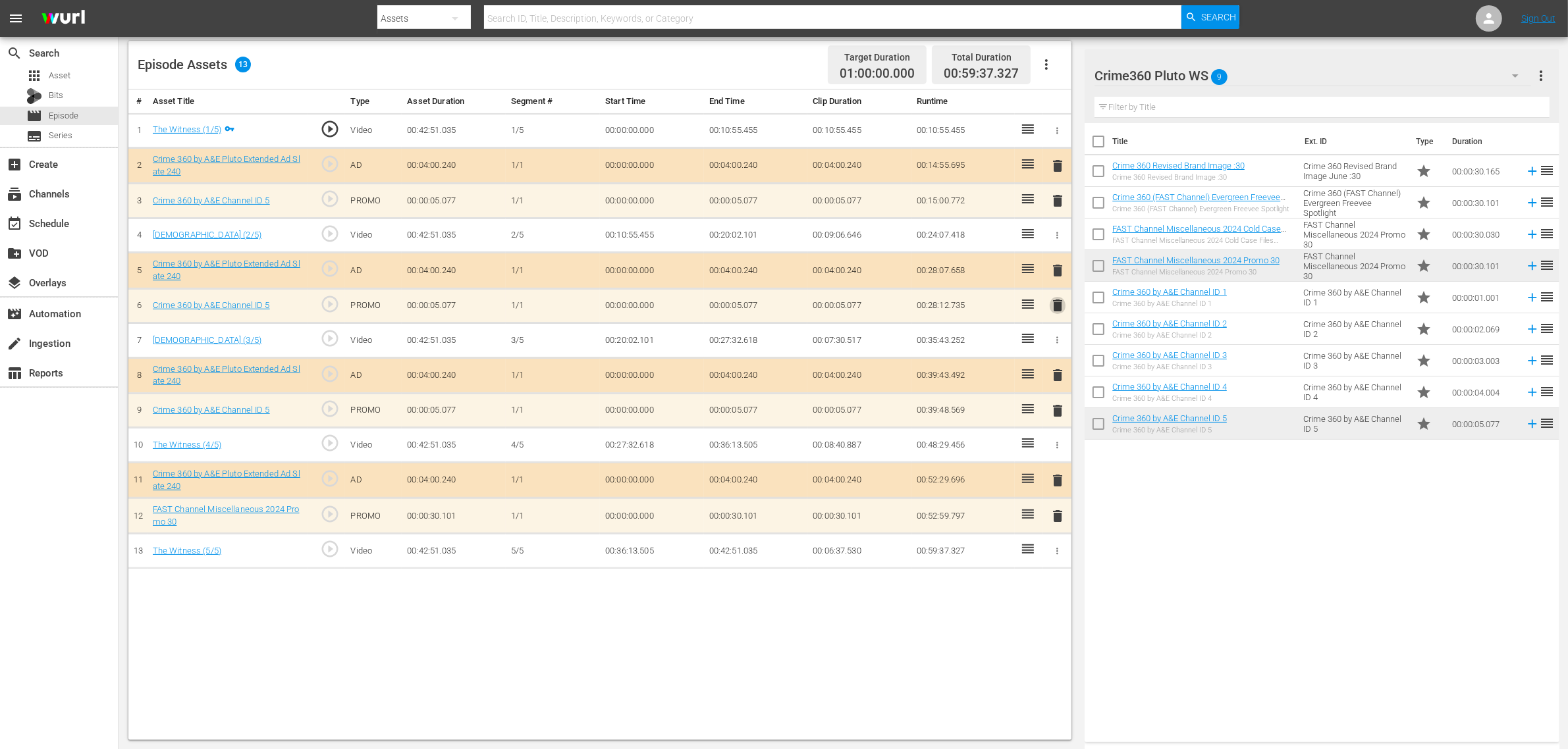
click at [1058, 308] on span "delete" at bounding box center [1058, 305] width 16 height 16
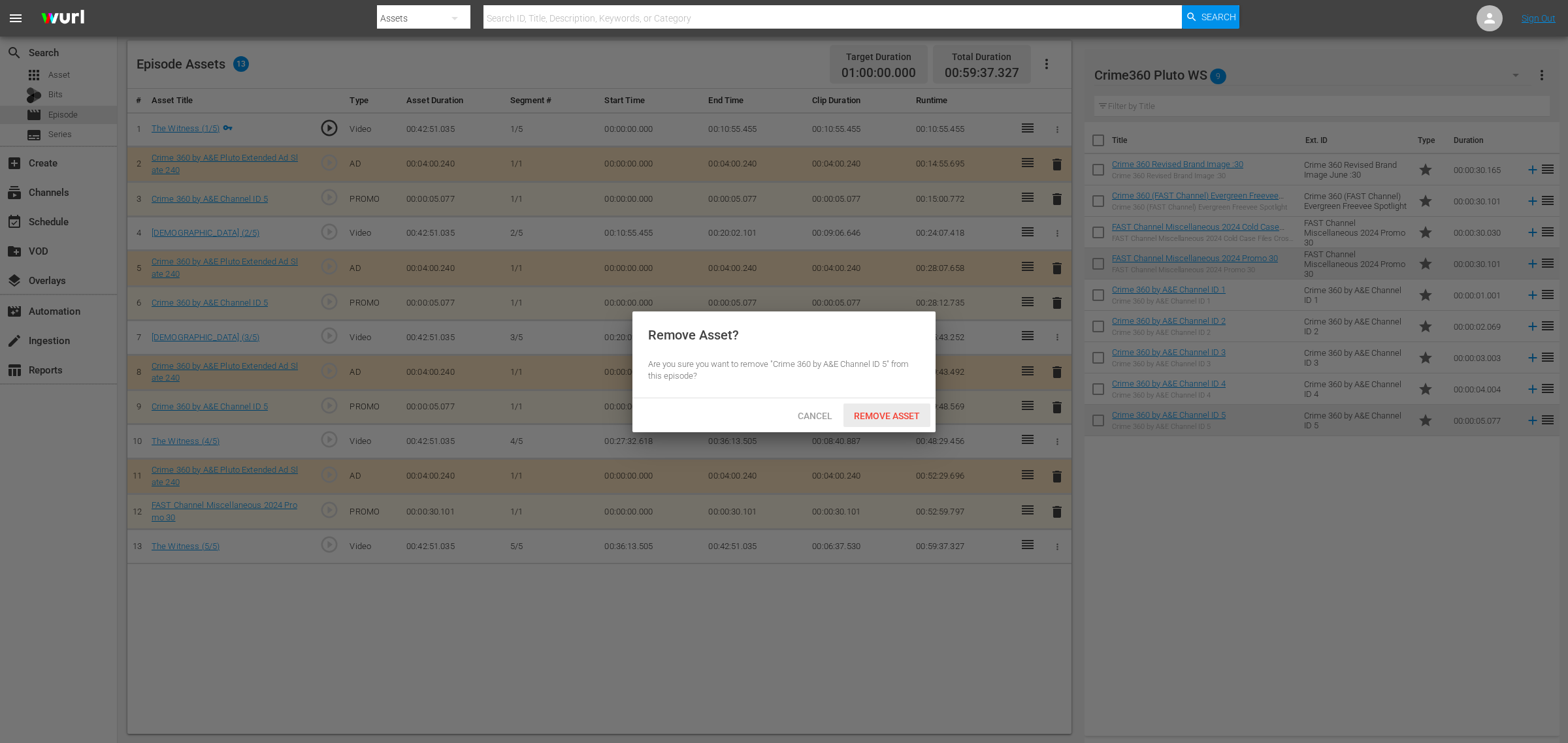
click at [903, 419] on span "Remove Asset" at bounding box center [886, 416] width 87 height 11
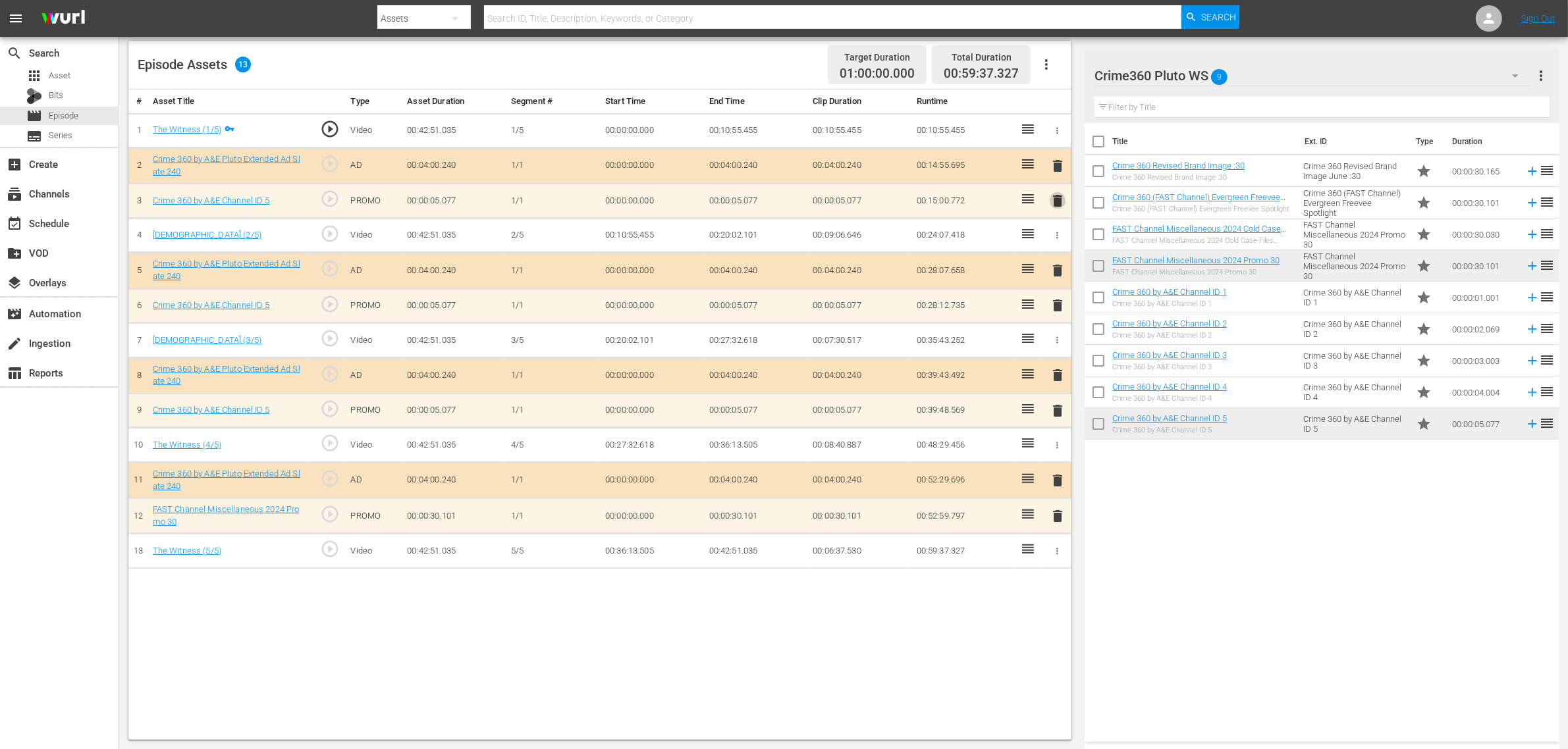
click at [1060, 198] on span "delete" at bounding box center [1058, 200] width 16 height 16
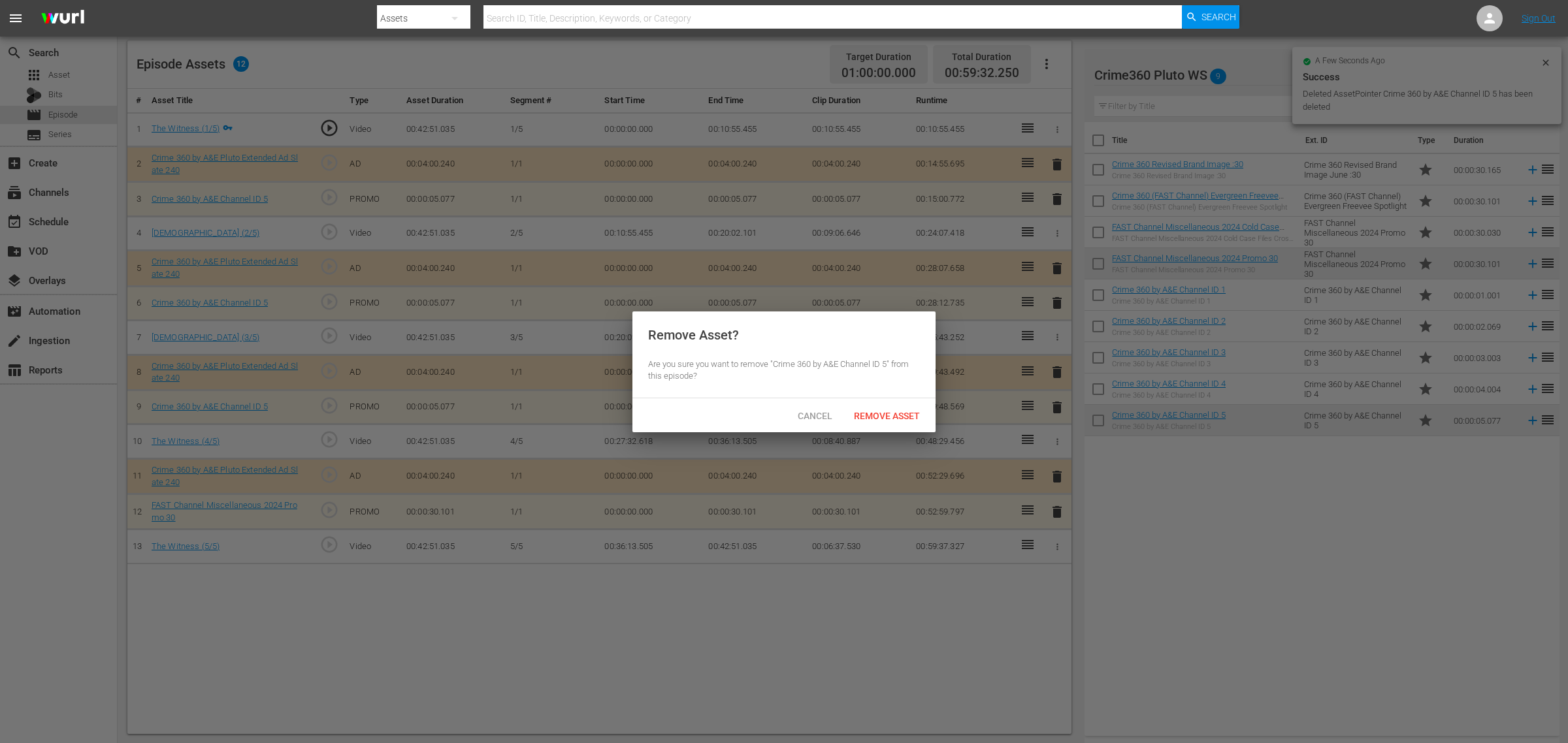
click at [878, 411] on span "Remove Asset" at bounding box center [886, 416] width 87 height 11
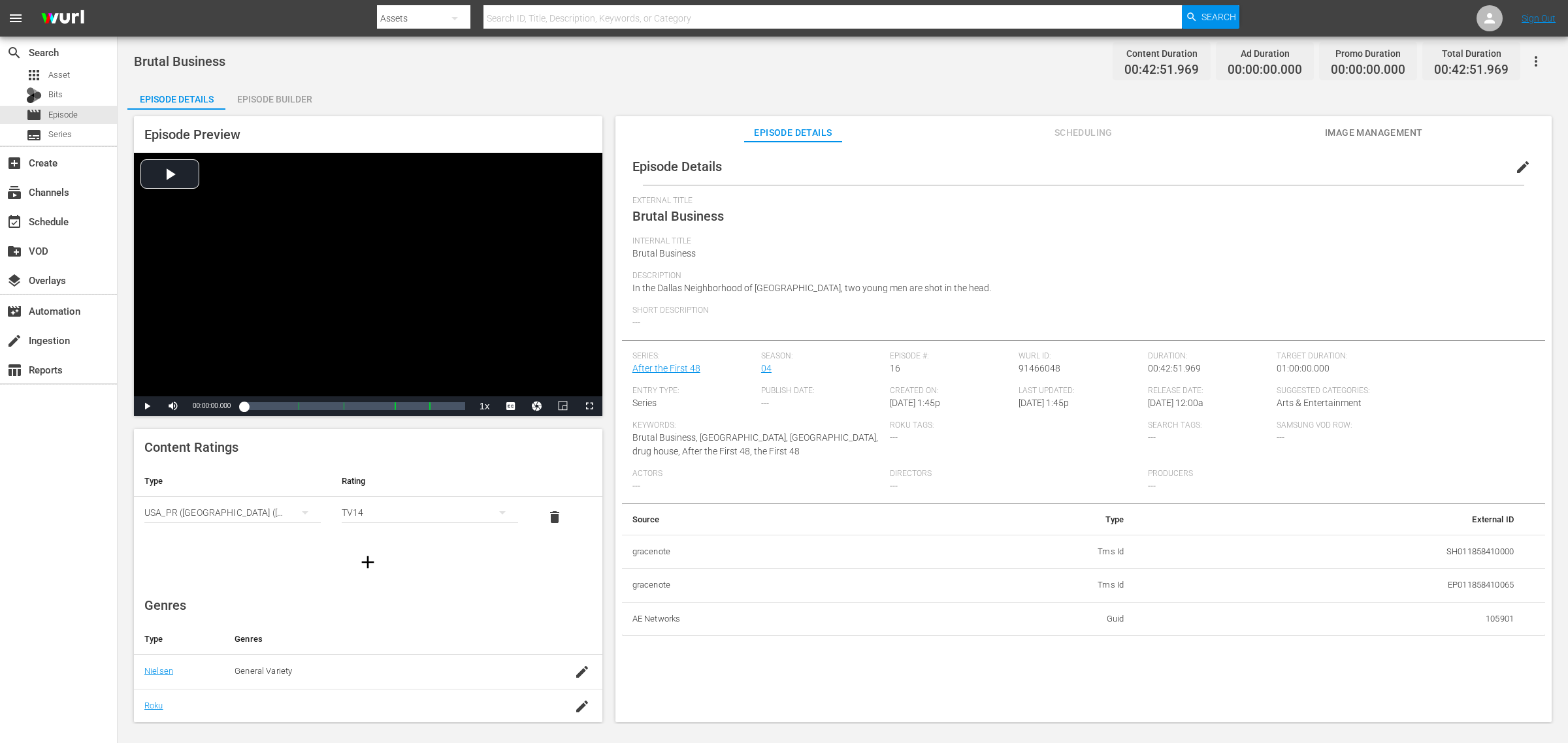
click at [284, 95] on div "Episode Builder" at bounding box center [274, 99] width 98 height 32
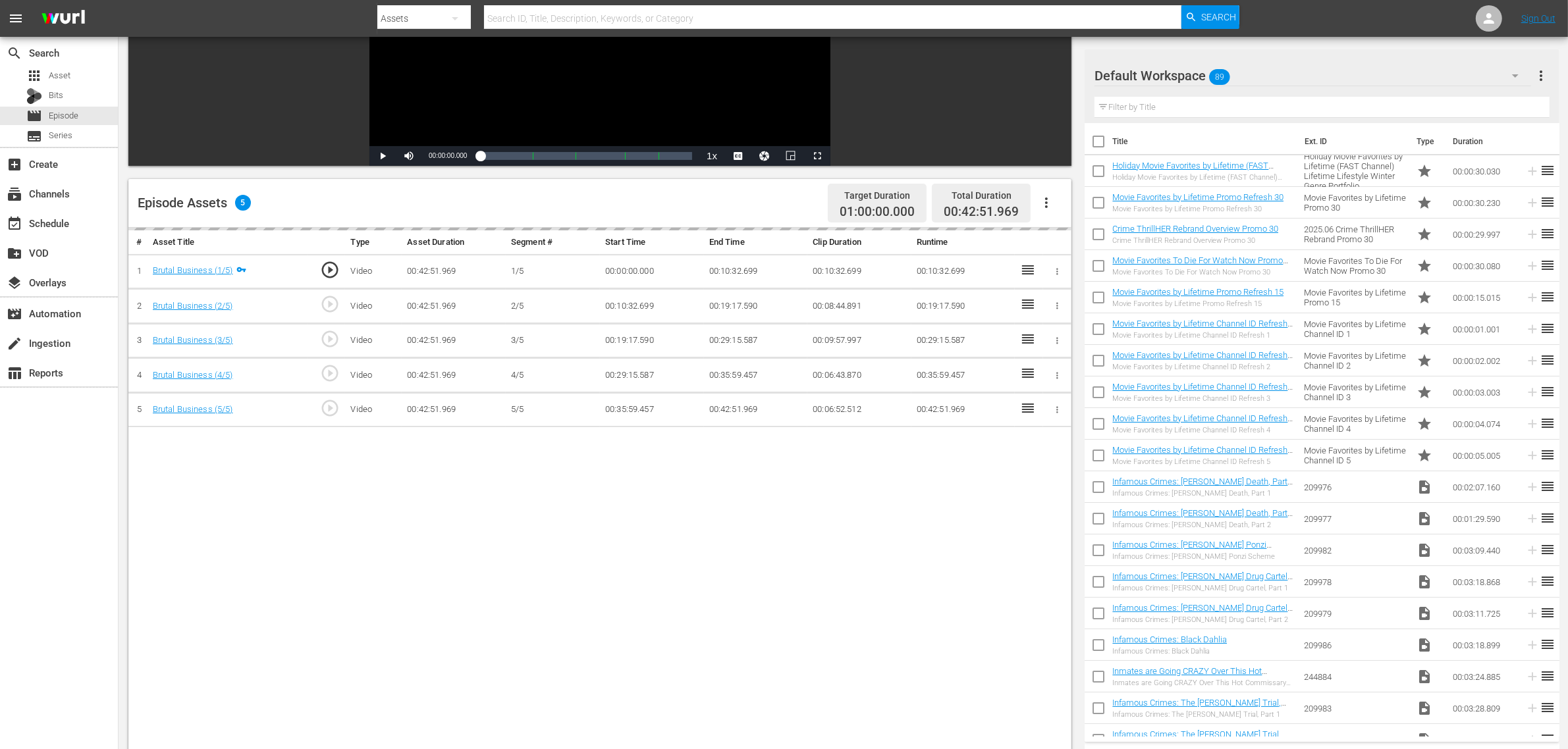
scroll to position [247, 0]
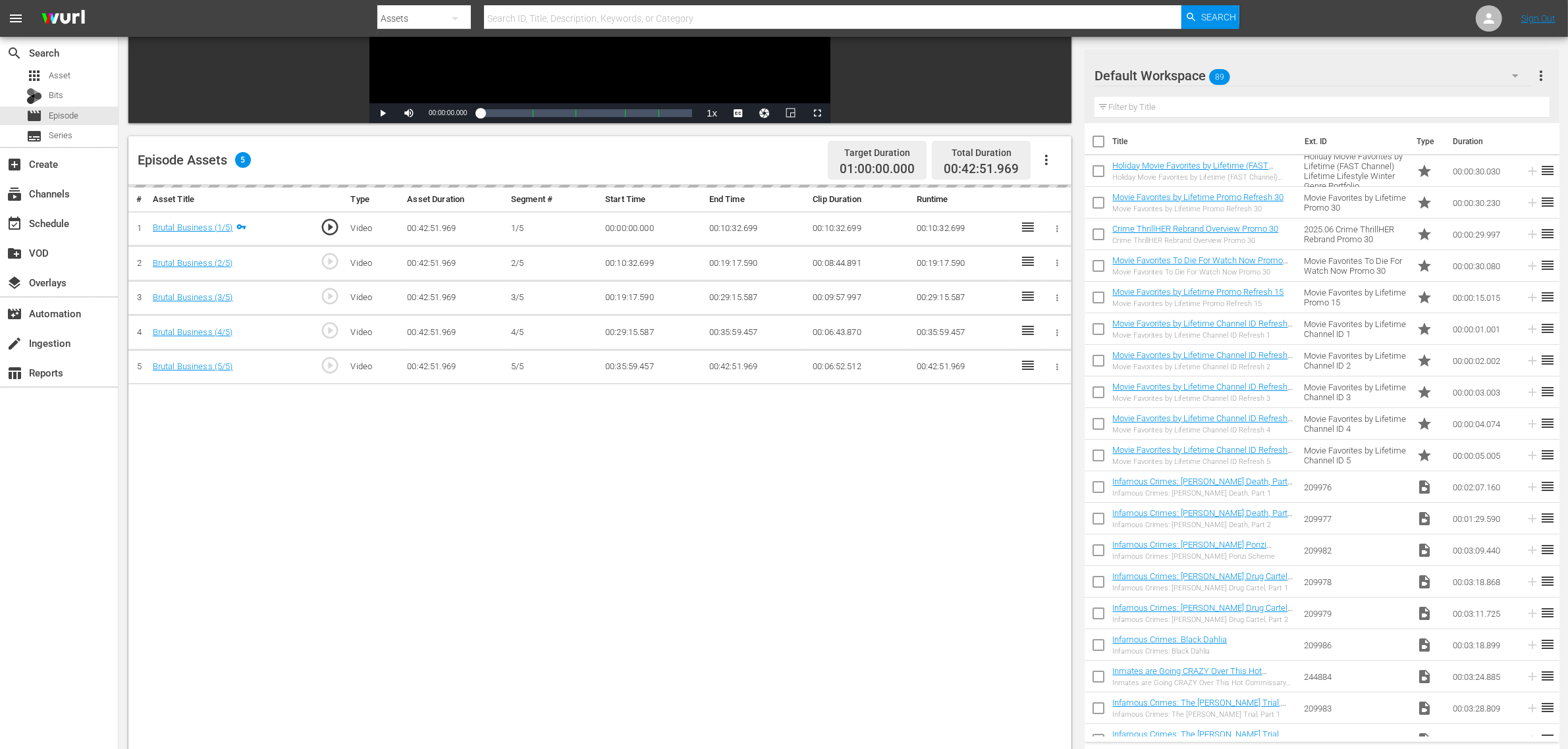
click at [1045, 161] on icon "button" at bounding box center [1046, 160] width 16 height 16
click at [1074, 160] on div "Fill with Ads" at bounding box center [1086, 165] width 90 height 32
click at [1074, 164] on div "Fill with Ads" at bounding box center [1086, 165] width 90 height 32
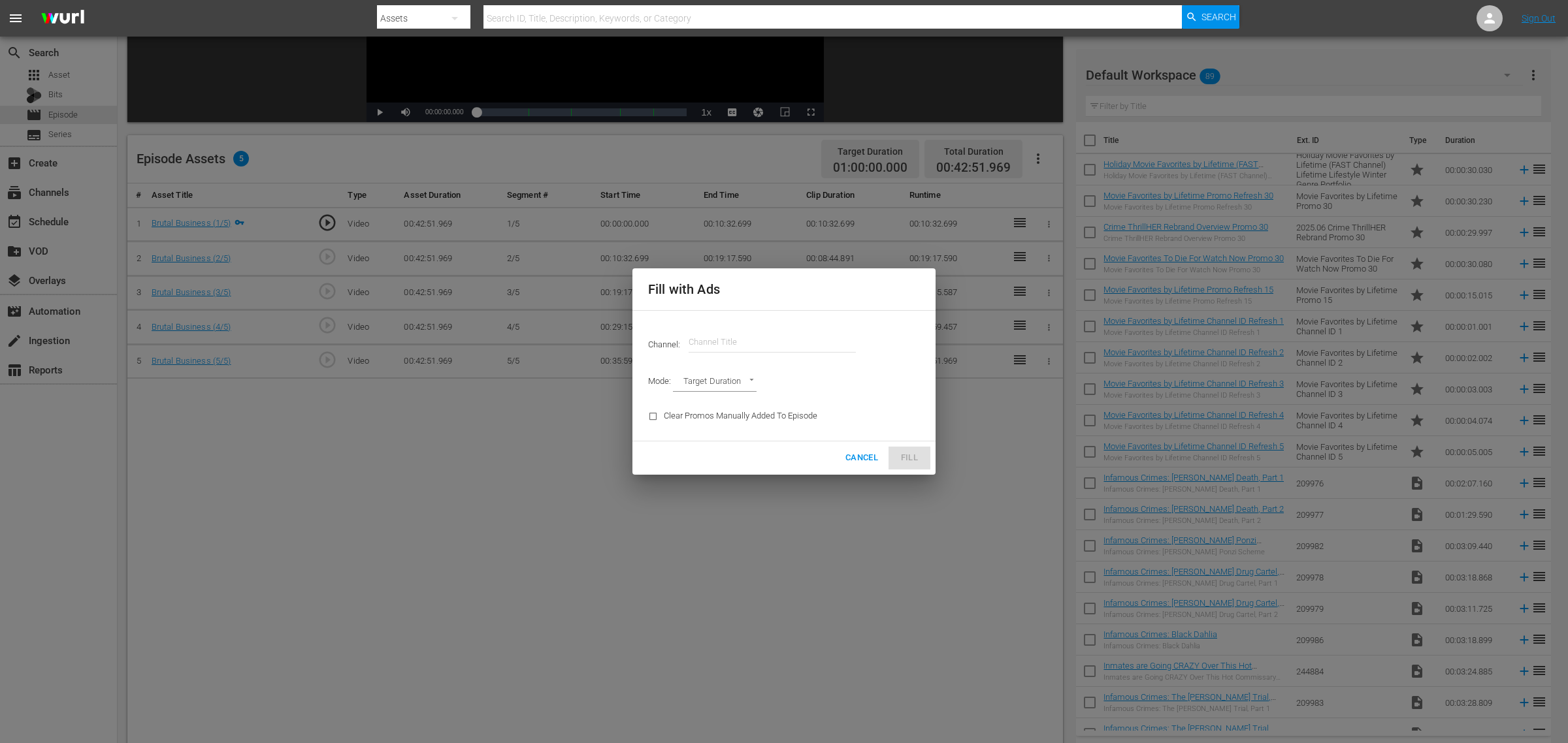
click at [753, 344] on input "text" at bounding box center [772, 342] width 167 height 32
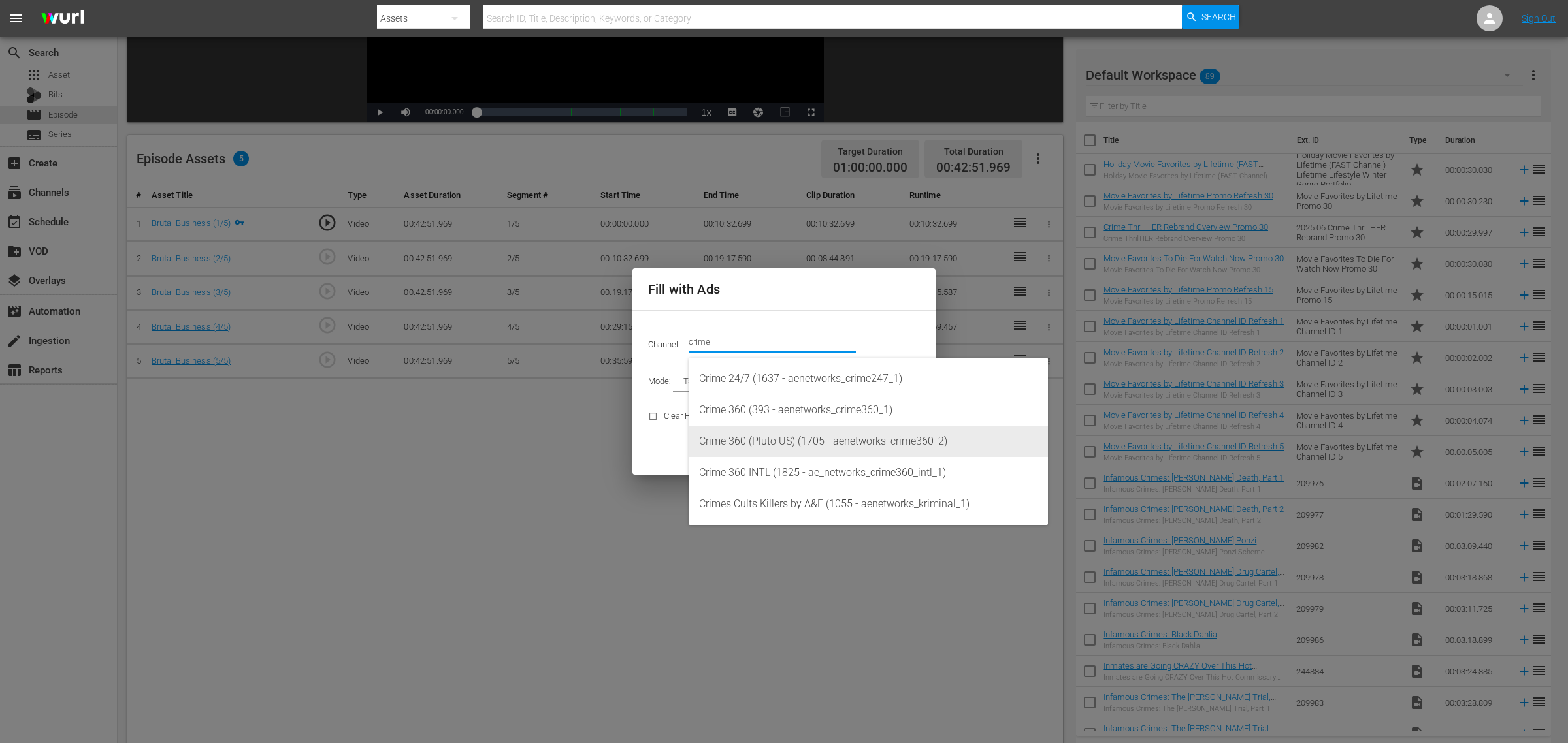
click at [776, 439] on div "Crime 360 (Pluto US) (1705 - aenetworks_crime360_2)" at bounding box center [868, 441] width 338 height 32
type input "Crime 360 (Pluto US) (1705)"
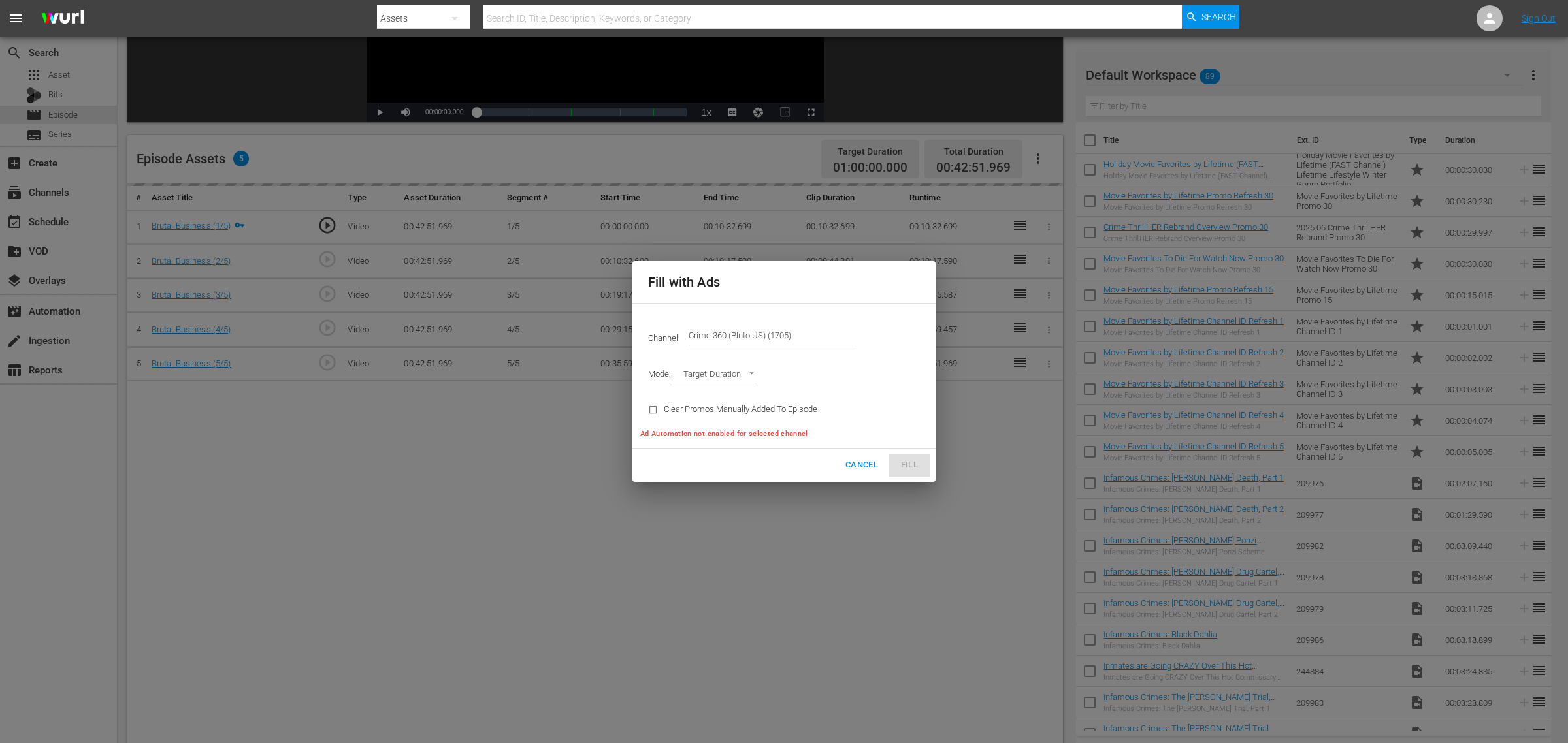
type input "AD_BREAK_DURATION"
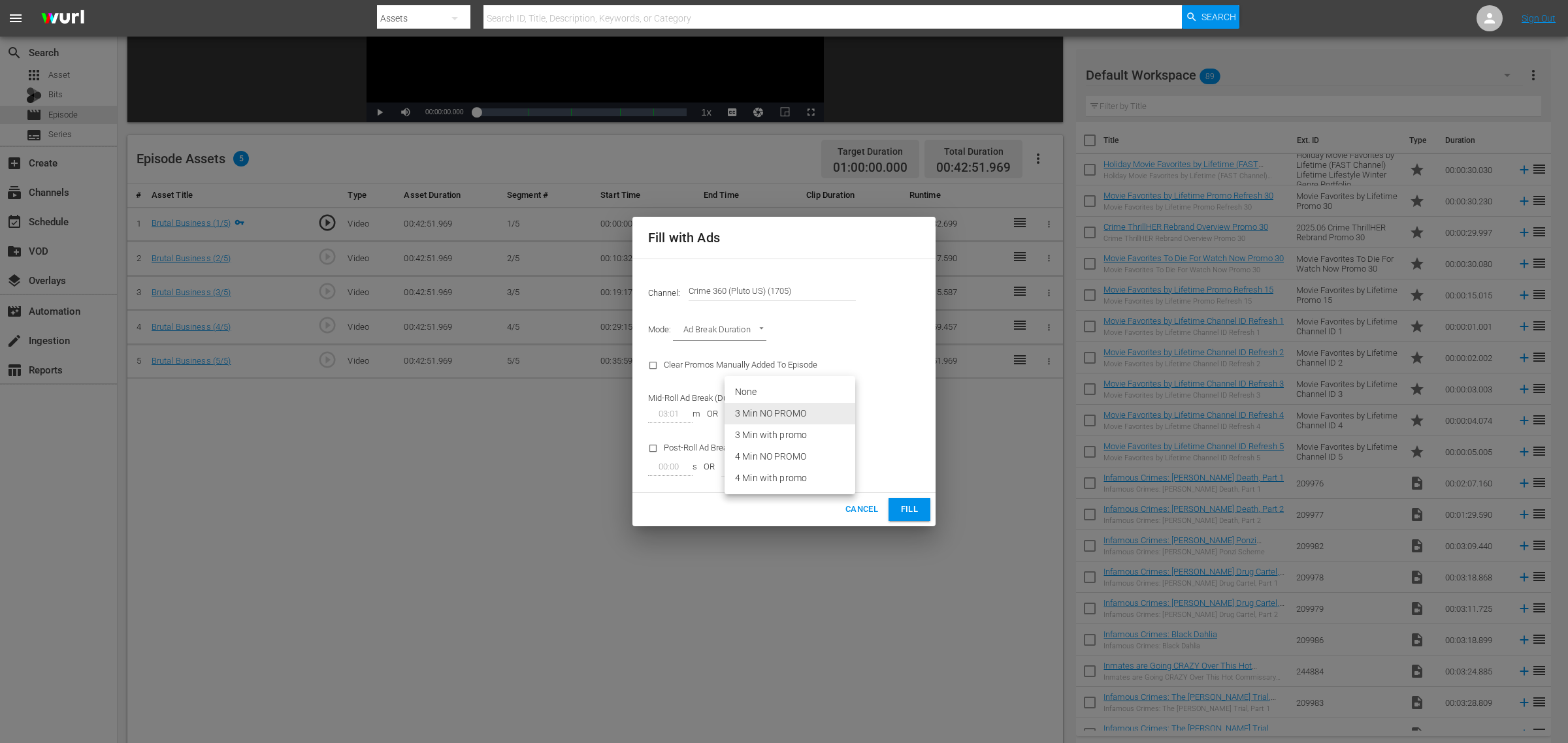
click at [837, 406] on body "menu Search By Assets Search ID, Title, Description, Keywords, or Category Sear…" at bounding box center [784, 126] width 1568 height 743
click at [799, 452] on li "4 Min NO PROMO" at bounding box center [790, 457] width 131 height 22
type input "47"
click at [914, 508] on span "Fill" at bounding box center [909, 509] width 21 height 15
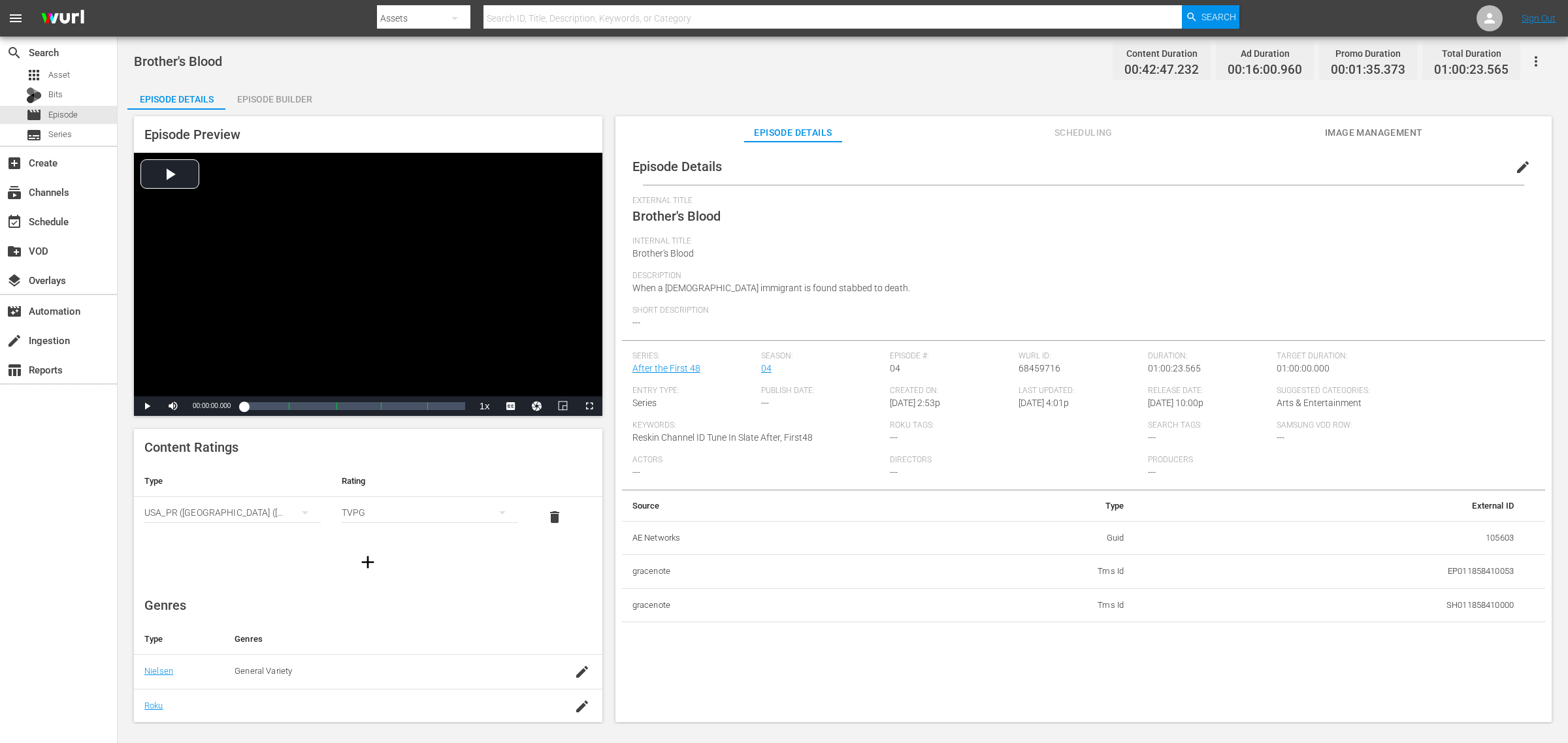
click at [281, 96] on div "Episode Builder" at bounding box center [274, 99] width 98 height 32
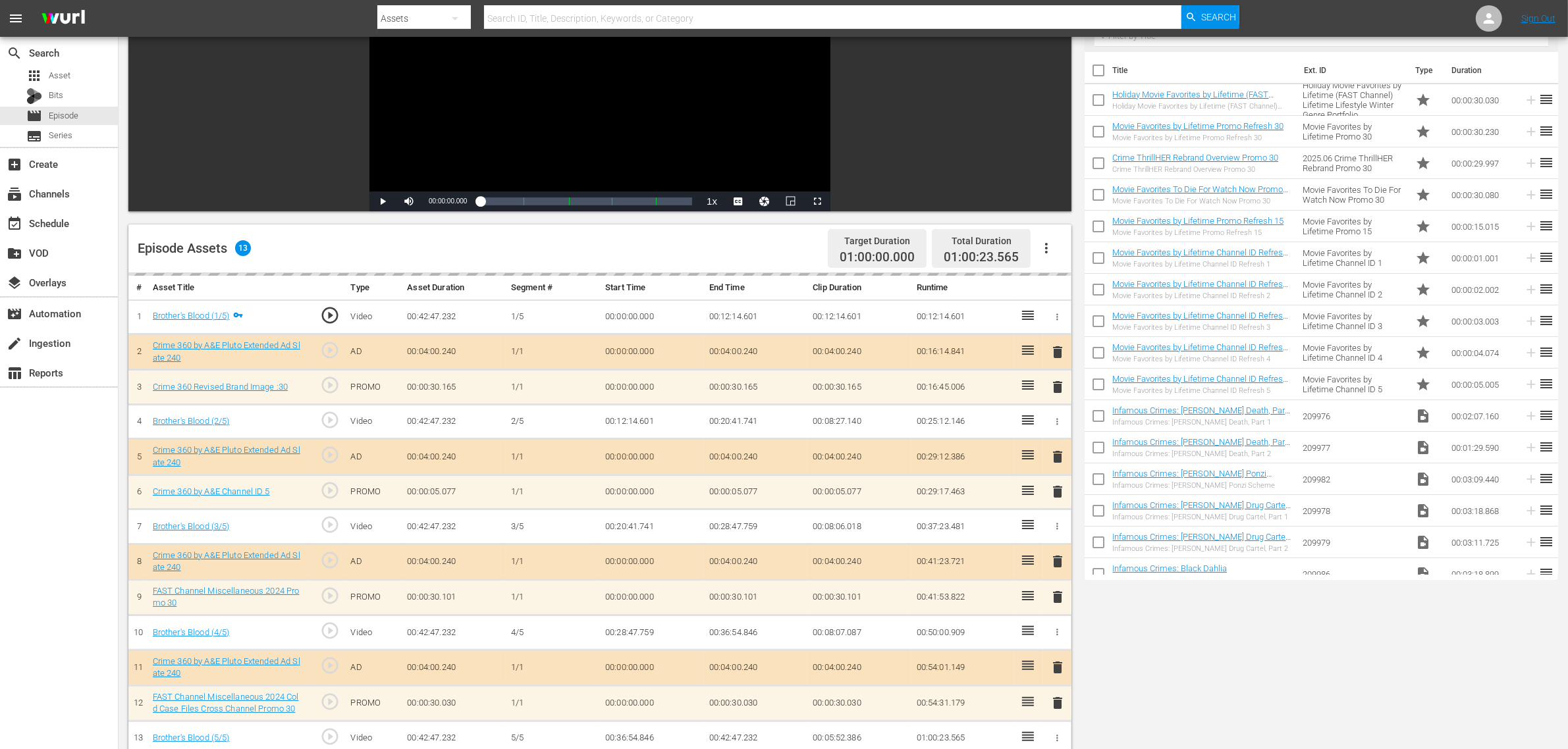
scroll to position [329, 0]
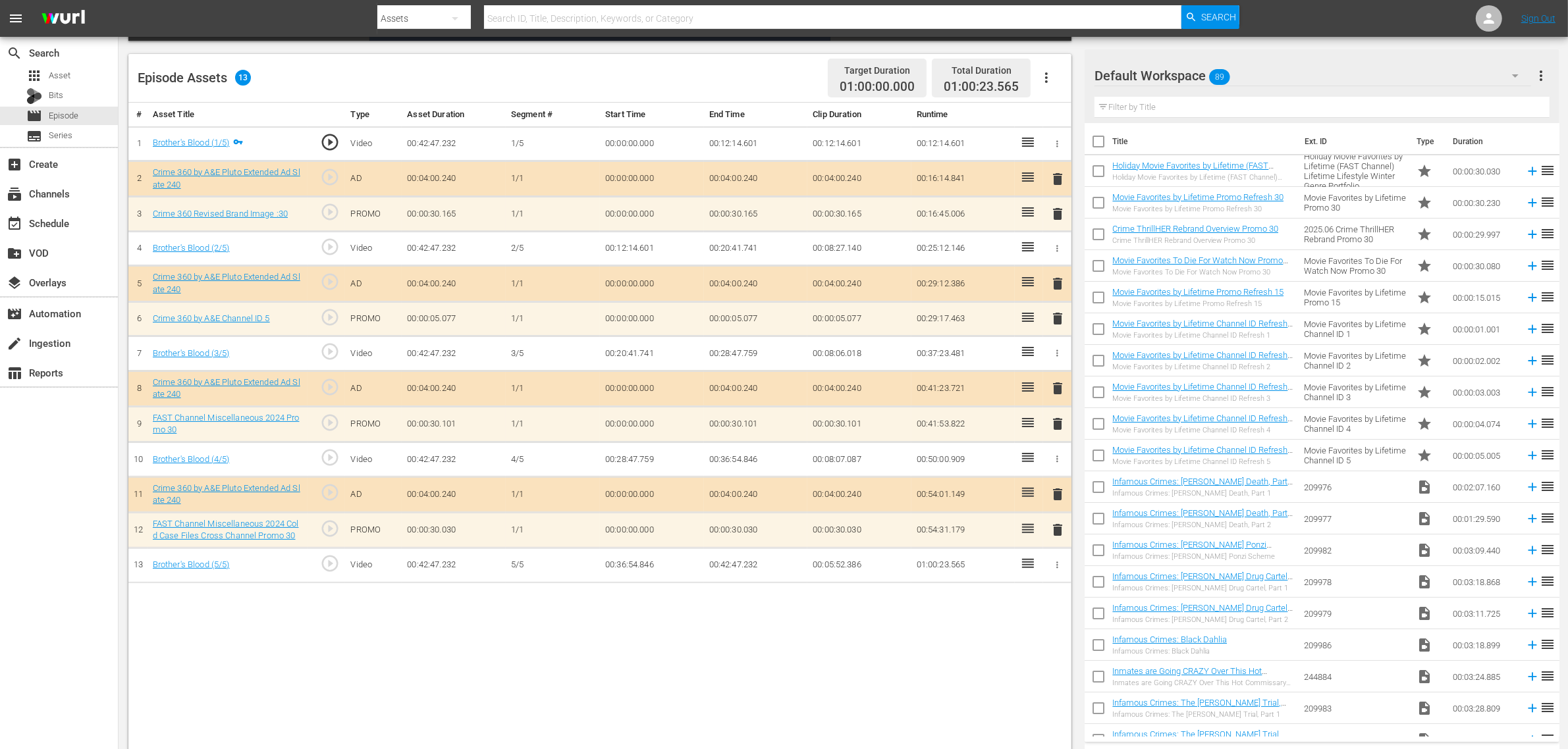
click at [1263, 68] on div "Default Workspace 89" at bounding box center [1312, 75] width 437 height 37
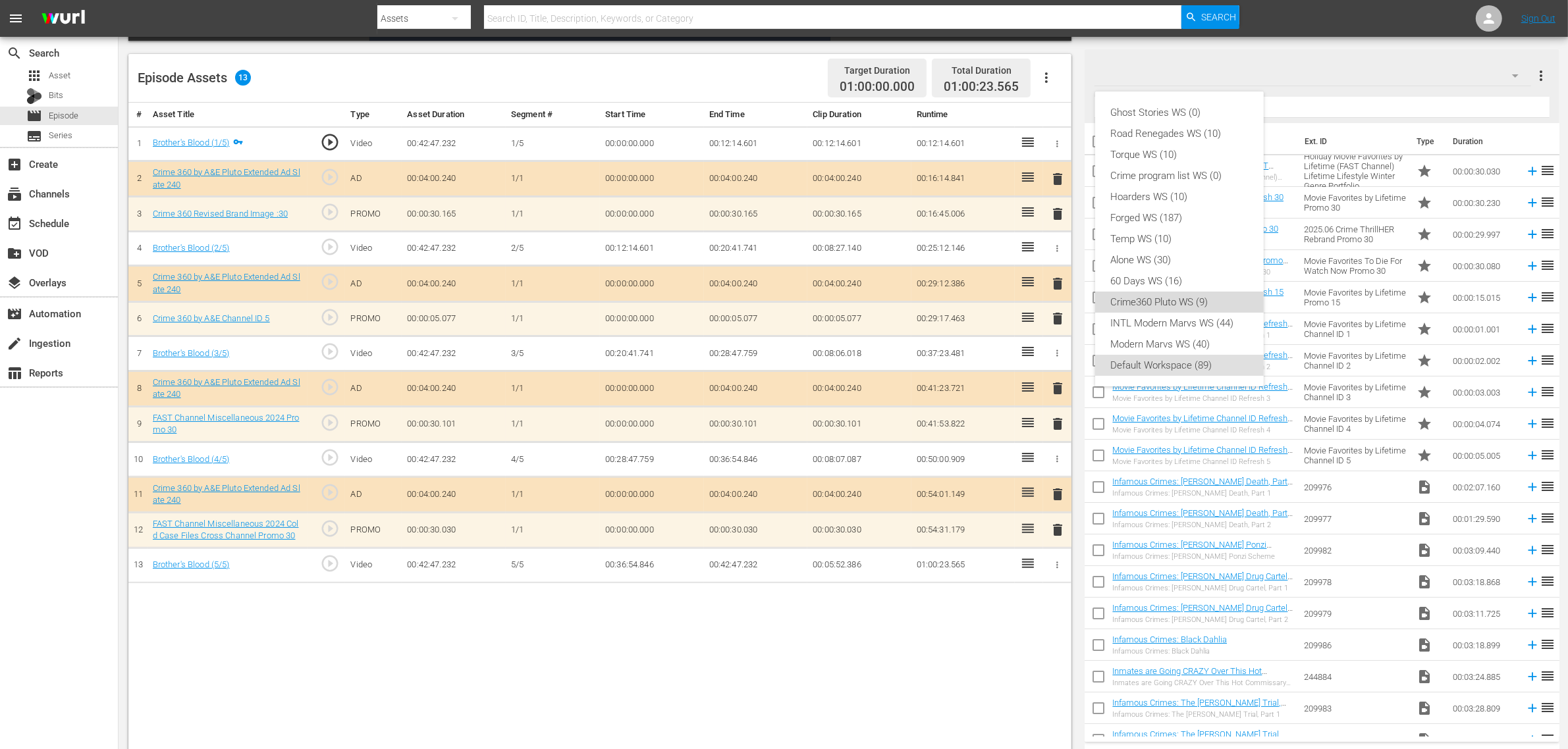
click at [1217, 302] on div "Crime360 Pluto WS (9)" at bounding box center [1179, 302] width 137 height 21
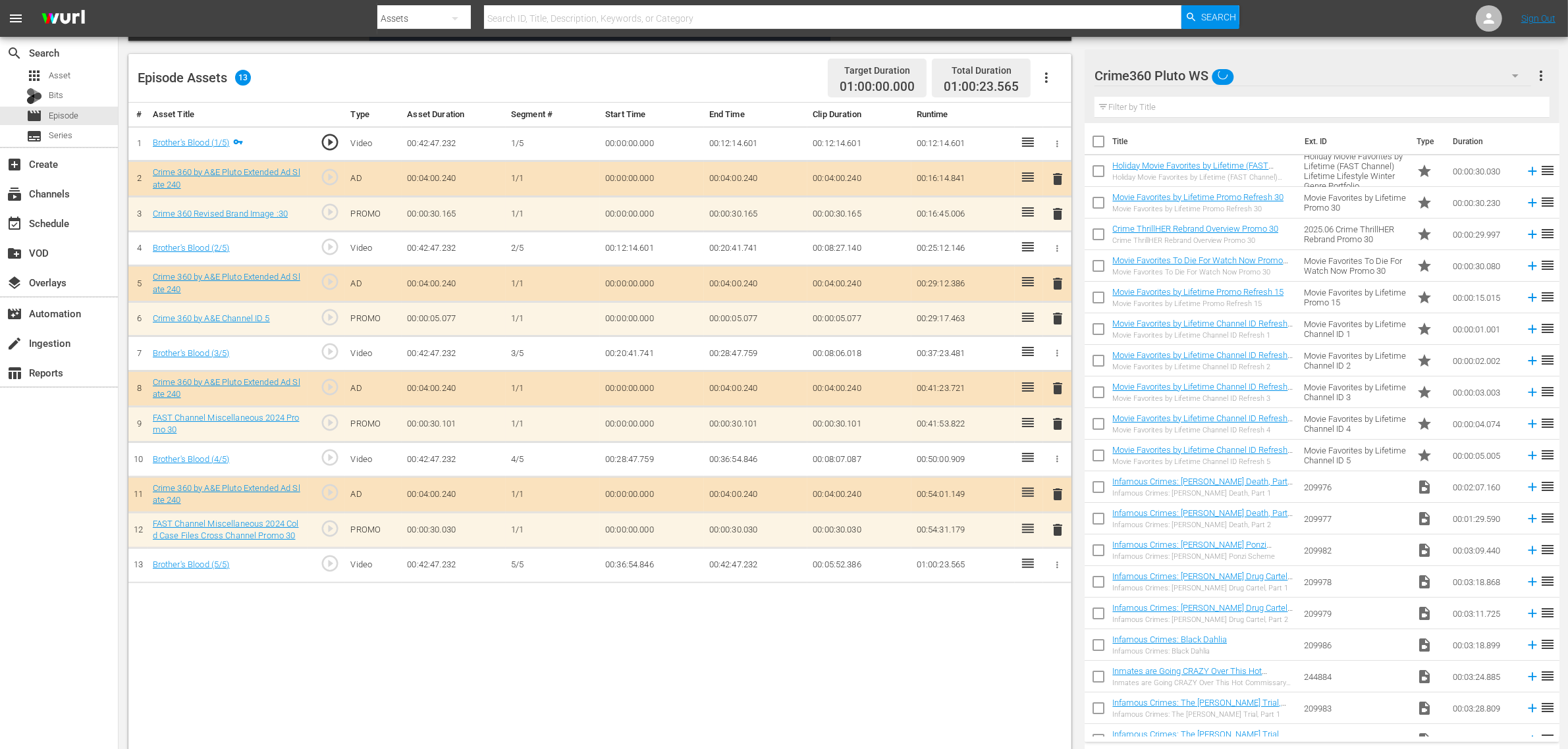
click at [720, 74] on div "Episode Assets 13 Target Duration 01:00:00.000 Total Duration 01:00:23.565" at bounding box center [599, 78] width 943 height 48
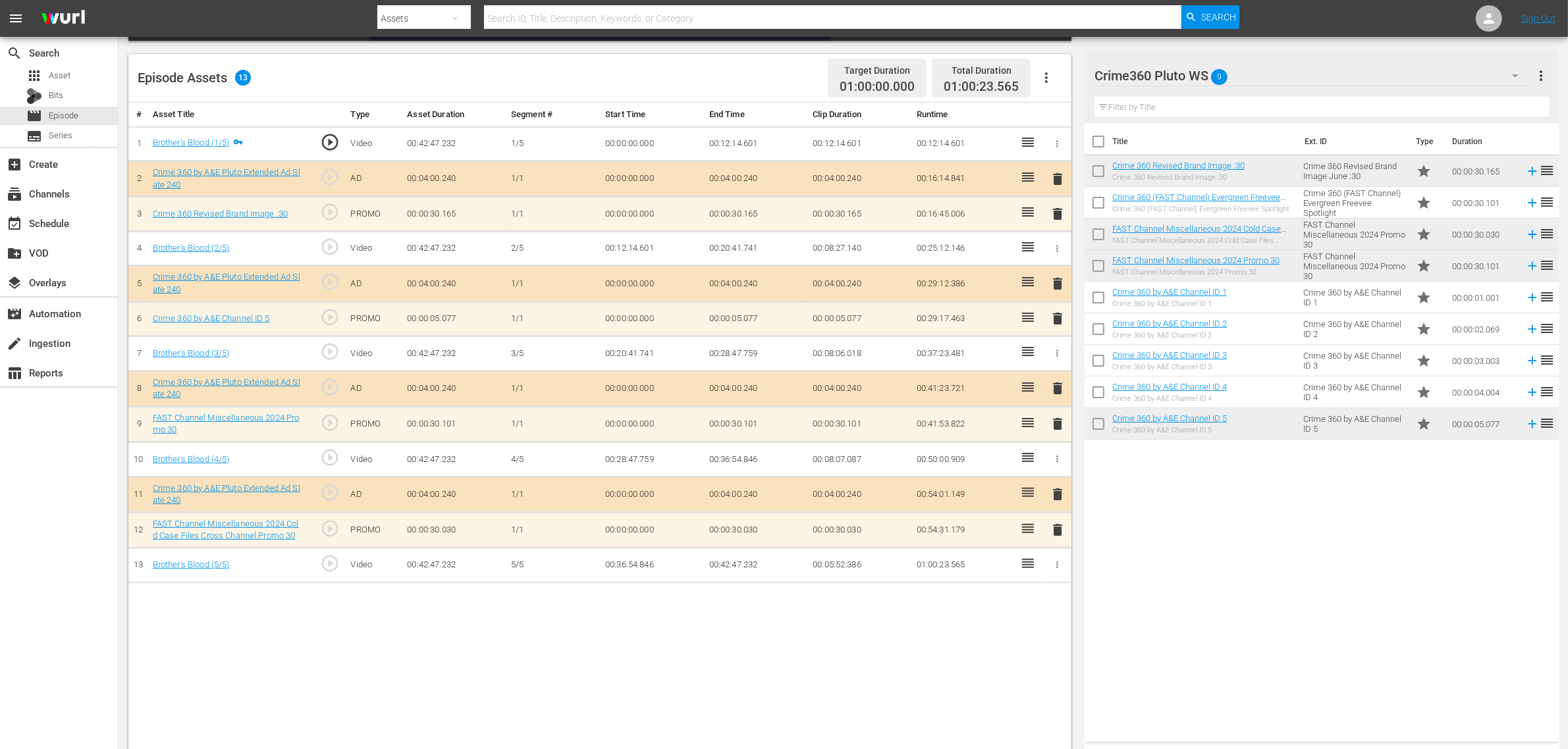
click at [1063, 323] on span "delete" at bounding box center [1058, 318] width 16 height 16
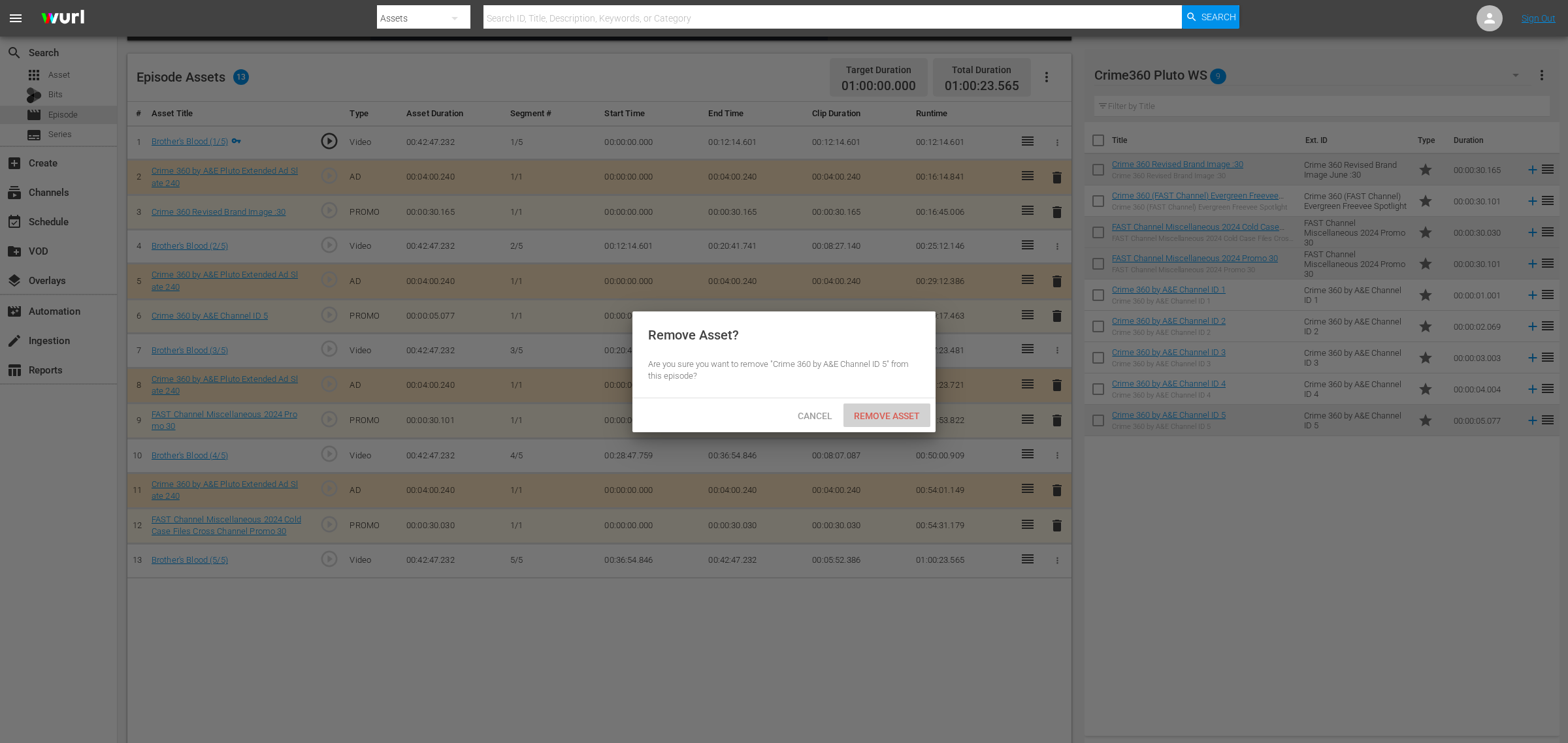
click at [890, 415] on span "Remove Asset" at bounding box center [886, 416] width 87 height 11
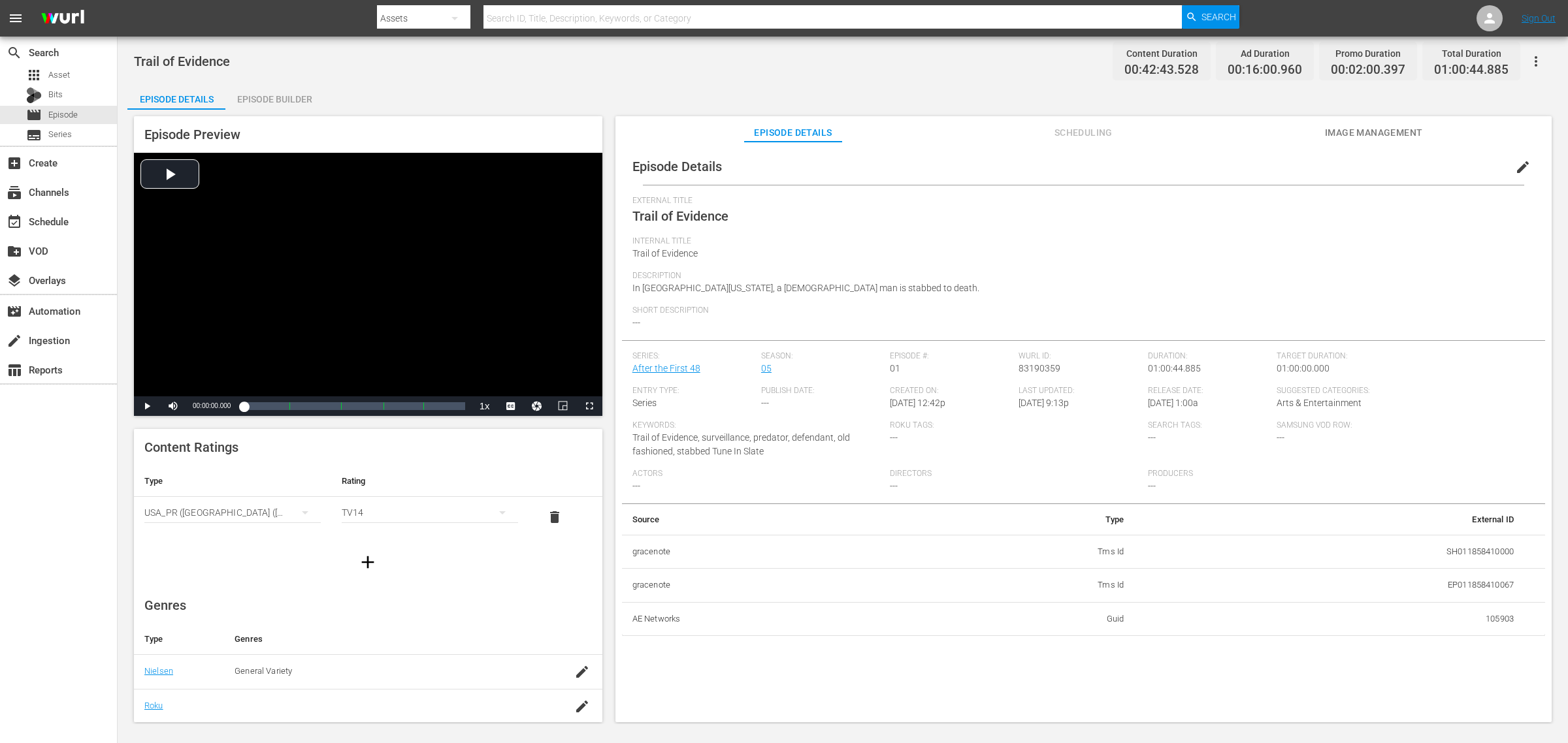
click at [268, 92] on div "Episode Builder" at bounding box center [274, 99] width 98 height 32
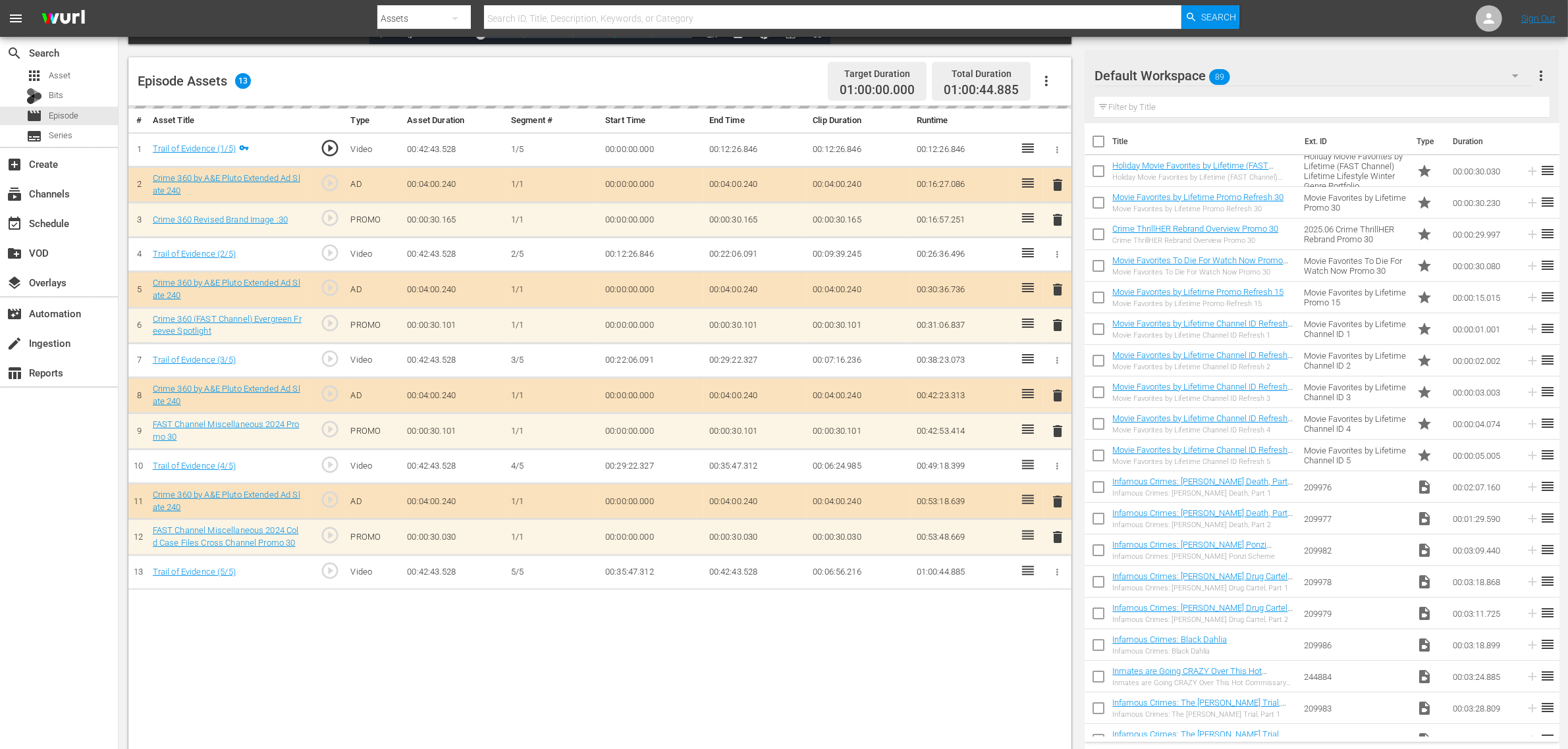
scroll to position [329, 0]
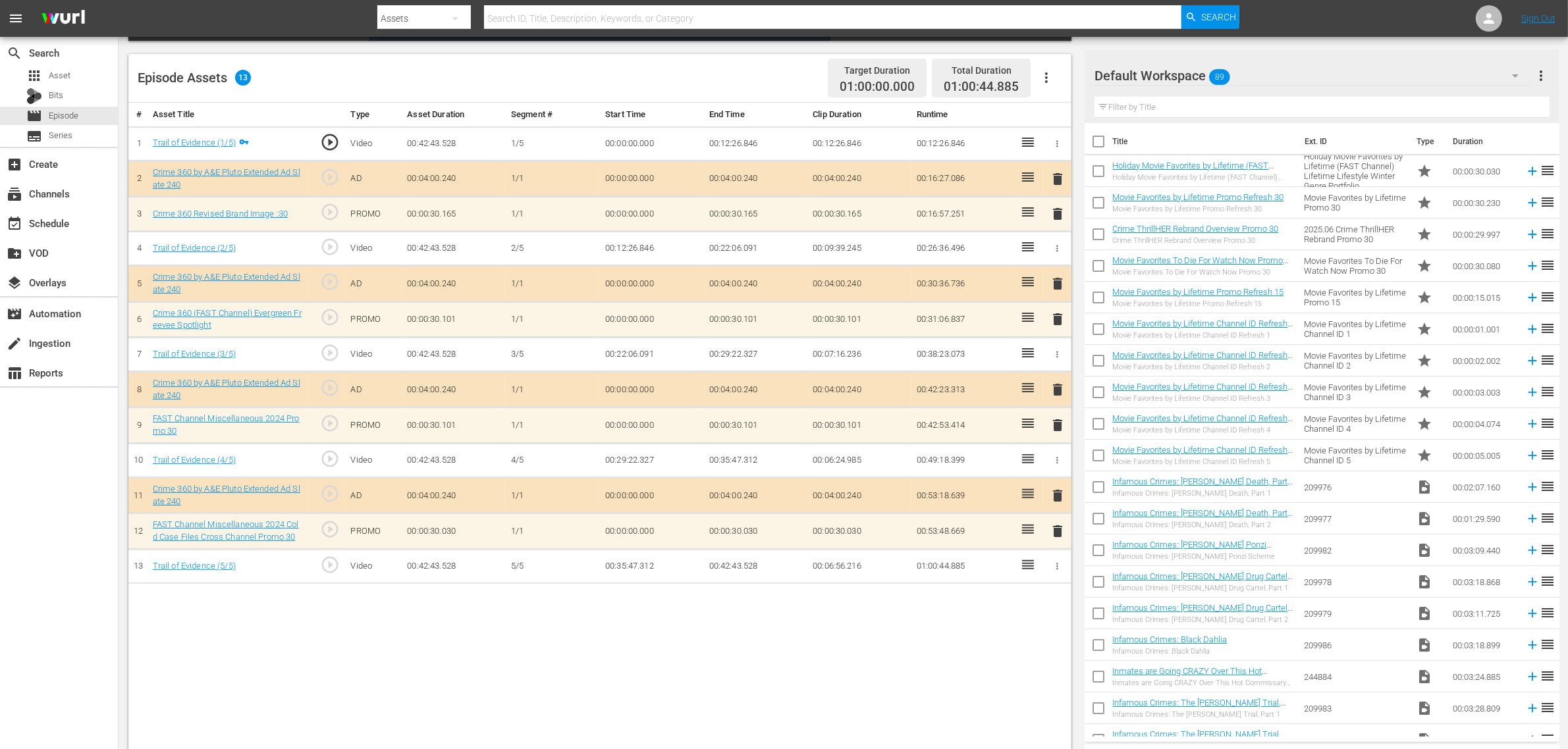
click at [1263, 77] on div "Default Workspace 89" at bounding box center [1312, 75] width 437 height 37
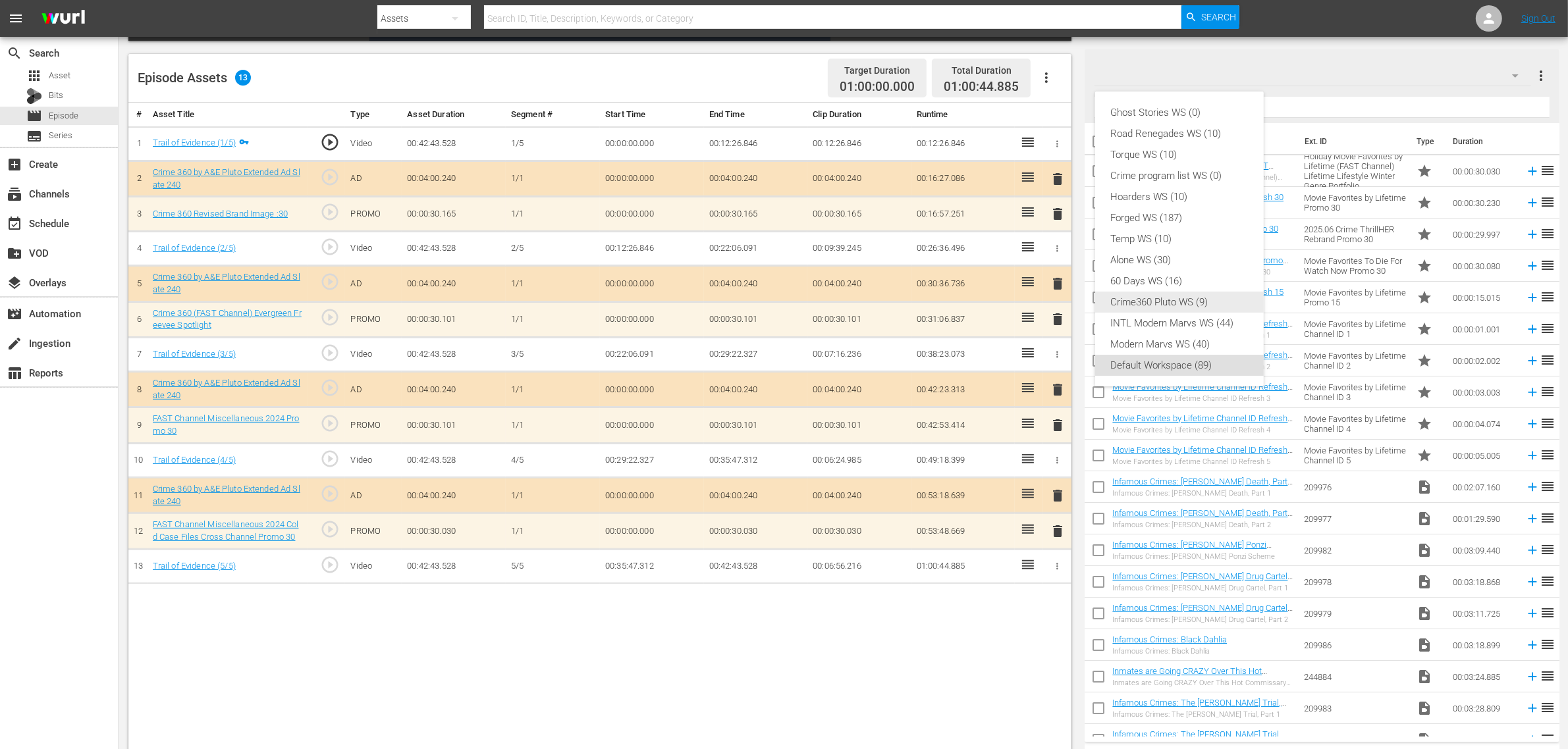
click at [1153, 306] on div "Crime360 Pluto WS (9)" at bounding box center [1179, 302] width 137 height 21
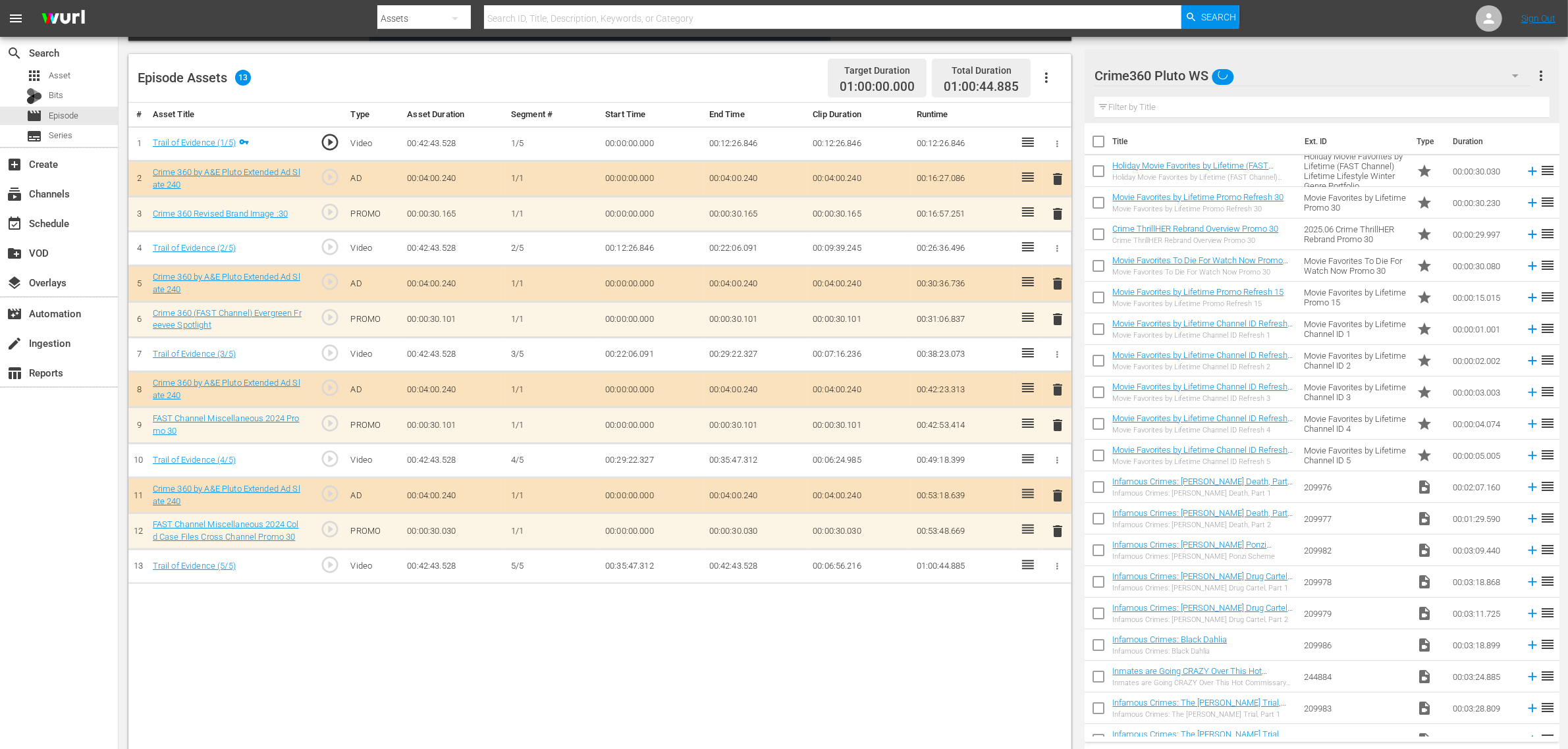
click at [759, 62] on div "Episode Assets 13 Target Duration 01:00:00.000 Total Duration 01:00:44.885" at bounding box center [599, 78] width 943 height 48
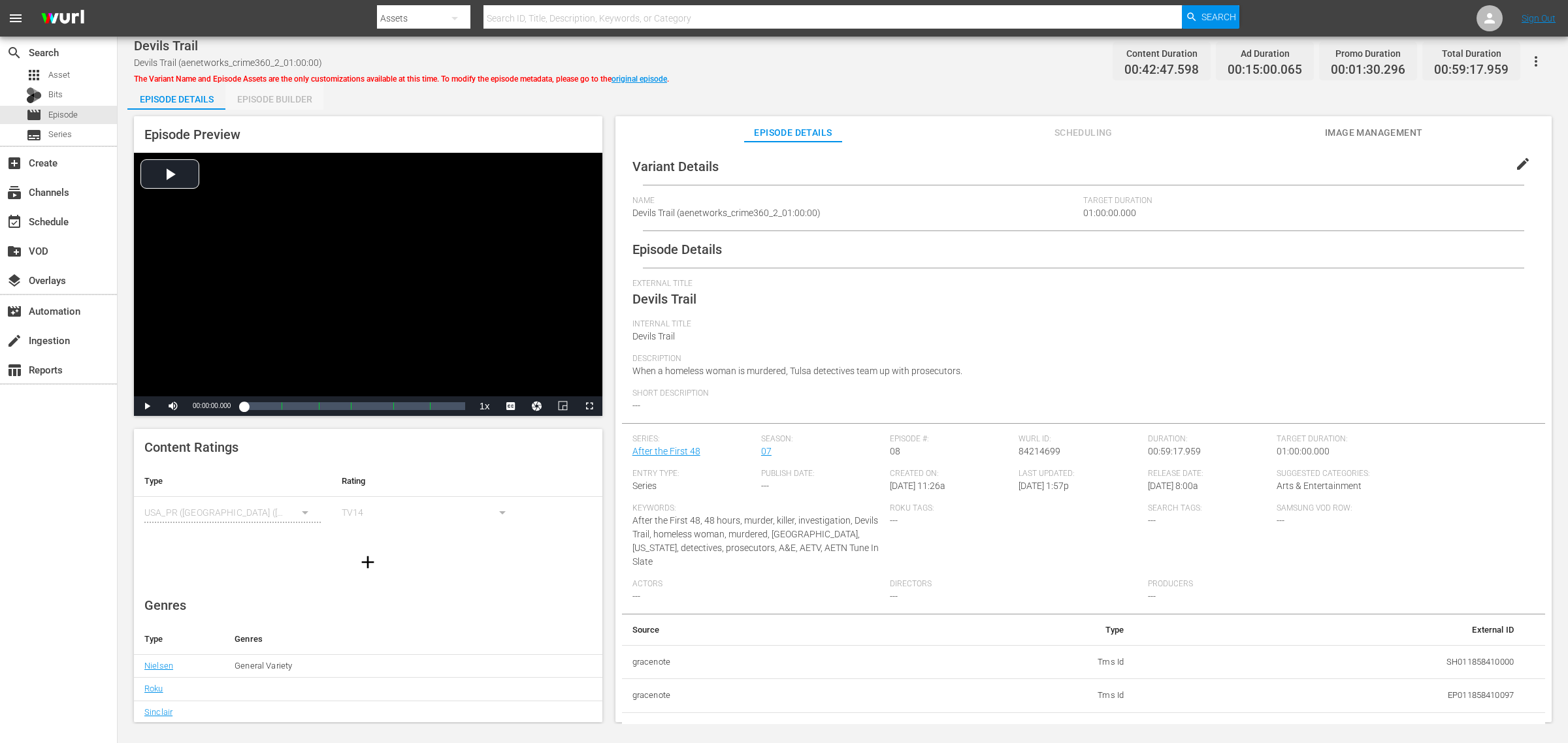
click at [269, 95] on div "Episode Builder" at bounding box center [274, 99] width 98 height 32
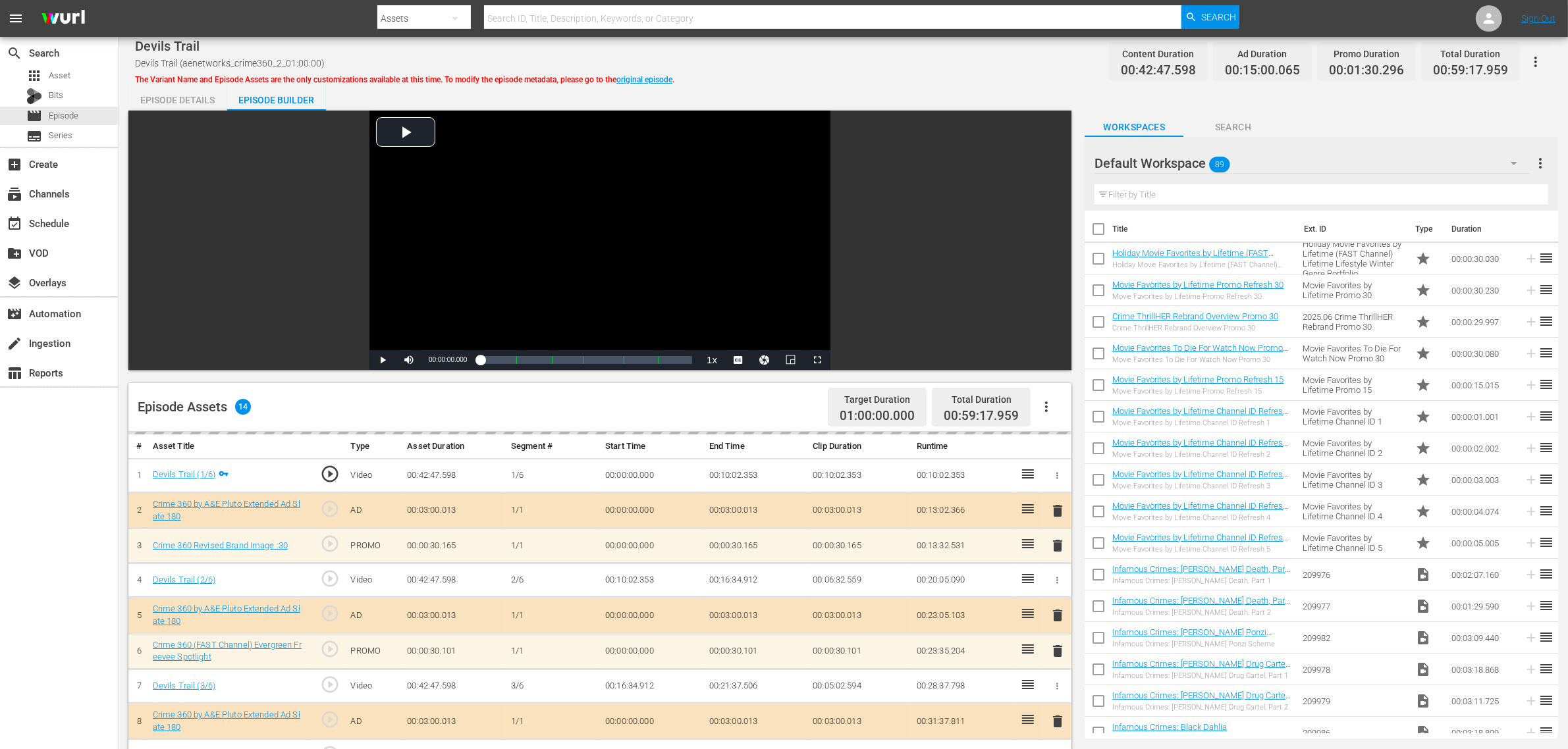
click at [830, 69] on div "Devils Trail Devils Trail (aenetworks_crime360_2_01:00:00) The Variant Name and…" at bounding box center [843, 62] width 1416 height 30
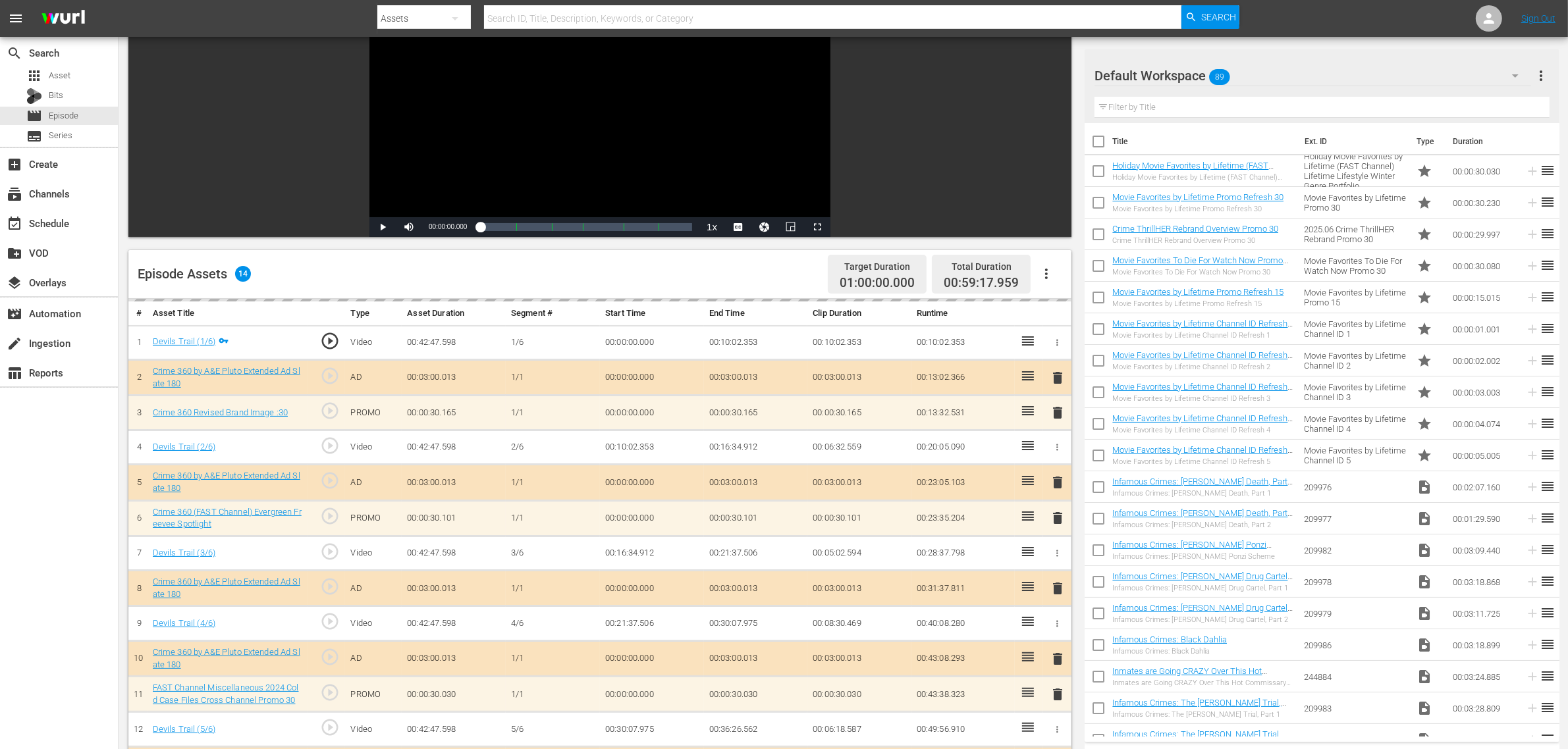
scroll to position [329, 0]
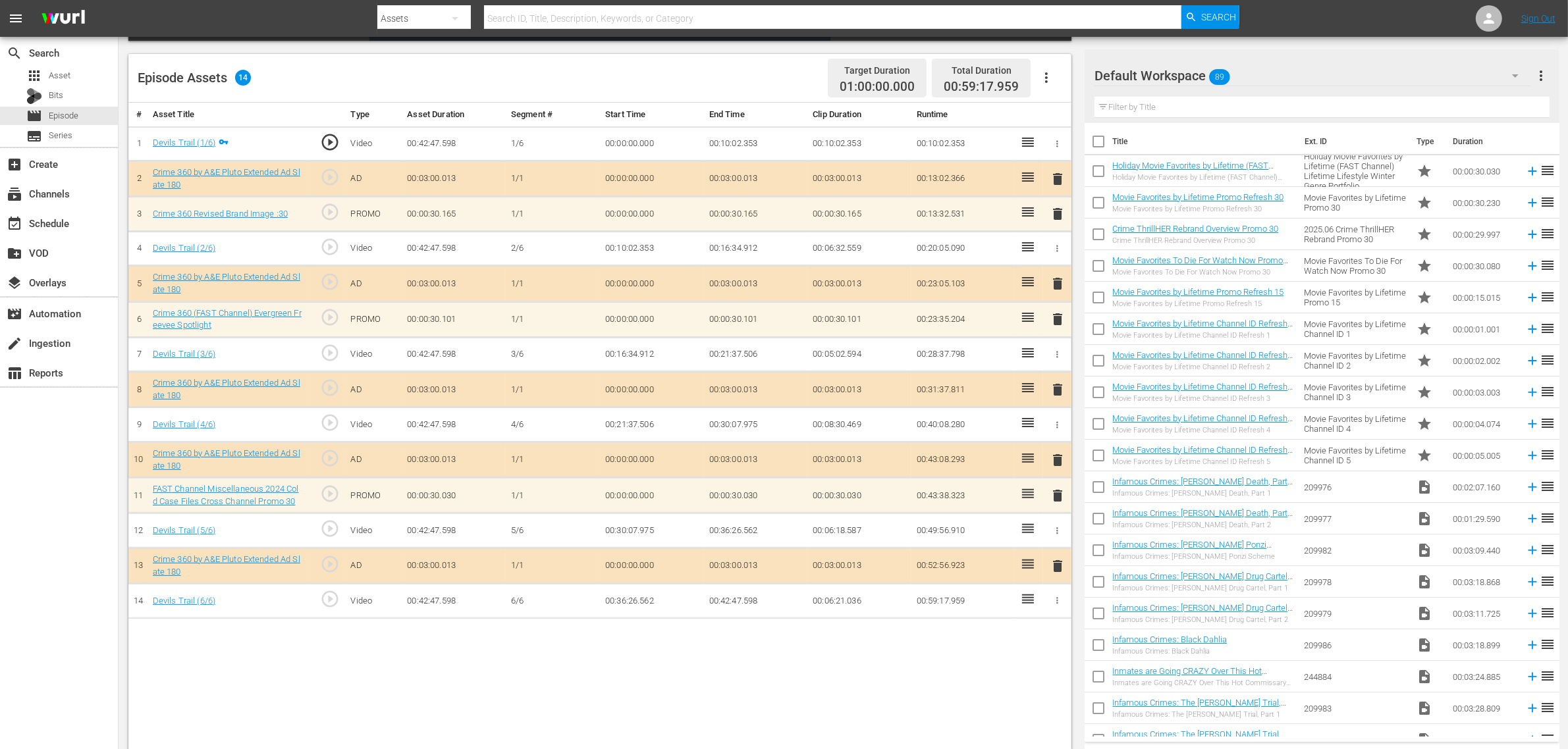
click at [1263, 77] on div "Default Workspace 89" at bounding box center [1312, 75] width 437 height 37
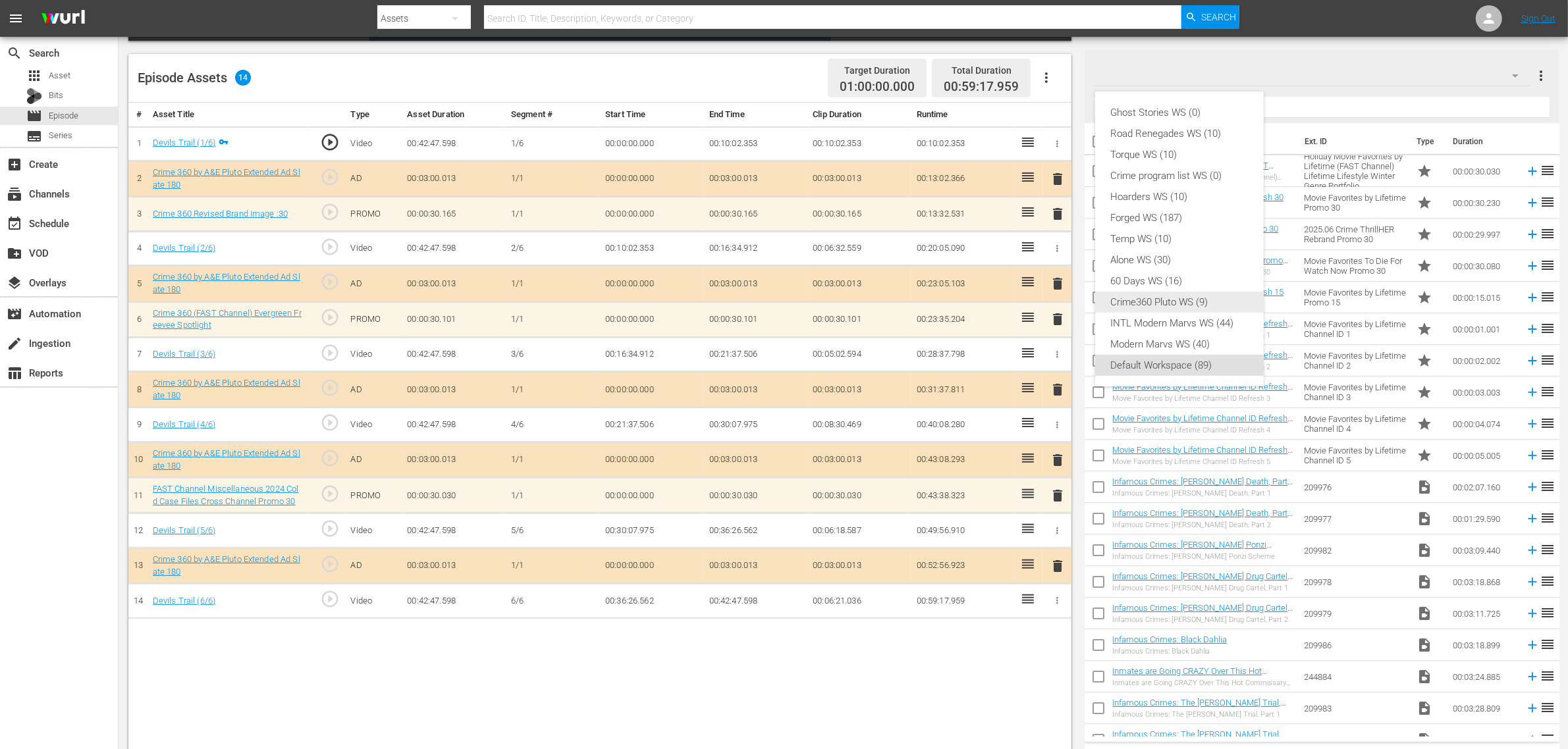
click at [1163, 300] on div "Crime360 Pluto WS (9)" at bounding box center [1179, 302] width 137 height 21
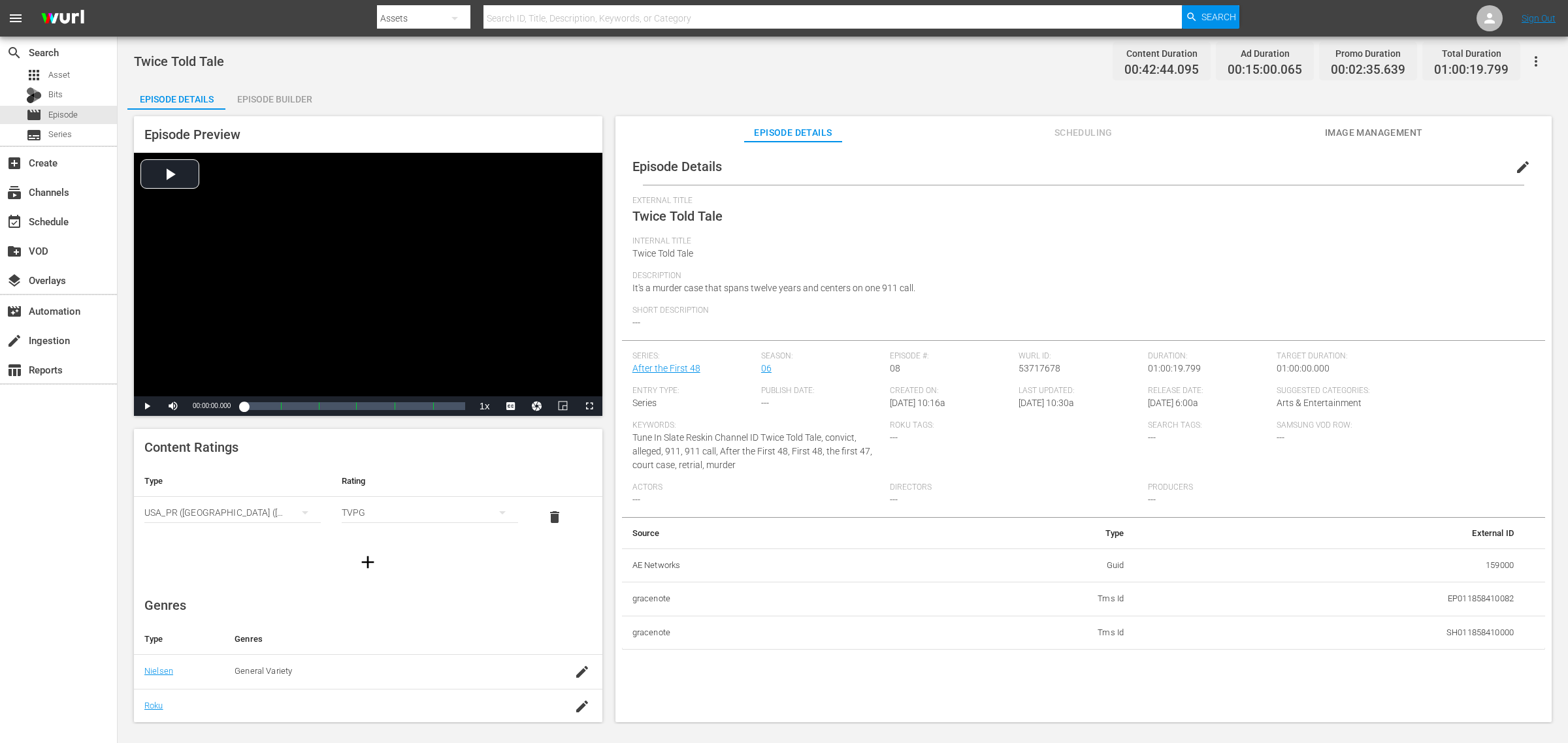
click at [259, 90] on div "Episode Builder" at bounding box center [274, 99] width 98 height 32
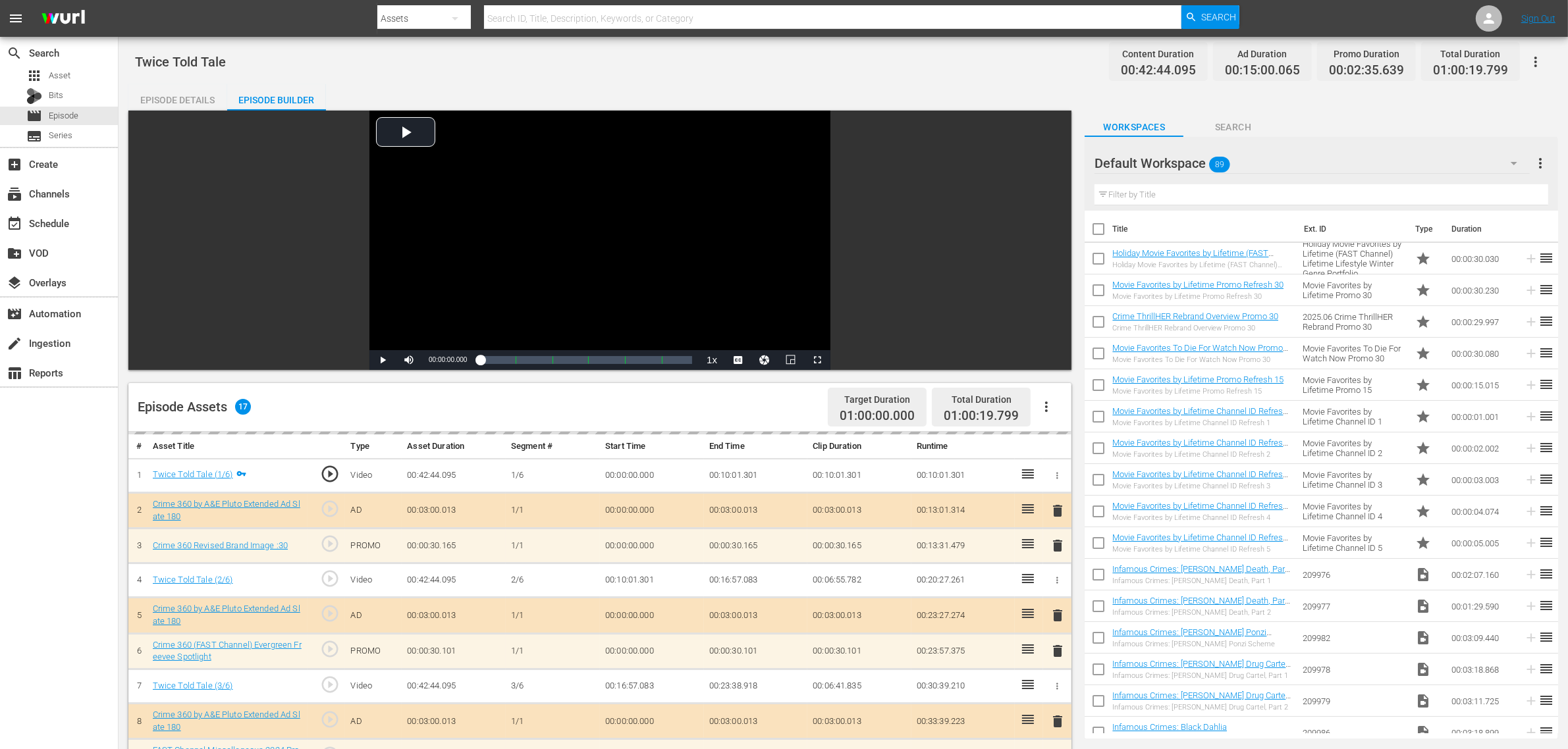
click at [940, 54] on div "Twice Told Tale Content Duration 00:42:44.095 Ad Duration 00:15:00.065 Promo Du…" at bounding box center [843, 62] width 1416 height 30
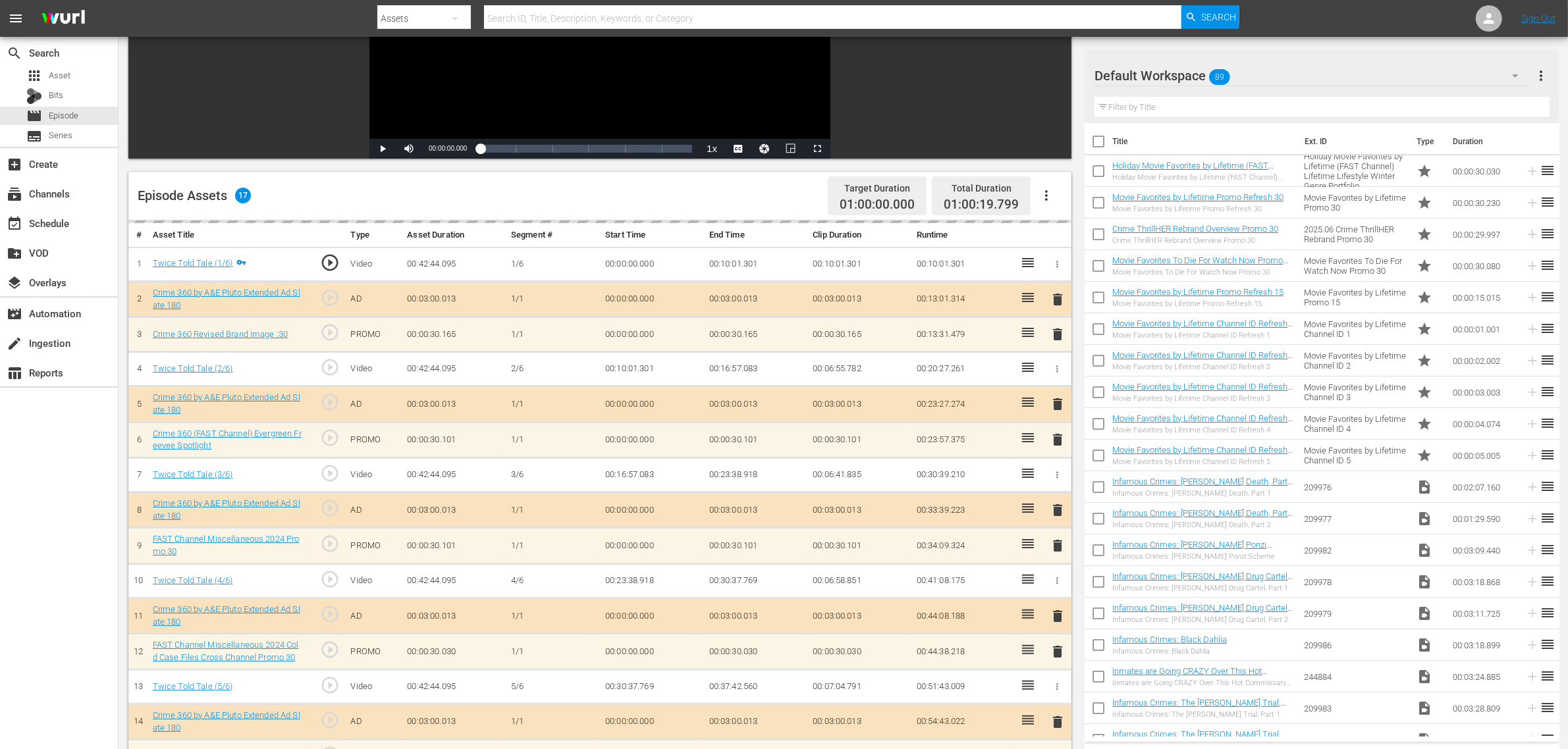
scroll to position [329, 0]
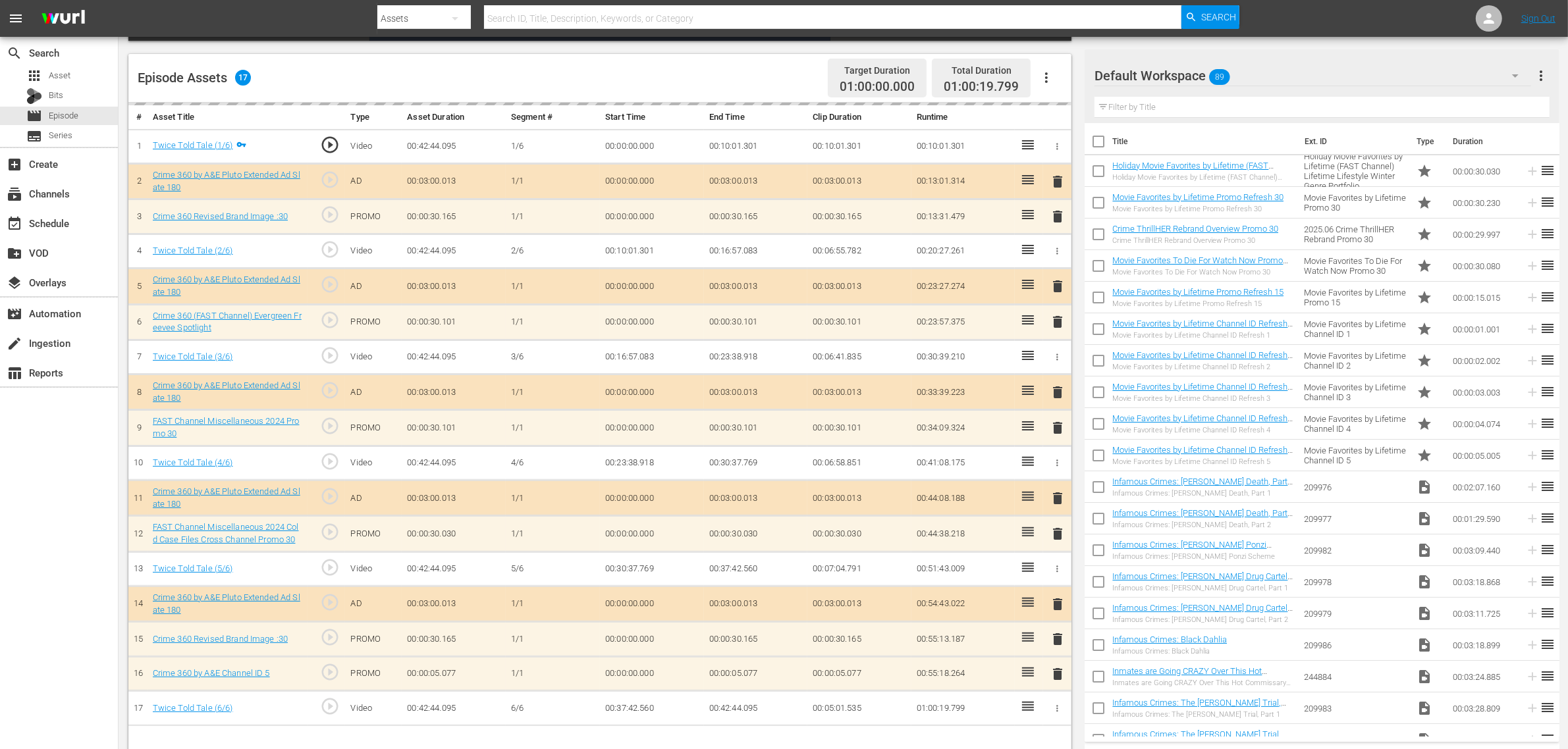
click at [1263, 74] on div "Default Workspace 89" at bounding box center [1312, 75] width 437 height 37
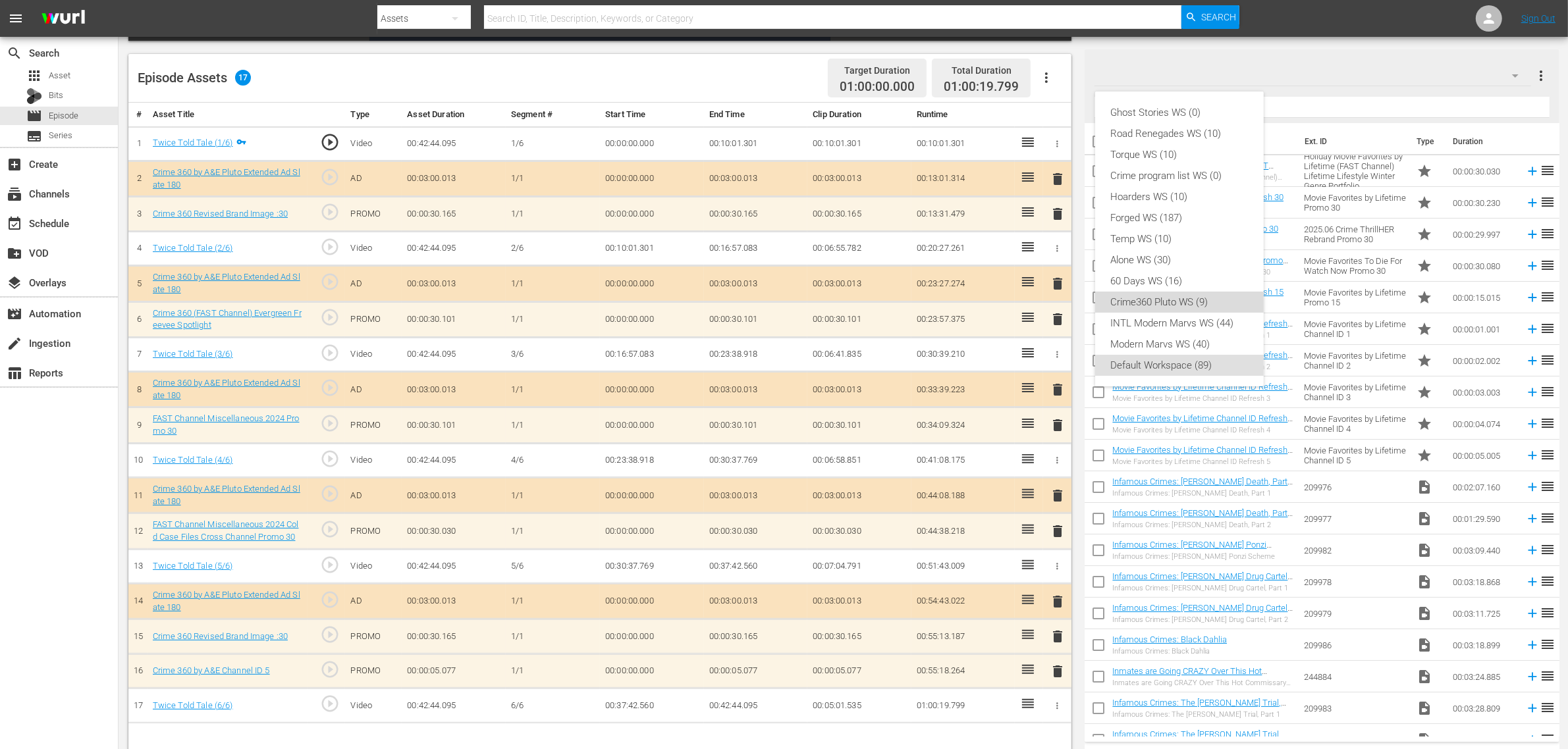
click at [1158, 302] on div "Crime360 Pluto WS (9)" at bounding box center [1179, 302] width 137 height 21
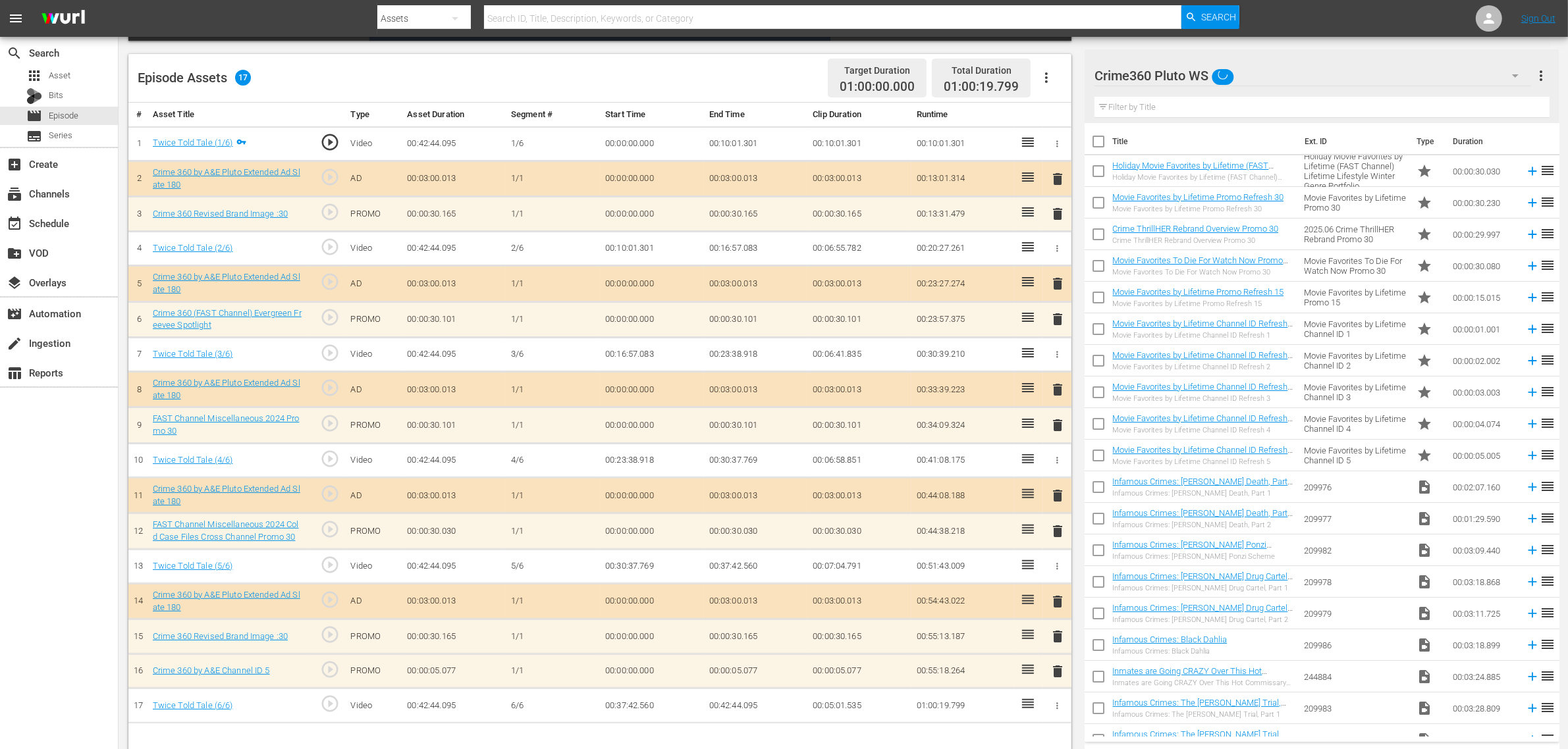
click at [678, 77] on div "Episode Assets 17 Target Duration 01:00:00.000 Total Duration 01:00:19.799" at bounding box center [599, 78] width 943 height 48
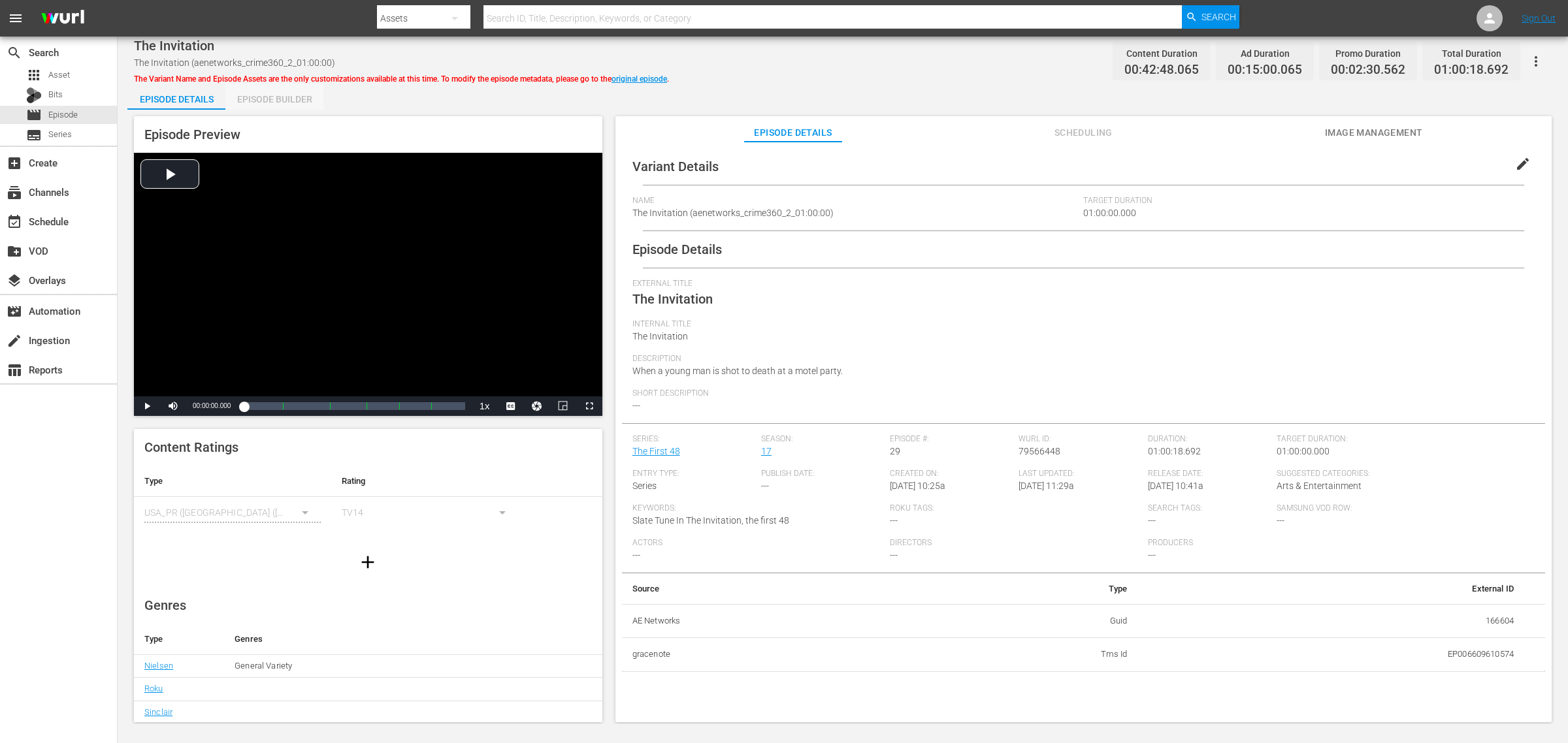
click at [276, 103] on div "Episode Builder" at bounding box center [274, 99] width 98 height 32
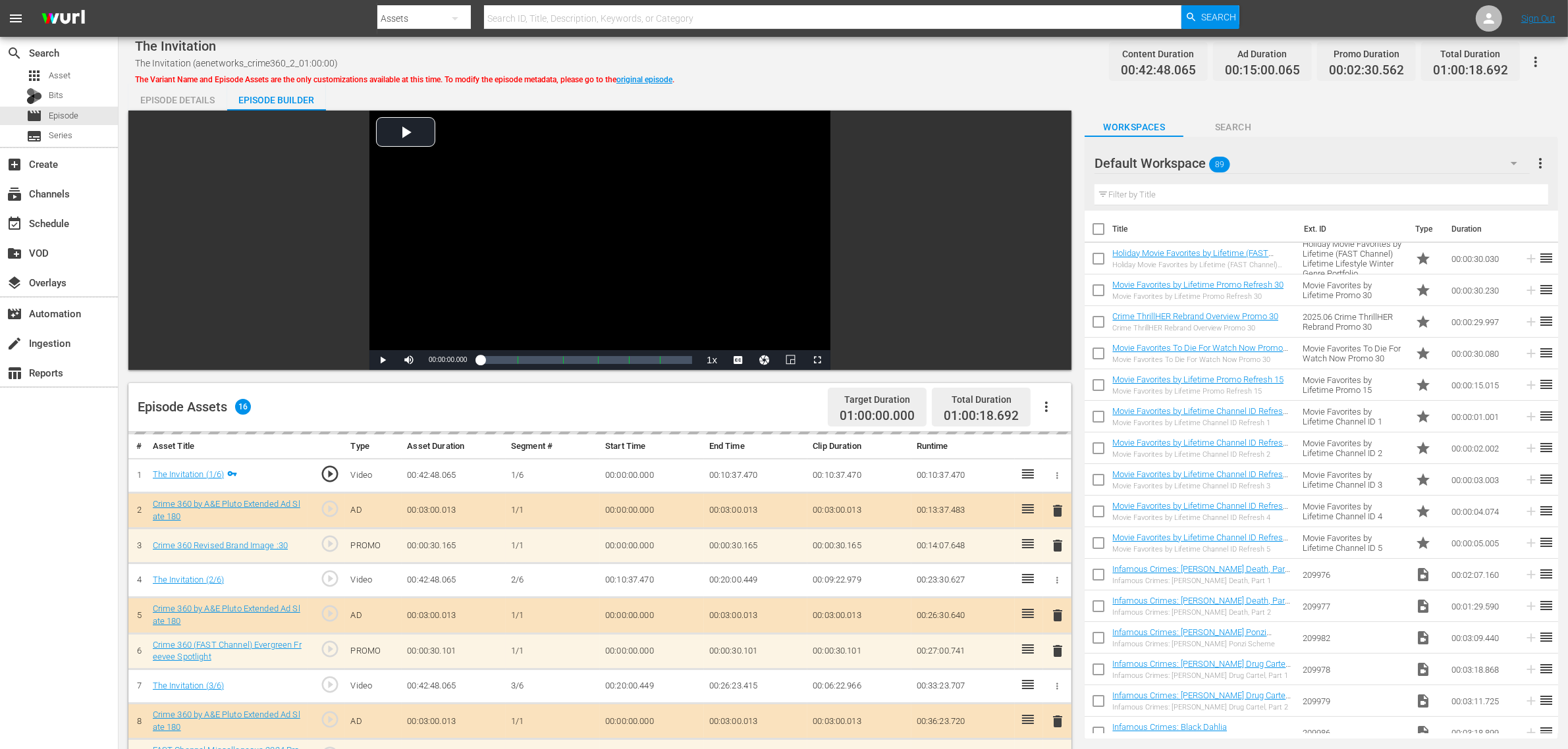
click at [930, 64] on div "The Invitation The Invitation (aenetworks_crime360_2_01:00:00) The Variant Name…" at bounding box center [843, 62] width 1416 height 30
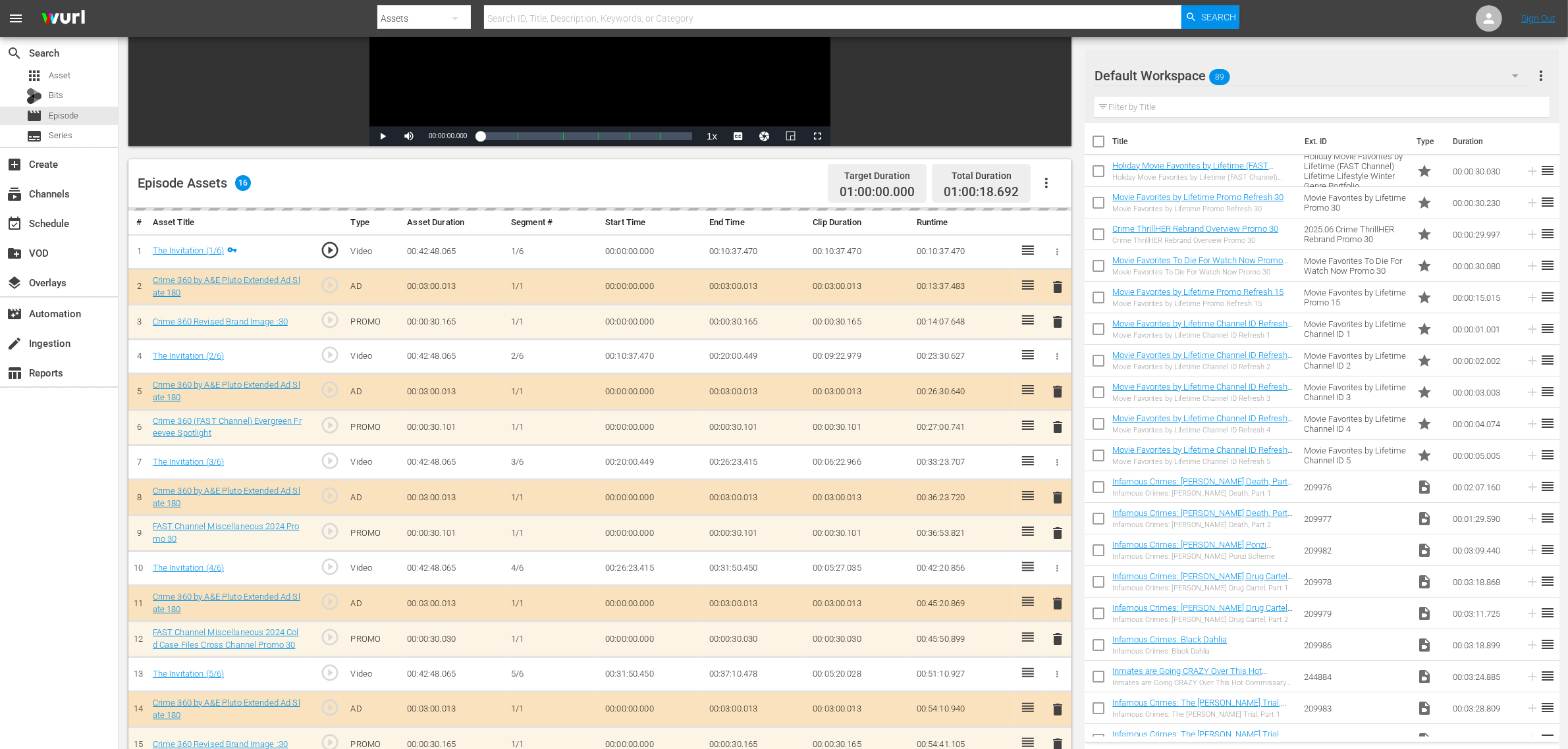
scroll to position [329, 0]
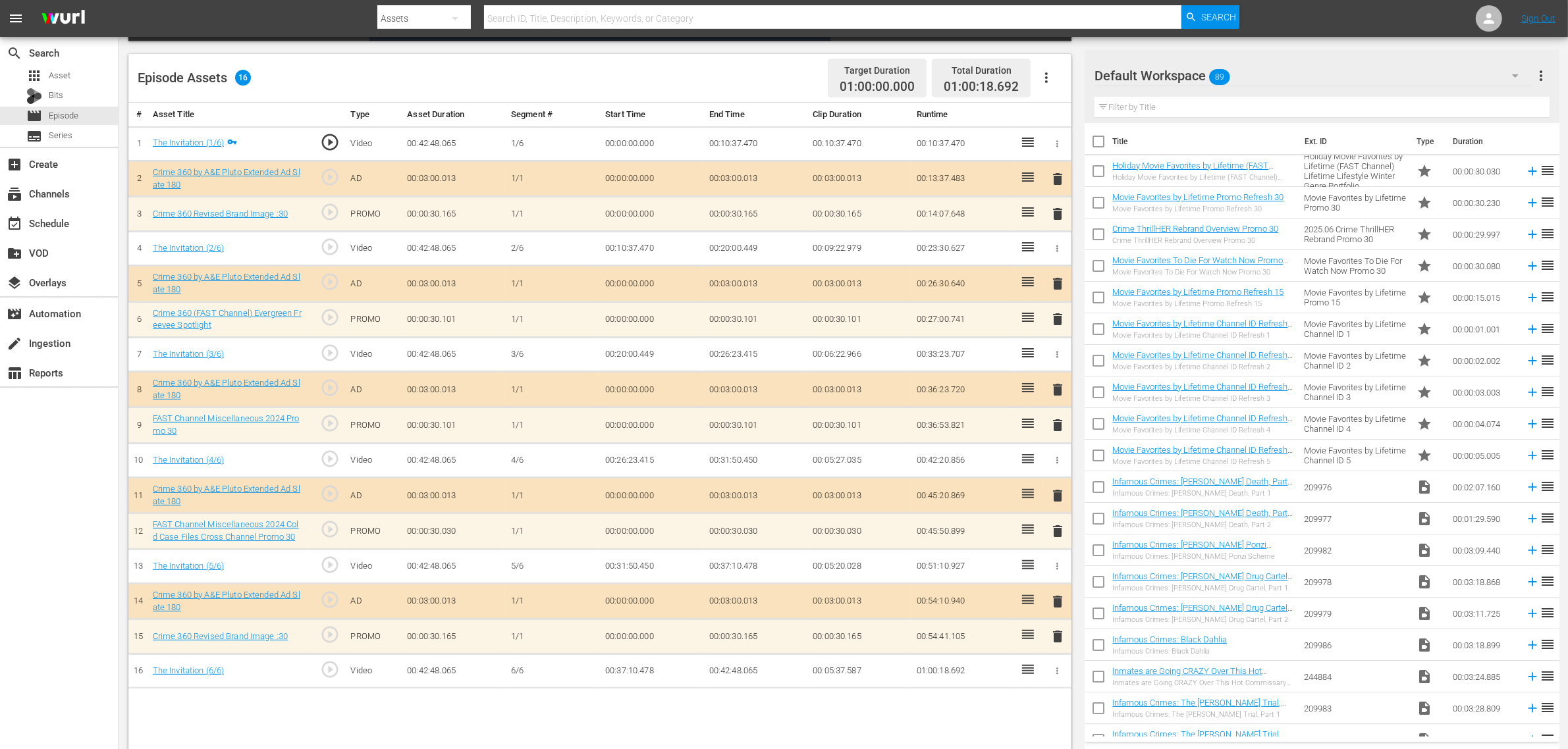
click at [1256, 77] on div "Default Workspace 89" at bounding box center [1312, 75] width 437 height 37
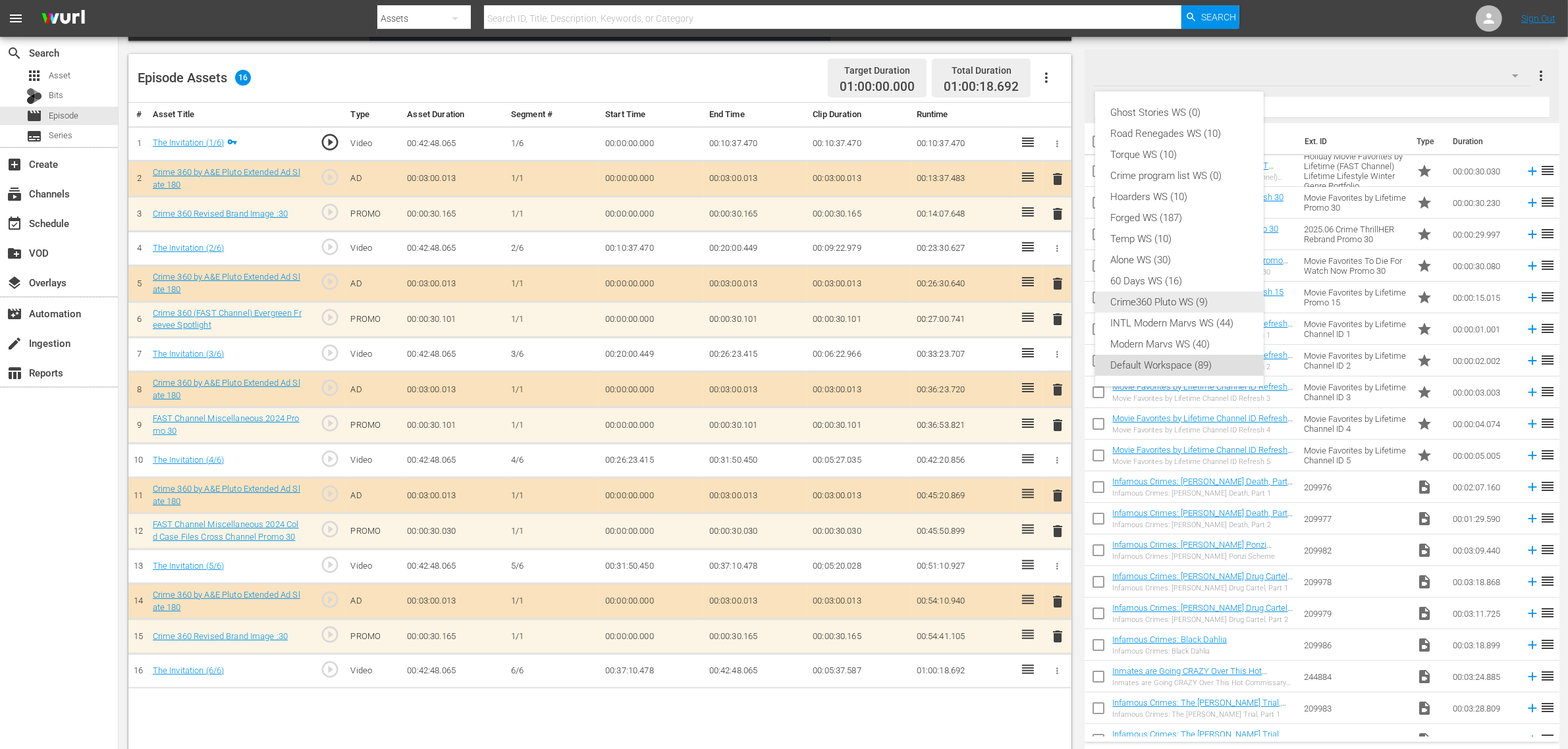
click at [1215, 303] on div "Crime360 Pluto WS (9)" at bounding box center [1179, 302] width 137 height 21
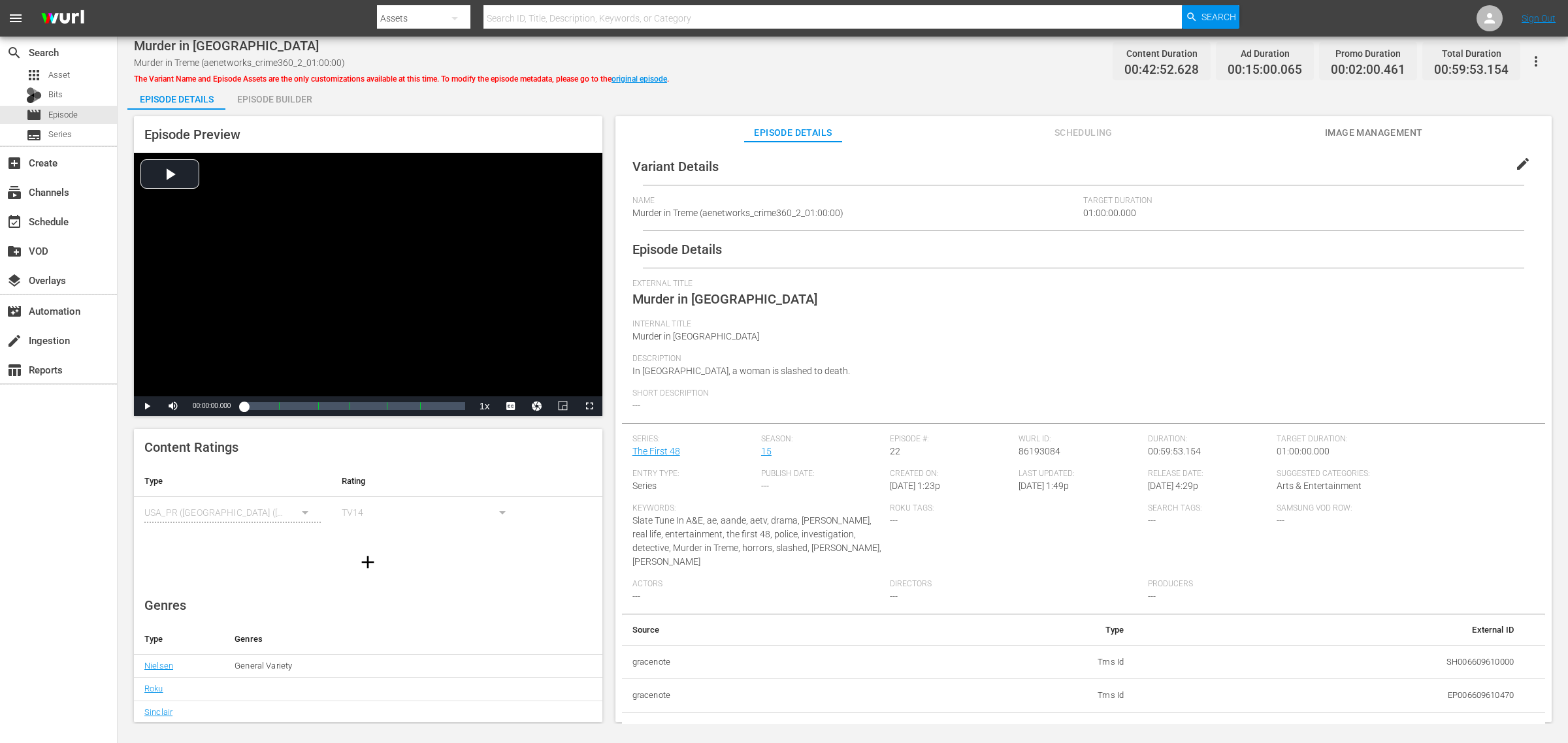
click at [268, 98] on div "Episode Builder" at bounding box center [274, 99] width 98 height 32
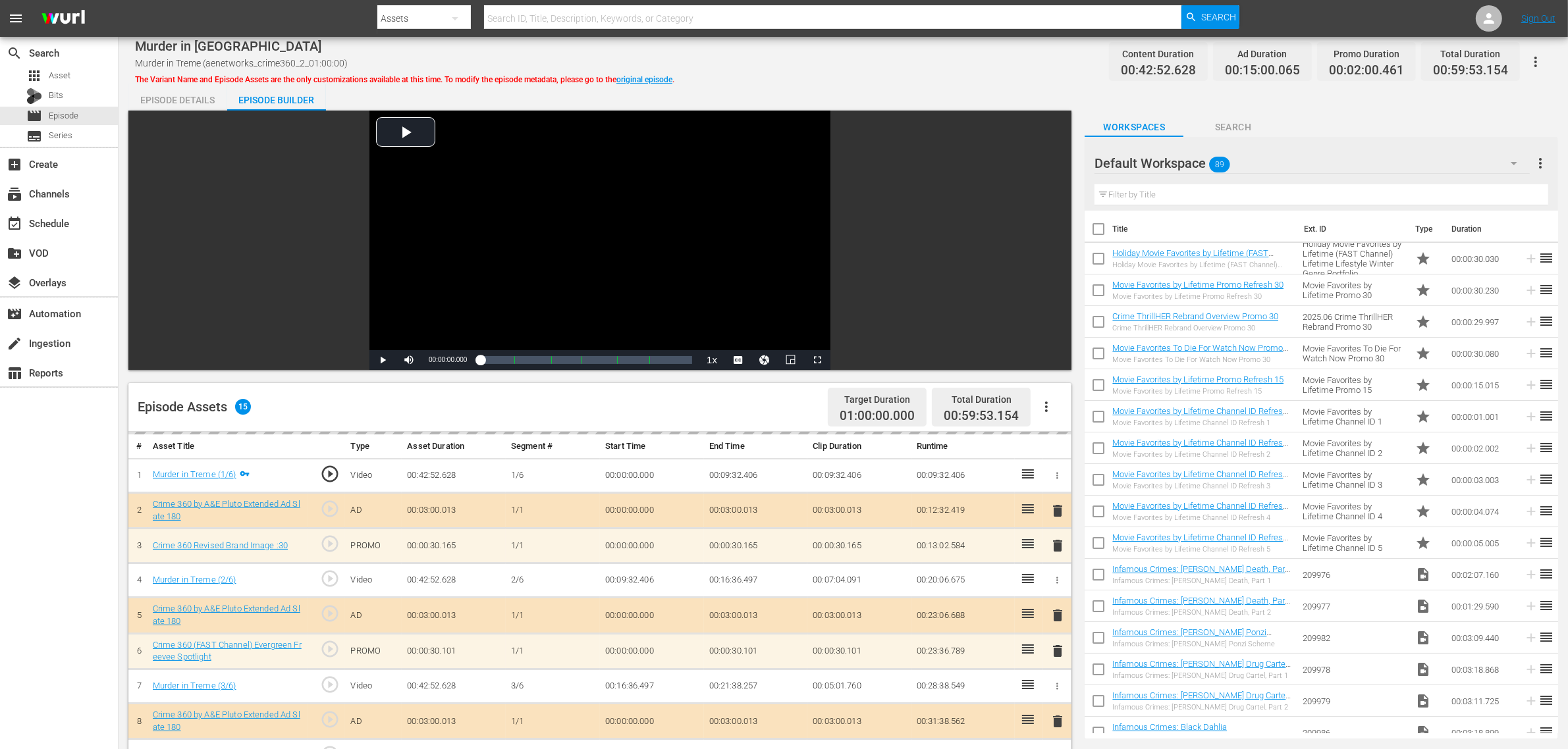
click at [1263, 164] on div "Default Workspace 89" at bounding box center [1312, 163] width 435 height 37
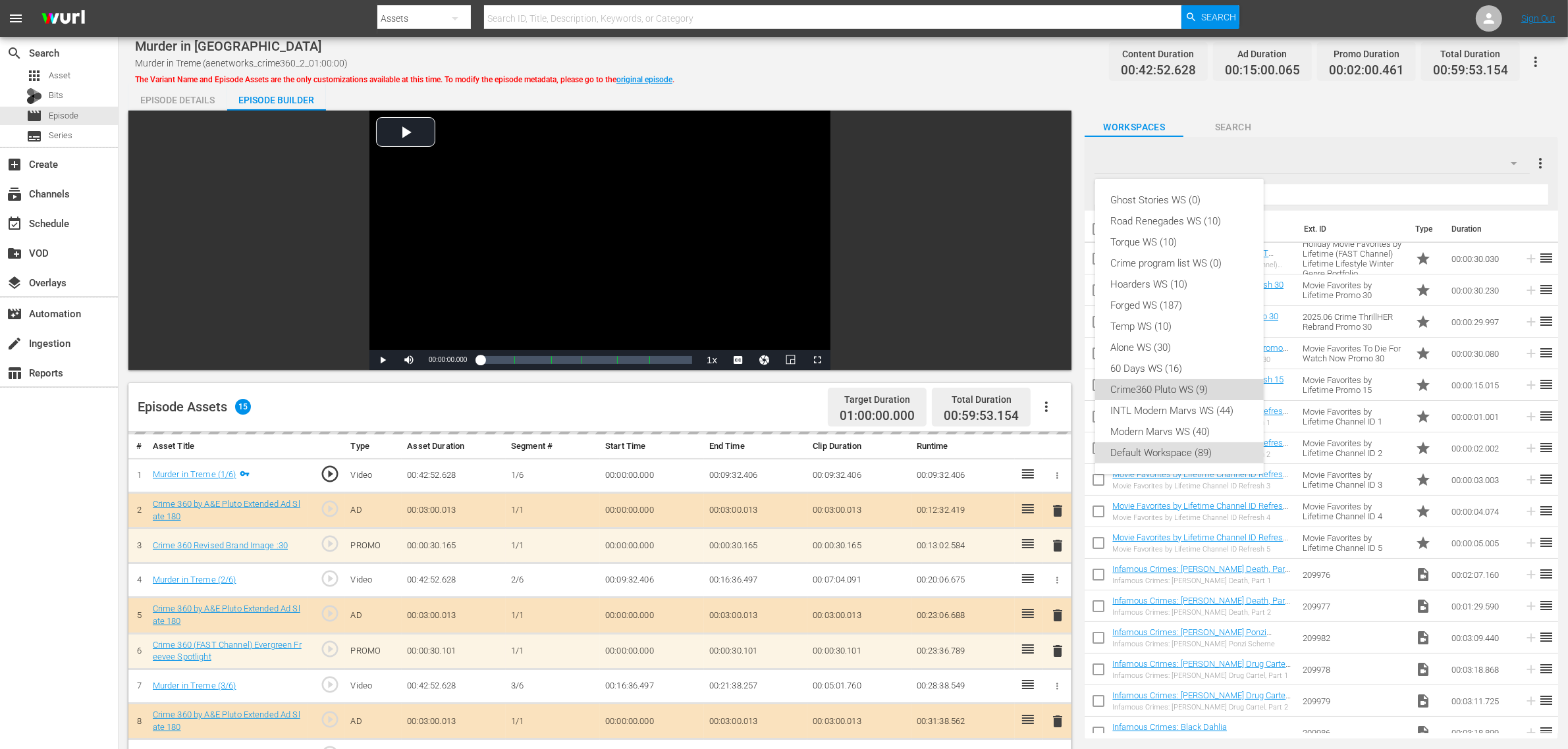
click at [1183, 392] on div "Crime360 Pluto WS (9)" at bounding box center [1179, 389] width 137 height 21
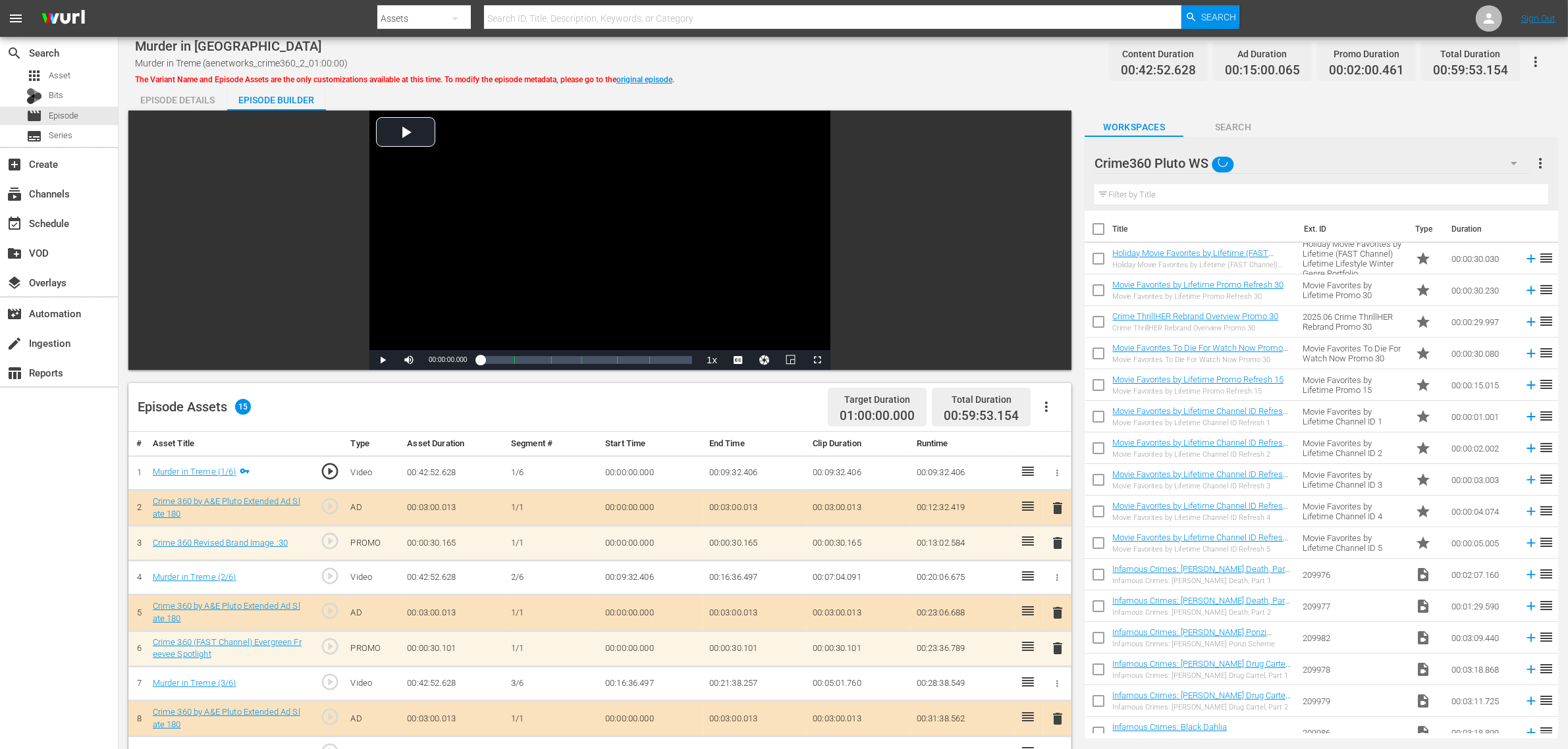
click at [909, 77] on div "Ghost Stories WS (0) Road Renegades WS (10) Torque WS (10) Crime program list W…" at bounding box center [784, 374] width 1568 height 749
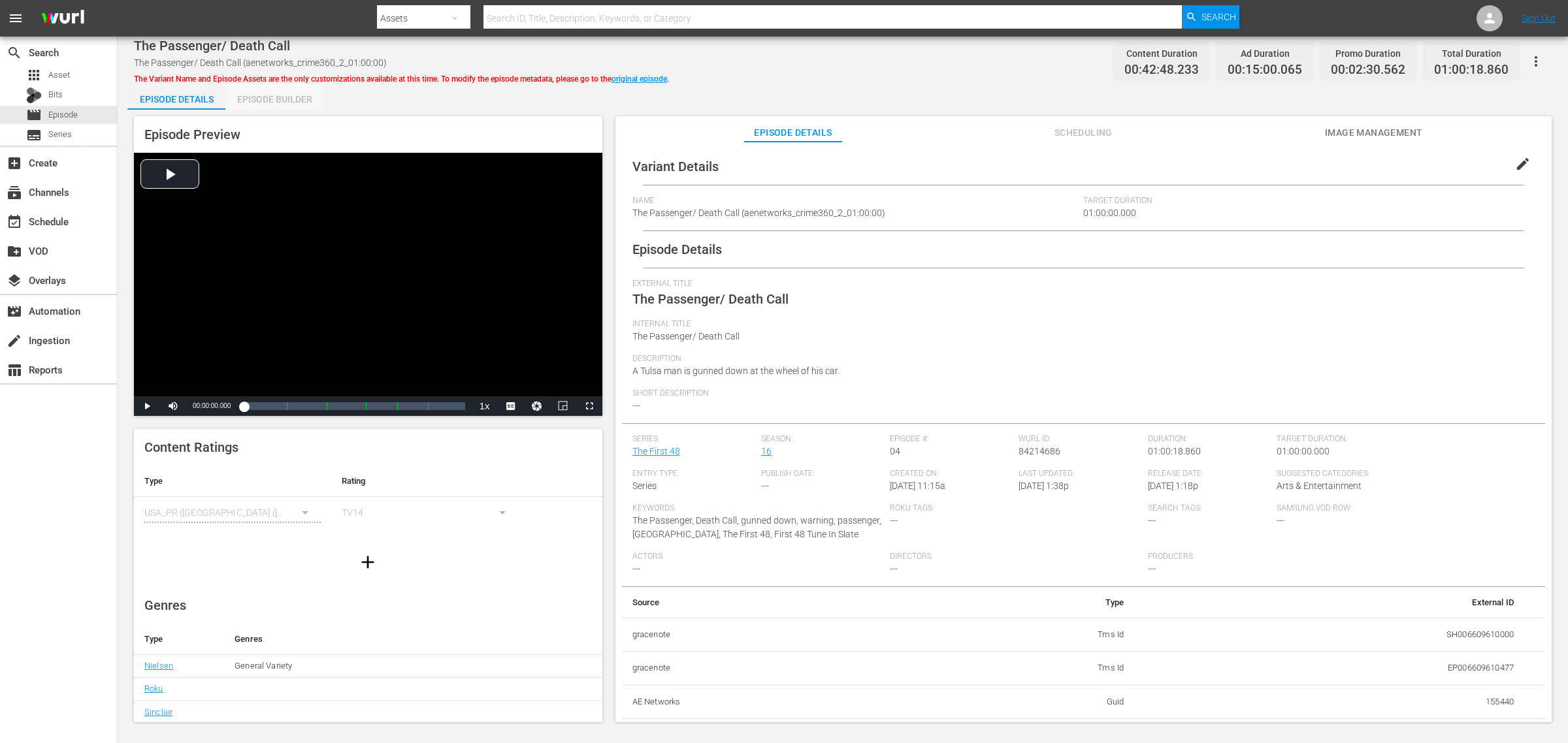
click at [285, 85] on div "Episode Builder" at bounding box center [274, 99] width 98 height 32
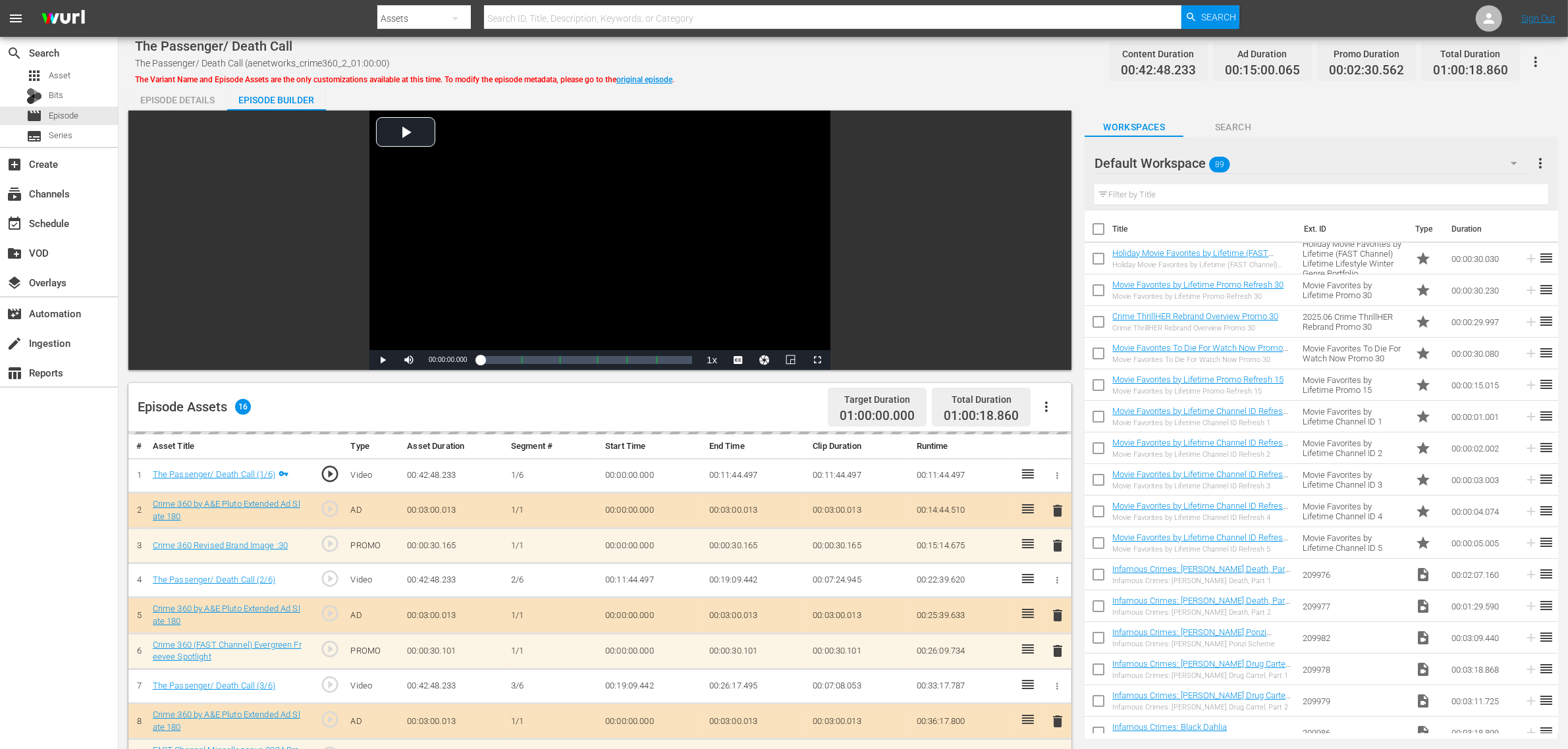
click at [1263, 166] on div "Default Workspace 89" at bounding box center [1312, 163] width 435 height 37
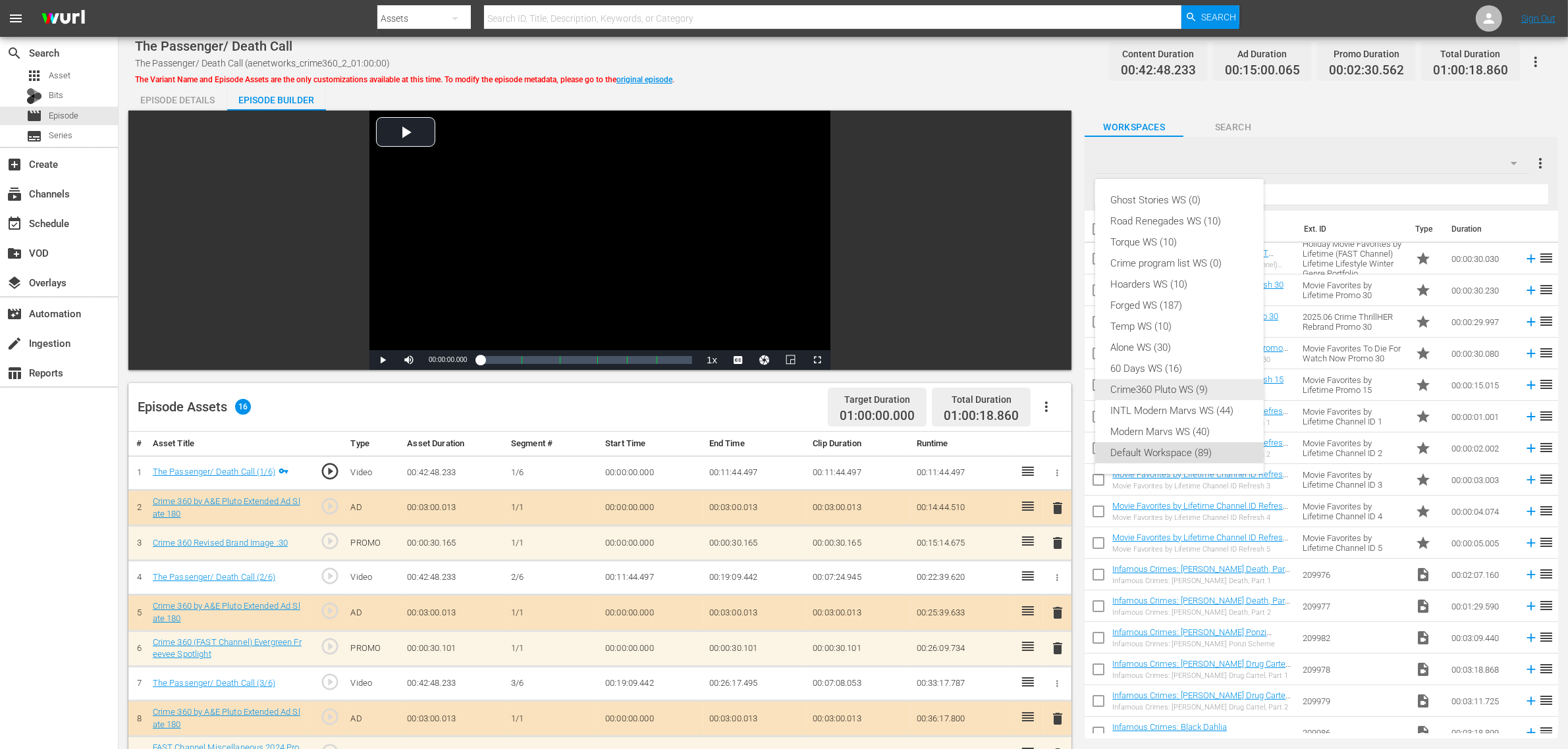
click at [1153, 385] on div "Crime360 Pluto WS (9)" at bounding box center [1179, 389] width 137 height 21
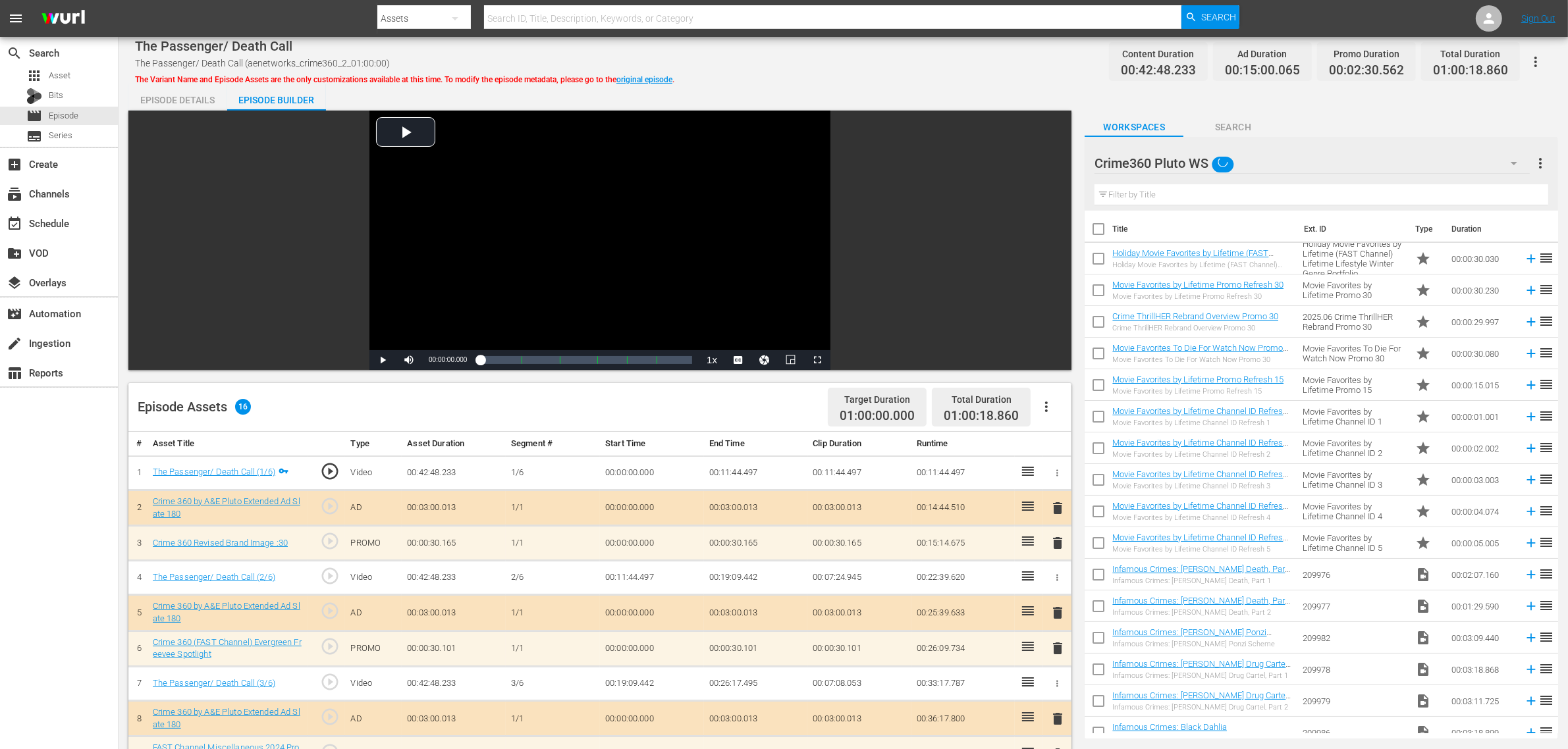
click at [939, 58] on div "Ghost Stories WS (0) Road Renegades WS (10) Torque WS (10) Crime program list W…" at bounding box center [784, 374] width 1568 height 749
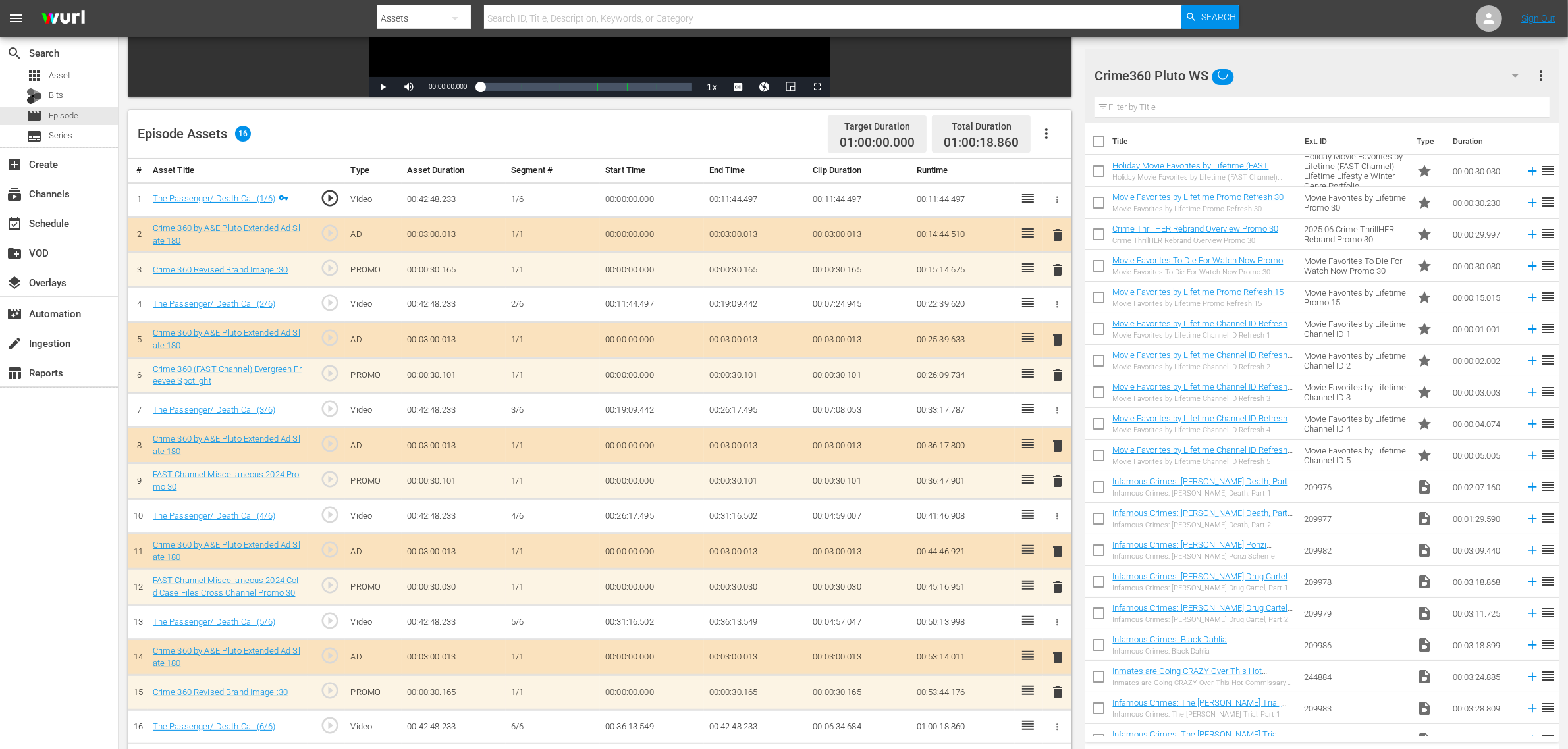
scroll to position [342, 0]
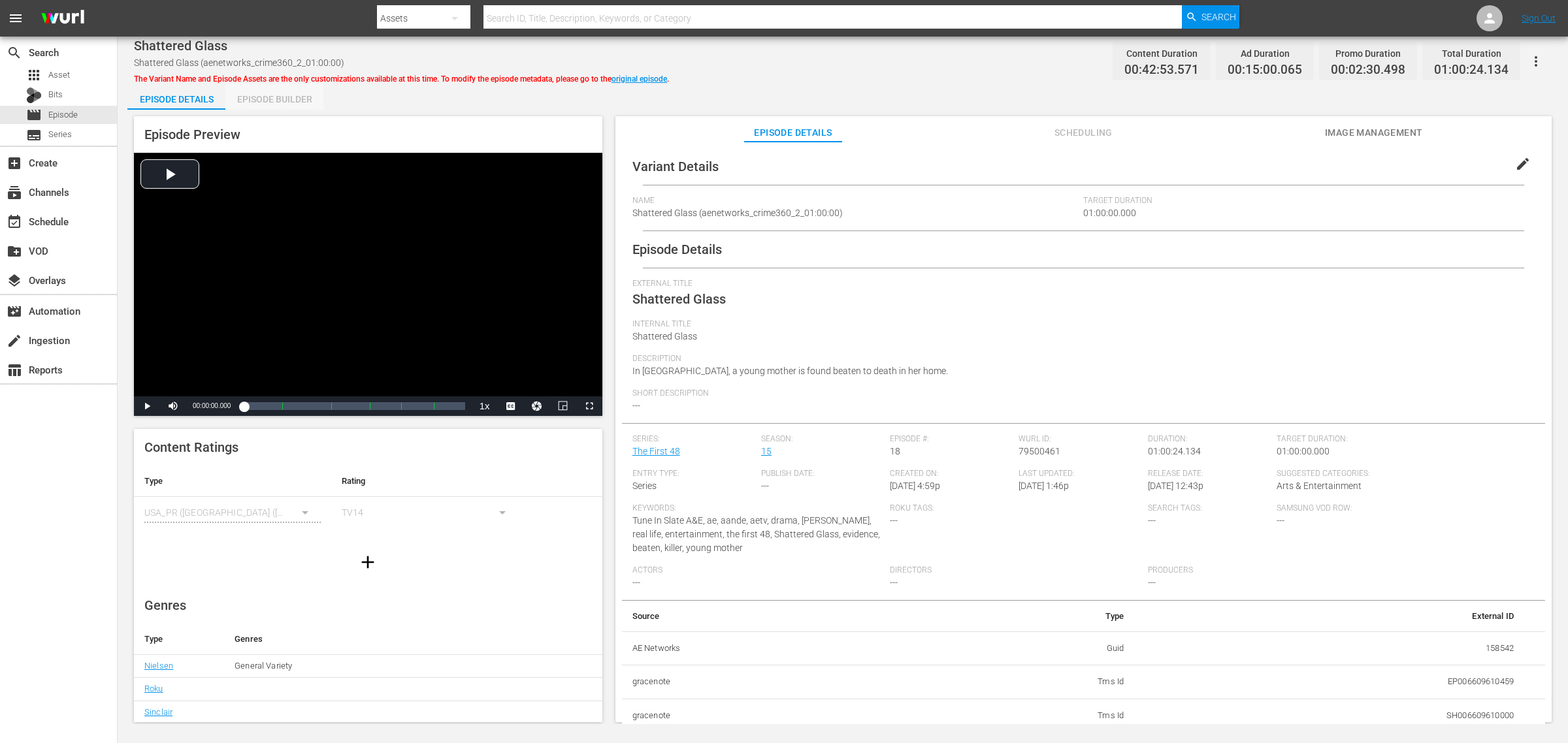
click at [304, 101] on div "Episode Builder" at bounding box center [274, 99] width 98 height 32
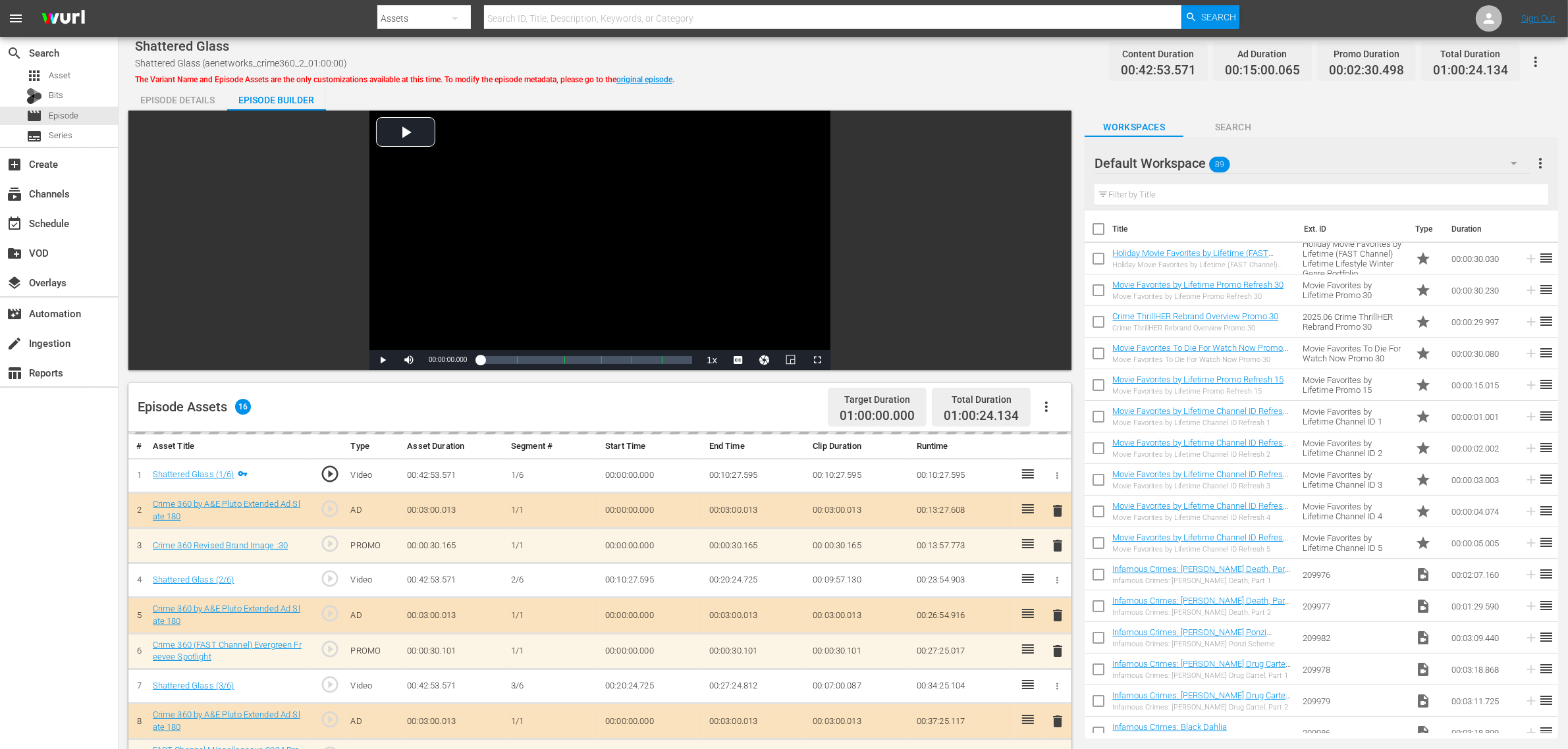
drag, startPoint x: 917, startPoint y: 101, endPoint x: 919, endPoint y: 87, distance: 14.1
click at [917, 100] on div "Episode Details Episode Builder Episode Preview Video Player is loading. Play V…" at bounding box center [843, 583] width 1430 height 998
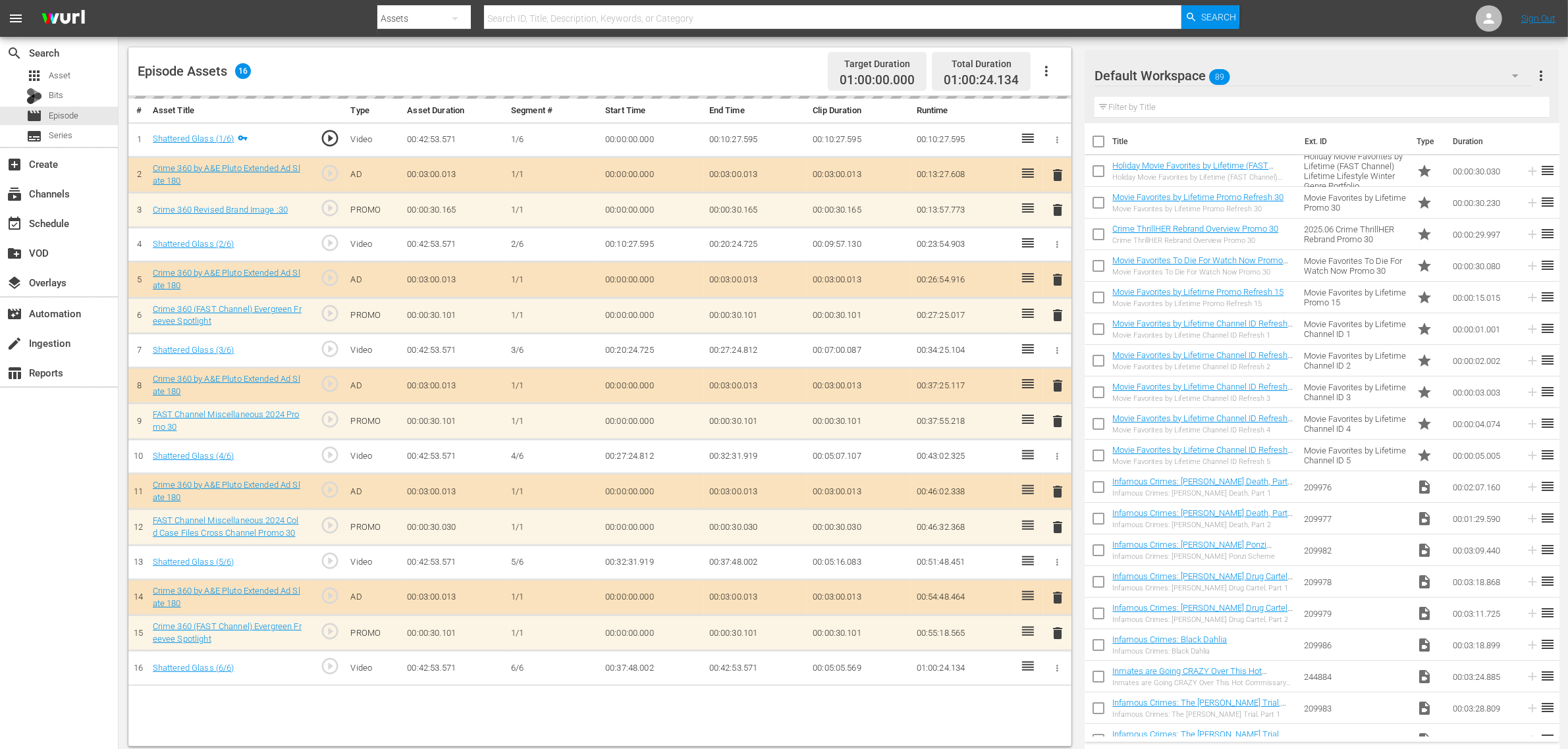
scroll to position [342, 0]
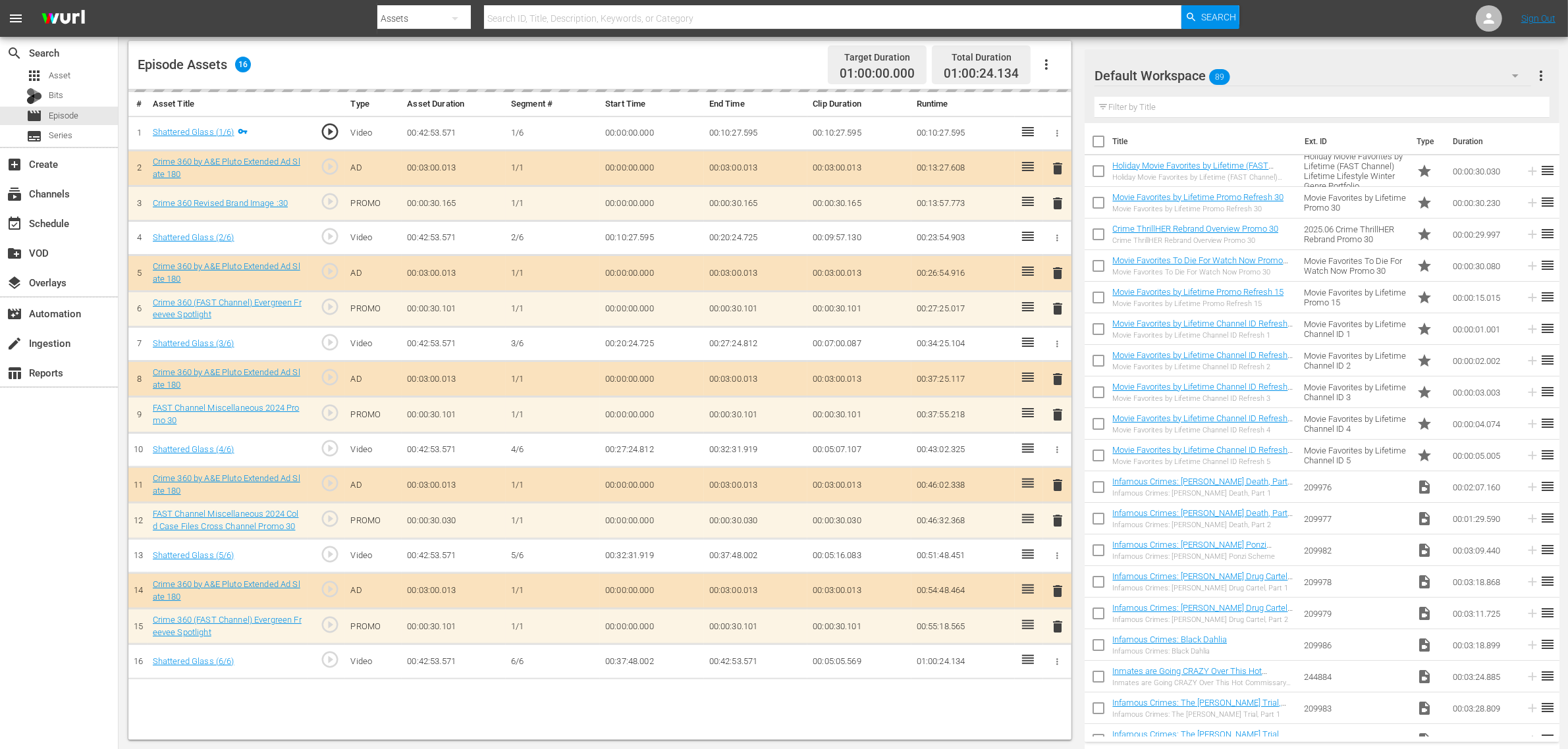
drag, startPoint x: 1302, startPoint y: 79, endPoint x: 1302, endPoint y: 72, distance: 7.0
click at [1263, 72] on div "Default Workspace 89" at bounding box center [1312, 75] width 437 height 37
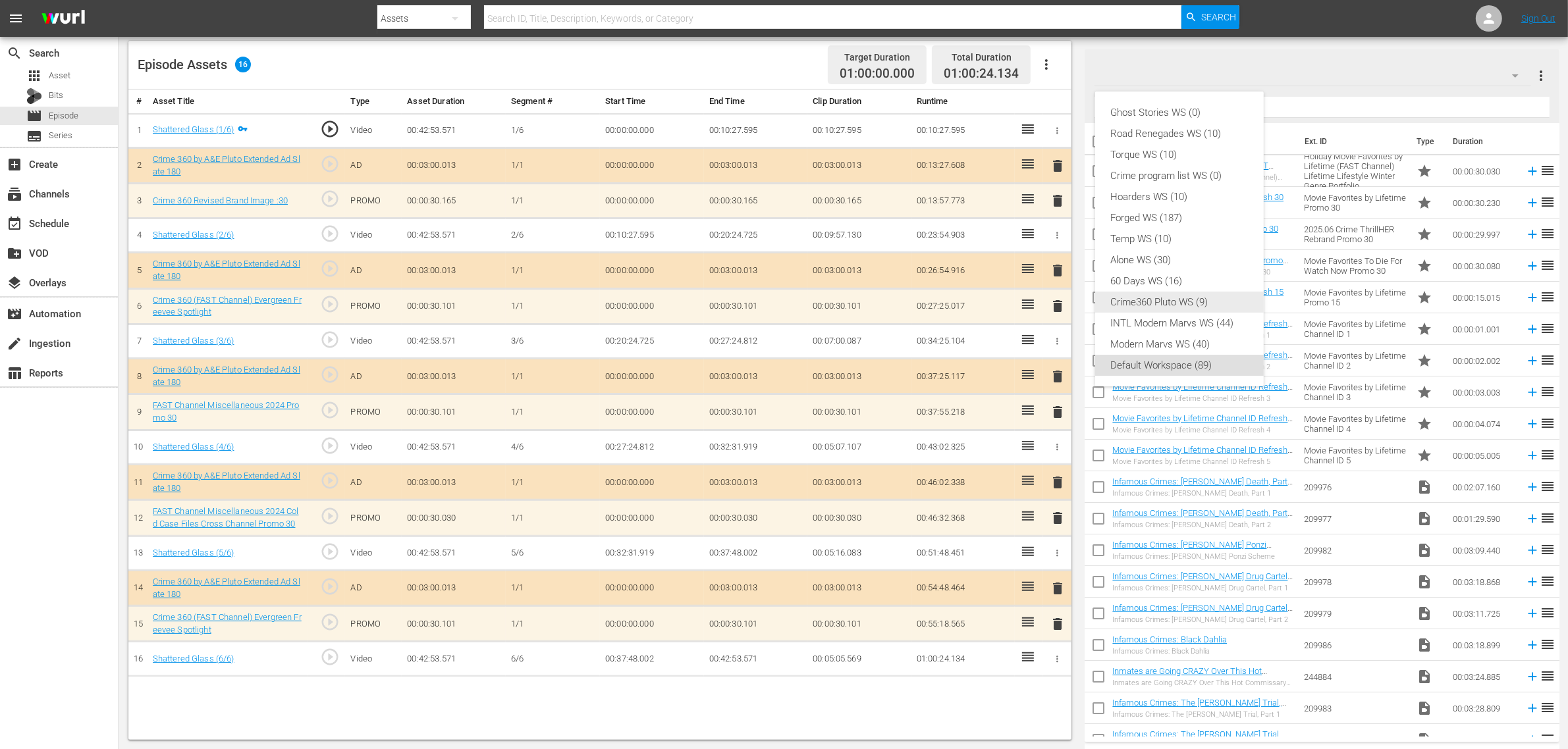
click at [1189, 300] on div "Crime360 Pluto WS (9)" at bounding box center [1179, 302] width 137 height 21
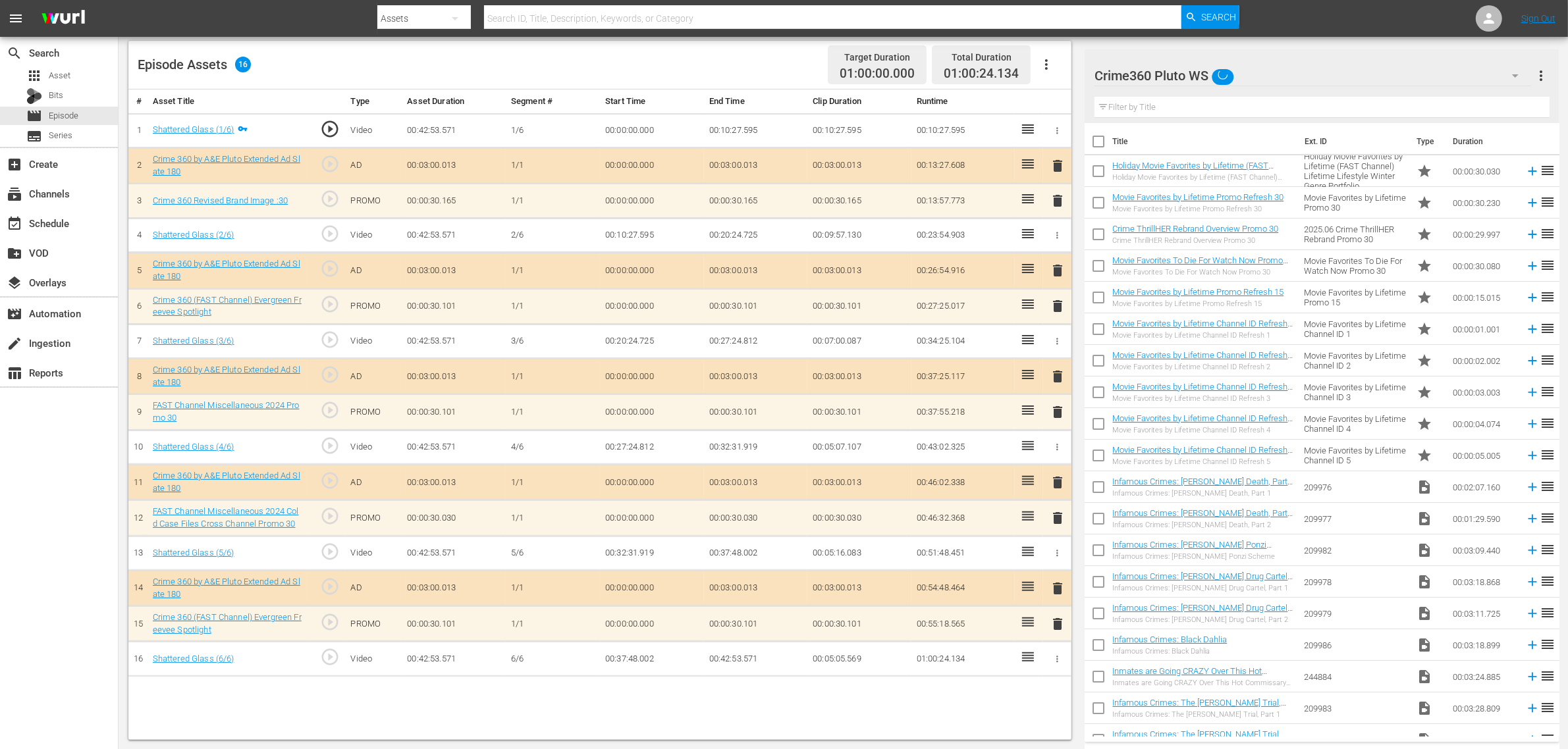
click at [764, 63] on div "Episode Assets 16 Target Duration 01:00:00.000 Total Duration 01:00:24.134" at bounding box center [599, 64] width 943 height 48
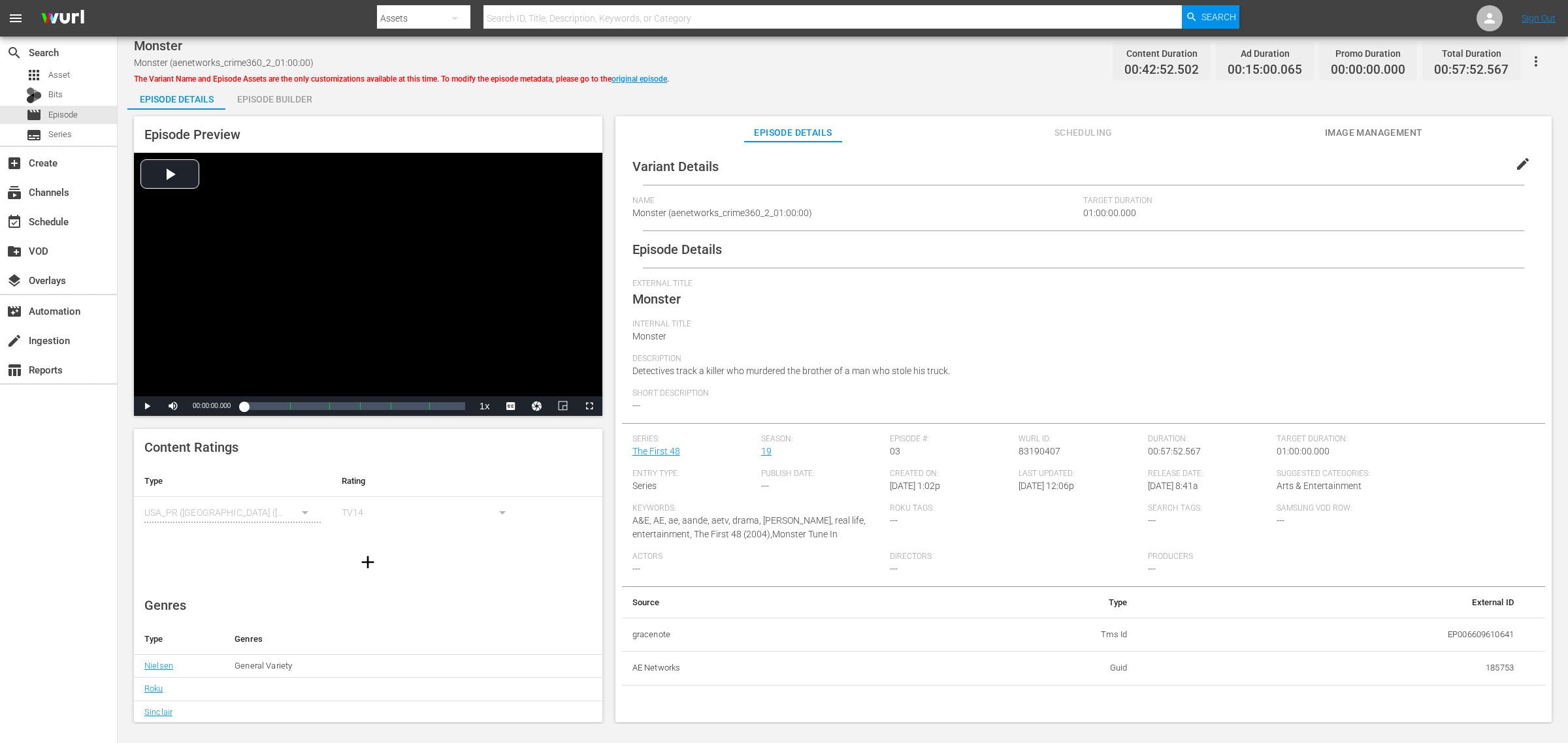
click at [297, 99] on div "Episode Builder" at bounding box center [274, 99] width 98 height 32
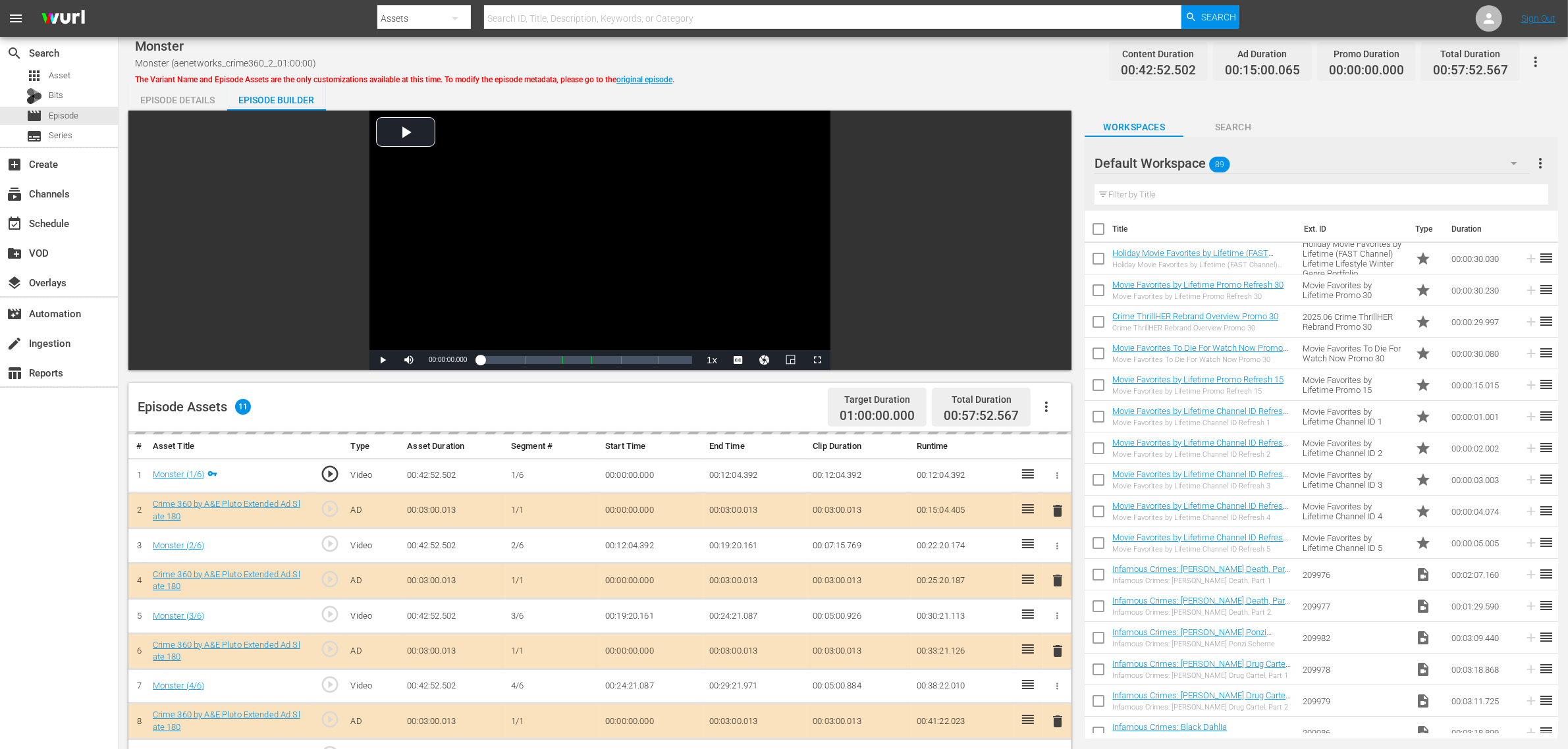
click at [847, 77] on div "Monster Monster (aenetworks_crime360_2_01:00:00) The Variant Name and Episode A…" at bounding box center [843, 564] width 1449 height 1055
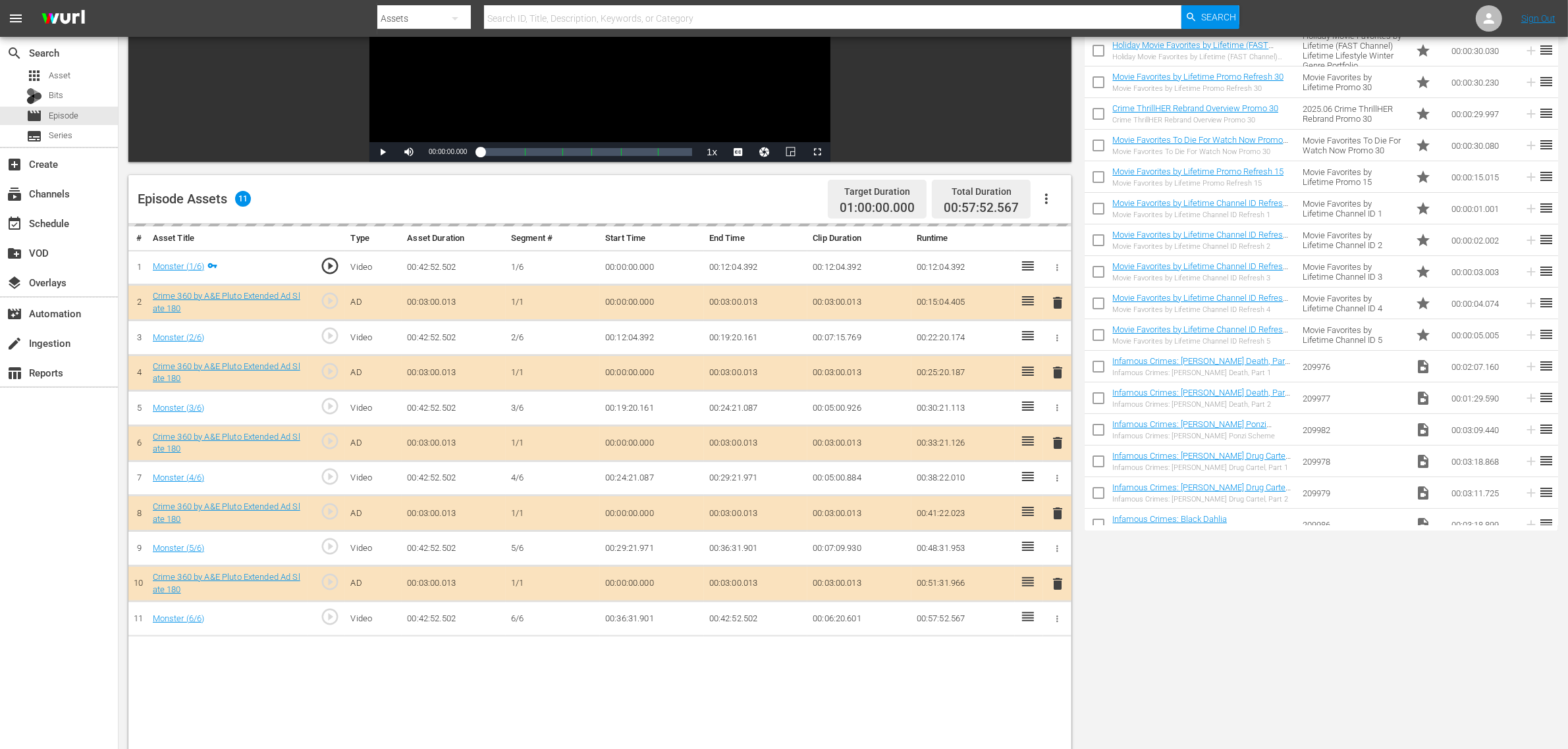
scroll to position [329, 0]
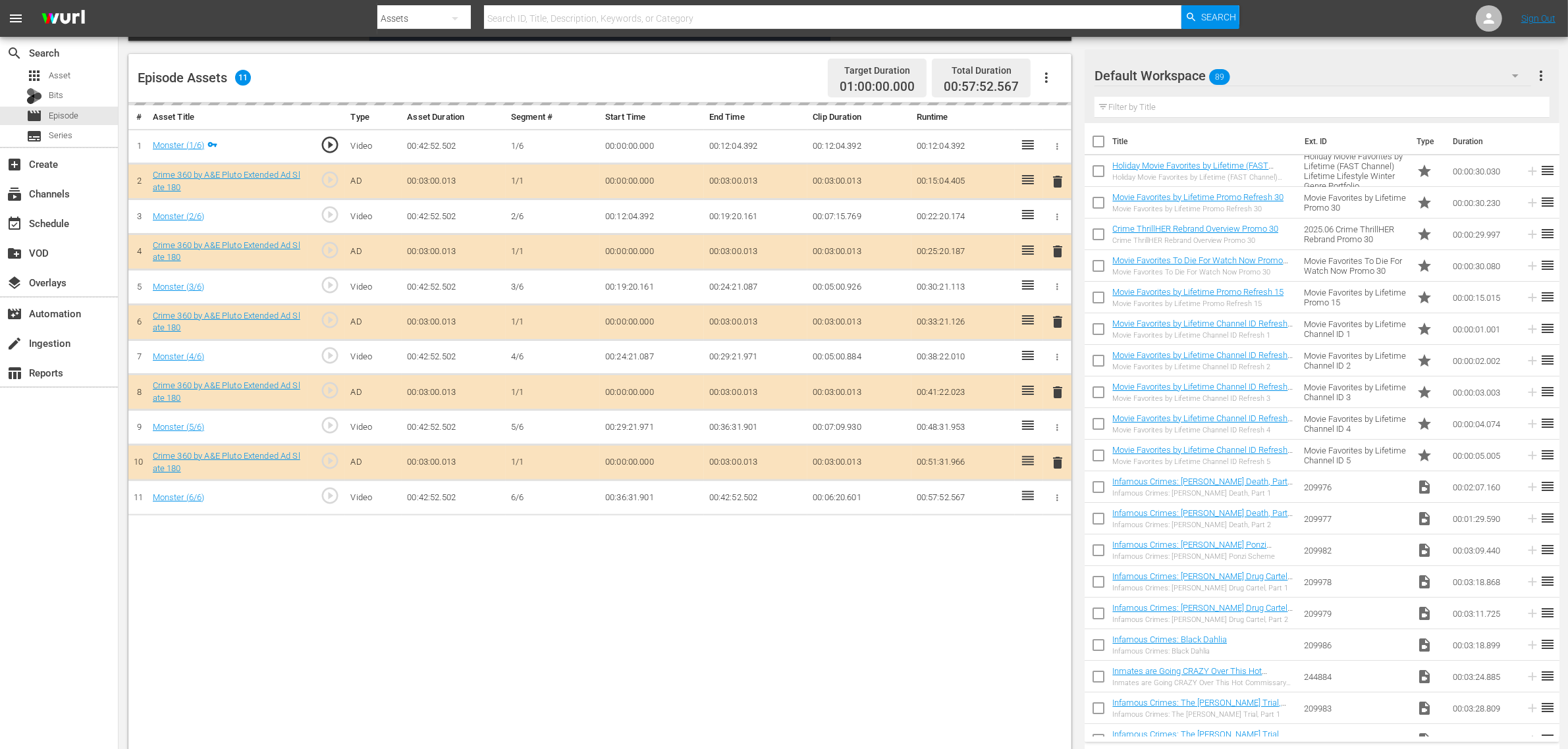
click at [1263, 80] on div "Default Workspace 89" at bounding box center [1312, 75] width 437 height 37
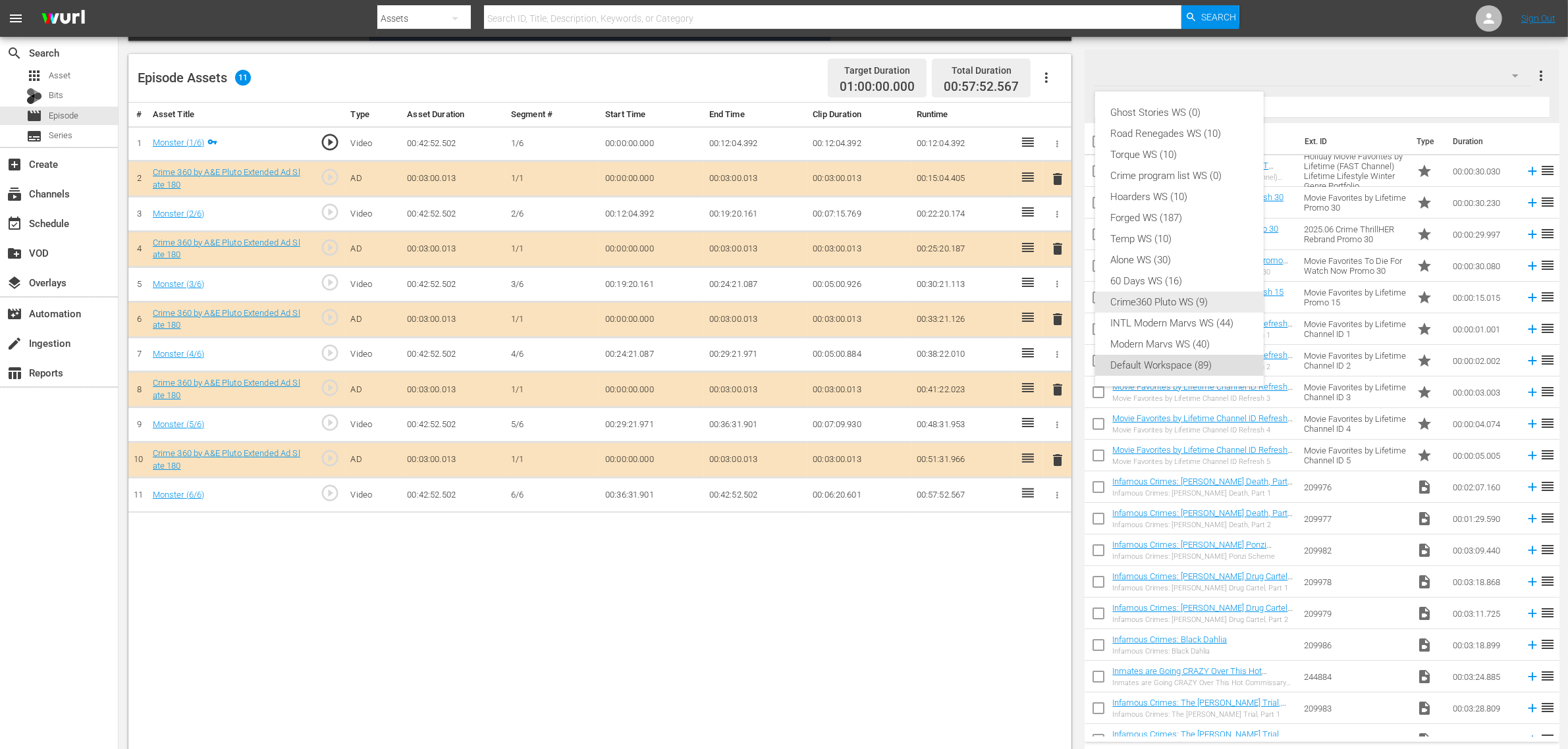
click at [1184, 297] on div "Crime360 Pluto WS (9)" at bounding box center [1179, 302] width 137 height 21
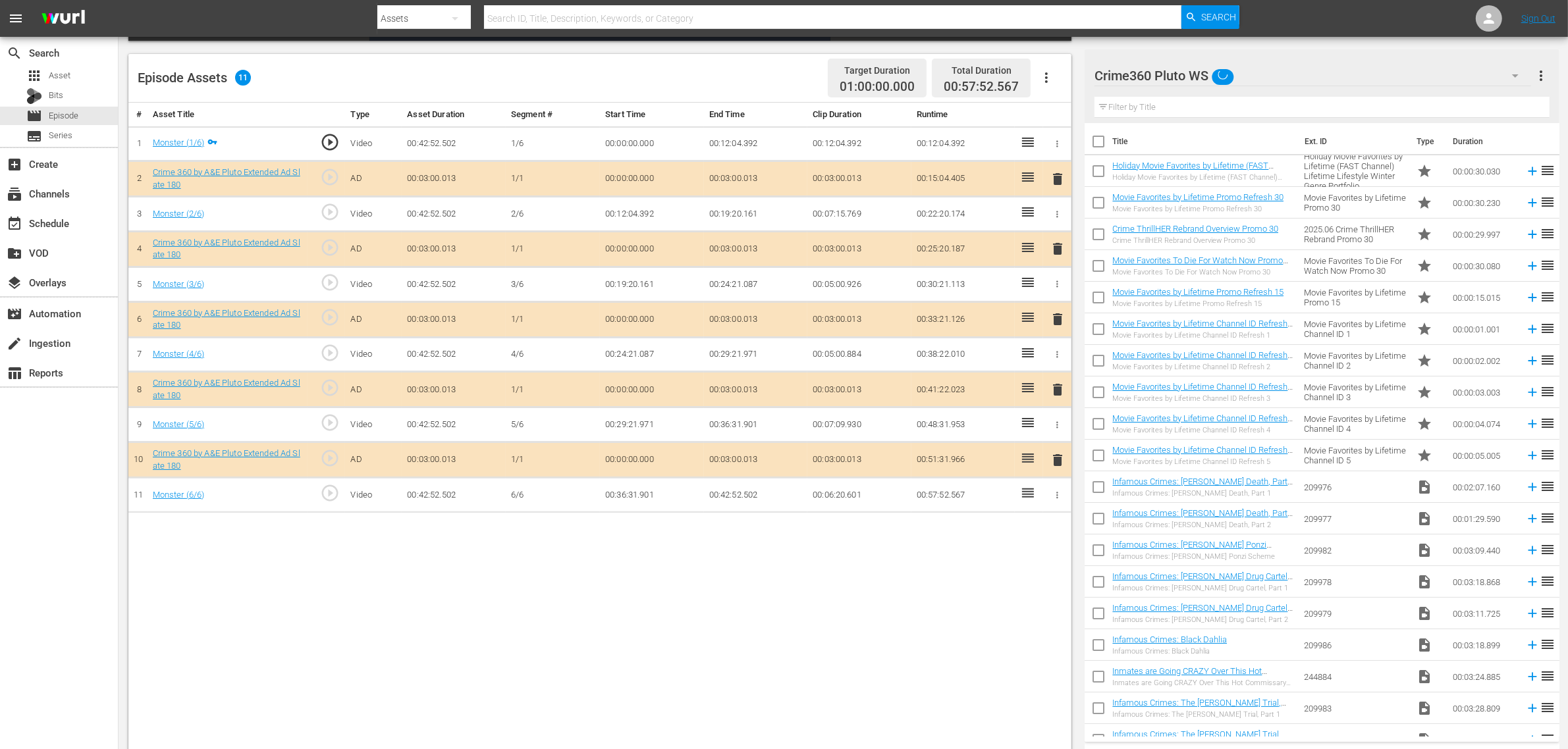
click at [939, 599] on div "Ghost Stories WS (0) Road Renegades WS (10) Torque WS (10) Crime program list W…" at bounding box center [784, 374] width 1568 height 749
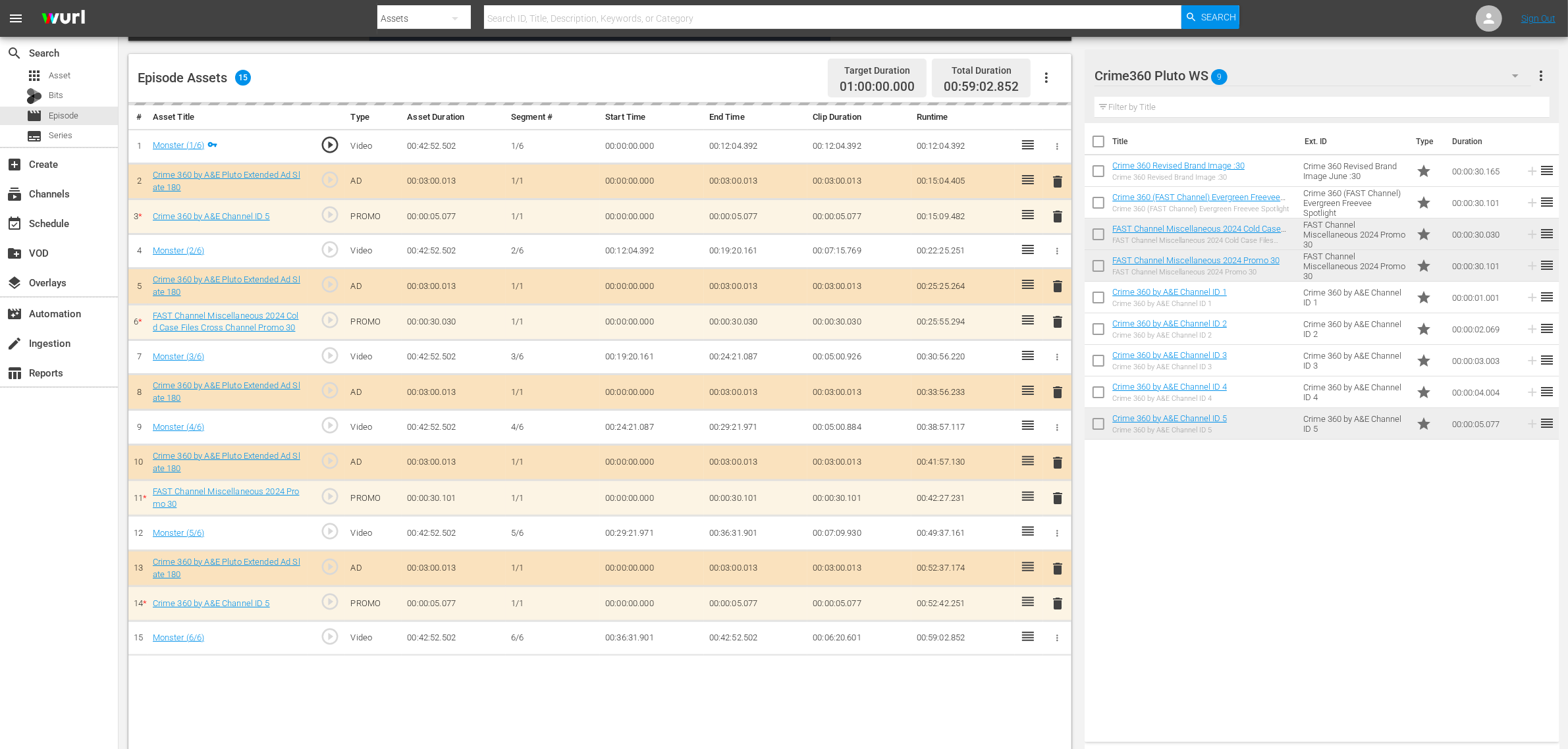
click at [762, 77] on div "Episode Assets 15 Target Duration 01:00:00.000 Total Duration 00:59:02.852" at bounding box center [599, 78] width 943 height 48
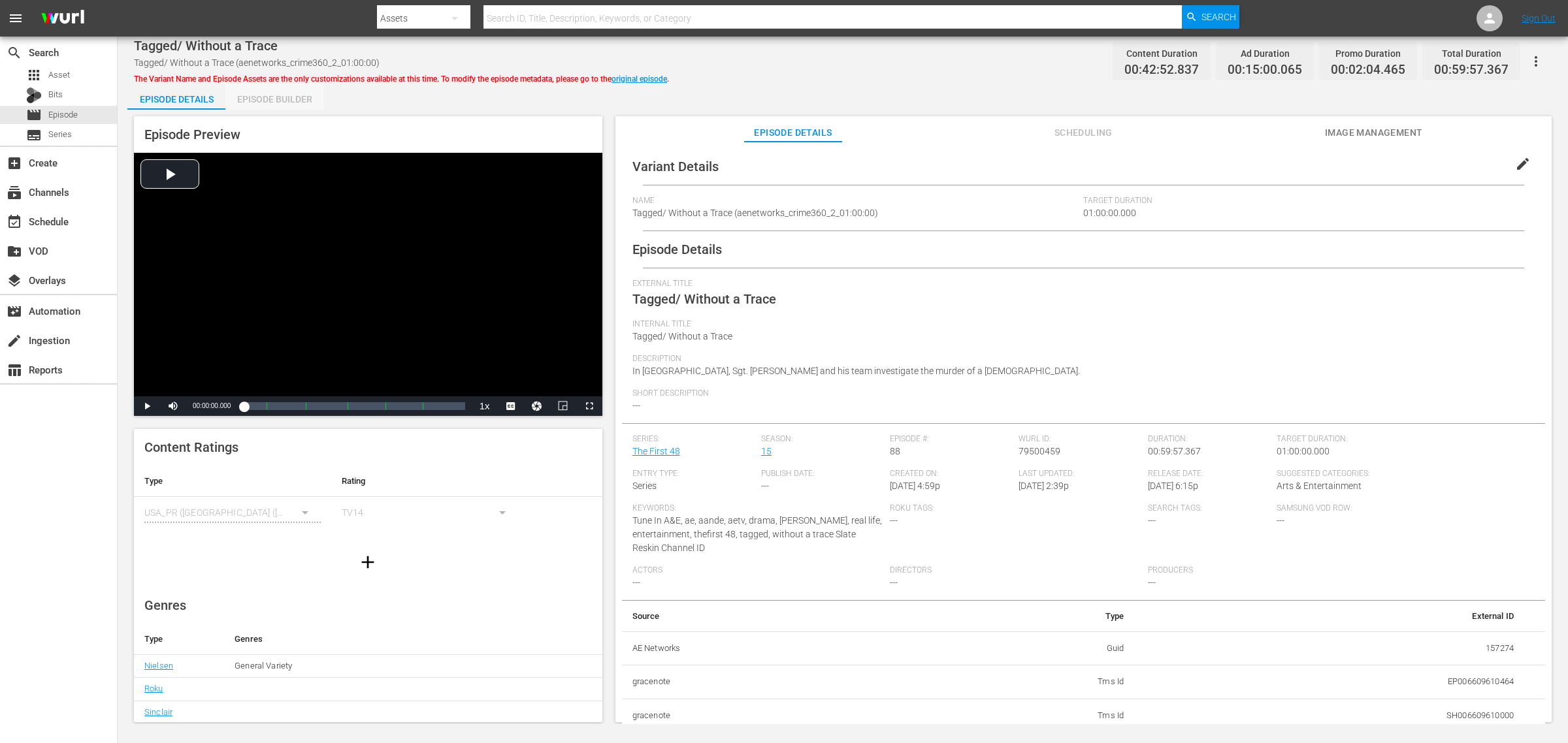
click at [294, 95] on div "Episode Builder" at bounding box center [274, 99] width 98 height 32
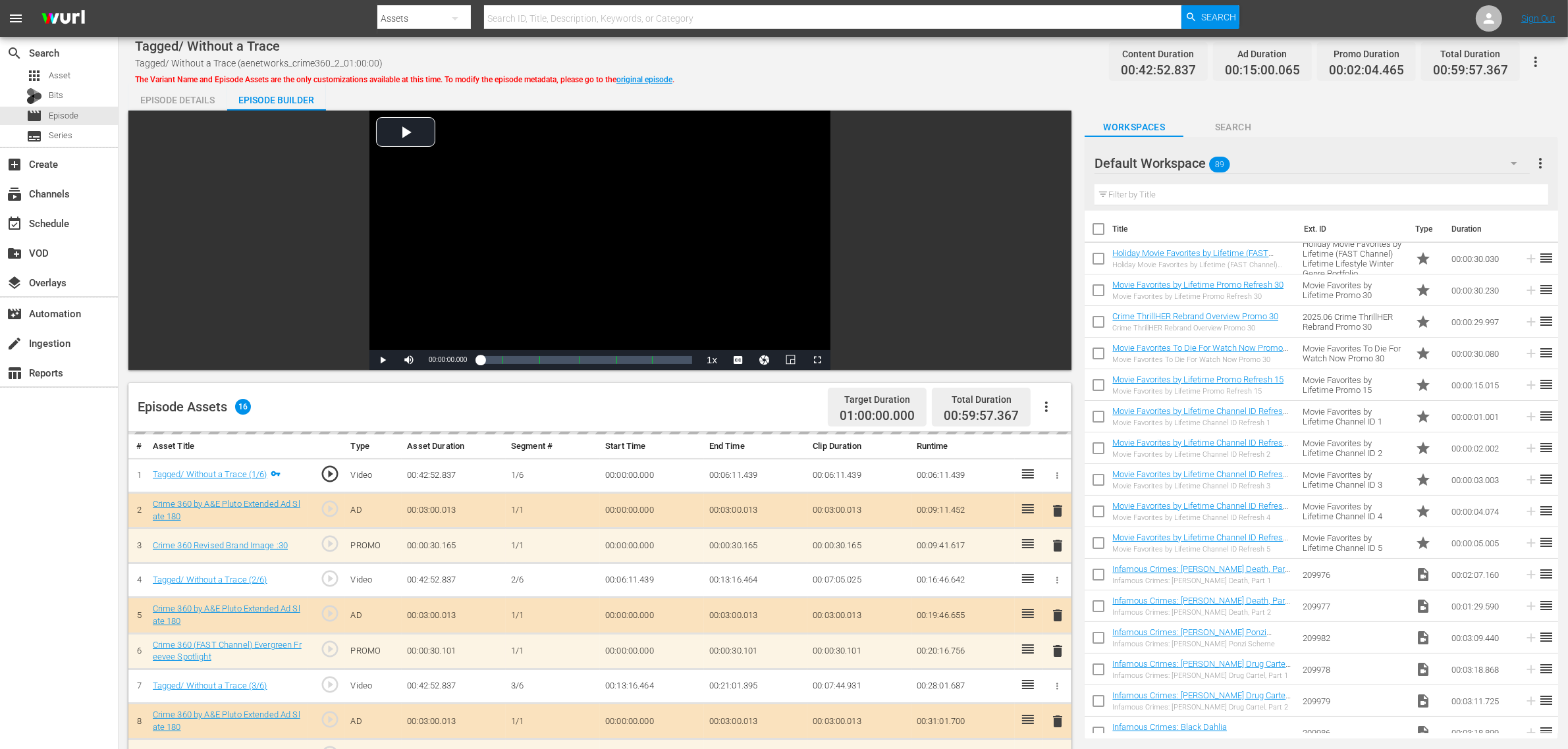
click at [1272, 162] on div "Default Workspace 89" at bounding box center [1312, 163] width 435 height 37
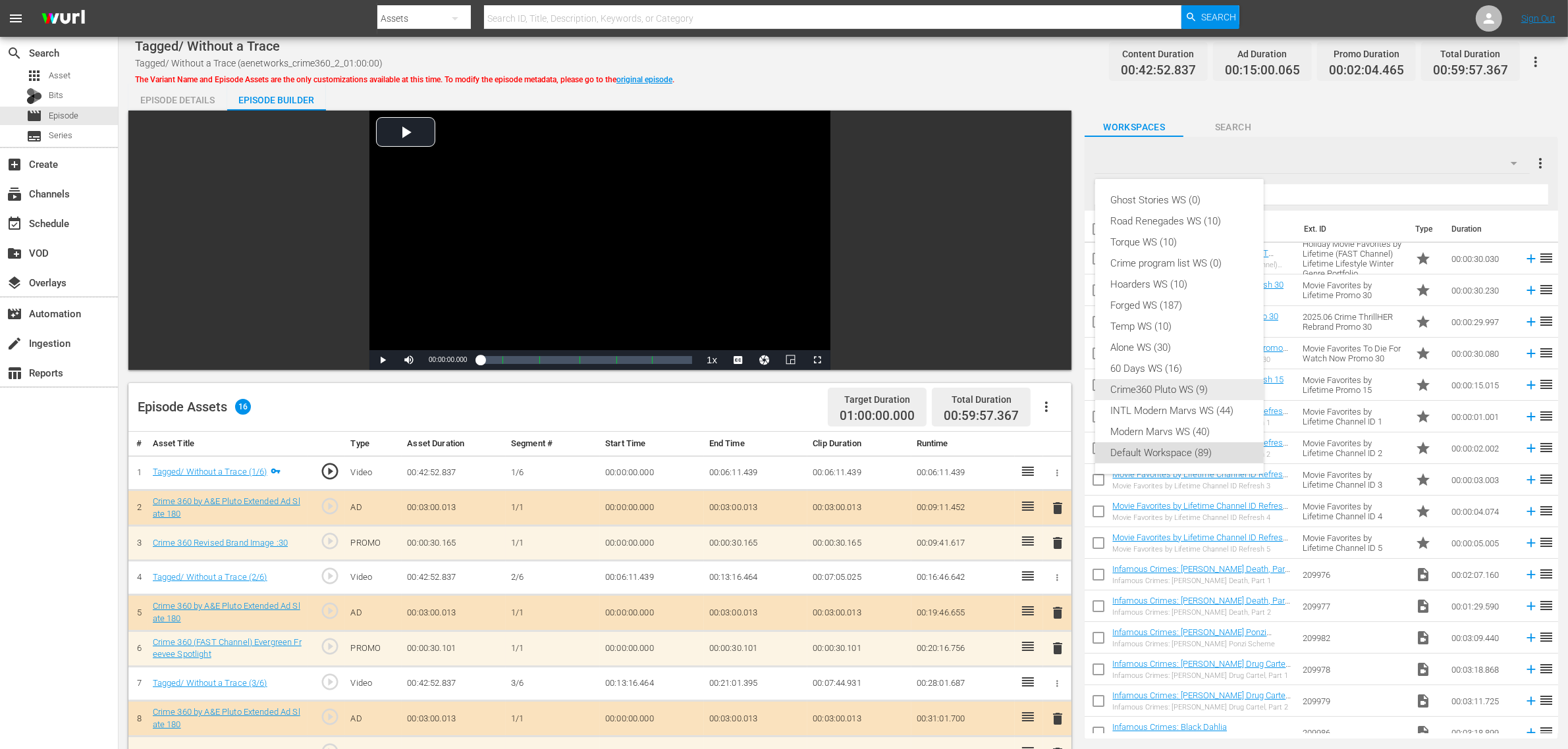
click at [1206, 383] on div "Crime360 Pluto WS (9)" at bounding box center [1179, 389] width 137 height 21
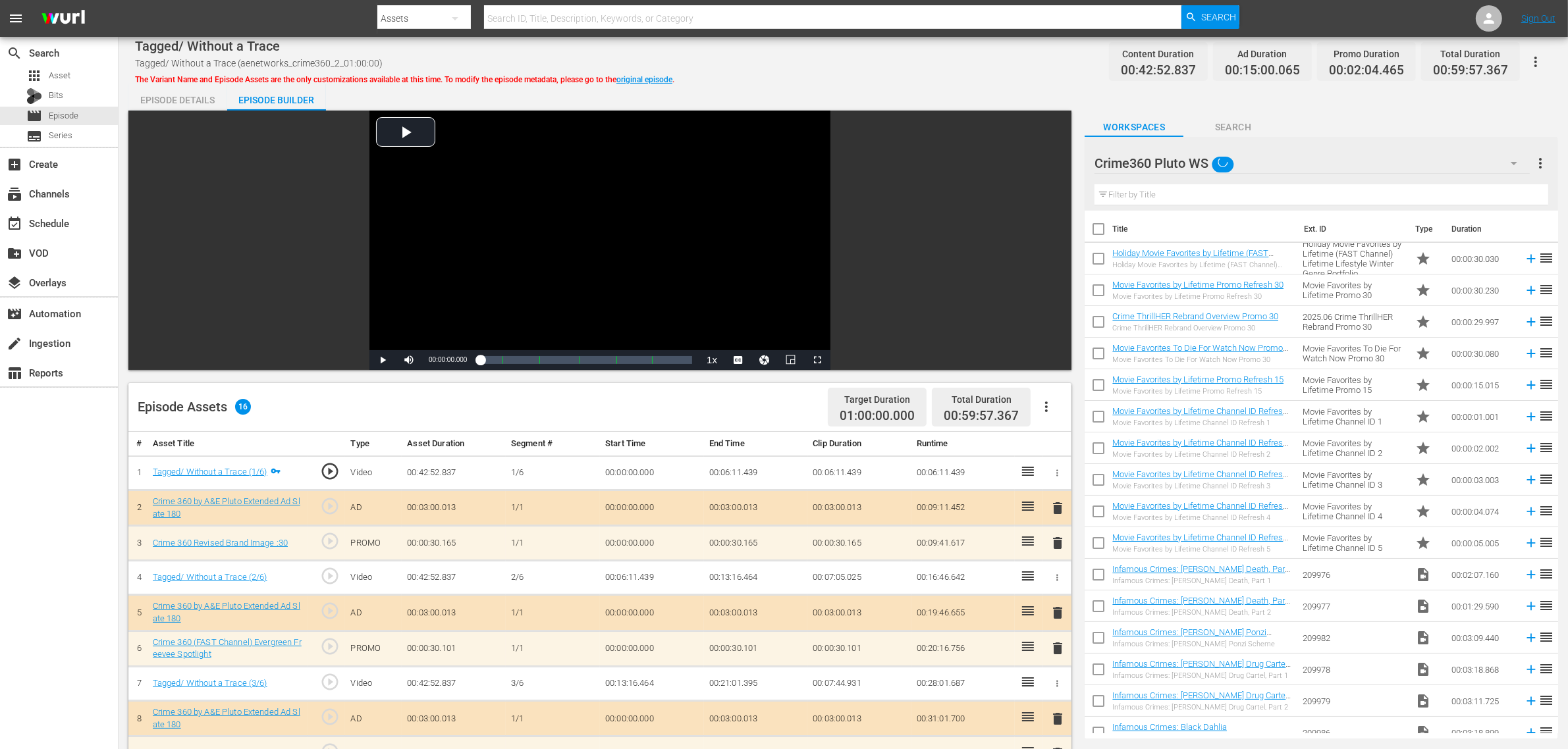
click at [960, 89] on div "Ghost Stories WS (0) Road Renegades WS (10) Torque WS (10) Crime program list W…" at bounding box center [784, 374] width 1568 height 749
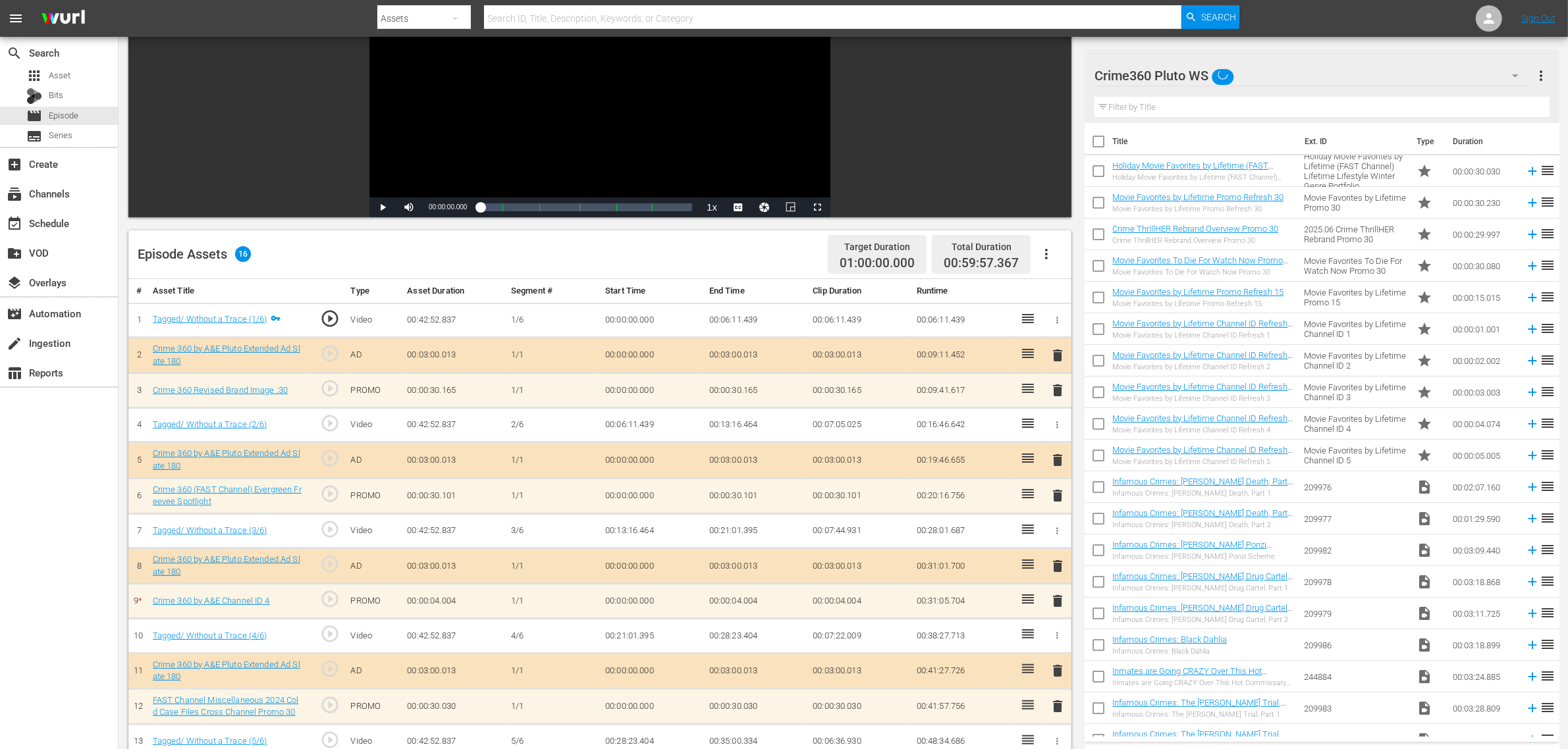
scroll to position [329, 0]
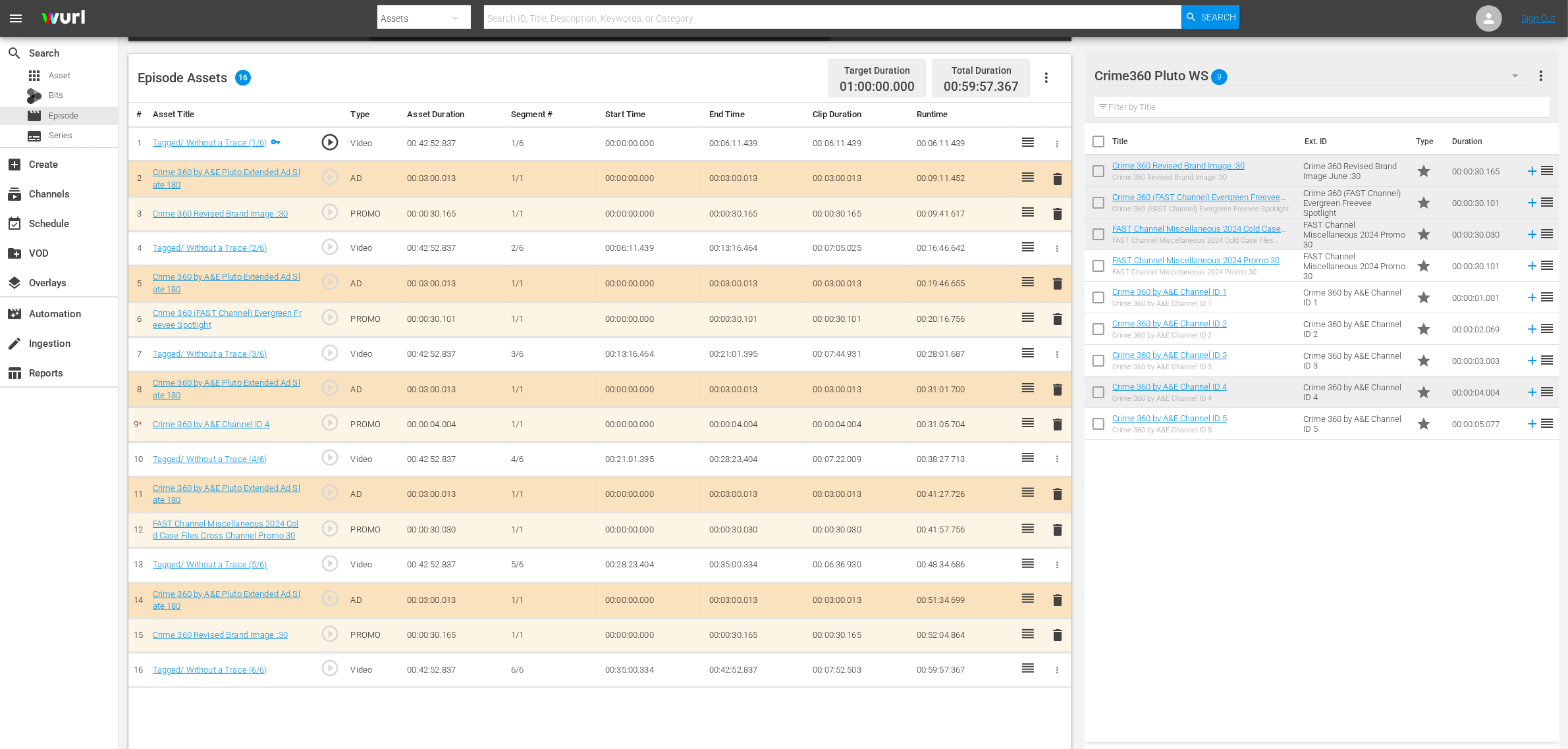
click at [1350, 536] on div "Title Ext. ID Type Duration Crime 360 Revised Brand Image :30 Crime 360 Revised…" at bounding box center [1321, 430] width 474 height 614
click at [1061, 428] on span "delete" at bounding box center [1058, 425] width 16 height 16
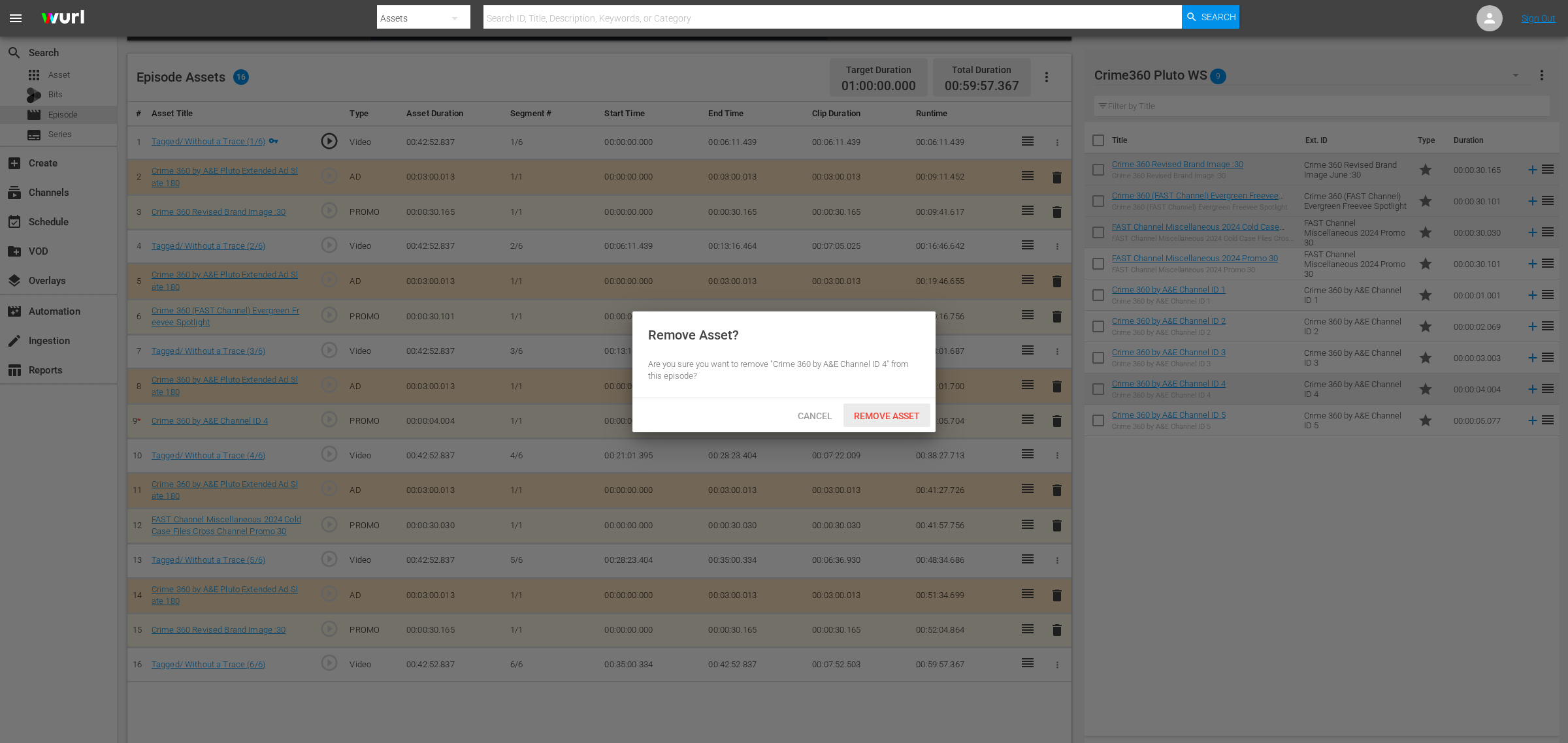
click at [923, 415] on span "Remove Asset" at bounding box center [886, 416] width 87 height 11
